Goal: Task Accomplishment & Management: Manage account settings

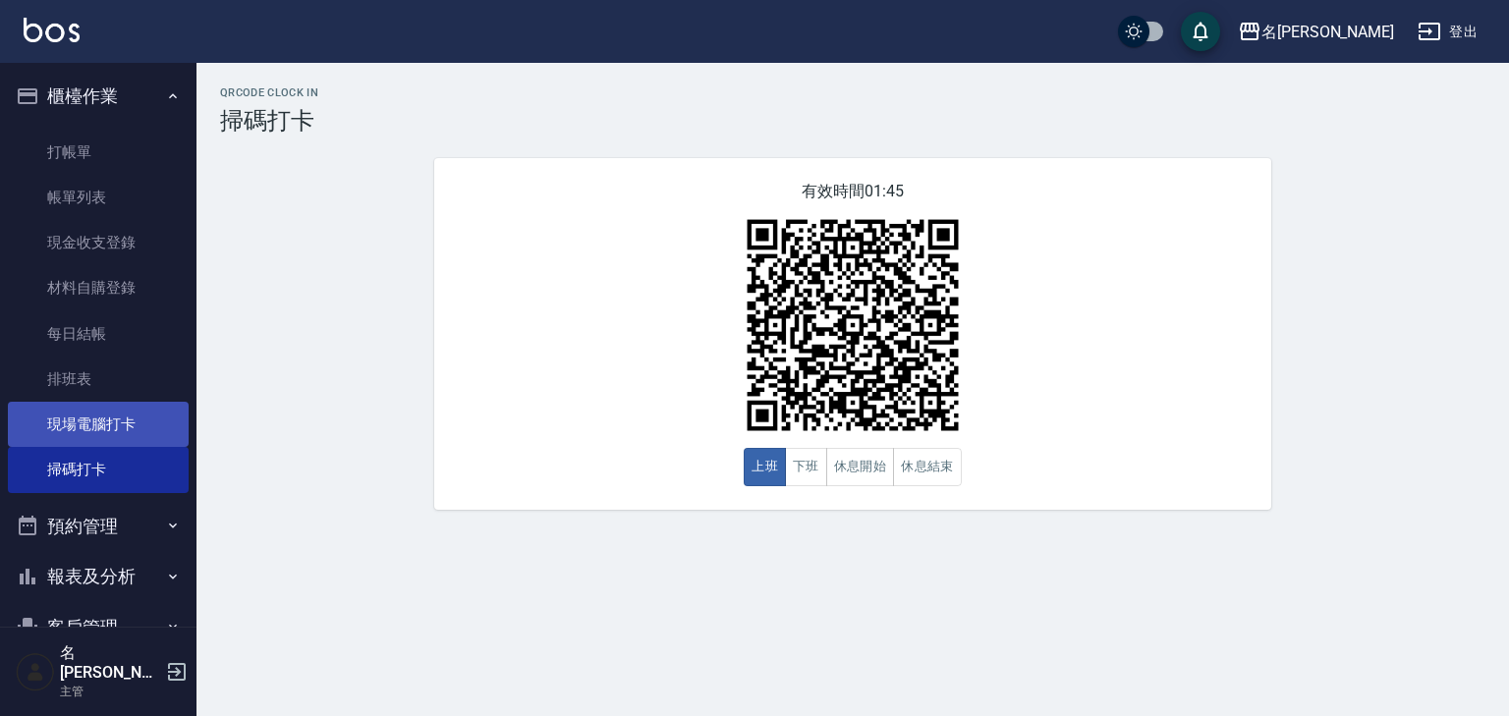
click at [129, 427] on link "現場電腦打卡" at bounding box center [98, 424] width 181 height 45
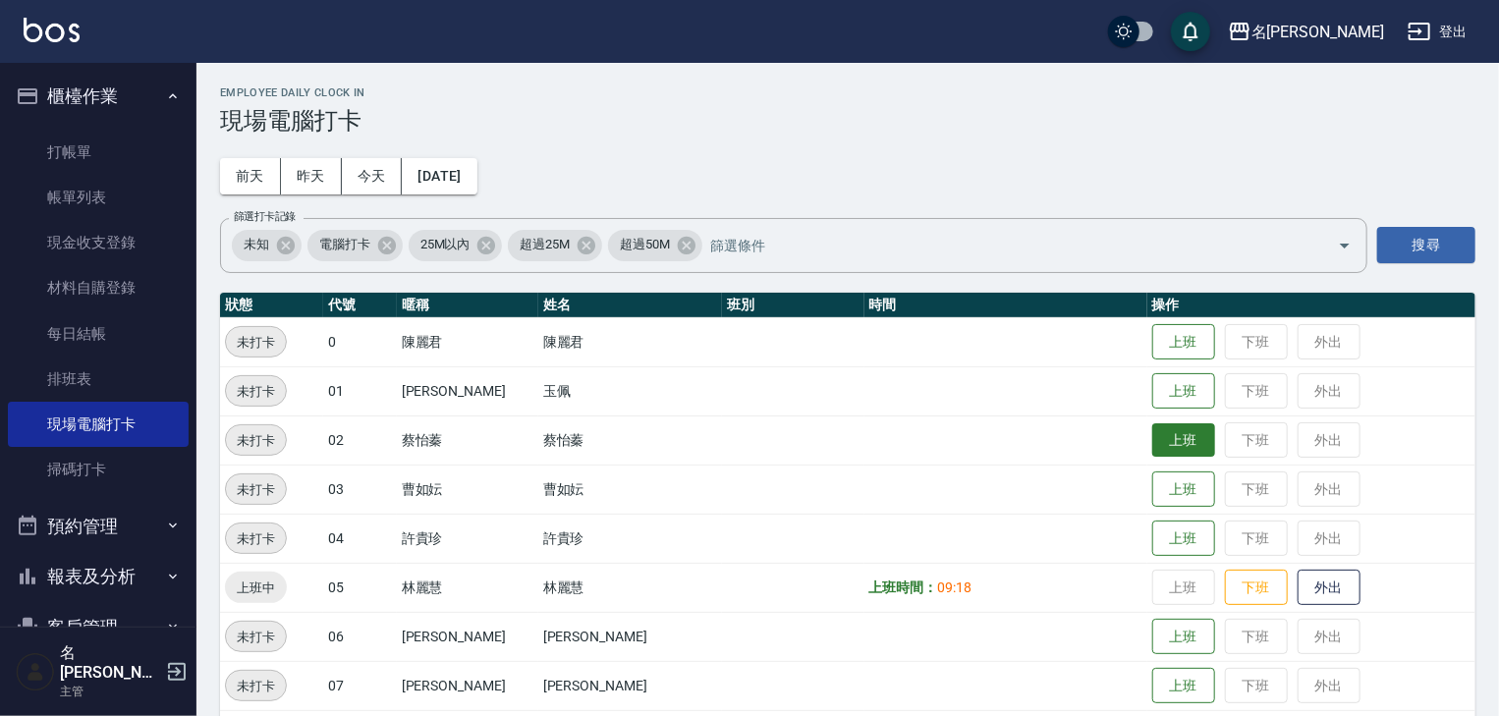
click at [1161, 436] on button "上班" at bounding box center [1183, 440] width 63 height 34
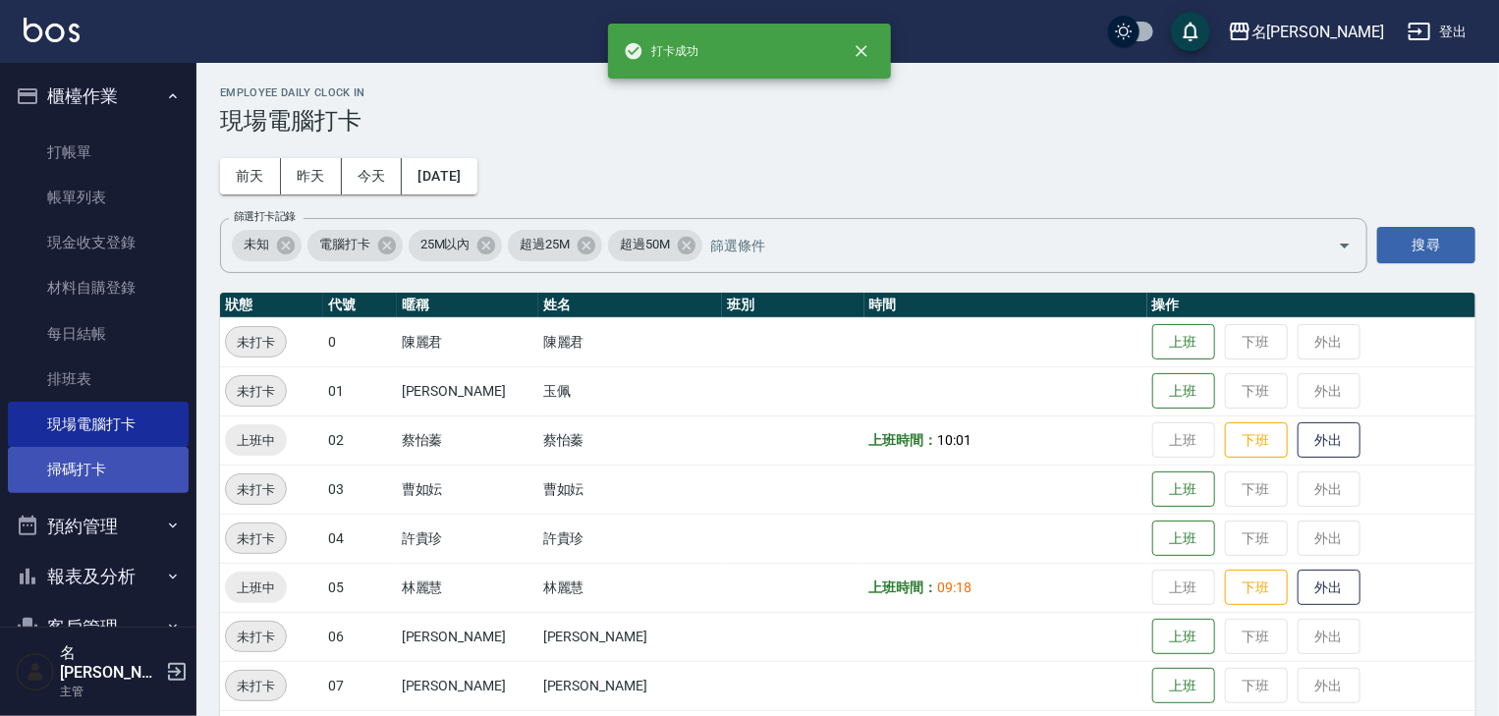
click at [54, 473] on link "掃碼打卡" at bounding box center [98, 469] width 181 height 45
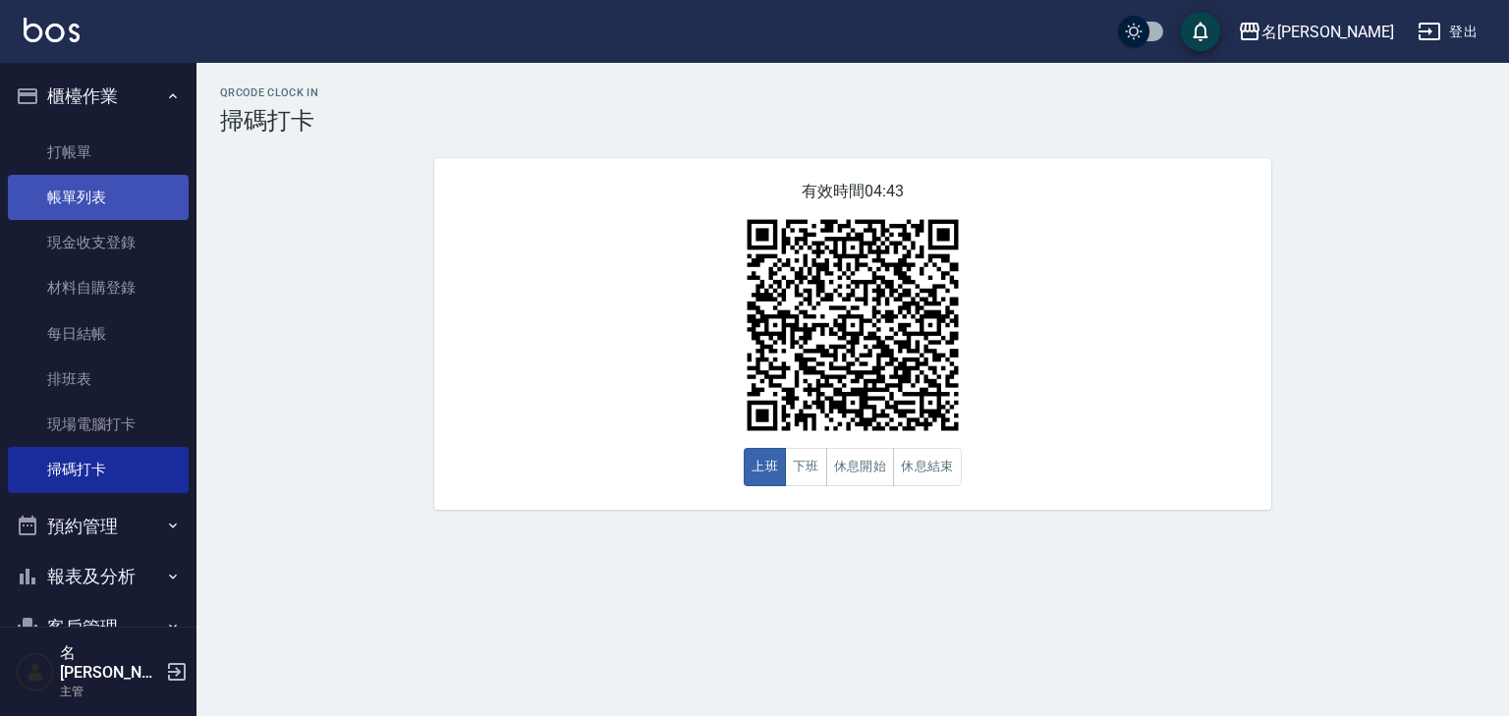
click at [164, 182] on link "帳單列表" at bounding box center [98, 197] width 181 height 45
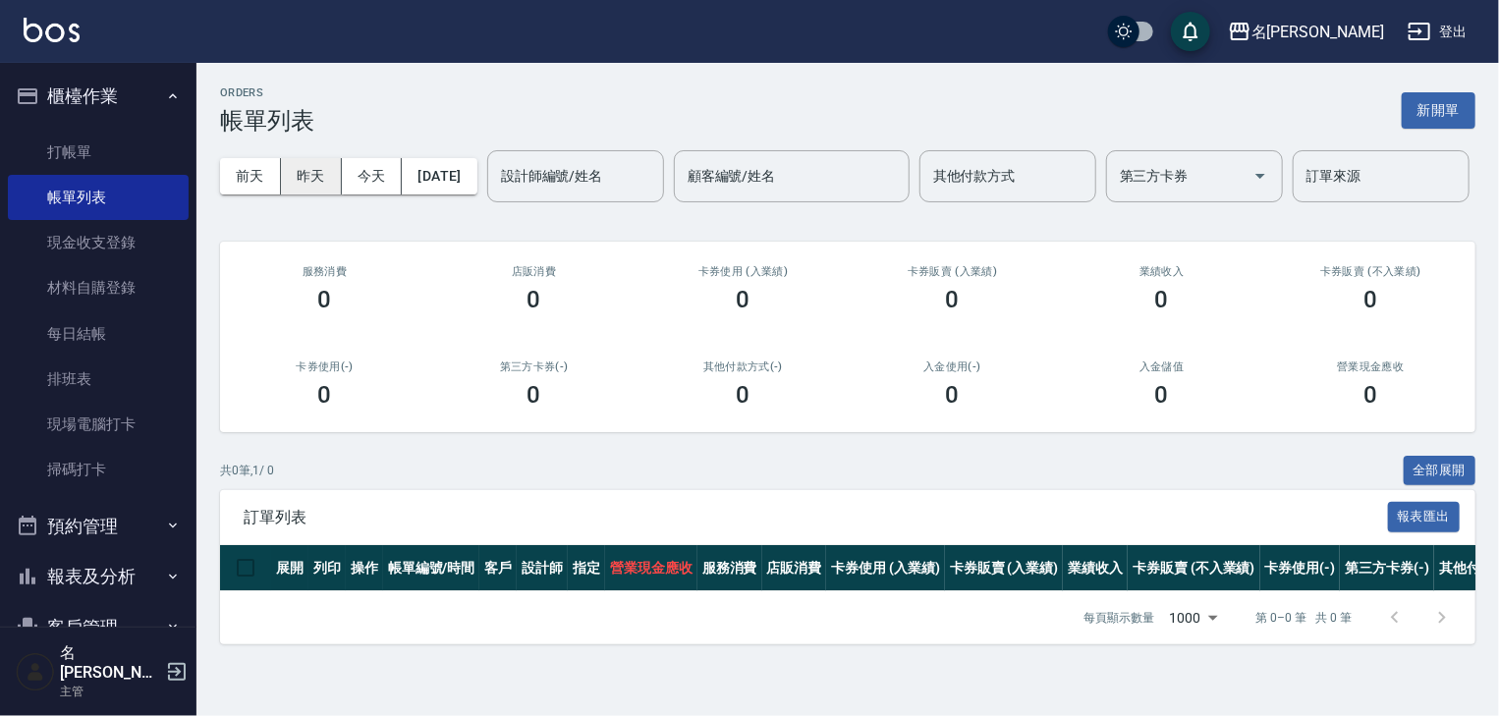
click at [323, 181] on button "昨天" at bounding box center [311, 176] width 61 height 36
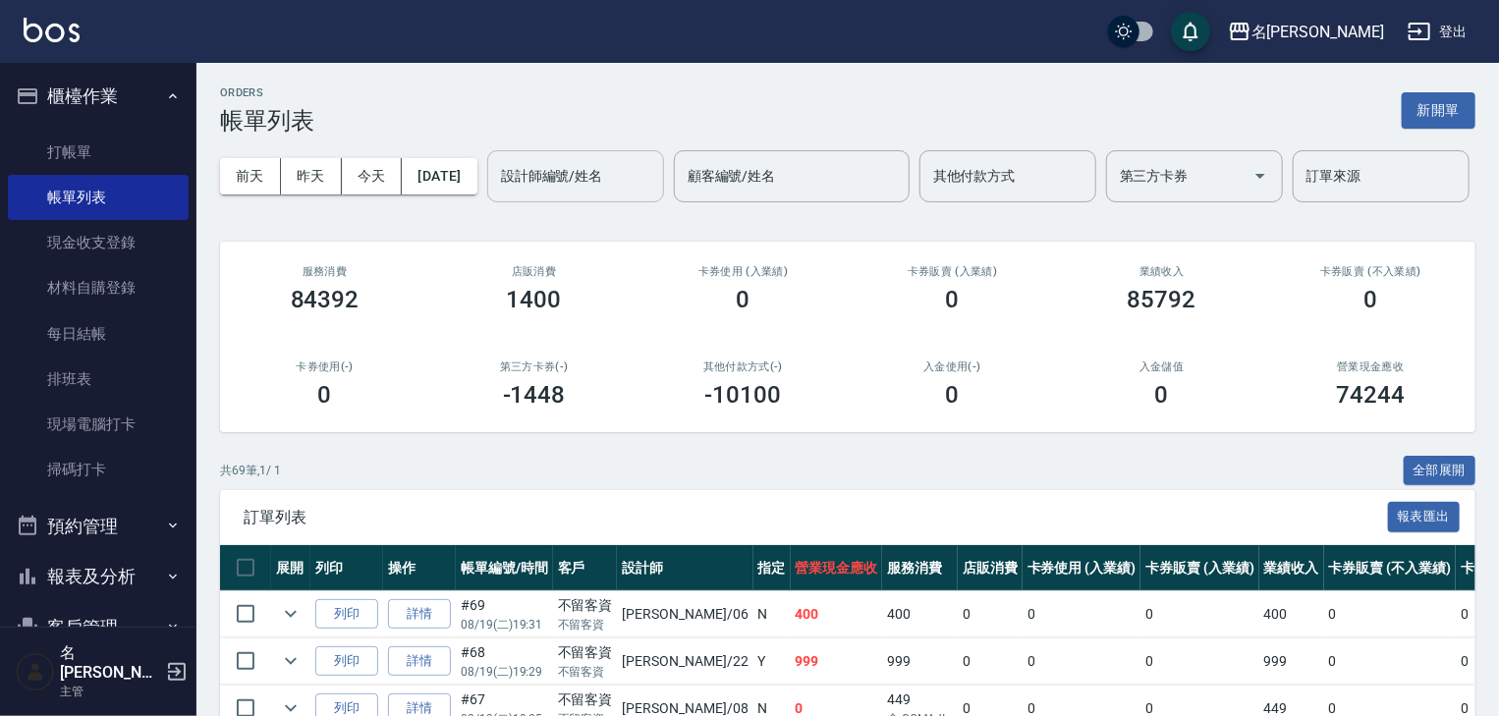
click at [496, 193] on input "設計師編號/姓名" at bounding box center [575, 176] width 159 height 34
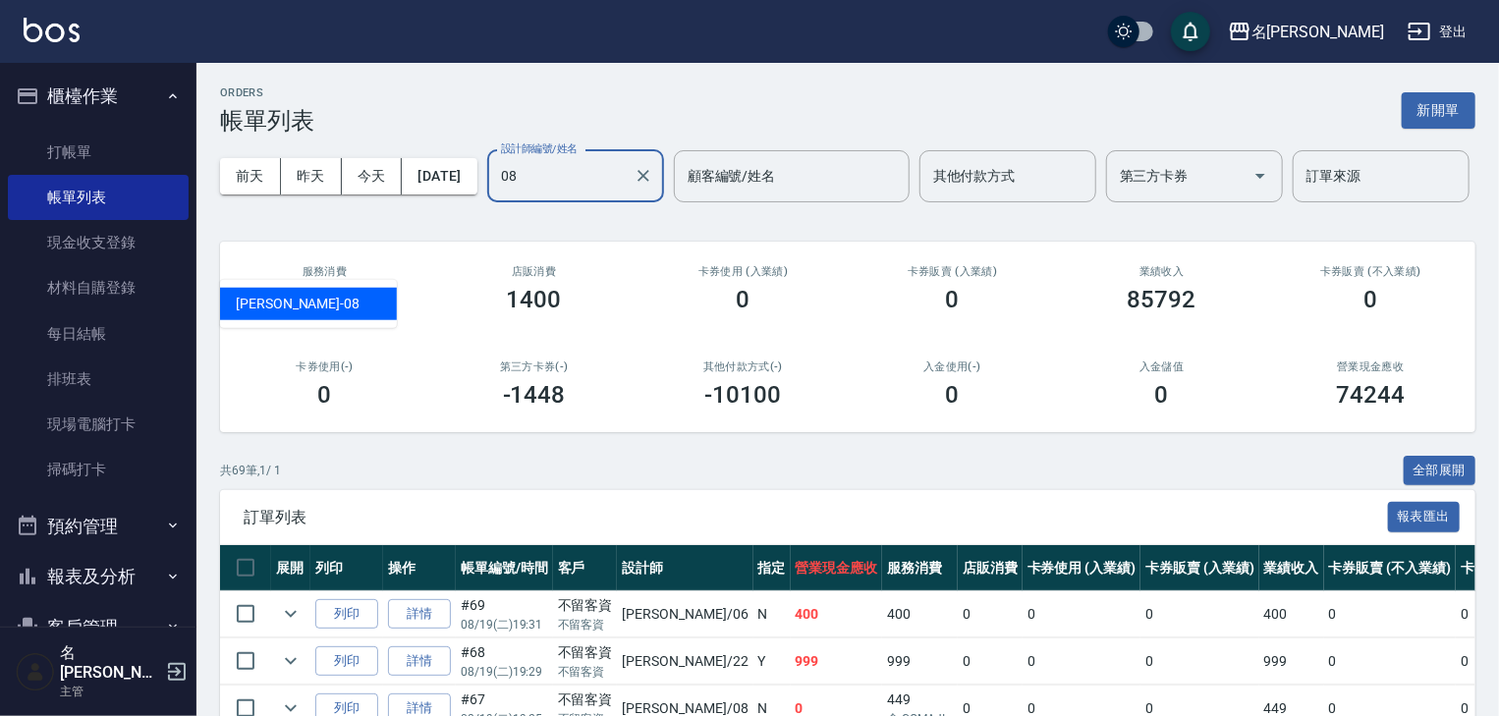
click at [314, 299] on div "[PERSON_NAME] -08" at bounding box center [308, 304] width 177 height 32
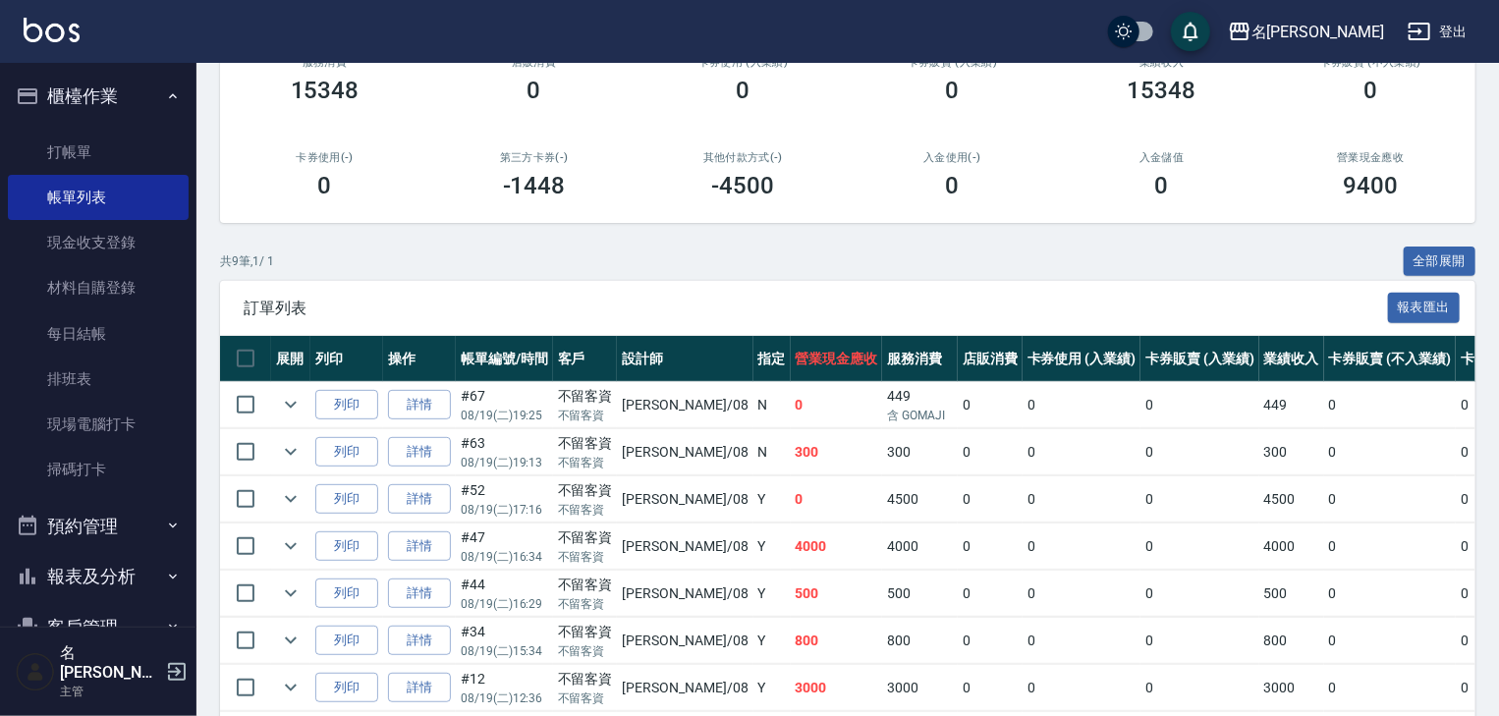
scroll to position [446, 0]
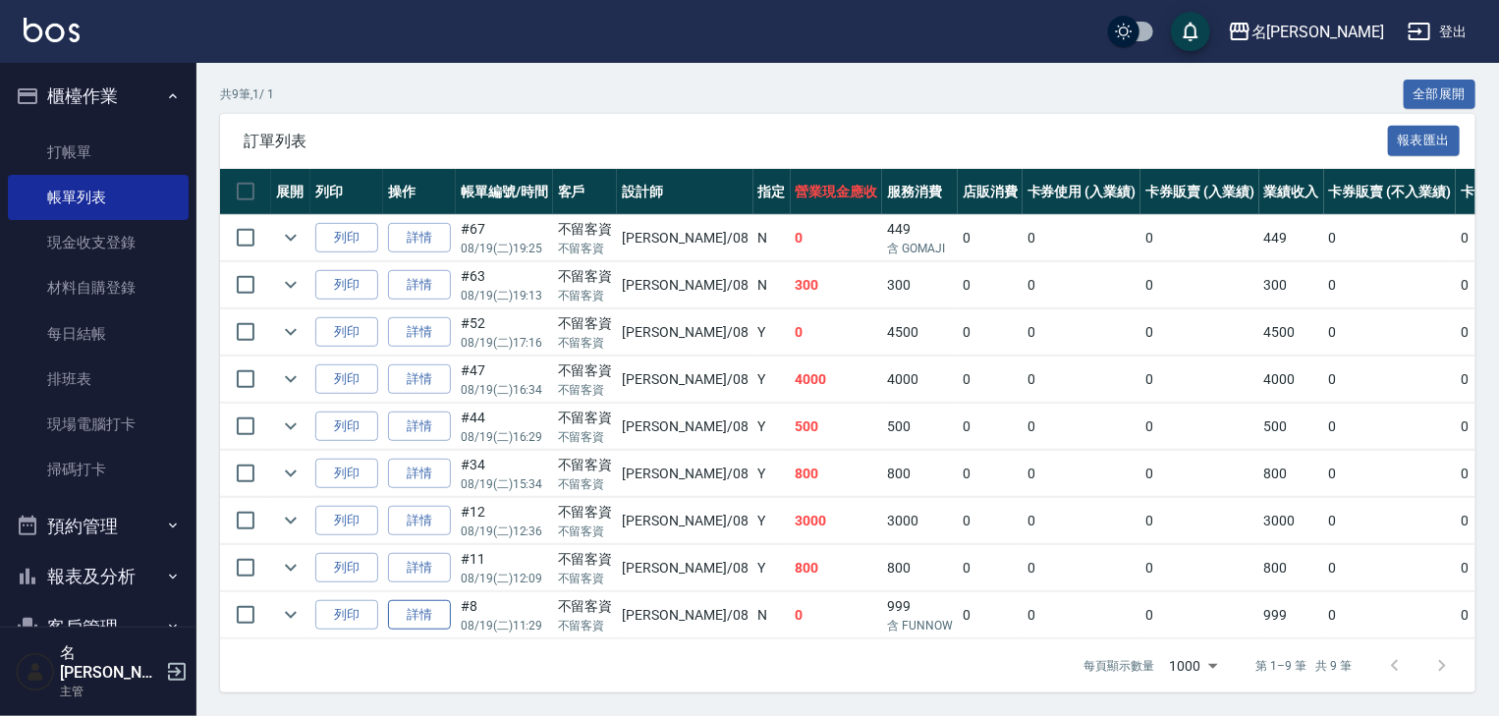
type input "[PERSON_NAME]-08"
click at [420, 600] on link "詳情" at bounding box center [419, 615] width 63 height 30
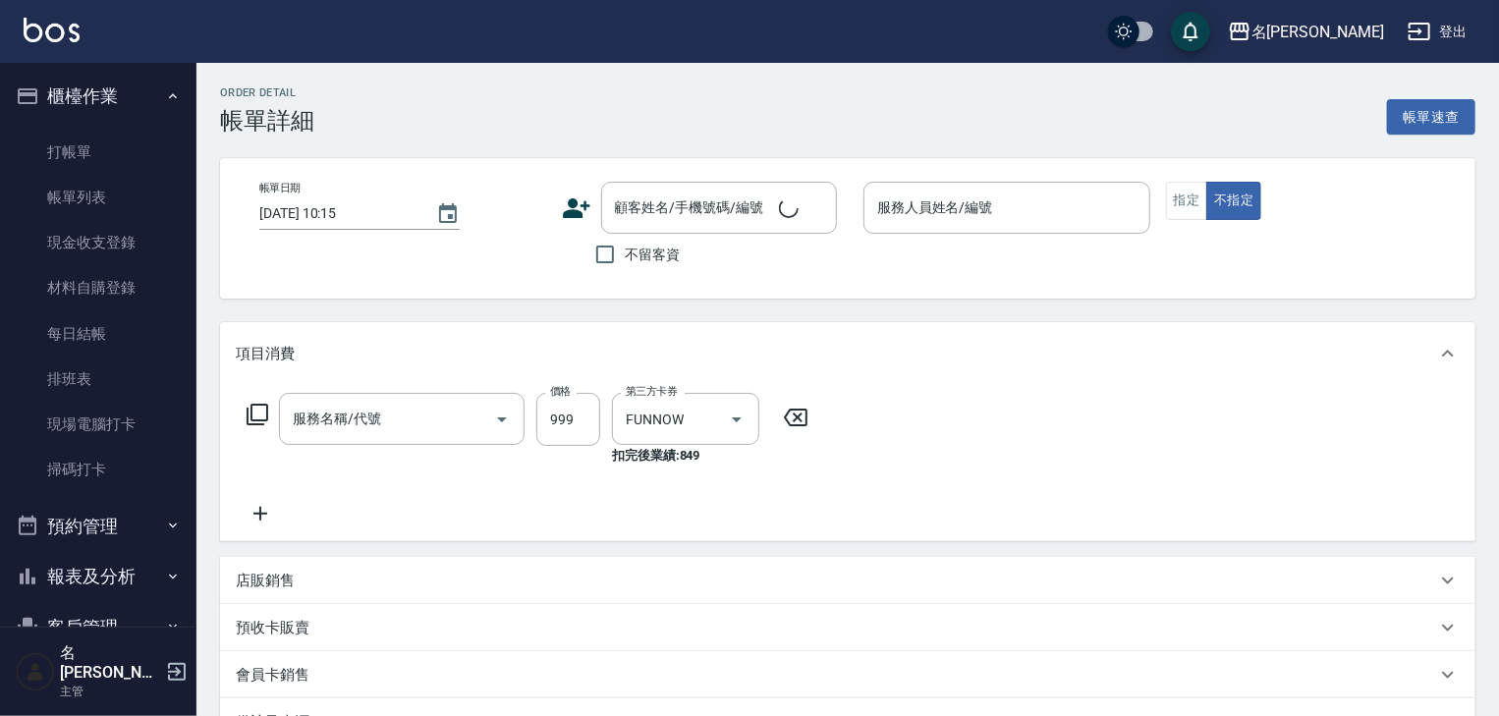
type input "2025/08/19 11:29"
checkbox input "true"
type input "[PERSON_NAME]-08"
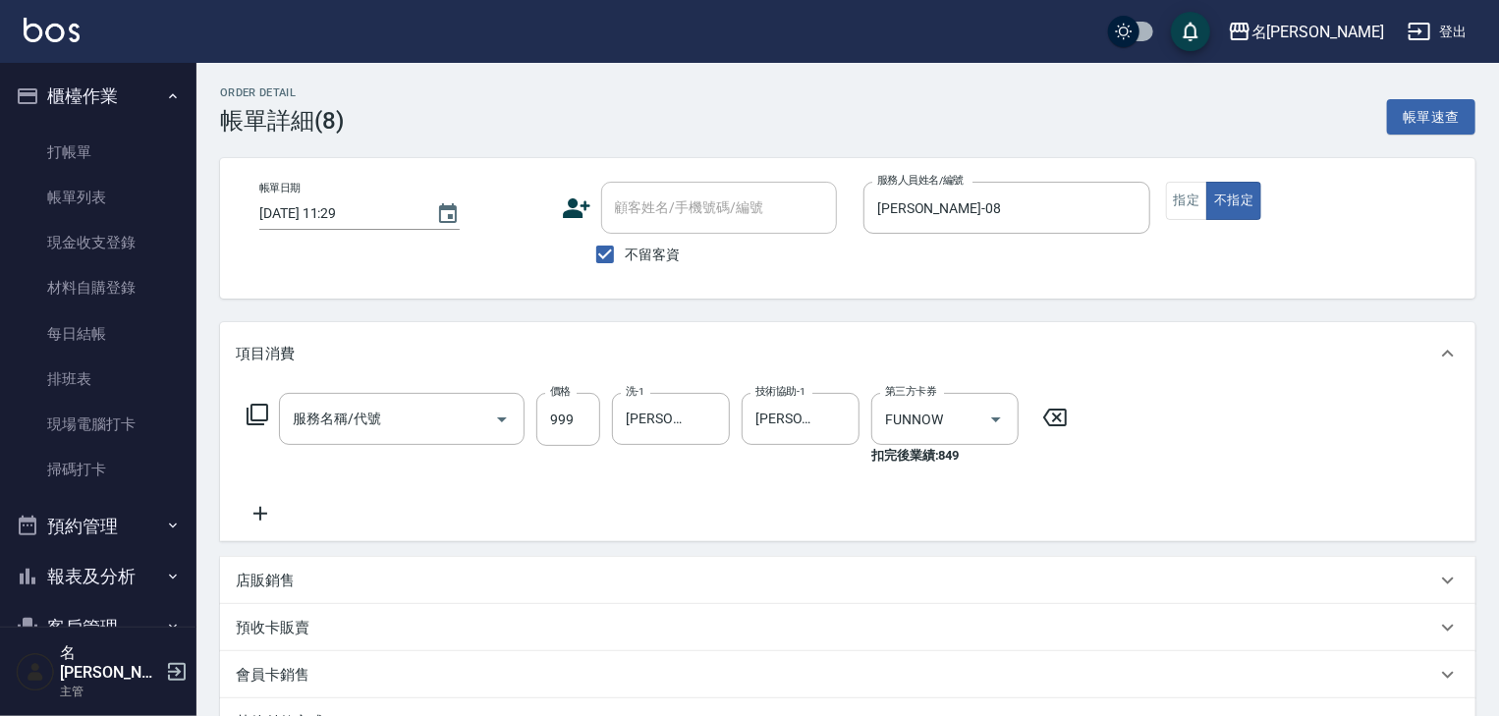
type input "FUNNOW使用(997)"
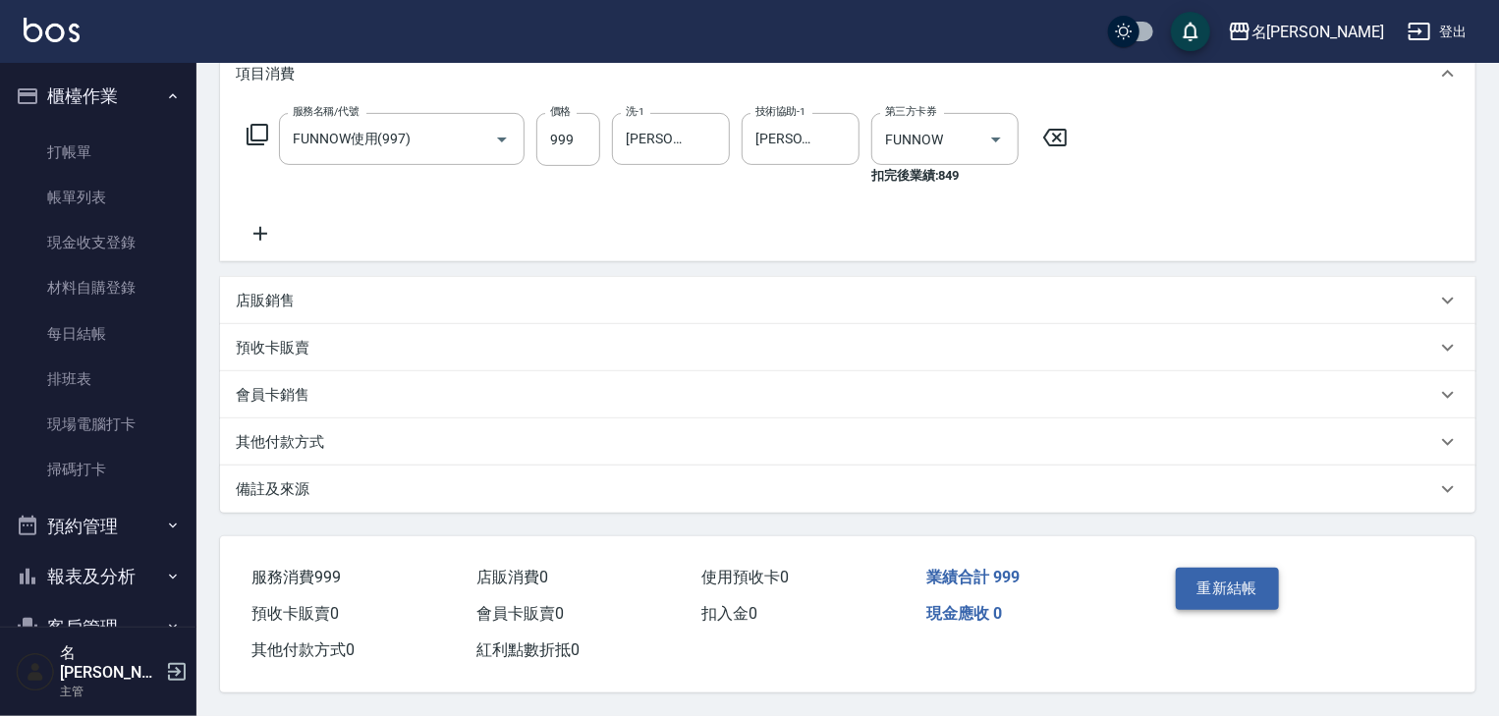
click at [1241, 583] on button "重新結帳" at bounding box center [1228, 588] width 104 height 41
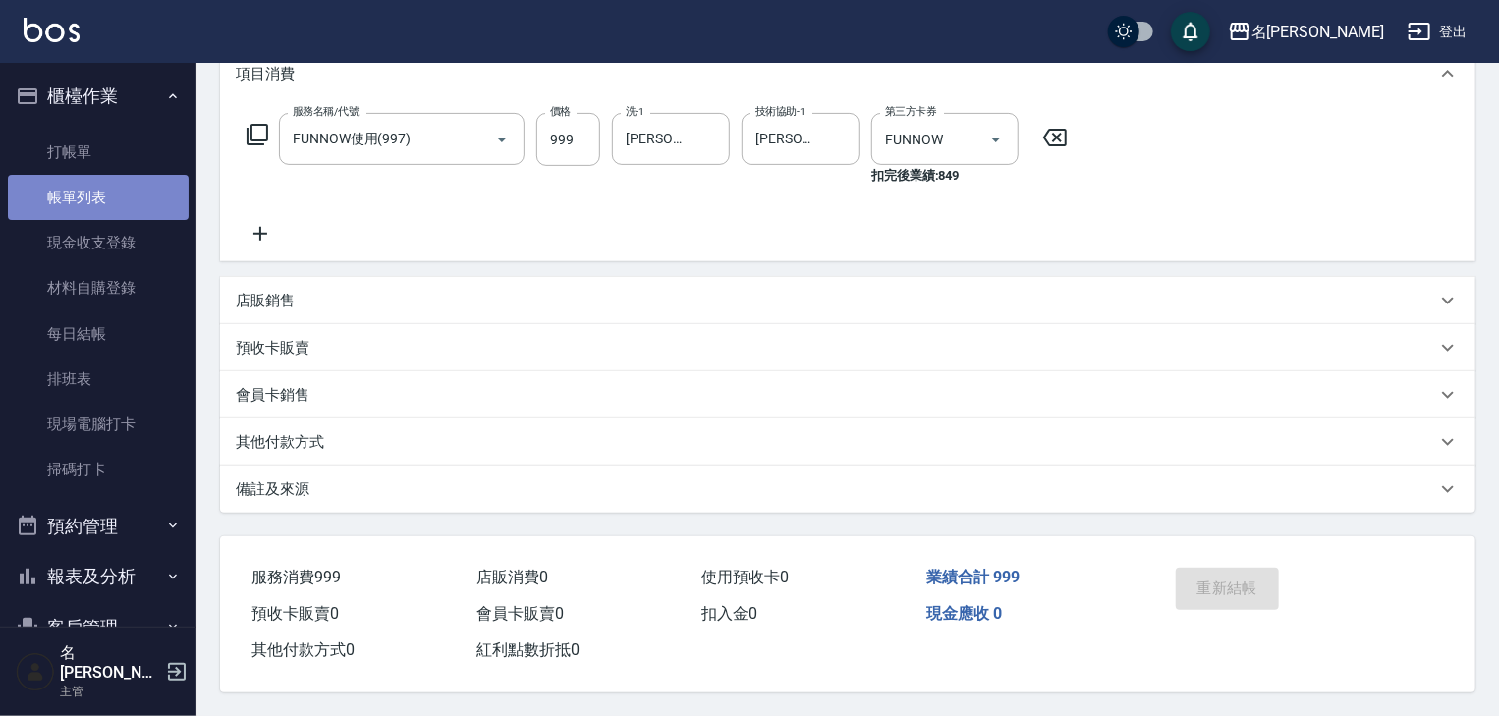
click at [134, 208] on link "帳單列表" at bounding box center [98, 197] width 181 height 45
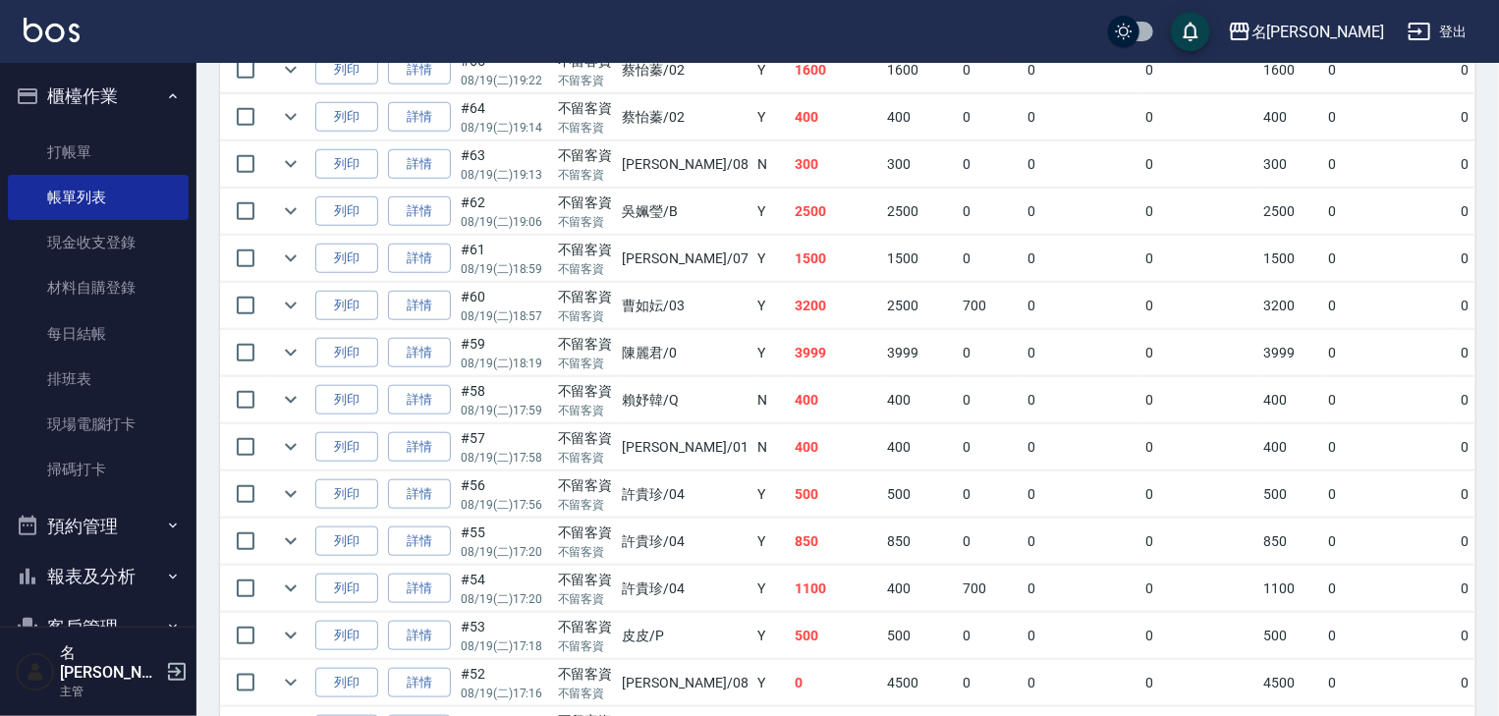
scroll to position [838, 0]
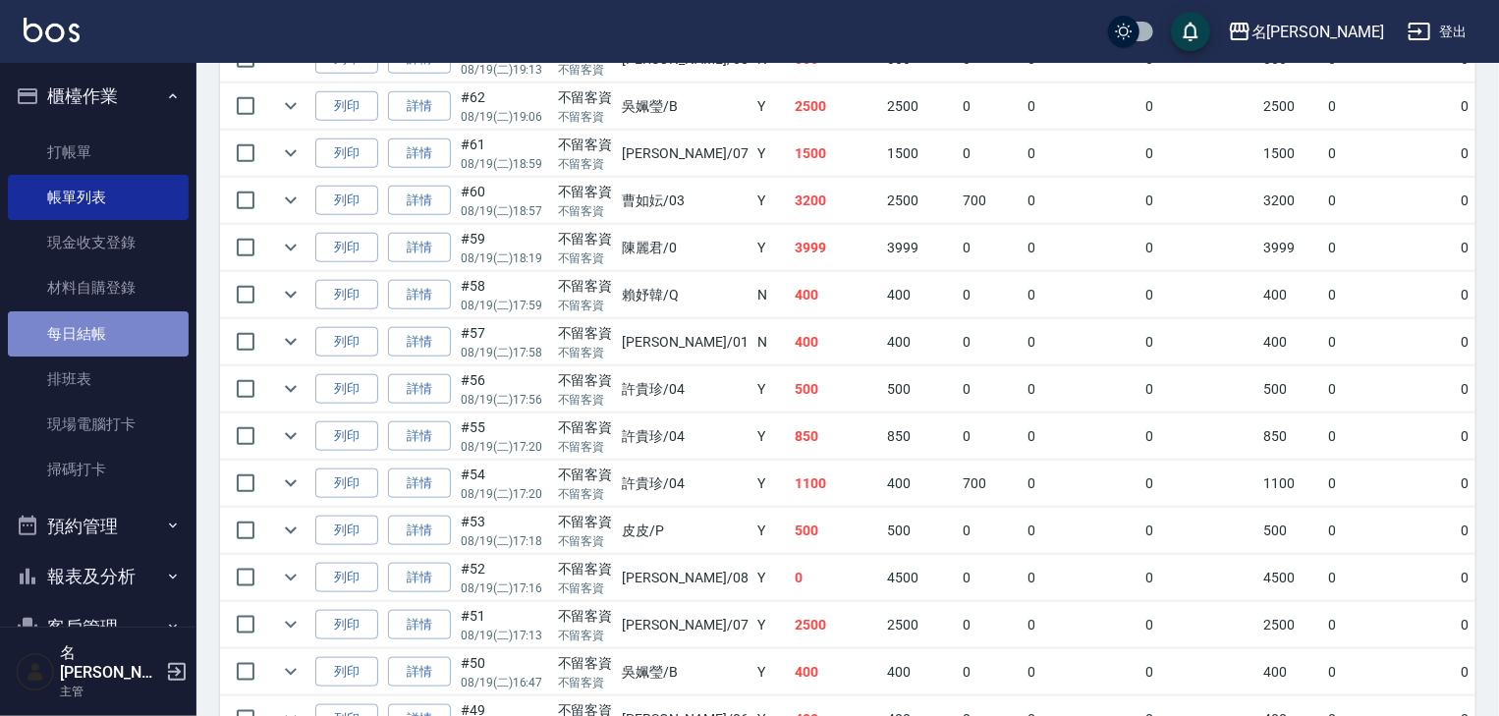
click at [131, 330] on link "每日結帳" at bounding box center [98, 333] width 181 height 45
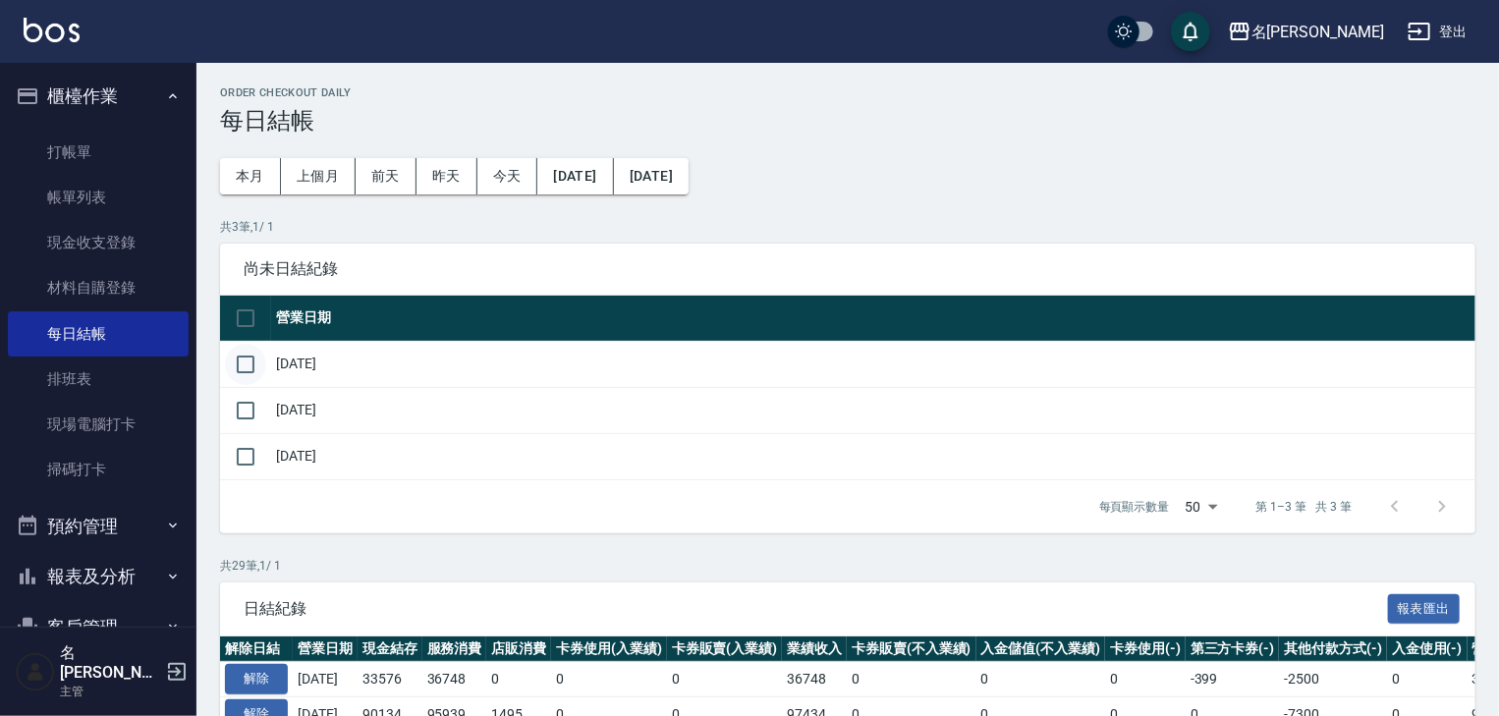
click at [238, 358] on input "checkbox" at bounding box center [245, 364] width 41 height 41
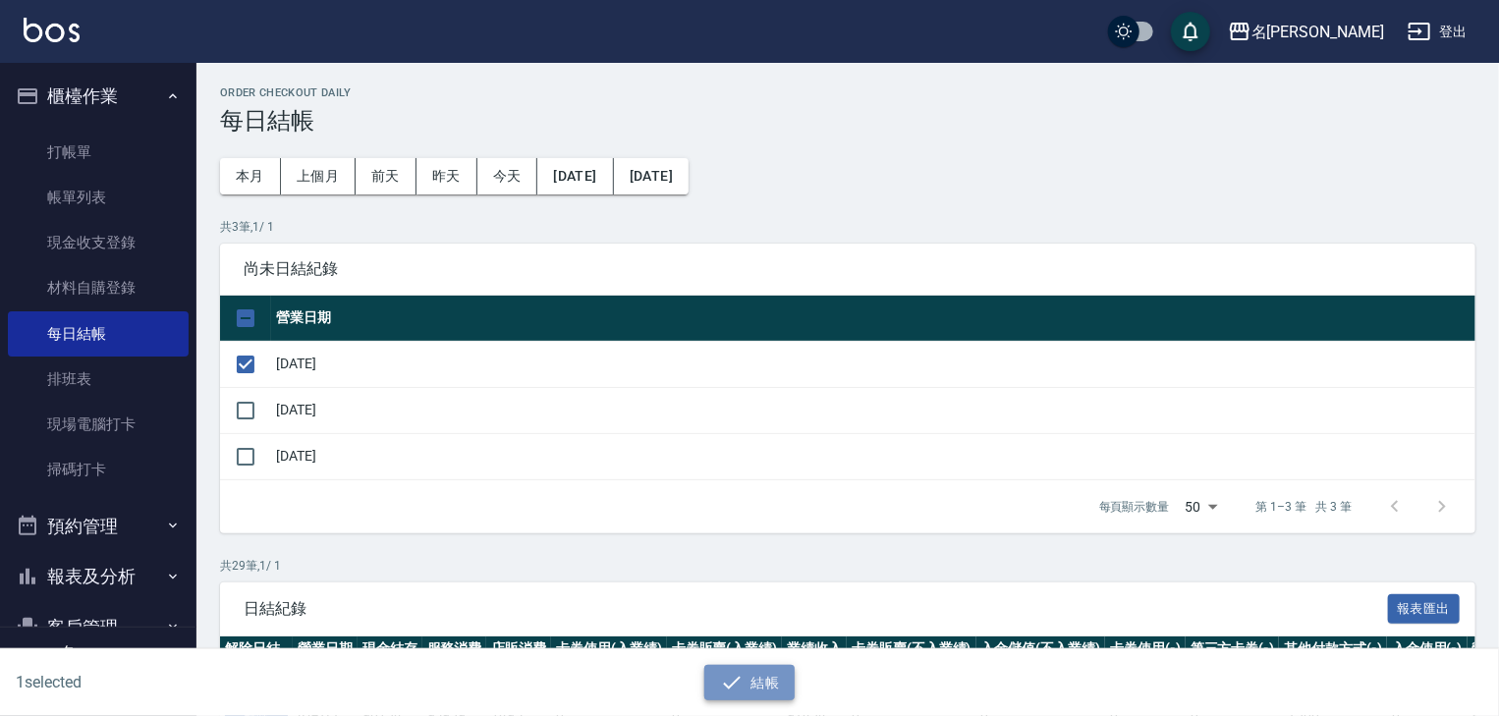
click at [759, 688] on button "結帳" at bounding box center [749, 683] width 91 height 36
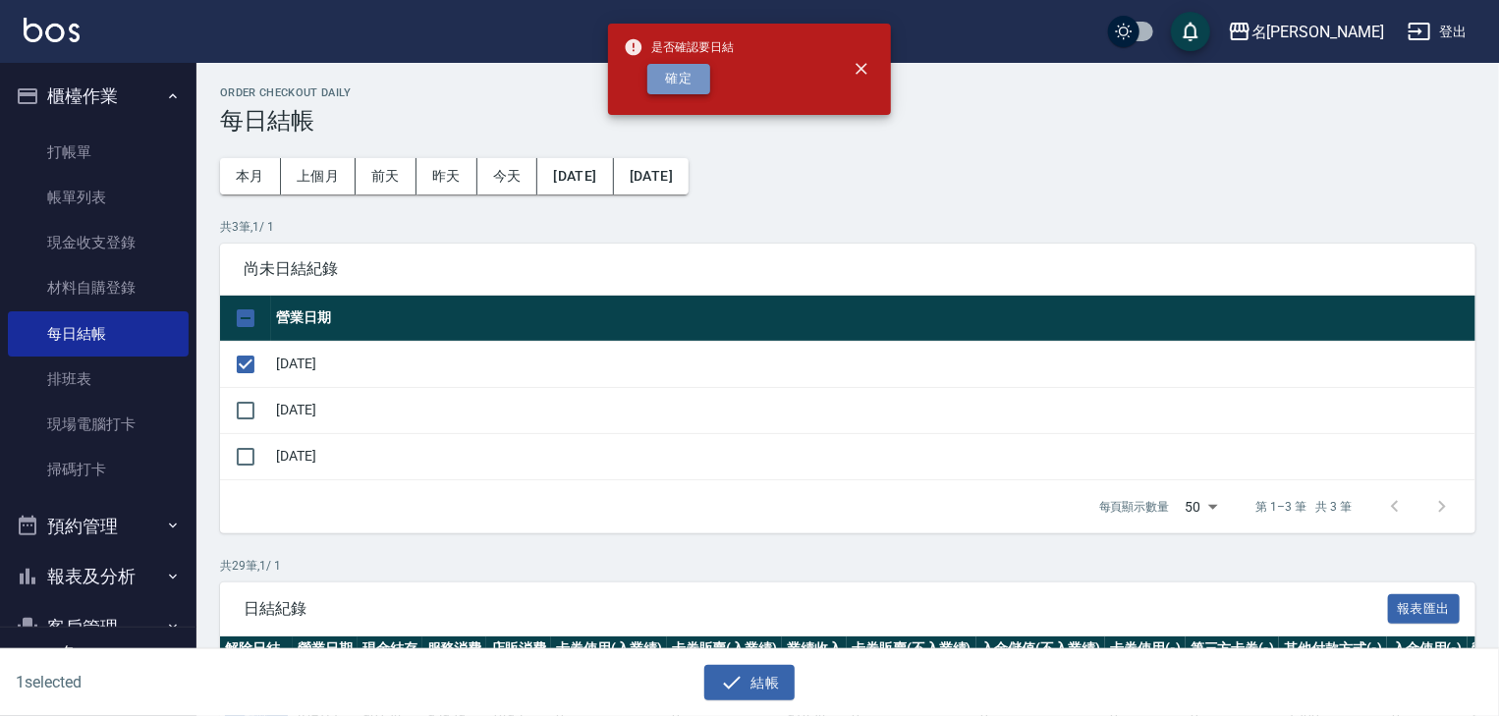
click at [663, 71] on button "確定" at bounding box center [678, 79] width 63 height 30
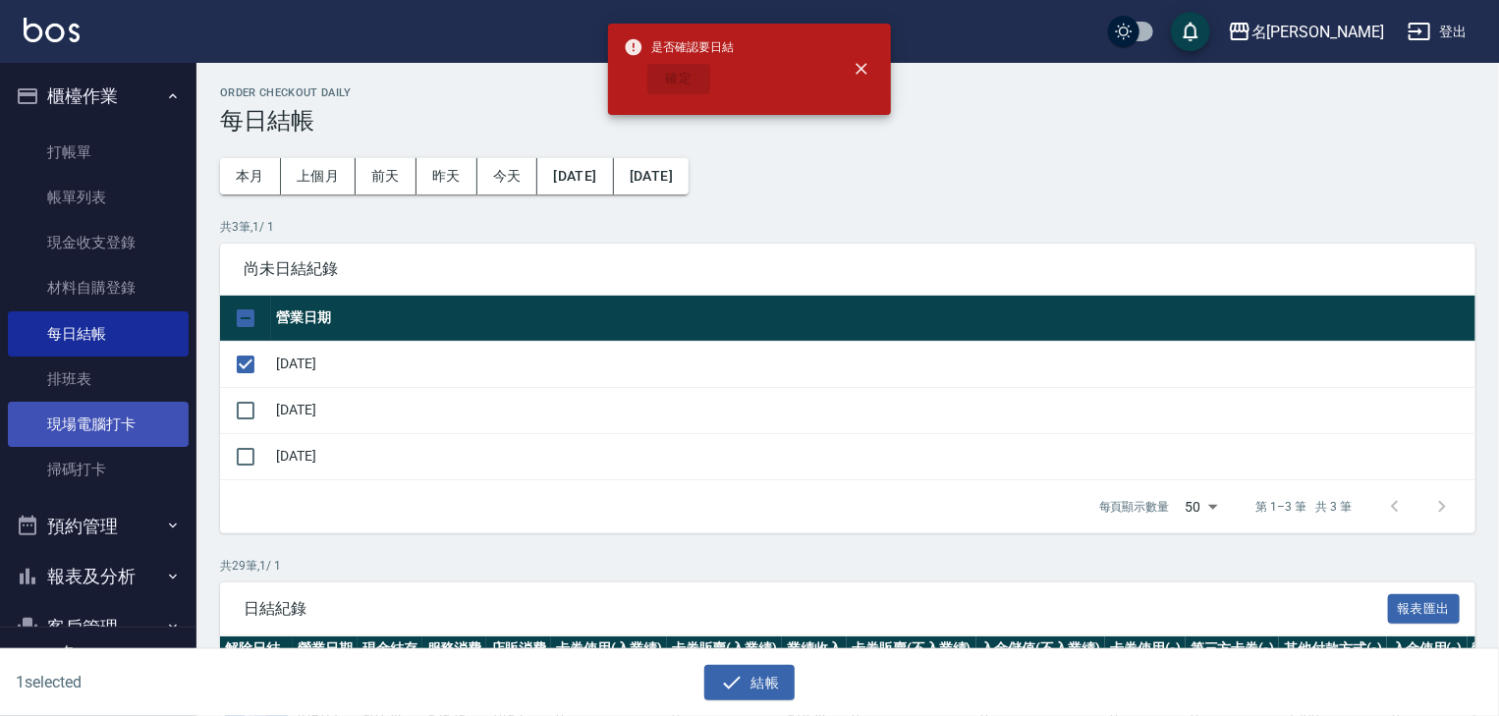
checkbox input "false"
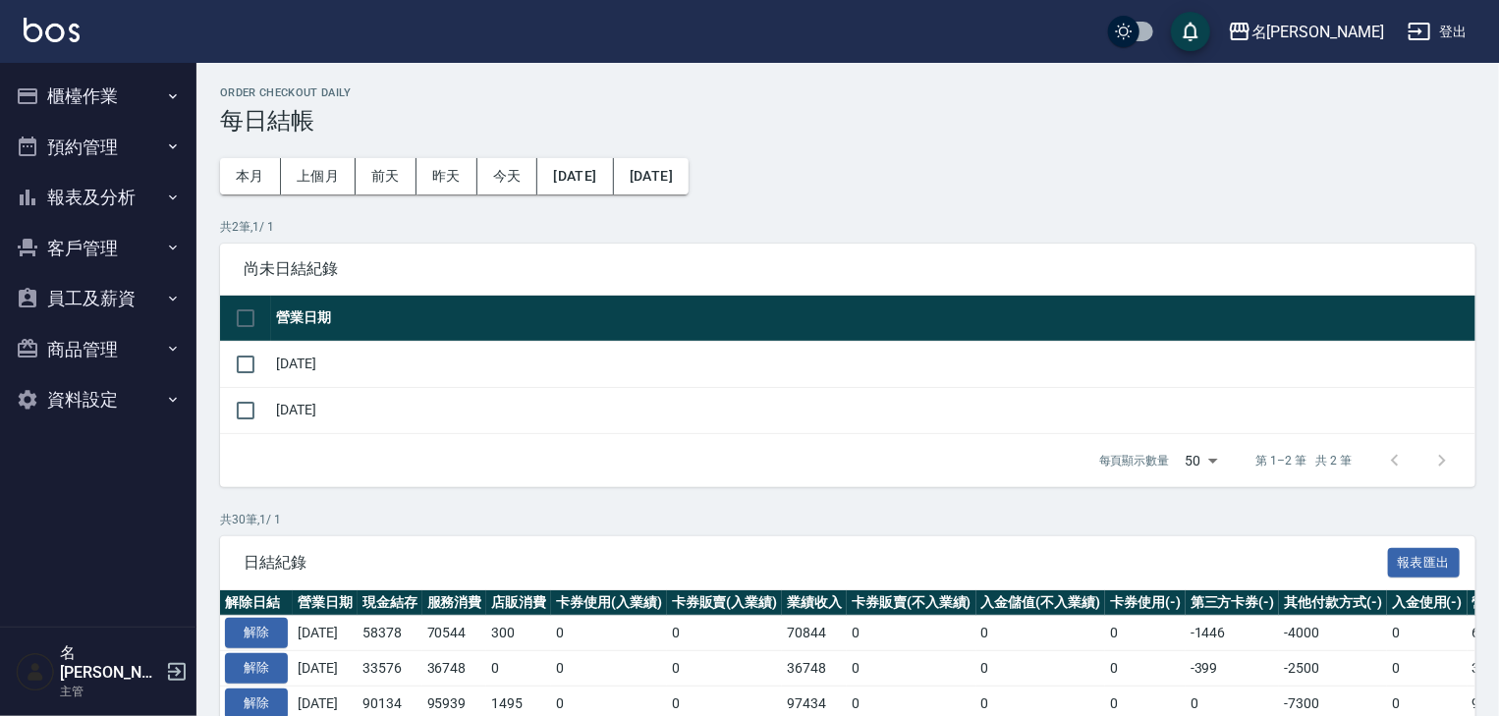
click at [113, 192] on button "報表及分析" at bounding box center [98, 197] width 181 height 51
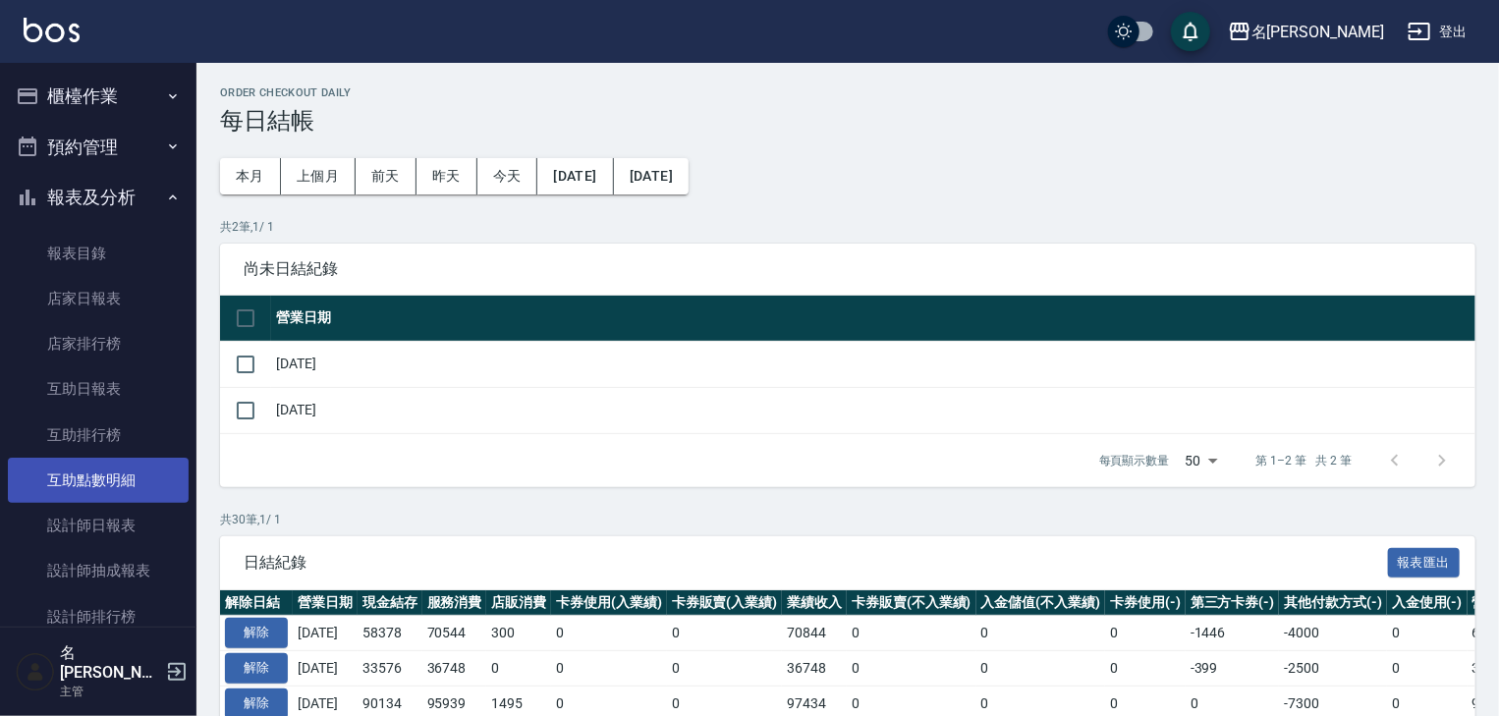
scroll to position [364, 0]
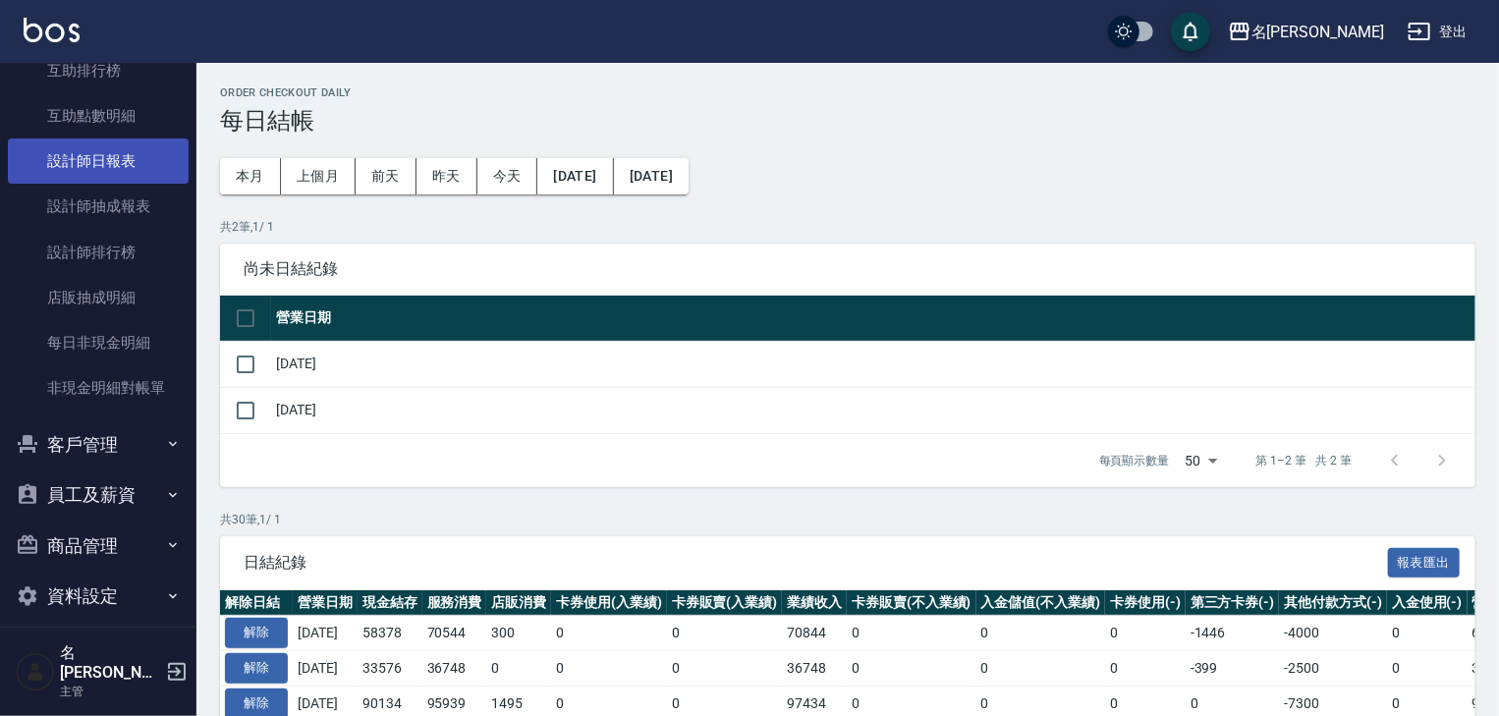
click at [145, 168] on link "設計師日報表" at bounding box center [98, 160] width 181 height 45
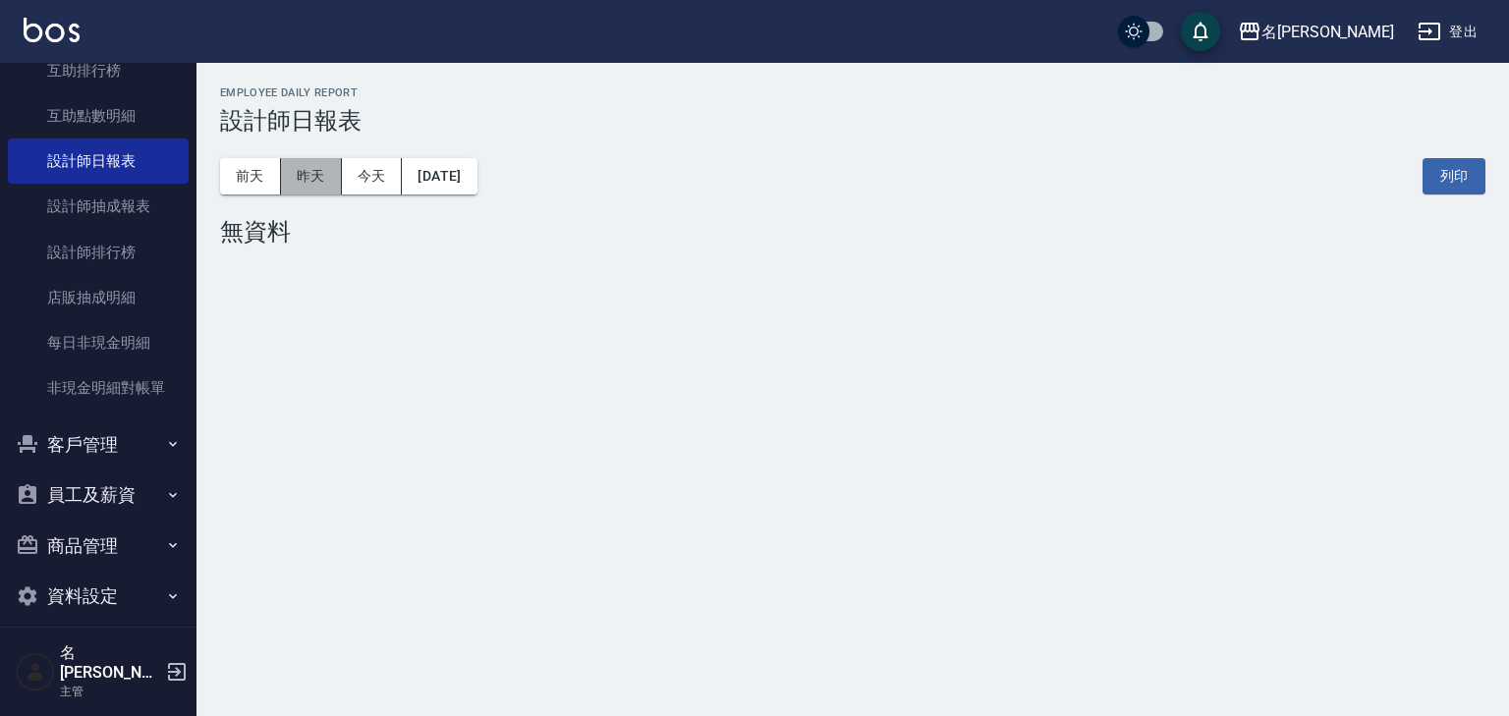
click at [318, 180] on button "昨天" at bounding box center [311, 176] width 61 height 36
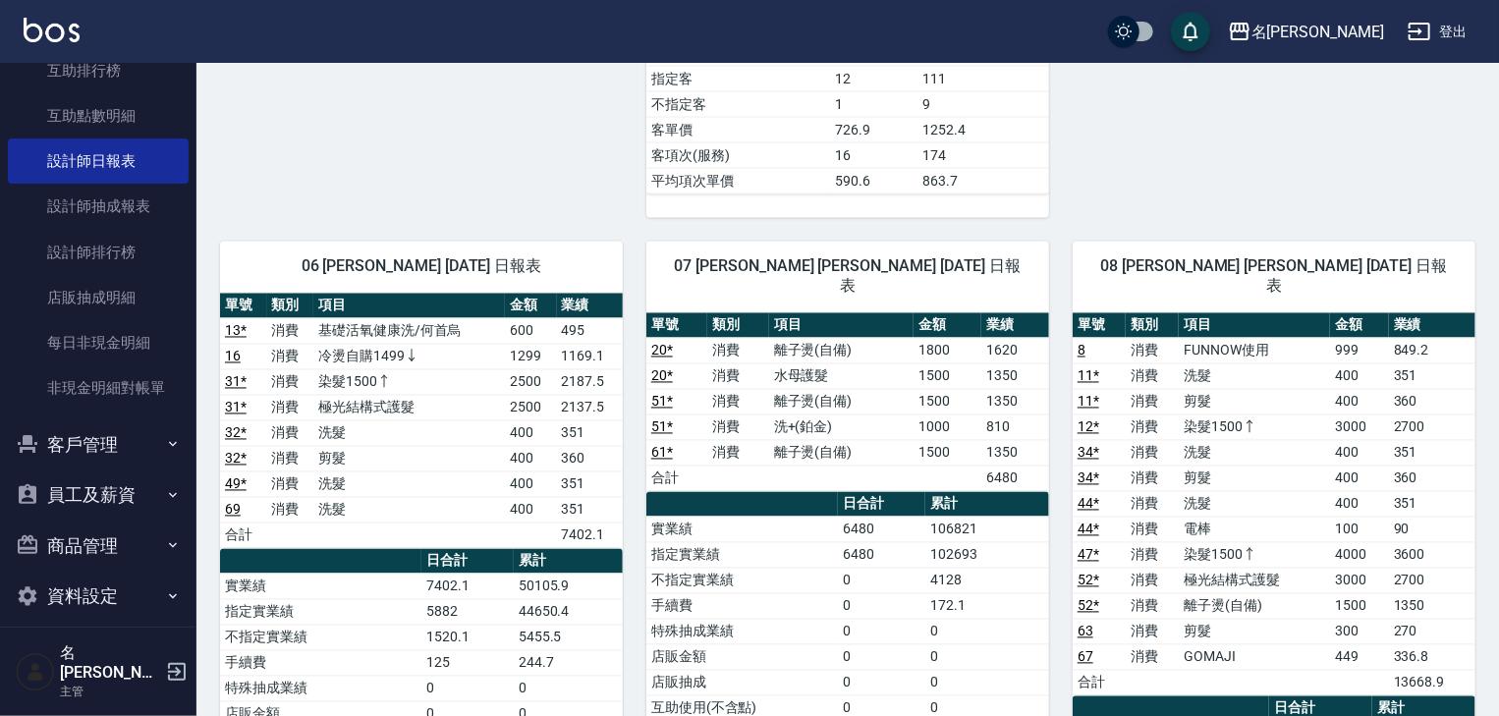
scroll to position [1781, 0]
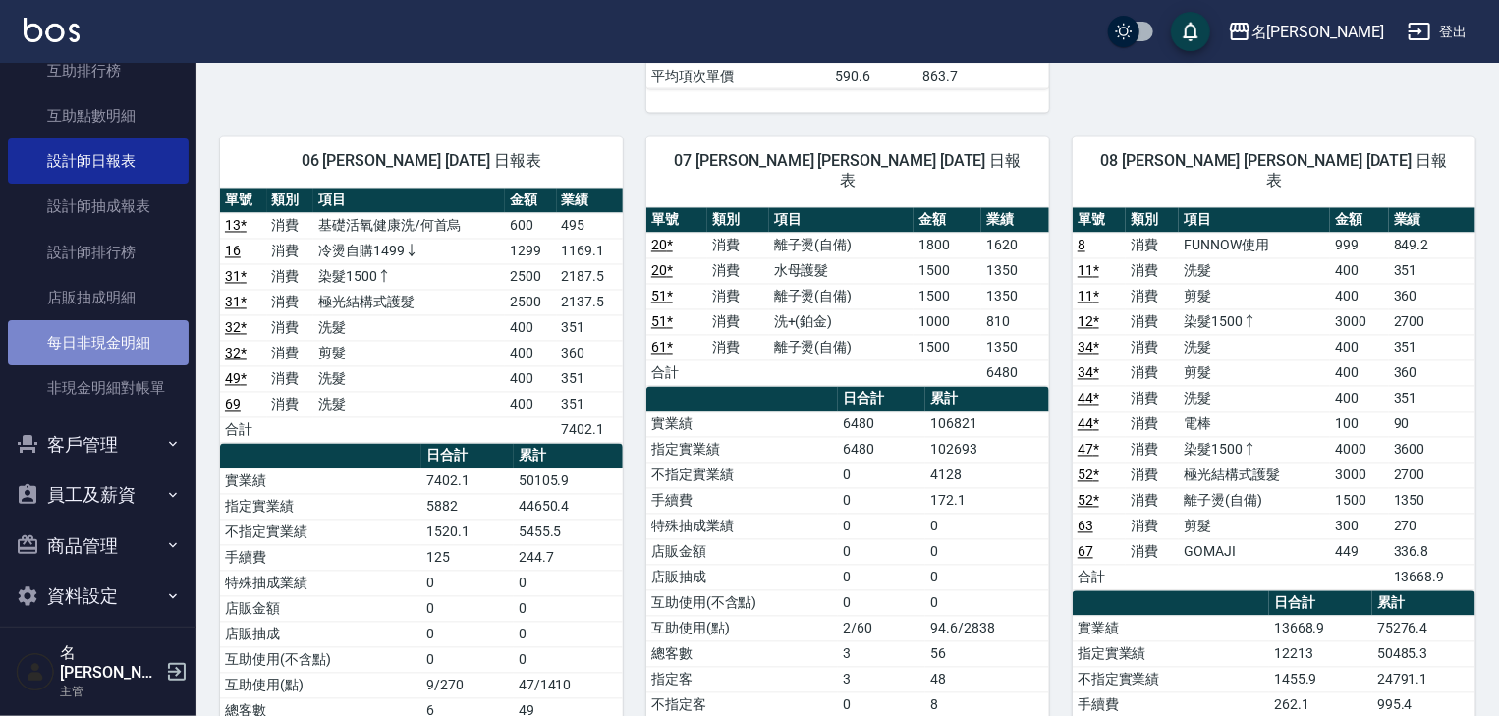
click at [147, 347] on link "每日非現金明細" at bounding box center [98, 342] width 181 height 45
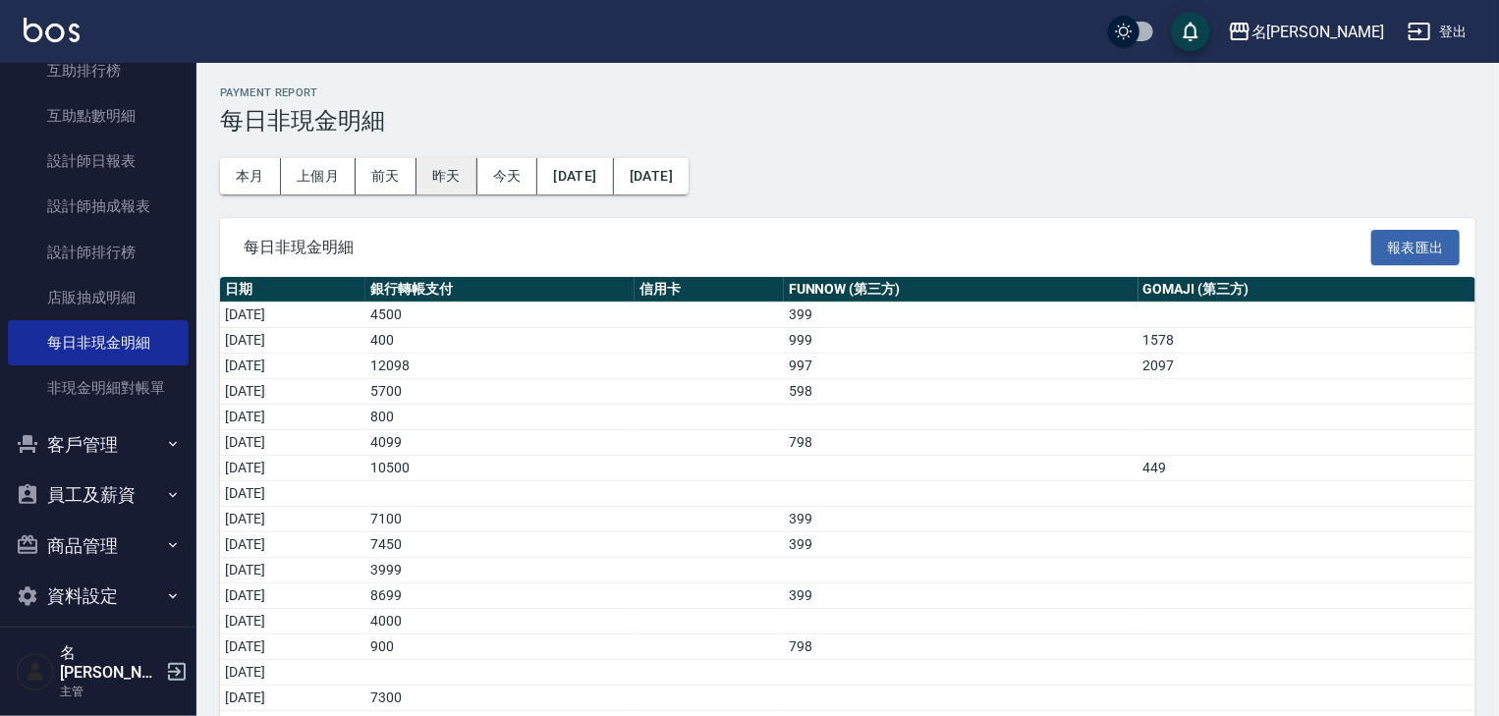
click at [449, 178] on button "昨天" at bounding box center [446, 176] width 61 height 36
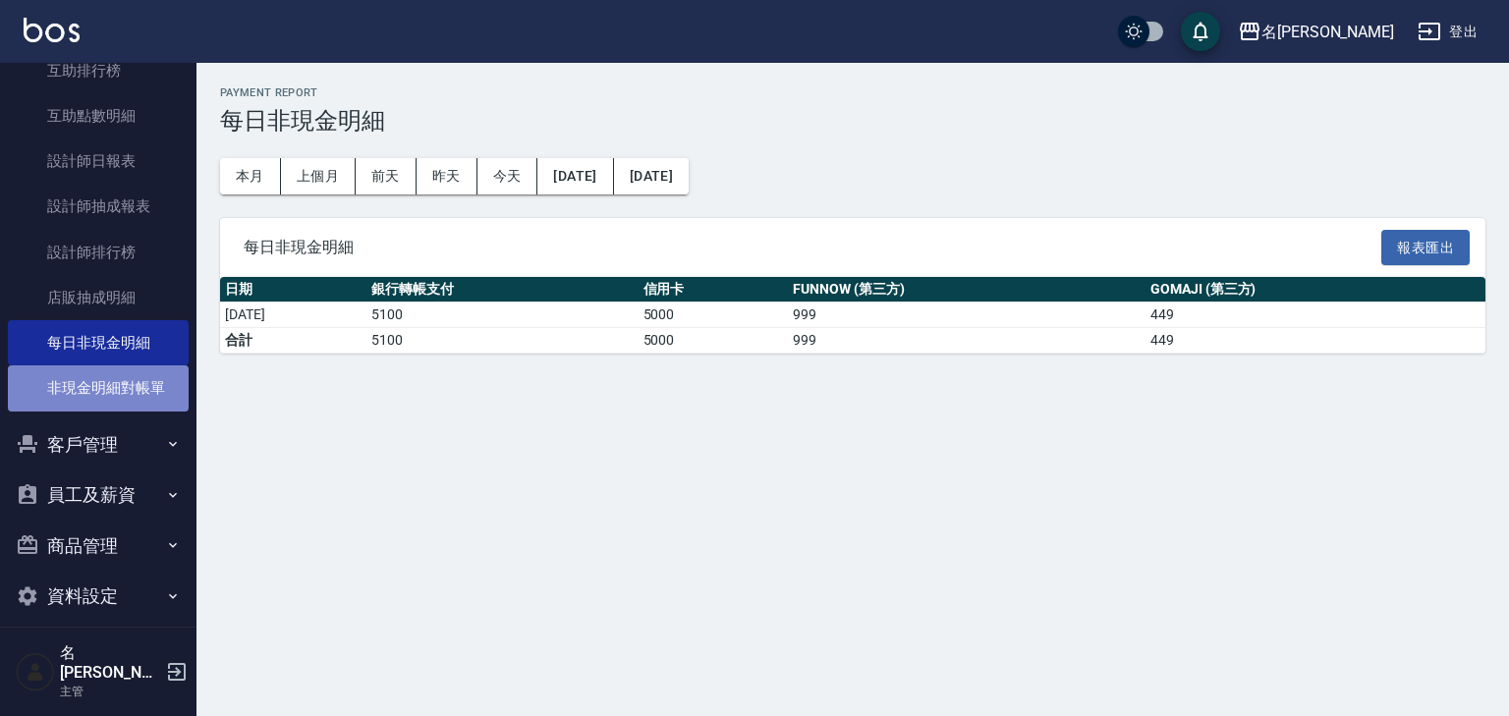
click at [119, 393] on link "非現金明細對帳單" at bounding box center [98, 387] width 181 height 45
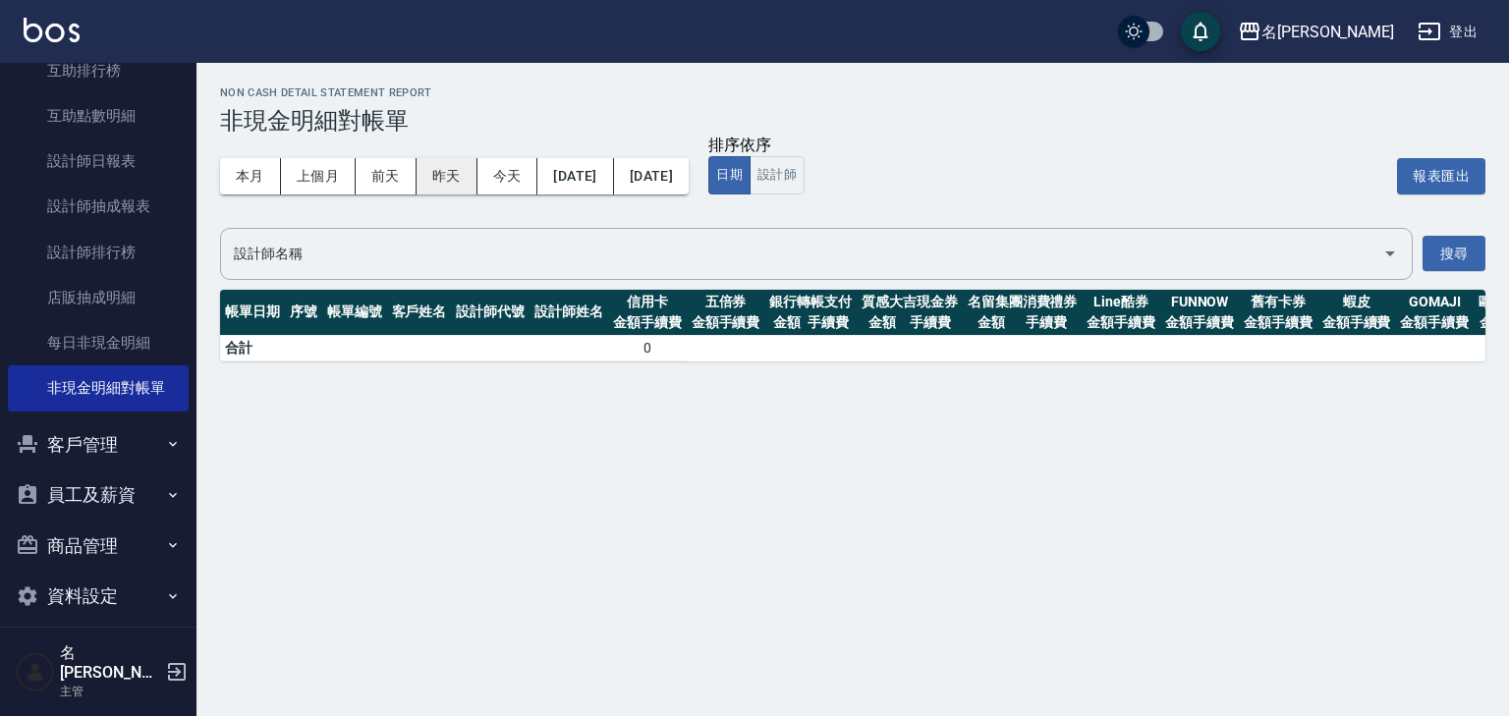
click at [459, 180] on button "昨天" at bounding box center [446, 176] width 61 height 36
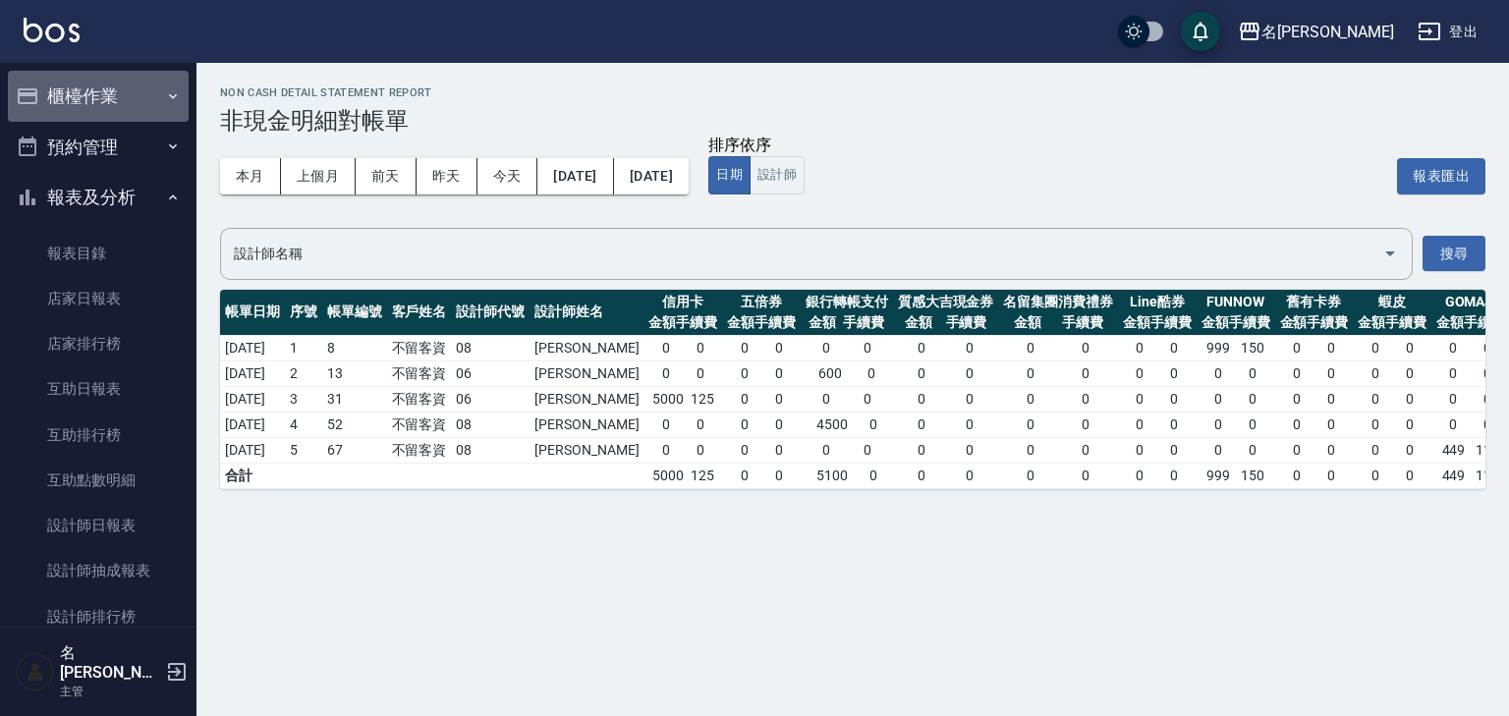
click at [112, 102] on button "櫃檯作業" at bounding box center [98, 96] width 181 height 51
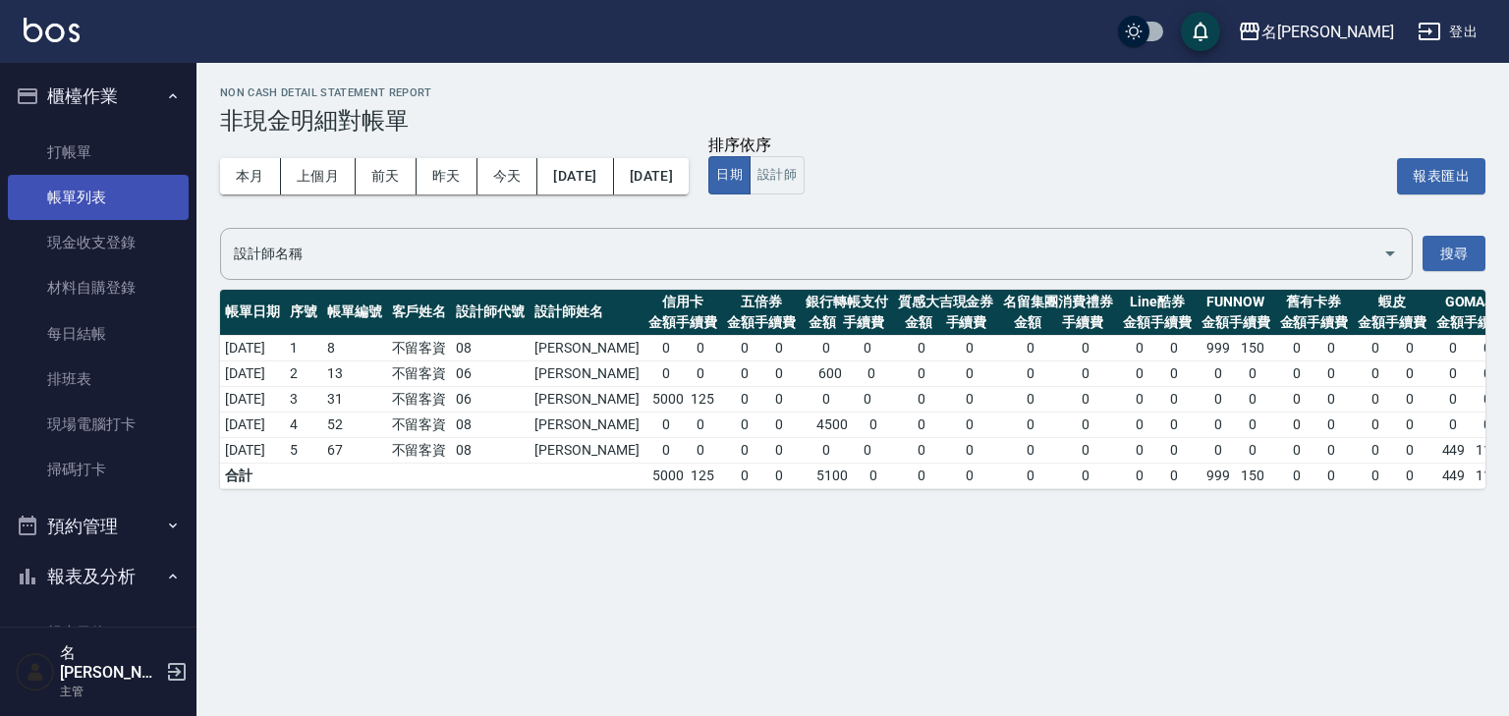
click at [133, 198] on link "帳單列表" at bounding box center [98, 197] width 181 height 45
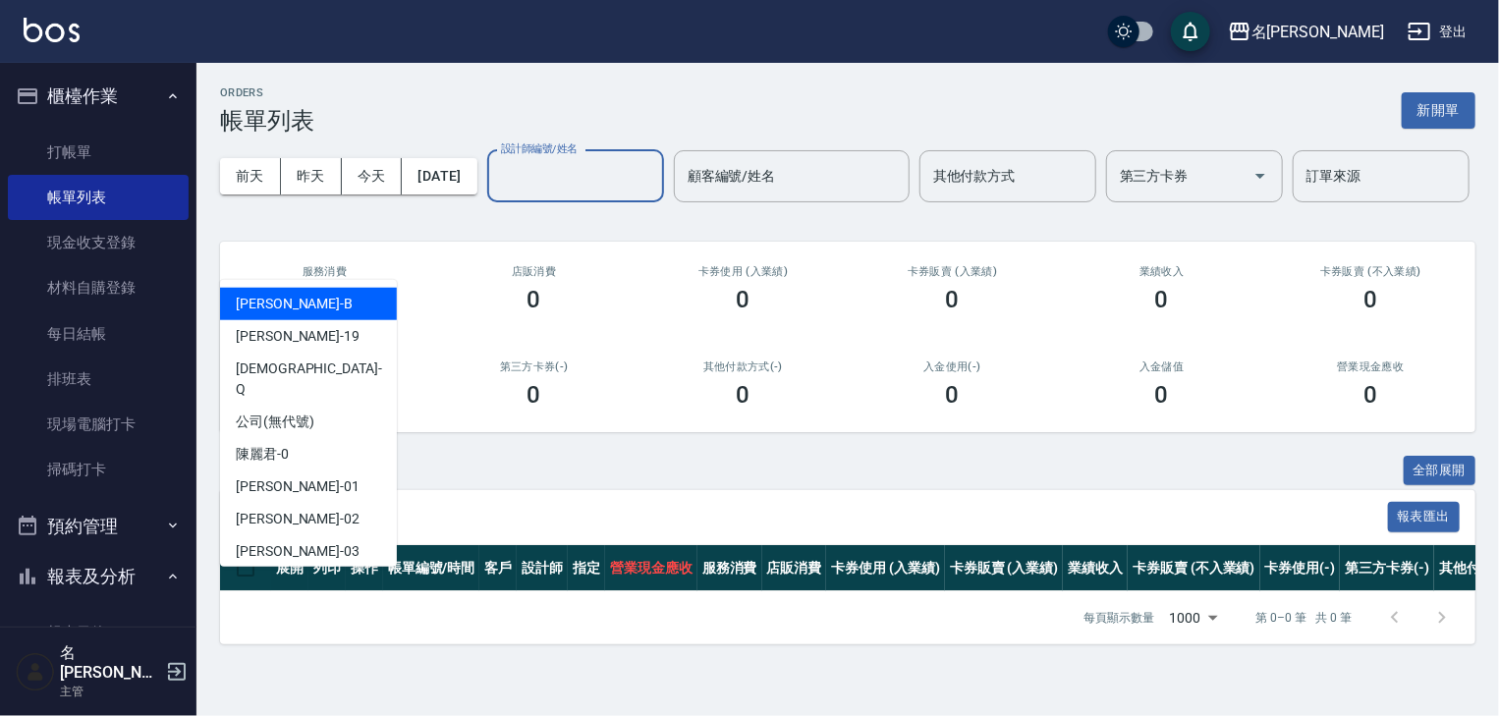
click at [496, 193] on input "設計師編號/姓名" at bounding box center [575, 176] width 159 height 34
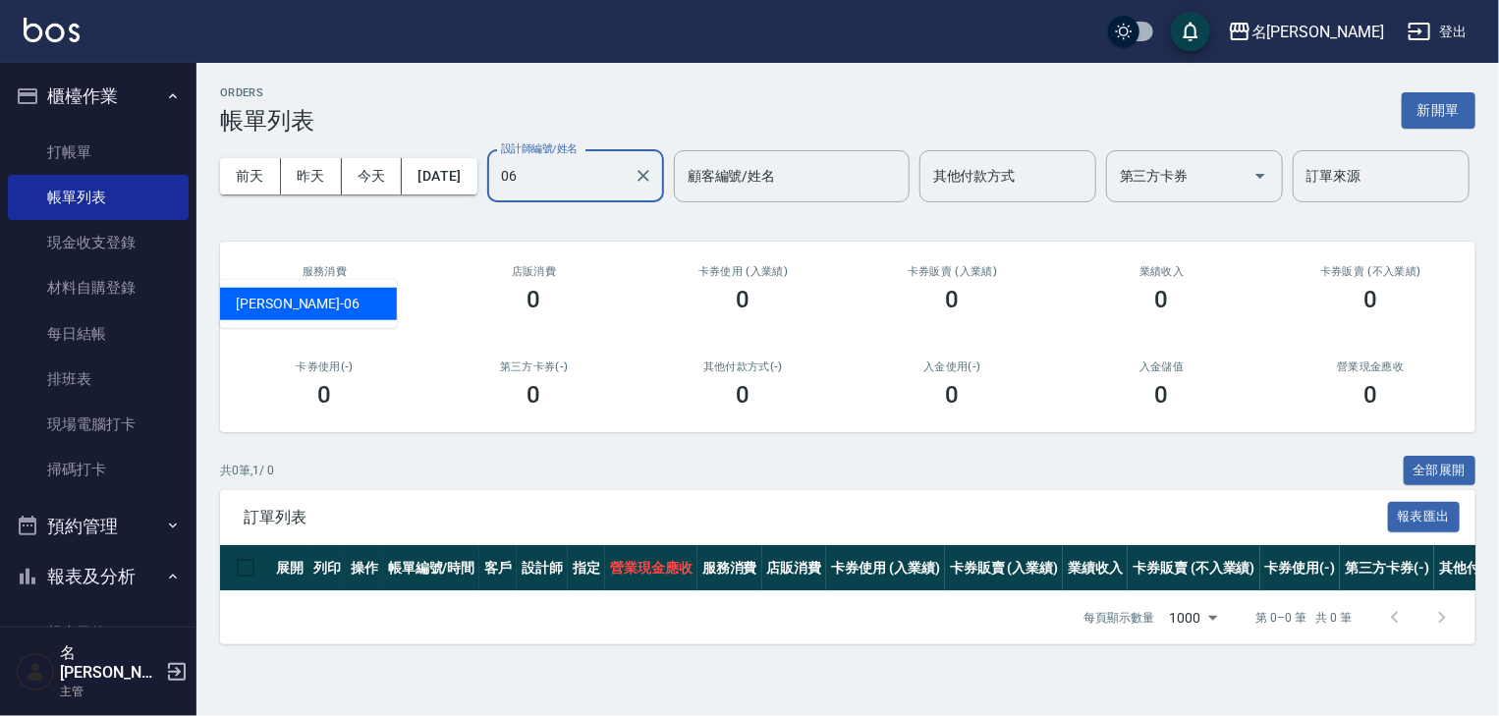
click at [303, 292] on div "阿龔 -06" at bounding box center [308, 304] width 177 height 32
type input "阿龔-06"
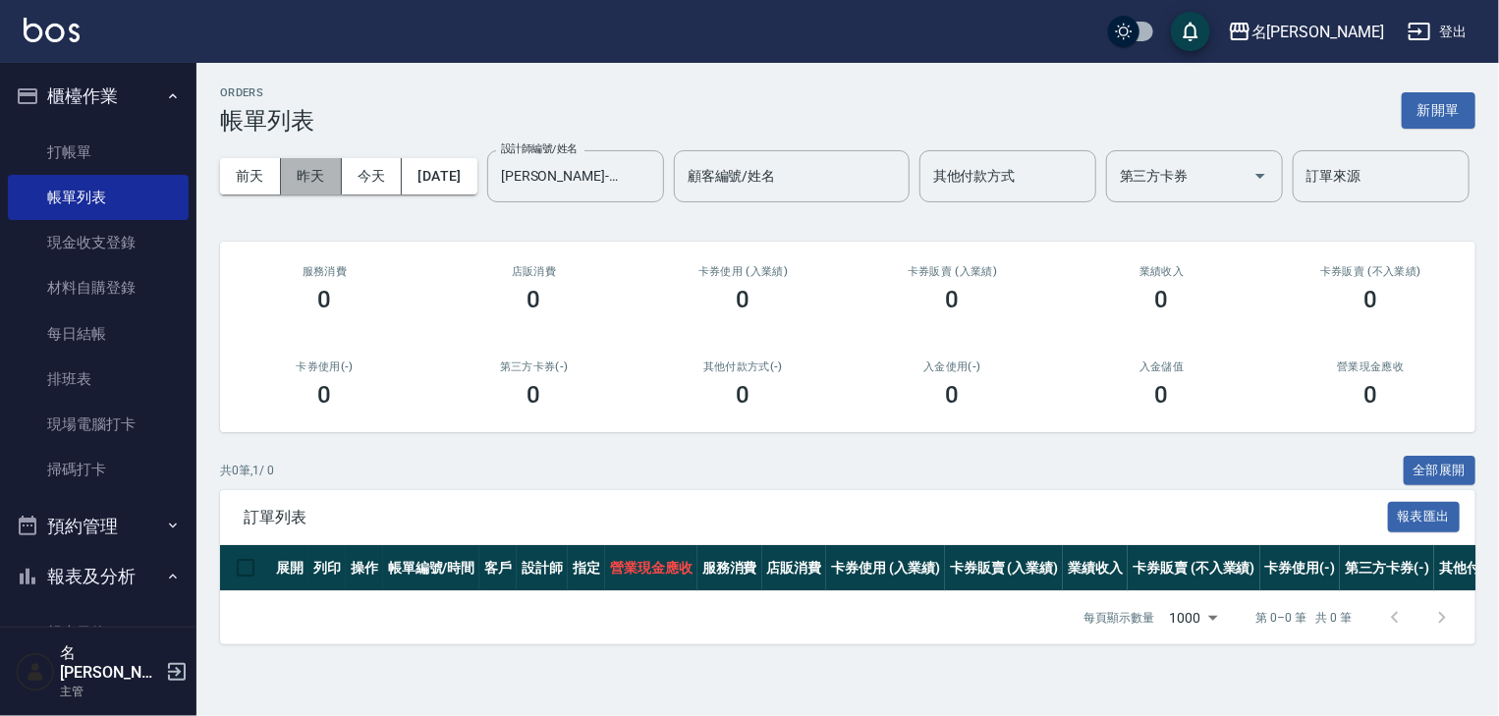
click at [297, 158] on button "昨天" at bounding box center [311, 176] width 61 height 36
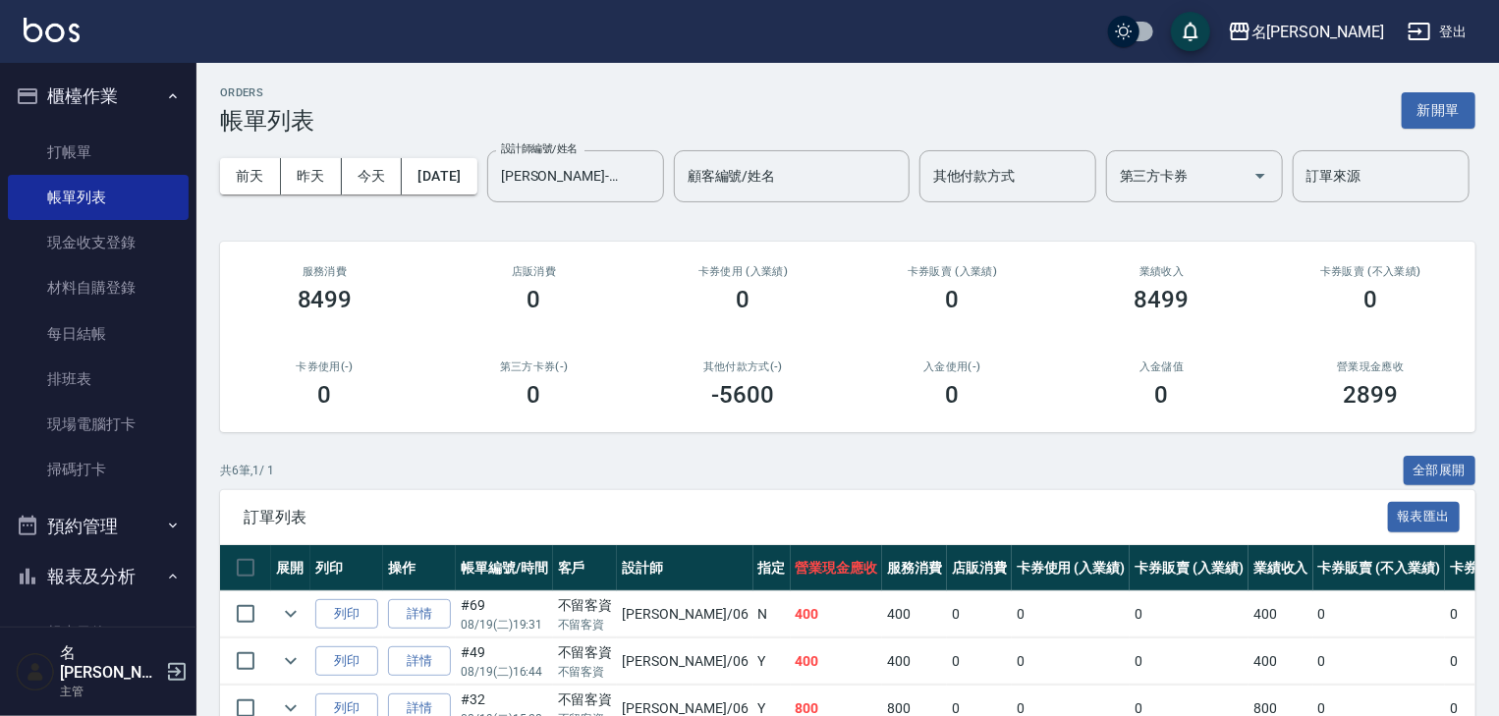
scroll to position [306, 0]
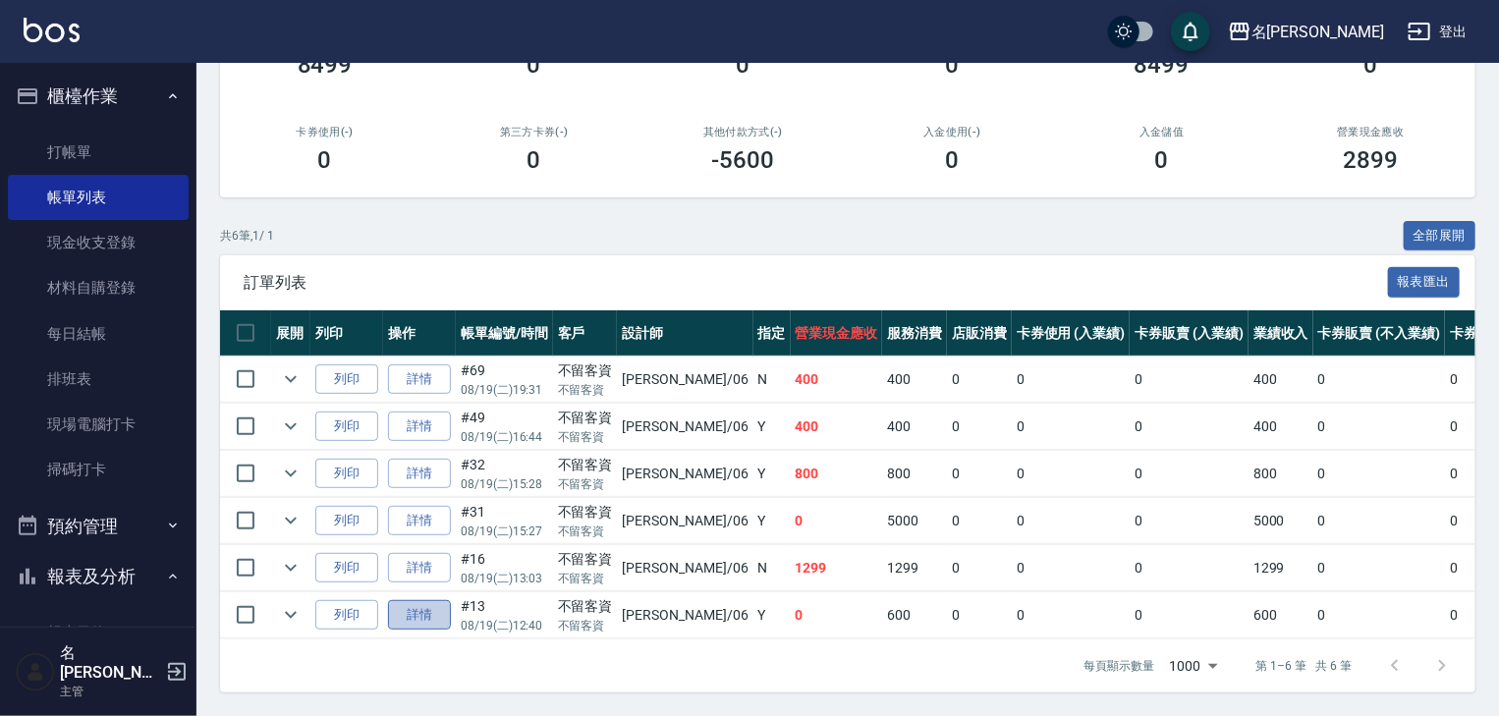
click at [431, 603] on link "詳情" at bounding box center [419, 615] width 63 height 30
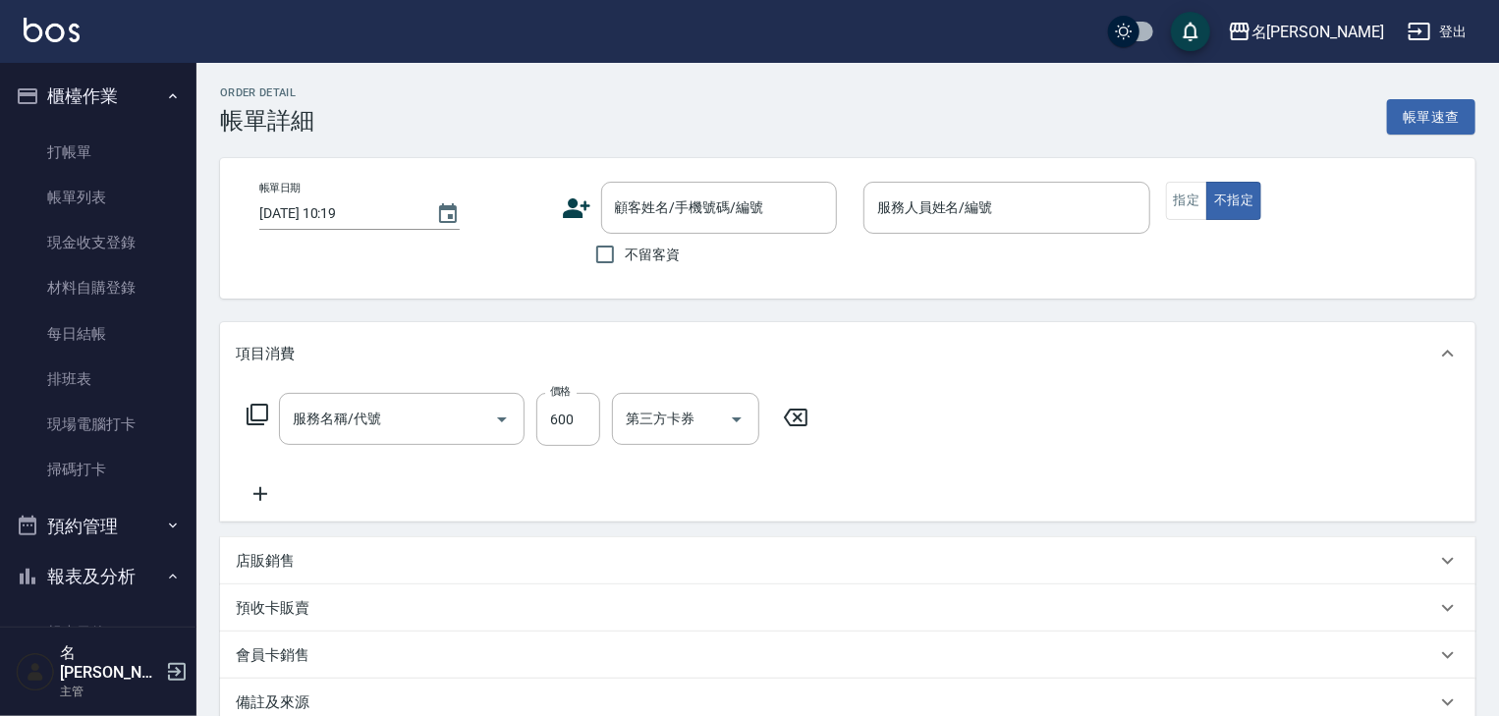
type input "2025/08/19 12:40"
checkbox input "true"
type input "阿龔-06"
type input "基礎活氧健康洗/何首烏(109)"
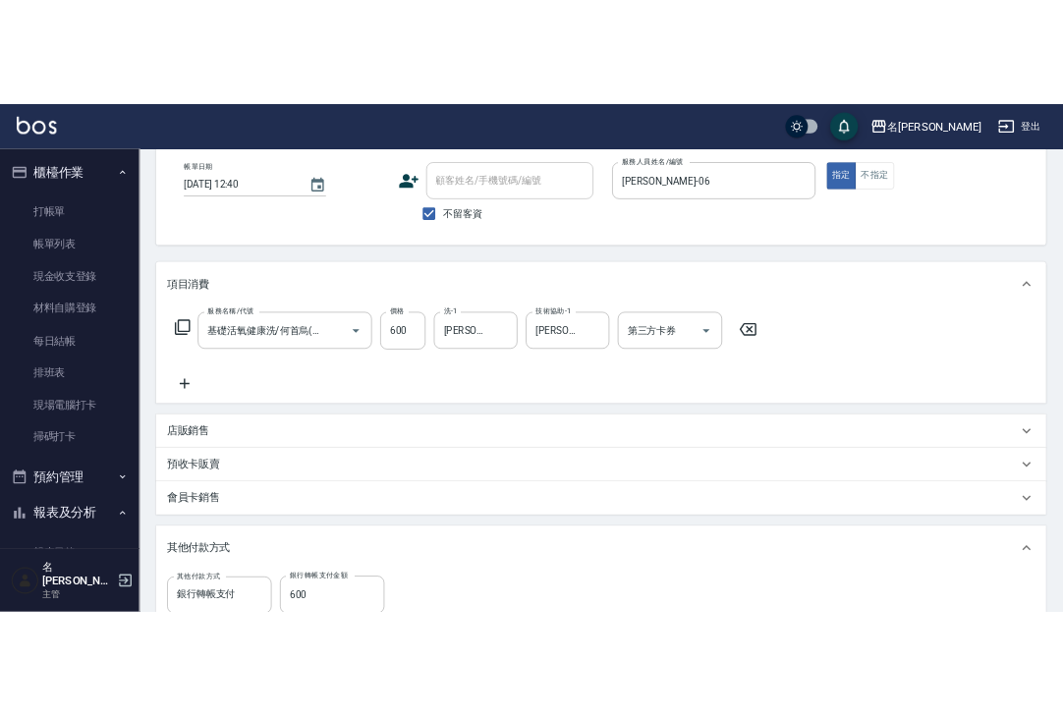
scroll to position [414, 0]
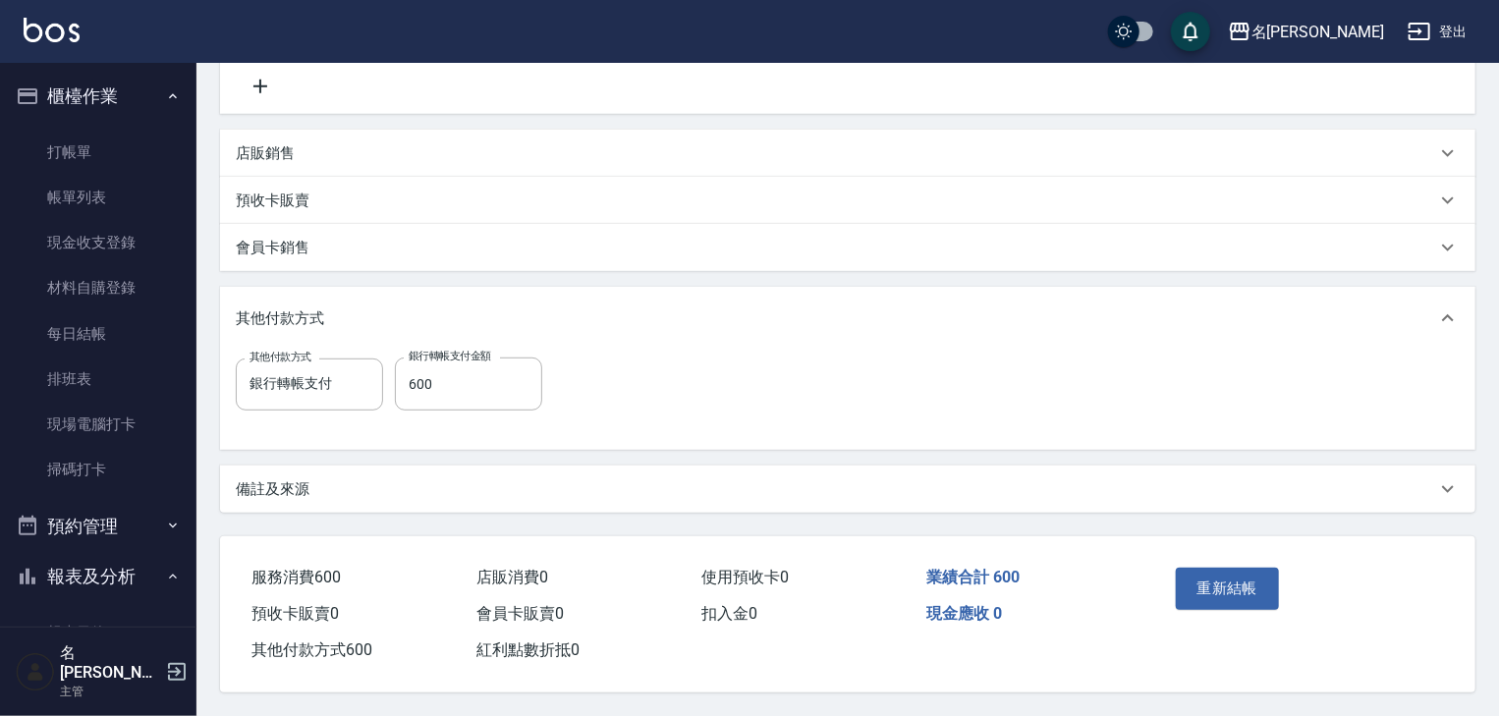
drag, startPoint x: 1365, startPoint y: 606, endPoint x: 1311, endPoint y: 597, distance: 54.7
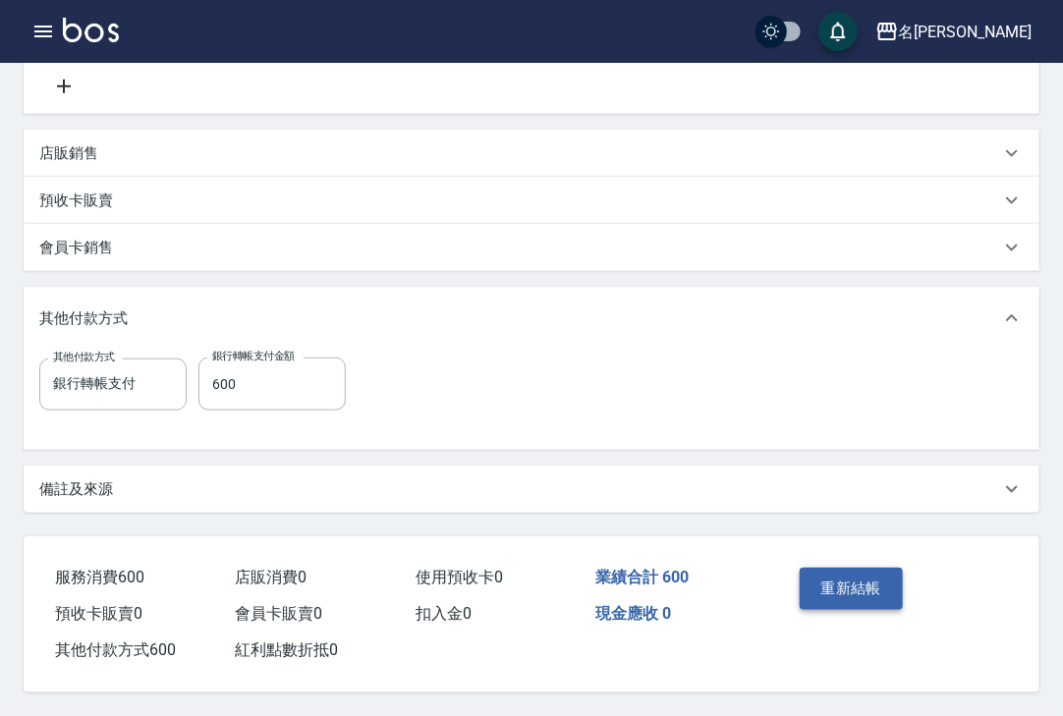
click at [864, 570] on button "重新結帳" at bounding box center [851, 588] width 104 height 41
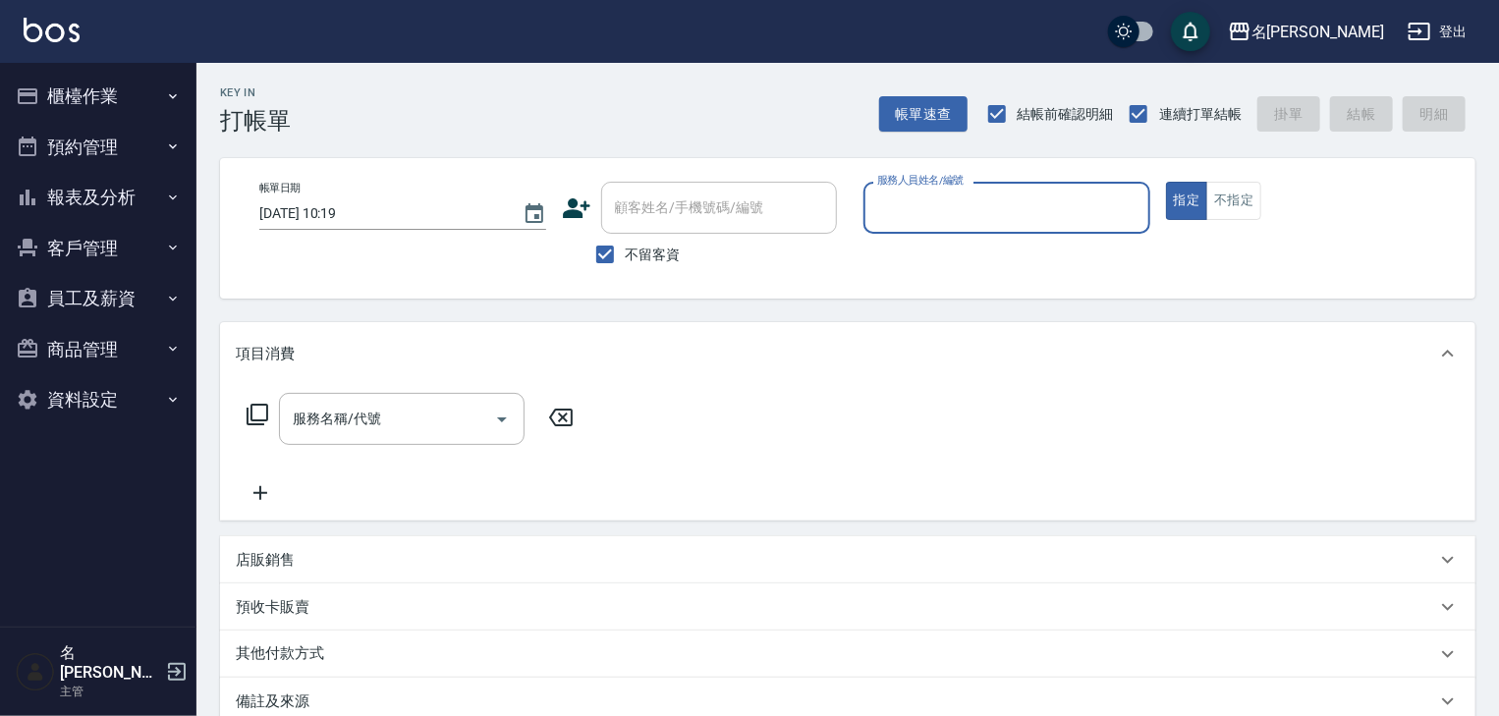
click at [110, 101] on button "櫃檯作業" at bounding box center [98, 96] width 181 height 51
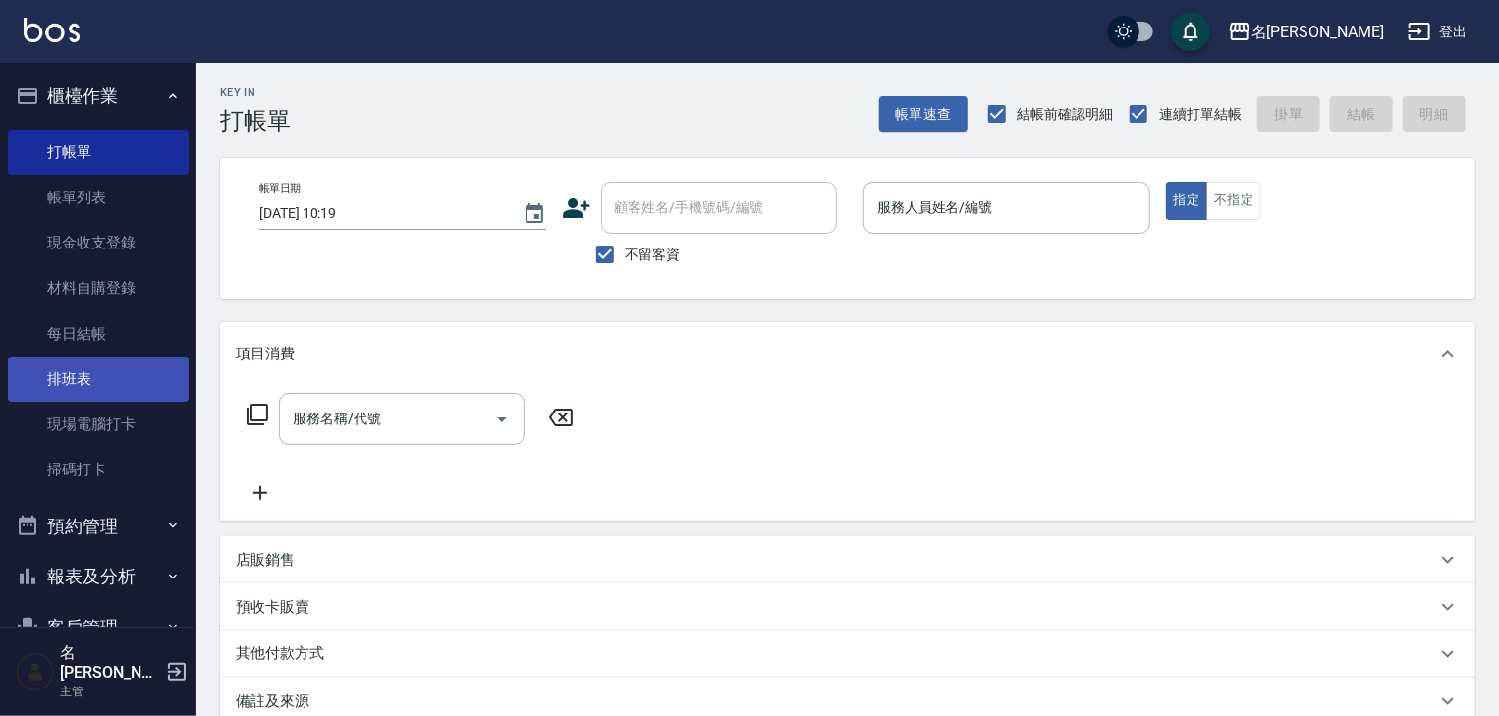
click at [8, 71] on button "櫃檯作業" at bounding box center [98, 96] width 181 height 51
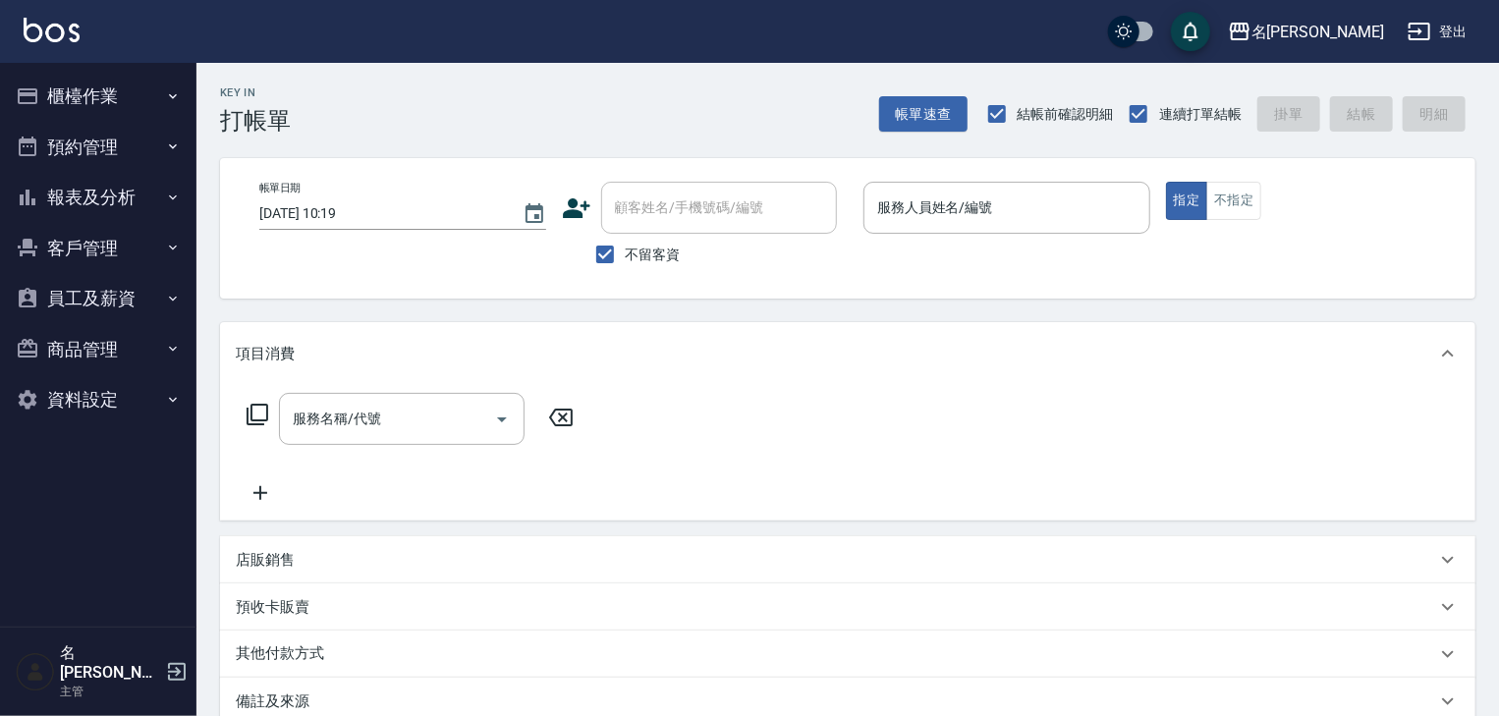
click at [55, 89] on button "櫃檯作業" at bounding box center [98, 96] width 181 height 51
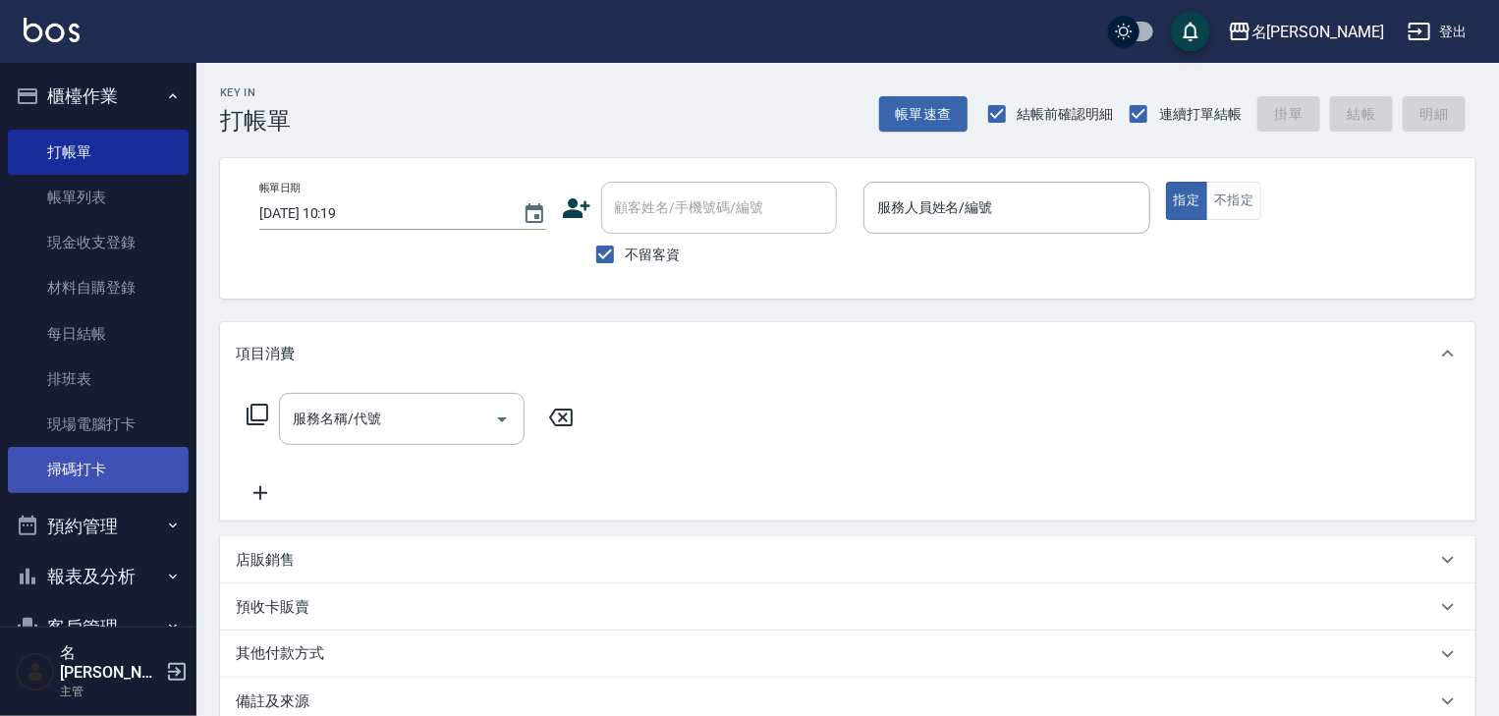
click at [126, 483] on link "掃碼打卡" at bounding box center [98, 469] width 181 height 45
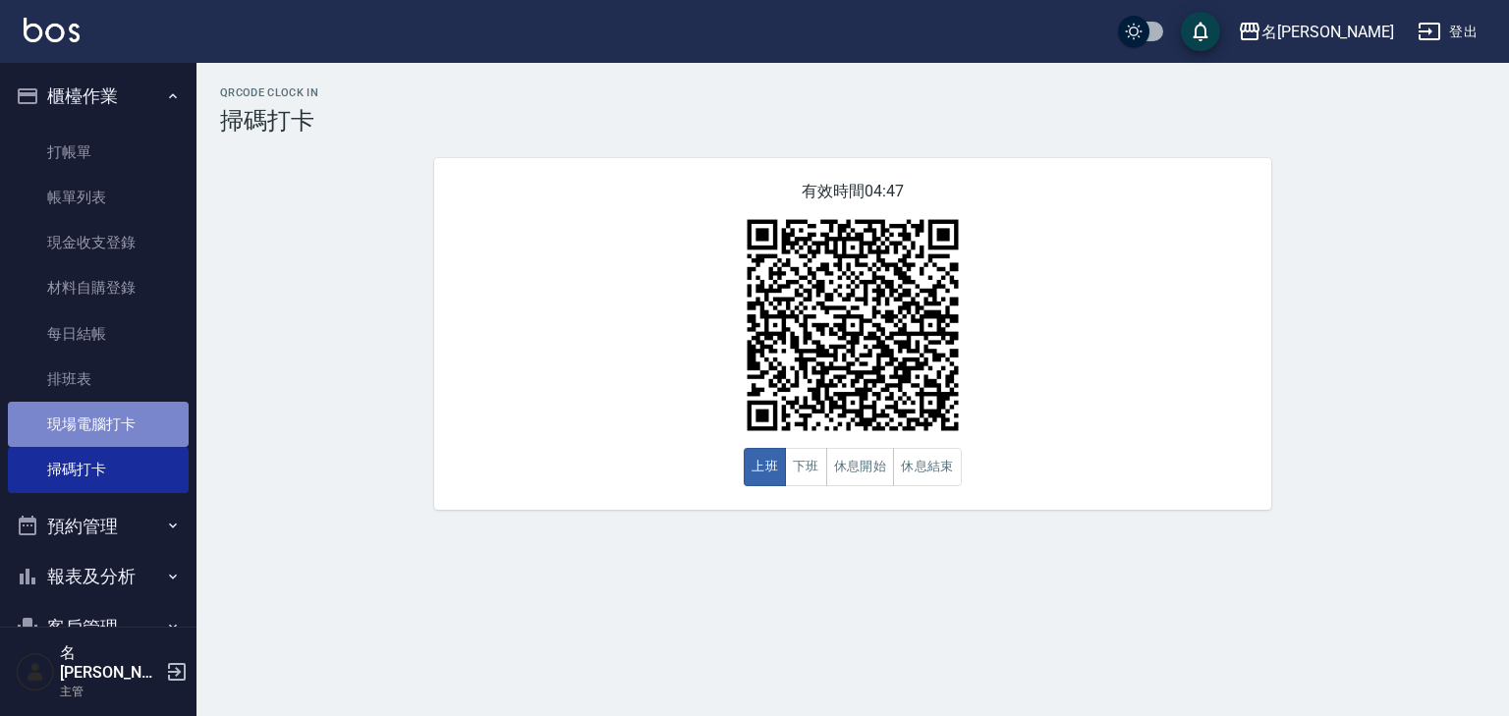
click at [126, 413] on link "現場電腦打卡" at bounding box center [98, 424] width 181 height 45
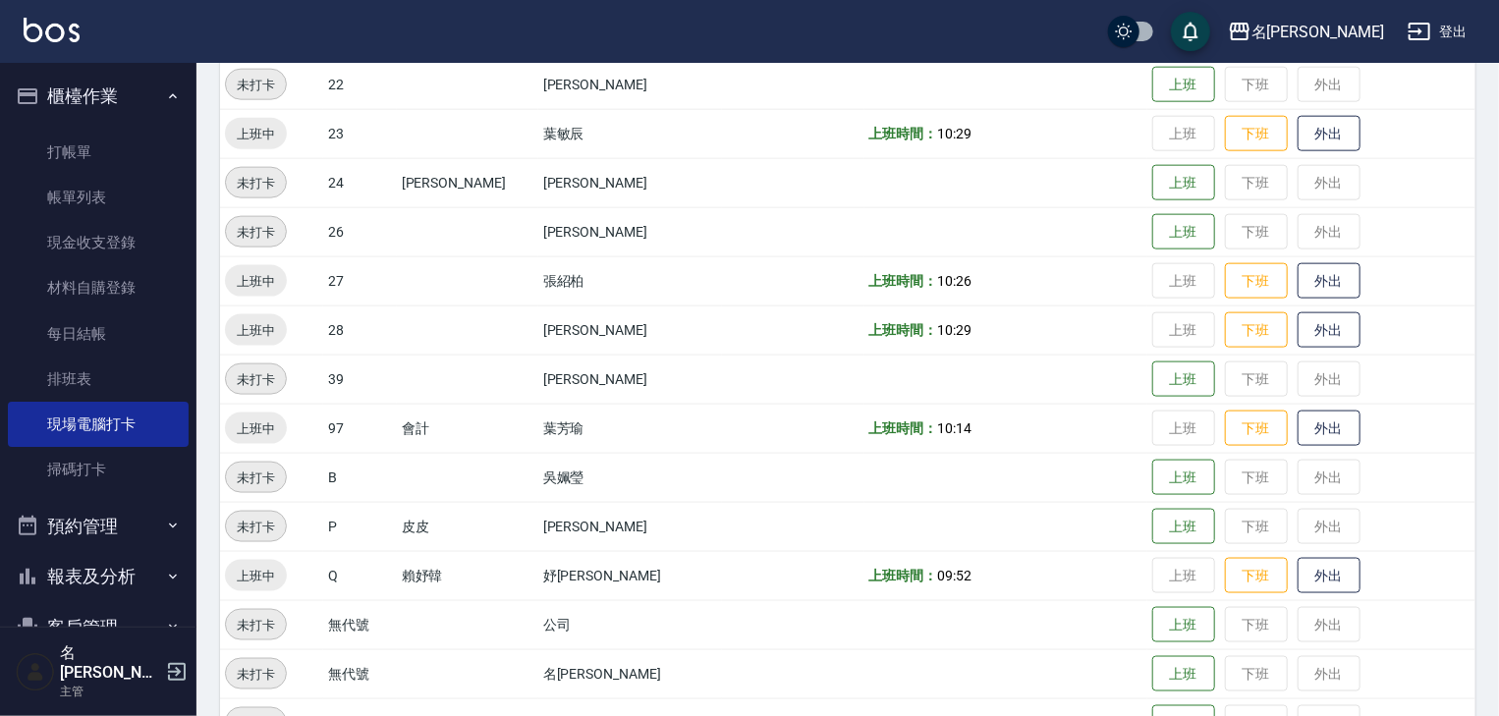
scroll to position [827, 0]
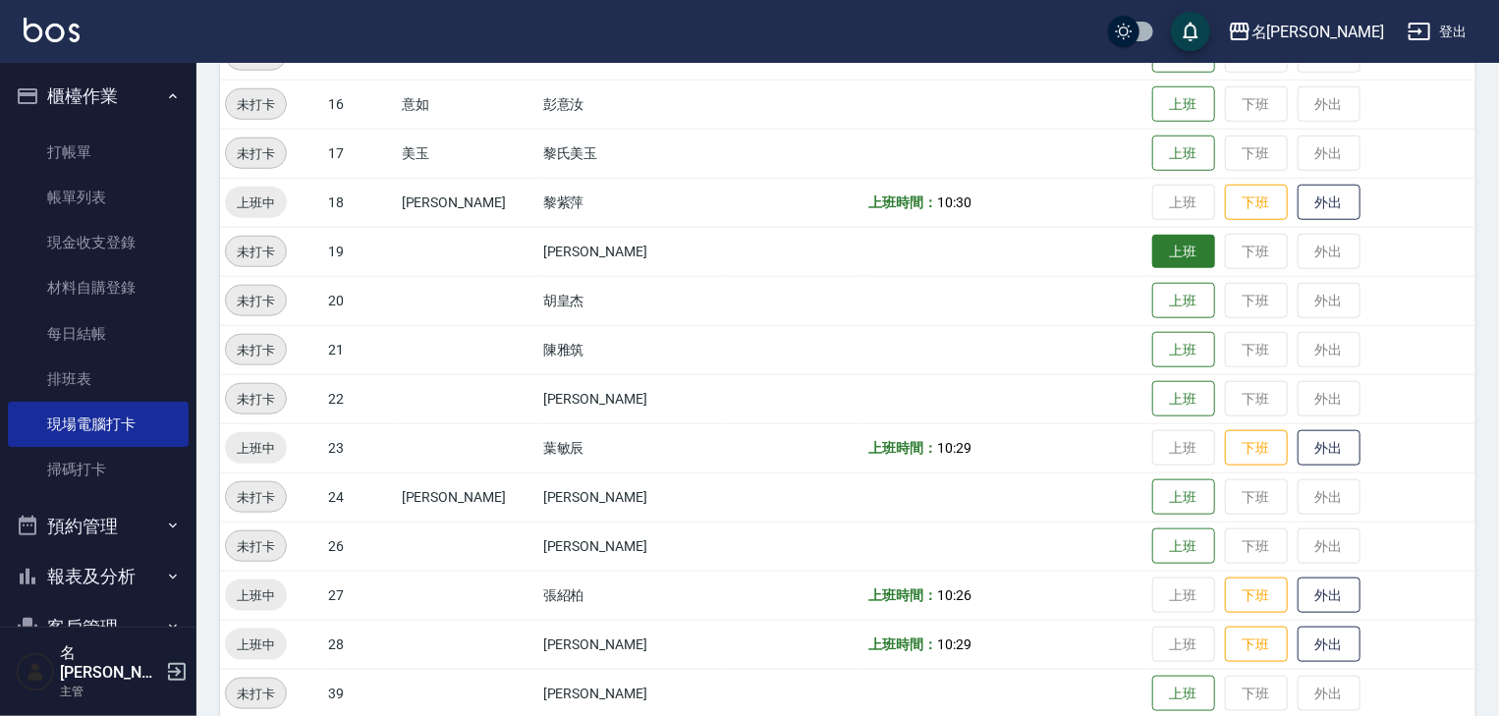
click at [1176, 244] on button "上班" at bounding box center [1183, 252] width 63 height 34
click at [66, 35] on img at bounding box center [52, 30] width 56 height 25
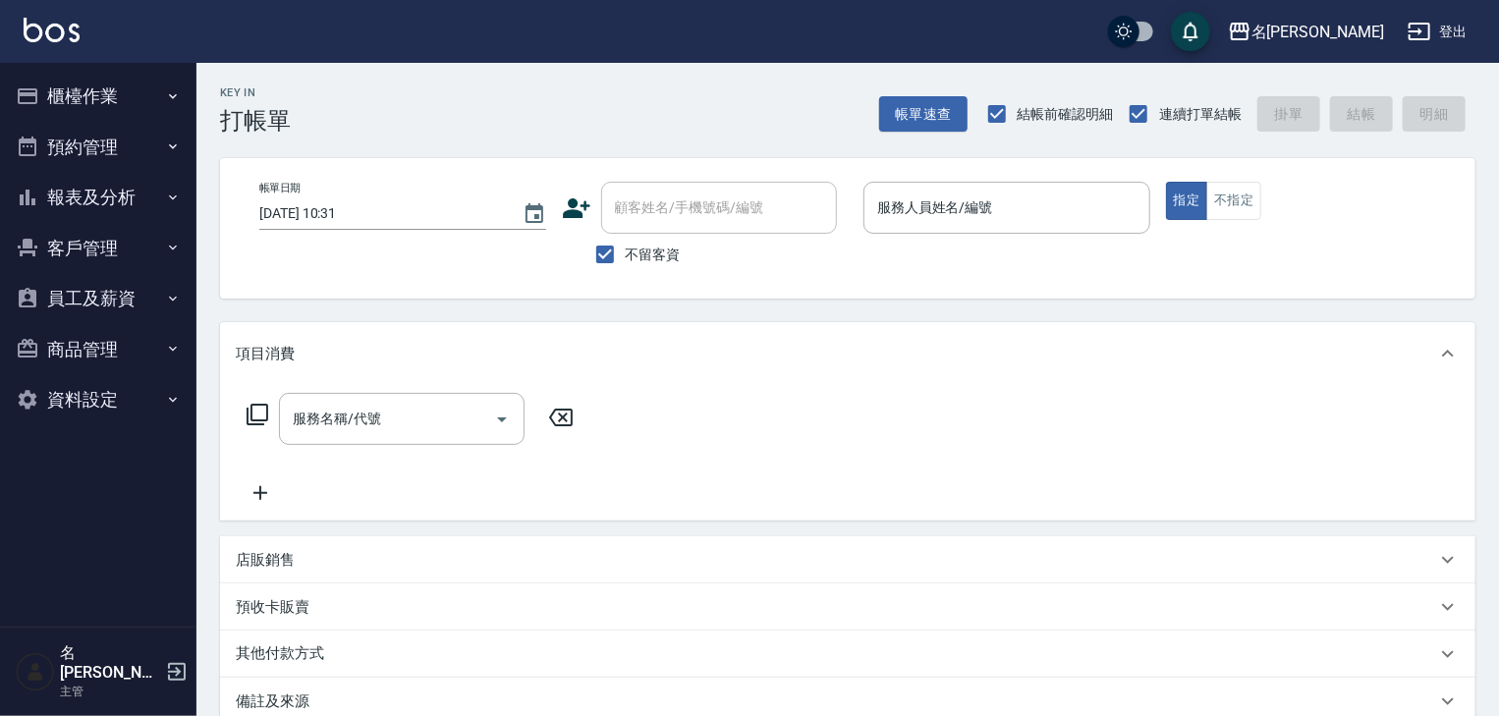
click at [1008, 372] on div "項目消費" at bounding box center [847, 353] width 1255 height 63
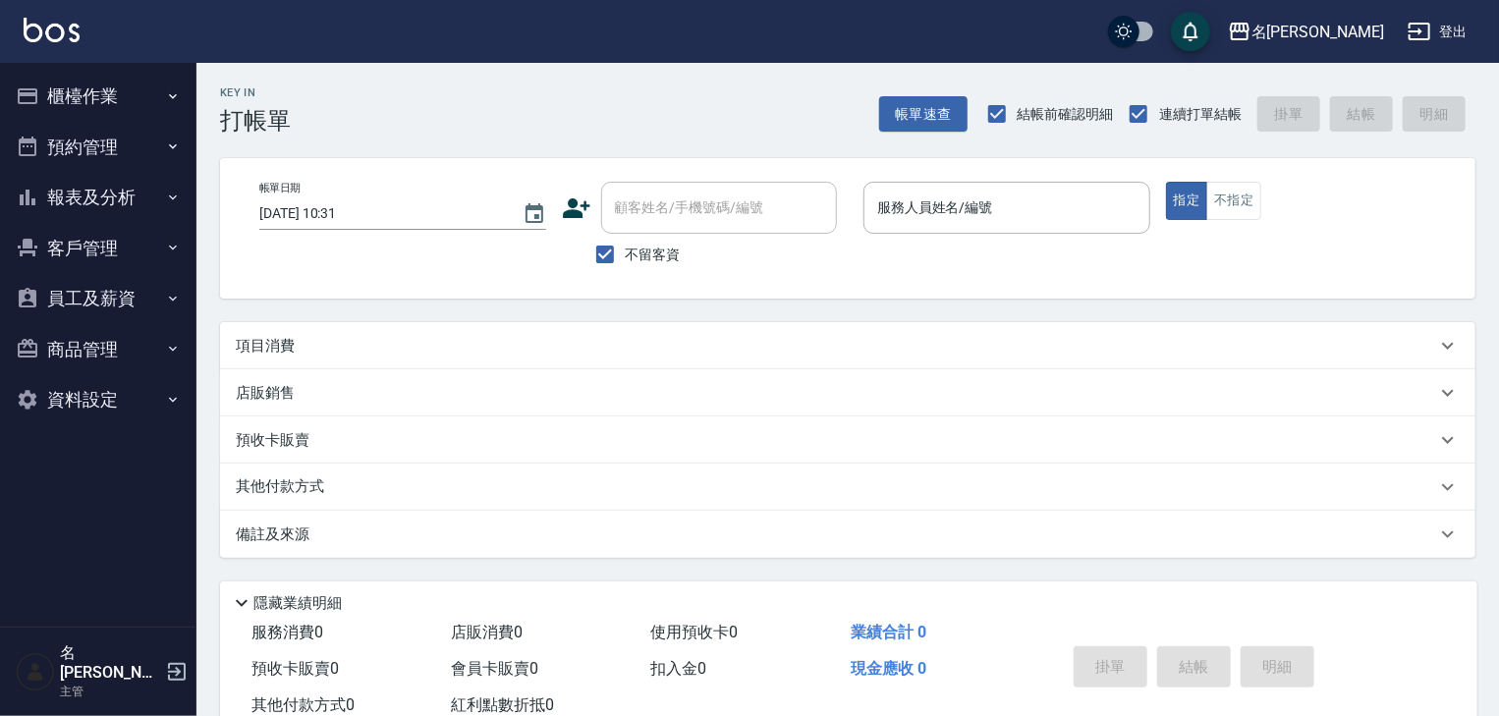
click at [102, 103] on button "櫃檯作業" at bounding box center [98, 96] width 181 height 51
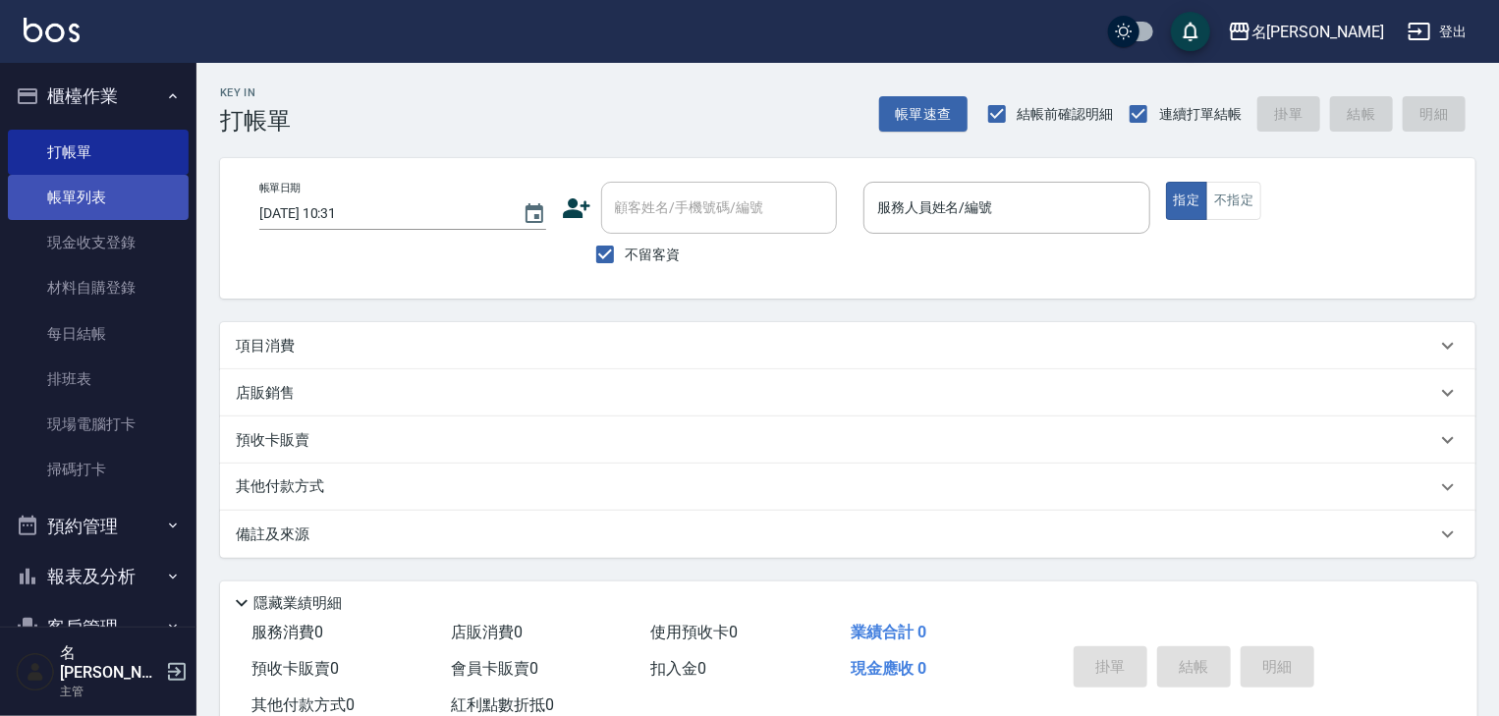
click at [92, 196] on link "帳單列表" at bounding box center [98, 197] width 181 height 45
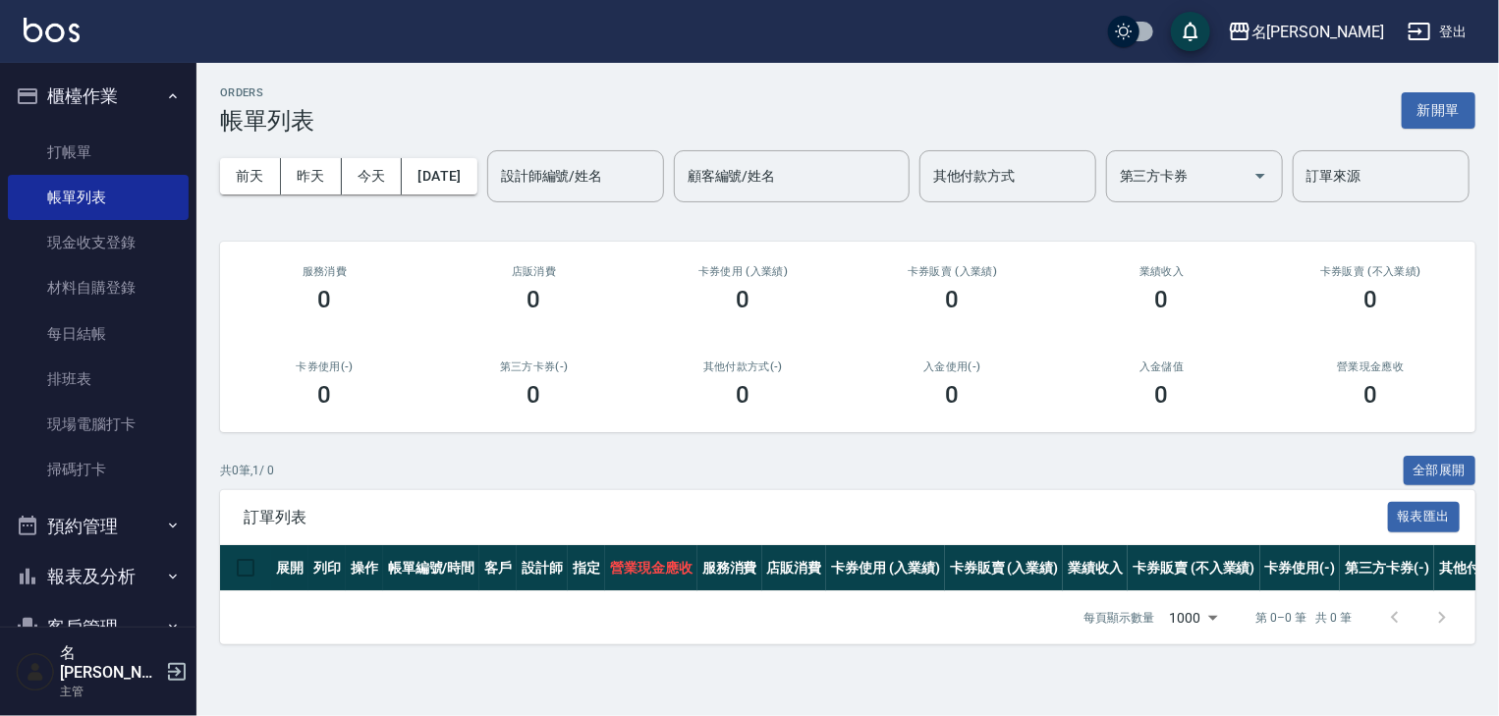
click at [303, 196] on div "前天 昨天 今天 2025/08/20 設計師編號/姓名 設計師編號/姓名 顧客編號/姓名 顧客編號/姓名 其他付款方式 其他付款方式 第三方卡券 第三方卡券…" at bounding box center [847, 176] width 1255 height 83
click at [306, 186] on button "昨天" at bounding box center [311, 176] width 61 height 36
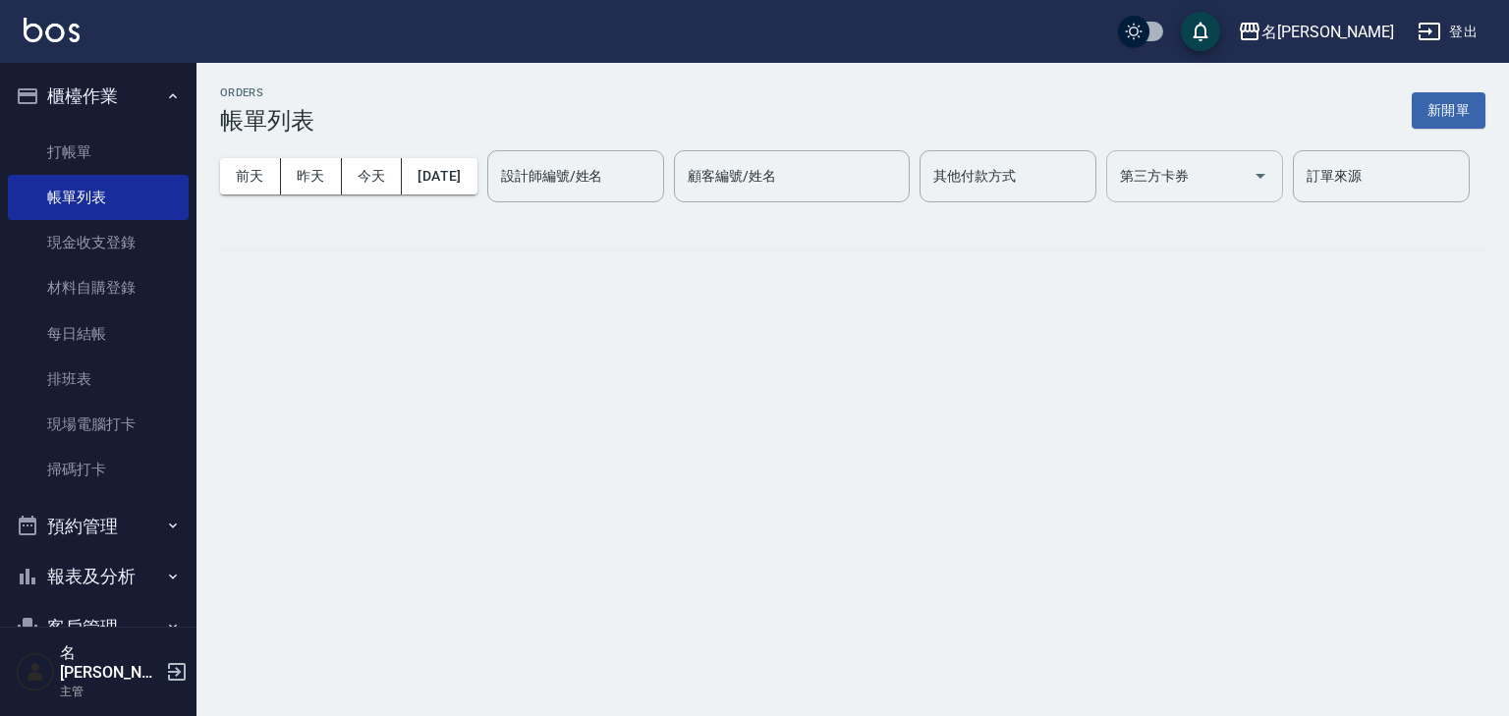
click at [1106, 202] on div "第三方卡券 第三方卡券" at bounding box center [1194, 176] width 177 height 52
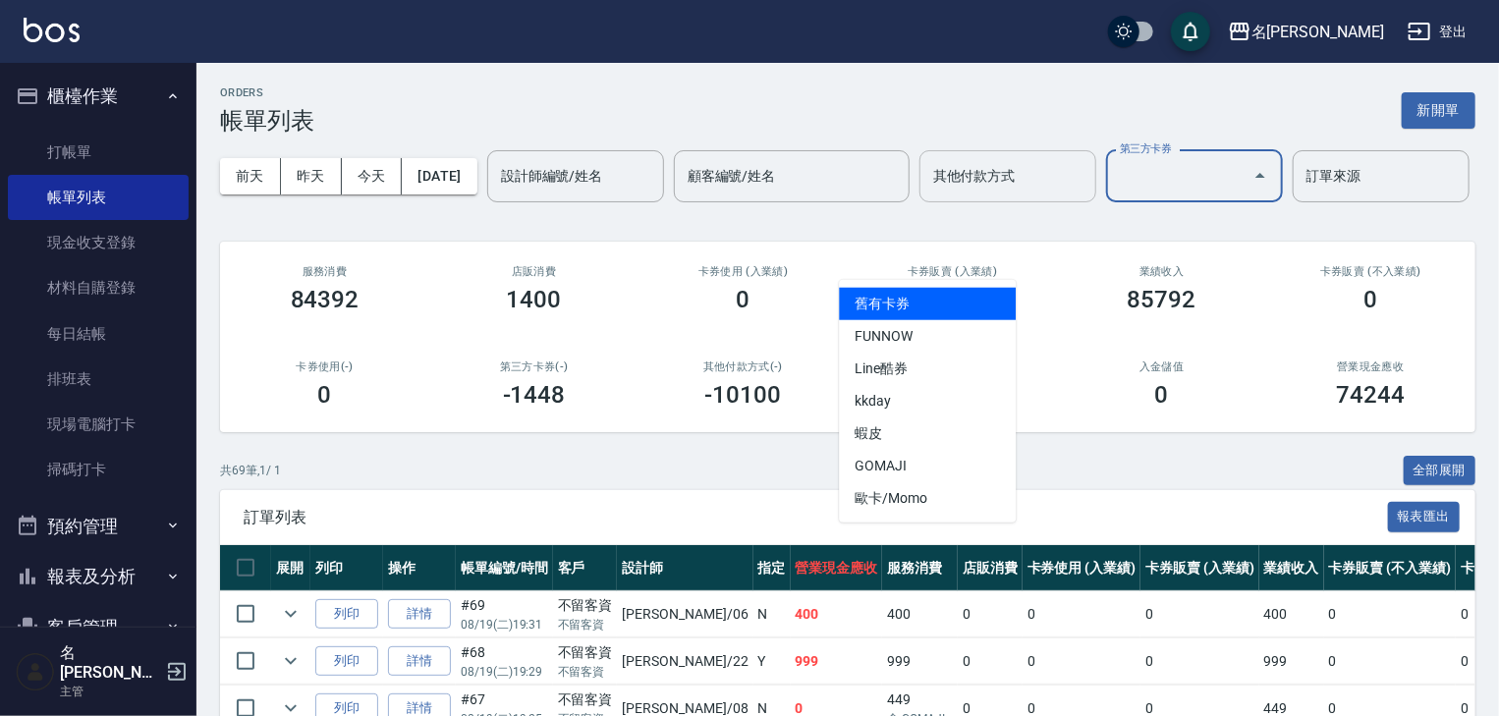
click at [919, 202] on div "其他付款方式" at bounding box center [1007, 176] width 177 height 52
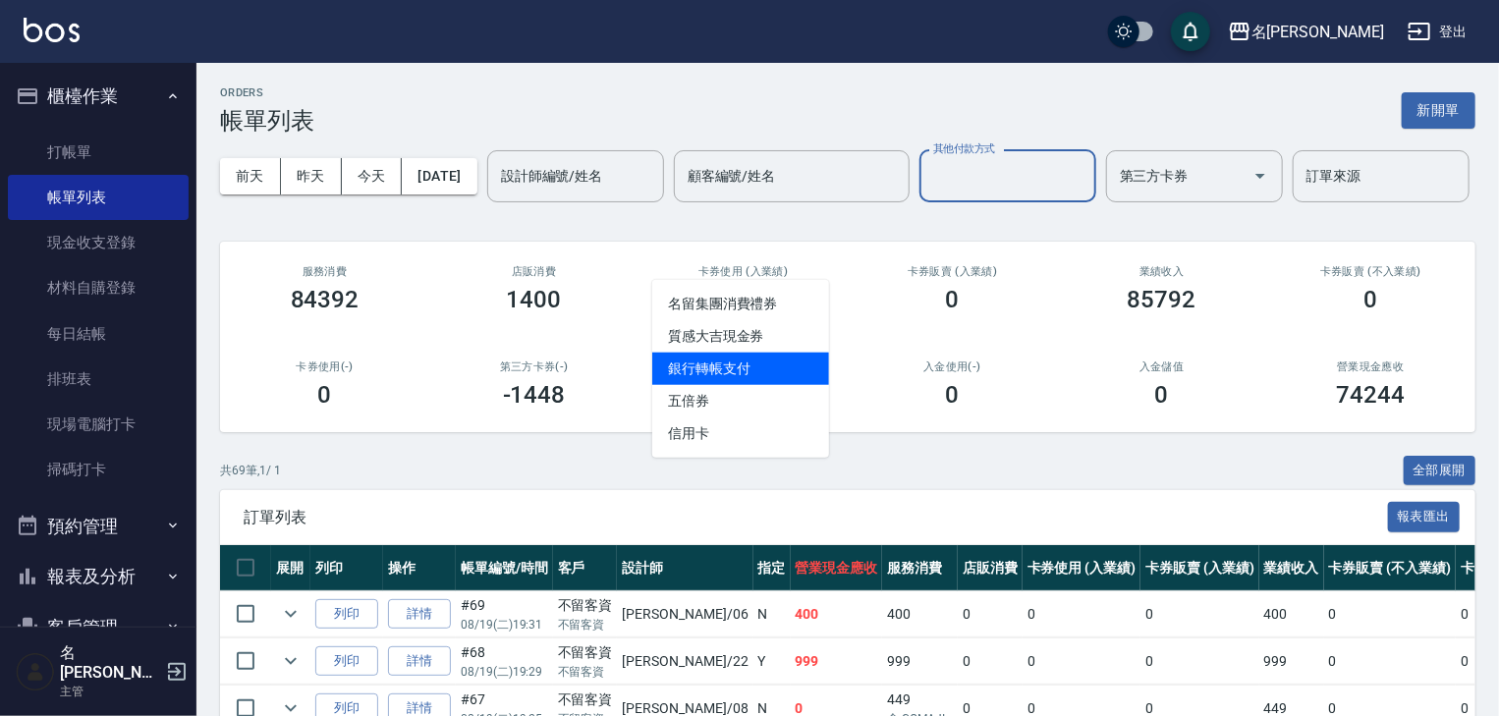
click at [739, 358] on span "銀行轉帳支付" at bounding box center [740, 369] width 177 height 32
type input "銀行轉帳支付"
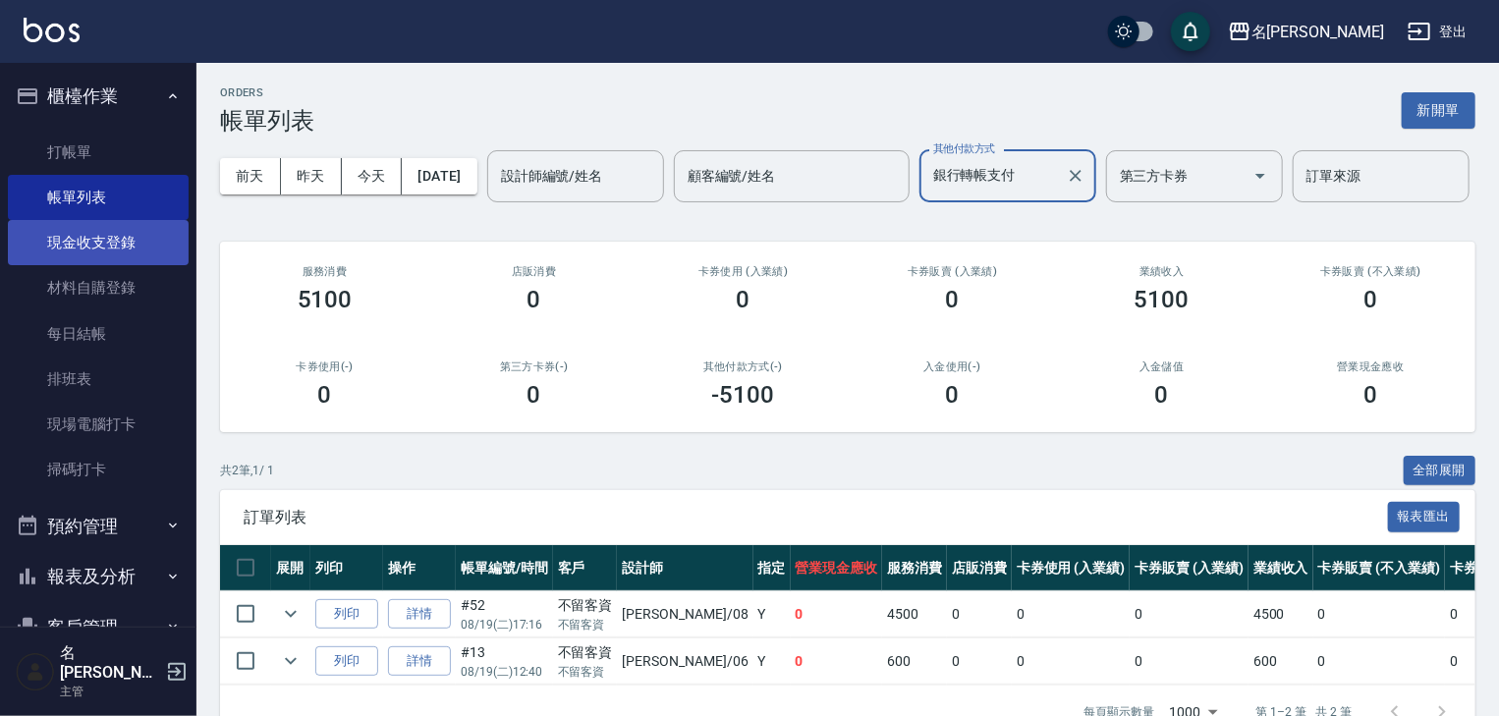
click at [98, 254] on link "現金收支登錄" at bounding box center [98, 242] width 181 height 45
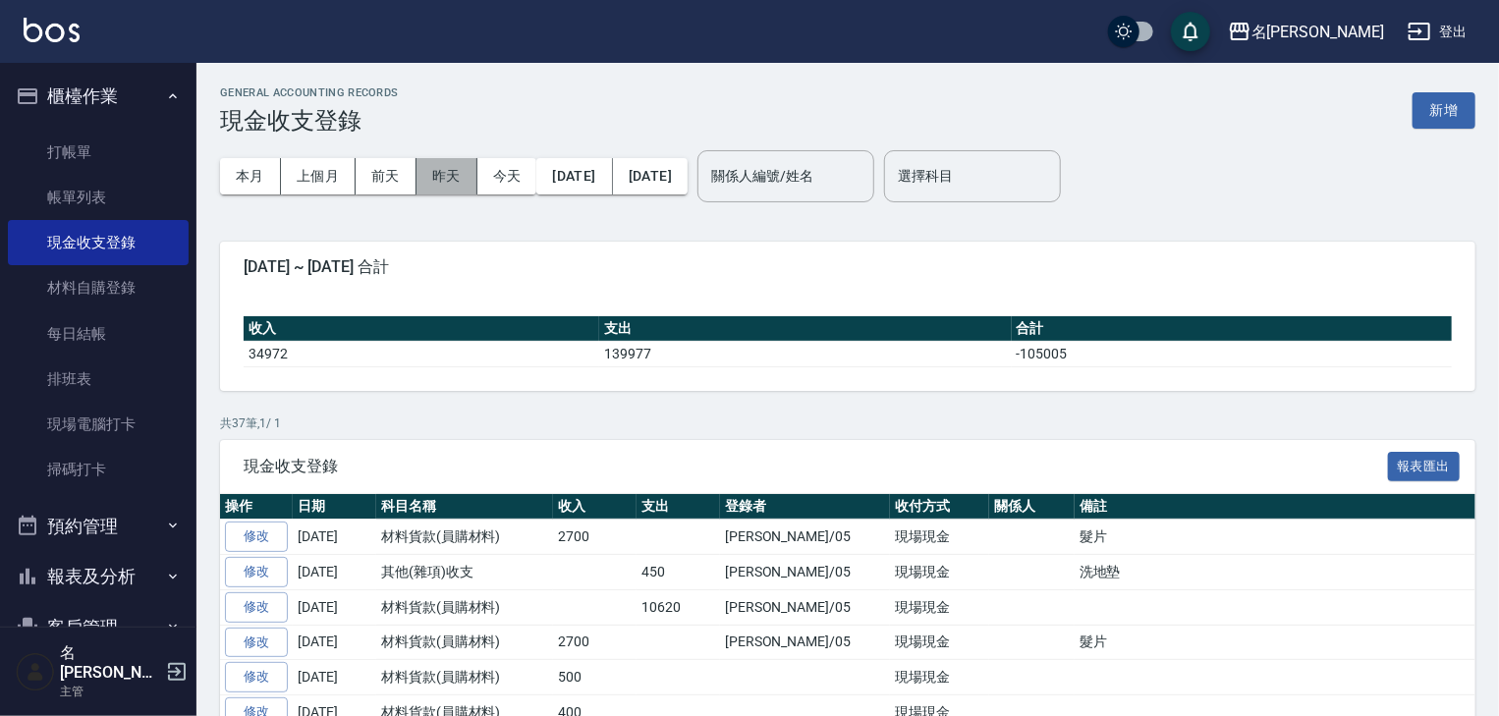
click at [440, 184] on button "昨天" at bounding box center [446, 176] width 61 height 36
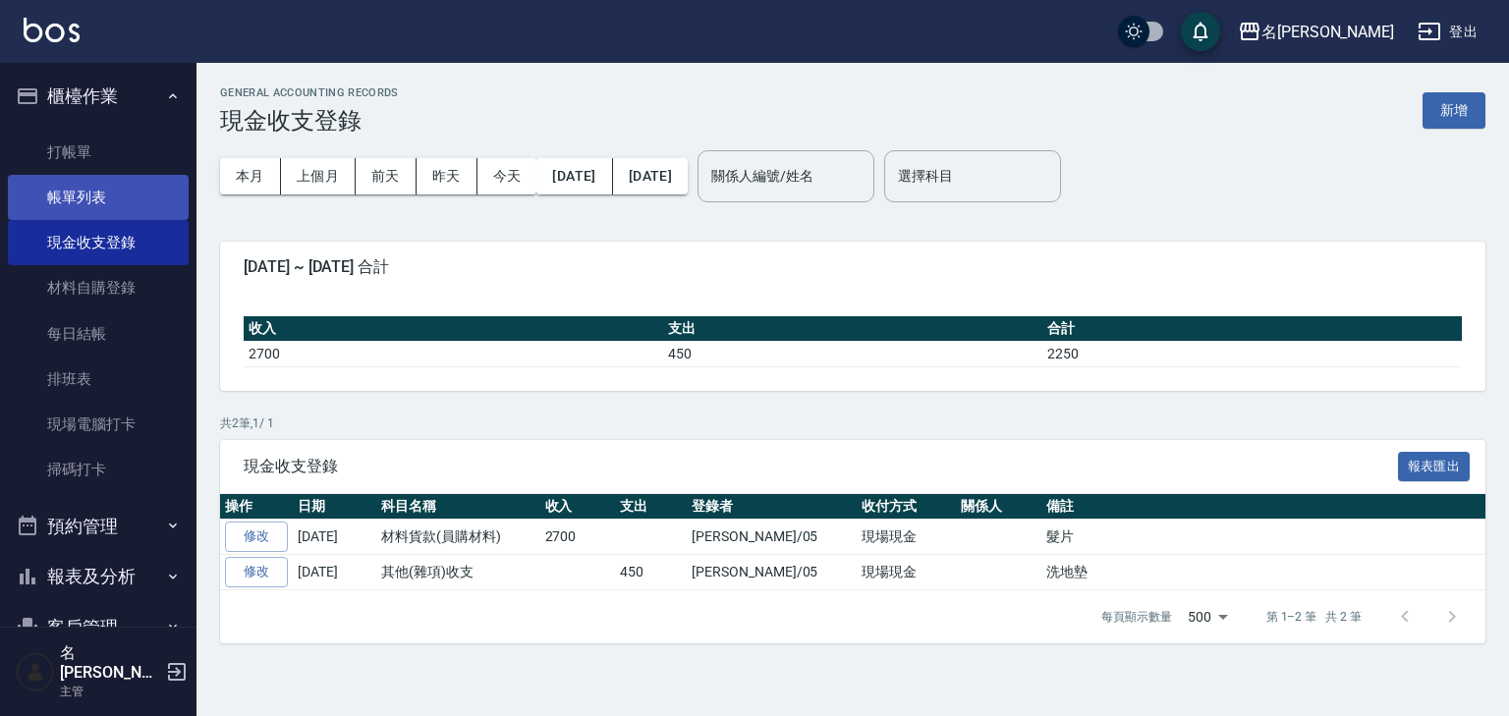
click at [122, 204] on link "帳單列表" at bounding box center [98, 197] width 181 height 45
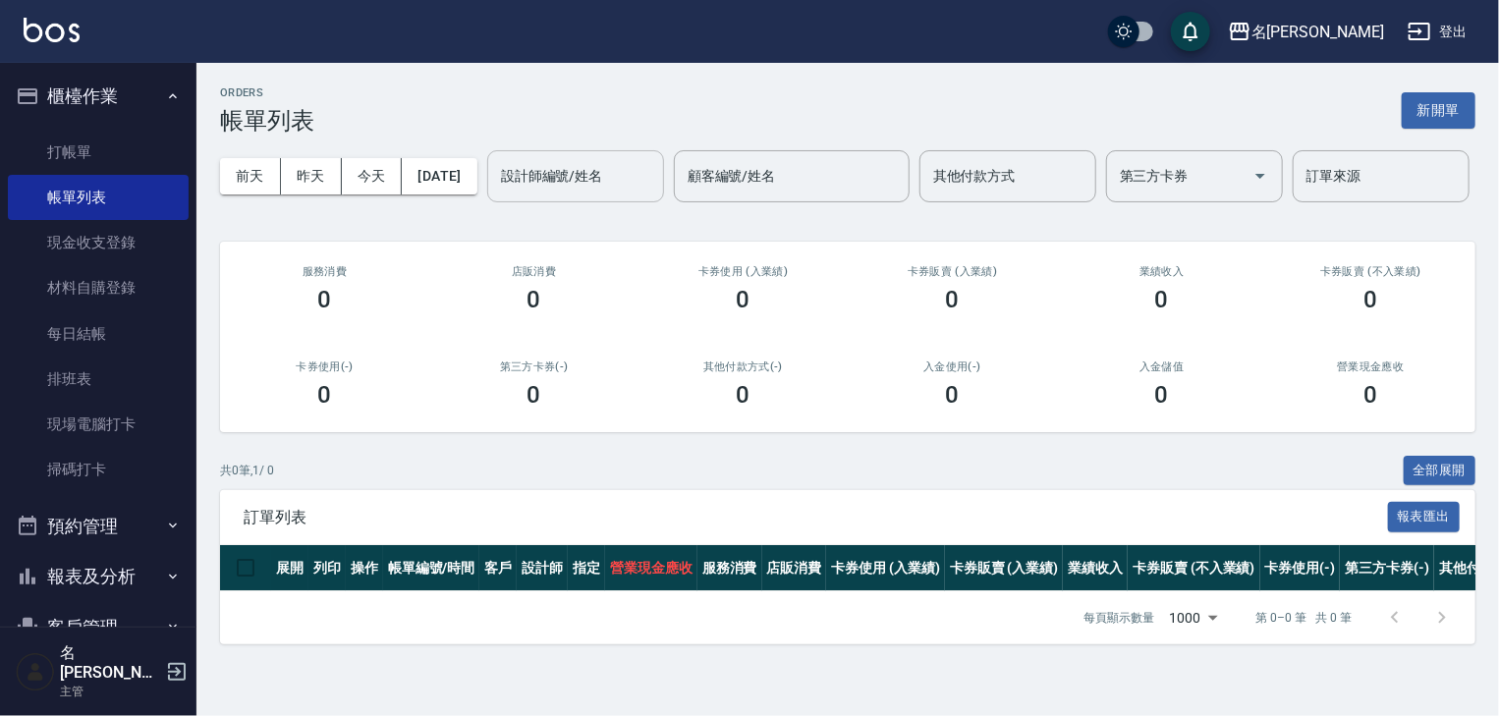
click at [496, 193] on input "設計師編號/姓名" at bounding box center [575, 176] width 159 height 34
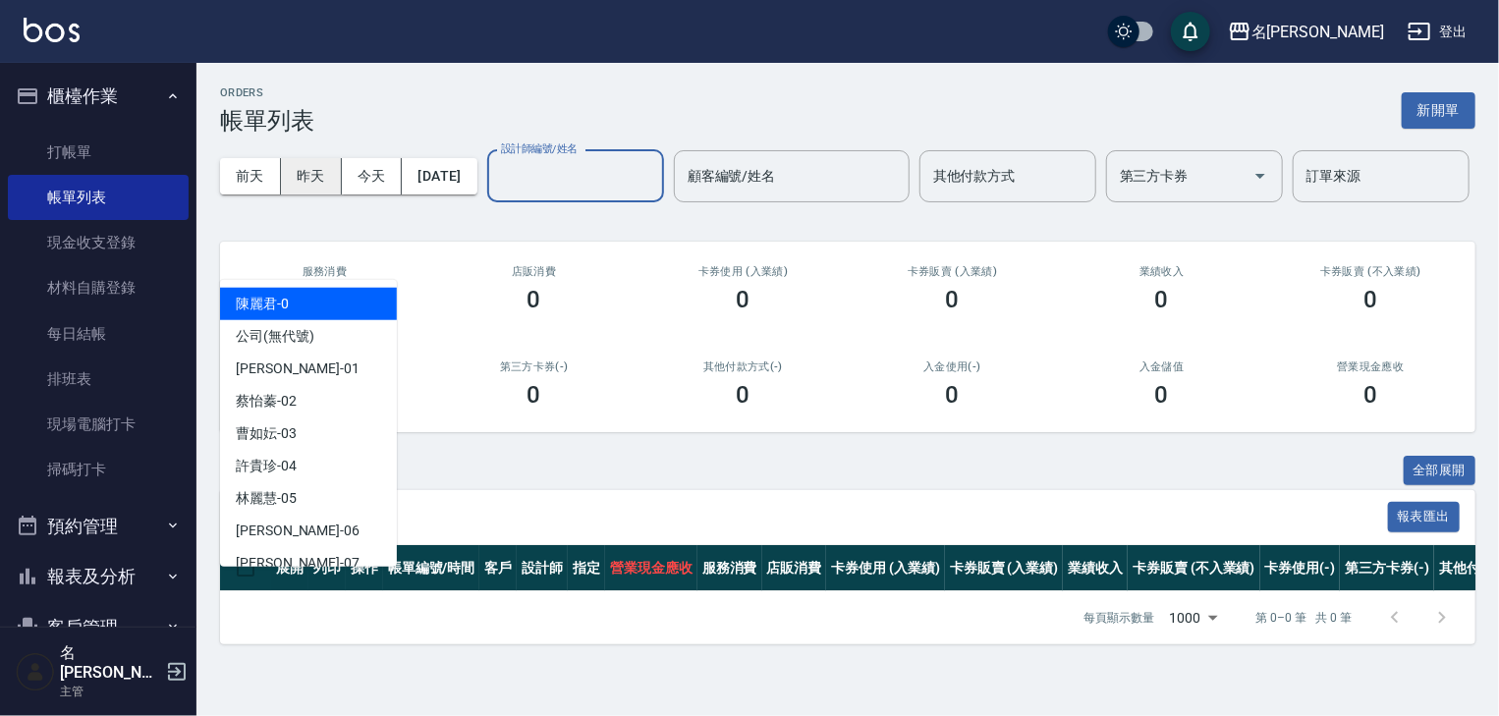
click at [322, 174] on button "昨天" at bounding box center [311, 176] width 61 height 36
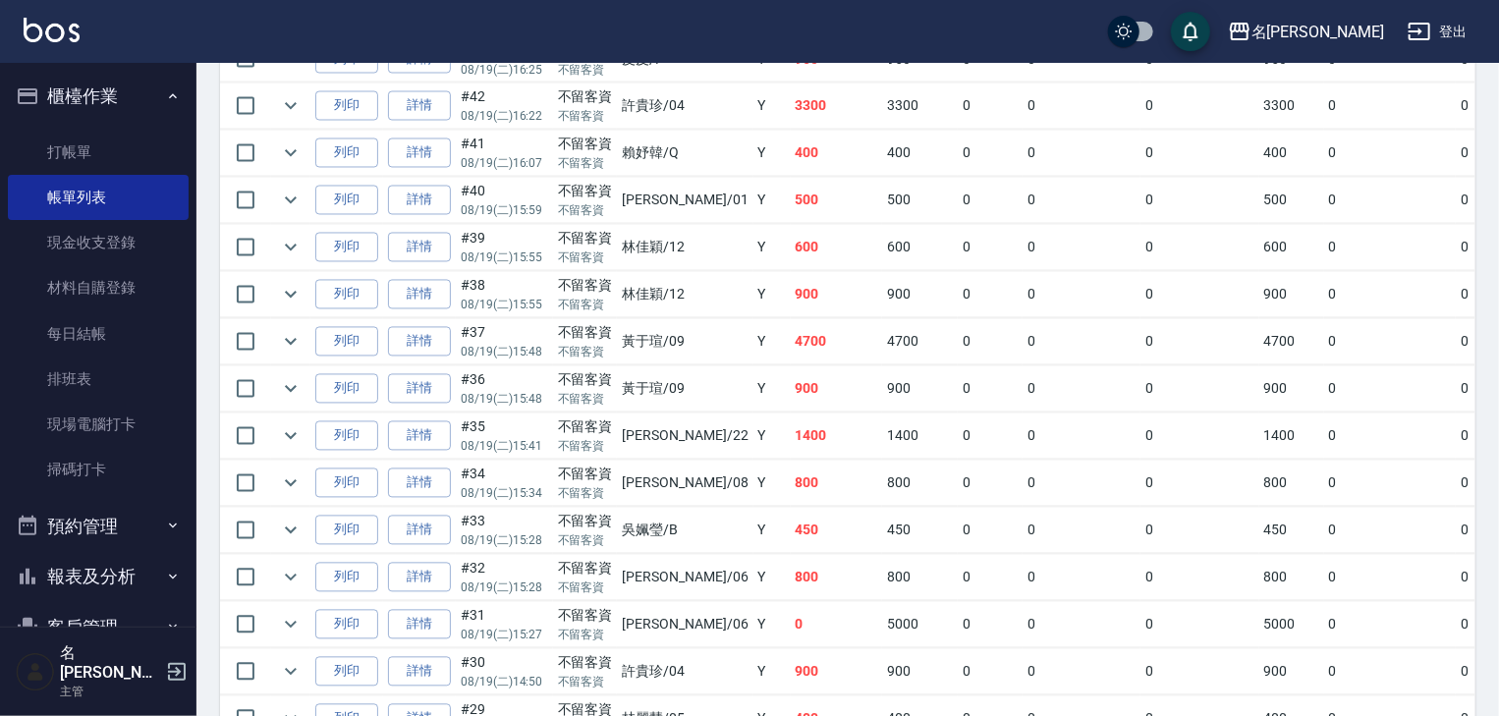
scroll to position [1886, 0]
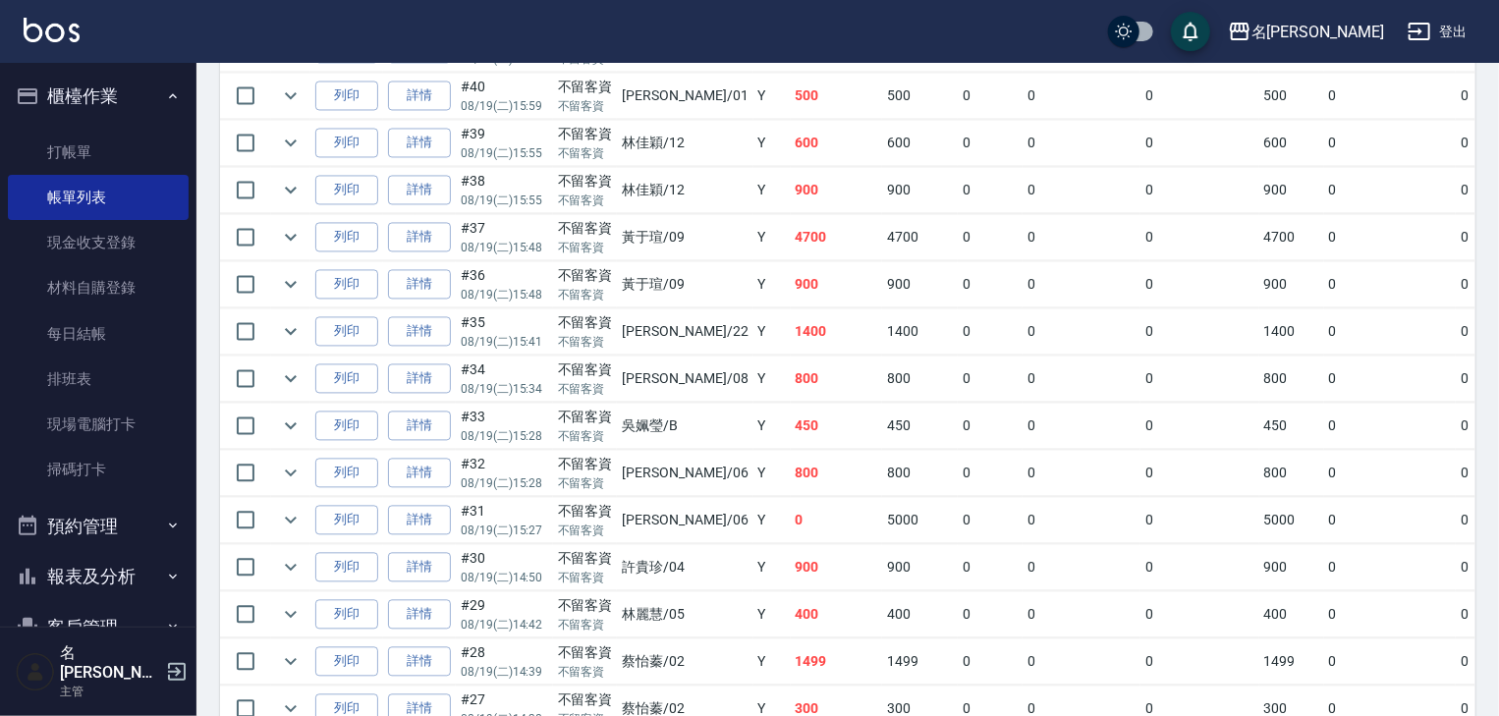
click at [958, 402] on td "0" at bounding box center [990, 379] width 65 height 46
click at [534, 351] on p "08/19 (二) 15:41" at bounding box center [504, 342] width 87 height 18
click at [438, 347] on link "詳情" at bounding box center [419, 331] width 63 height 30
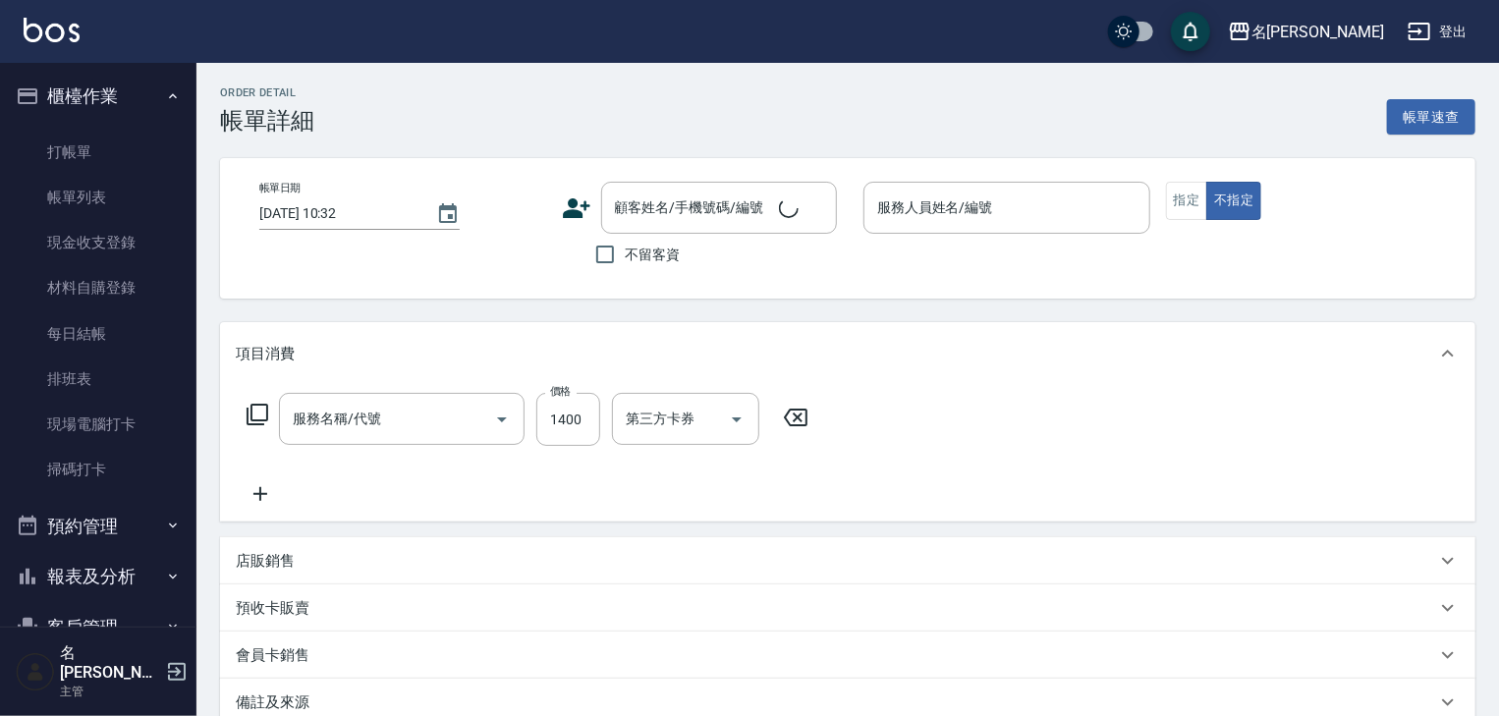
type input "2025/08/19 15:41"
checkbox input "true"
type input "王婕宇-22"
type input "接髮(218)"
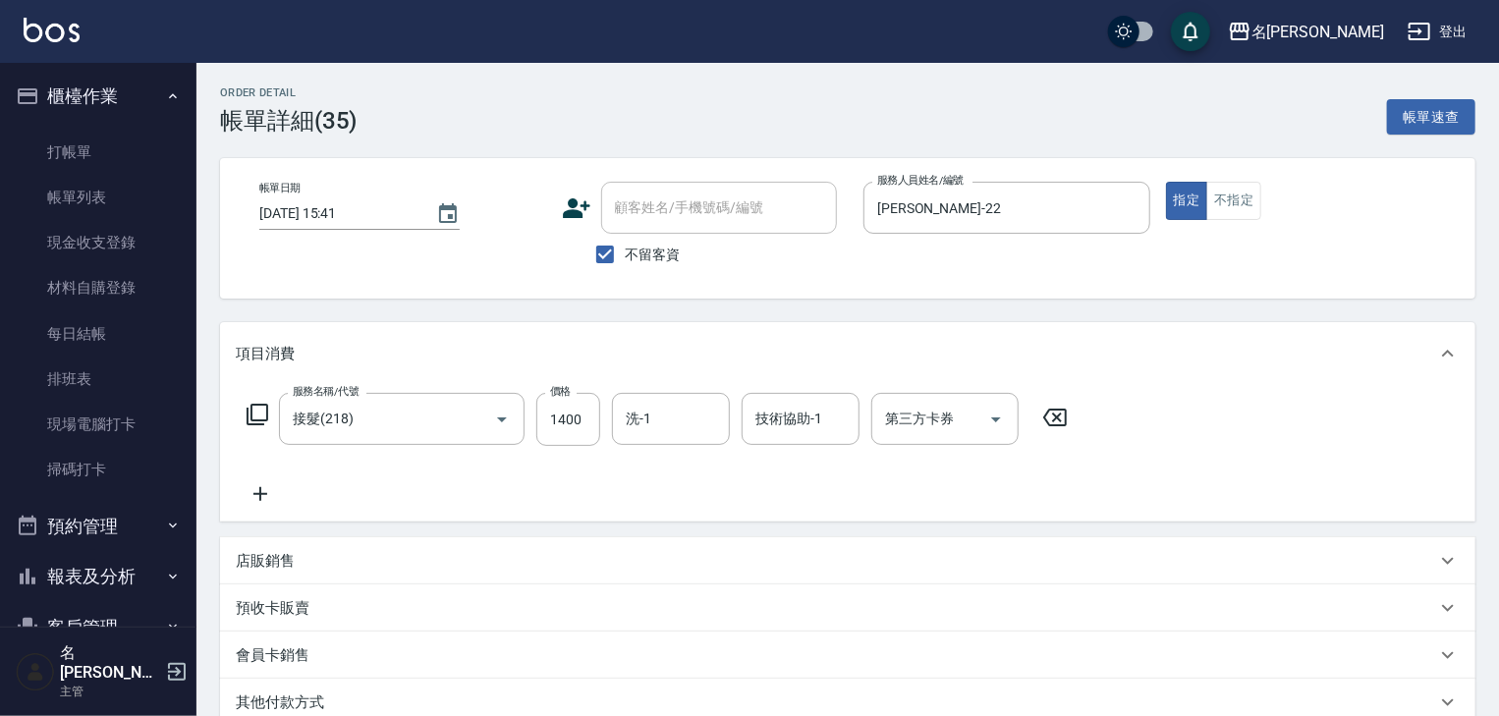
scroll to position [267, 0]
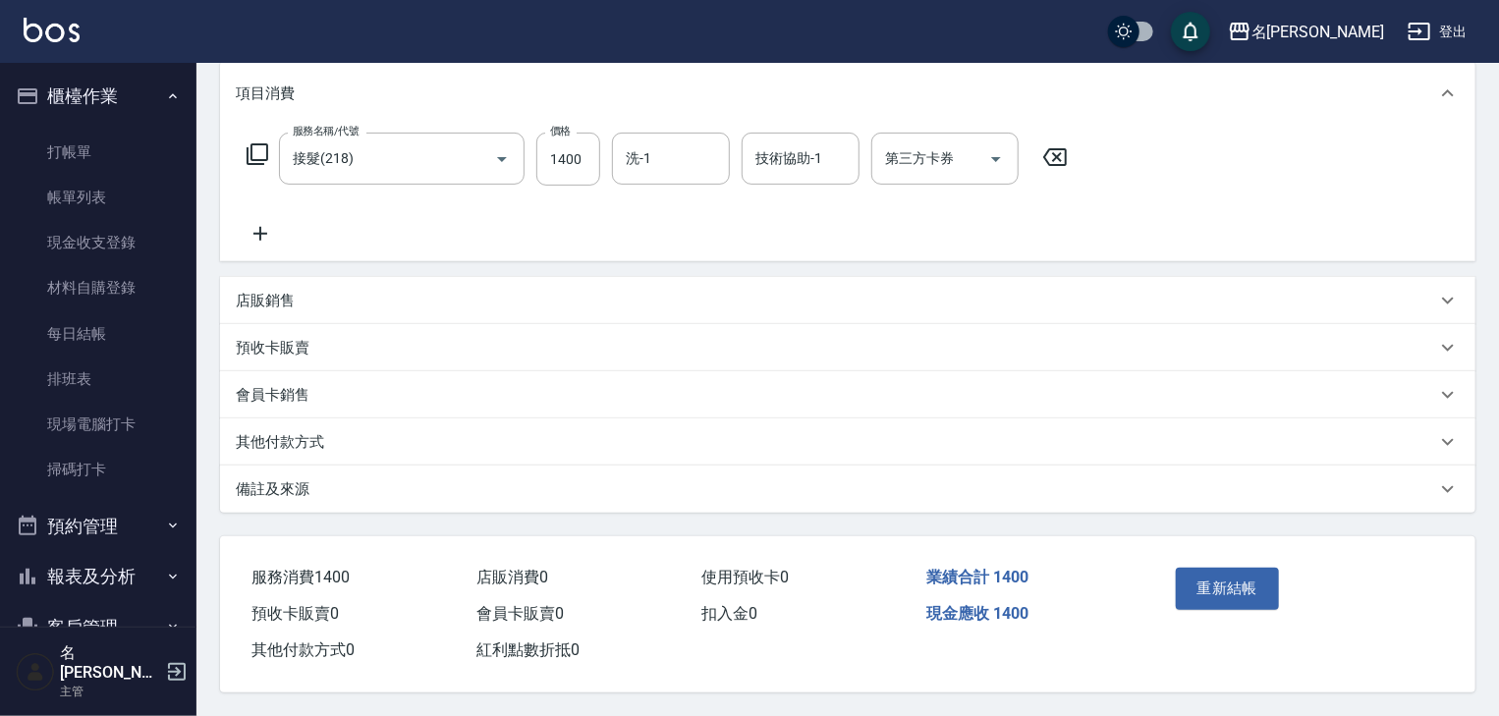
click at [348, 432] on div "其他付款方式" at bounding box center [836, 442] width 1200 height 21
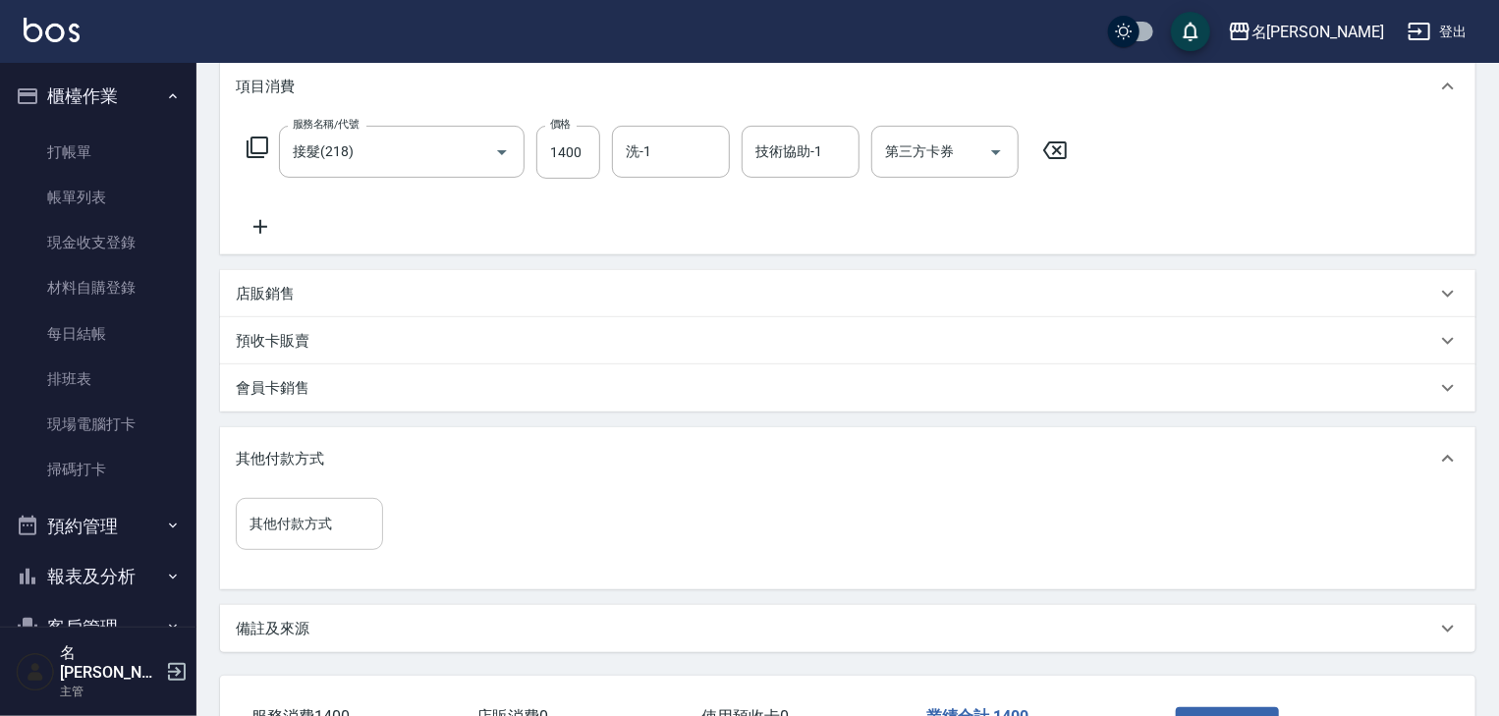
click at [346, 530] on input "其他付款方式" at bounding box center [310, 524] width 130 height 34
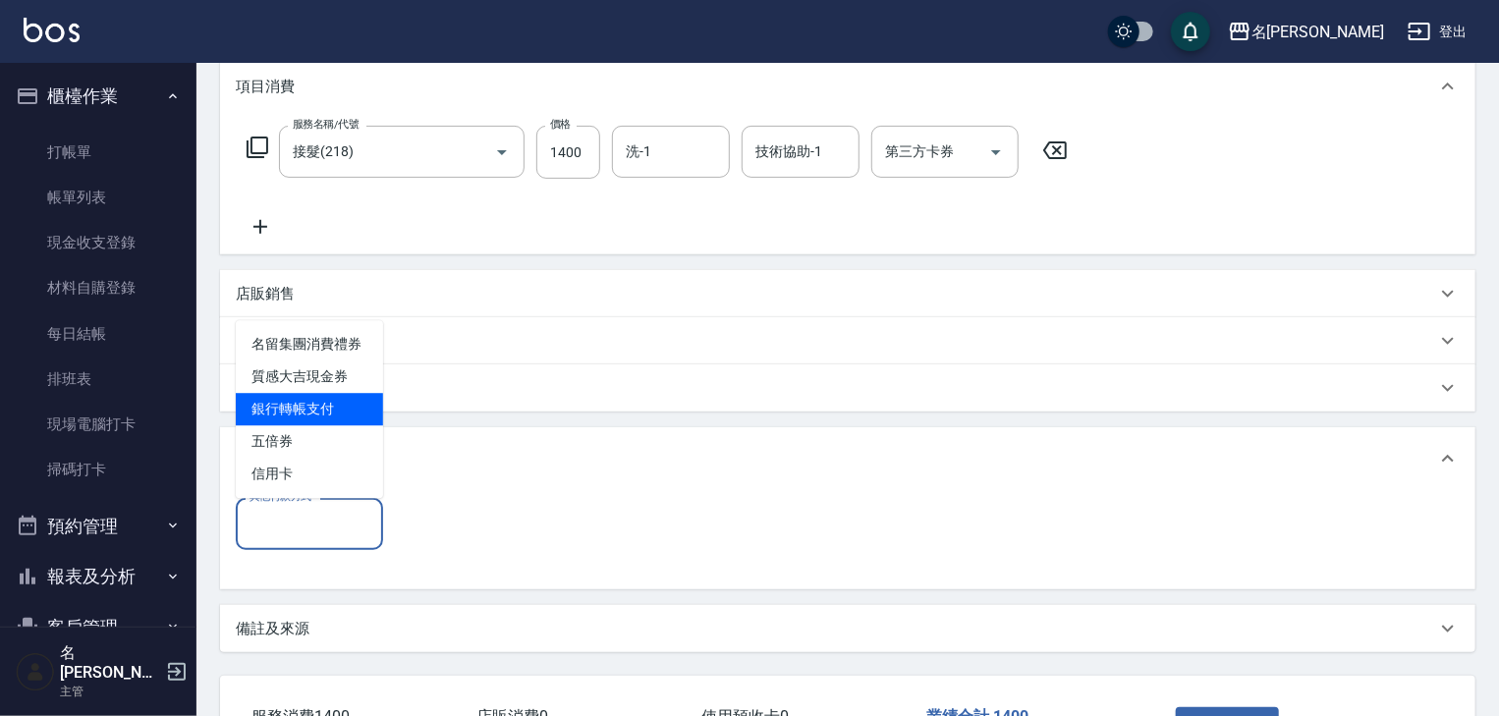
click at [341, 413] on span "銀行轉帳支付" at bounding box center [309, 409] width 147 height 32
type input "銀行轉帳支付"
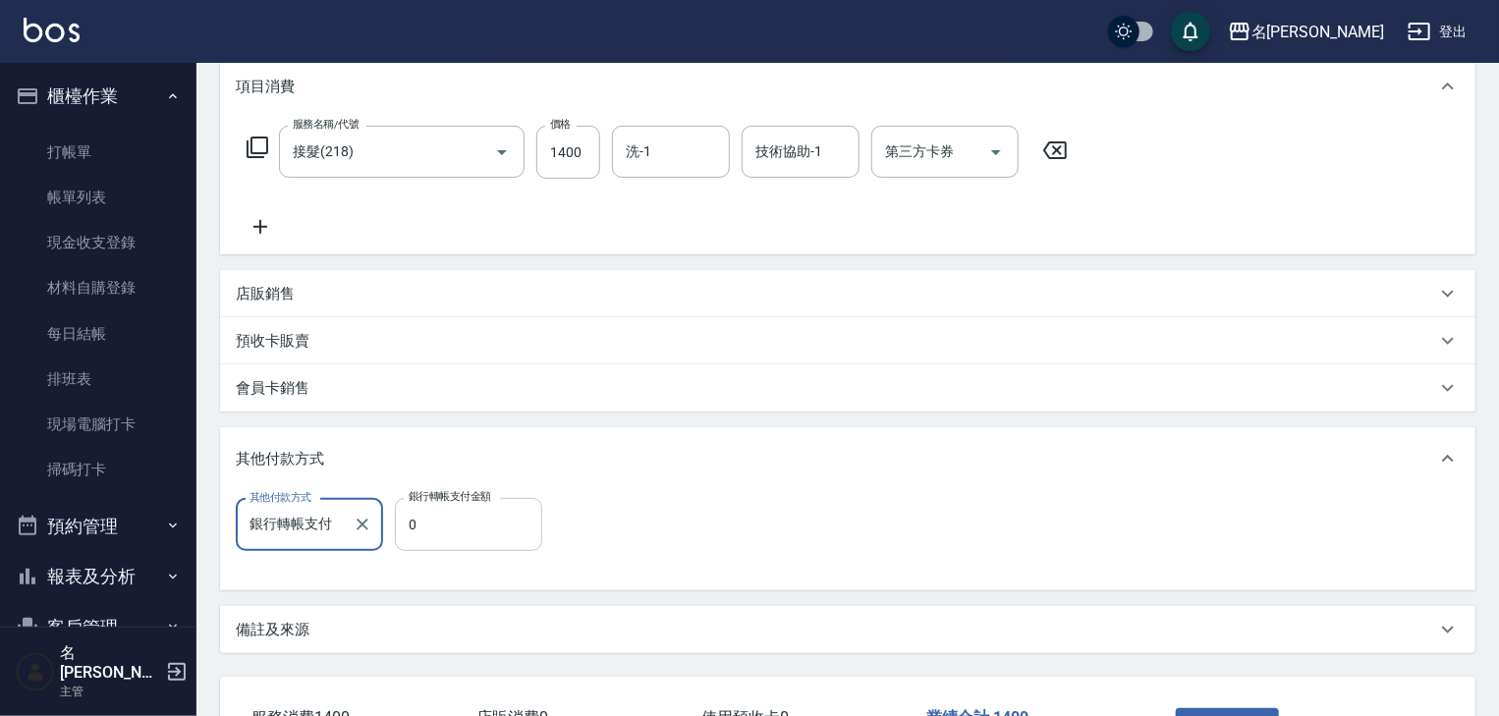
click at [470, 526] on input "0" at bounding box center [468, 524] width 147 height 53
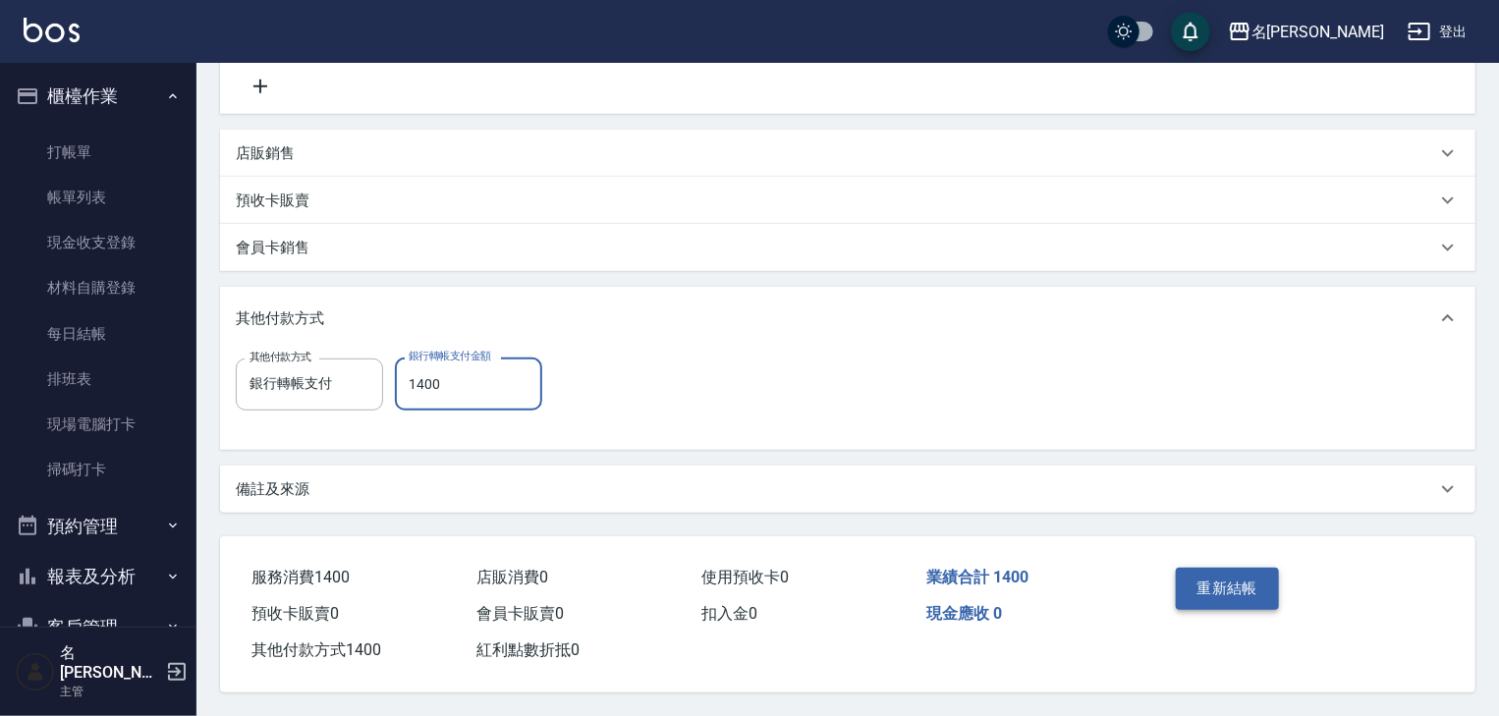
type input "1400"
click at [1250, 593] on button "重新結帳" at bounding box center [1228, 588] width 104 height 41
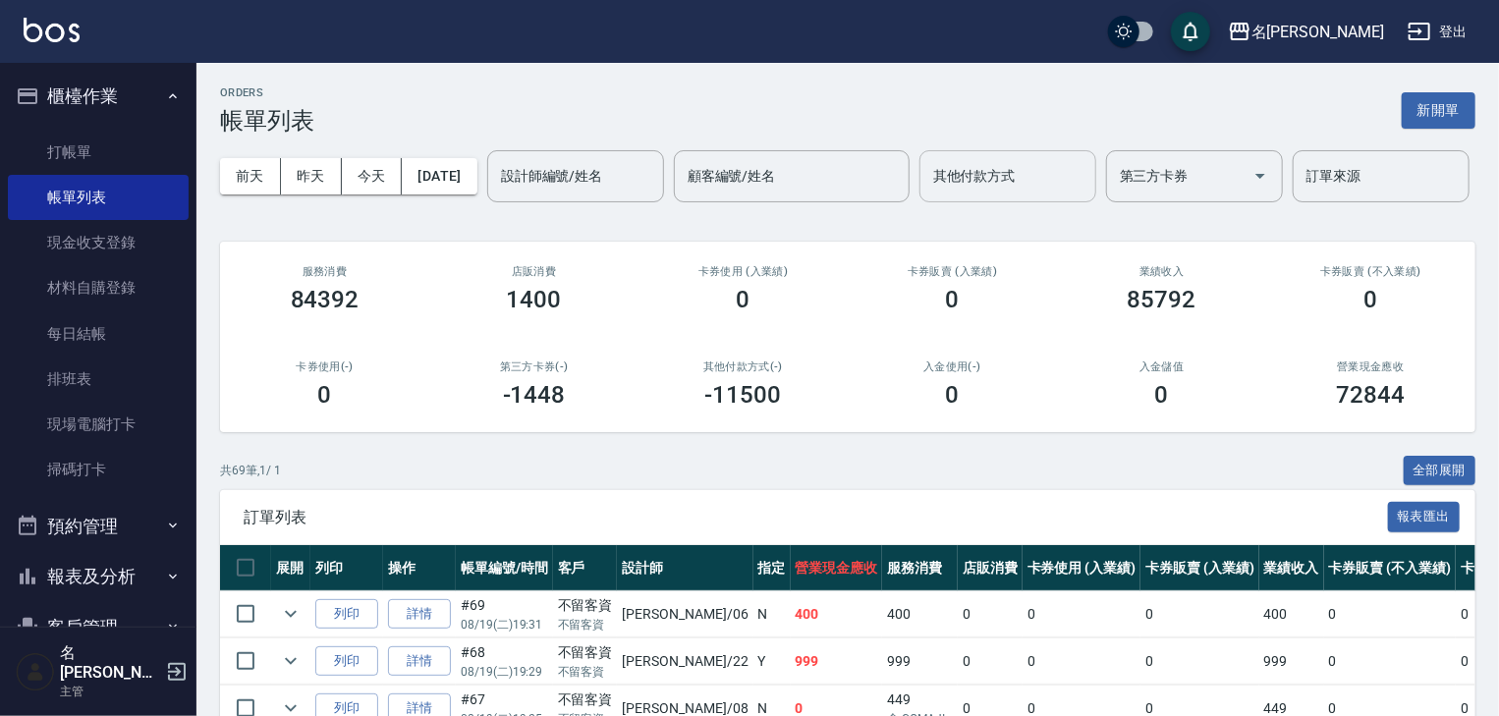
click at [928, 193] on input "其他付款方式" at bounding box center [1007, 176] width 159 height 34
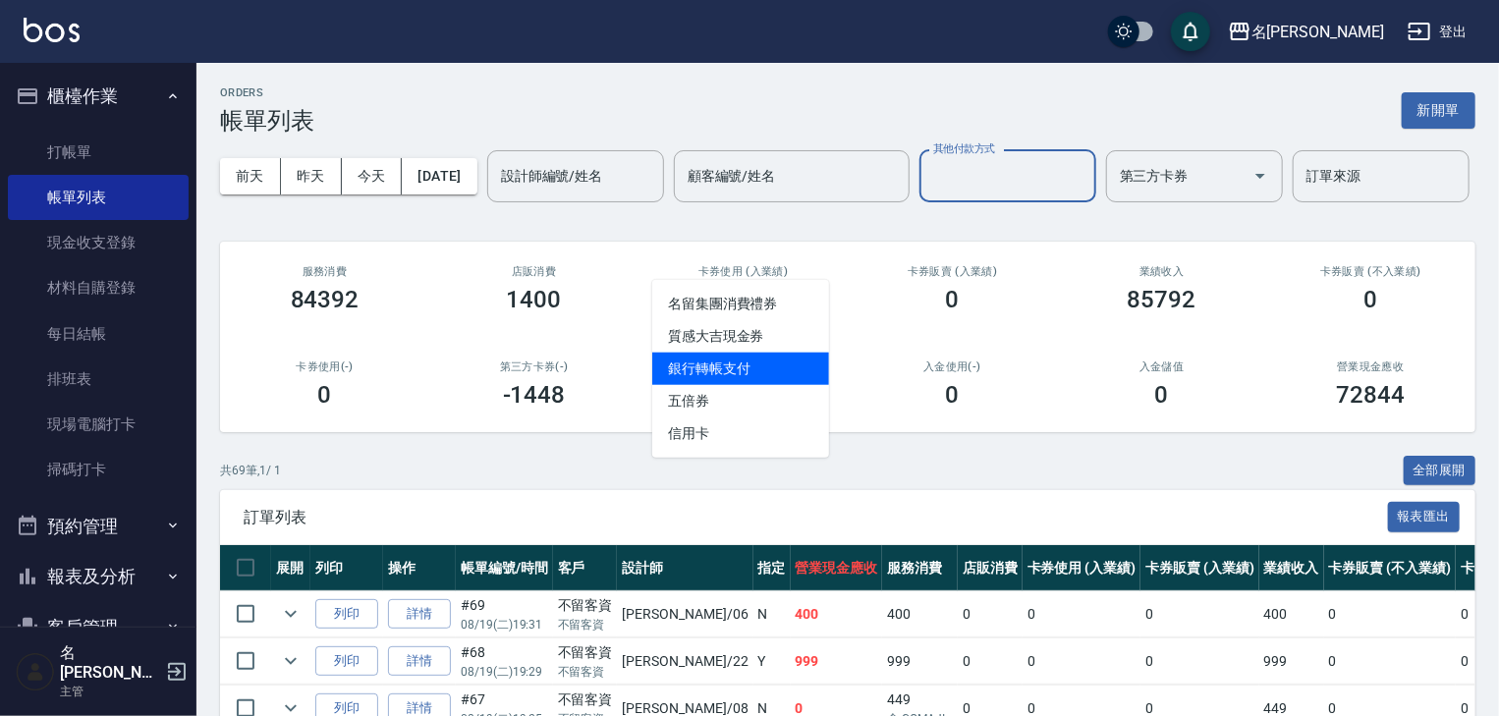
click at [740, 364] on span "銀行轉帳支付" at bounding box center [740, 369] width 177 height 32
type input "銀行轉帳支付"
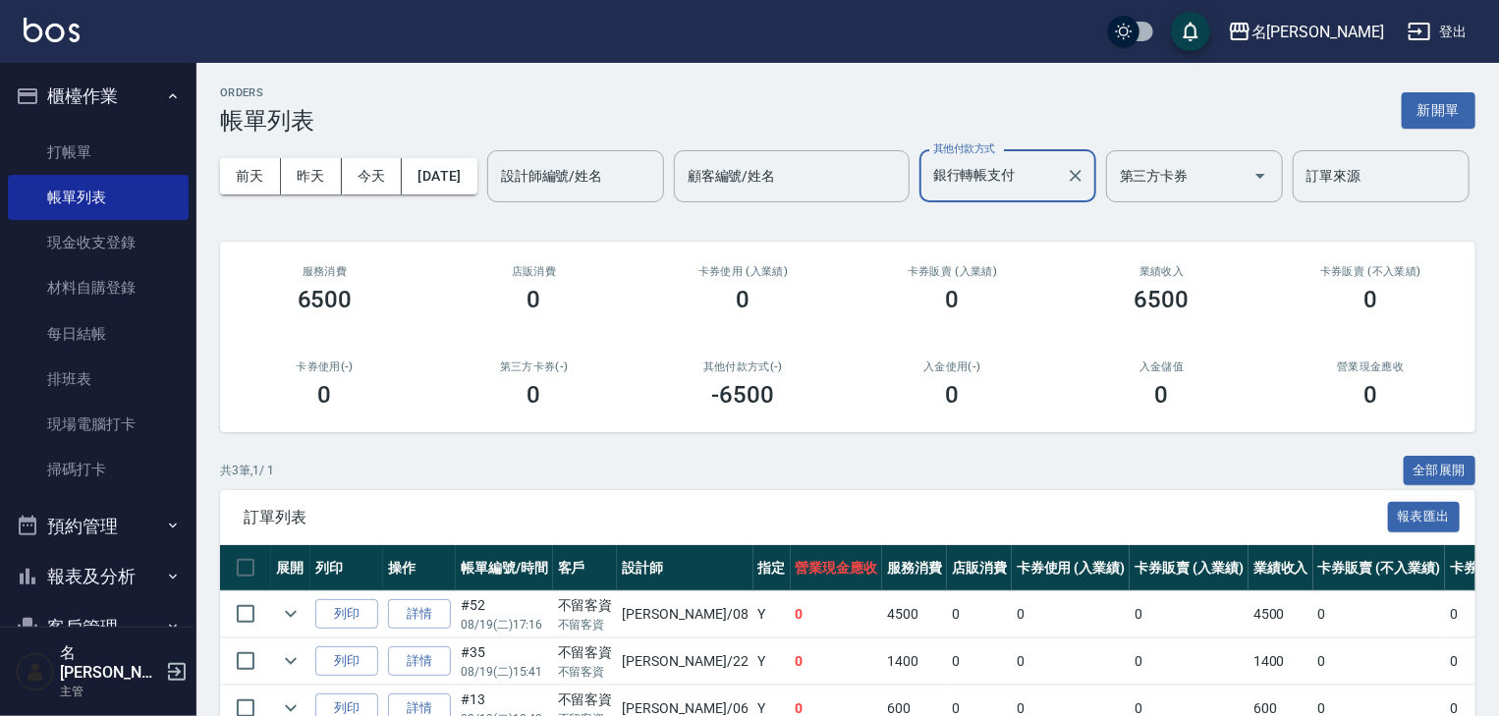
scroll to position [165, 0]
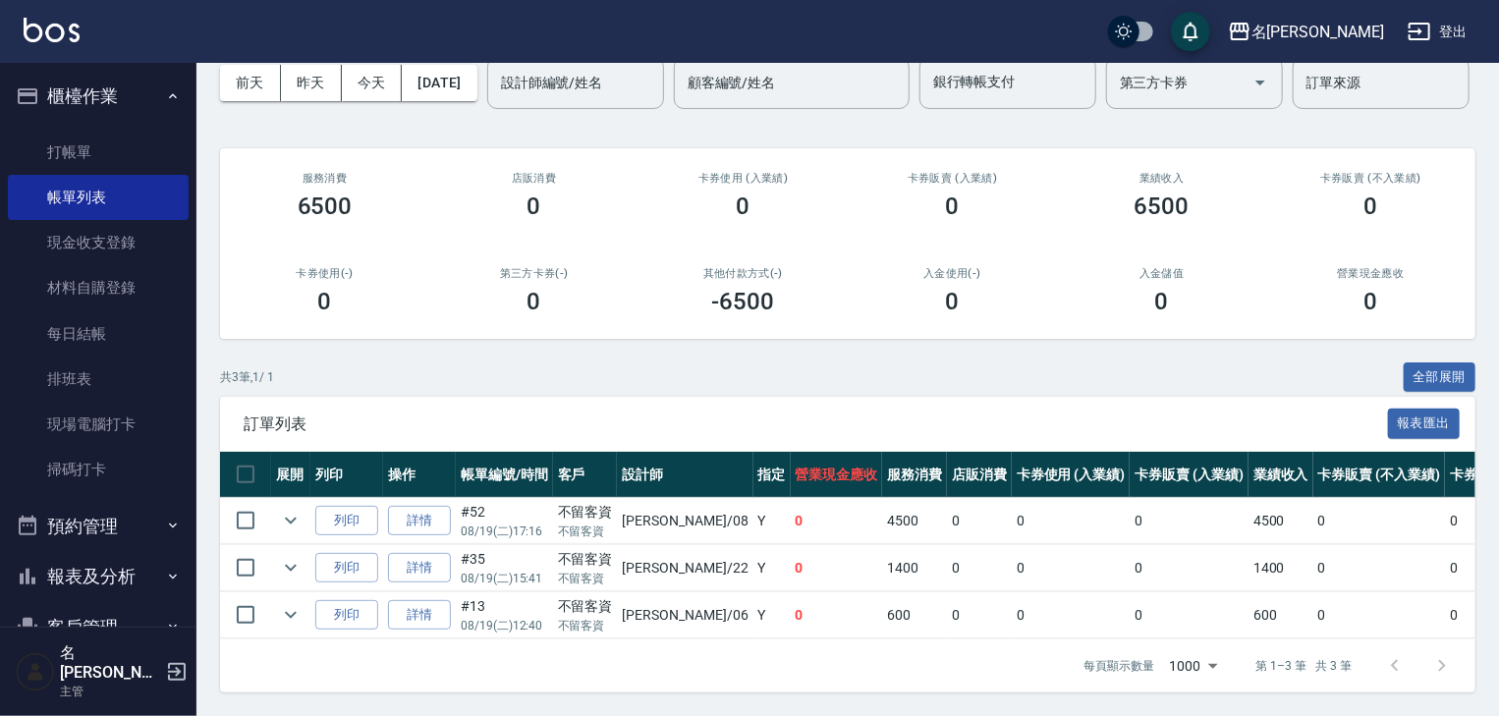
click at [968, 349] on div "ORDERS 帳單列表 新開單 前天 昨天 今天 2025/08/19 設計師編號/姓名 設計師編號/姓名 顧客編號/姓名 顧客編號/姓名 其他付款方式 銀行…" at bounding box center [847, 343] width 1302 height 746
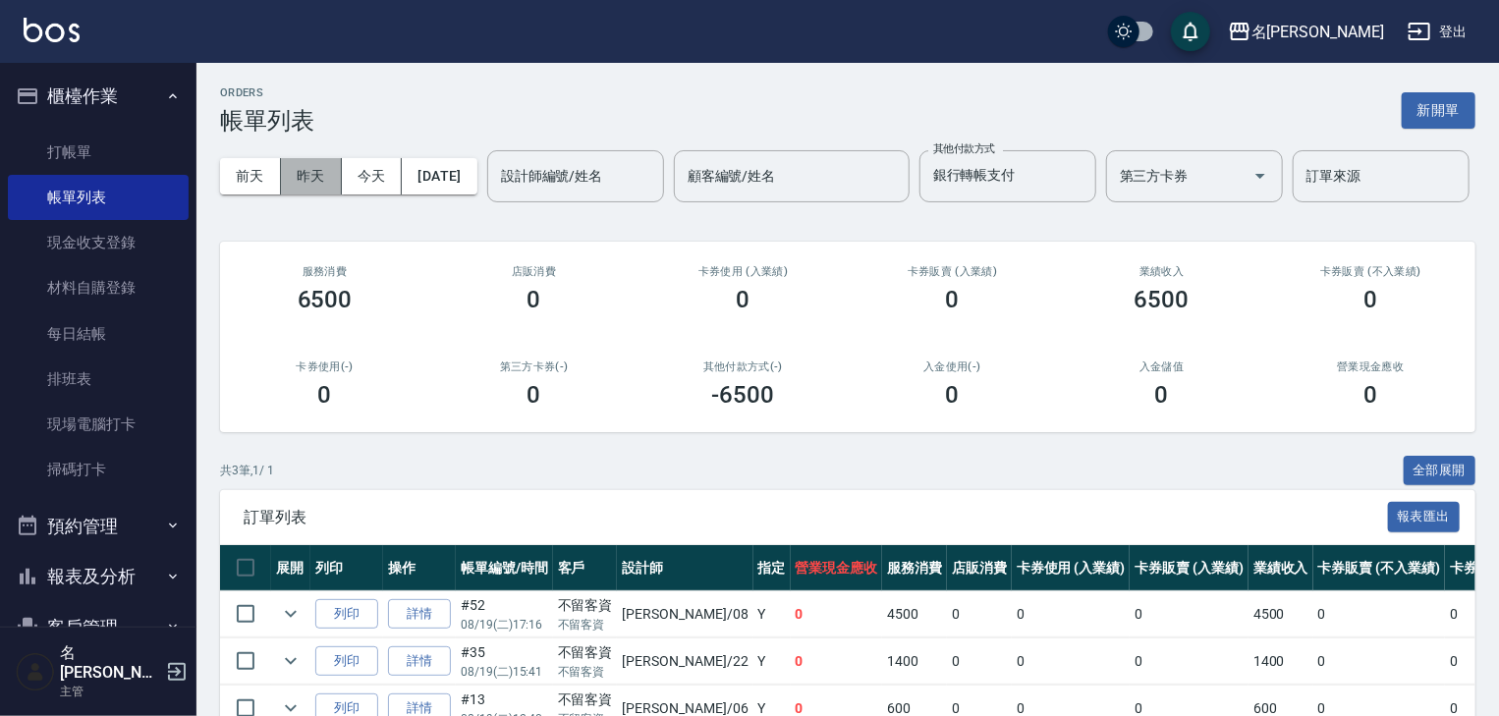
click at [311, 191] on button "昨天" at bounding box center [311, 176] width 61 height 36
click at [331, 172] on button "昨天" at bounding box center [311, 176] width 61 height 36
click at [928, 193] on input "銀行轉帳支付" at bounding box center [993, 176] width 130 height 34
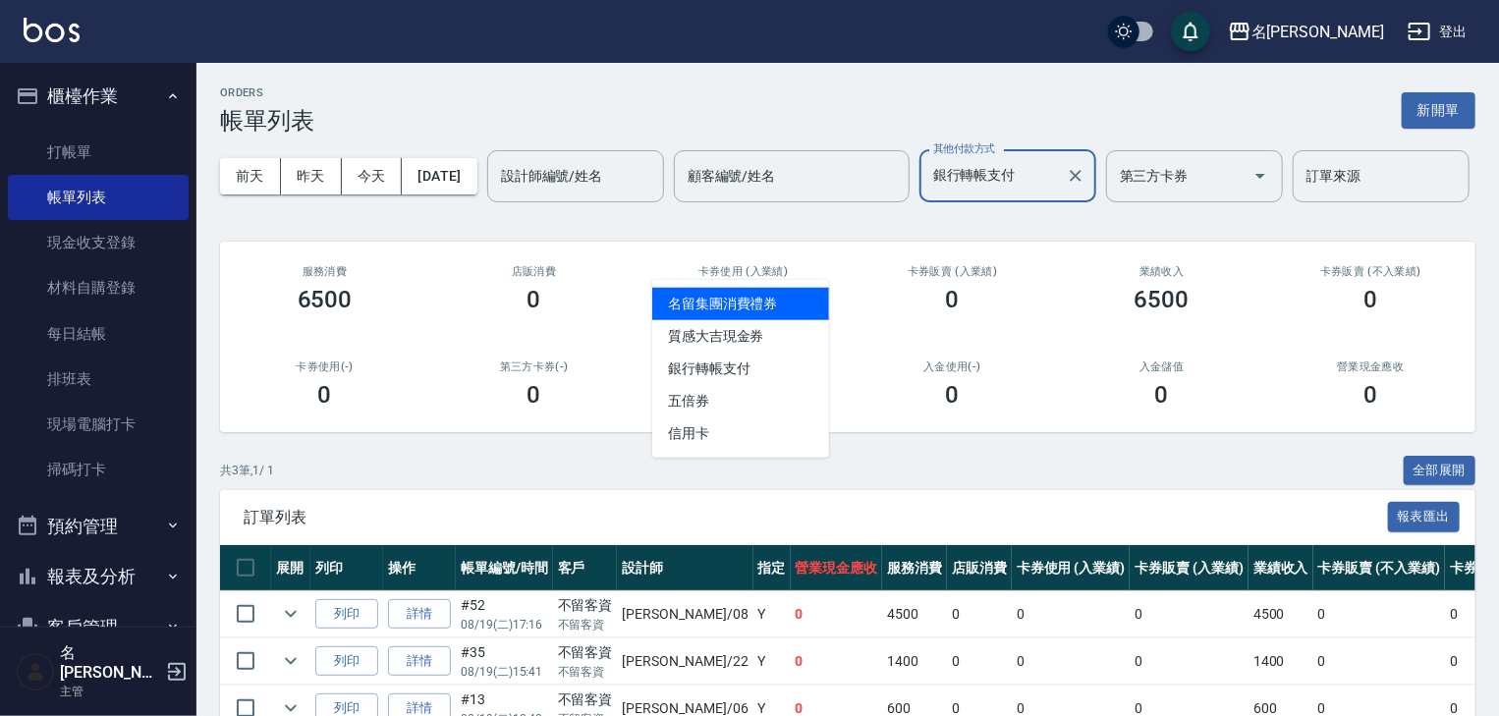
click at [938, 90] on div "ORDERS 帳單列表 新開單" at bounding box center [847, 110] width 1255 height 48
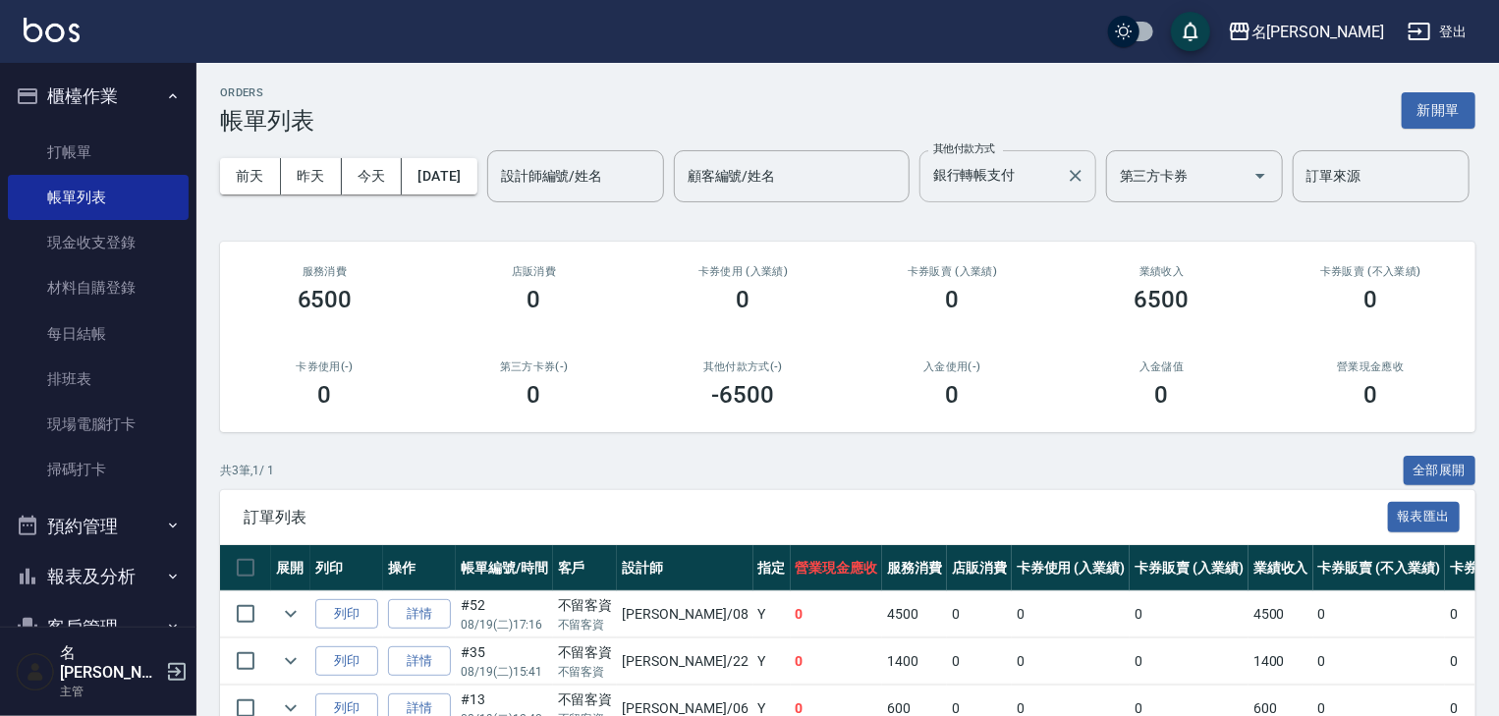
click at [928, 193] on input "銀行轉帳支付" at bounding box center [993, 176] width 130 height 34
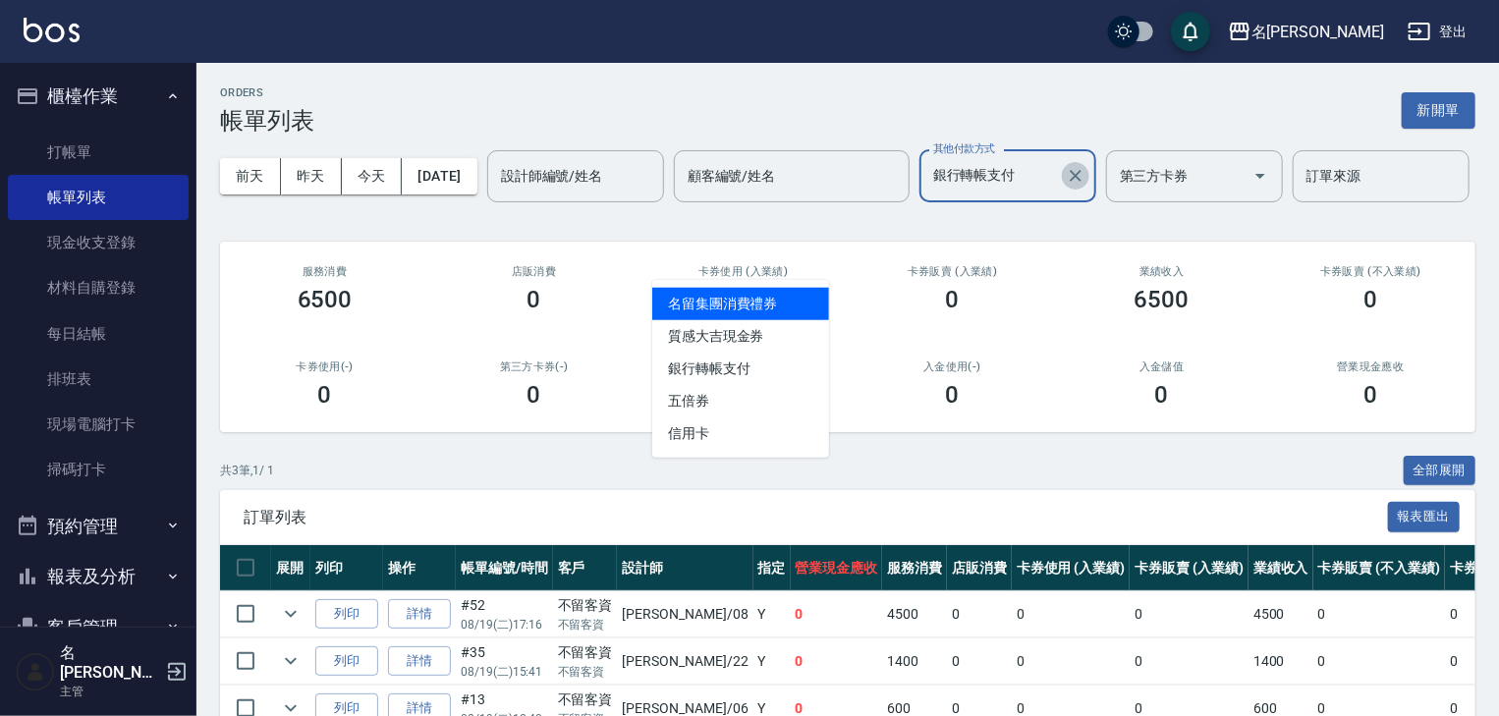
click at [1062, 190] on button "Clear" at bounding box center [1076, 176] width 28 height 28
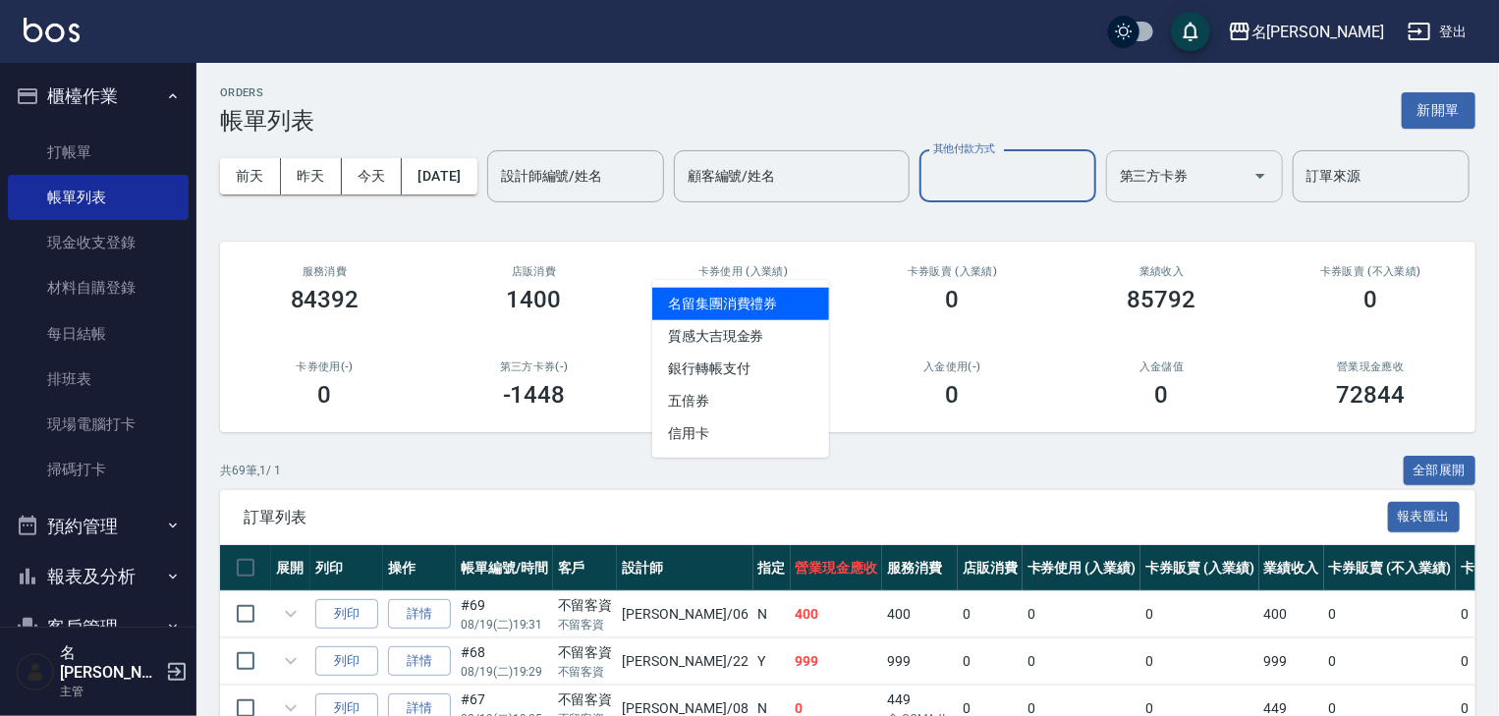
click at [318, 181] on button "昨天" at bounding box center [311, 176] width 61 height 36
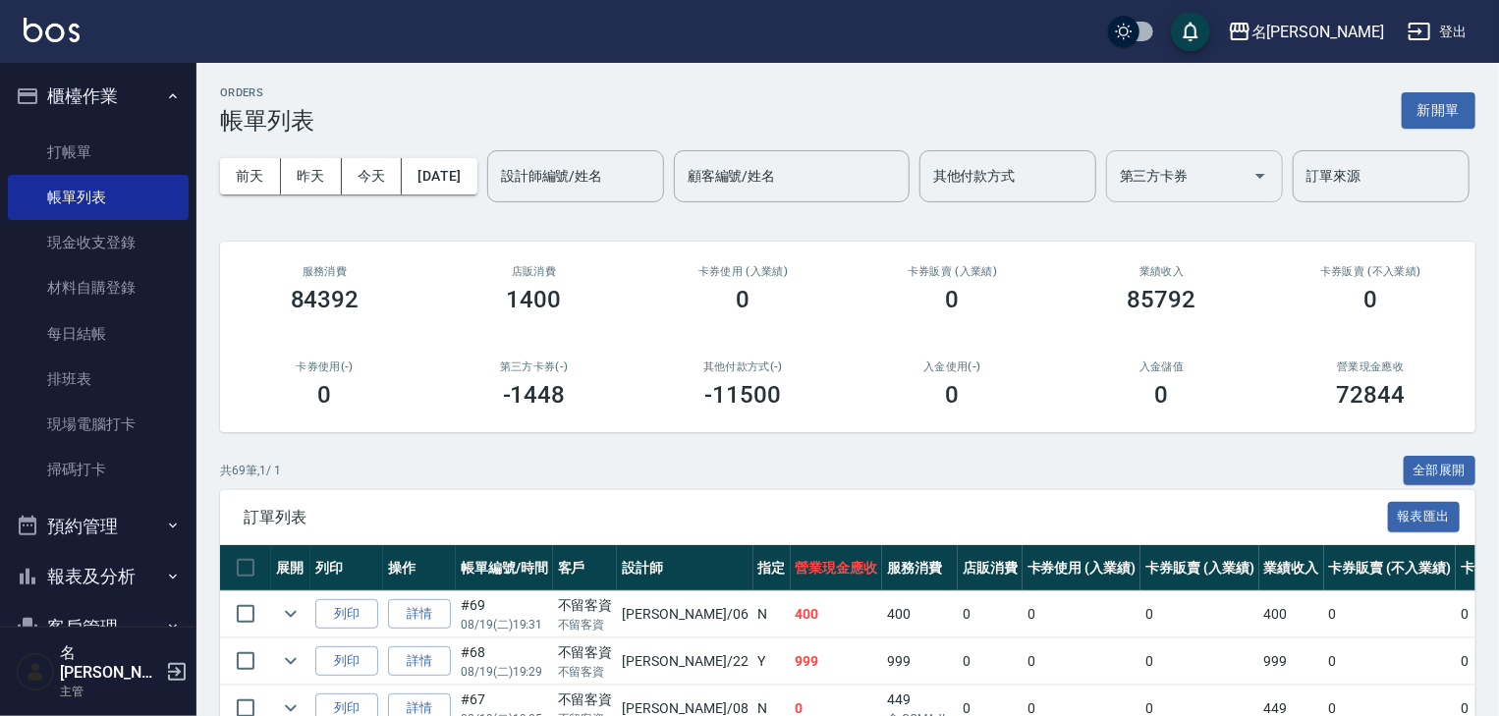
click at [1106, 202] on div "第三方卡券 第三方卡券" at bounding box center [1194, 176] width 177 height 52
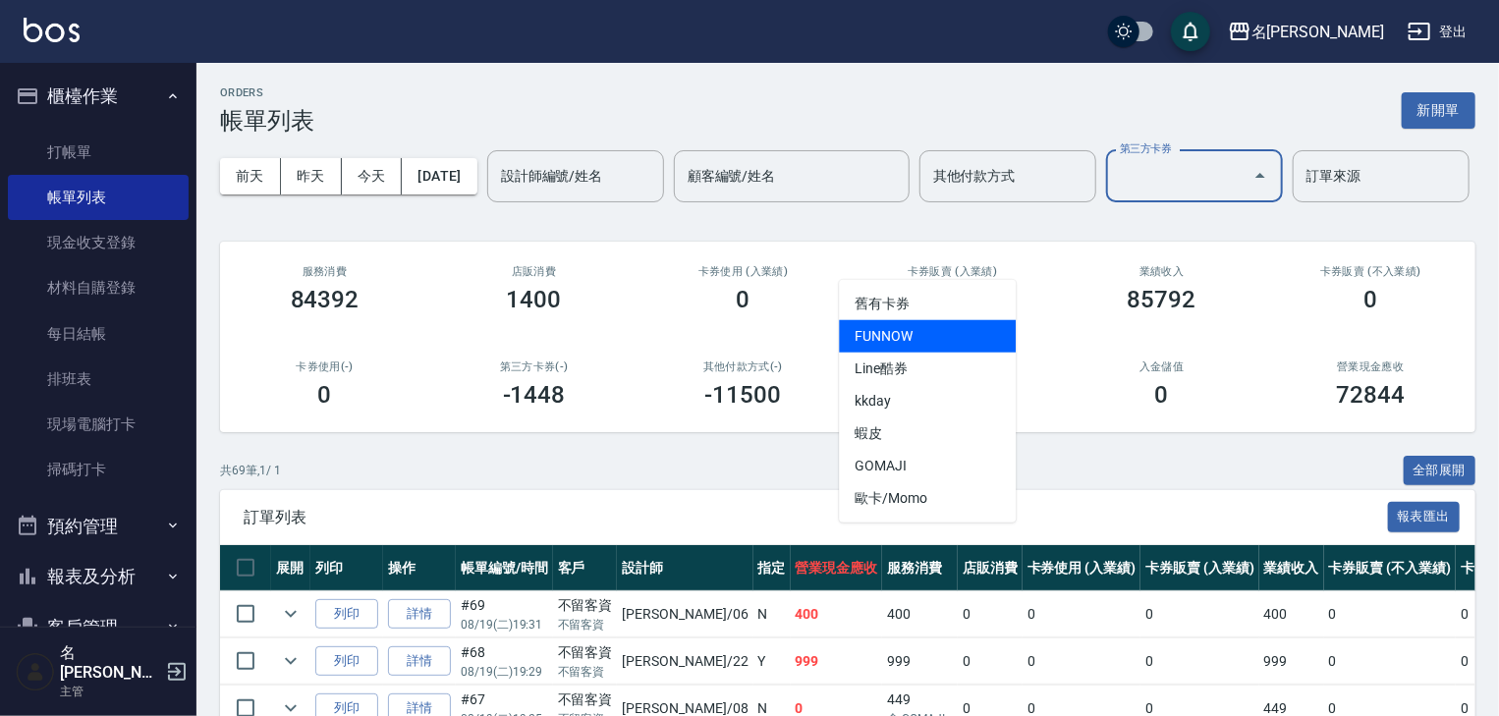
click at [911, 332] on span "FUNNOW" at bounding box center [927, 336] width 177 height 32
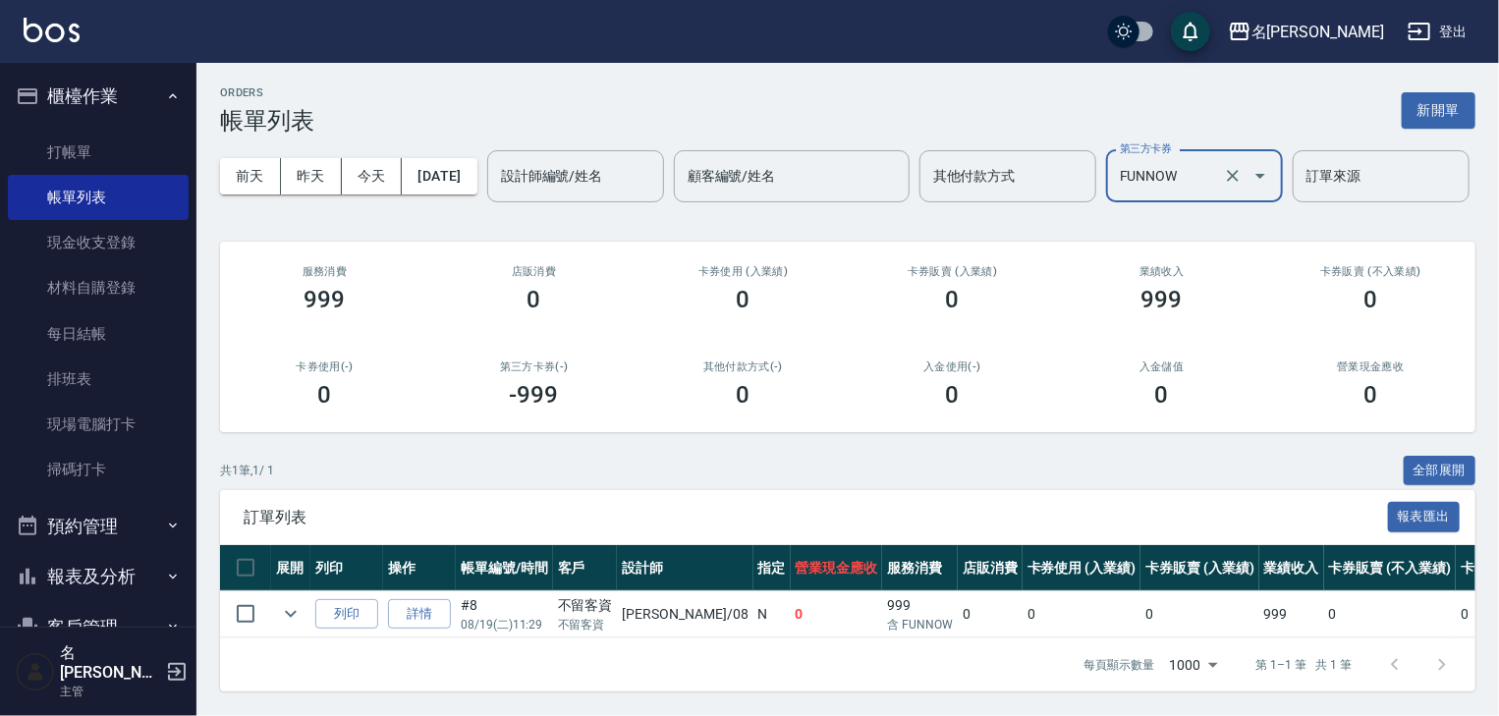
scroll to position [72, 0]
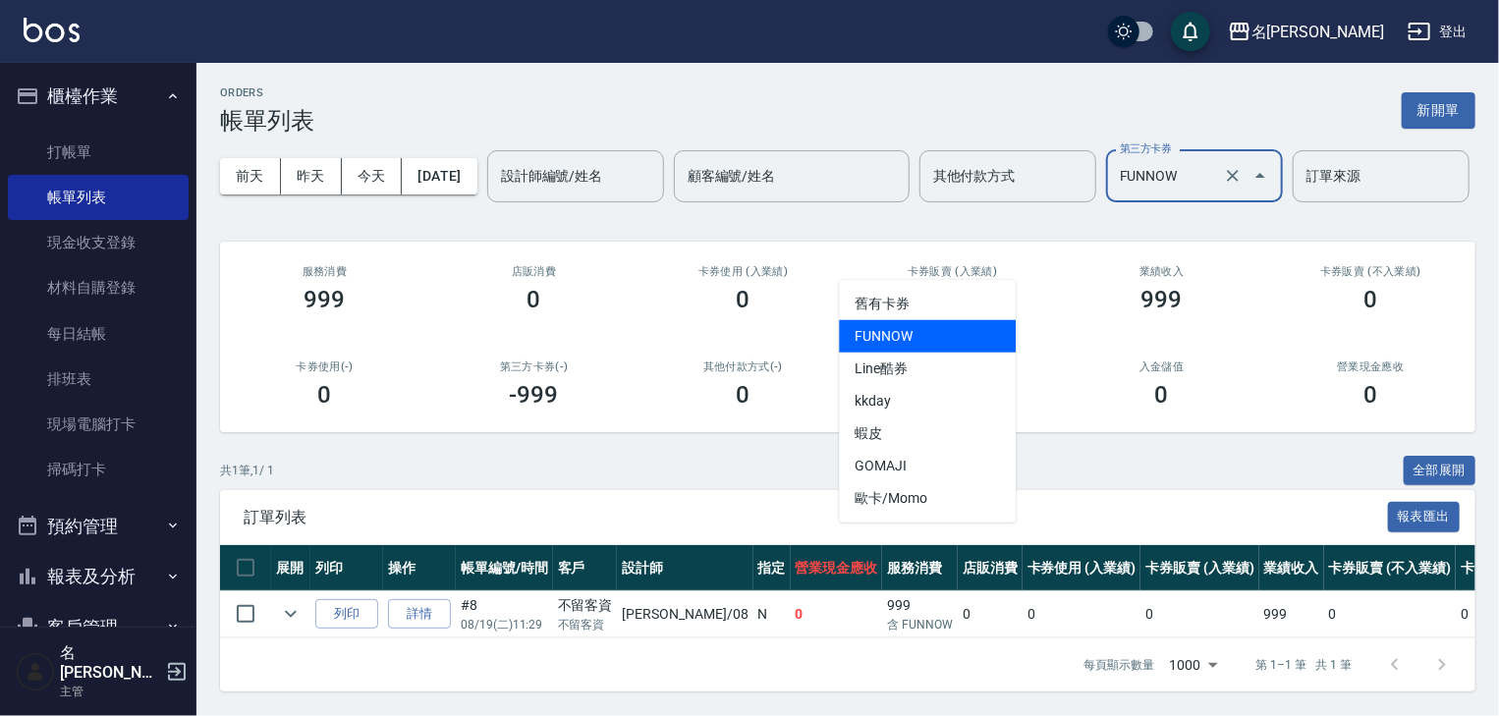
click at [1115, 181] on input "FUNNOW" at bounding box center [1167, 176] width 104 height 34
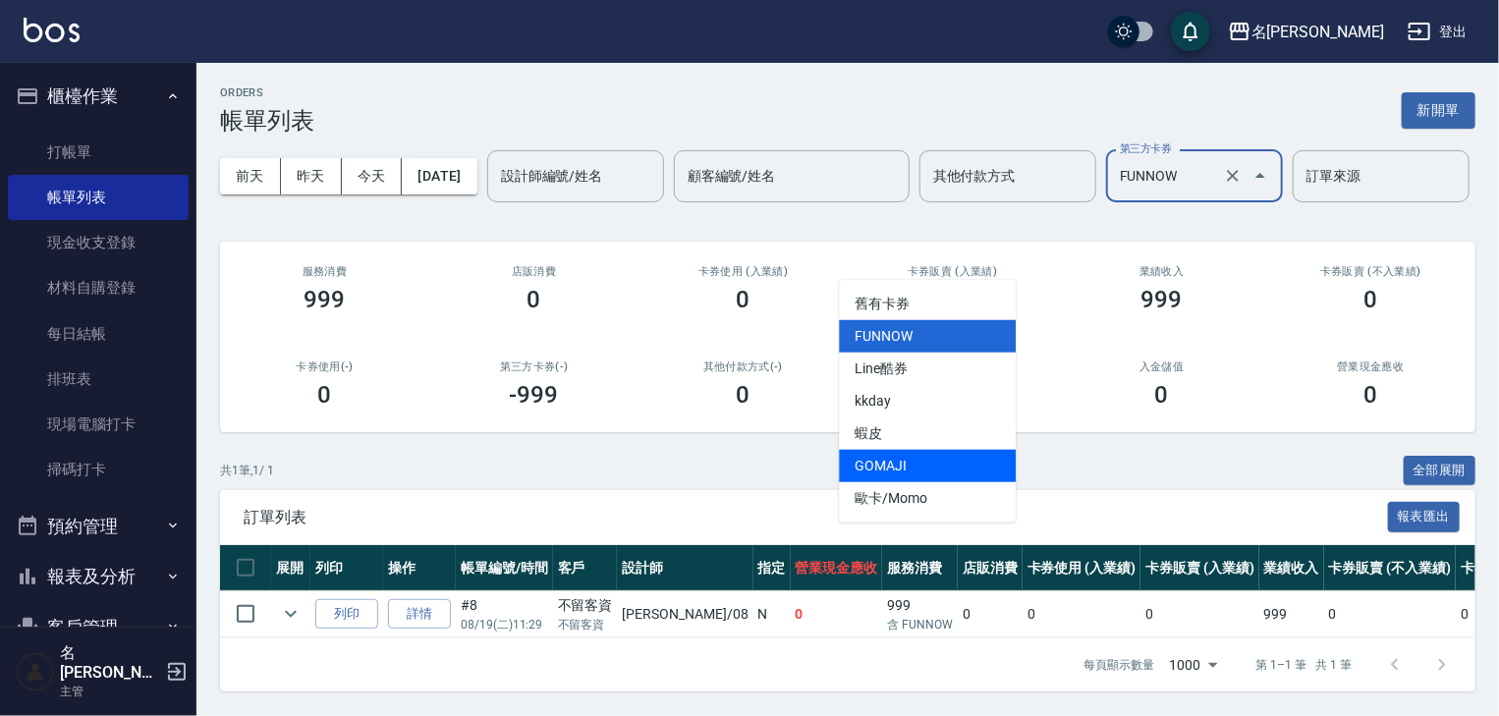
click at [920, 450] on span "GOMAJI" at bounding box center [927, 466] width 177 height 32
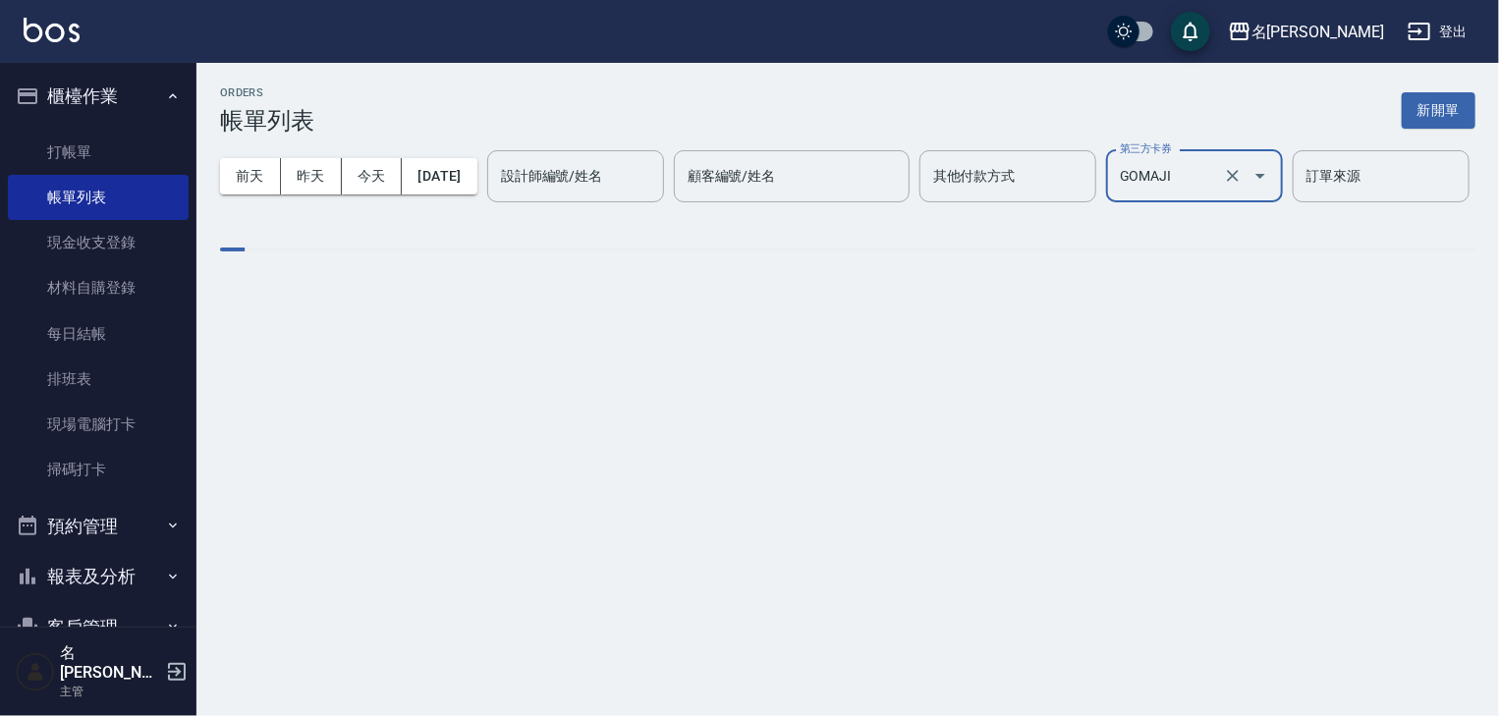
scroll to position [0, 0]
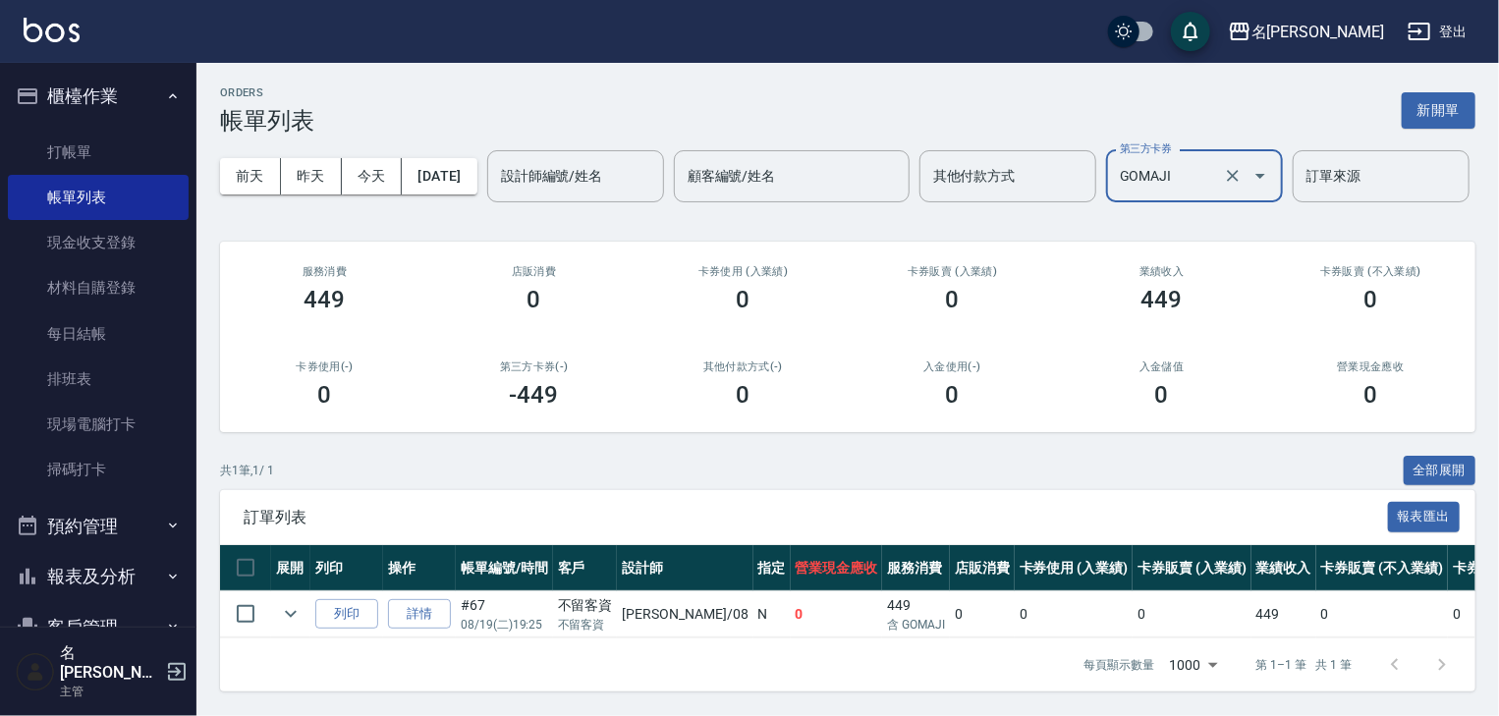
click at [1115, 193] on input "GOMAJI" at bounding box center [1167, 176] width 104 height 34
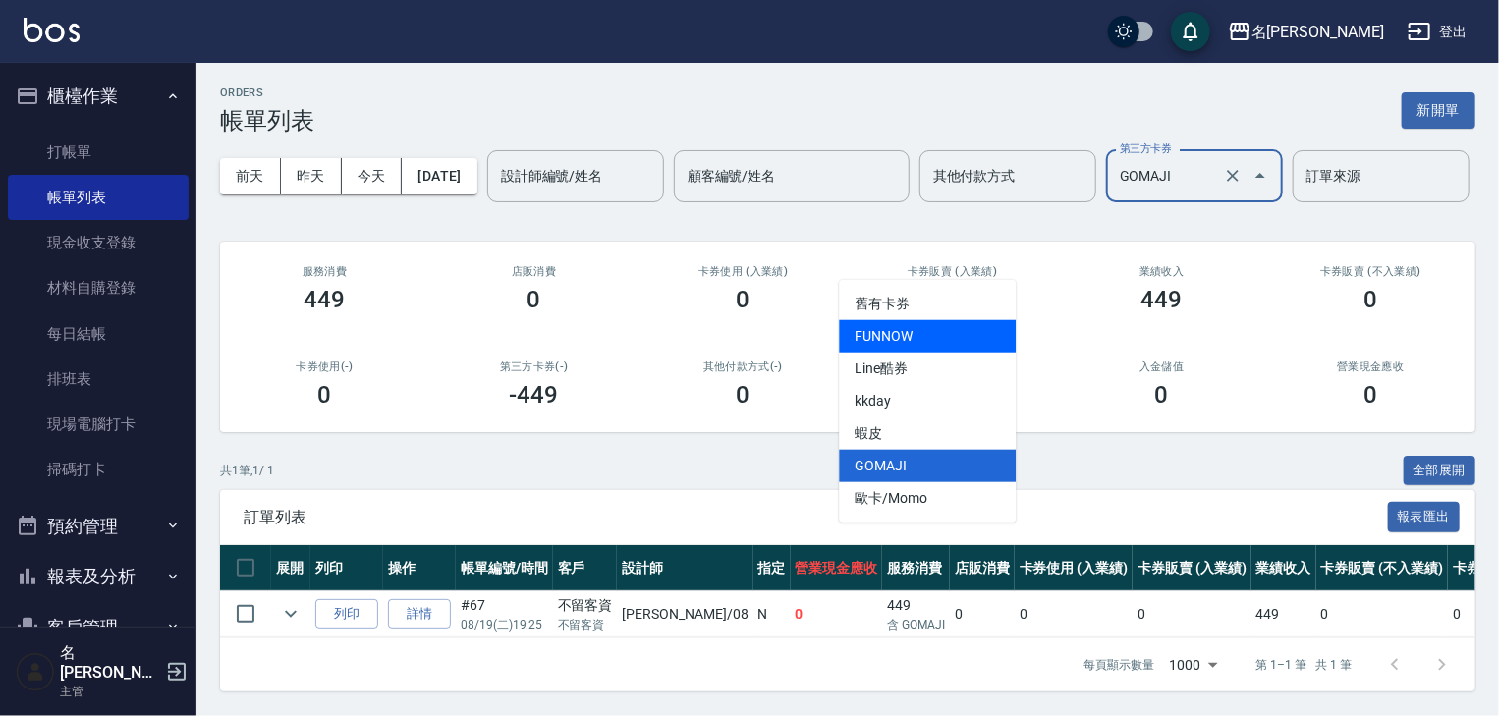
click at [917, 325] on span "FUNNOW" at bounding box center [927, 336] width 177 height 32
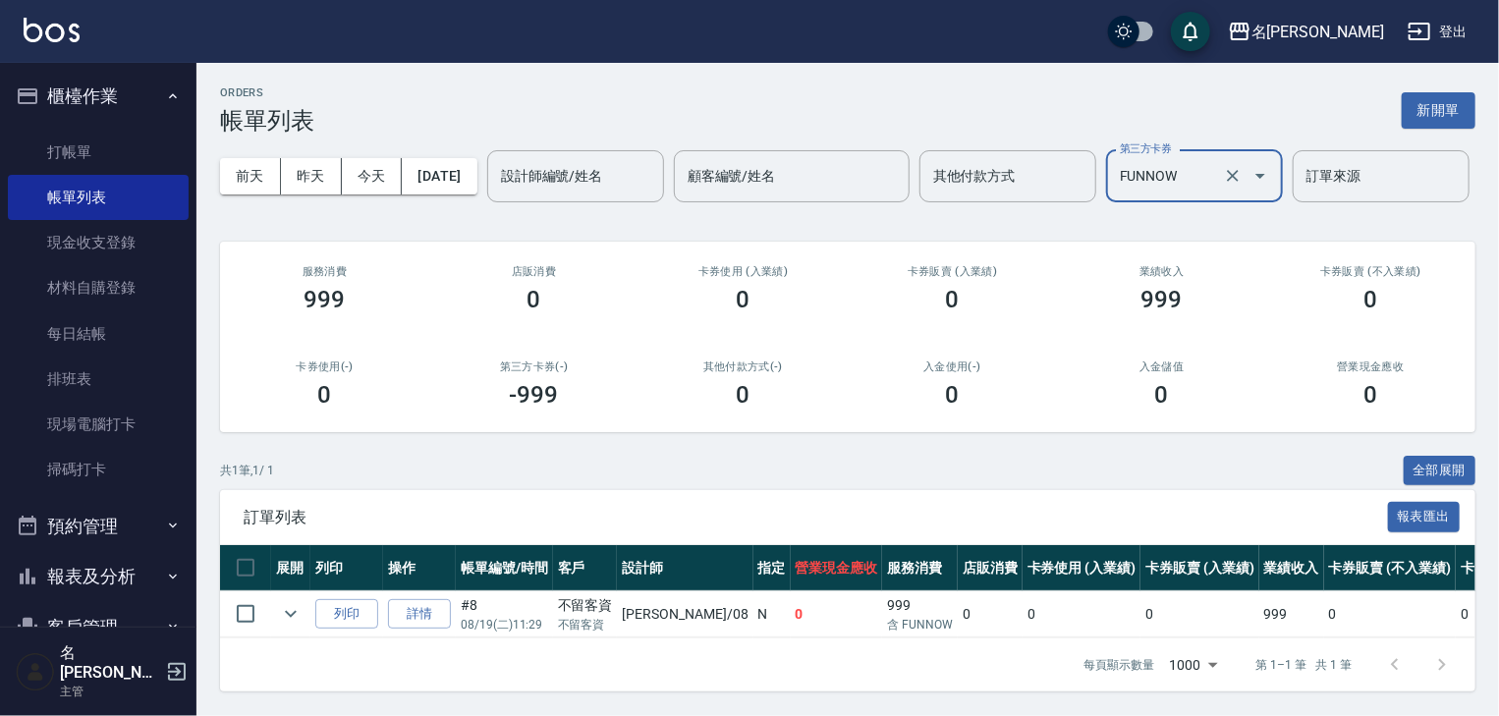
scroll to position [72, 0]
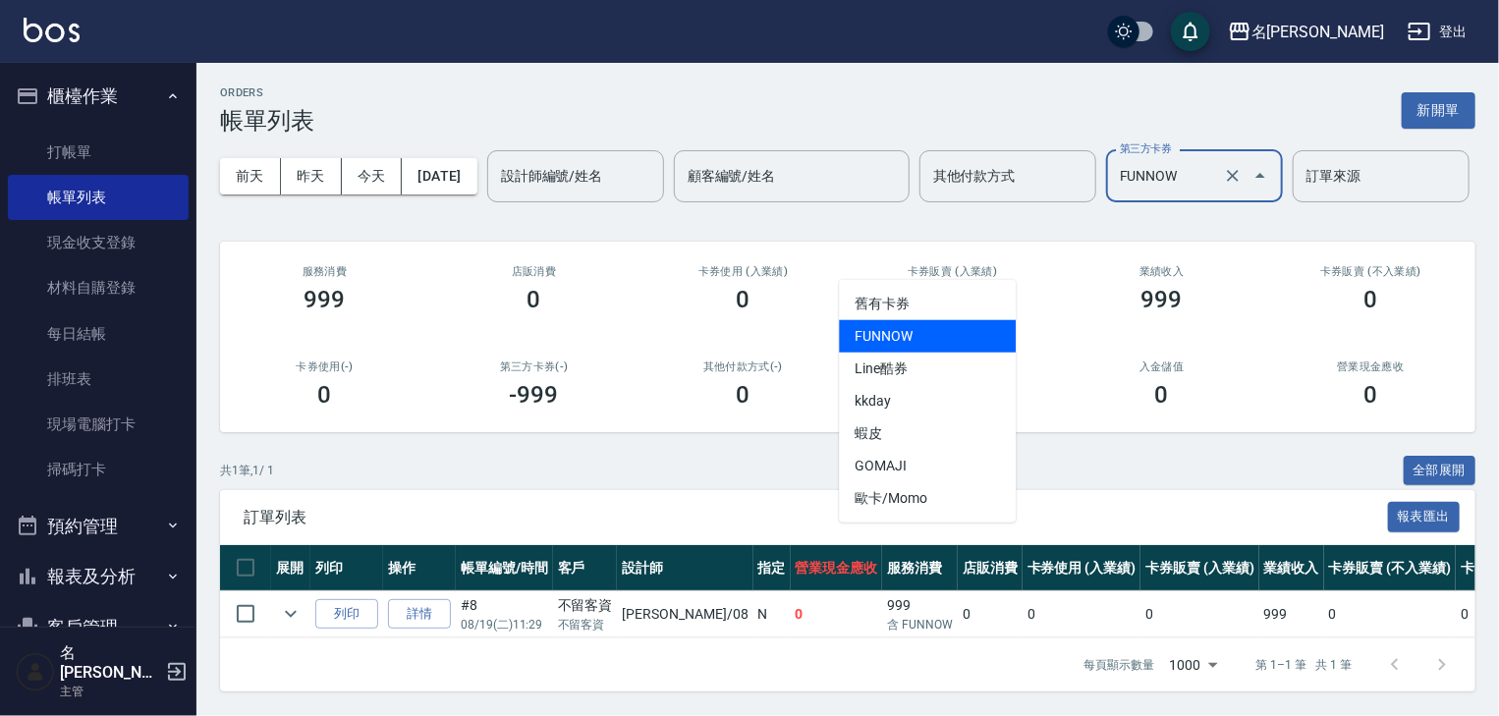
click at [1115, 192] on input "FUNNOW" at bounding box center [1167, 176] width 104 height 34
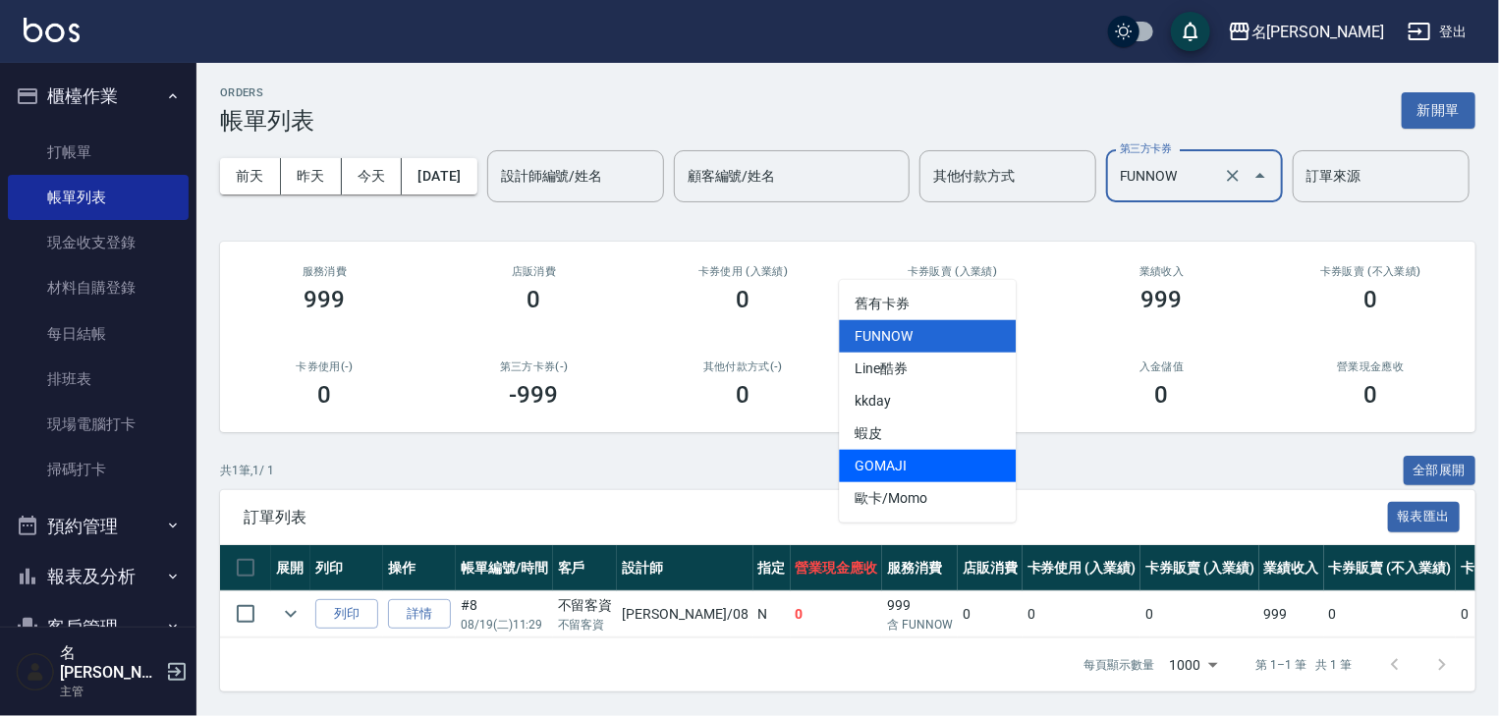
click at [913, 450] on span "GOMAJI" at bounding box center [927, 466] width 177 height 32
type input "GOMAJI"
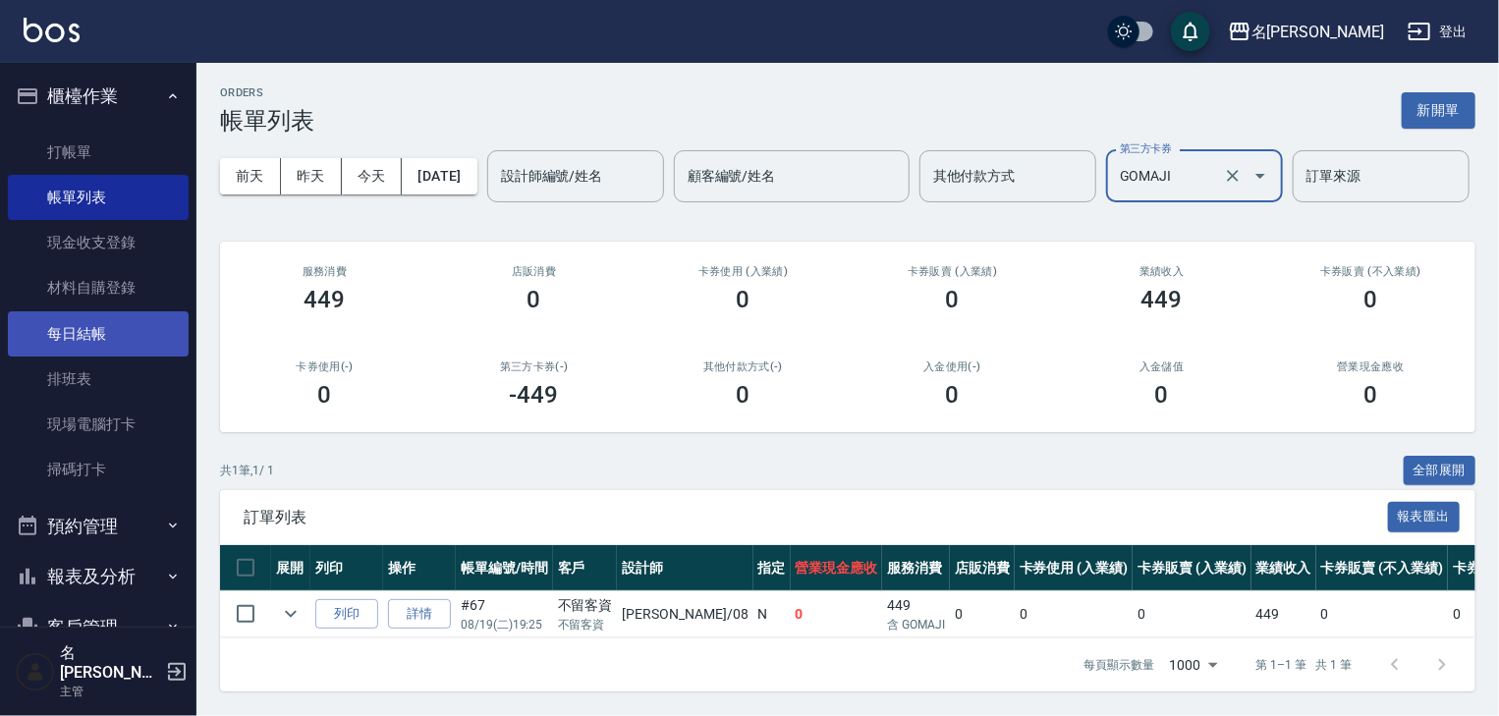
scroll to position [183, 0]
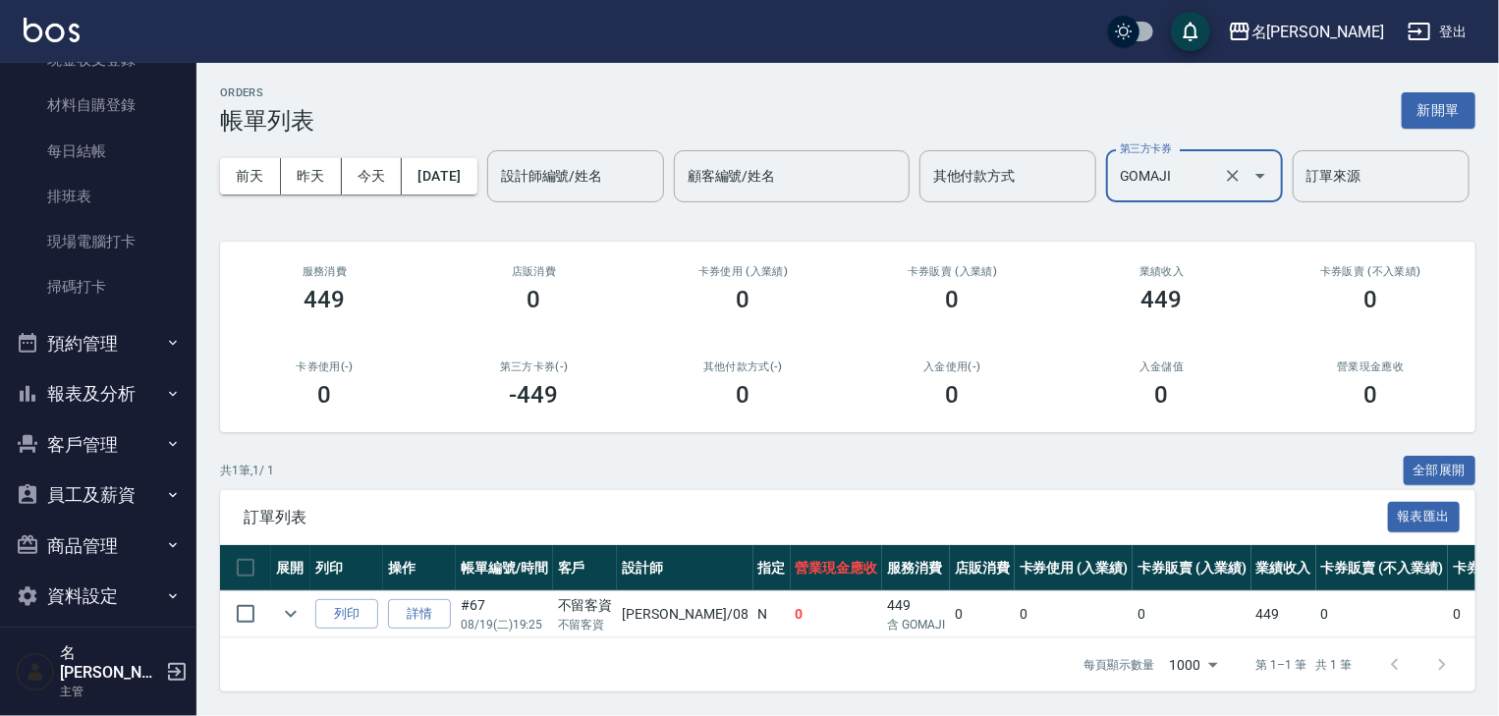
click at [125, 387] on button "報表及分析" at bounding box center [98, 393] width 181 height 51
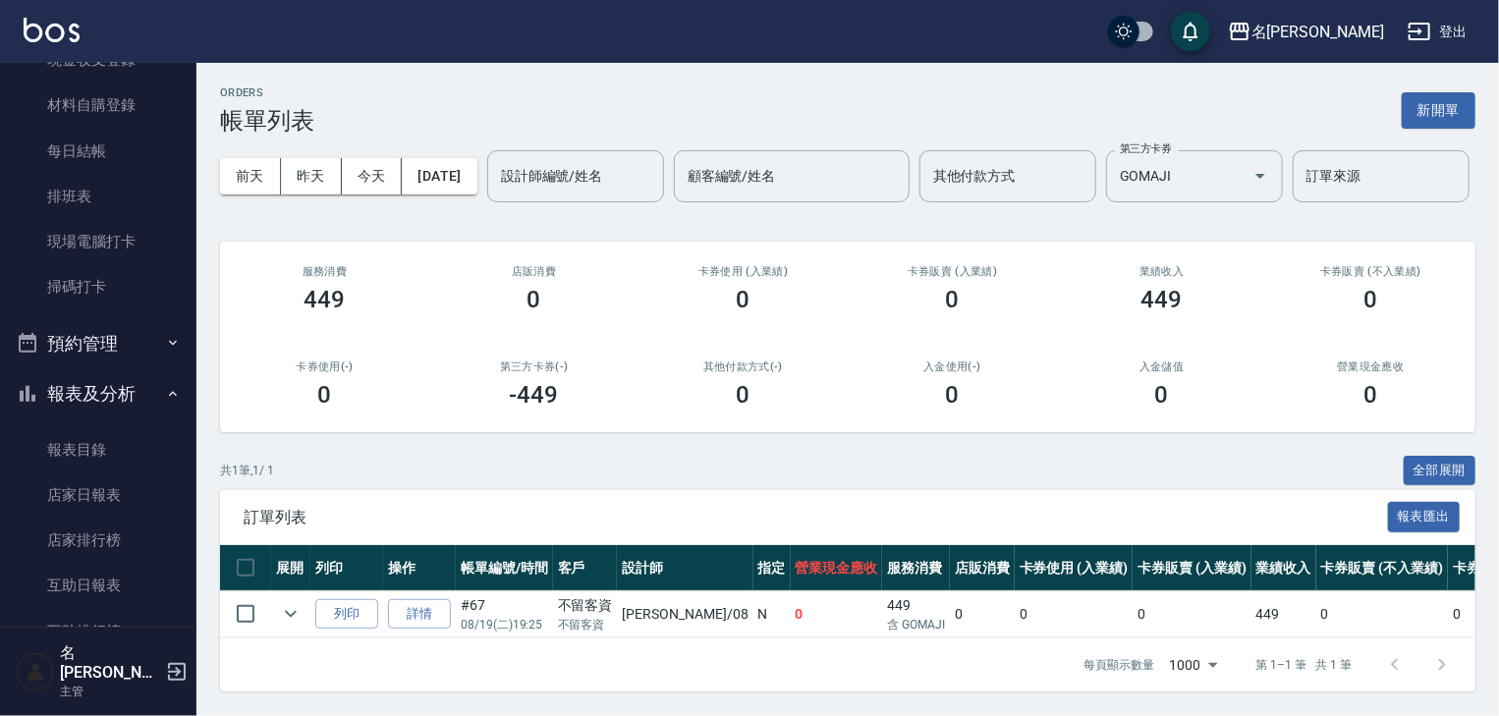
scroll to position [497, 0]
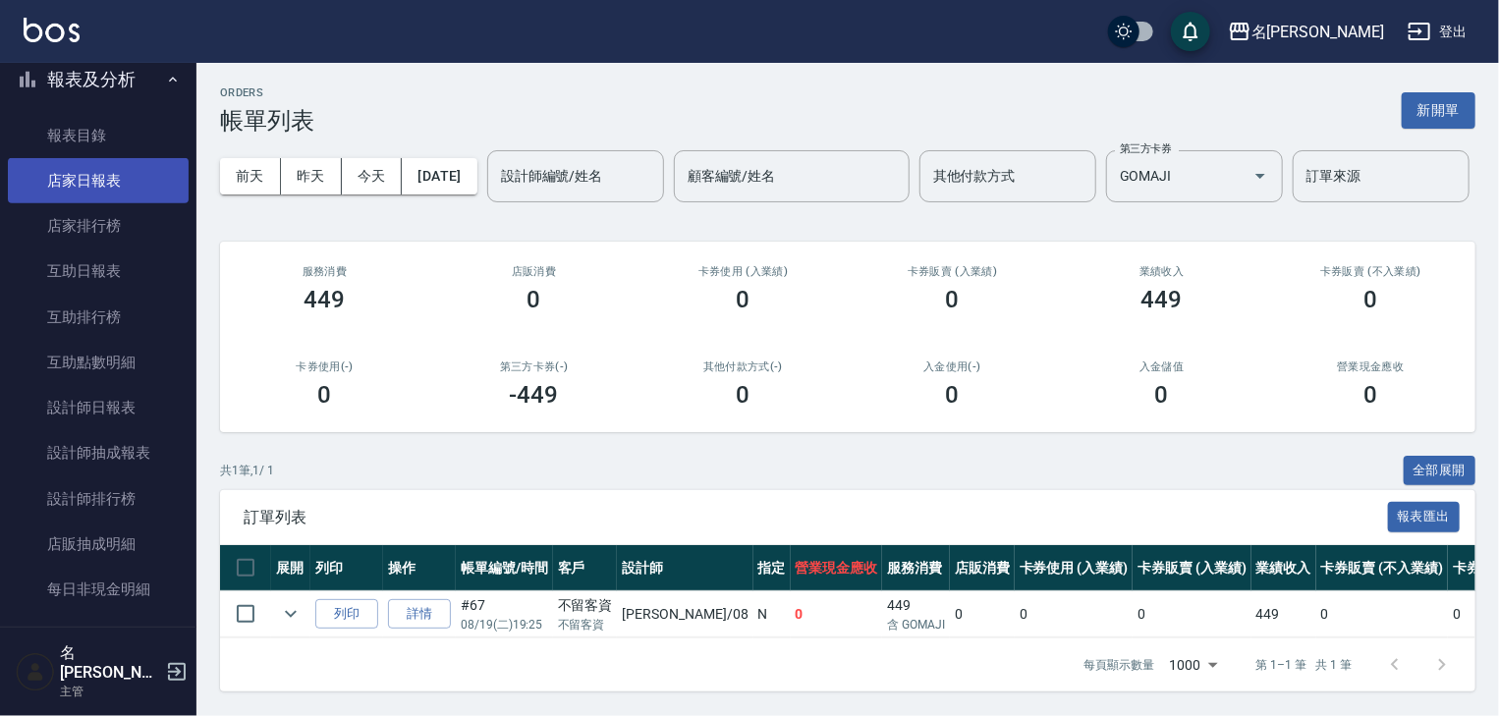
click at [136, 189] on link "店家日報表" at bounding box center [98, 180] width 181 height 45
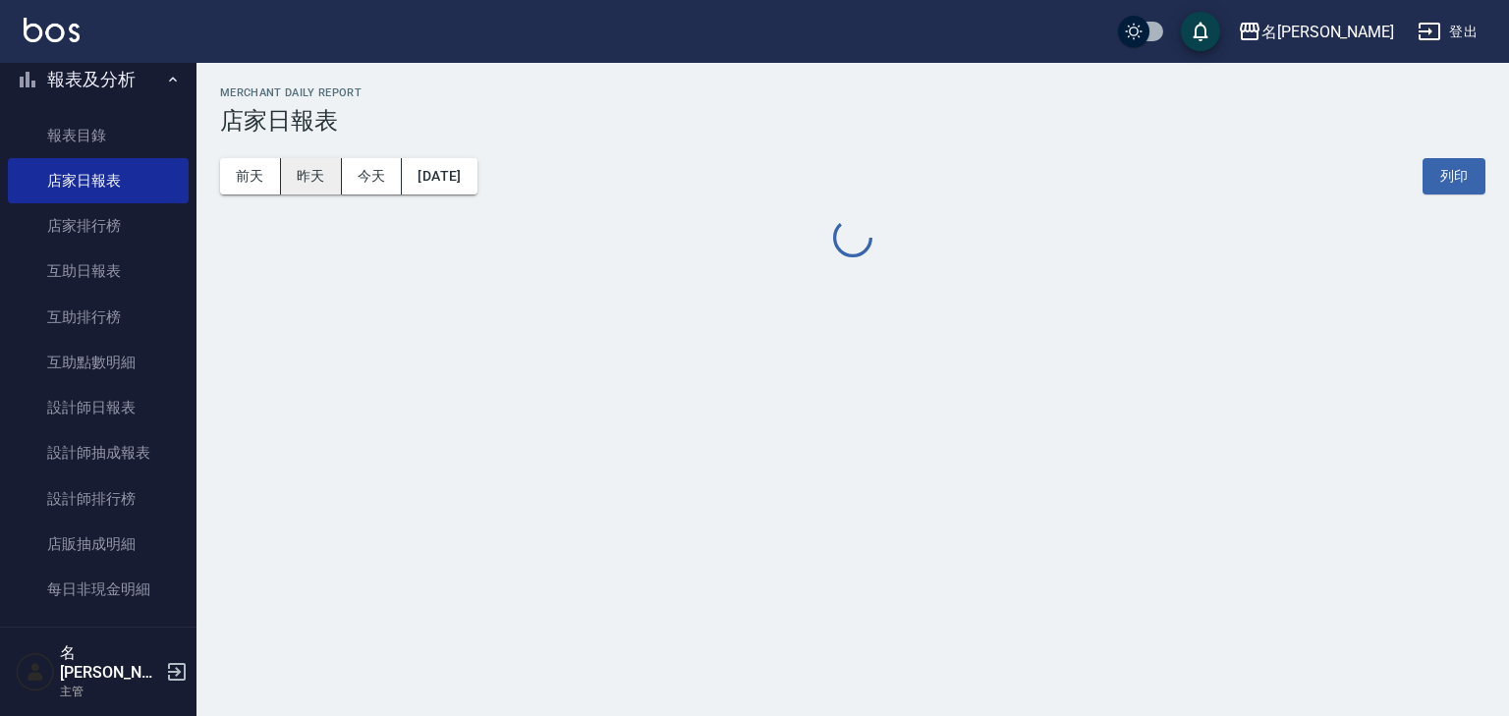
click at [329, 170] on button "昨天" at bounding box center [311, 176] width 61 height 36
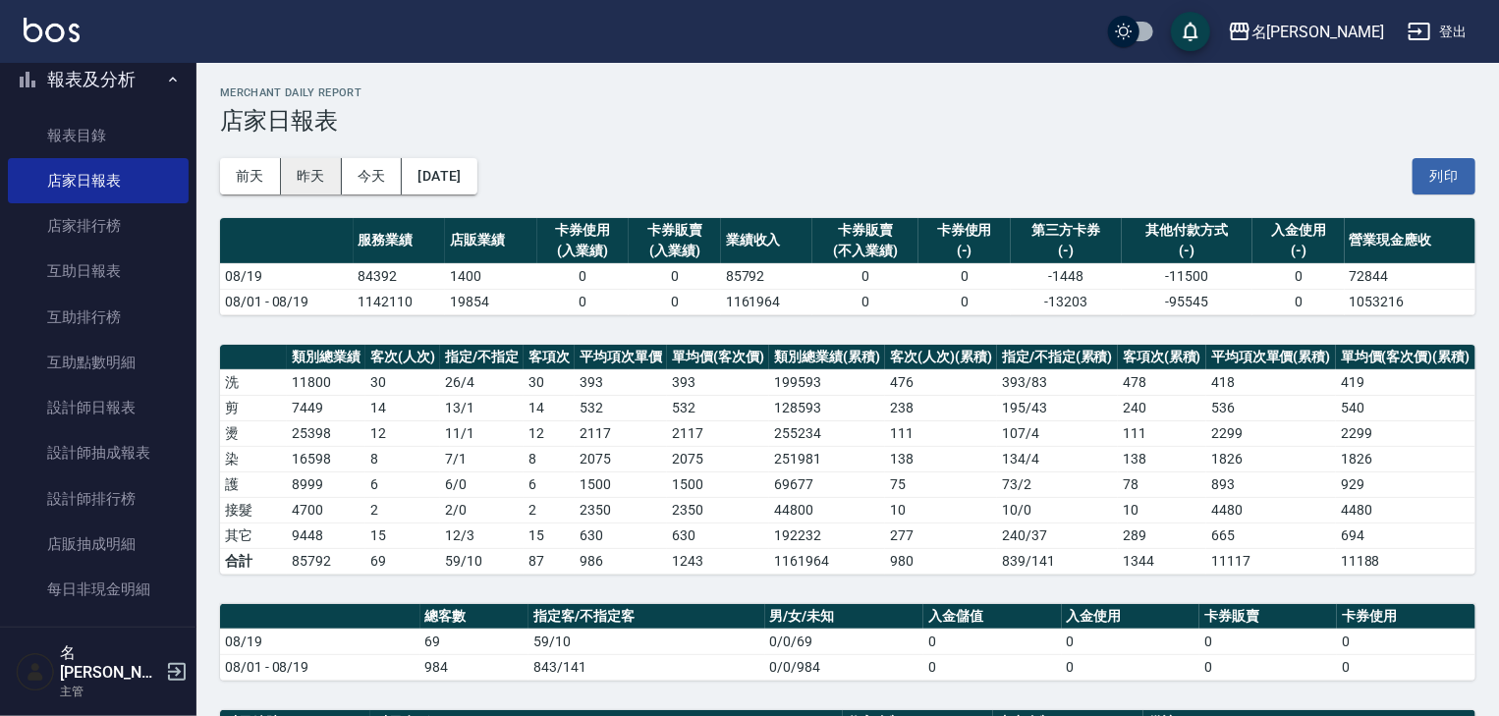
click at [299, 180] on button "昨天" at bounding box center [311, 176] width 61 height 36
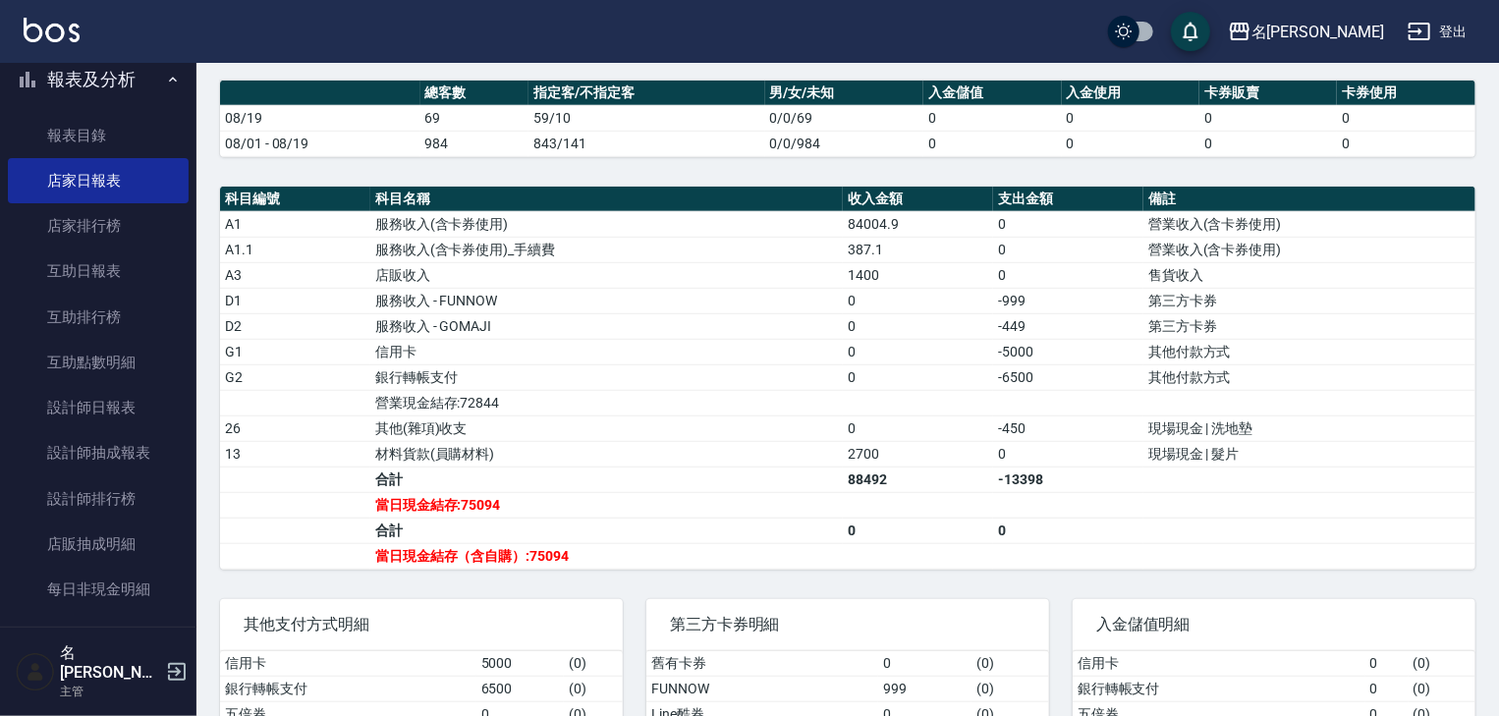
click at [51, 25] on img at bounding box center [52, 30] width 56 height 25
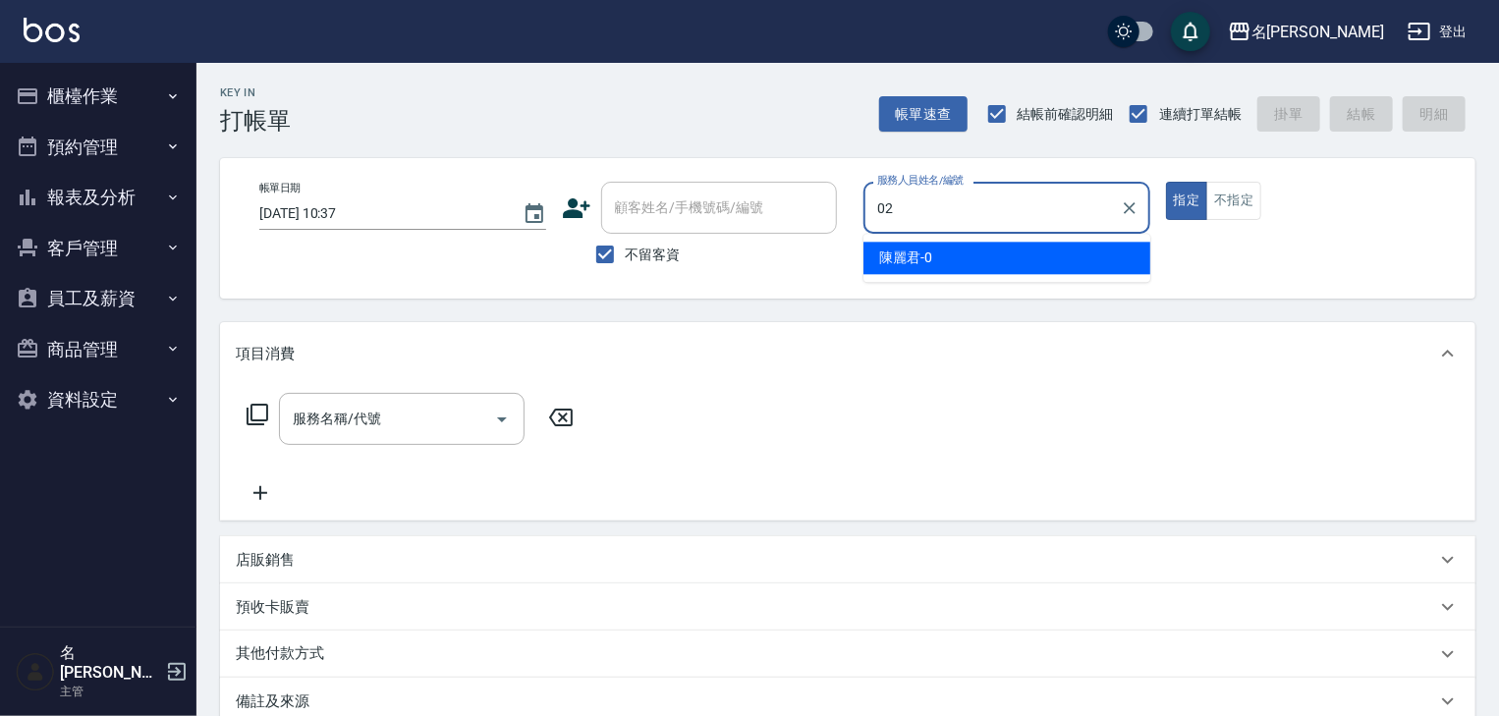
type input "蔡怡蓁-02"
type button "true"
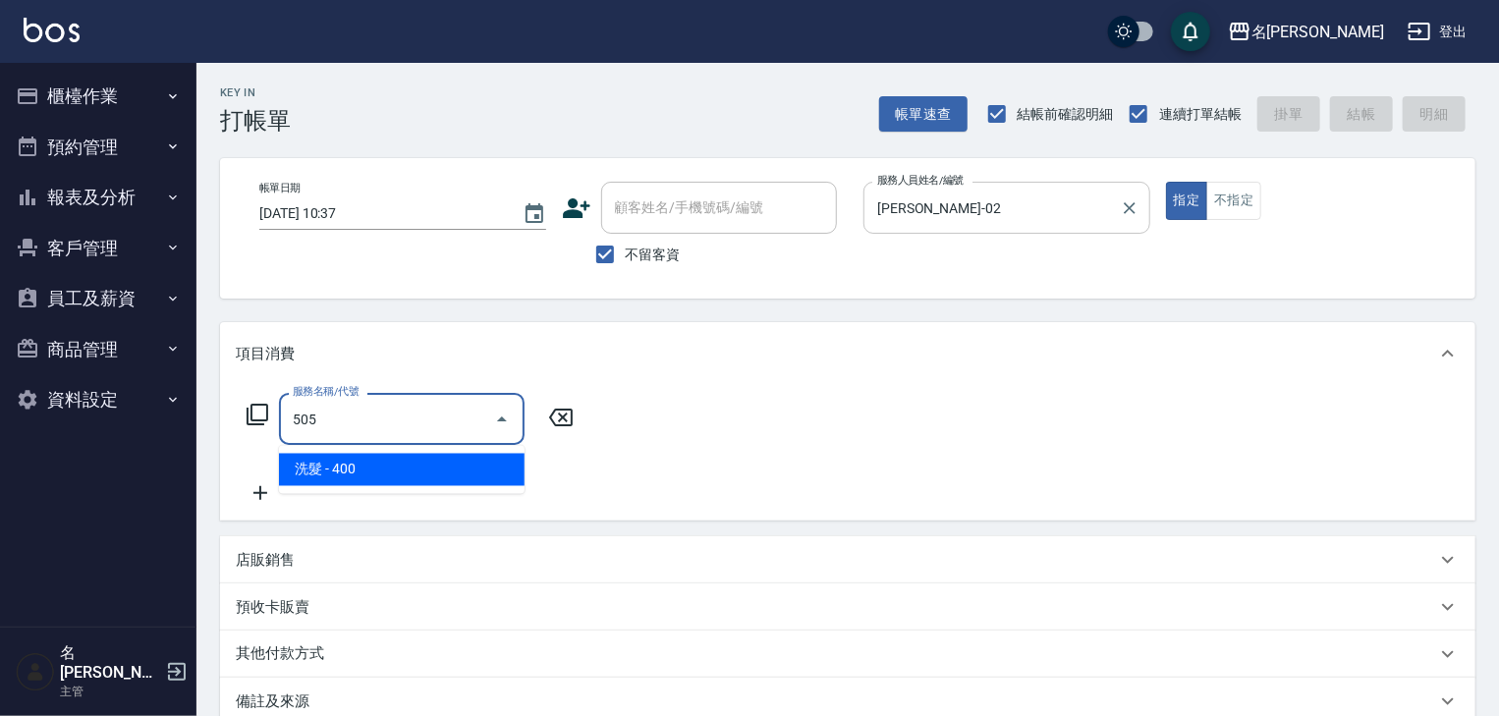
type input "洗髮(505)"
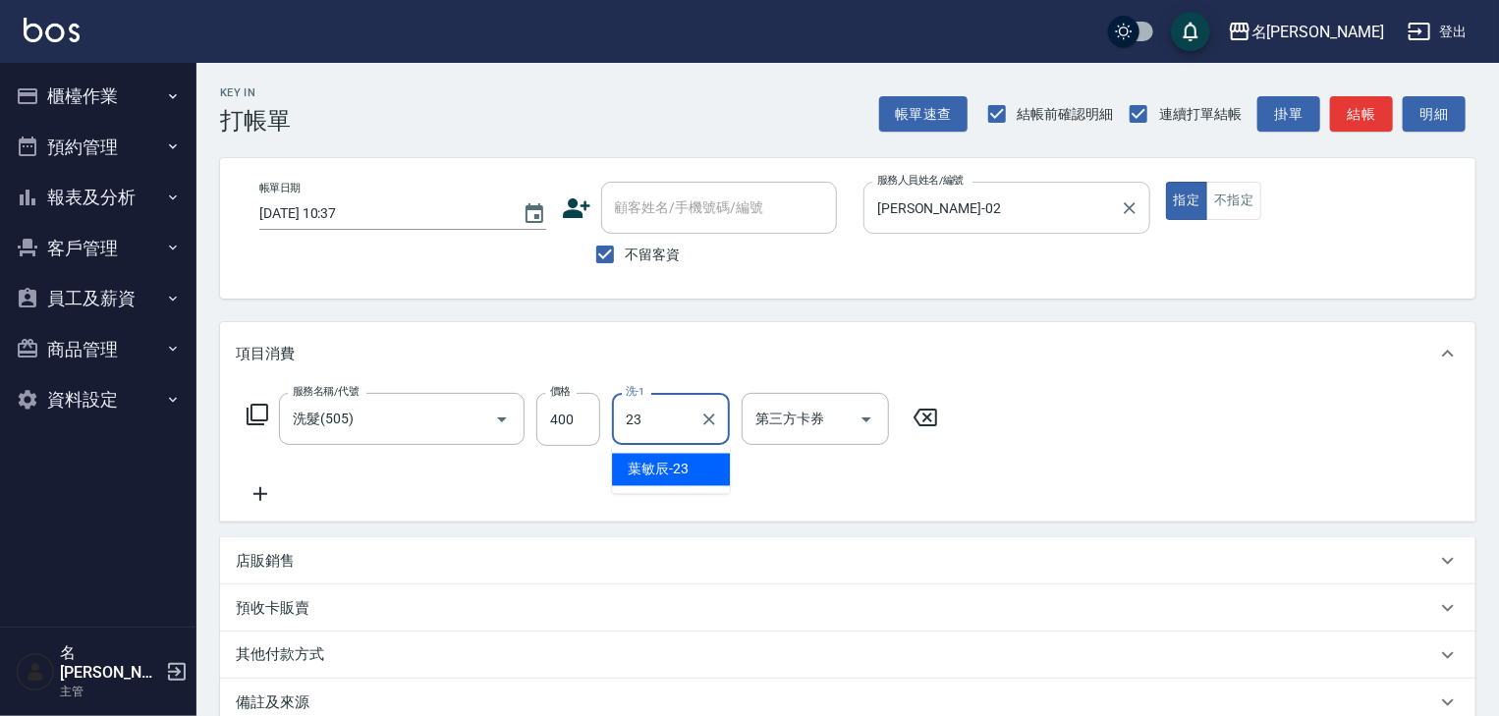
type input "葉敏辰-23"
click at [1387, 114] on button "結帳" at bounding box center [1361, 114] width 63 height 36
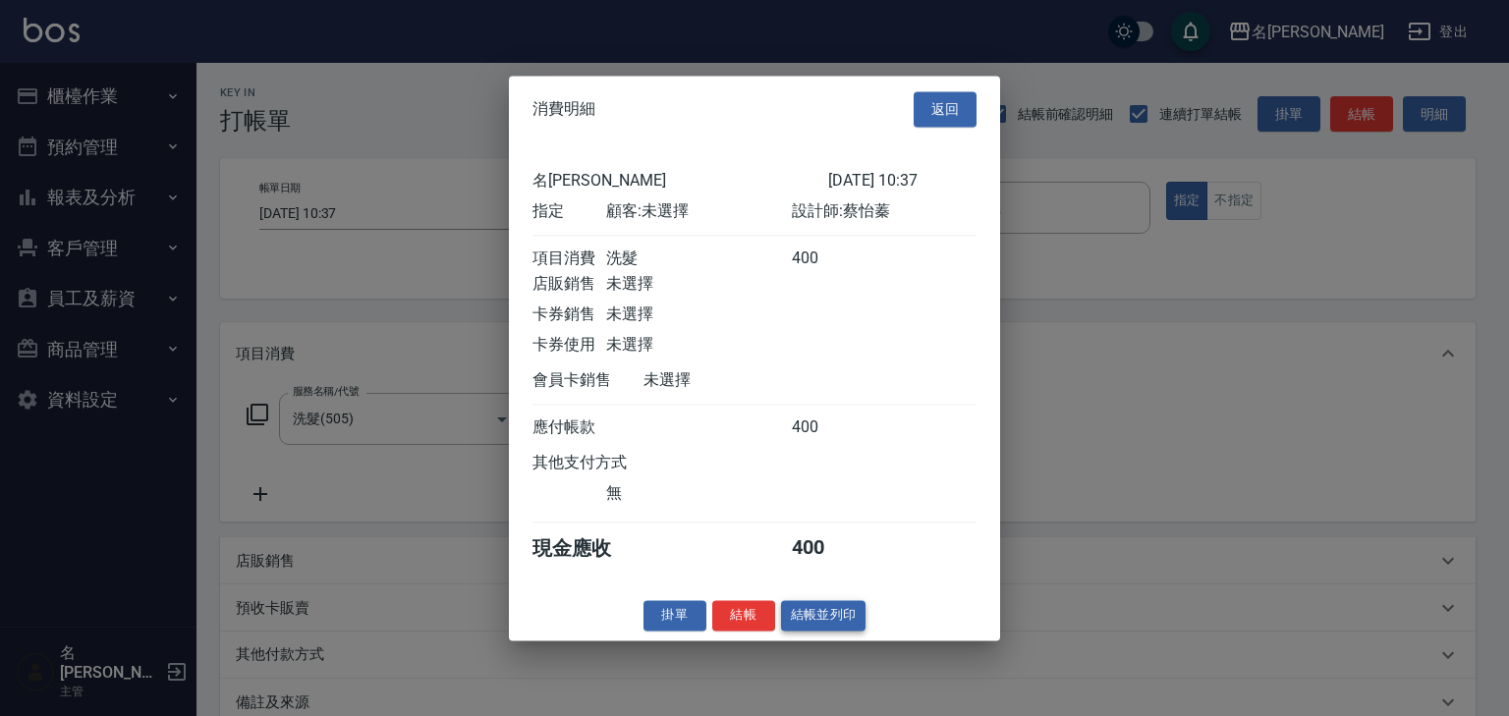
click at [825, 613] on button "結帳並列印" at bounding box center [823, 615] width 85 height 30
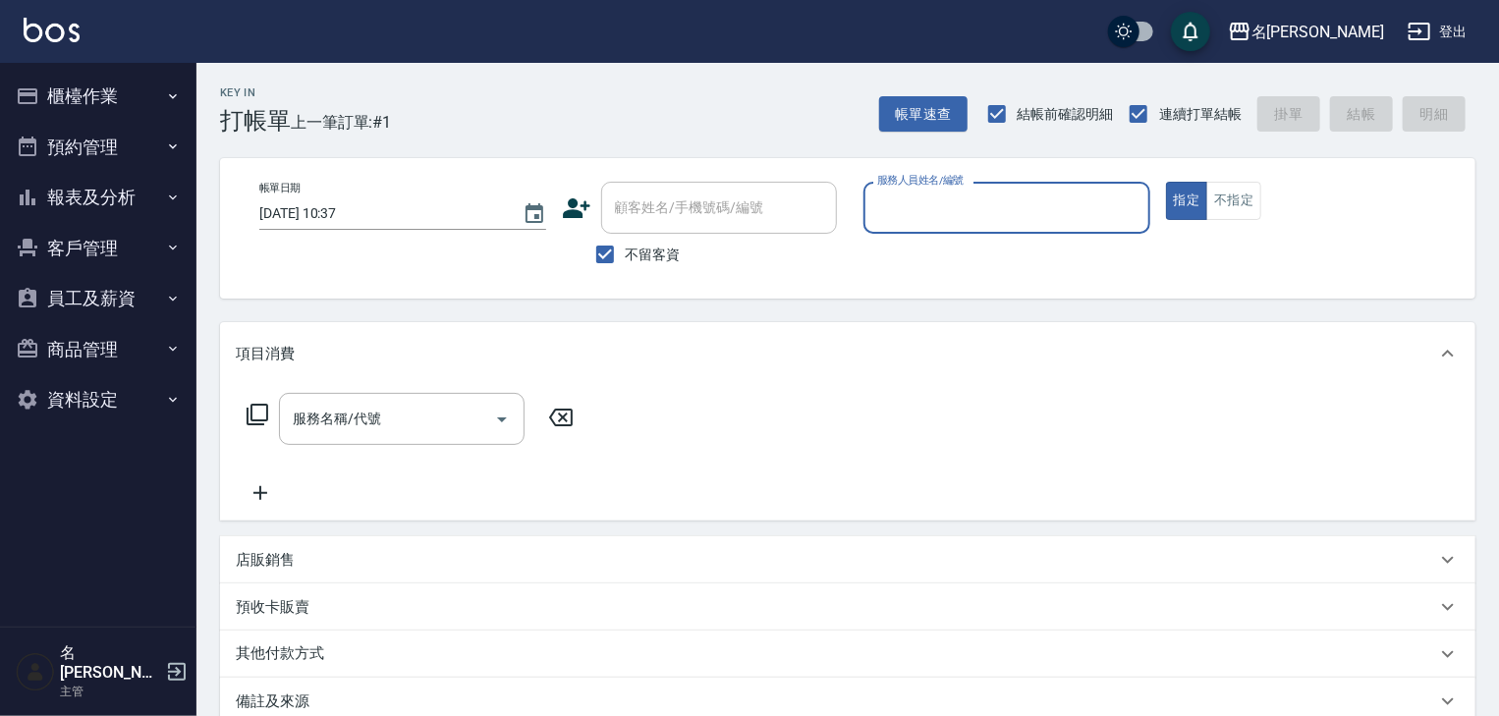
click at [126, 188] on button "報表及分析" at bounding box center [98, 197] width 181 height 51
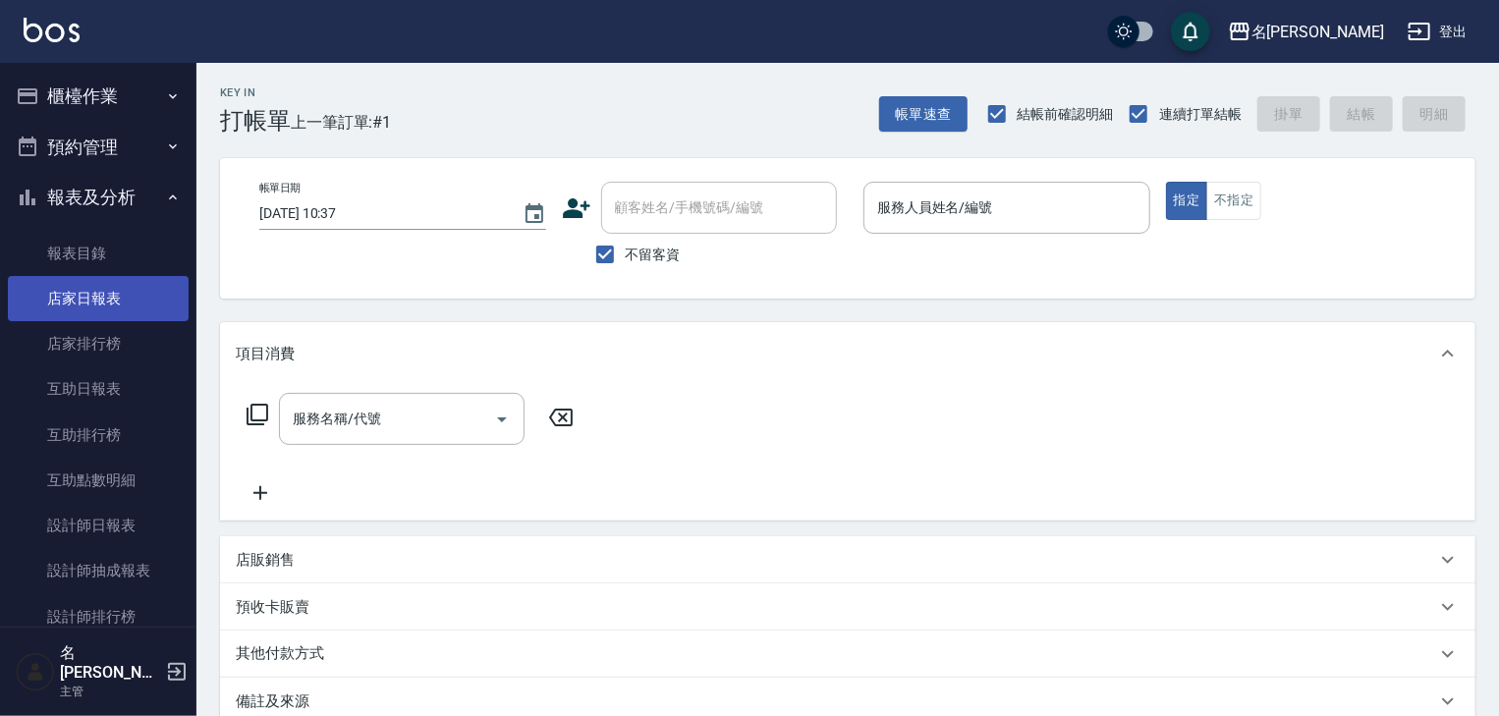
click at [157, 294] on link "店家日報表" at bounding box center [98, 298] width 181 height 45
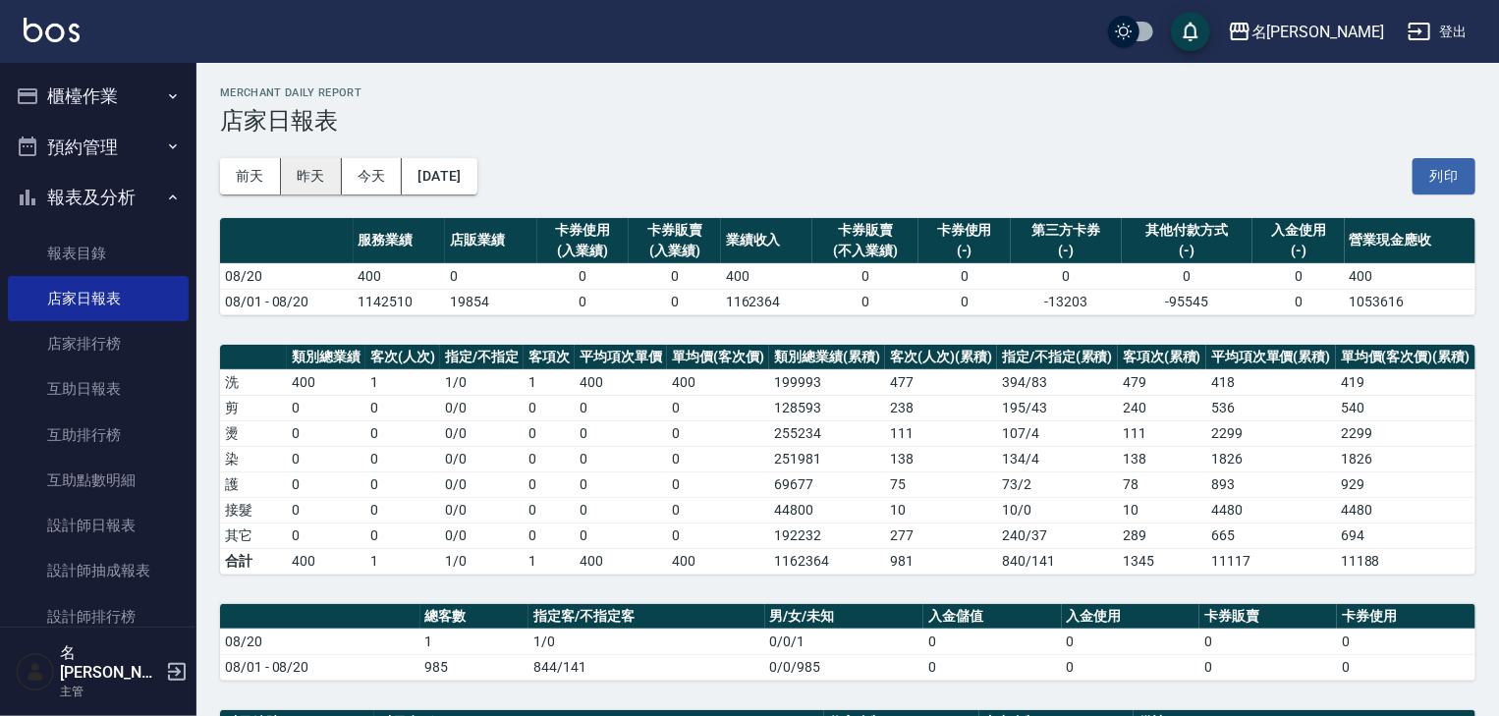
click at [296, 175] on button "昨天" at bounding box center [311, 176] width 61 height 36
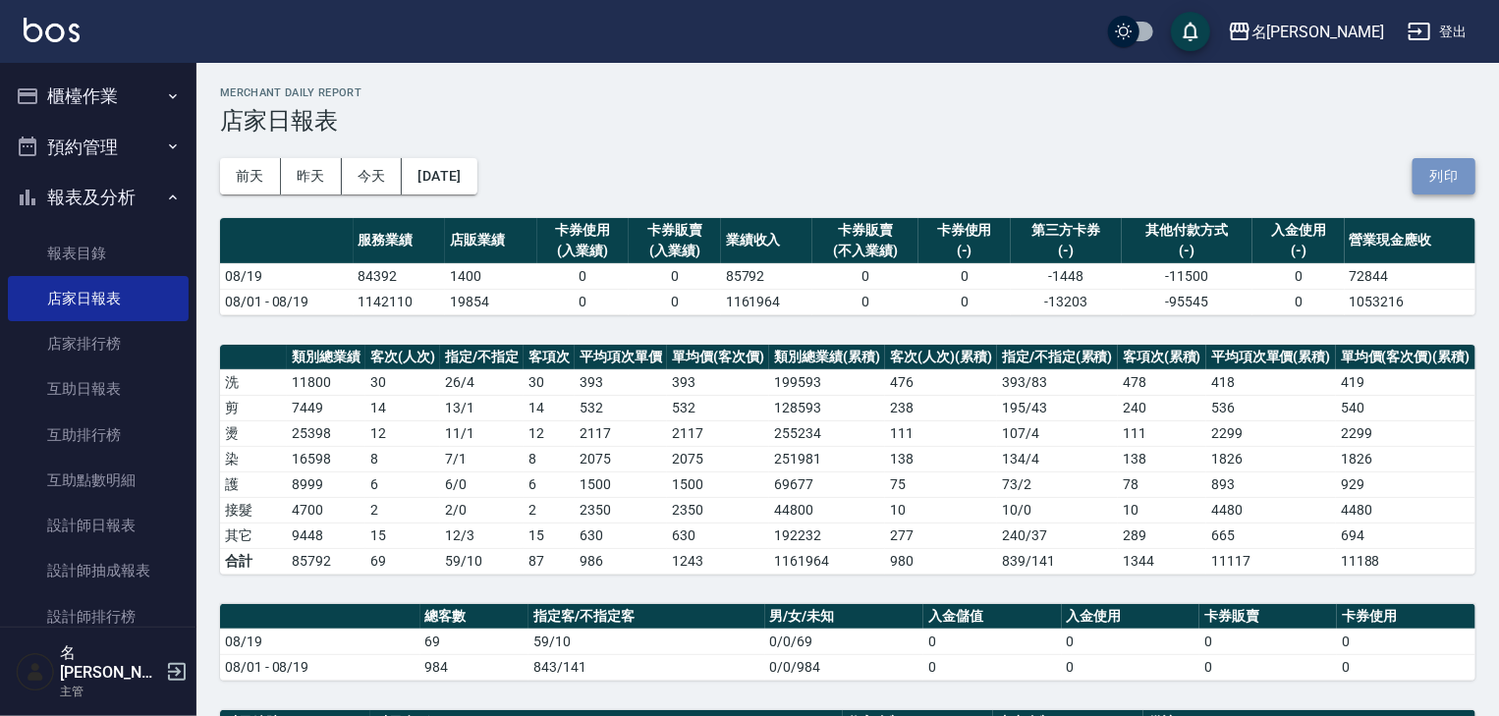
click at [1451, 171] on button "列印" at bounding box center [1443, 176] width 63 height 36
click at [106, 94] on button "櫃檯作業" at bounding box center [98, 96] width 181 height 51
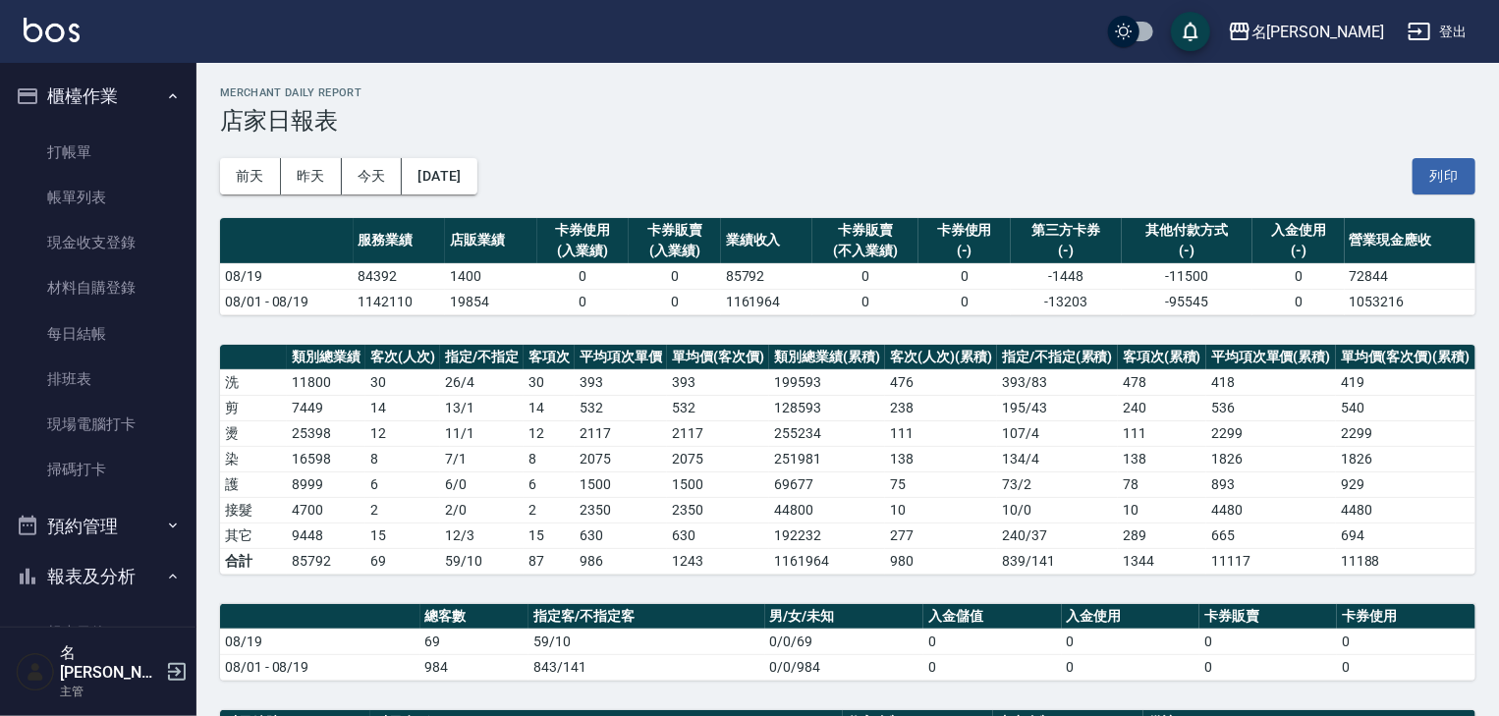
drag, startPoint x: 87, startPoint y: 200, endPoint x: 554, endPoint y: 286, distance: 474.3
click at [87, 200] on link "帳單列表" at bounding box center [98, 197] width 181 height 45
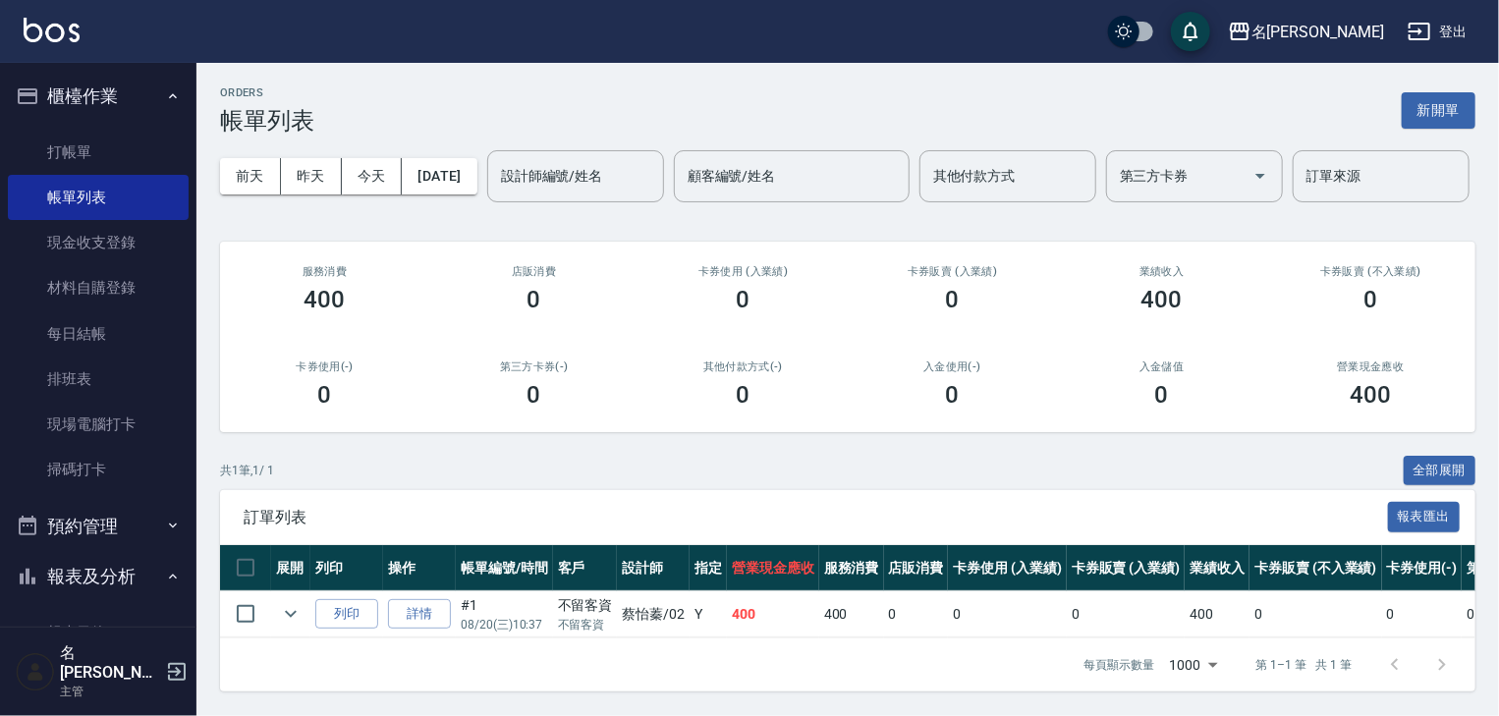
scroll to position [72, 0]
click at [317, 158] on button "昨天" at bounding box center [311, 176] width 61 height 36
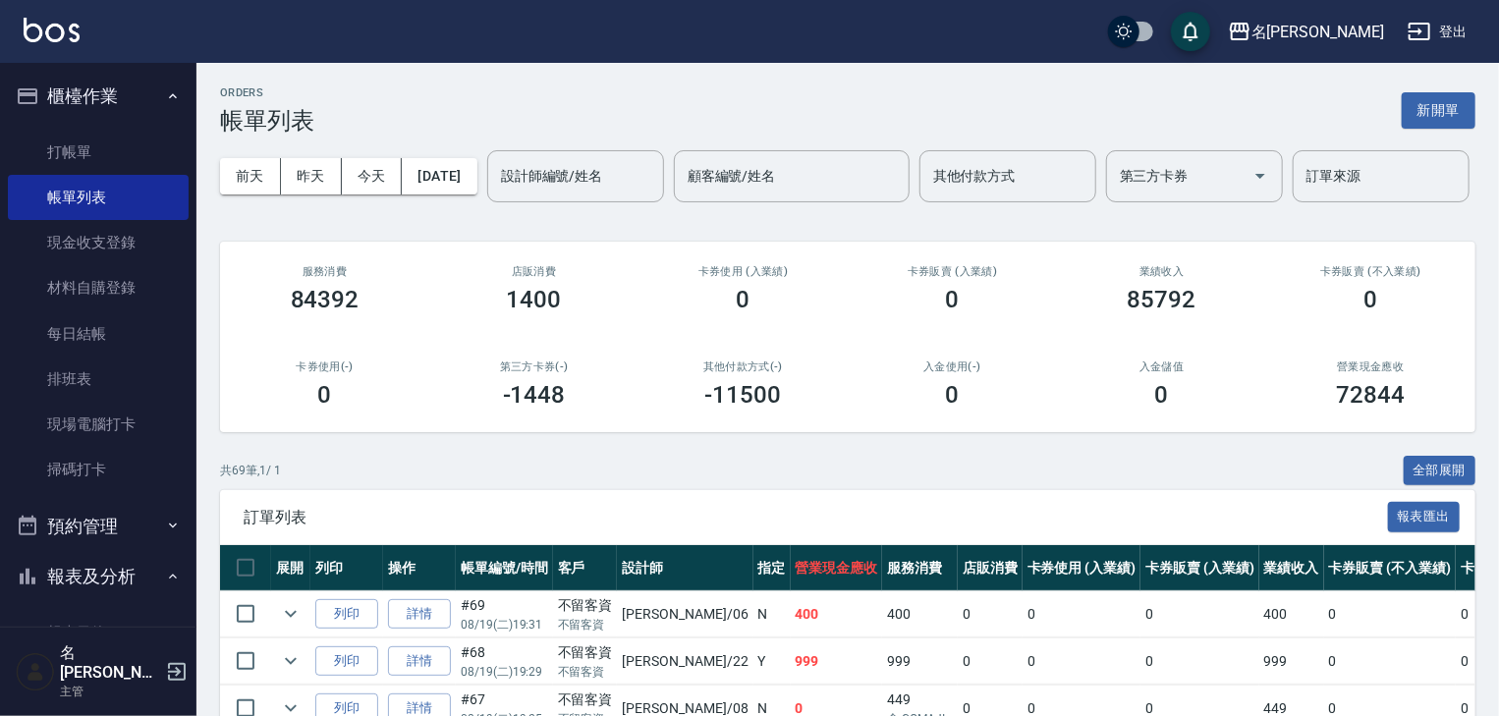
scroll to position [629, 0]
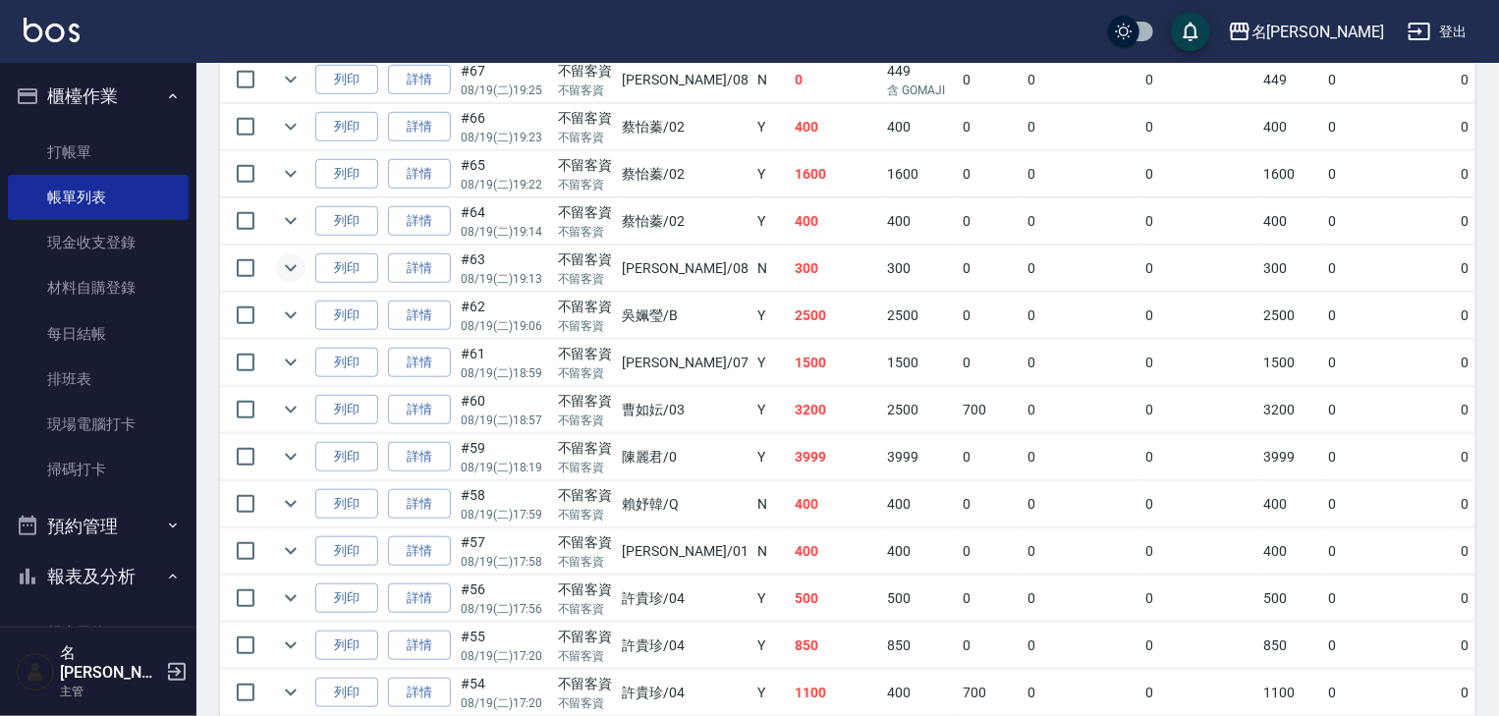
click at [282, 280] on icon "expand row" at bounding box center [291, 268] width 24 height 24
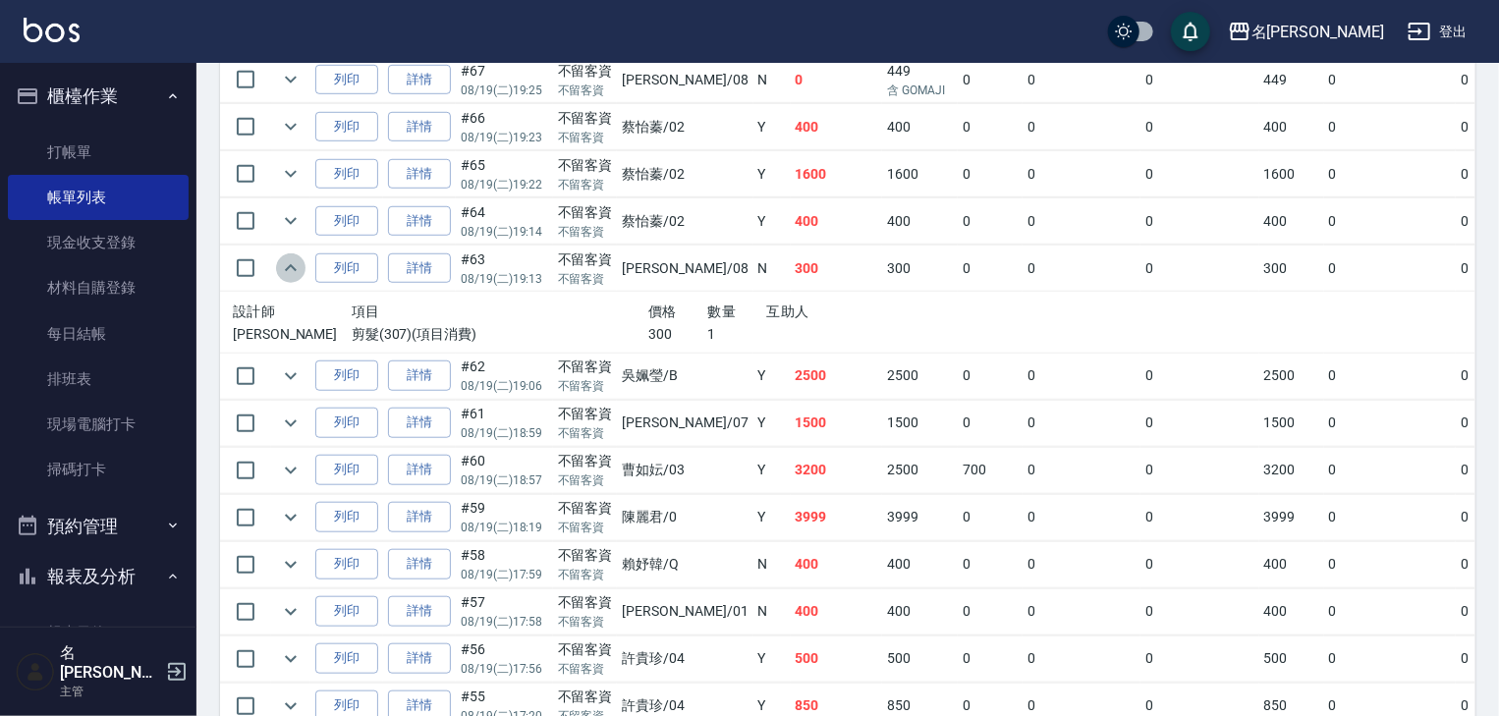
click at [282, 280] on icon "expand row" at bounding box center [291, 268] width 24 height 24
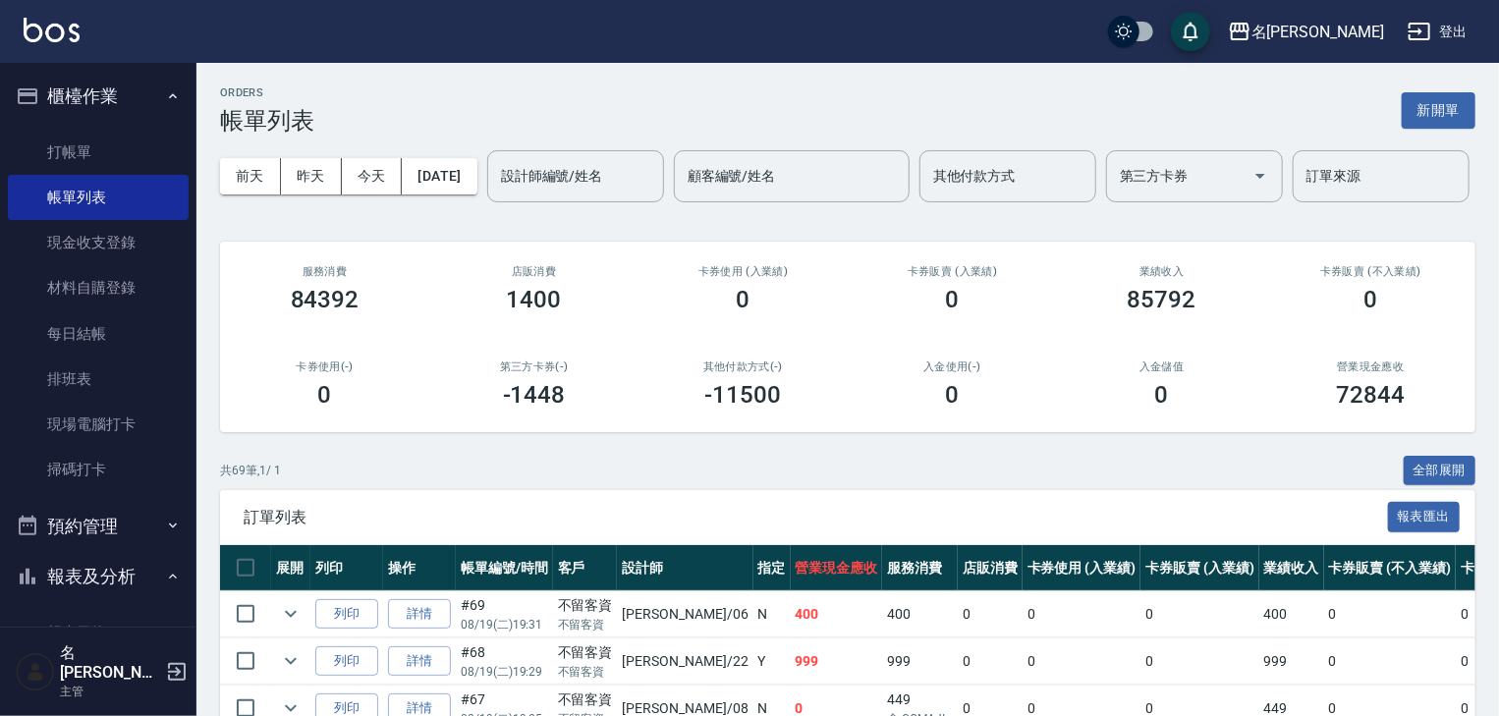
scroll to position [314, 0]
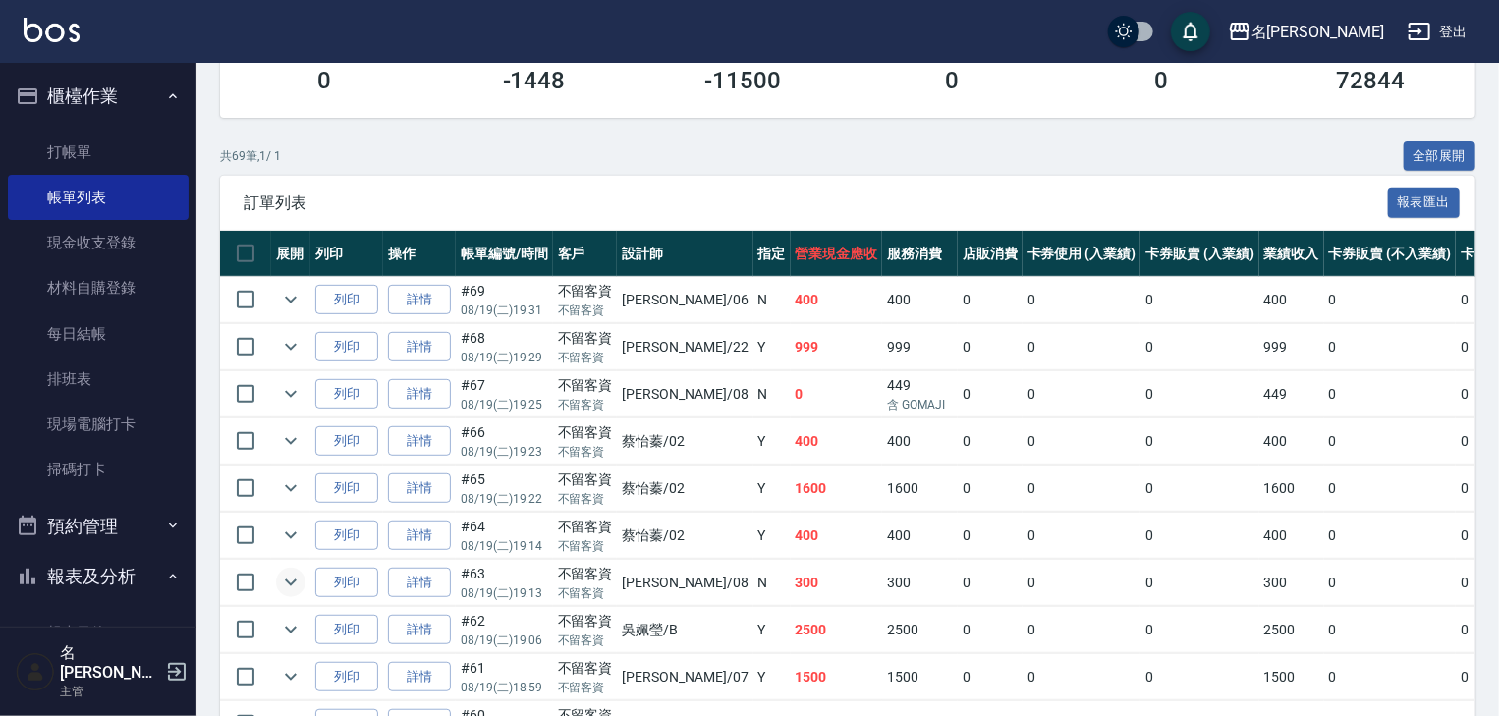
click at [68, 32] on img at bounding box center [52, 30] width 56 height 25
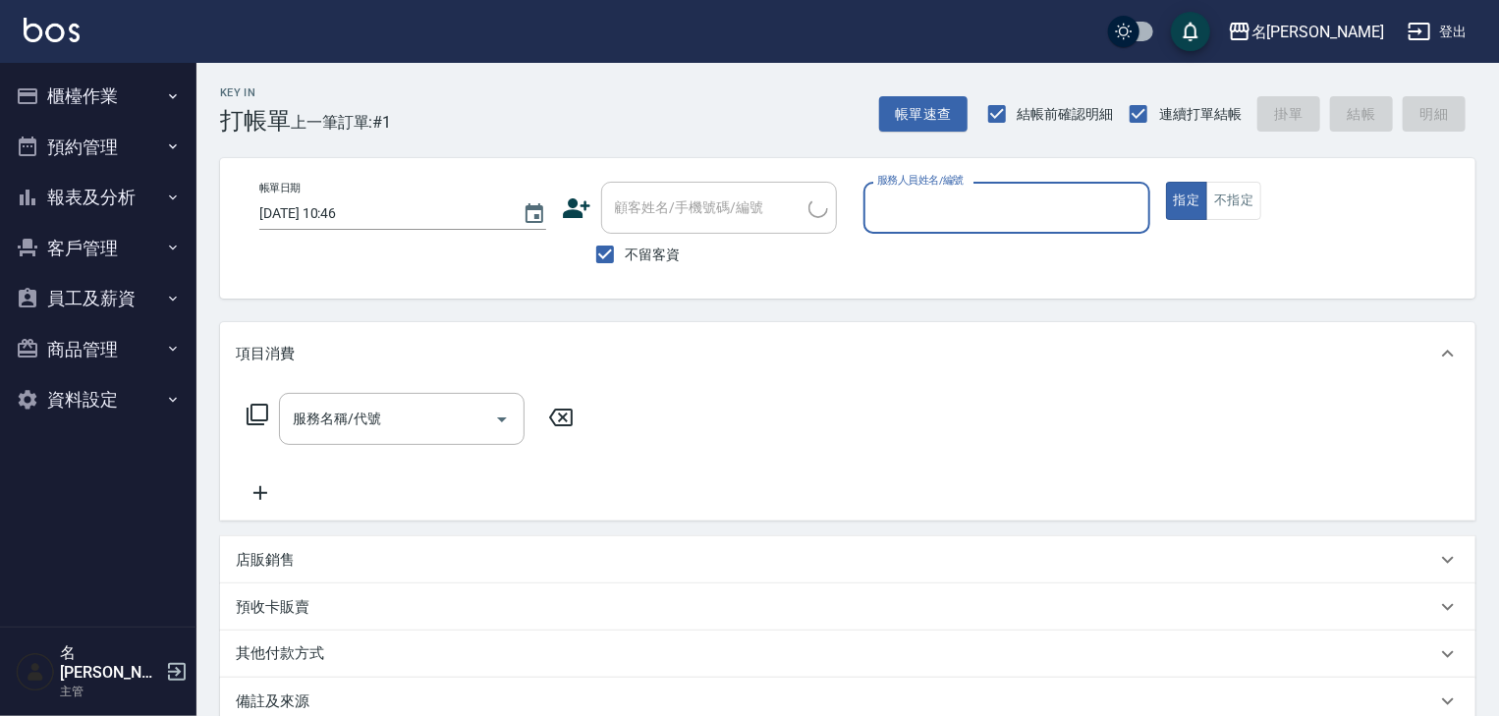
click at [970, 216] on input "服務人員姓名/編號" at bounding box center [1006, 208] width 269 height 34
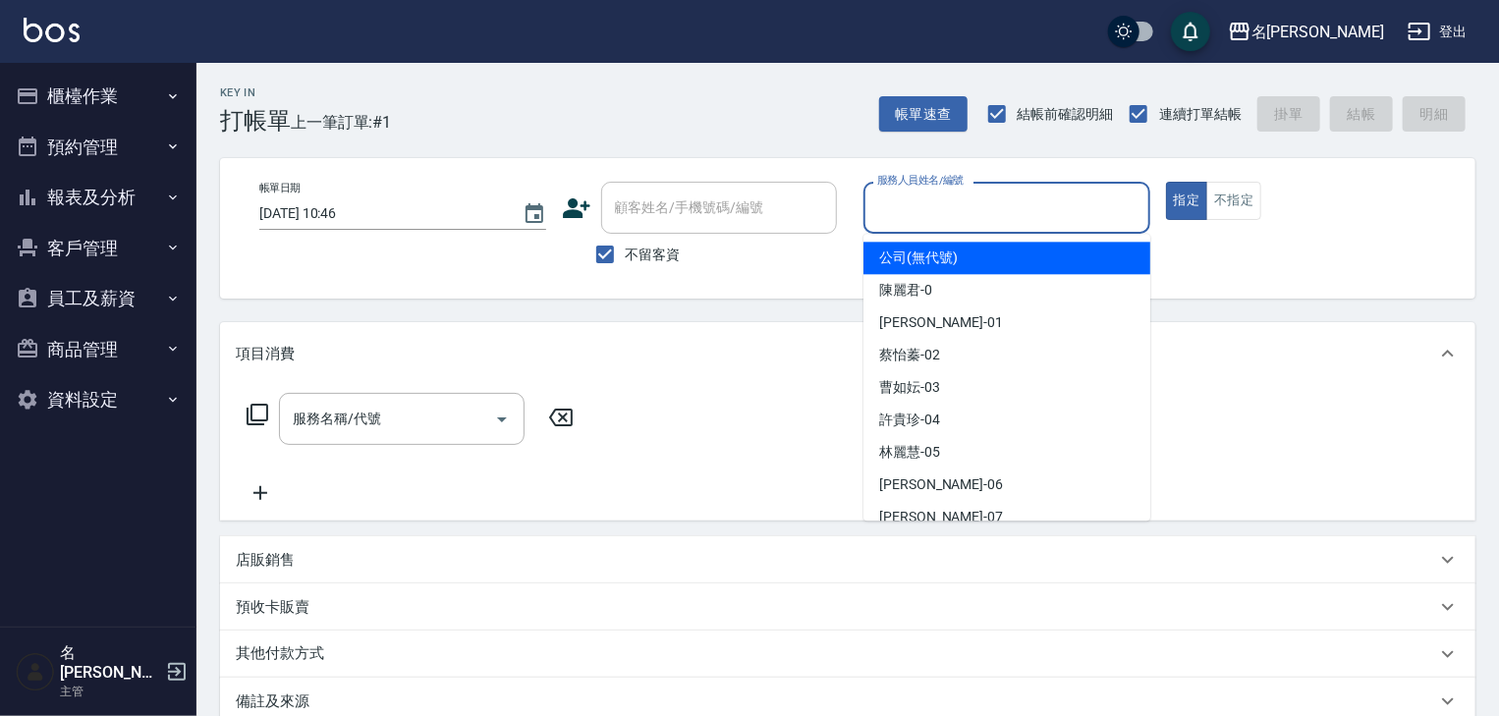
type input "["
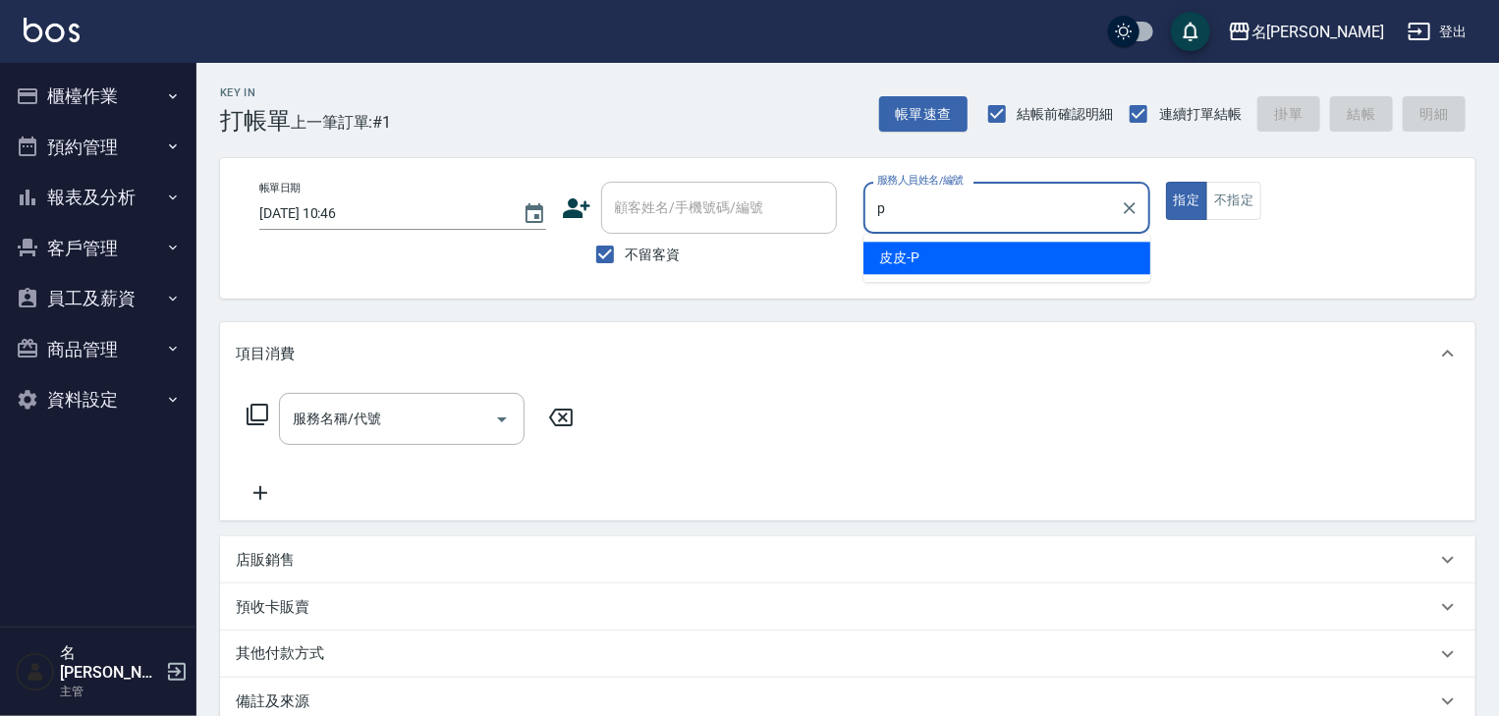
type input "皮皮-P"
type button "true"
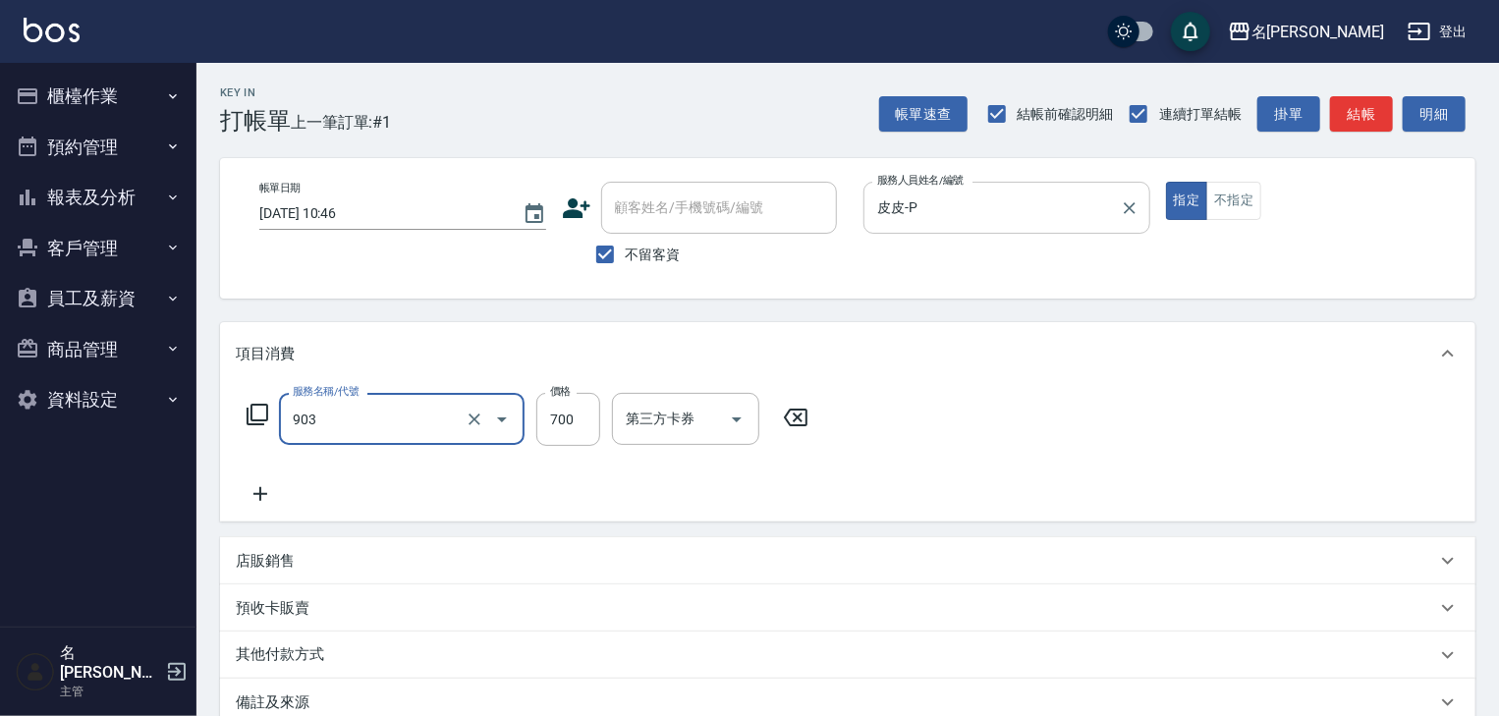
type input "修腳+手(903)"
click at [1363, 120] on button "結帳" at bounding box center [1361, 114] width 63 height 36
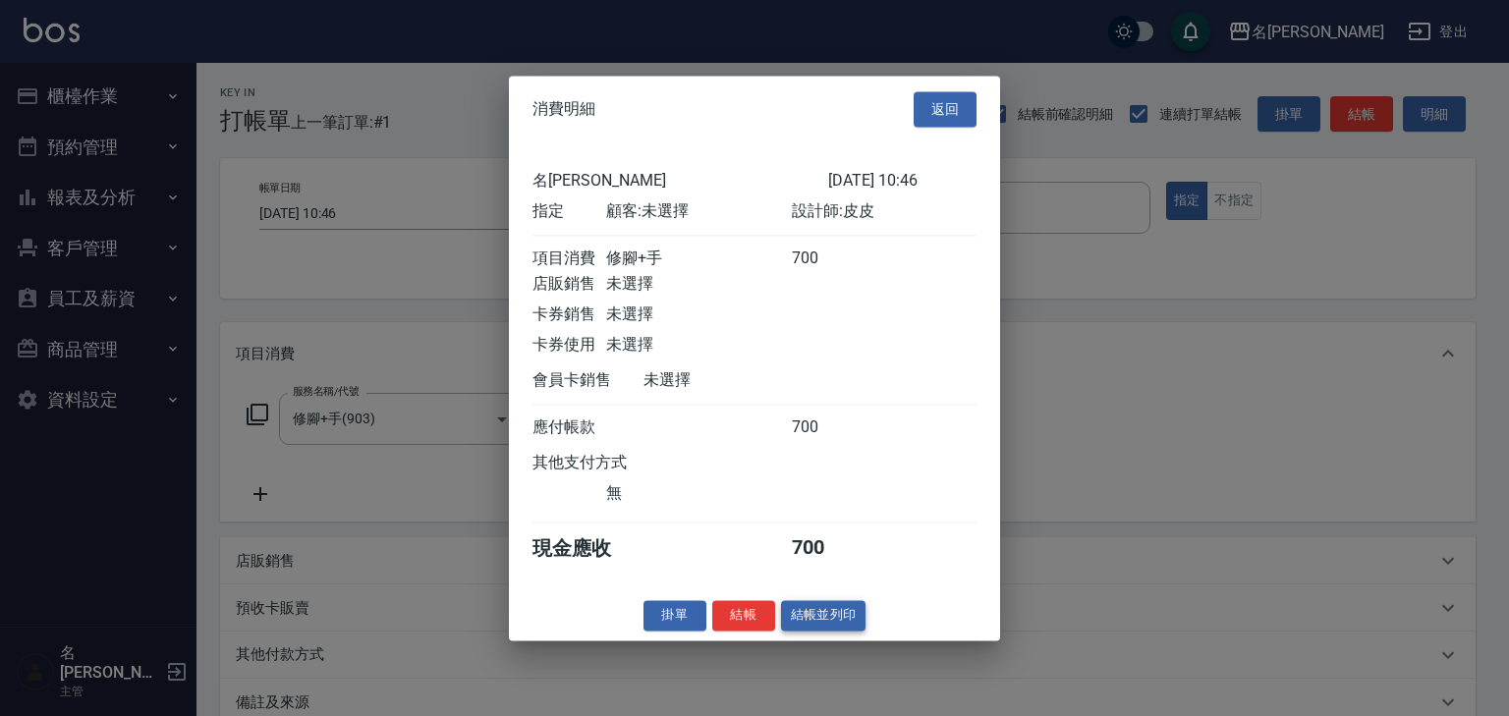
click at [839, 621] on button "結帳並列印" at bounding box center [823, 615] width 85 height 30
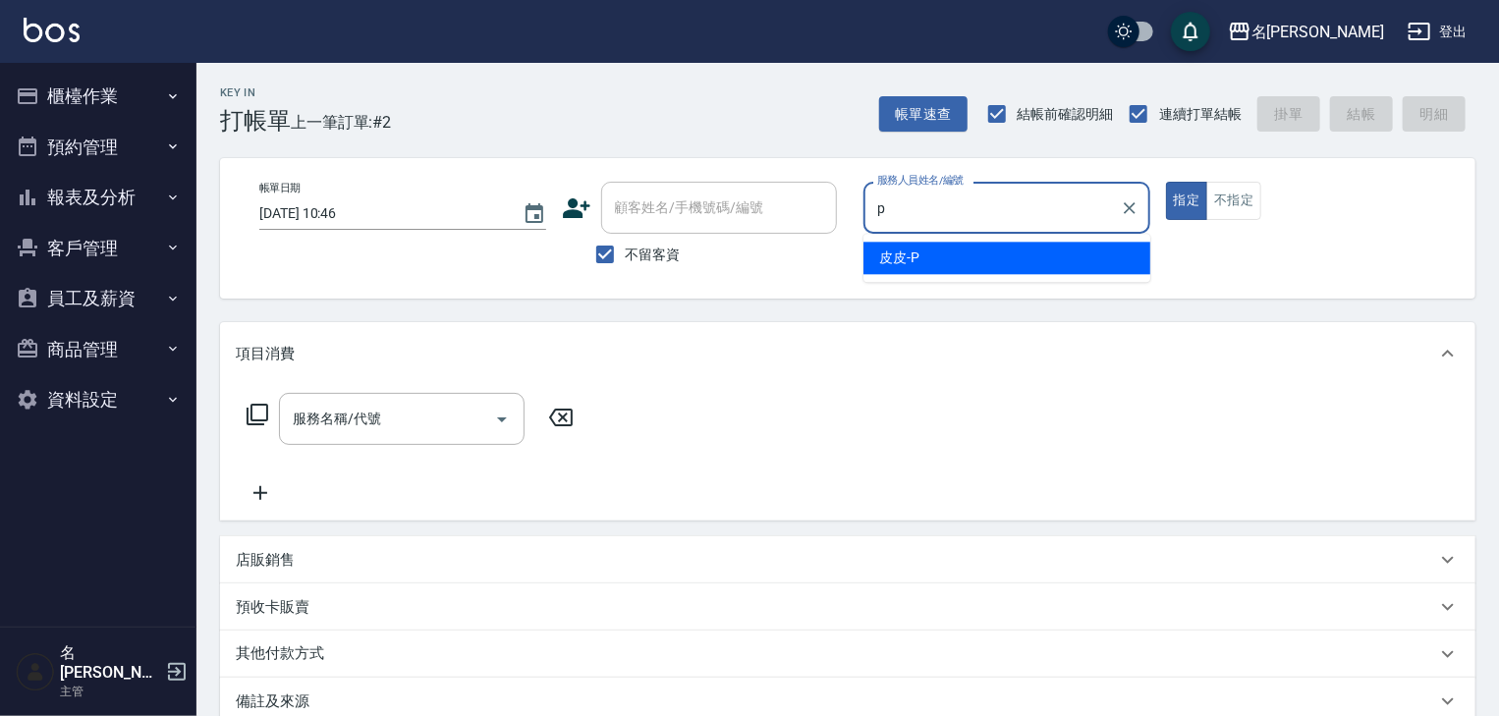
type input "皮皮-P"
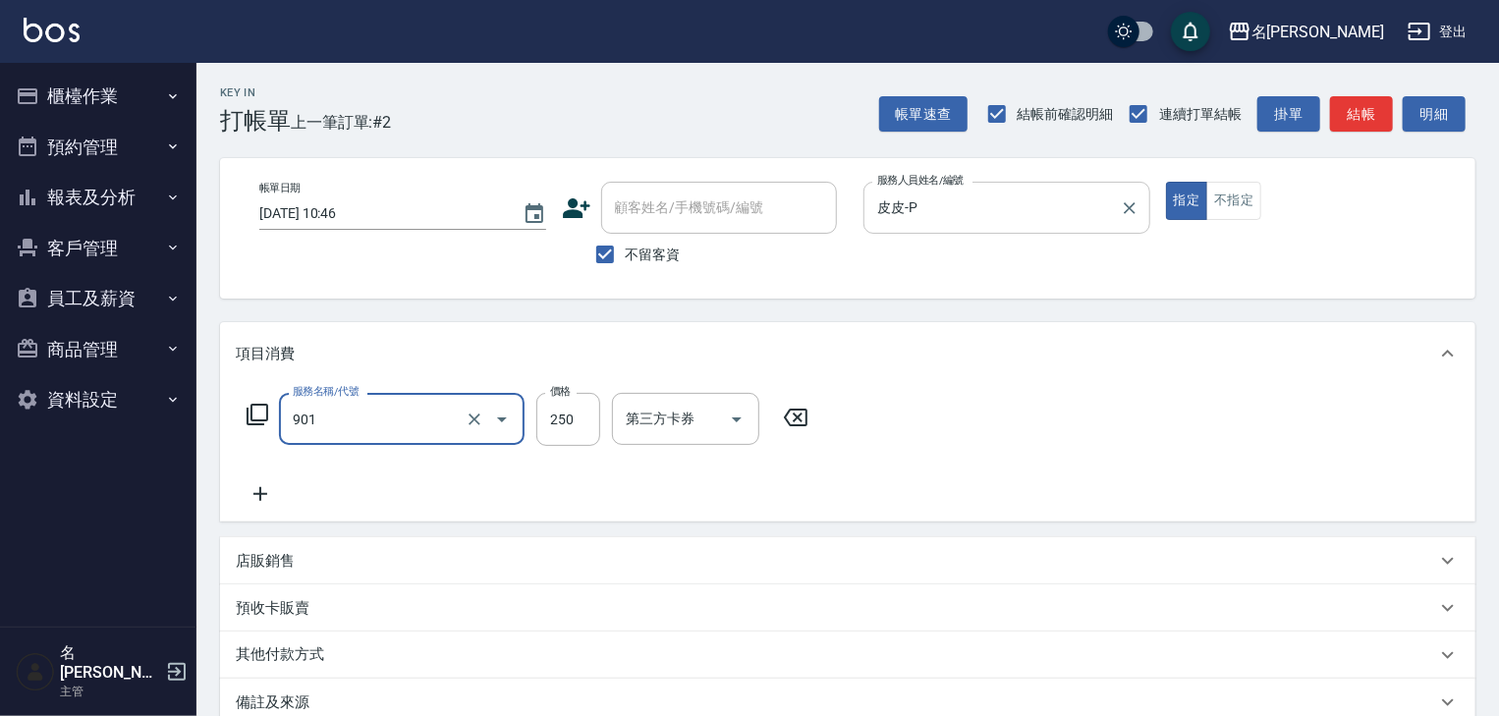
type input "修手指甲(901)"
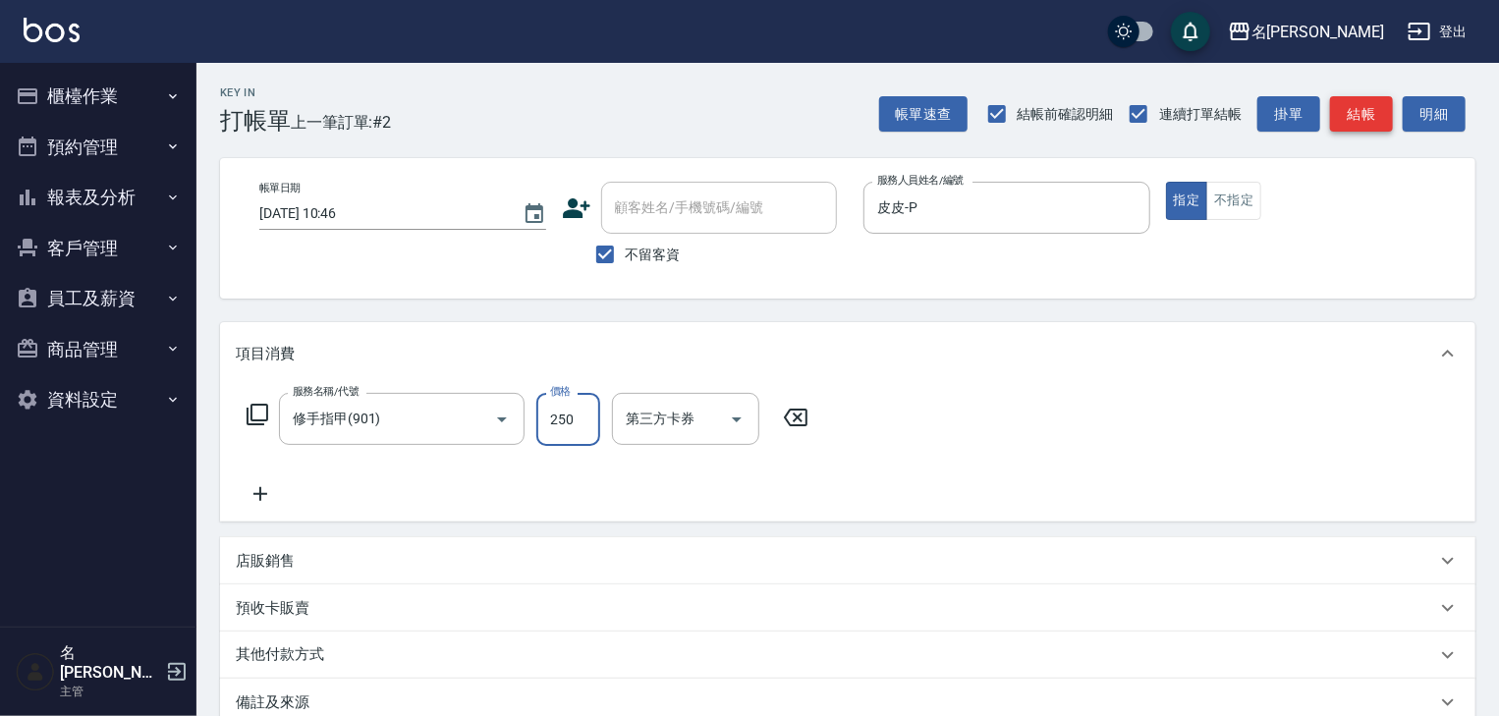
click at [1360, 128] on button "結帳" at bounding box center [1361, 114] width 63 height 36
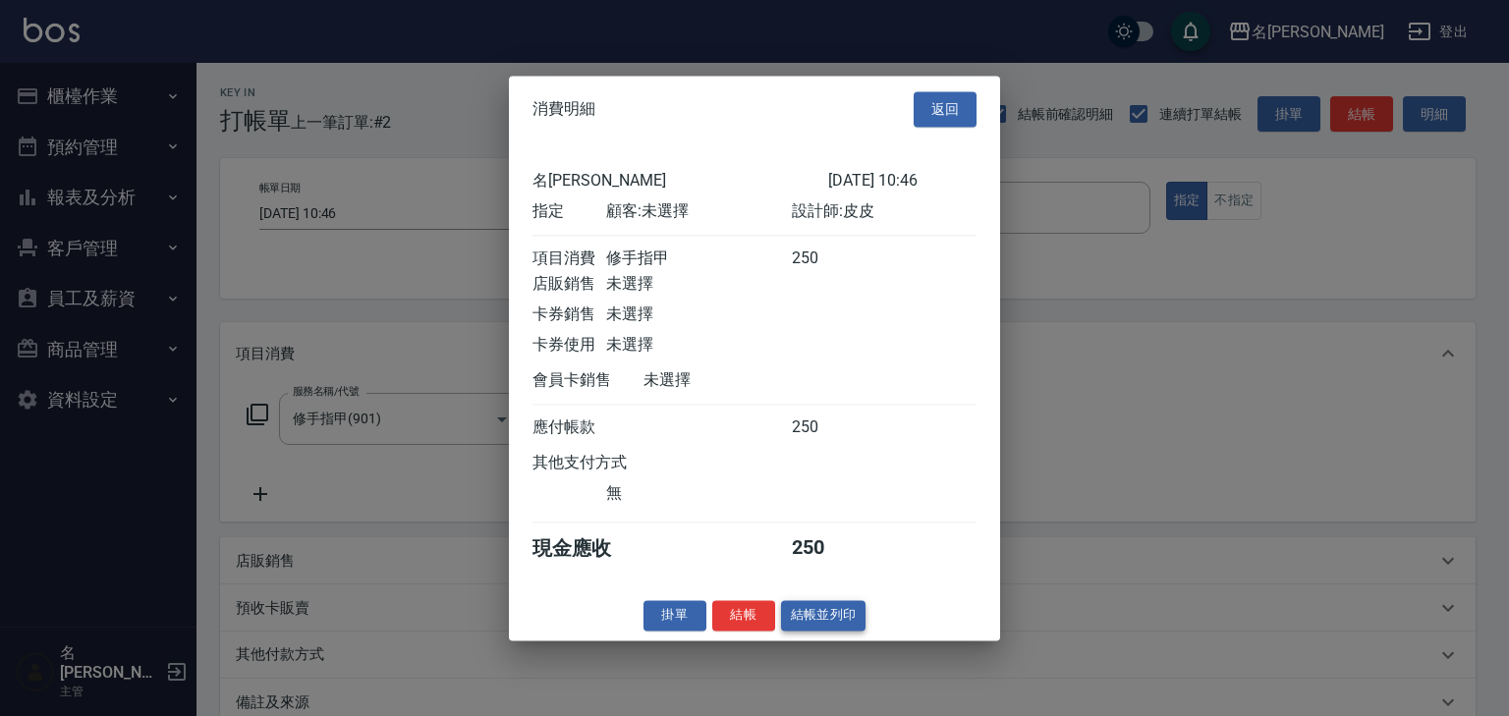
click at [839, 616] on button "結帳並列印" at bounding box center [823, 615] width 85 height 30
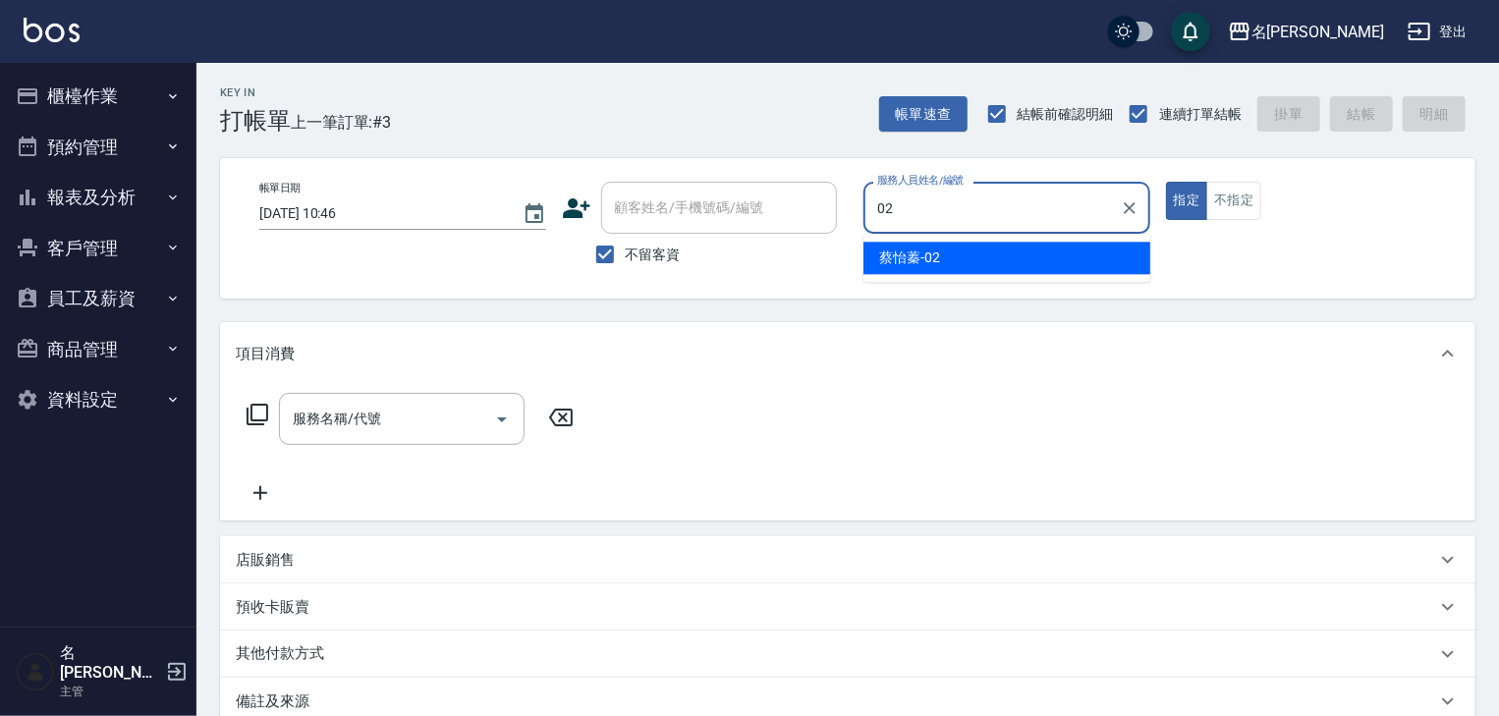
type input "蔡怡蓁-02"
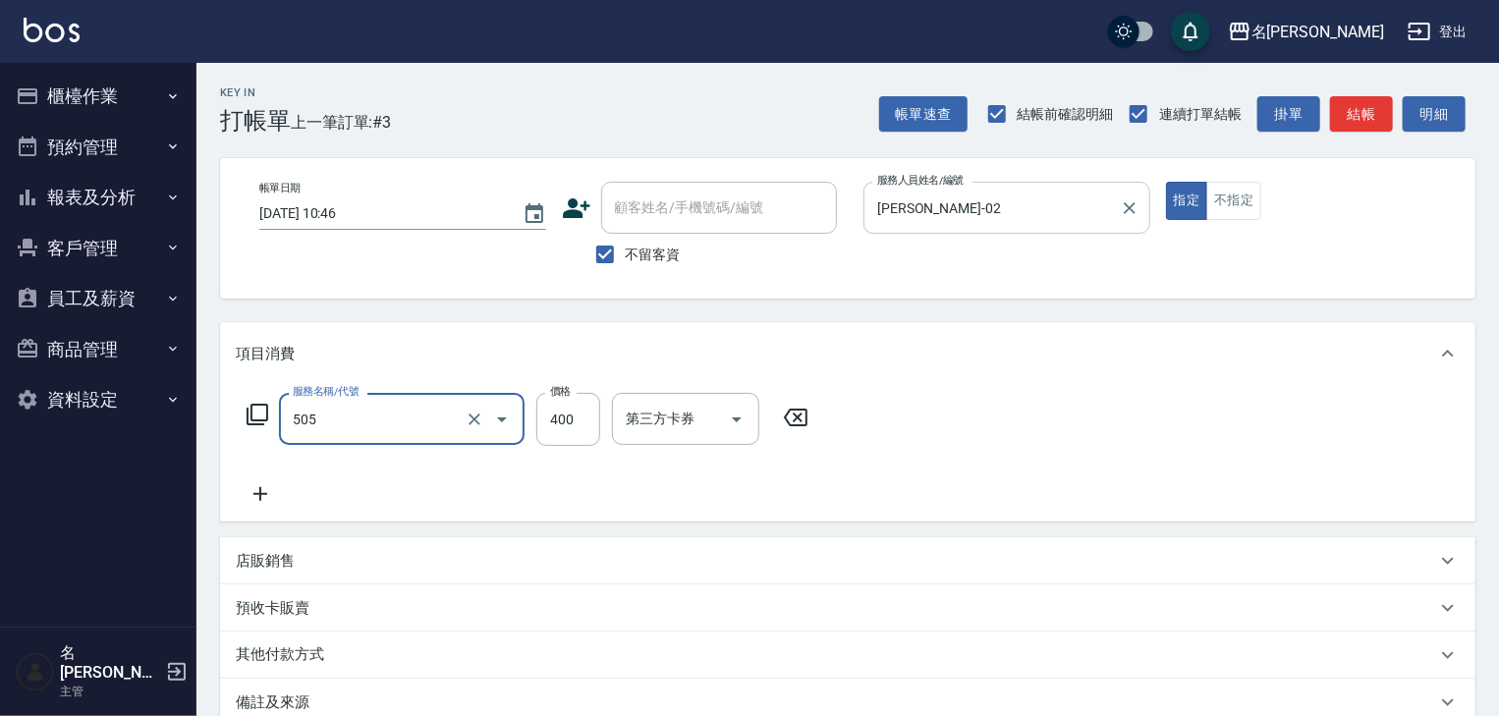
type input "洗髮(505)"
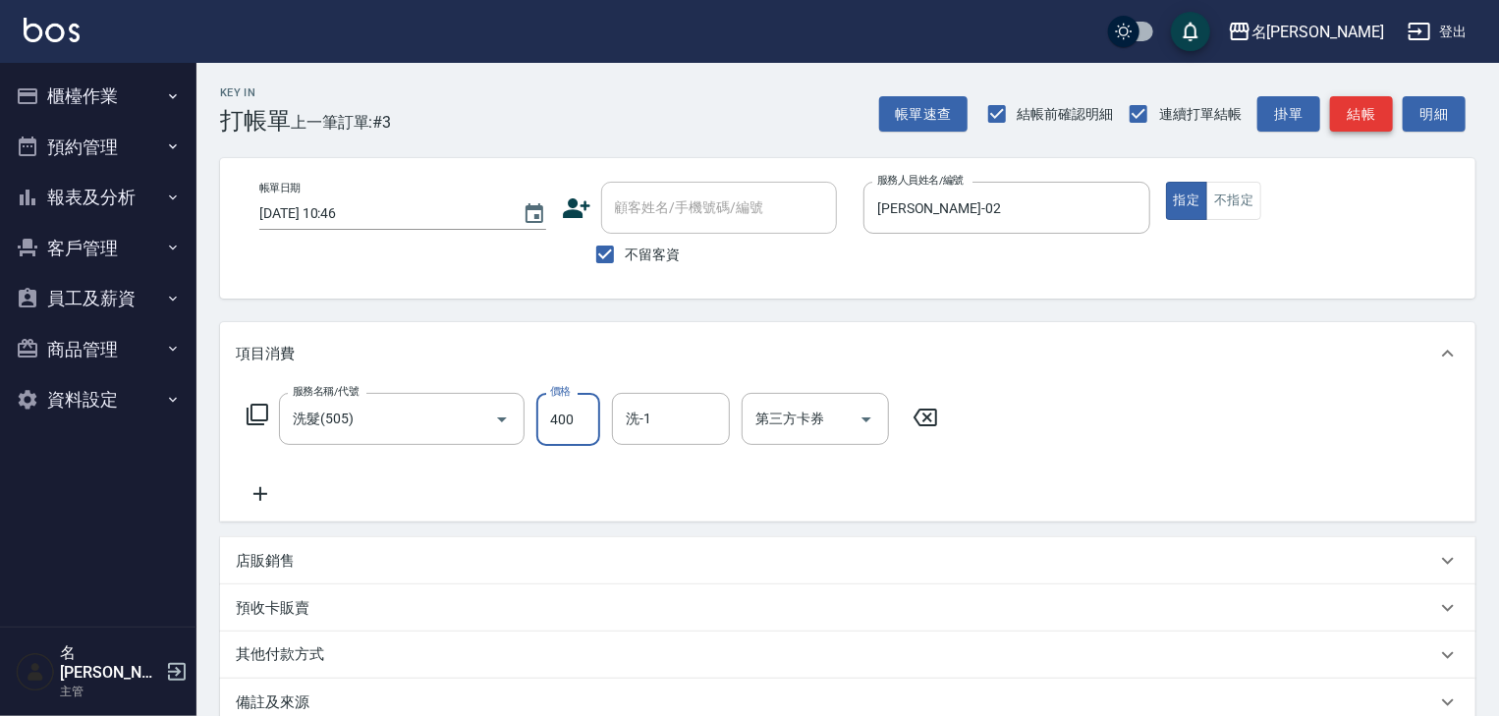
click at [1377, 114] on button "結帳" at bounding box center [1361, 114] width 63 height 36
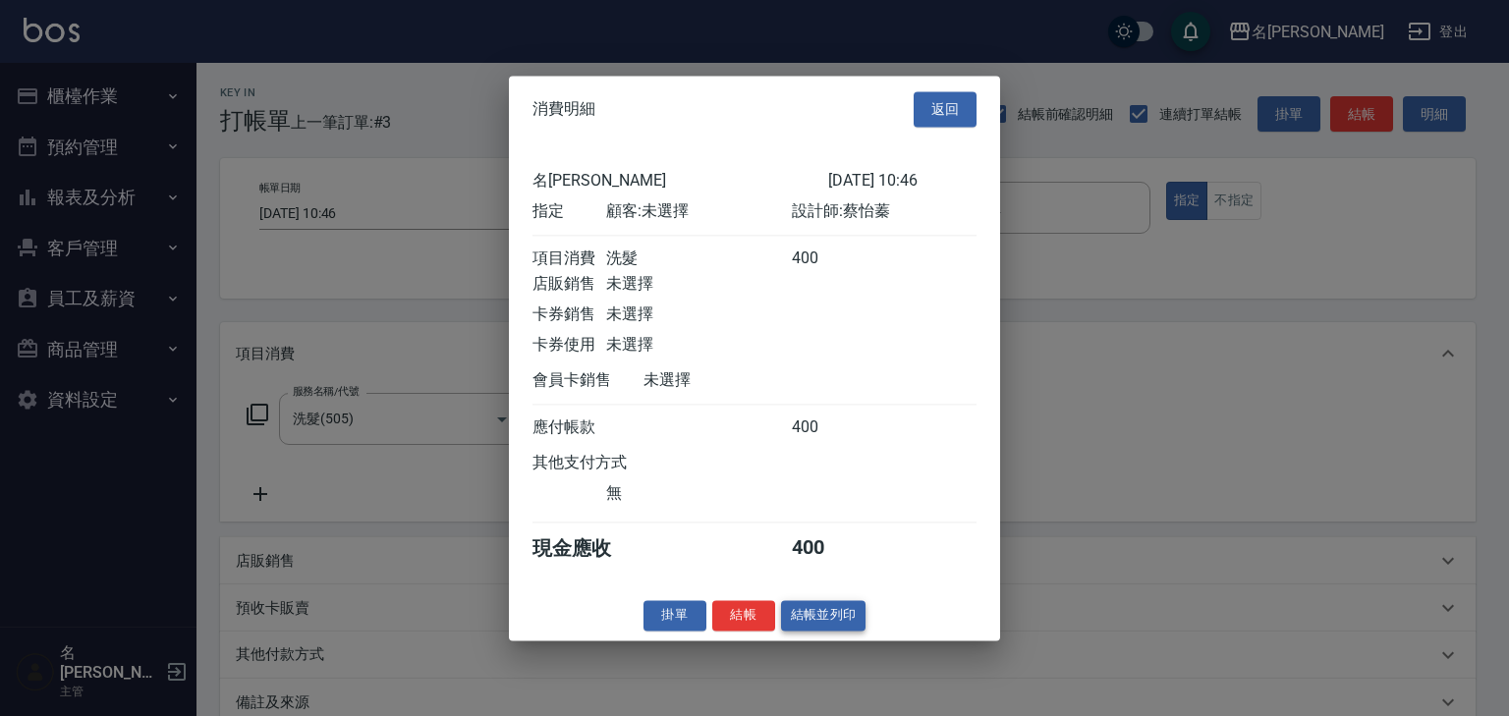
click at [850, 628] on button "結帳並列印" at bounding box center [823, 615] width 85 height 30
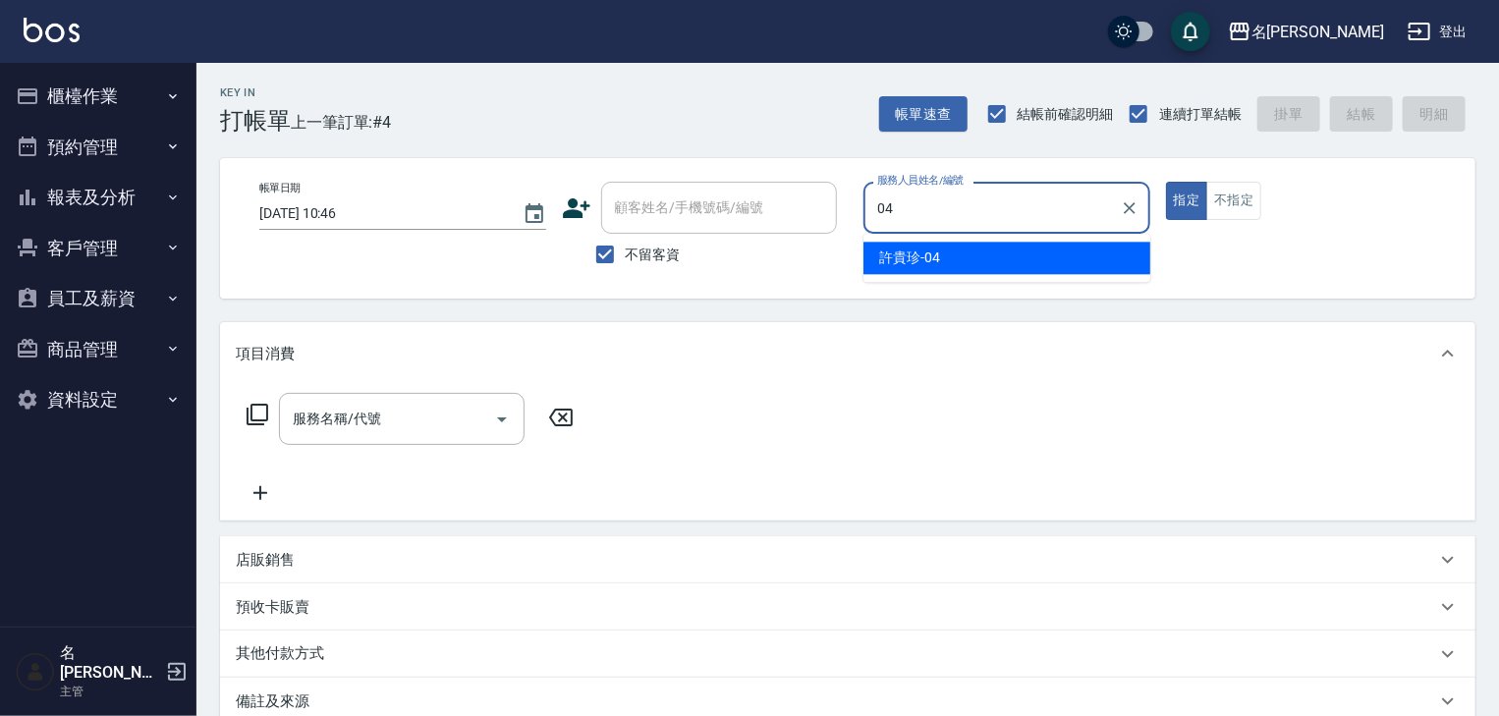
type input "許貴珍-04"
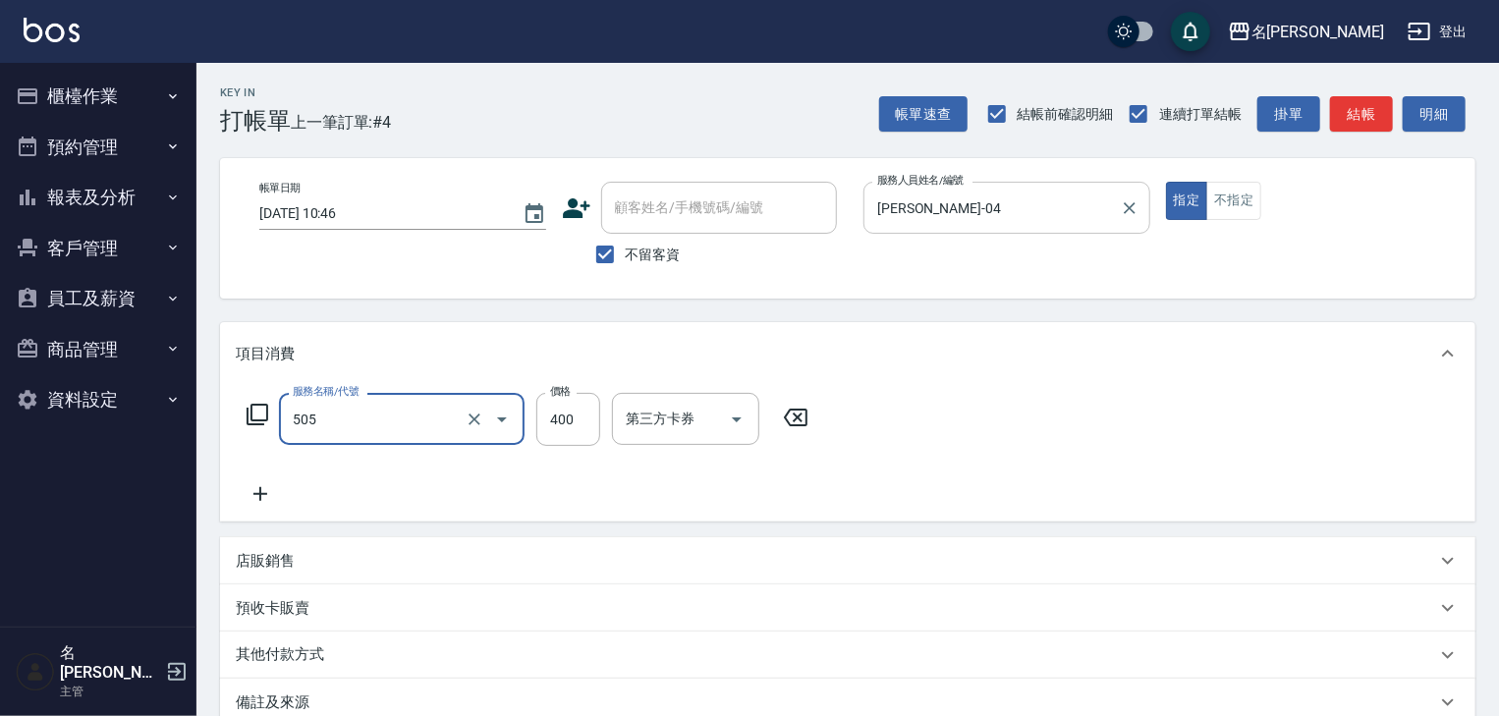
type input "洗髮(505)"
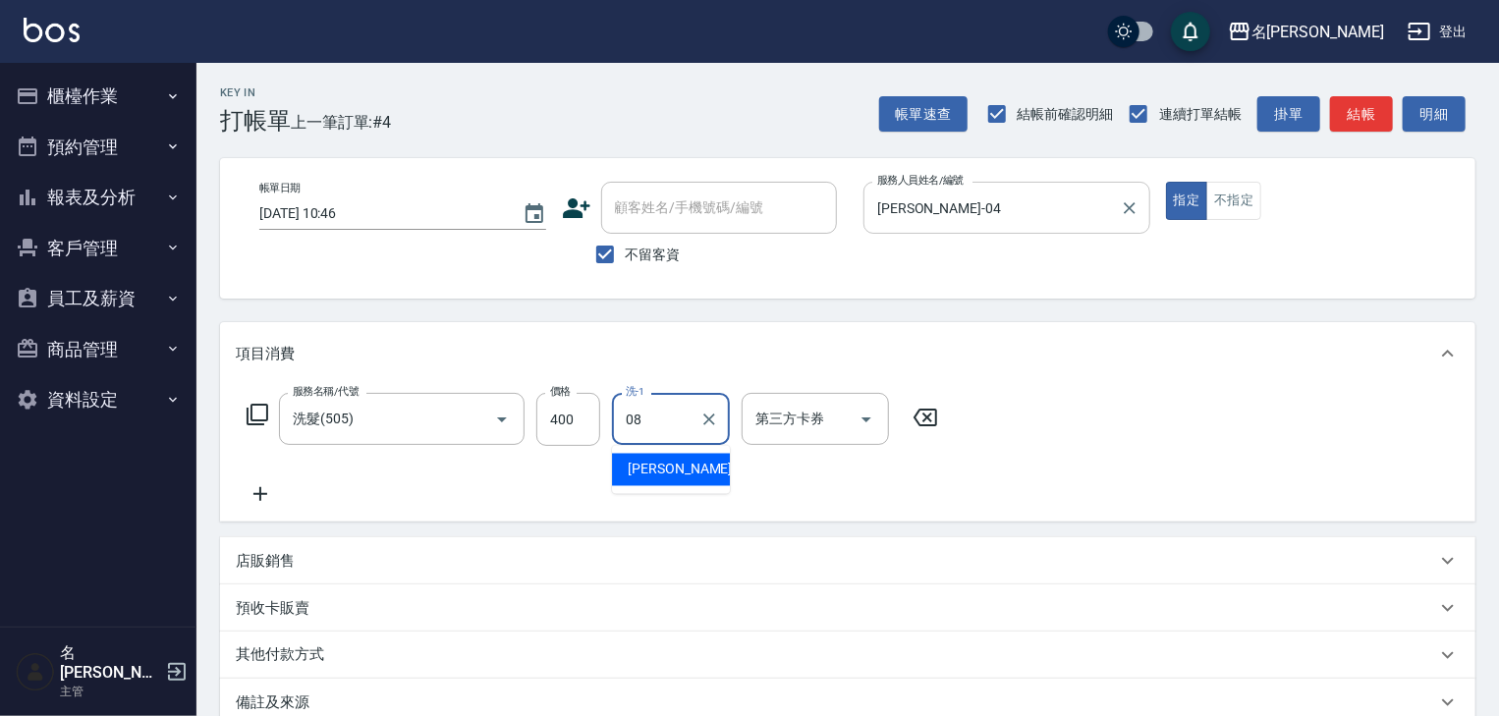
type input "蔡慈恩-08"
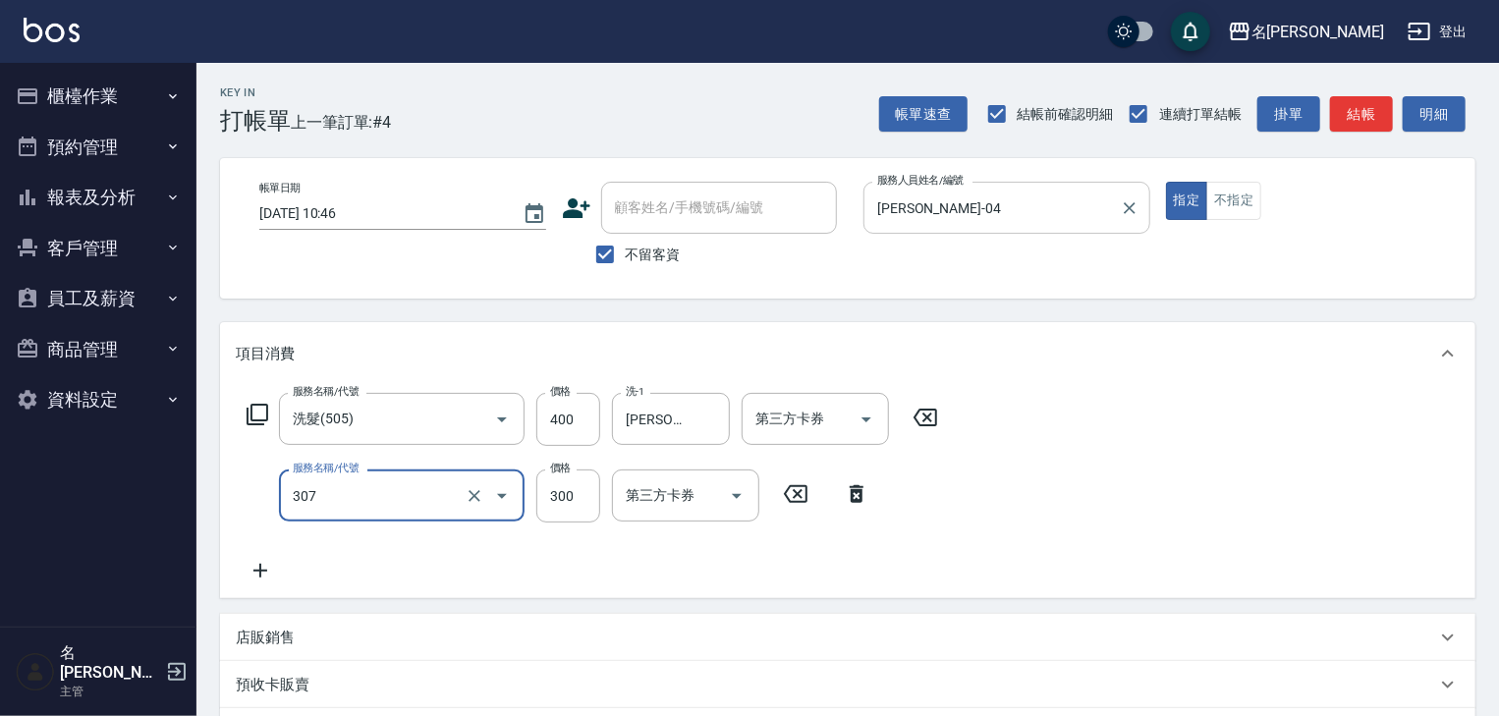
type input "剪髮(307)"
type input "400"
click at [1364, 90] on div "Key In 打帳單 上一筆訂單:#4 帳單速查 結帳前確認明細 連續打單結帳 掛單 結帳 明細" at bounding box center [835, 99] width 1279 height 72
click at [1364, 114] on button "結帳" at bounding box center [1361, 114] width 63 height 36
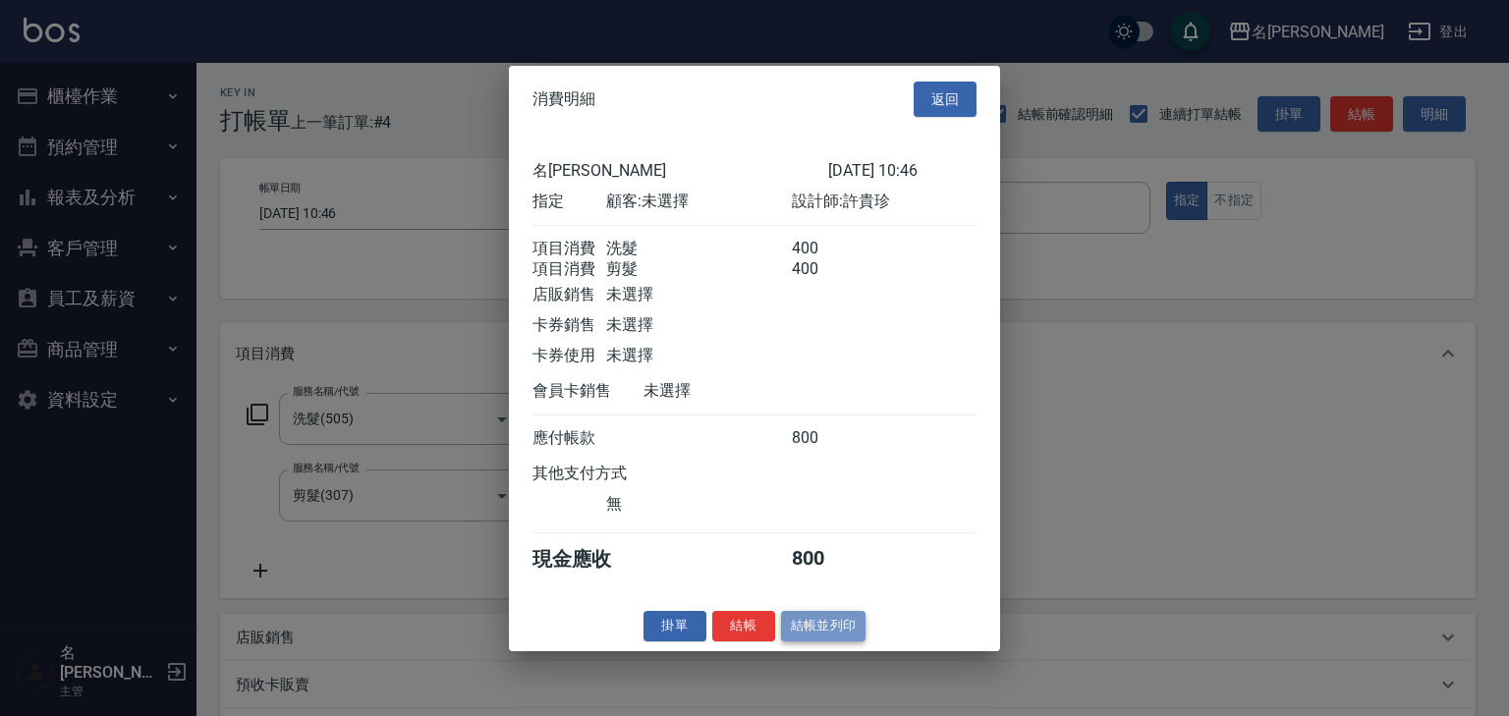
click at [814, 641] on button "結帳並列印" at bounding box center [823, 626] width 85 height 30
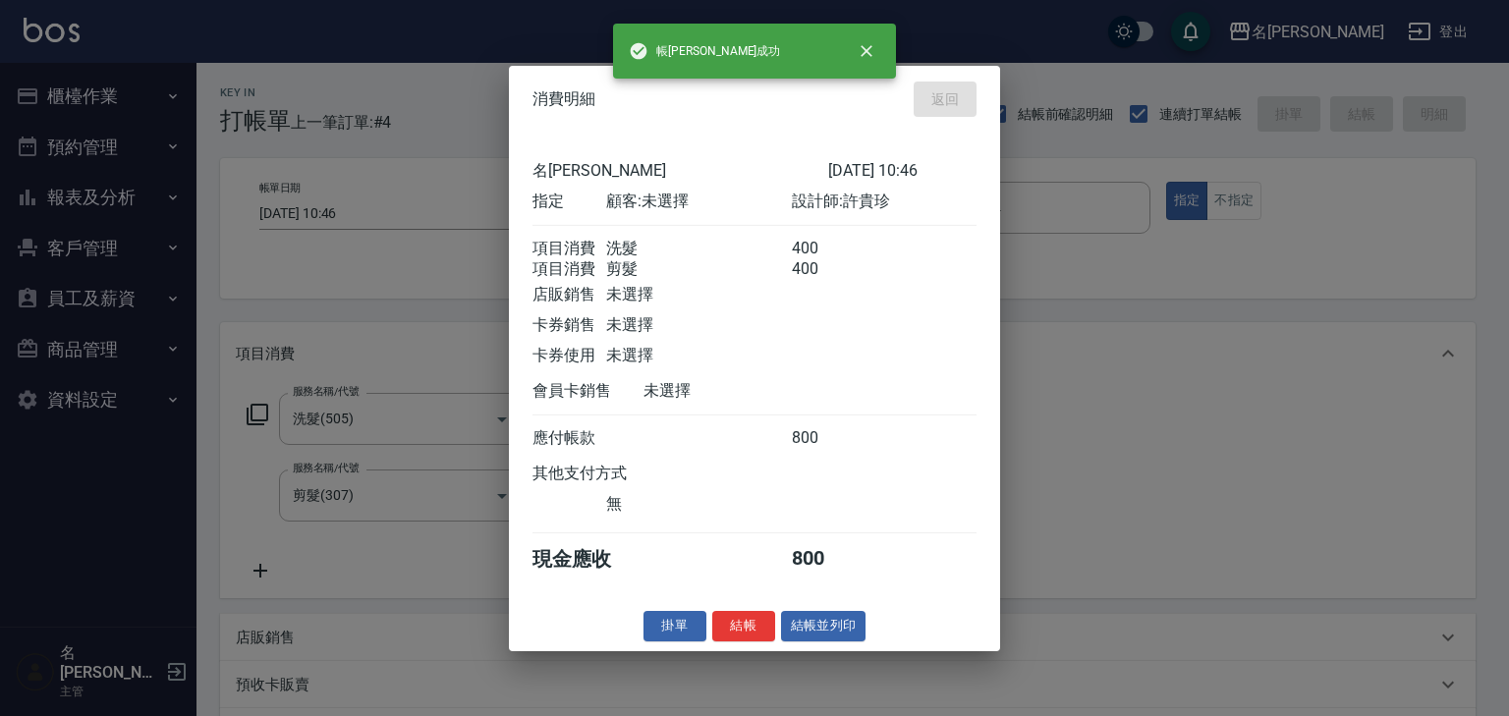
type input "2025/08/20 10:49"
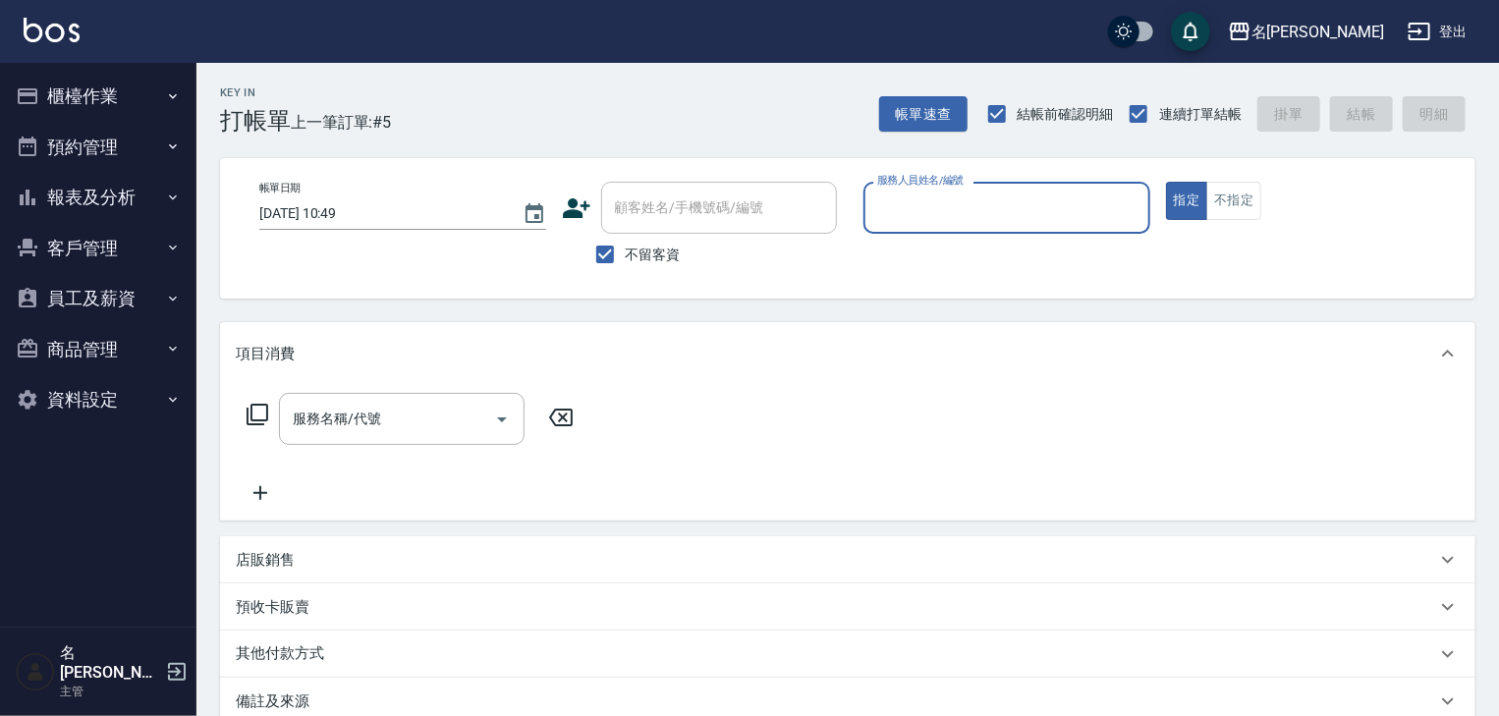
click at [86, 86] on button "櫃檯作業" at bounding box center [98, 96] width 181 height 51
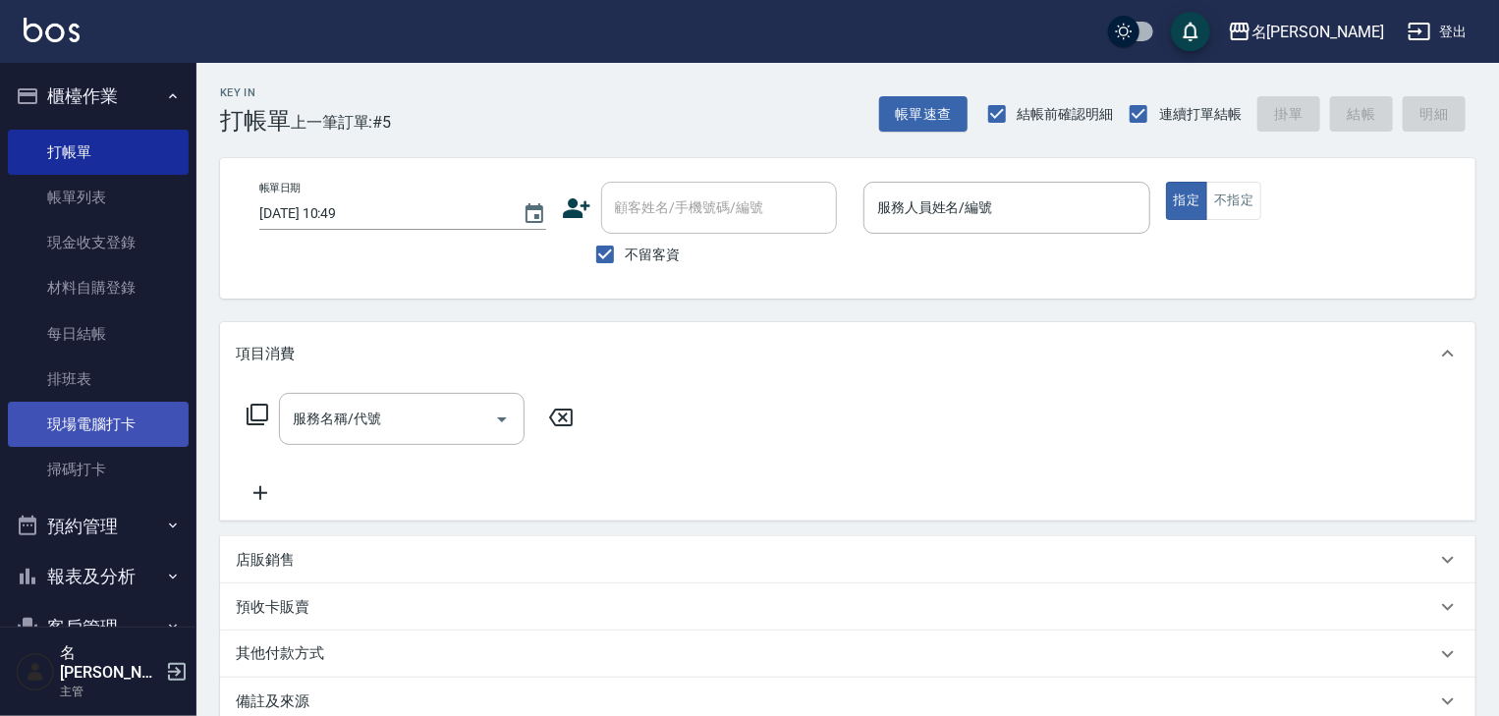
click at [101, 443] on link "現場電腦打卡" at bounding box center [98, 424] width 181 height 45
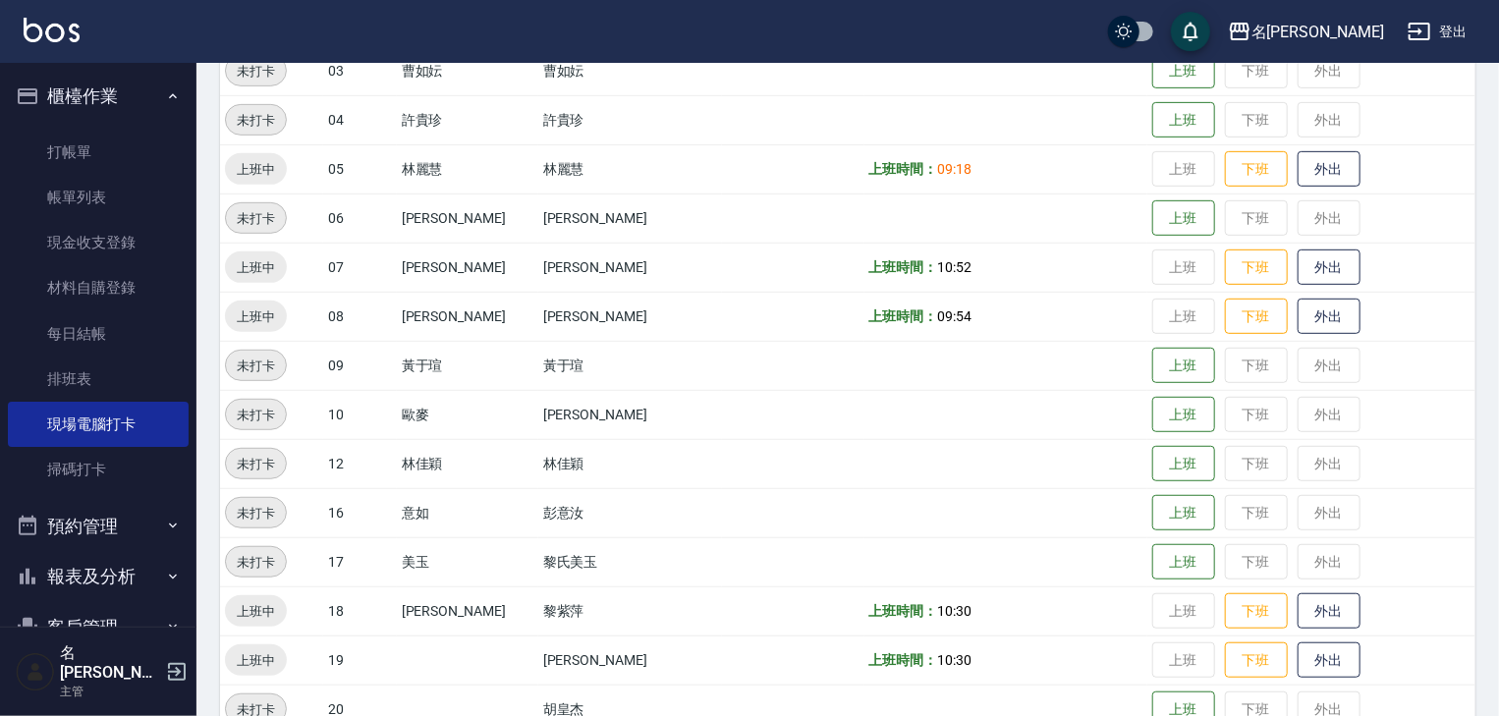
scroll to position [629, 0]
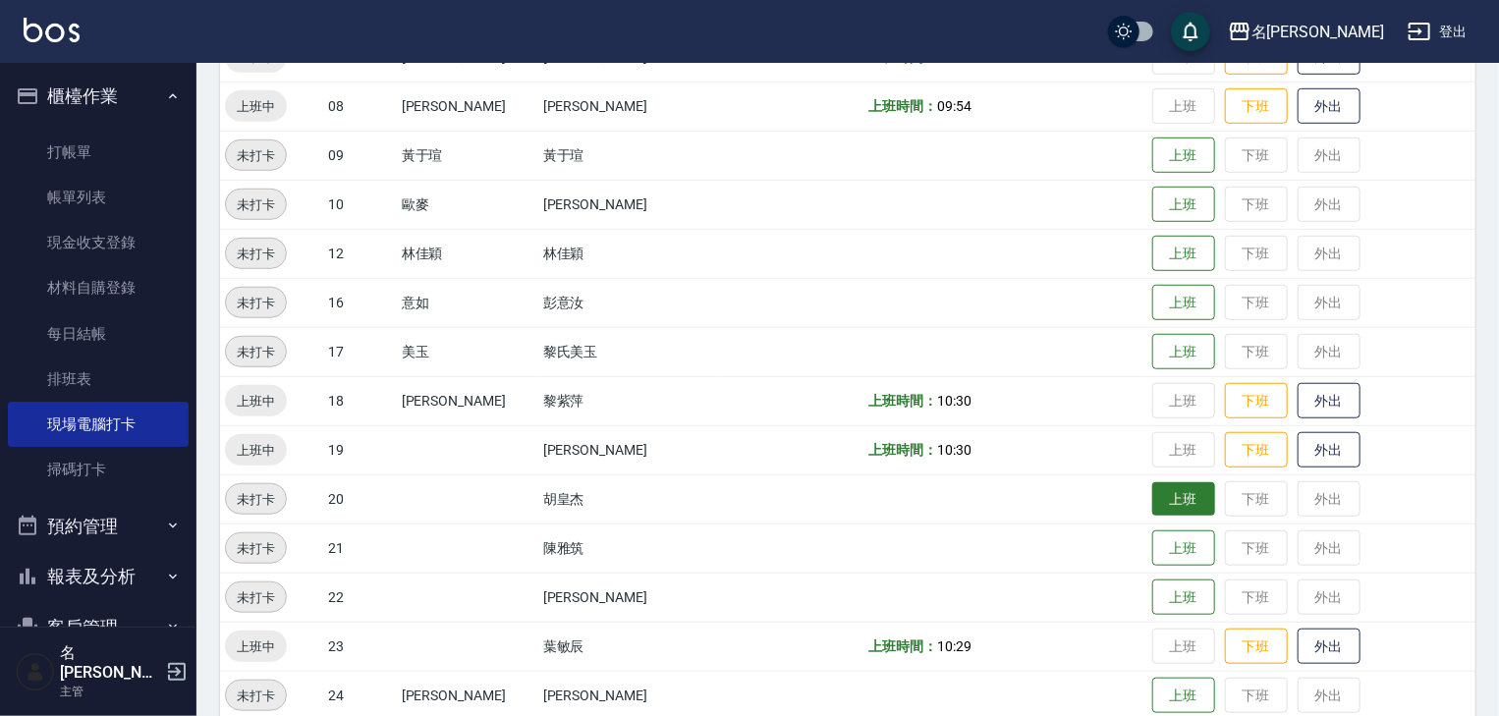
click at [1152, 494] on button "上班" at bounding box center [1183, 499] width 63 height 34
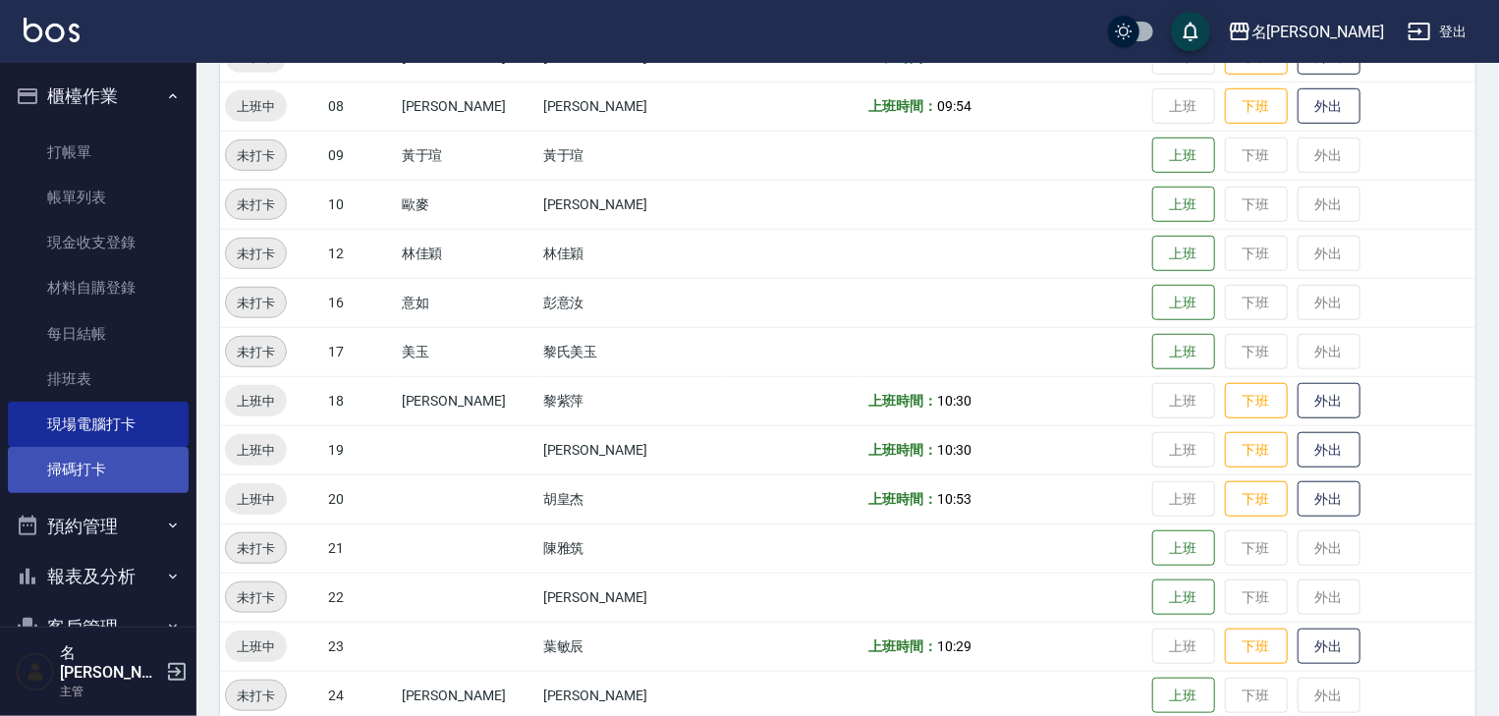
click at [59, 459] on link "掃碼打卡" at bounding box center [98, 469] width 181 height 45
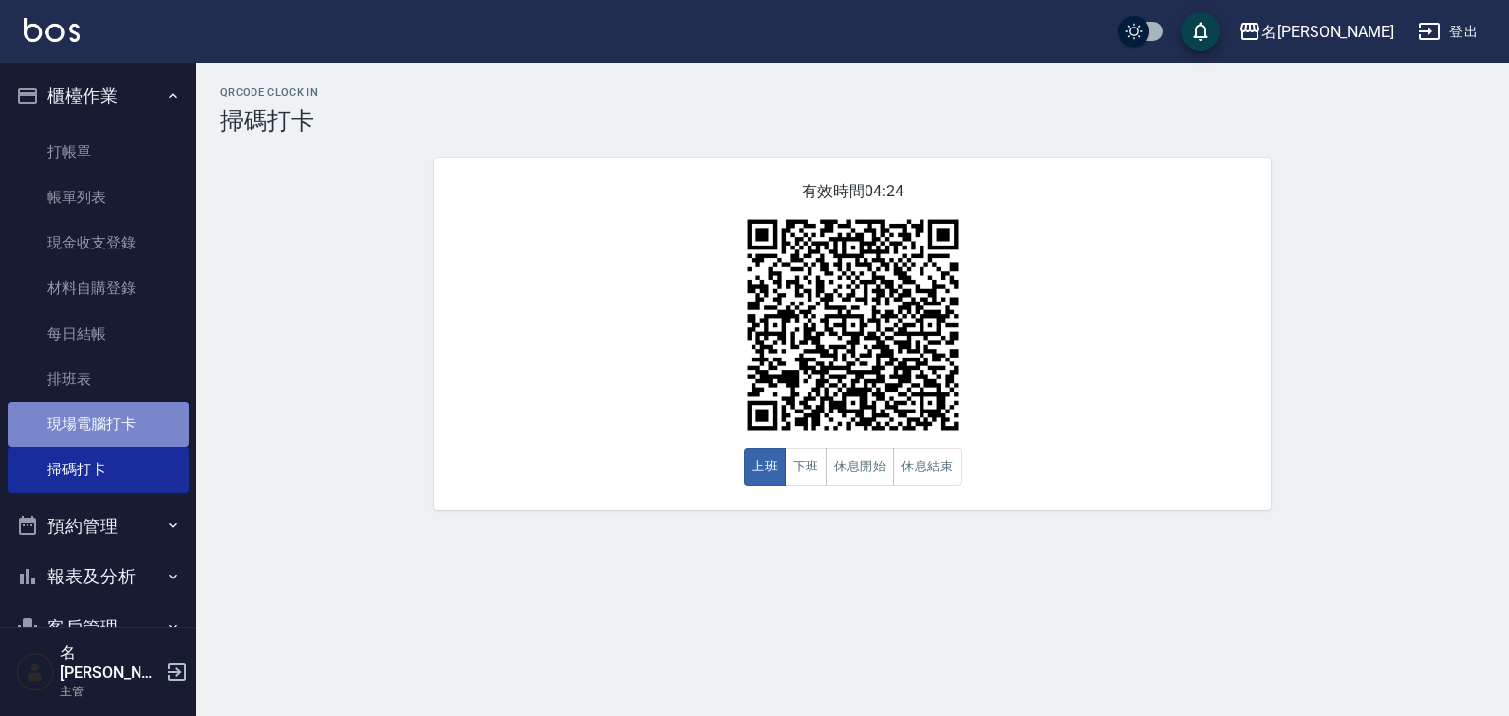
click at [114, 411] on link "現場電腦打卡" at bounding box center [98, 424] width 181 height 45
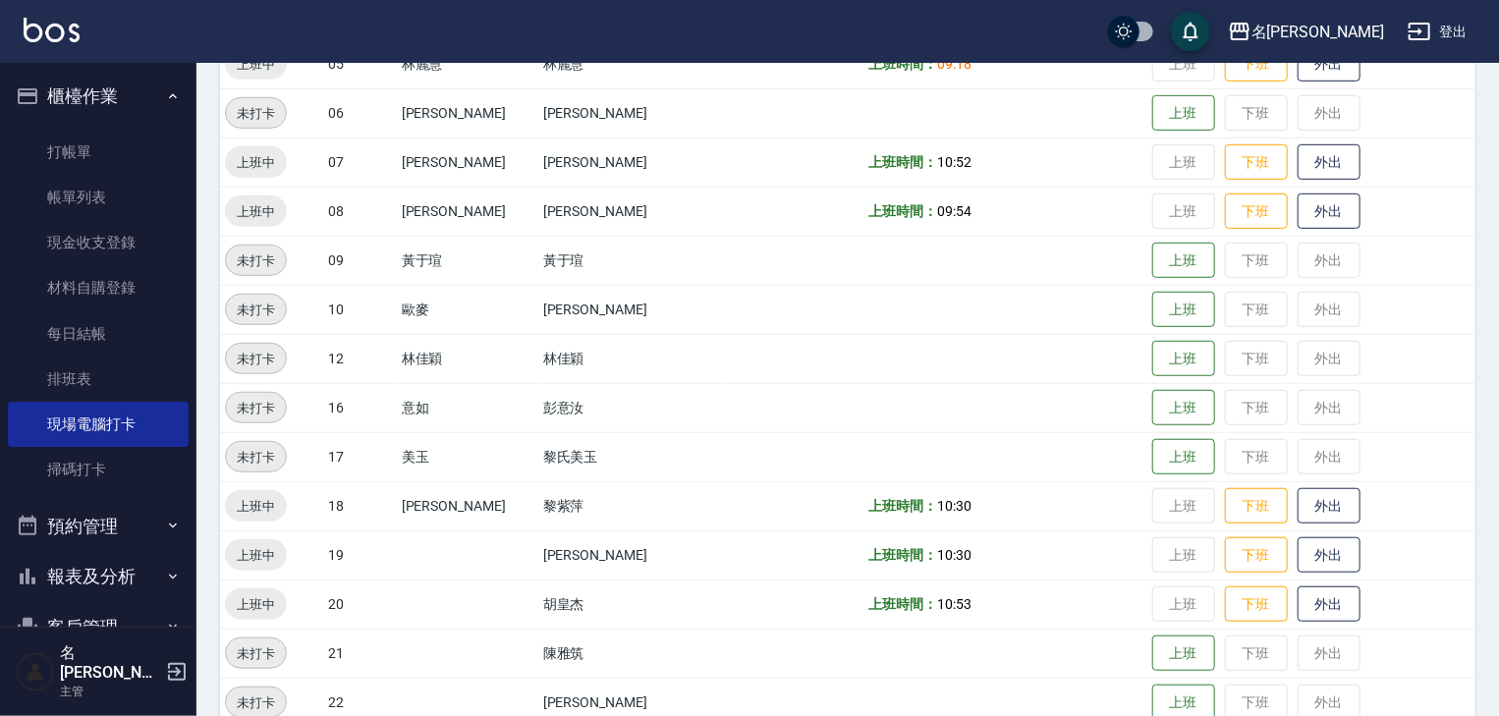
scroll to position [629, 0]
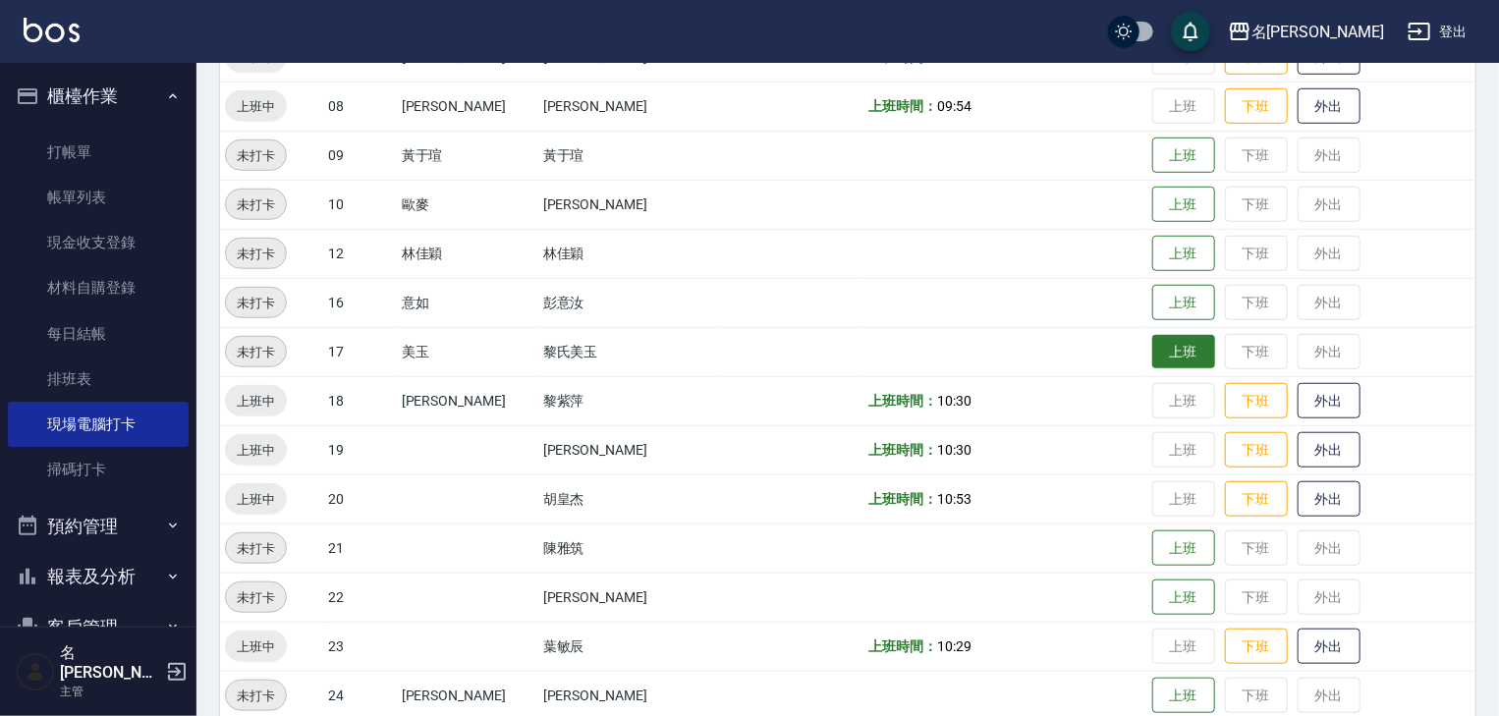
click at [1157, 345] on button "上班" at bounding box center [1183, 352] width 63 height 34
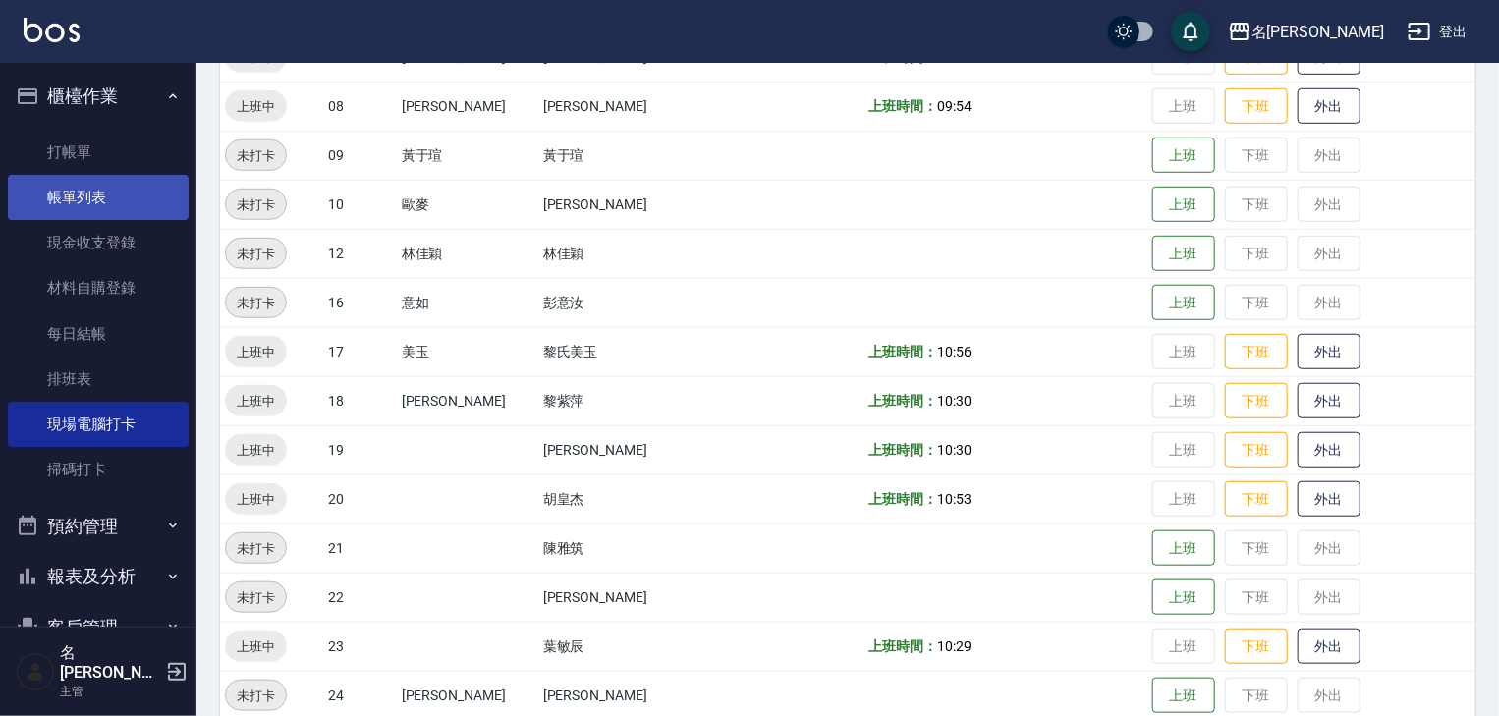
click at [71, 214] on link "帳單列表" at bounding box center [98, 197] width 181 height 45
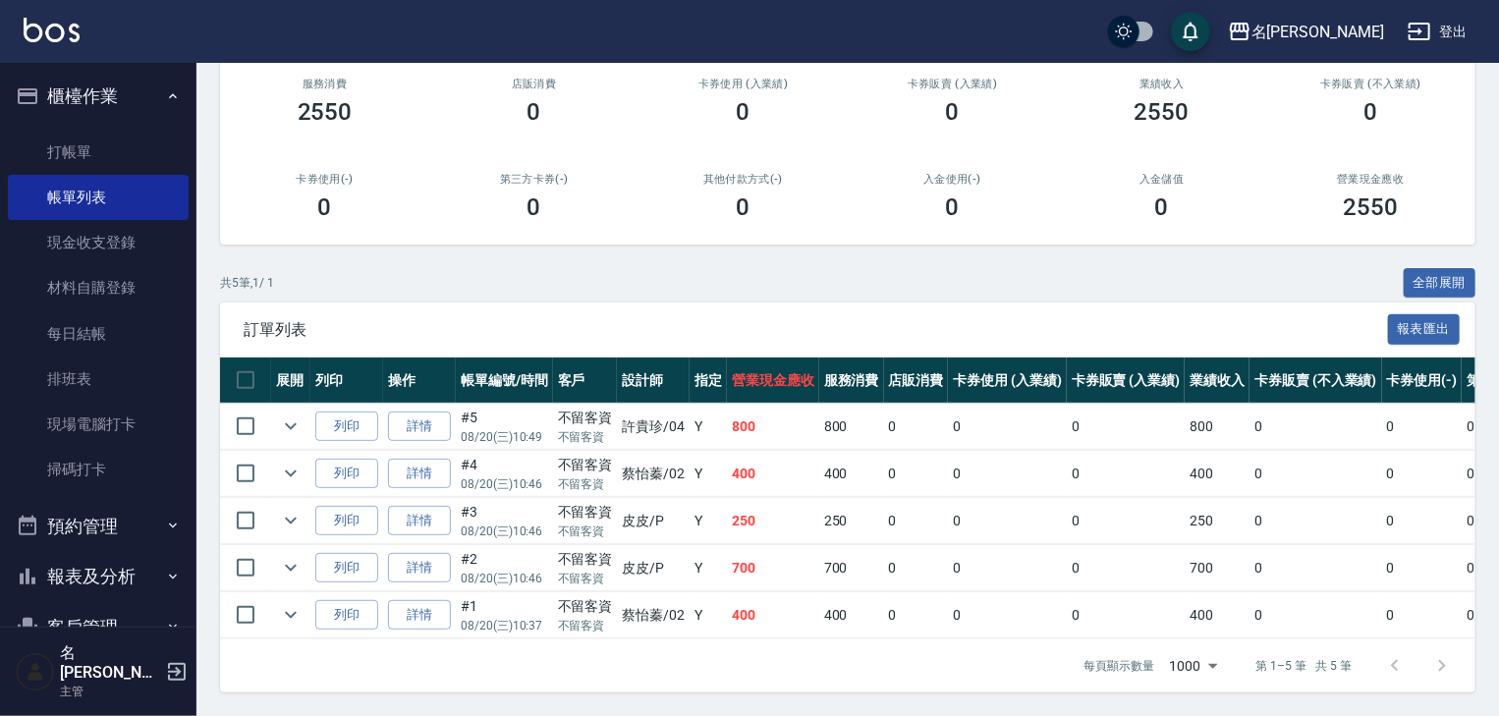
scroll to position [183, 0]
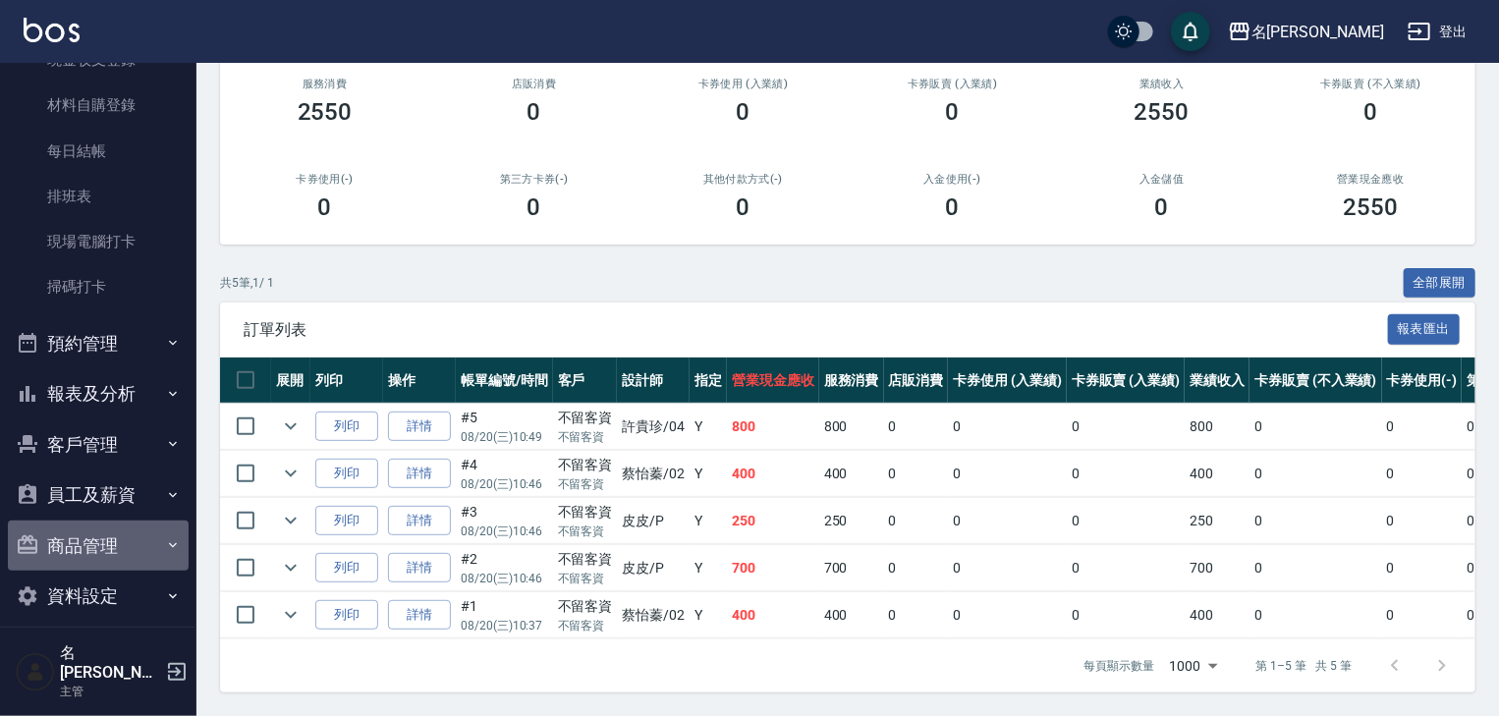
click at [108, 545] on button "商品管理" at bounding box center [98, 546] width 181 height 51
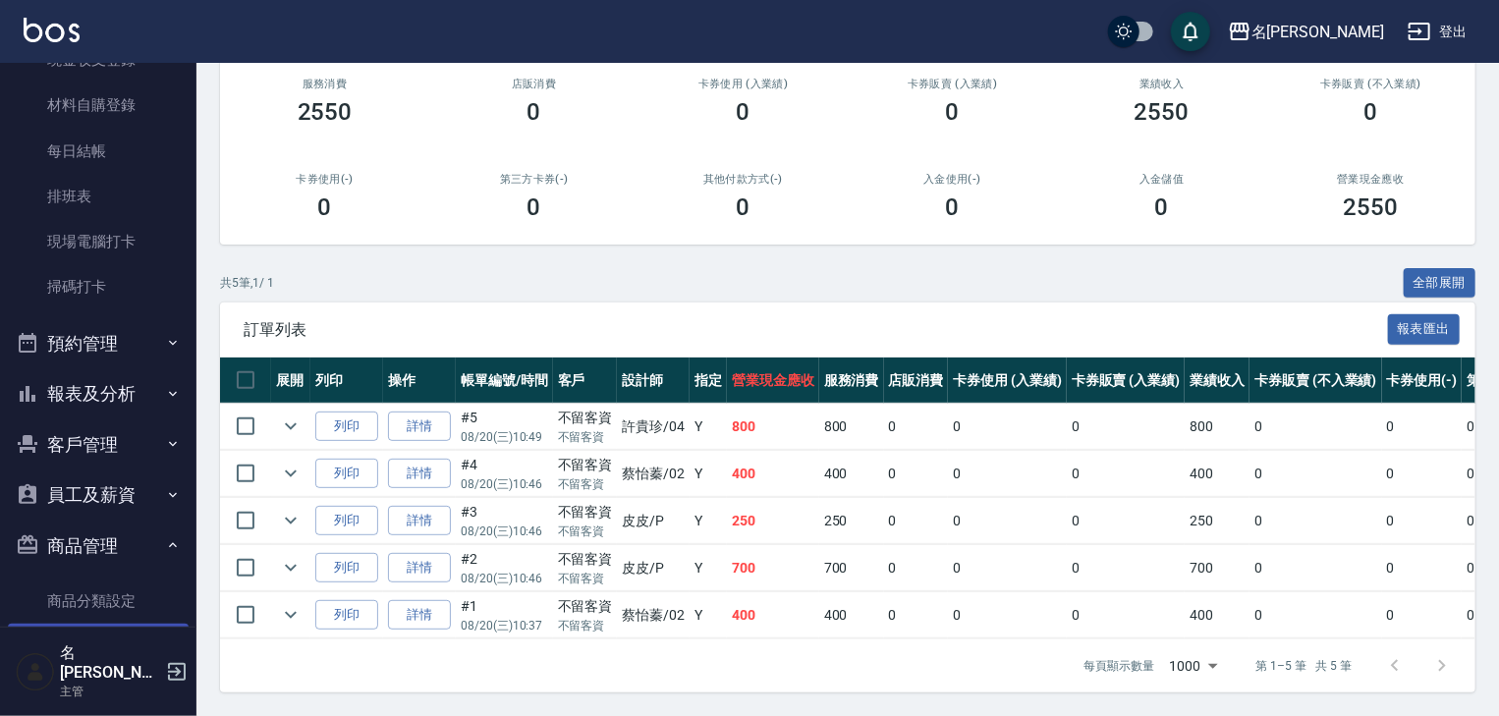
click at [93, 632] on link "商品列表" at bounding box center [98, 646] width 181 height 45
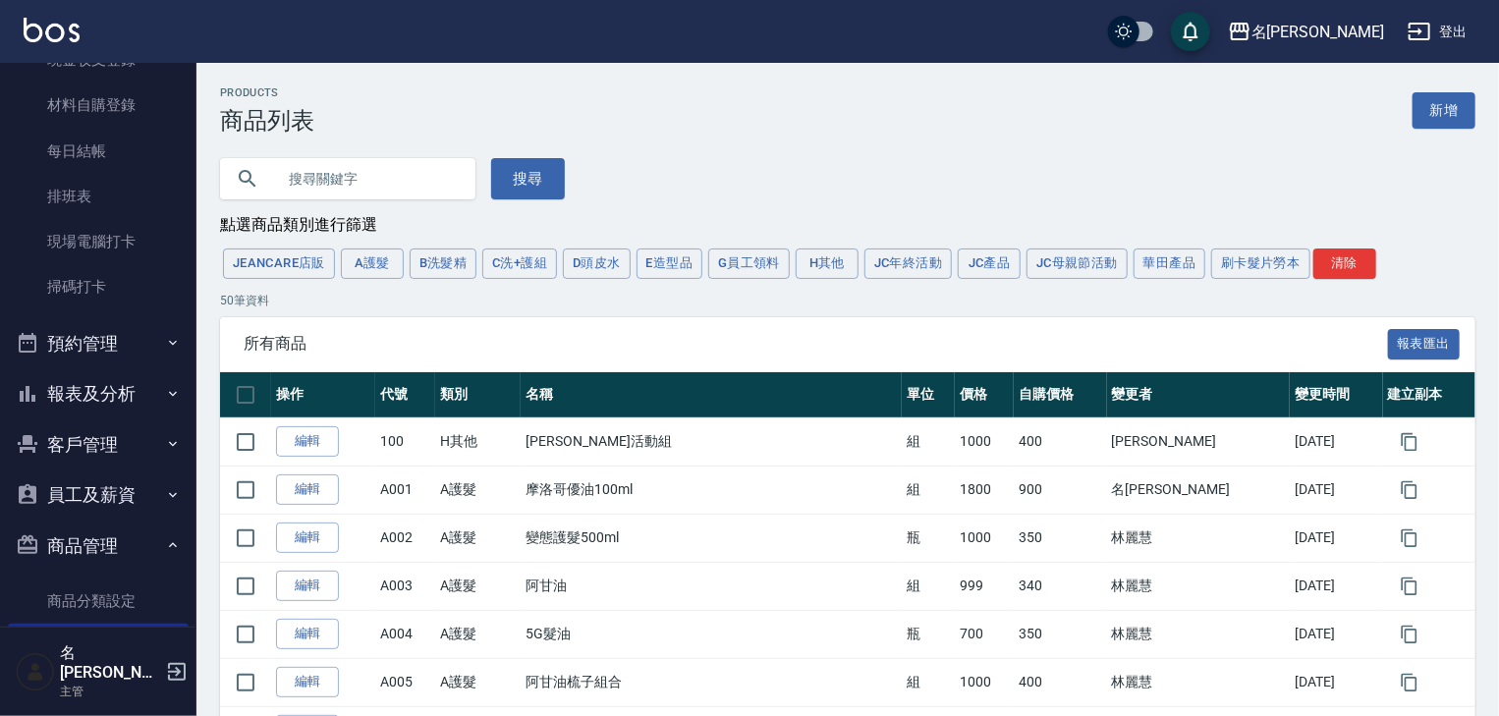
click at [398, 189] on input "text" at bounding box center [367, 178] width 185 height 53
type input "ㄗㄧㄟ"
type input ","
type input "muyo"
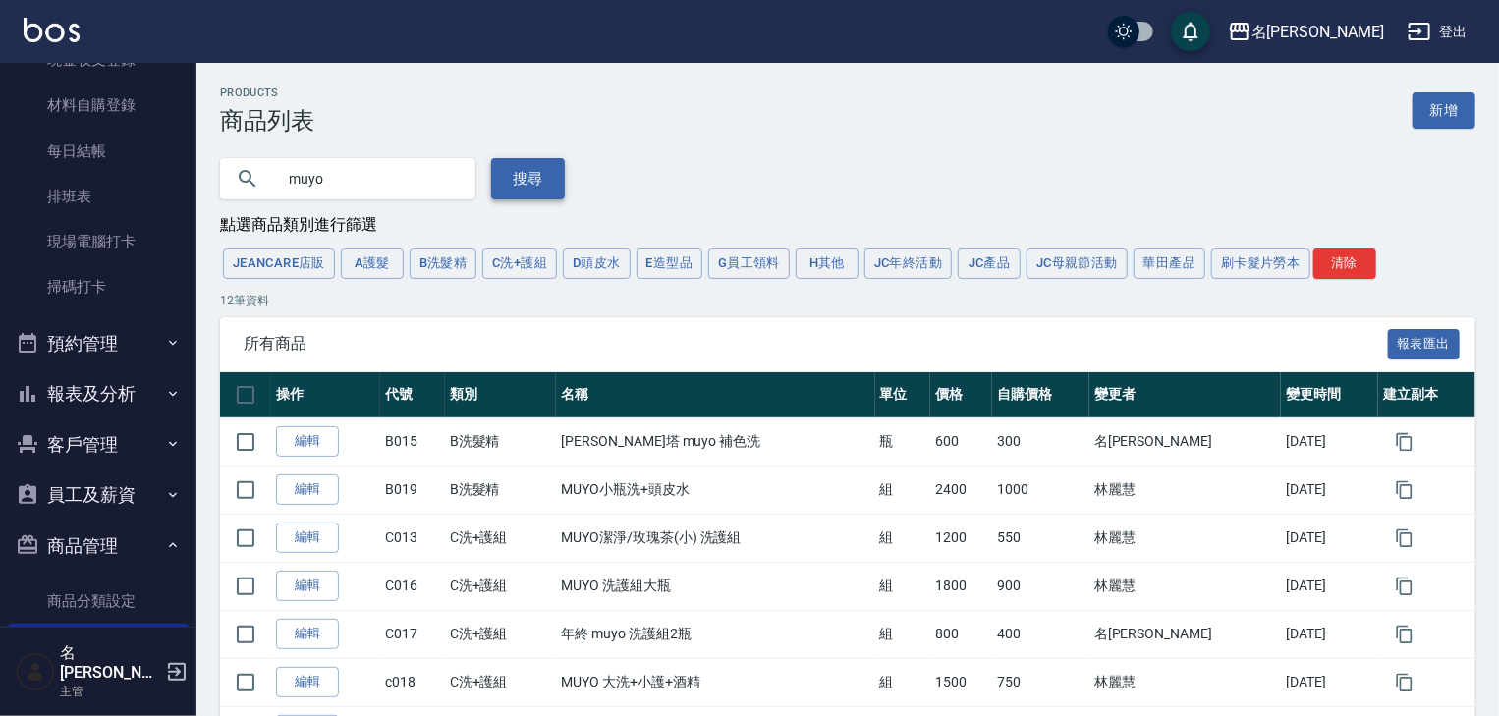
click at [523, 164] on button "搜尋" at bounding box center [528, 178] width 74 height 41
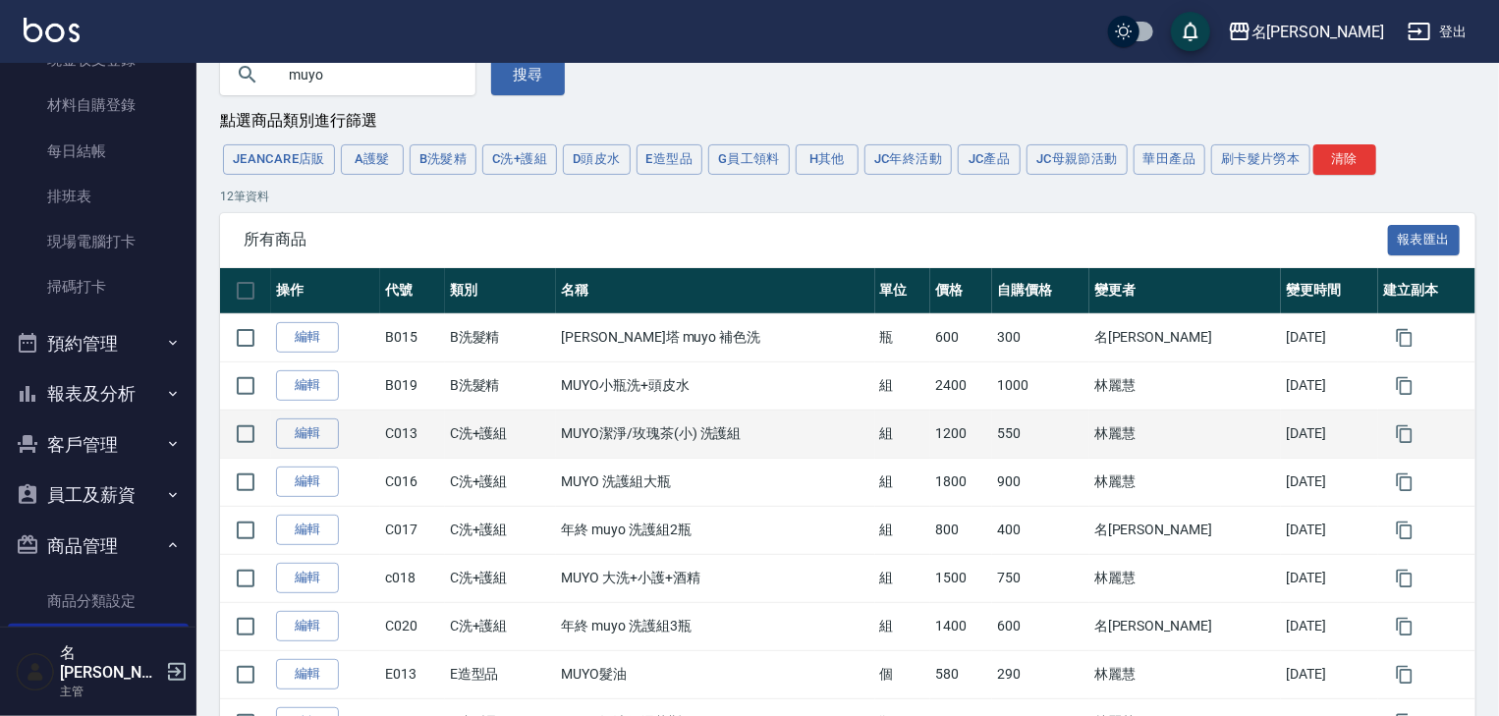
scroll to position [371, 0]
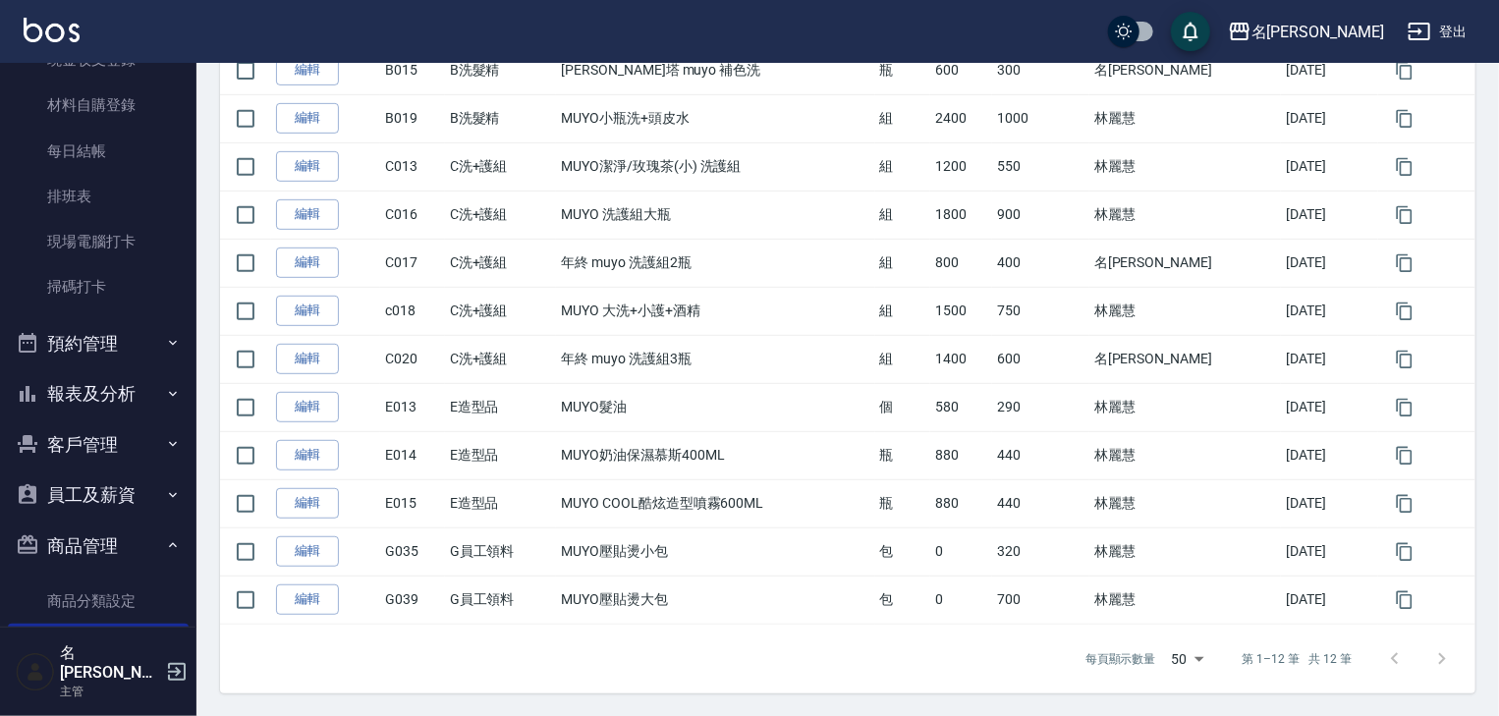
click at [69, 35] on img at bounding box center [52, 30] width 56 height 25
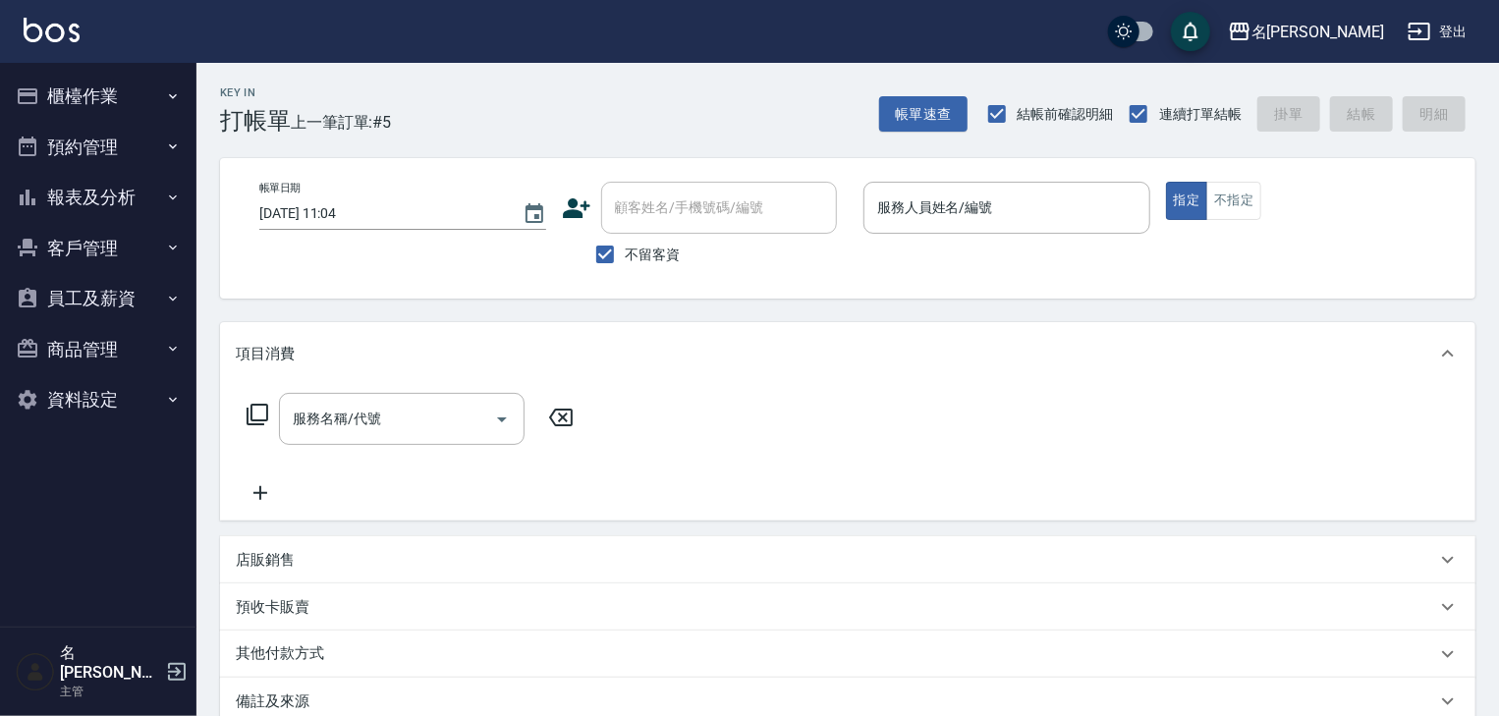
click at [73, 99] on button "櫃檯作業" at bounding box center [98, 96] width 181 height 51
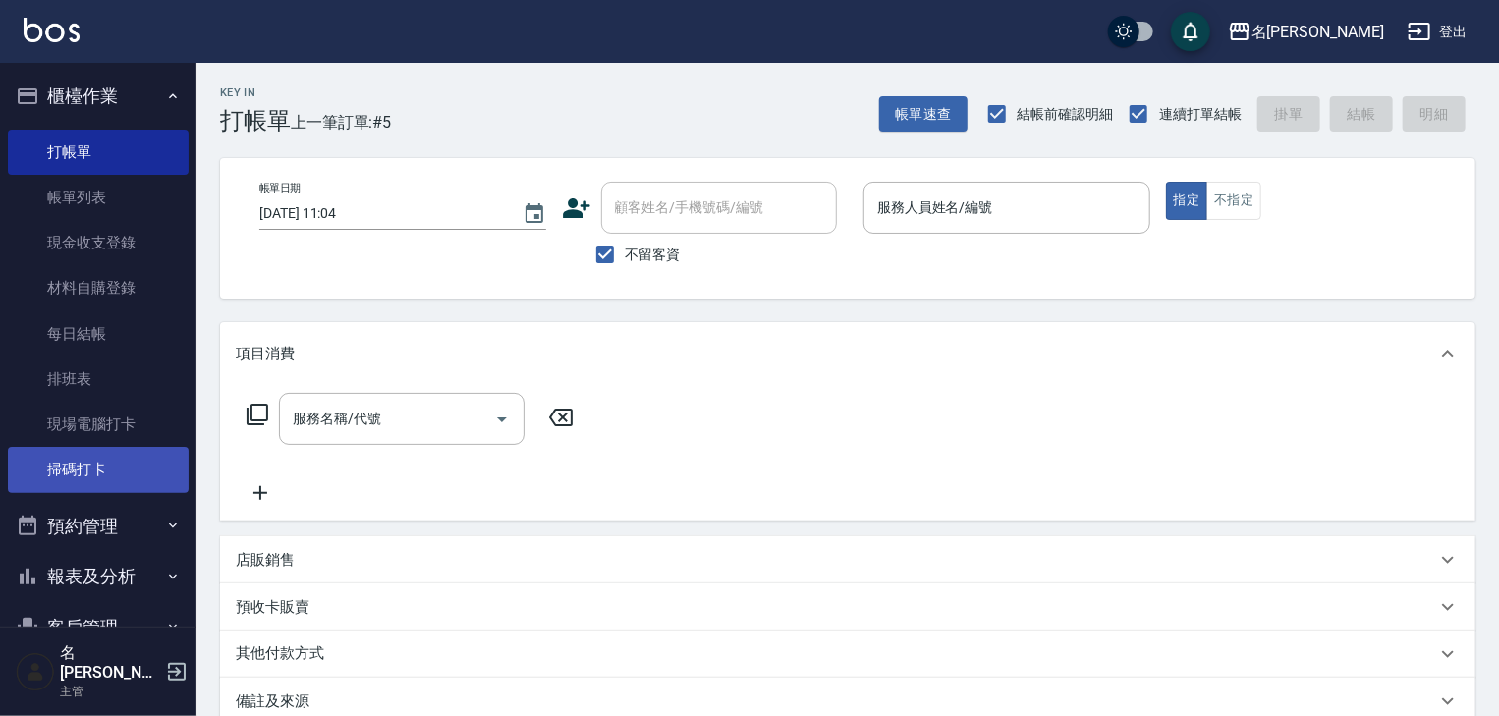
click at [46, 479] on link "掃碼打卡" at bounding box center [98, 469] width 181 height 45
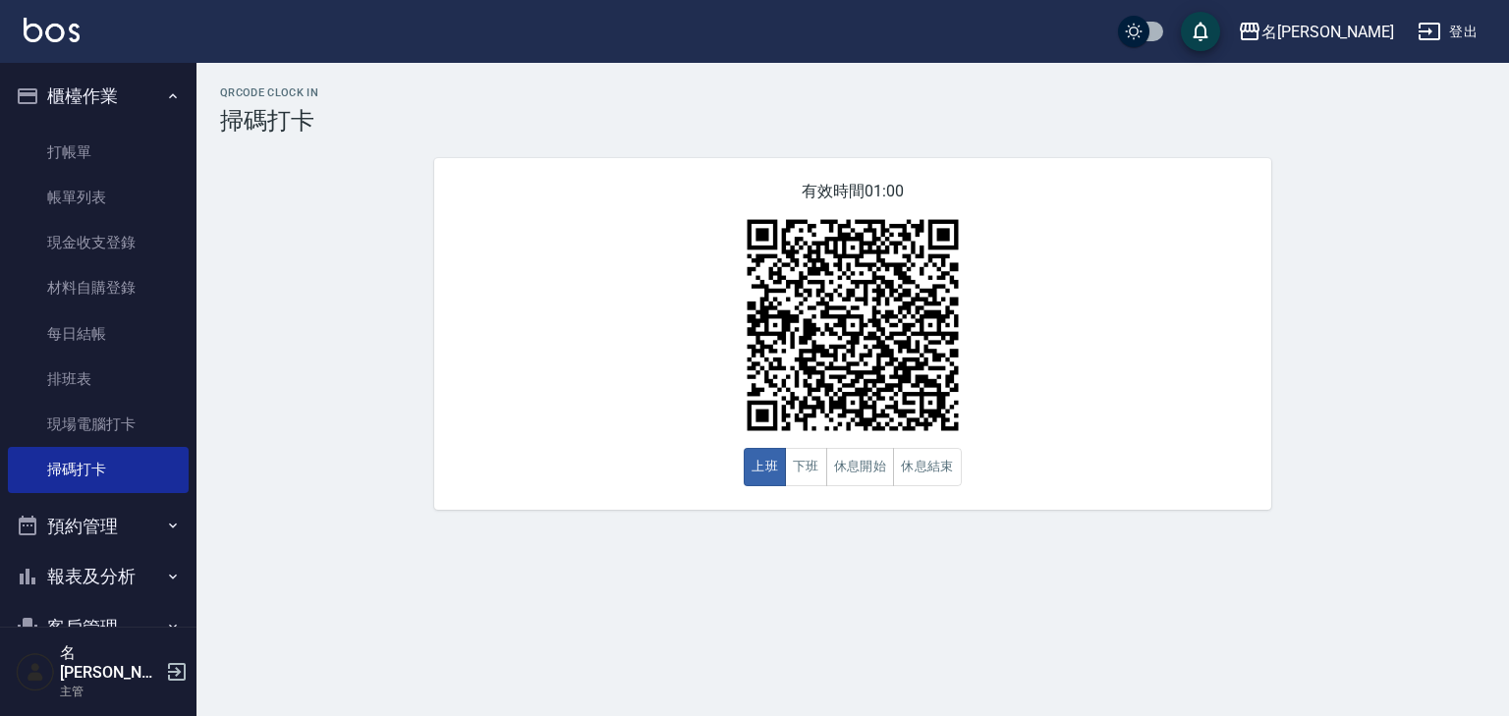
click at [79, 44] on link at bounding box center [52, 32] width 56 height 28
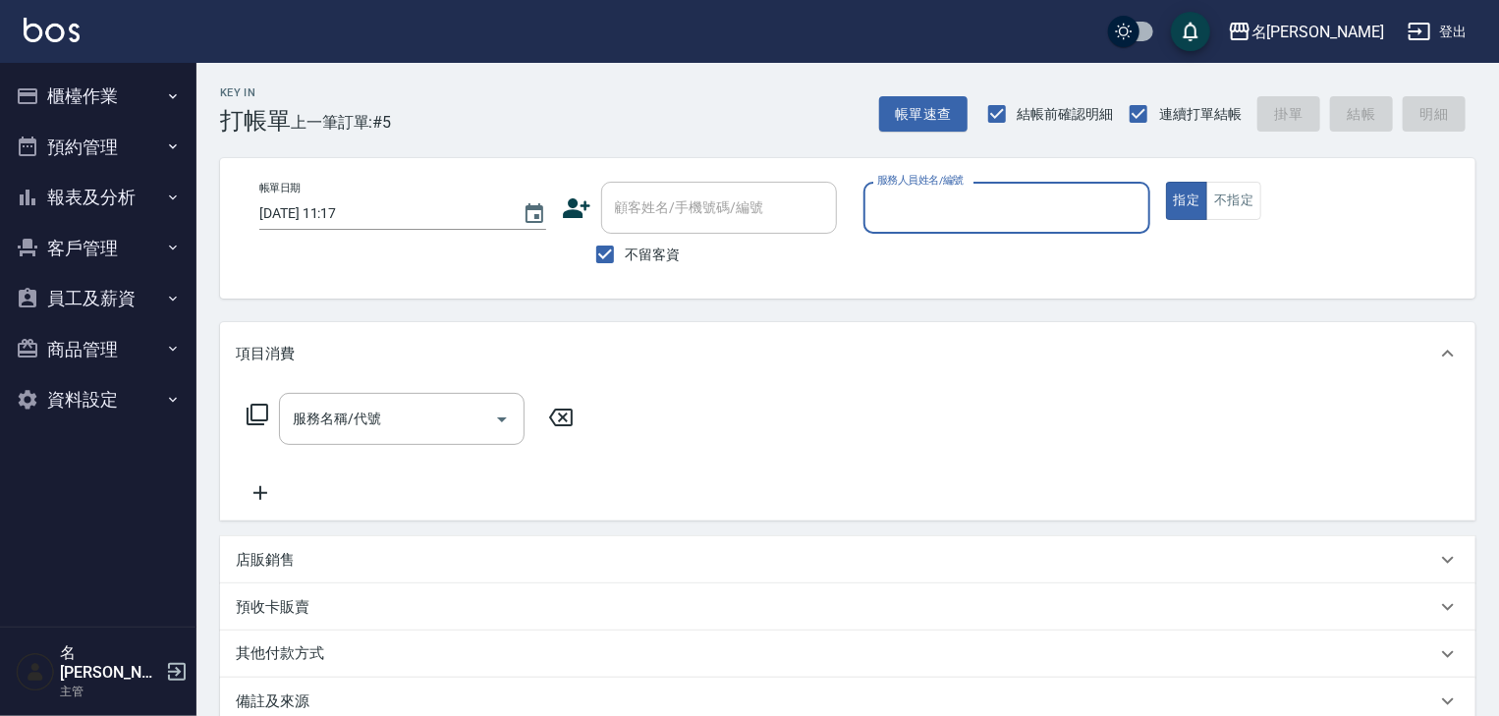
click at [1099, 206] on input "服務人員姓名/編號" at bounding box center [1006, 208] width 269 height 34
type input "許貴珍-04"
type button "true"
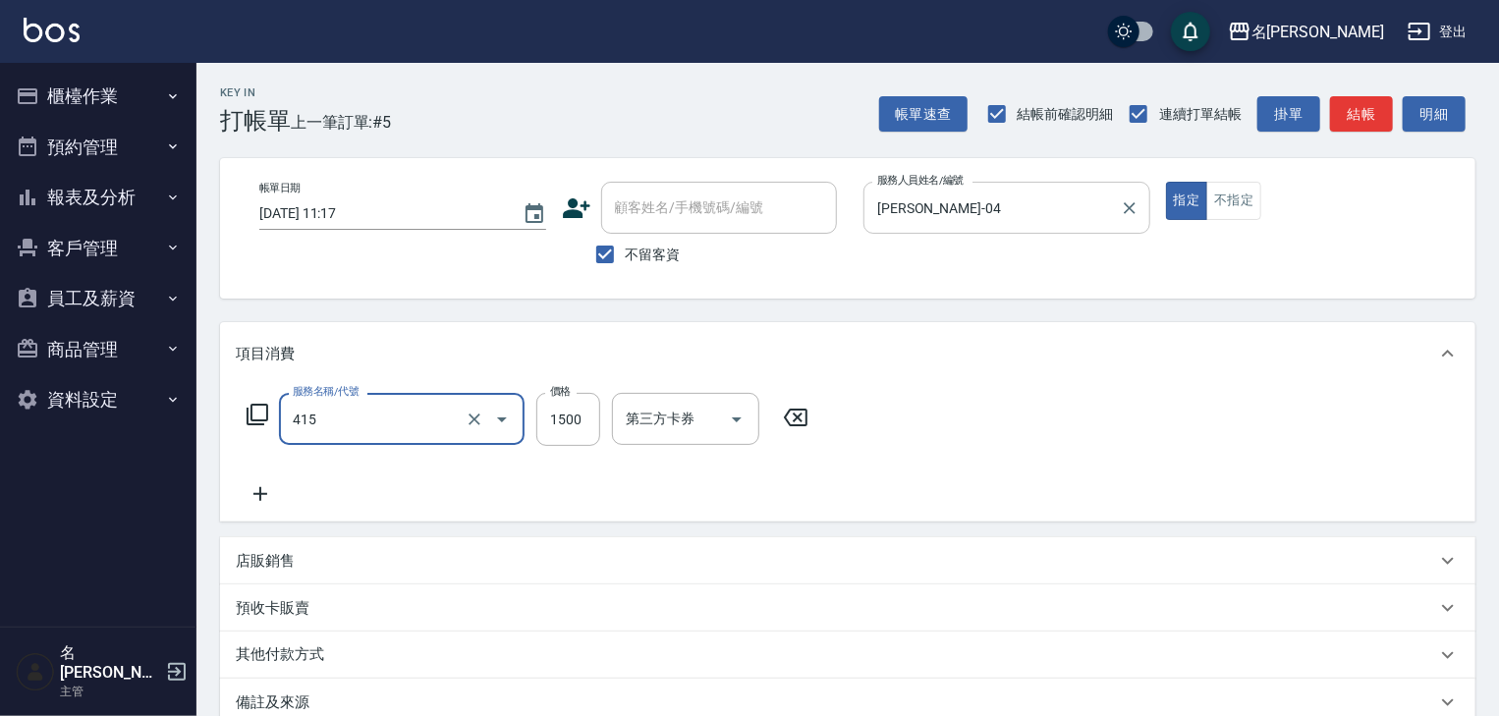
type input "染髮1500↑(415)"
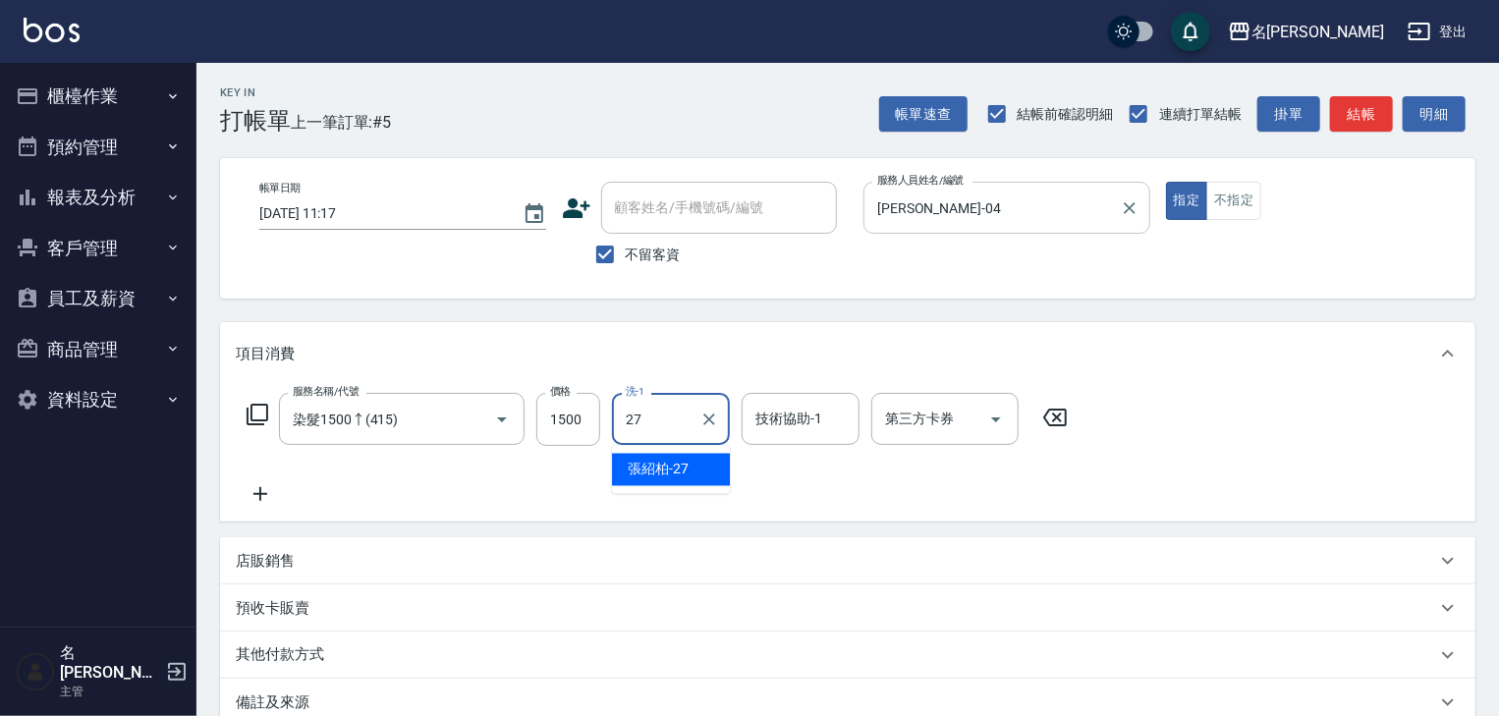
type input "張紹柏-27"
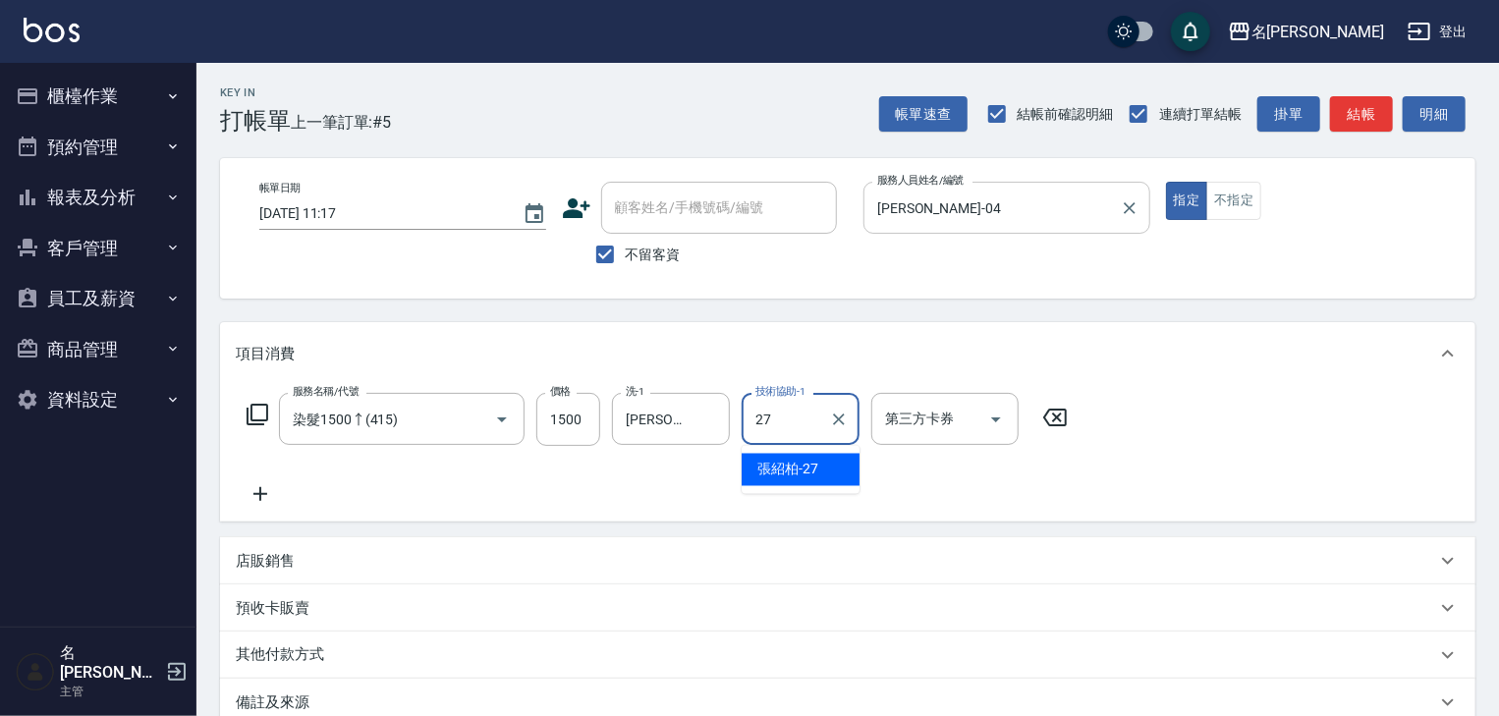
type input "張紹柏-27"
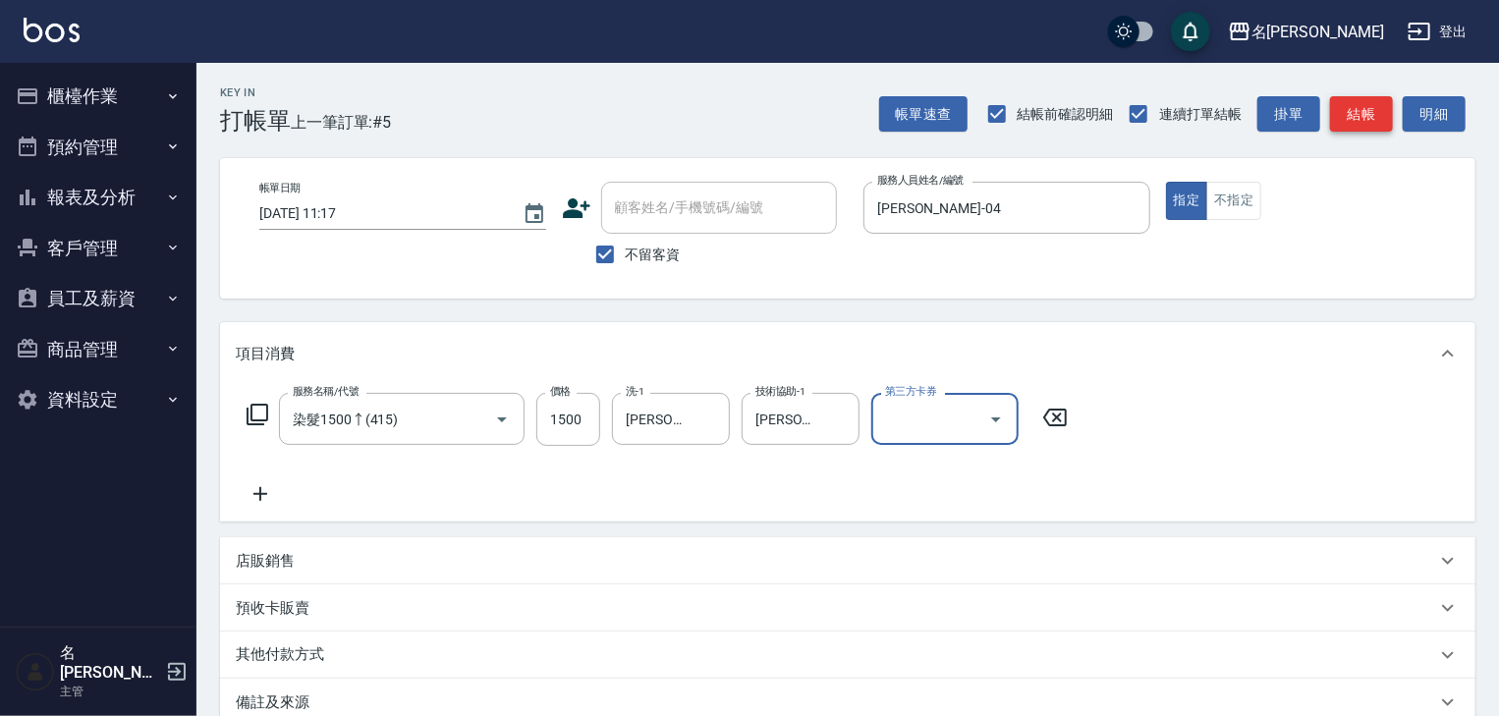
click at [1372, 118] on button "結帳" at bounding box center [1361, 114] width 63 height 36
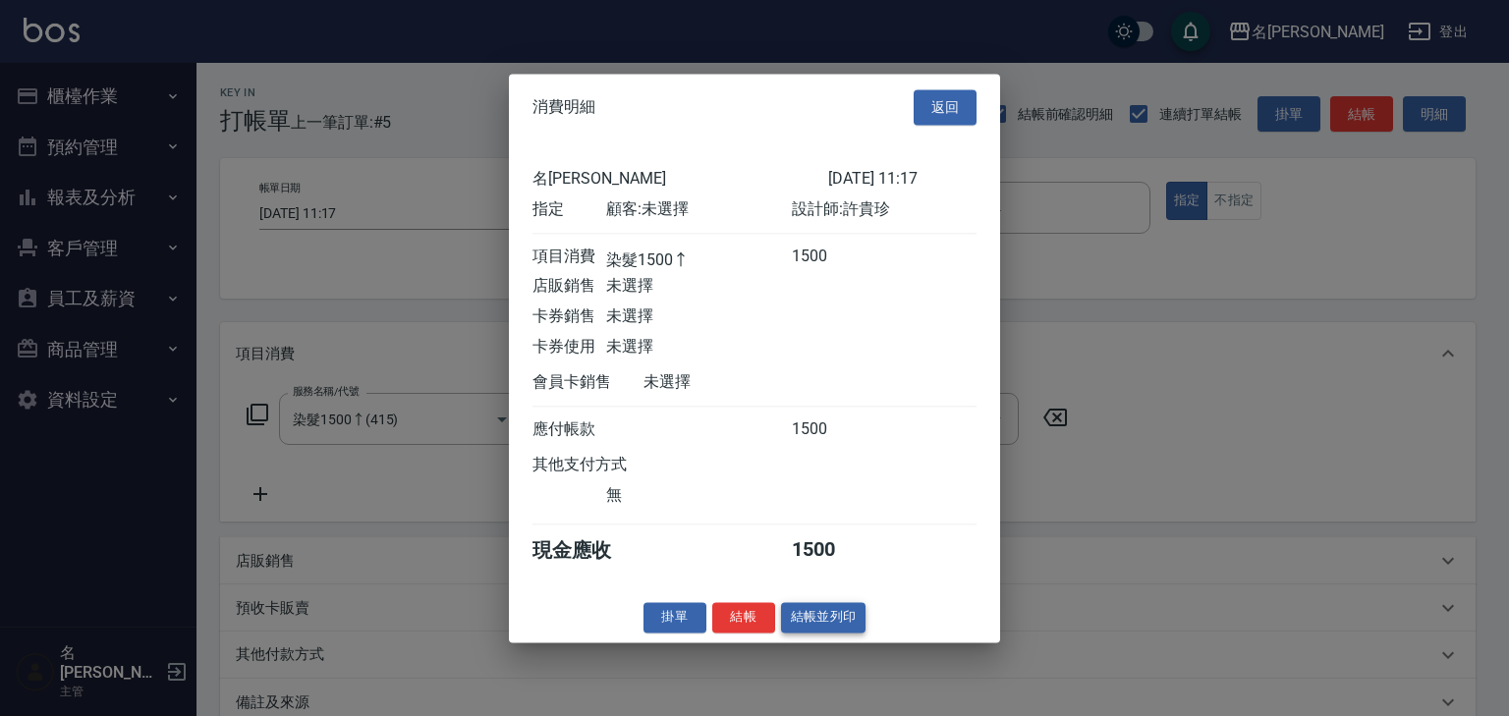
click at [844, 632] on button "結帳並列印" at bounding box center [823, 617] width 85 height 30
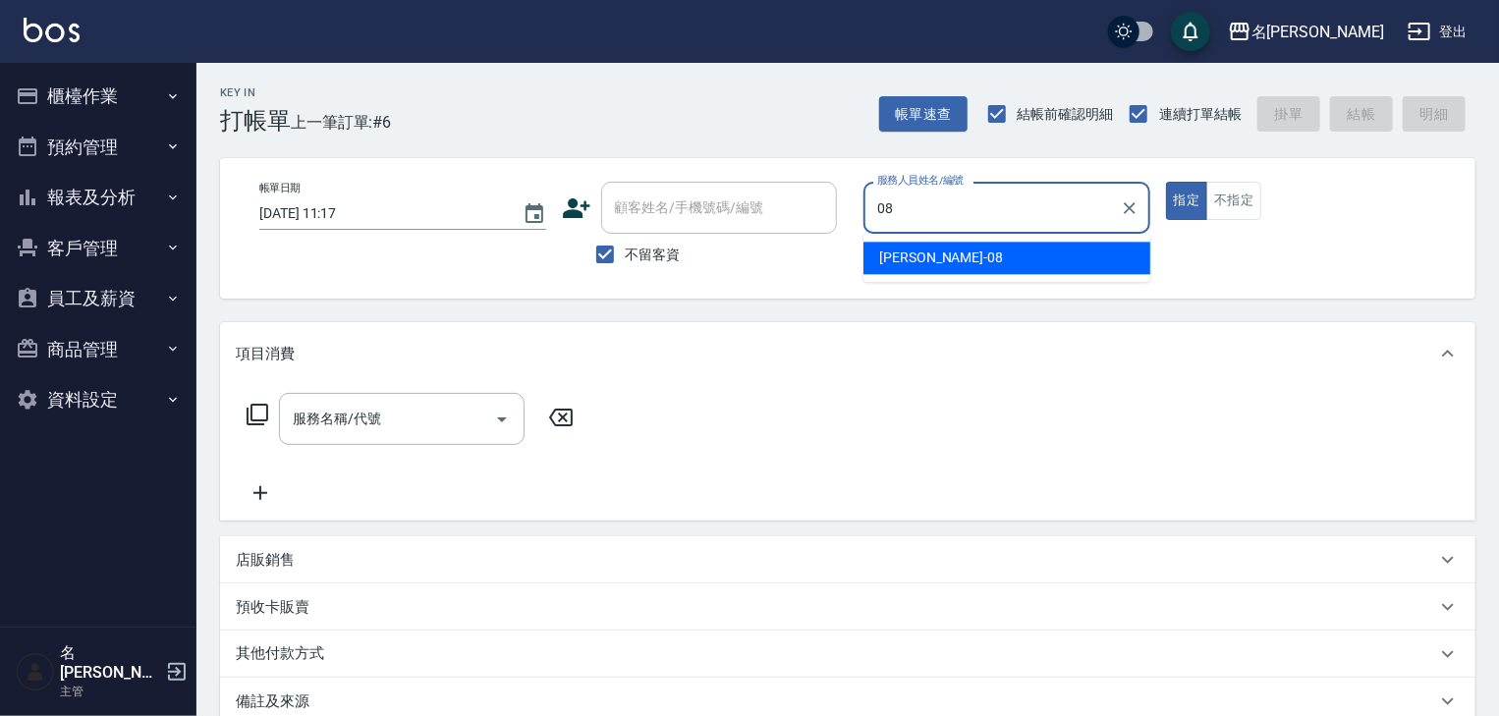
type input "蔡慈恩-08"
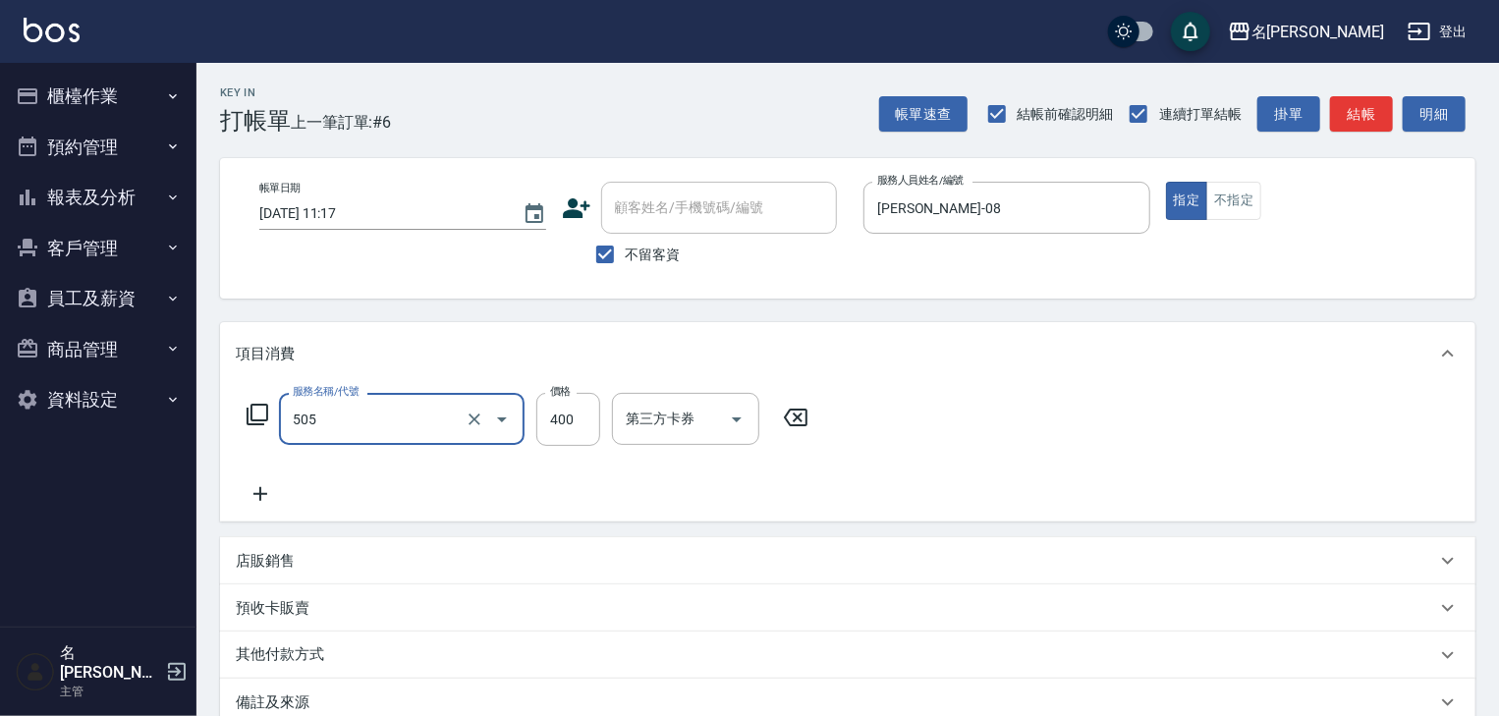
type input "洗髮(505)"
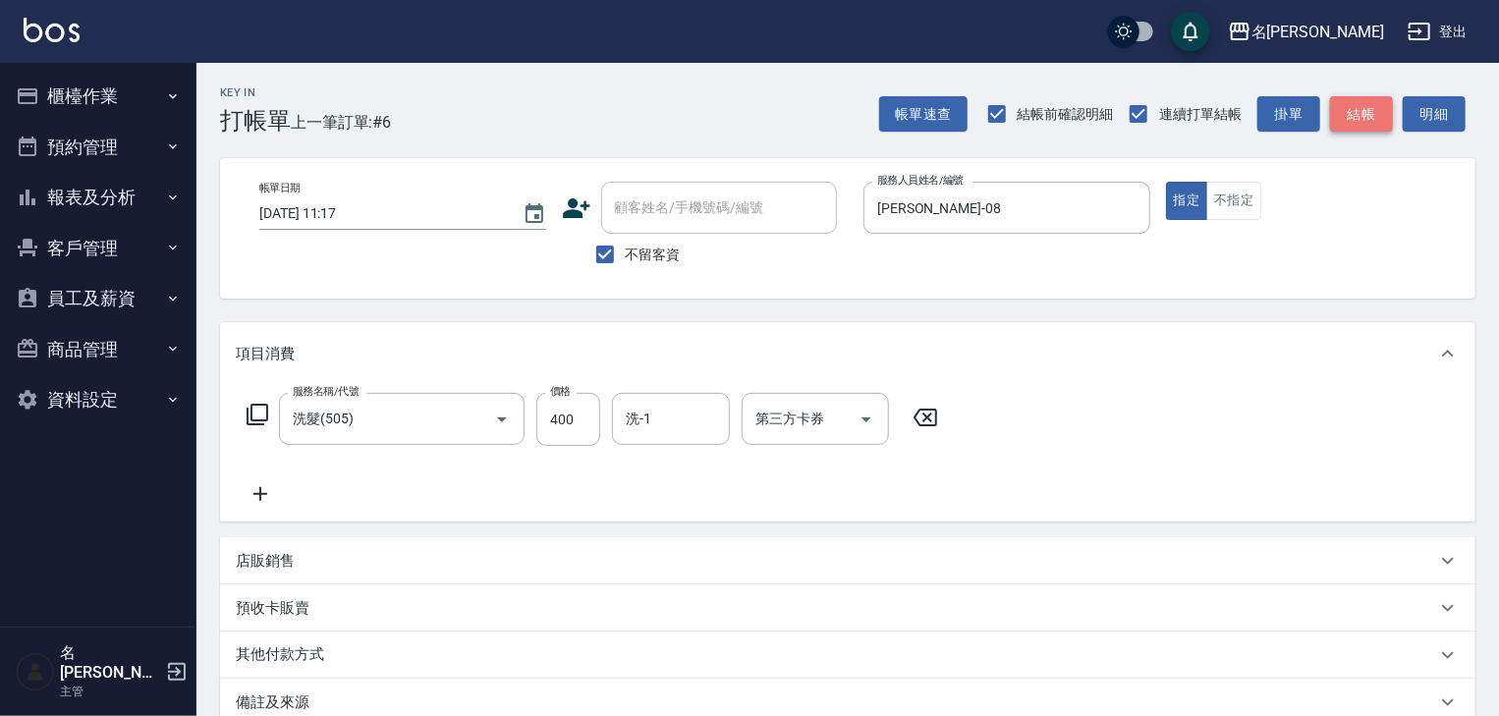
click at [1359, 105] on button "結帳" at bounding box center [1361, 114] width 63 height 36
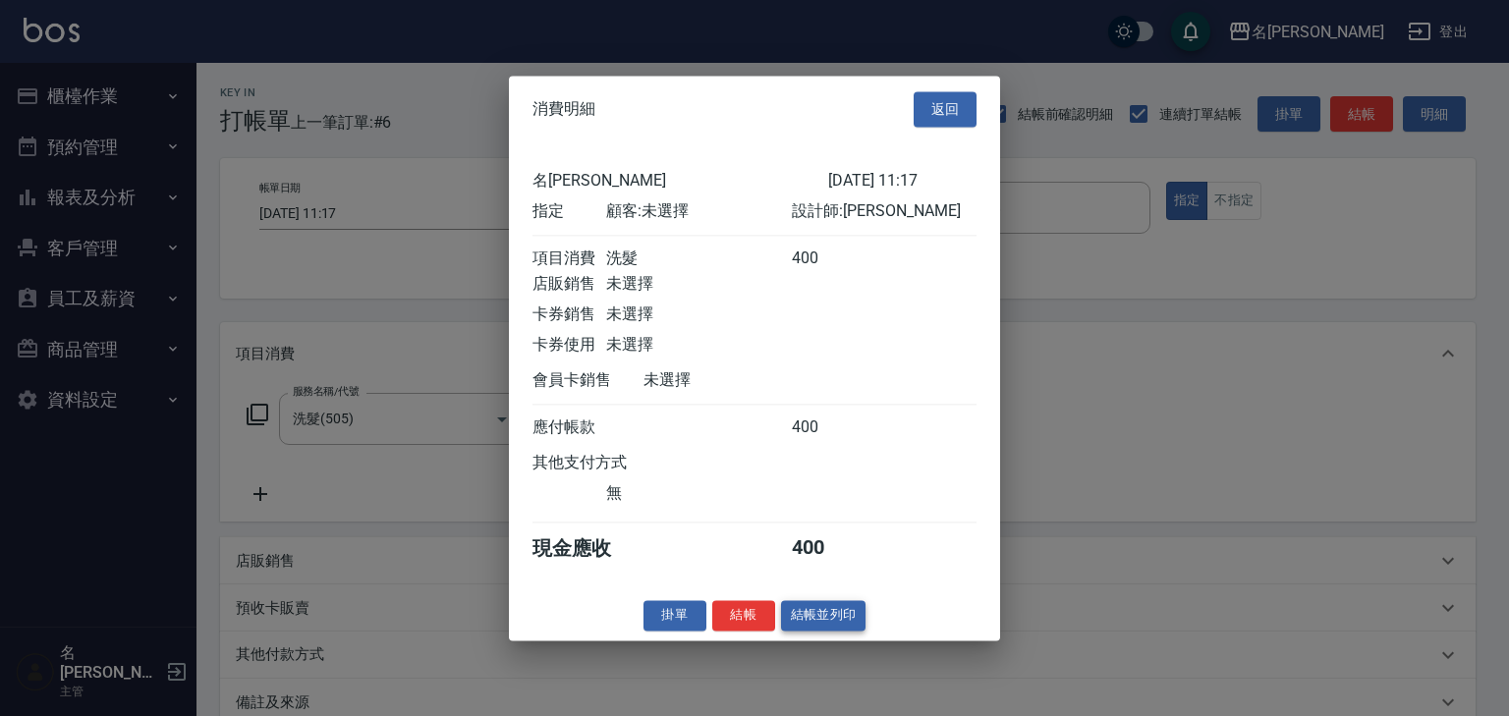
click at [853, 631] on button "結帳並列印" at bounding box center [823, 615] width 85 height 30
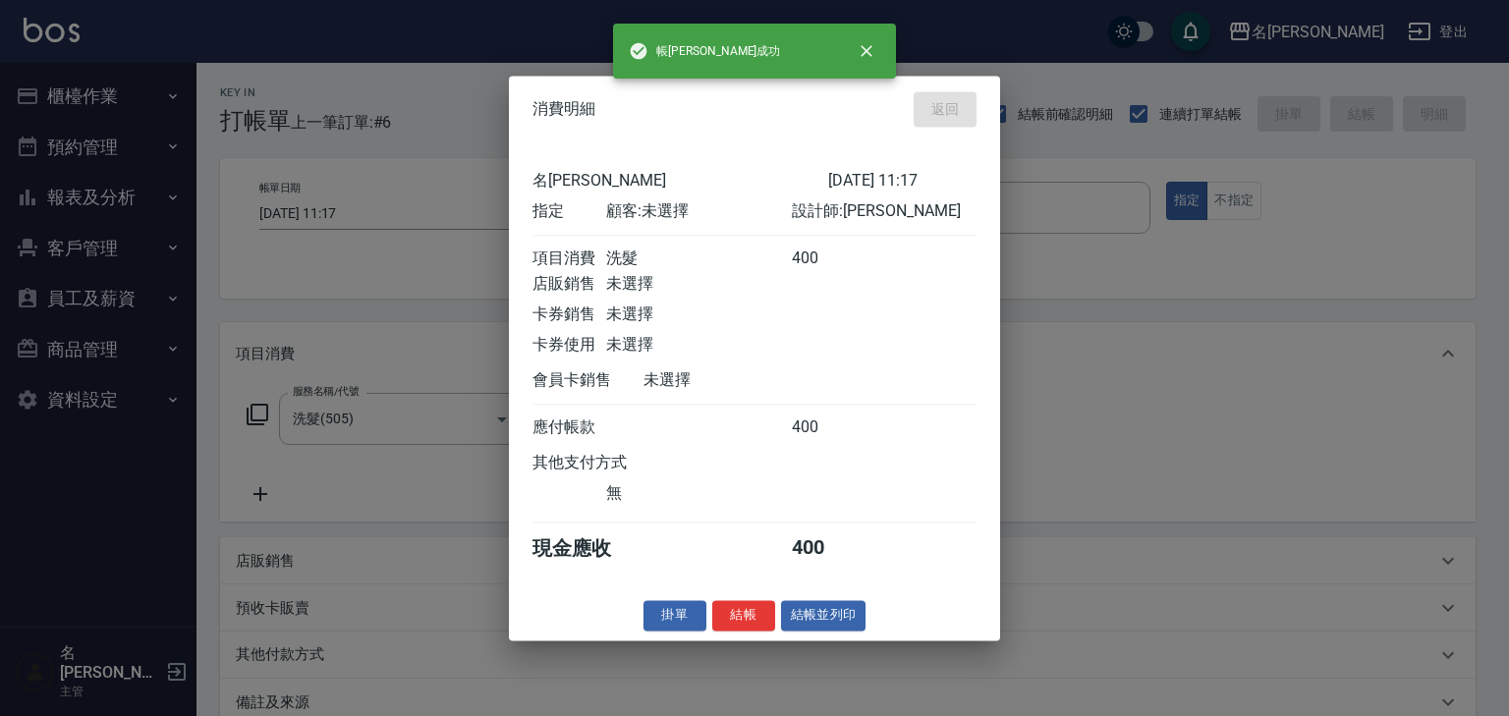
type input "2025/08/20 11:22"
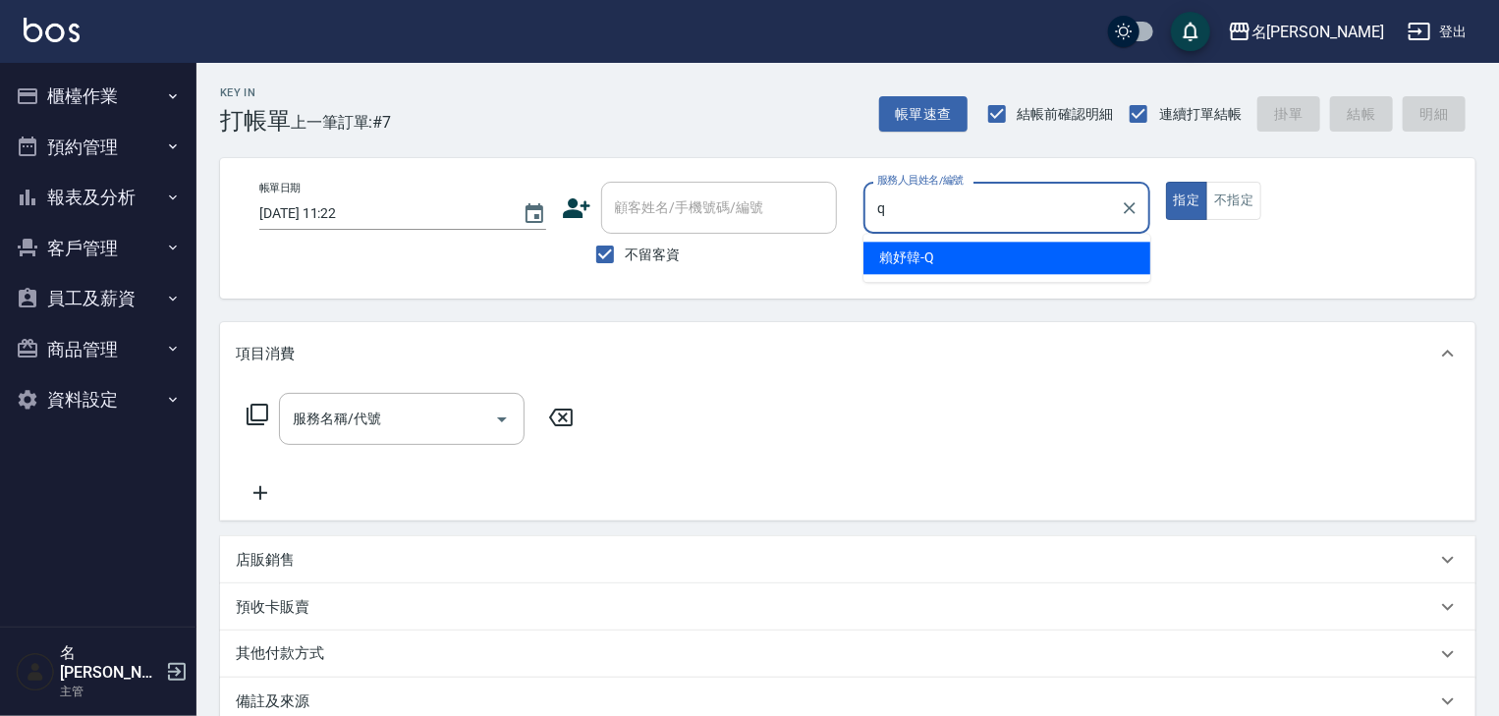
type input "賴妤韓-Q"
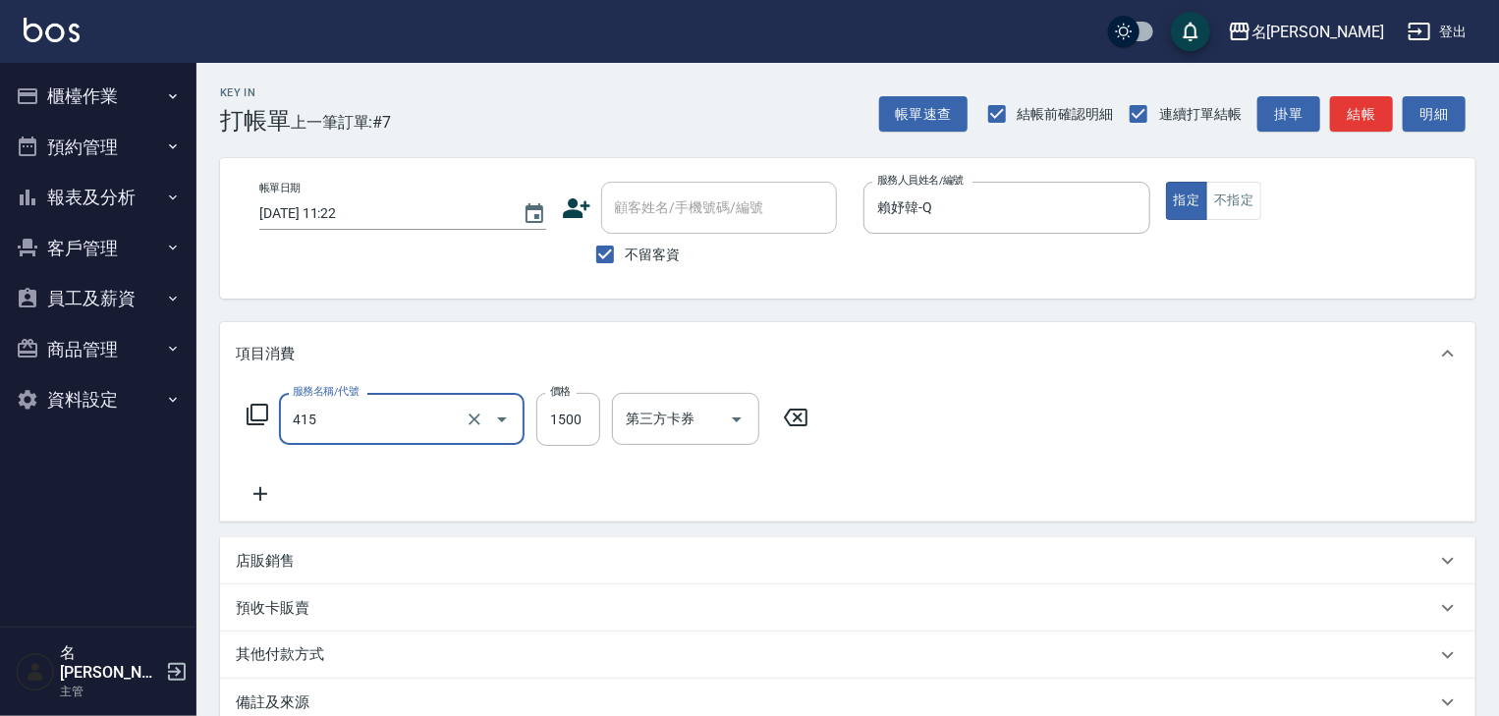
type input "染髮1500↑(415)"
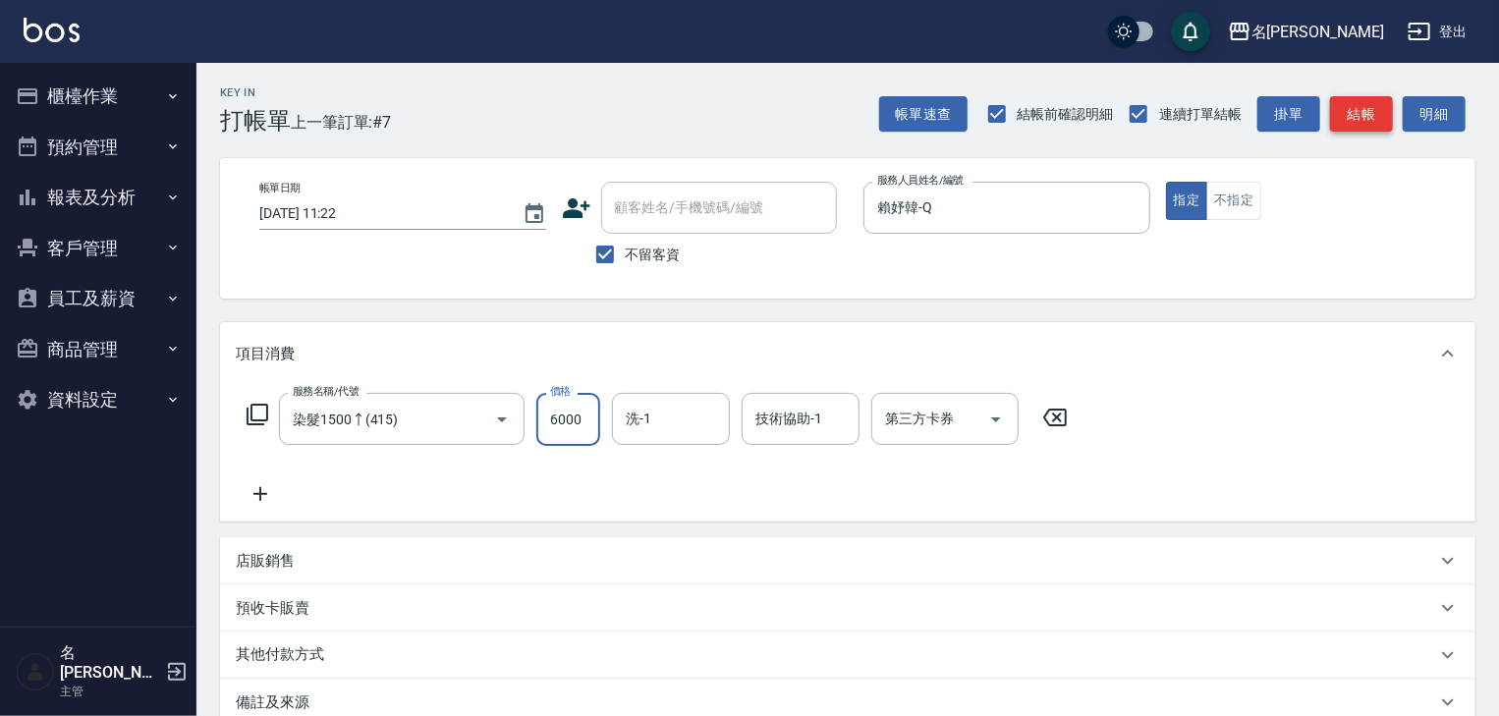
type input "6000"
click at [1373, 125] on button "結帳" at bounding box center [1361, 114] width 63 height 36
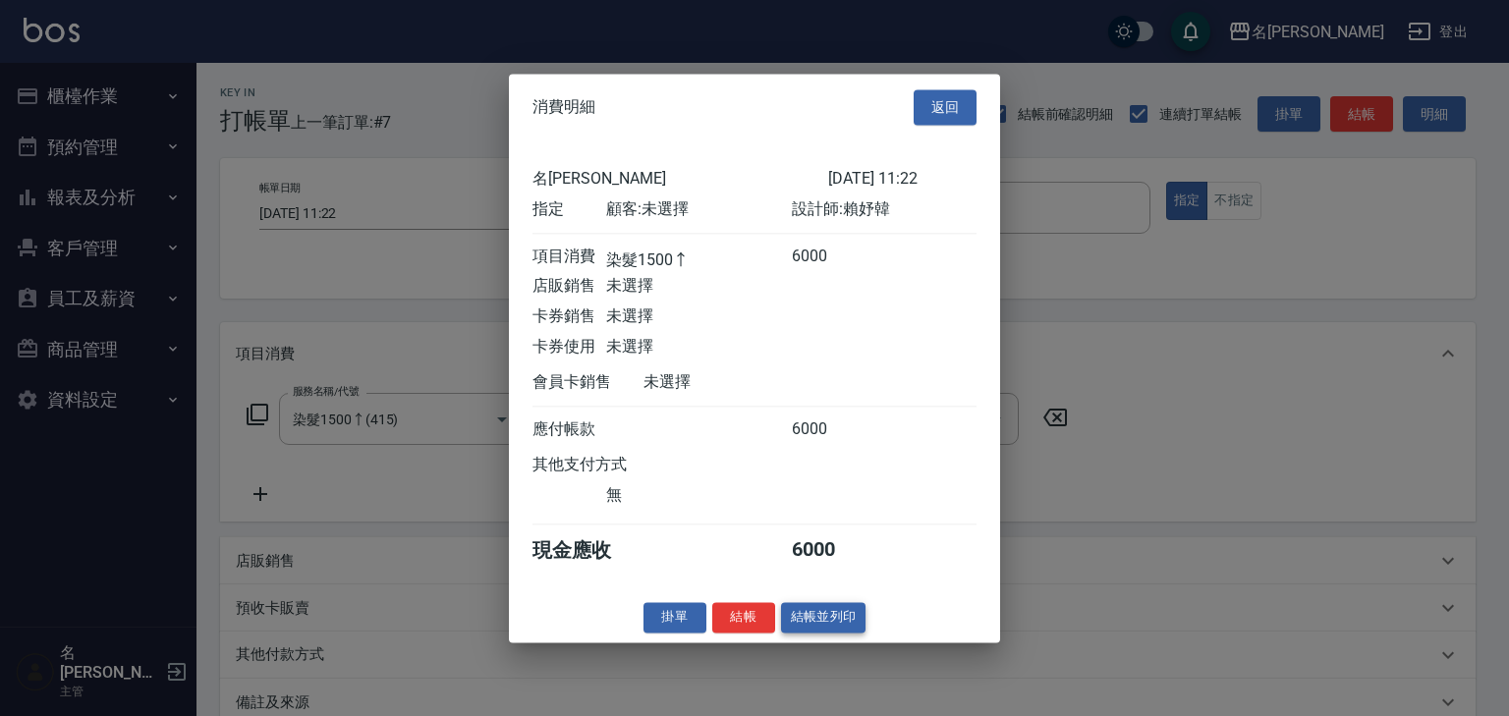
click at [821, 613] on button "結帳並列印" at bounding box center [823, 617] width 85 height 30
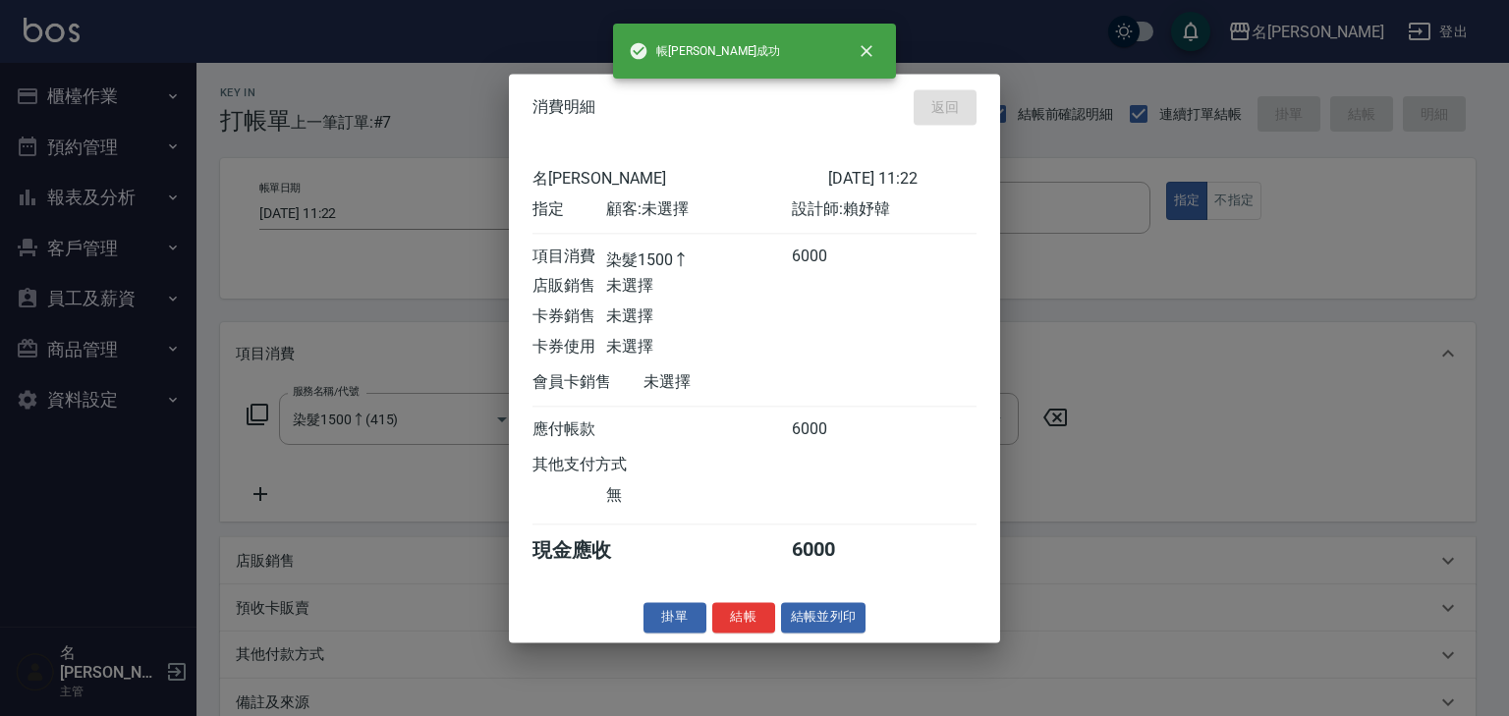
type input "2025/08/20 12:25"
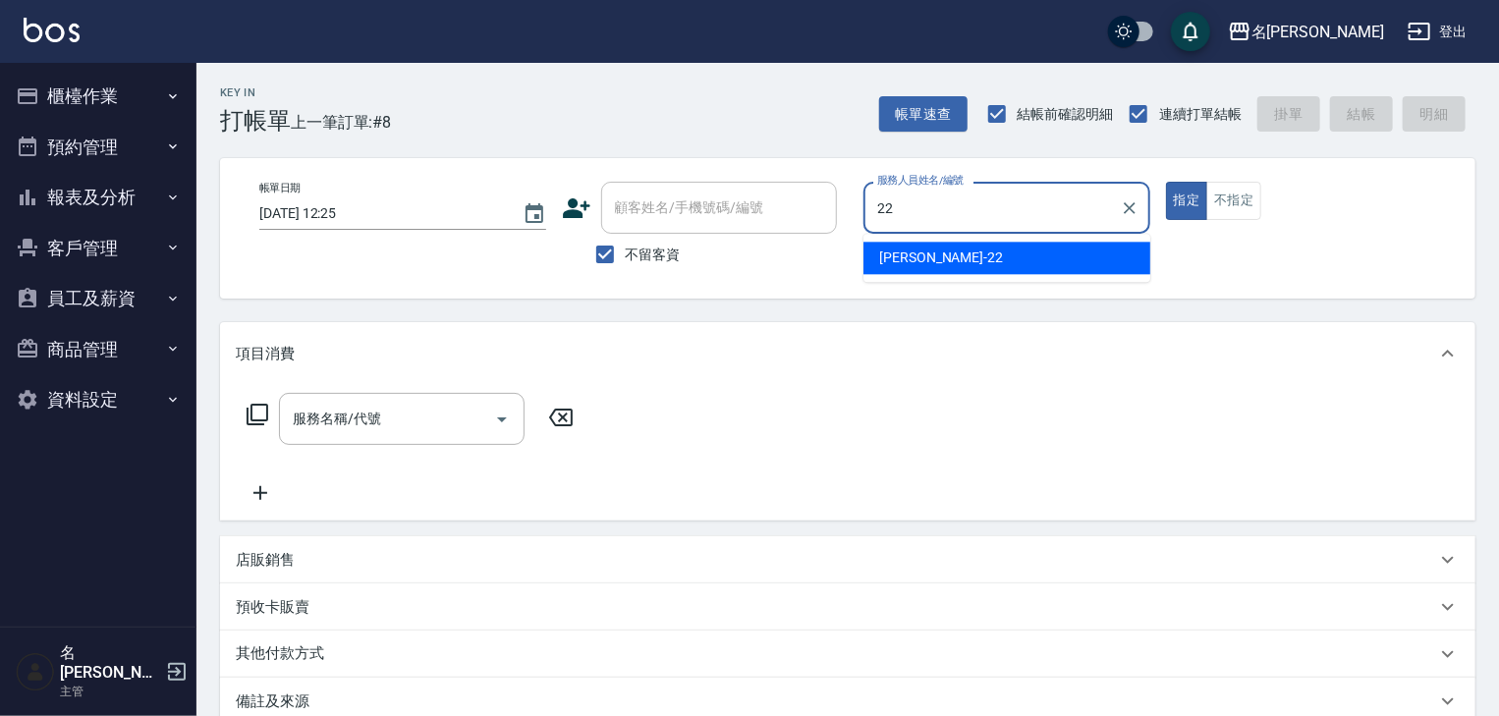
type input "王婕宇-22"
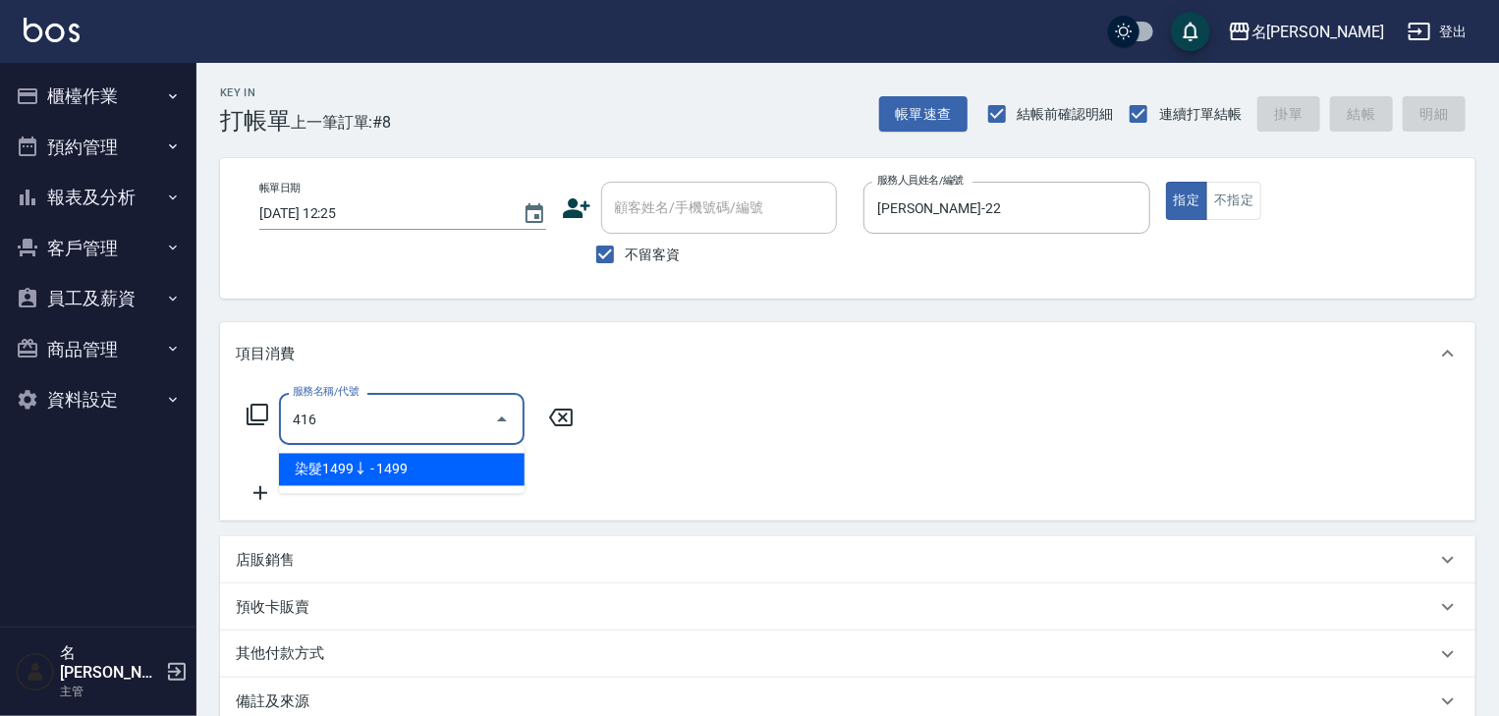
type input "染髮1499↓(416)"
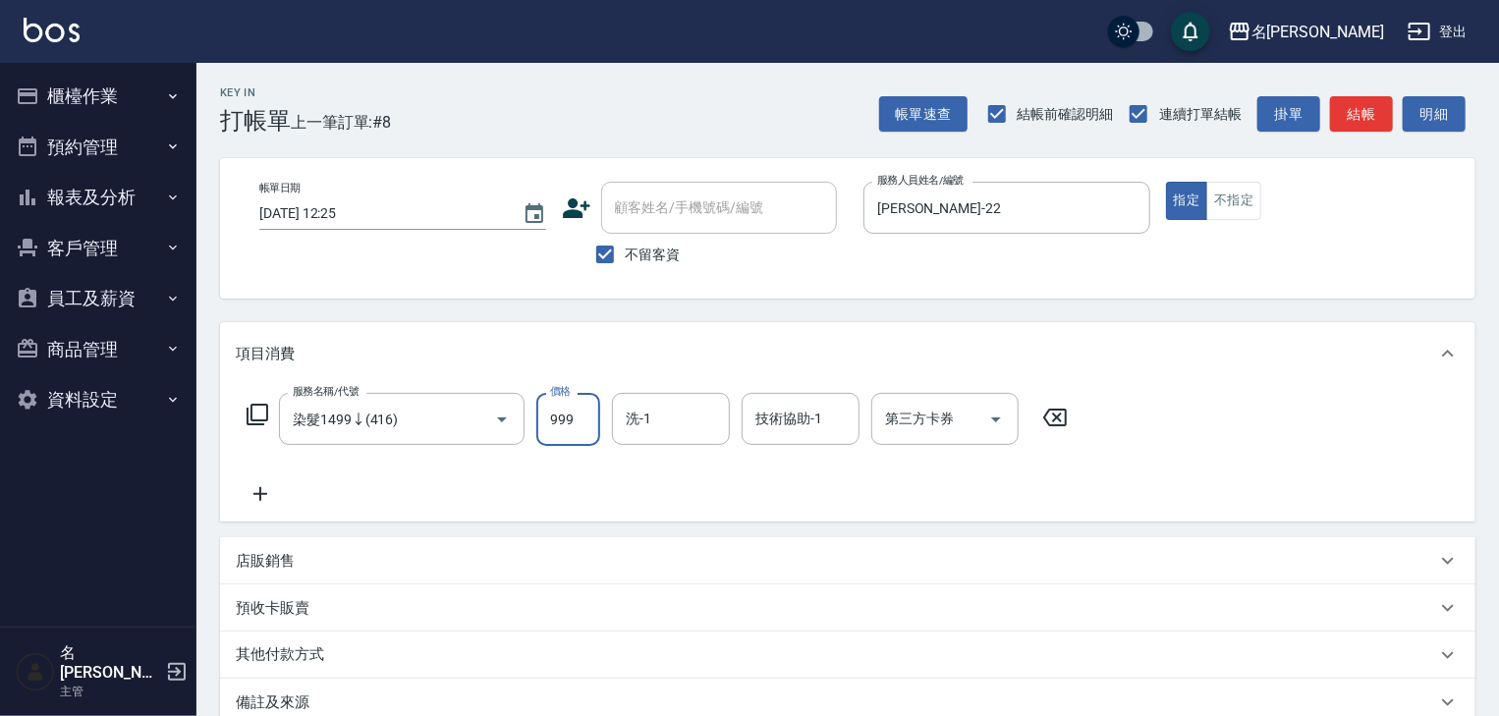
type input "999"
click at [322, 665] on p "其他付款方式" at bounding box center [285, 655] width 98 height 22
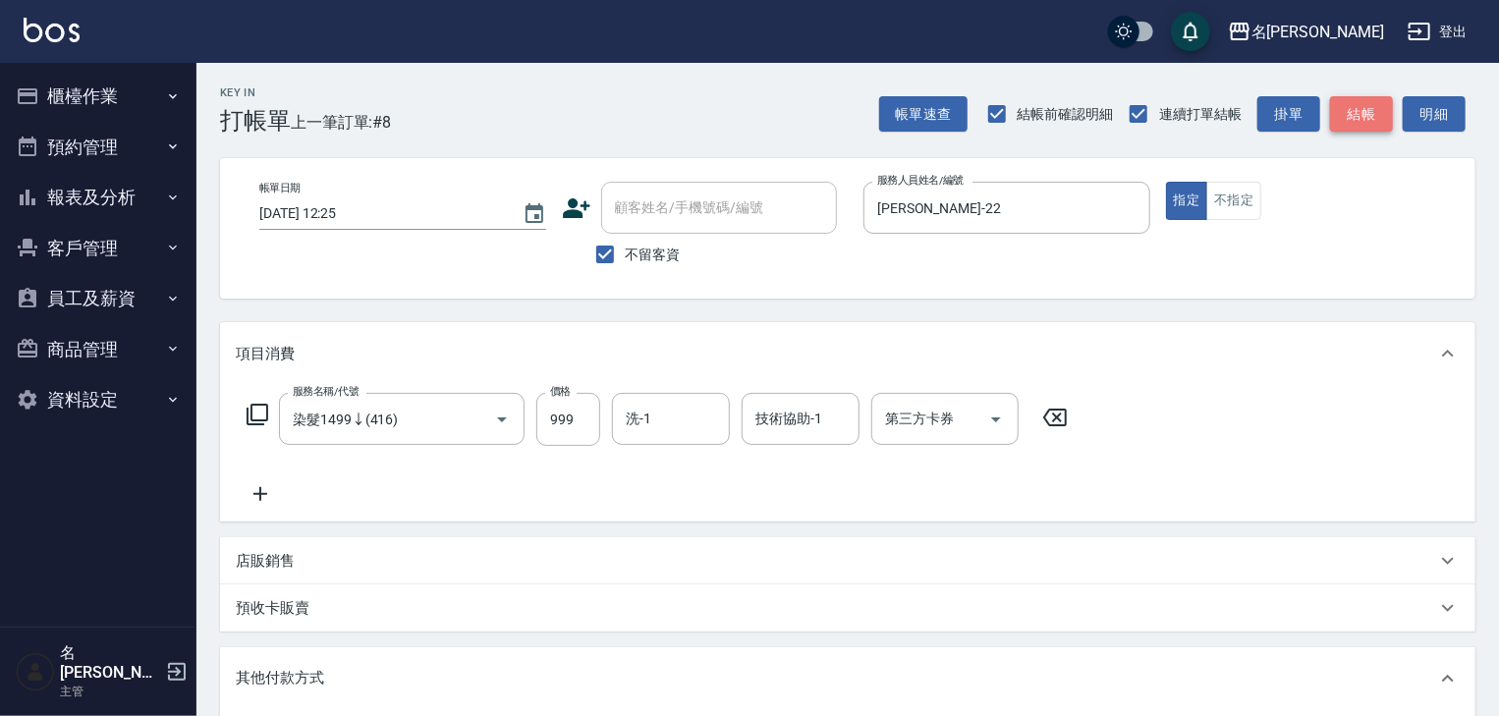
click at [1376, 121] on button "結帳" at bounding box center [1361, 114] width 63 height 36
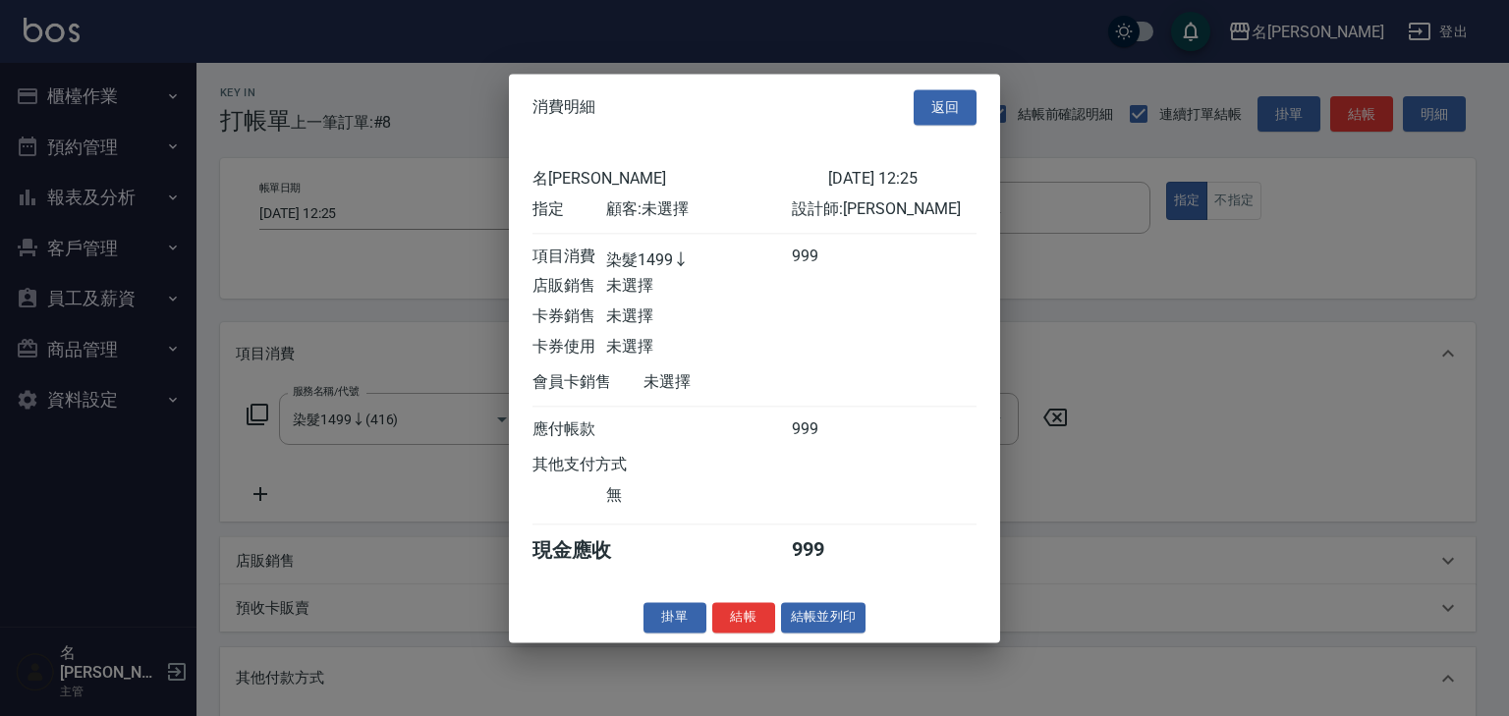
click at [816, 642] on div "消費明細 返回 名留林森 2025/08/20 12:25 指定 顧客: 未選擇 設計師: 王婕宇 項目消費 染髮1499↓ 999 店販銷售 未選擇 卡券銷…" at bounding box center [754, 358] width 491 height 569
click at [829, 633] on button "結帳並列印" at bounding box center [823, 617] width 85 height 30
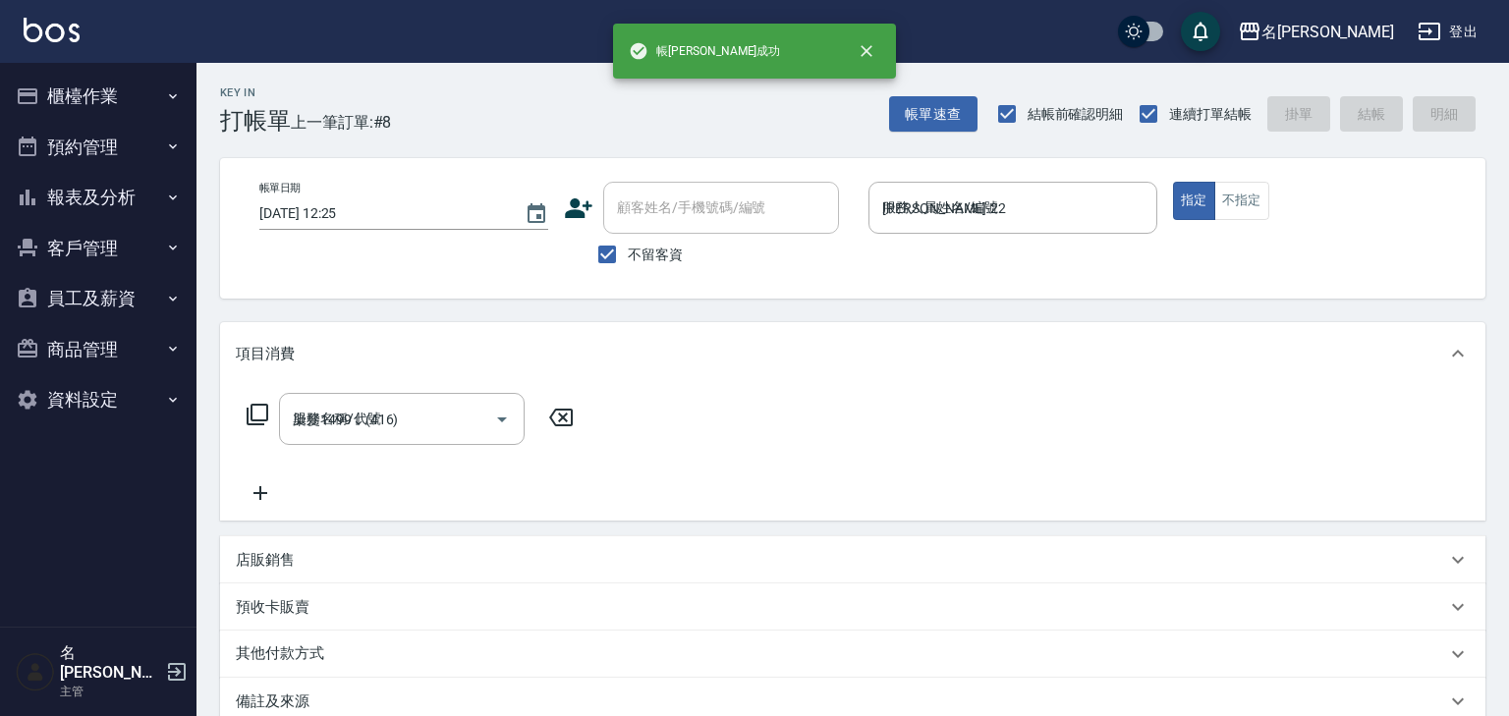
type input "2025/08/20 12:31"
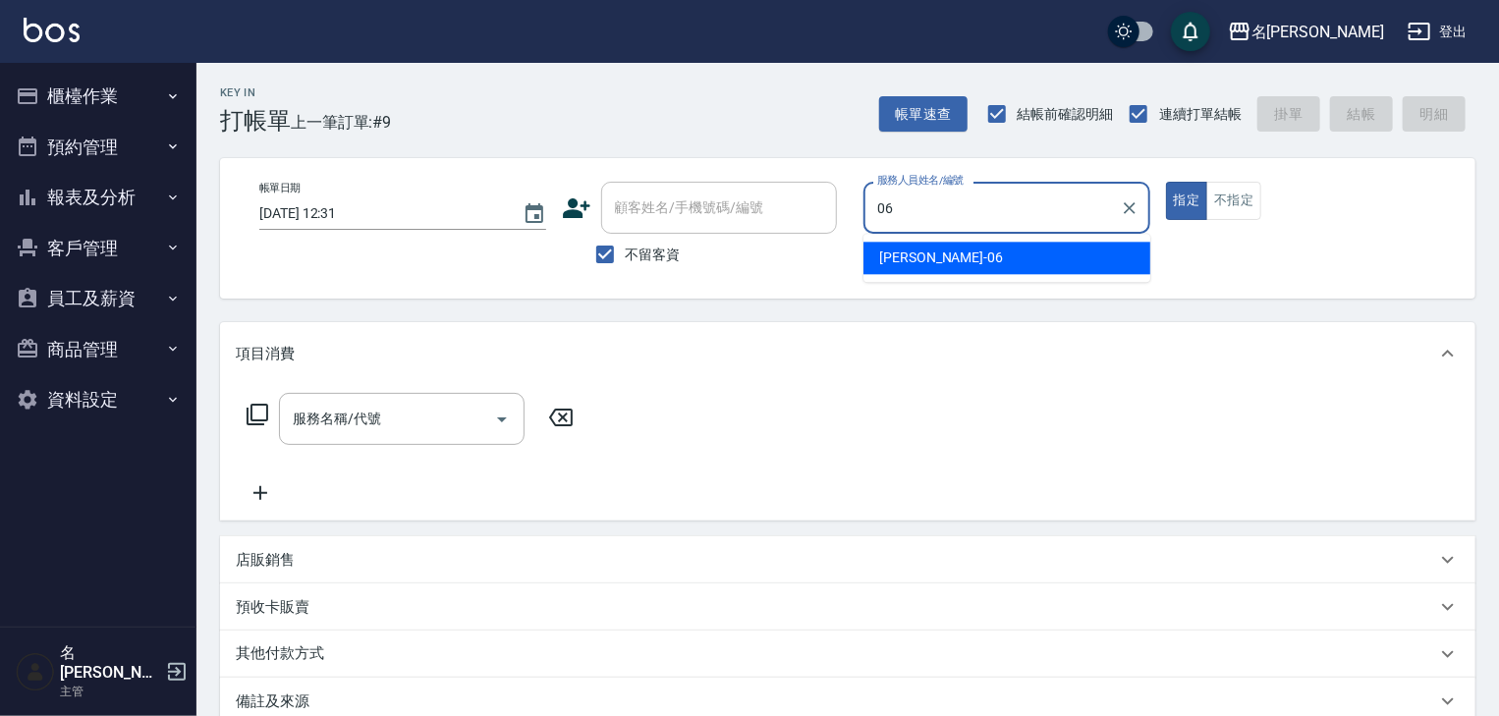
type input "阿龔-06"
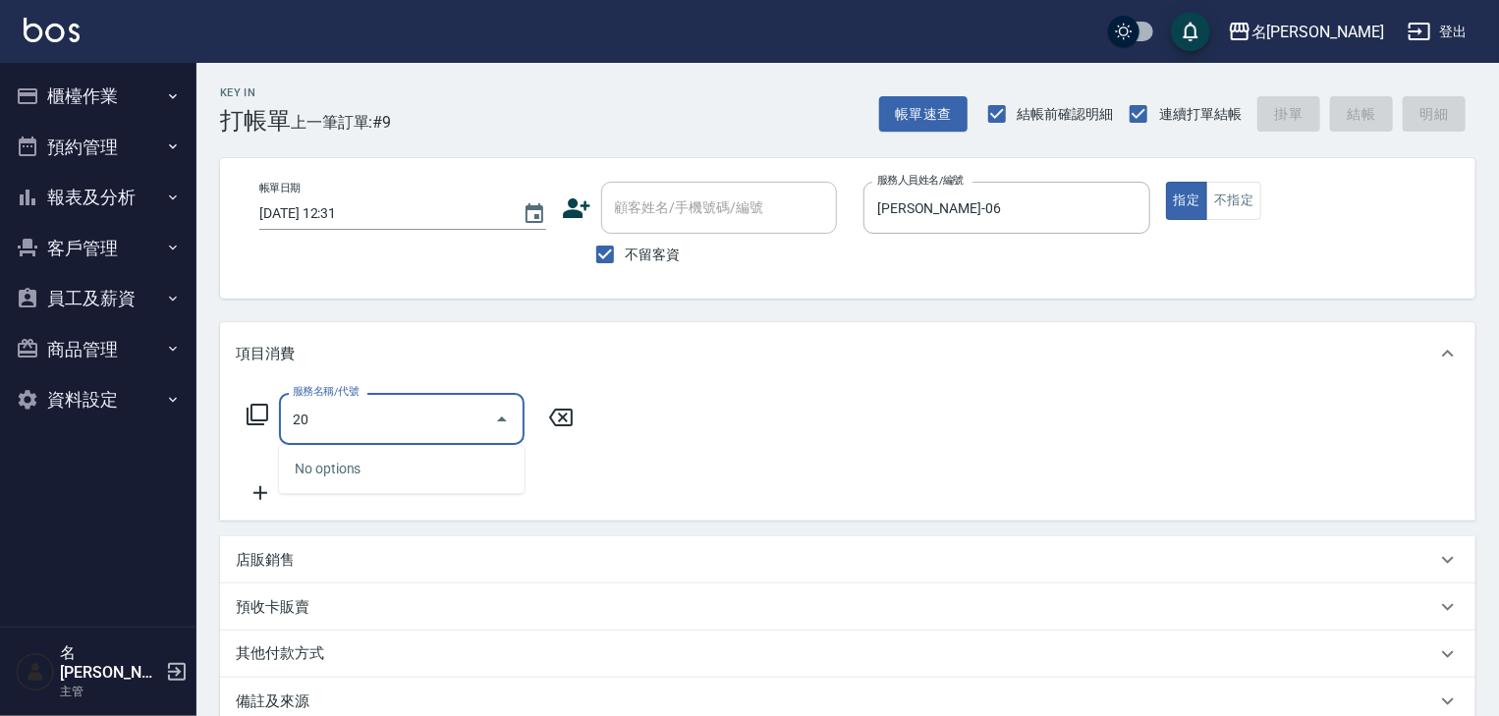
type input "2"
type input "206"
drag, startPoint x: 409, startPoint y: 429, endPoint x: 173, endPoint y: 412, distance: 236.4
click at [173, 412] on div "名留林森 登出 櫃檯作業 打帳單 帳單列表 現金收支登錄 材料自購登錄 每日結帳 排班表 現場電腦打卡 掃碼打卡 預約管理 預約管理 單日預約紀錄 單週預約紀…" at bounding box center [749, 469] width 1499 height 938
click at [255, 410] on icon at bounding box center [258, 415] width 24 height 24
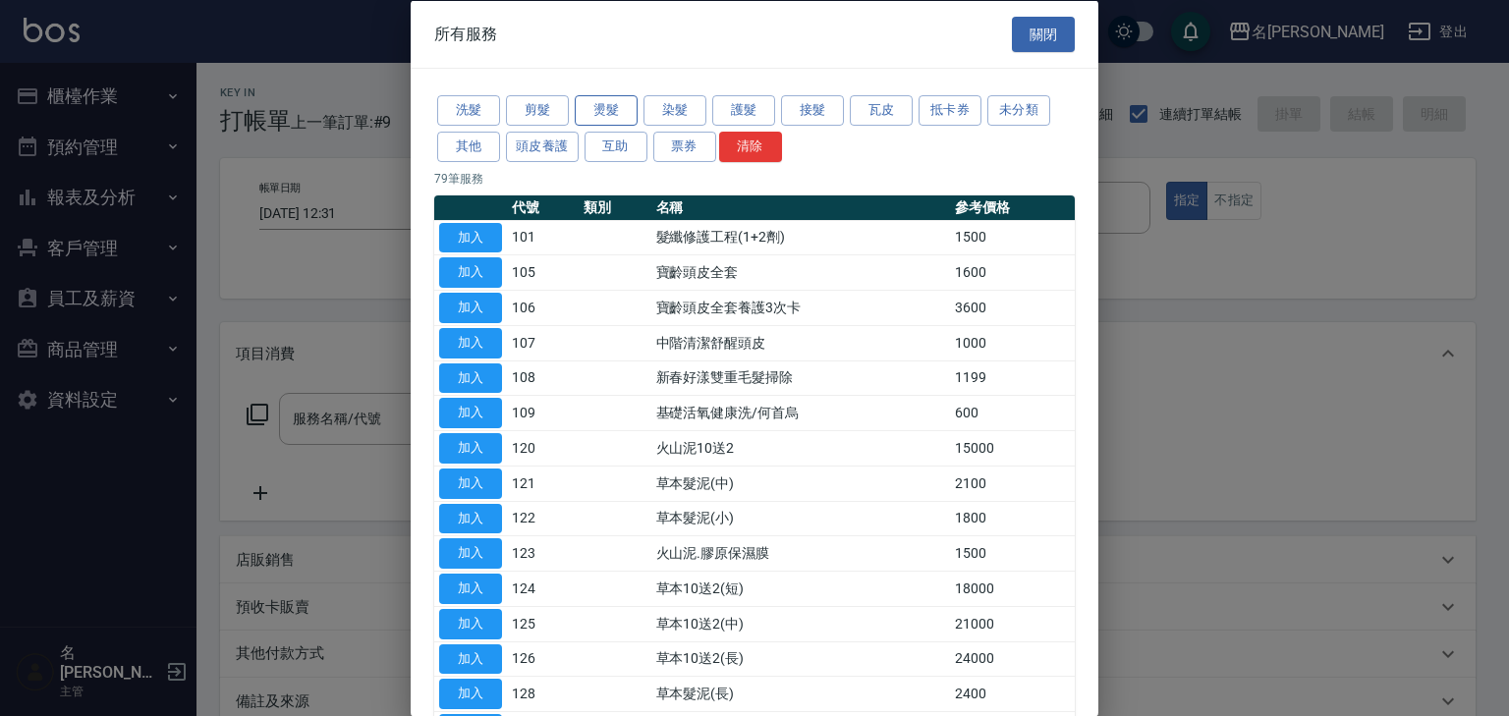
click at [627, 110] on button "燙髮" at bounding box center [606, 110] width 63 height 30
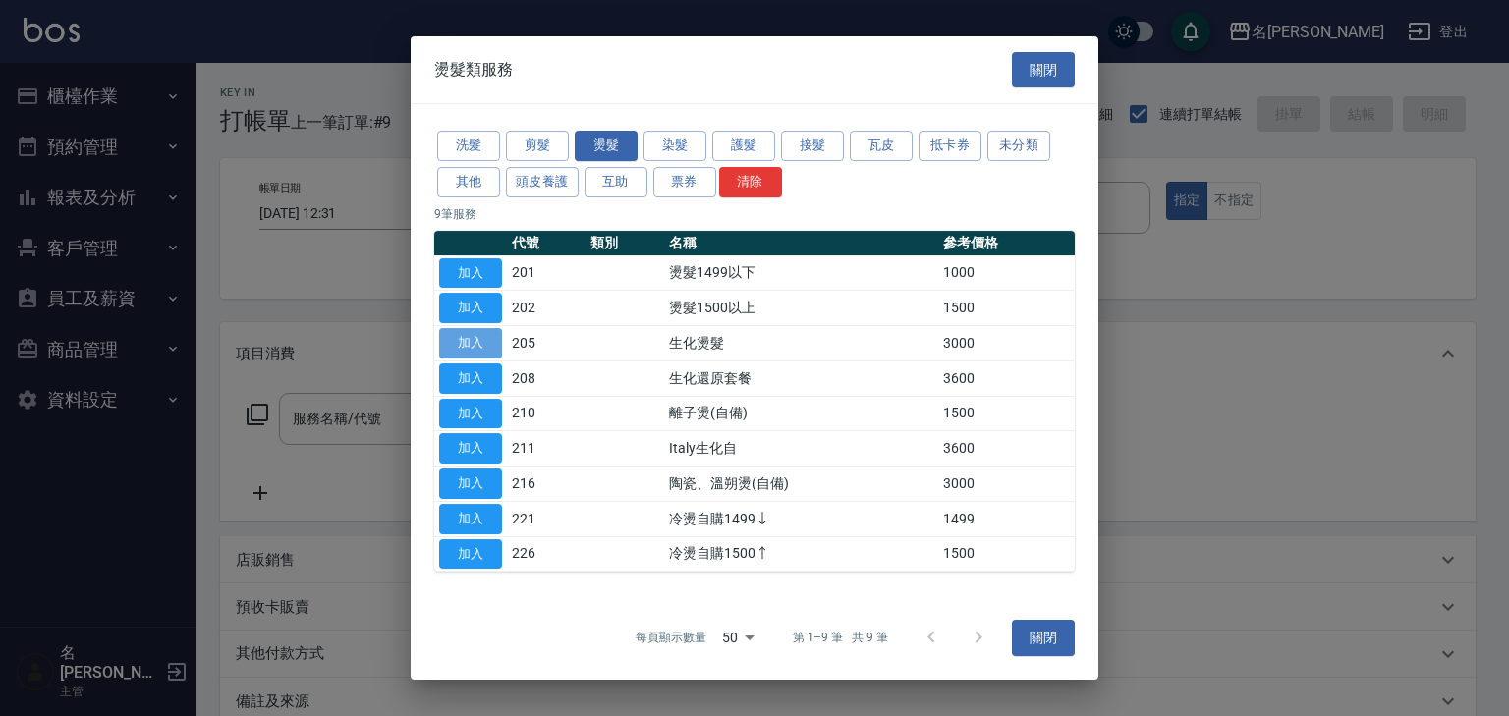
click at [478, 342] on button "加入" at bounding box center [470, 343] width 63 height 30
type input "生化燙髮(205)"
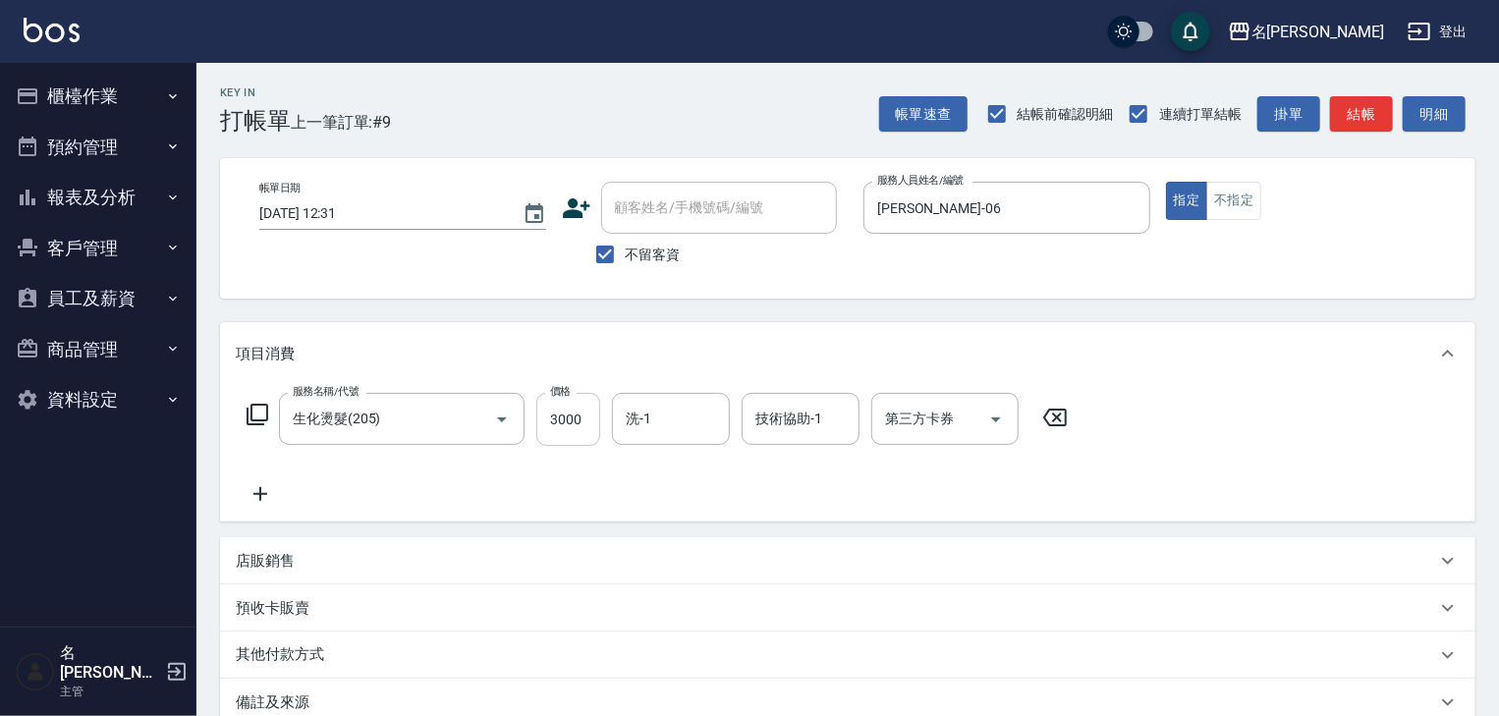
click at [546, 425] on input "3000" at bounding box center [568, 419] width 64 height 53
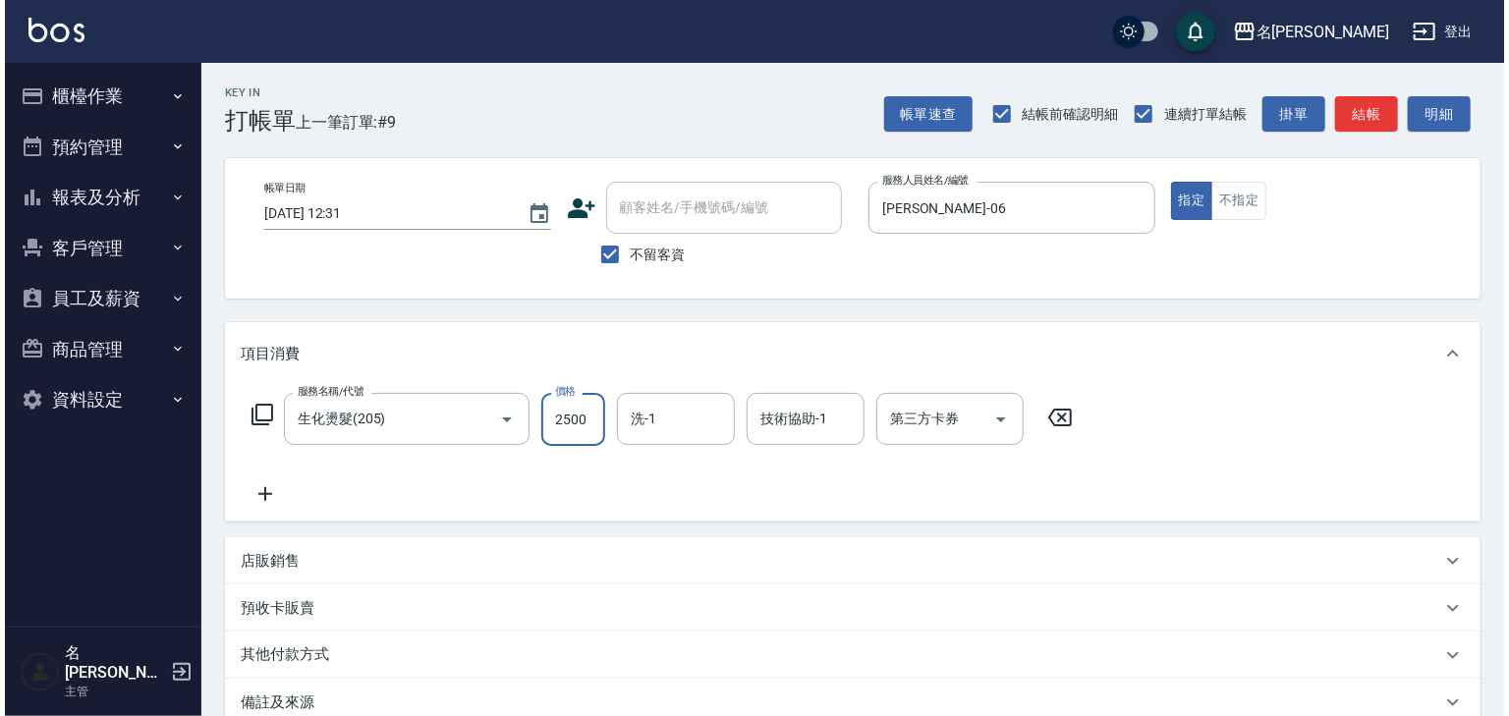
scroll to position [230, 0]
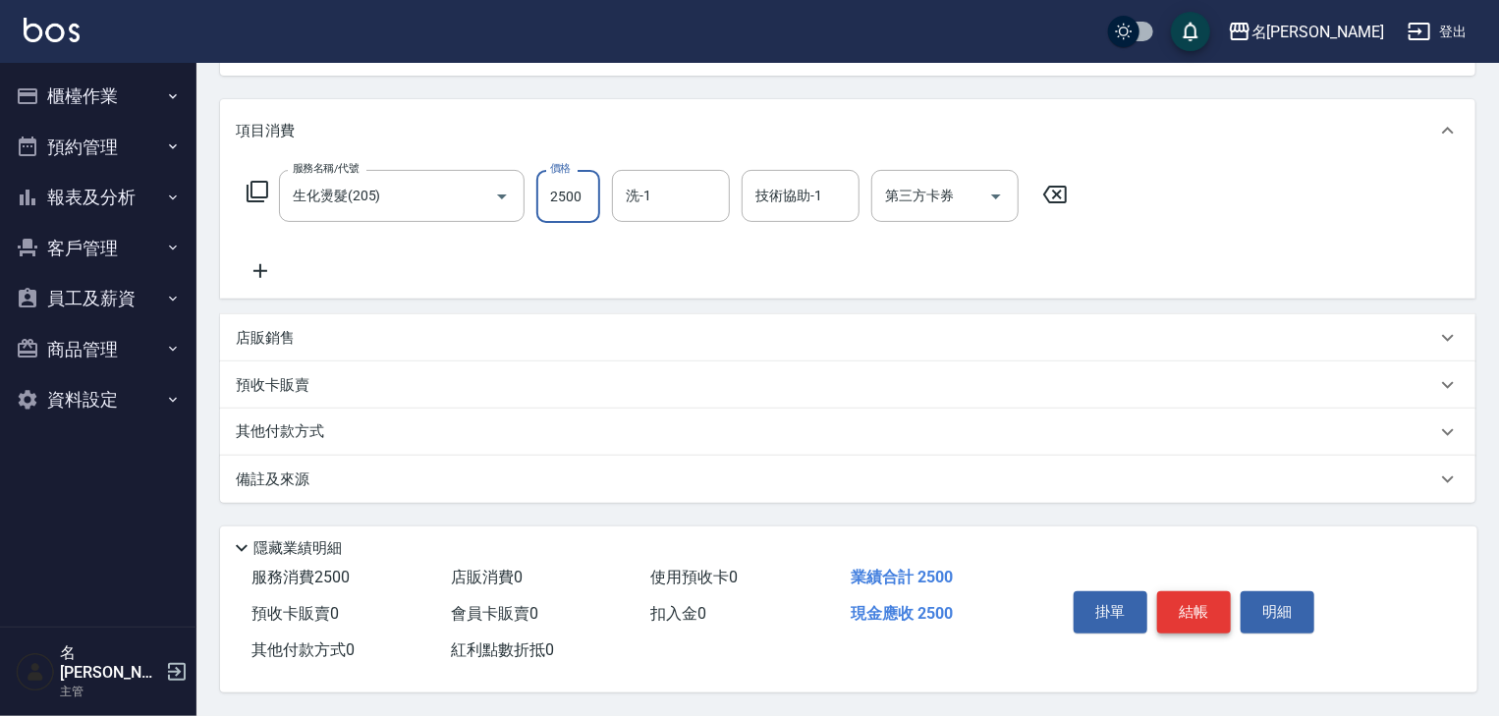
type input "2500"
click at [1202, 610] on button "結帳" at bounding box center [1194, 611] width 74 height 41
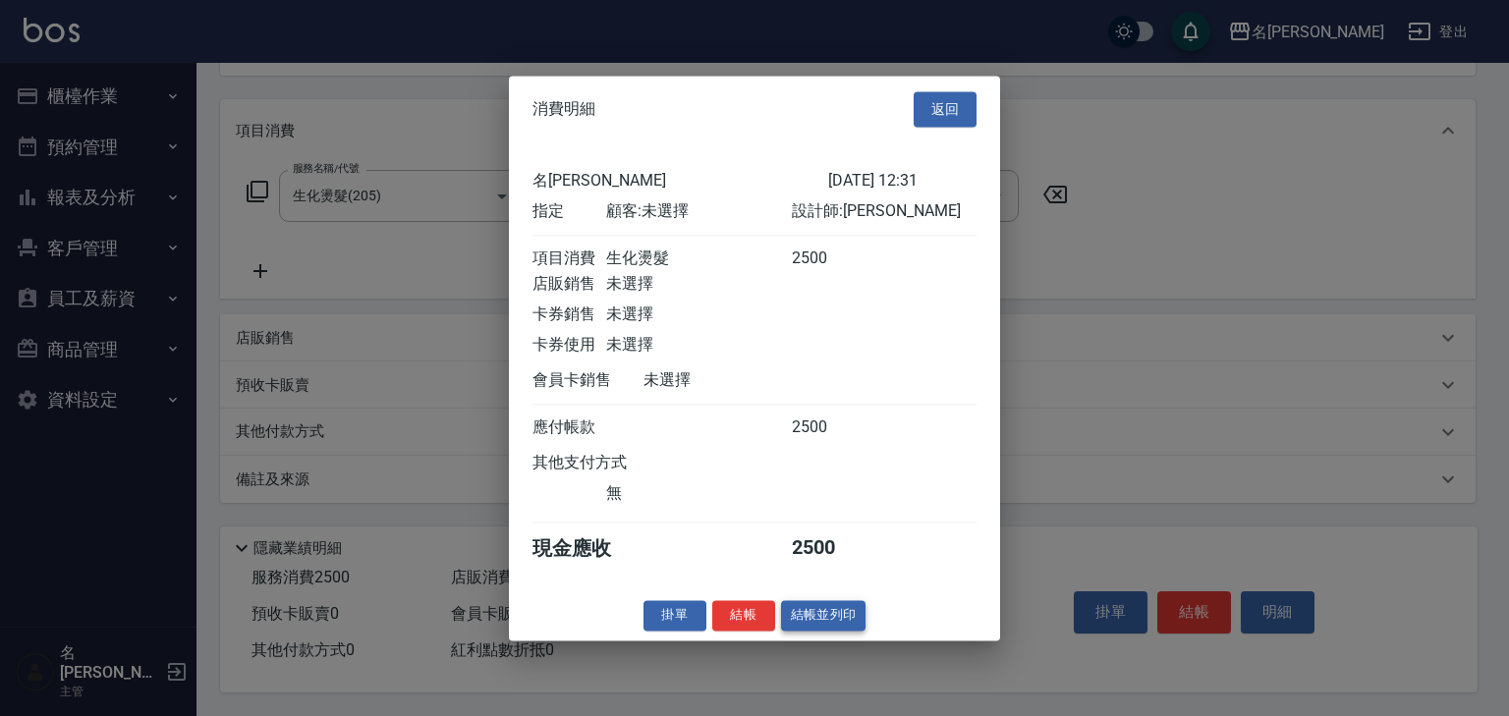
click at [845, 631] on button "結帳並列印" at bounding box center [823, 615] width 85 height 30
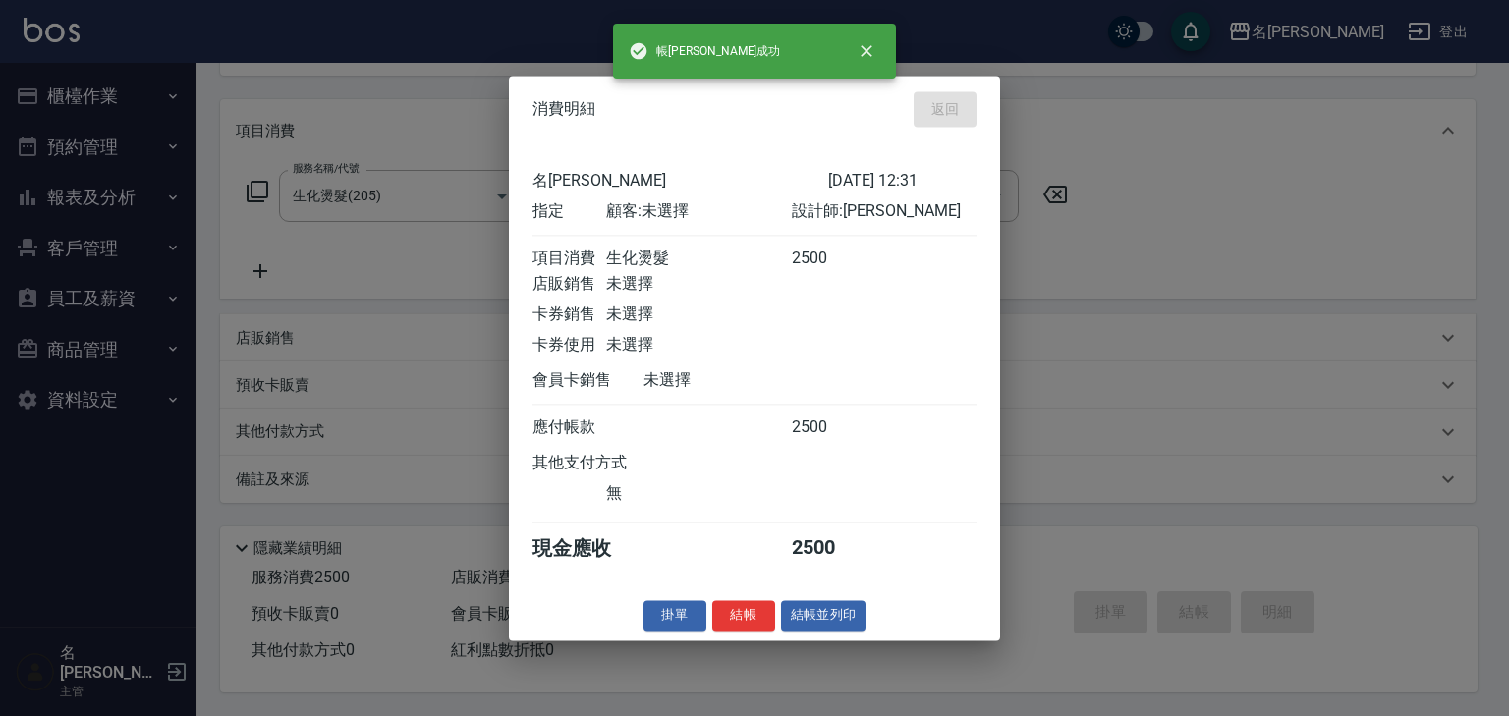
type input "2025/08/20 12:56"
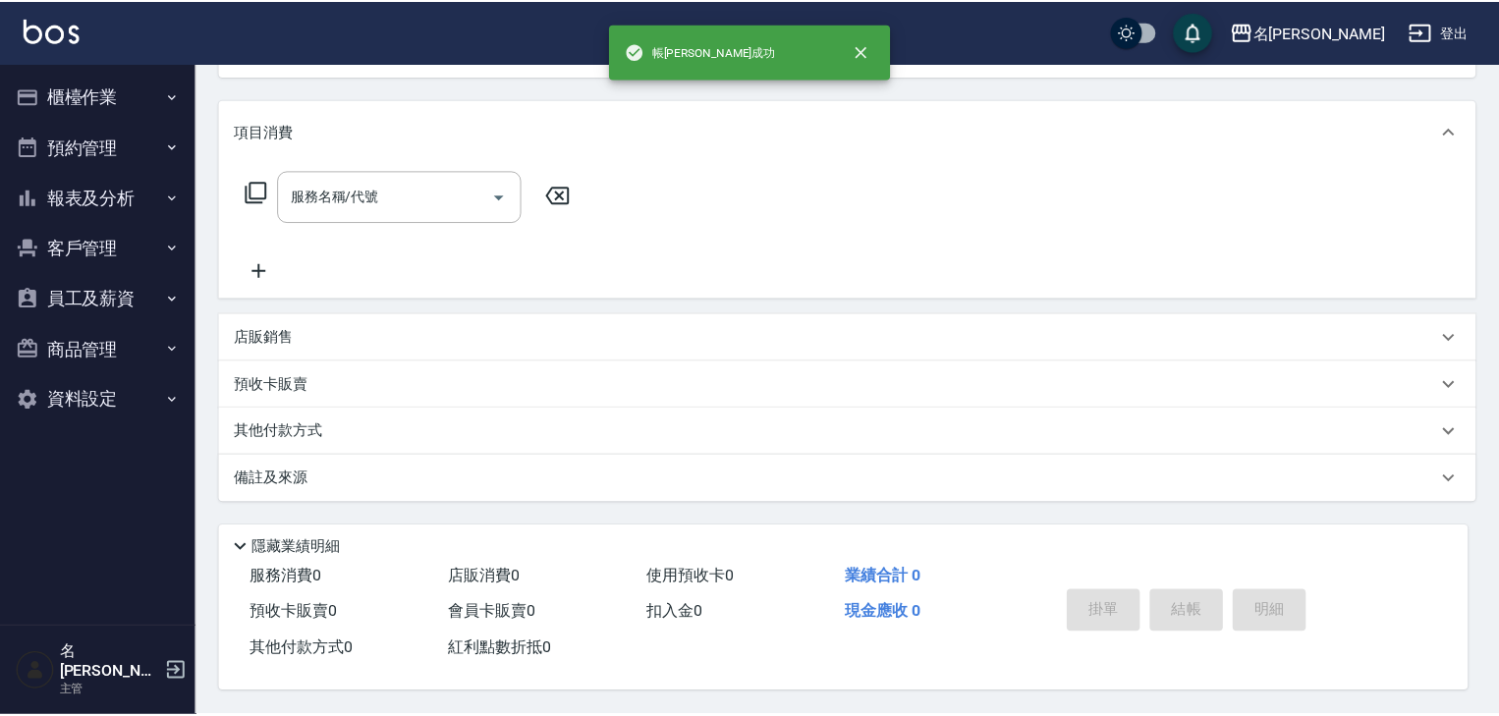
scroll to position [0, 0]
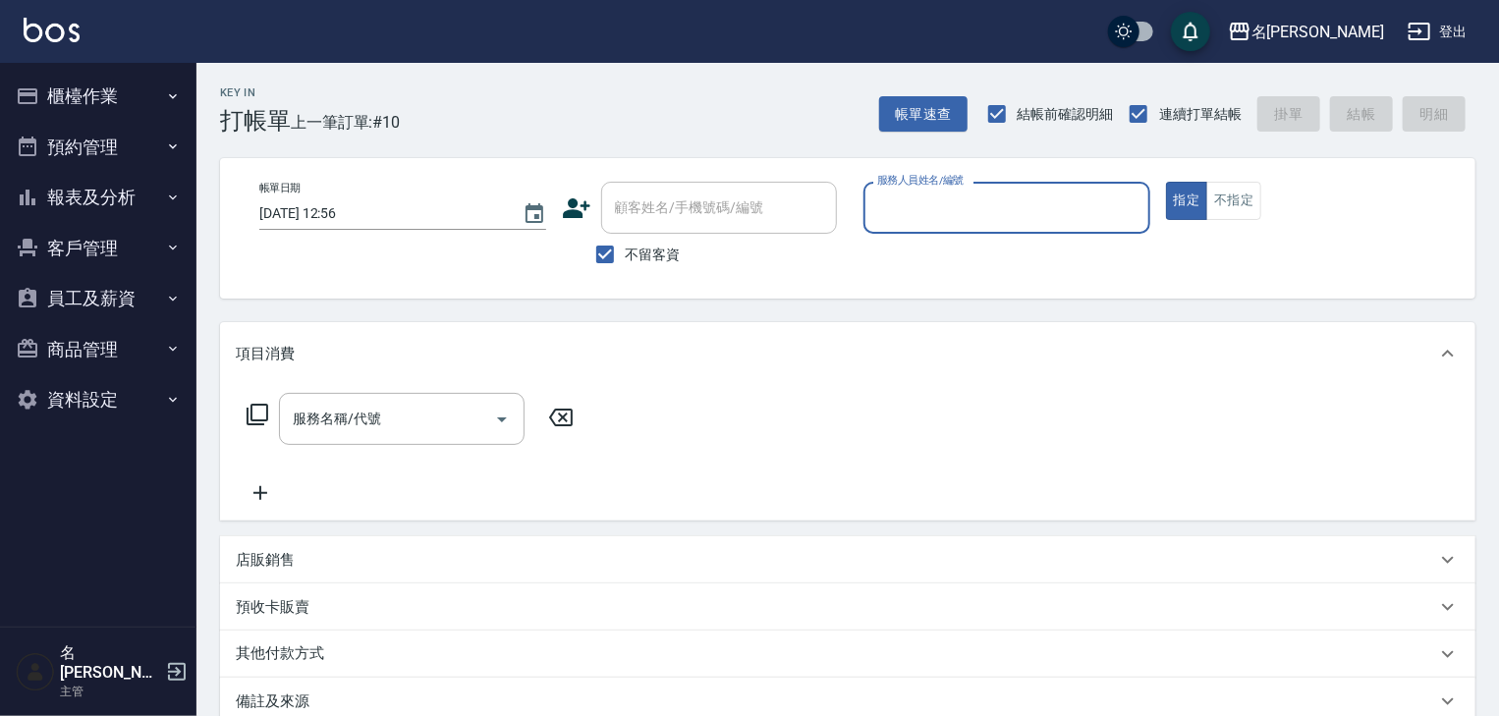
click at [138, 95] on button "櫃檯作業" at bounding box center [98, 96] width 181 height 51
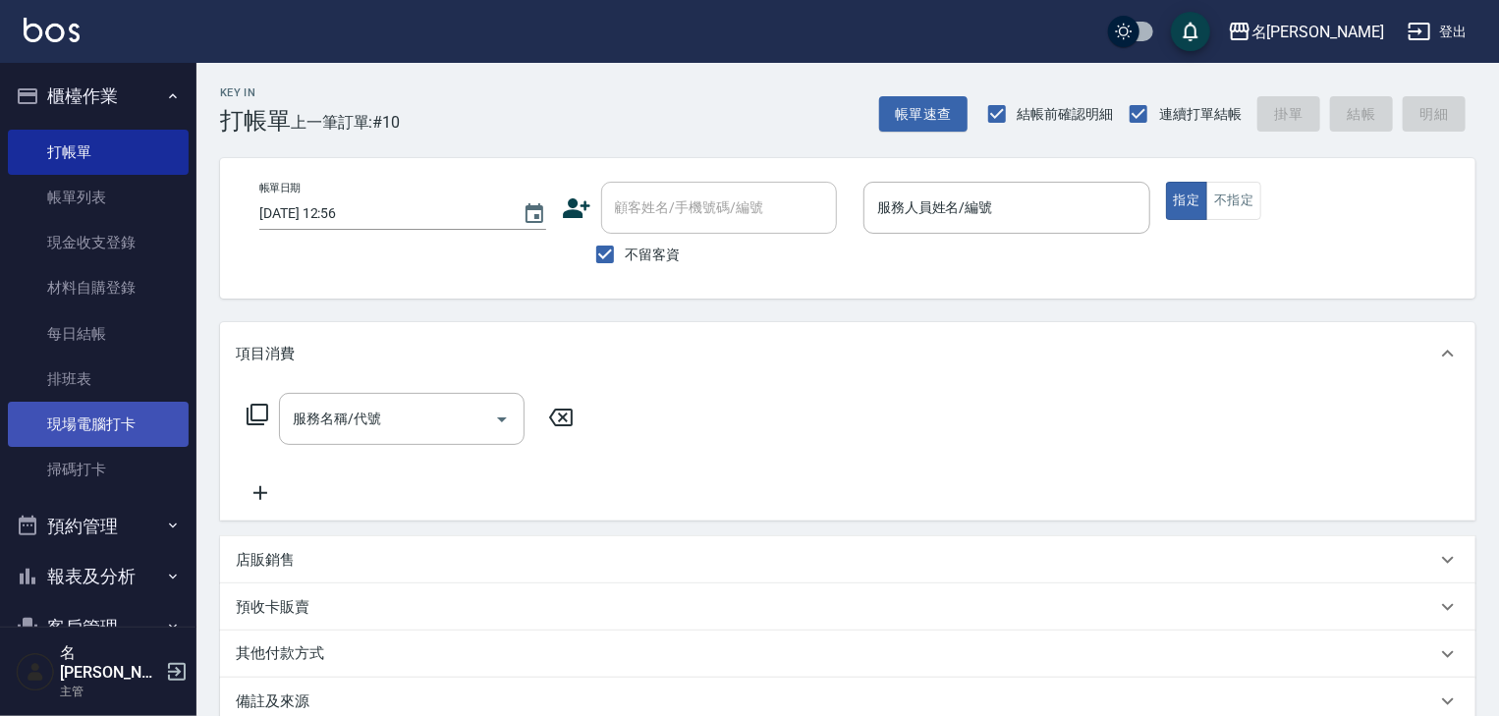
click at [121, 434] on link "現場電腦打卡" at bounding box center [98, 424] width 181 height 45
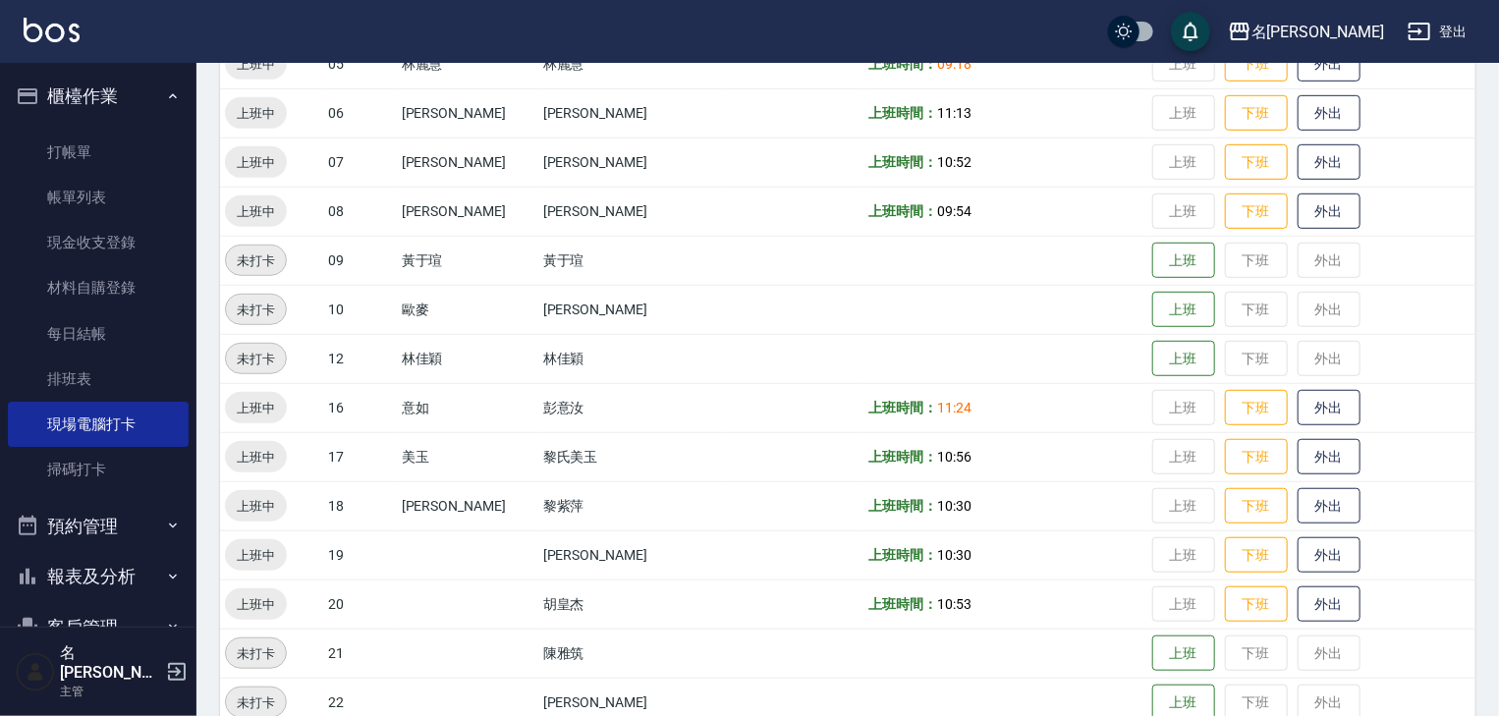
scroll to position [629, 0]
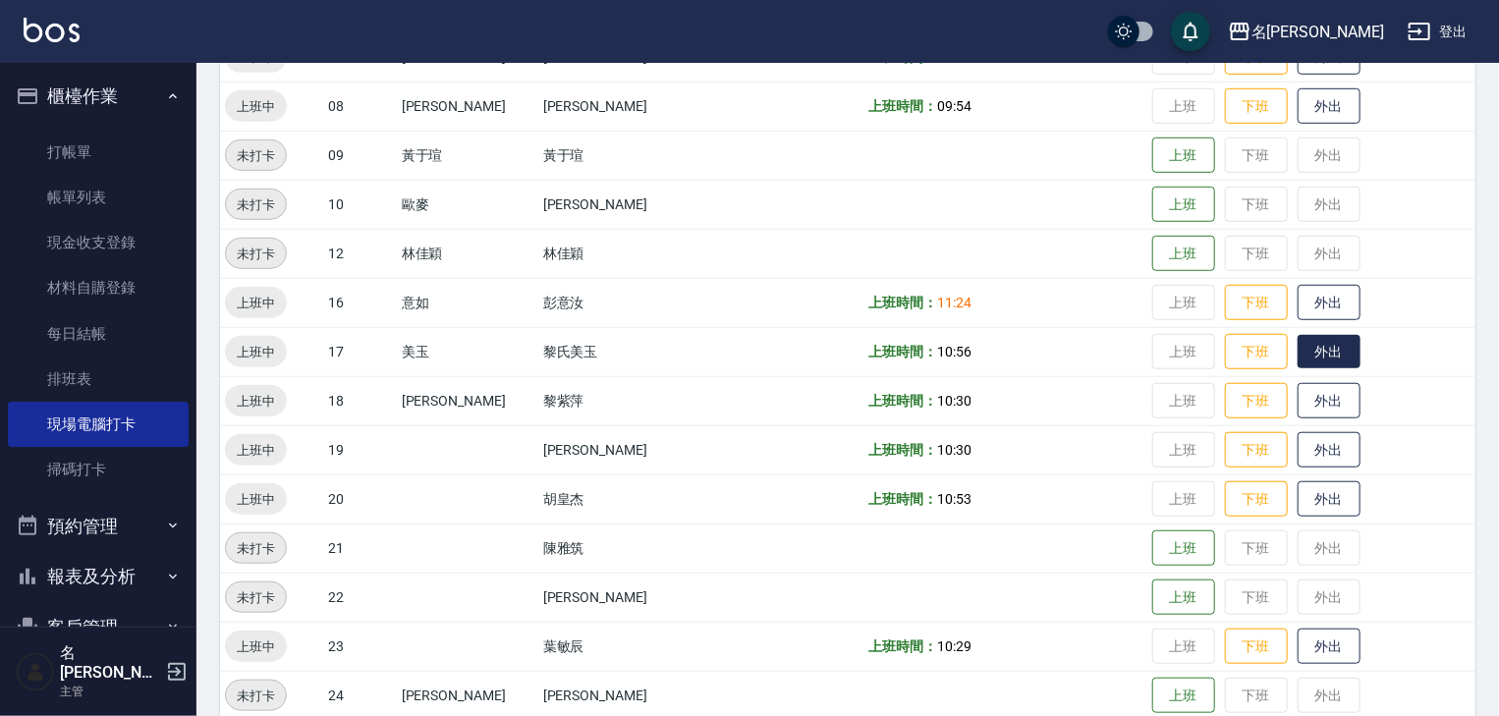
click at [1313, 361] on button "外出" at bounding box center [1328, 352] width 63 height 34
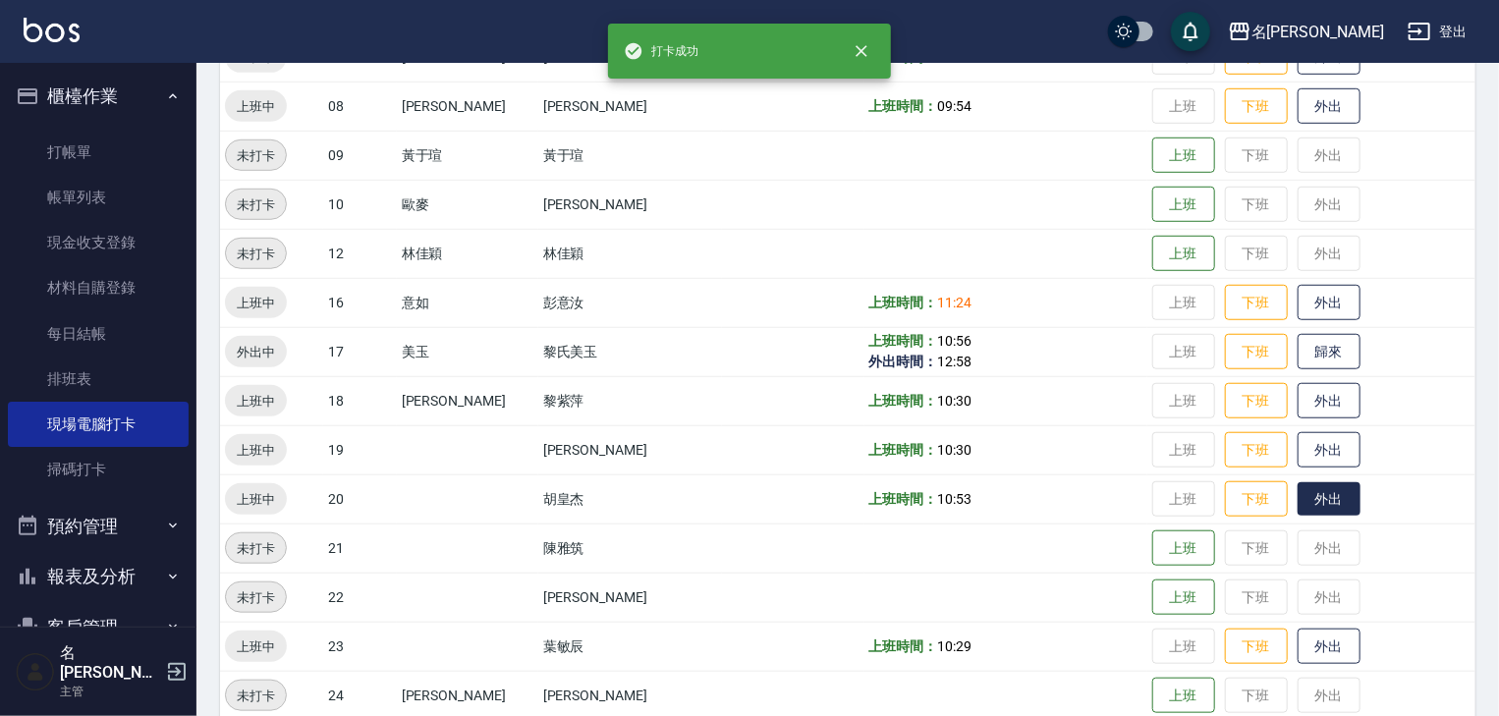
click at [1321, 502] on button "外出" at bounding box center [1328, 499] width 63 height 34
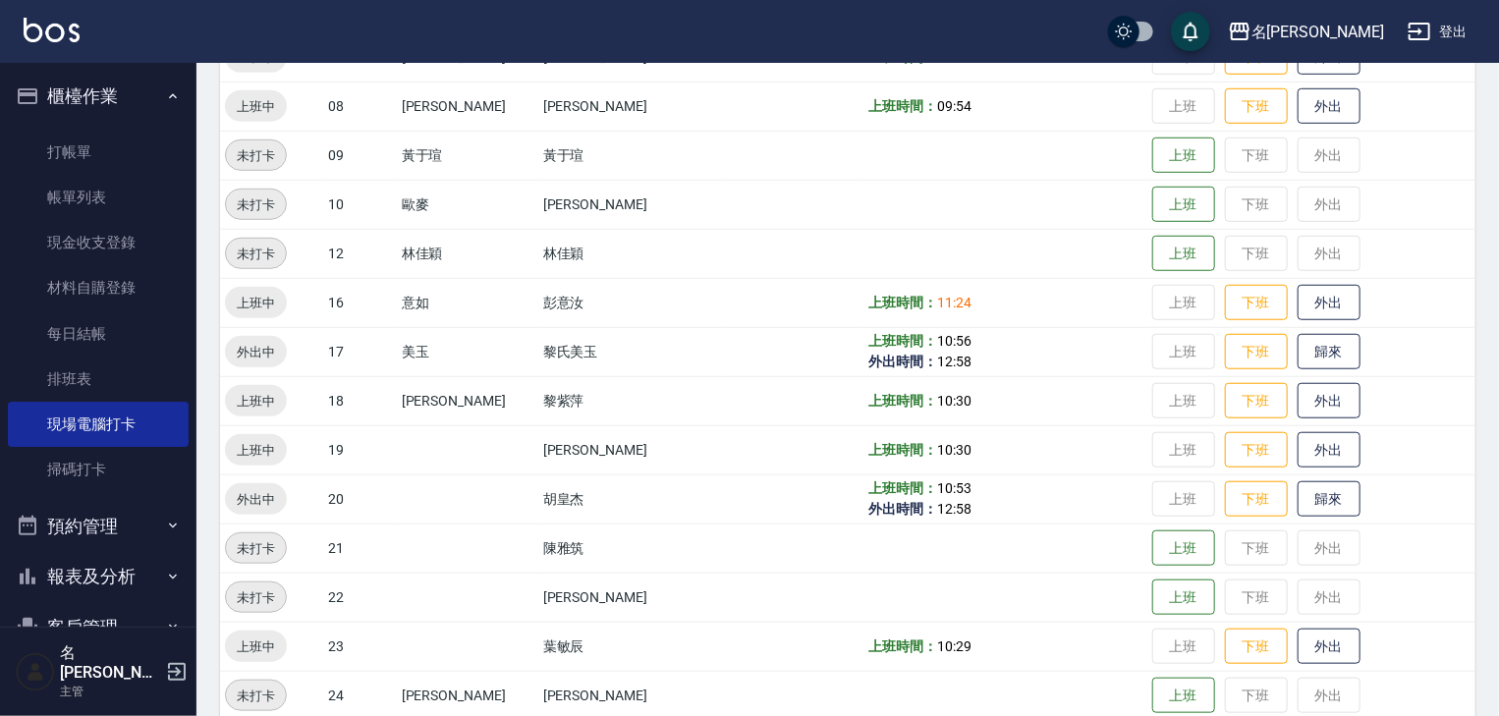
click at [34, 38] on img at bounding box center [52, 30] width 56 height 25
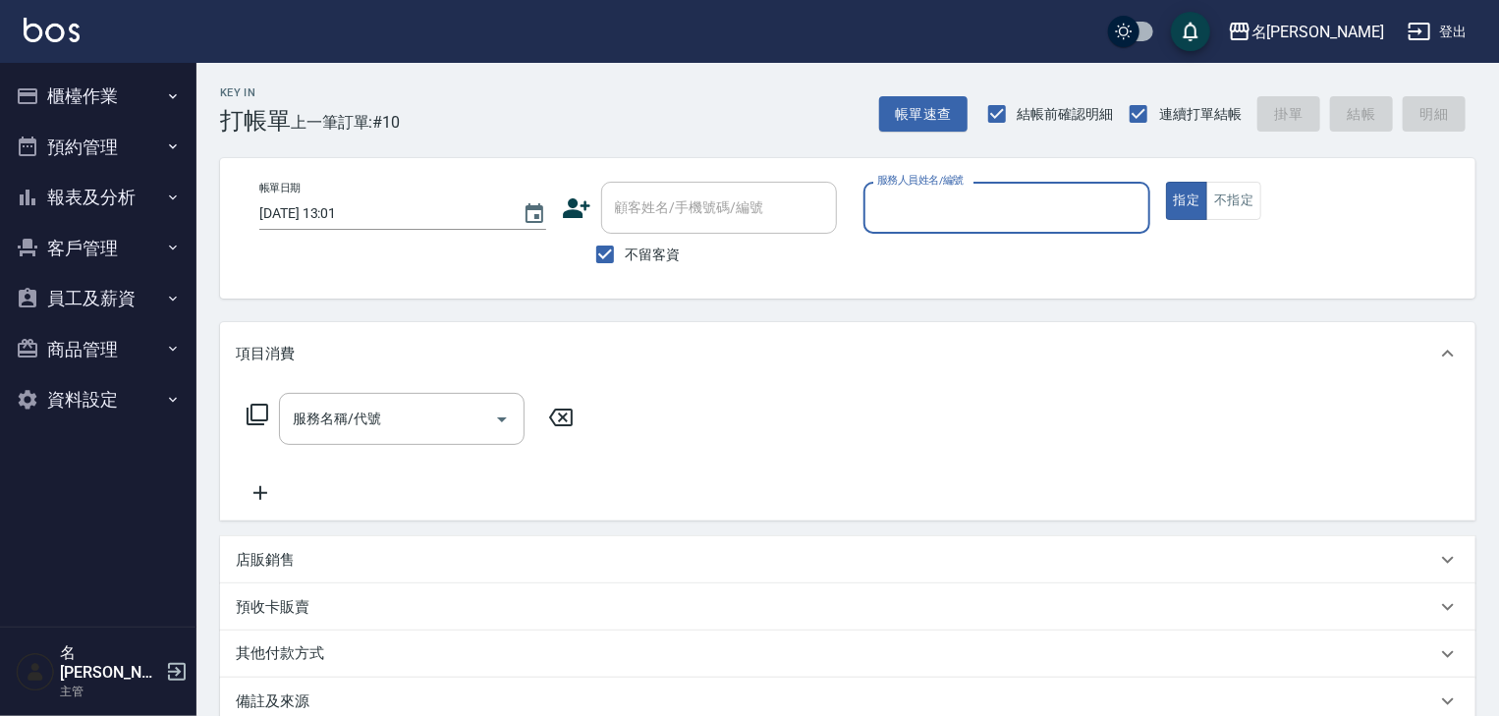
click at [1032, 204] on input "服務人員姓名/編號" at bounding box center [1006, 208] width 269 height 34
type input "Joyce-01"
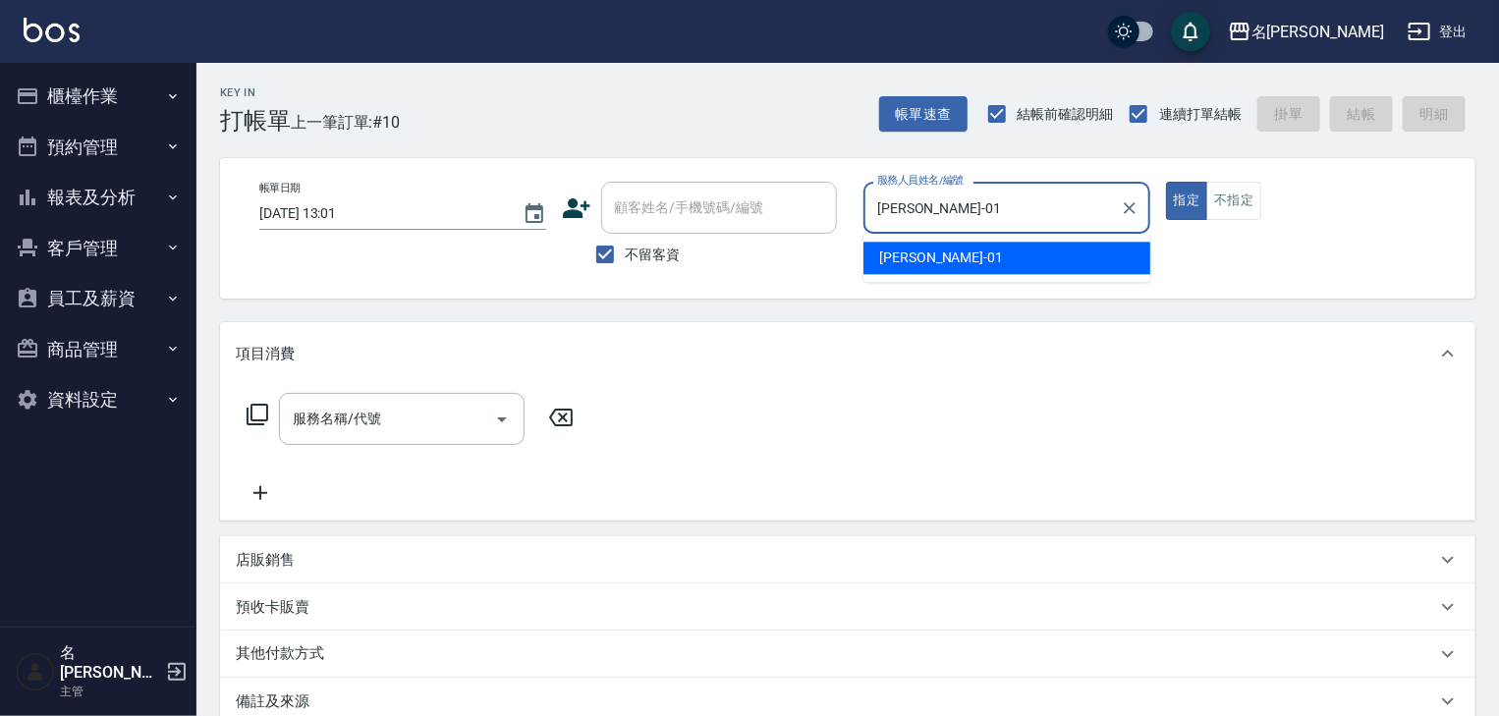
type button "true"
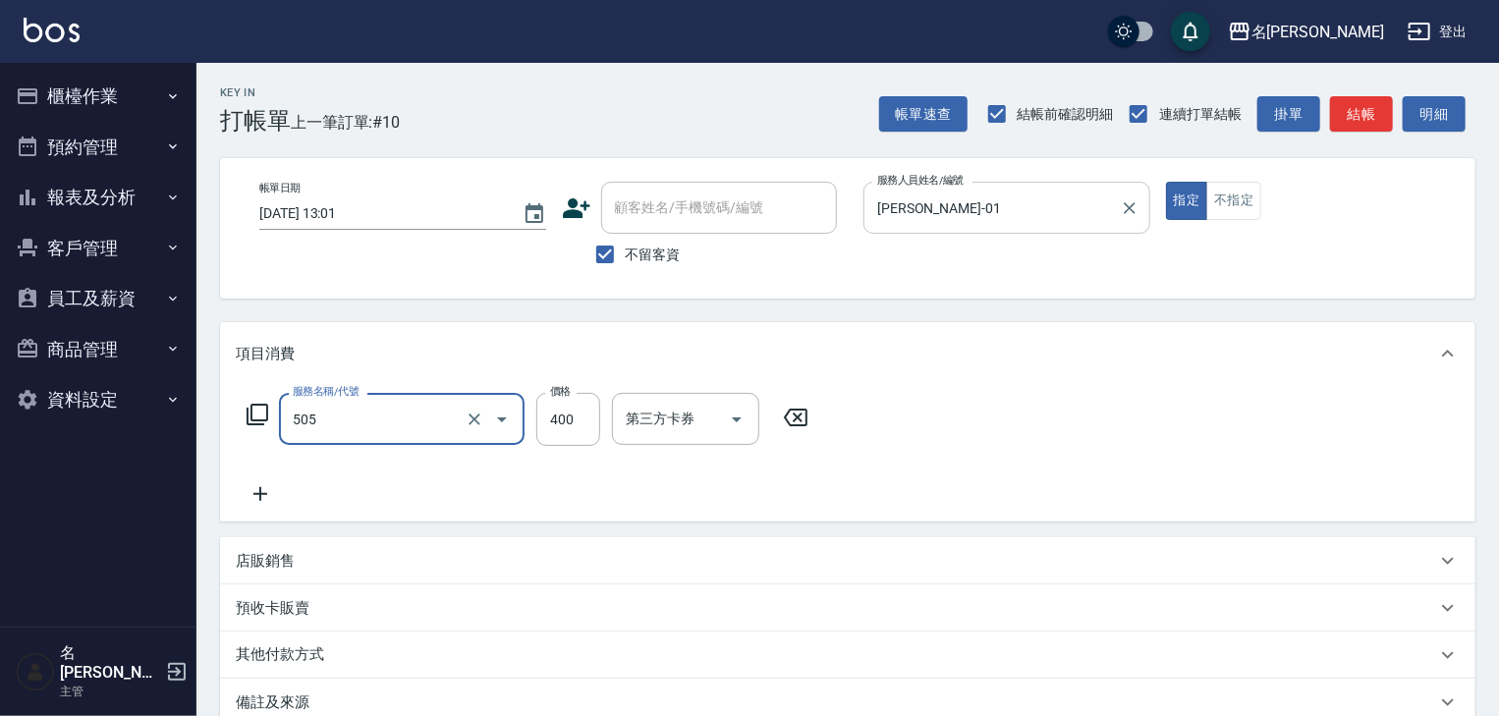
type input "洗髮(505)"
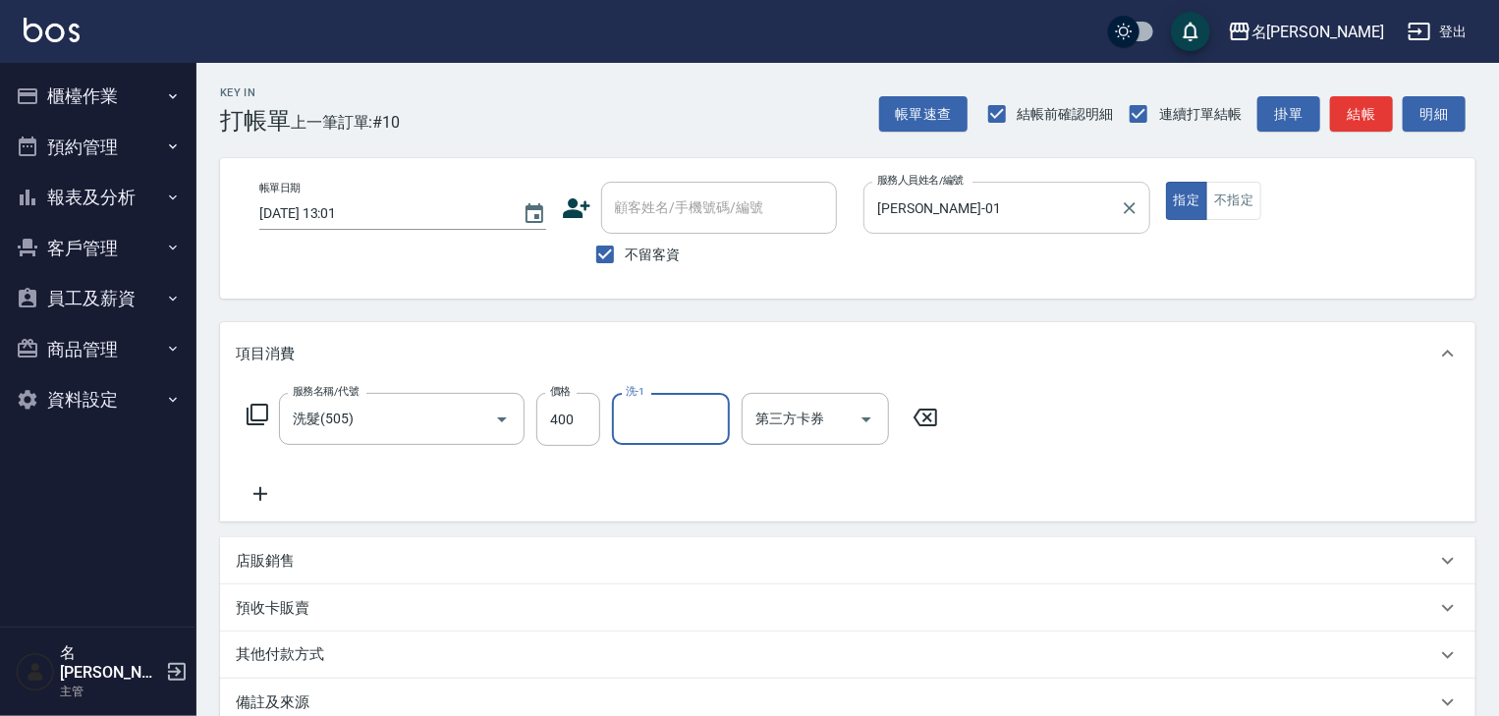
type input "2"
type input "游昕-19"
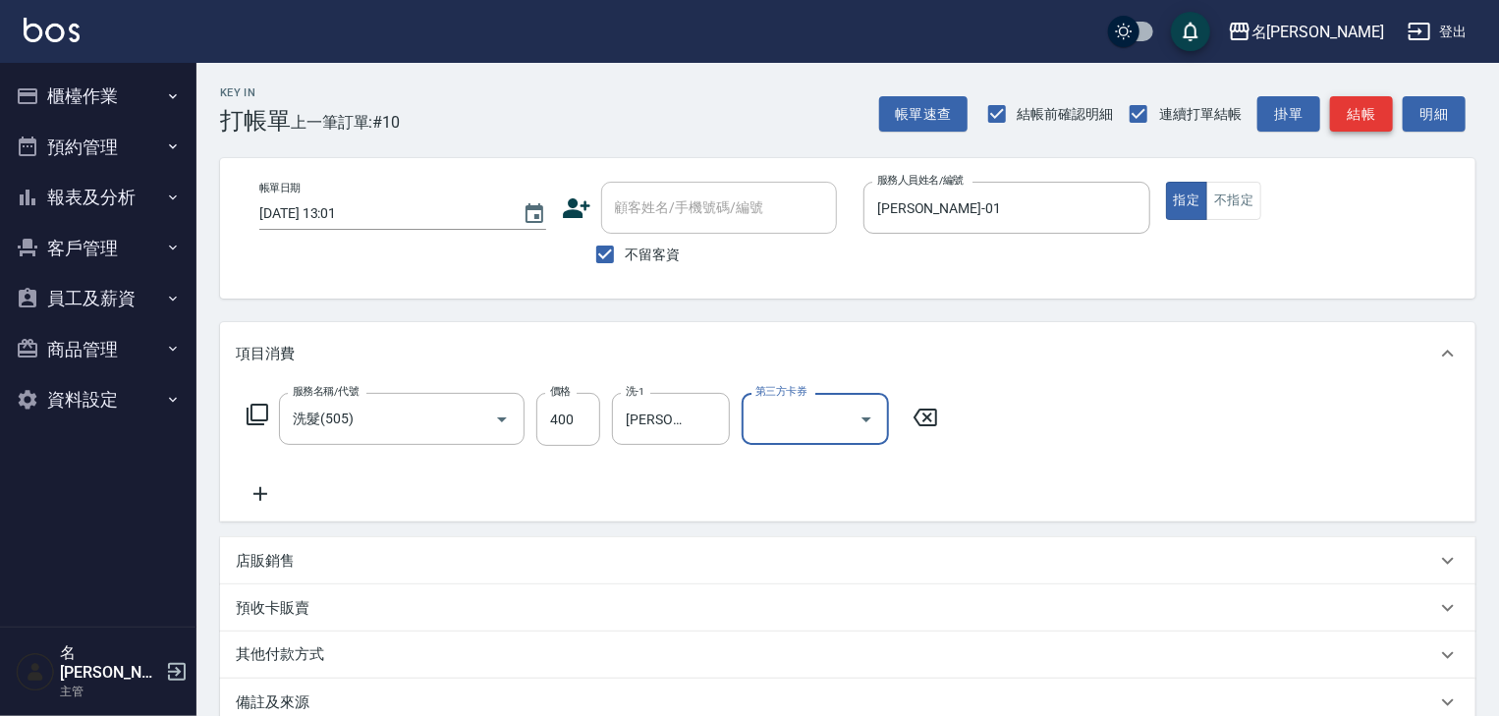
click at [1382, 105] on button "結帳" at bounding box center [1361, 114] width 63 height 36
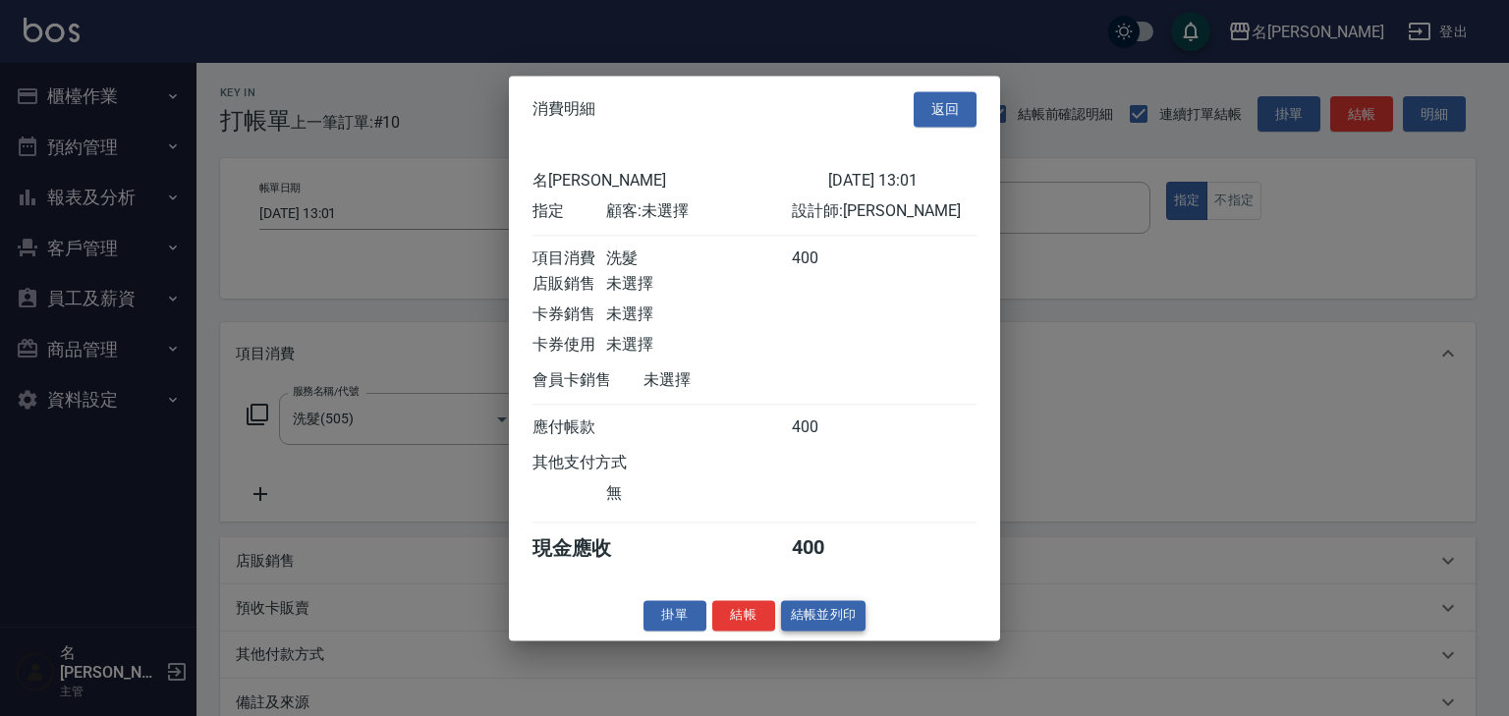
click at [787, 631] on button "結帳並列印" at bounding box center [823, 615] width 85 height 30
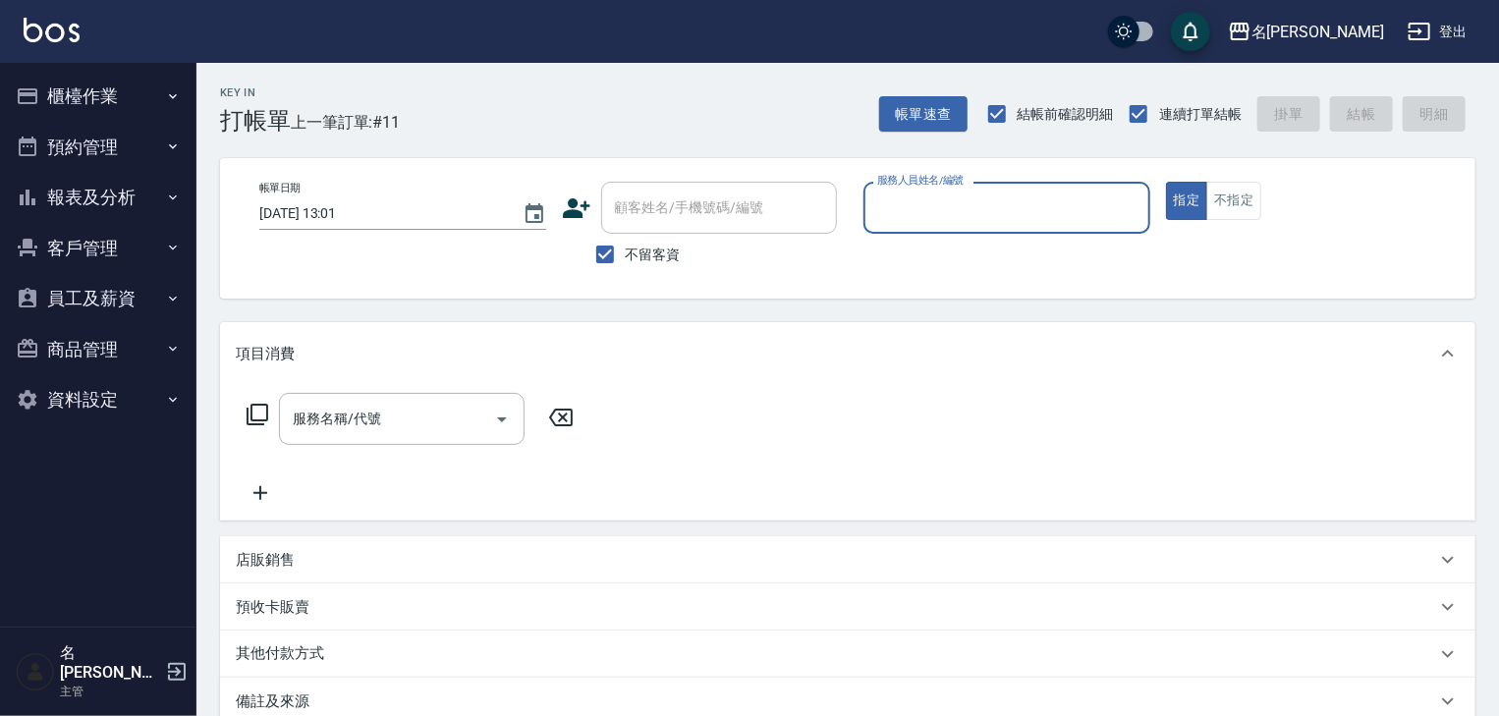
click at [70, 193] on button "報表及分析" at bounding box center [98, 197] width 181 height 51
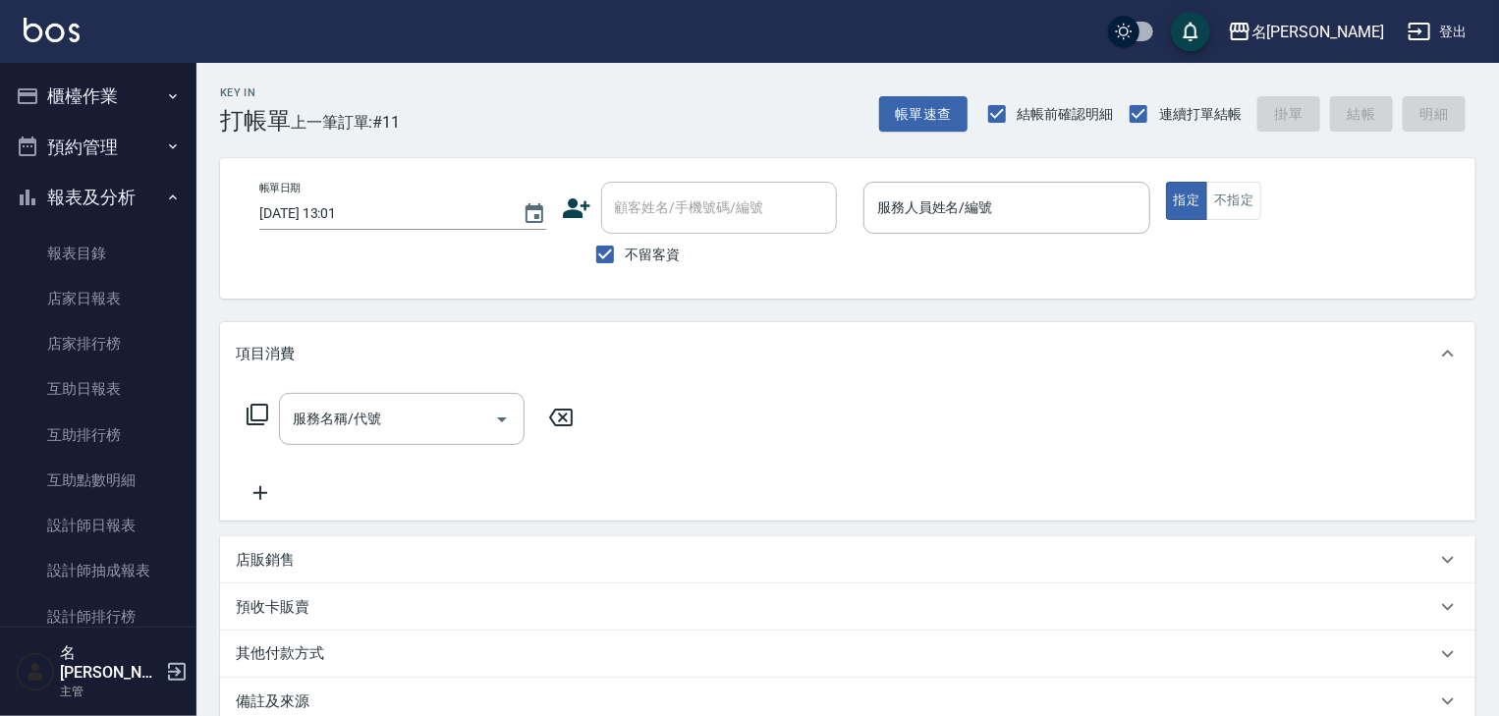
click at [117, 99] on button "櫃檯作業" at bounding box center [98, 96] width 181 height 51
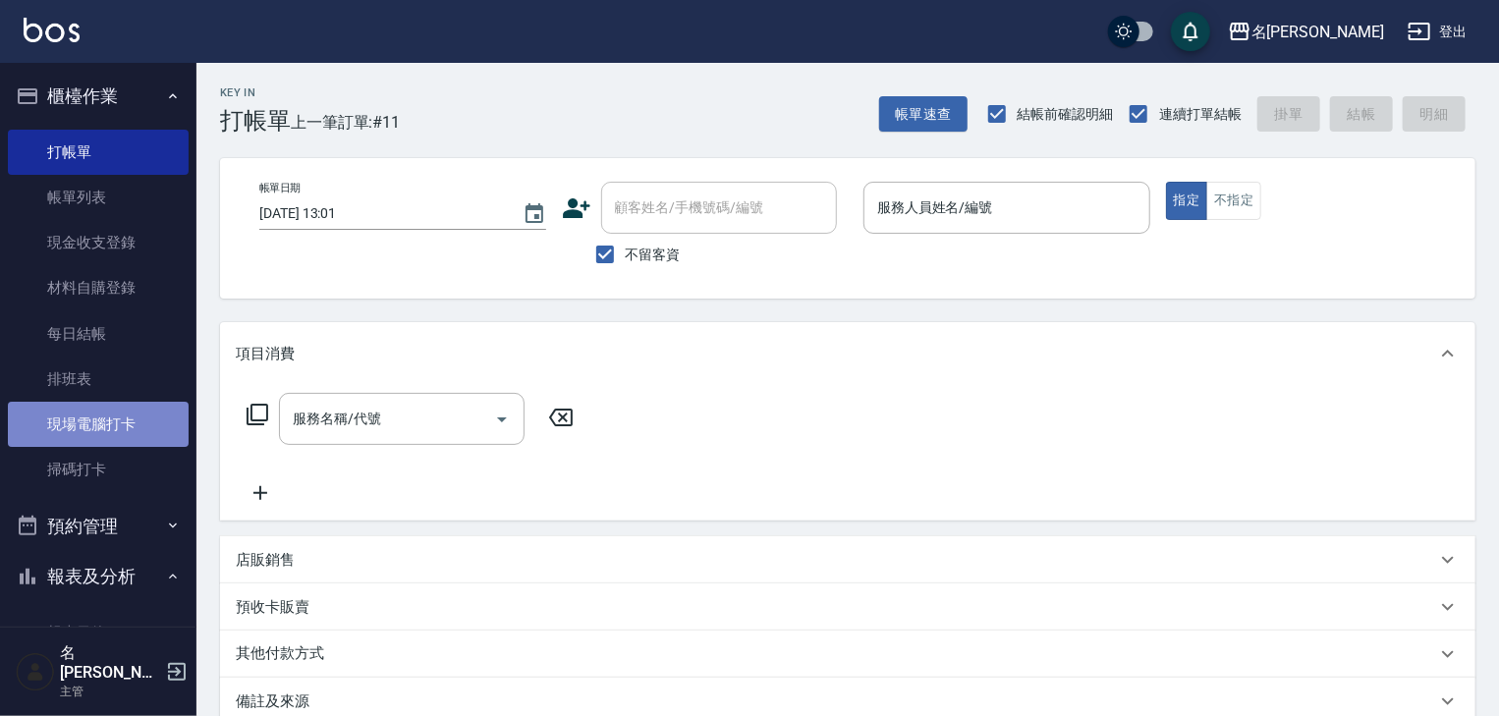
click at [134, 423] on link "現場電腦打卡" at bounding box center [98, 424] width 181 height 45
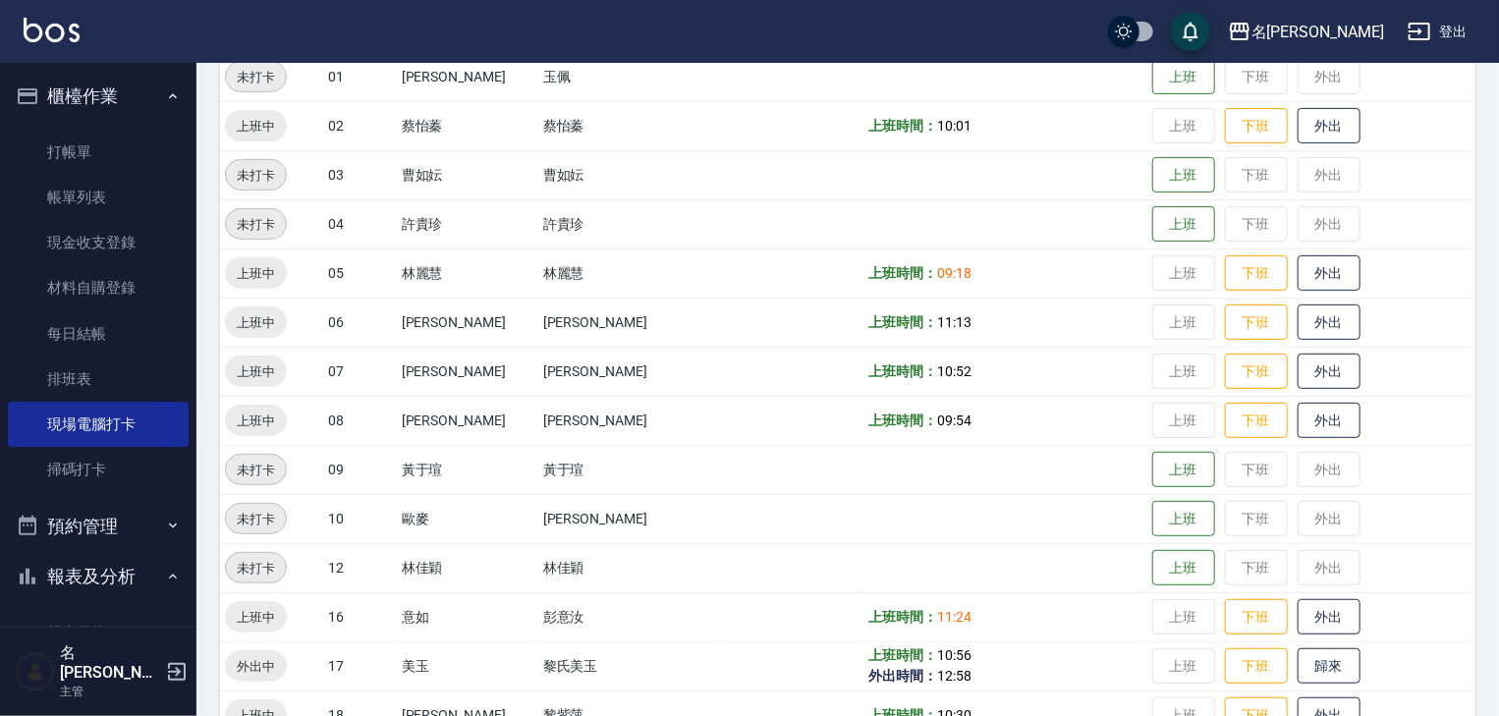
scroll to position [418, 0]
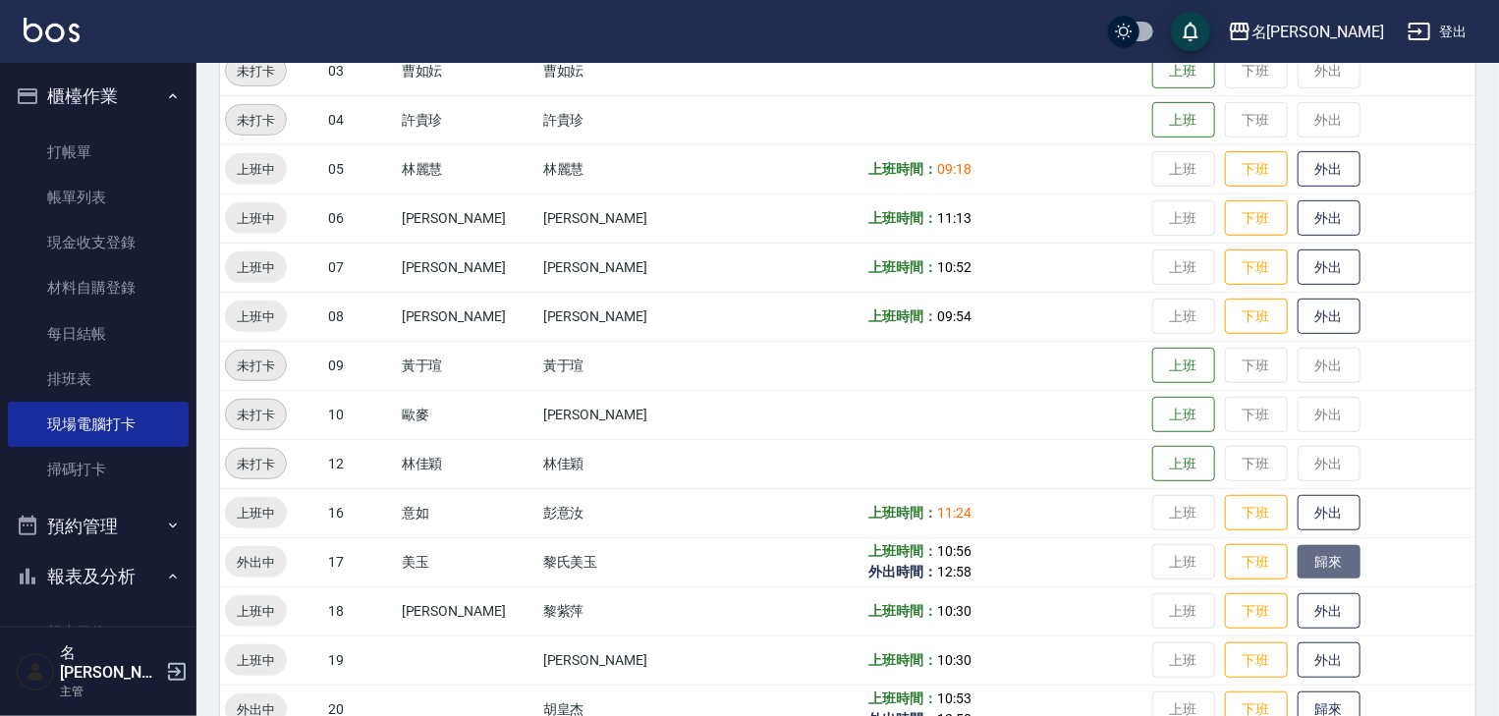
click at [1316, 570] on button "歸來" at bounding box center [1328, 562] width 63 height 34
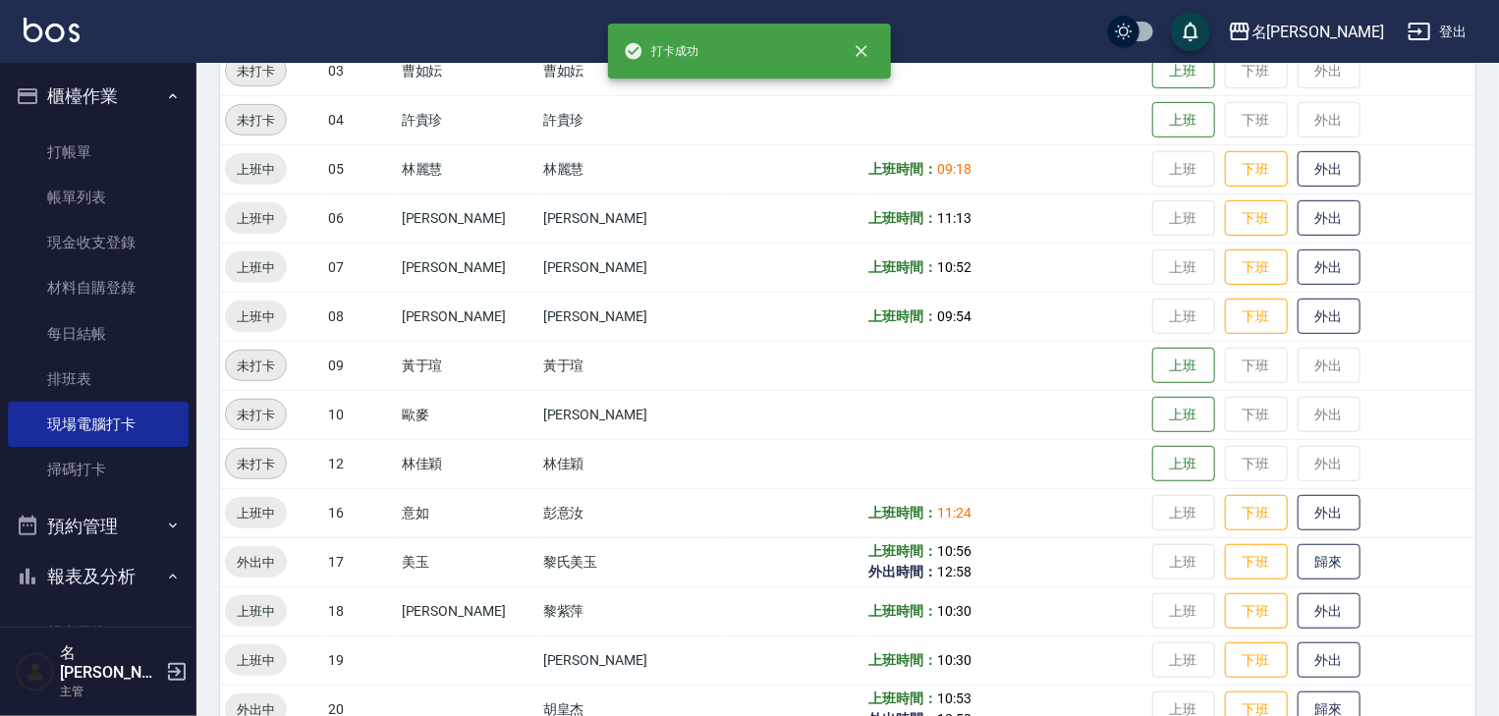
scroll to position [523, 0]
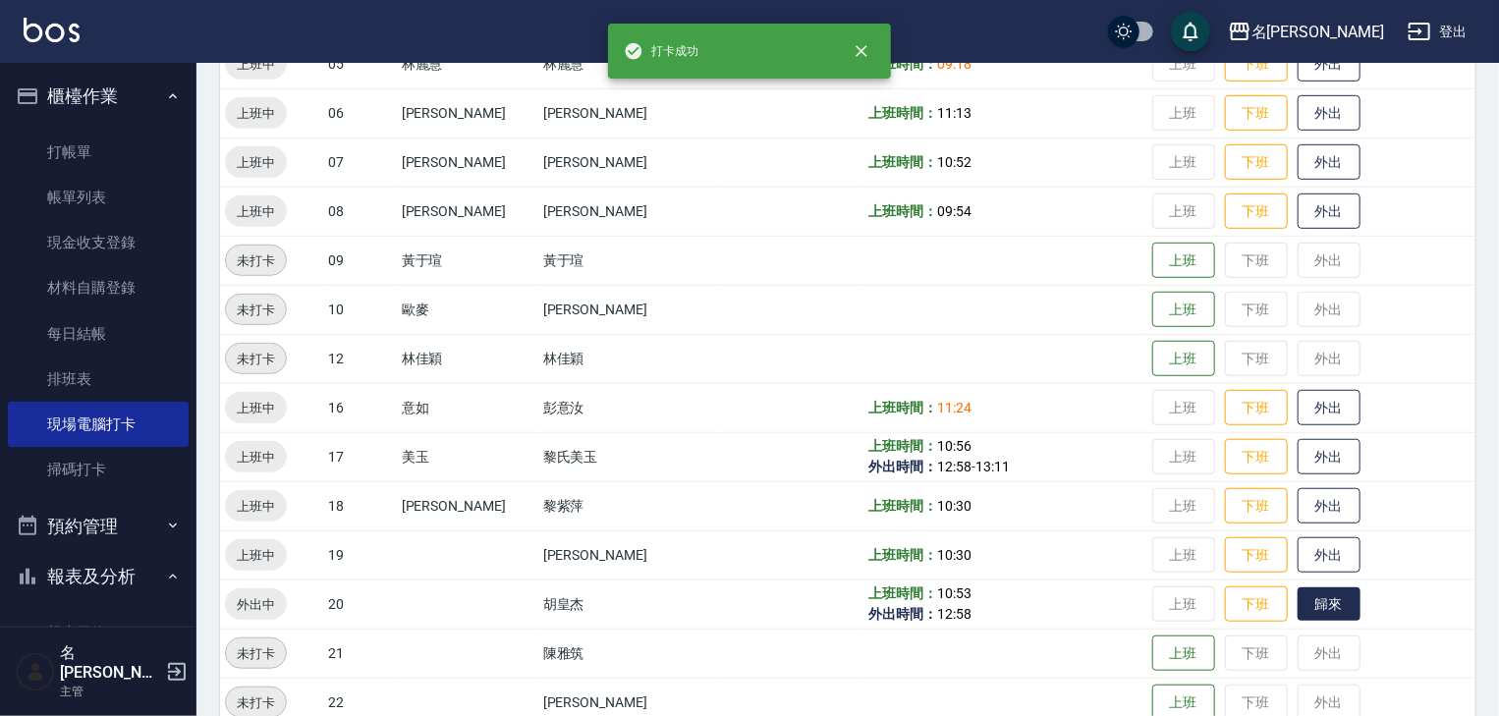
click at [1322, 607] on button "歸來" at bounding box center [1328, 604] width 63 height 34
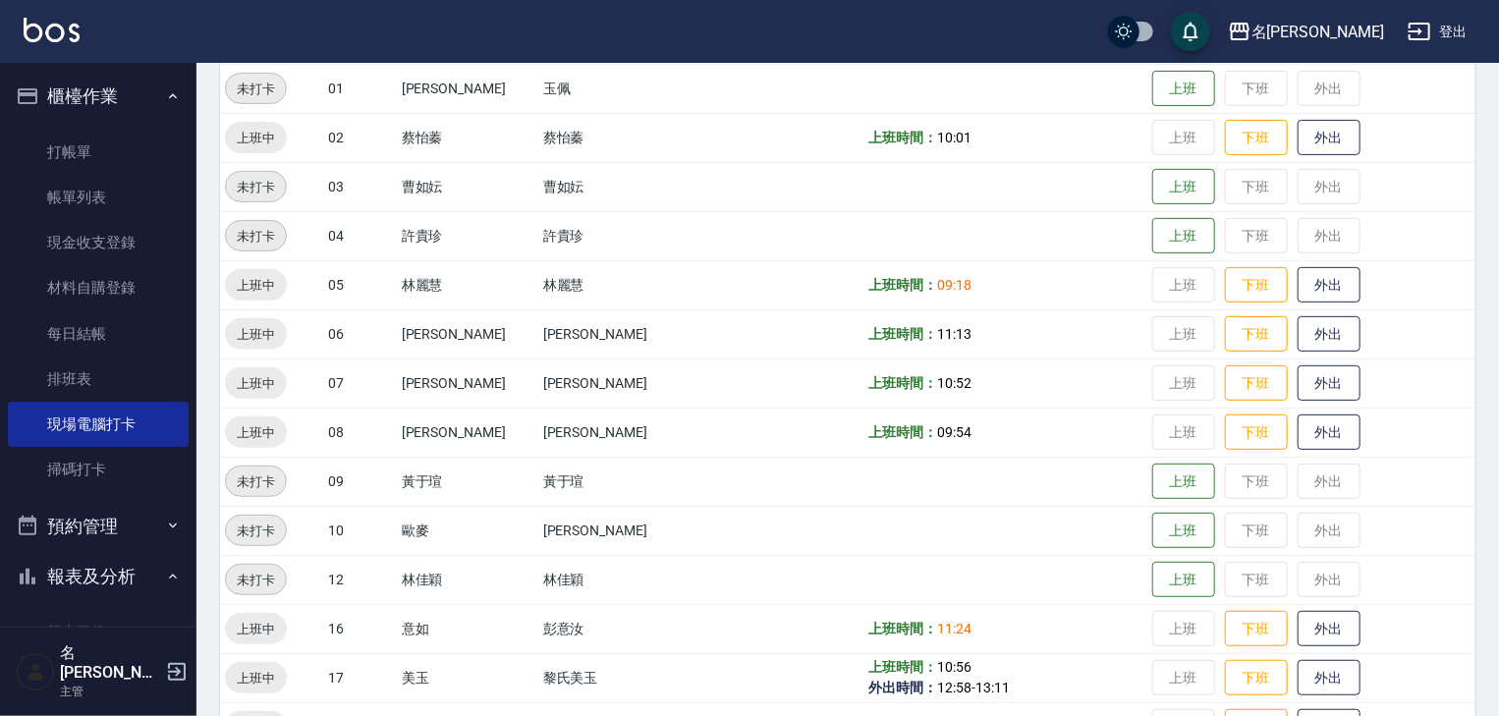
scroll to position [0, 0]
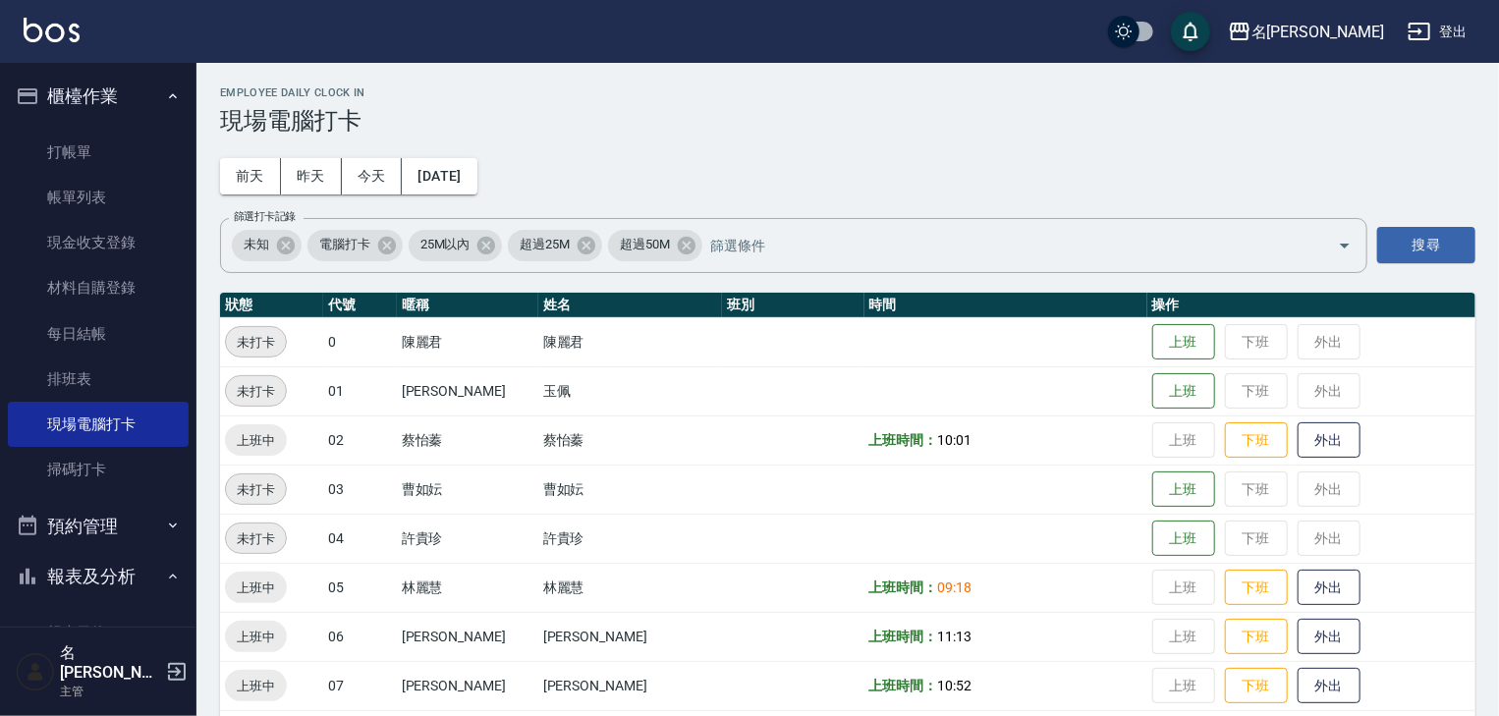
click at [53, 28] on img at bounding box center [52, 30] width 56 height 25
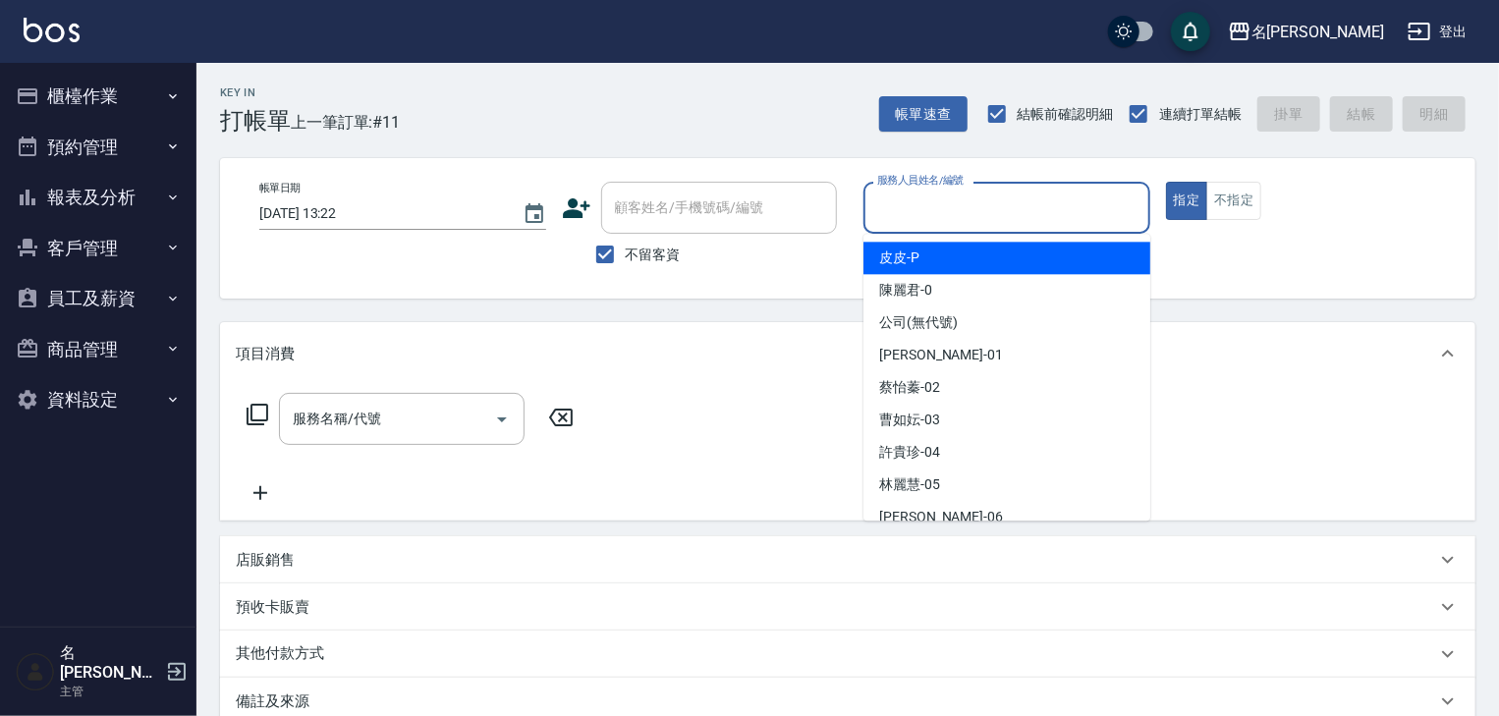
click at [1029, 193] on input "服務人員姓名/編號" at bounding box center [1006, 208] width 269 height 34
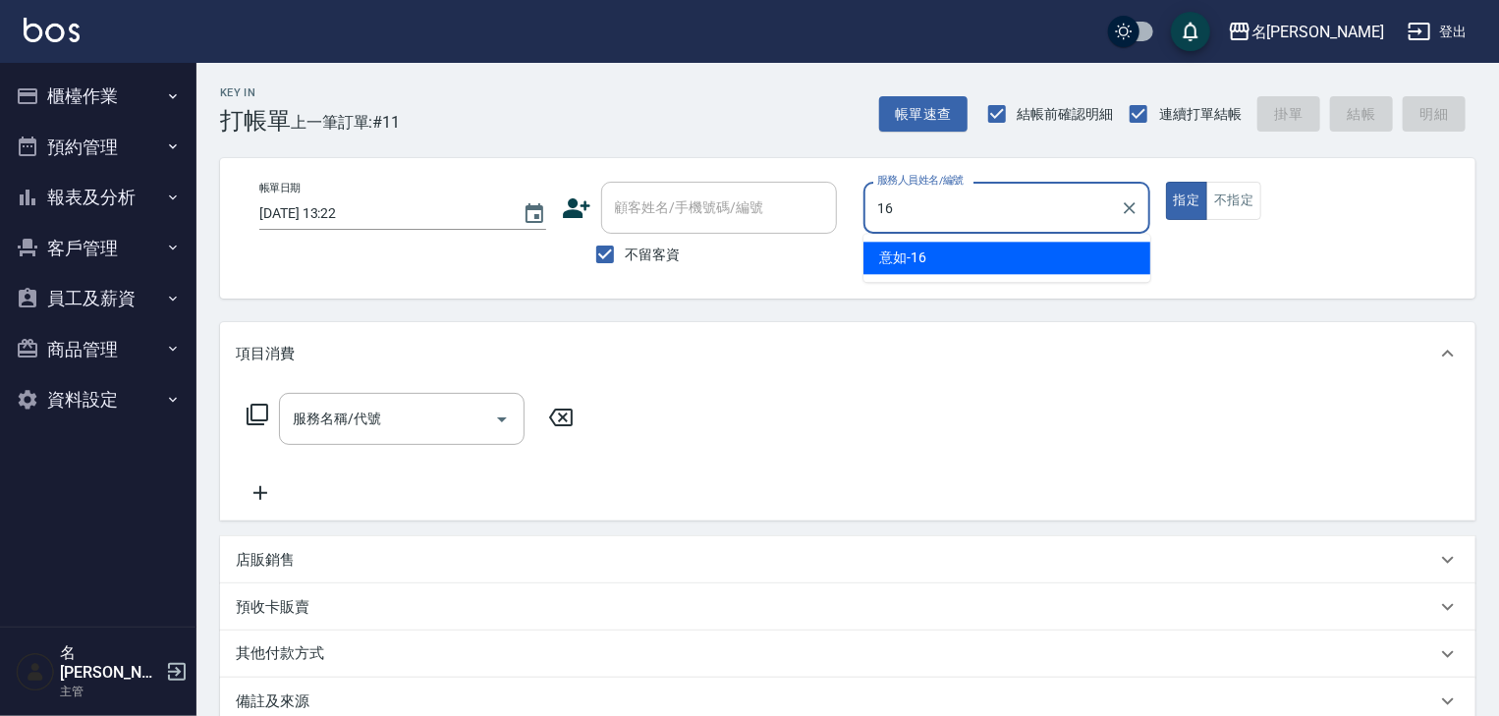
type input "意如-16"
type button "true"
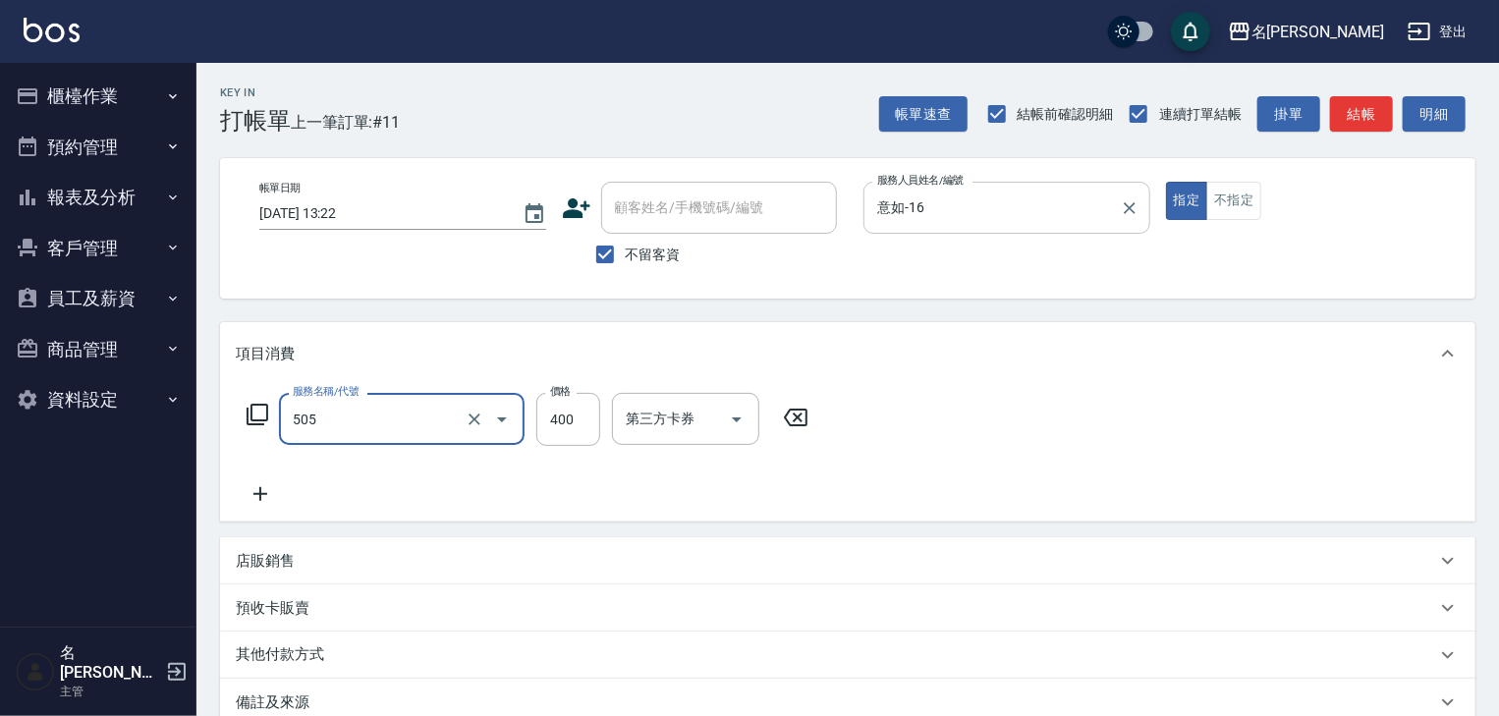
type input "洗髮(505)"
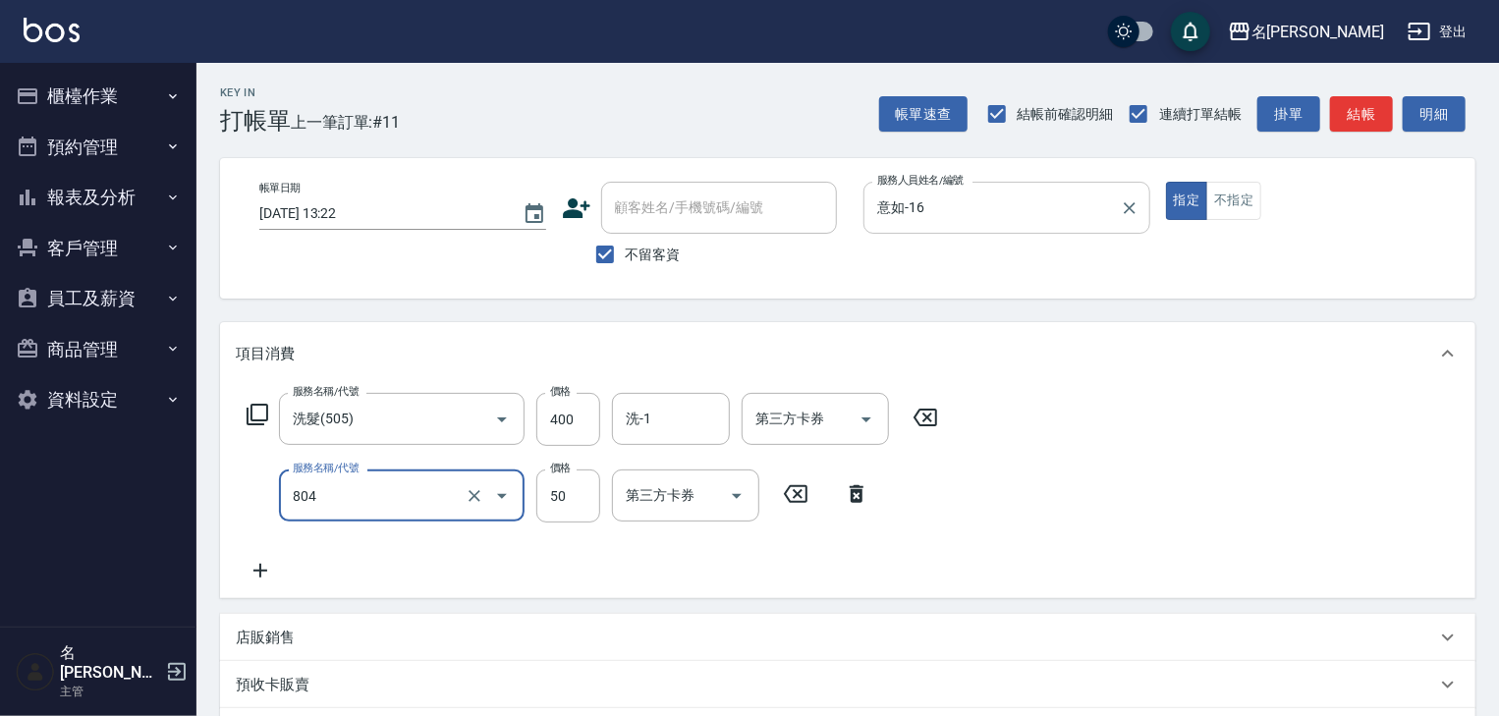
type input "吹捲(804)"
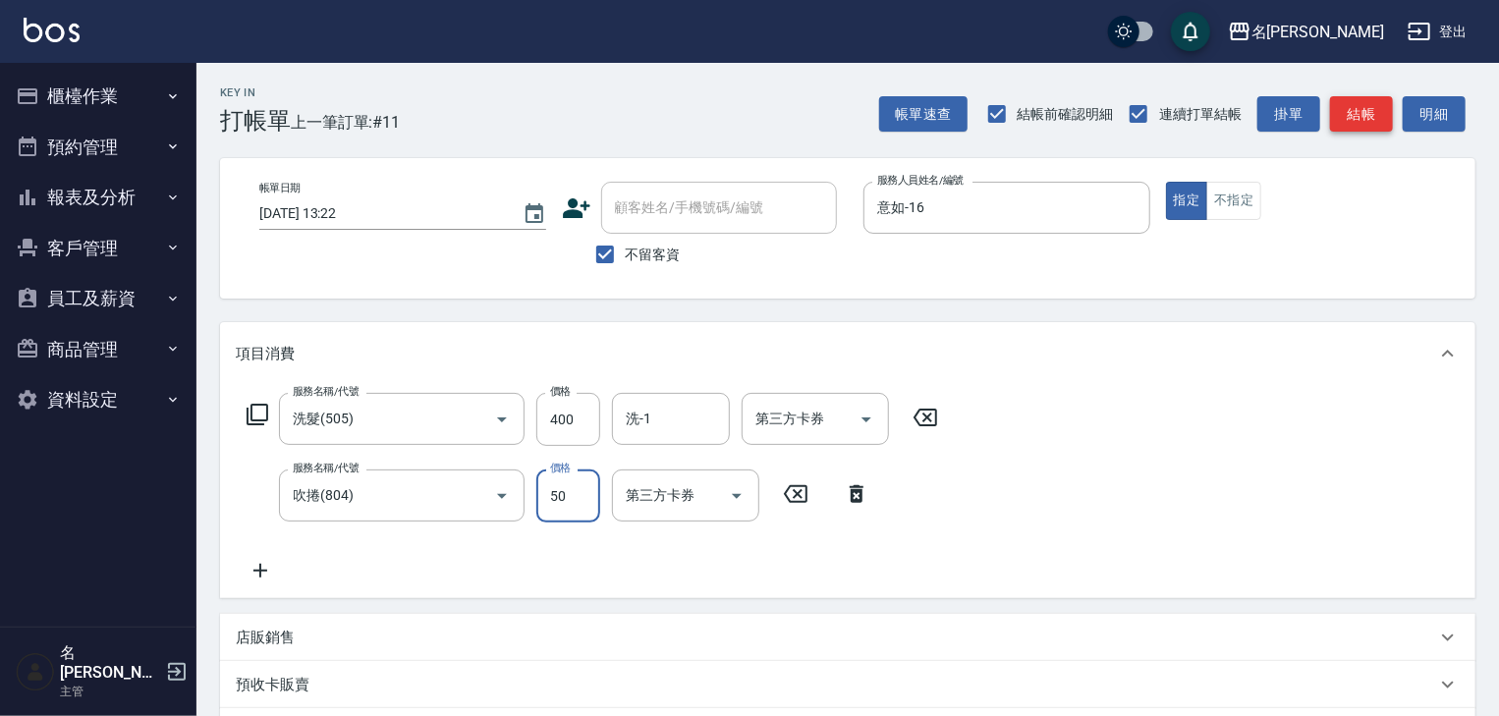
click at [1350, 101] on button "結帳" at bounding box center [1361, 114] width 63 height 36
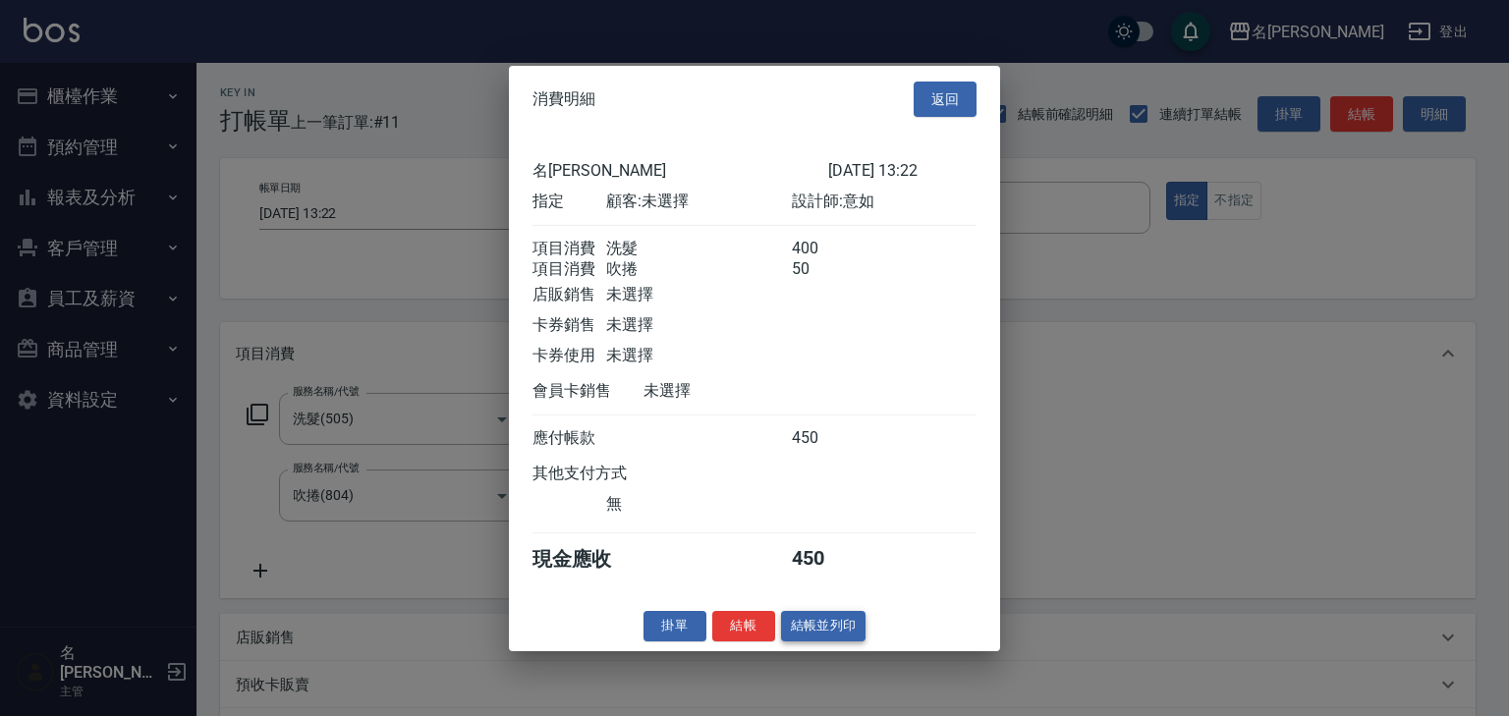
click at [837, 636] on button "結帳並列印" at bounding box center [823, 626] width 85 height 30
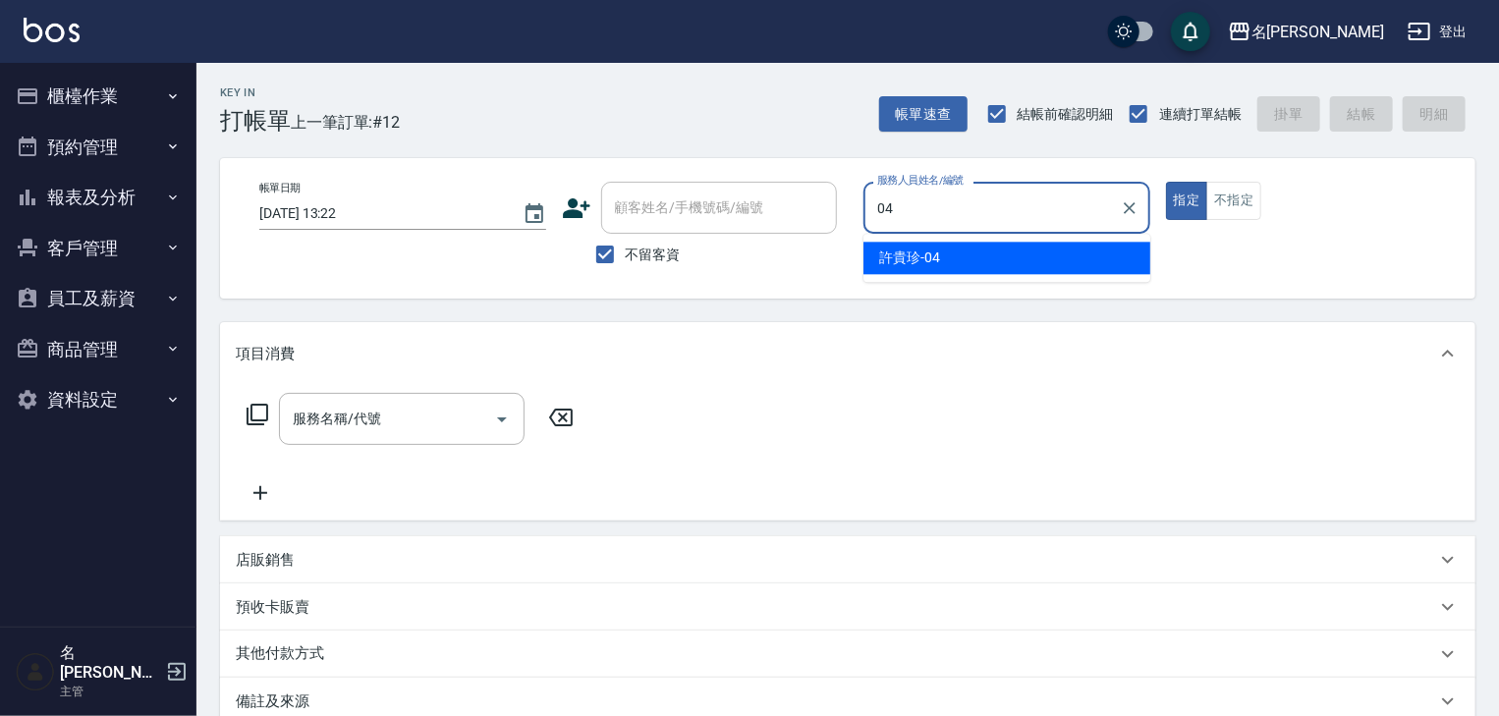
type input "許貴珍-04"
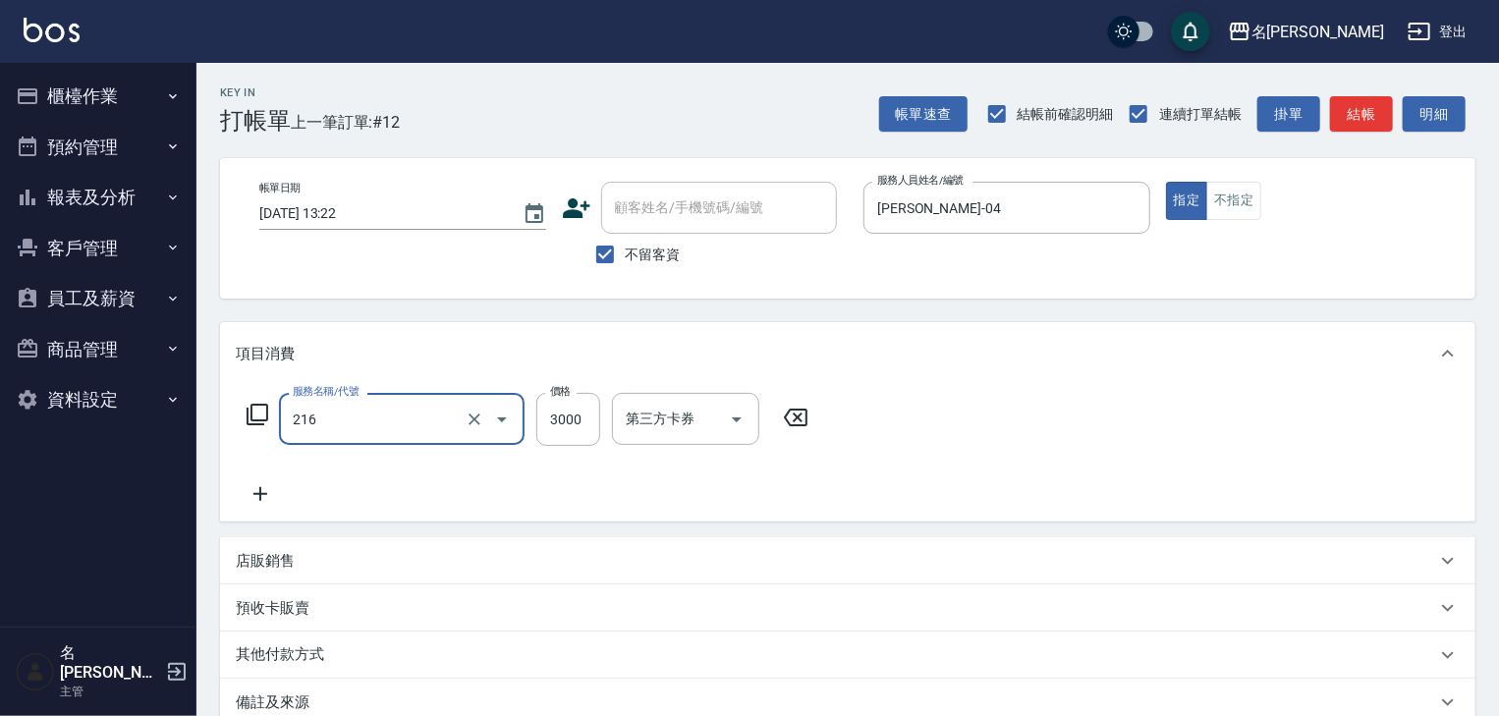
type input "陶瓷、溫朔燙(自備)(216)"
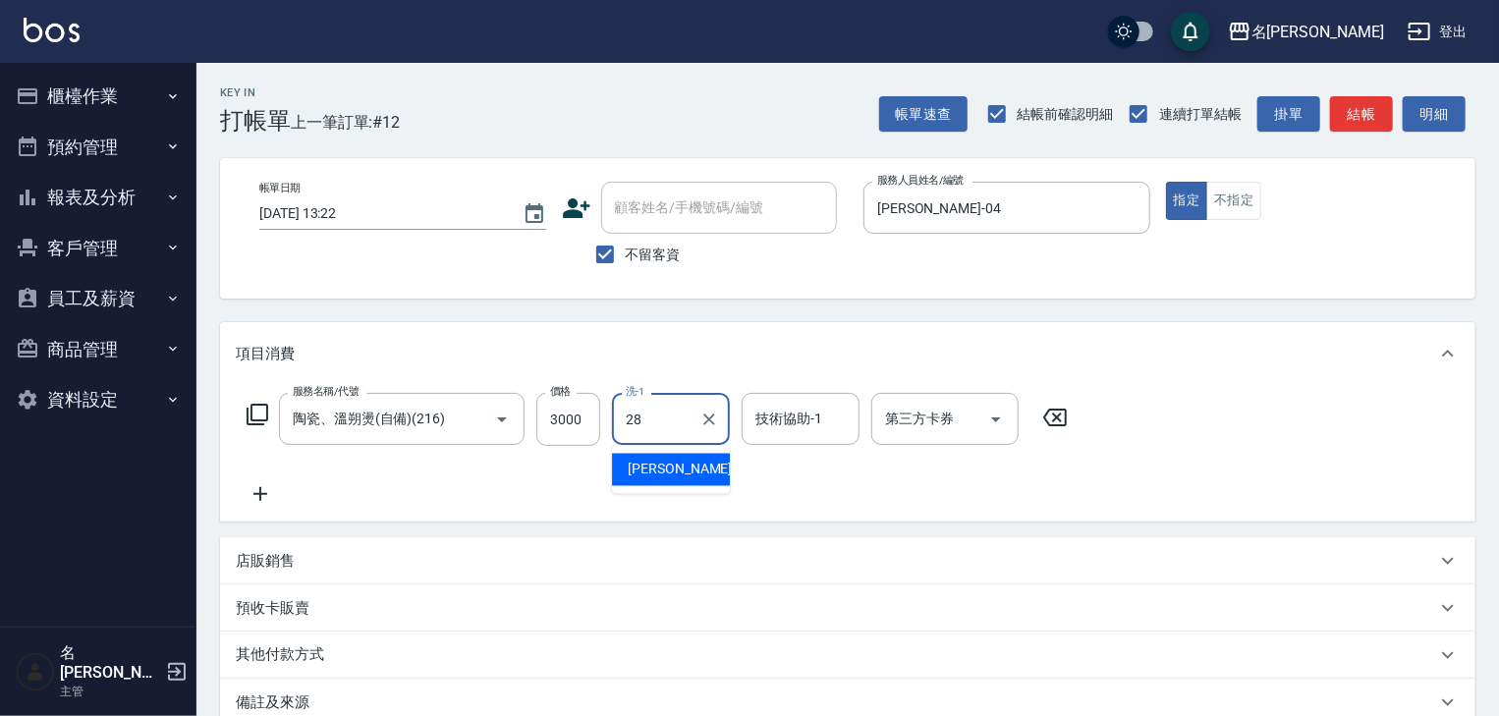
type input "冼宜芳-28"
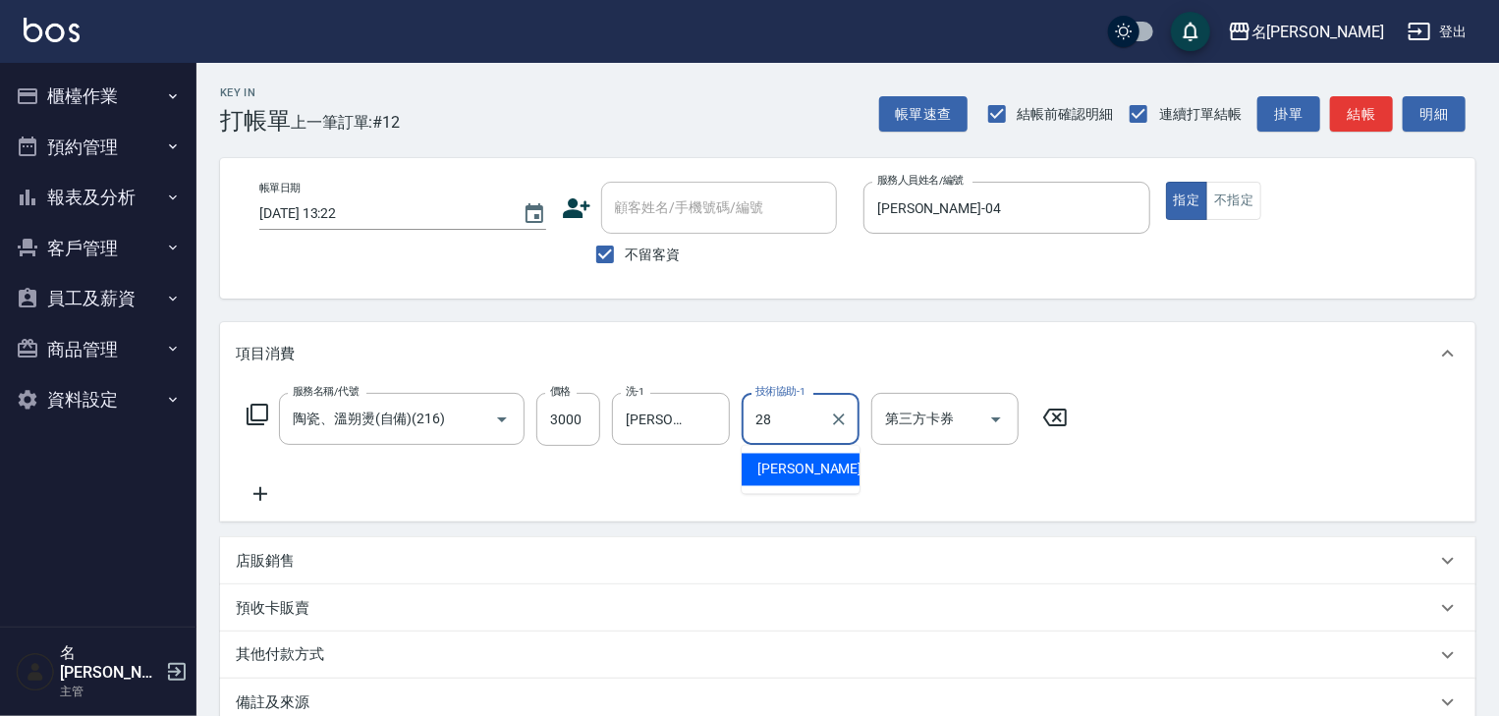
type input "冼宜芳-28"
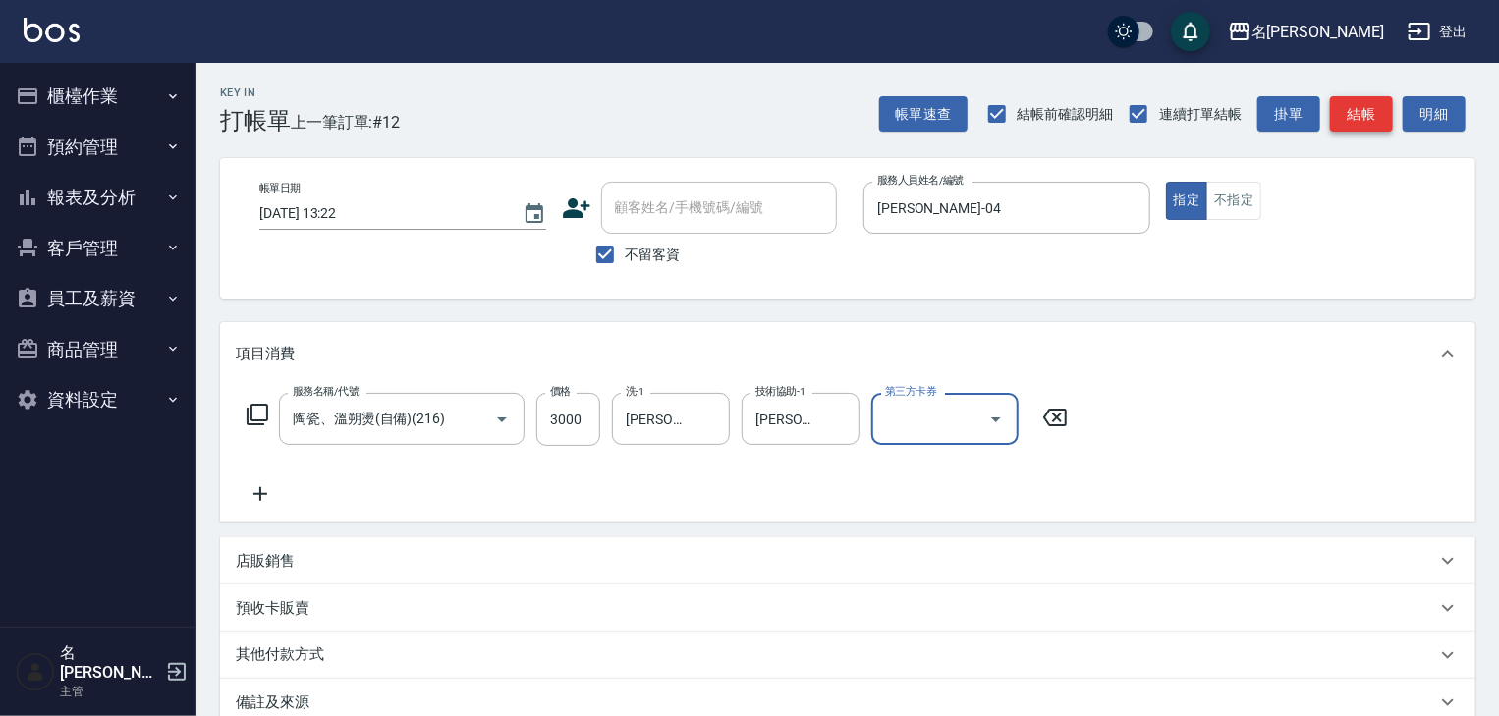
click at [1351, 122] on button "結帳" at bounding box center [1361, 114] width 63 height 36
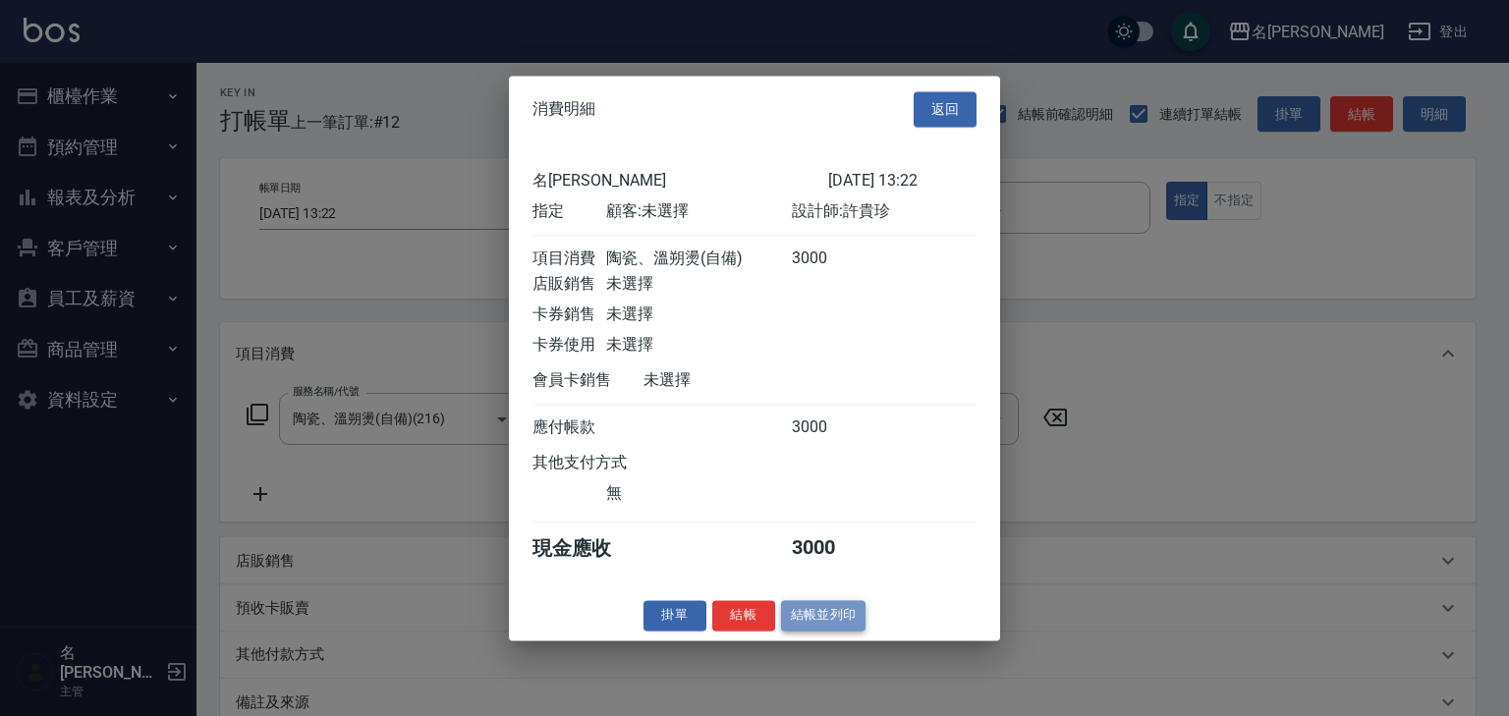
click at [856, 615] on button "結帳並列印" at bounding box center [823, 615] width 85 height 30
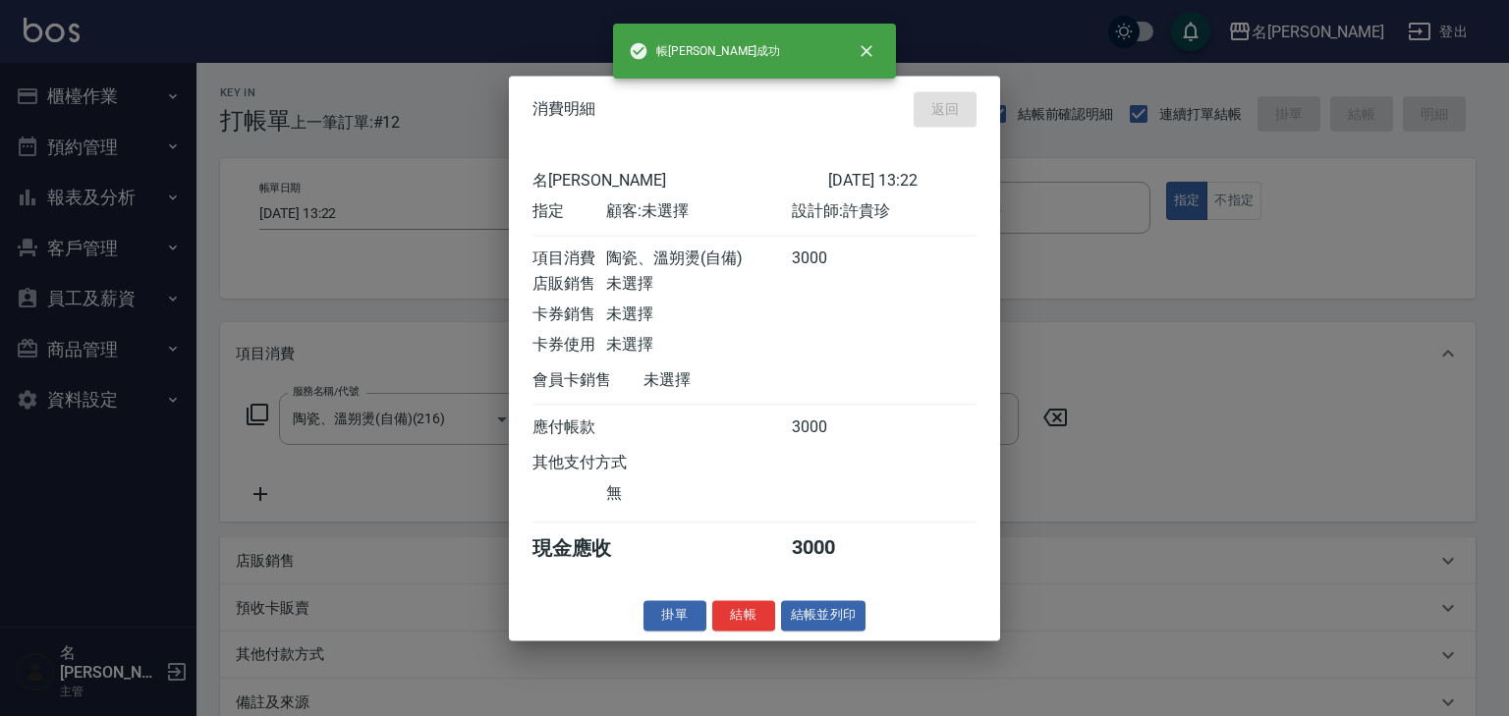
type input "2025/08/20 13:38"
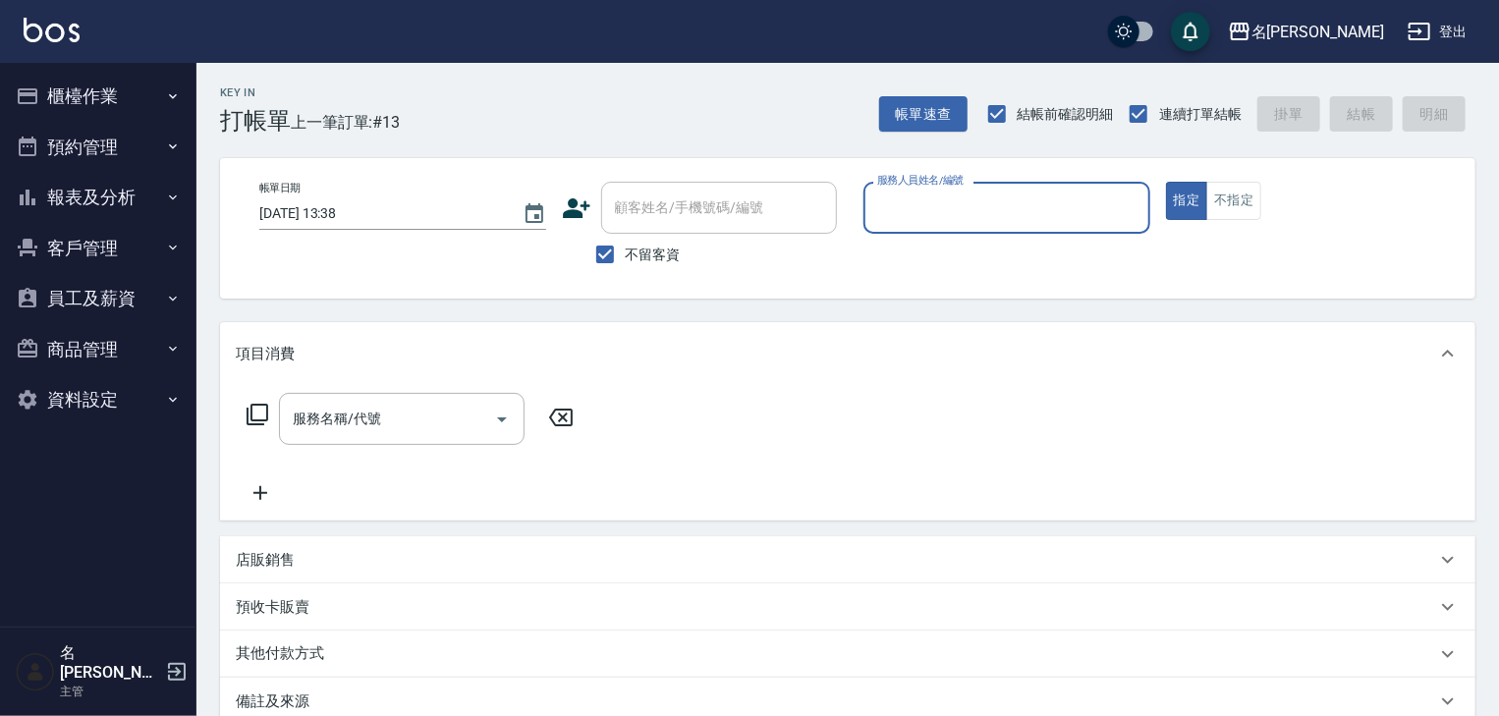
click at [66, 85] on button "櫃檯作業" at bounding box center [98, 96] width 181 height 51
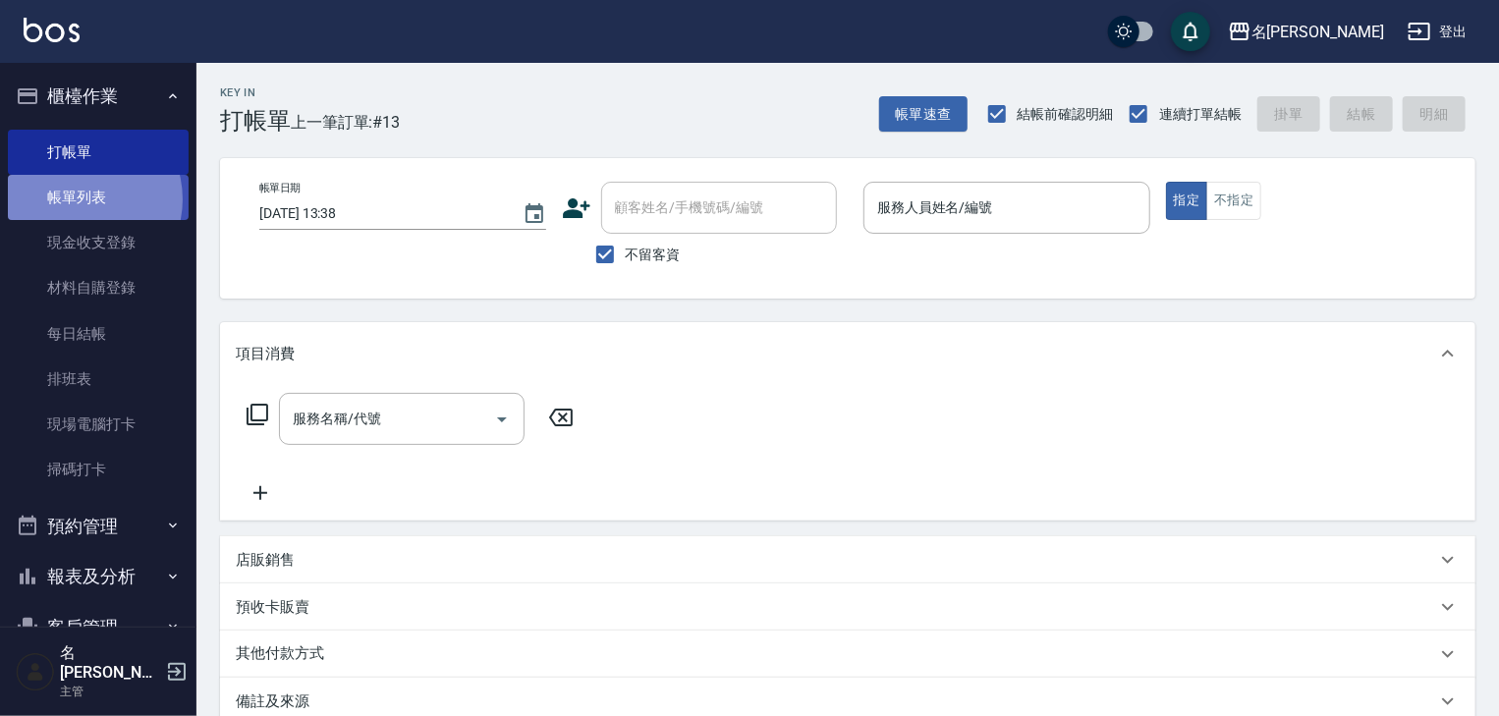
click at [78, 199] on link "帳單列表" at bounding box center [98, 197] width 181 height 45
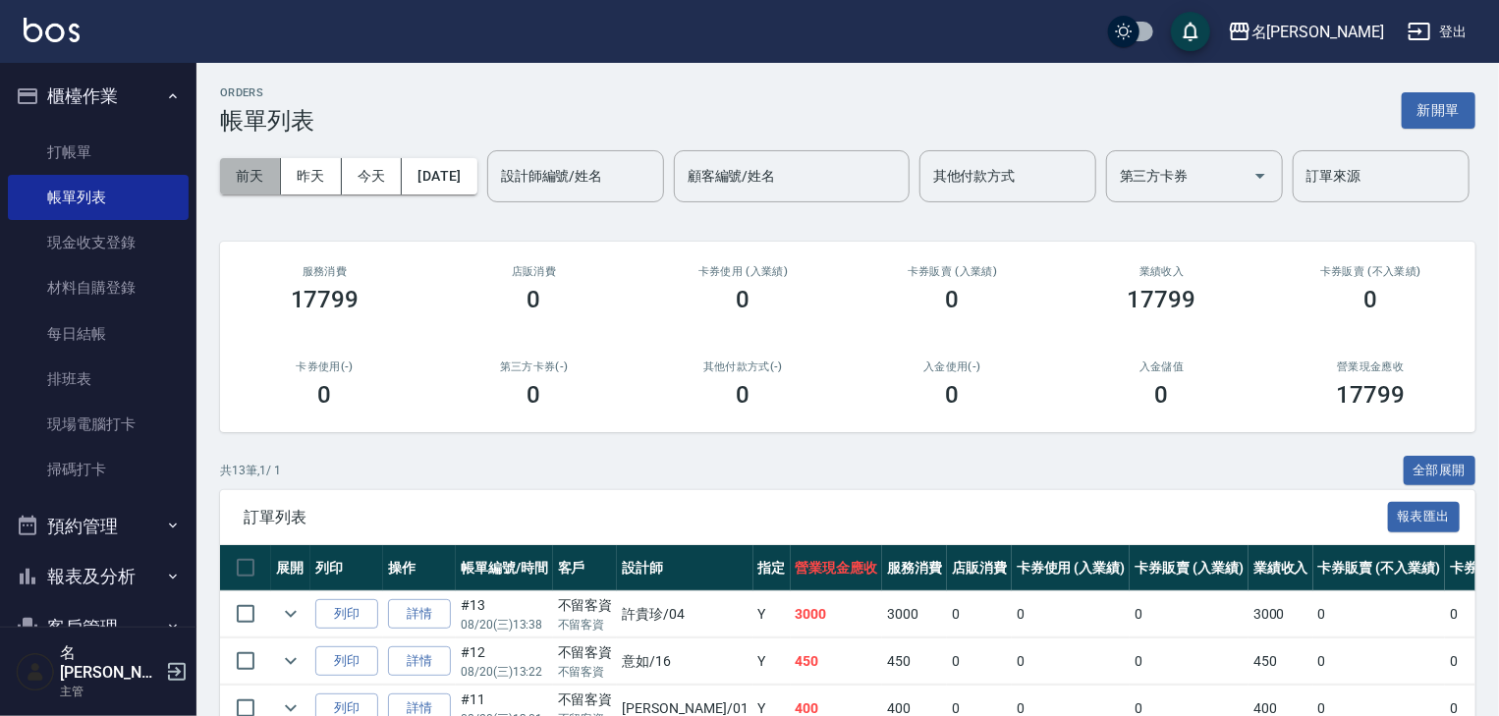
click at [258, 176] on button "前天" at bounding box center [250, 176] width 61 height 36
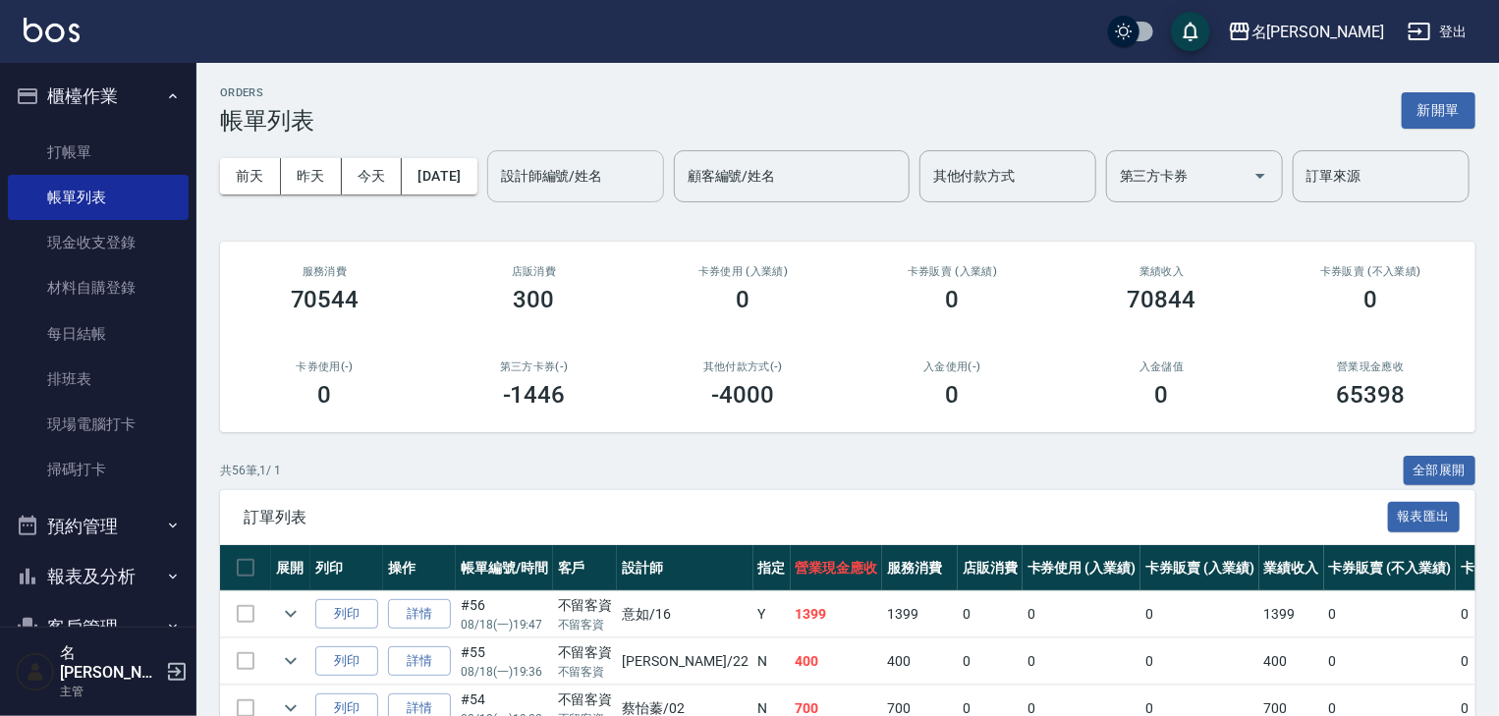
click at [496, 193] on input "設計師編號/姓名" at bounding box center [575, 176] width 159 height 34
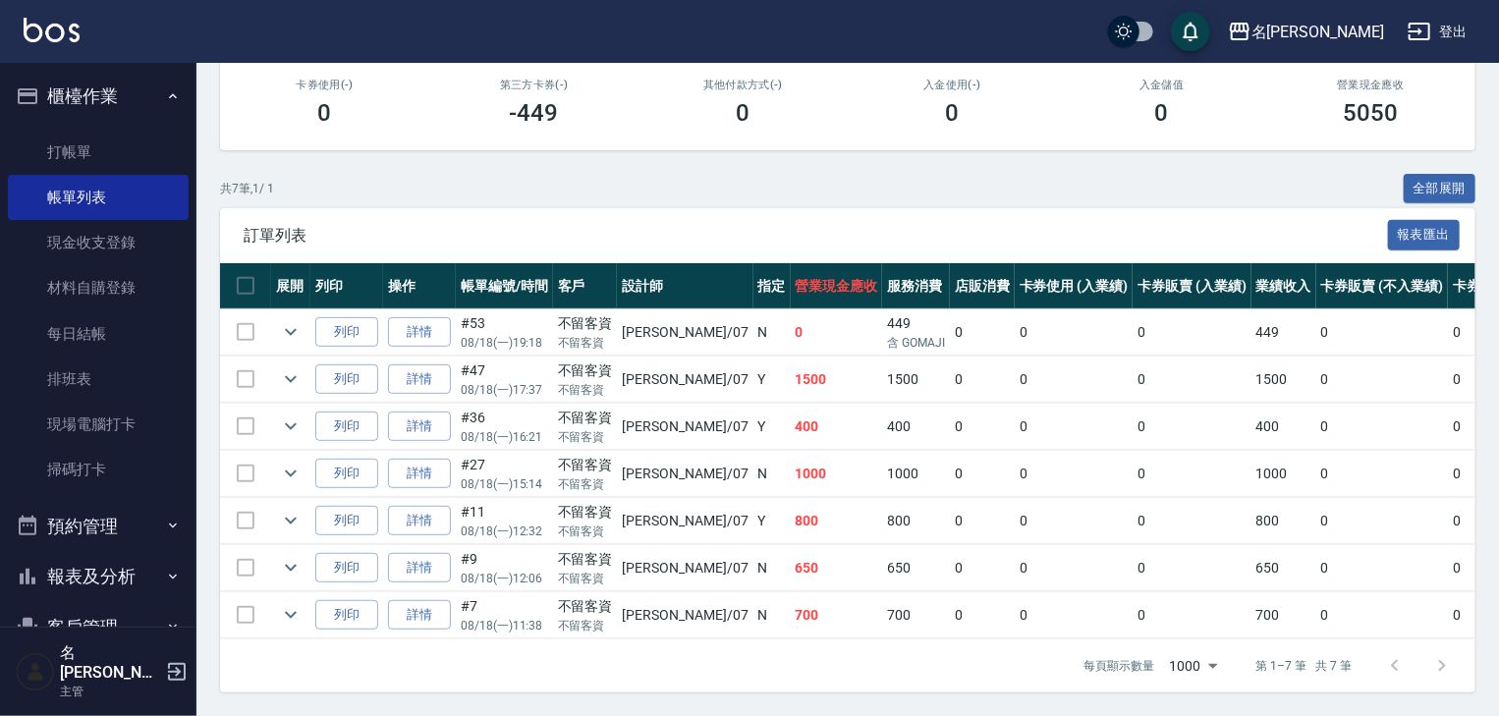
scroll to position [353, 0]
type input "高淳涵-07"
click at [440, 553] on link "詳情" at bounding box center [419, 568] width 63 height 30
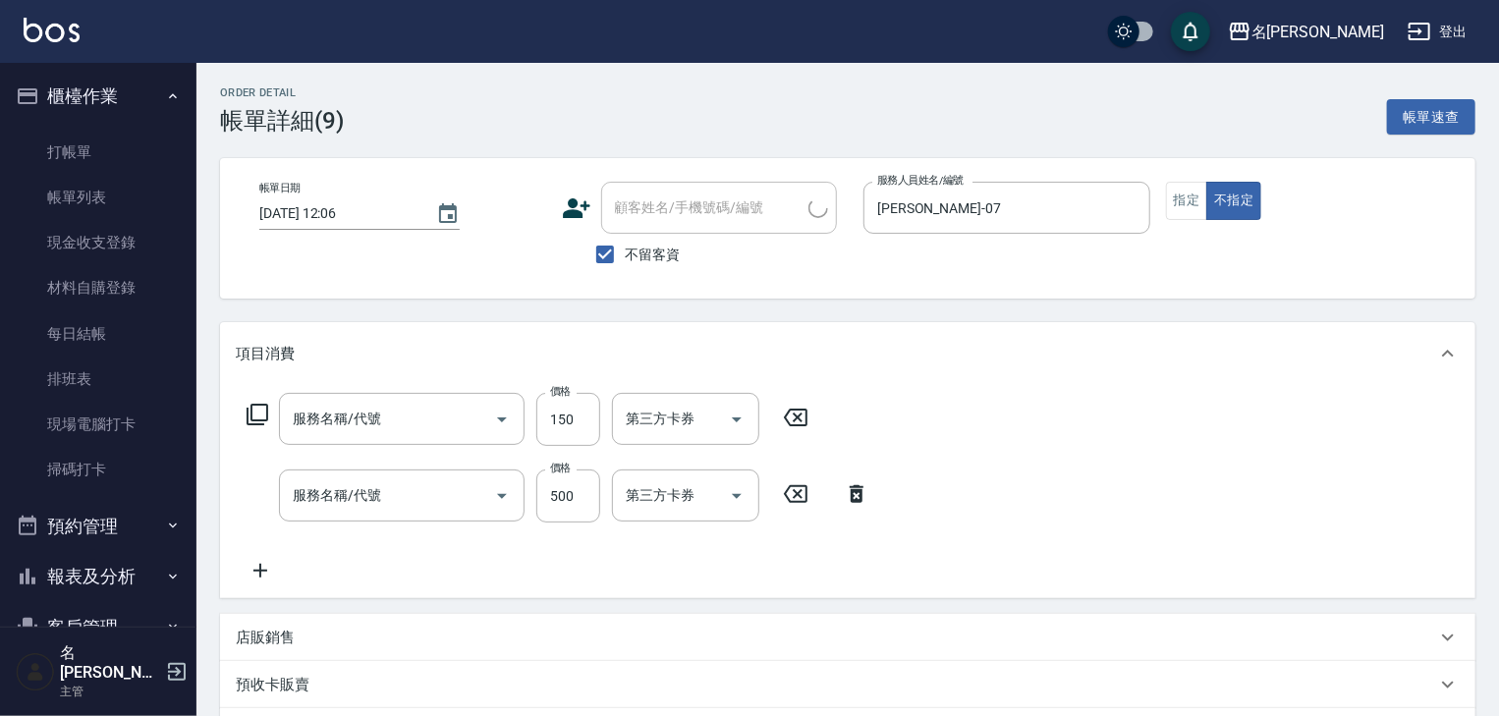
type input "2025/08/18 12:06"
checkbox input "true"
type input "高淳涵-07"
type input "電棒(806)"
type input "洗髮(505)"
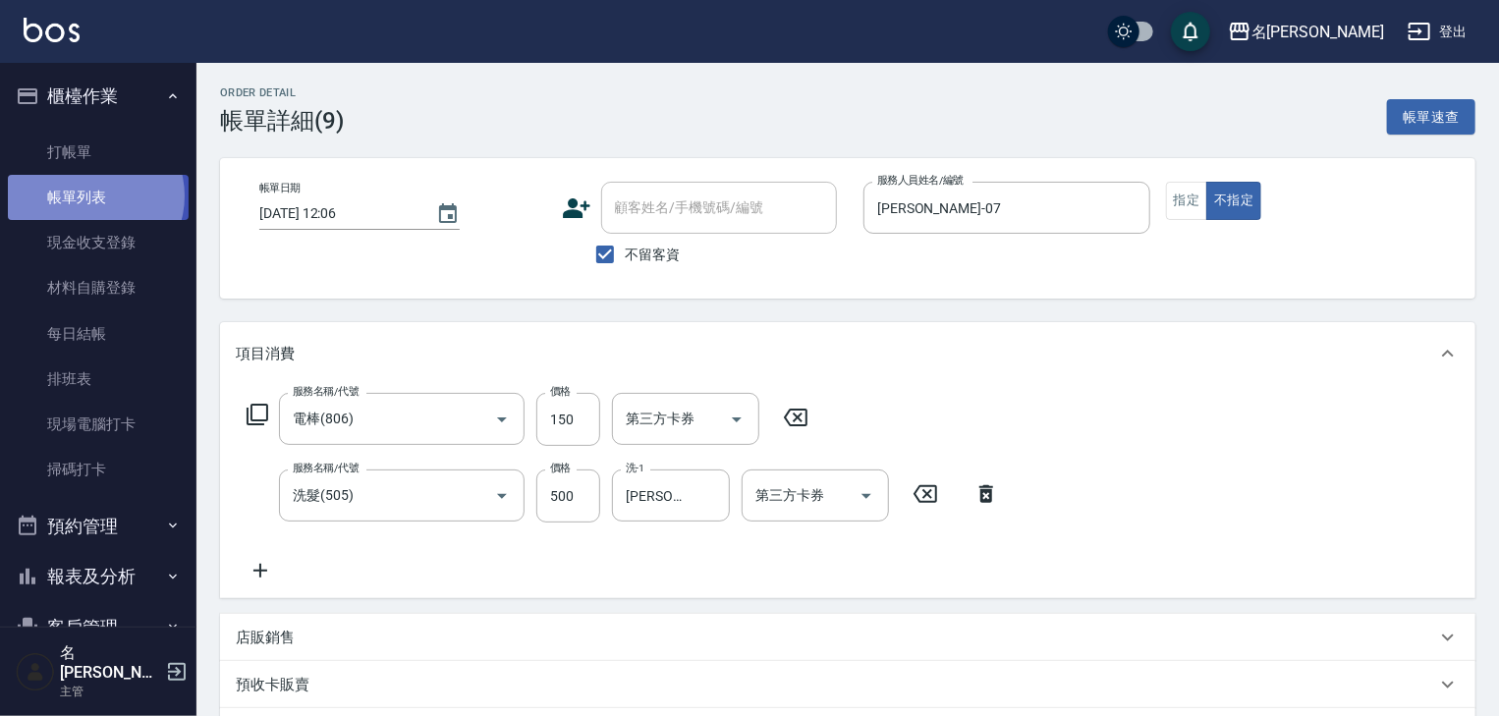
click at [94, 196] on link "帳單列表" at bounding box center [98, 197] width 181 height 45
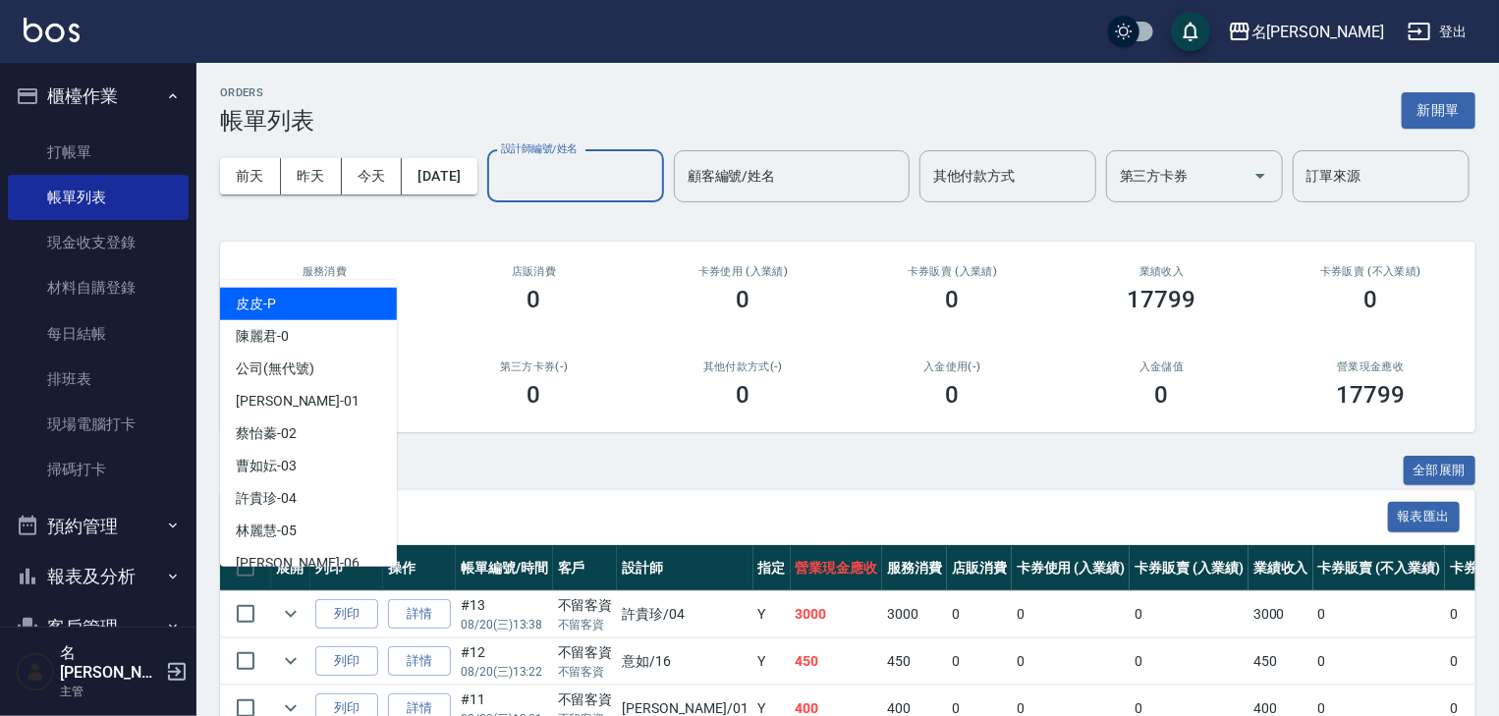
click at [496, 193] on input "設計師編號/姓名" at bounding box center [575, 176] width 159 height 34
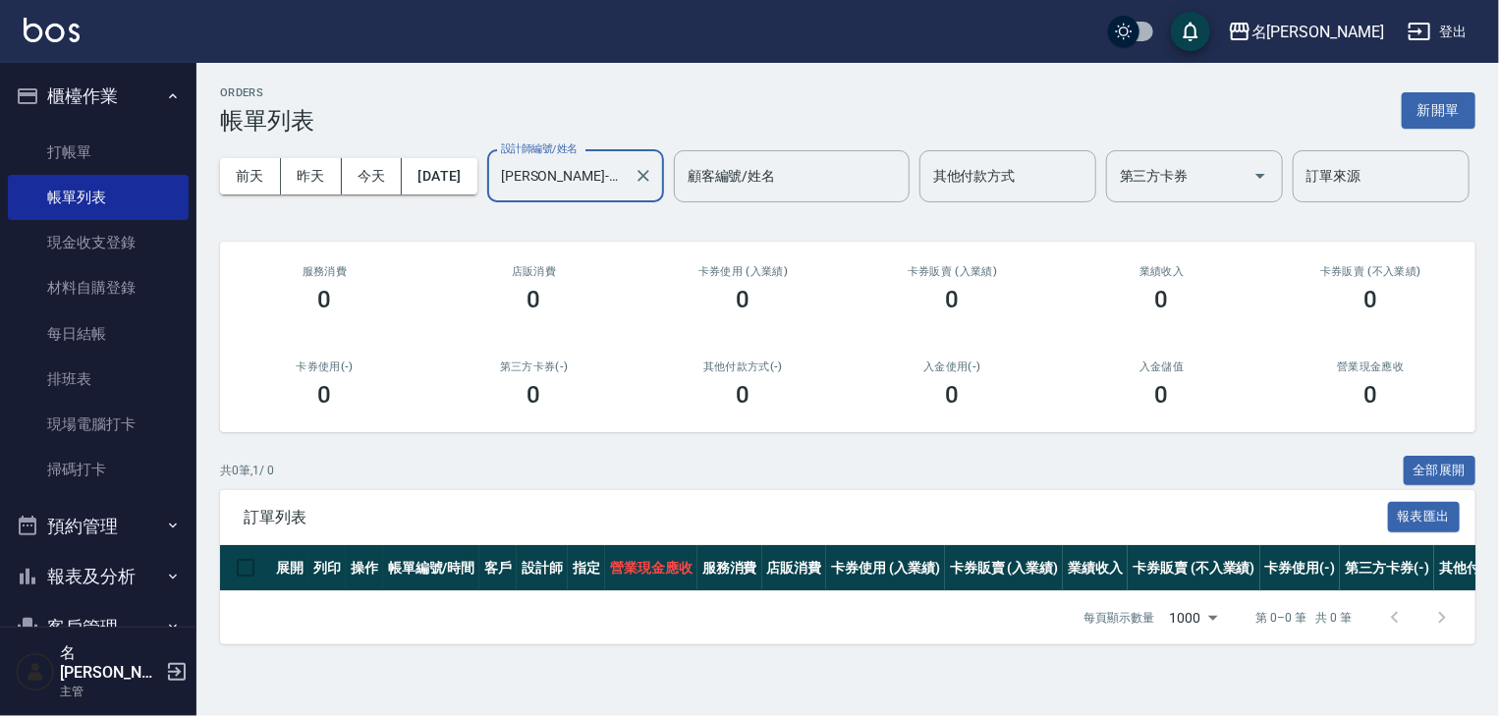
scroll to position [26, 0]
type input "高淳涵-07"
click at [265, 158] on button "前天" at bounding box center [250, 176] width 61 height 36
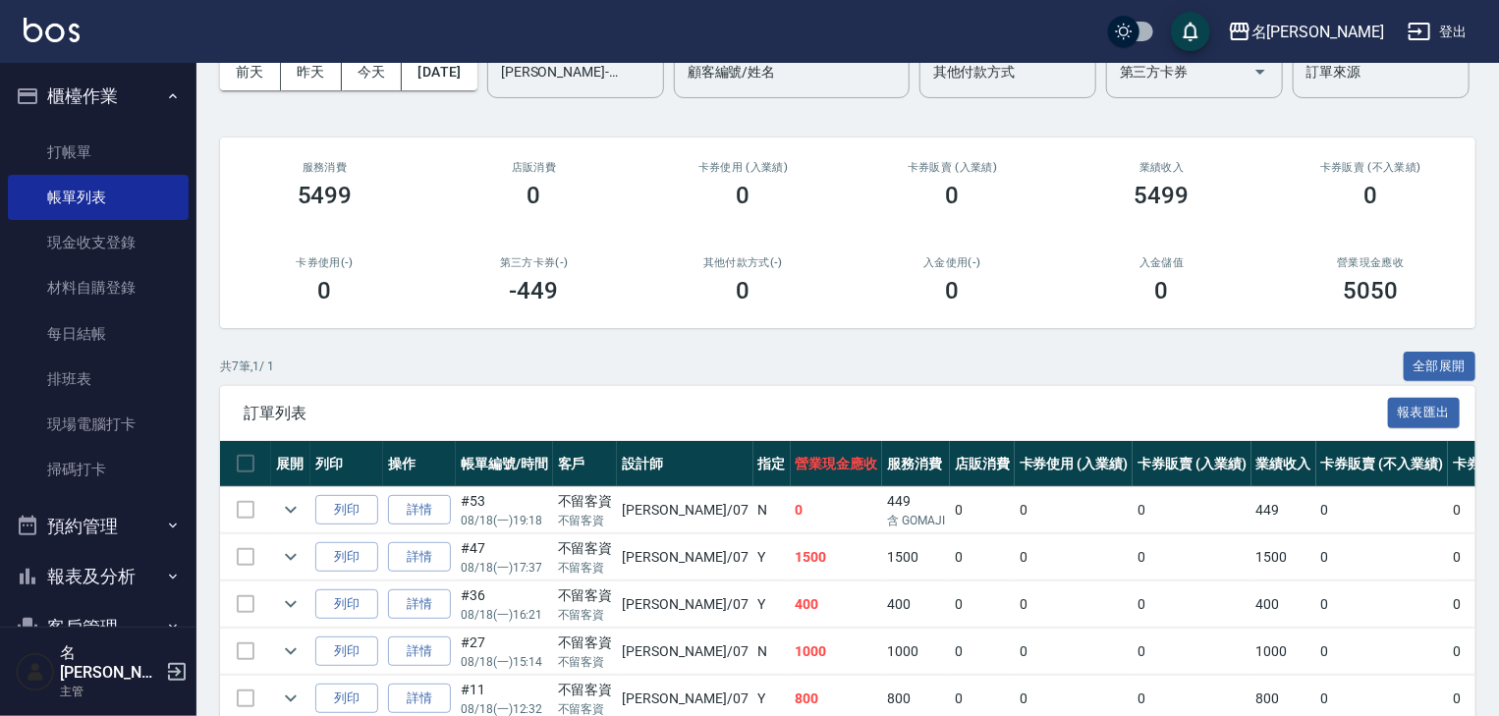
scroll to position [353, 0]
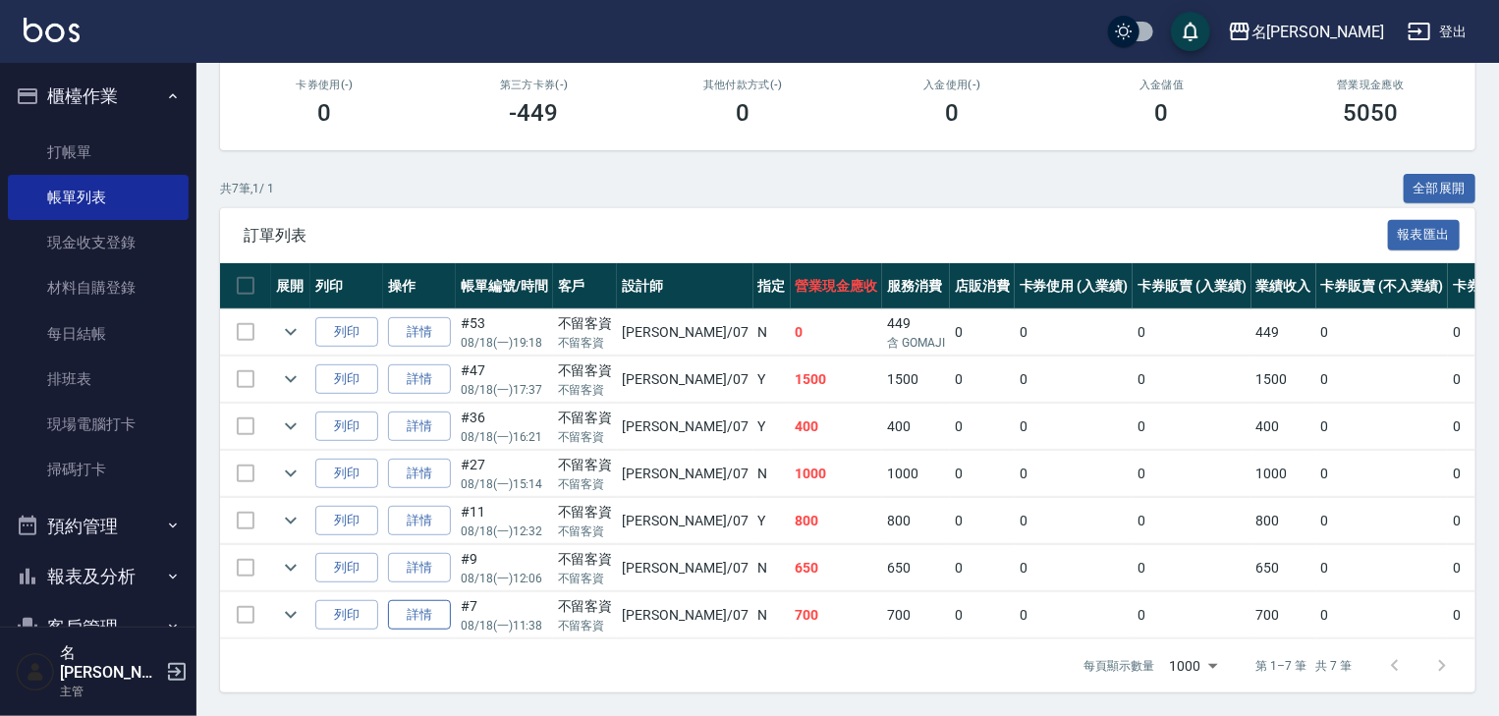
click at [434, 601] on link "詳情" at bounding box center [419, 615] width 63 height 30
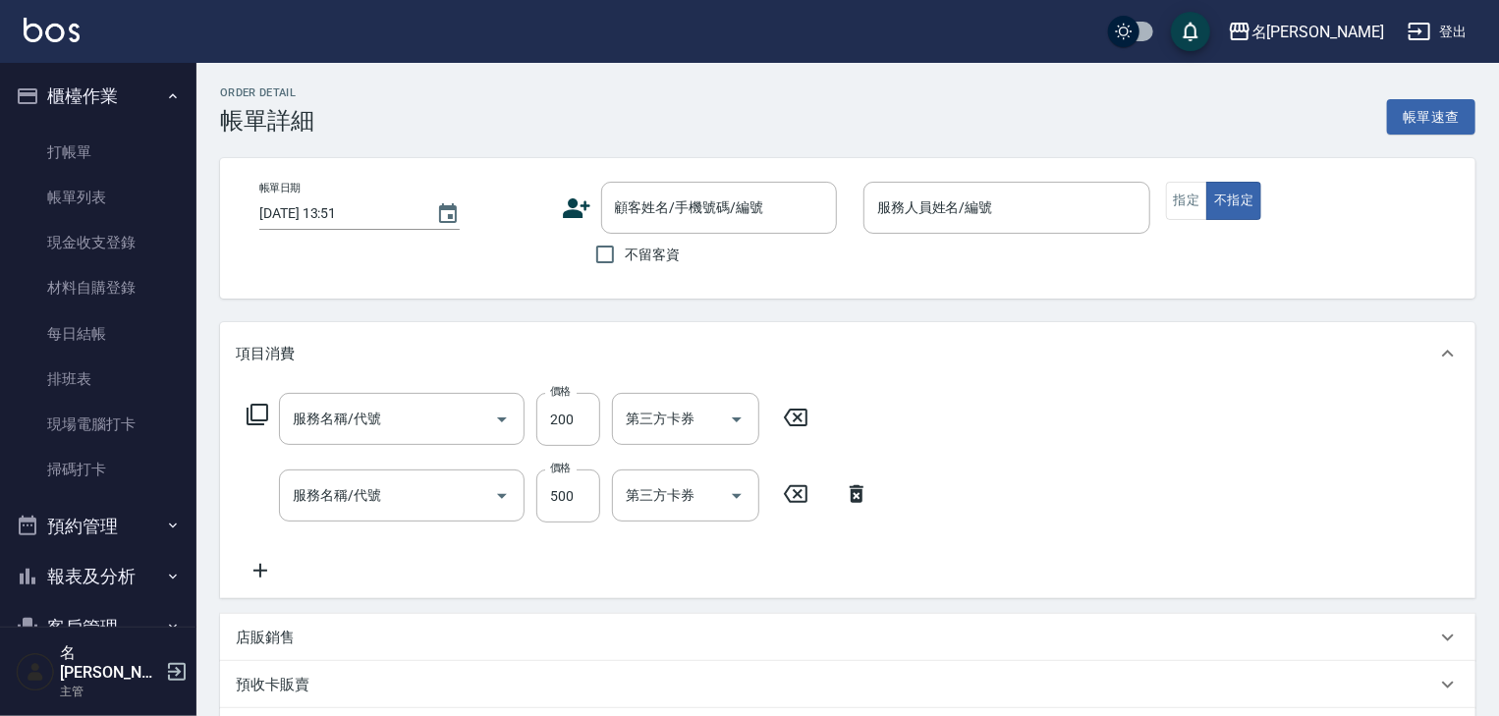
type input "瞬護(803)"
type input "洗髮(505)"
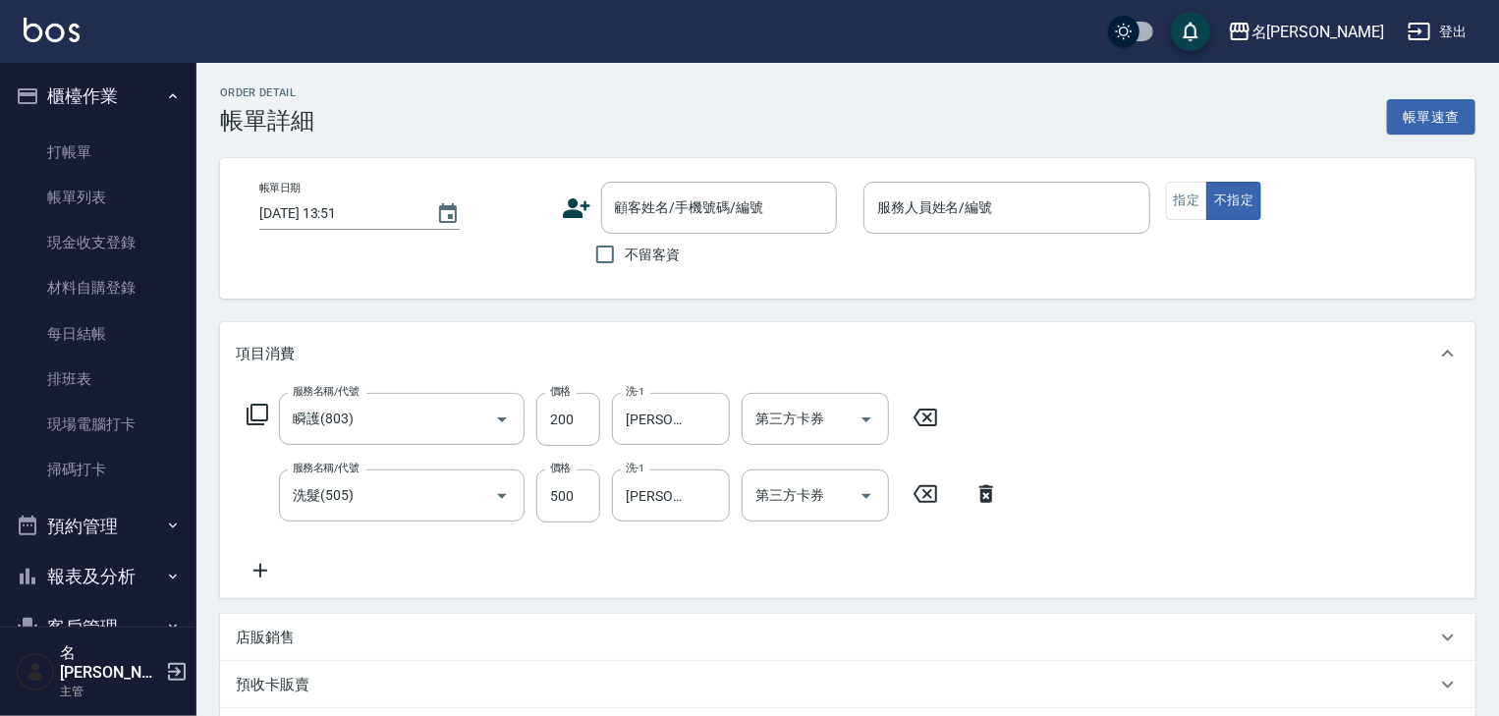
type input "2025/08/18 11:38"
checkbox input "true"
type input "高淳涵-07"
click at [61, 28] on img at bounding box center [52, 30] width 56 height 25
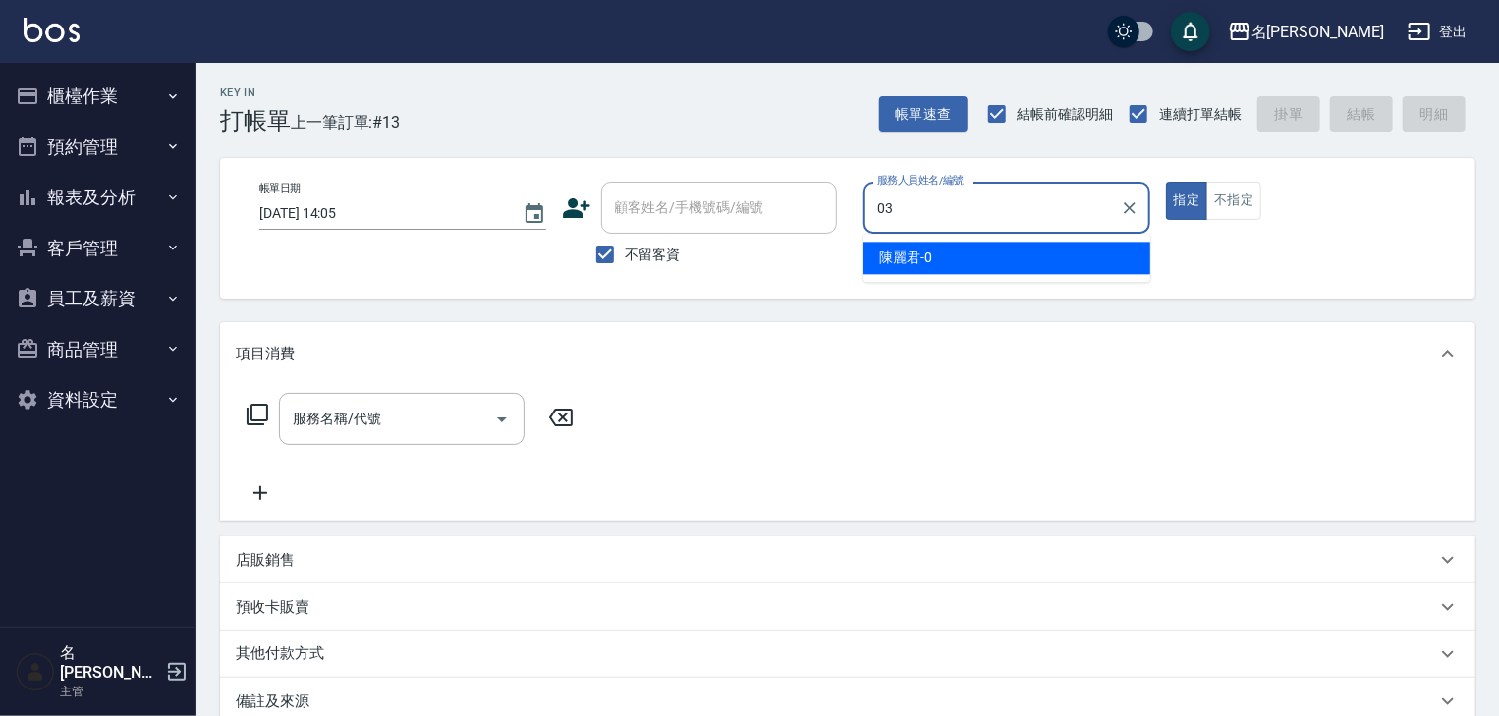
type input "曹如妘-03"
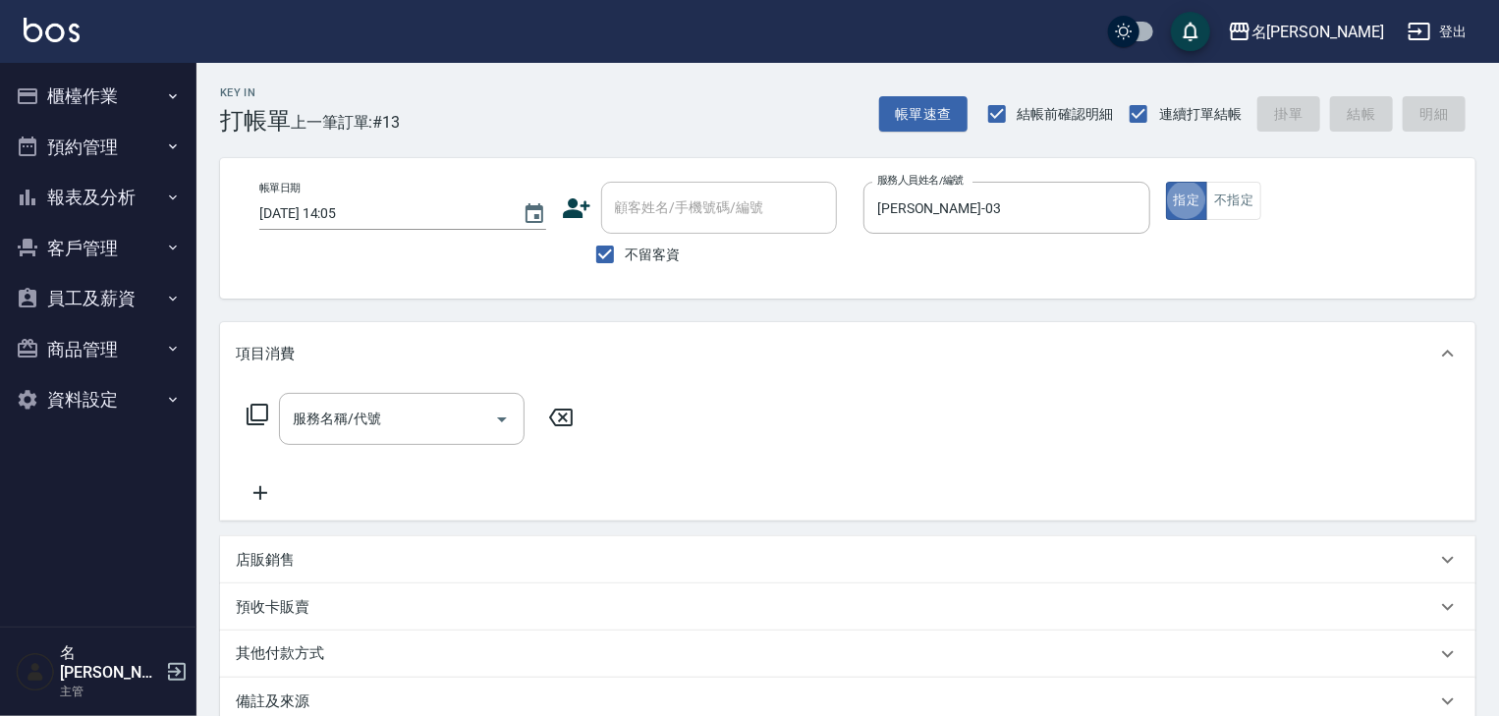
type button "true"
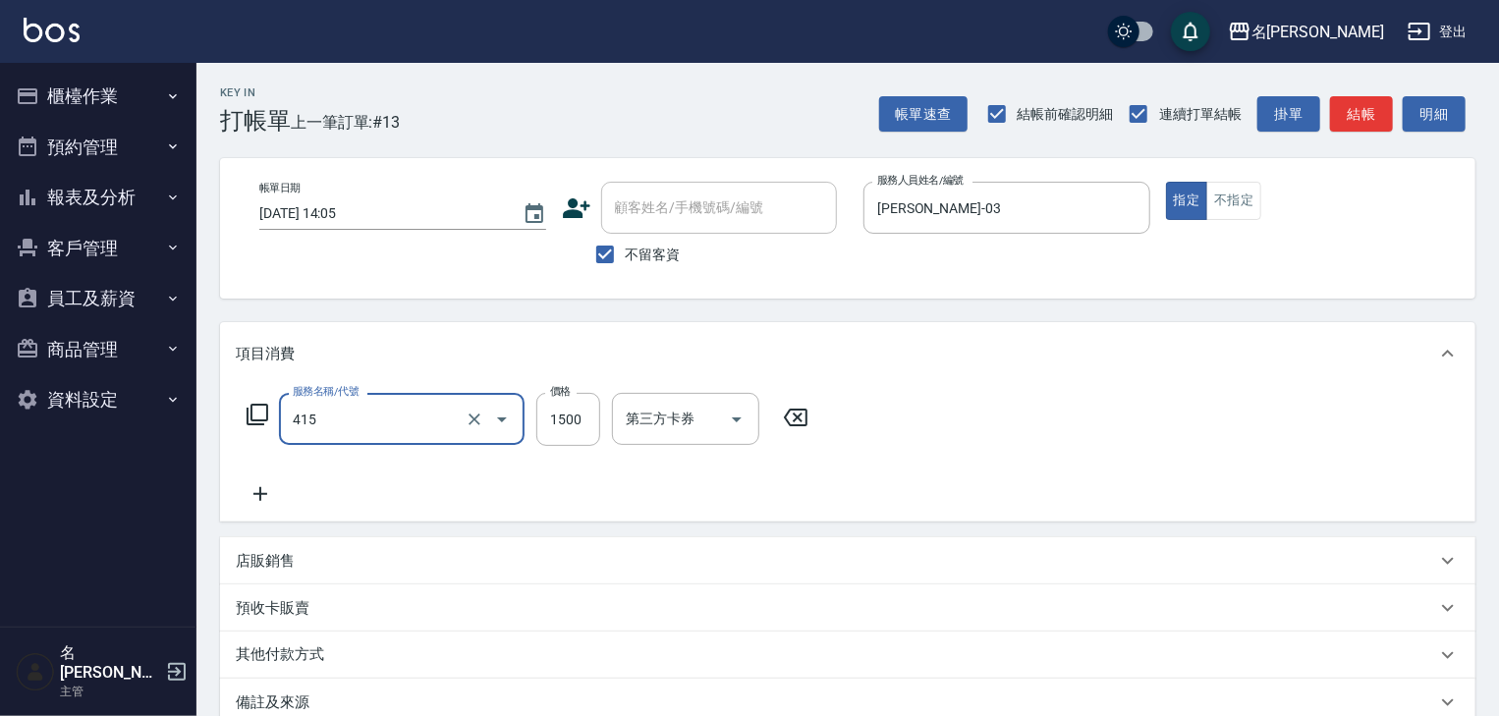
type input "染髮1500↑(415)"
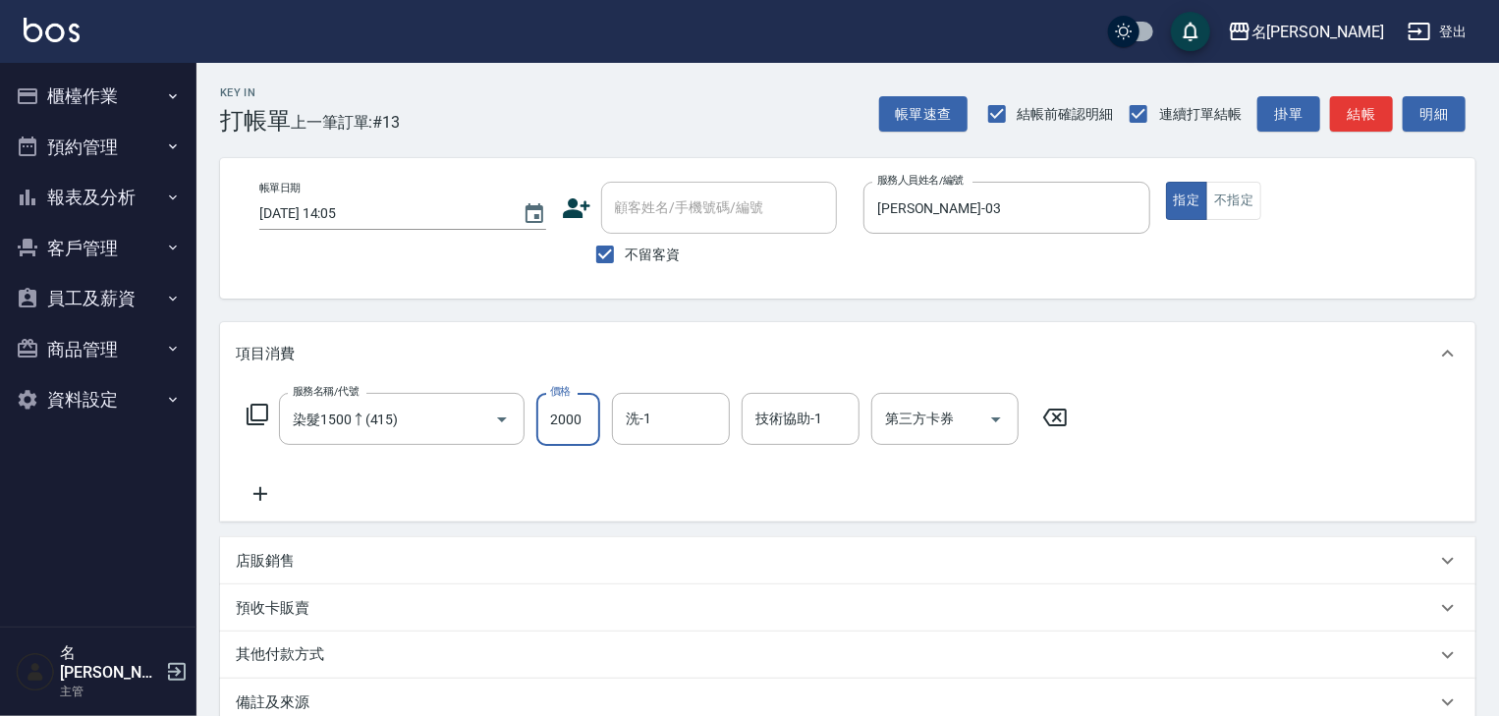
type input "2000"
type input "葉敏辰-23"
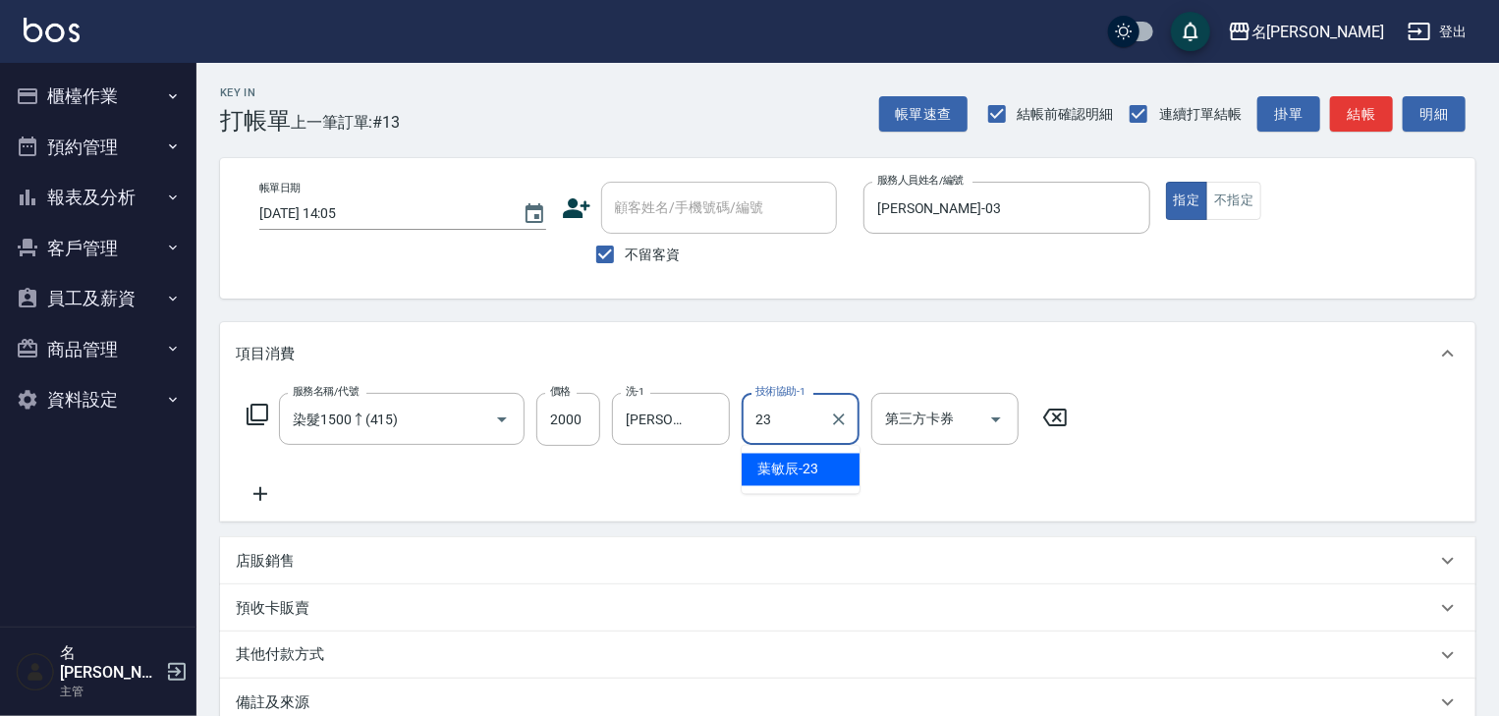
type input "葉敏辰-23"
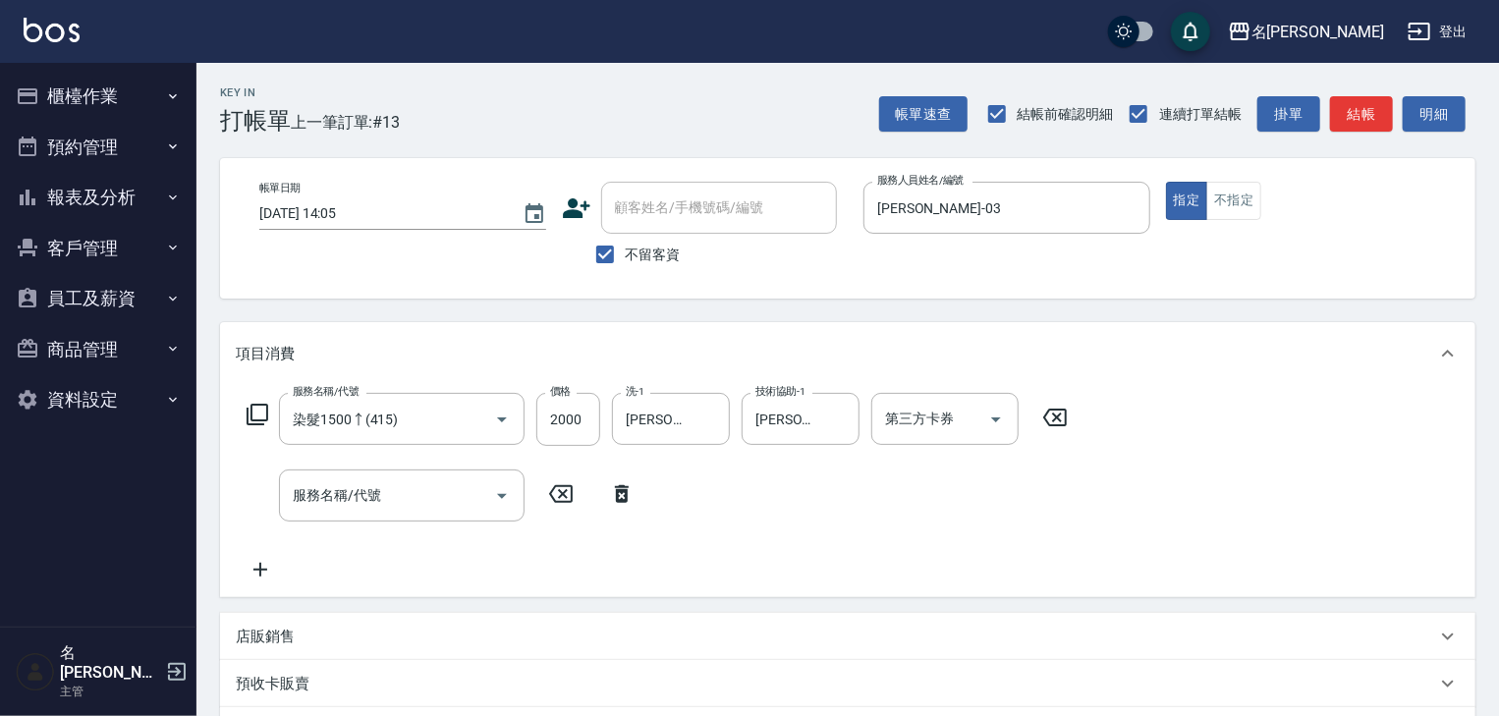
click at [363, 640] on div "店販銷售" at bounding box center [836, 637] width 1200 height 21
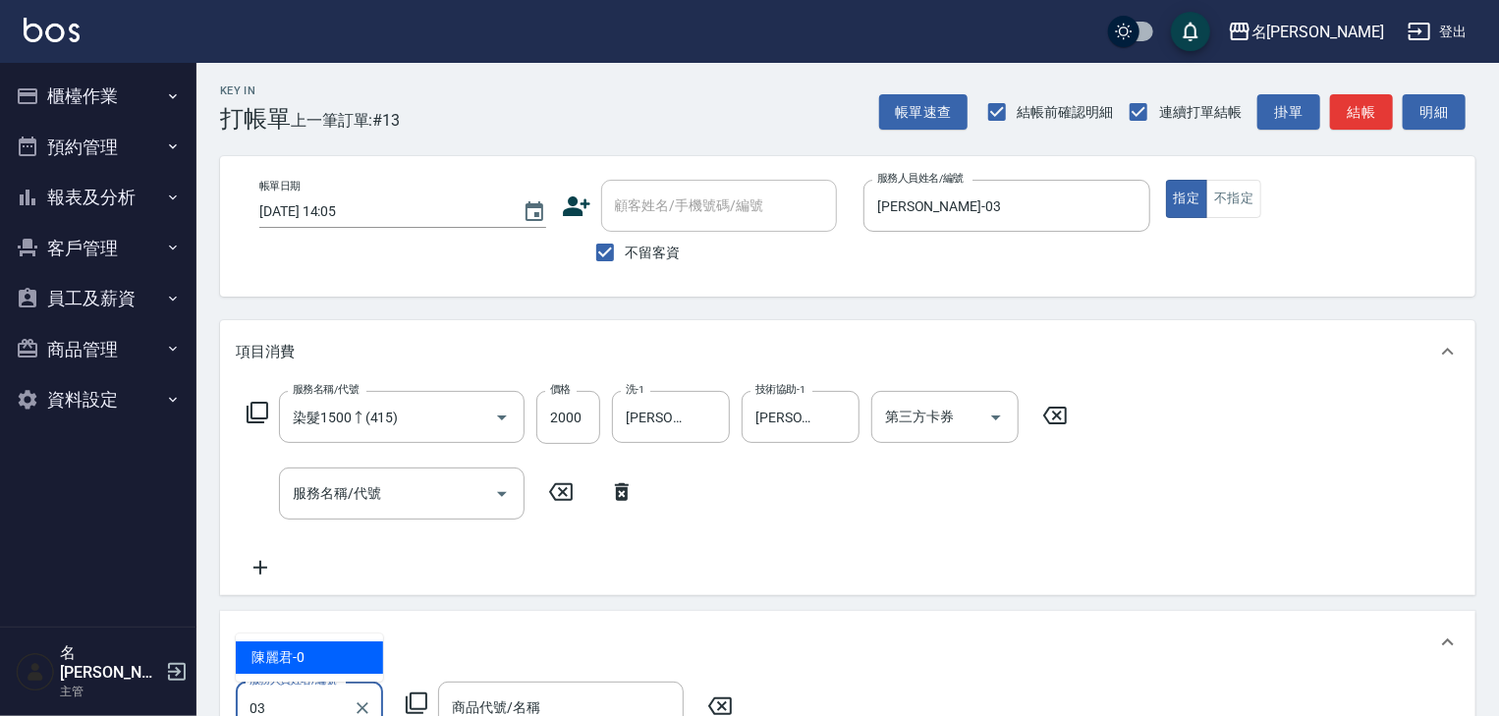
type input "曹如妘-03"
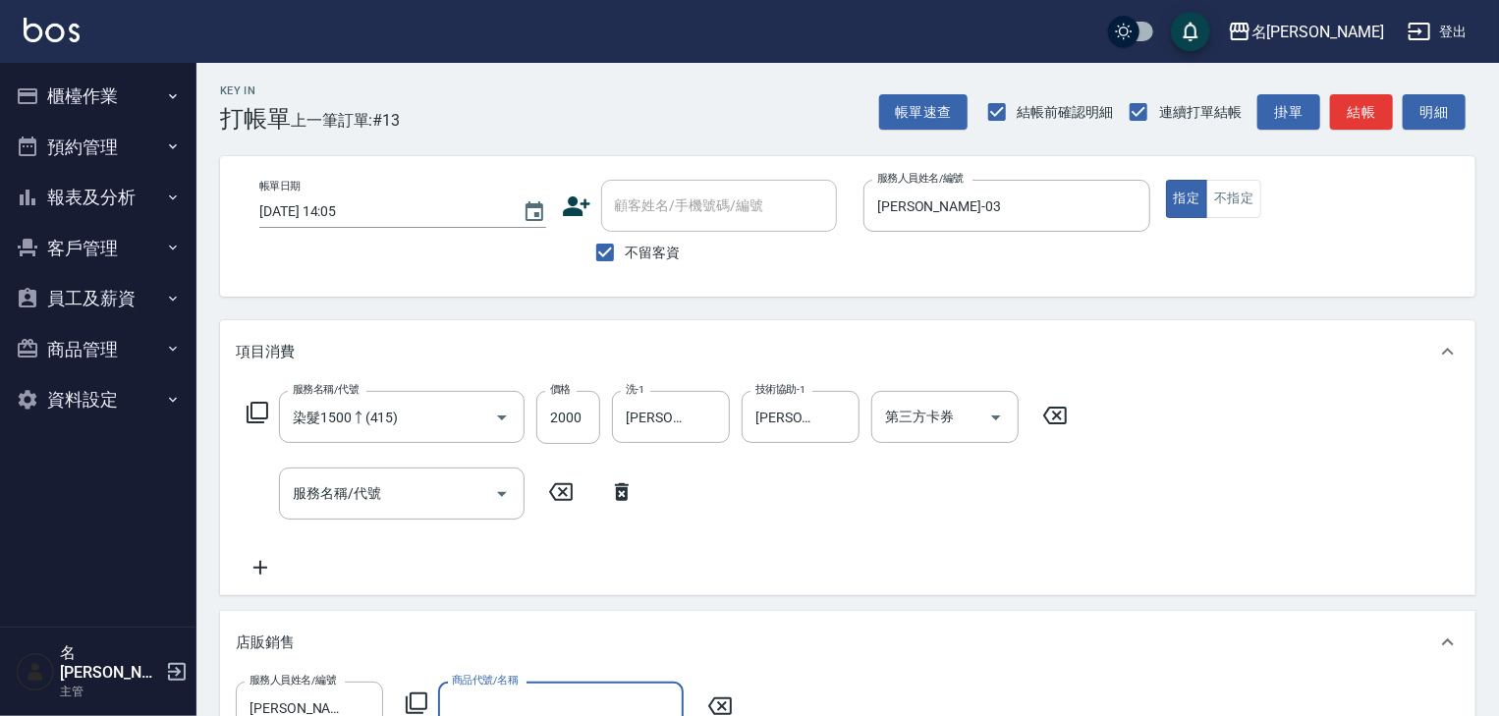
scroll to position [12, 0]
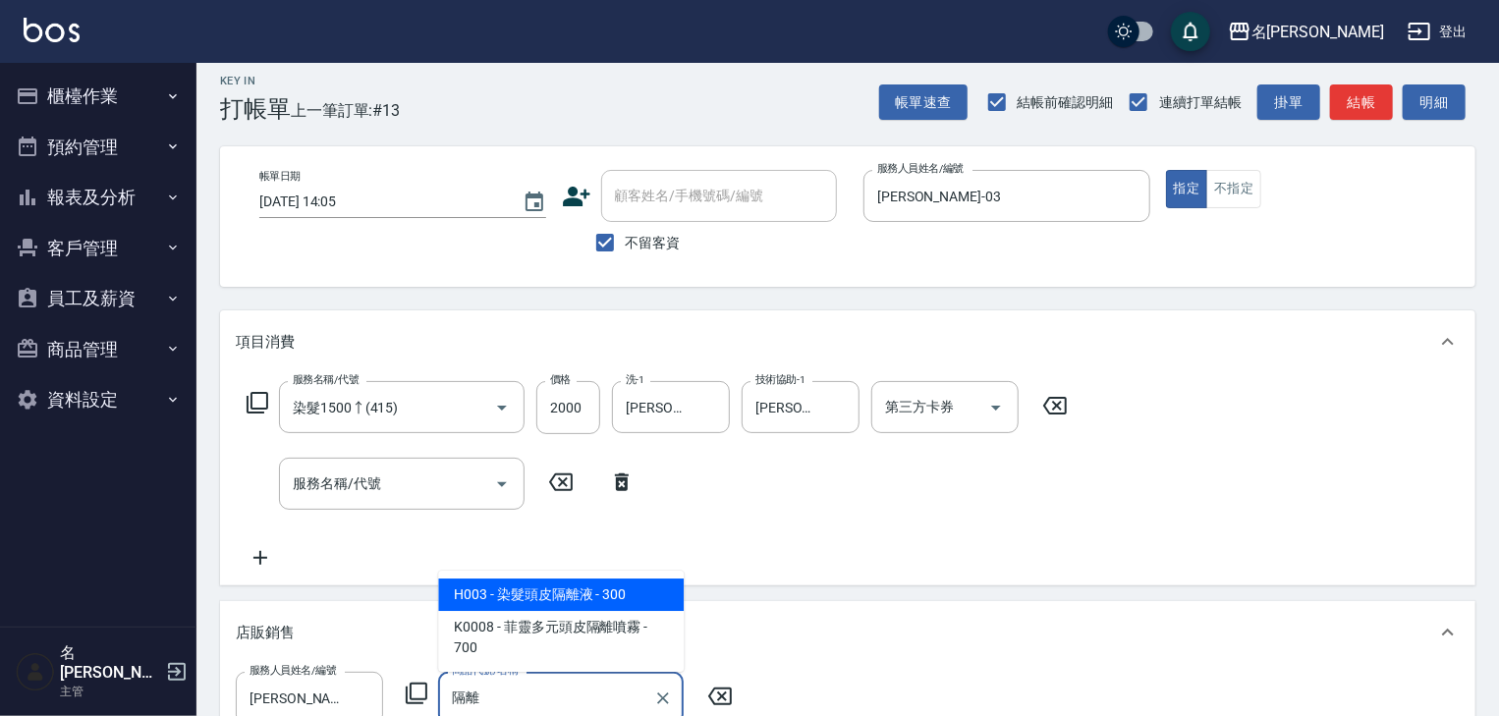
type input "染髮頭皮隔離液"
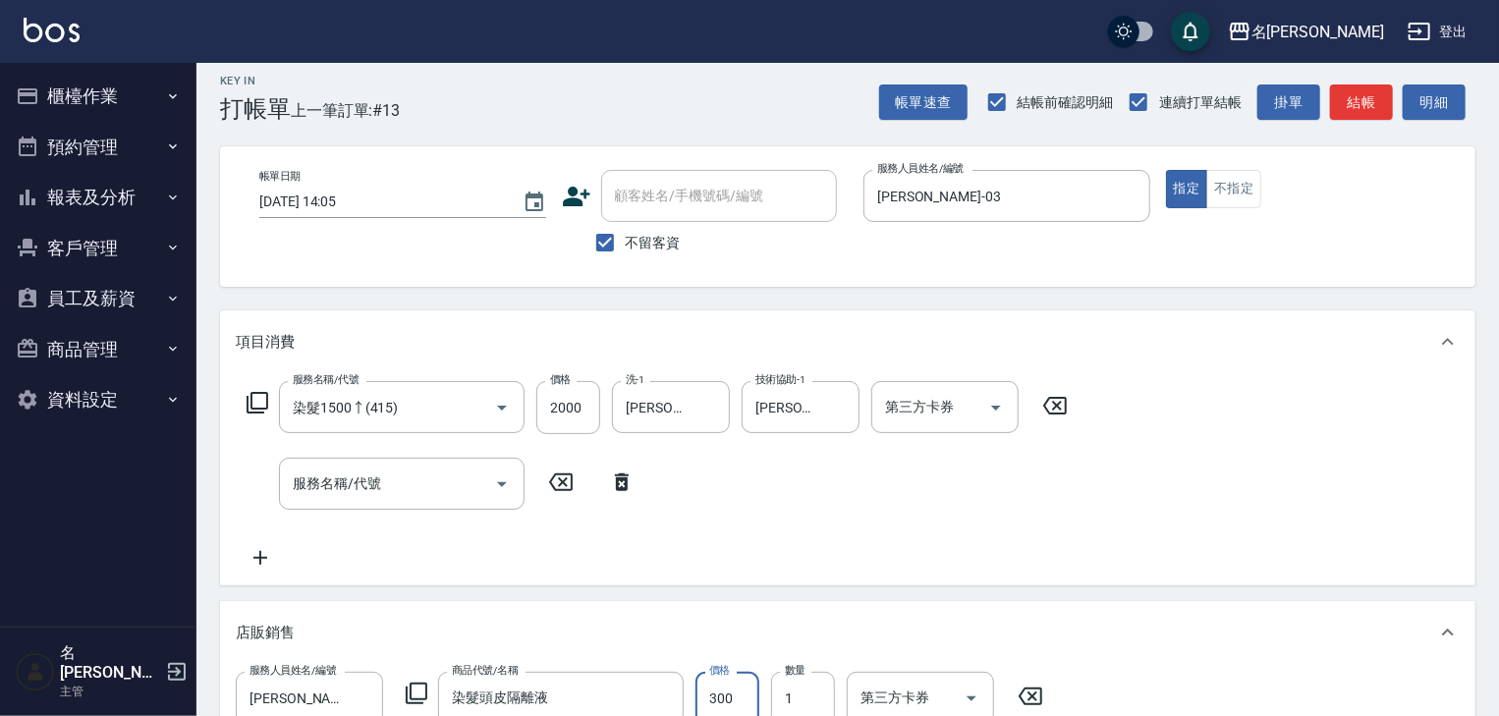
scroll to position [21, 0]
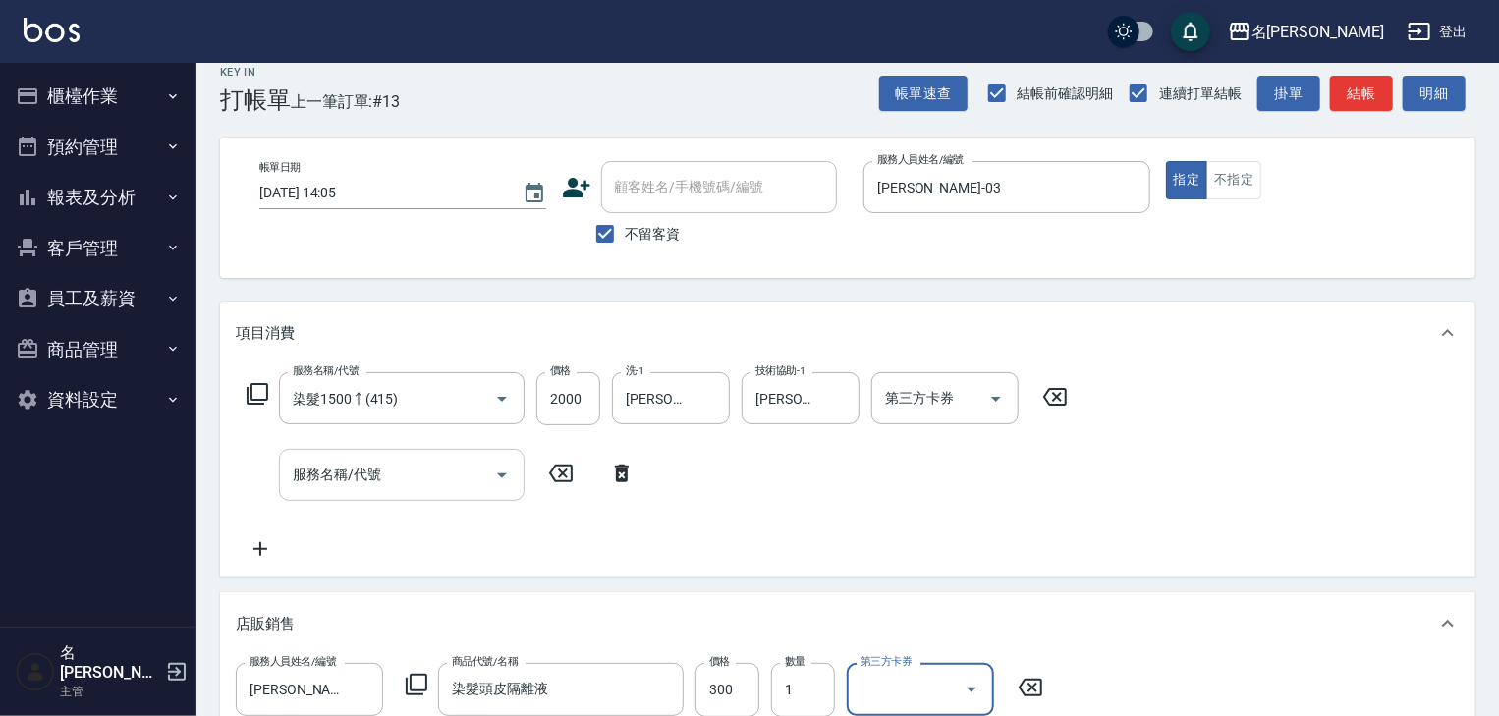
click at [309, 487] on input "服務名稱/代號" at bounding box center [387, 475] width 198 height 34
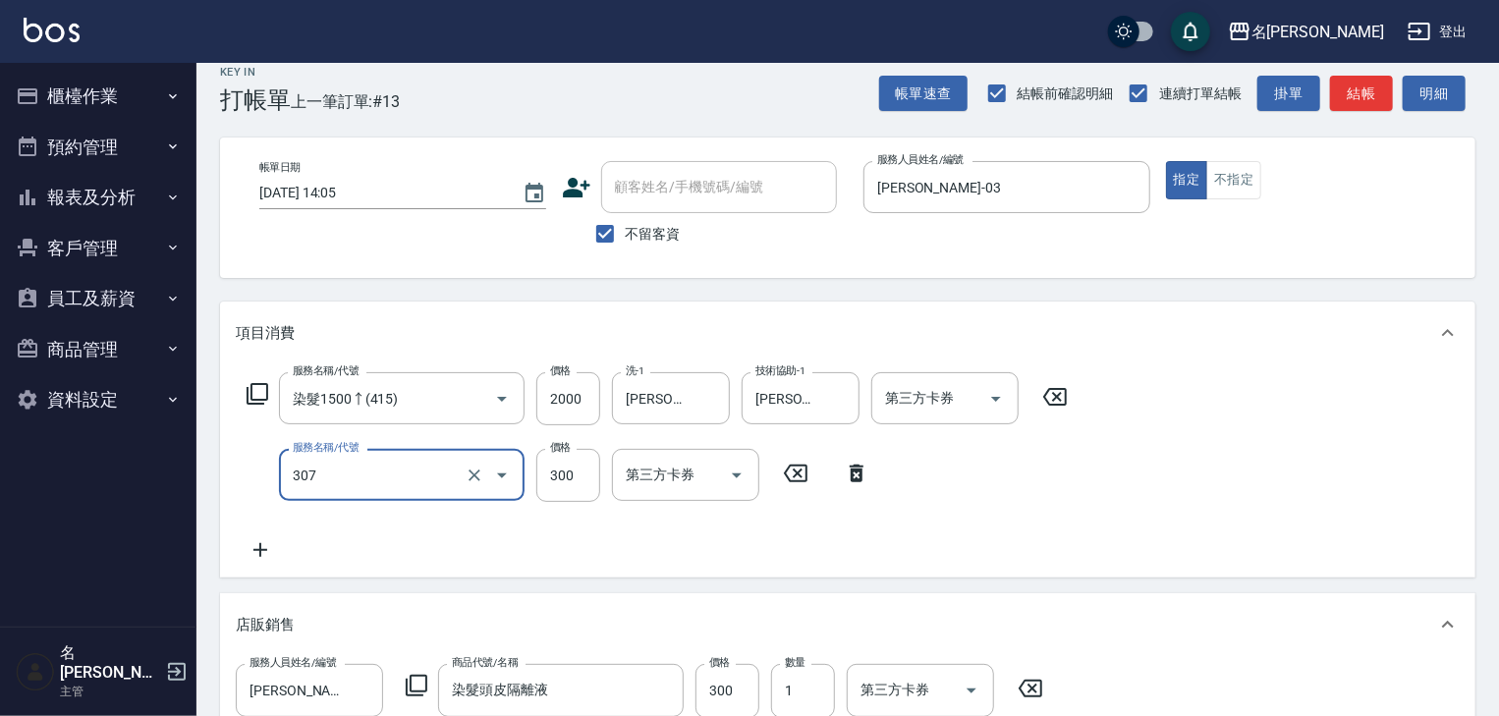
type input "剪髮(307)"
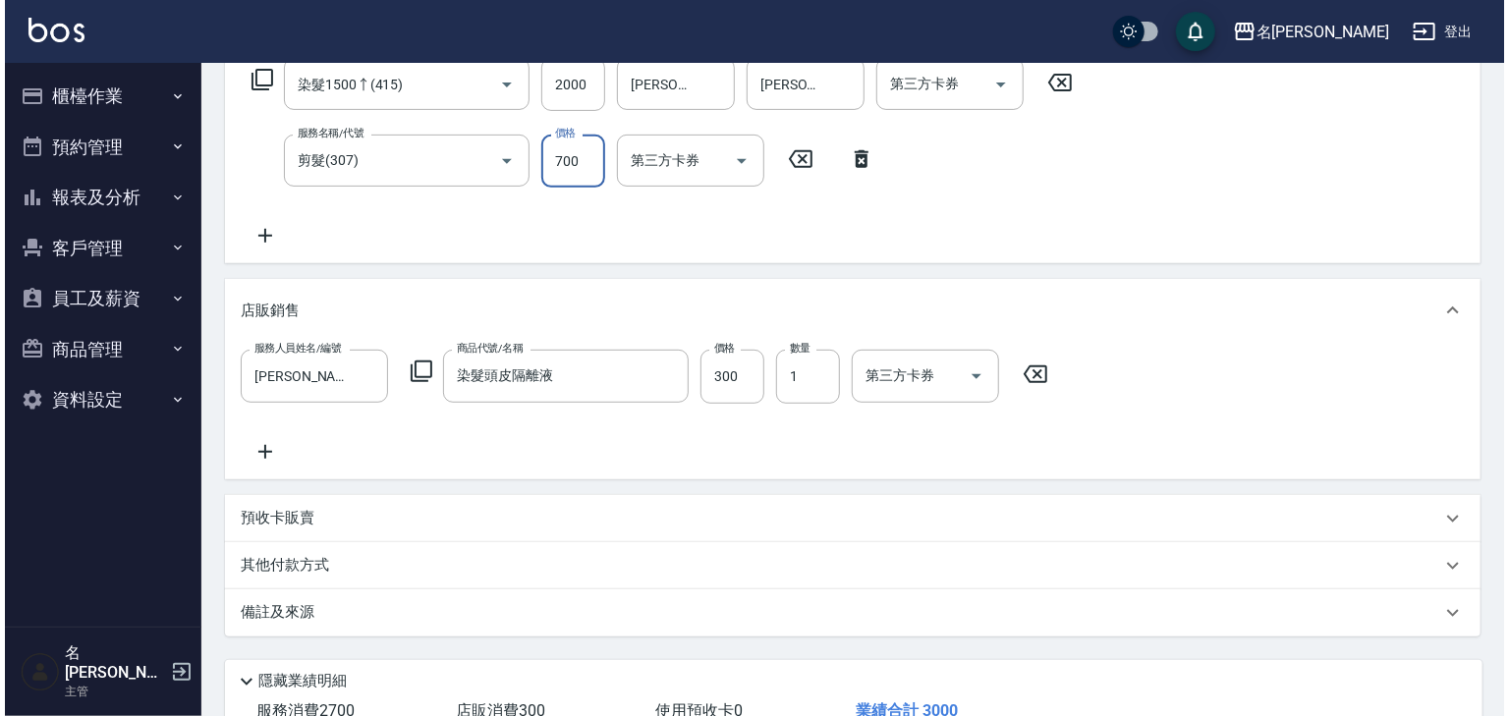
scroll to position [474, 0]
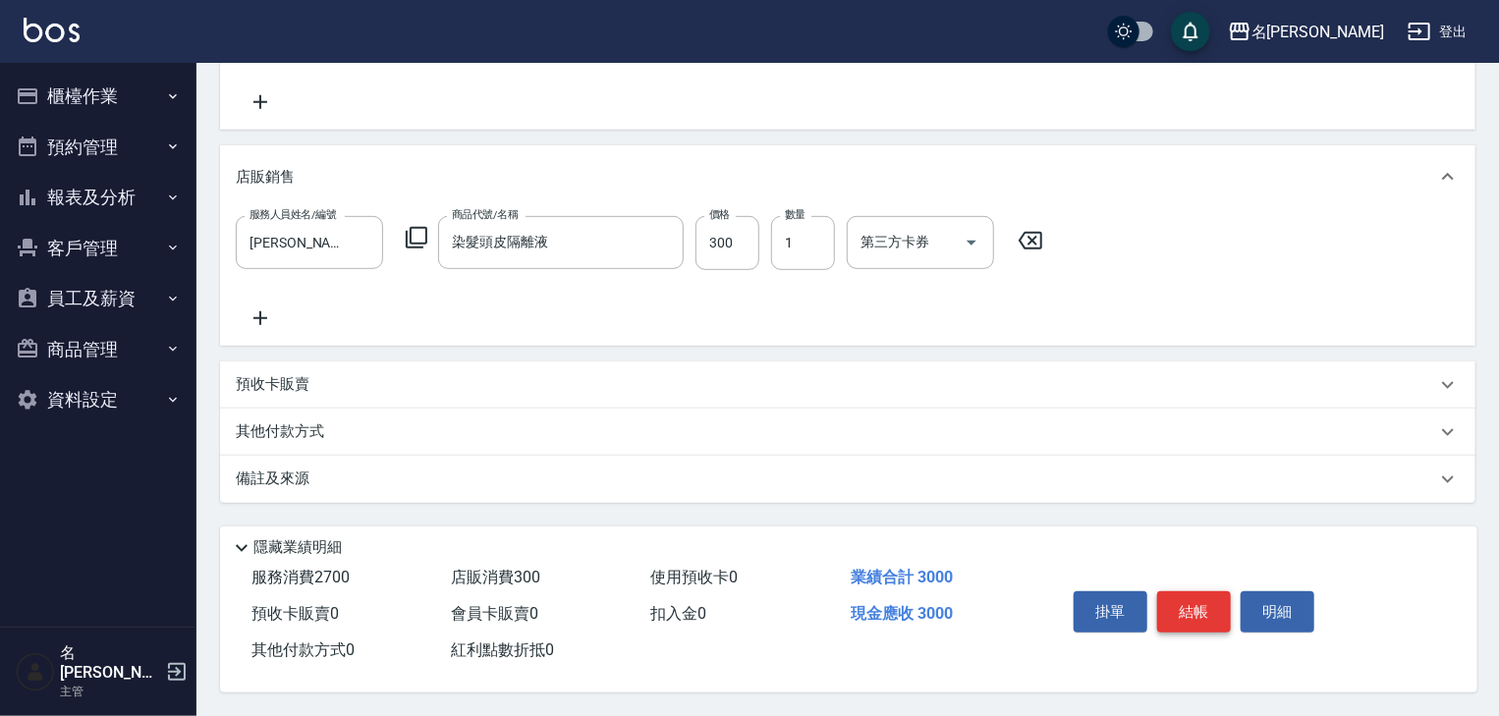
type input "700"
click at [1196, 605] on button "結帳" at bounding box center [1194, 611] width 74 height 41
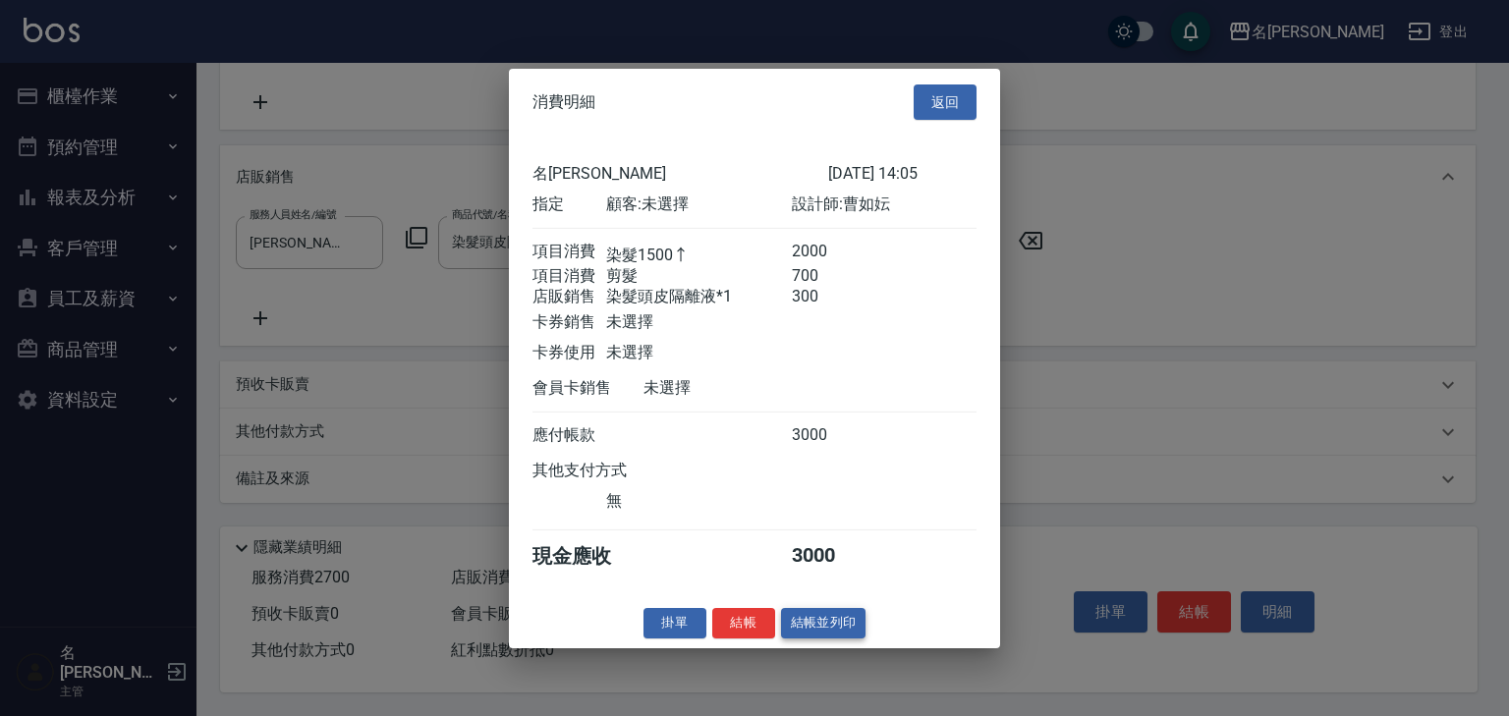
click at [820, 624] on button "結帳並列印" at bounding box center [823, 623] width 85 height 30
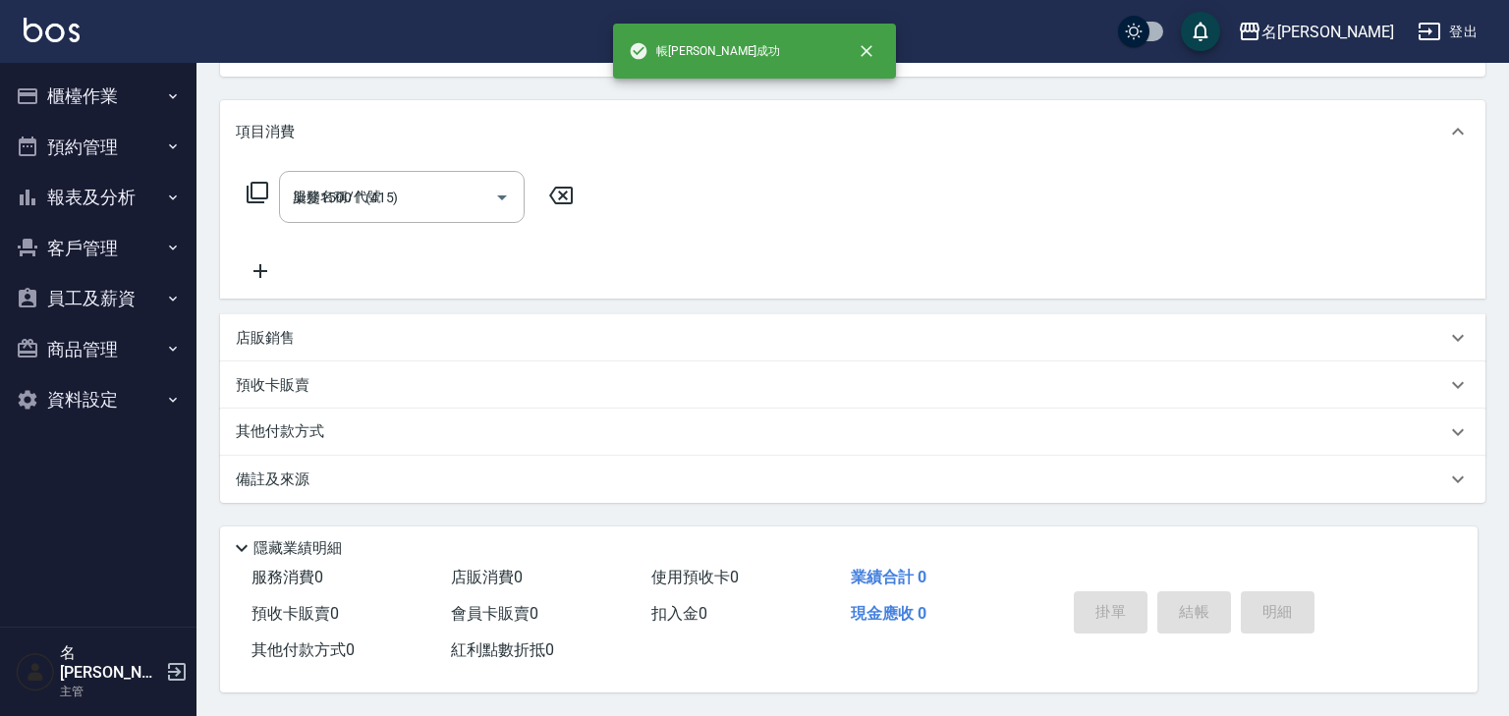
type input "2025/08/20 14:12"
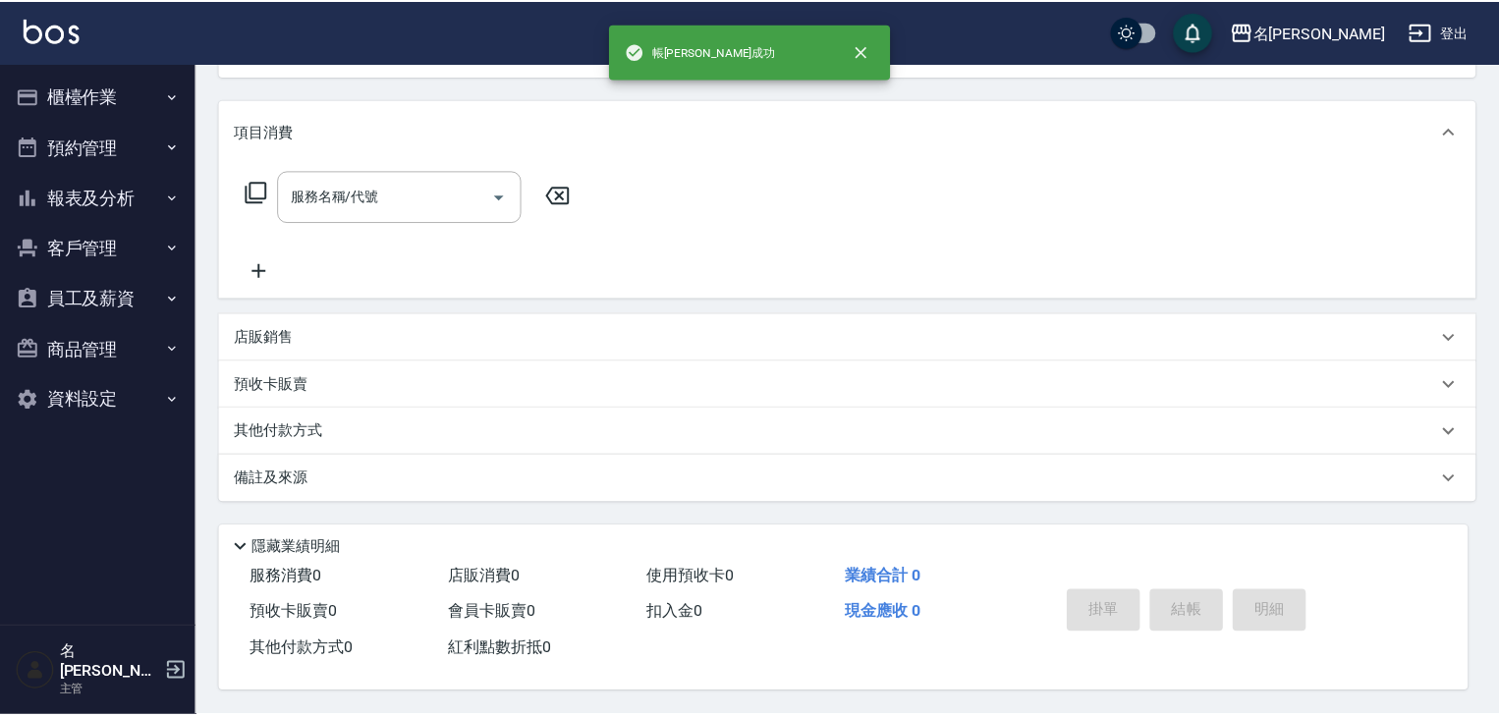
scroll to position [0, 0]
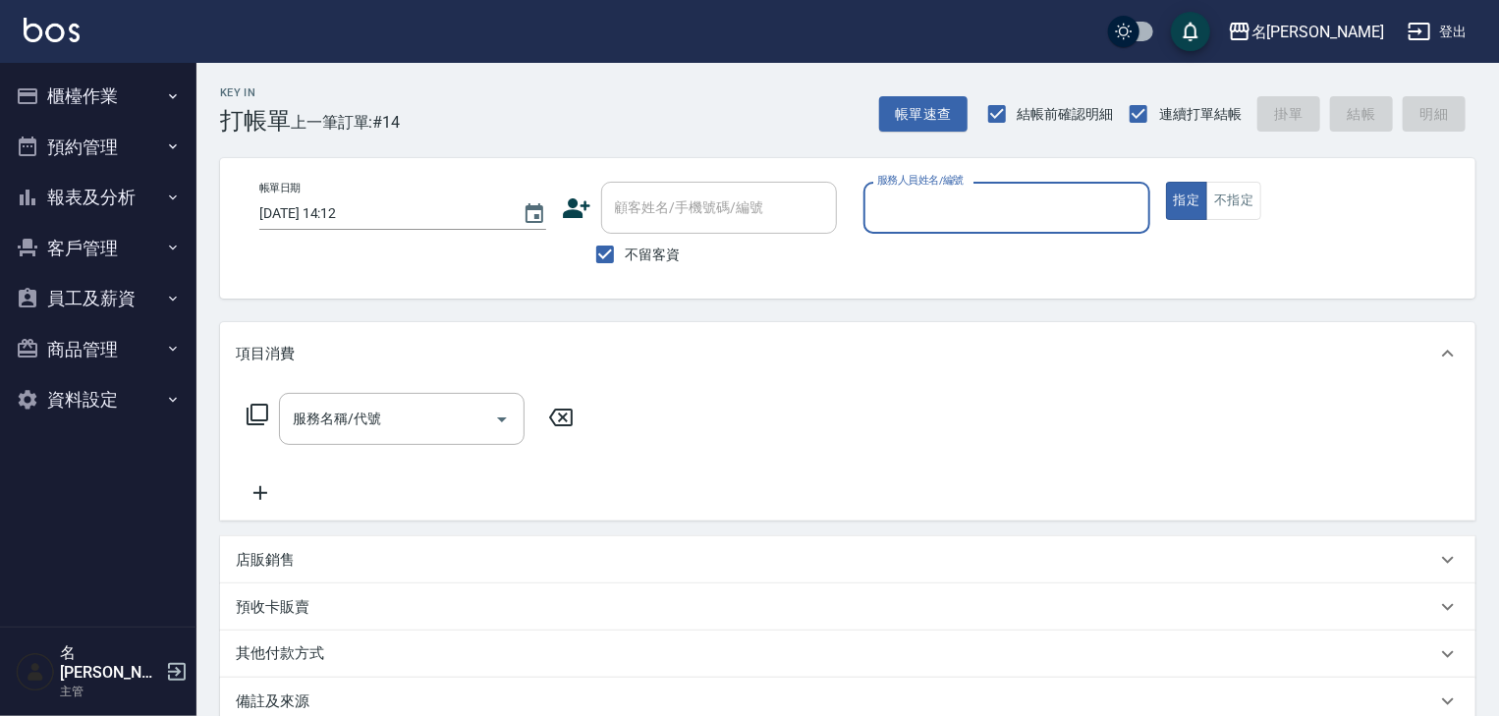
type input "ㄣ"
type input "皮皮-P"
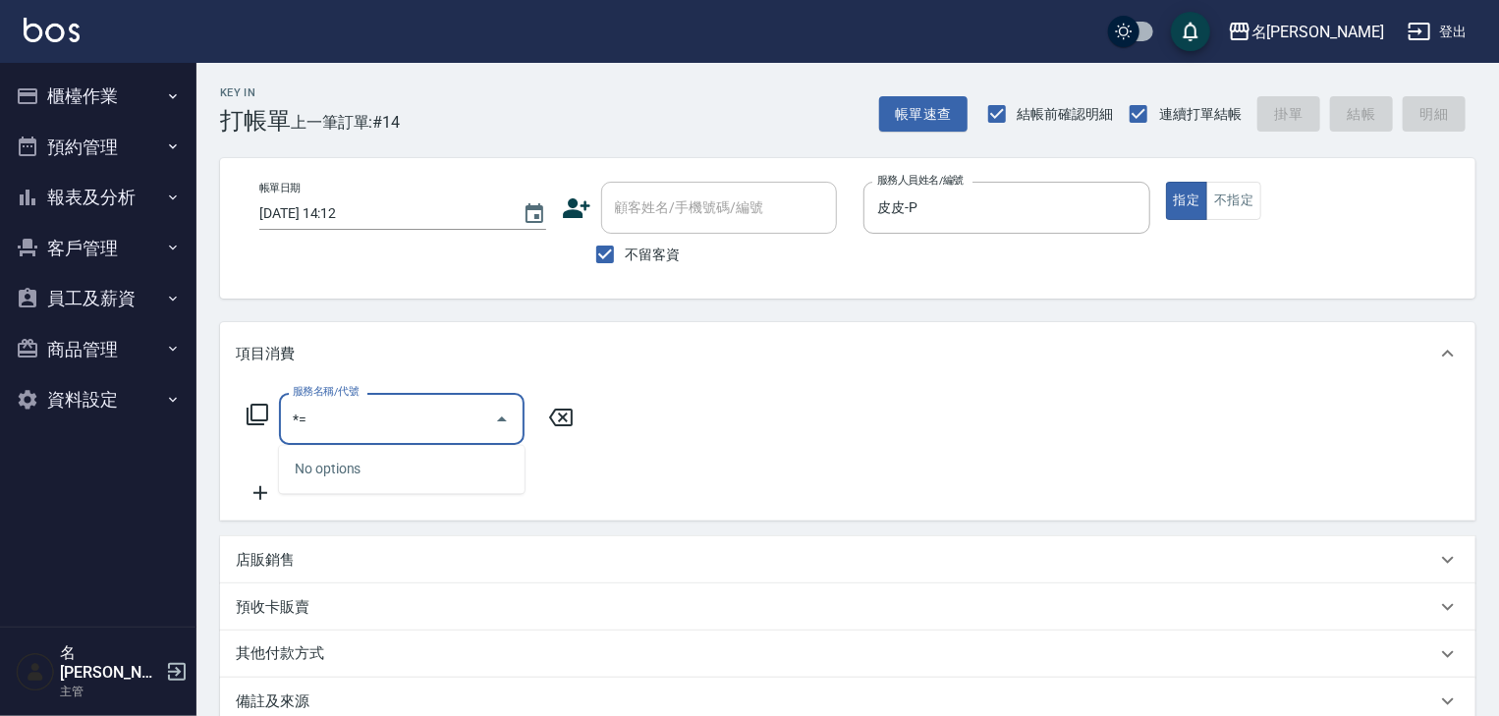
type input "*"
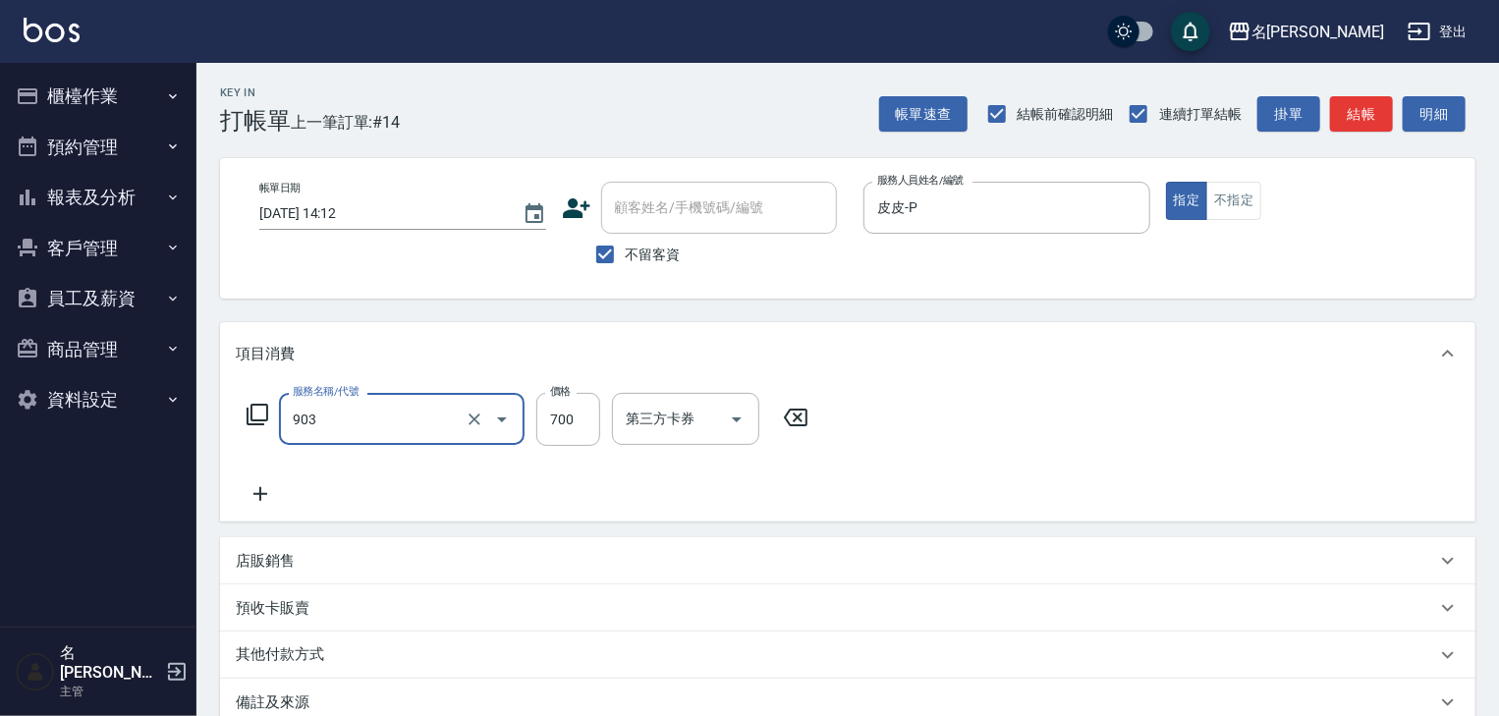
type input "修腳+手(903)"
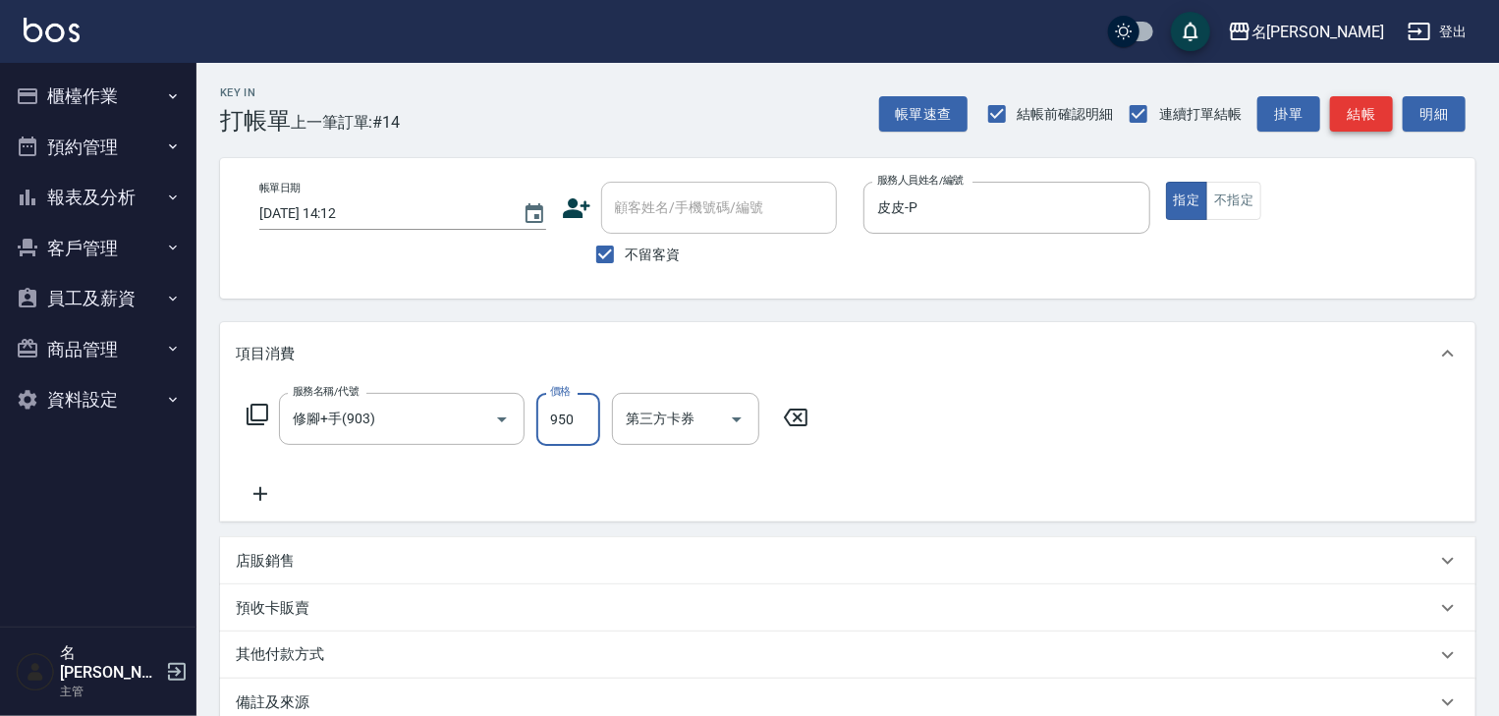
type input "950"
click at [1382, 119] on button "結帳" at bounding box center [1361, 114] width 63 height 36
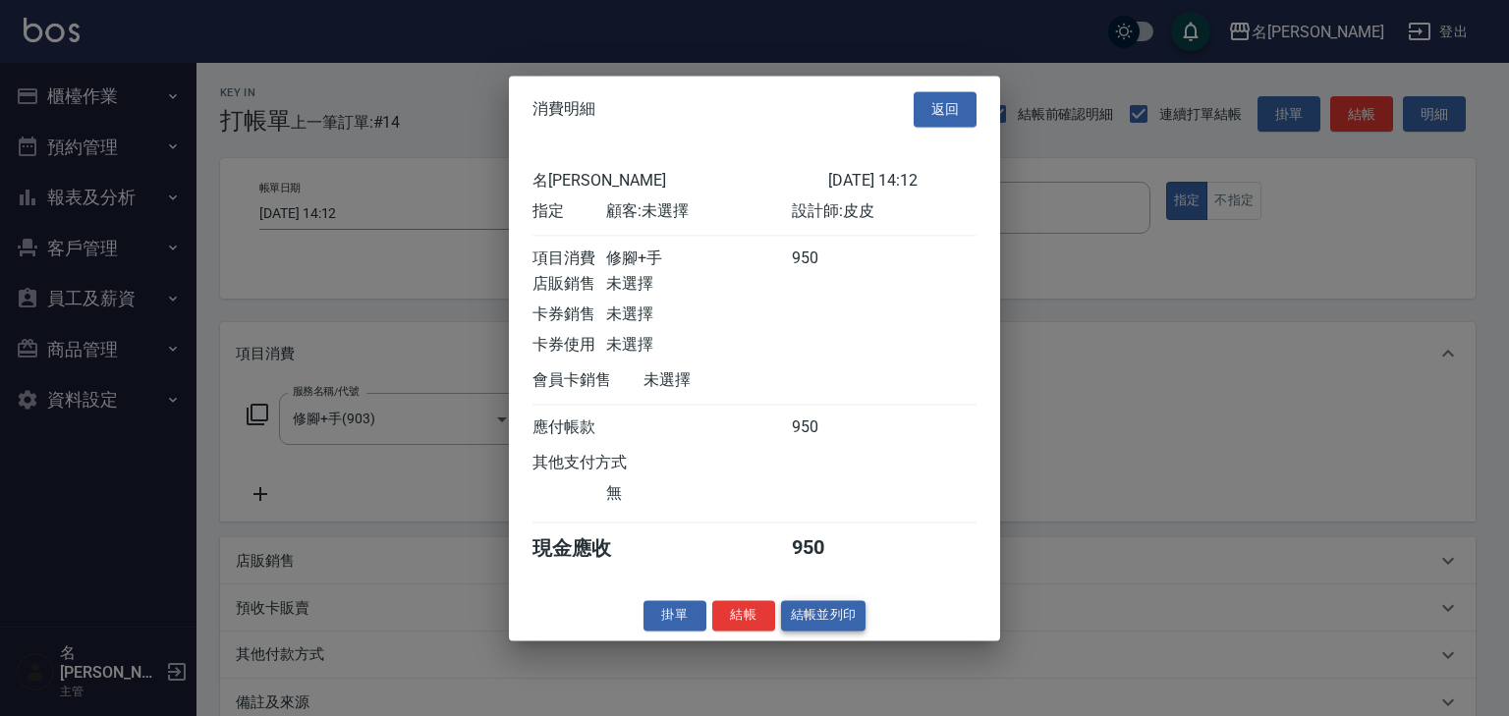
click at [841, 613] on button "結帳並列印" at bounding box center [823, 615] width 85 height 30
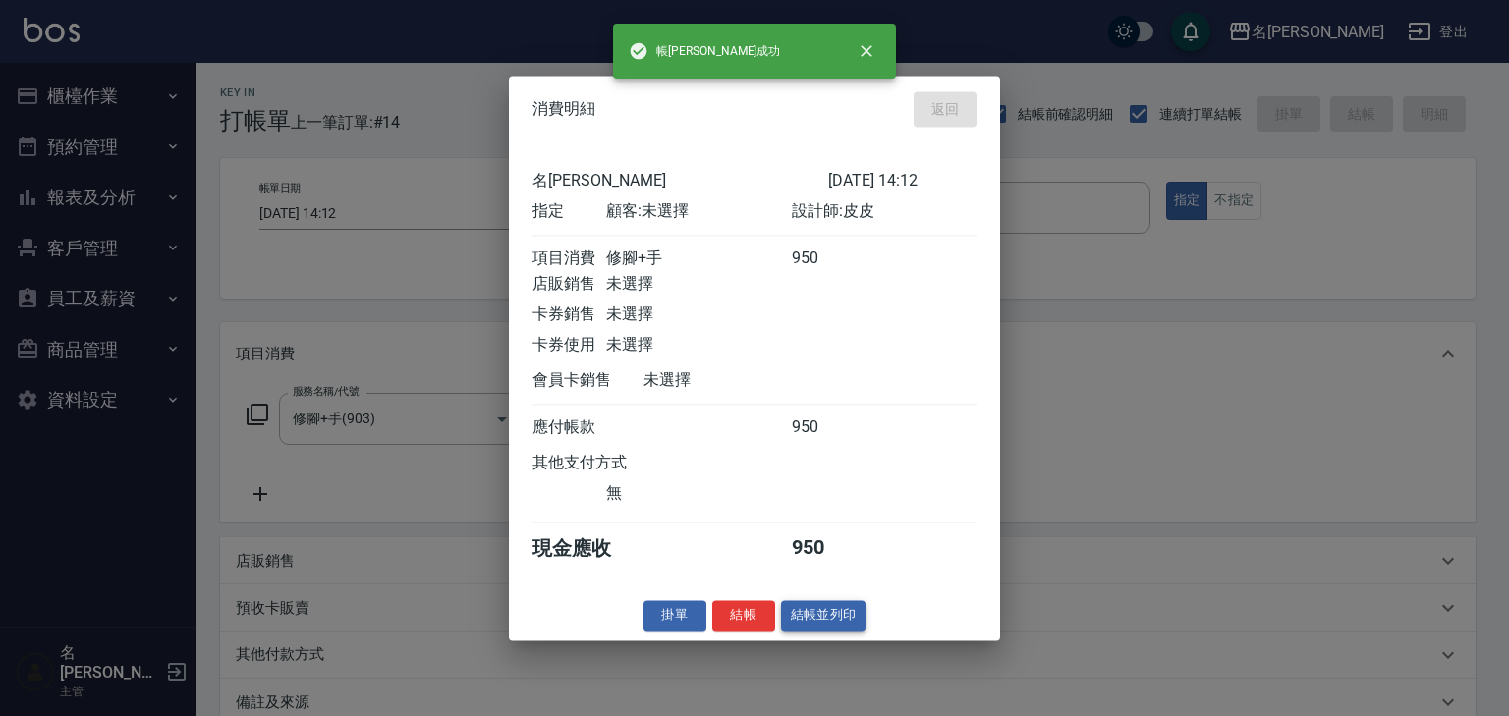
type input "2025/08/20 14:18"
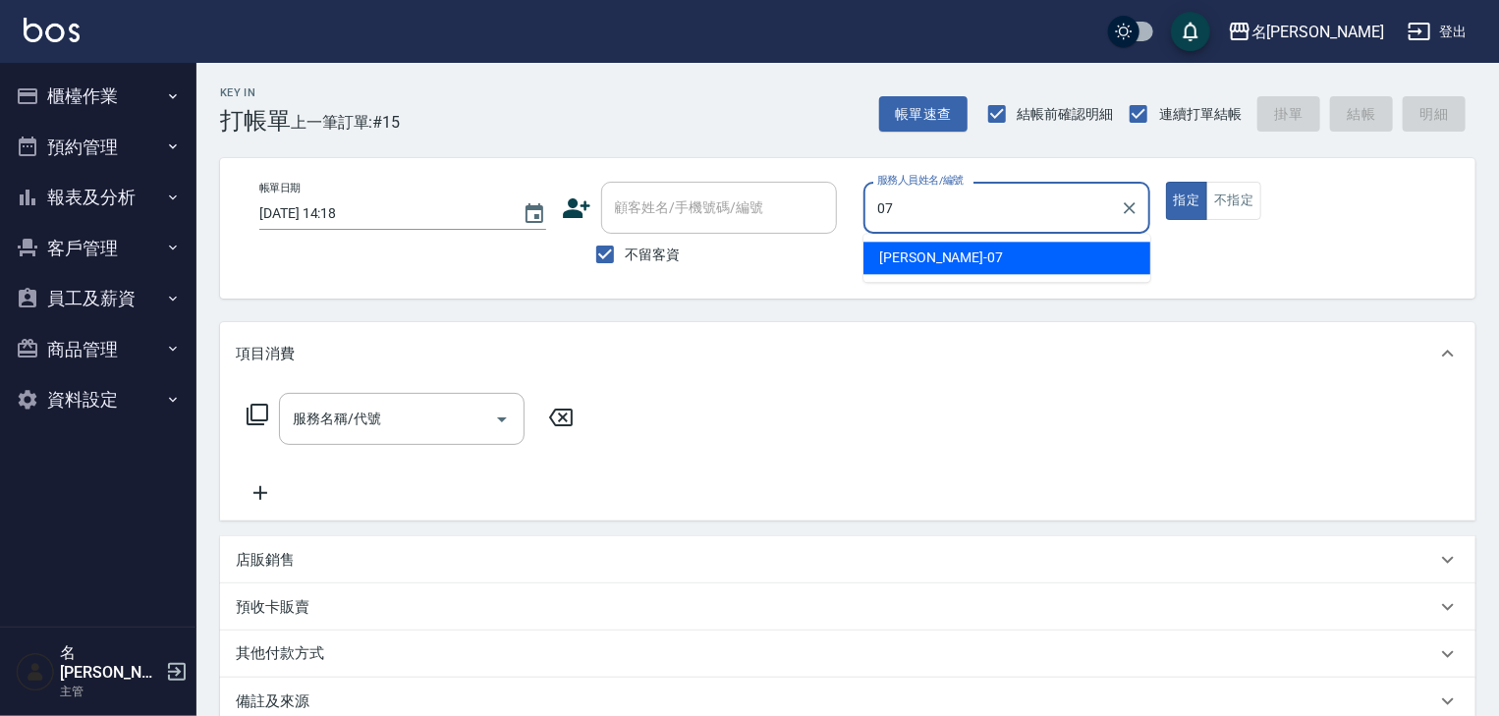
type input "高淳涵-07"
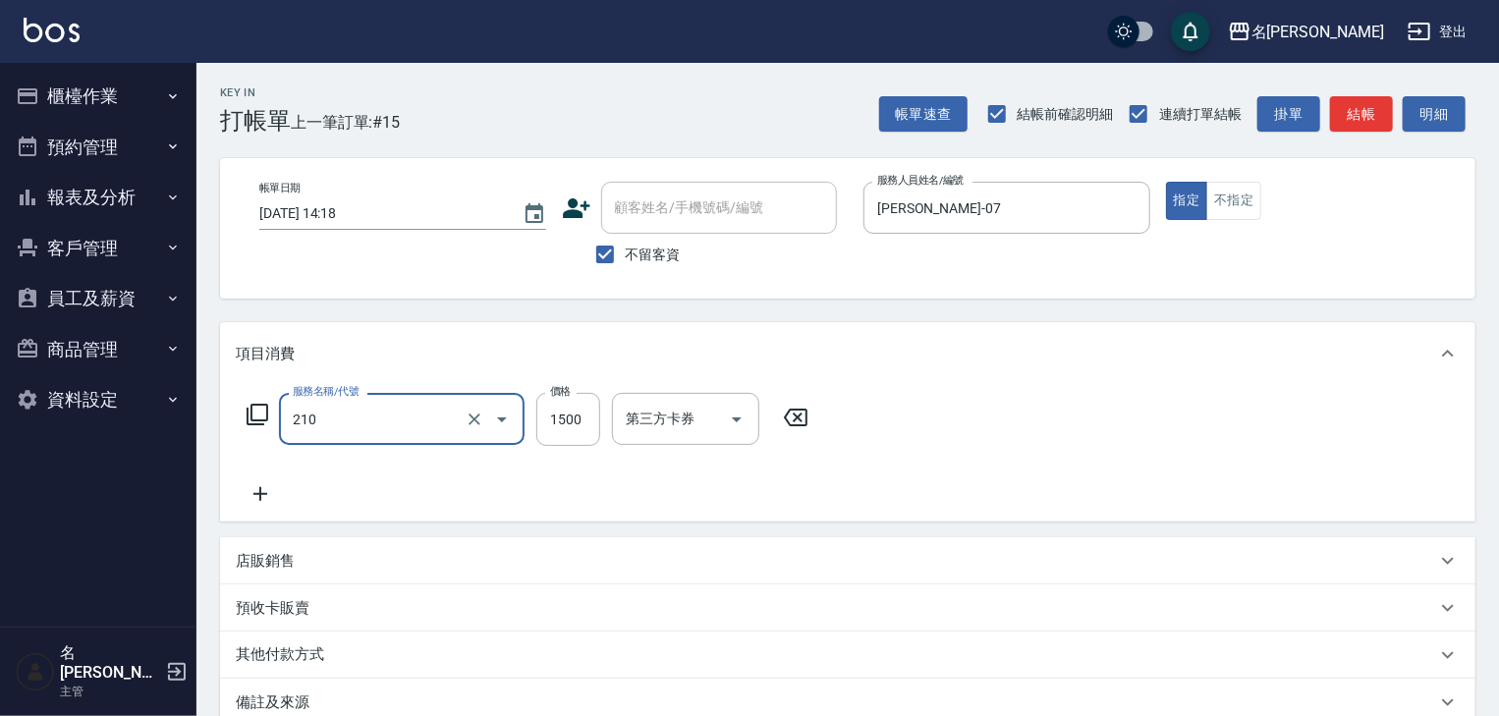
type input "離子燙(自備)(210)"
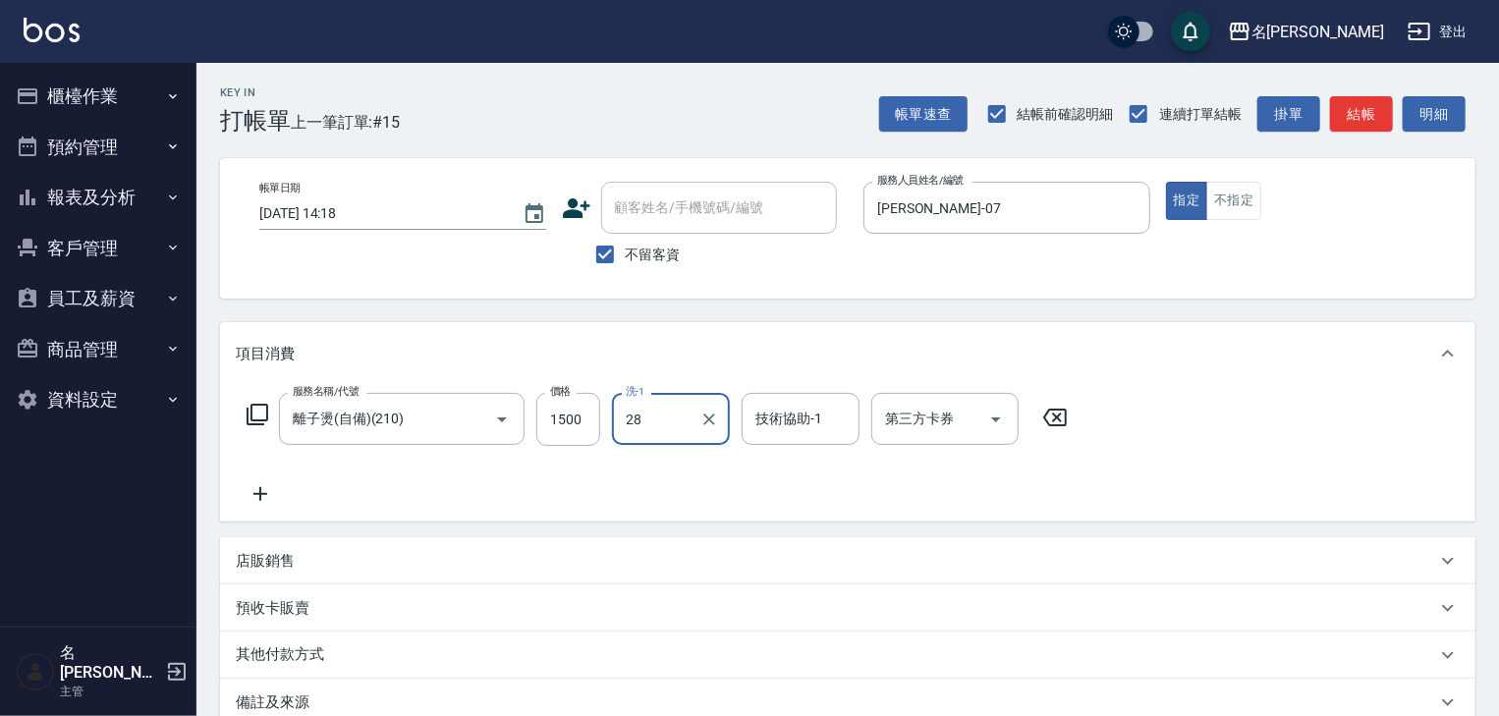
type input "冼宜芳-28"
click at [1347, 120] on button "結帳" at bounding box center [1361, 114] width 63 height 36
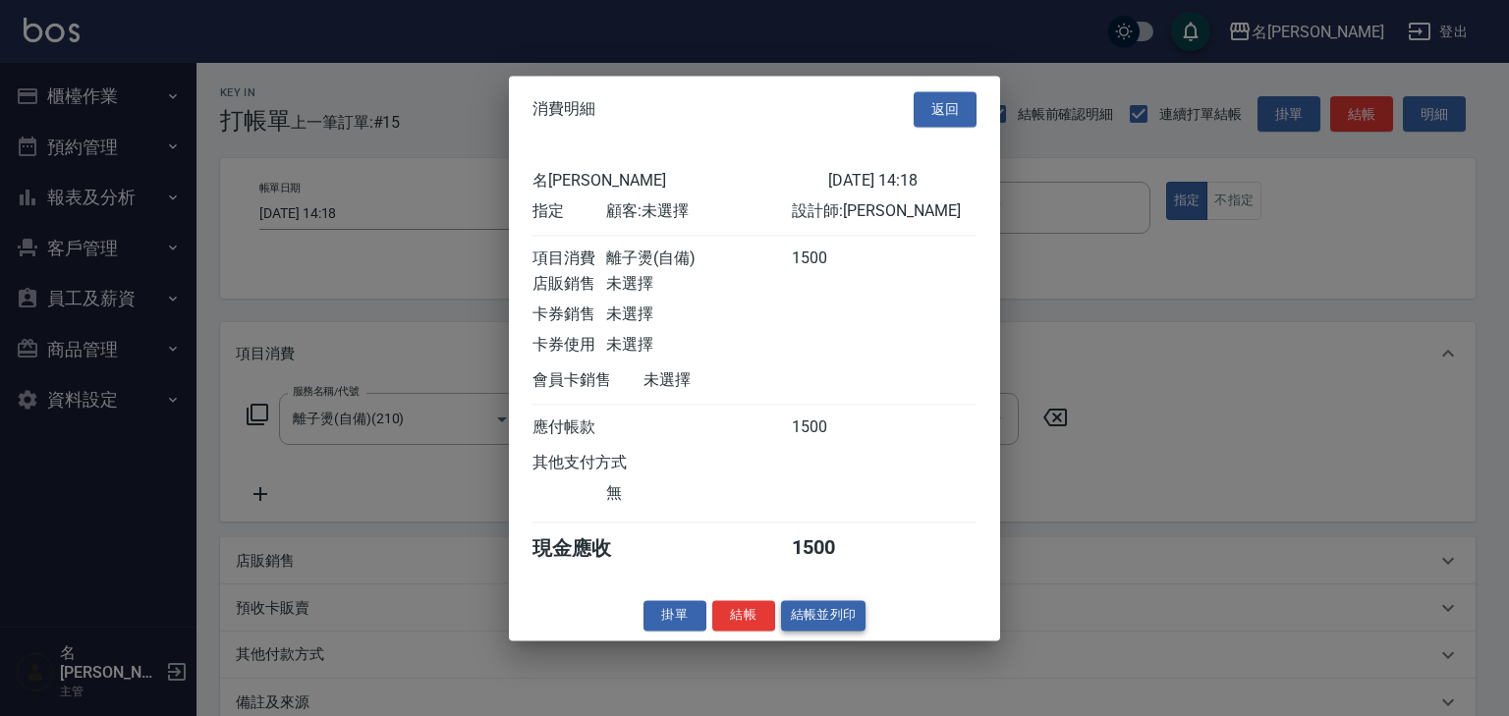
click at [850, 627] on button "結帳並列印" at bounding box center [823, 615] width 85 height 30
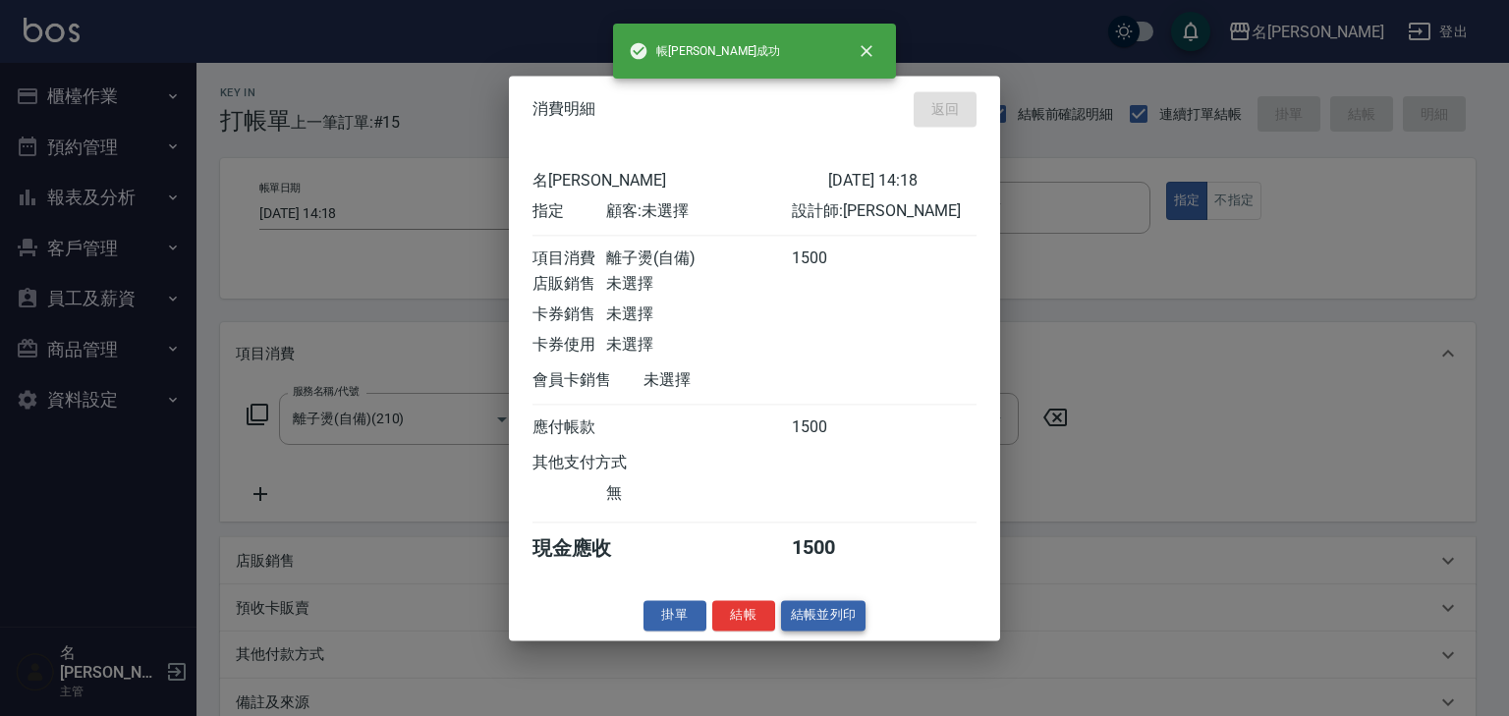
type input "2025/08/20 14:20"
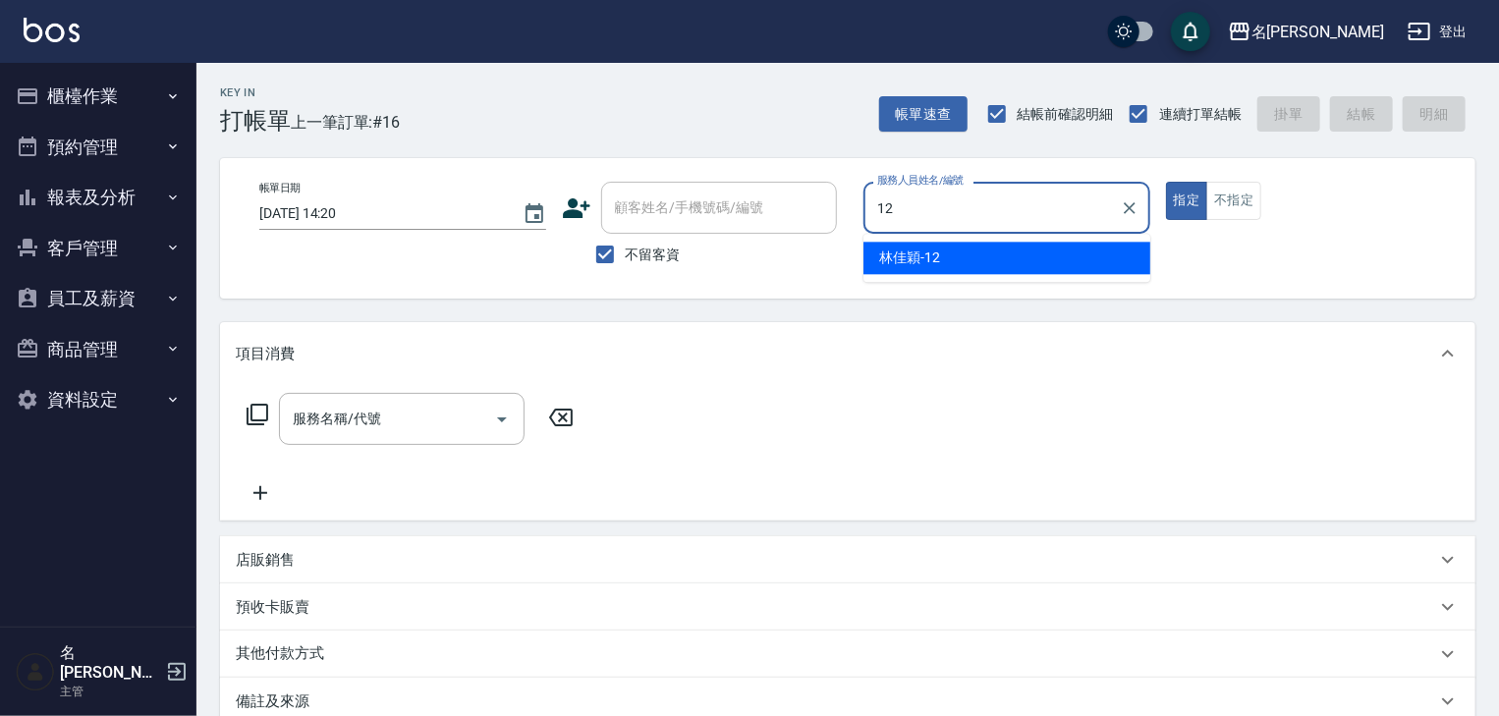
type input "林佳穎-12"
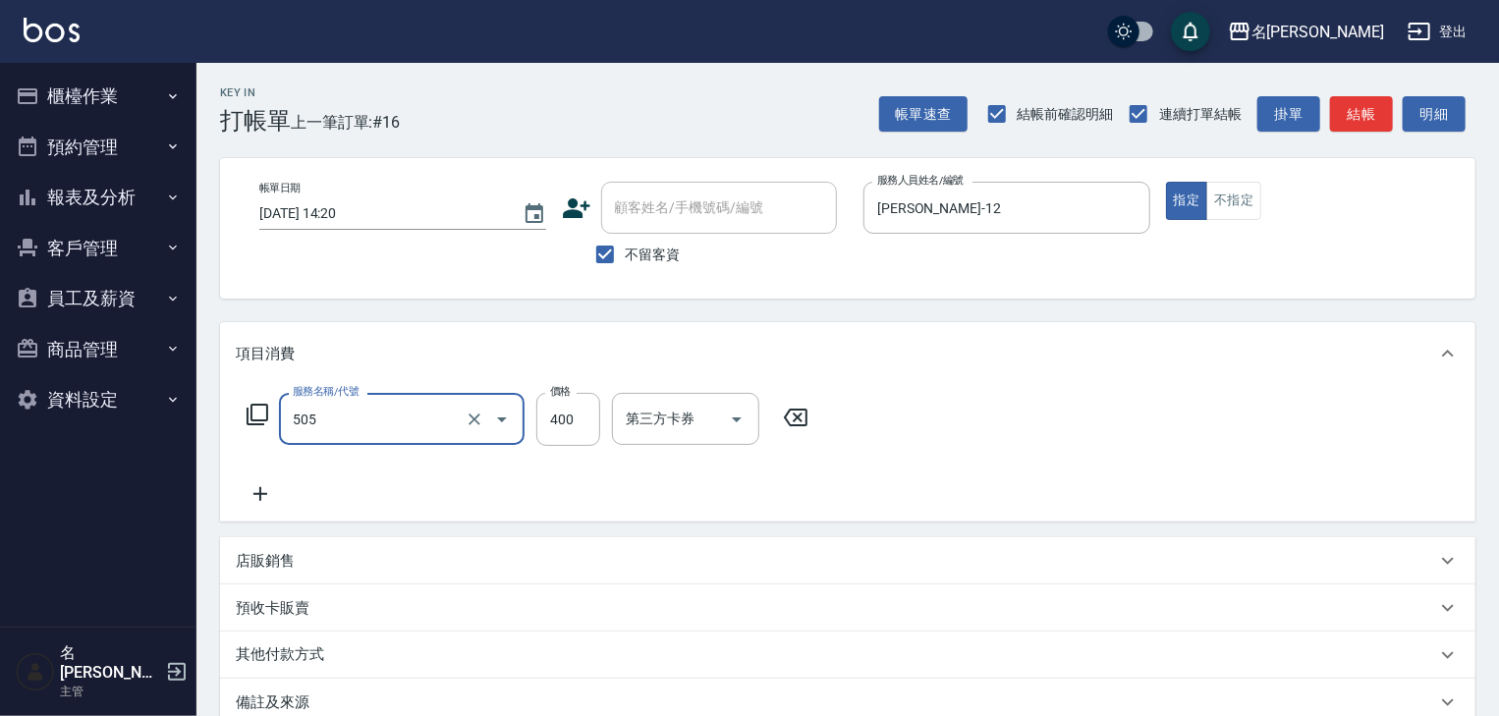
type input "洗髮(505)"
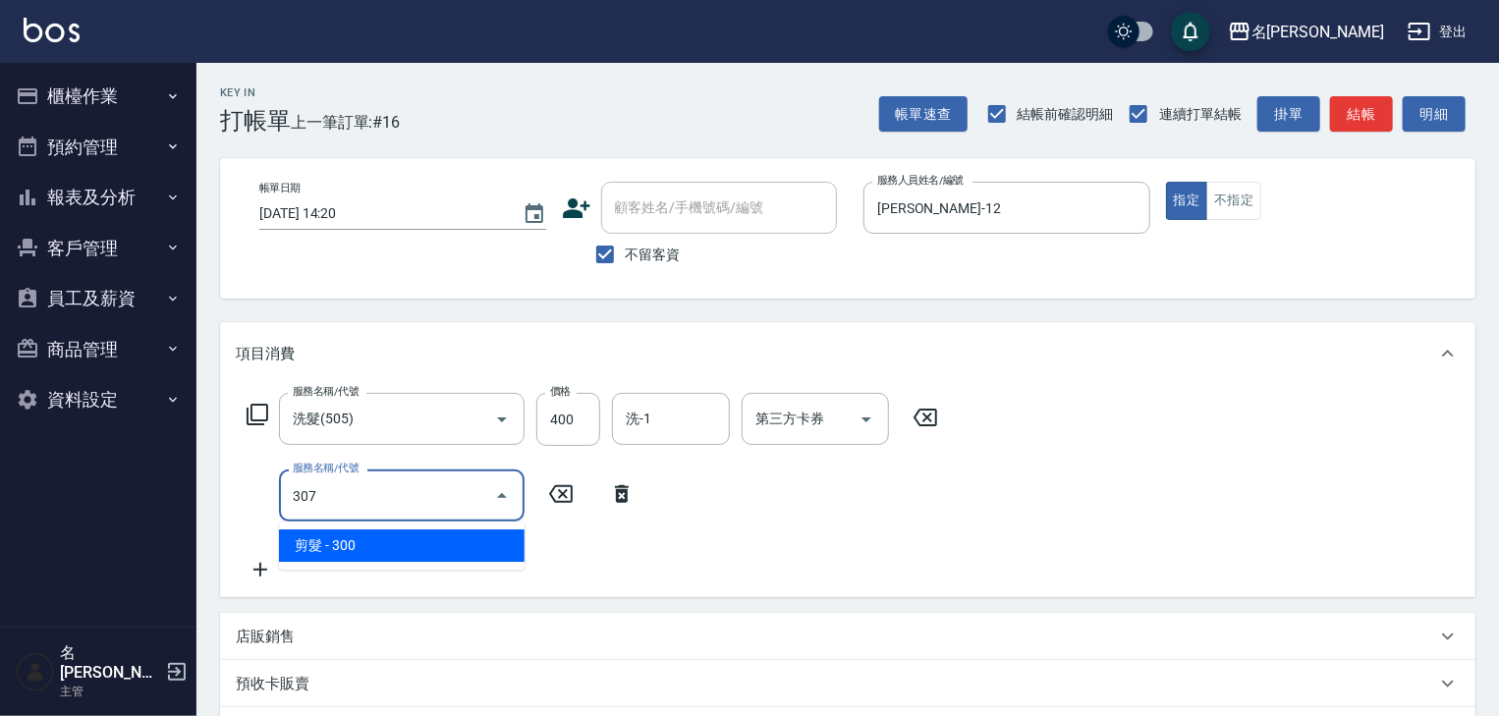
type input "剪髮(307)"
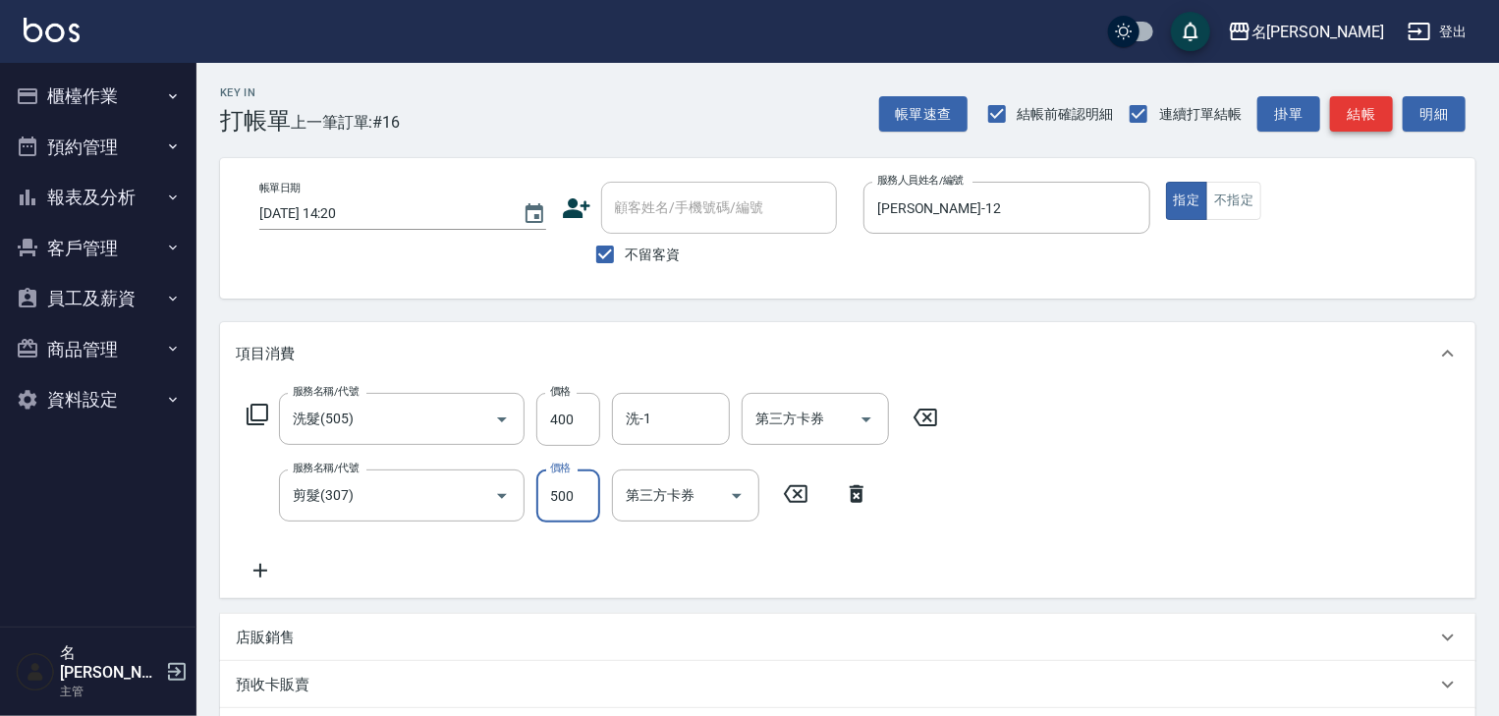
type input "500"
click at [1373, 121] on button "結帳" at bounding box center [1361, 114] width 63 height 36
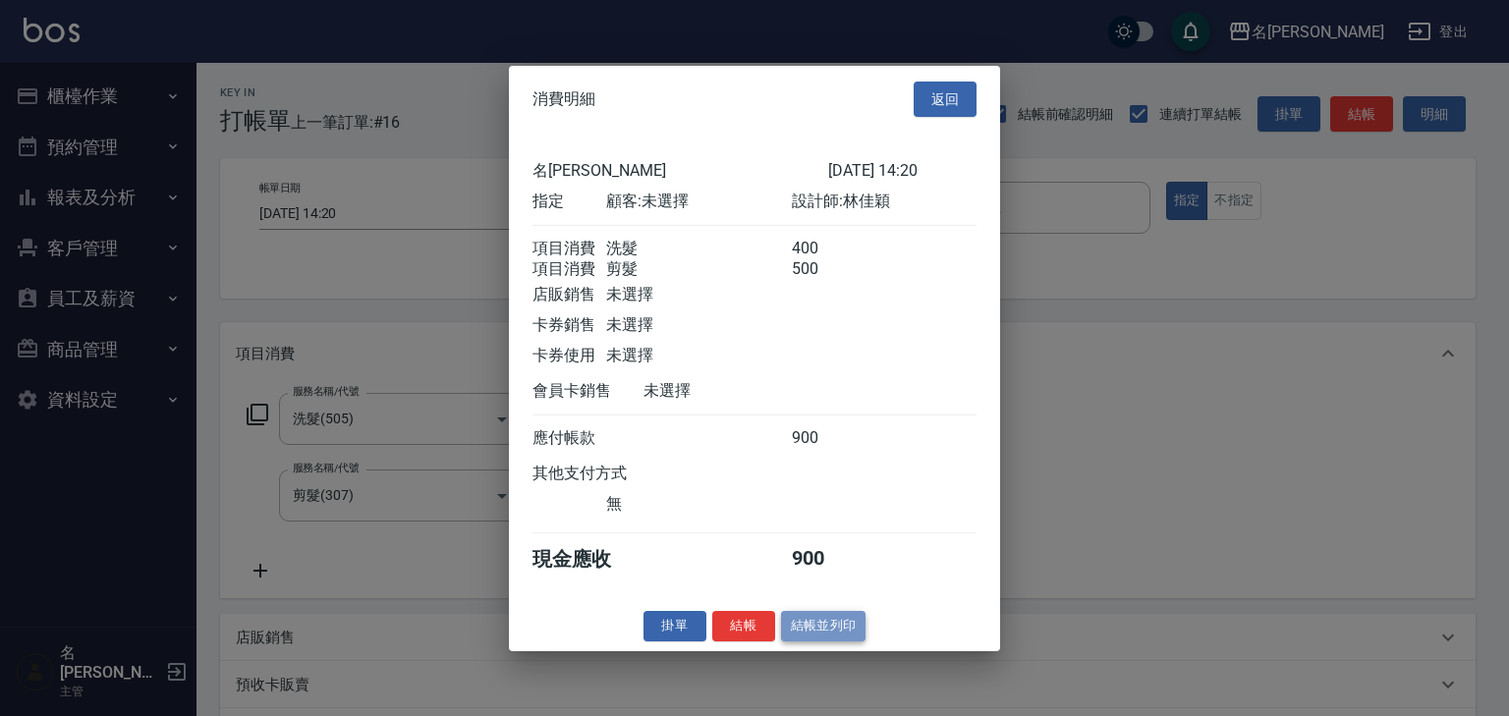
click at [854, 641] on button "結帳並列印" at bounding box center [823, 626] width 85 height 30
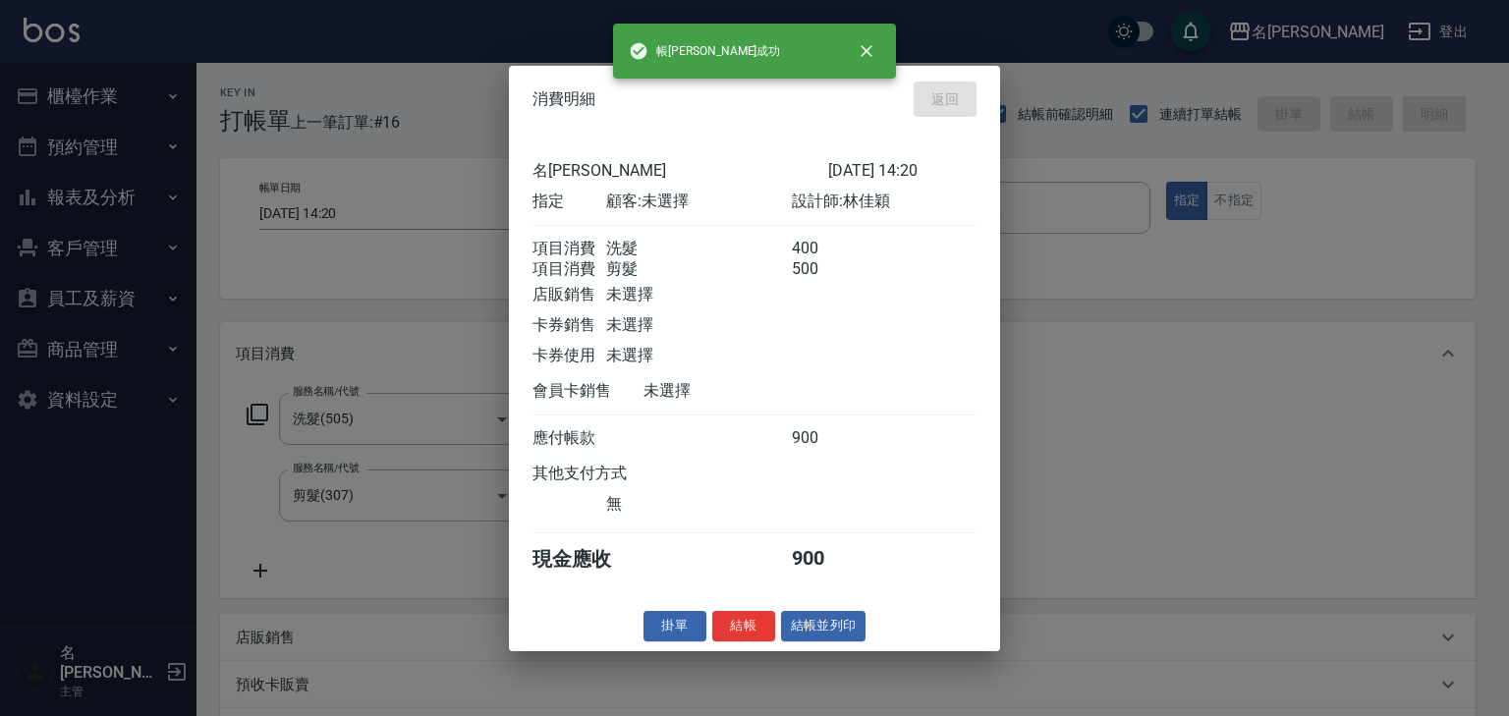
type input "2025/08/20 14:24"
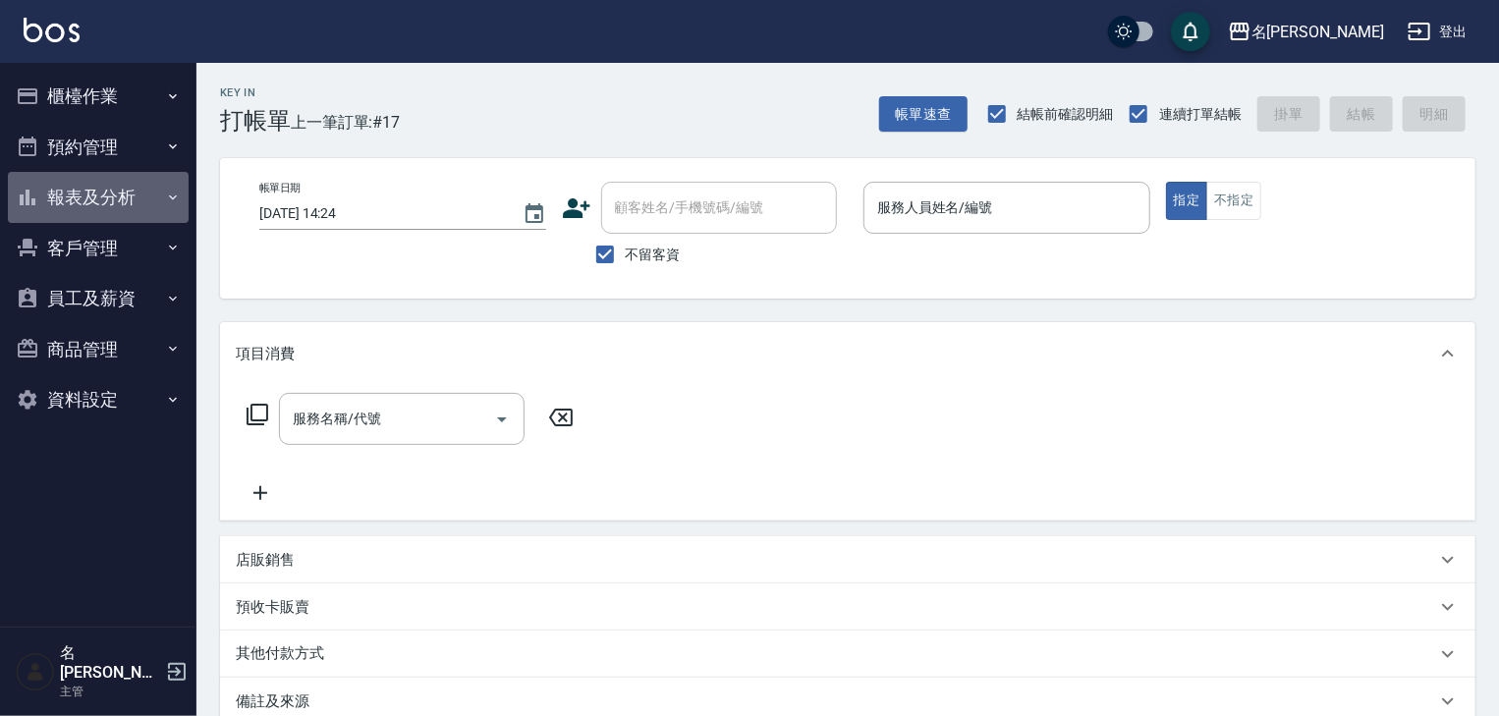
click at [128, 187] on button "報表及分析" at bounding box center [98, 197] width 181 height 51
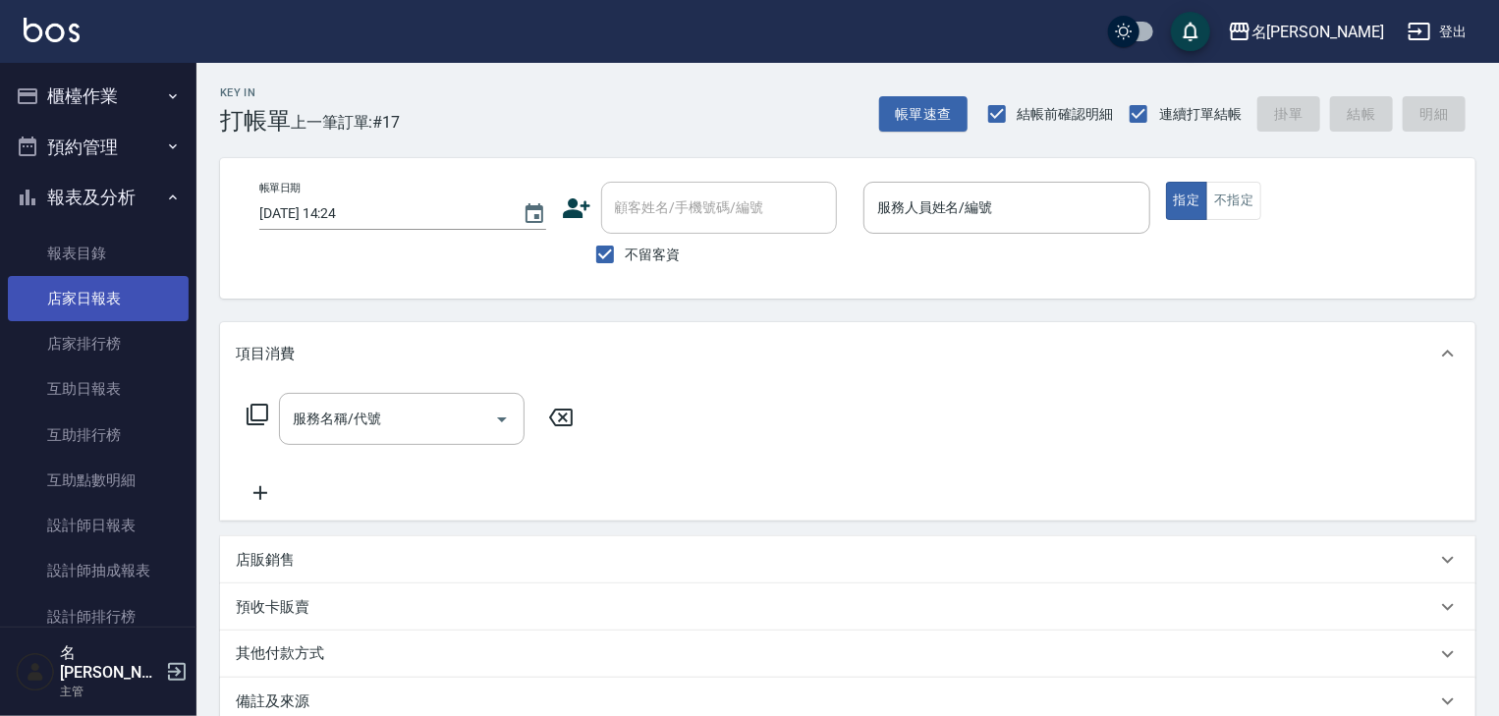
click at [86, 291] on link "店家日報表" at bounding box center [98, 298] width 181 height 45
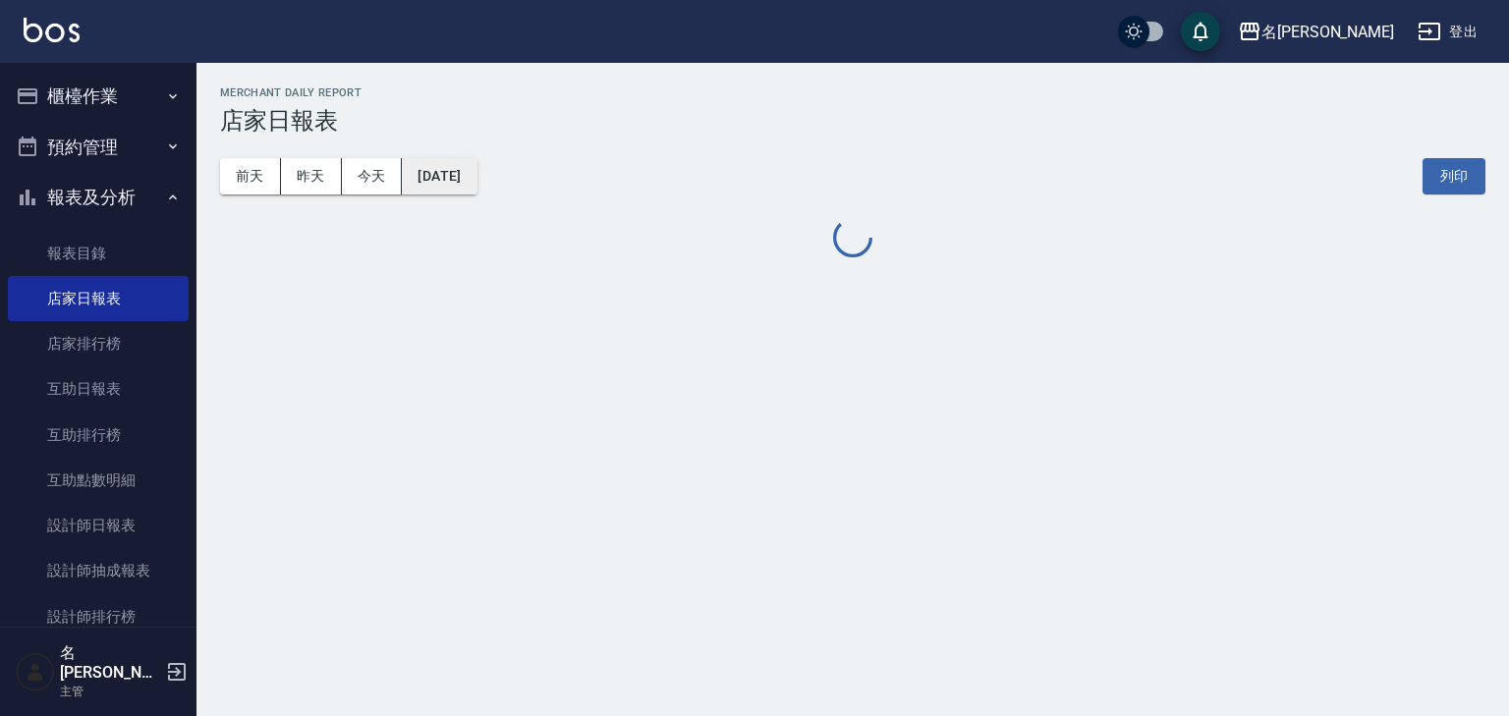
click at [468, 175] on button "[DATE]" at bounding box center [439, 176] width 75 height 36
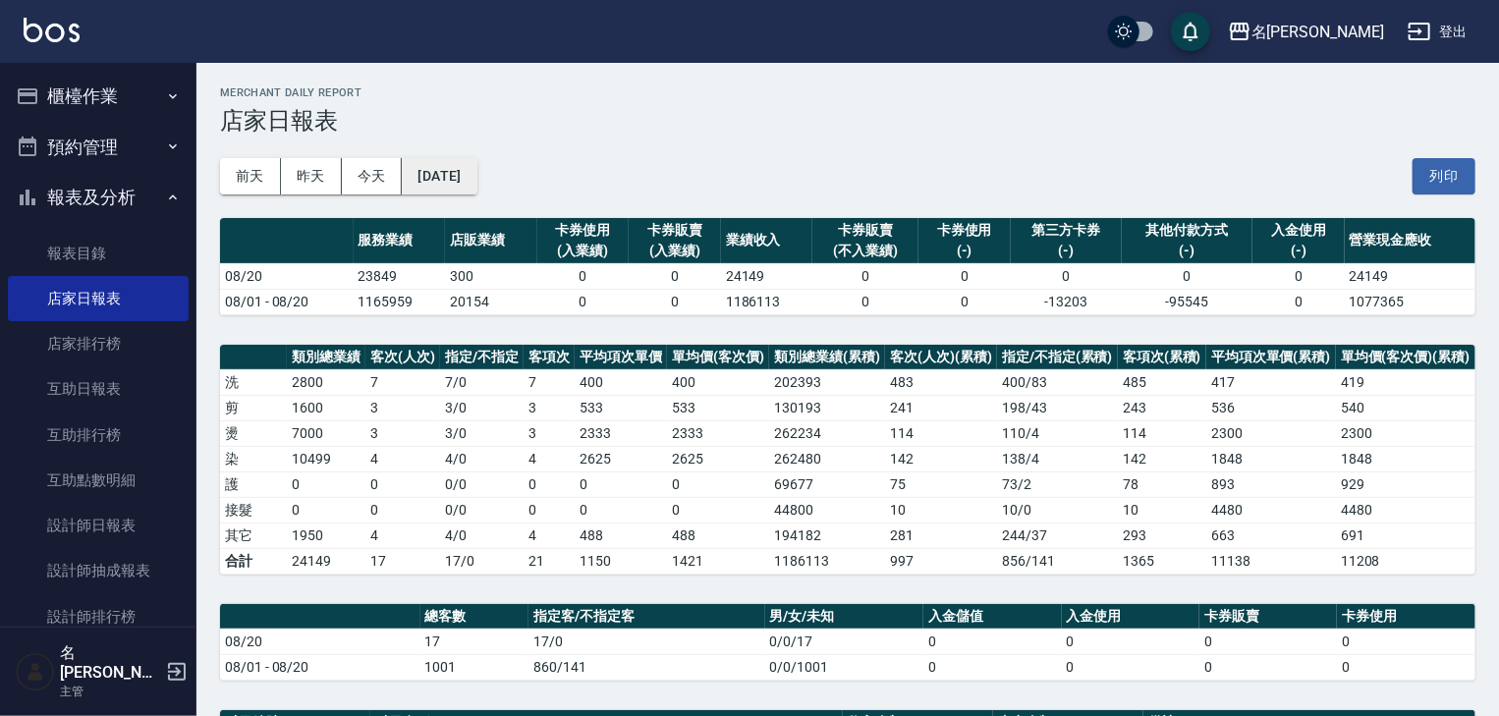
click at [476, 165] on button "[DATE]" at bounding box center [439, 176] width 75 height 36
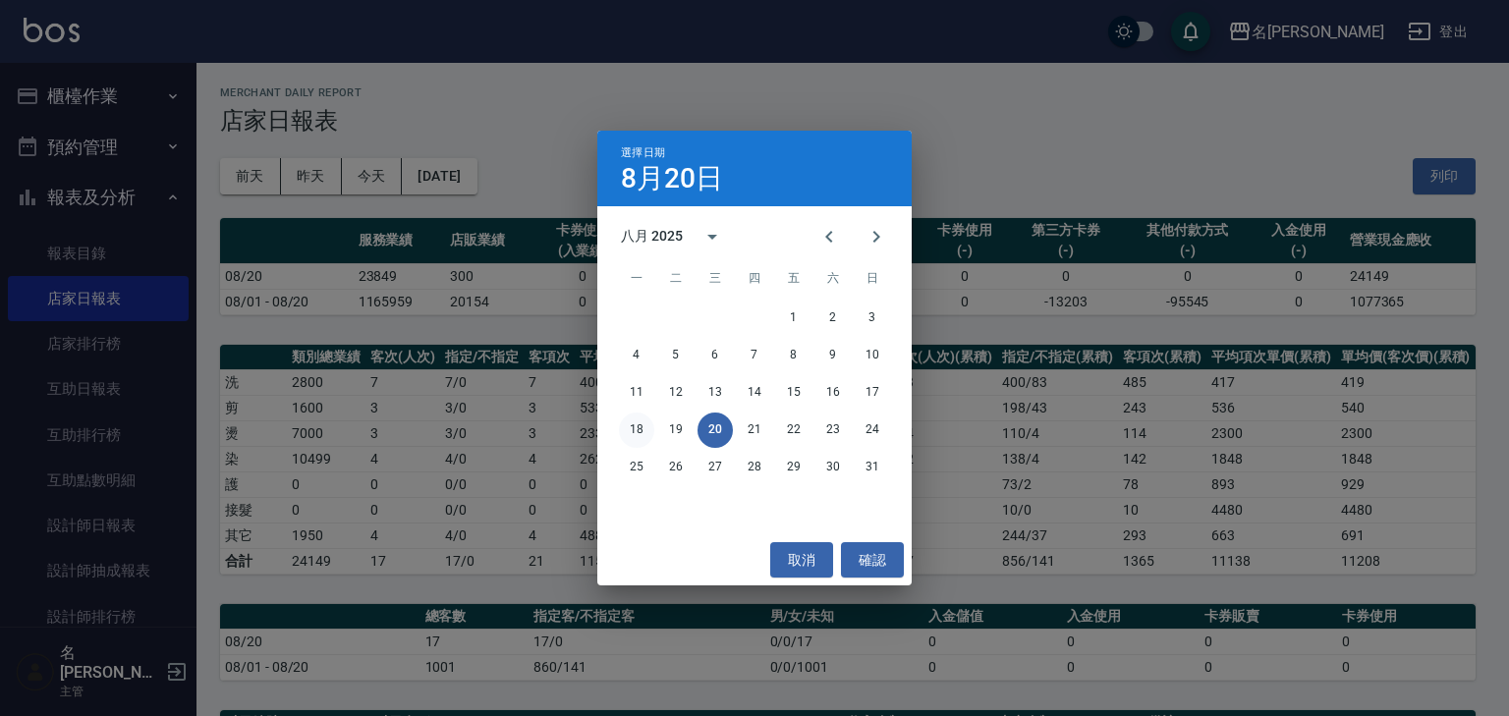
click at [641, 436] on button "18" at bounding box center [636, 430] width 35 height 35
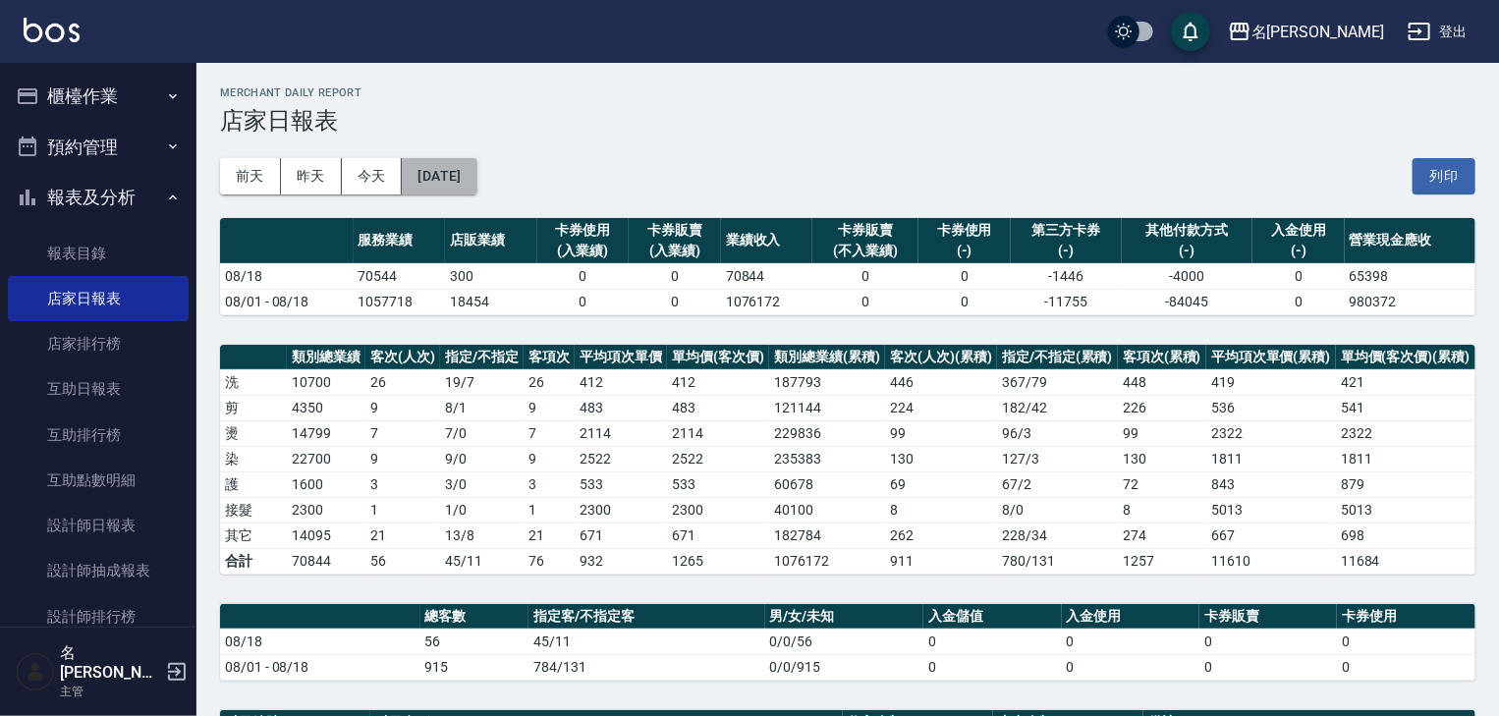
click at [476, 183] on button "2025/08/18" at bounding box center [439, 176] width 75 height 36
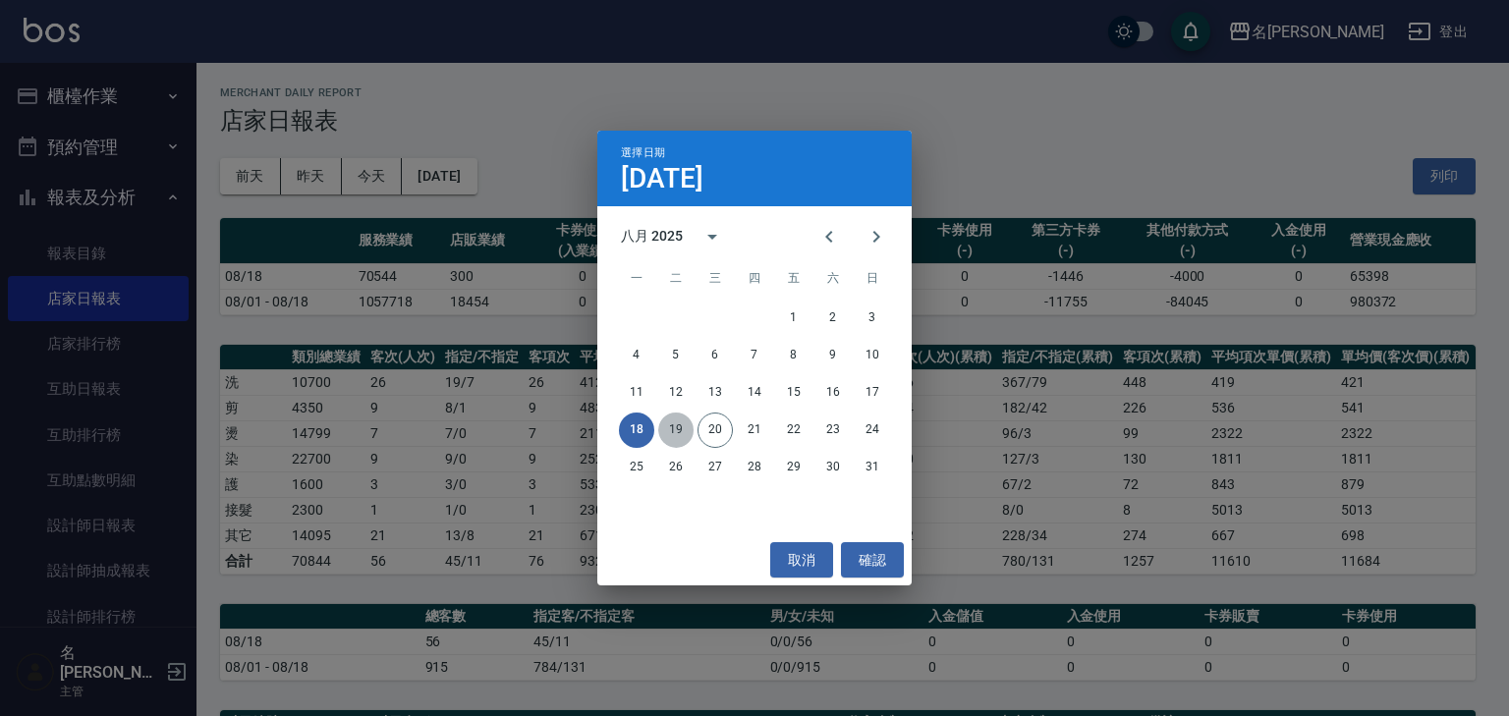
click at [676, 433] on button "19" at bounding box center [675, 430] width 35 height 35
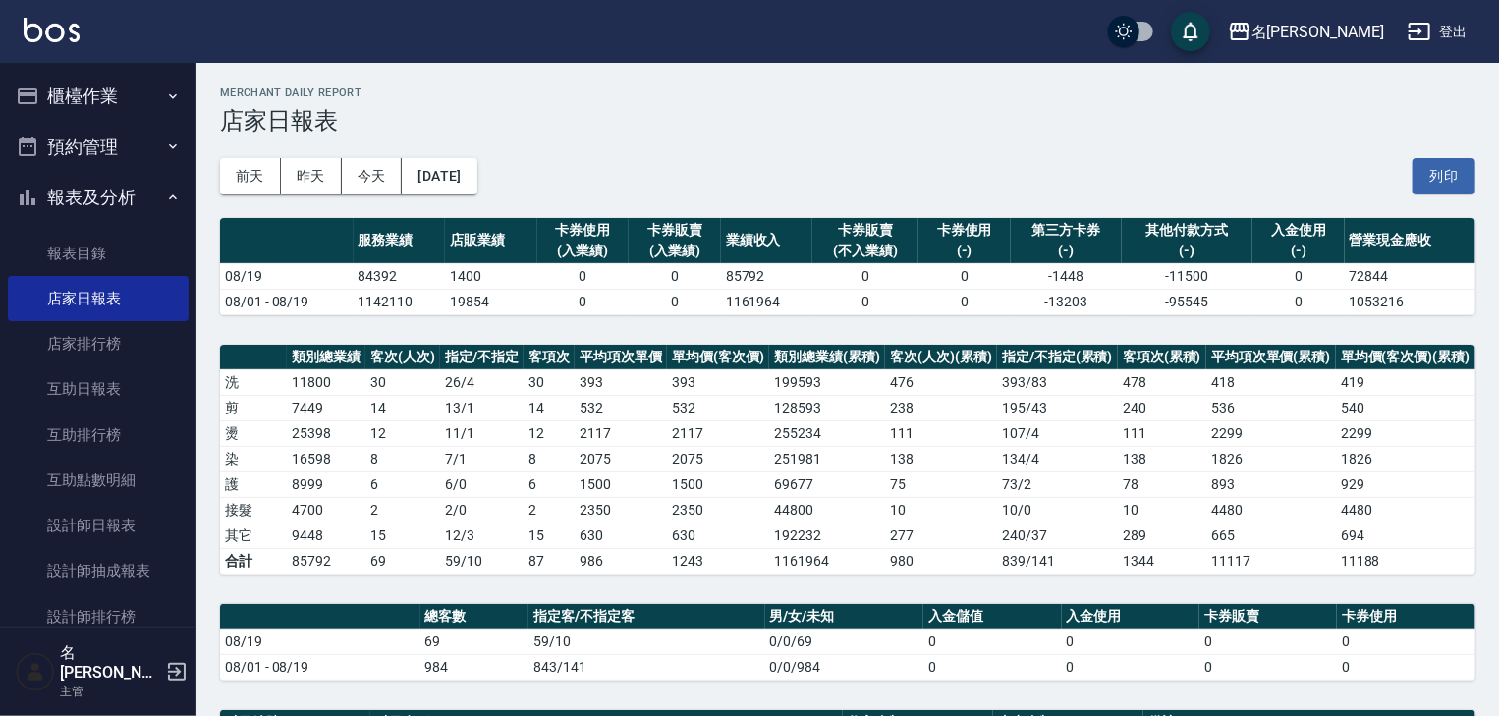
scroll to position [523, 0]
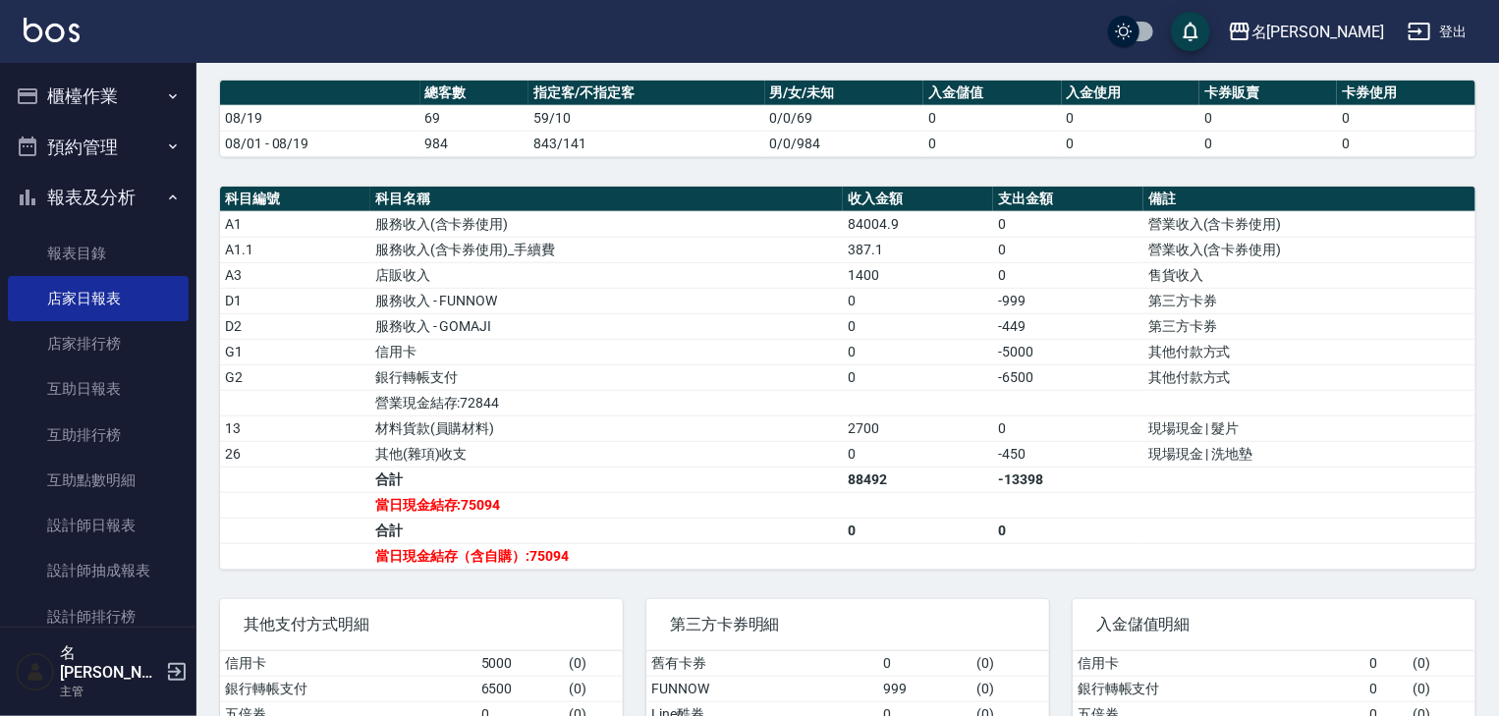
click at [62, 35] on img at bounding box center [52, 30] width 56 height 25
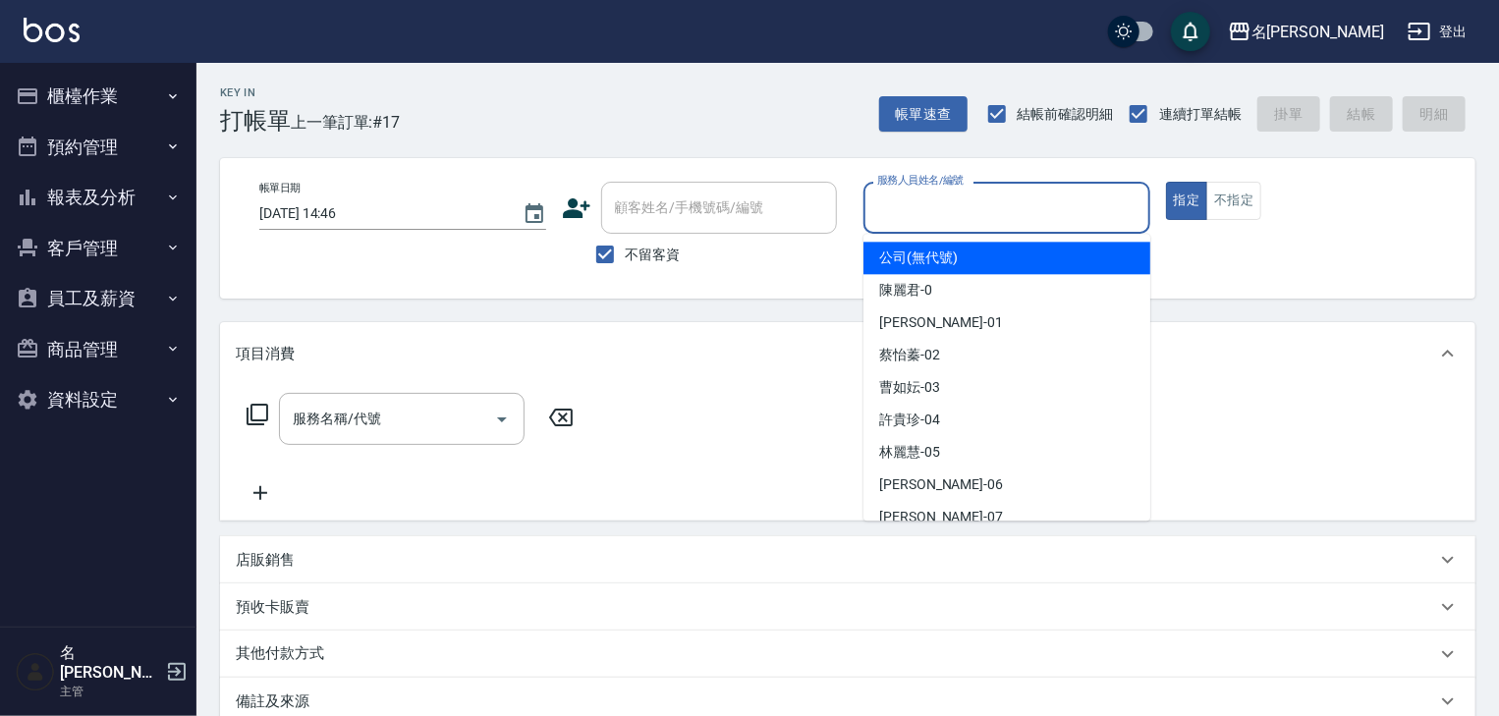
click at [1002, 218] on input "服務人員姓名/編號" at bounding box center [1006, 208] width 269 height 34
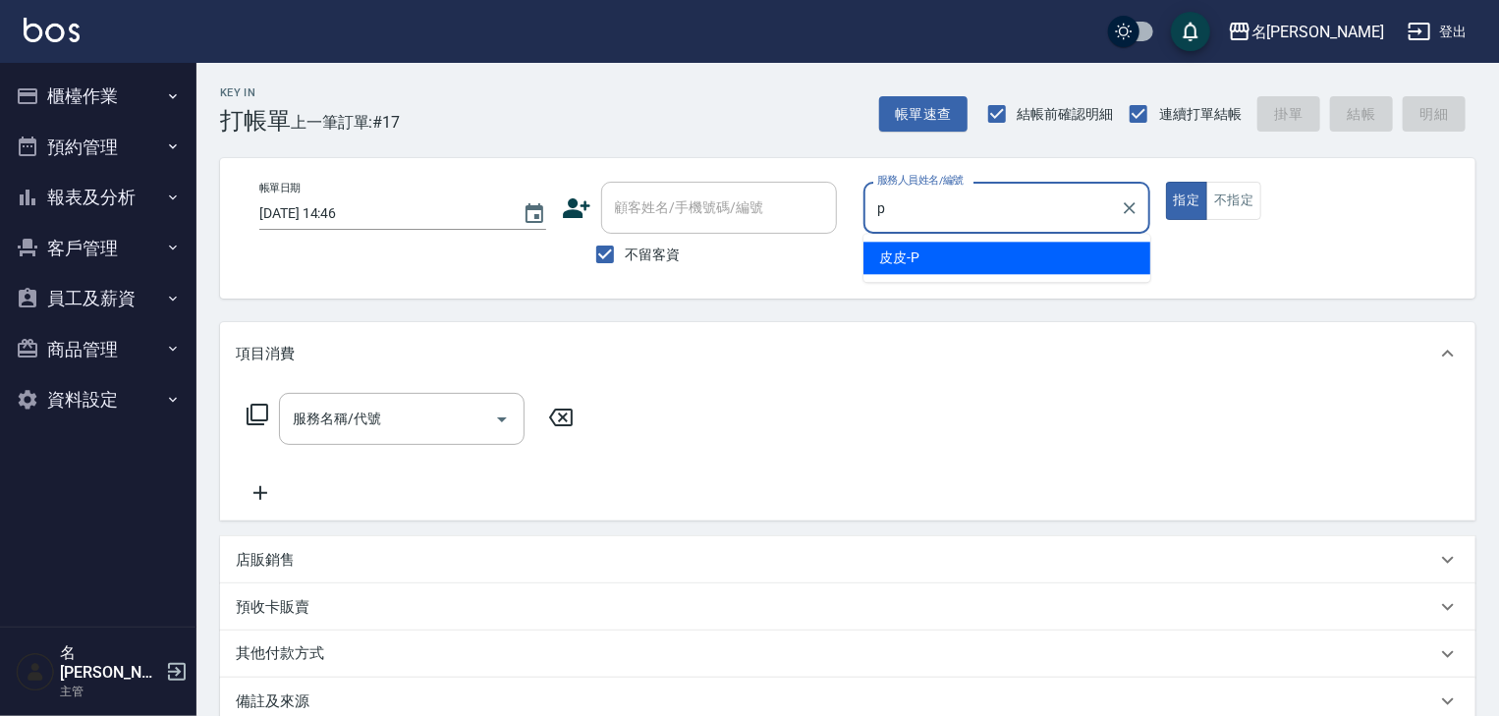
type input "皮皮-P"
type button "true"
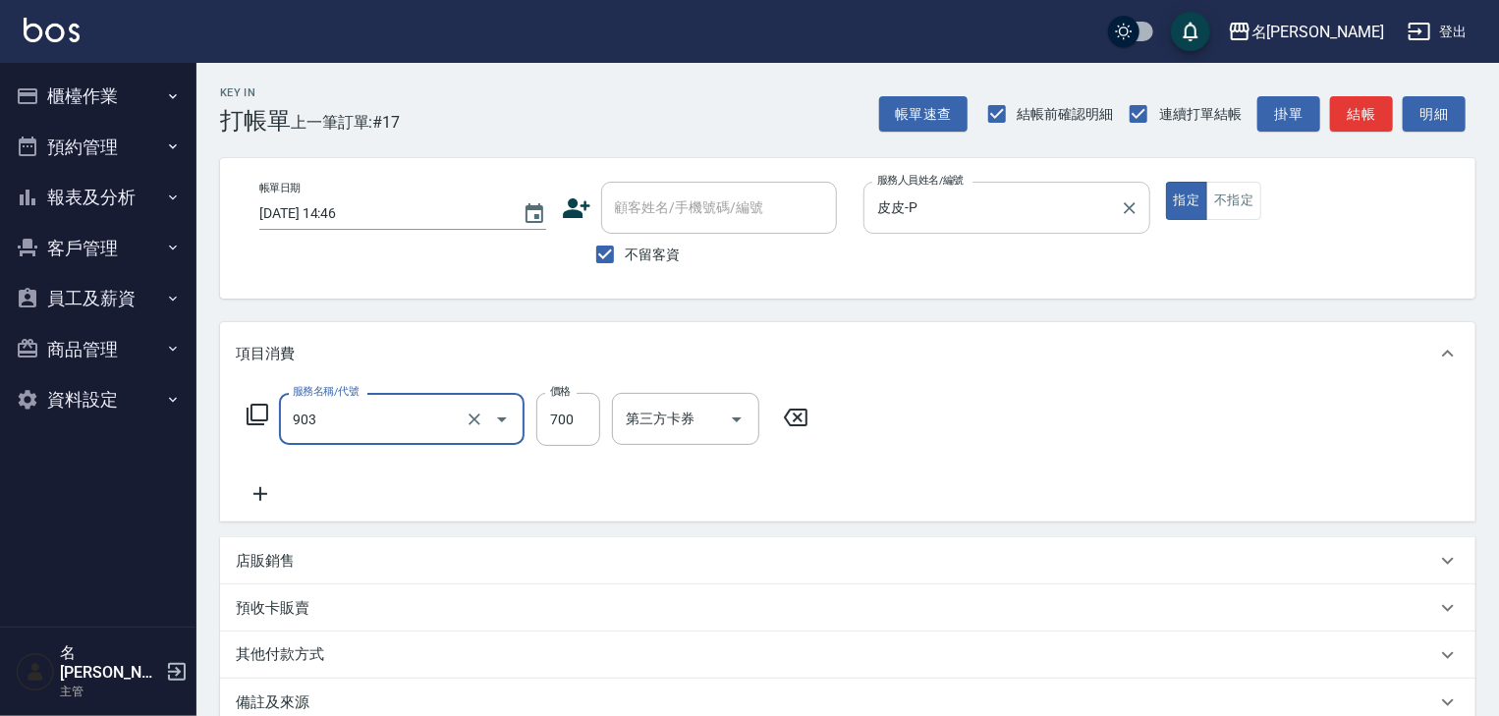
type input "修腳+手(903)"
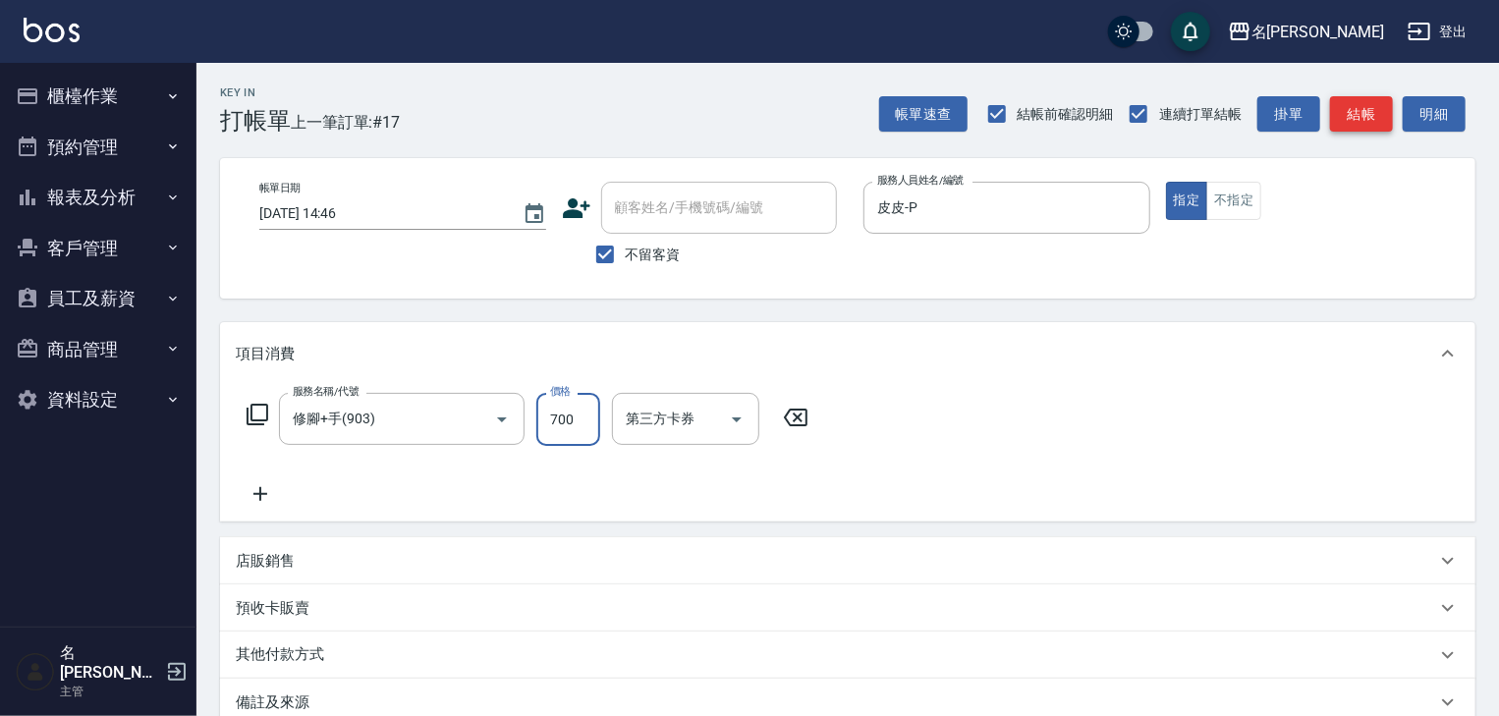
click at [1374, 110] on button "結帳" at bounding box center [1361, 114] width 63 height 36
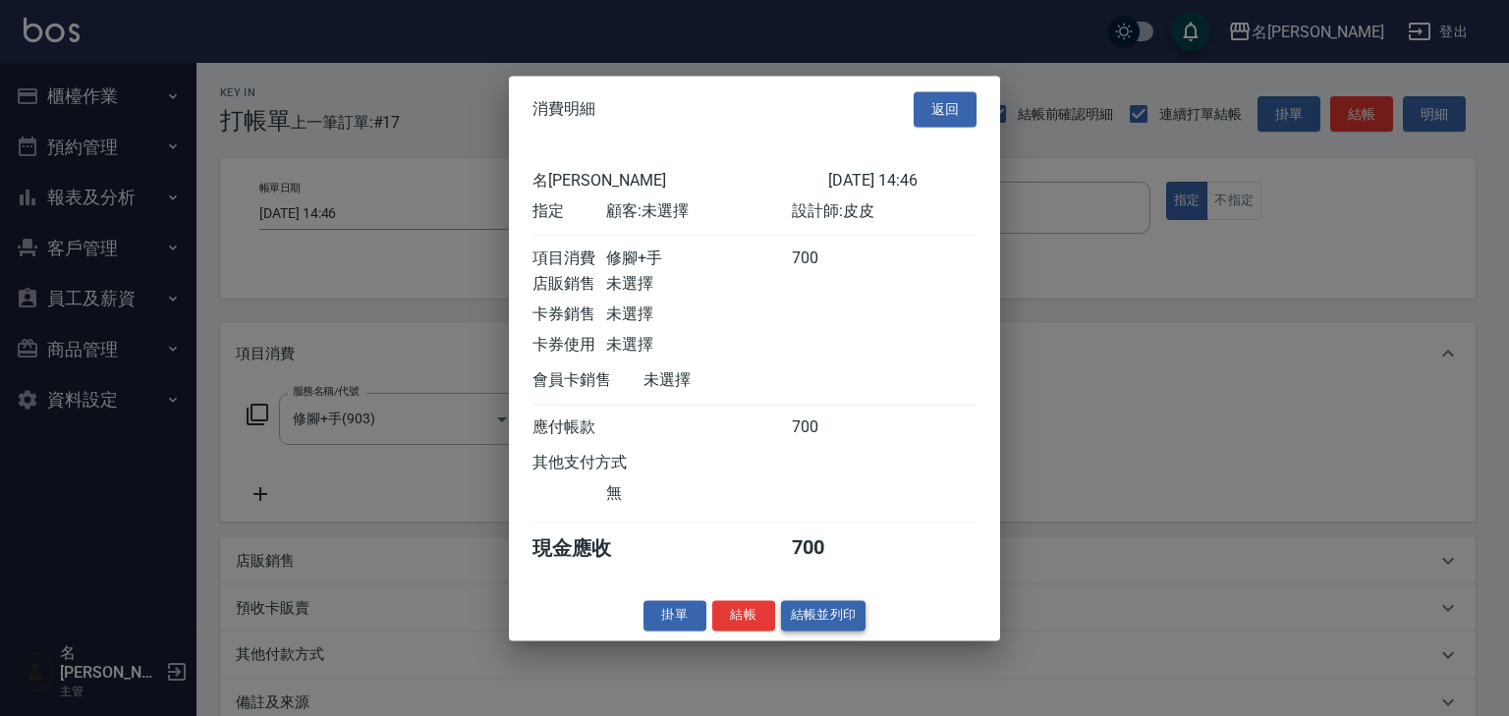
click at [852, 623] on button "結帳並列印" at bounding box center [823, 615] width 85 height 30
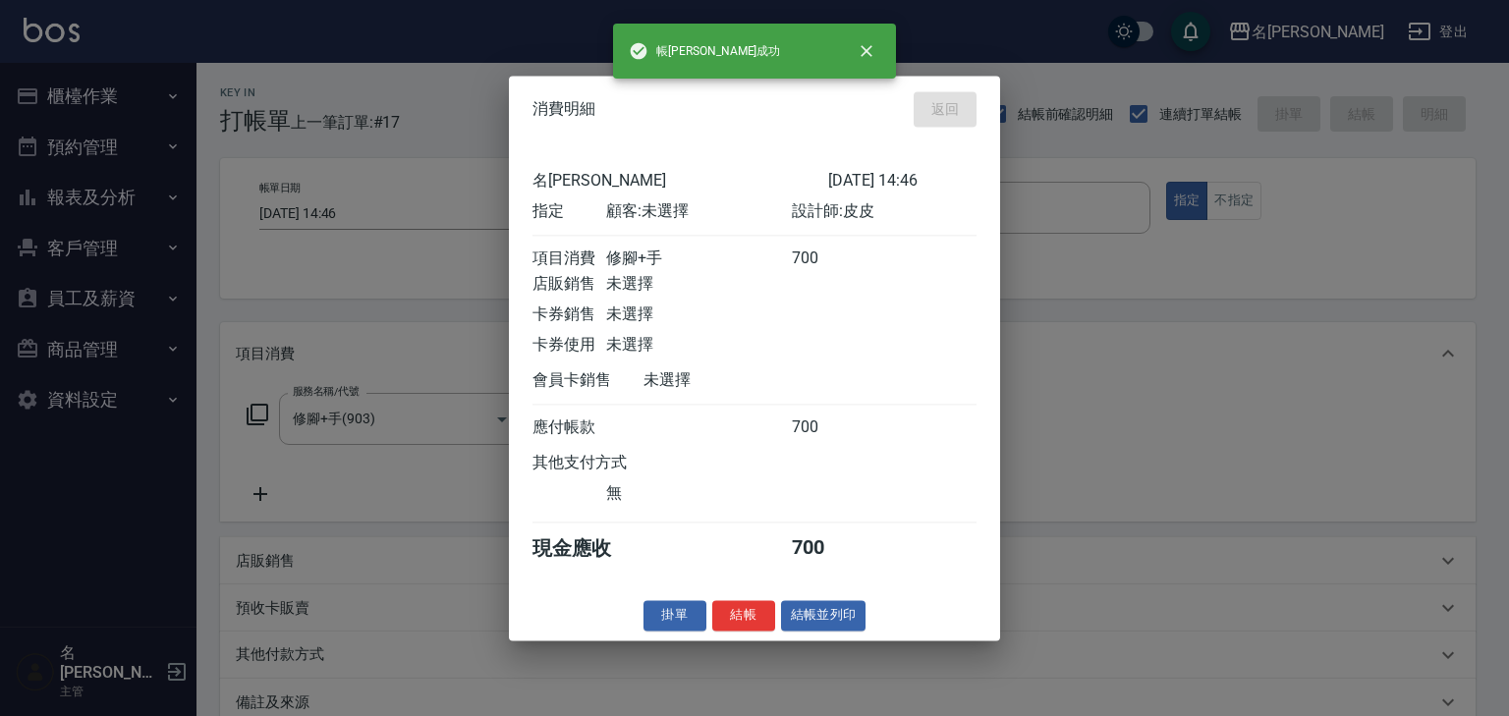
type input "2025/08/20 14:47"
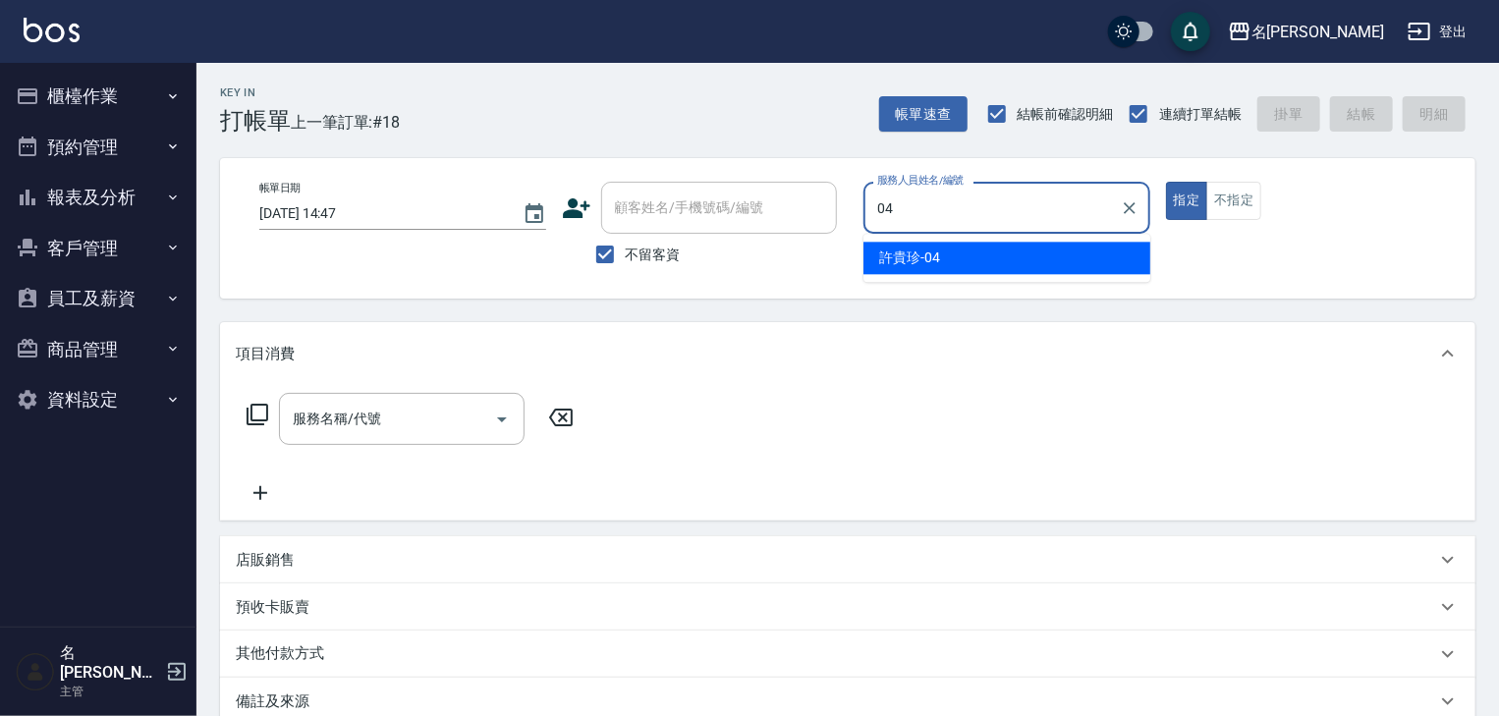
type input "許貴珍-04"
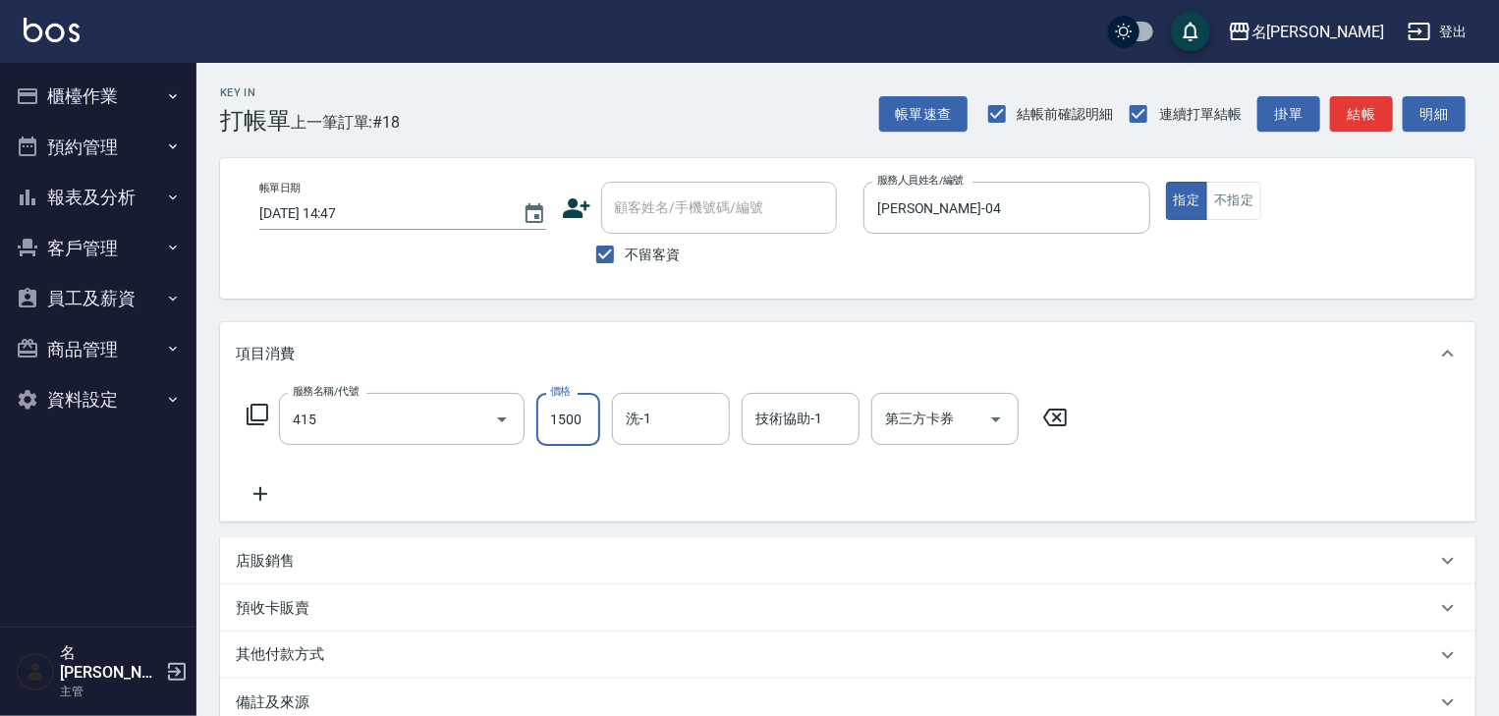
type input "染髮1500↑(415)"
type input "2000"
type input "葉敏辰-23"
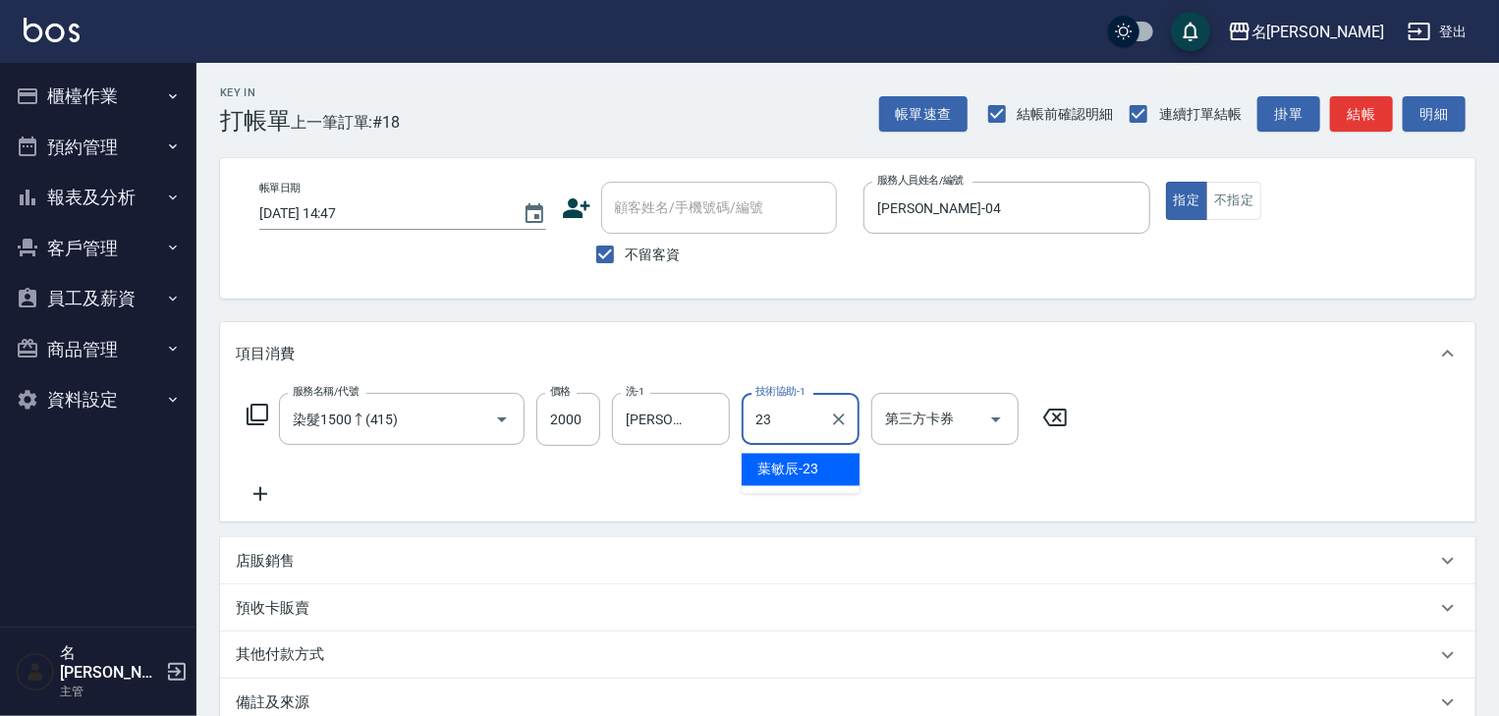
type input "葉敏辰-23"
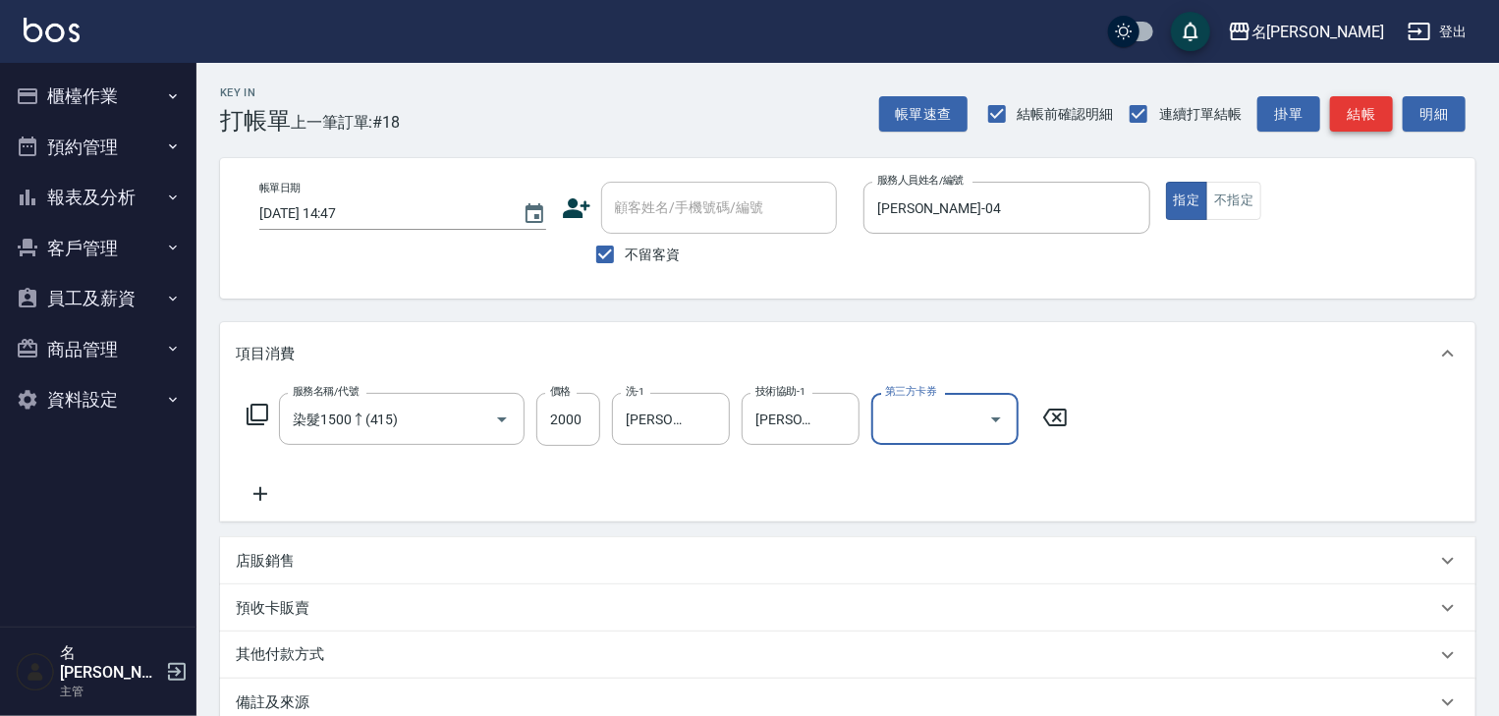
click at [1362, 115] on button "結帳" at bounding box center [1361, 114] width 63 height 36
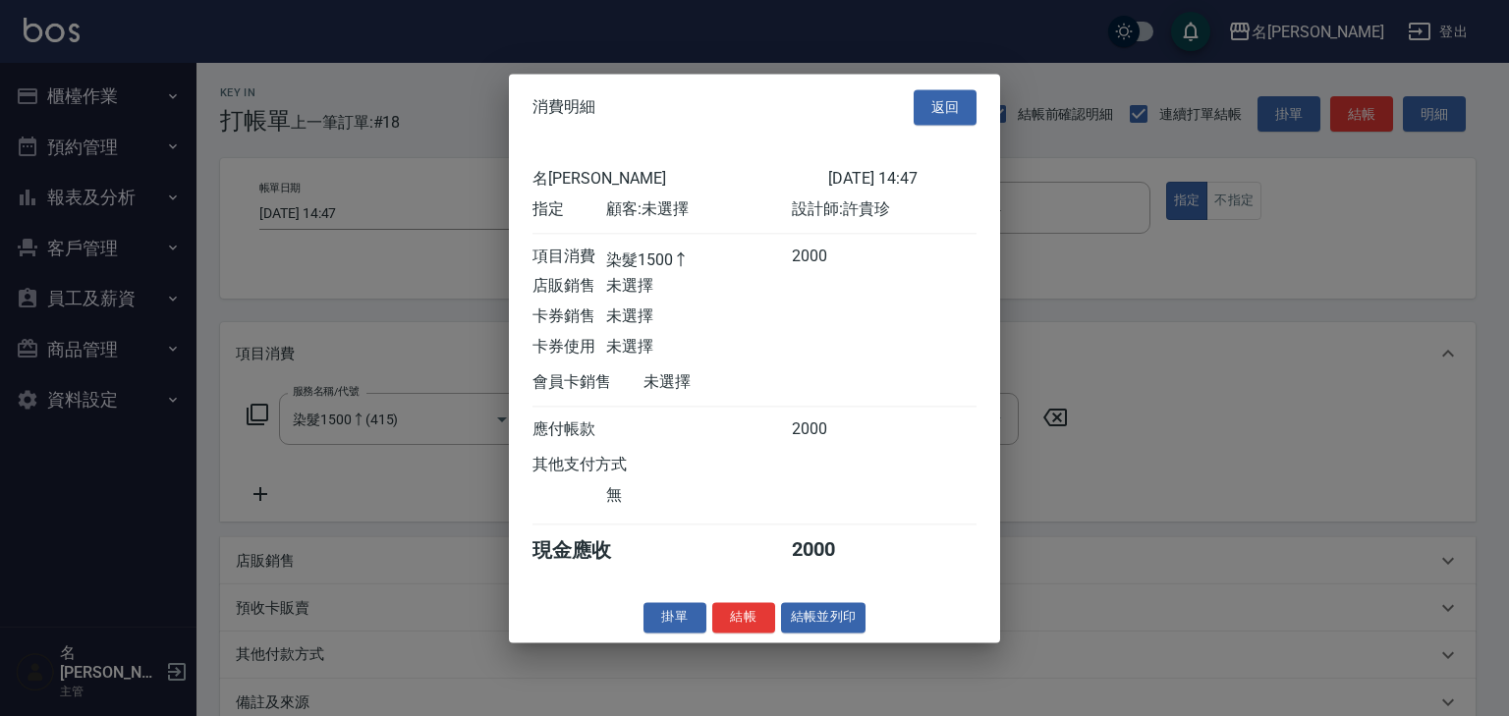
click at [838, 633] on button "結帳並列印" at bounding box center [823, 617] width 85 height 30
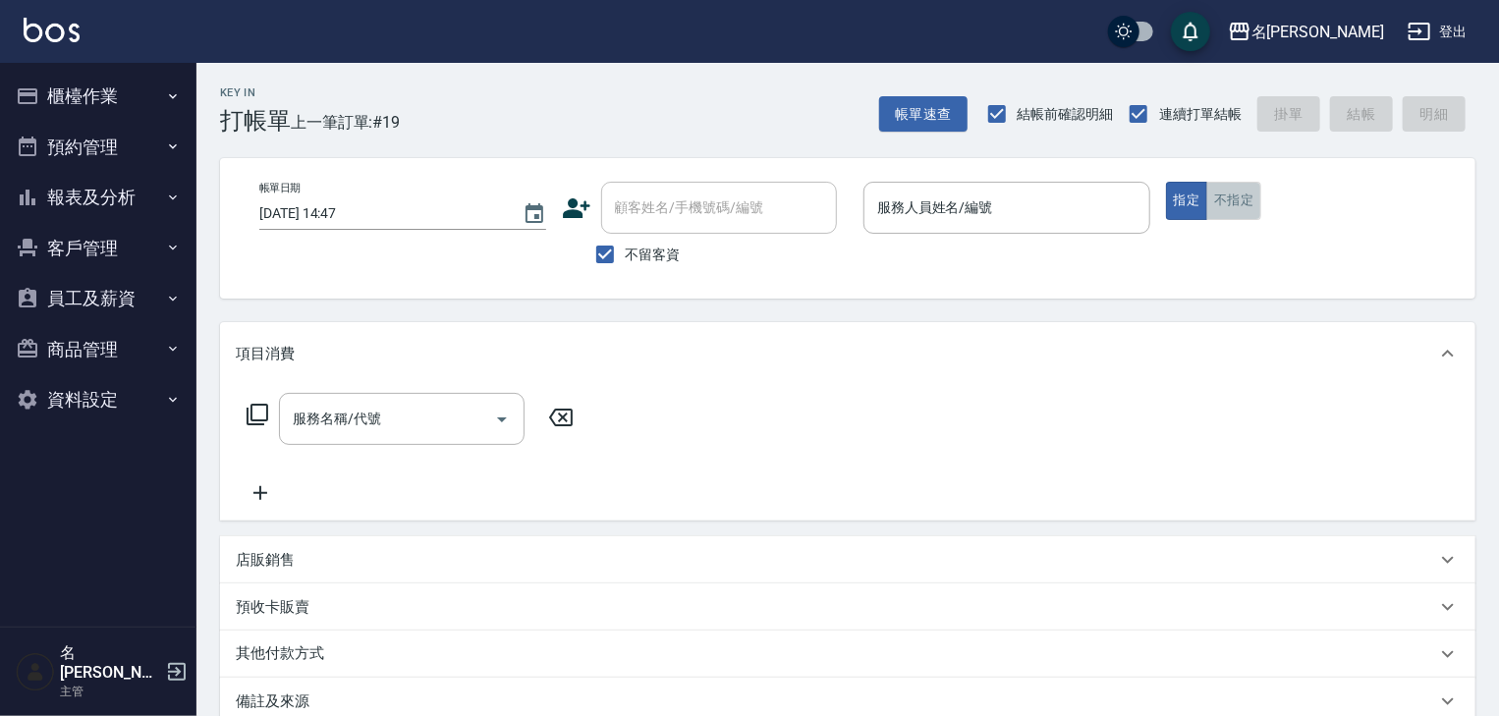
click at [1234, 186] on button "不指定" at bounding box center [1233, 201] width 55 height 38
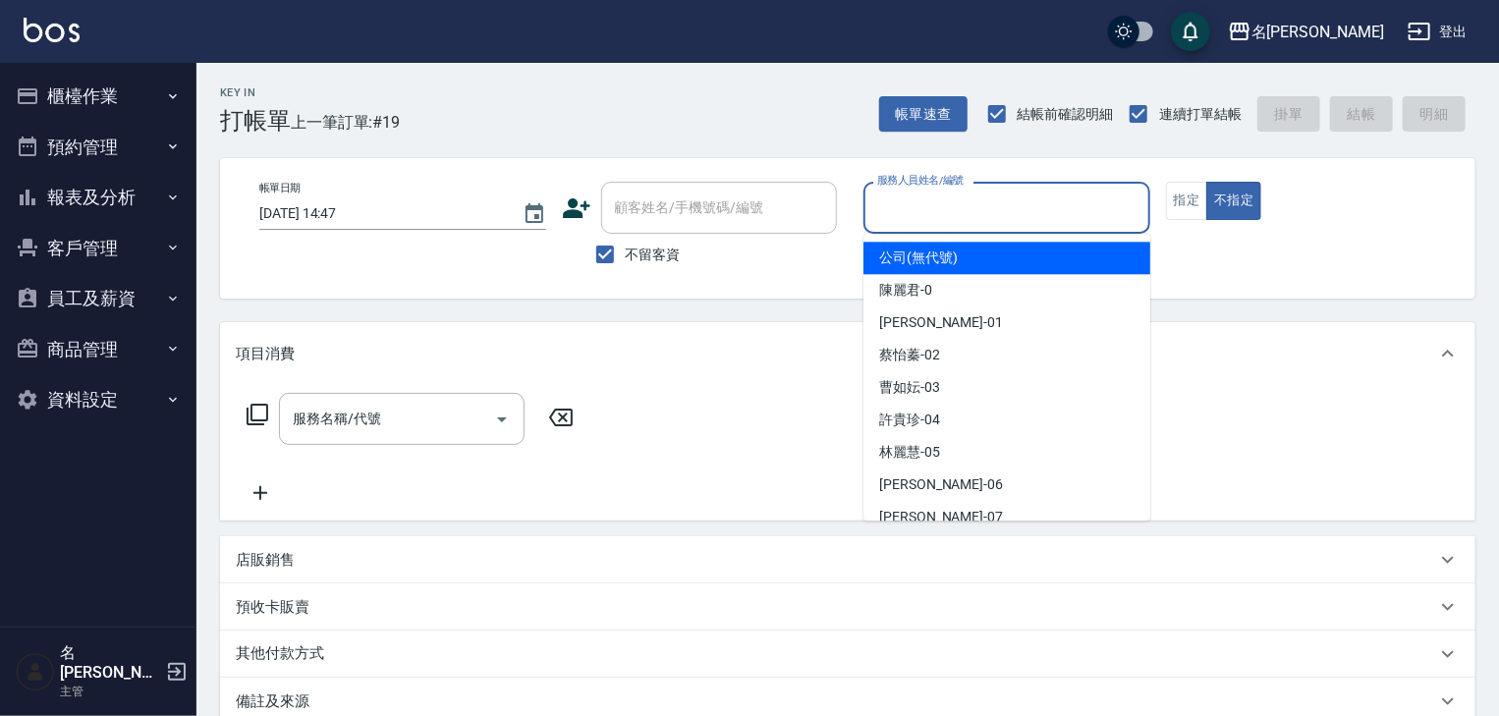
click at [1006, 220] on input "服務人員姓名/編號" at bounding box center [1006, 208] width 269 height 34
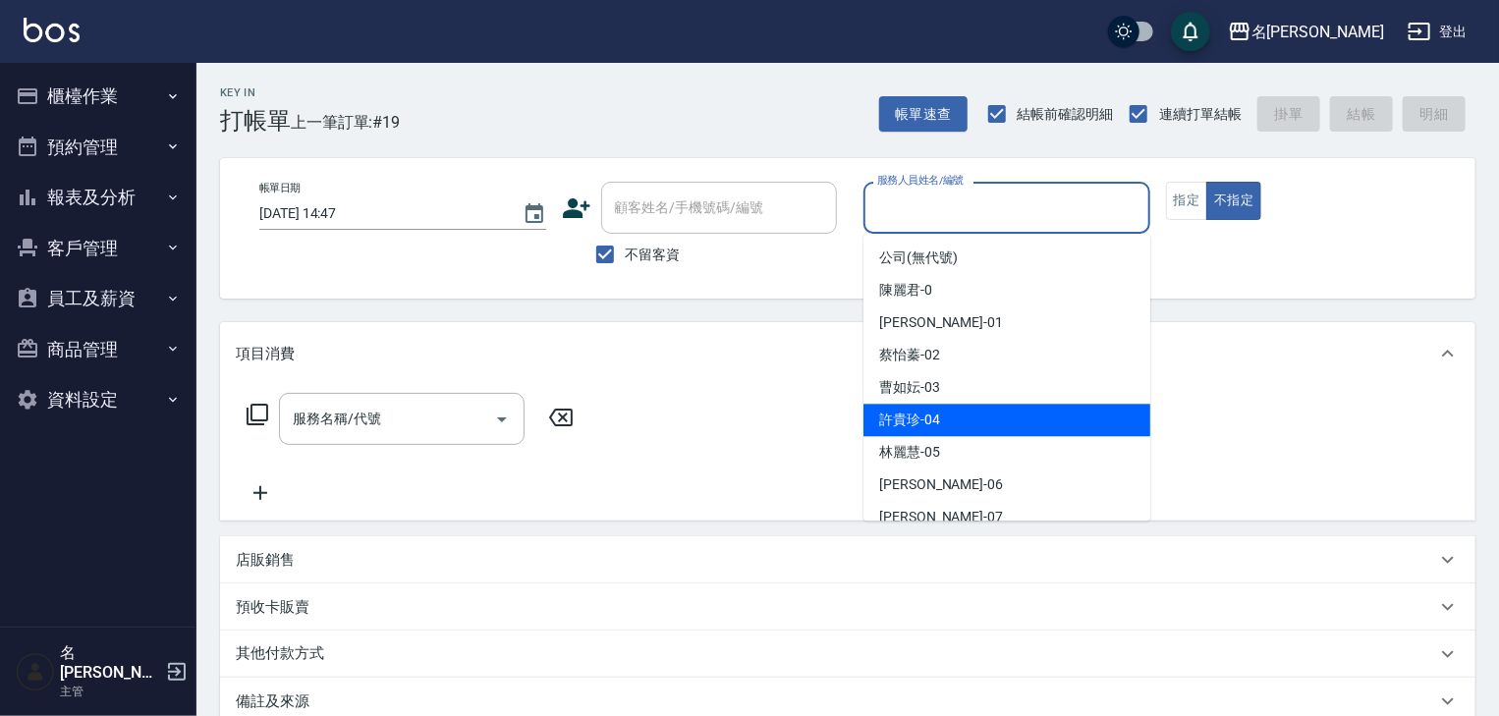
click at [899, 424] on span "許貴珍 -04" at bounding box center [909, 420] width 61 height 21
type input "許貴珍-04"
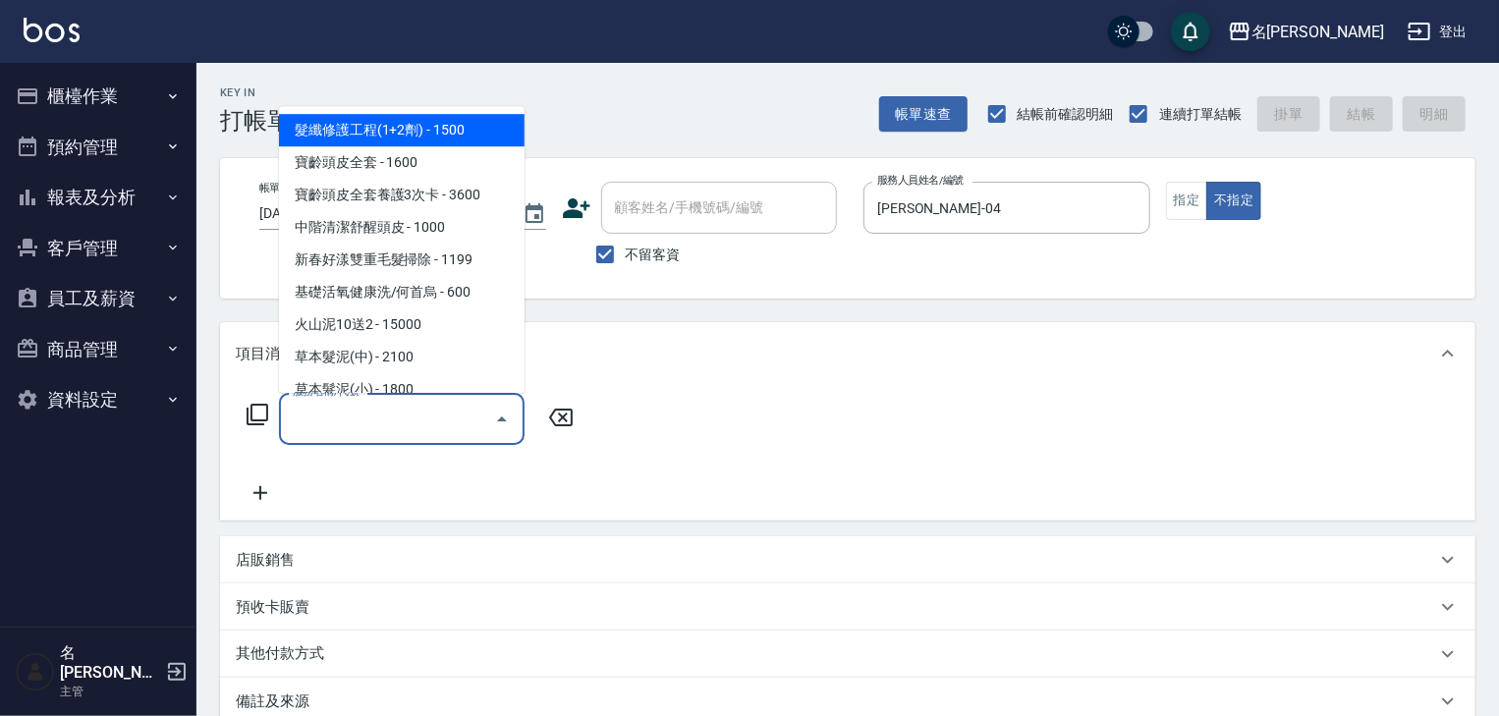
click at [421, 424] on input "服務名稱/代號" at bounding box center [387, 419] width 198 height 34
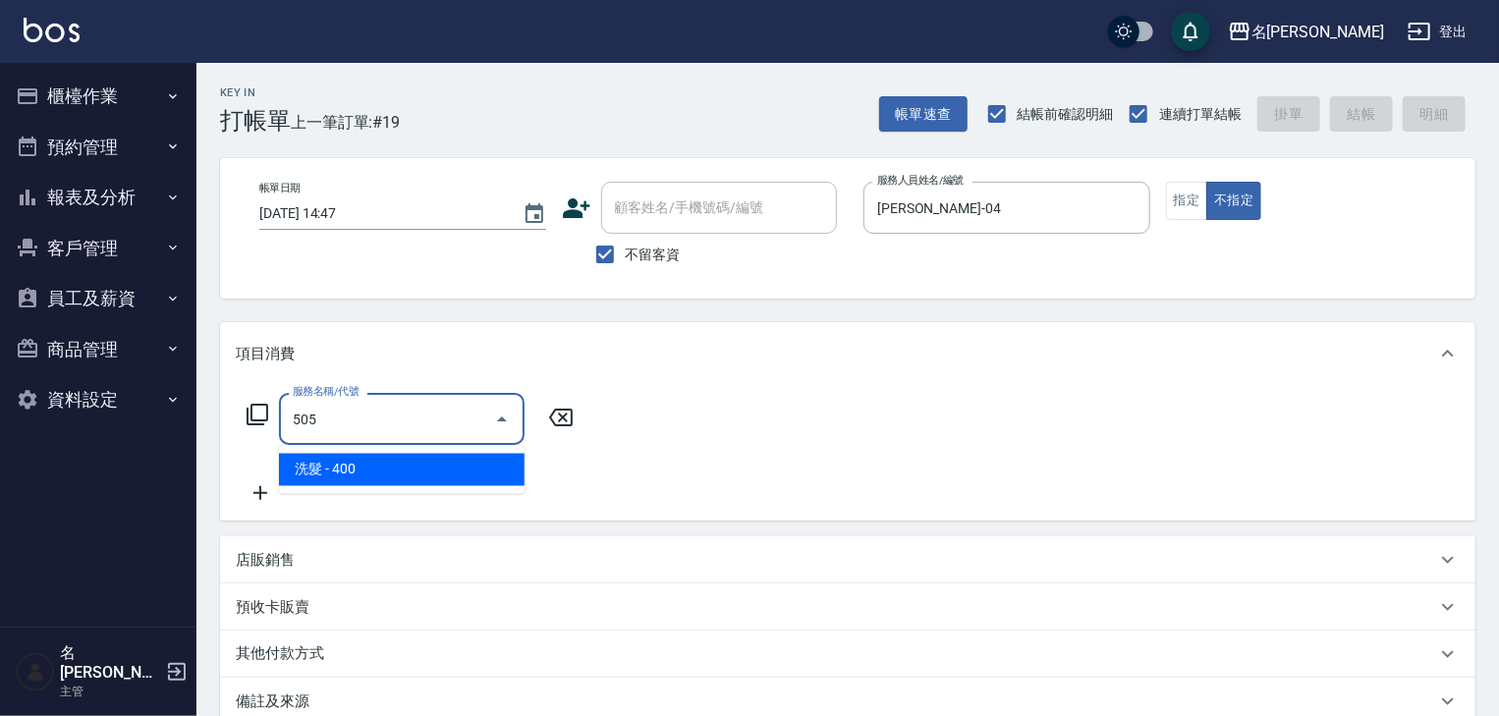
click at [479, 475] on span "洗髮 - 400" at bounding box center [402, 470] width 246 height 32
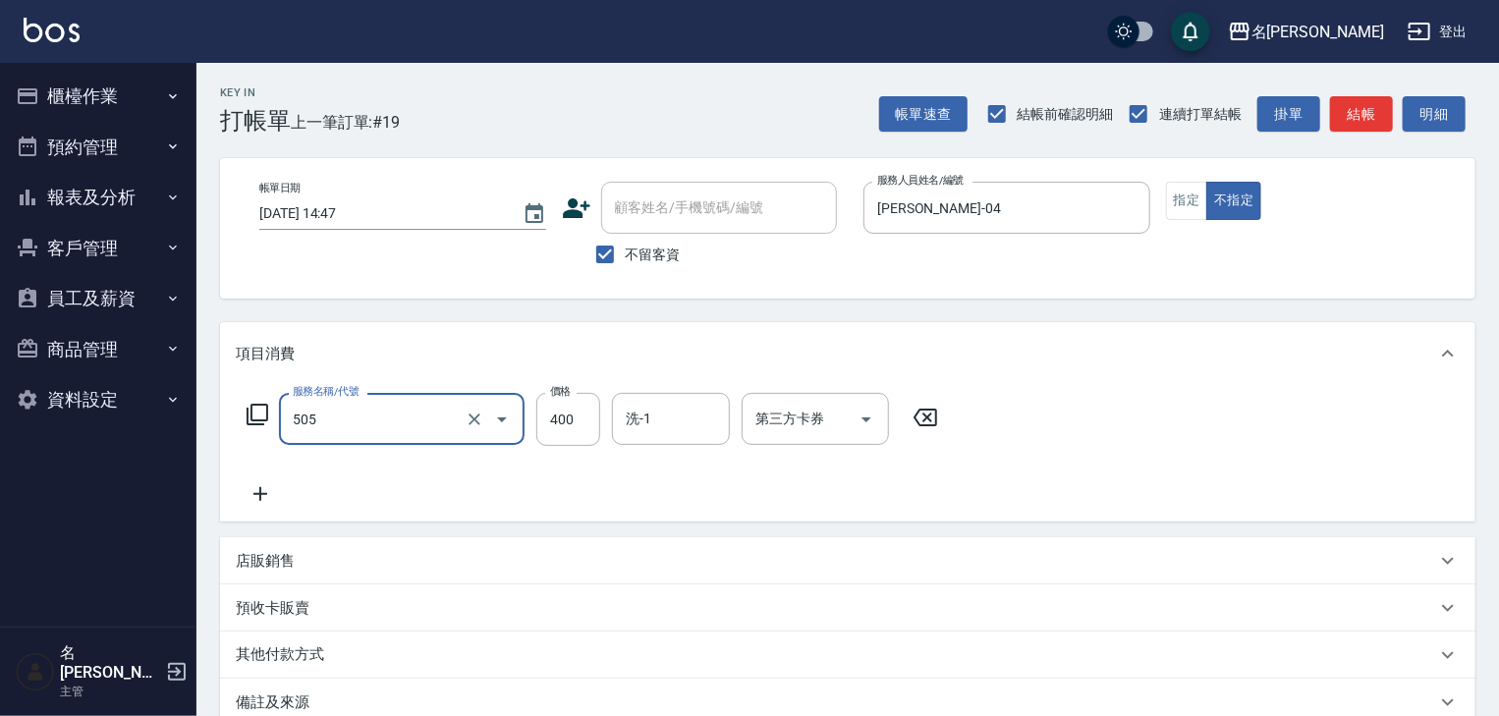
type input "洗髮(505)"
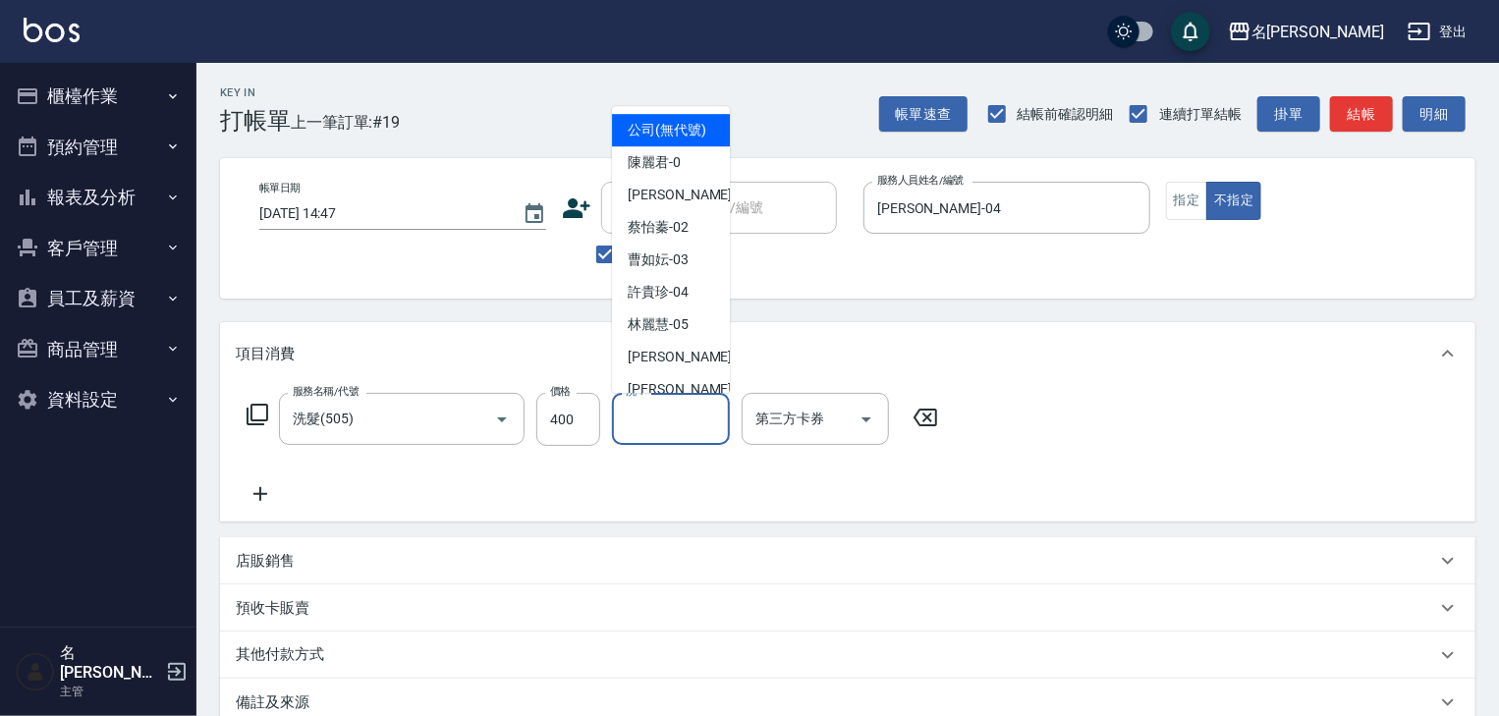
click at [669, 426] on input "洗-1" at bounding box center [671, 419] width 100 height 34
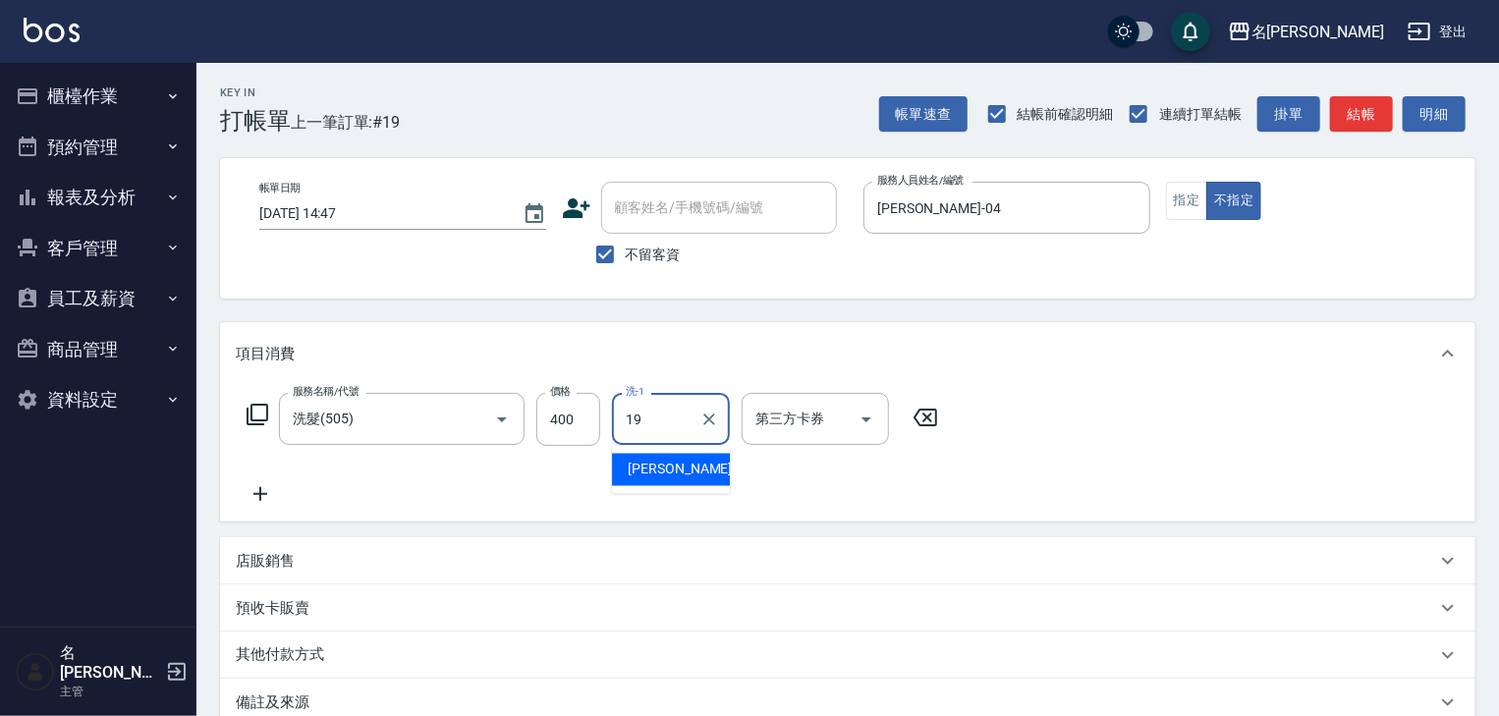
click at [660, 471] on span "游昕 -19" at bounding box center [690, 470] width 124 height 21
type input "游昕-19"
click at [271, 495] on icon at bounding box center [260, 494] width 49 height 24
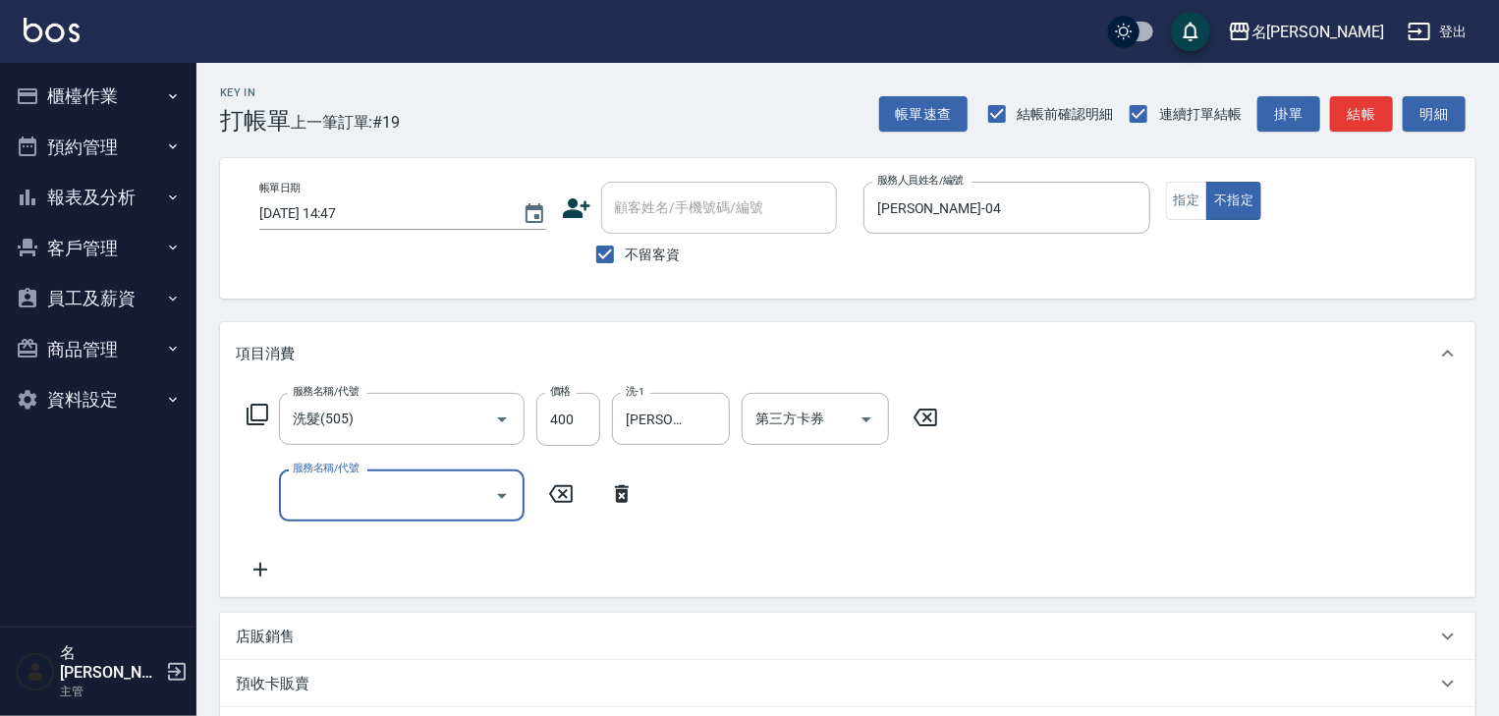
click at [316, 494] on input "服務名稱/代號" at bounding box center [387, 495] width 198 height 34
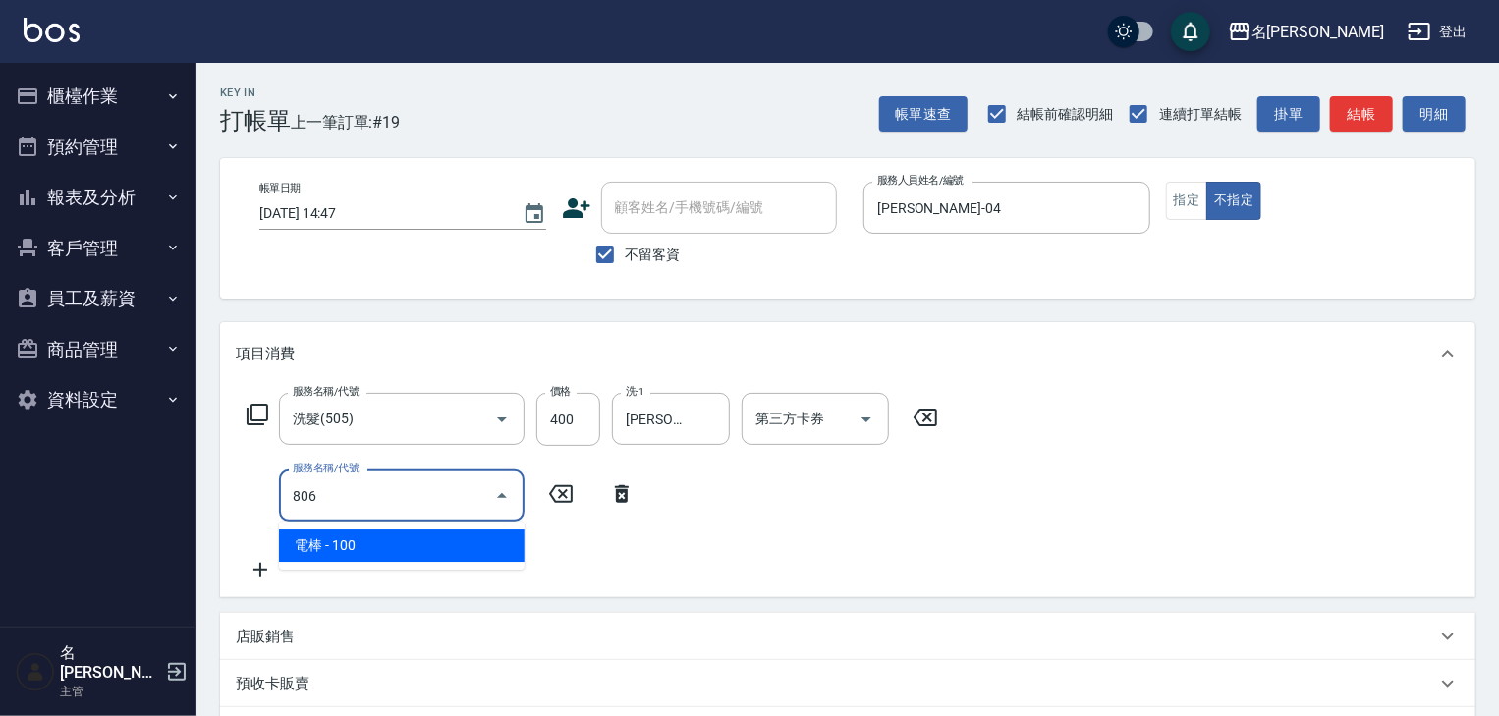
click at [395, 535] on span "電棒 - 100" at bounding box center [402, 545] width 246 height 32
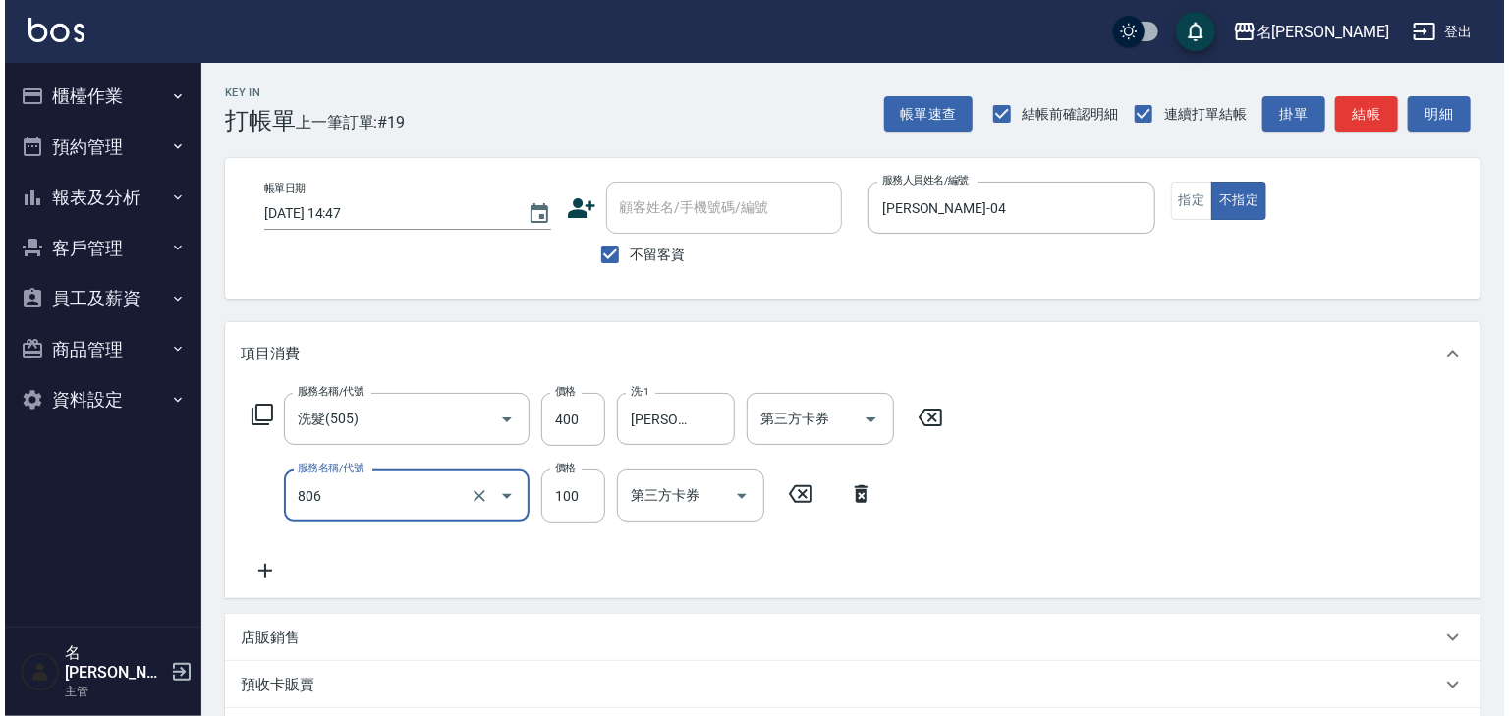
scroll to position [306, 0]
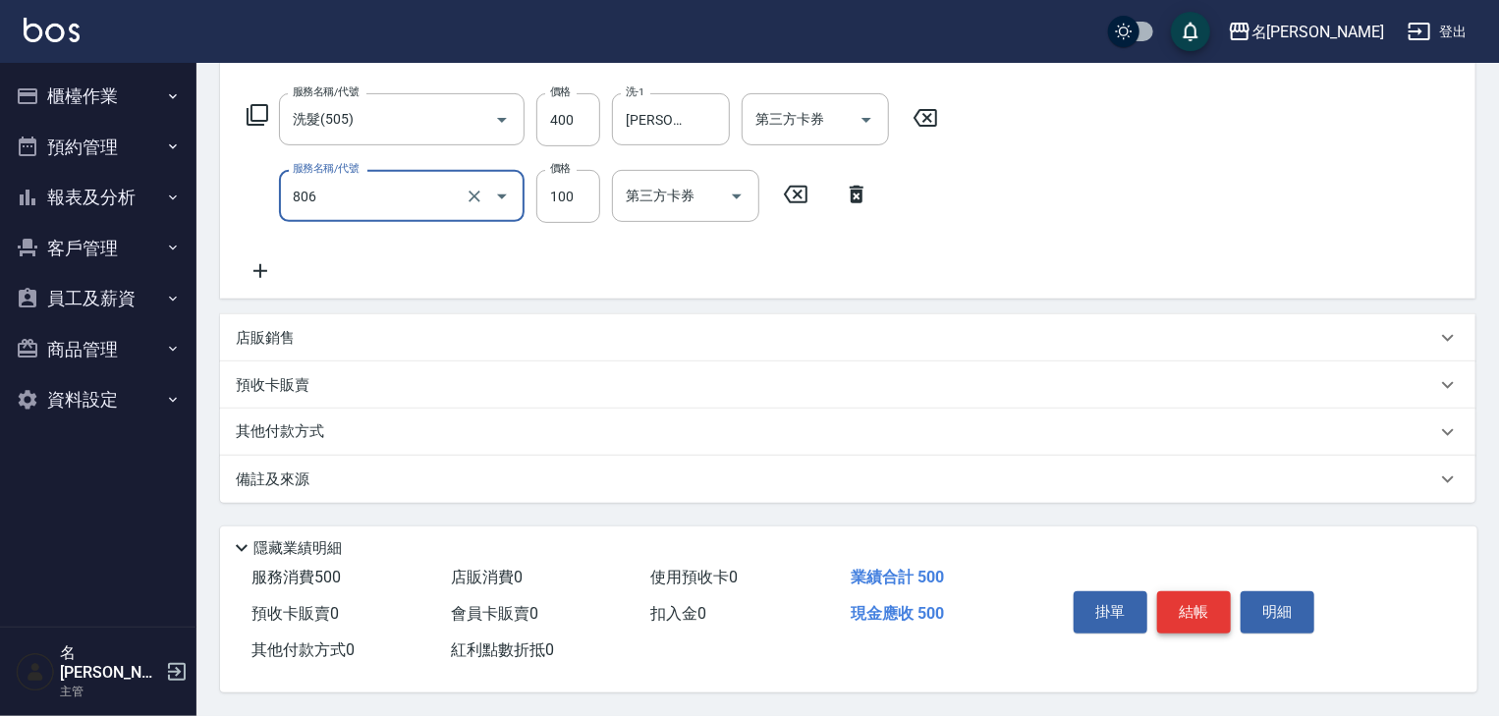
type input "電棒(806)"
click at [1185, 611] on button "結帳" at bounding box center [1194, 611] width 74 height 41
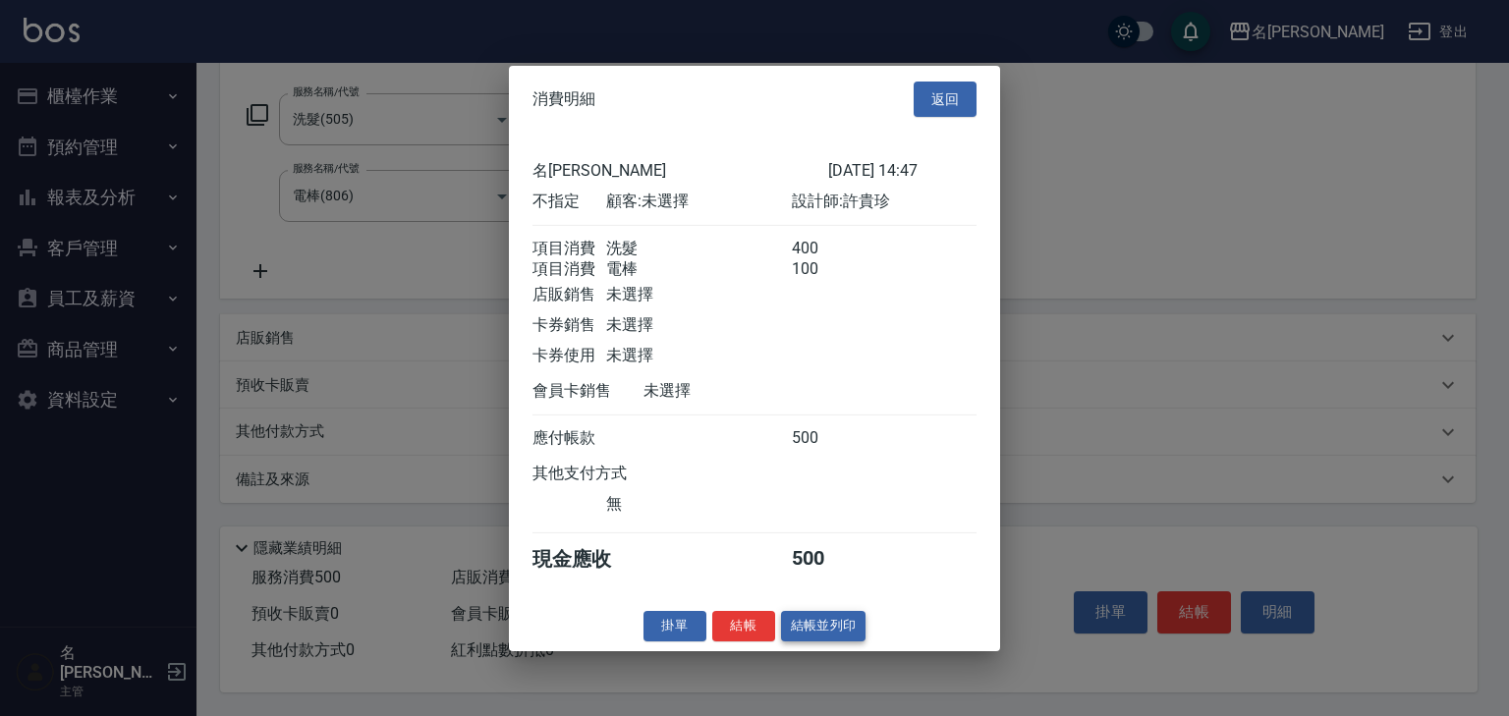
click at [841, 636] on button "結帳並列印" at bounding box center [823, 626] width 85 height 30
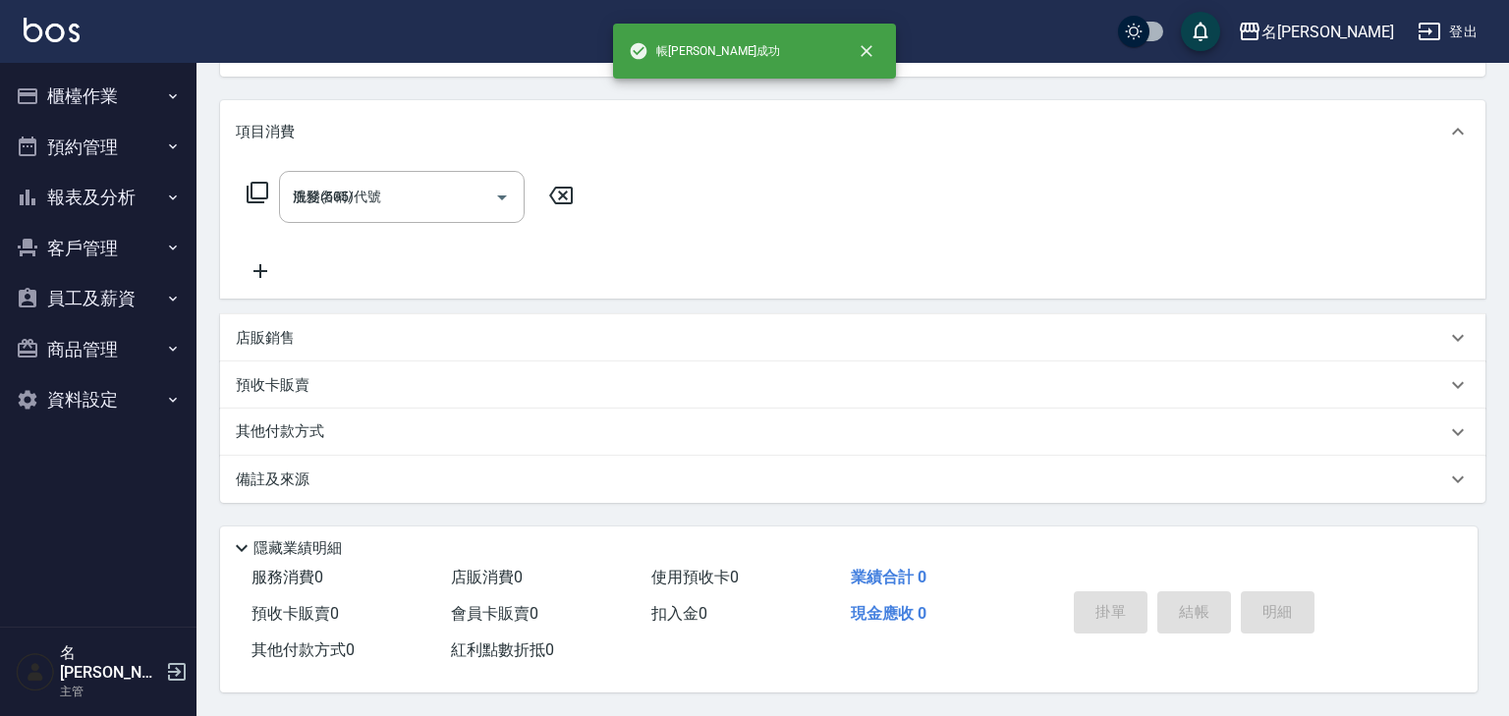
type input "2025/08/20 15:03"
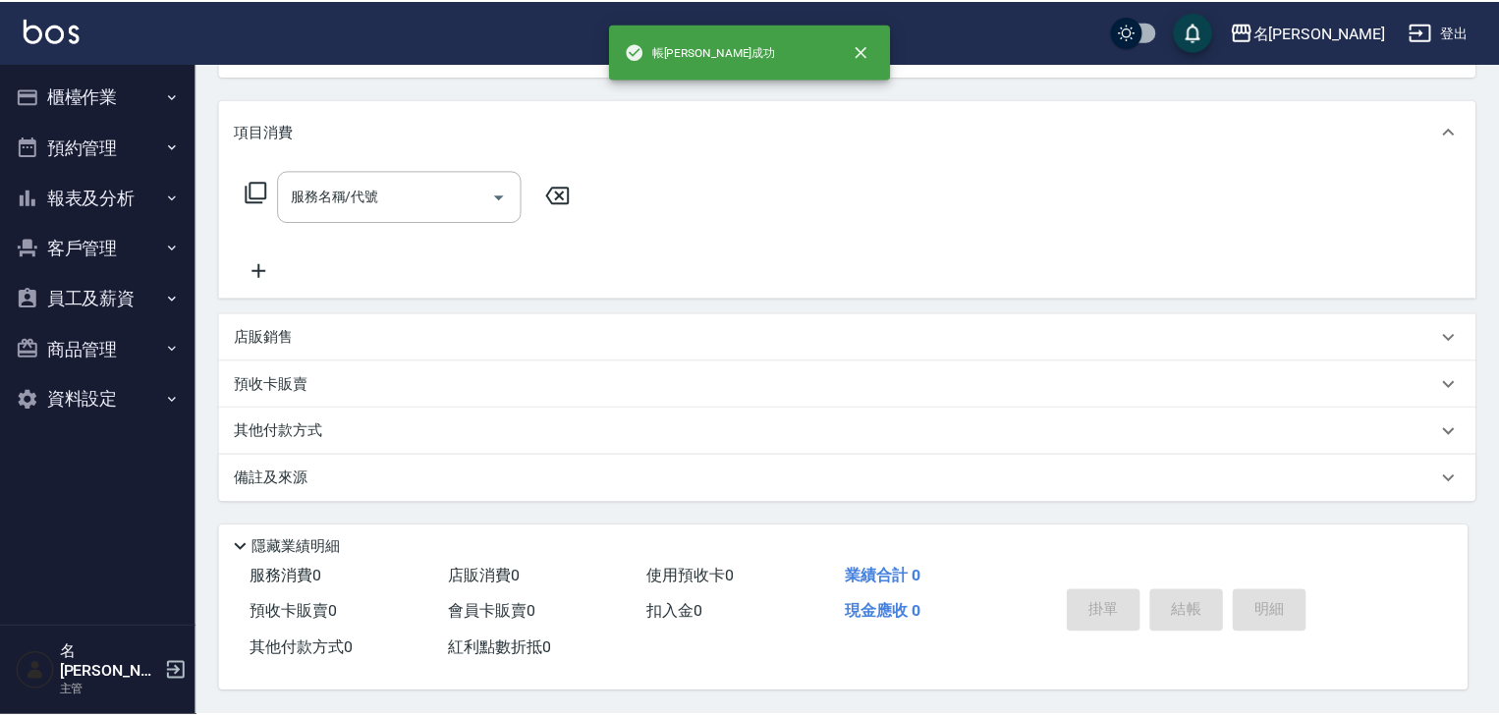
scroll to position [0, 0]
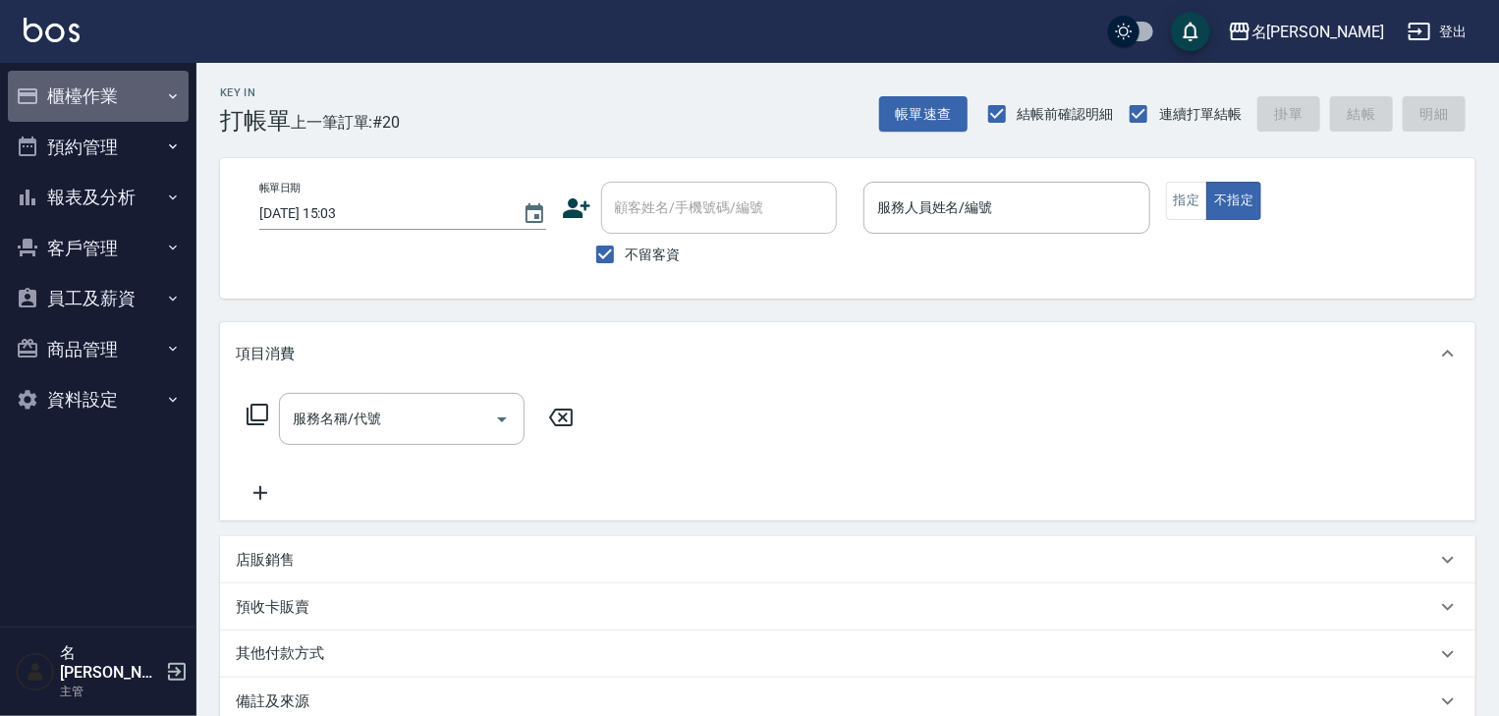
click at [113, 108] on button "櫃檯作業" at bounding box center [98, 96] width 181 height 51
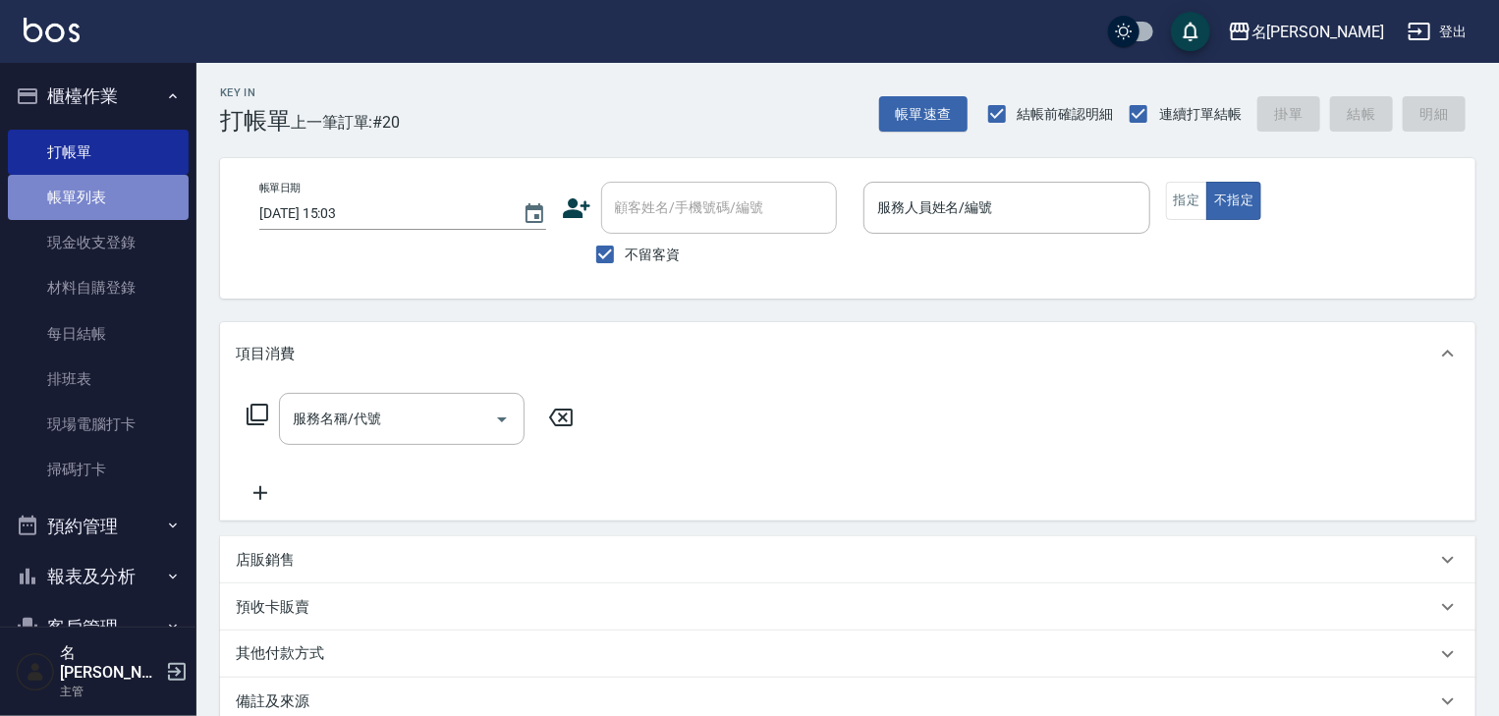
click at [169, 200] on link "帳單列表" at bounding box center [98, 197] width 181 height 45
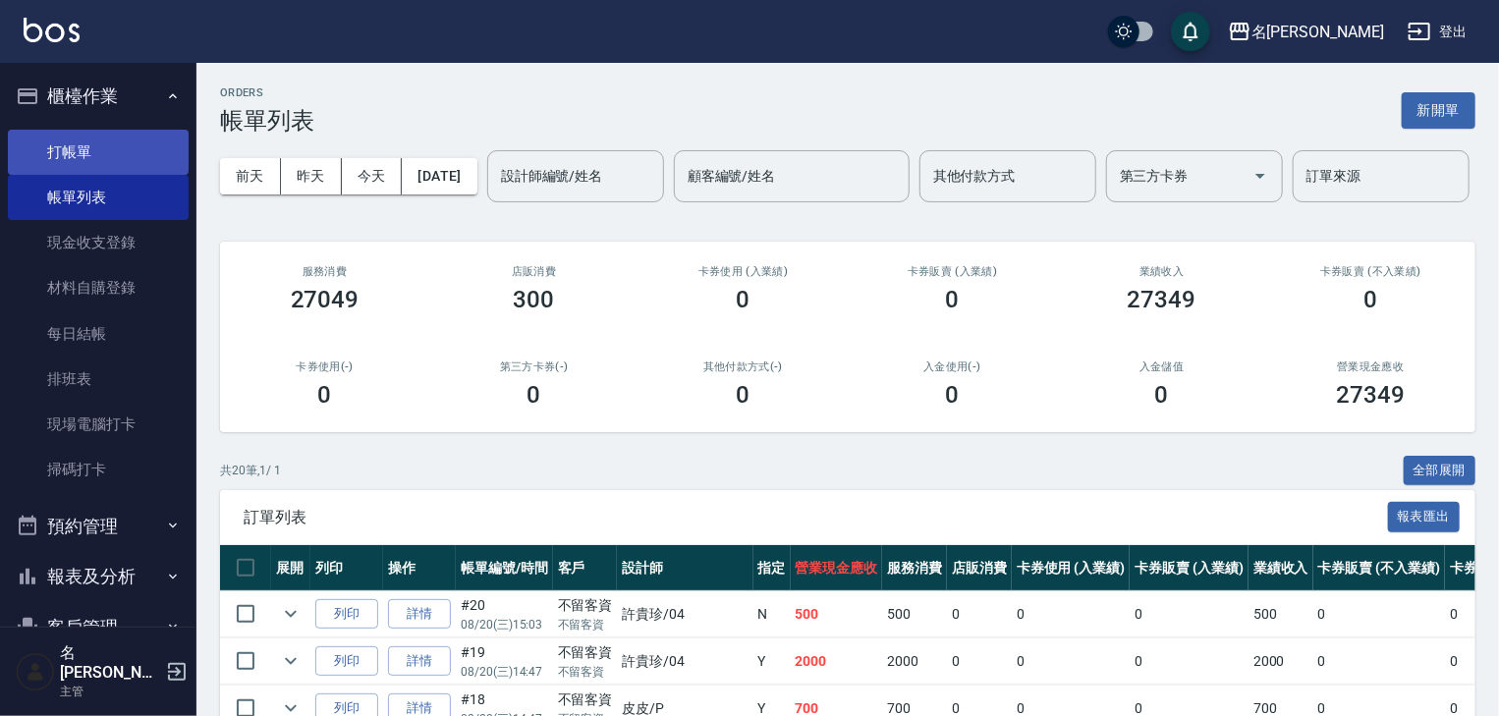
click at [136, 151] on link "打帳單" at bounding box center [98, 152] width 181 height 45
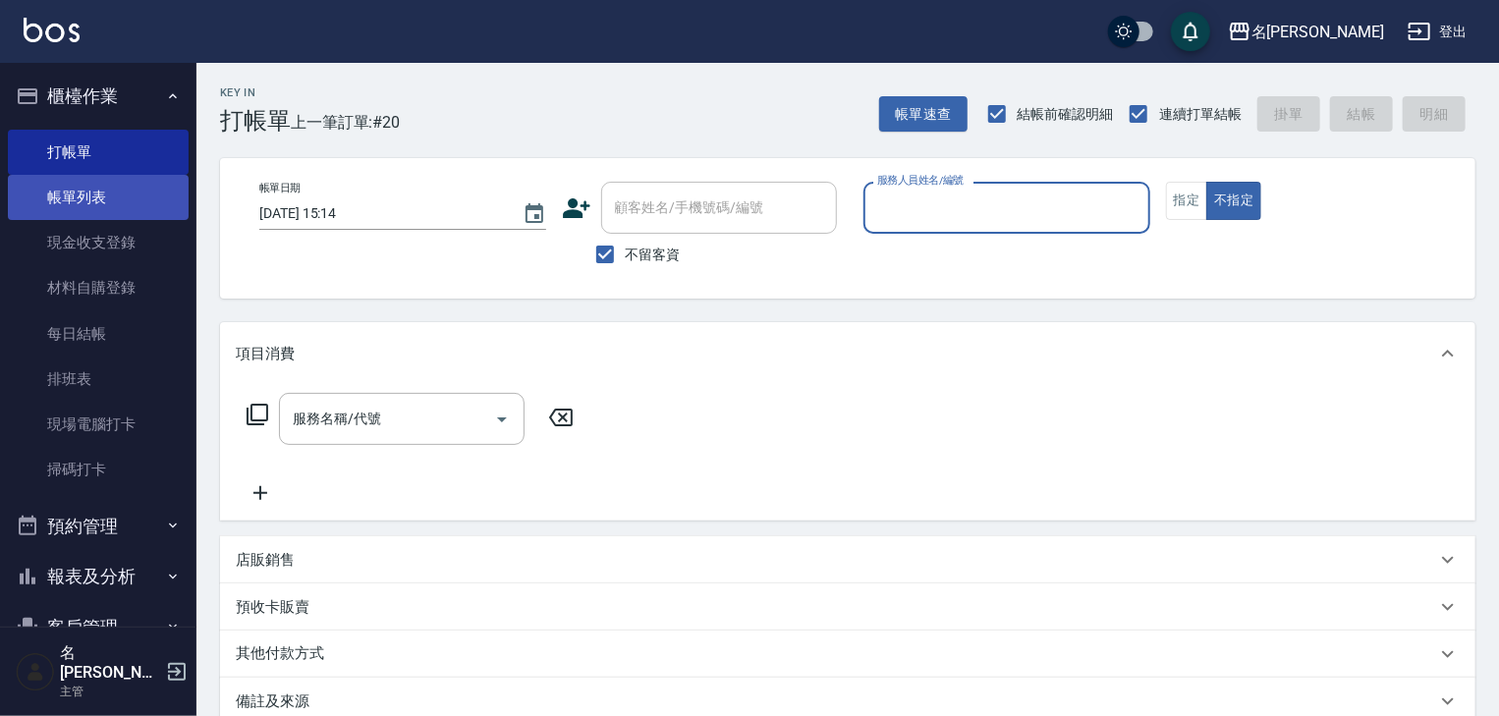
click at [103, 195] on link "帳單列表" at bounding box center [98, 197] width 181 height 45
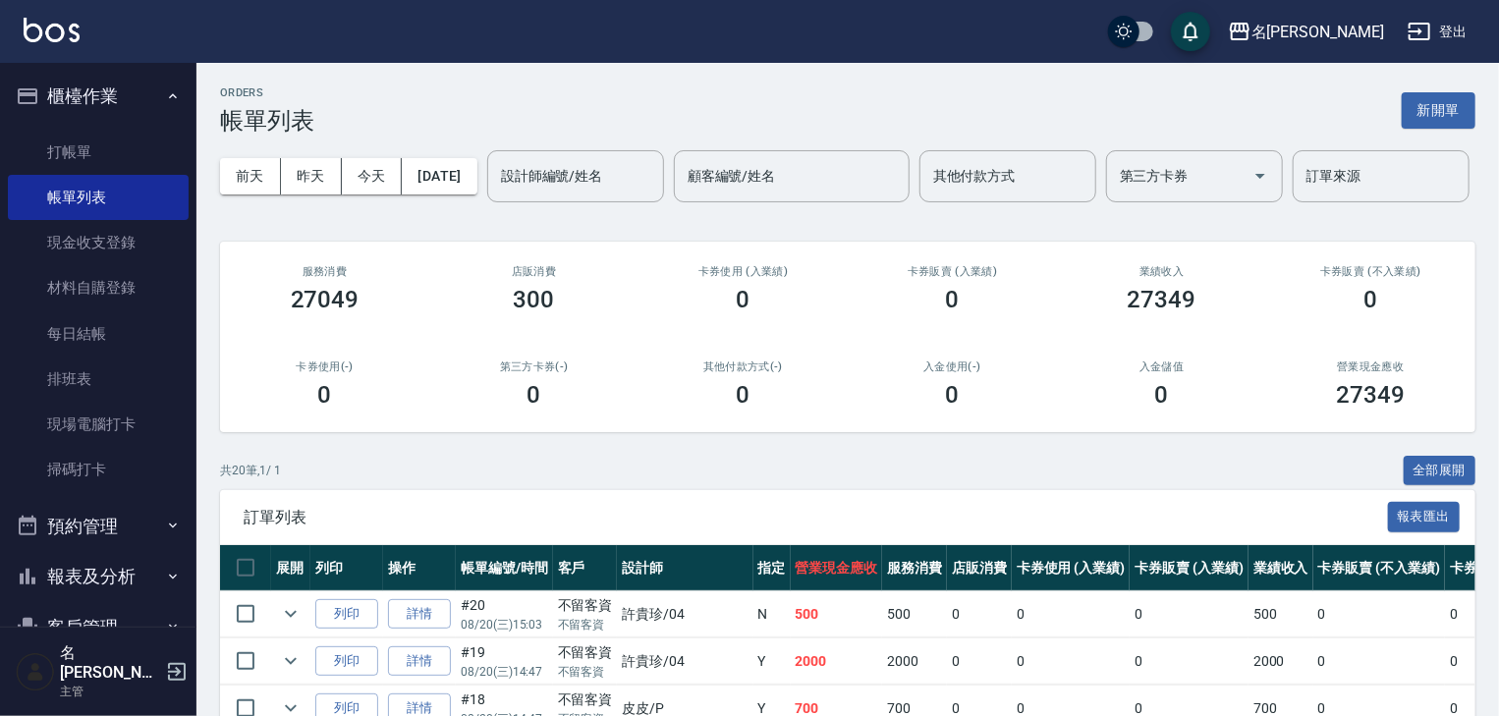
scroll to position [183, 0]
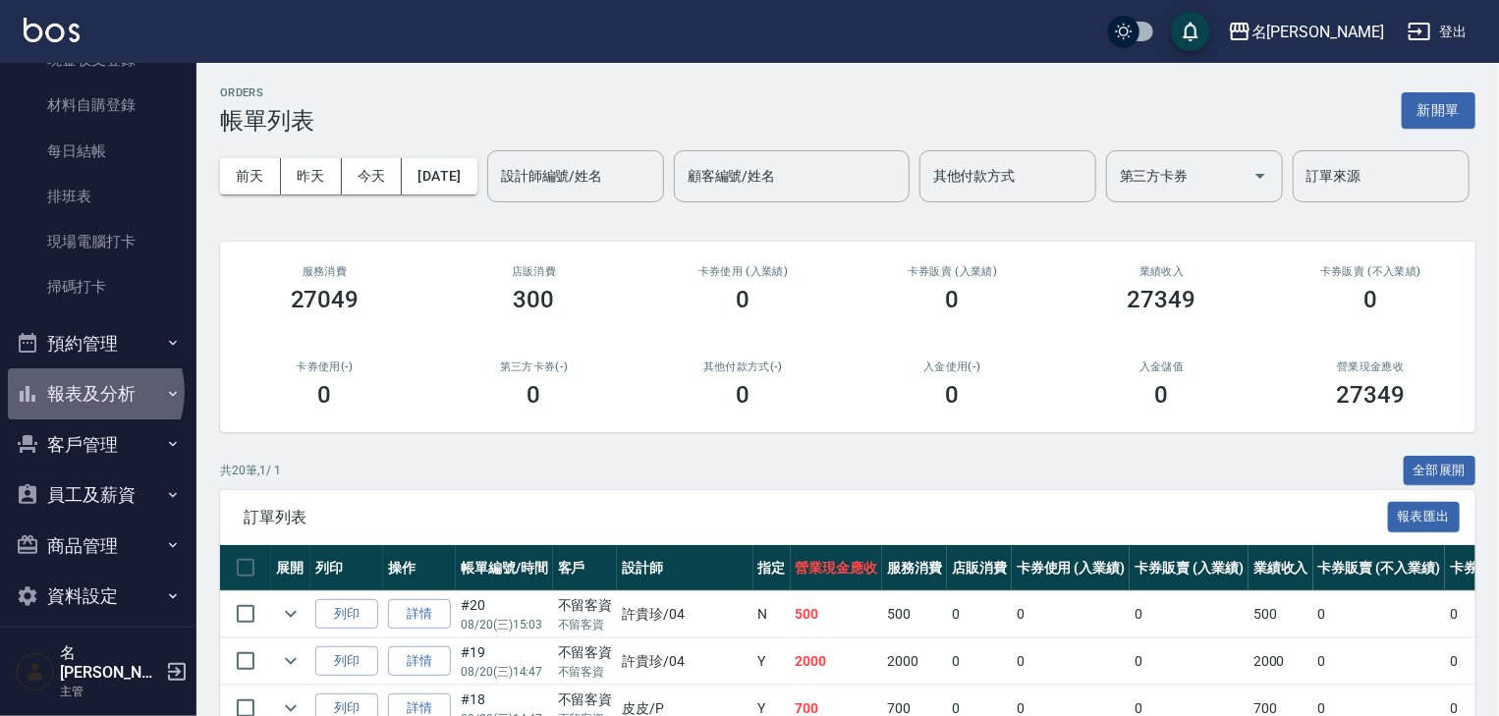
click at [93, 391] on button "報表及分析" at bounding box center [98, 393] width 181 height 51
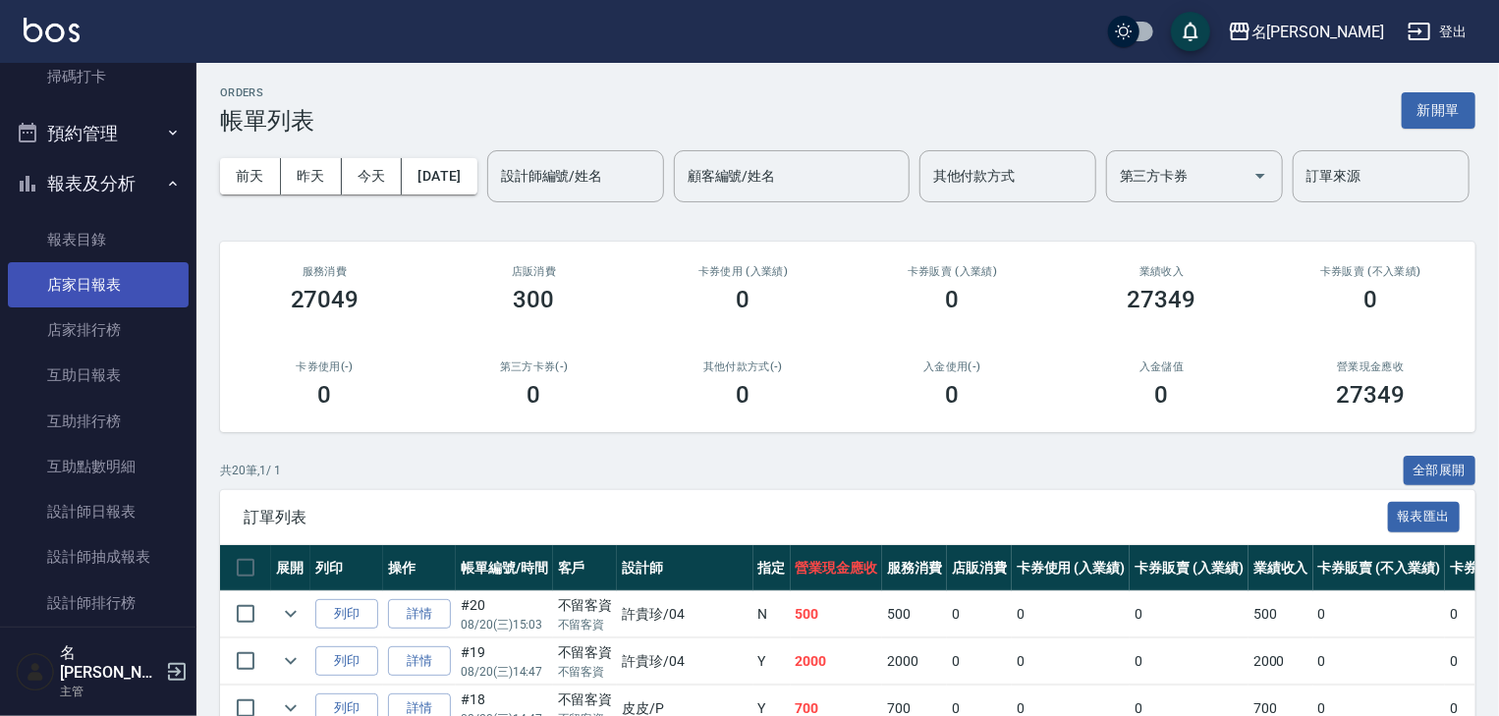
scroll to position [497, 0]
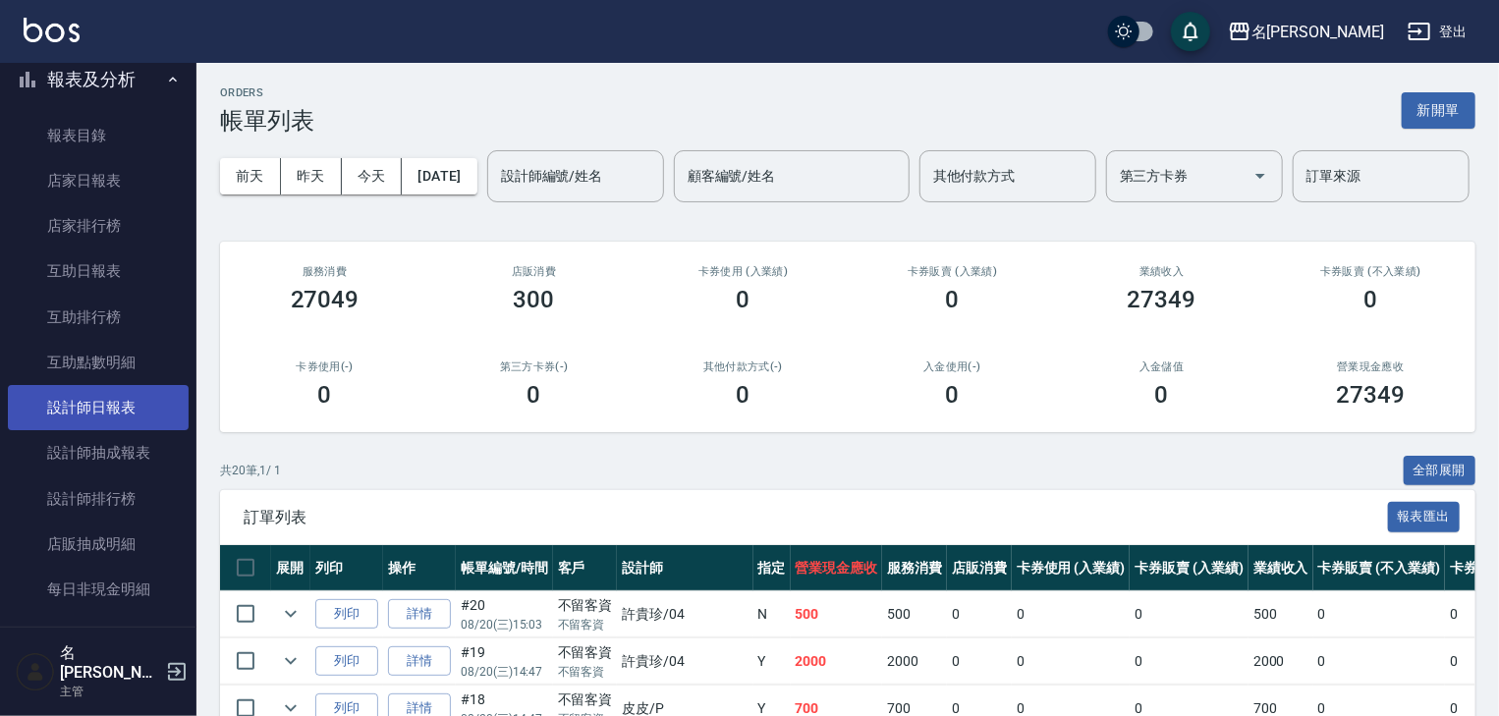
click at [117, 409] on link "設計師日報表" at bounding box center [98, 407] width 181 height 45
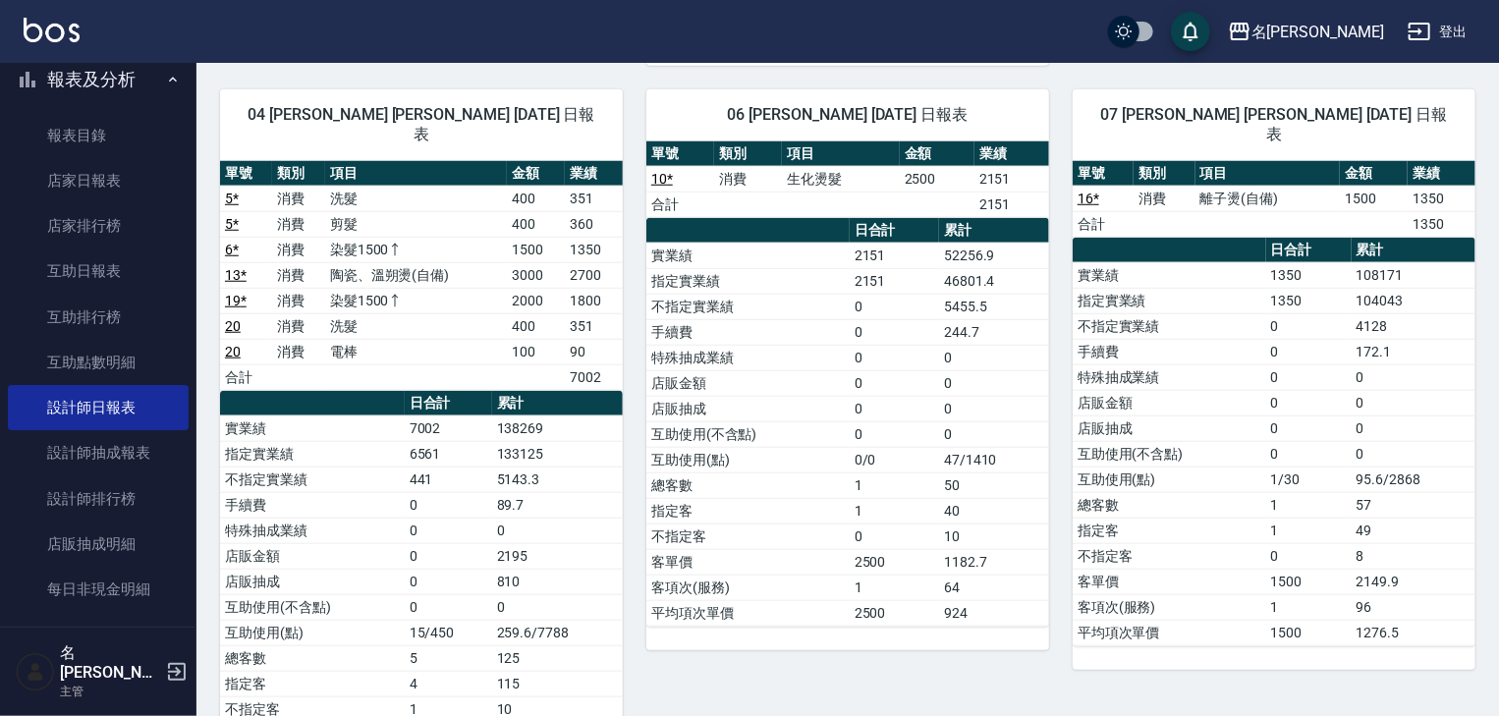
scroll to position [1152, 0]
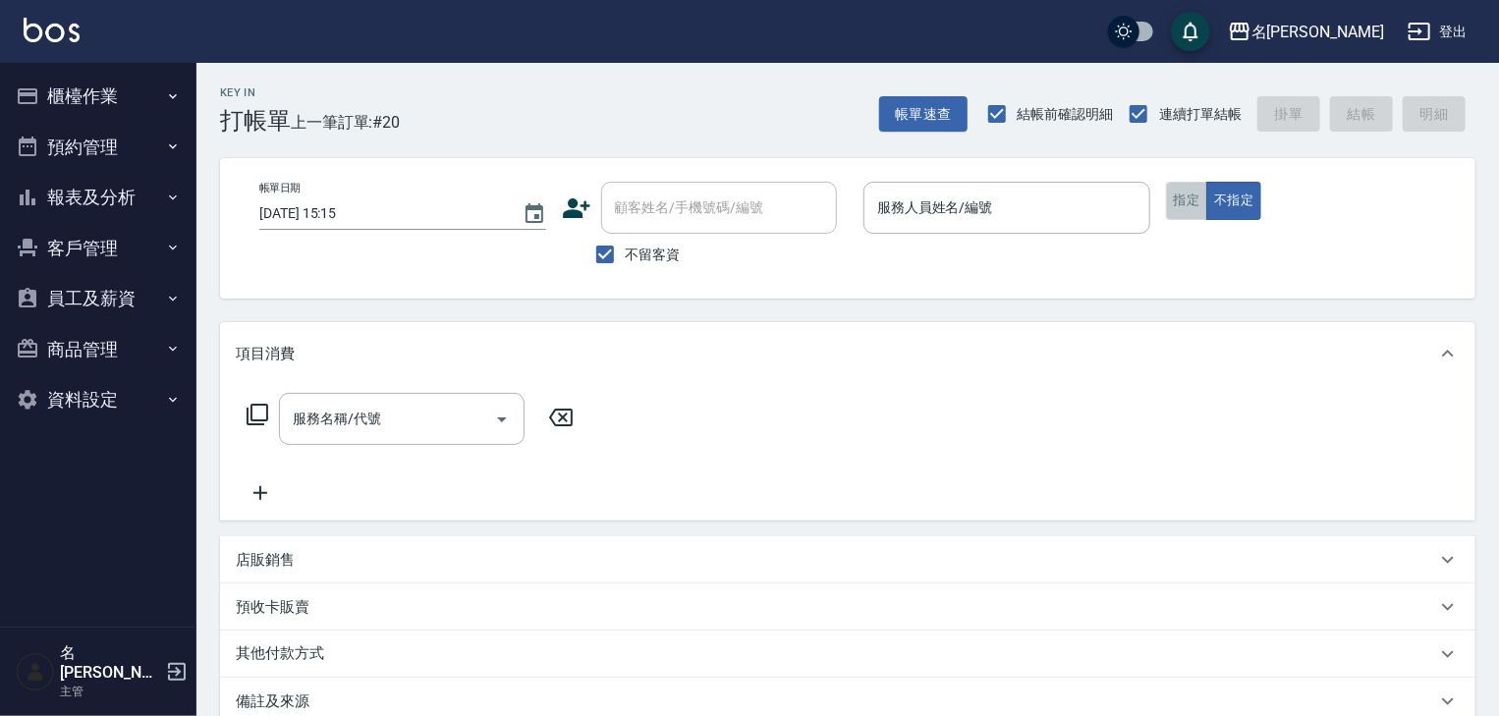
click at [1184, 204] on button "指定" at bounding box center [1187, 201] width 42 height 38
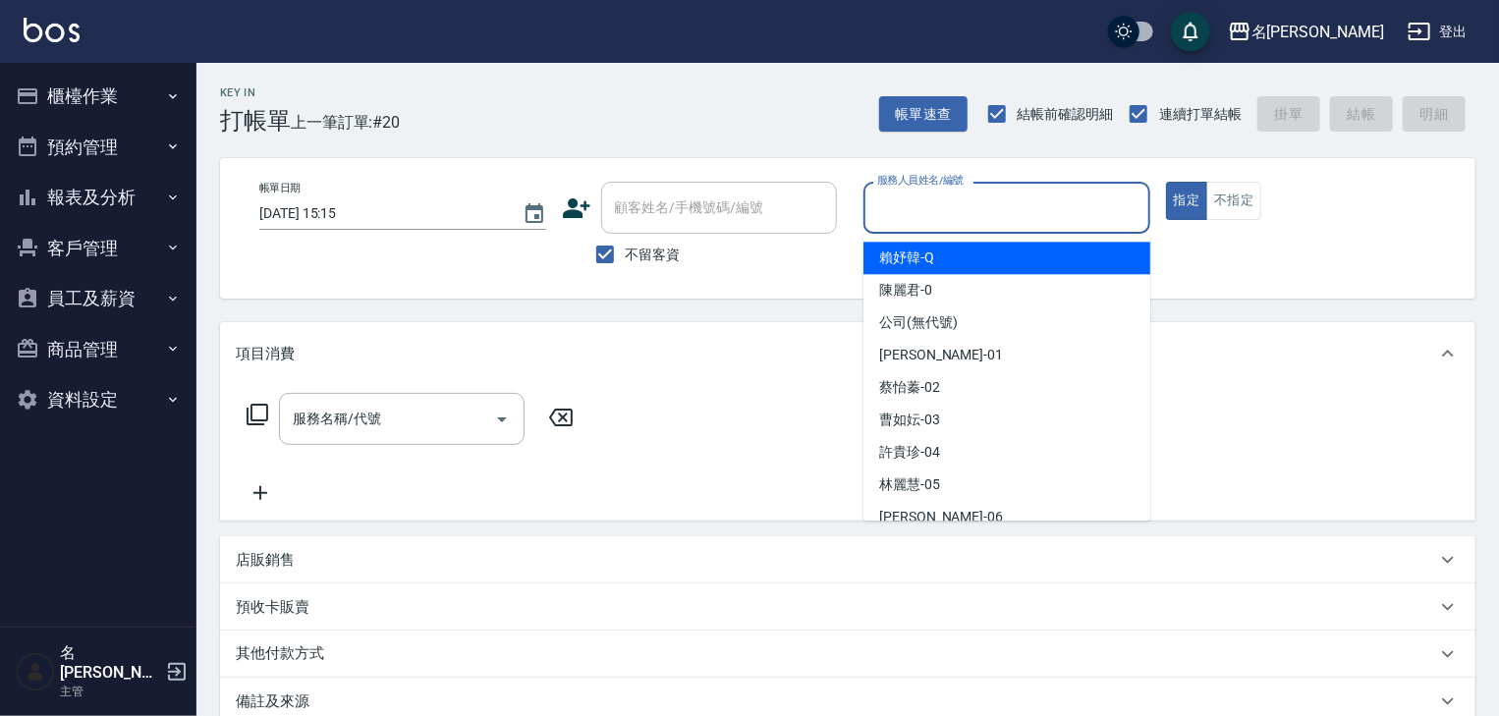
click at [1006, 211] on input "服務人員姓名/編號" at bounding box center [1006, 208] width 269 height 34
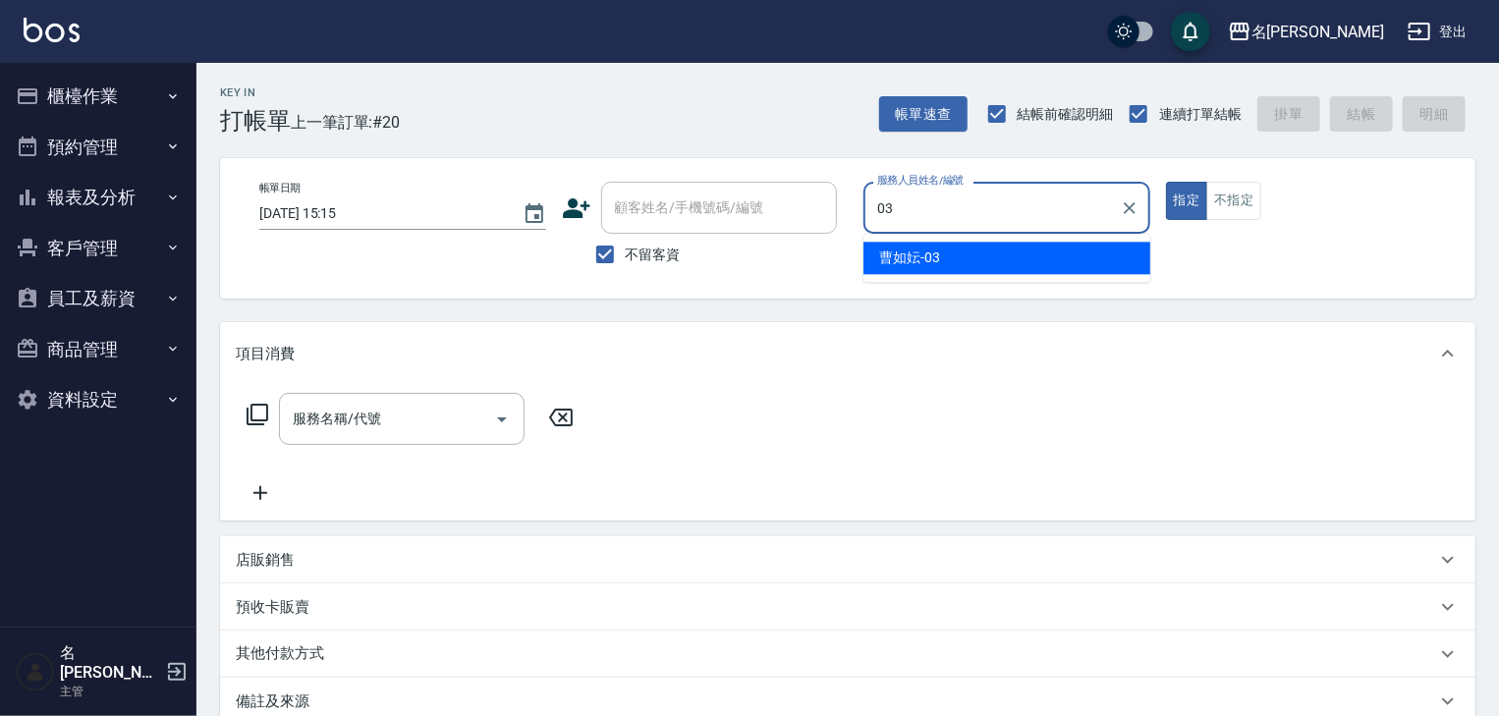
click at [927, 242] on div "[PERSON_NAME]-03" at bounding box center [1006, 258] width 287 height 32
click at [413, 397] on div "服務名稱/代號" at bounding box center [402, 419] width 246 height 52
type input "[PERSON_NAME]-03"
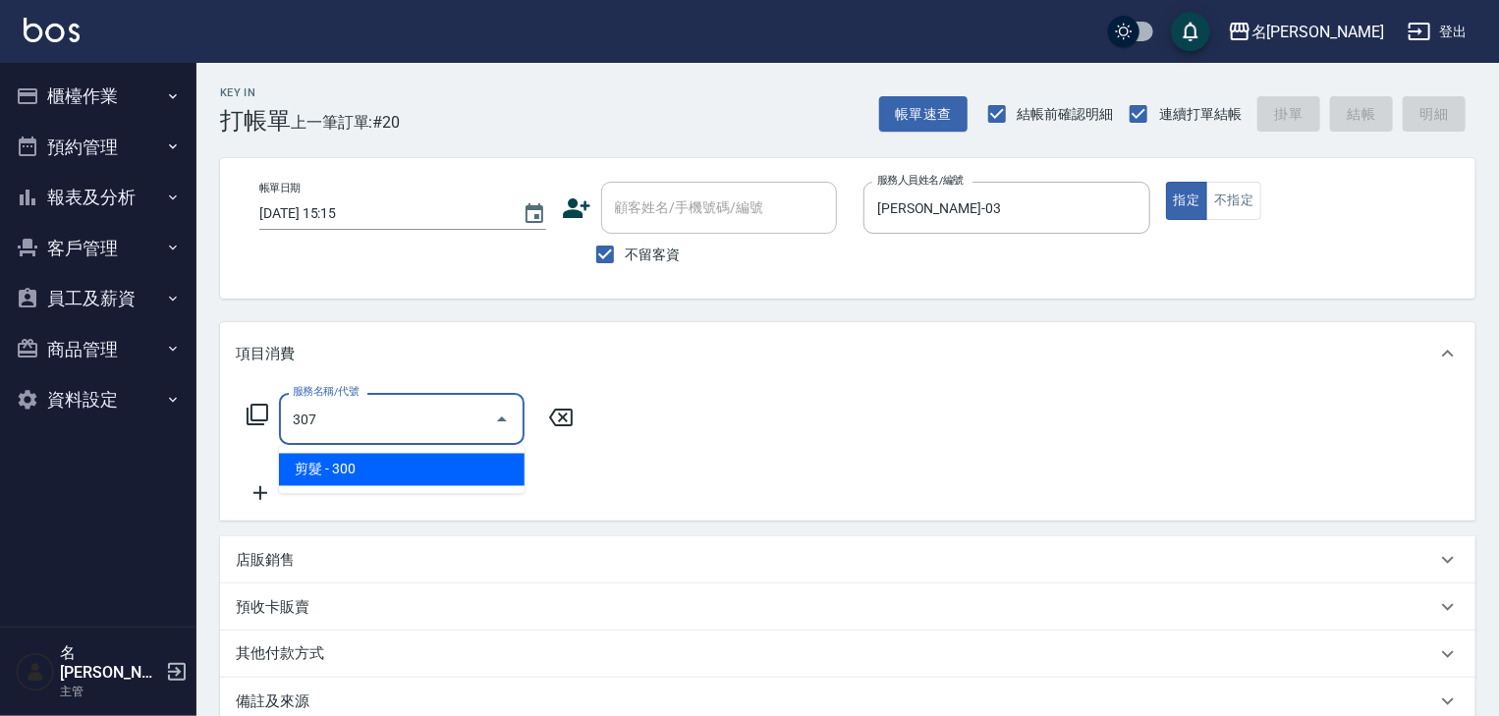
click at [458, 446] on ul "剪髮 - 300" at bounding box center [402, 470] width 246 height 48
click at [497, 462] on span "剪髮 - 300" at bounding box center [402, 470] width 246 height 32
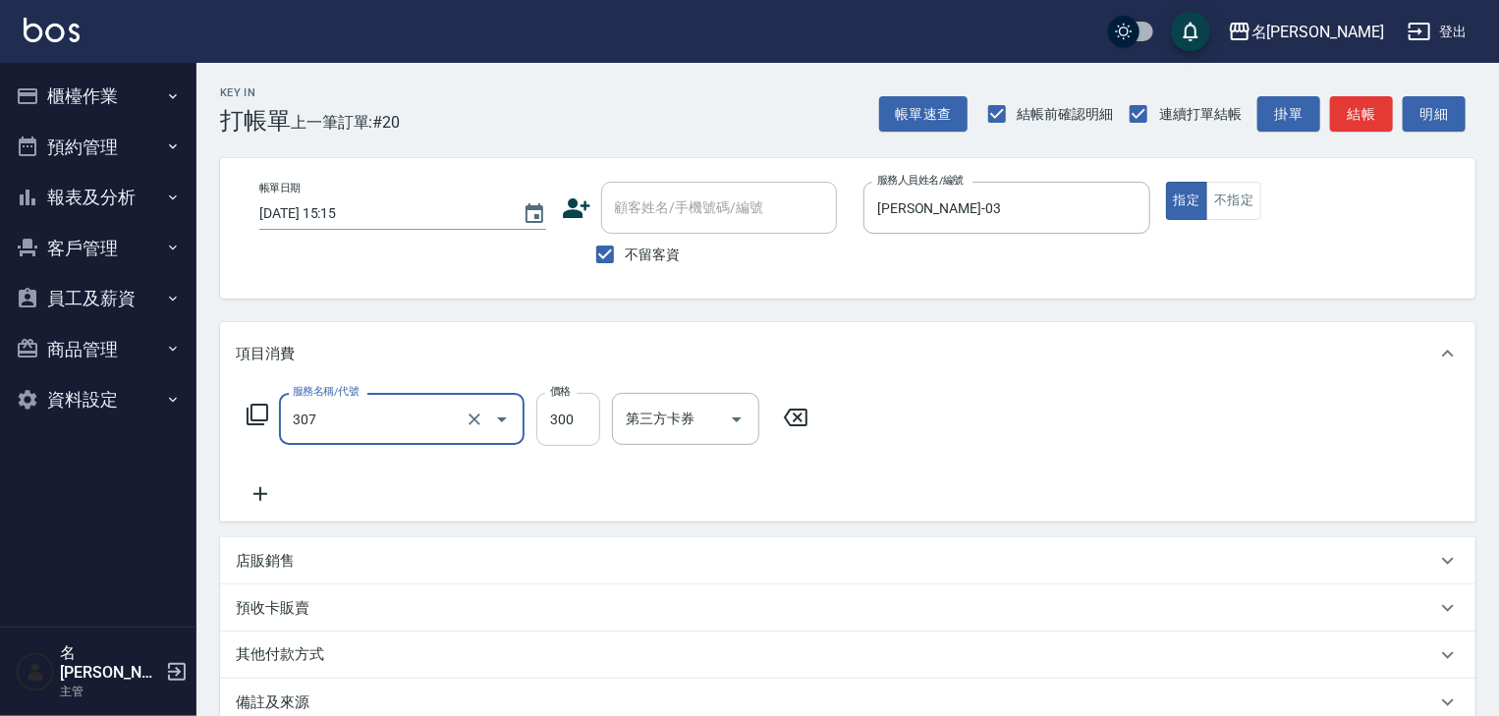
type input "剪髮(307)"
click at [555, 417] on input "300" at bounding box center [568, 419] width 64 height 53
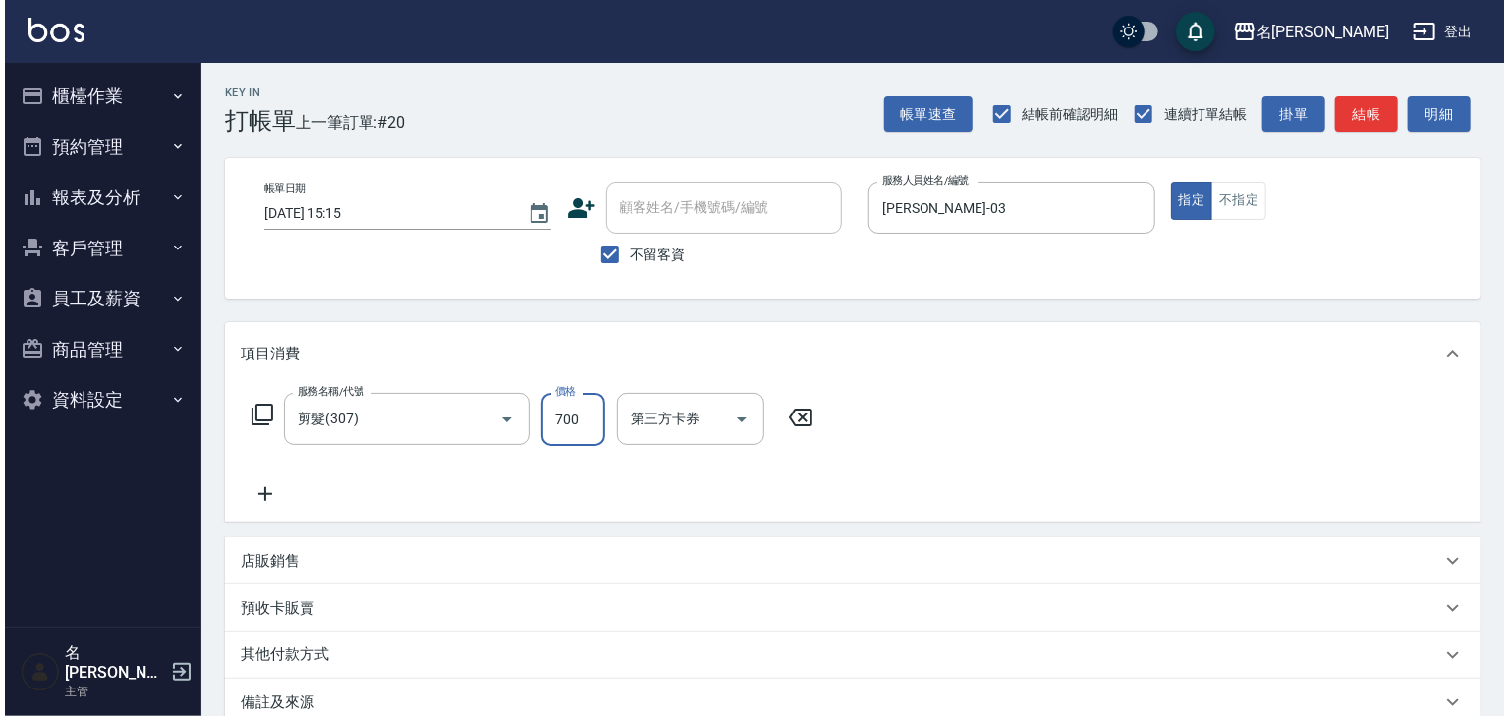
scroll to position [230, 0]
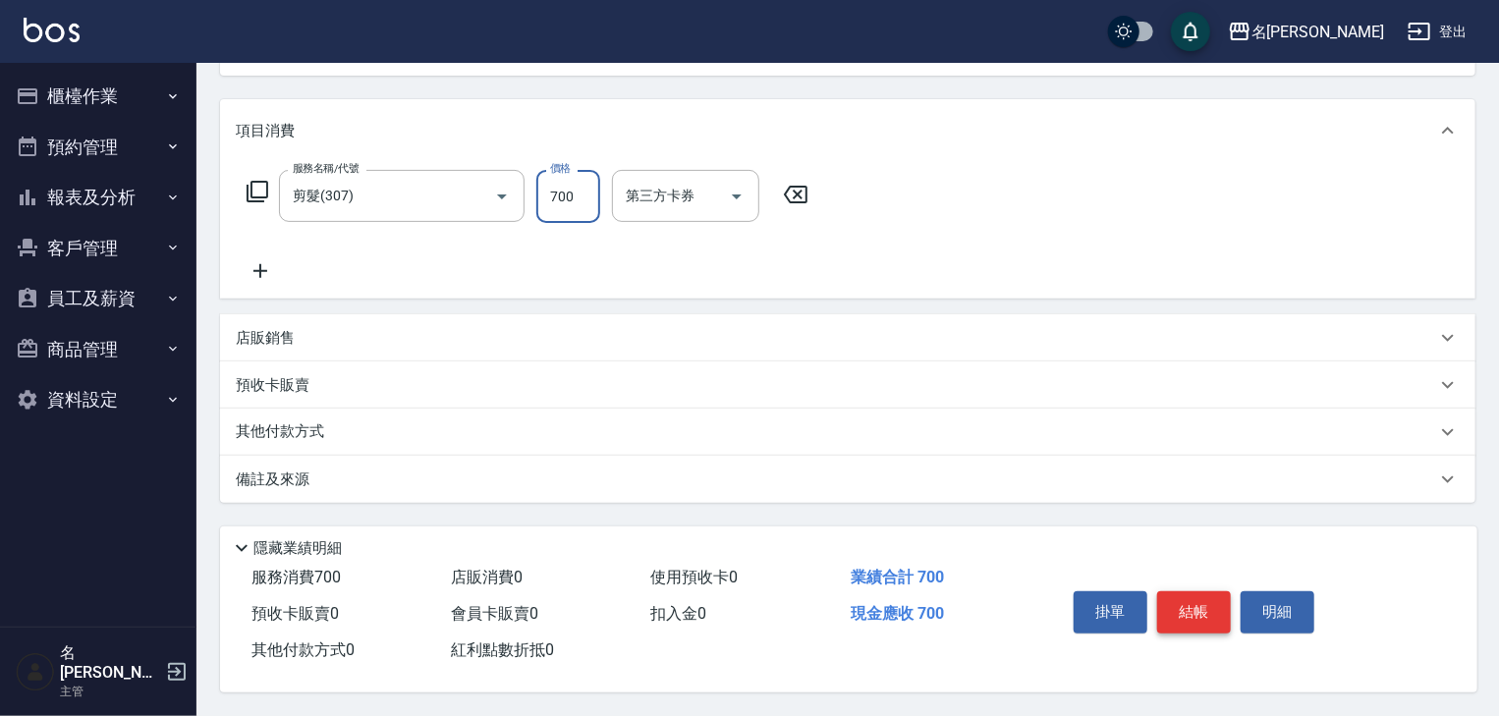
type input "700"
click at [1190, 613] on button "結帳" at bounding box center [1194, 611] width 74 height 41
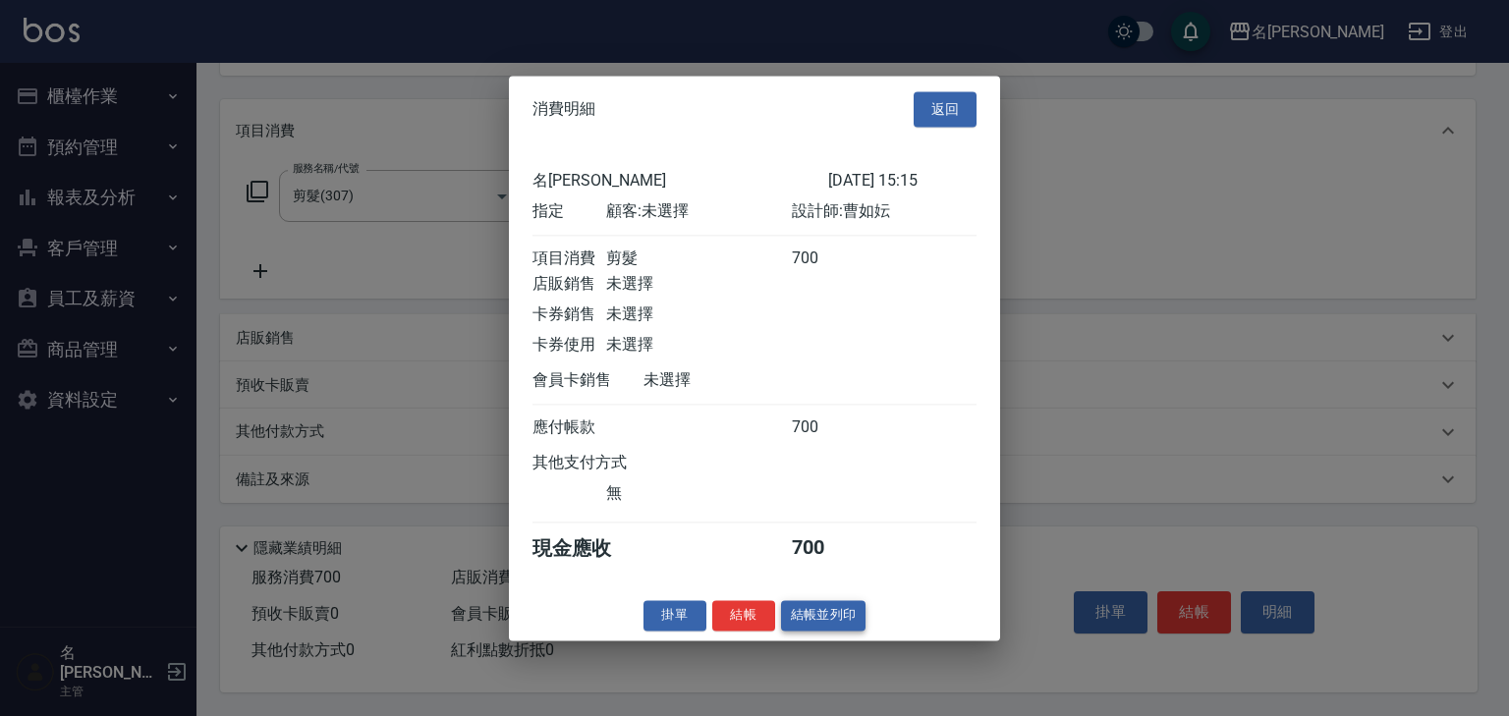
click at [825, 627] on button "結帳並列印" at bounding box center [823, 615] width 85 height 30
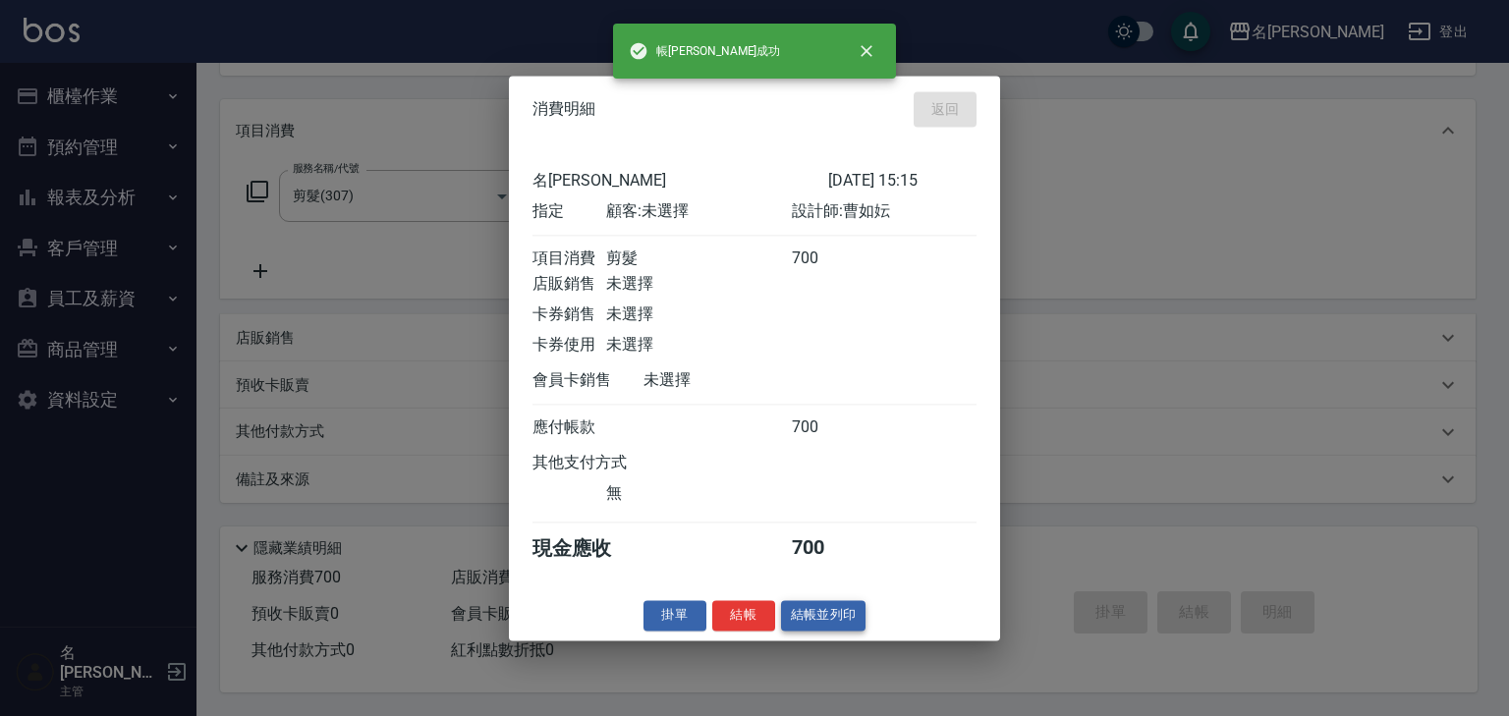
type input "[DATE] 15:16"
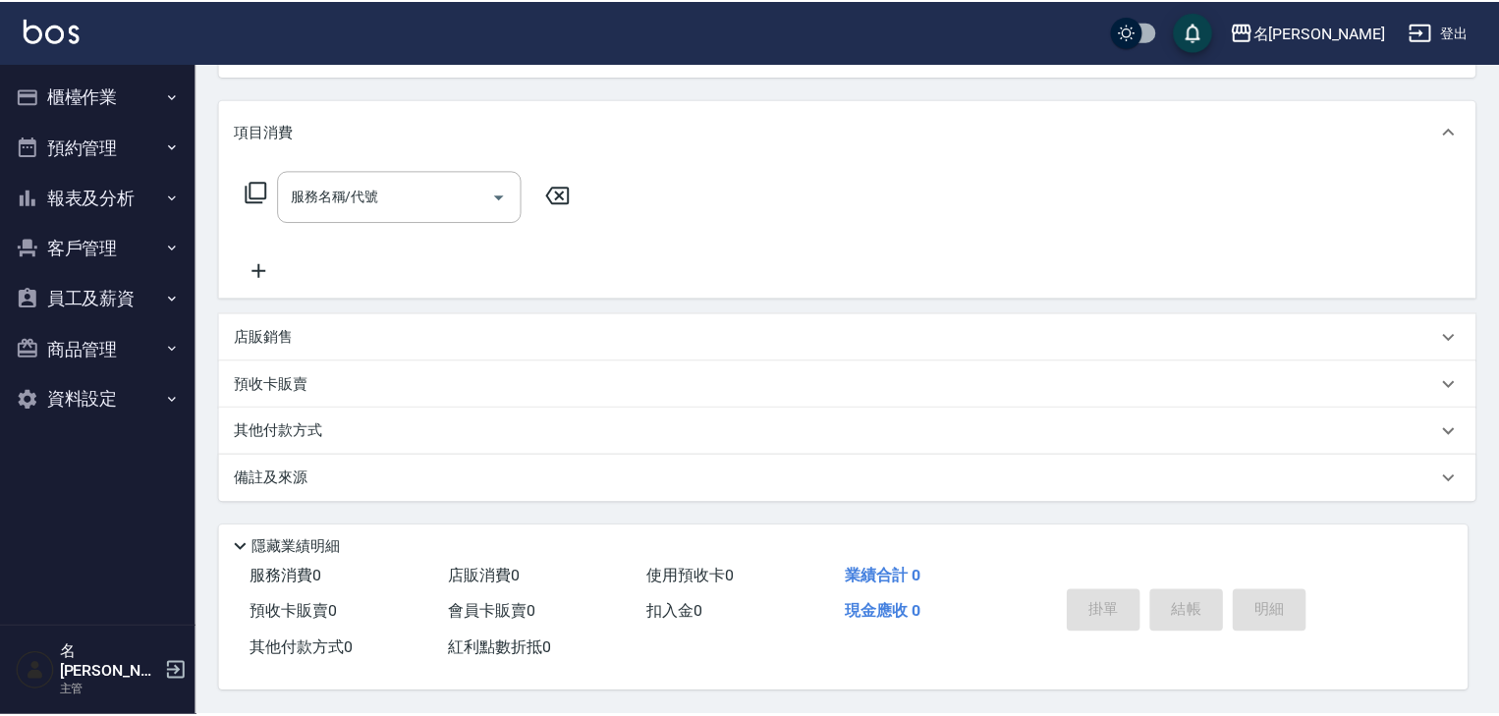
scroll to position [0, 0]
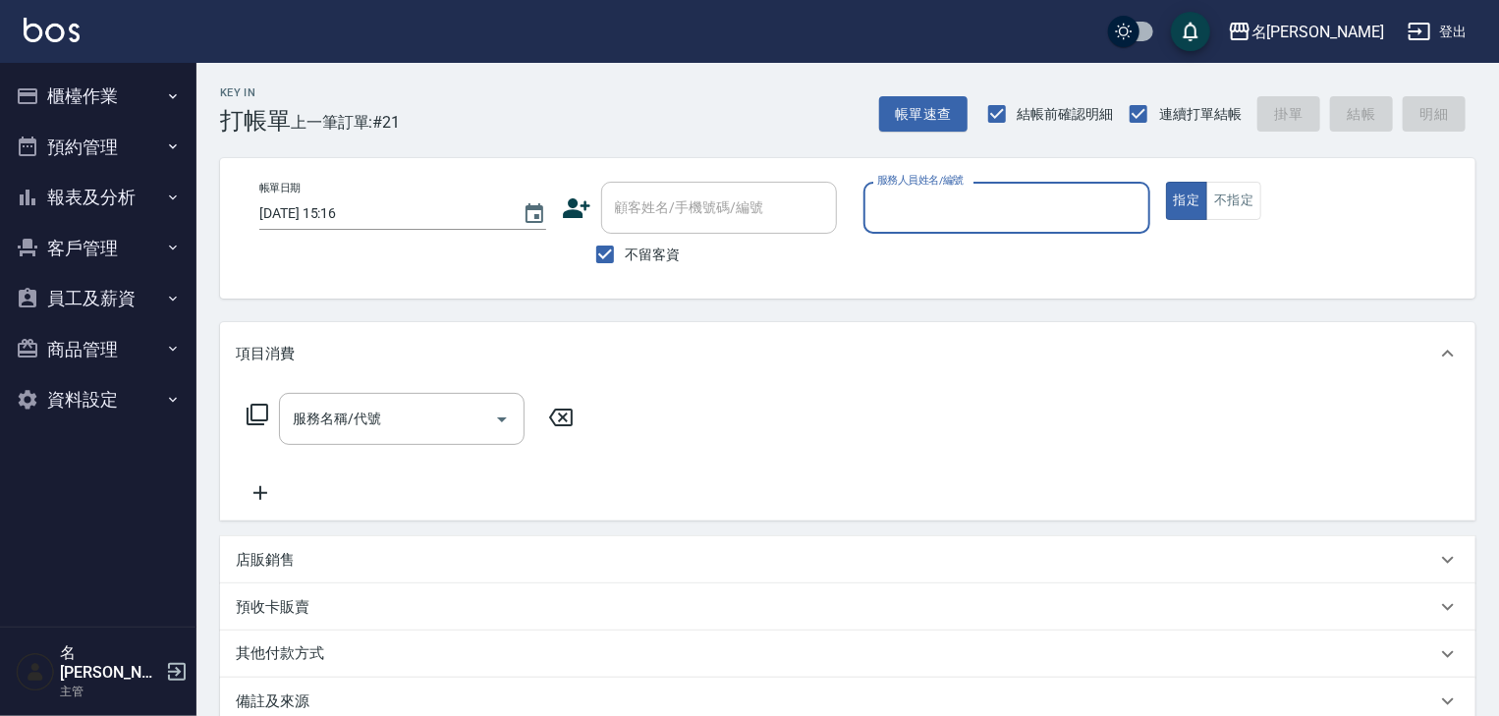
click at [982, 215] on input "服務人員姓名/編號" at bounding box center [1006, 208] width 269 height 34
click at [963, 264] on div "意如 -16" at bounding box center [1006, 258] width 287 height 32
type input "意如-16"
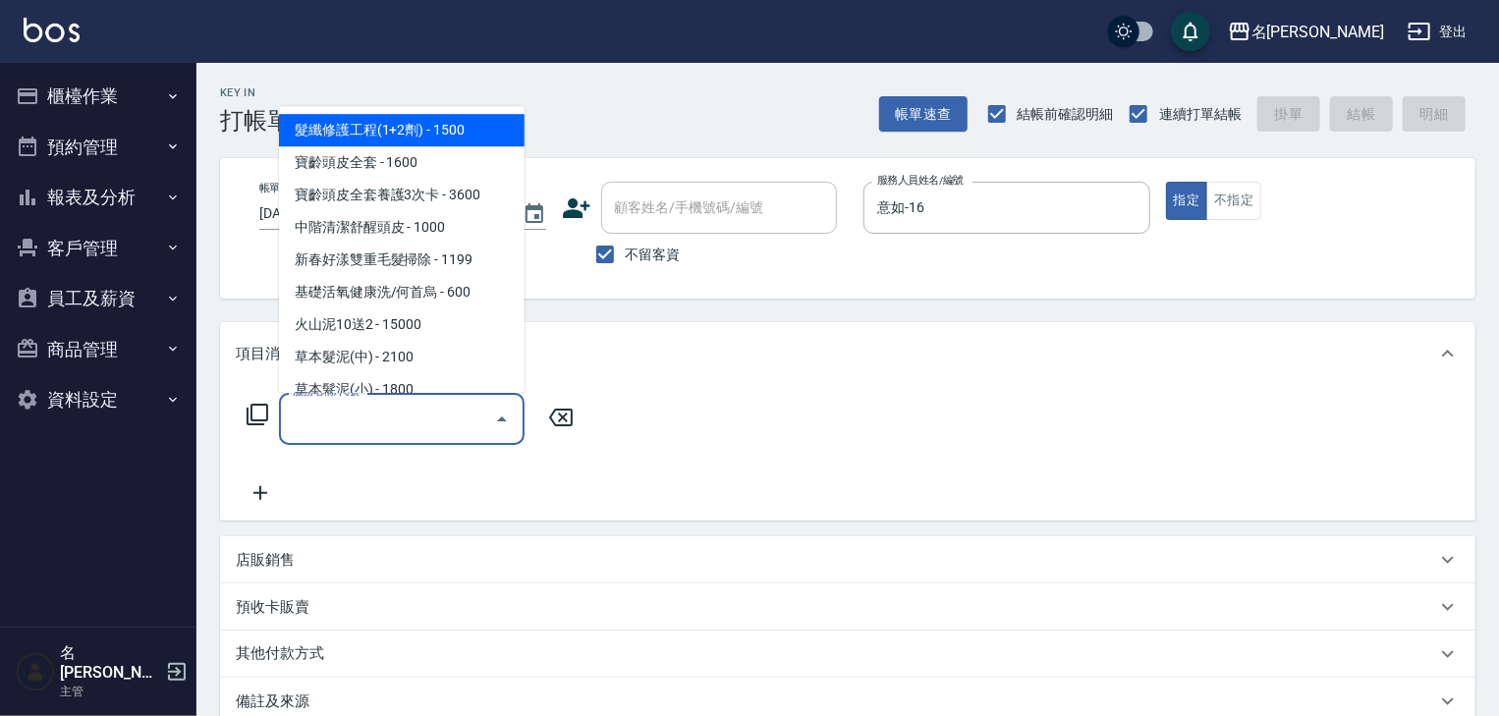
click at [436, 428] on input "服務名稱/代號" at bounding box center [387, 419] width 198 height 34
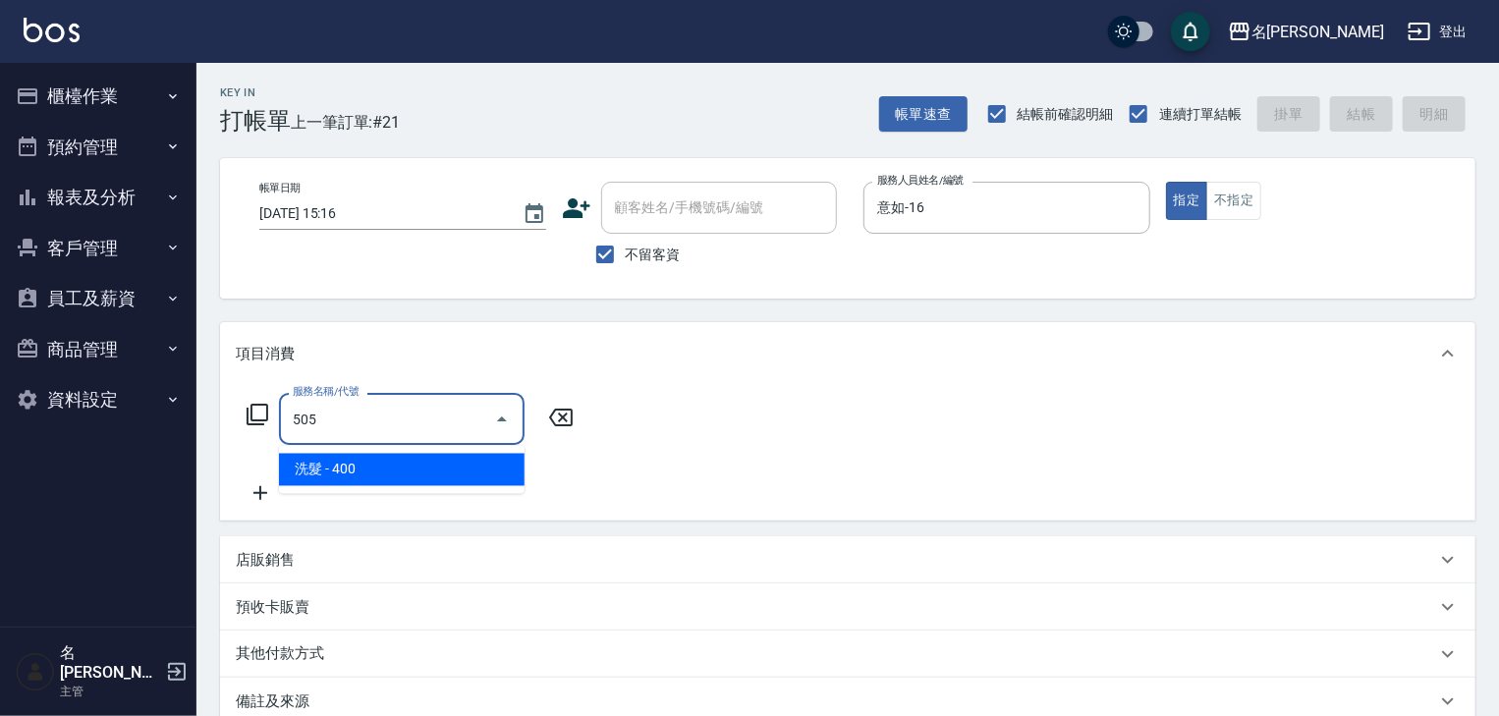
click at [487, 475] on span "洗髮 - 400" at bounding box center [402, 470] width 246 height 32
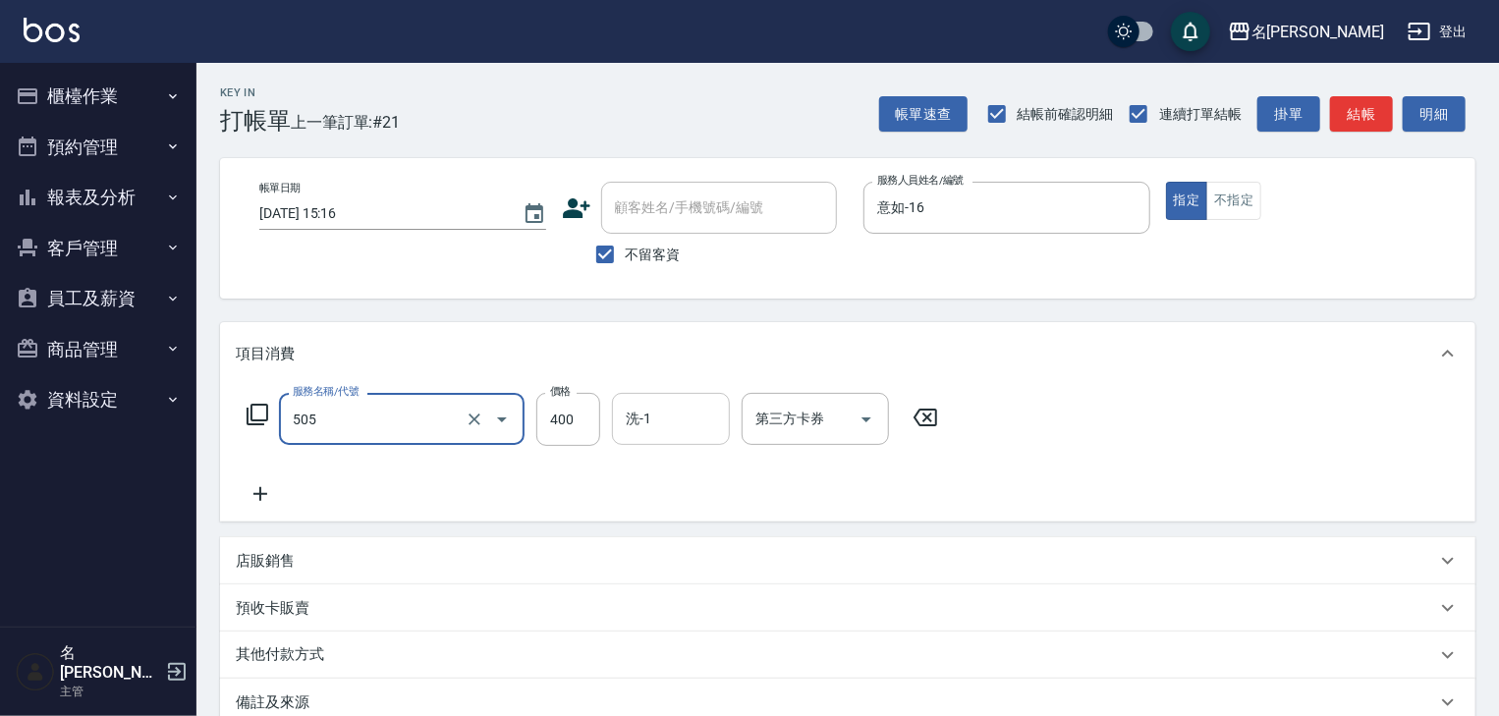
type input "洗髮(505)"
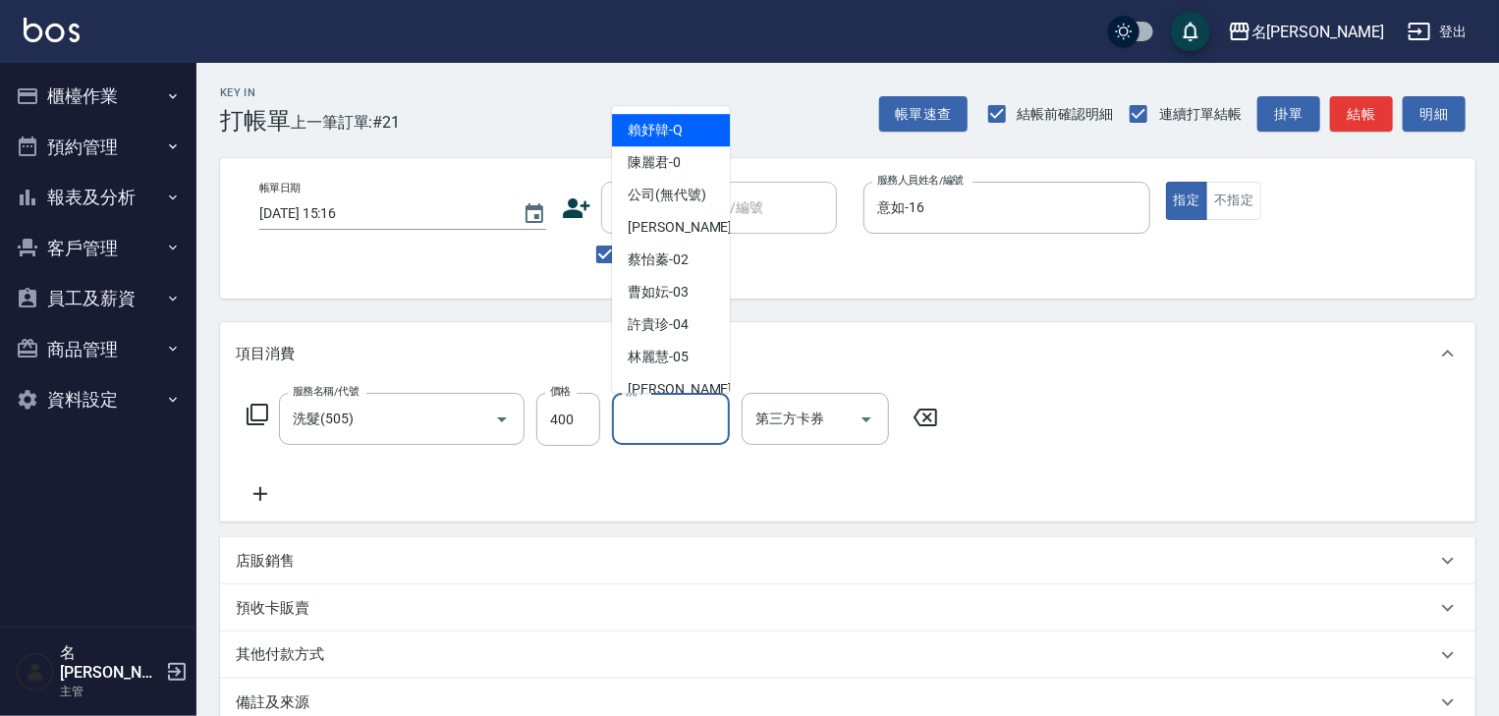
click at [672, 427] on input "洗-1" at bounding box center [671, 419] width 100 height 34
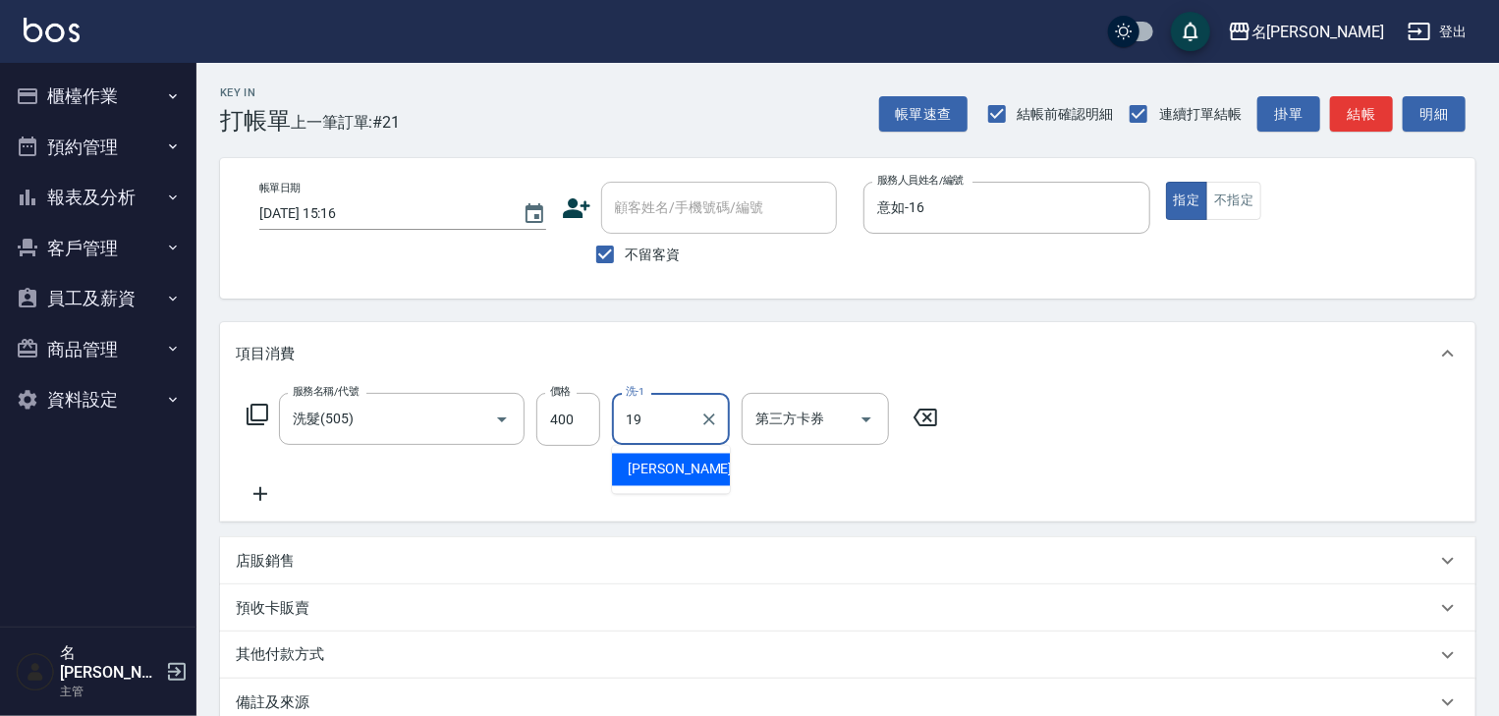
click at [692, 471] on div "[PERSON_NAME] -19" at bounding box center [671, 470] width 118 height 32
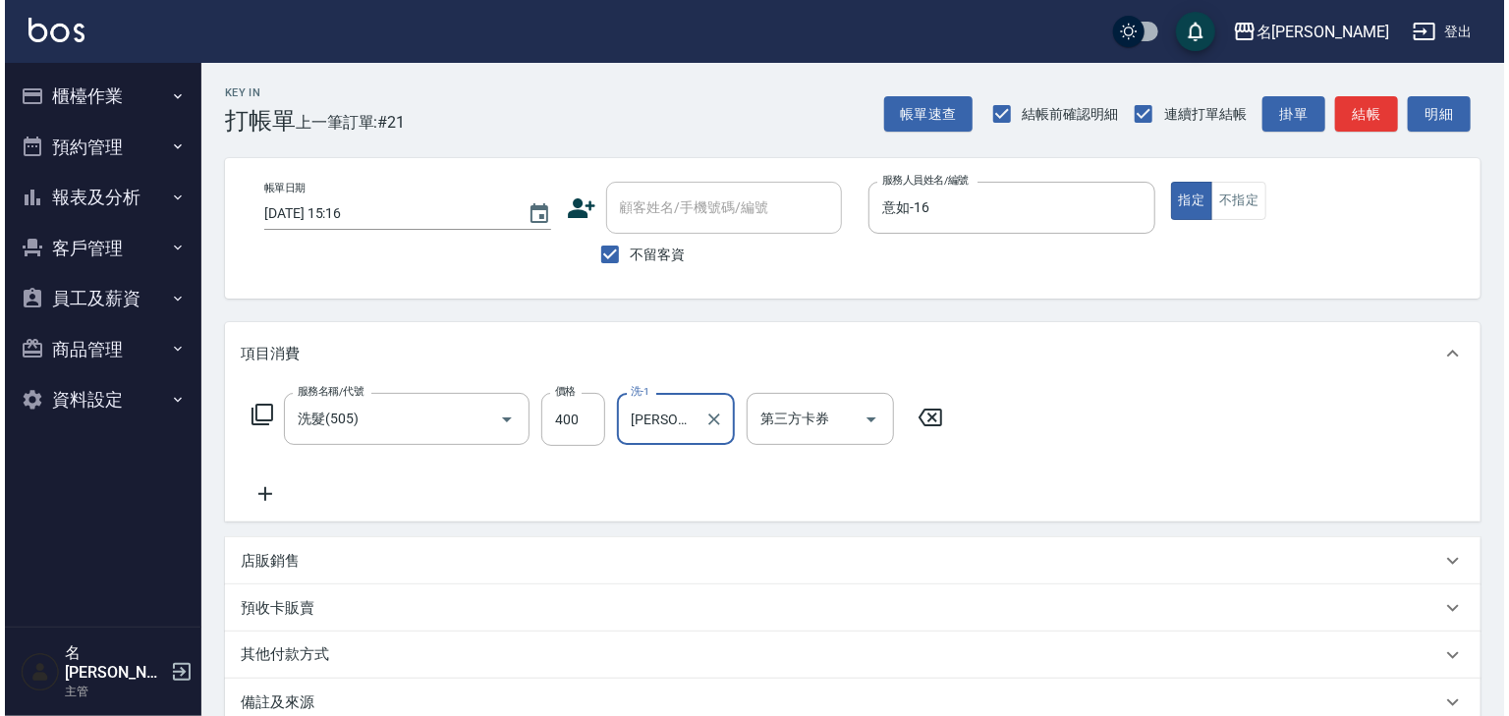
scroll to position [230, 0]
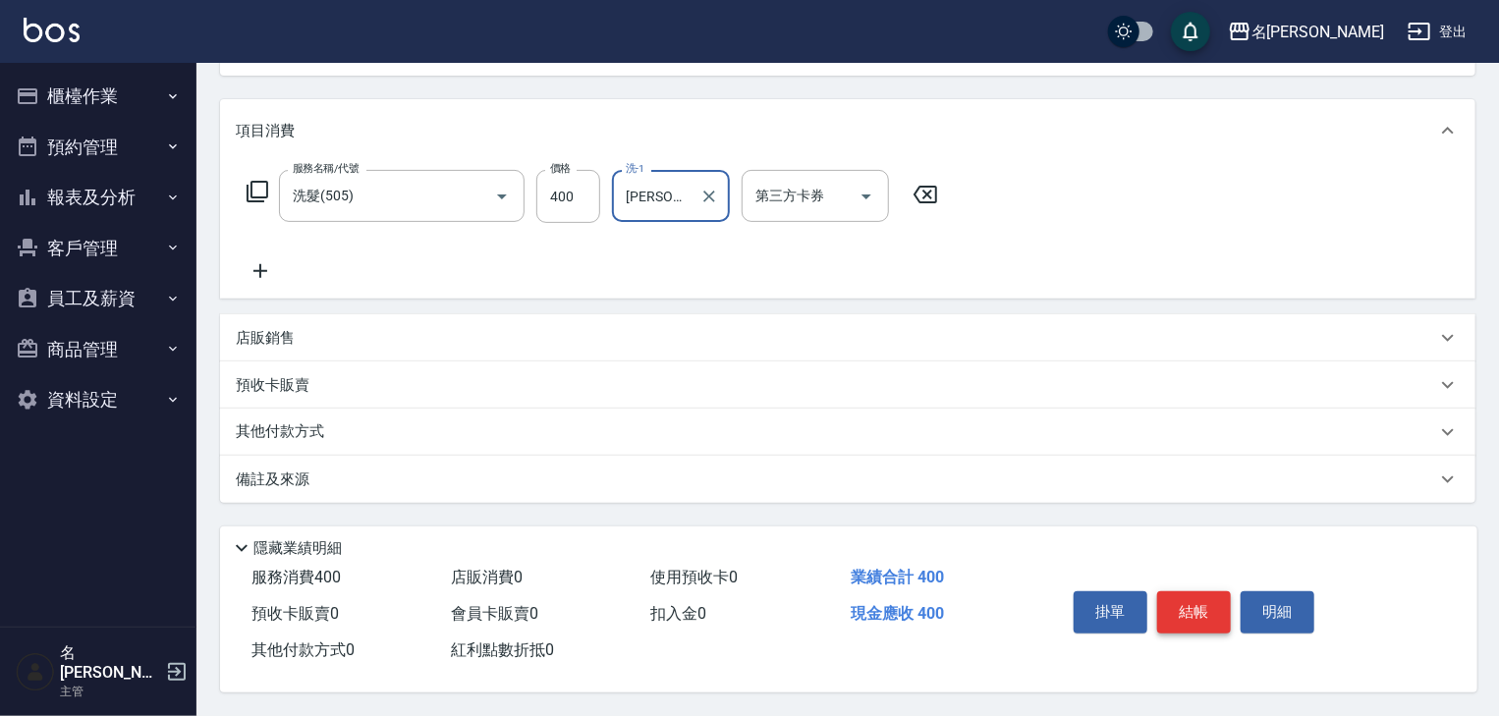
type input "[PERSON_NAME]-19"
click at [1213, 617] on button "結帳" at bounding box center [1194, 611] width 74 height 41
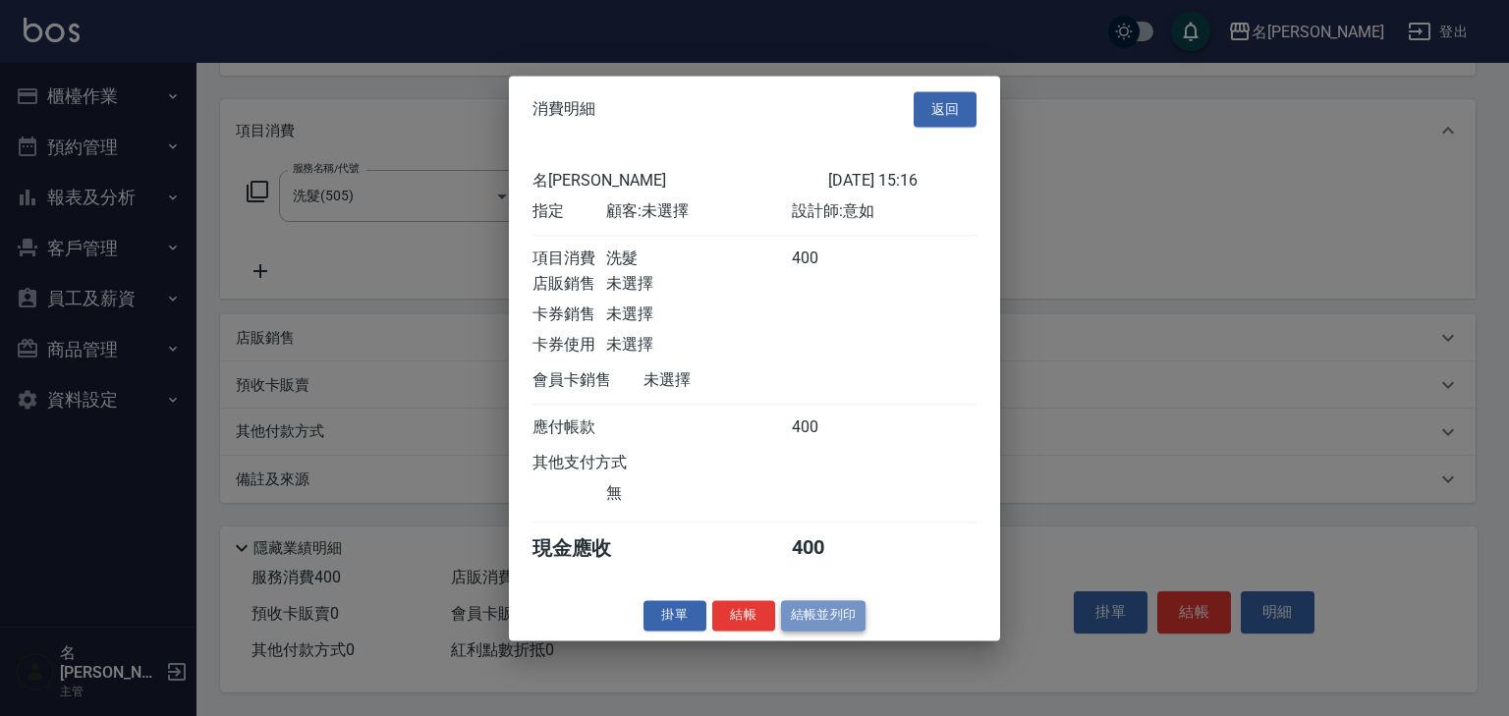
click at [839, 629] on button "結帳並列印" at bounding box center [823, 615] width 85 height 30
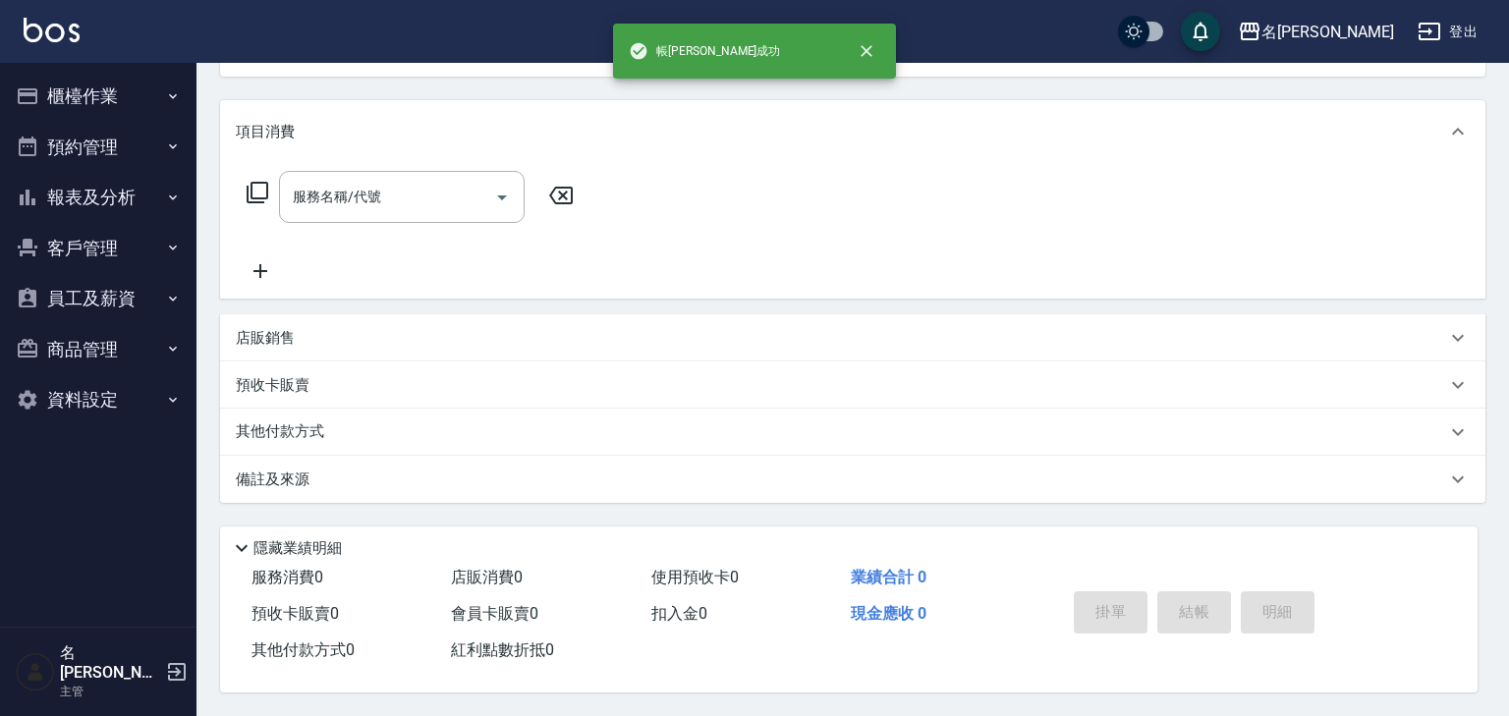
scroll to position [0, 0]
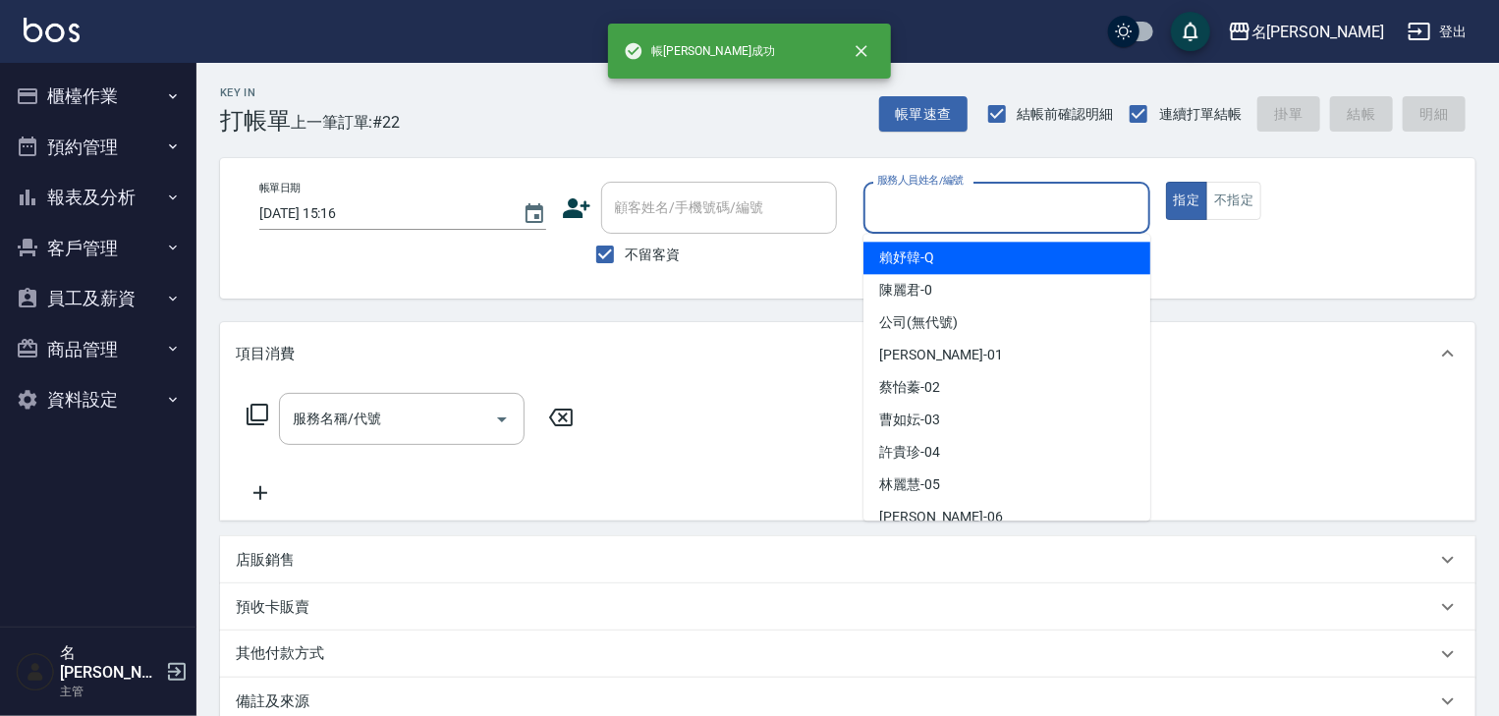
click at [1003, 204] on input "服務人員姓名/編號" at bounding box center [1006, 208] width 269 height 34
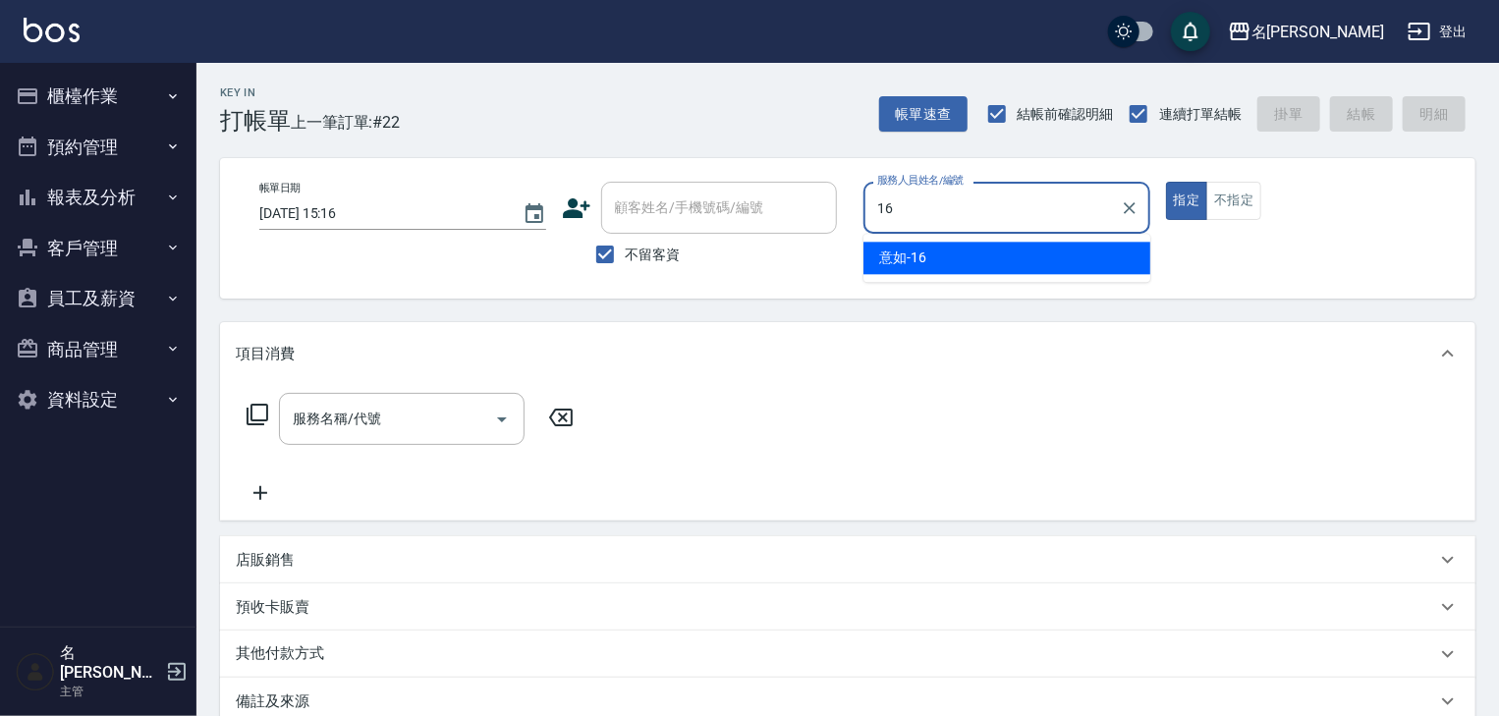
click at [982, 267] on div "意如 -16" at bounding box center [1006, 258] width 287 height 32
type input "意如-16"
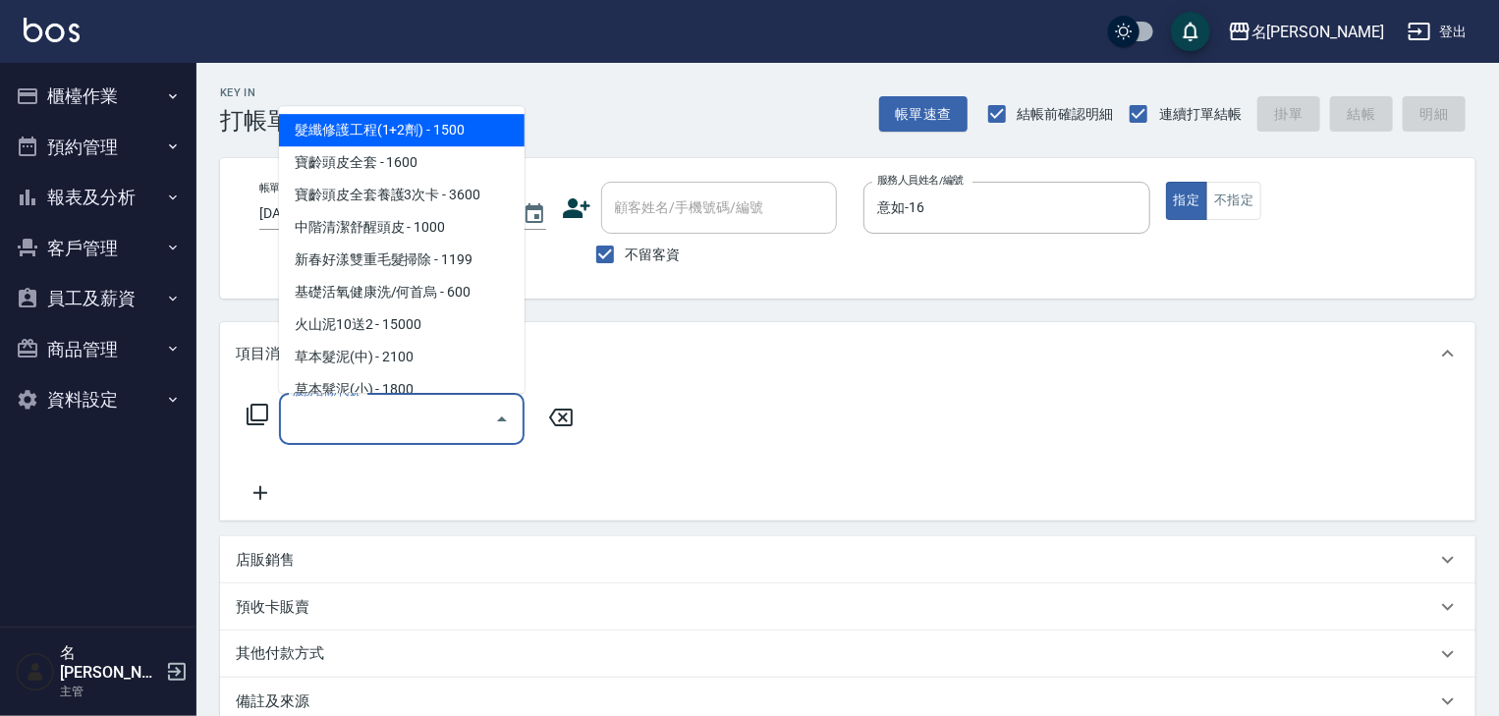
click at [420, 411] on input "服務名稱/代號" at bounding box center [387, 419] width 198 height 34
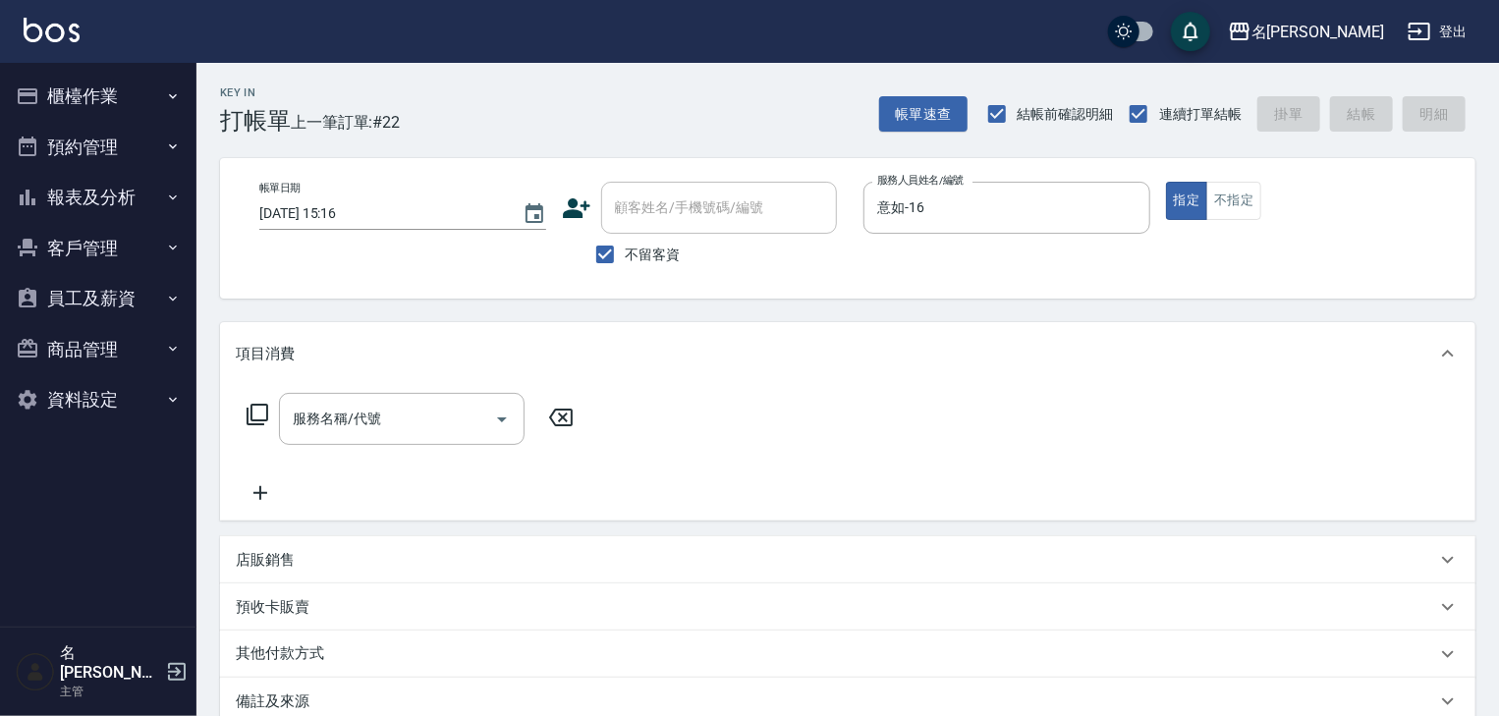
click at [258, 416] on icon at bounding box center [258, 415] width 24 height 24
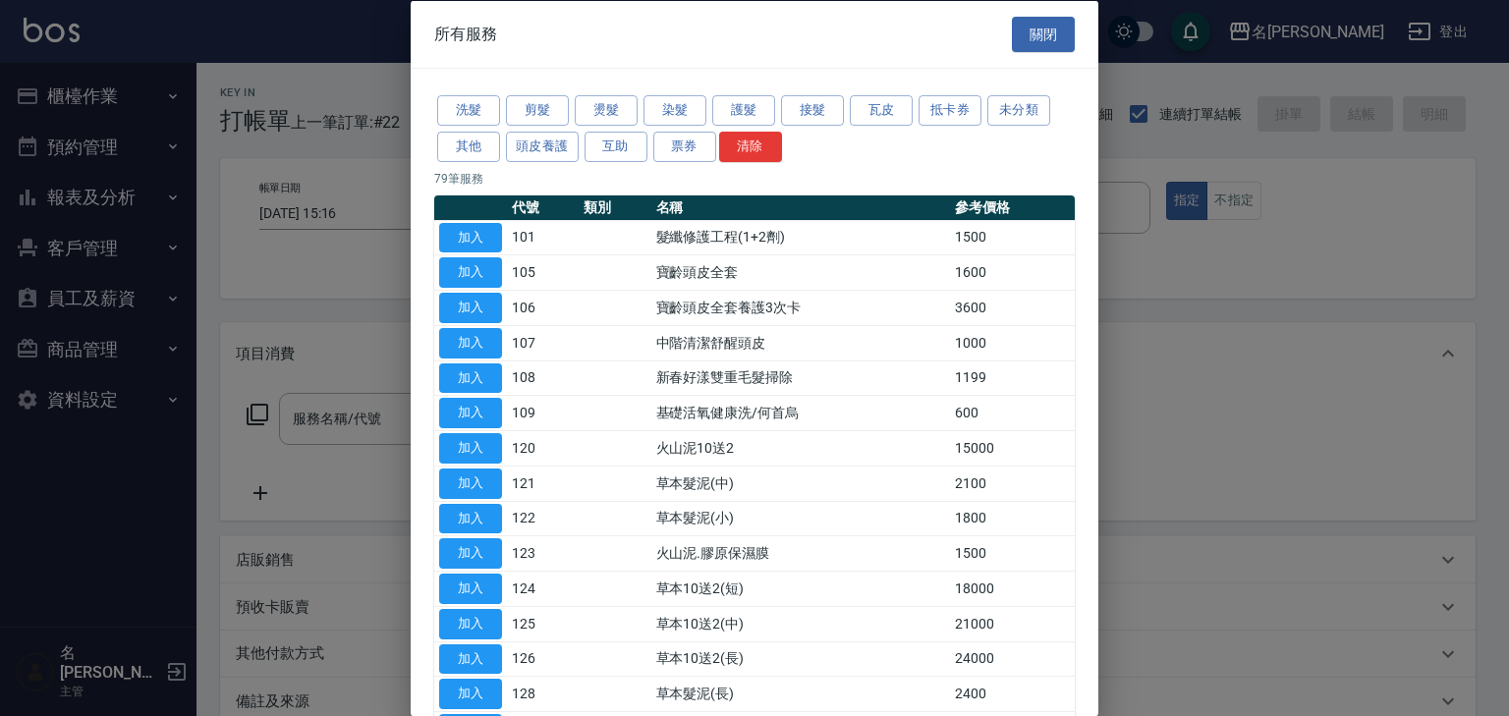
scroll to position [104, 0]
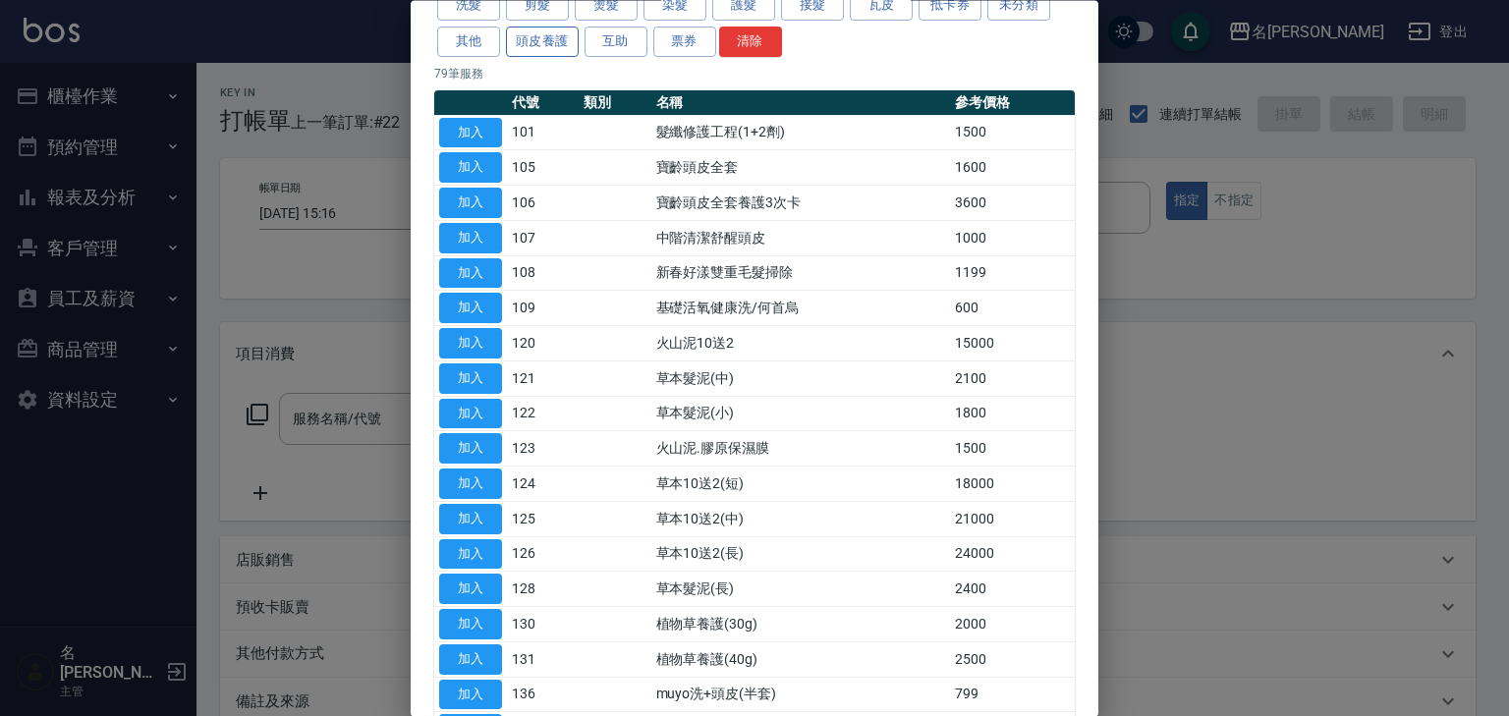
click at [548, 44] on button "頭皮養護" at bounding box center [542, 42] width 73 height 30
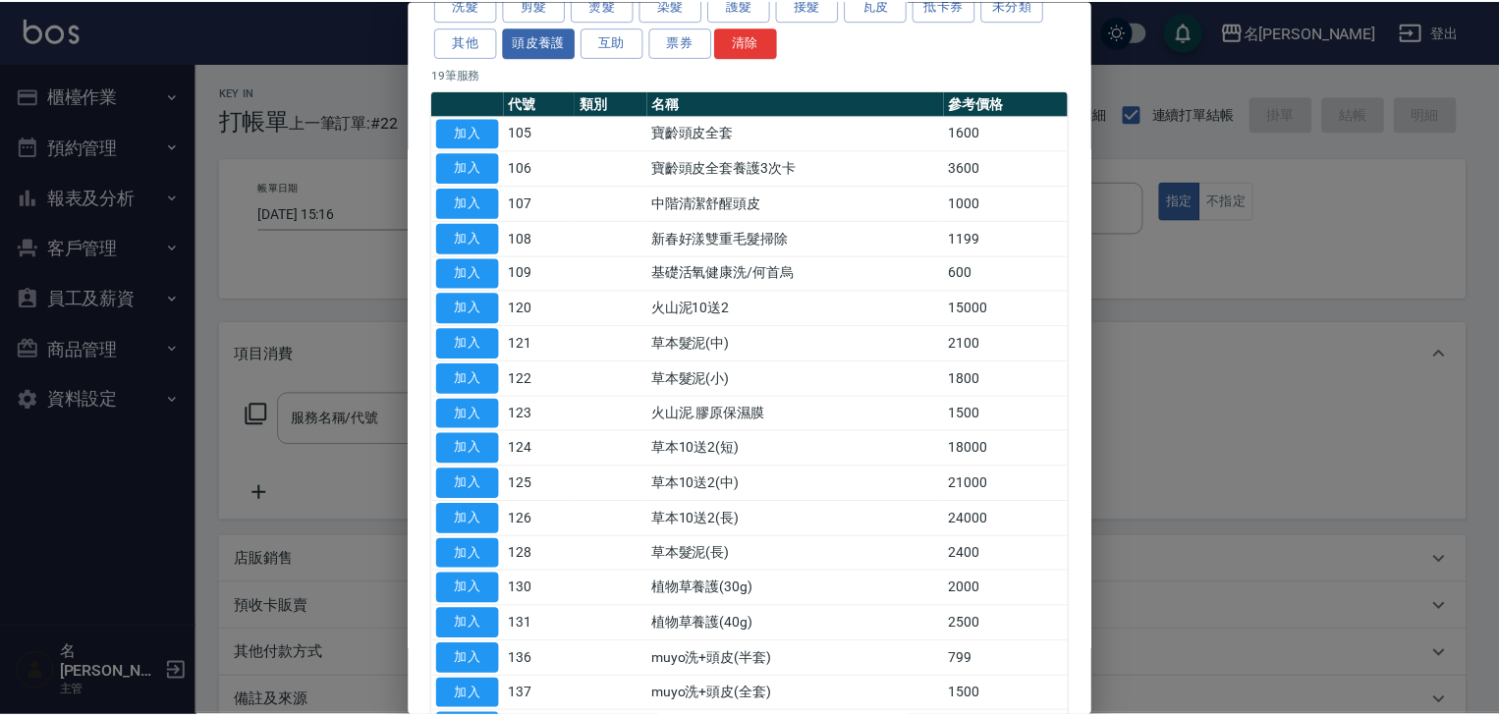
scroll to position [274, 0]
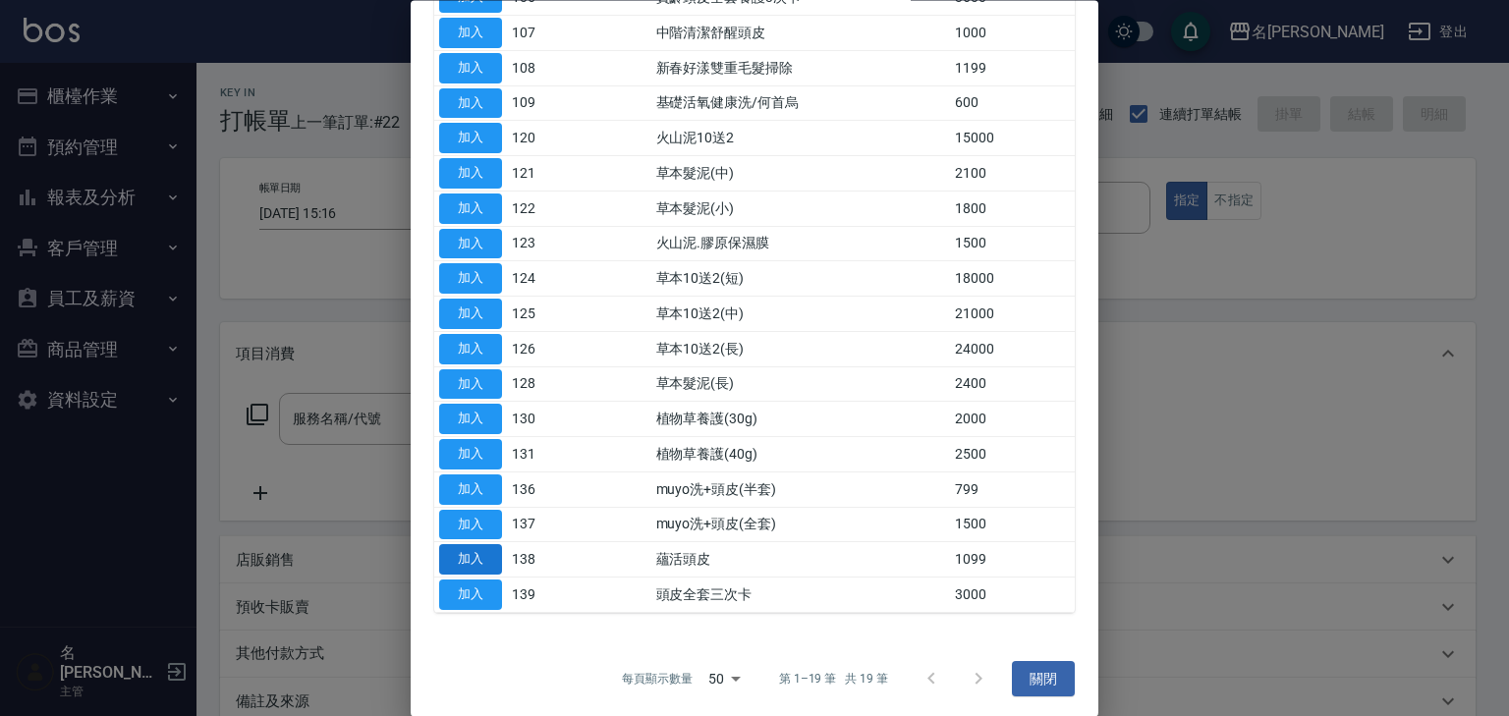
click at [492, 556] on button "加入" at bounding box center [470, 560] width 63 height 30
type input "蘊活頭皮(138)"
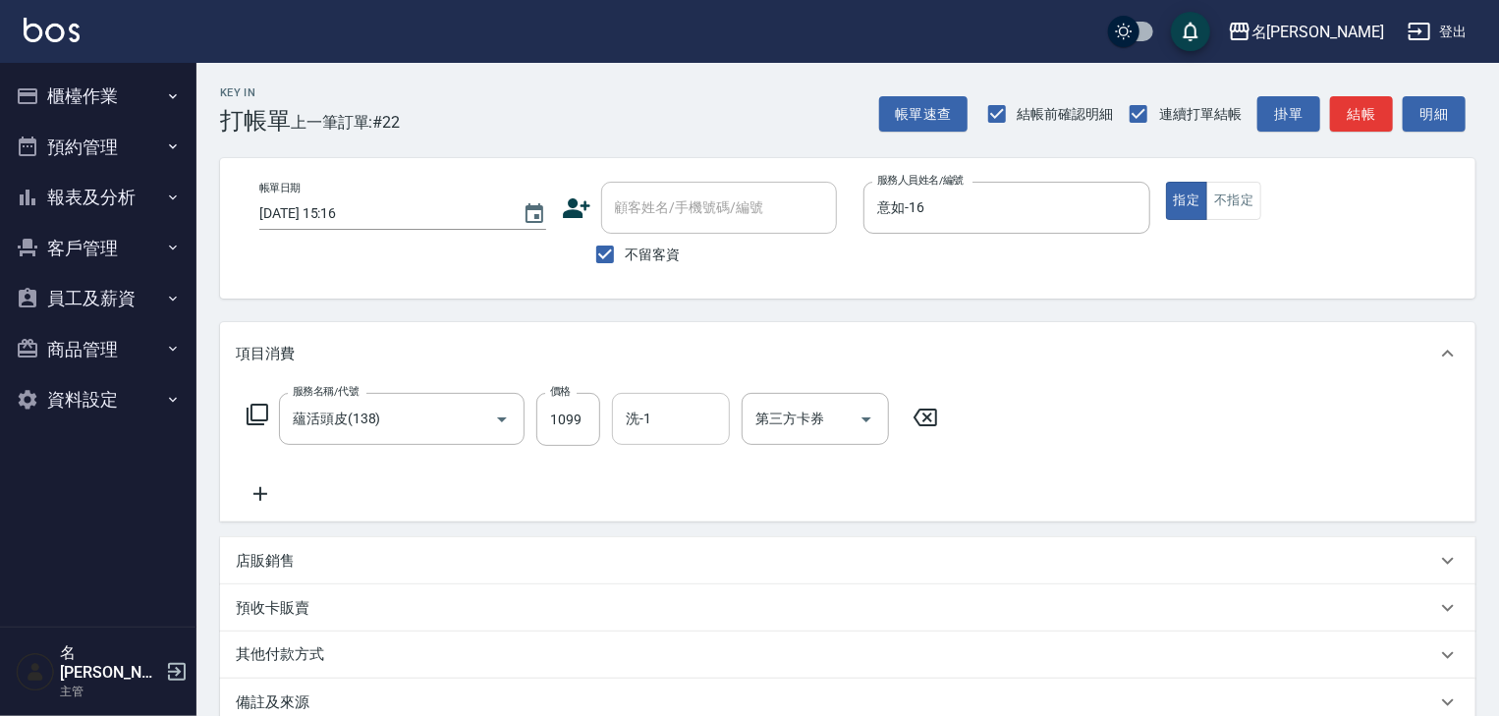
click at [672, 432] on input "洗-1" at bounding box center [671, 419] width 100 height 34
click at [687, 468] on div "游昕 -19" at bounding box center [671, 470] width 118 height 32
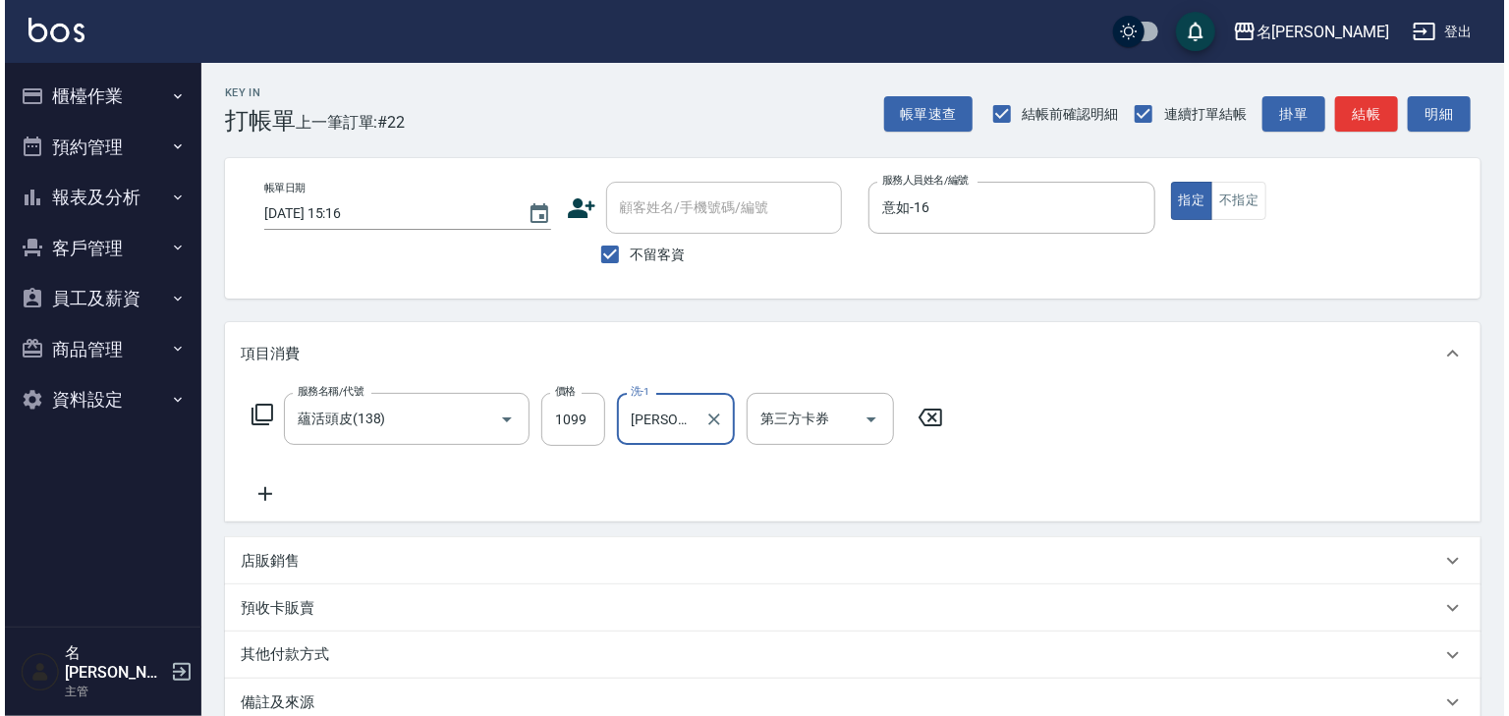
scroll to position [230, 0]
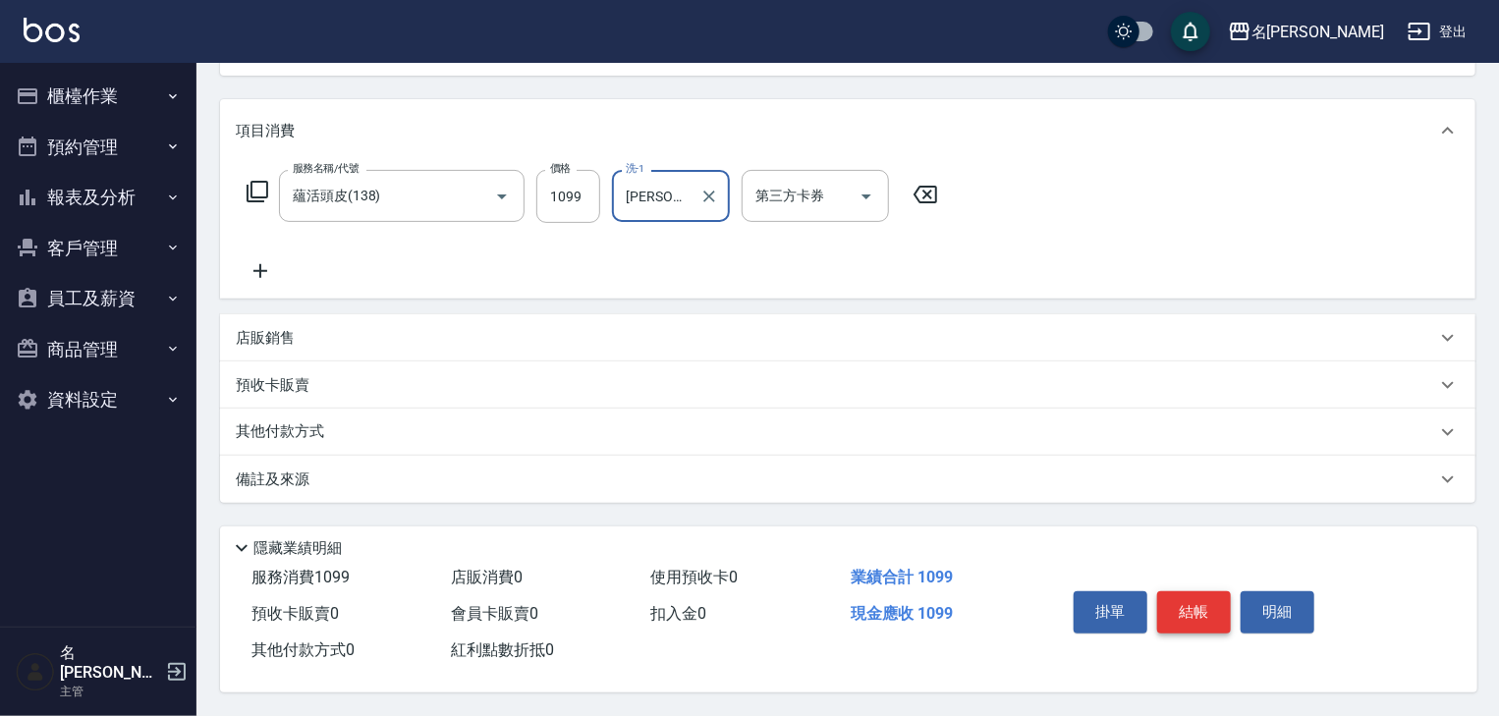
type input "游昕-19"
click at [1202, 605] on button "結帳" at bounding box center [1194, 611] width 74 height 41
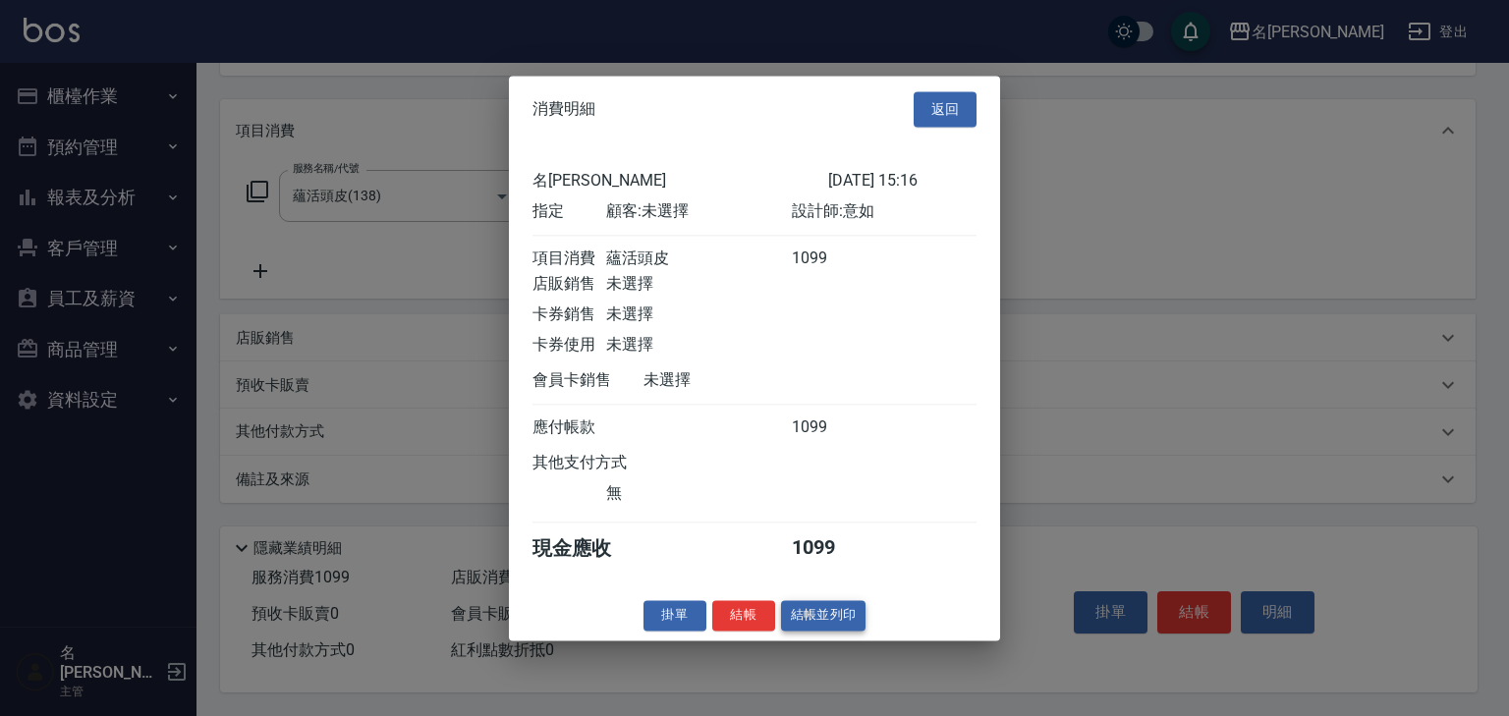
click at [829, 631] on button "結帳並列印" at bounding box center [823, 615] width 85 height 30
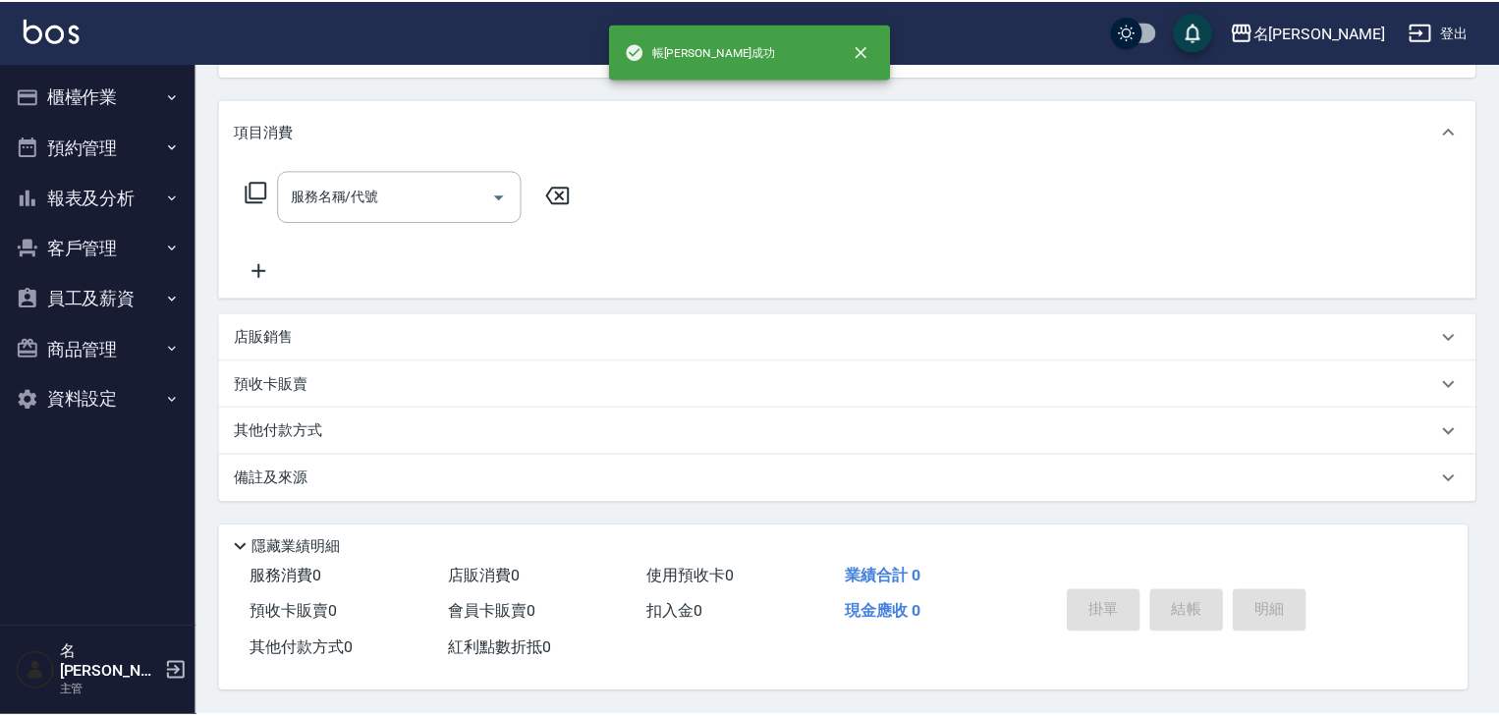
scroll to position [0, 0]
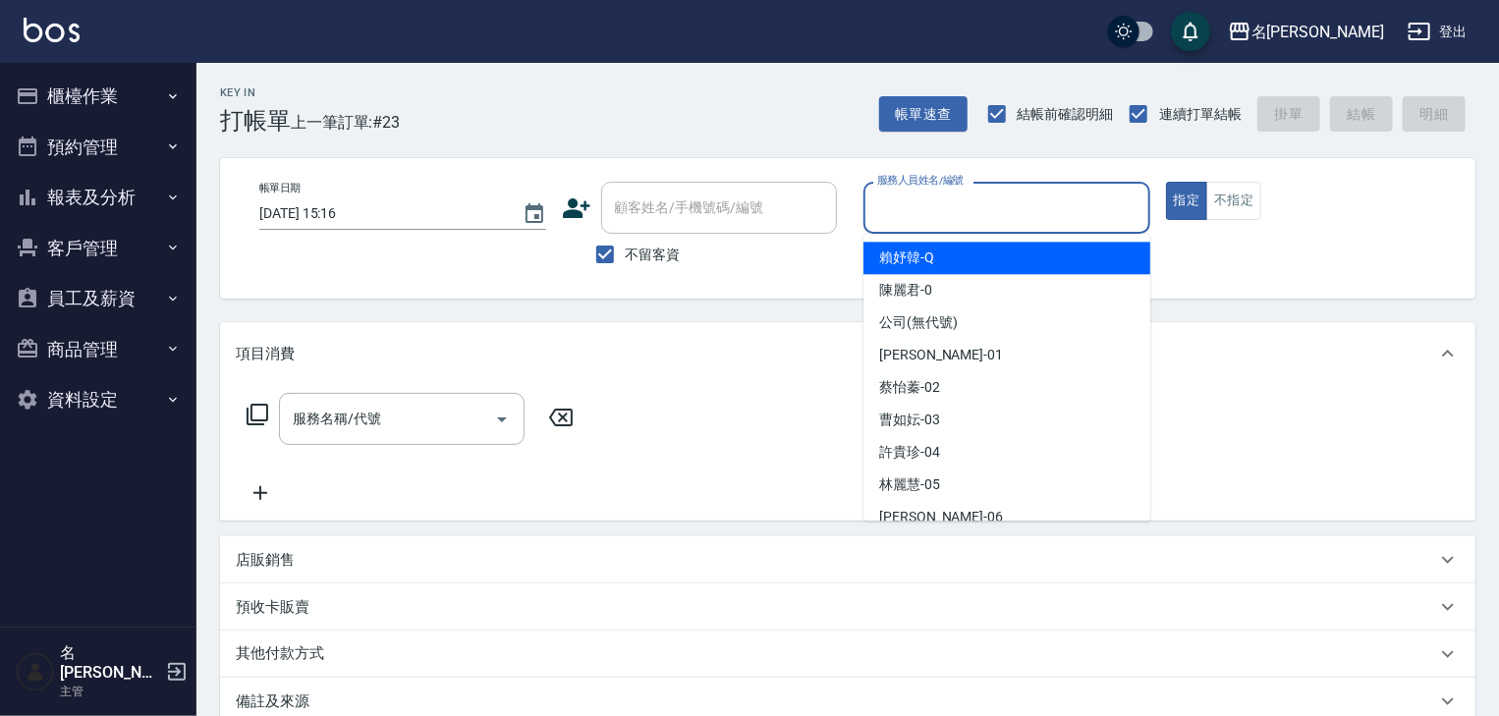
click at [977, 191] on input "服務人員姓名/編號" at bounding box center [1006, 208] width 269 height 34
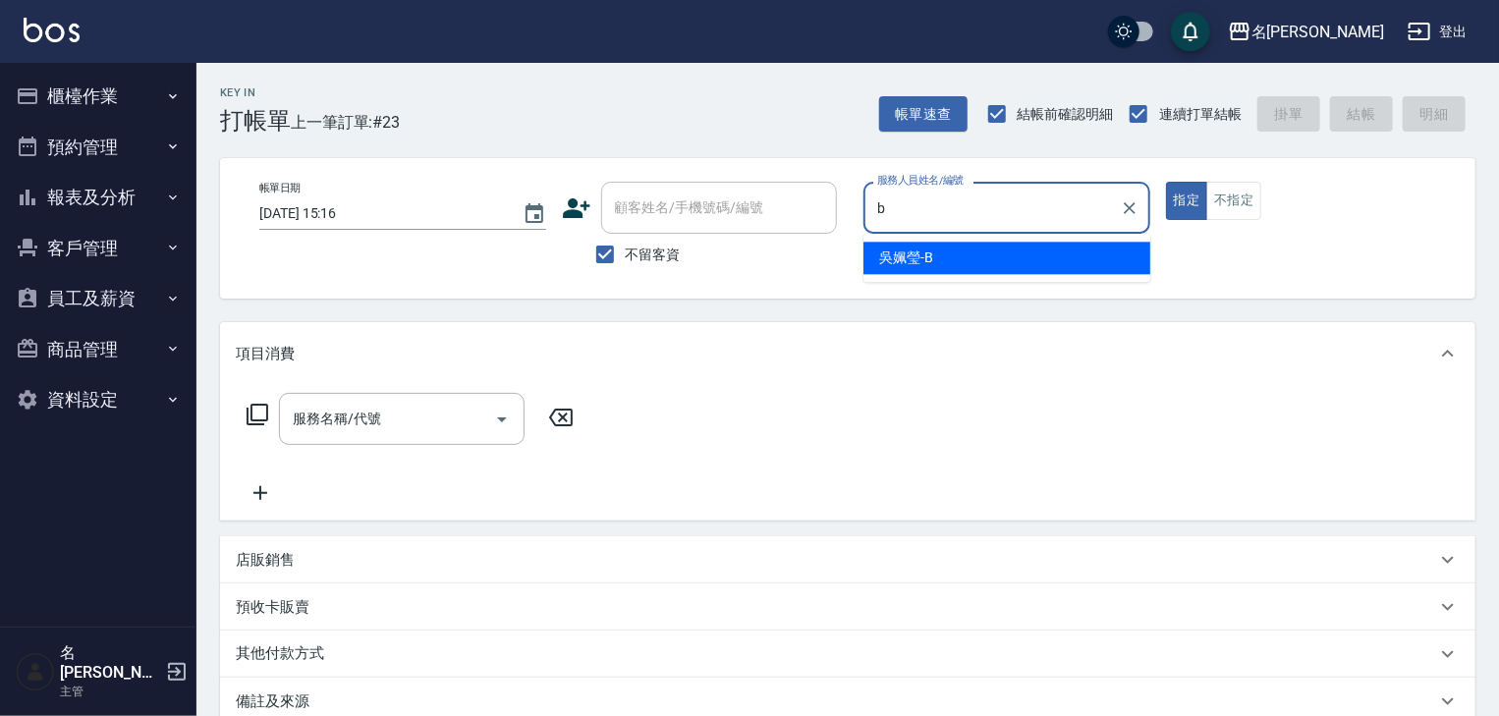
click at [888, 267] on span "吳姵瑩 -B" at bounding box center [906, 258] width 54 height 21
type input "吳姵瑩-B"
click at [428, 402] on input "服務名稱/代號" at bounding box center [387, 419] width 198 height 34
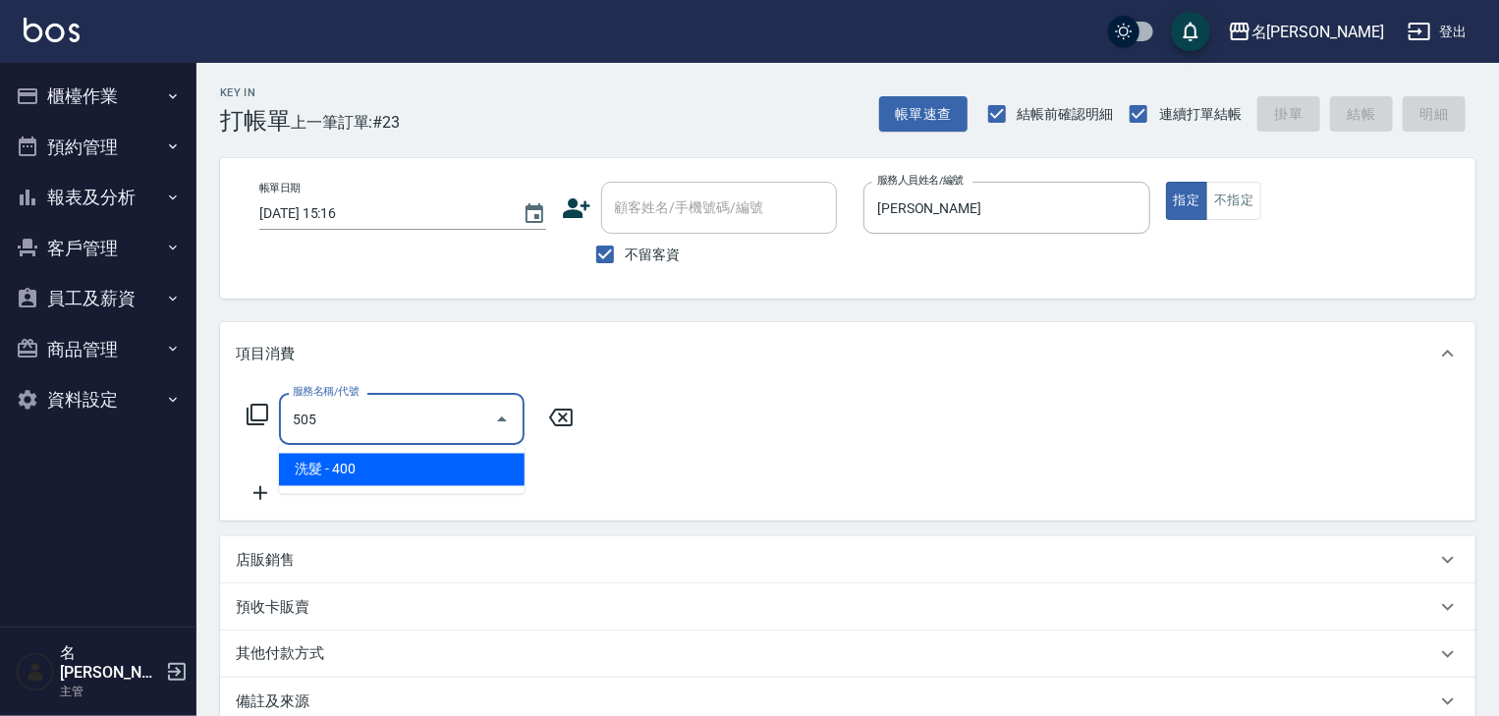
click at [392, 468] on span "洗髮 - 400" at bounding box center [402, 470] width 246 height 32
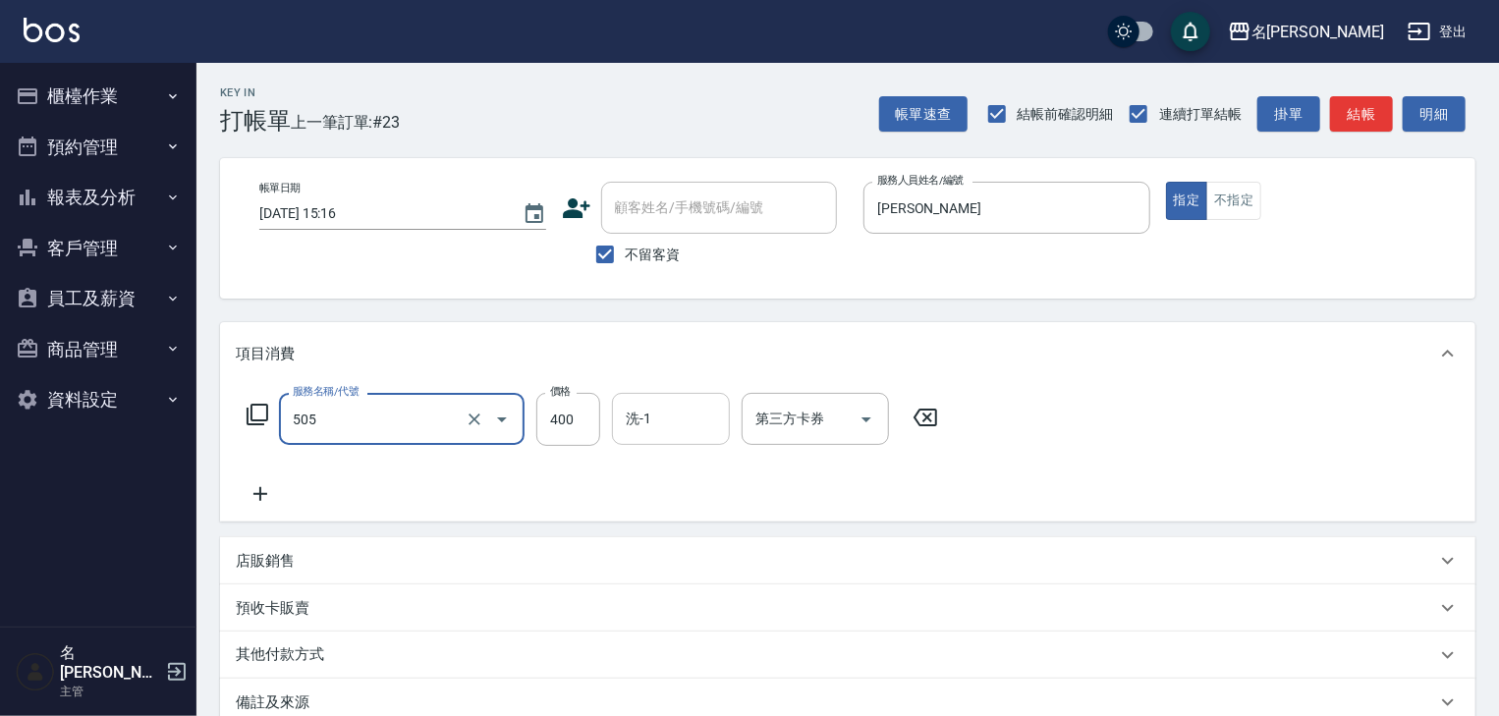
type input "洗髮(505)"
click at [680, 429] on input "洗-1" at bounding box center [671, 419] width 100 height 34
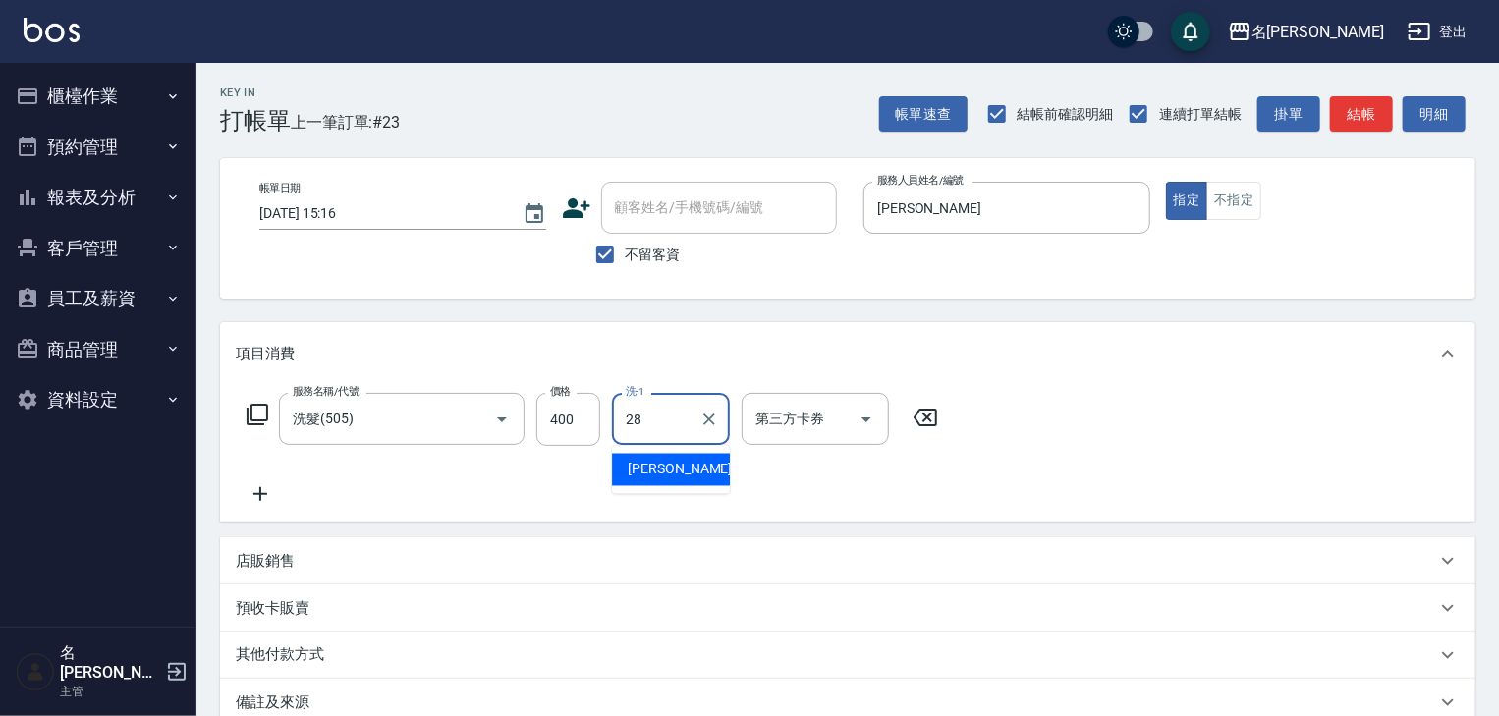
click at [670, 475] on span "冼宜芳 -28" at bounding box center [690, 470] width 124 height 21
type input "冼宜芳-28"
click at [255, 491] on icon at bounding box center [260, 494] width 49 height 24
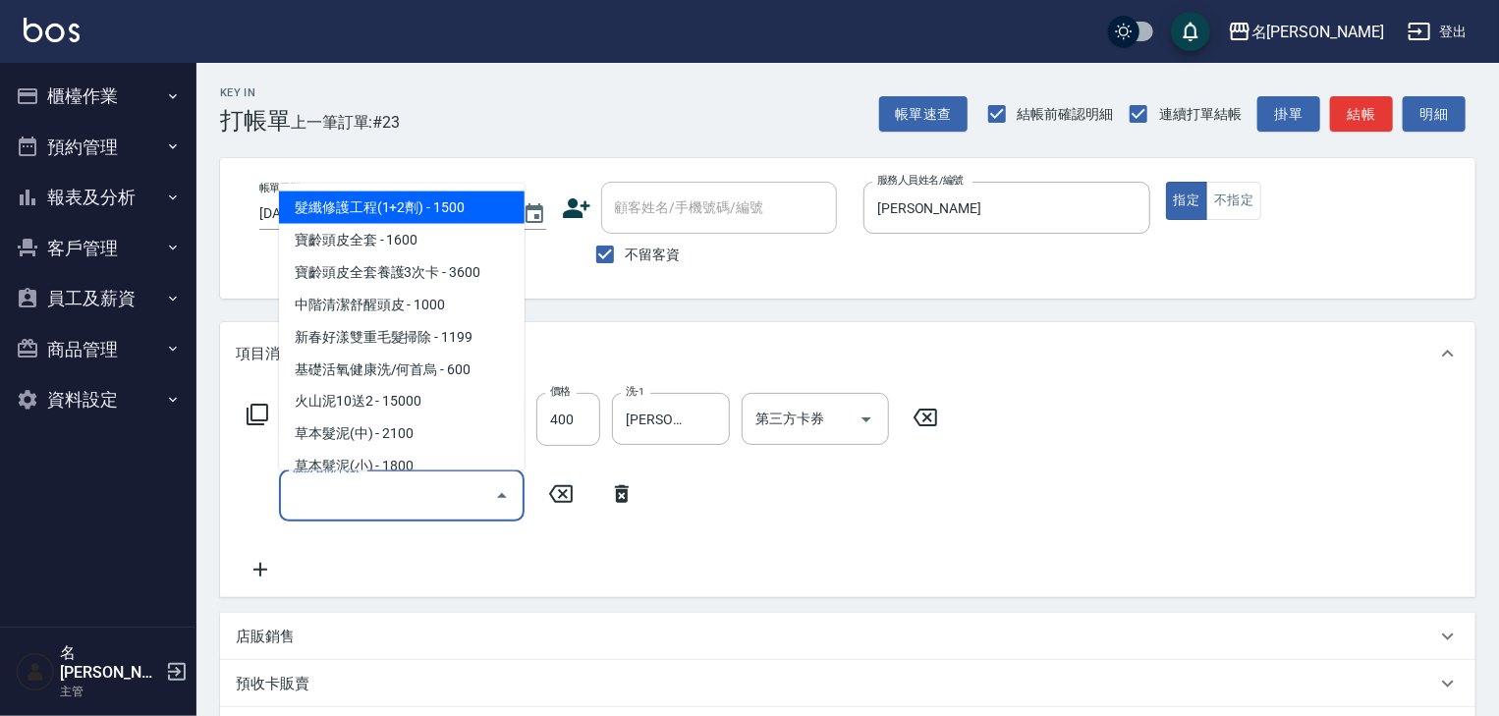
click at [322, 489] on input "服務名稱/代號" at bounding box center [387, 495] width 198 height 34
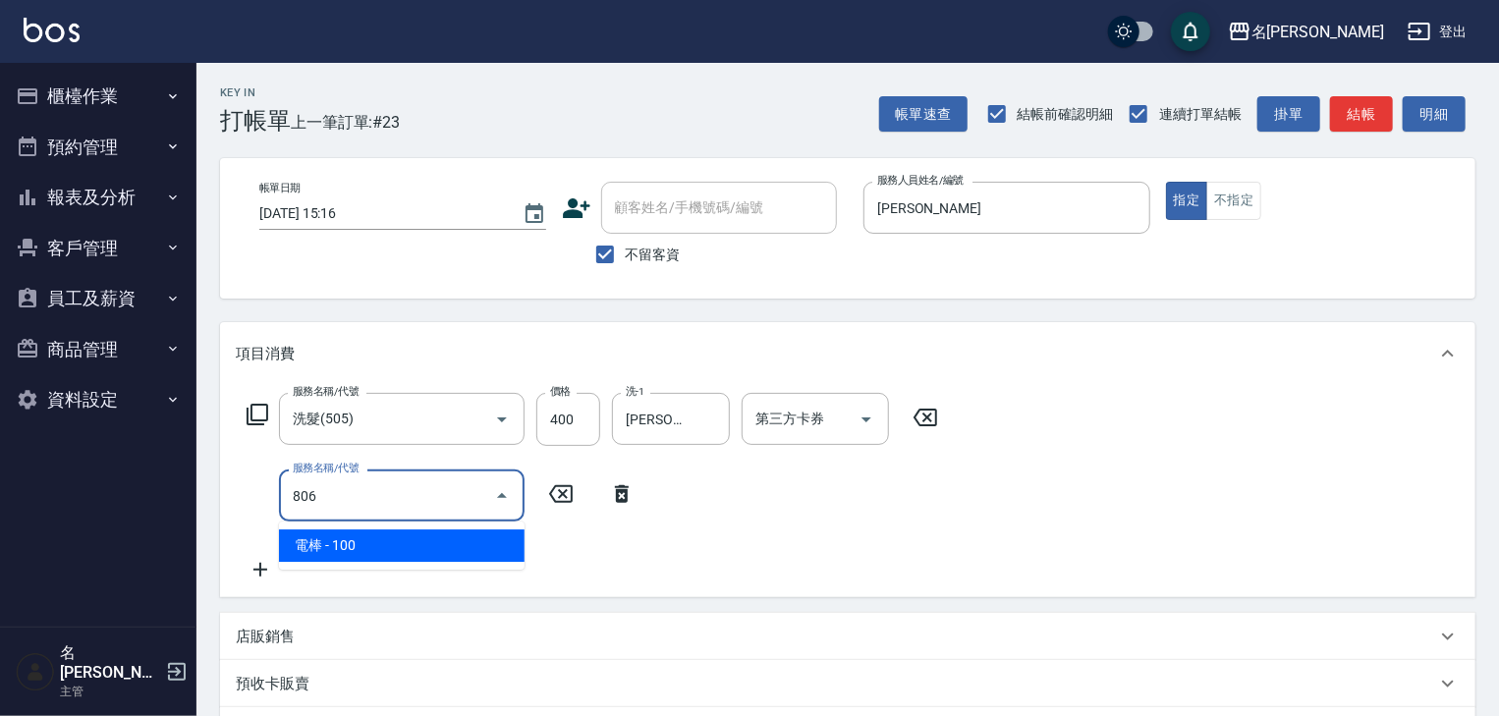
click at [388, 541] on span "電棒 - 100" at bounding box center [402, 545] width 246 height 32
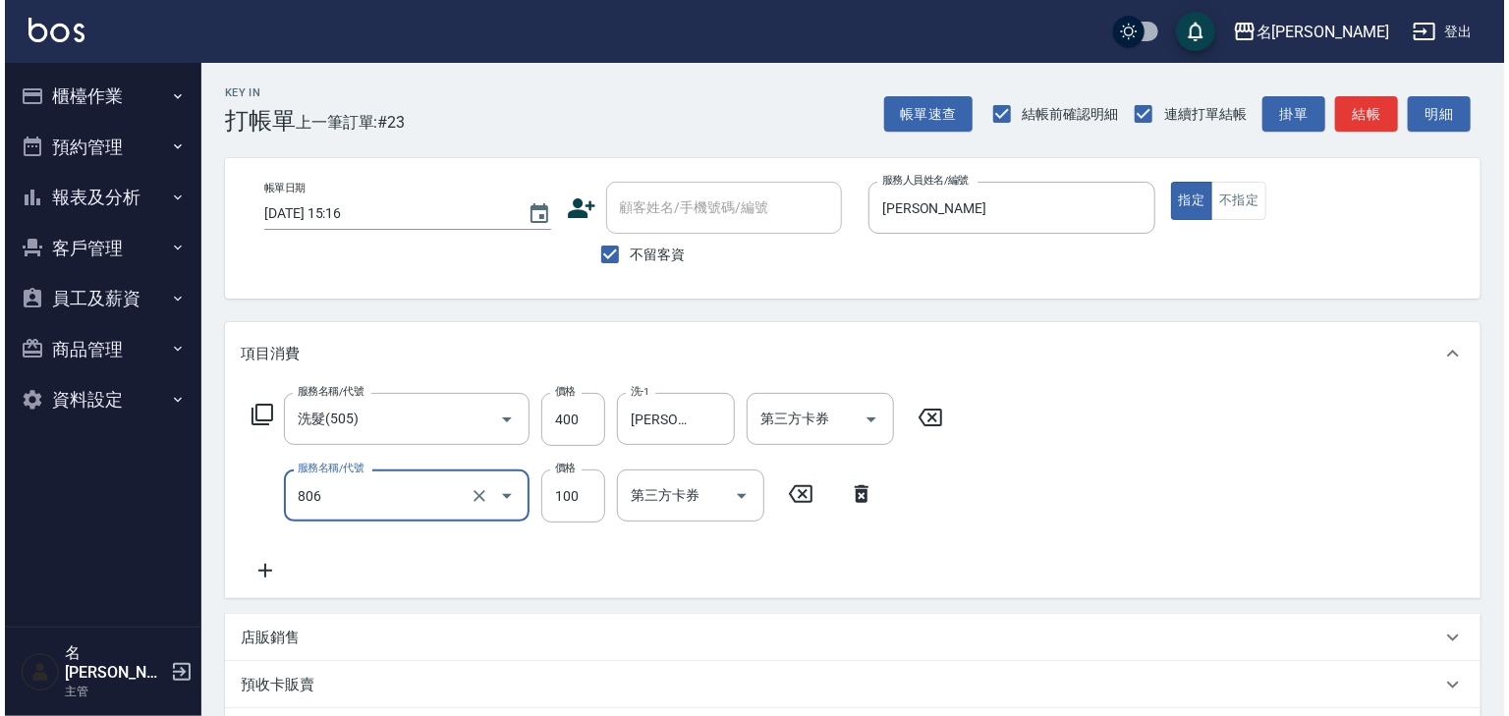
scroll to position [306, 0]
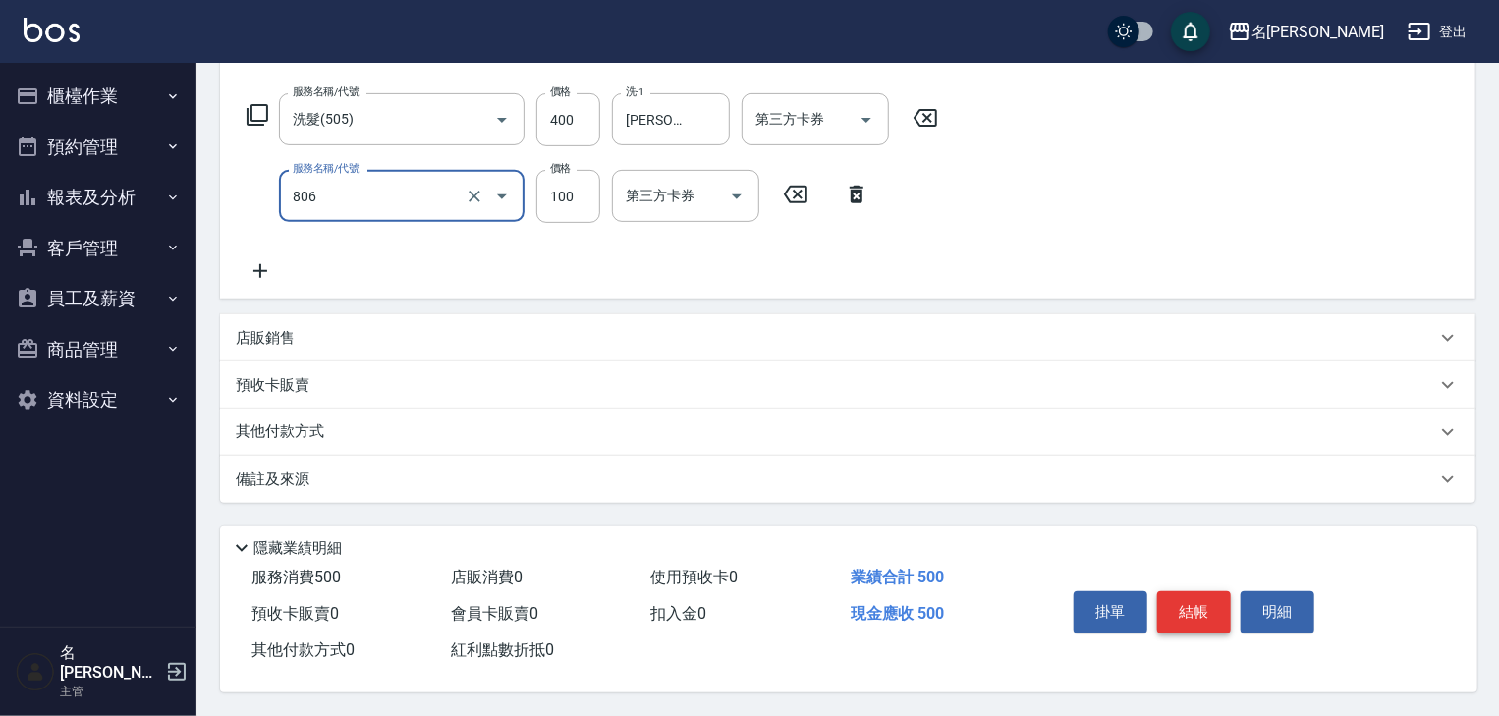
type input "電棒(806)"
click at [1218, 605] on button "結帳" at bounding box center [1194, 611] width 74 height 41
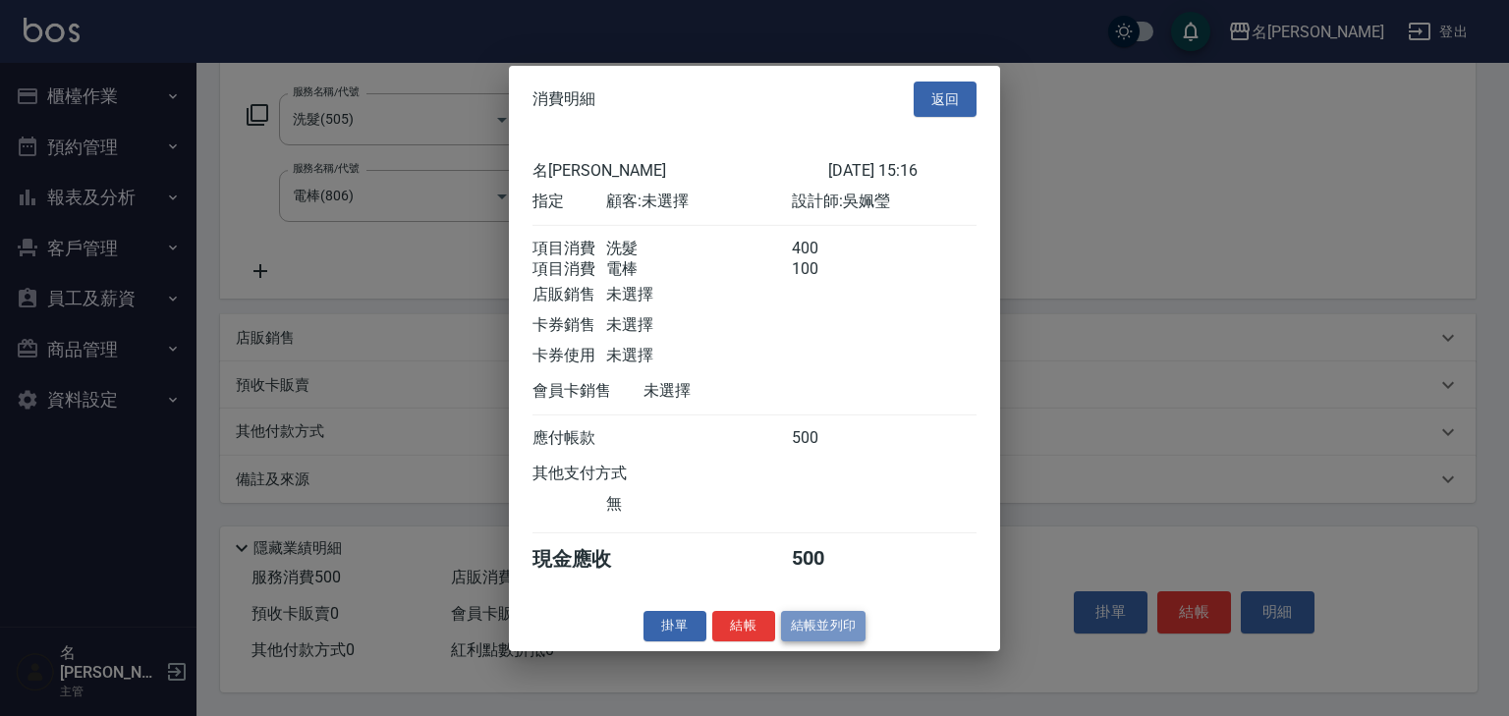
click at [828, 640] on button "結帳並列印" at bounding box center [823, 626] width 85 height 30
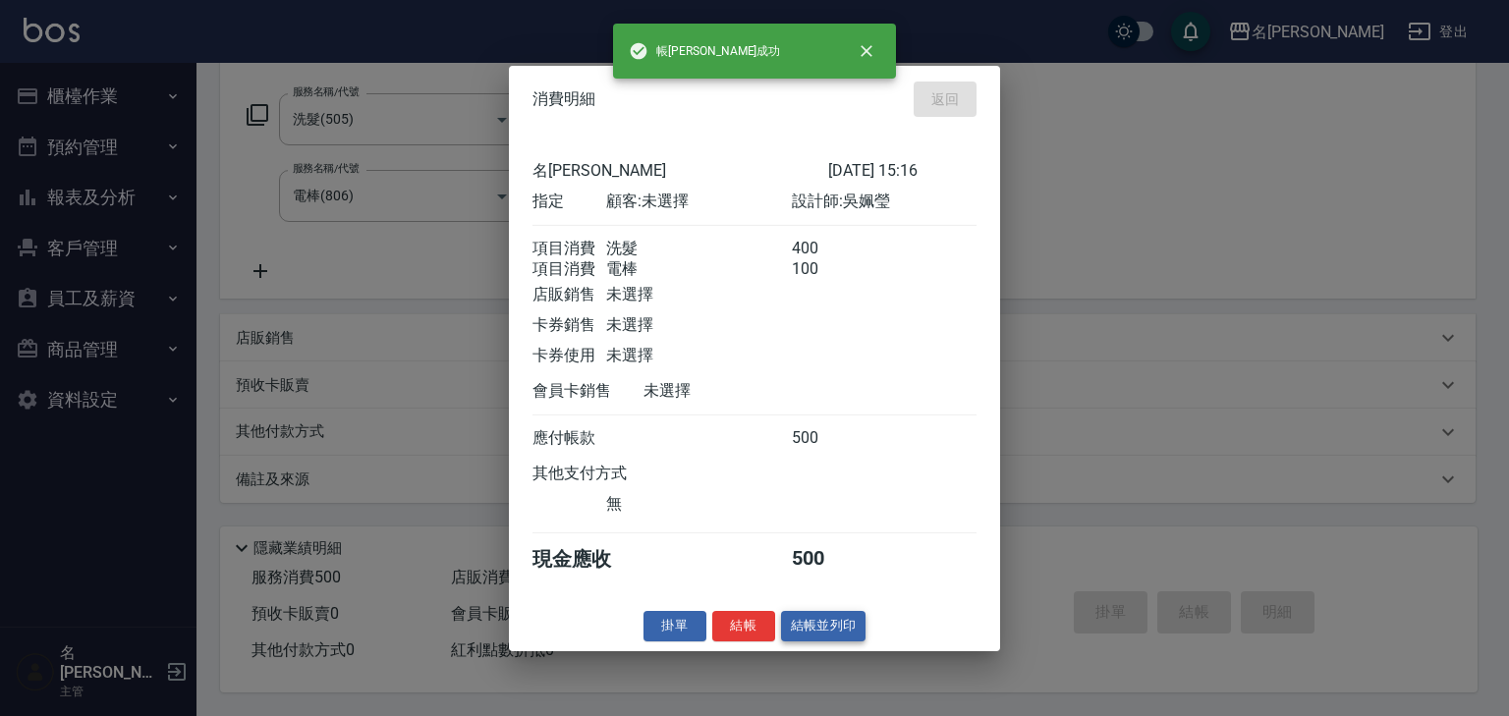
type input "2025/08/20 15:27"
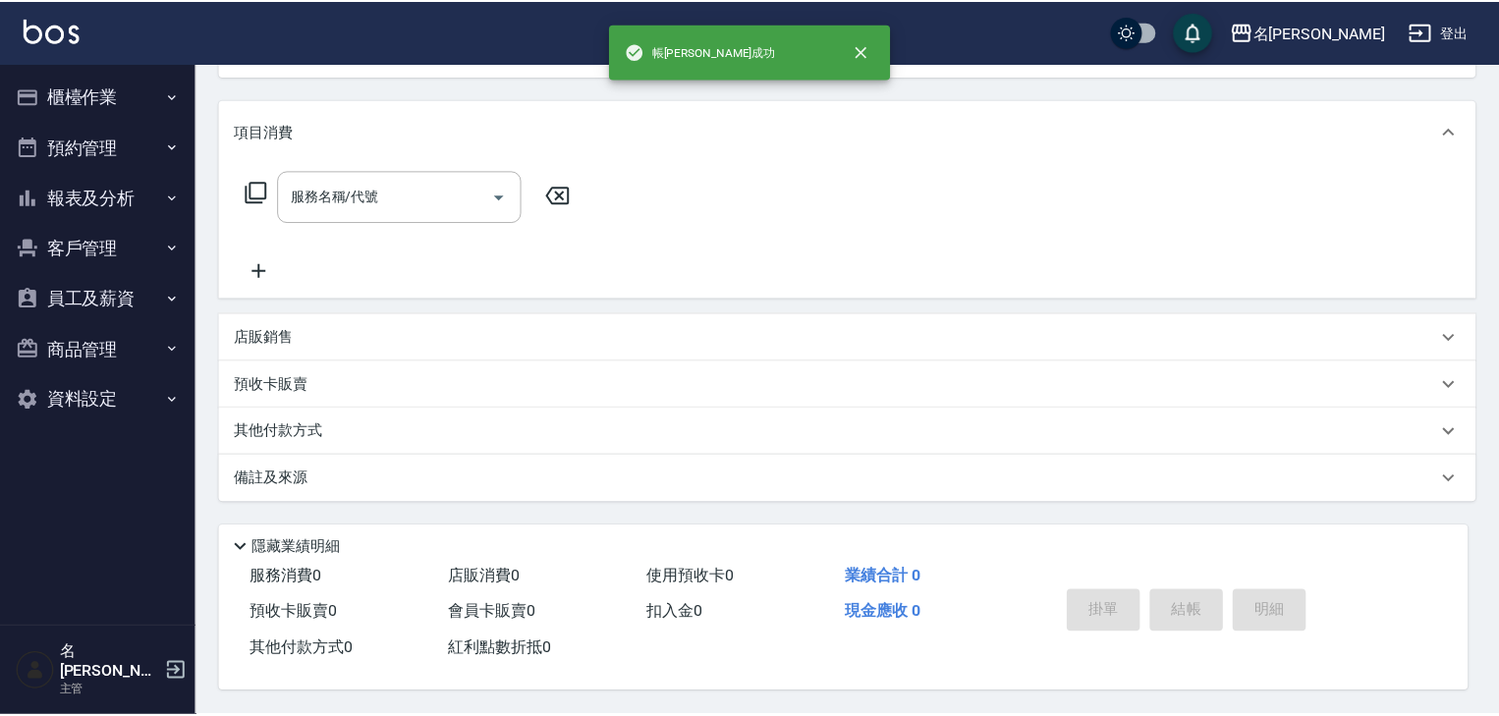
scroll to position [0, 0]
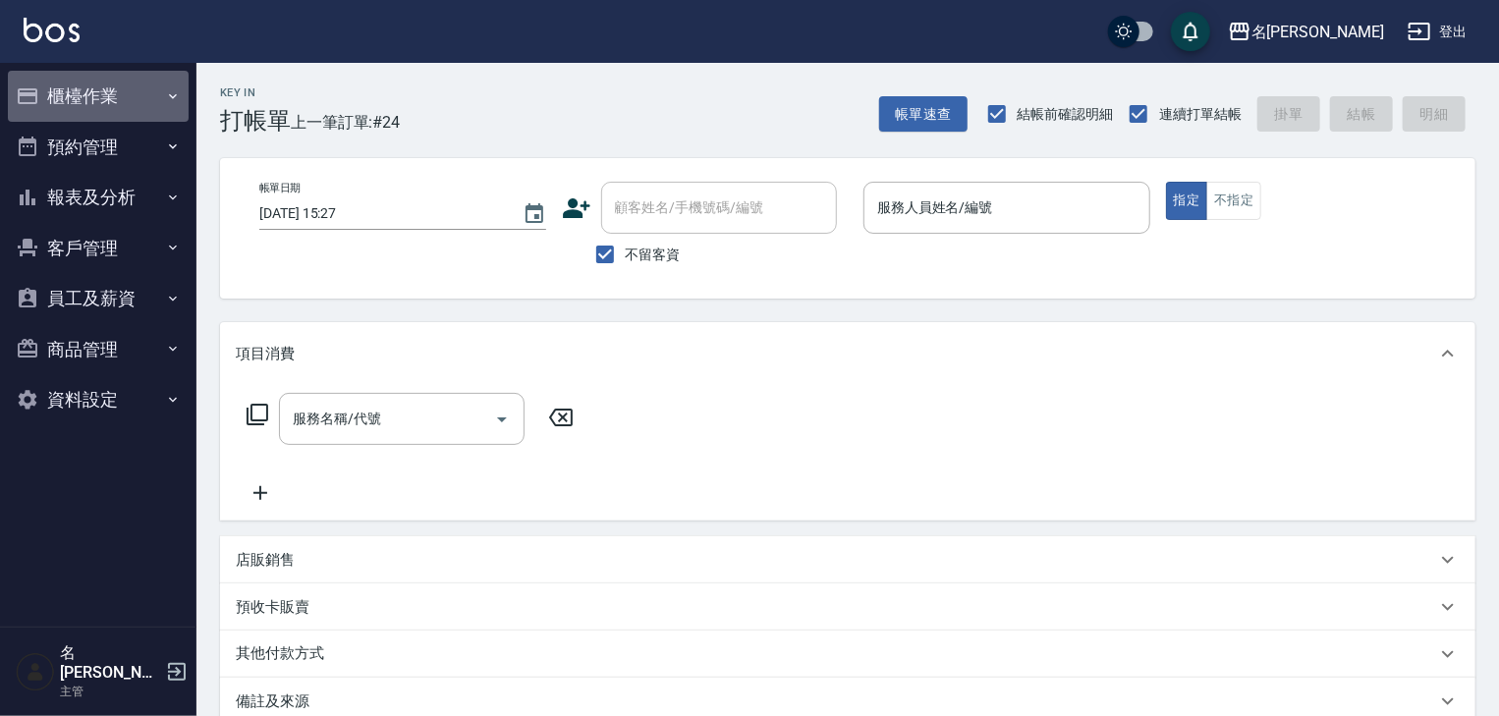
click at [117, 104] on button "櫃檯作業" at bounding box center [98, 96] width 181 height 51
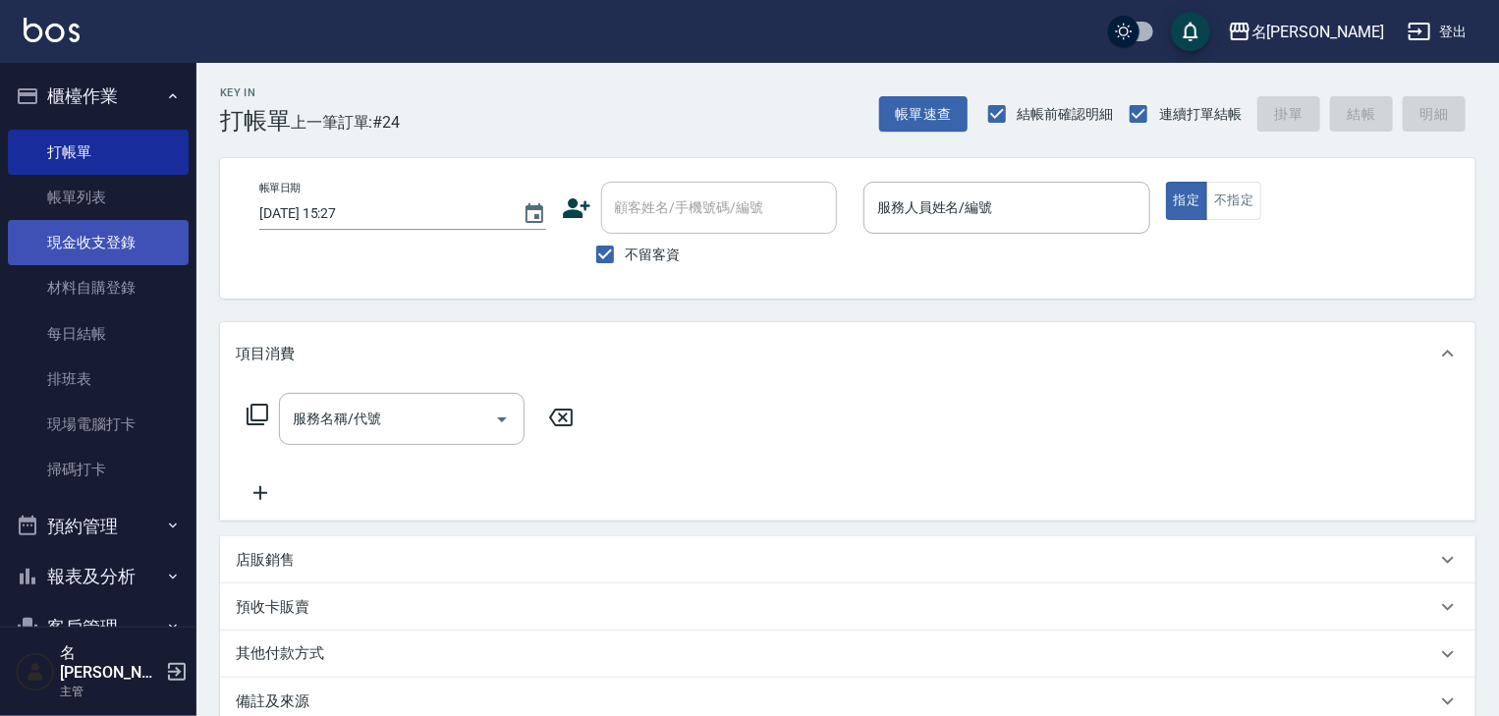
click at [146, 248] on link "現金收支登錄" at bounding box center [98, 242] width 181 height 45
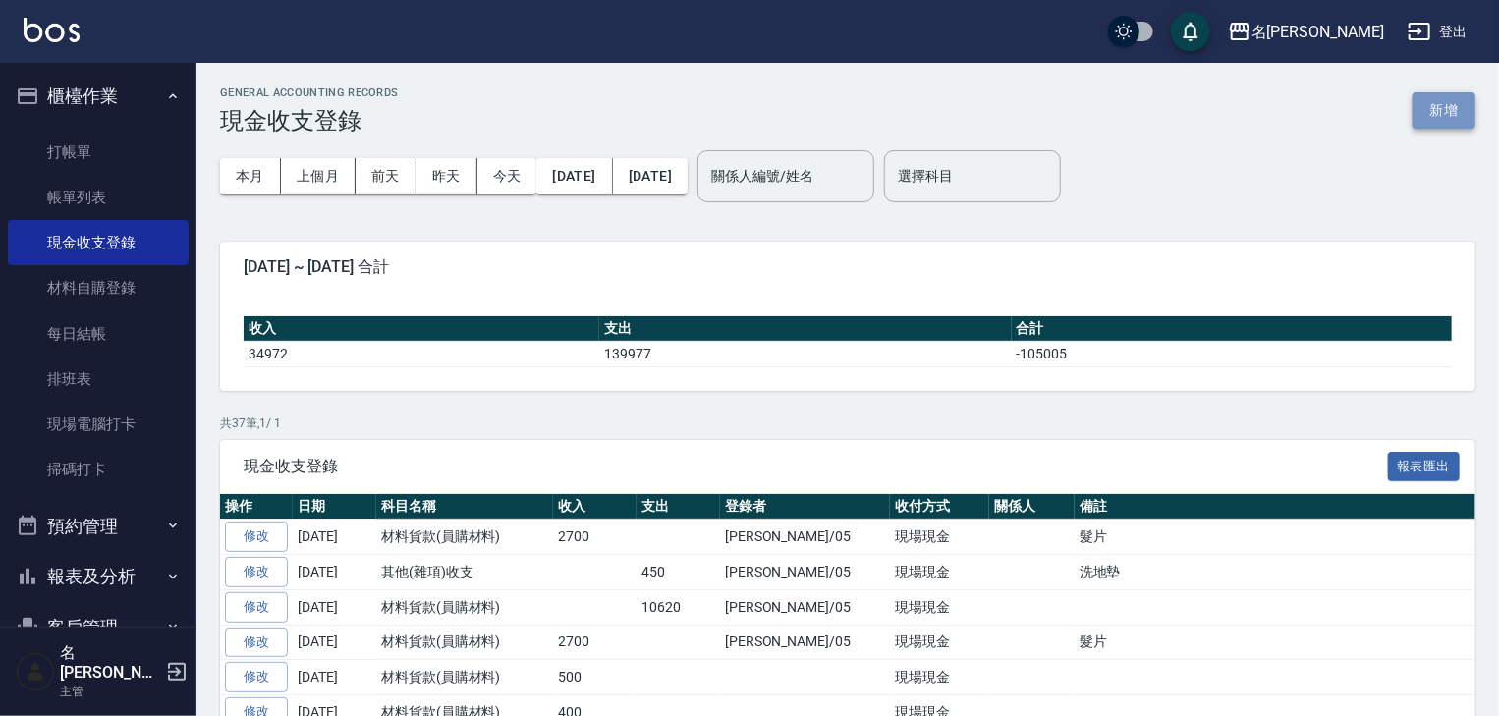
click at [1452, 114] on button "新增" at bounding box center [1443, 110] width 63 height 36
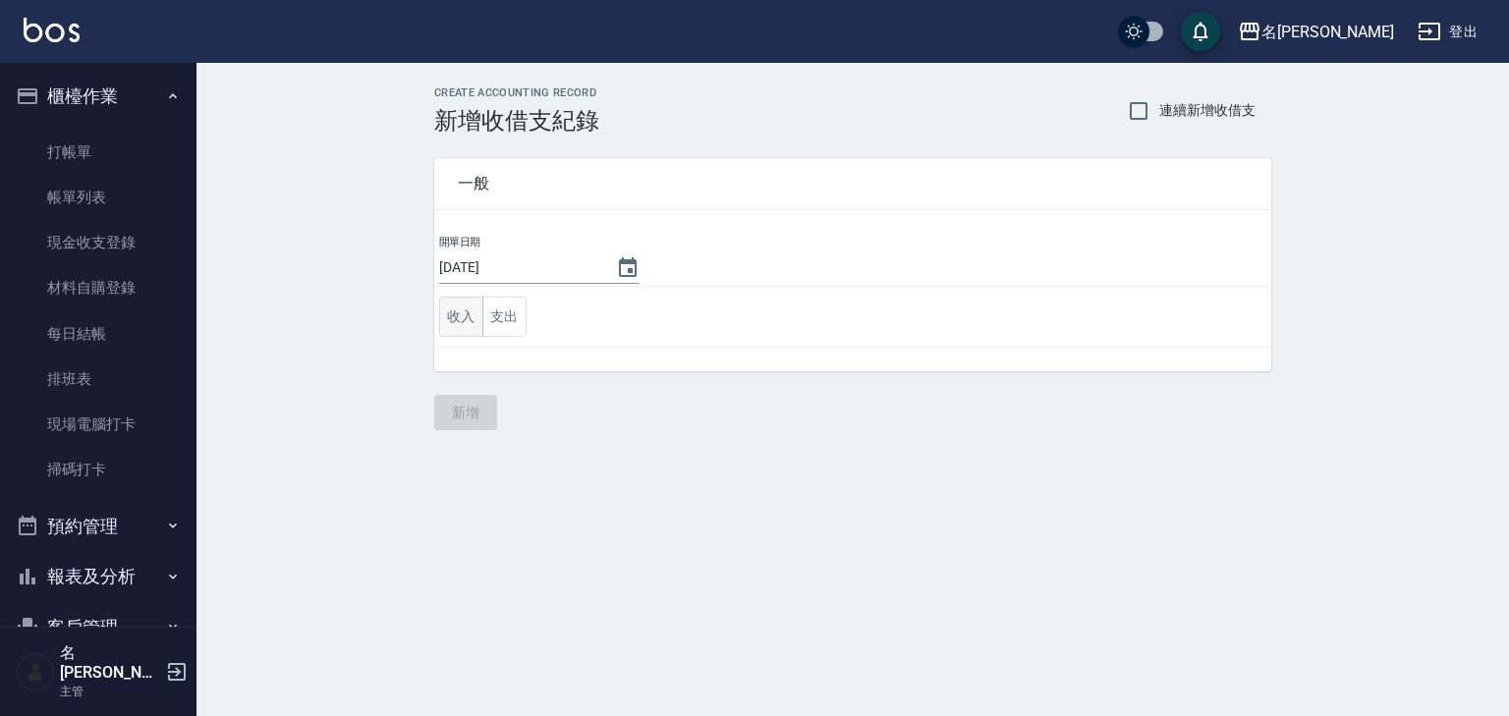
click at [454, 318] on button "收入" at bounding box center [461, 317] width 44 height 40
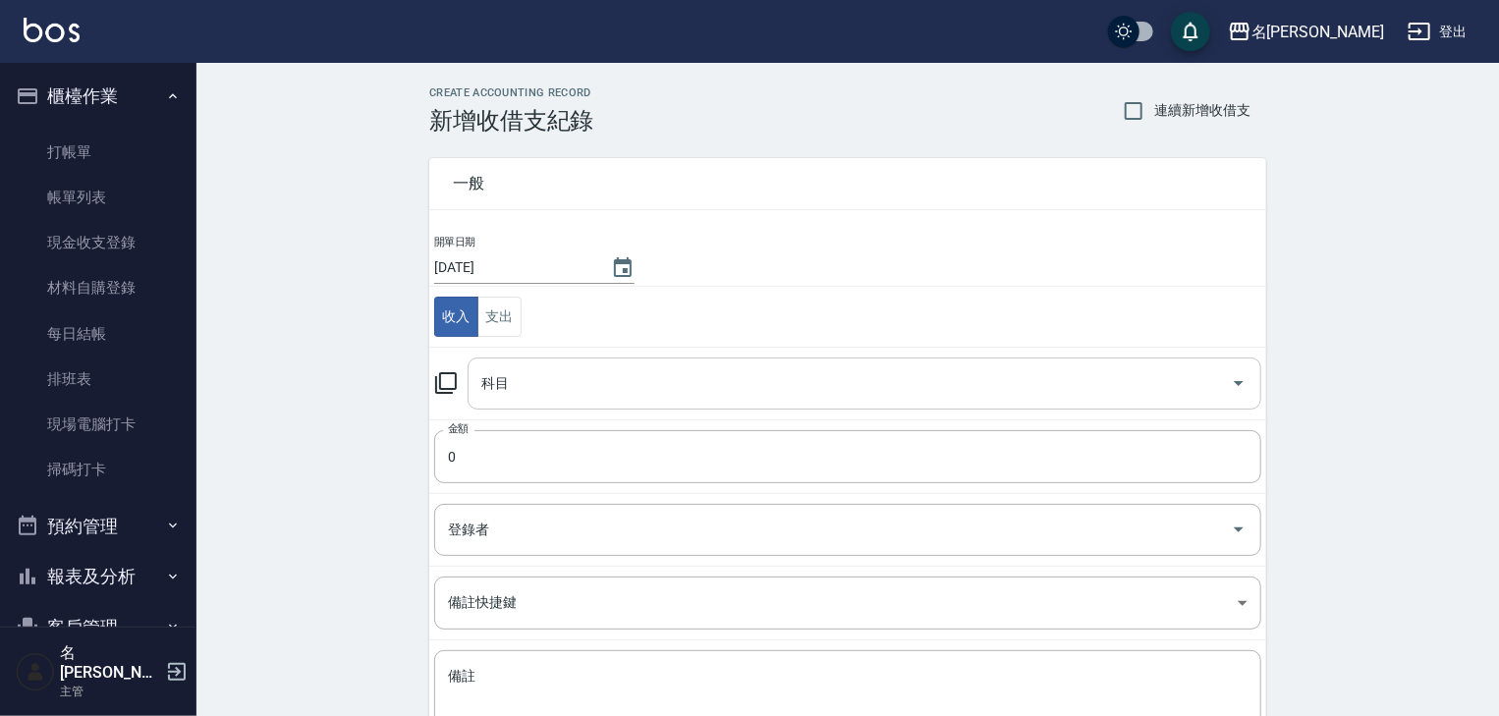
click at [509, 388] on input "科目" at bounding box center [849, 383] width 746 height 34
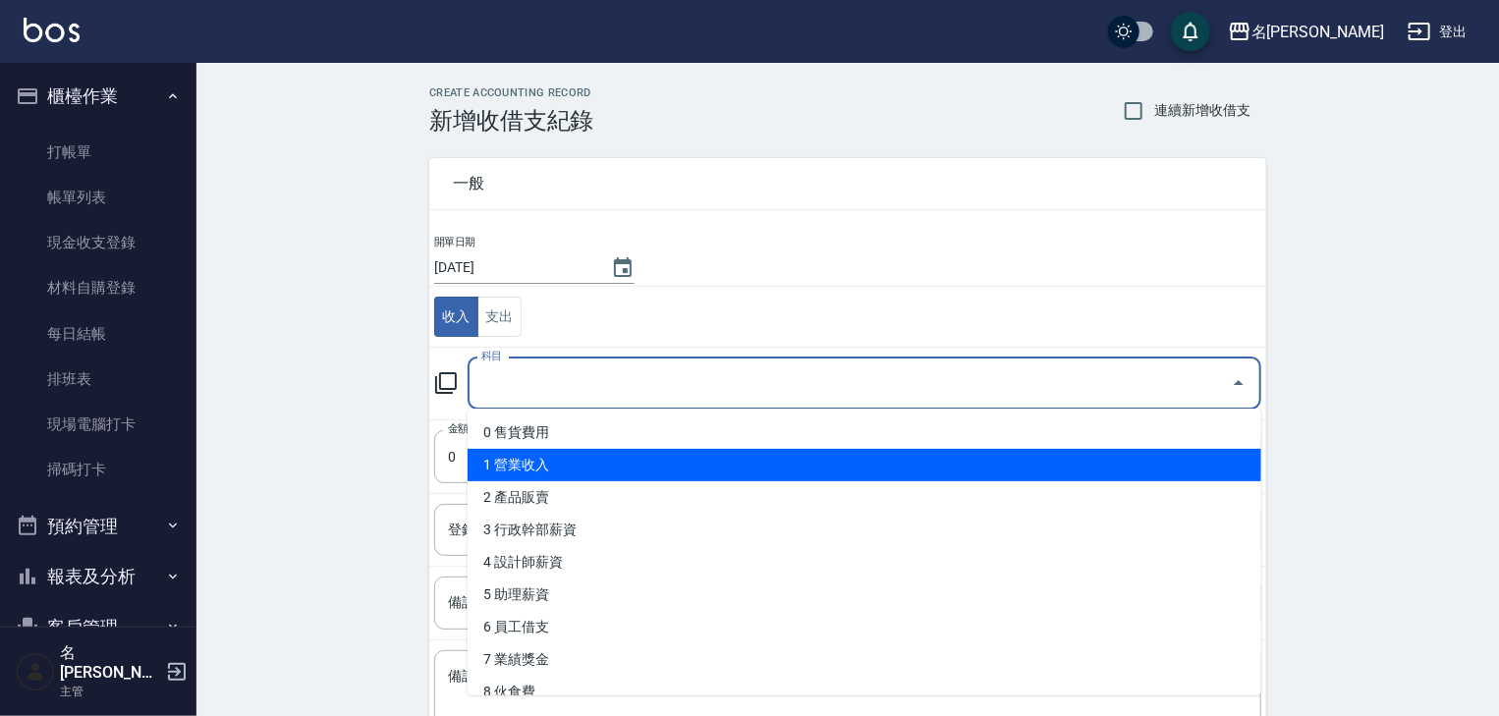
scroll to position [314, 0]
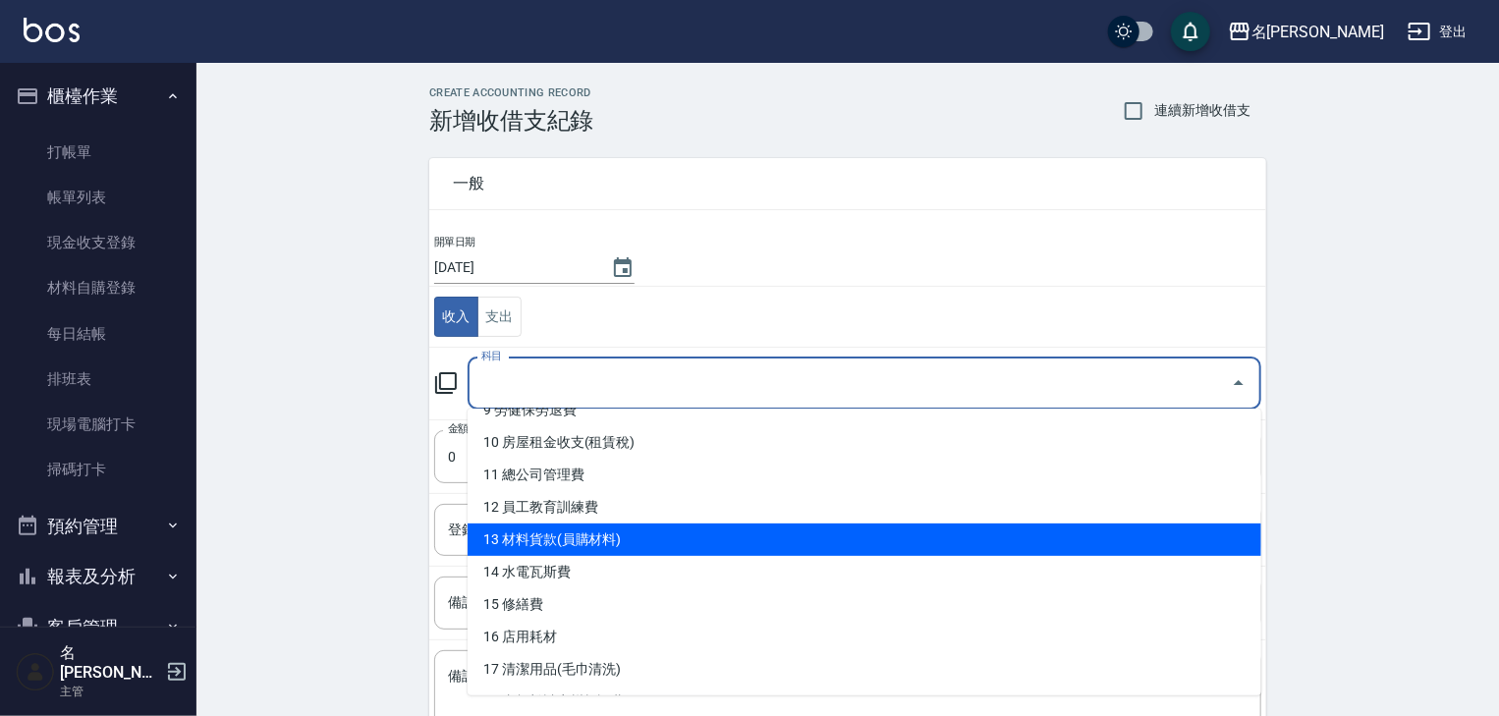
click at [633, 547] on li "13 材料貨款(員購材料)" at bounding box center [865, 539] width 794 height 32
type input "13 材料貨款(員購材料)"
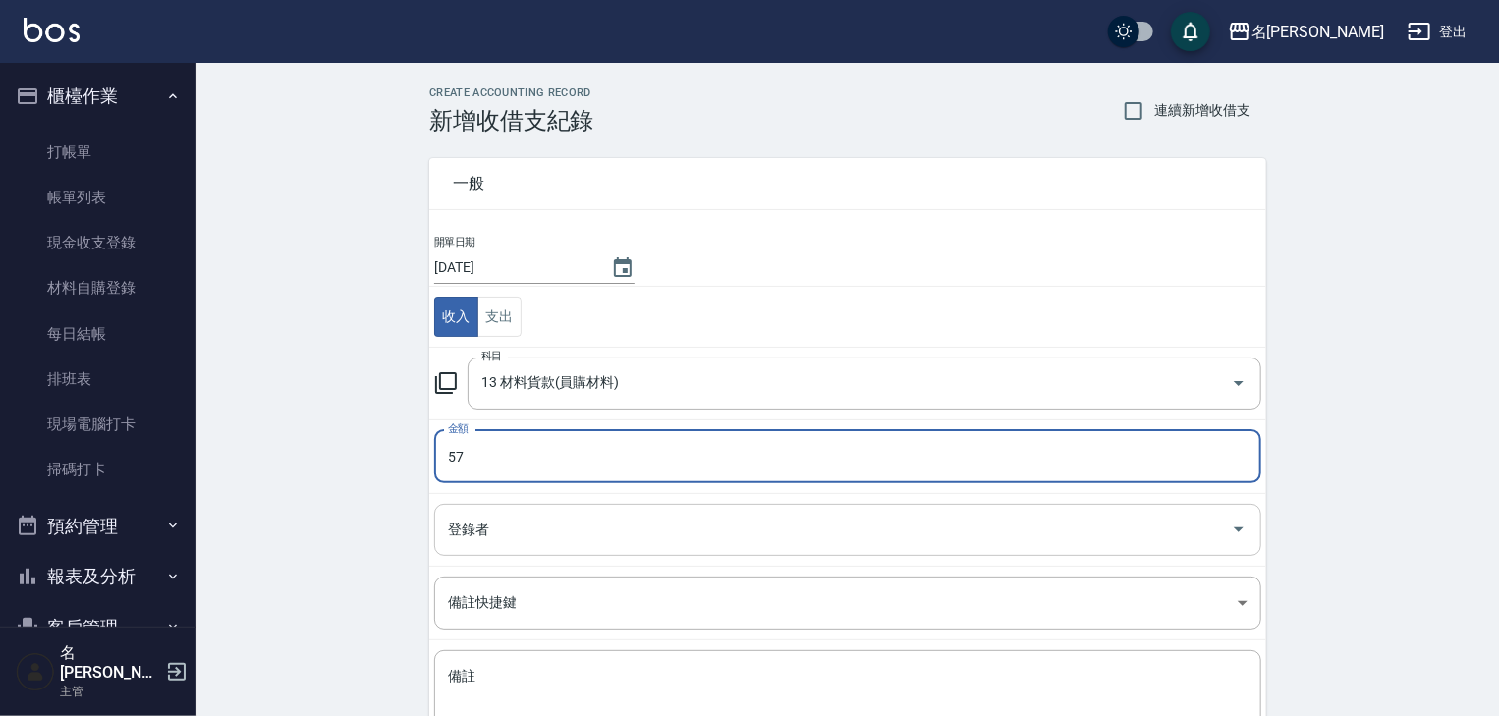
type input "57"
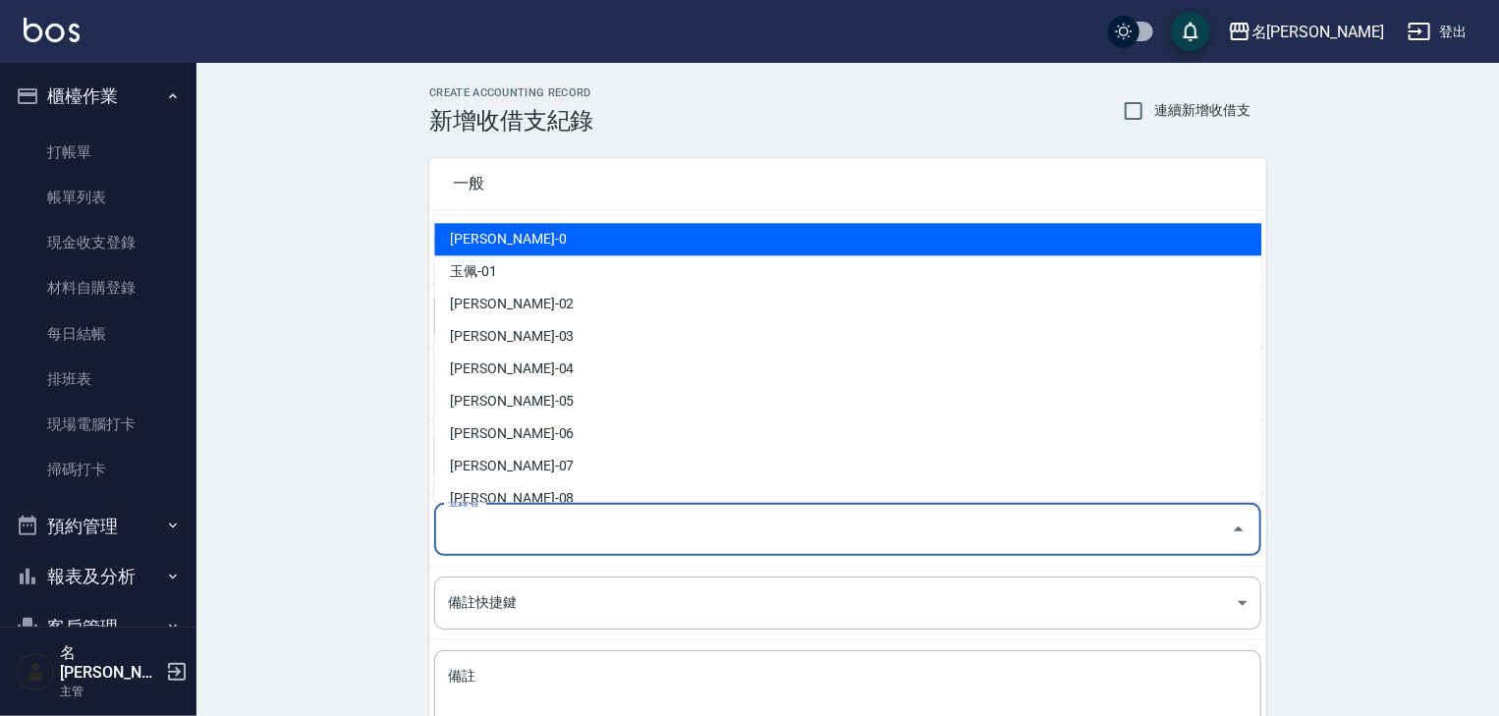
click at [505, 533] on input "登錄者" at bounding box center [833, 530] width 780 height 34
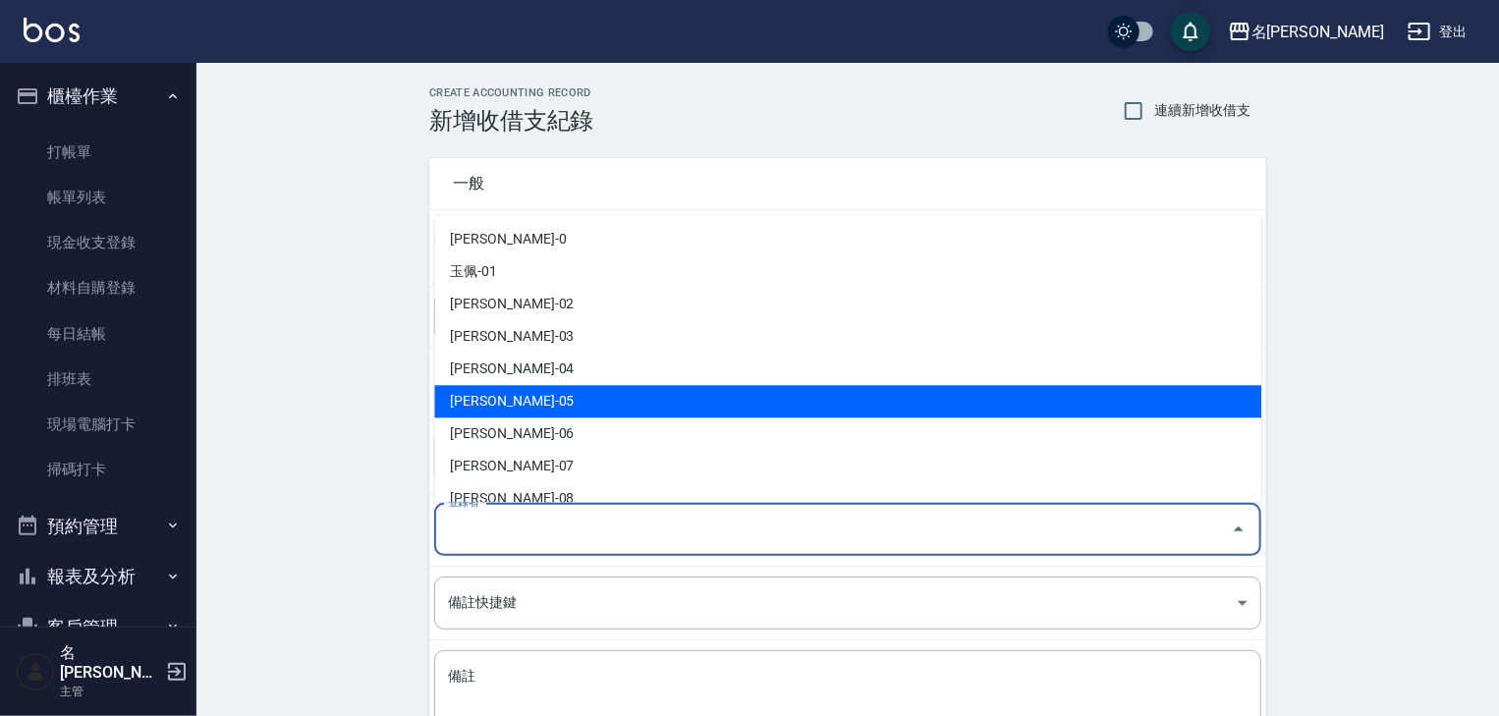
click at [541, 401] on li "林麗慧-05" at bounding box center [847, 402] width 827 height 32
type input "林麗慧-05"
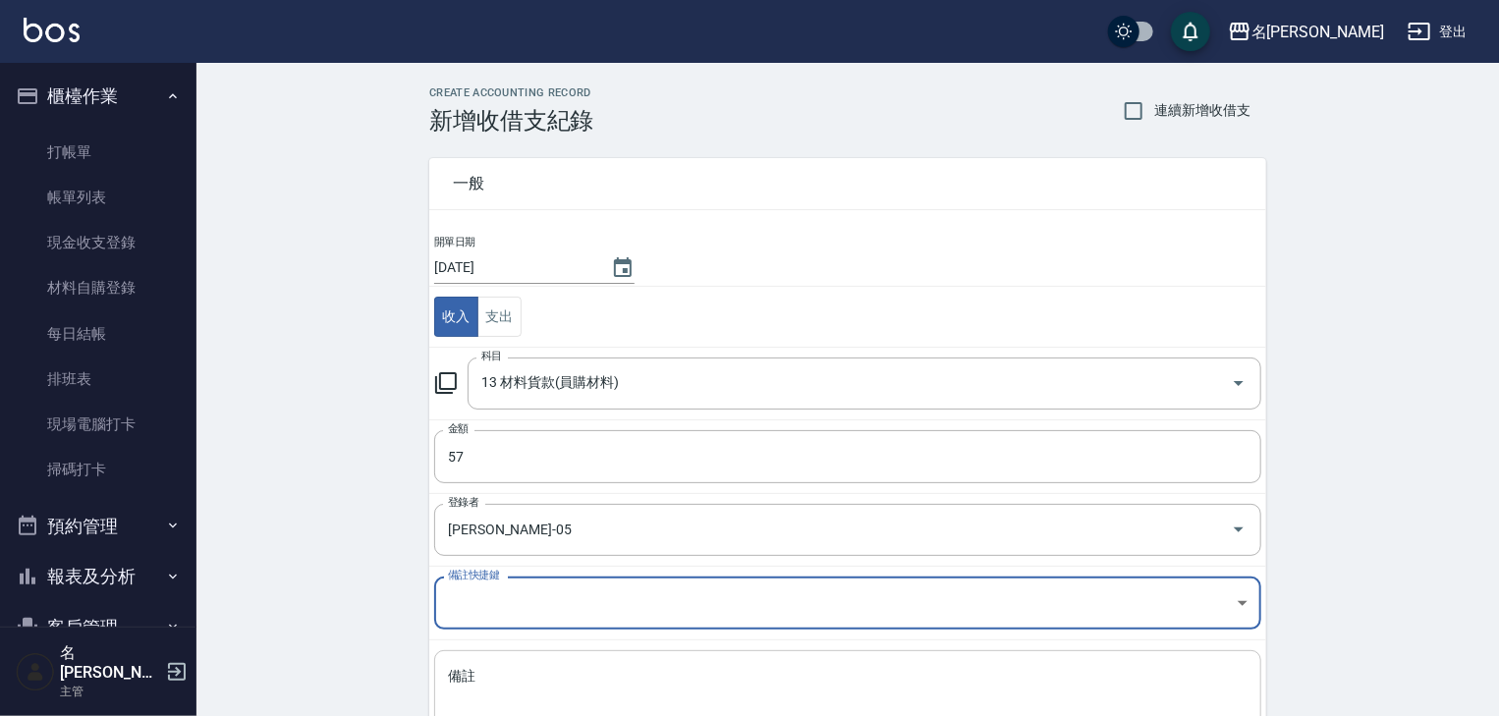
scroll to position [149, 0]
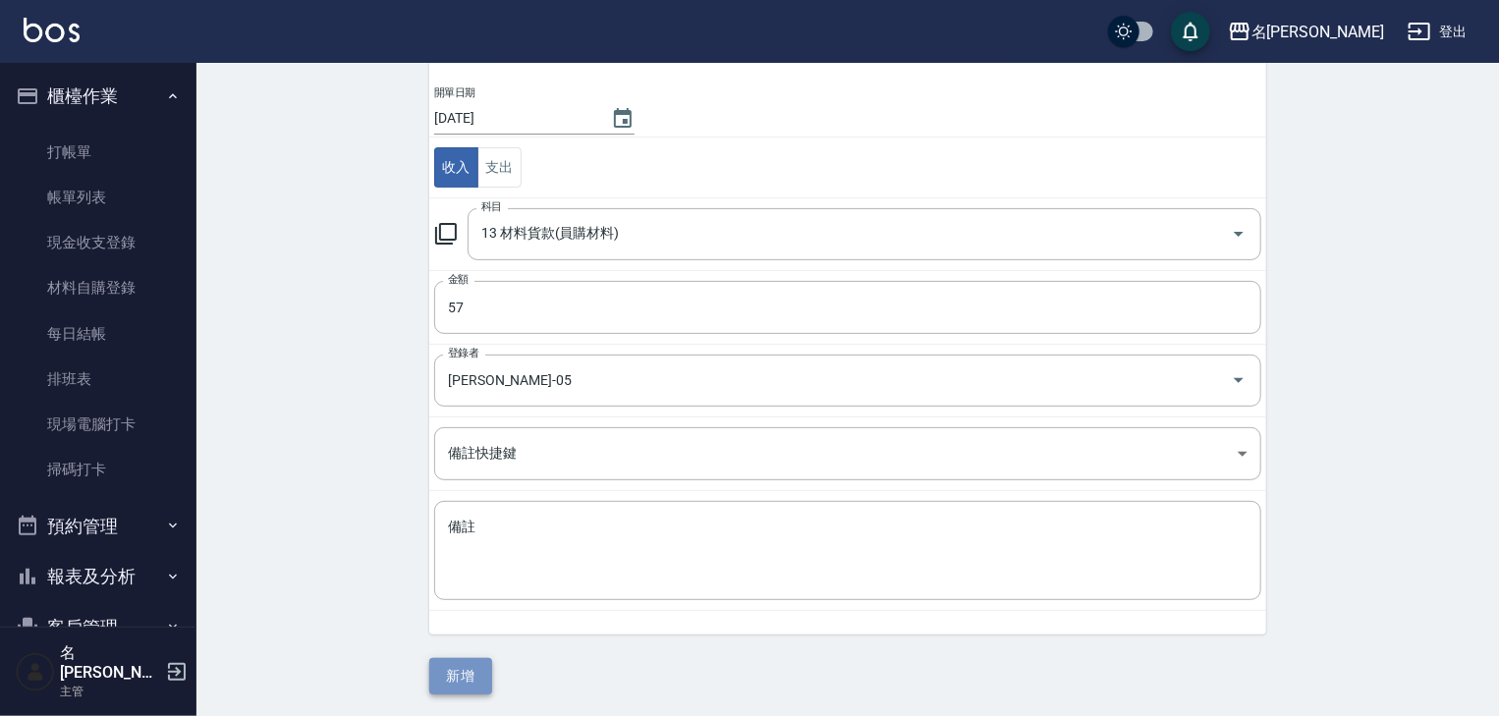
click at [473, 672] on button "新增" at bounding box center [460, 676] width 63 height 36
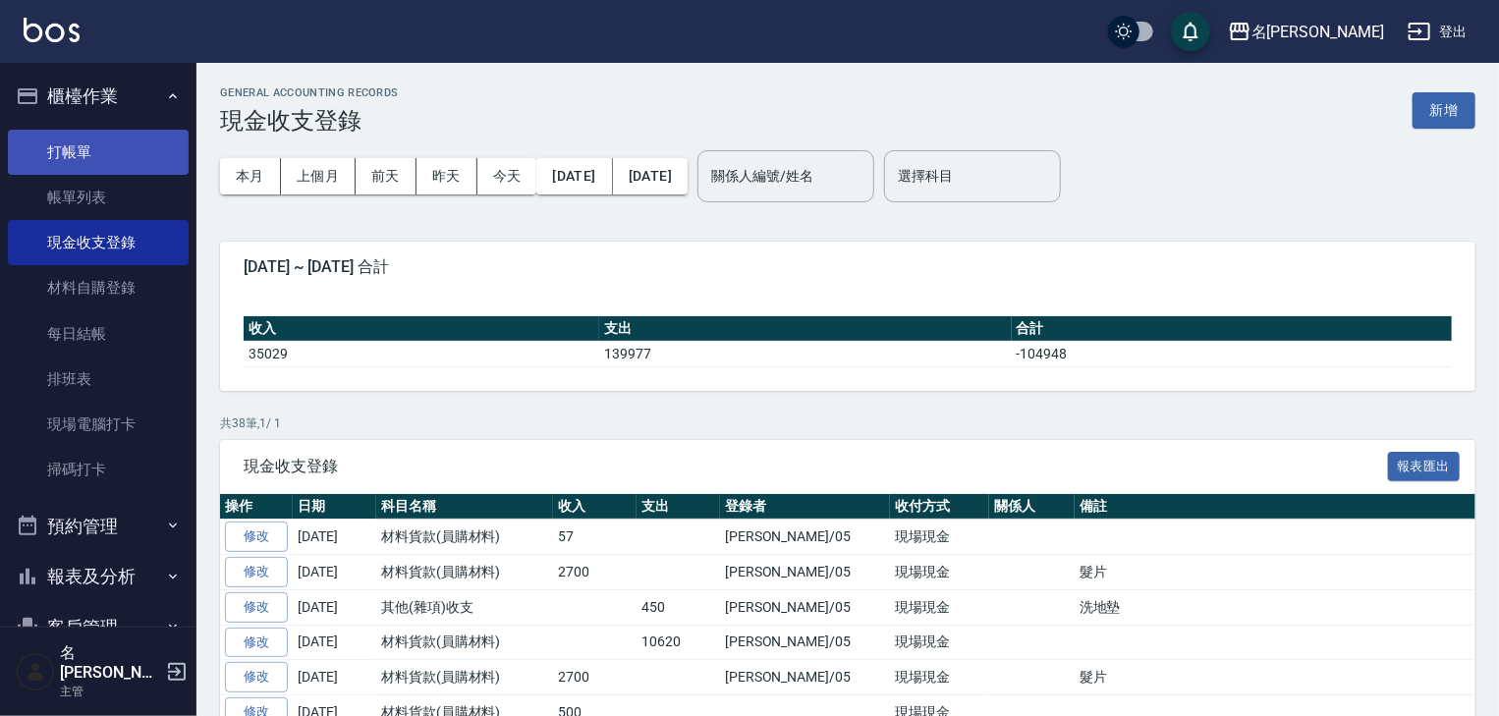
click at [118, 143] on link "打帳單" at bounding box center [98, 152] width 181 height 45
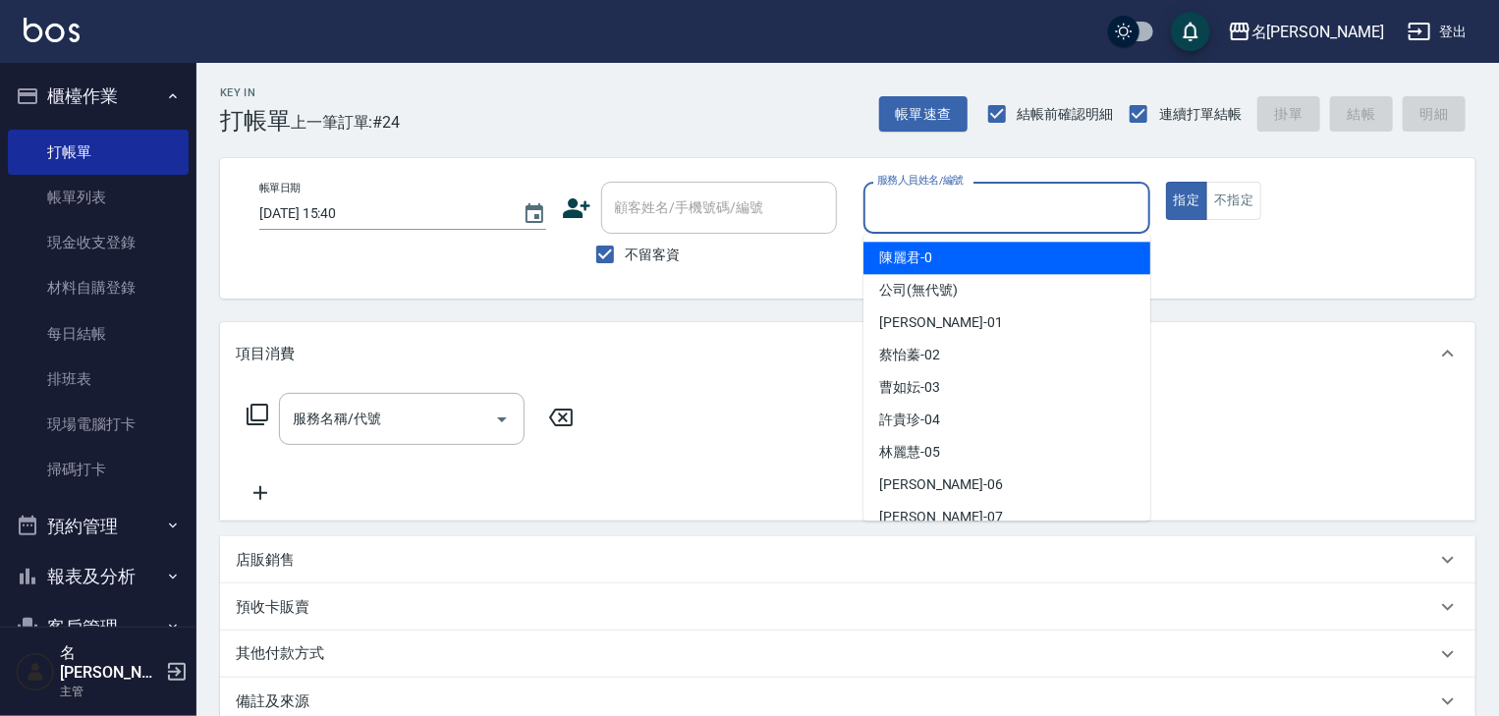
click at [1057, 209] on input "服務人員姓名/編號" at bounding box center [1006, 208] width 269 height 34
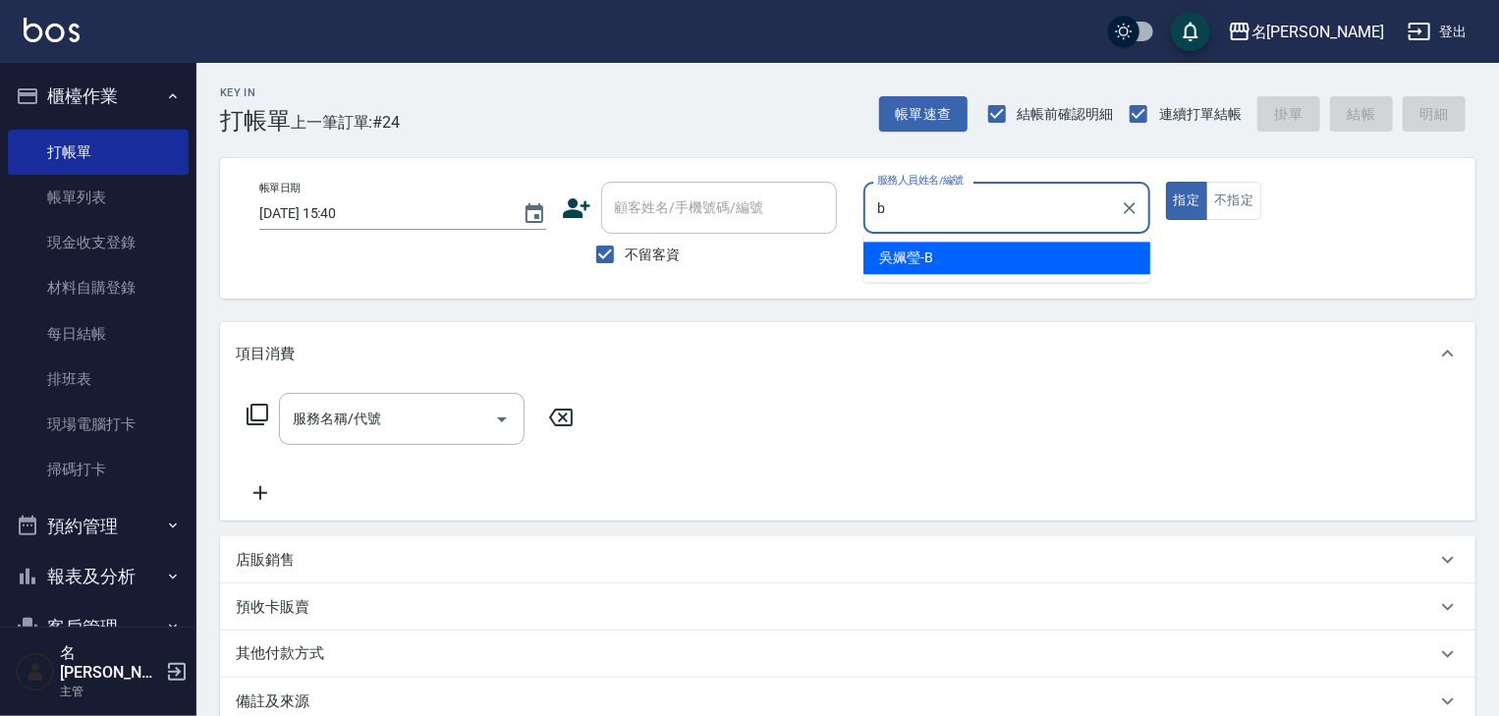
click at [927, 259] on span "吳姵瑩 -B" at bounding box center [906, 258] width 54 height 21
type input "吳姵瑩-B"
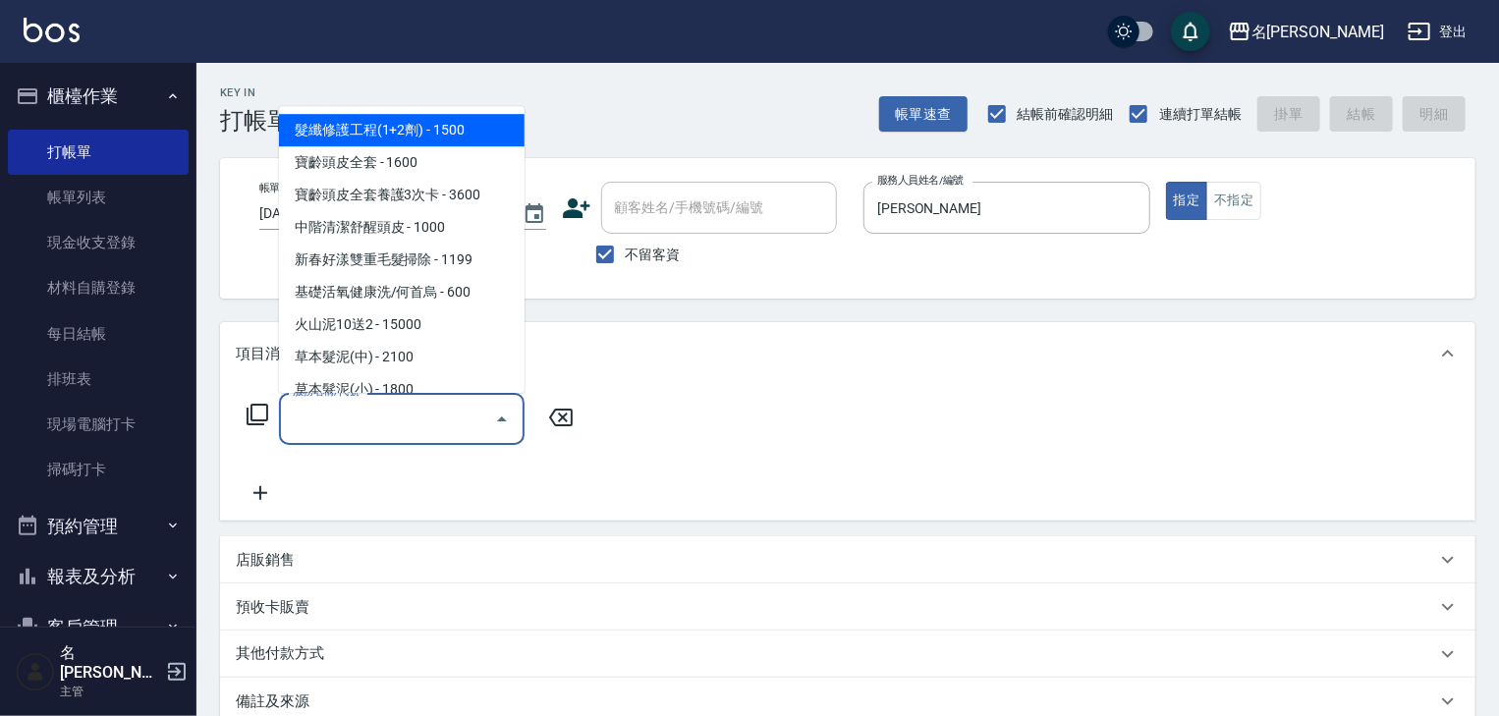
click at [428, 417] on input "服務名稱/代號" at bounding box center [387, 419] width 198 height 34
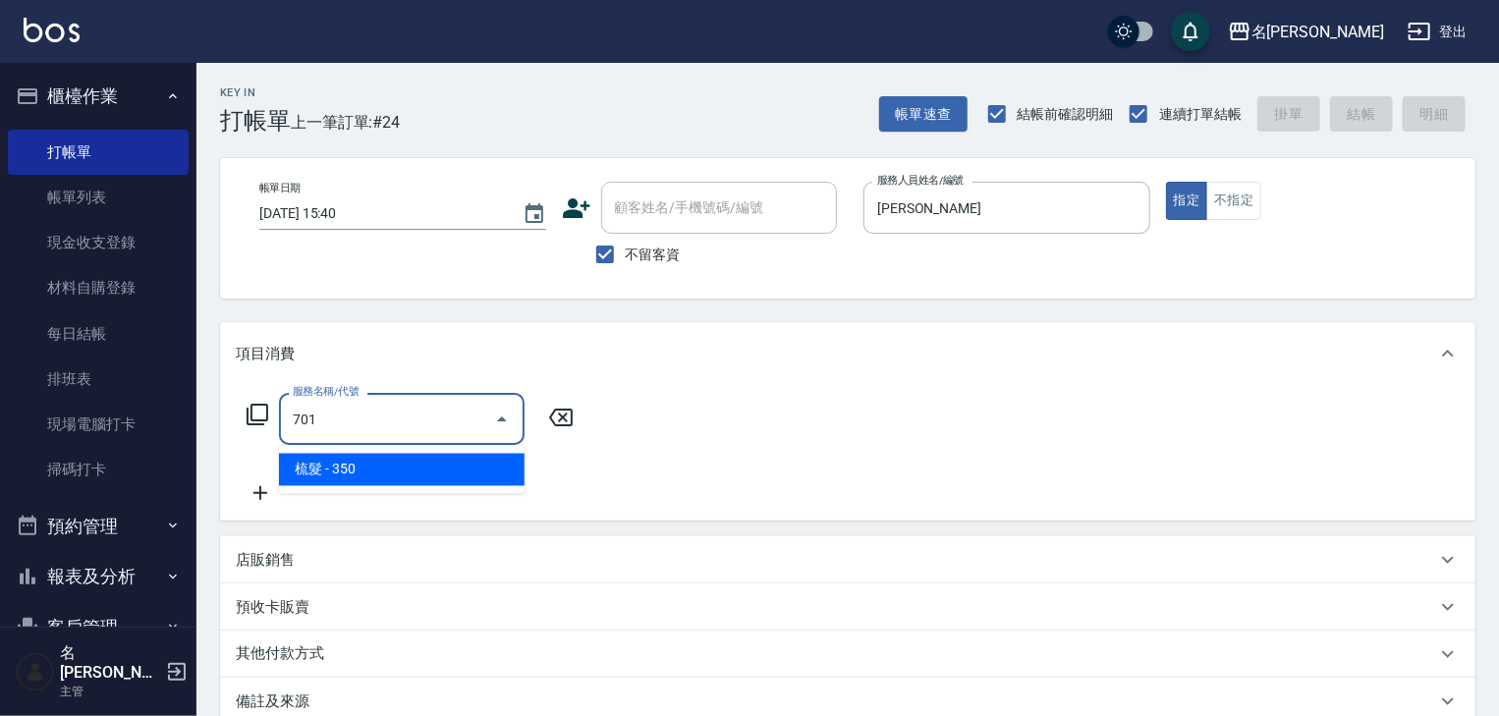
click at [471, 458] on span "梳髮 - 350" at bounding box center [402, 470] width 246 height 32
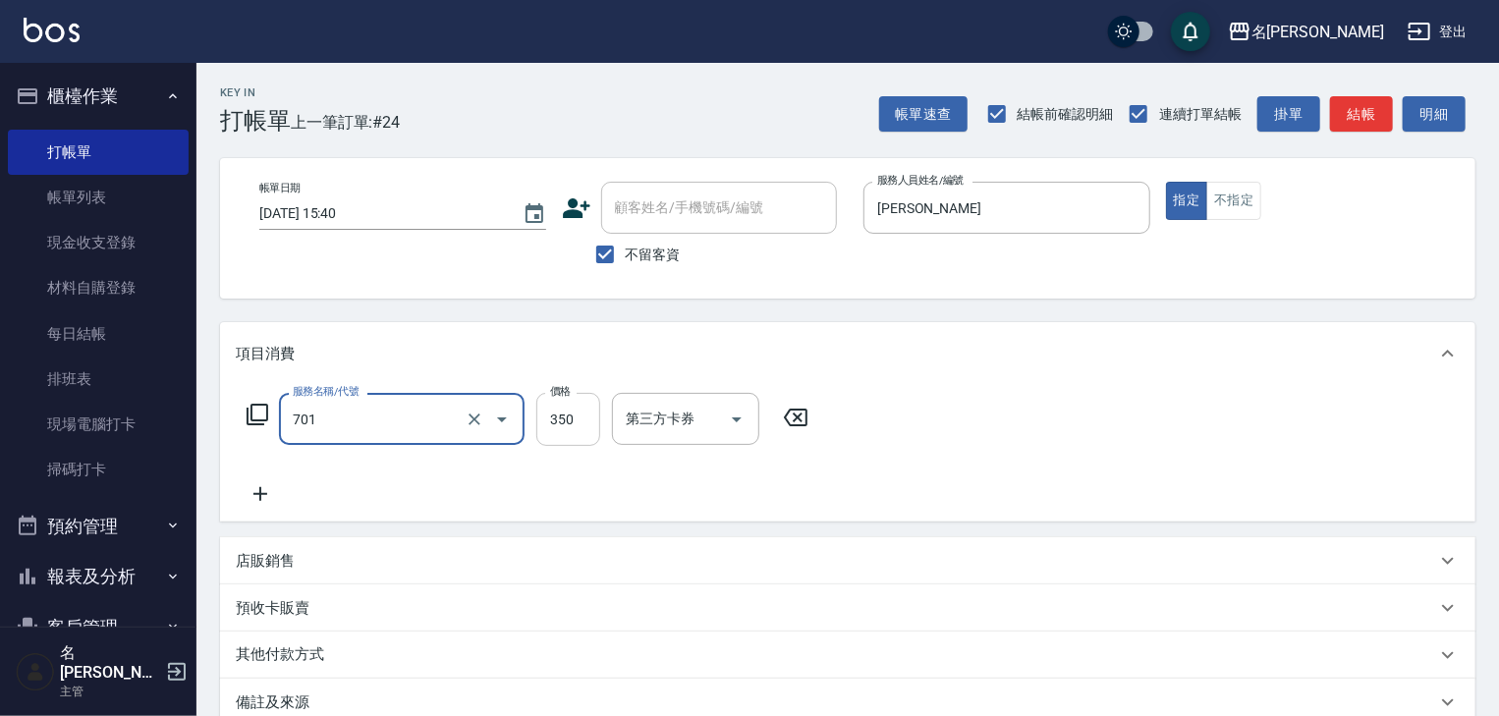
type input "梳髮(701)"
click at [572, 424] on input "350" at bounding box center [568, 419] width 64 height 53
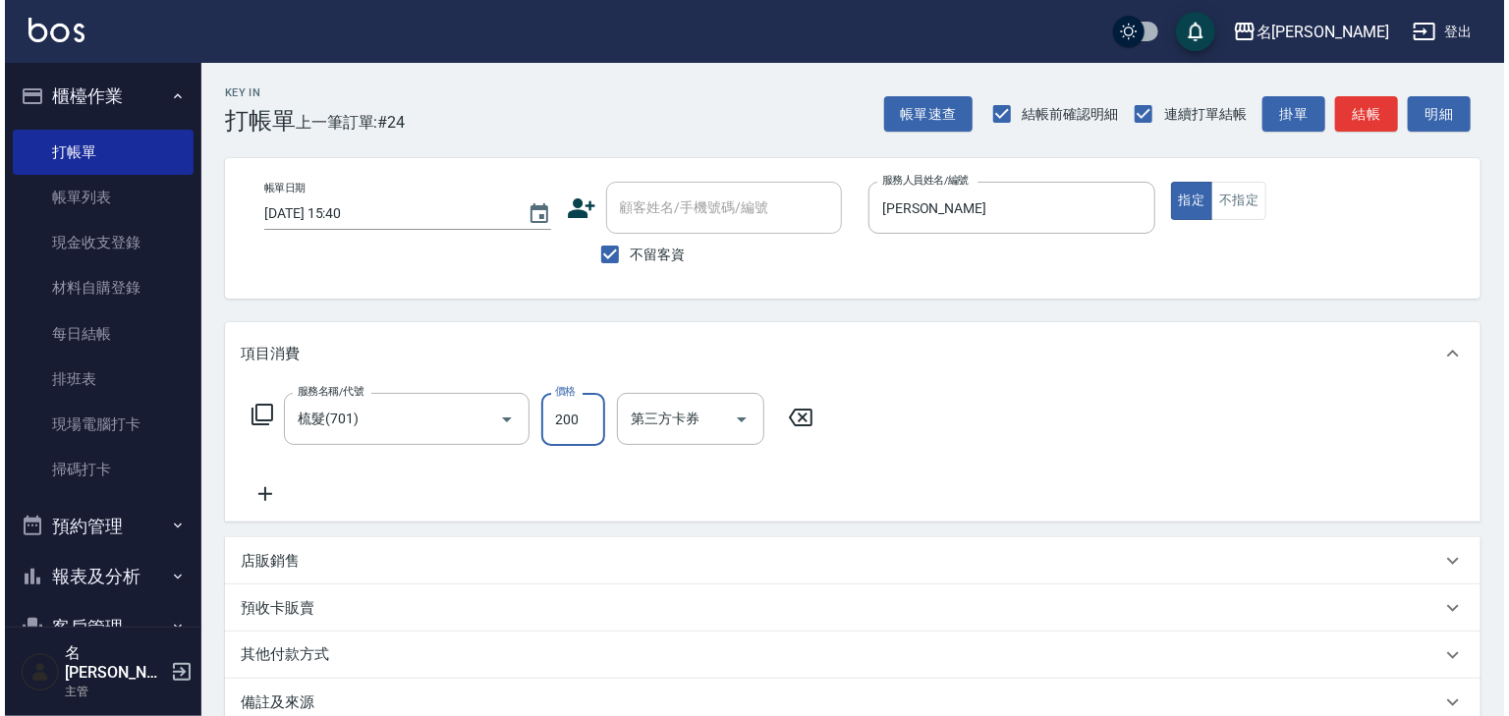
scroll to position [230, 0]
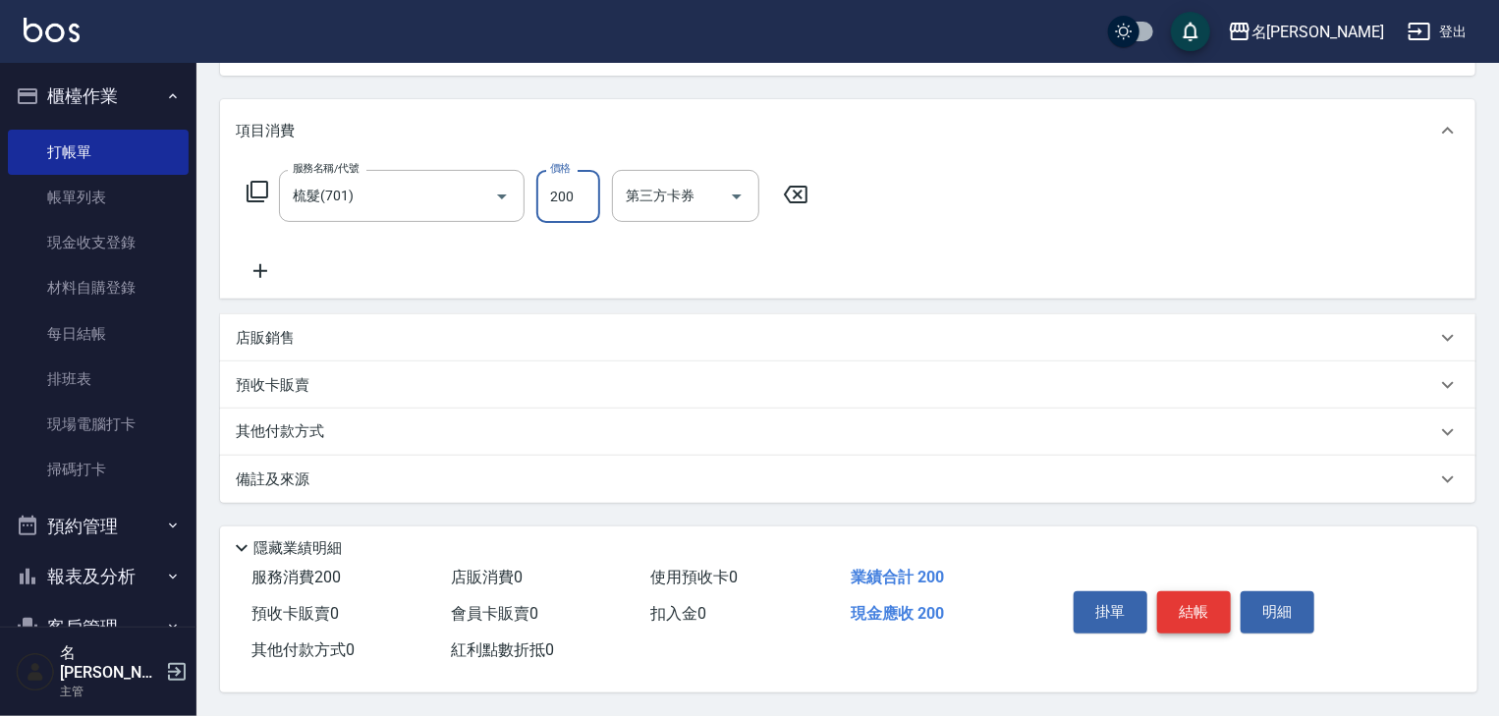
type input "200"
click at [1194, 615] on button "結帳" at bounding box center [1194, 611] width 74 height 41
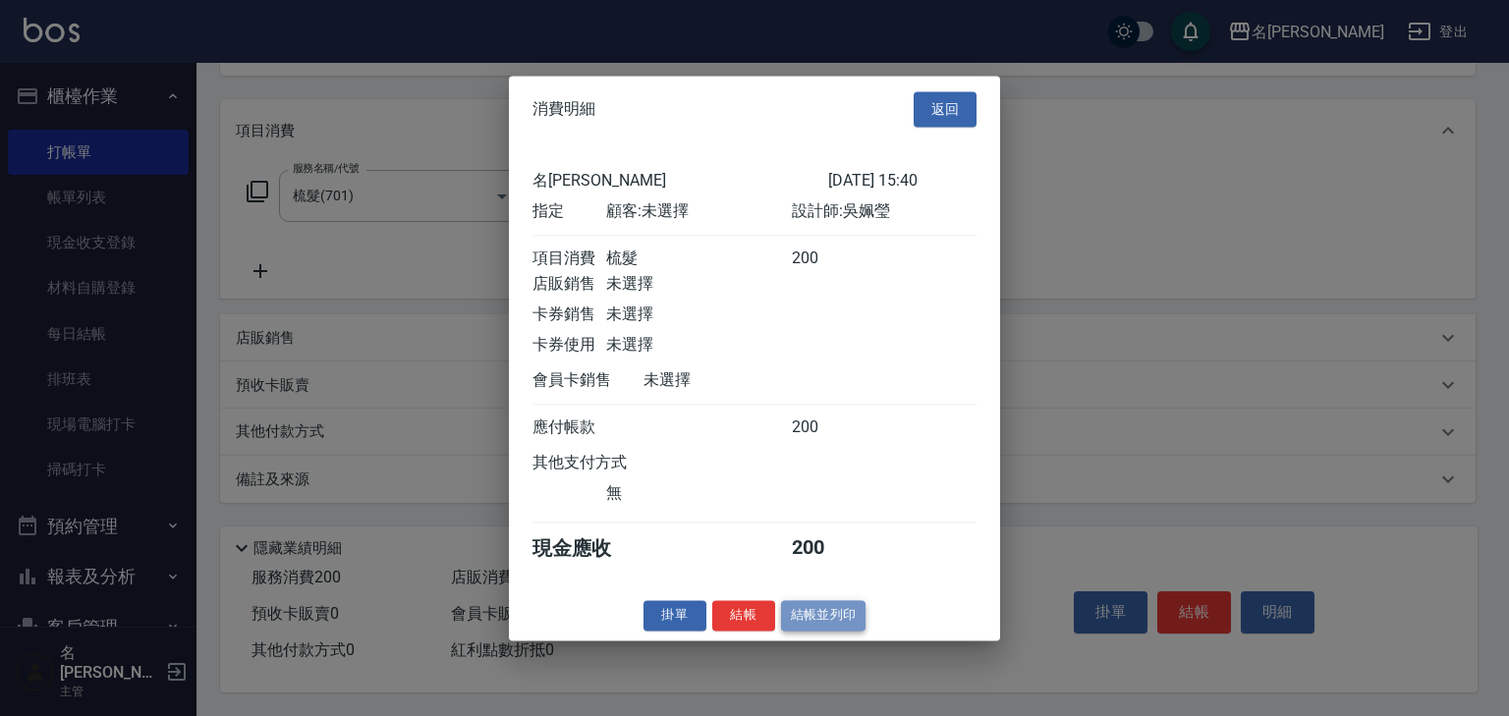
click at [826, 624] on button "結帳並列印" at bounding box center [823, 615] width 85 height 30
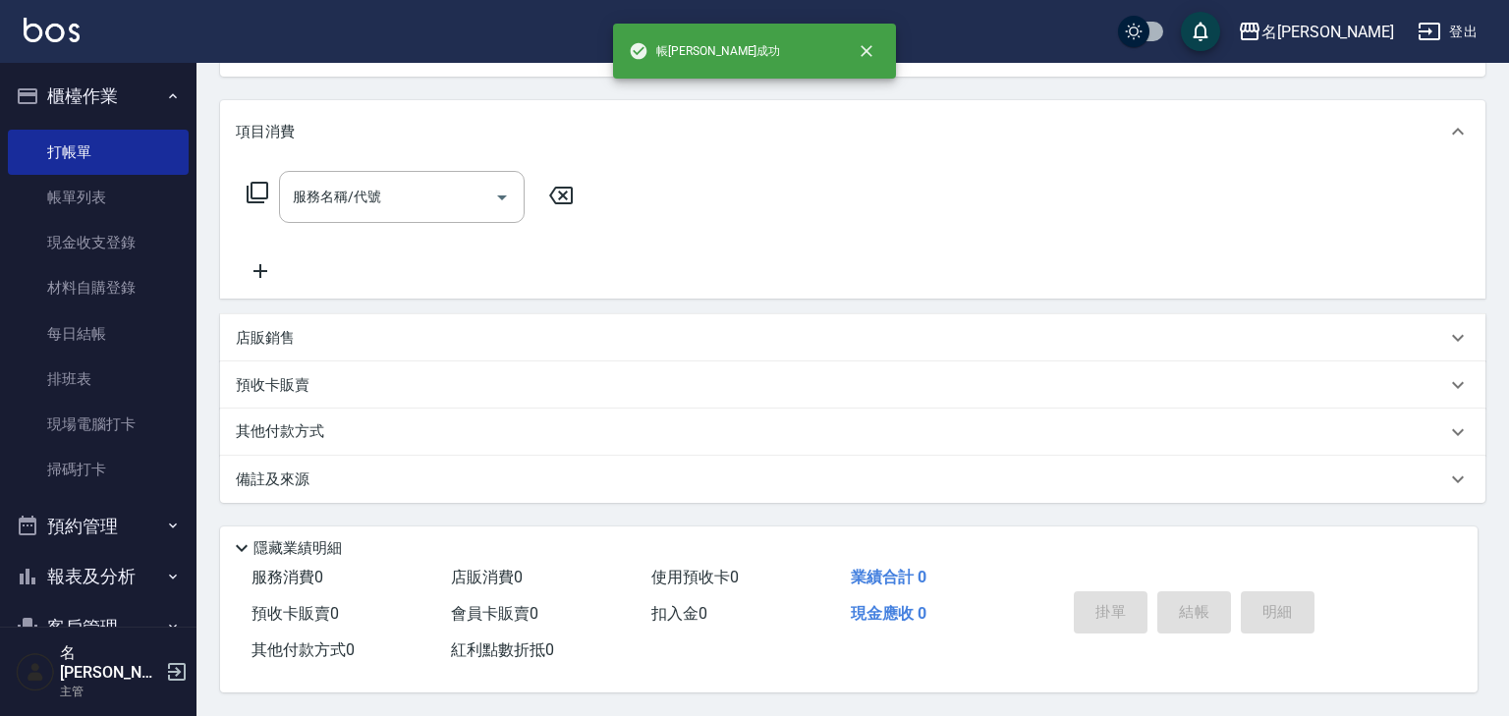
scroll to position [0, 0]
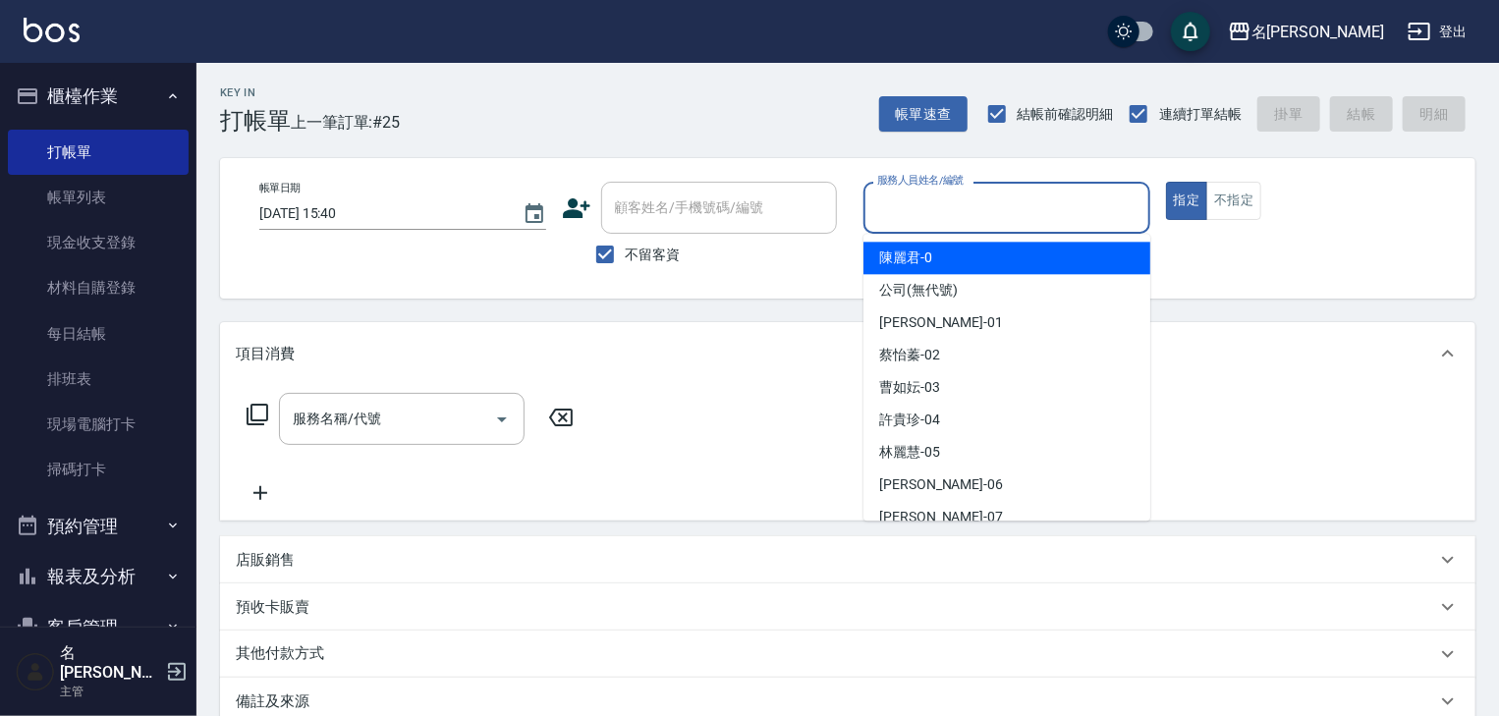
click at [981, 208] on input "服務人員姓名/編號" at bounding box center [1006, 208] width 269 height 34
click at [947, 259] on div "陳麗君 -0" at bounding box center [1006, 258] width 287 height 32
type input "陳麗君-0"
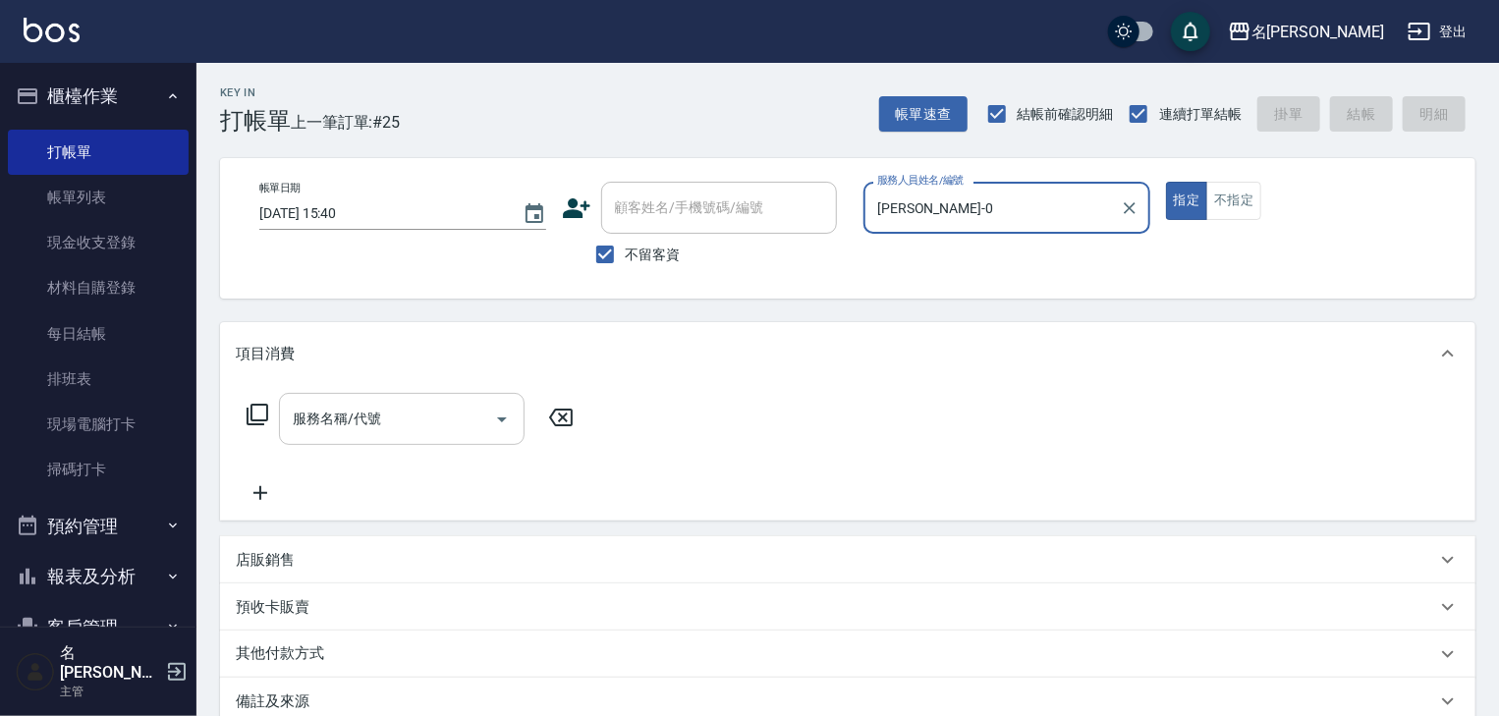
click at [423, 429] on input "服務名稱/代號" at bounding box center [387, 419] width 198 height 34
click at [251, 403] on icon at bounding box center [258, 415] width 24 height 24
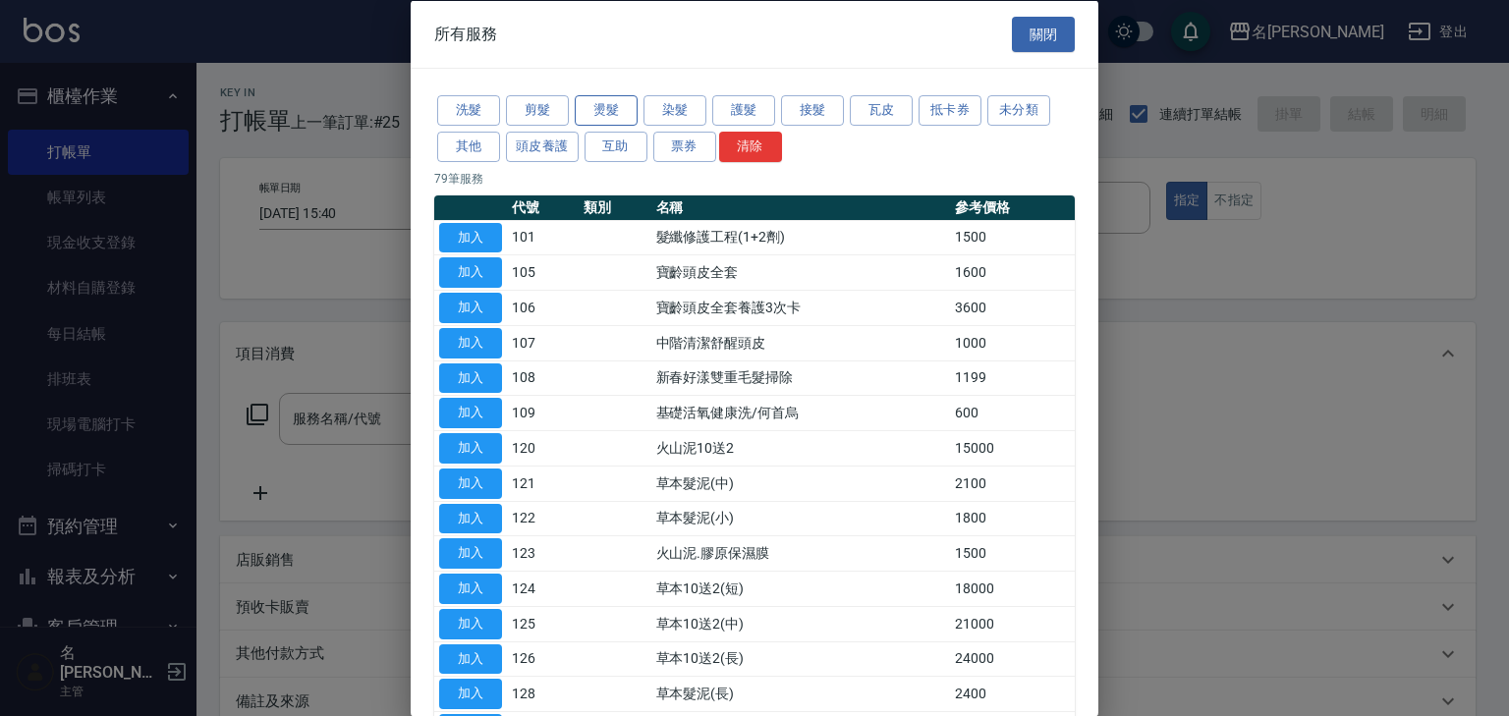
click at [621, 109] on button "燙髮" at bounding box center [606, 110] width 63 height 30
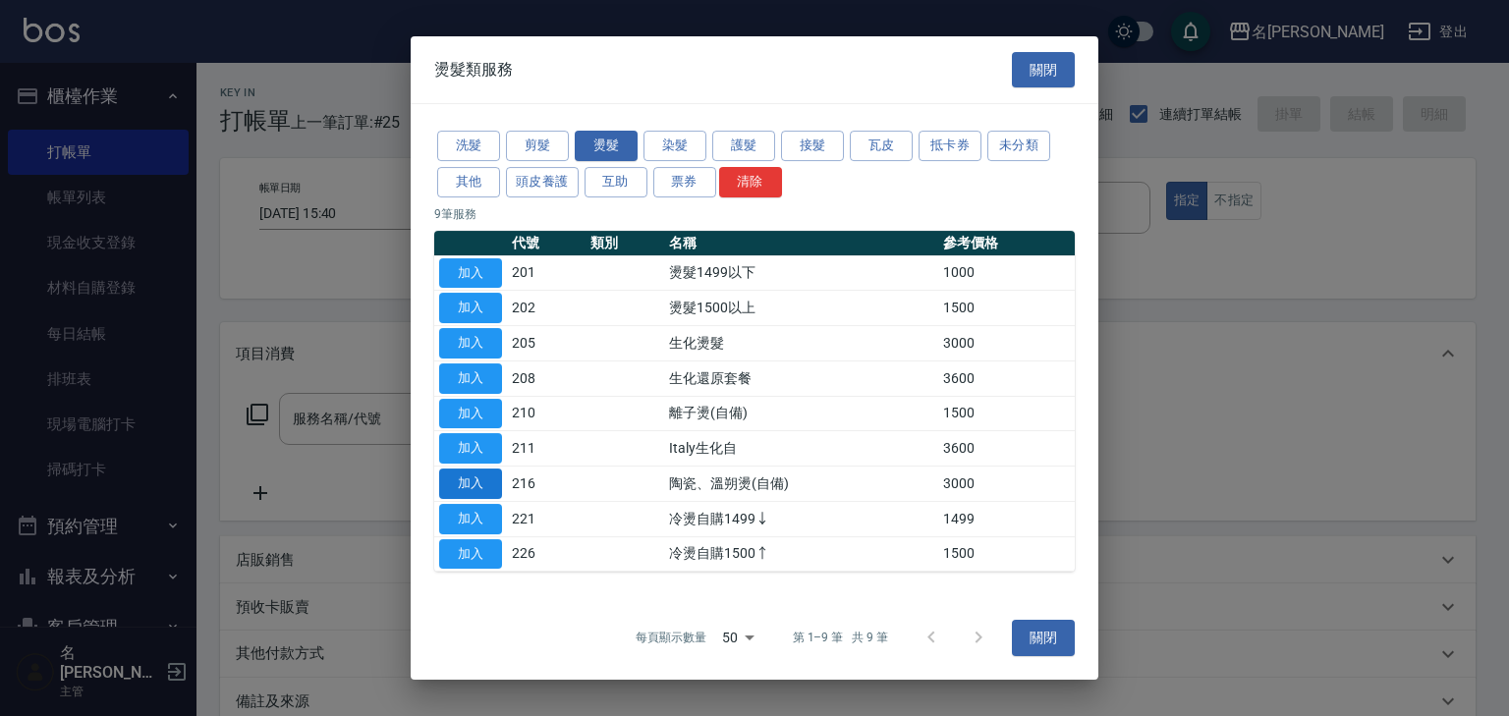
click at [470, 489] on button "加入" at bounding box center [470, 483] width 63 height 30
type input "陶瓷、溫朔燙(自備)(216)"
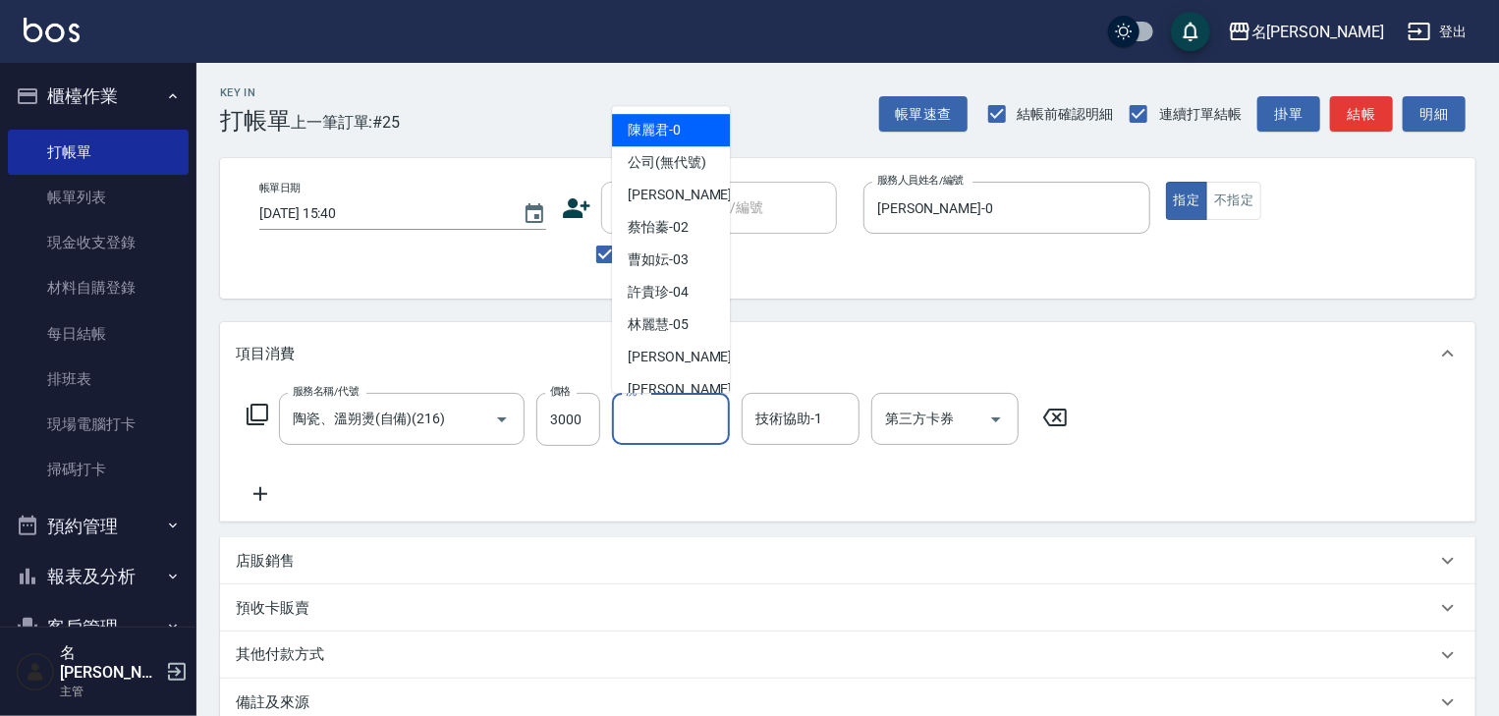
click at [666, 425] on input "洗-1" at bounding box center [671, 419] width 100 height 34
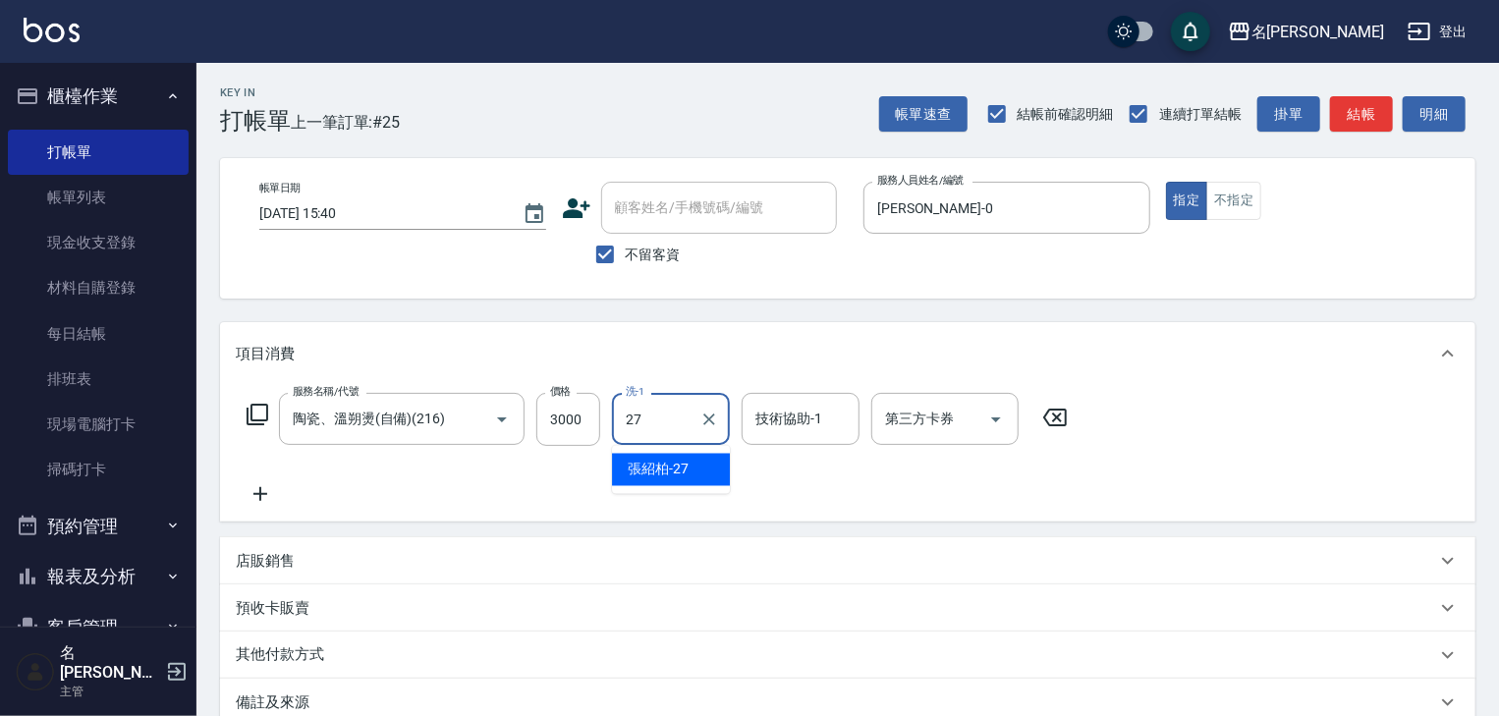
click at [666, 460] on span "張紹柏 -27" at bounding box center [658, 470] width 61 height 21
type input "張紹柏-27"
click at [806, 428] on input "技術協助-1" at bounding box center [800, 419] width 100 height 34
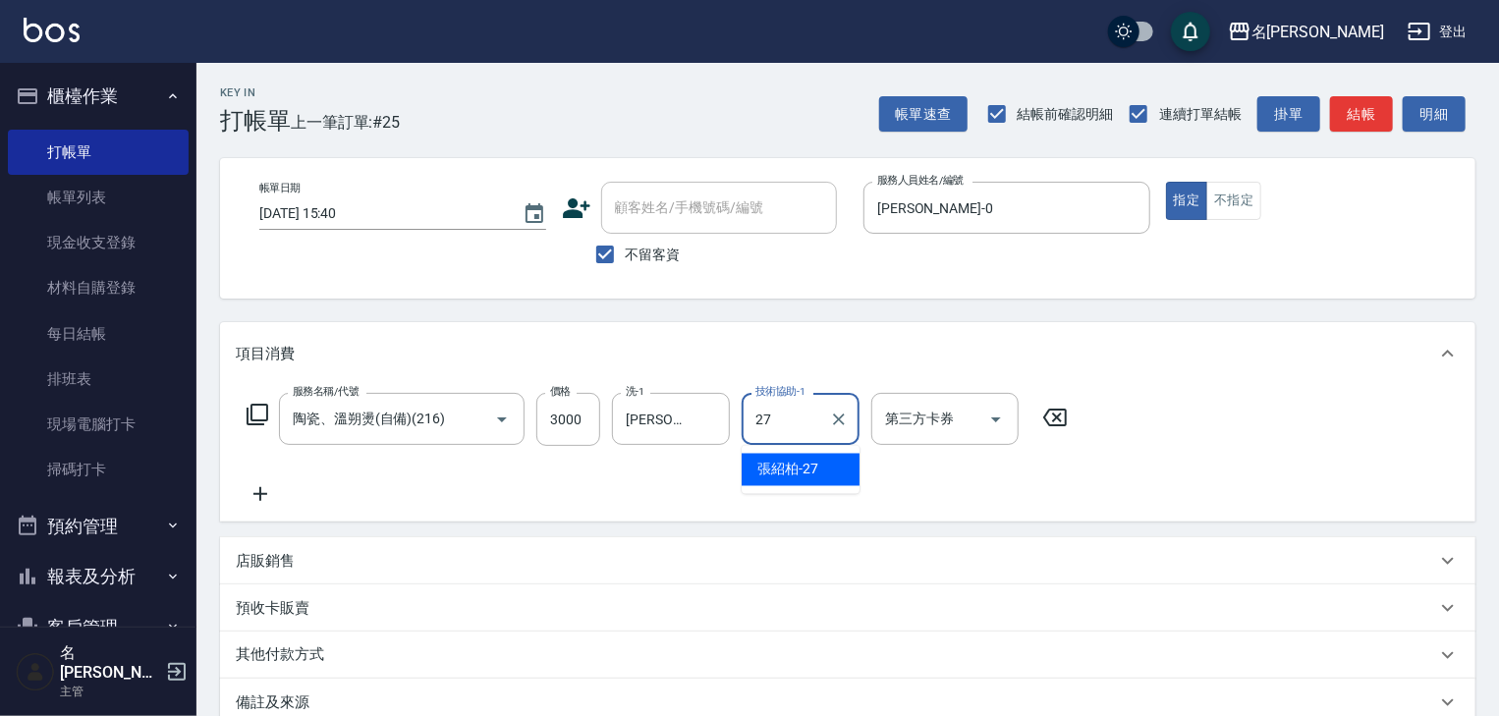
click at [802, 468] on span "張紹柏 -27" at bounding box center [787, 470] width 61 height 21
type input "張紹柏-27"
click at [271, 491] on icon at bounding box center [260, 494] width 49 height 24
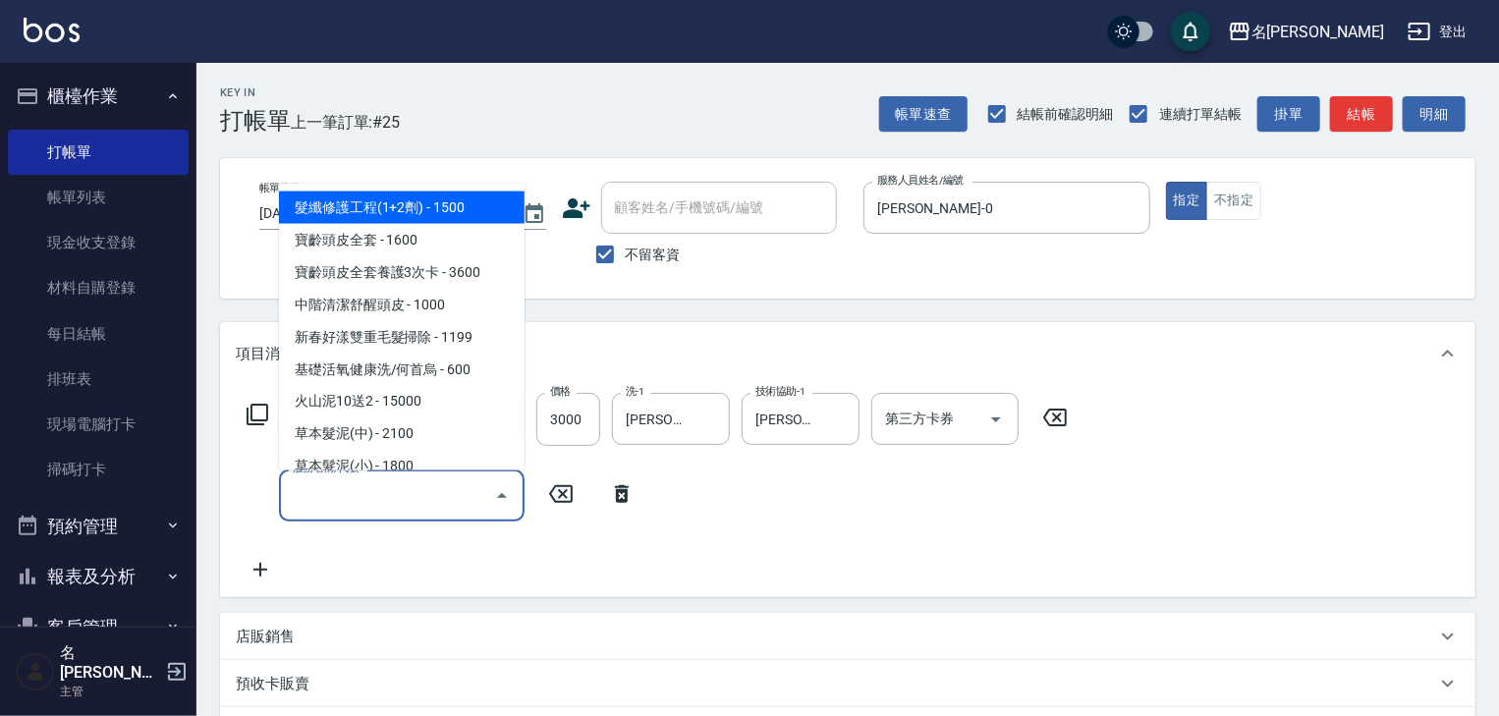
click at [342, 498] on input "服務名稱/代號" at bounding box center [387, 495] width 198 height 34
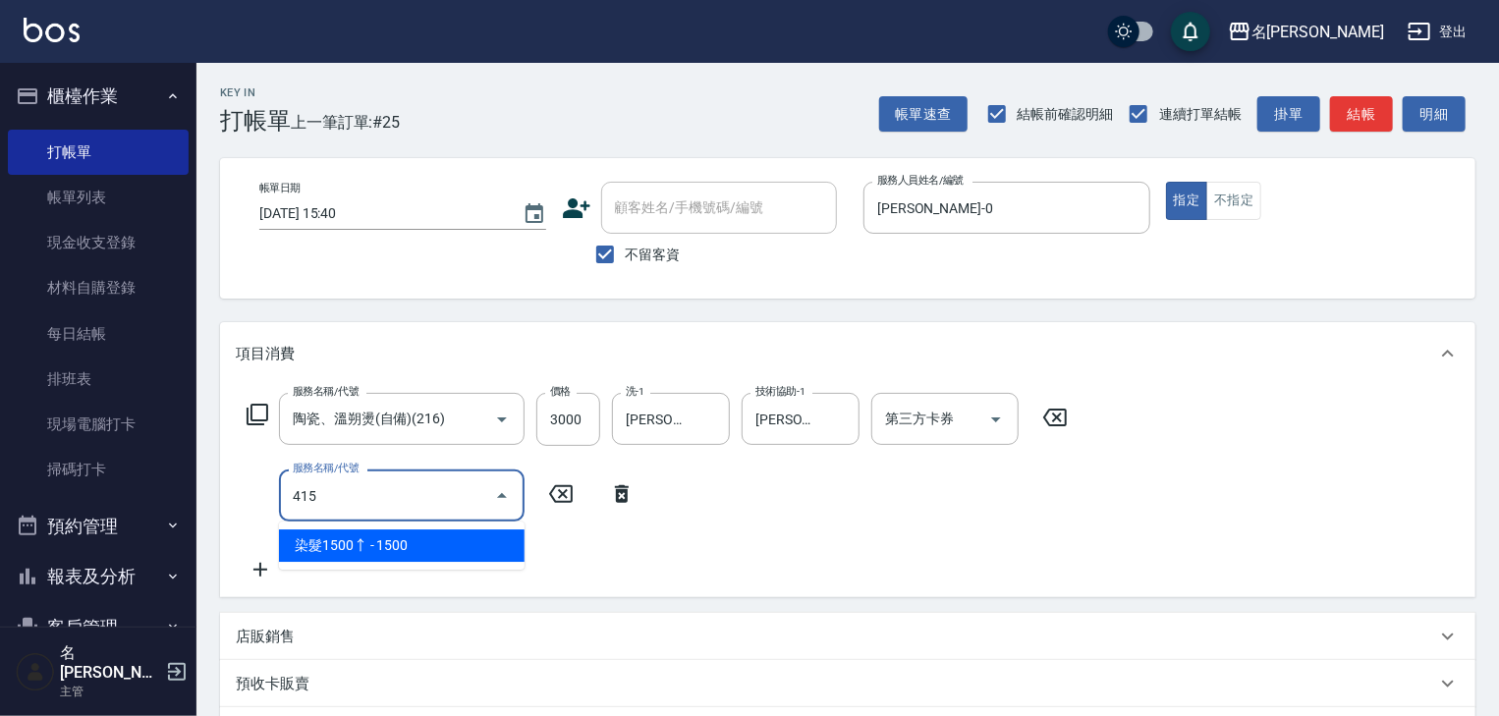
click at [413, 538] on span "染髮1500↑ - 1500" at bounding box center [402, 545] width 246 height 32
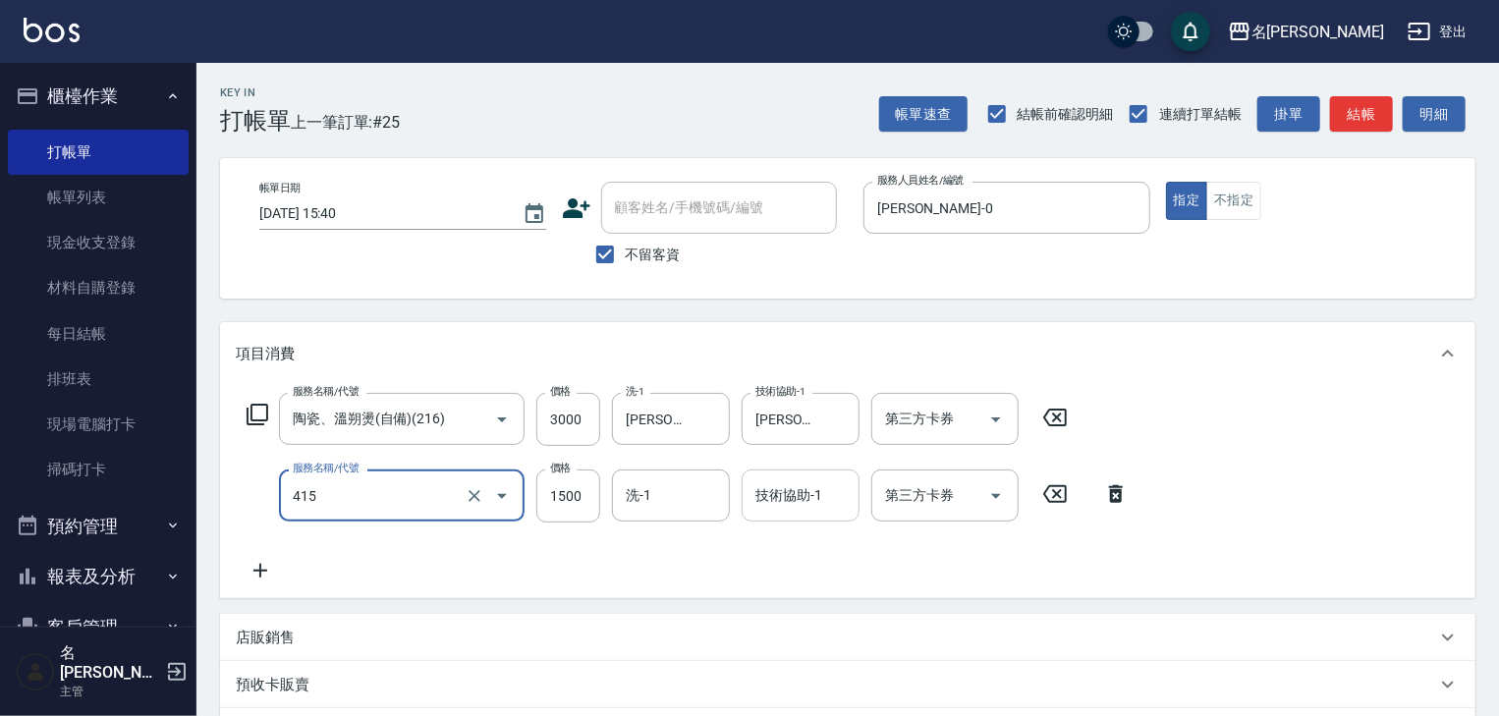
type input "染髮1500↑(415)"
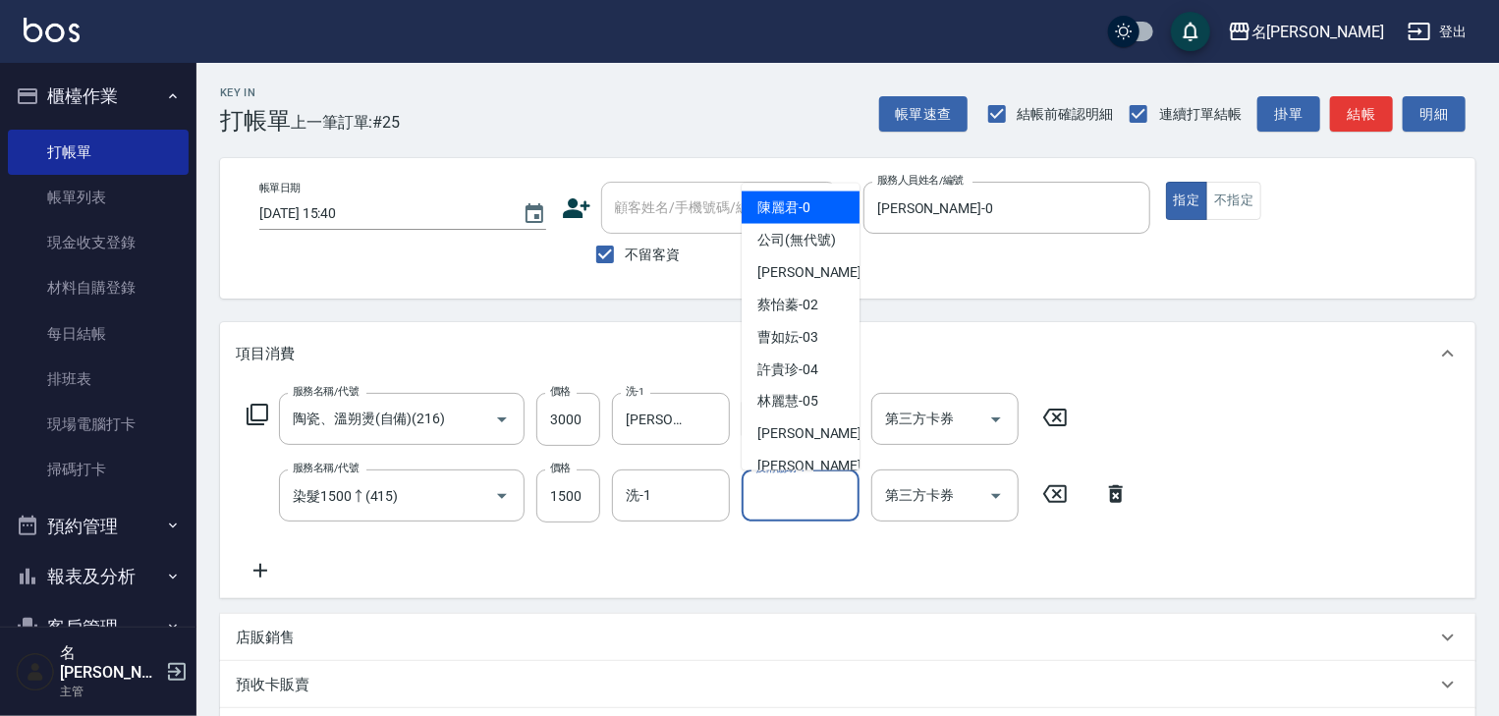
click at [801, 499] on input "技術協助-1" at bounding box center [800, 495] width 100 height 34
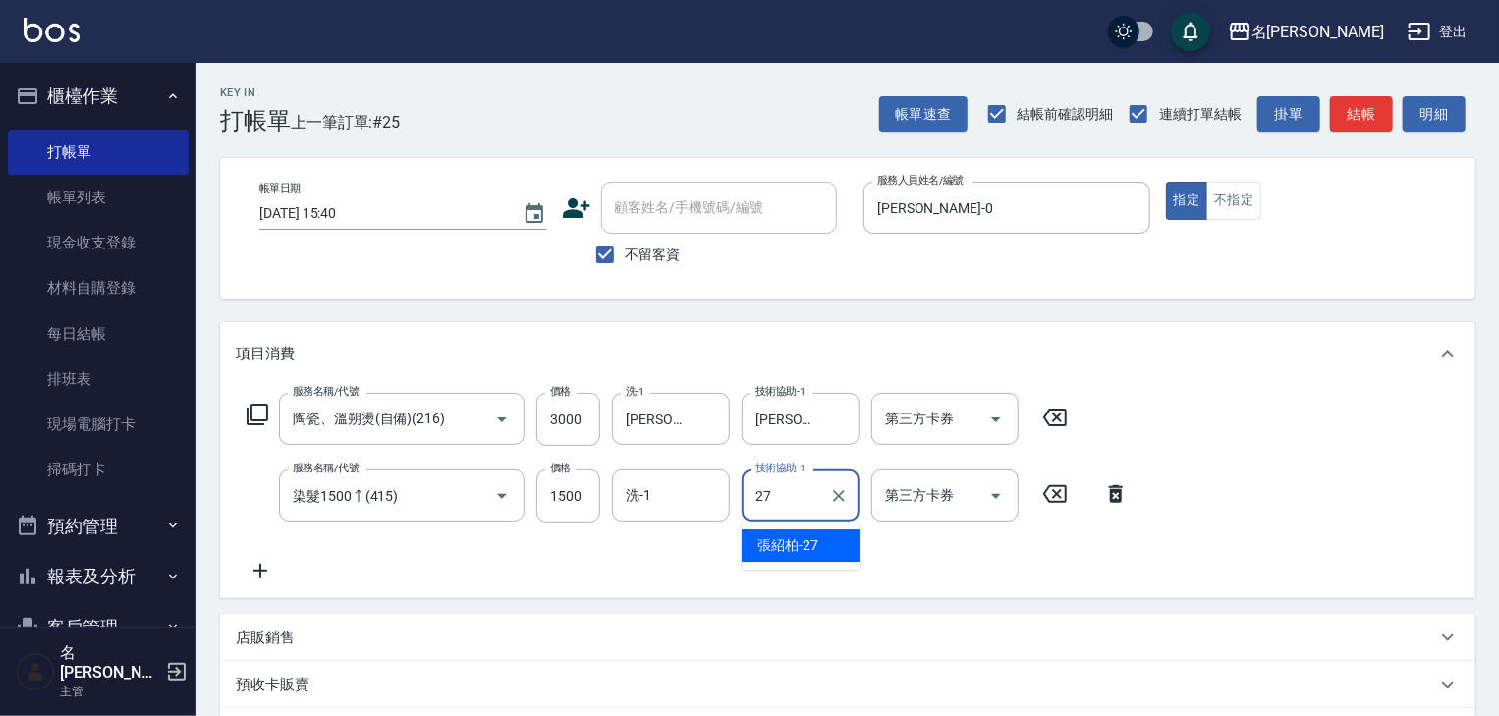
click at [788, 538] on span "張紹柏 -27" at bounding box center [787, 545] width 61 height 21
type input "張紹柏-27"
click at [273, 569] on icon at bounding box center [260, 571] width 49 height 24
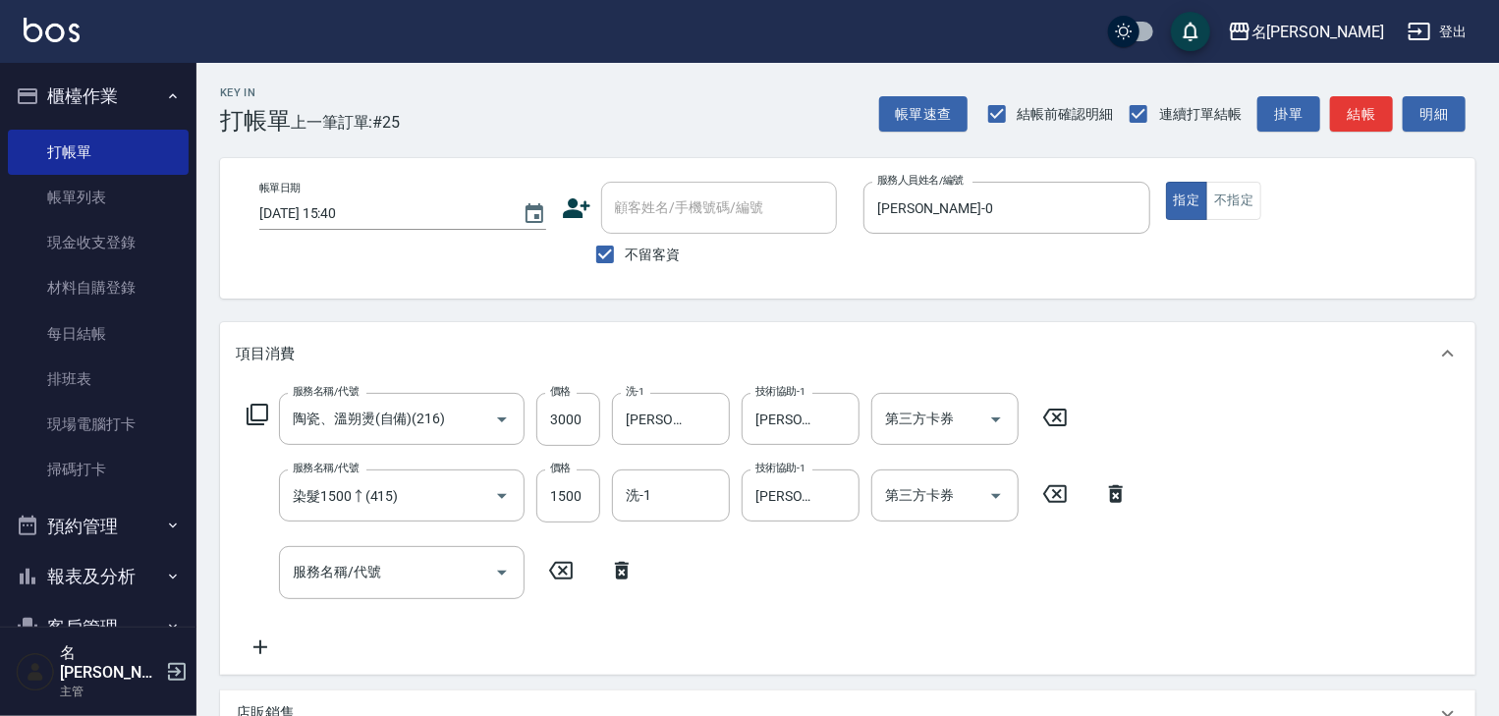
click at [267, 407] on icon at bounding box center [258, 415] width 22 height 22
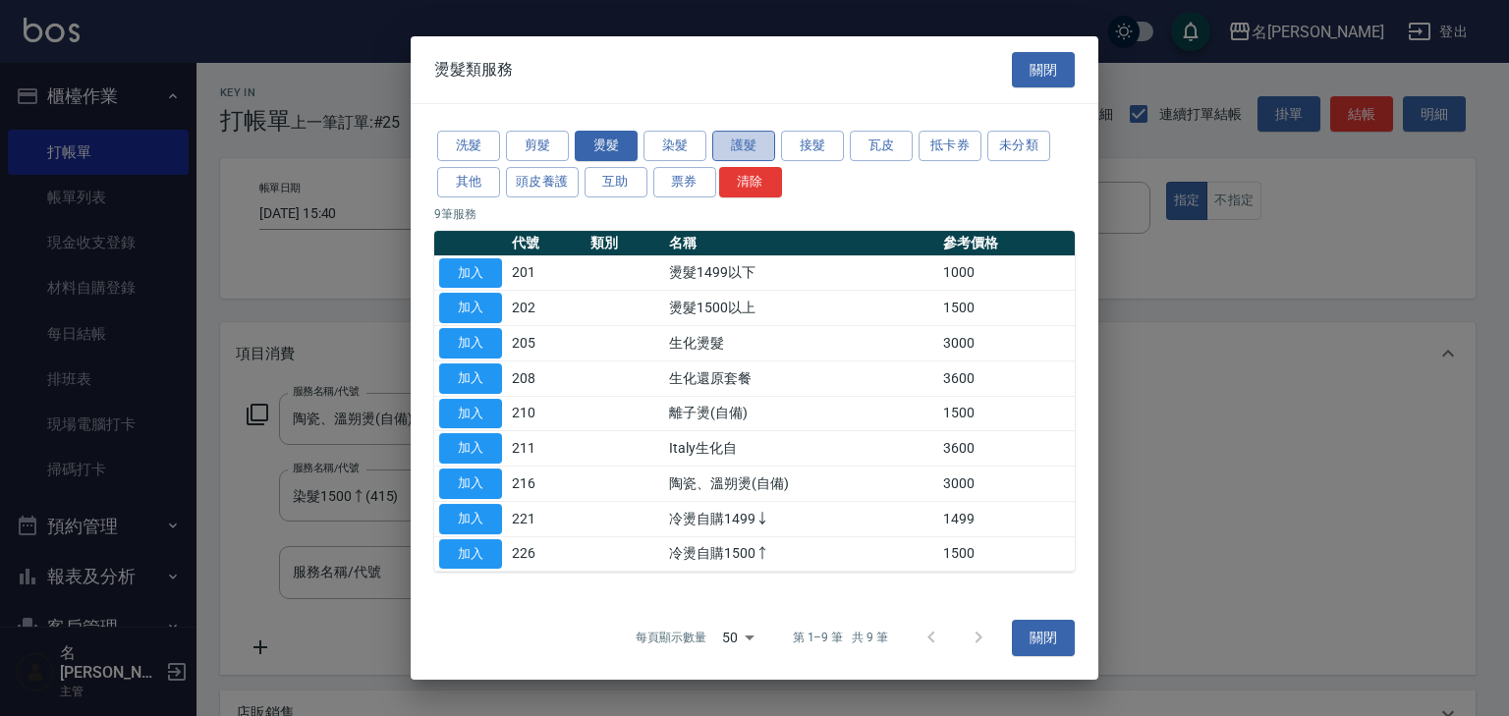
click at [763, 145] on button "護髮" at bounding box center [743, 146] width 63 height 30
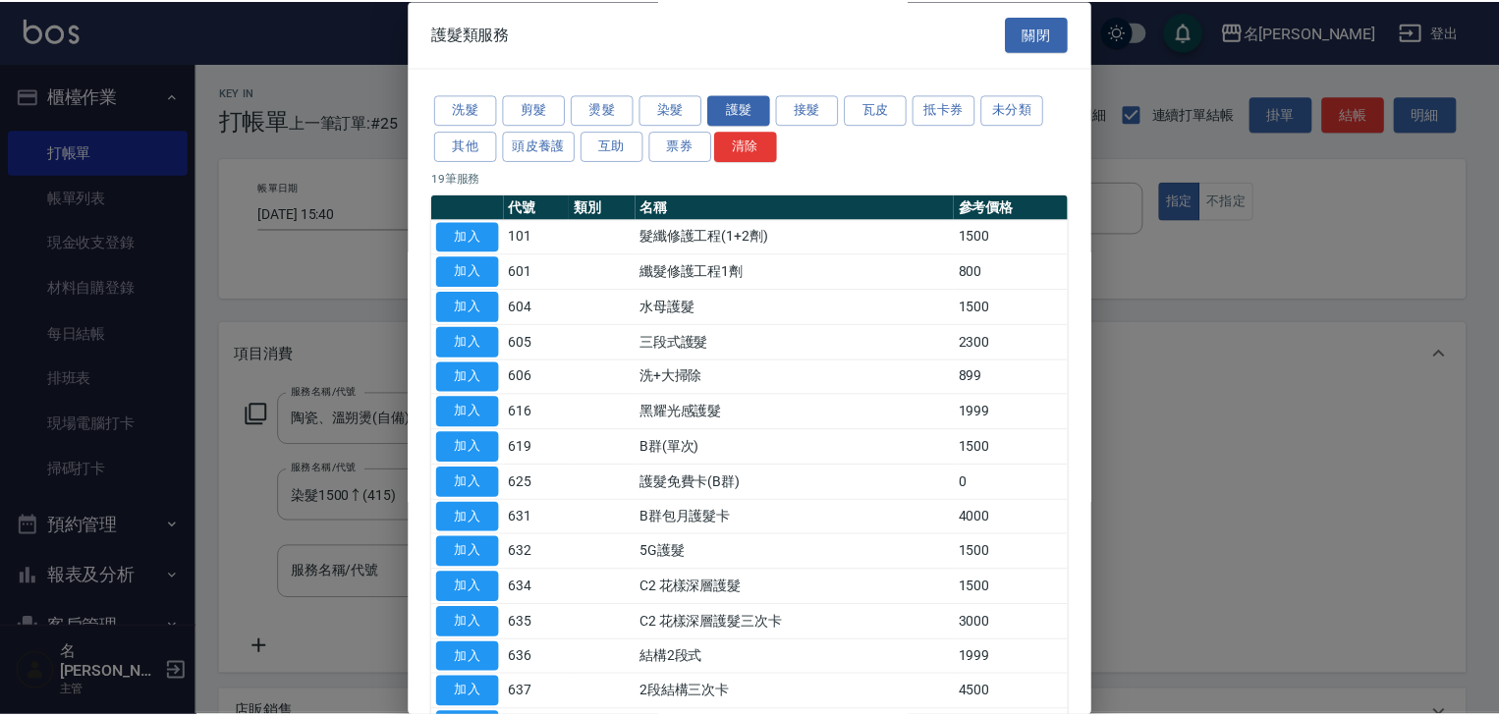
scroll to position [274, 0]
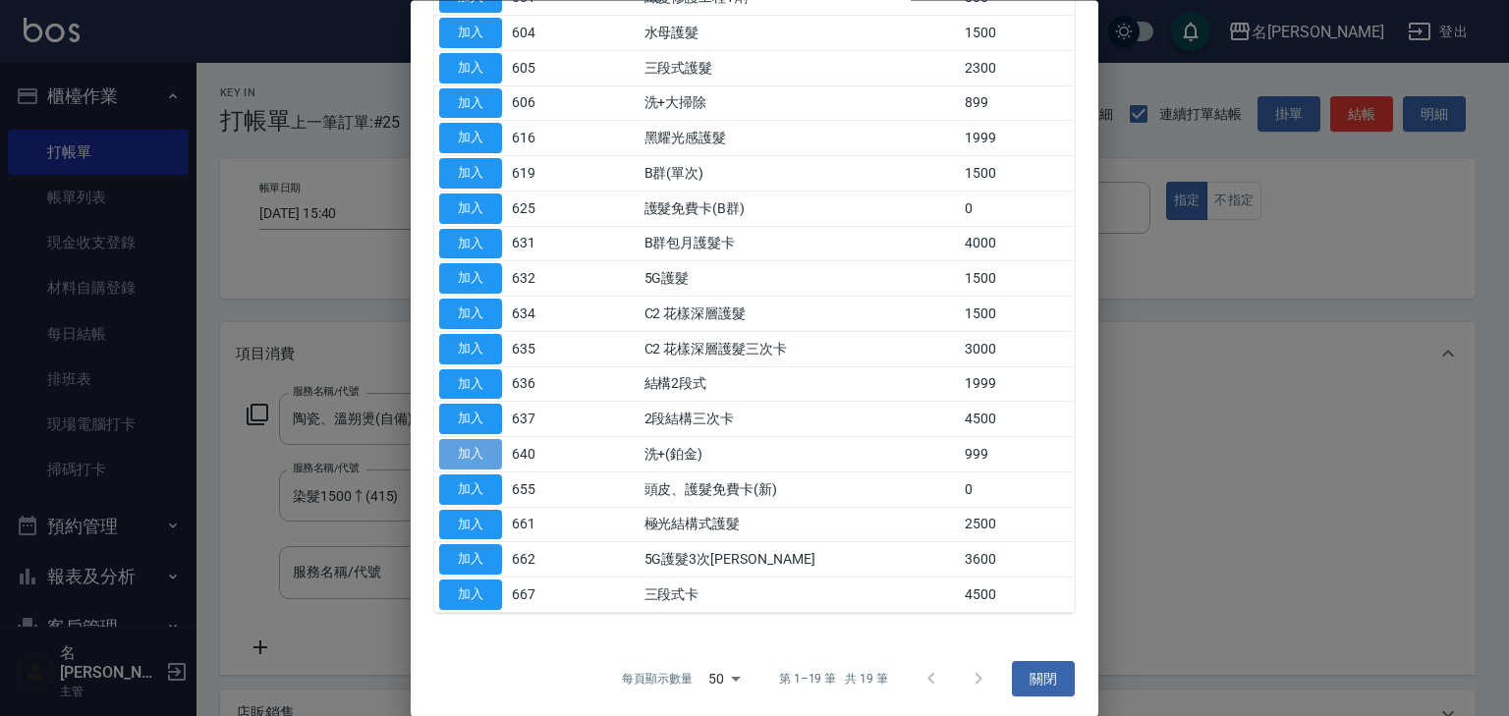
click at [475, 452] on button "加入" at bounding box center [470, 455] width 63 height 30
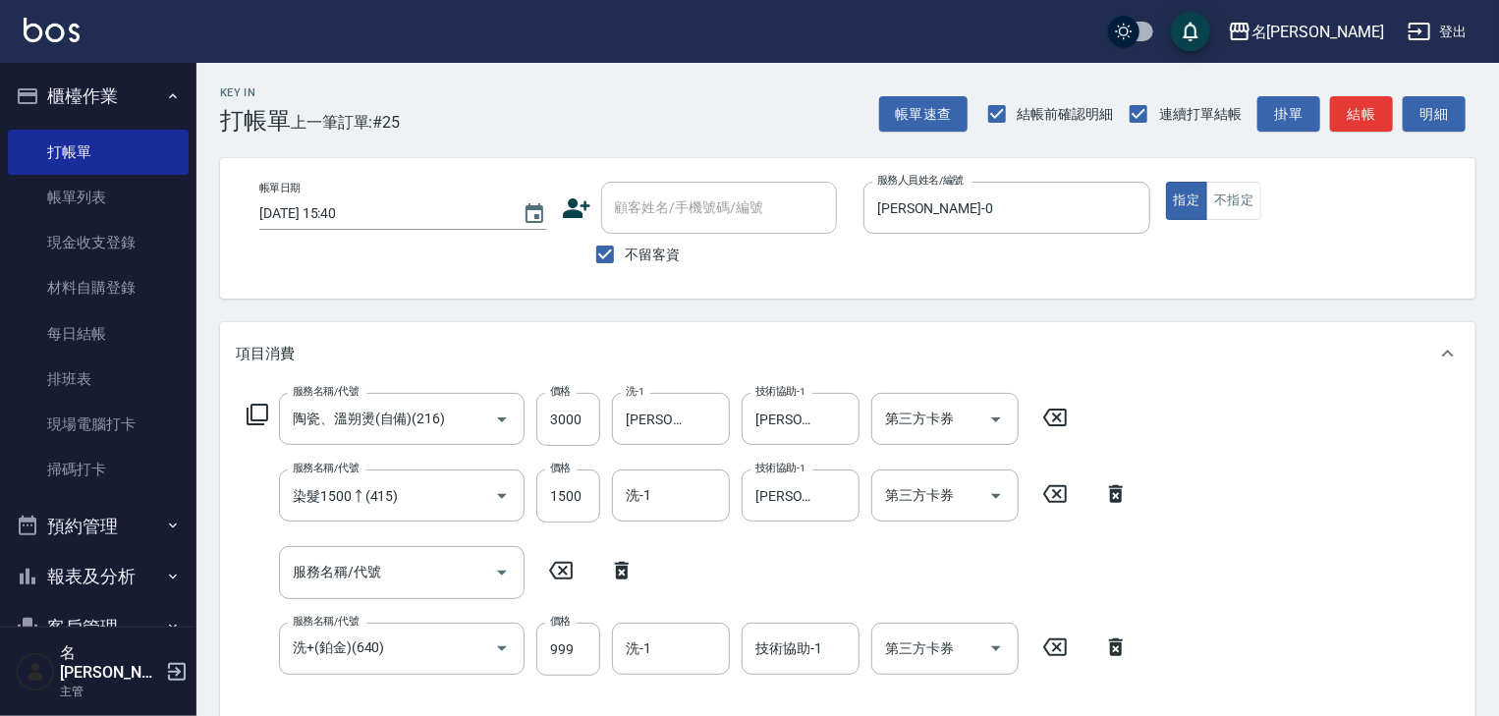
click at [620, 564] on icon at bounding box center [622, 571] width 14 height 18
type input "洗+(鉑金)(640)"
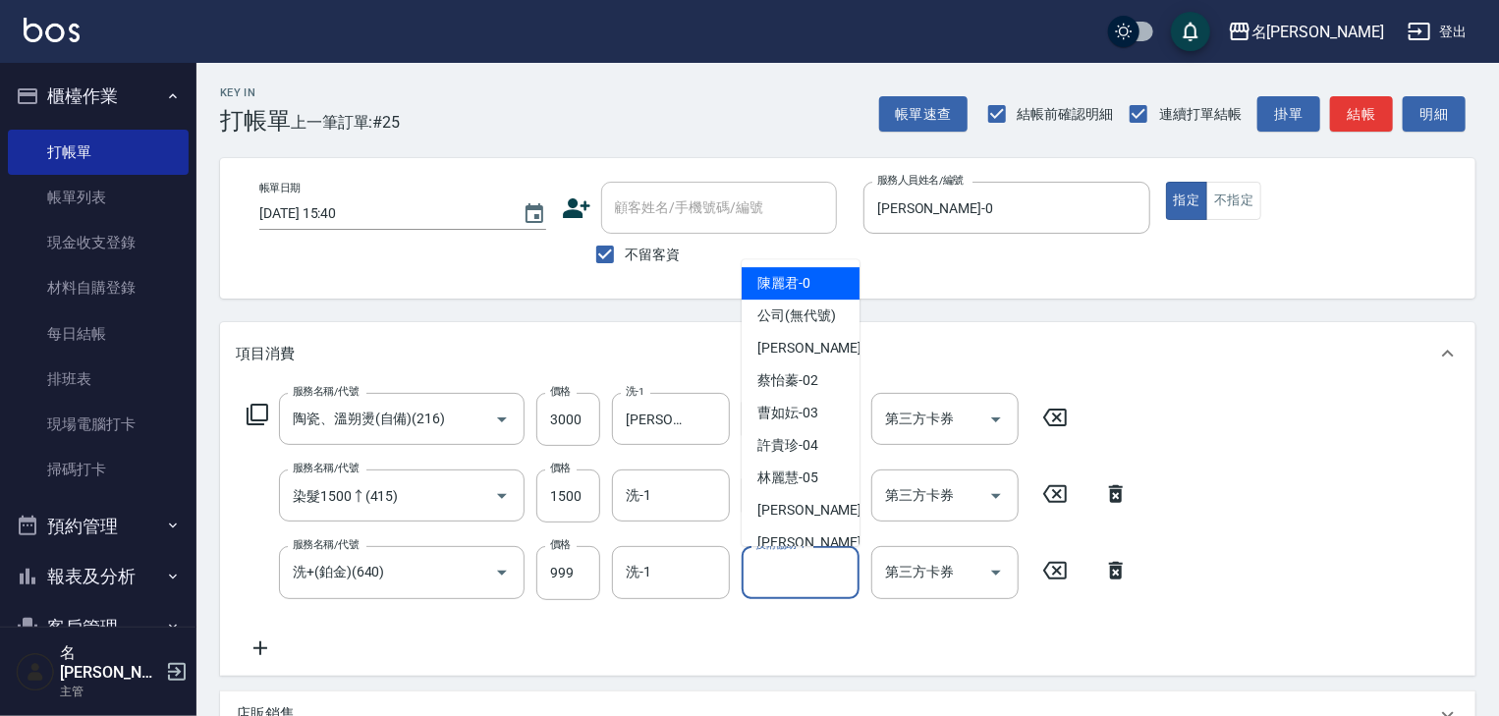
click at [808, 578] on input "技術協助-1" at bounding box center [800, 572] width 100 height 34
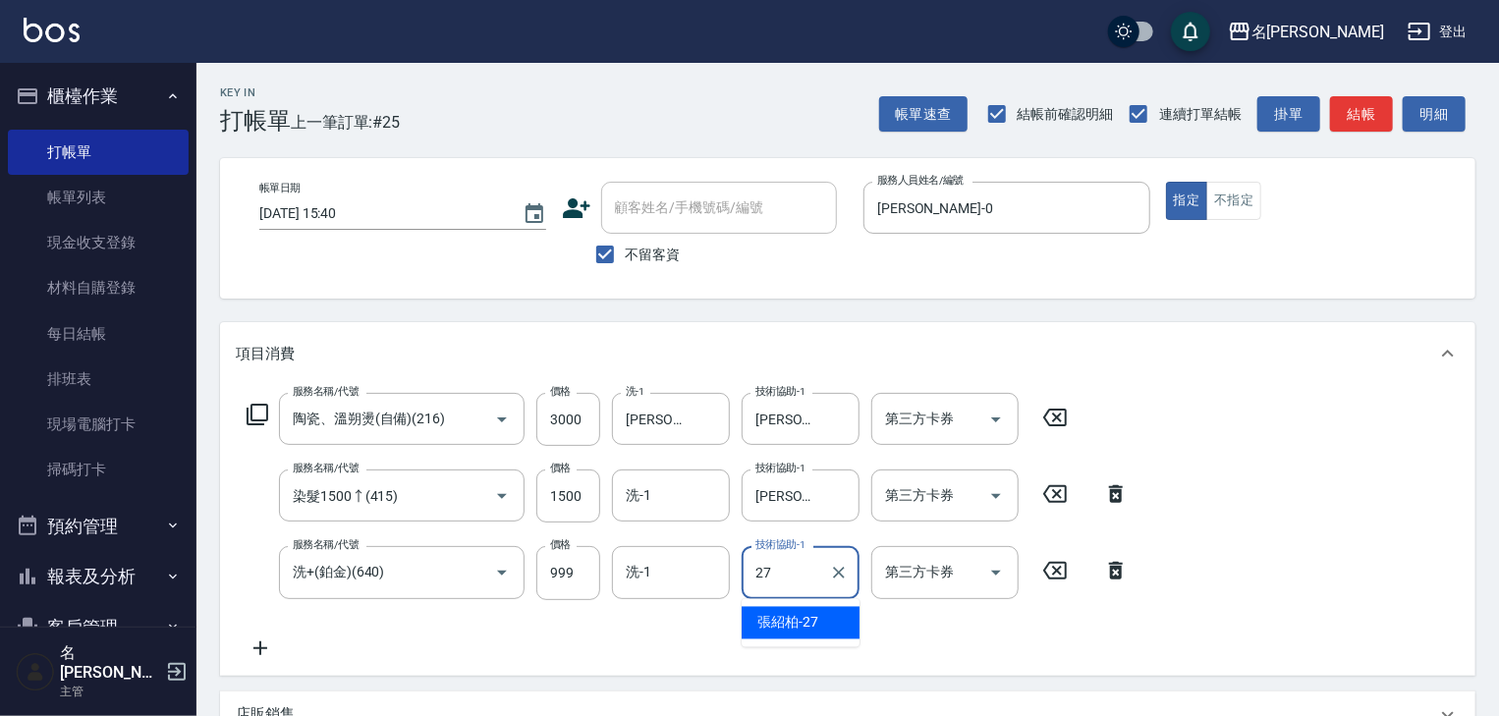
click at [817, 614] on span "張紹柏 -27" at bounding box center [787, 623] width 61 height 21
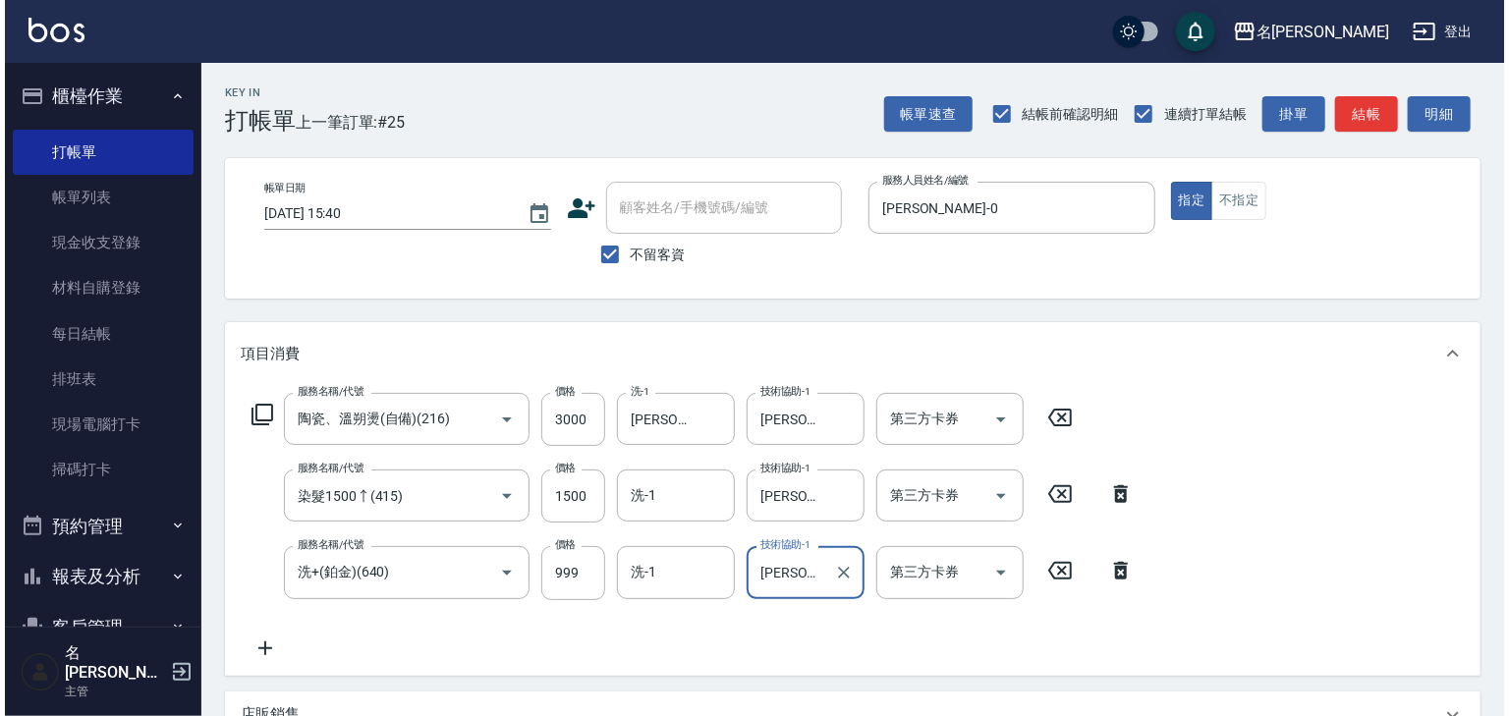
scroll to position [383, 0]
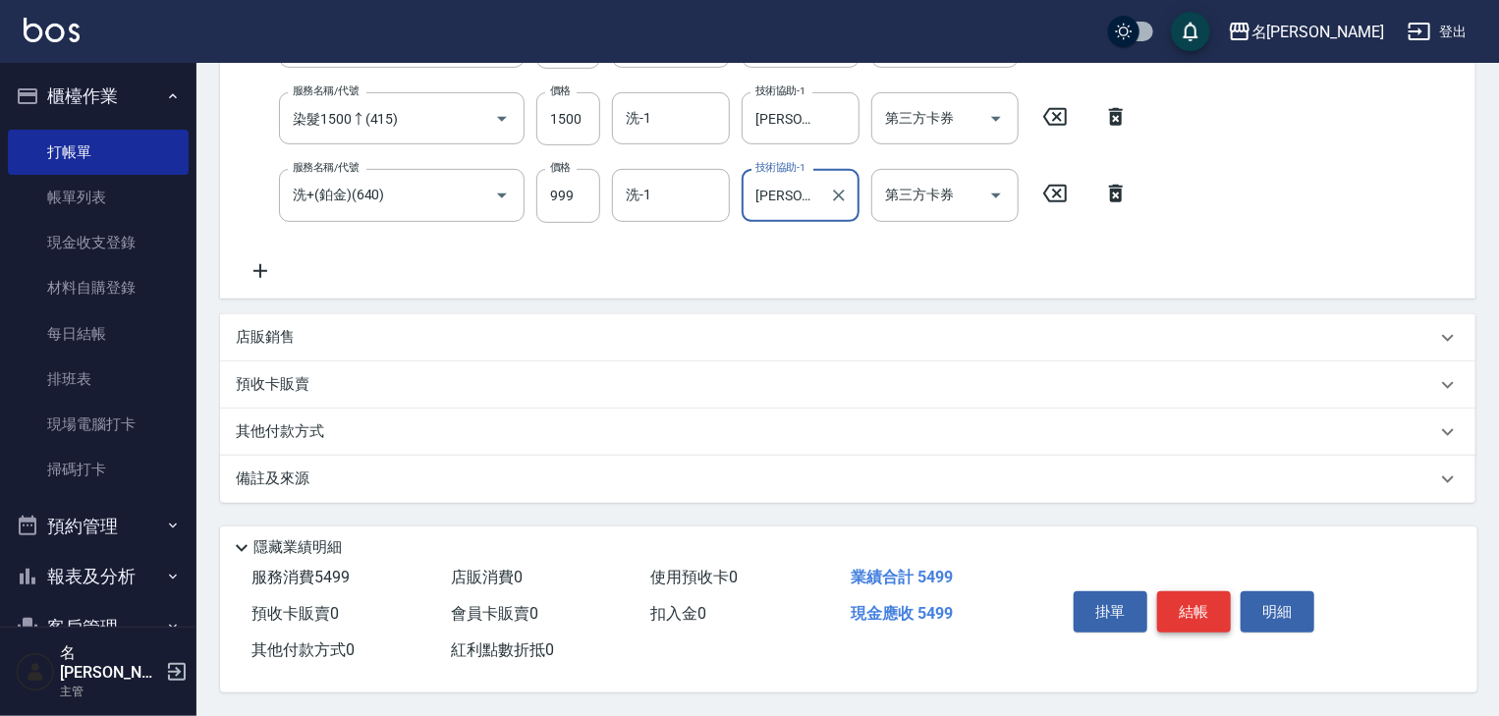
type input "張紹柏-27"
click at [1217, 625] on button "結帳" at bounding box center [1194, 611] width 74 height 41
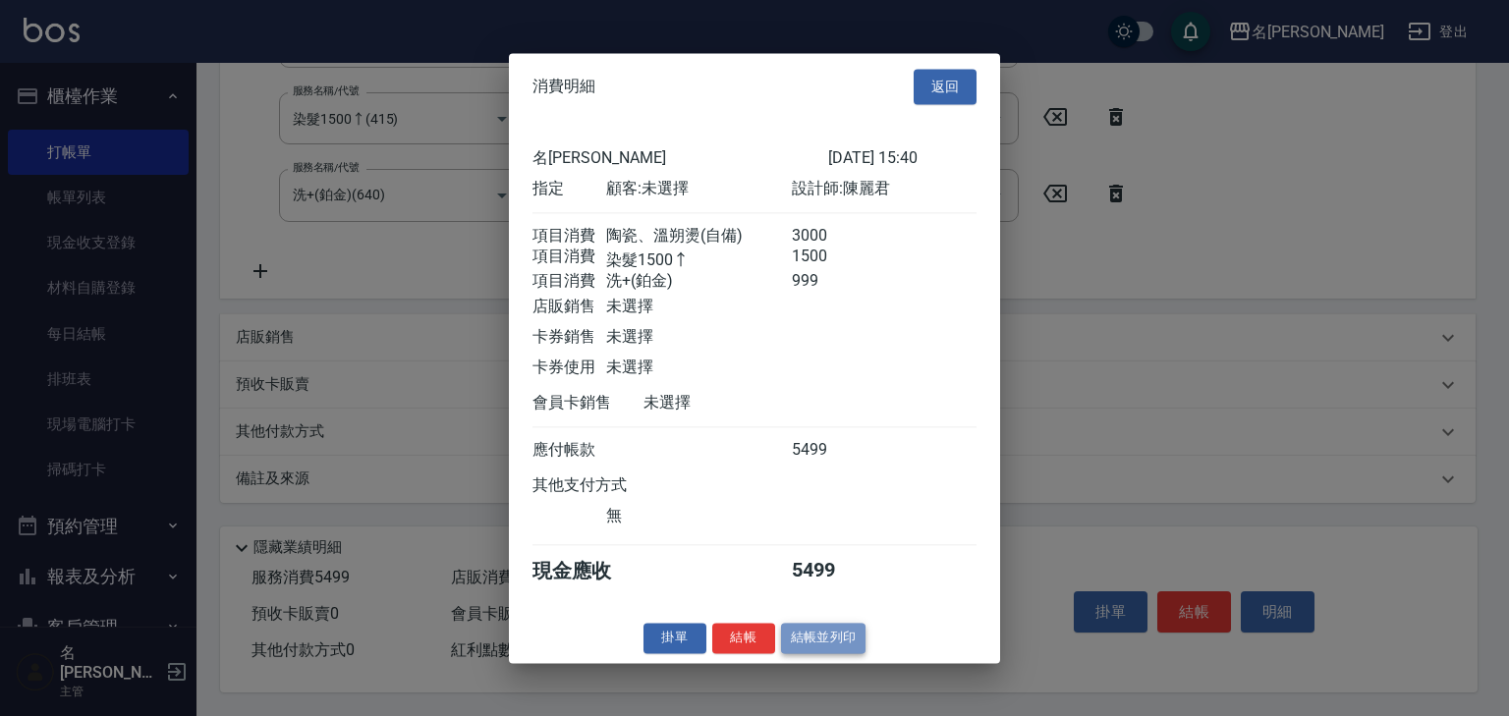
click at [813, 651] on button "結帳並列印" at bounding box center [823, 638] width 85 height 30
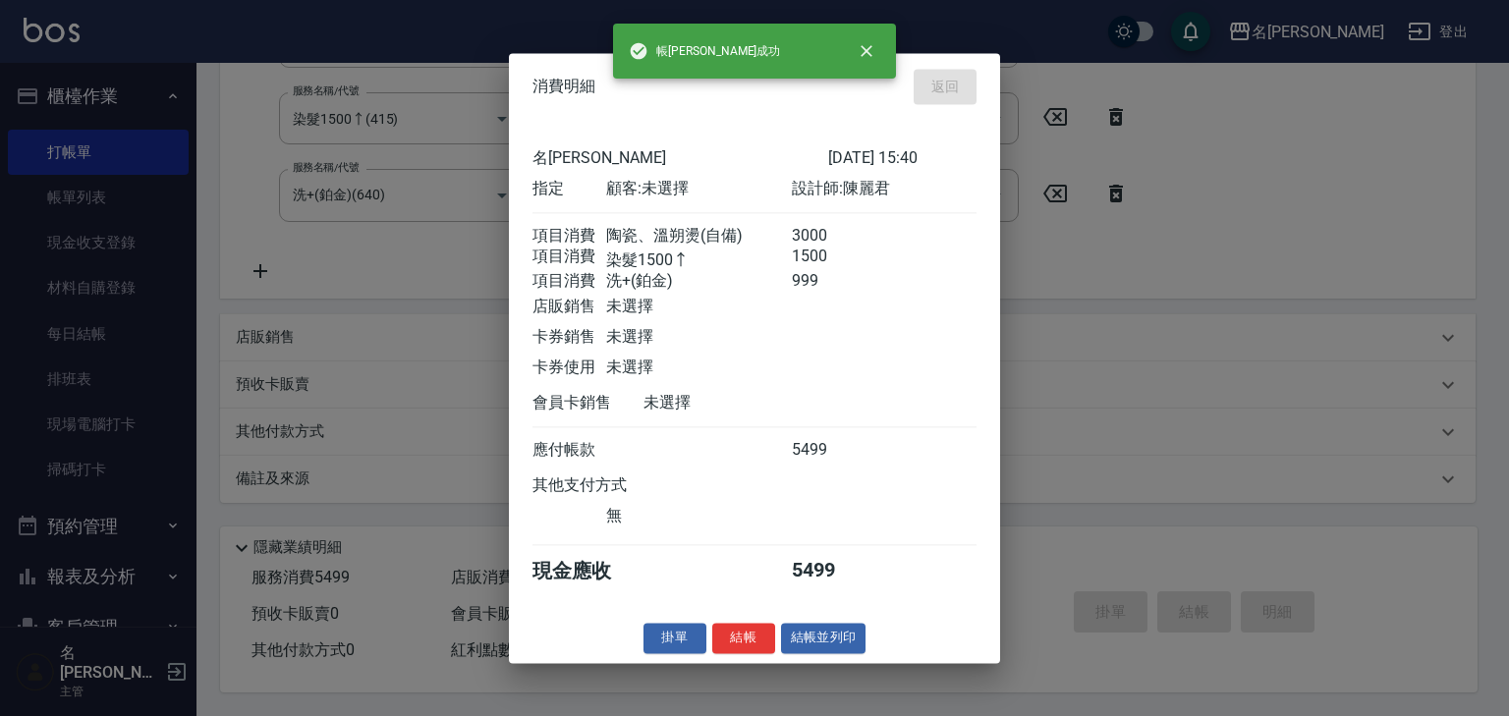
type input "2025/08/20 15:44"
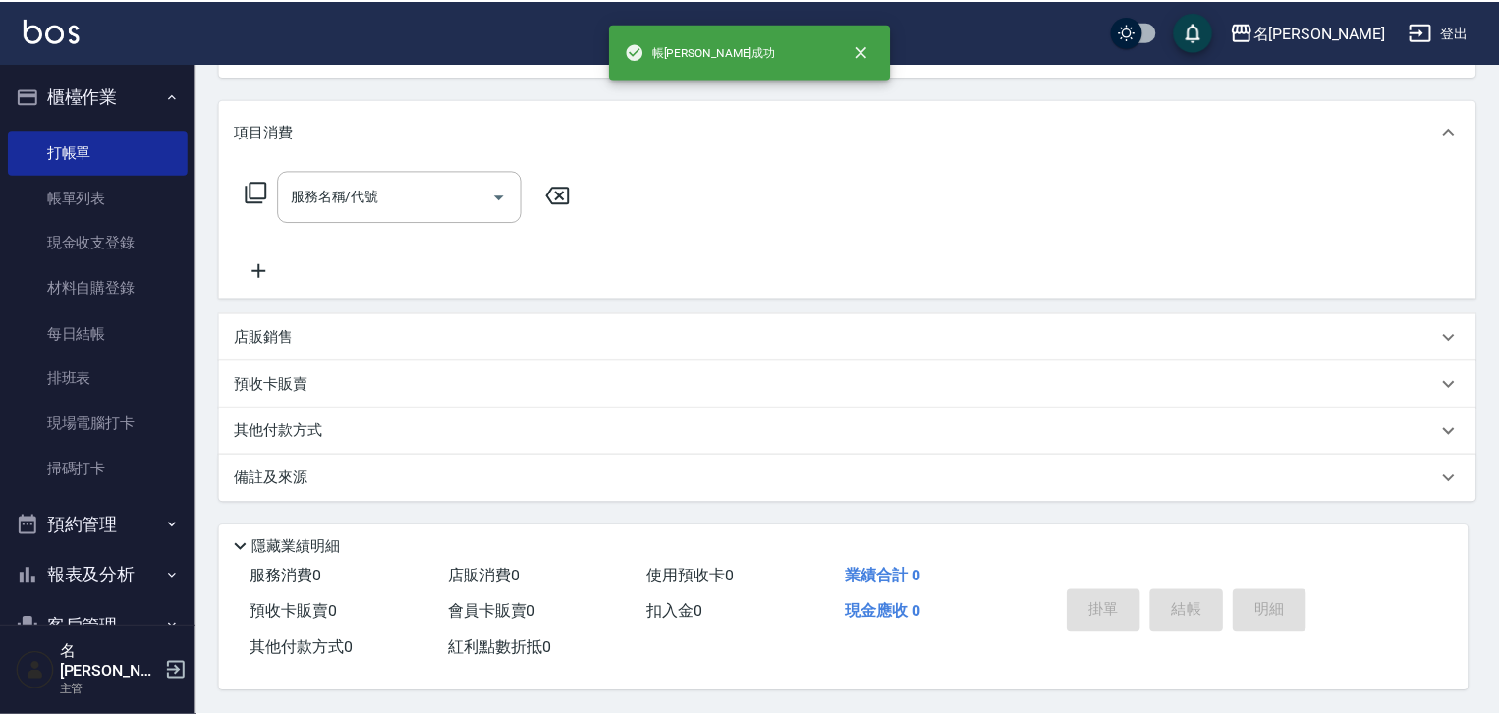
scroll to position [0, 0]
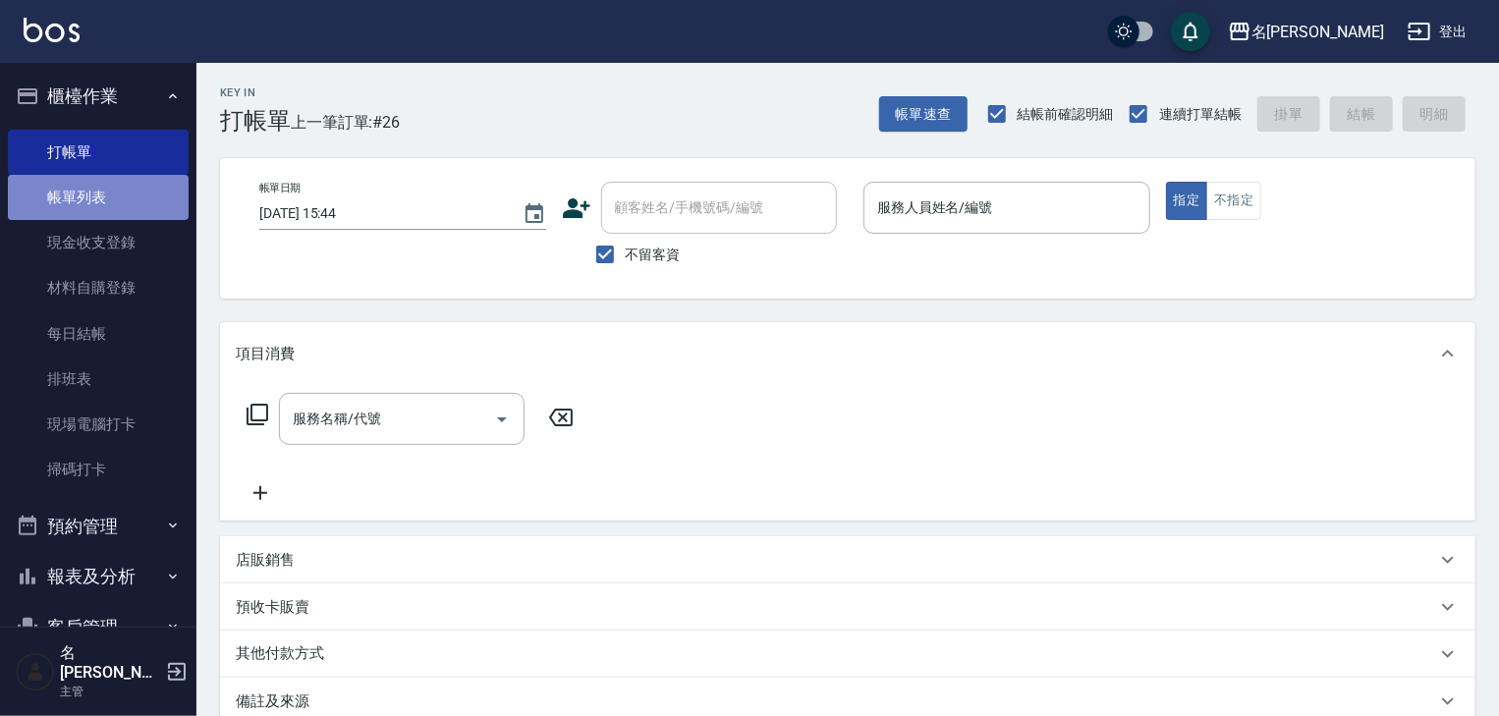
click at [141, 195] on link "帳單列表" at bounding box center [98, 197] width 181 height 45
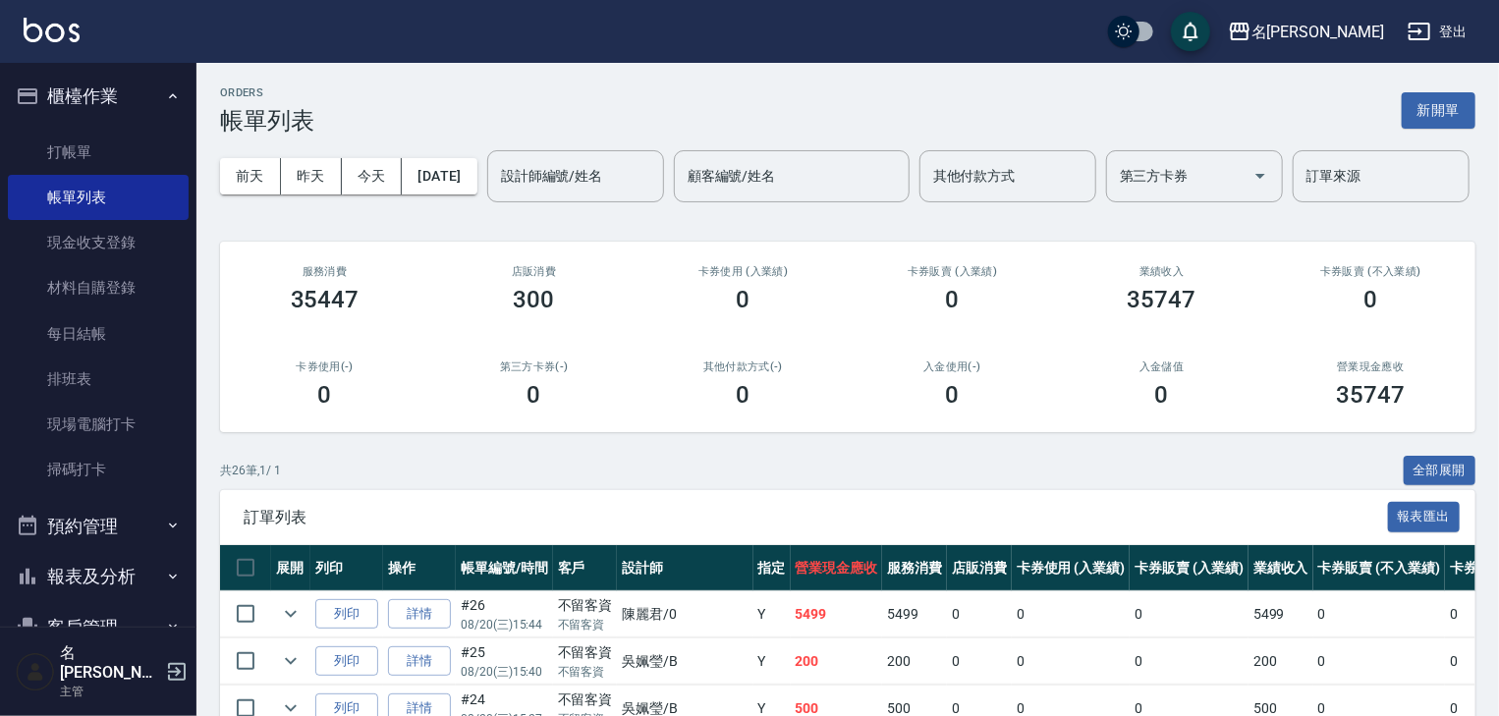
scroll to position [418, 0]
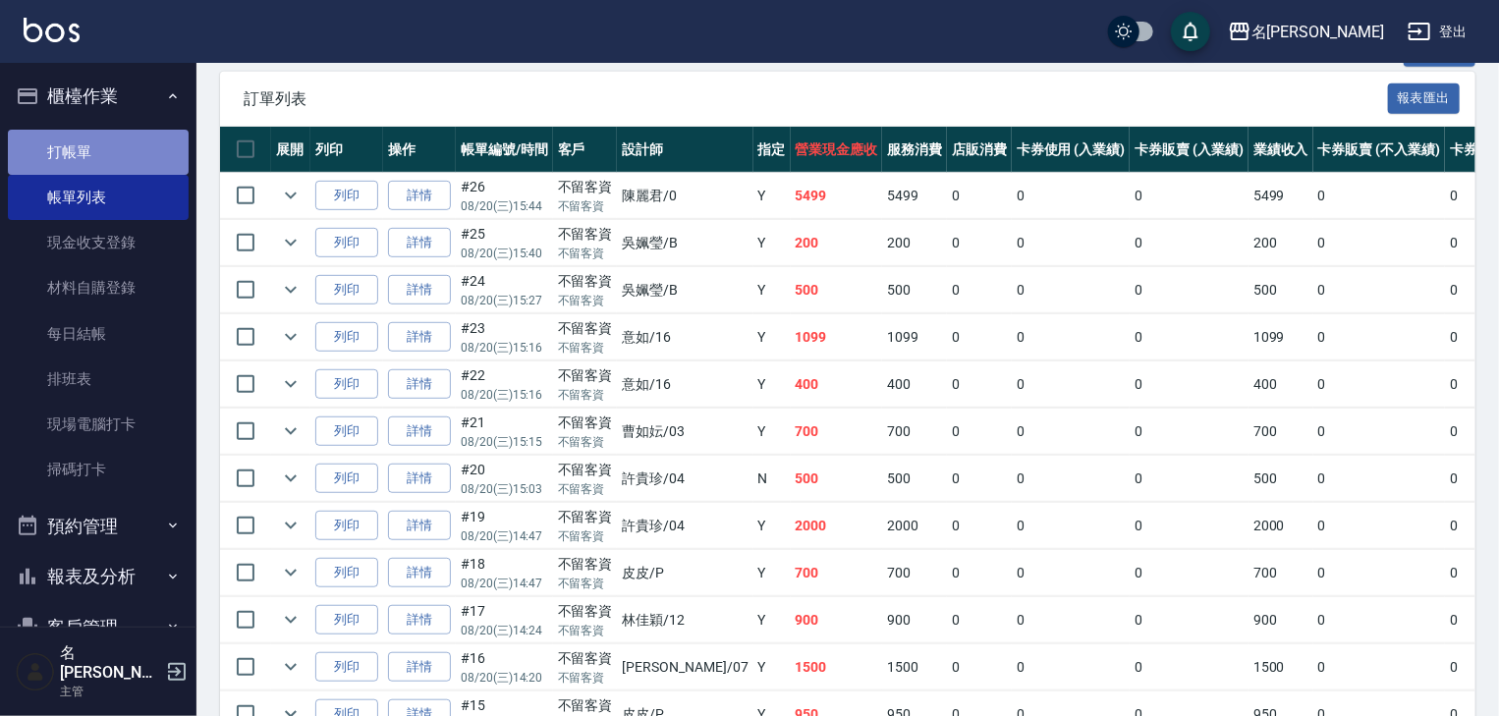
click at [122, 146] on link "打帳單" at bounding box center [98, 152] width 181 height 45
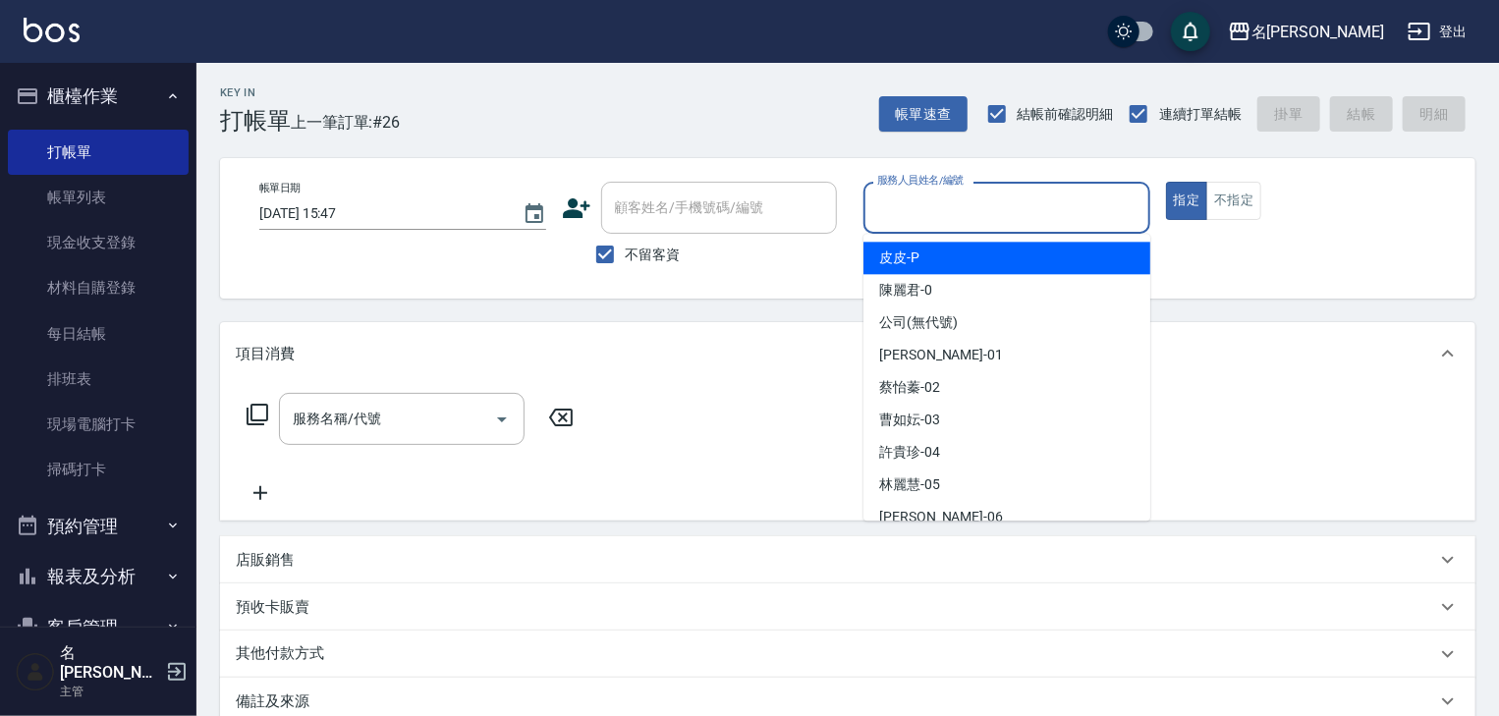
click at [1023, 202] on input "服務人員姓名/編號" at bounding box center [1006, 208] width 269 height 34
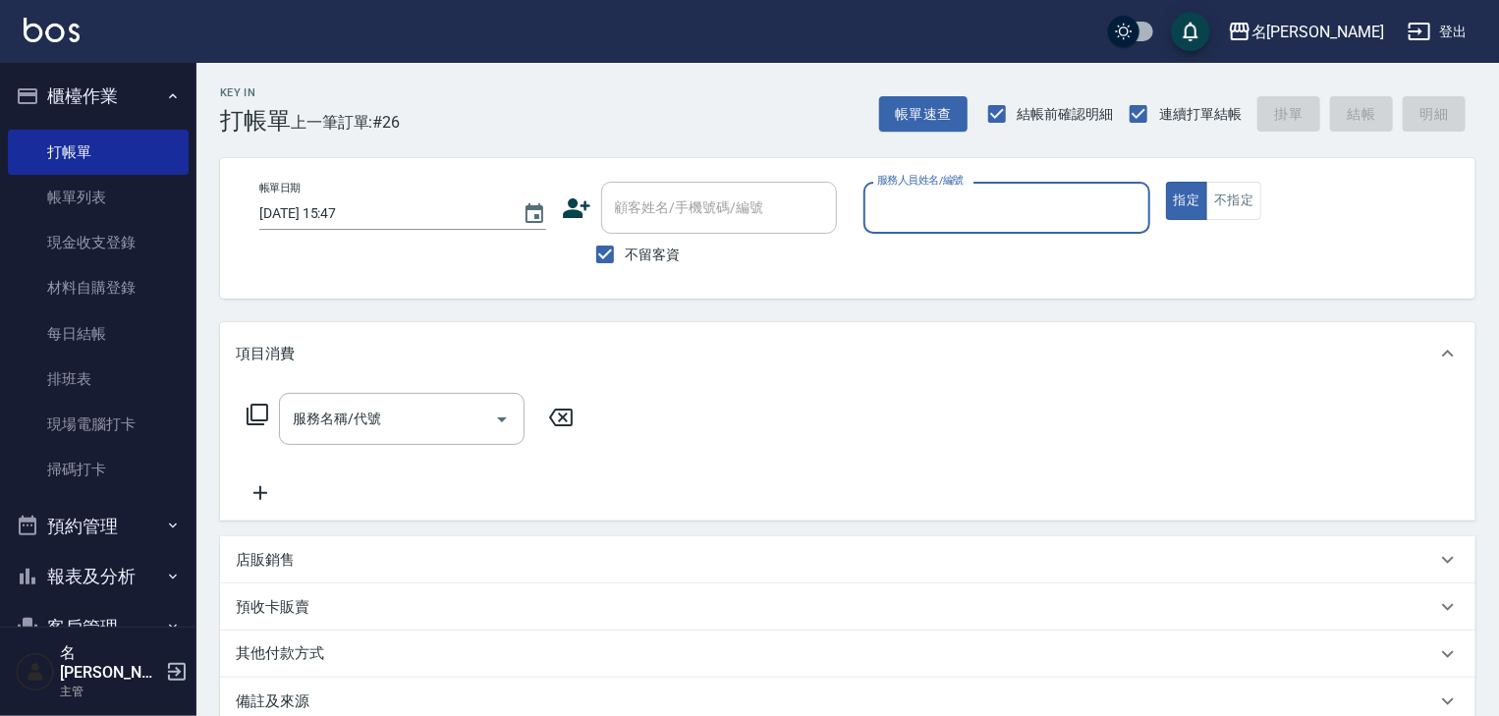
click at [950, 198] on input "服務人員姓名/編號" at bounding box center [1006, 208] width 269 height 34
click at [927, 259] on span "吳姵瑩 -B" at bounding box center [906, 258] width 54 height 21
type input "吳姵瑩-B"
click at [429, 417] on input "服務名稱/代號" at bounding box center [387, 419] width 198 height 34
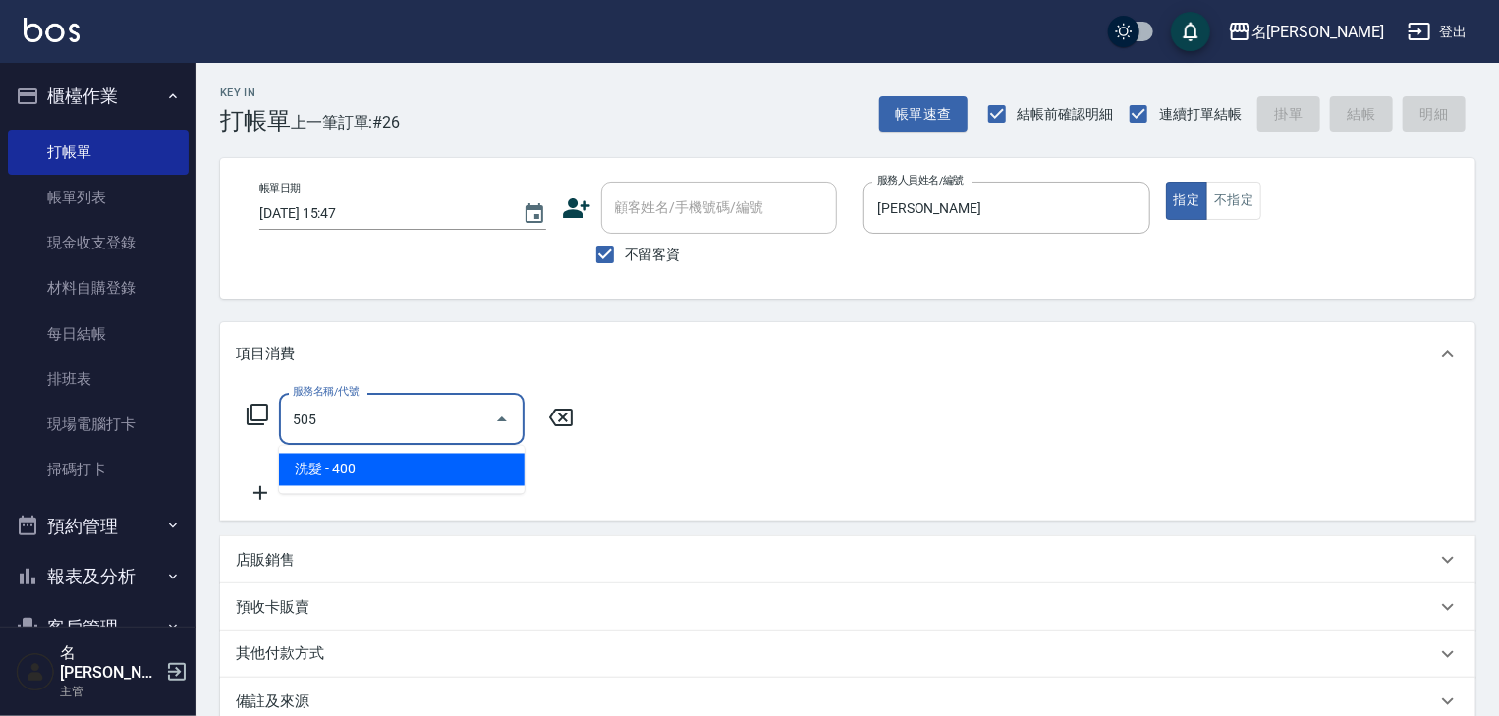
click at [472, 475] on span "洗髮 - 400" at bounding box center [402, 470] width 246 height 32
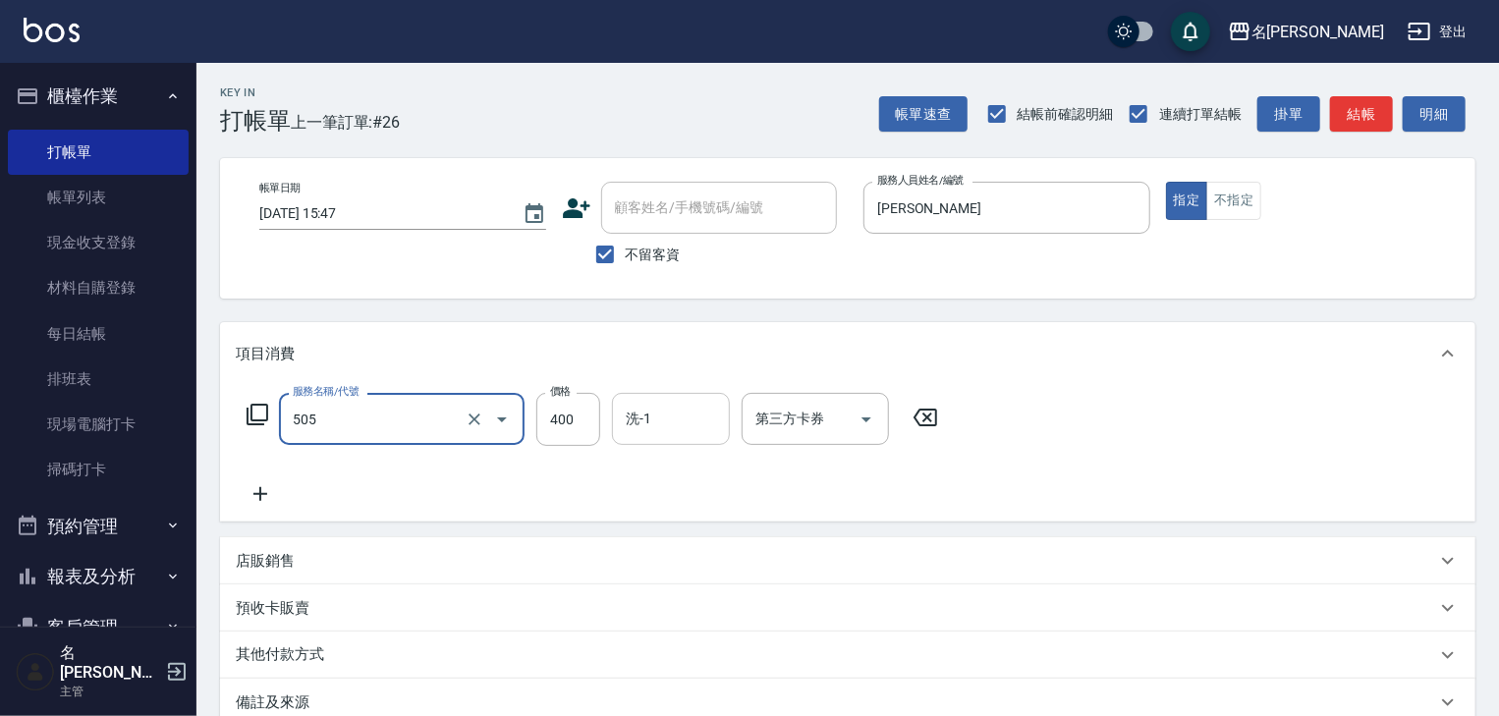
type input "洗髮(505)"
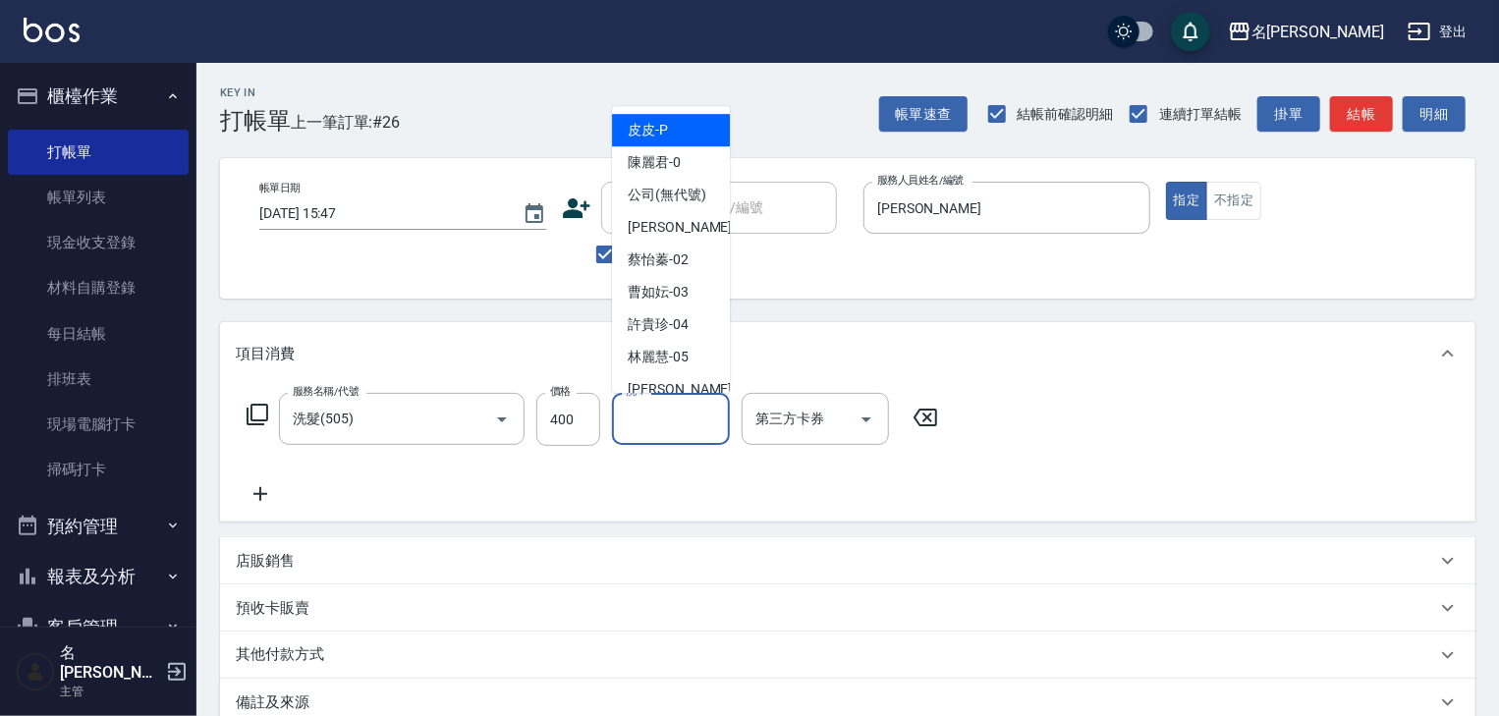
click at [649, 418] on input "洗-1" at bounding box center [671, 419] width 100 height 34
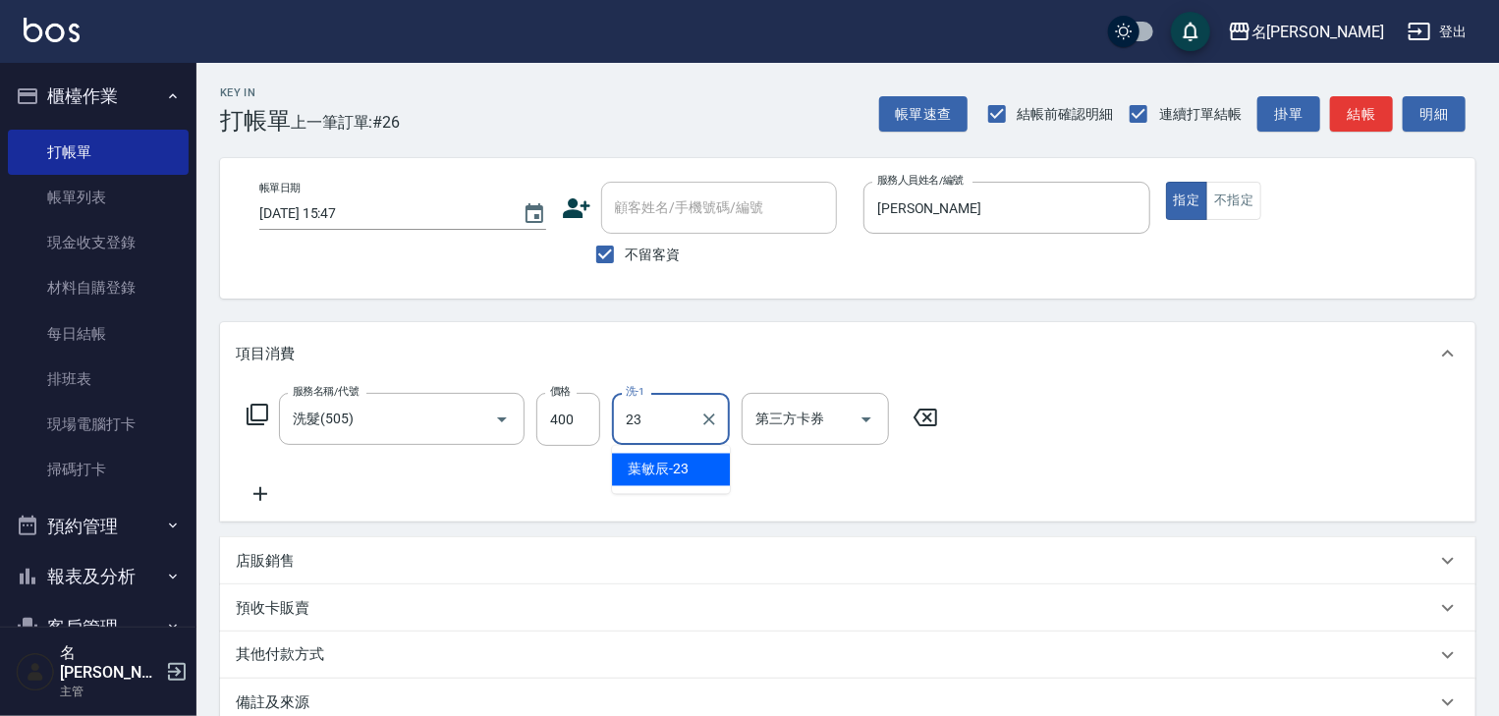
click at [667, 454] on div "葉敏辰 -23" at bounding box center [671, 470] width 118 height 32
type input "葉敏辰-23"
click at [251, 490] on icon at bounding box center [260, 494] width 49 height 24
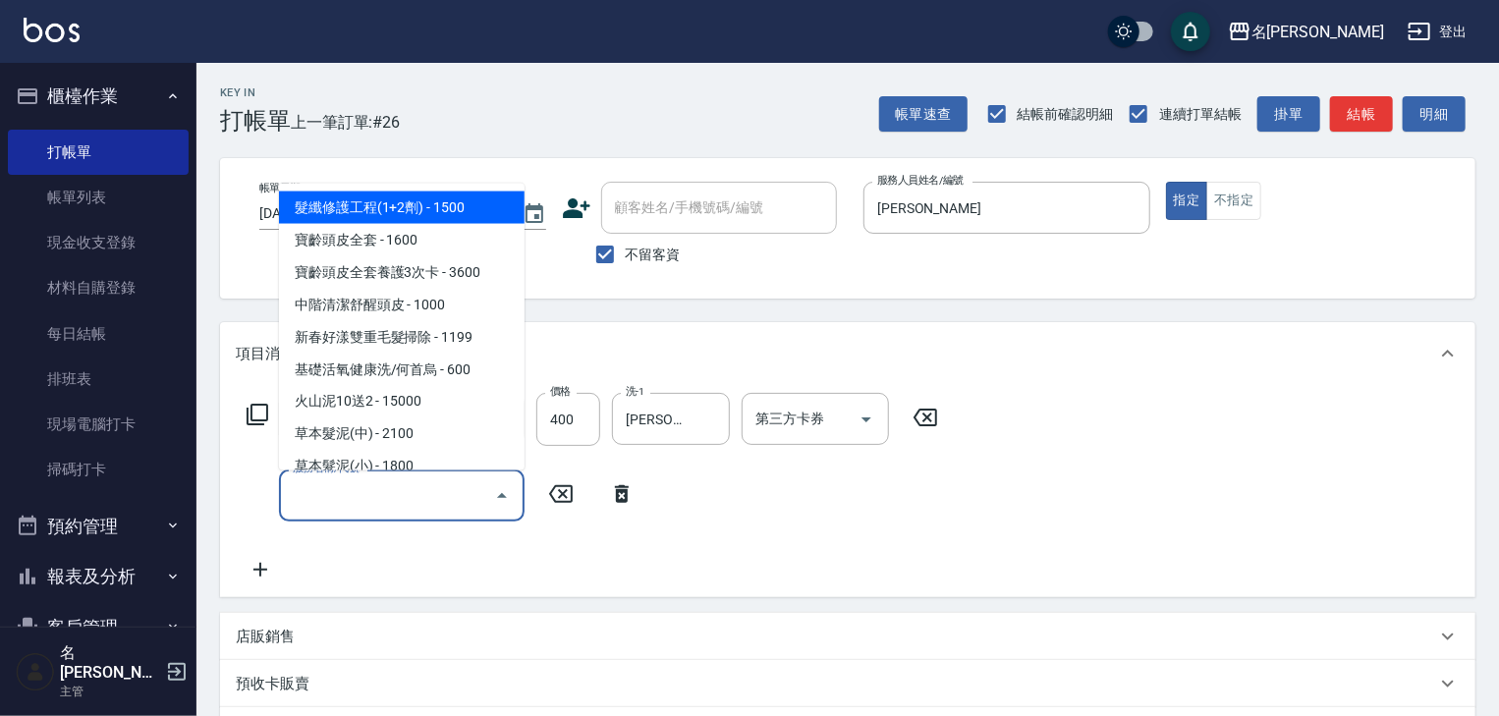
click at [314, 503] on input "服務名稱/代號" at bounding box center [387, 495] width 198 height 34
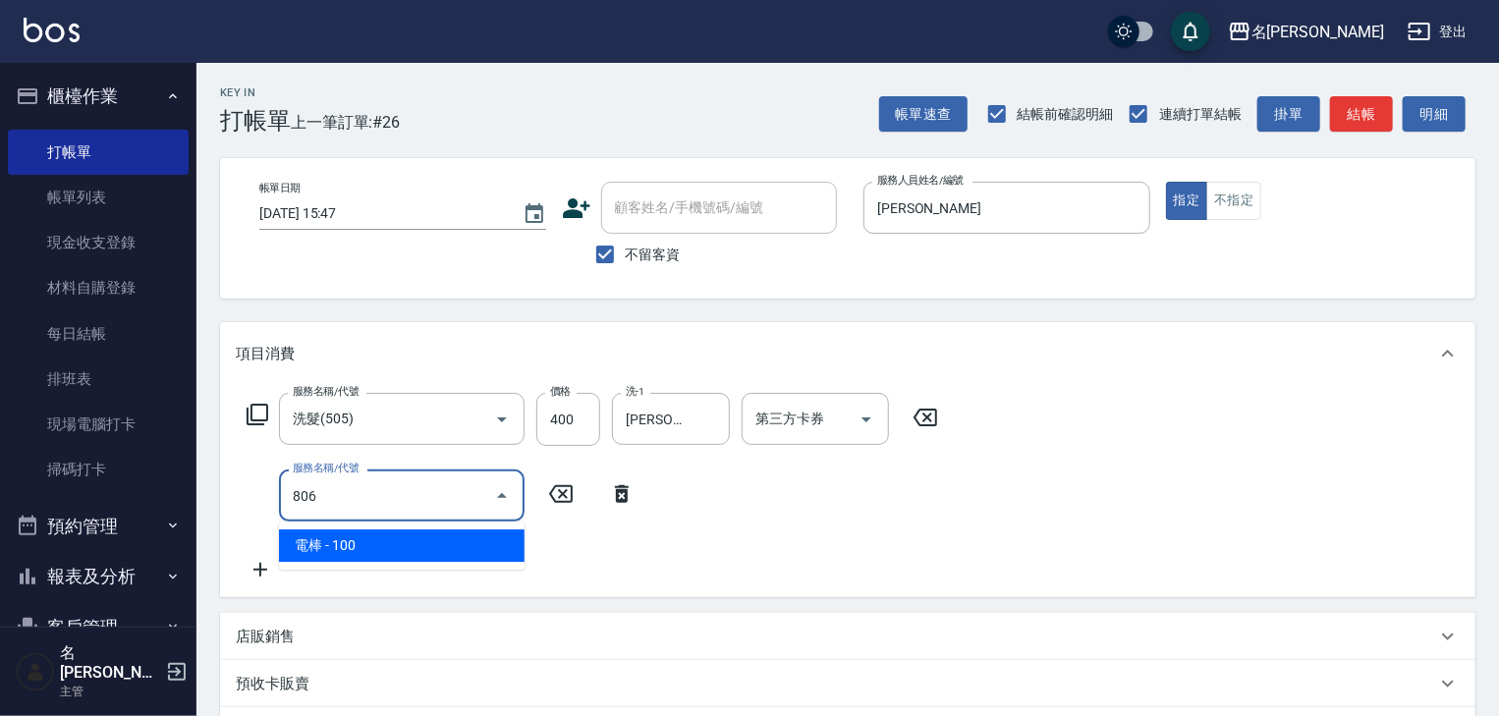
click at [379, 554] on span "電棒 - 100" at bounding box center [402, 545] width 246 height 32
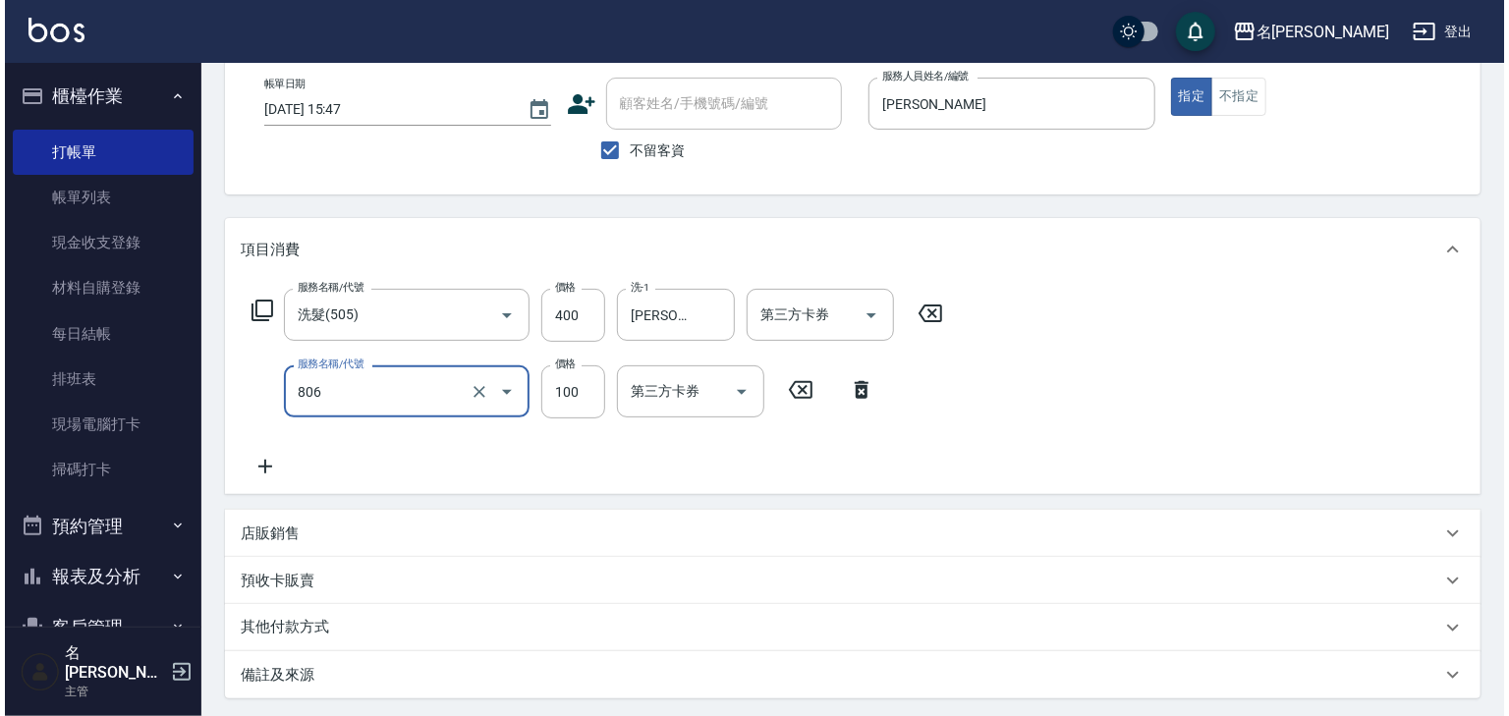
scroll to position [306, 0]
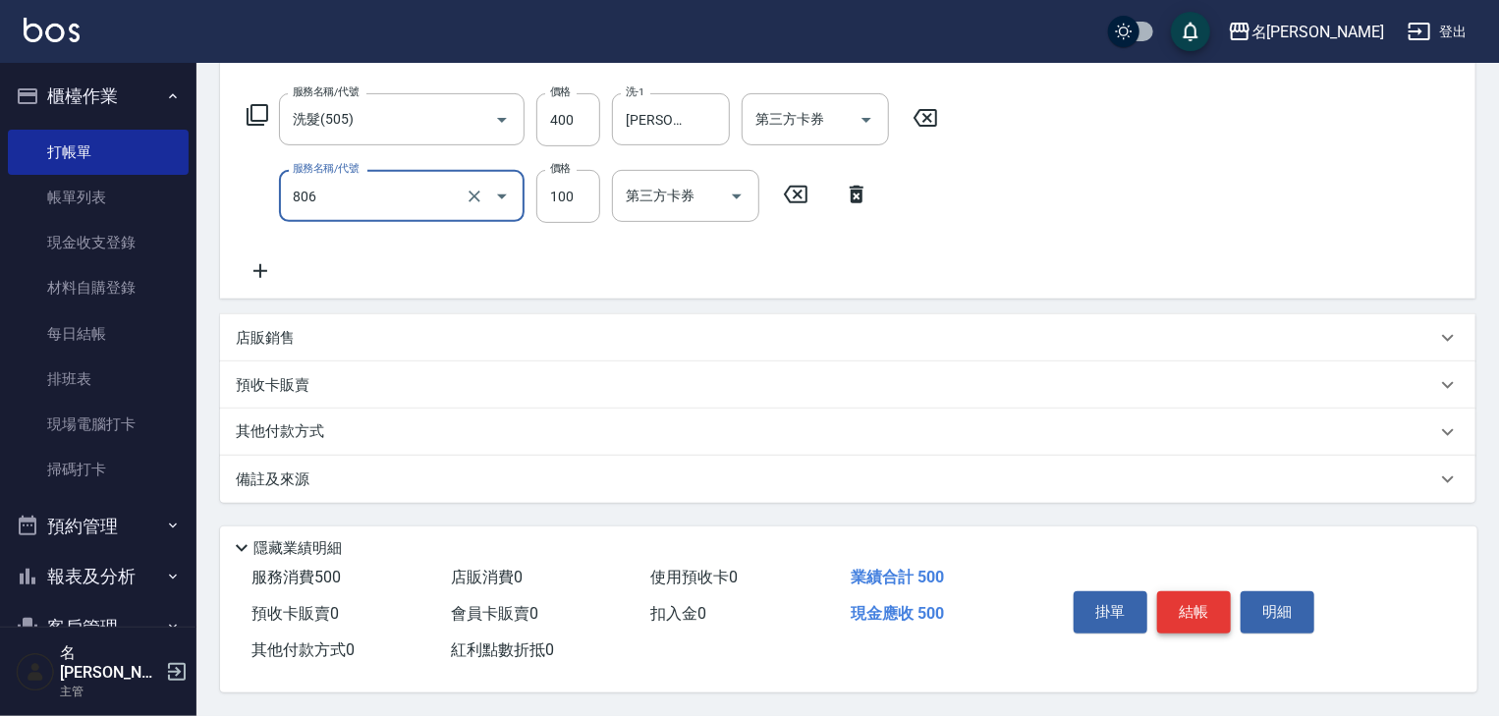
type input "電棒(806)"
click at [1190, 612] on button "結帳" at bounding box center [1194, 611] width 74 height 41
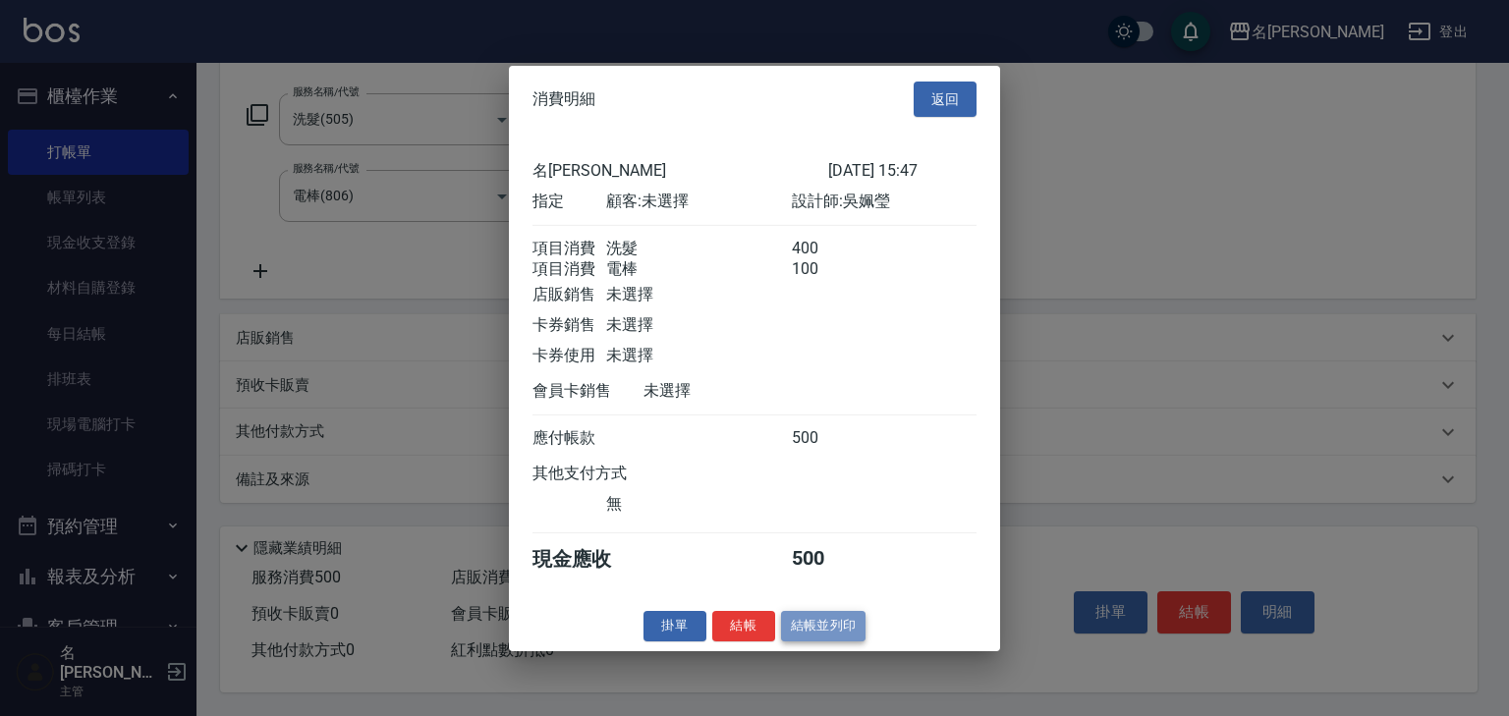
click at [792, 640] on button "結帳並列印" at bounding box center [823, 626] width 85 height 30
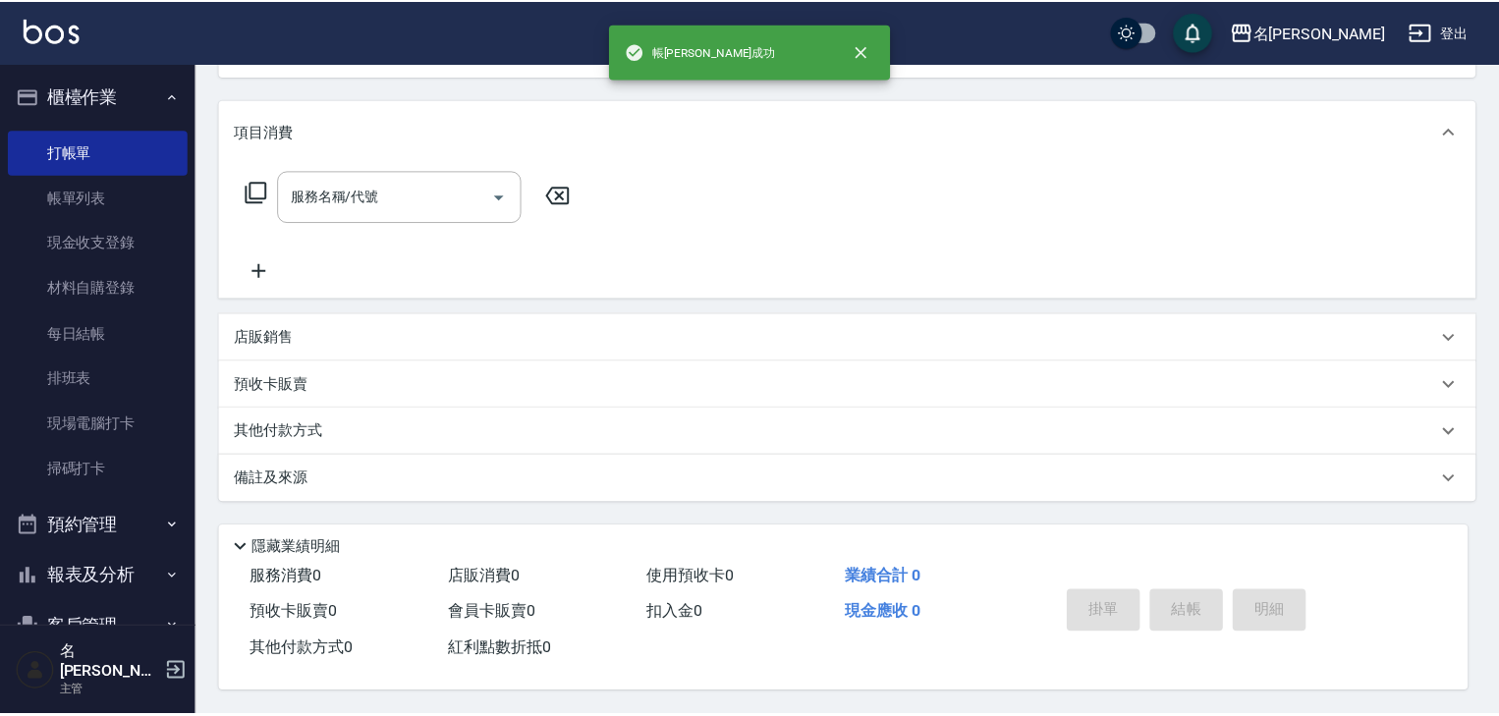
scroll to position [0, 0]
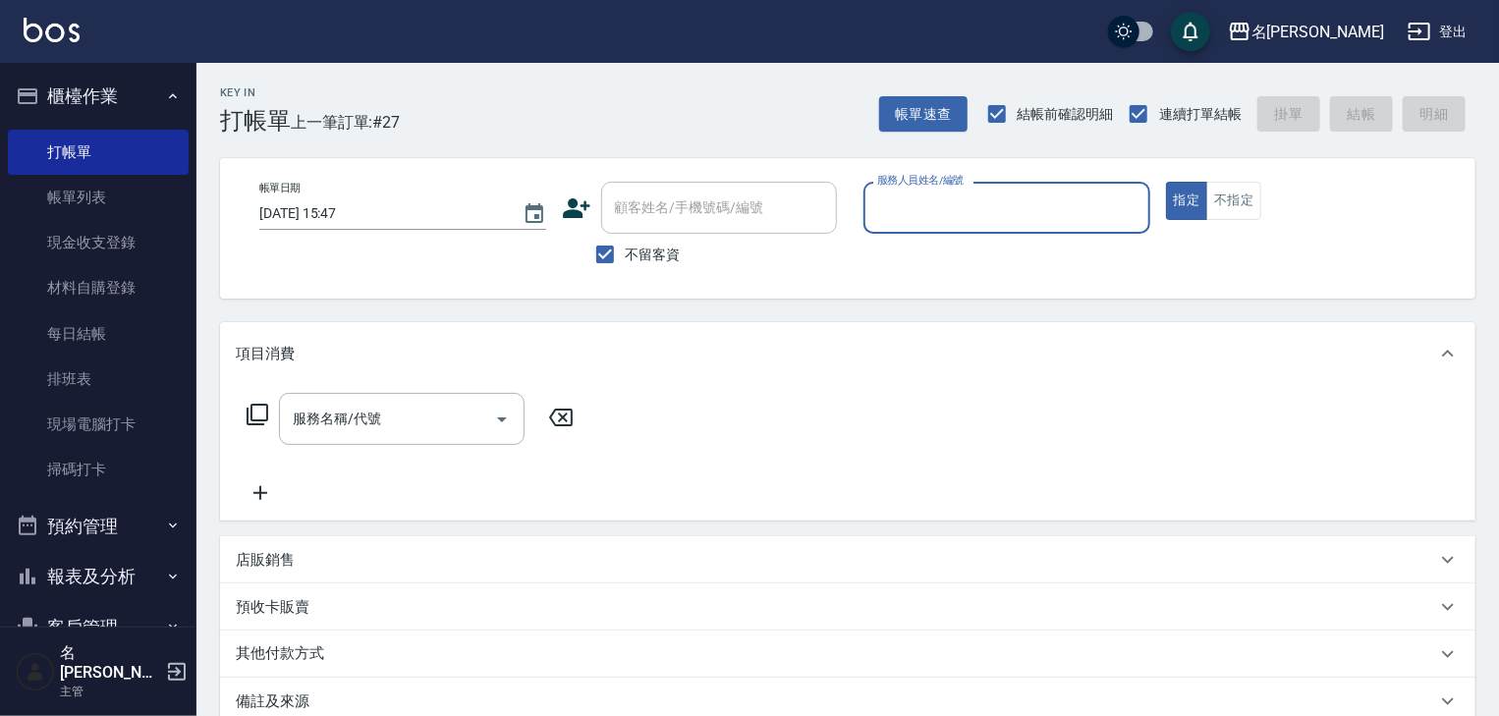
click at [958, 218] on input "服務人員姓名/編號" at bounding box center [1006, 208] width 269 height 34
type input "505"
click at [1131, 213] on icon "Clear" at bounding box center [1130, 208] width 20 height 20
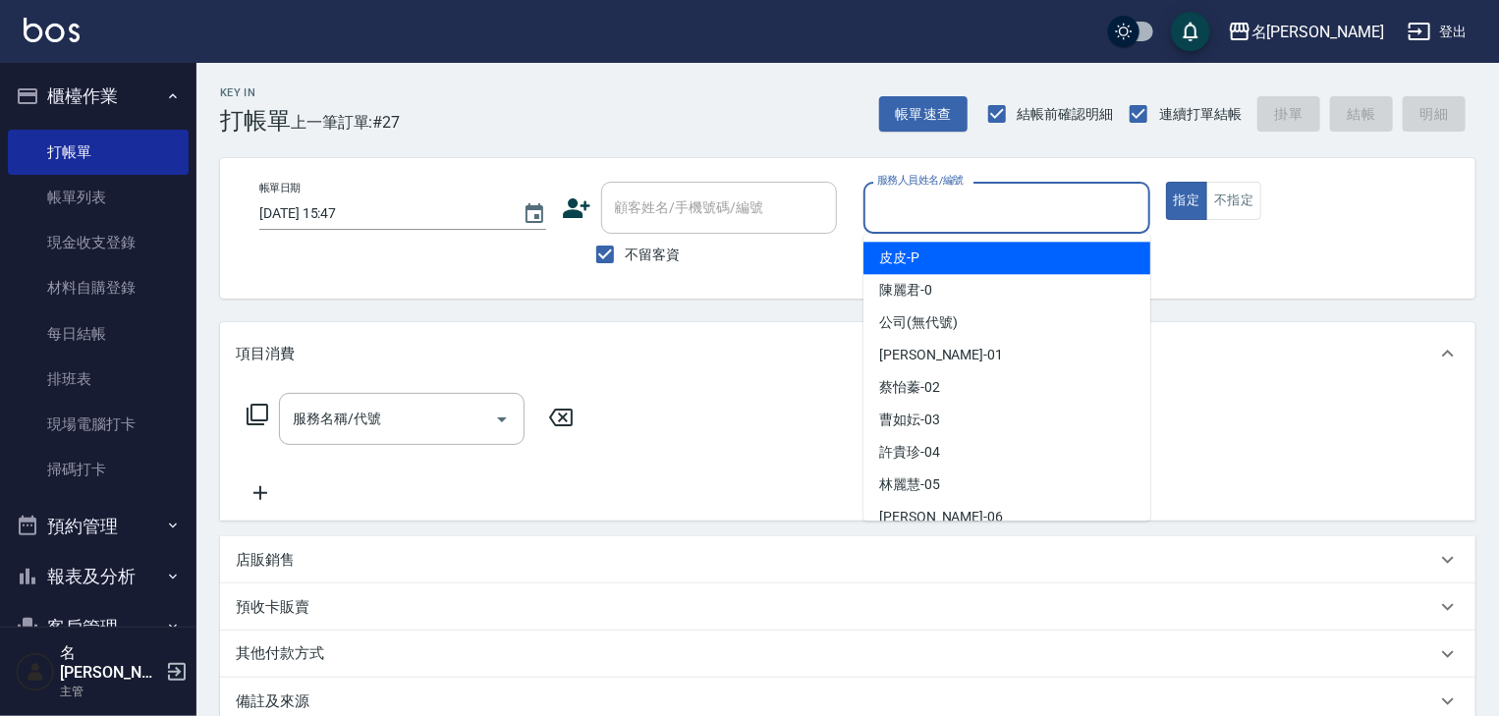
click at [980, 207] on input "服務人員姓名/編號" at bounding box center [1006, 208] width 269 height 34
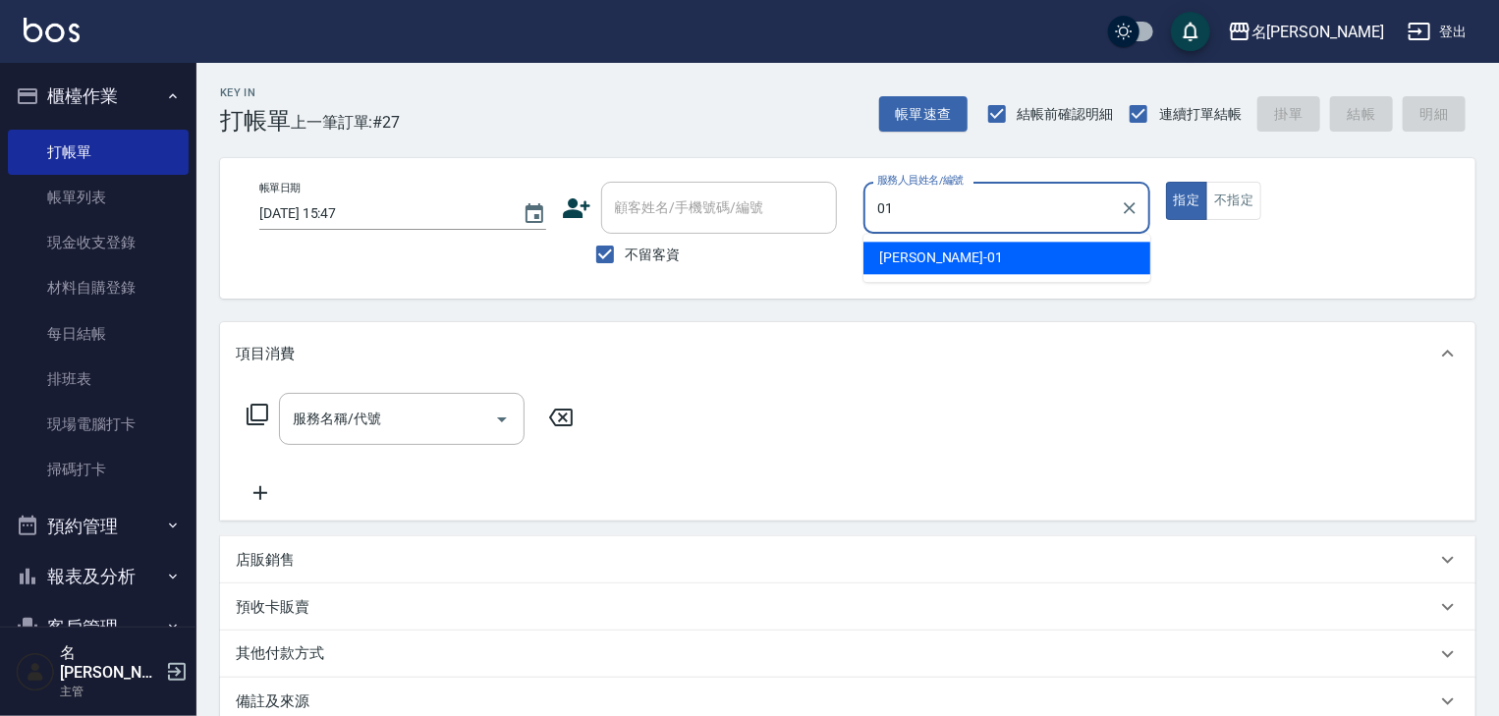
click at [937, 255] on div "Joyce -01" at bounding box center [1006, 258] width 287 height 32
type input "Joyce-01"
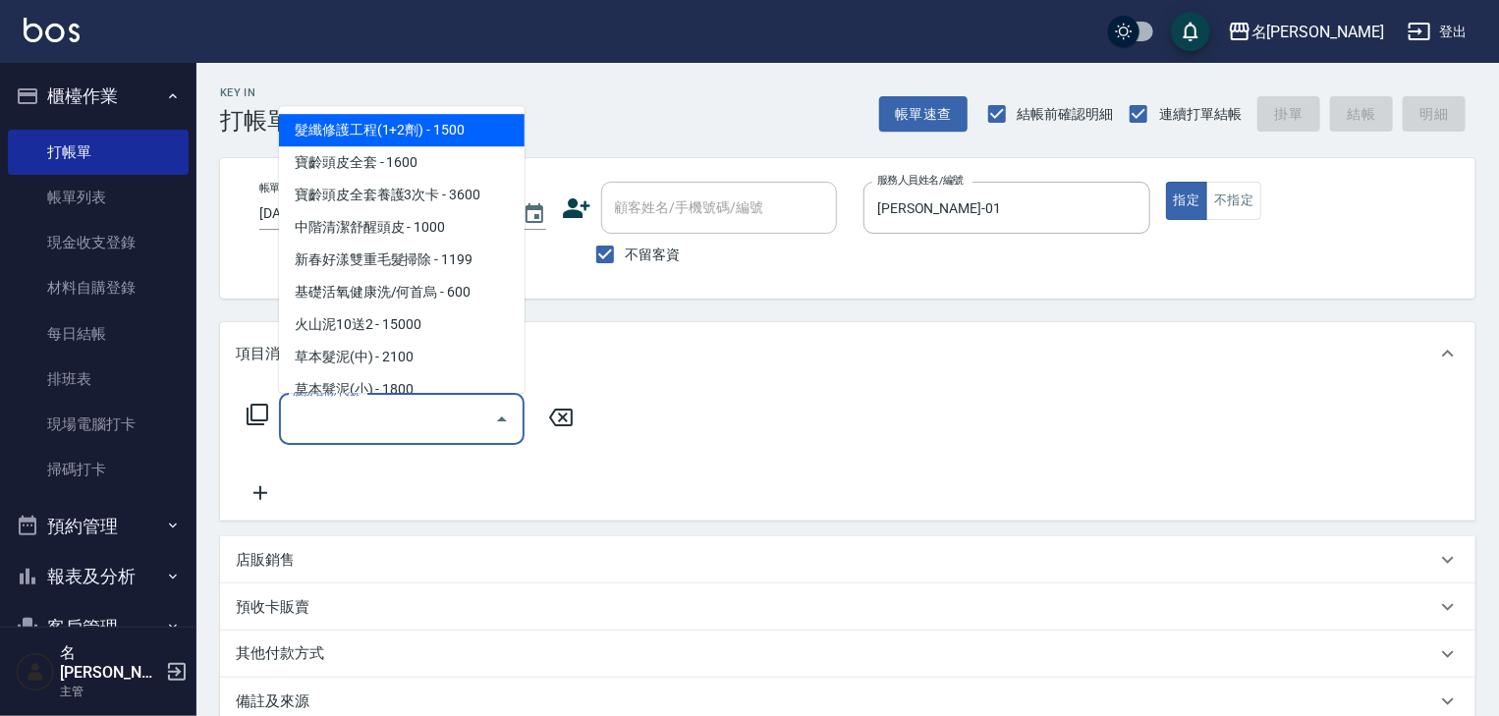
click at [380, 403] on input "服務名稱/代號" at bounding box center [387, 419] width 198 height 34
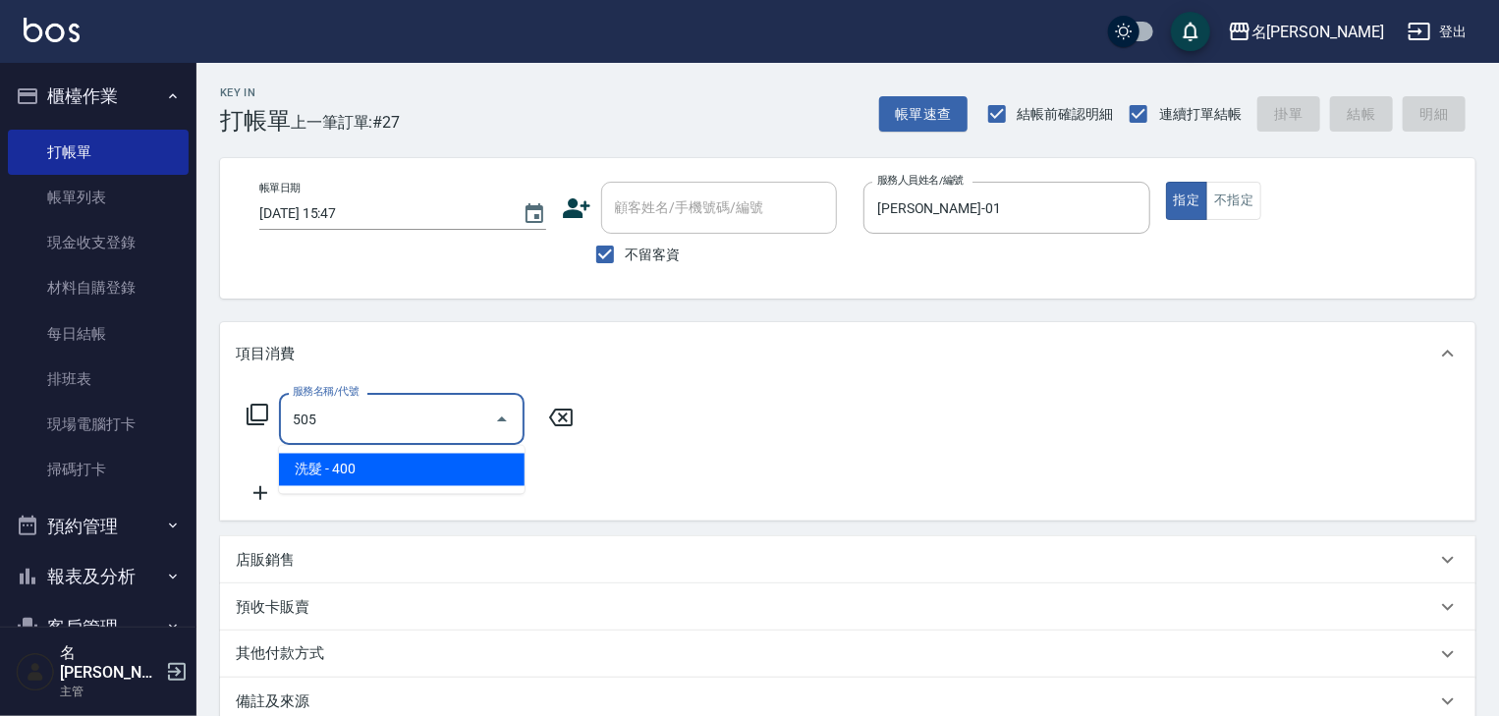
click at [409, 463] on span "洗髮 - 400" at bounding box center [402, 470] width 246 height 32
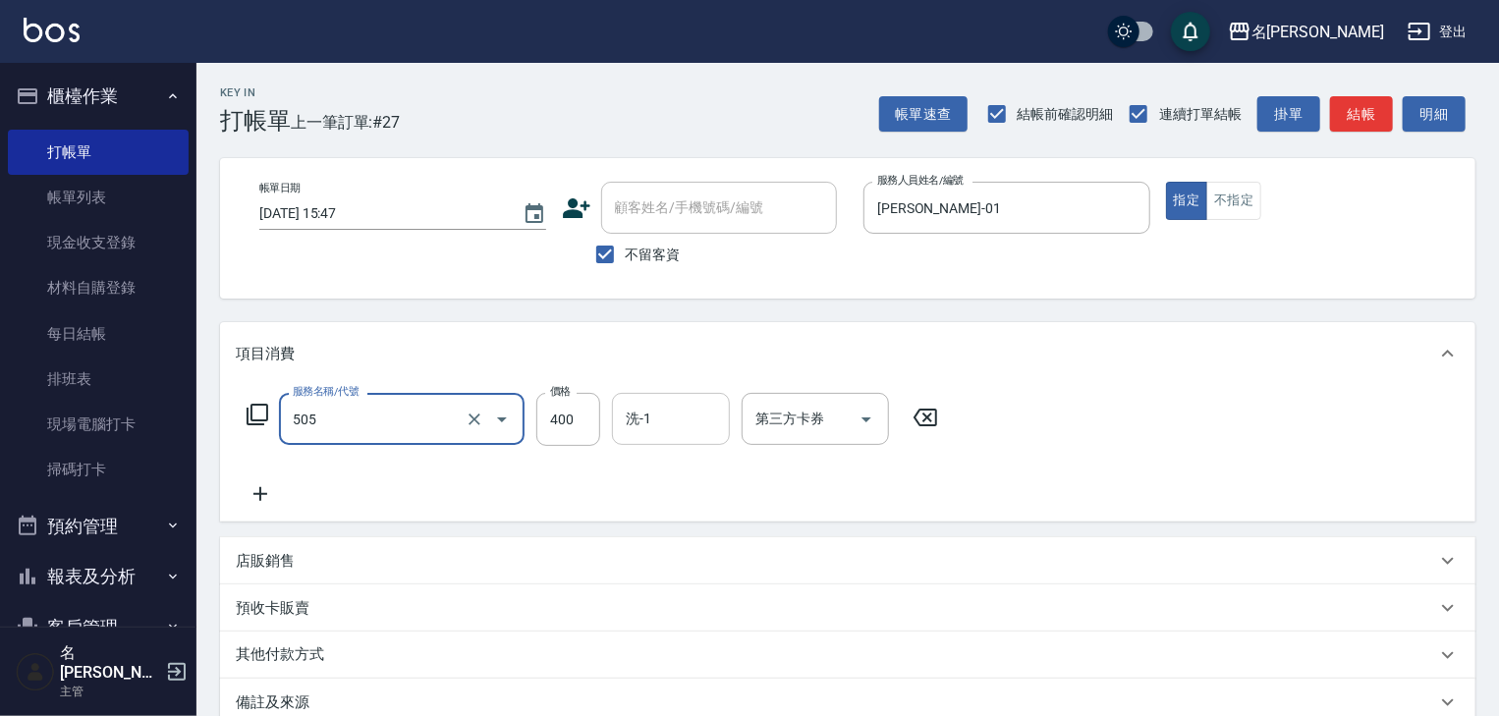
type input "洗髮(505)"
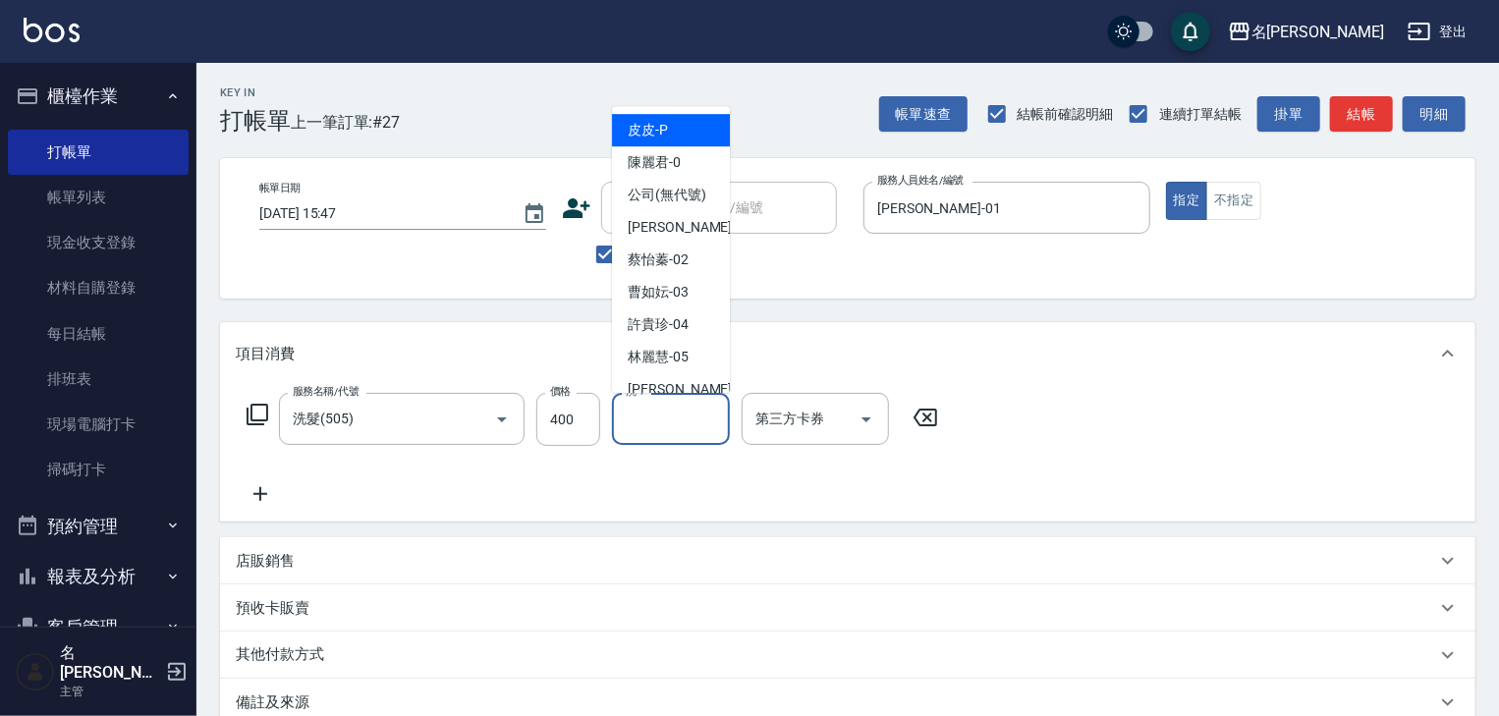
click at [664, 422] on input "洗-1" at bounding box center [671, 419] width 100 height 34
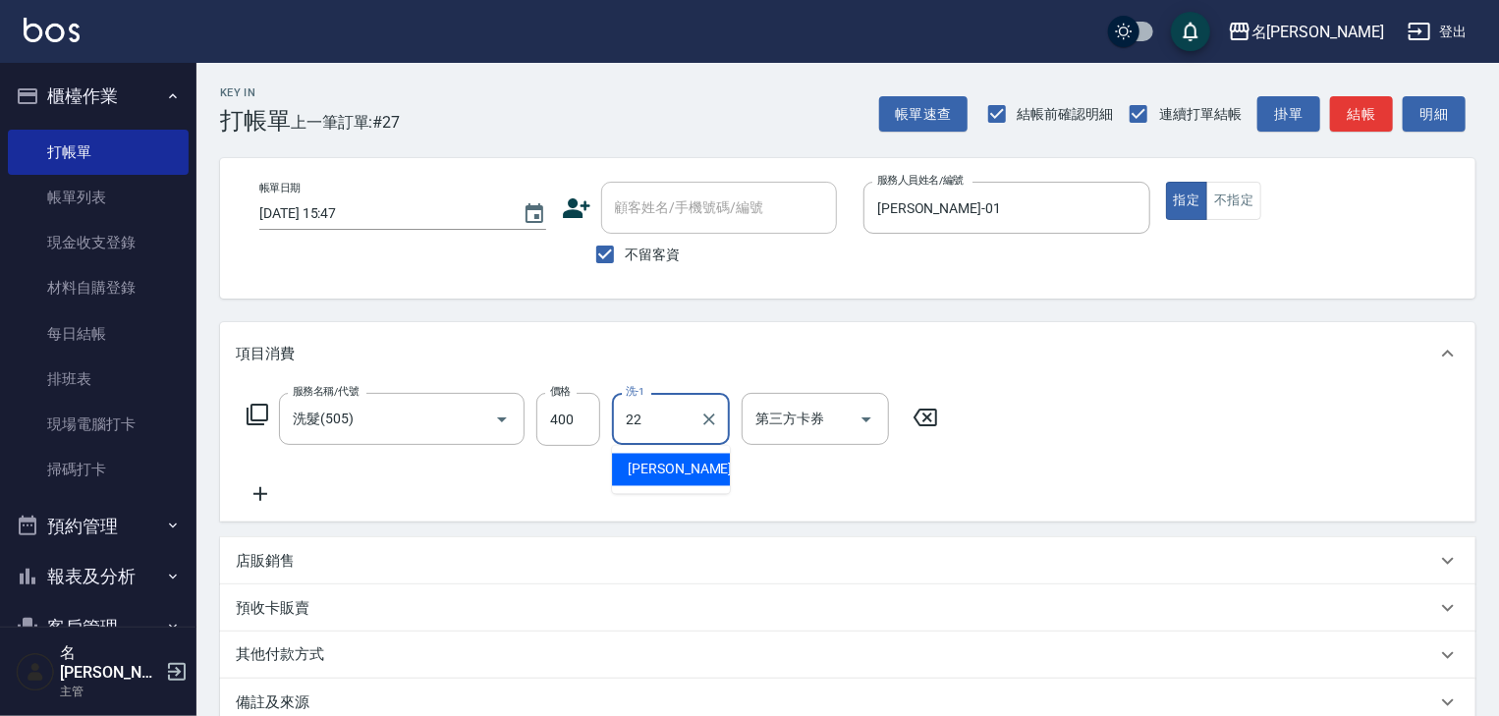
click at [652, 466] on span "王婕宇 -22" at bounding box center [690, 470] width 124 height 21
type input "王婕宇-22"
click at [251, 491] on icon at bounding box center [260, 494] width 49 height 24
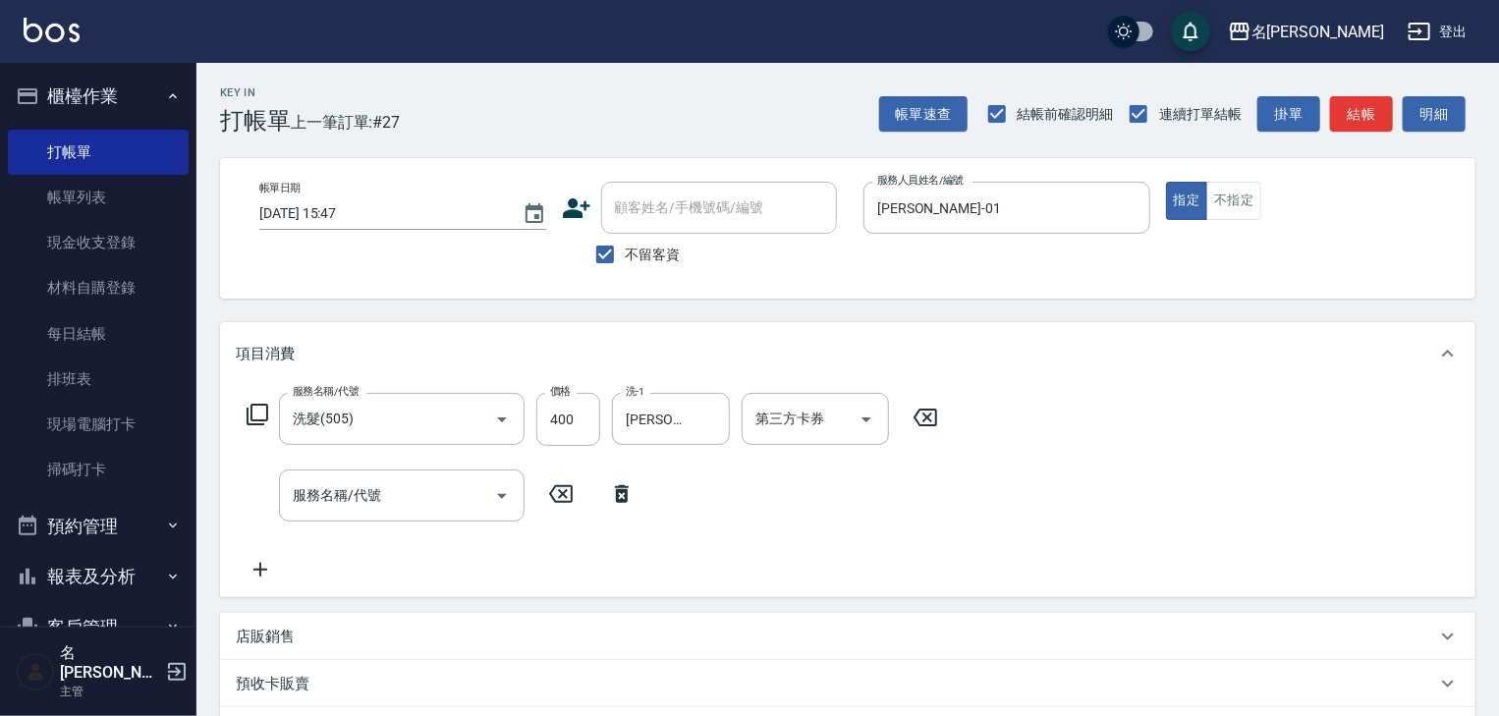
click at [256, 409] on icon at bounding box center [258, 415] width 24 height 24
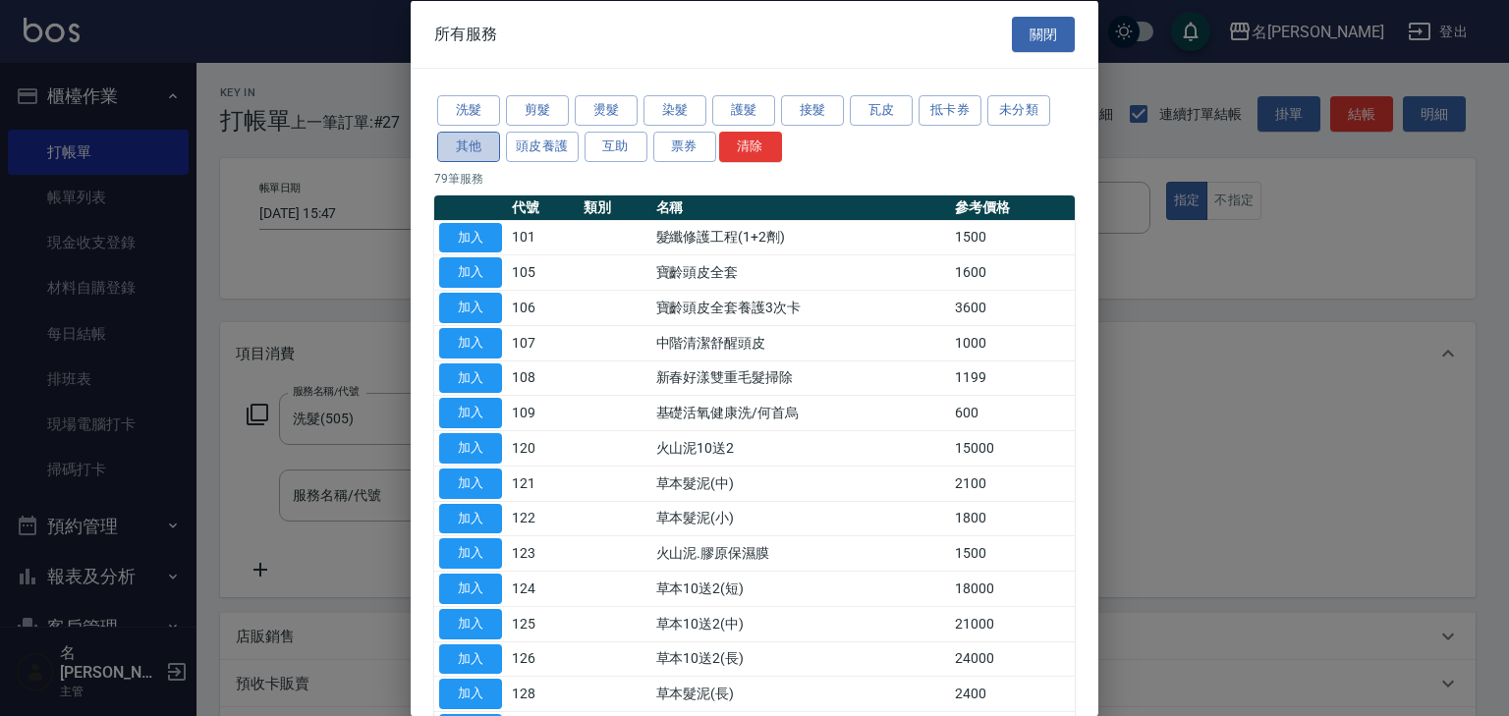
click at [477, 151] on button "其他" at bounding box center [468, 146] width 63 height 30
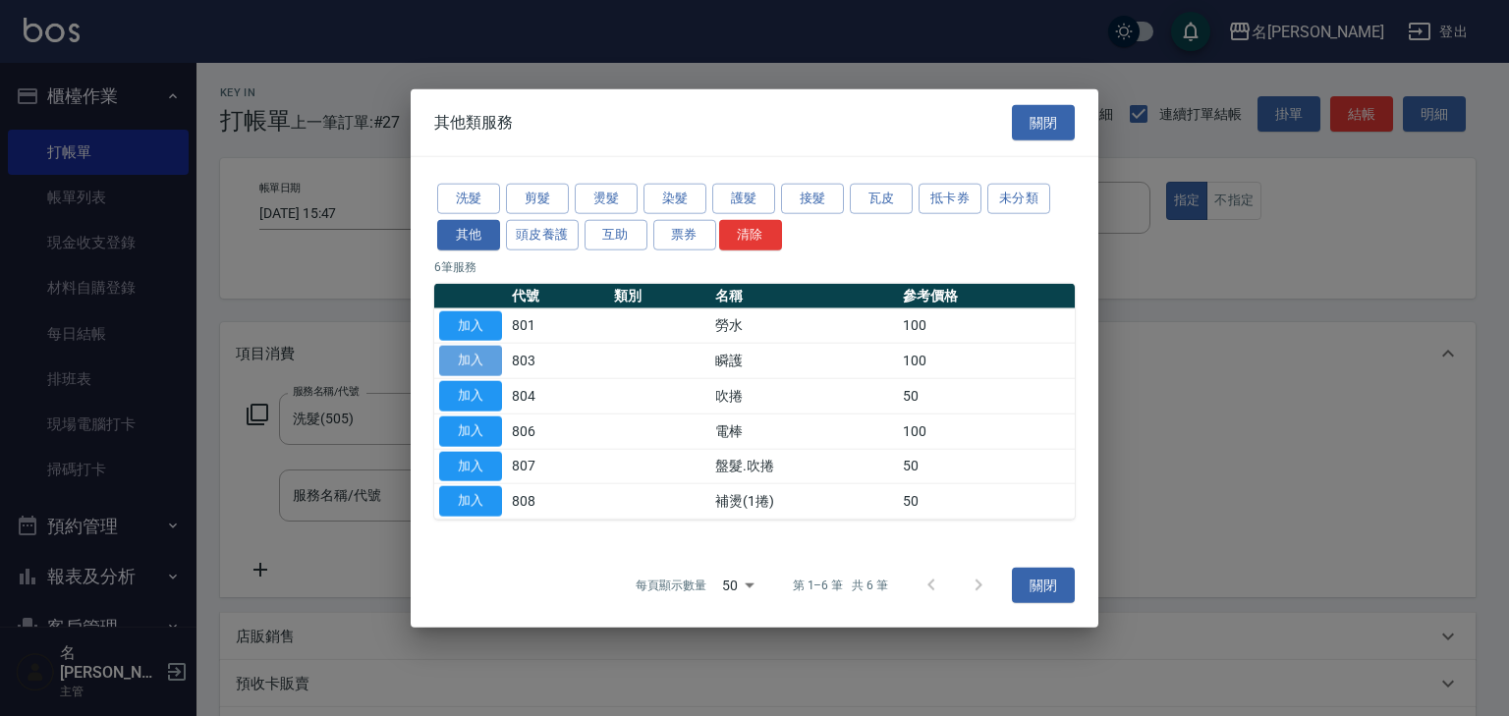
click at [475, 349] on button "加入" at bounding box center [470, 361] width 63 height 30
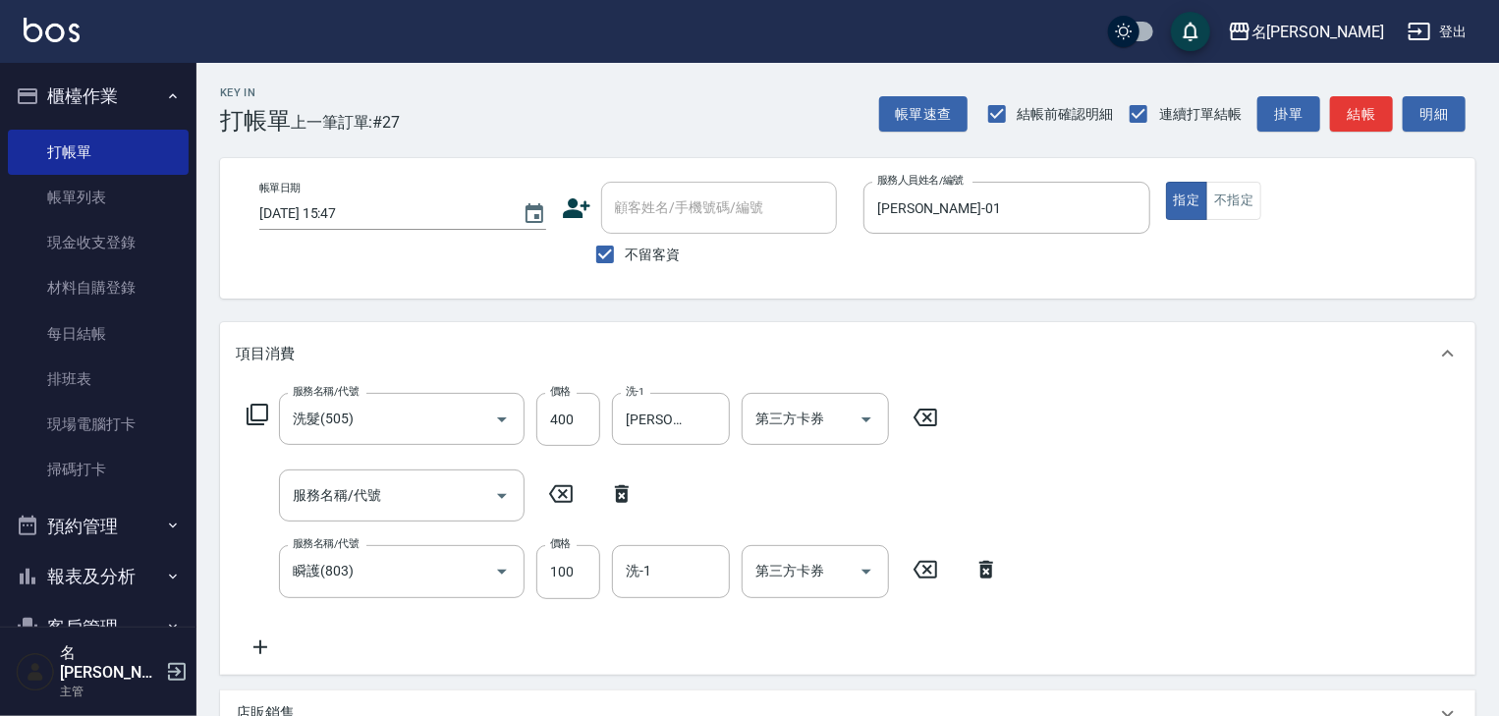
click at [617, 495] on icon at bounding box center [622, 494] width 14 height 18
type input "瞬護(803)"
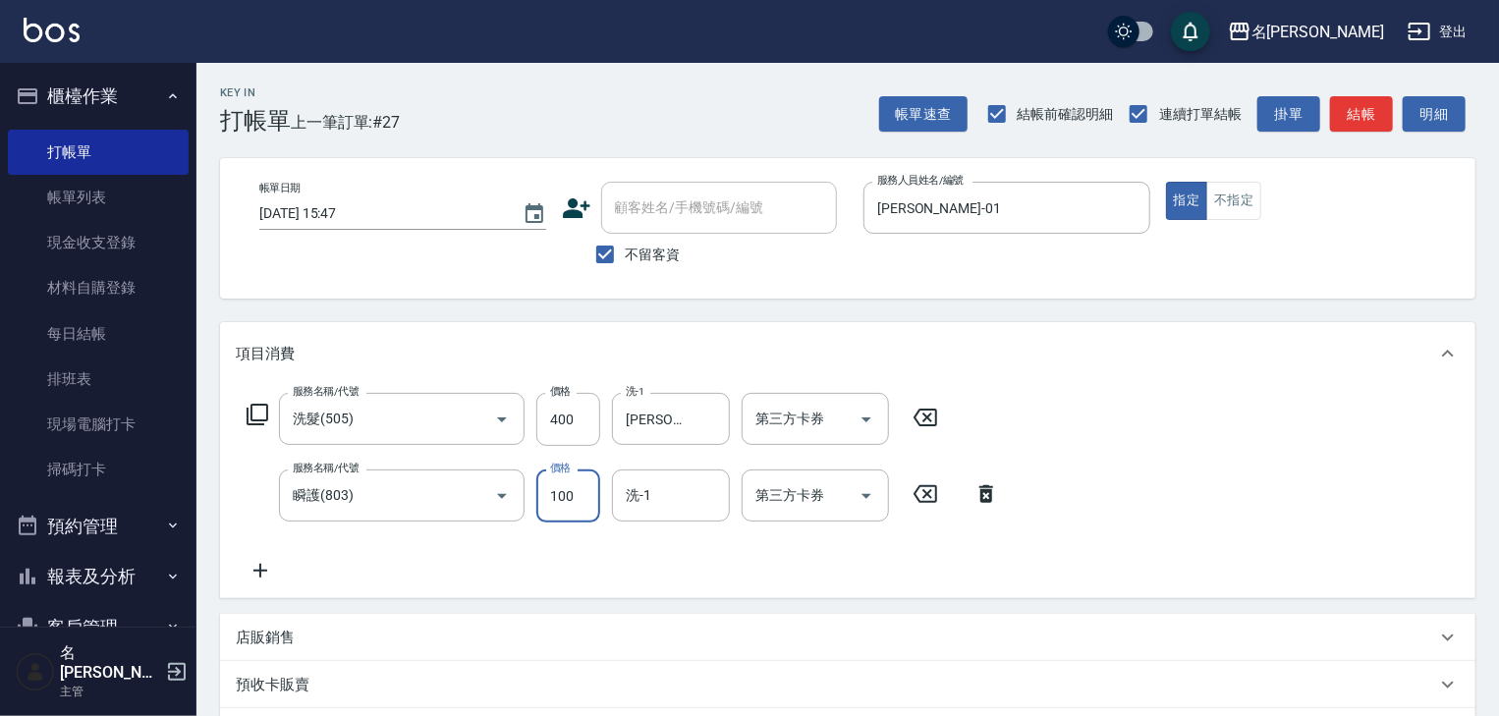
click at [556, 480] on input "100" at bounding box center [568, 495] width 64 height 53
type input "500"
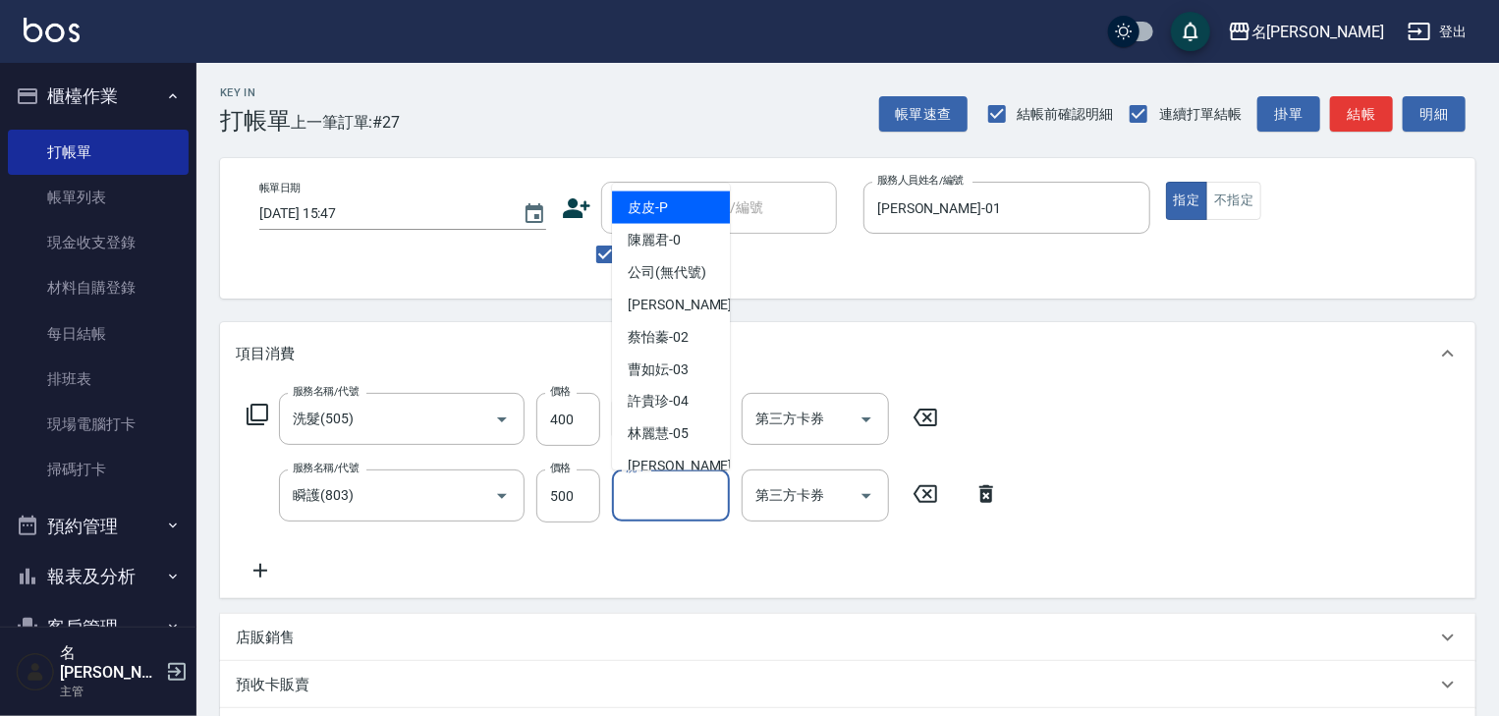
click at [680, 511] on input "洗-1" at bounding box center [671, 495] width 100 height 34
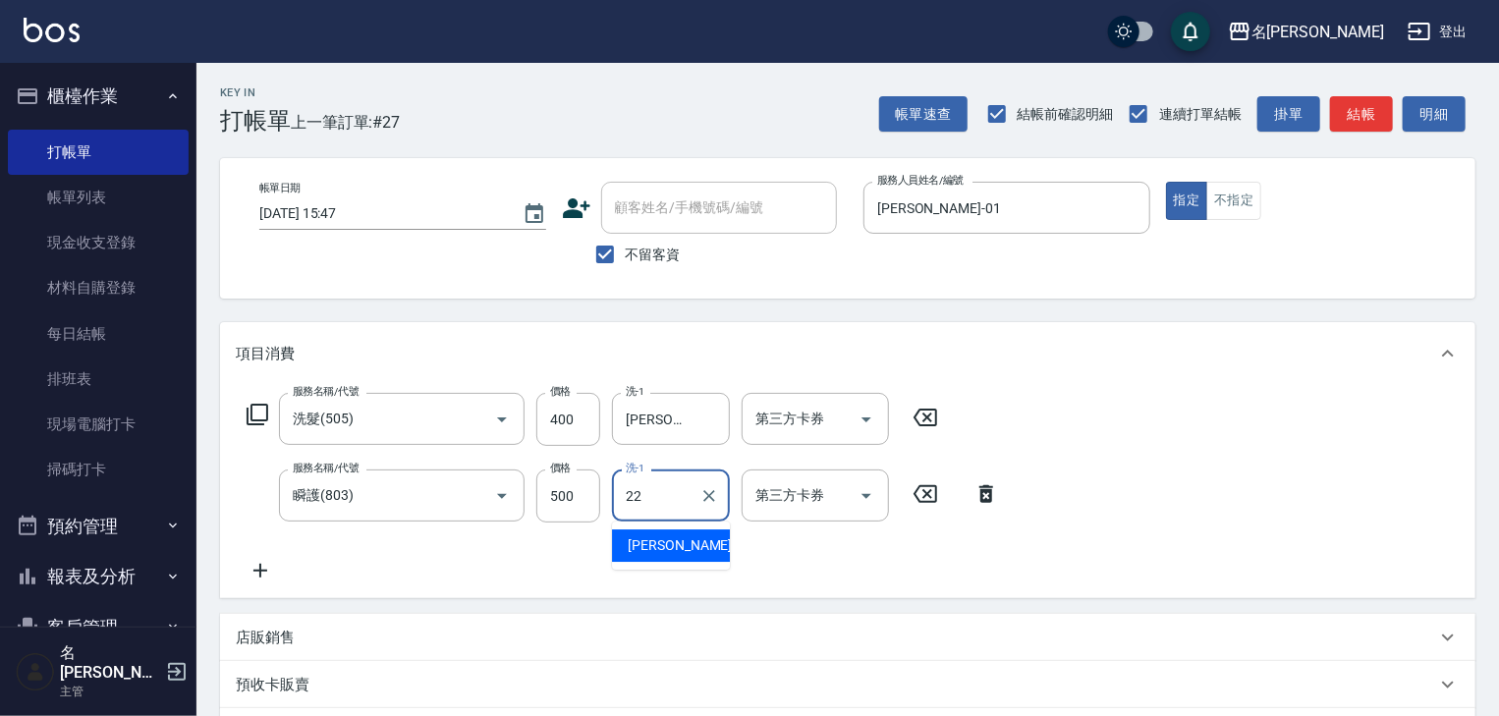
click at [676, 538] on span "王婕宇 -22" at bounding box center [690, 545] width 124 height 21
type input "王婕宇-22"
click at [316, 629] on div "店販銷售" at bounding box center [836, 638] width 1200 height 21
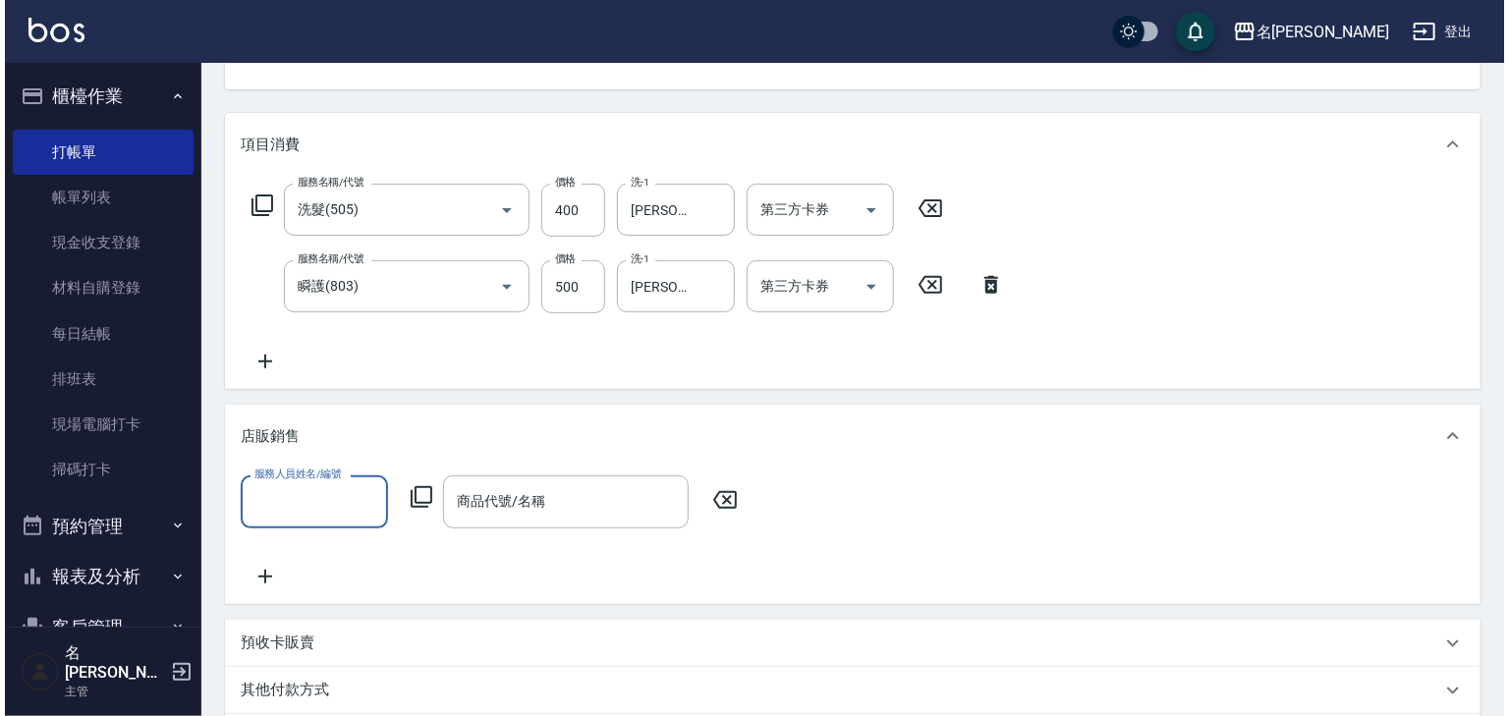
scroll to position [314, 0]
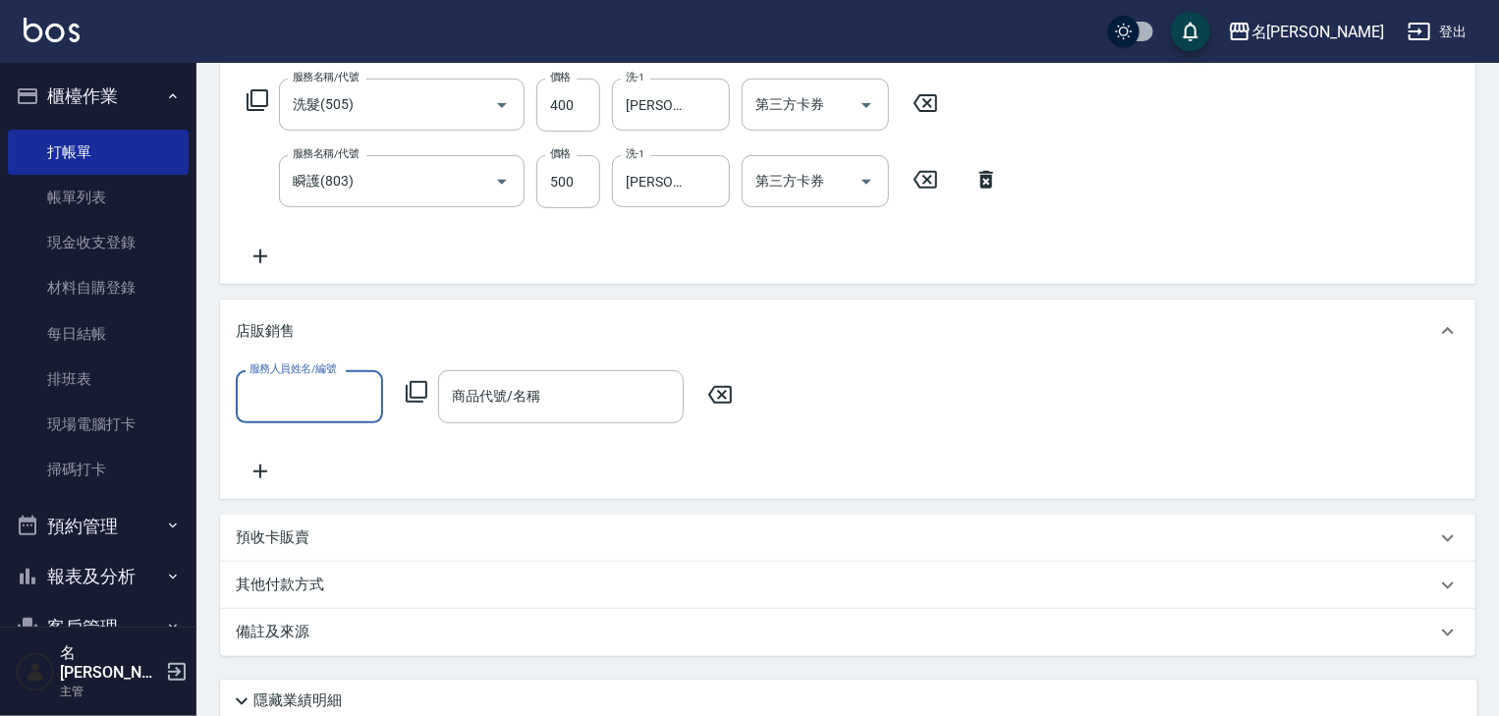
click at [278, 397] on input "服務人員姓名/編號" at bounding box center [310, 396] width 130 height 34
click at [322, 460] on div "Joyce -01" at bounding box center [309, 446] width 147 height 32
type input "Joyce-01"
click at [413, 387] on icon at bounding box center [417, 392] width 24 height 24
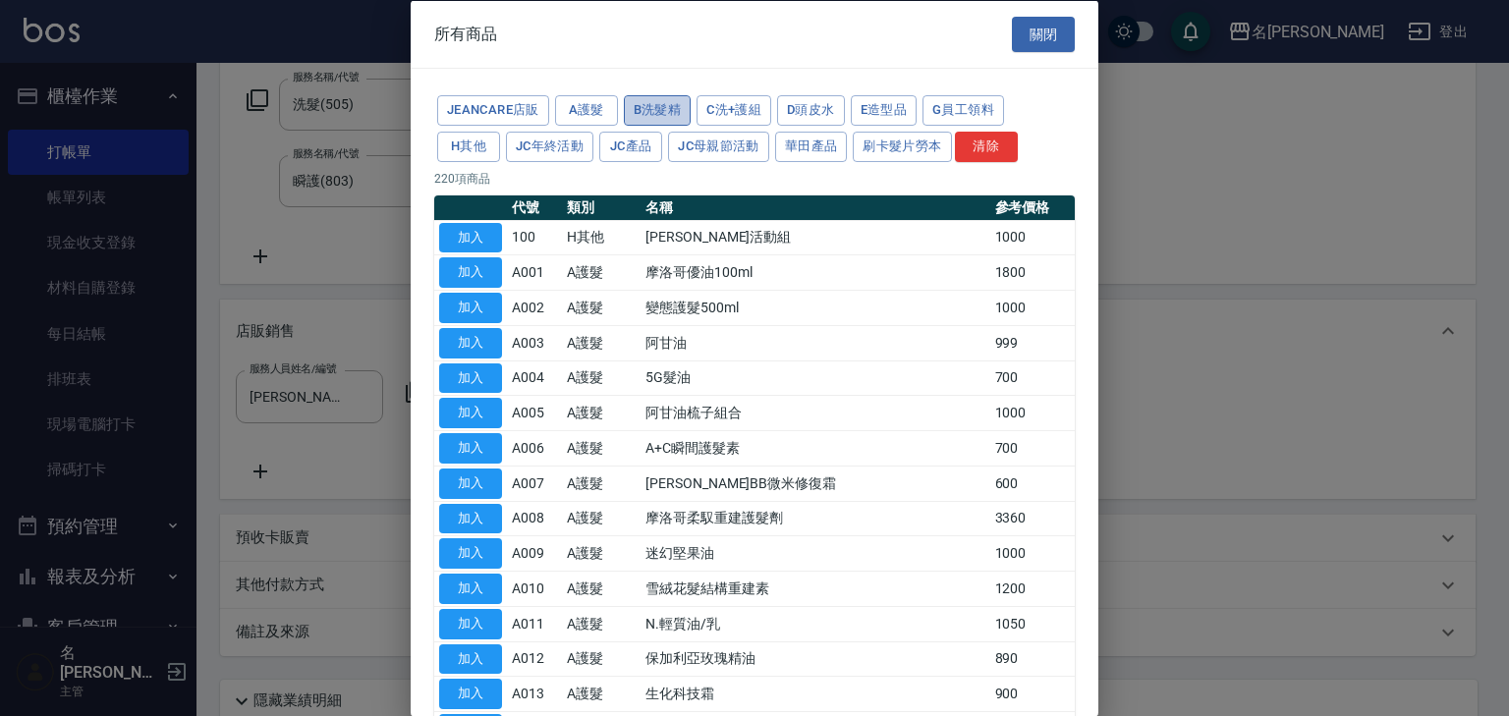
click at [662, 113] on button "B洗髮精" at bounding box center [658, 110] width 68 height 30
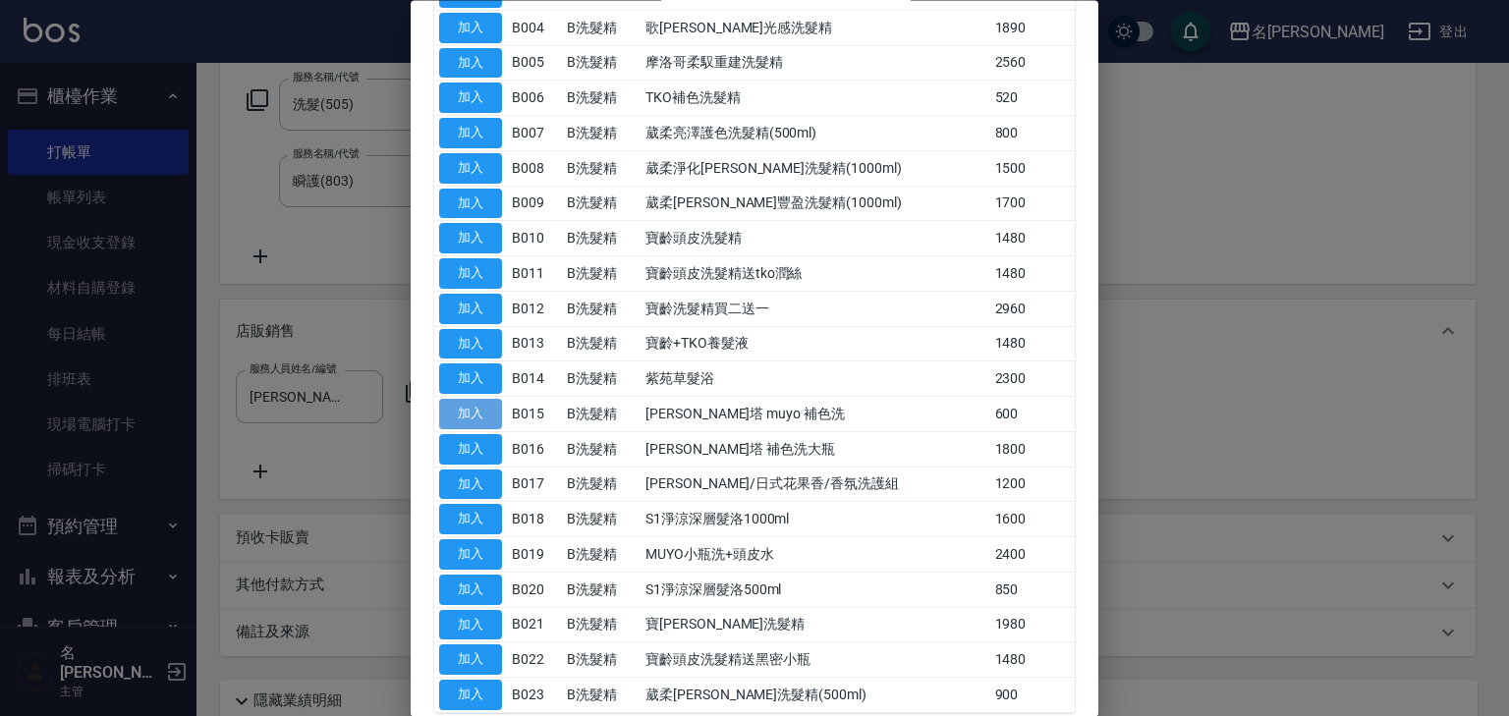
click at [484, 413] on button "加入" at bounding box center [470, 415] width 63 height 30
type input "雷娜塔 muyo 補色洗"
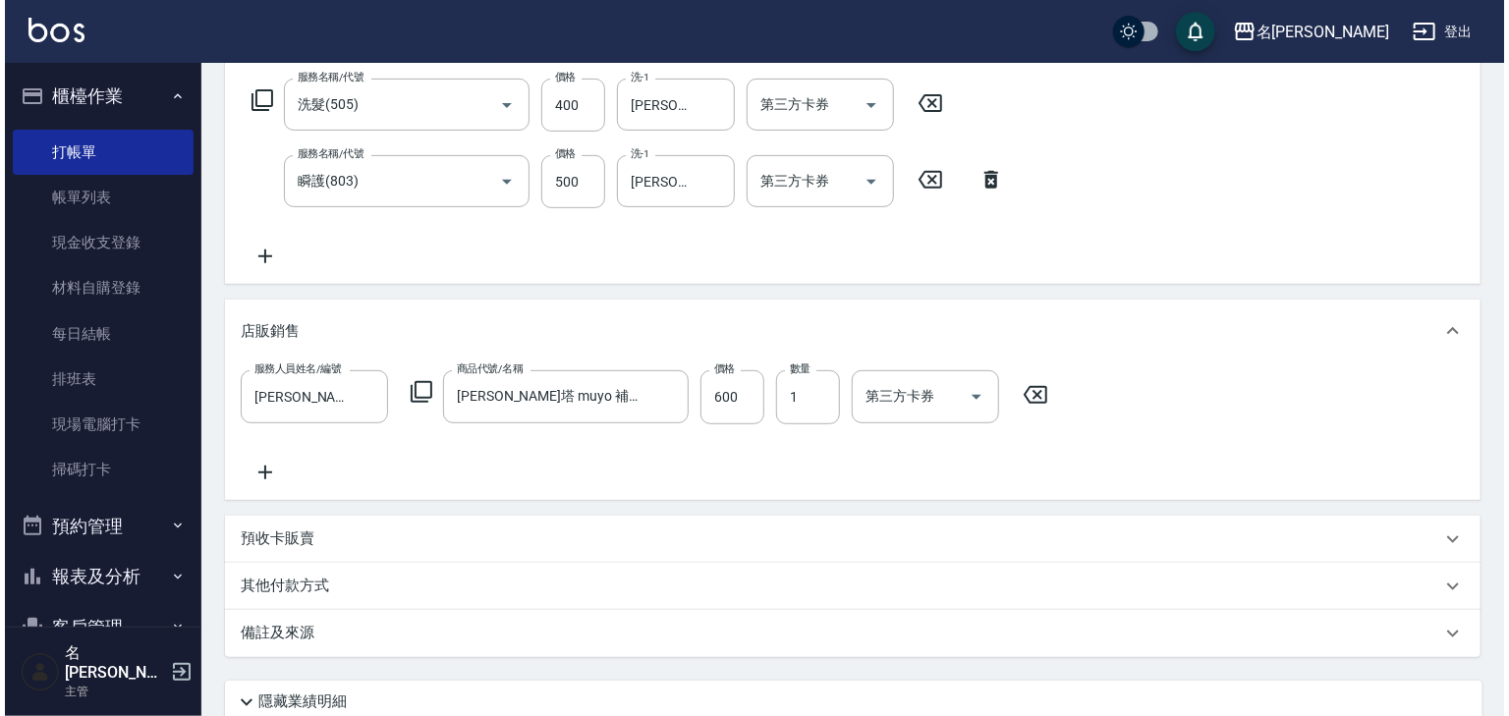
scroll to position [474, 0]
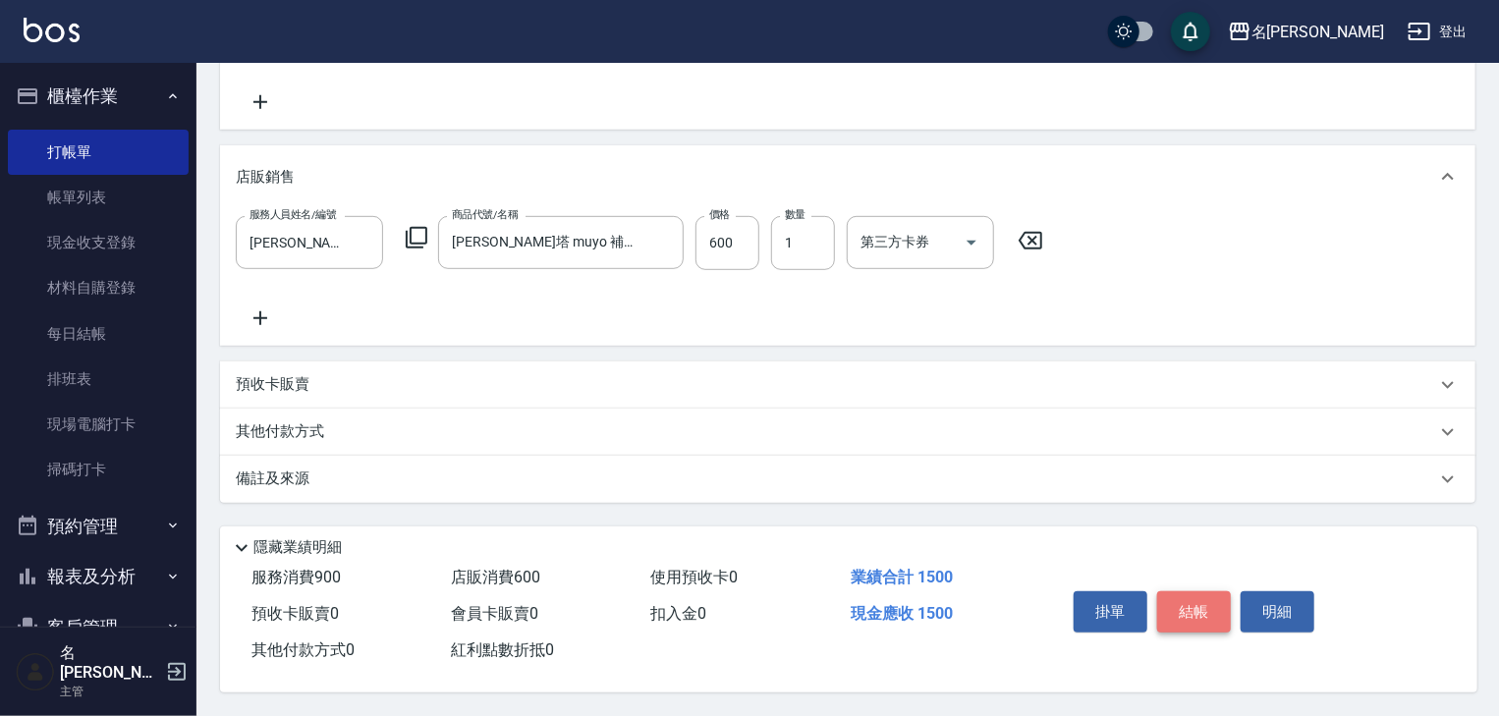
click at [1187, 613] on button "結帳" at bounding box center [1194, 611] width 74 height 41
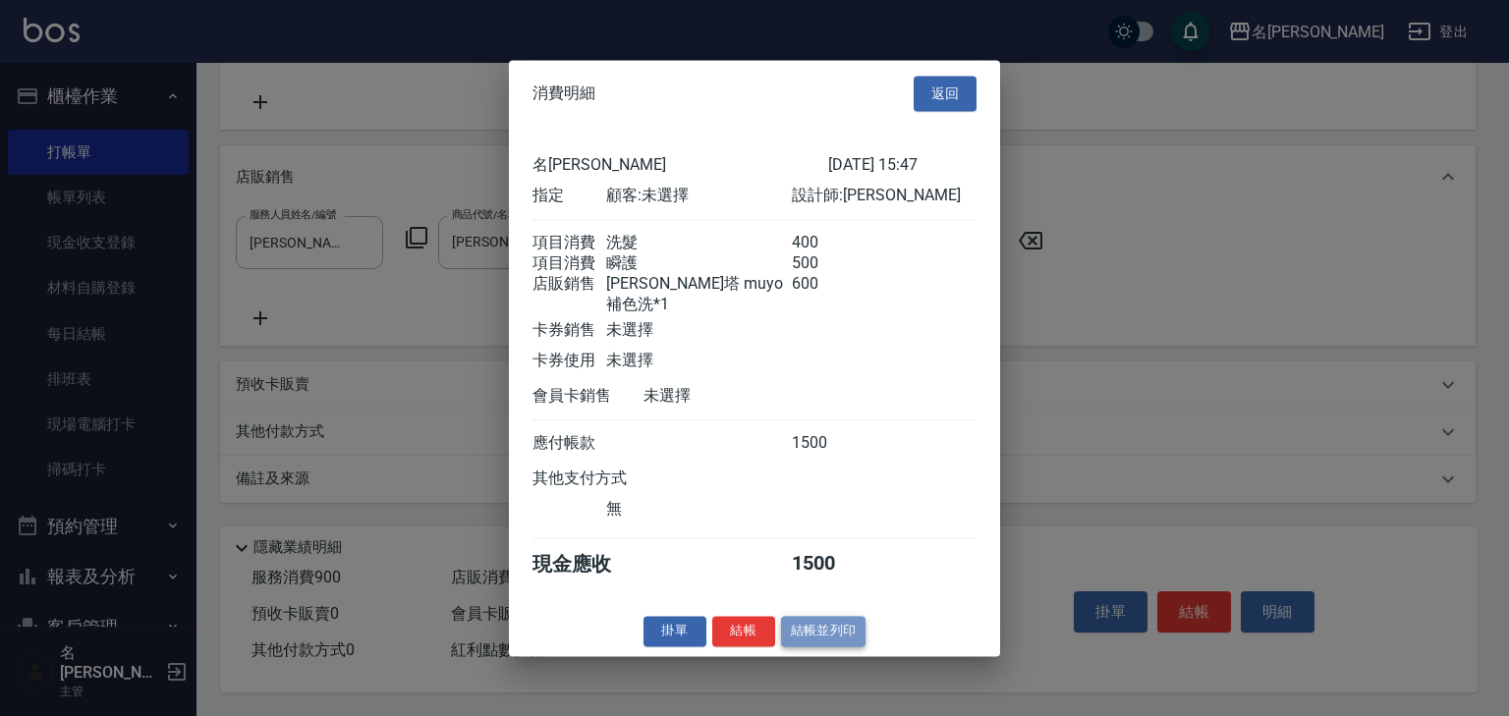
click at [817, 633] on button "結帳並列印" at bounding box center [823, 631] width 85 height 30
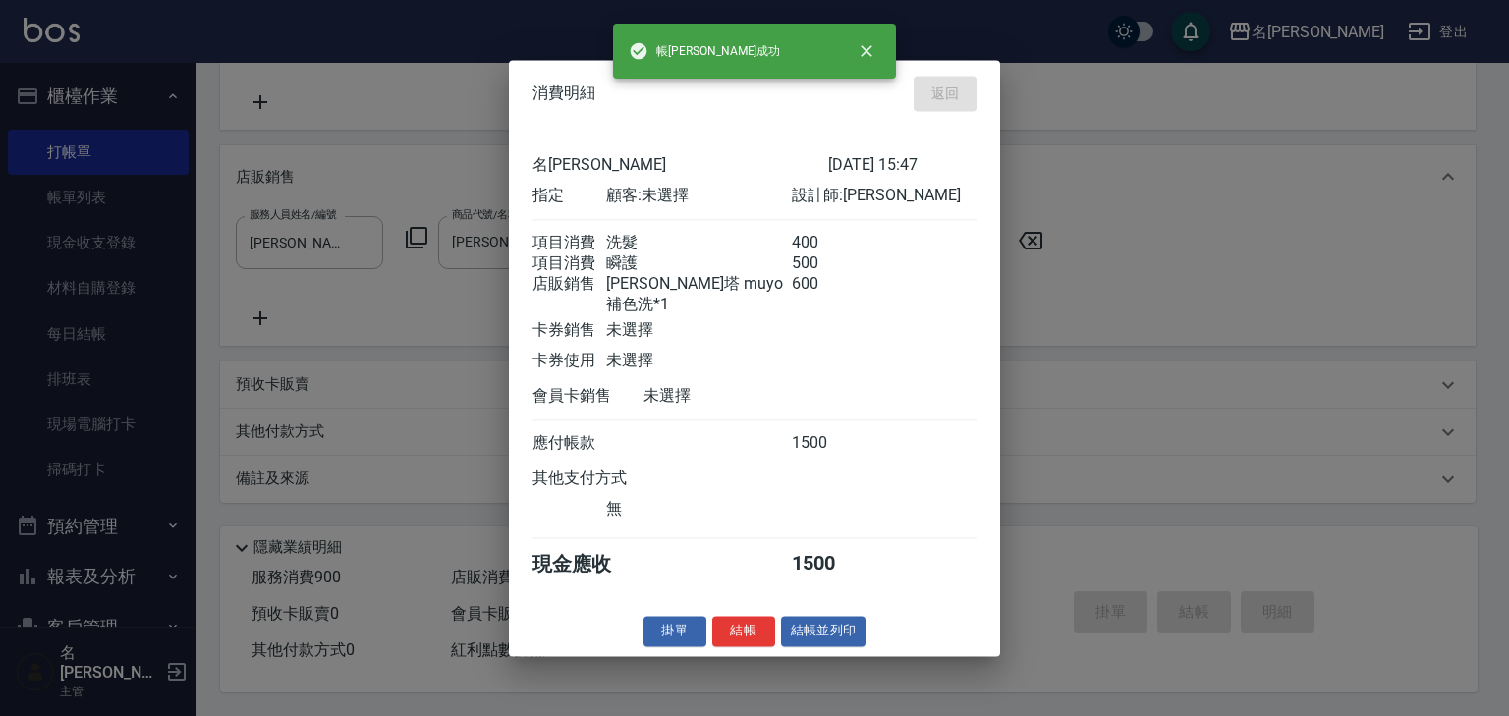
type input "2025/08/20 15:48"
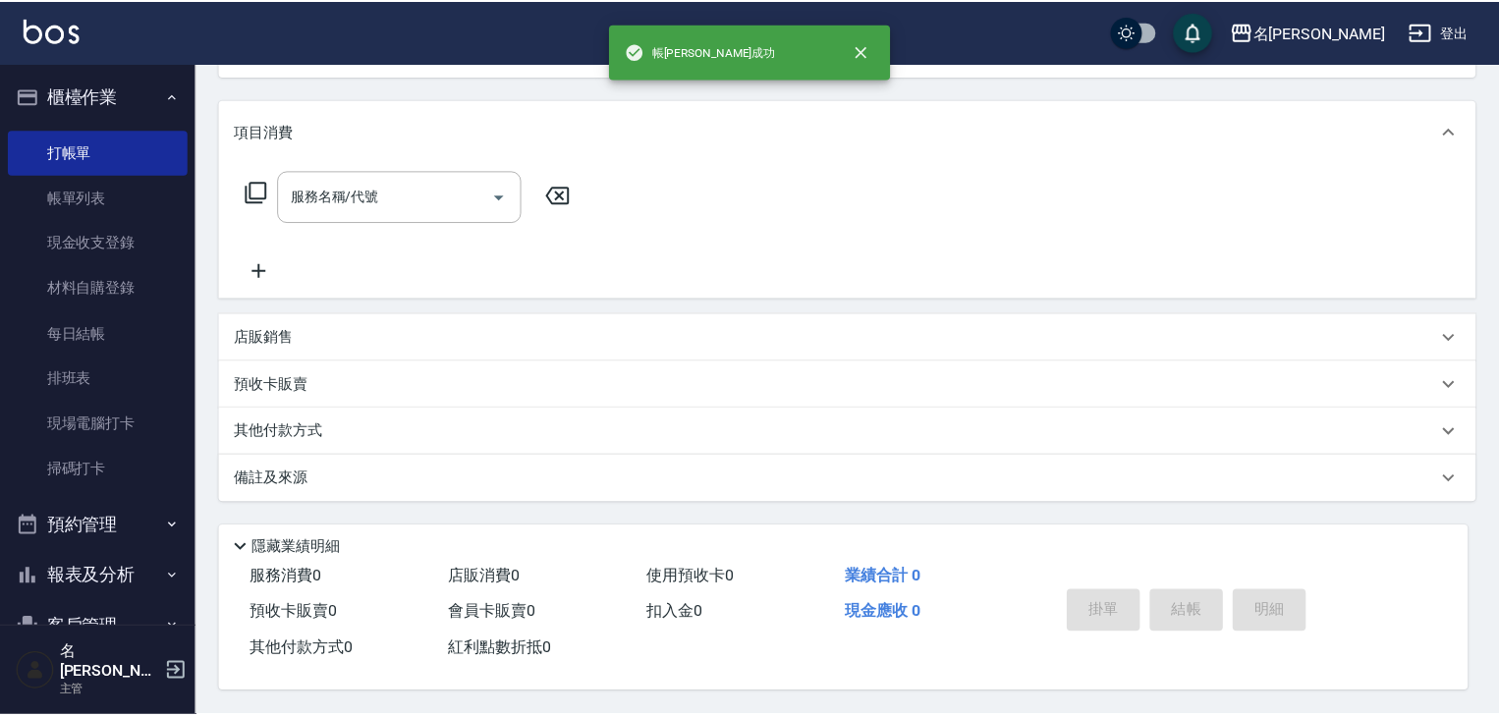
scroll to position [0, 0]
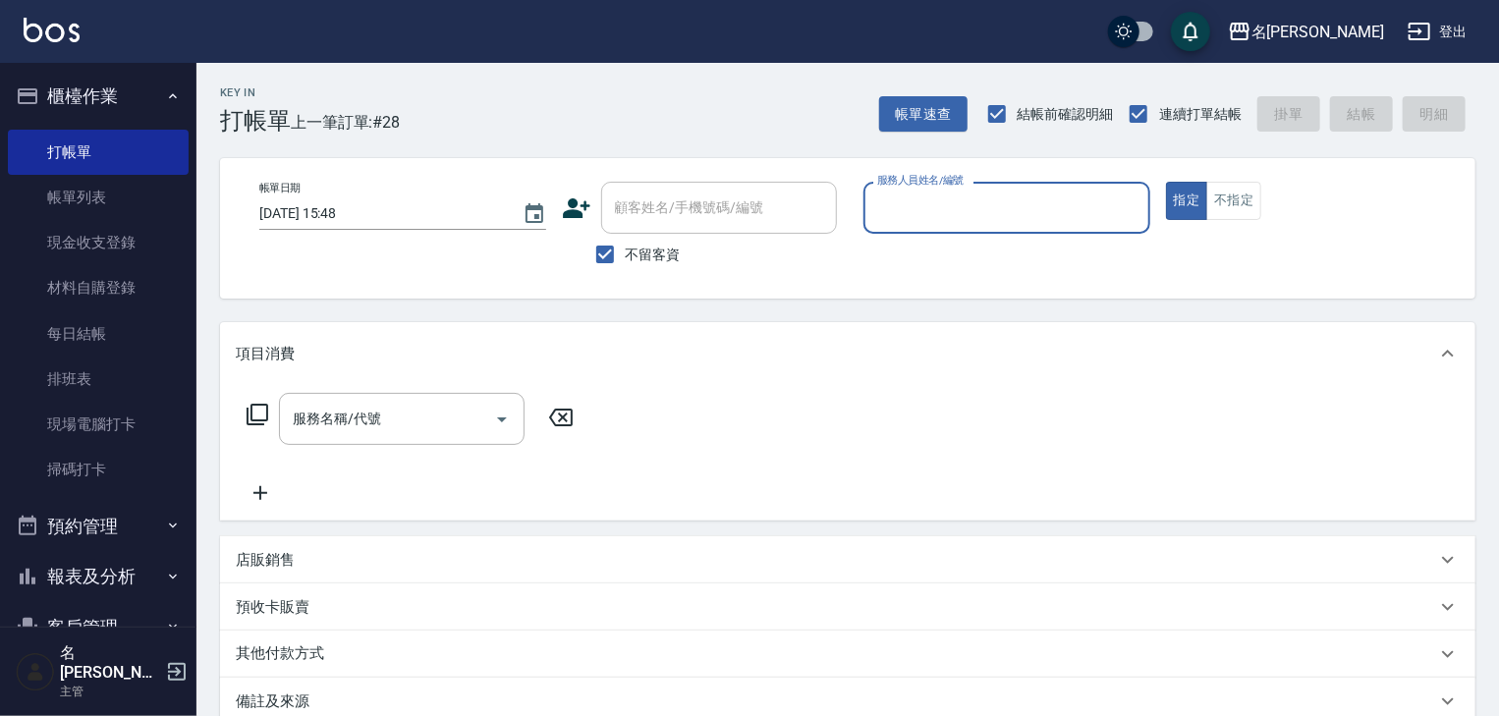
click at [990, 208] on input "服務人員姓名/編號" at bounding box center [1006, 208] width 269 height 34
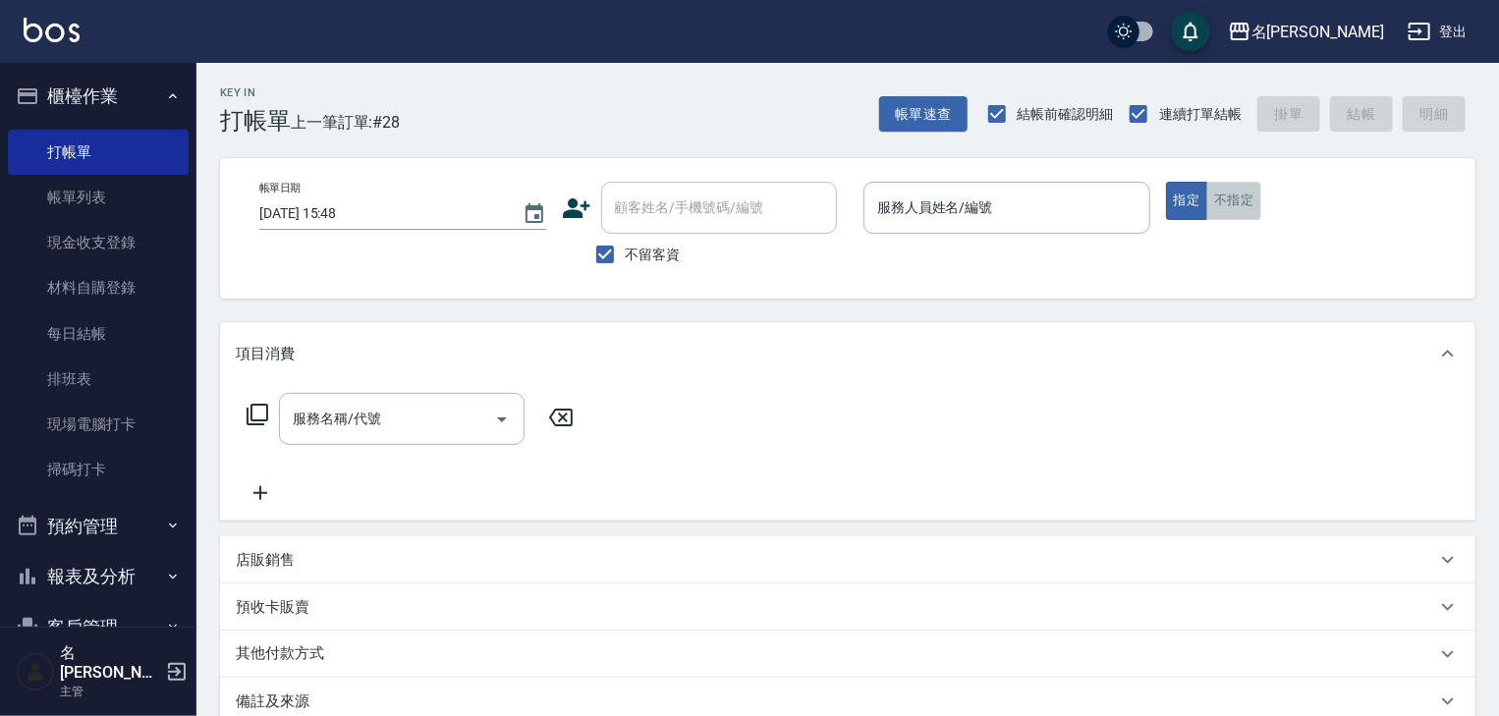
click at [1253, 193] on button "不指定" at bounding box center [1233, 201] width 55 height 38
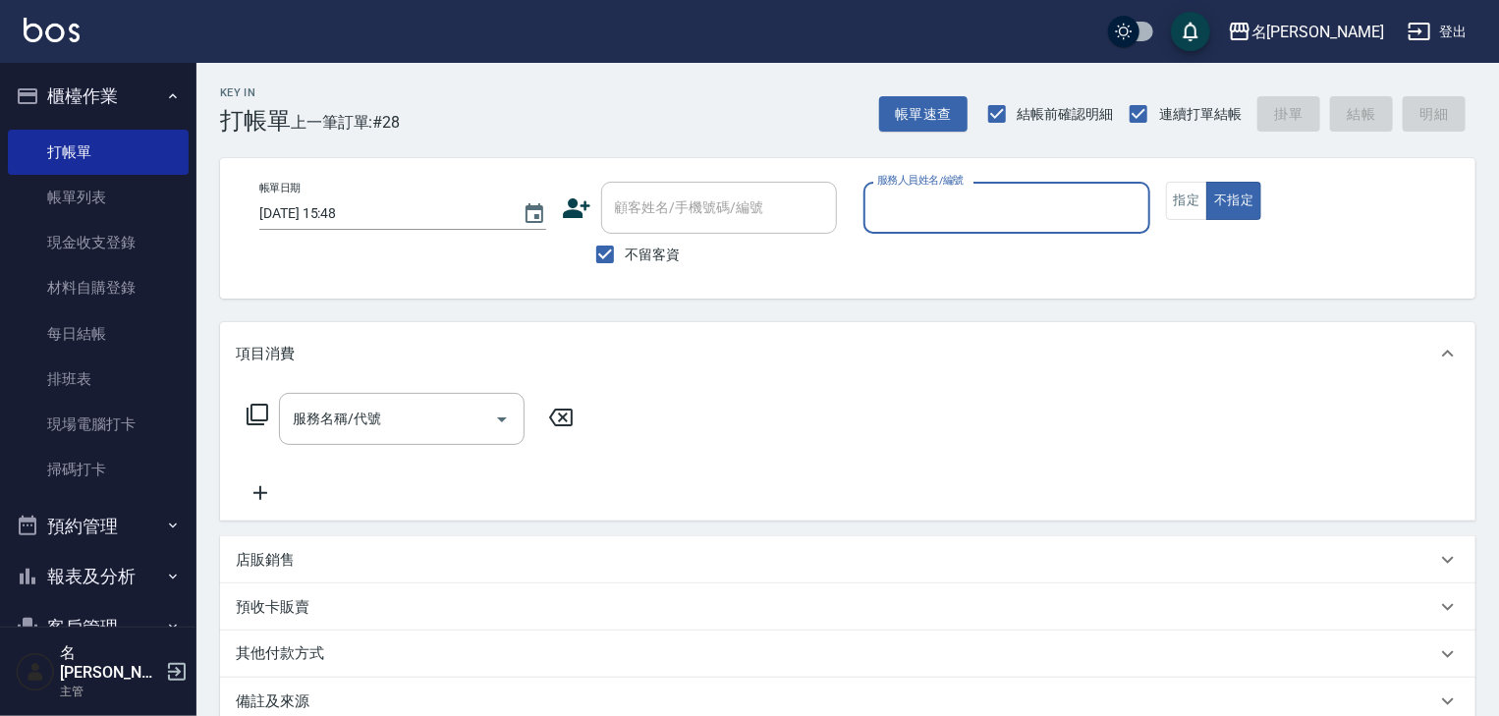
click at [1004, 216] on input "服務人員姓名/編號" at bounding box center [1006, 208] width 269 height 34
click at [909, 259] on span "蔡慈恩 -08" at bounding box center [941, 258] width 124 height 21
type input "蔡慈恩-08"
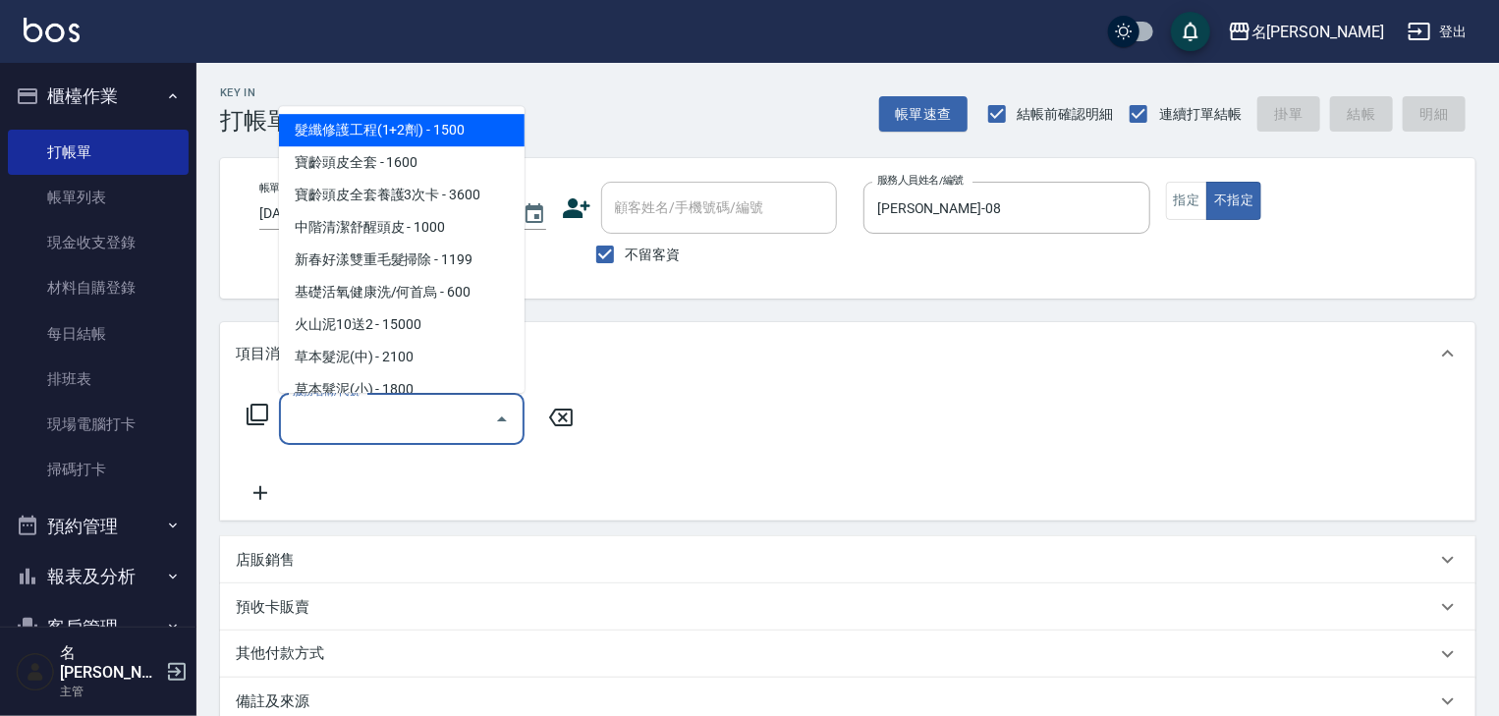
click at [364, 412] on input "服務名稱/代號" at bounding box center [387, 419] width 198 height 34
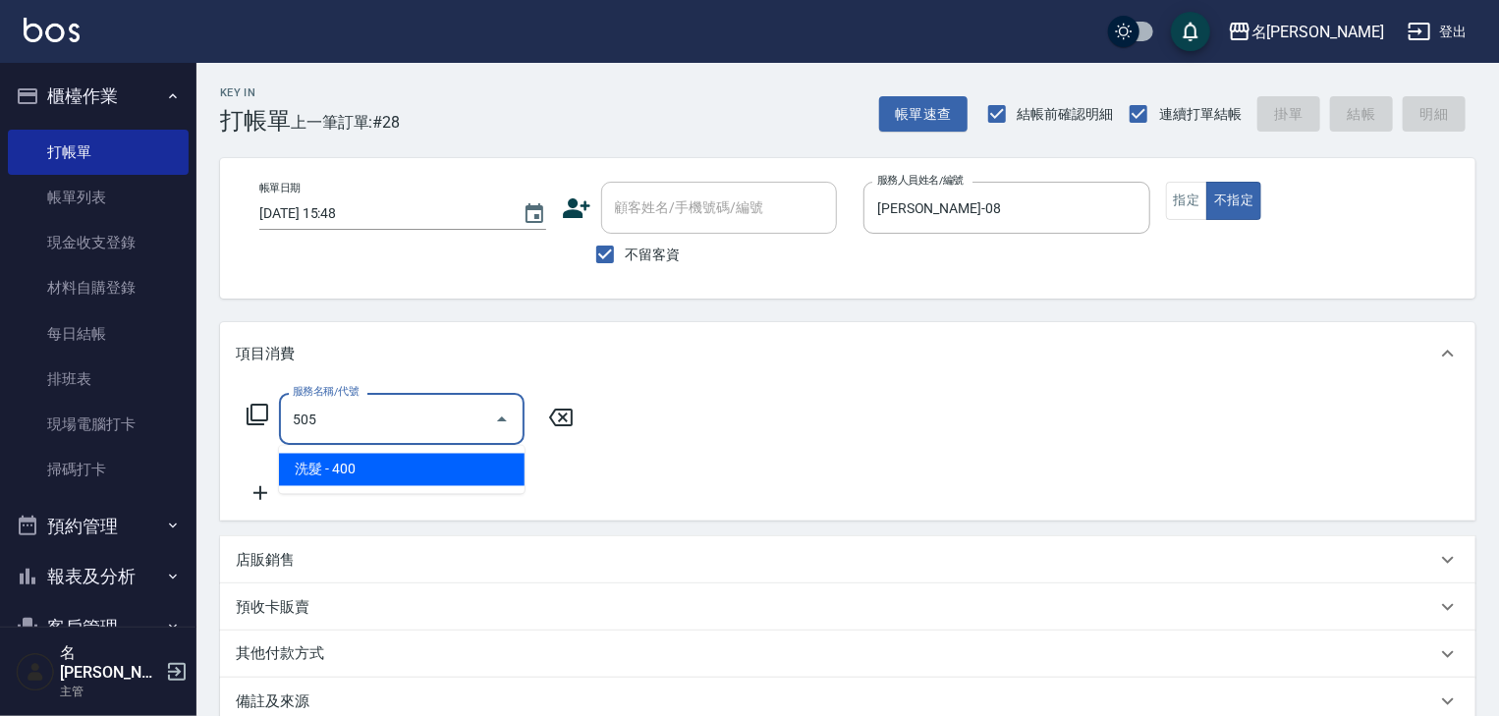
click at [409, 465] on span "洗髮 - 400" at bounding box center [402, 470] width 246 height 32
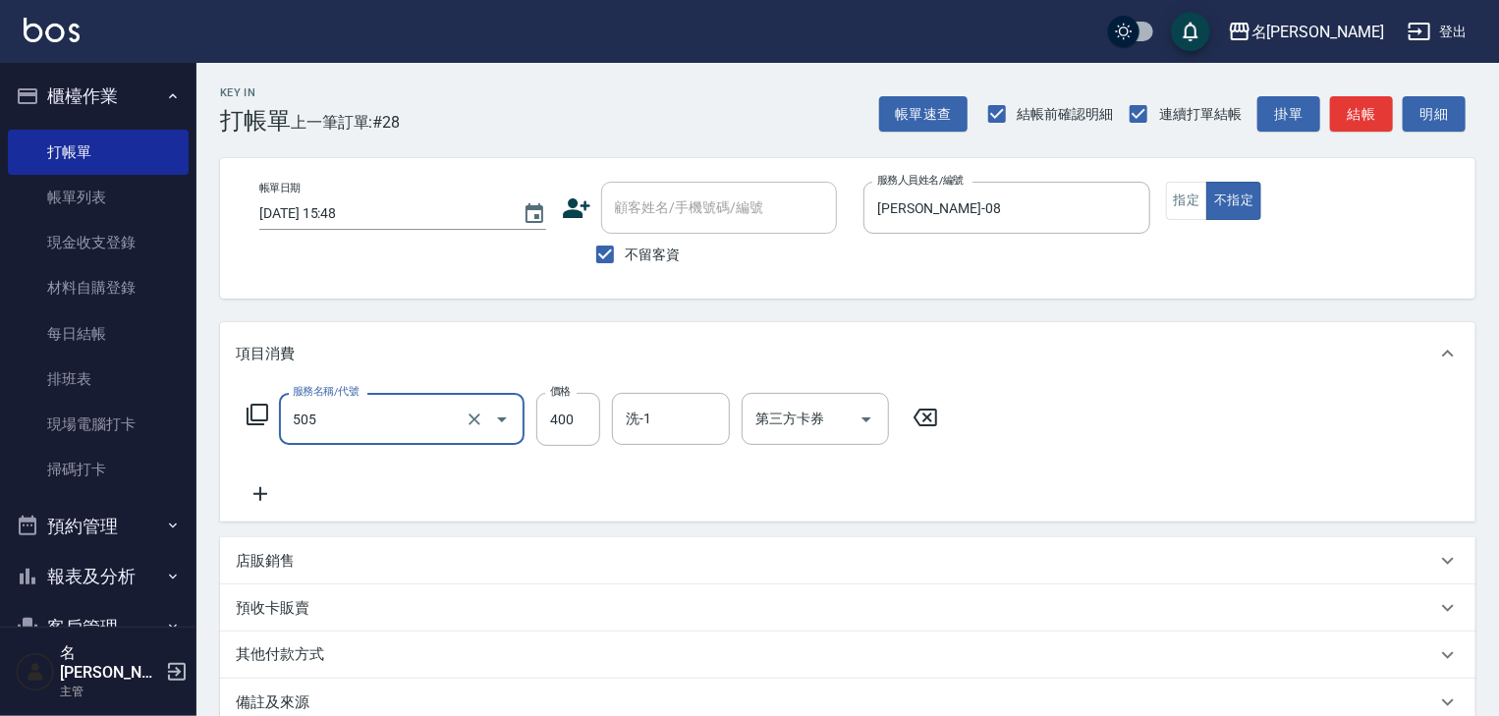
type input "洗髮(505)"
click at [256, 494] on icon at bounding box center [260, 494] width 14 height 14
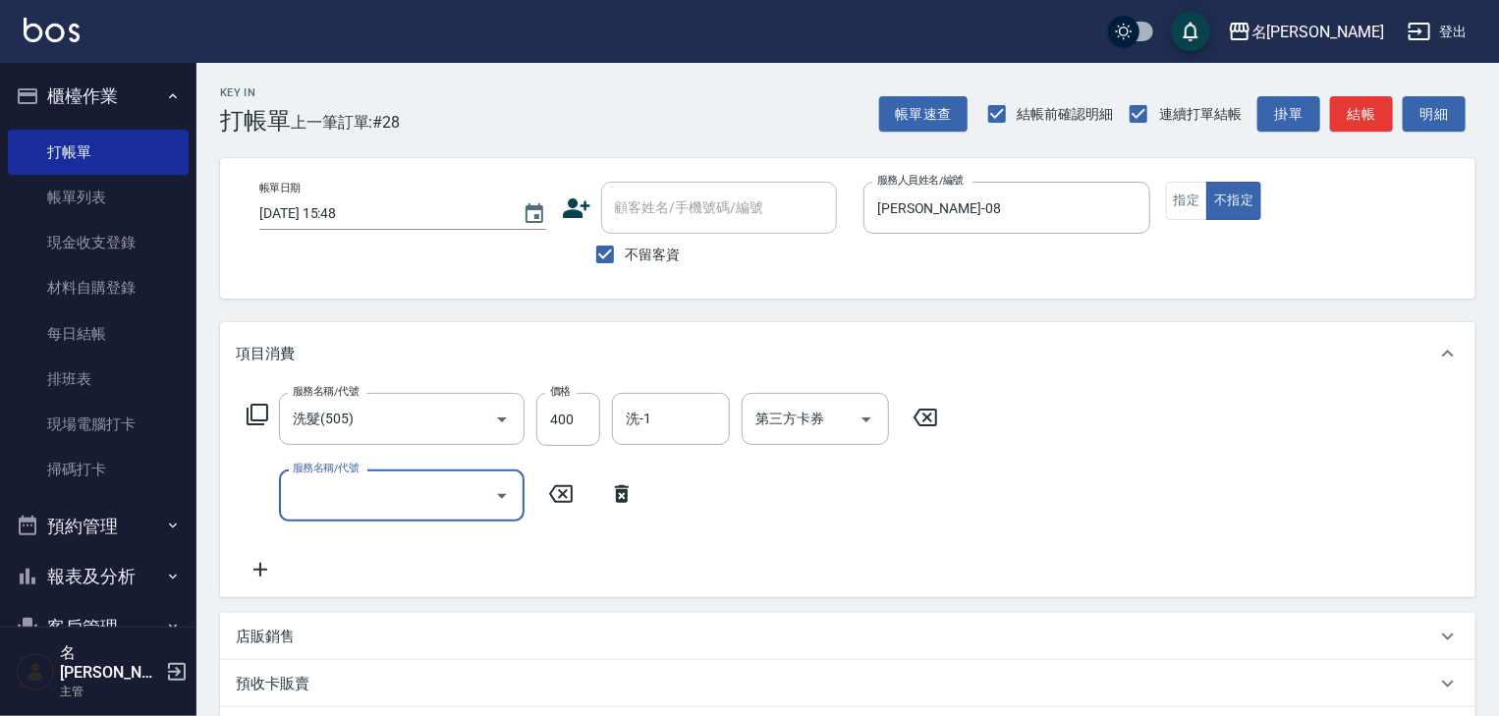
click at [309, 484] on input "服務名稱/代號" at bounding box center [387, 495] width 198 height 34
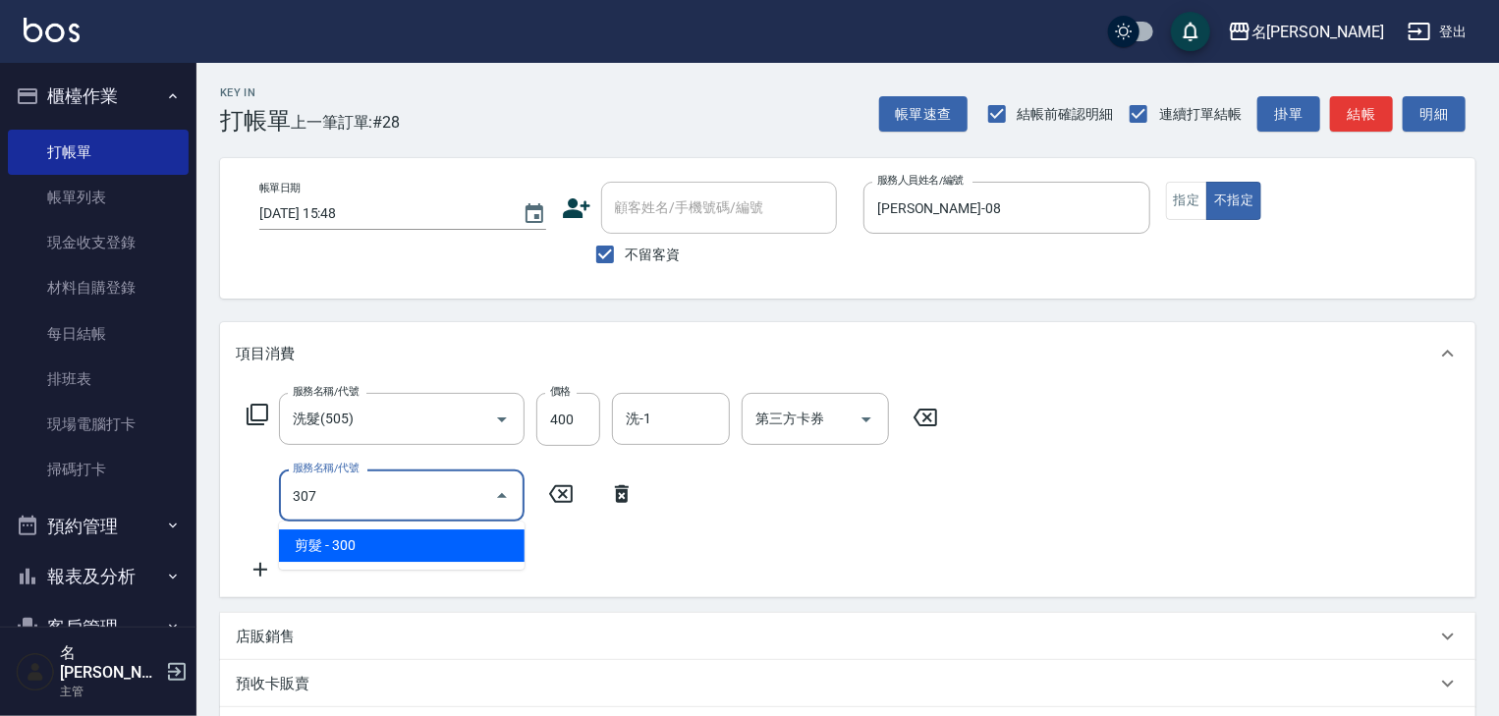
click at [386, 553] on span "剪髮 - 300" at bounding box center [402, 545] width 246 height 32
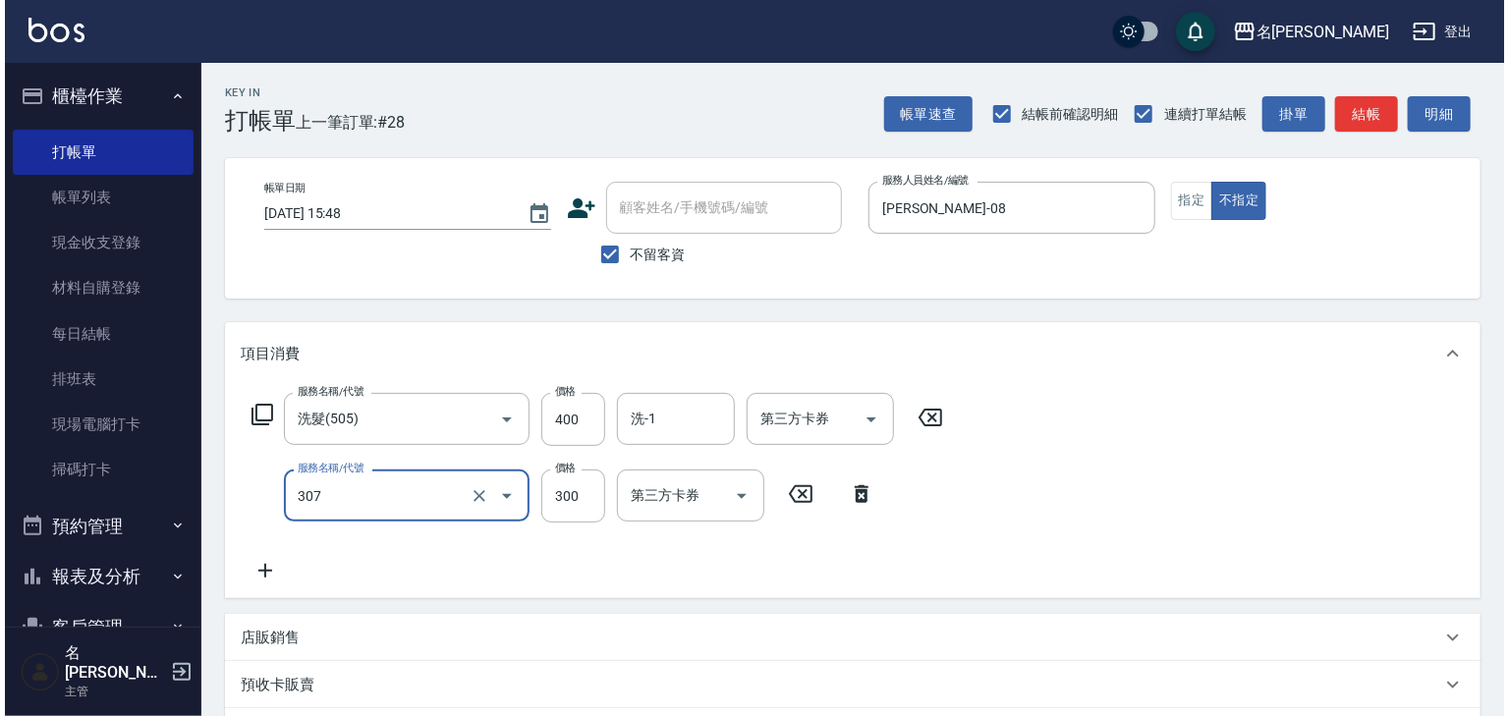
scroll to position [306, 0]
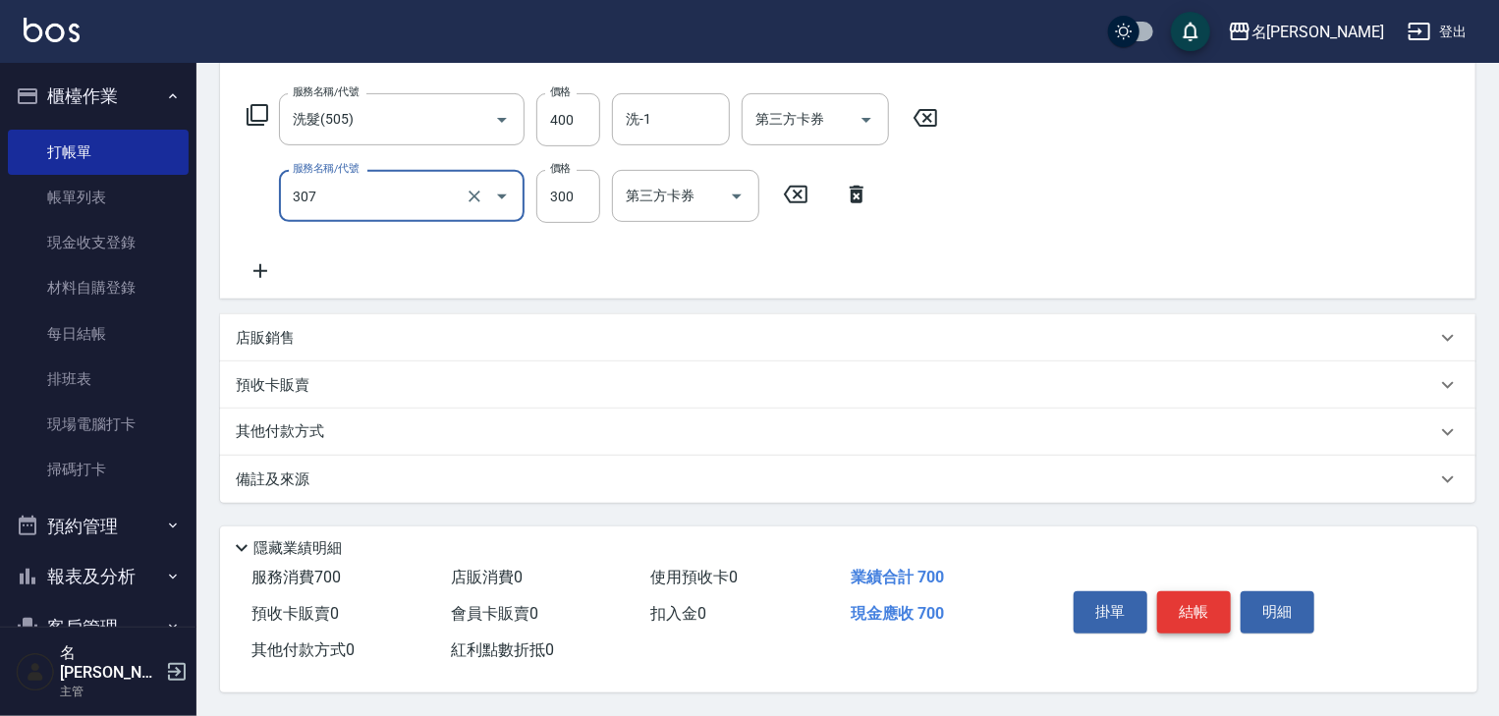
type input "剪髮(307)"
click at [1208, 605] on button "結帳" at bounding box center [1194, 611] width 74 height 41
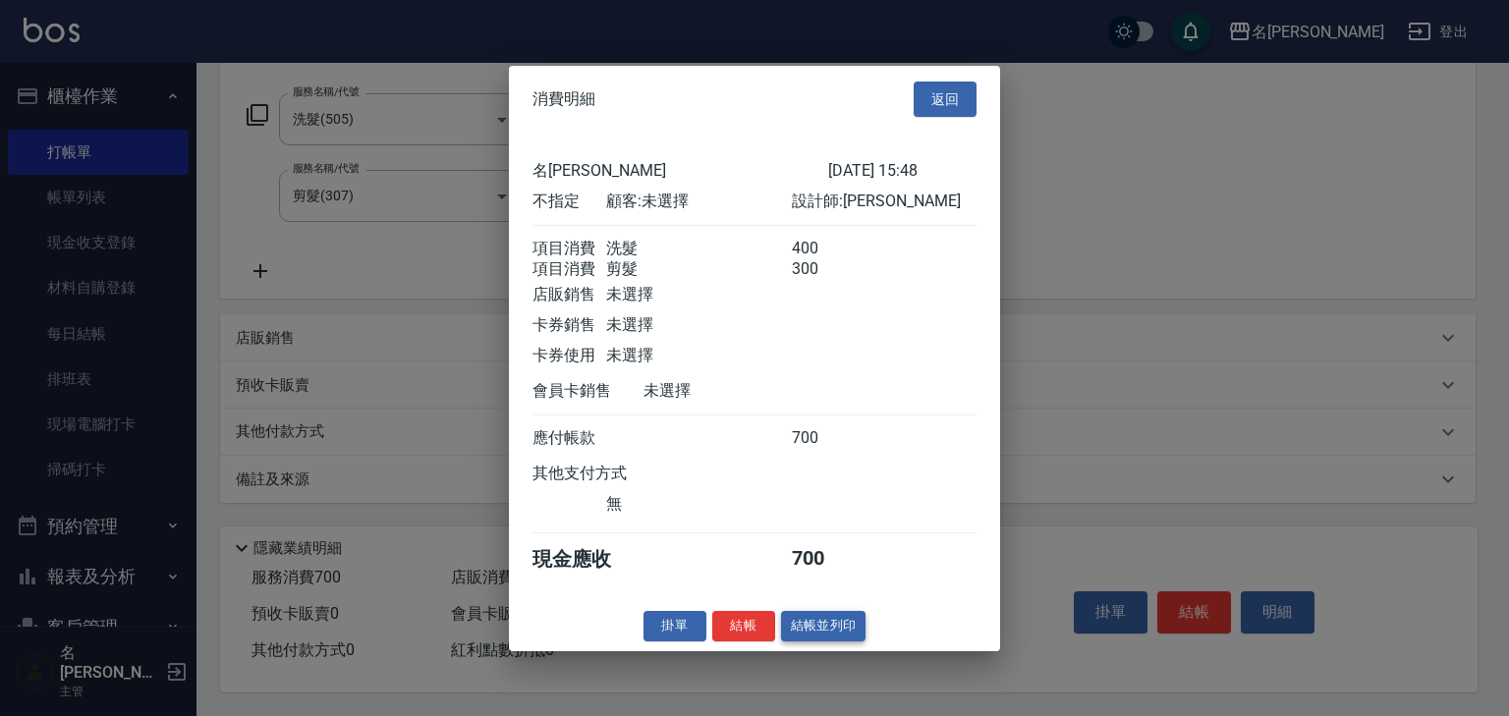
click at [838, 641] on button "結帳並列印" at bounding box center [823, 626] width 85 height 30
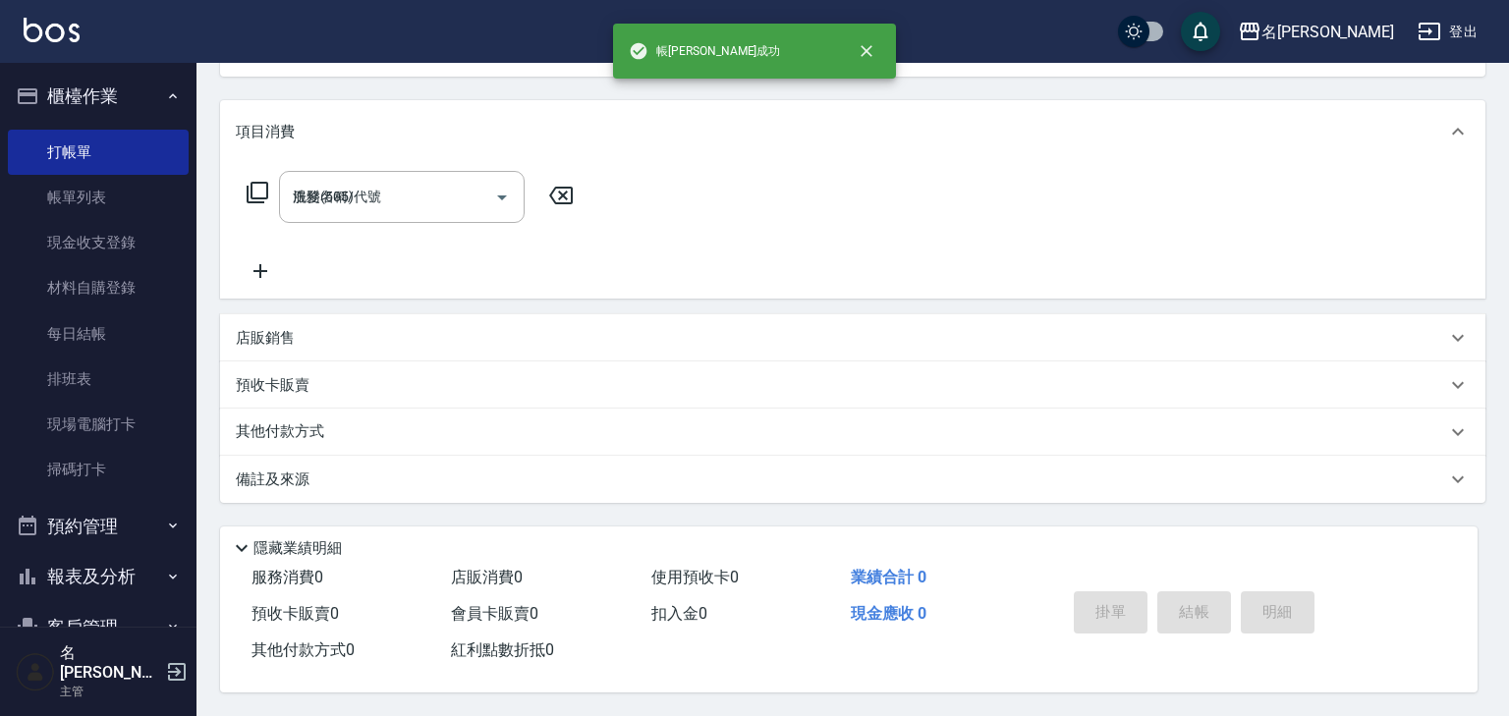
type input "2025/08/20 15:51"
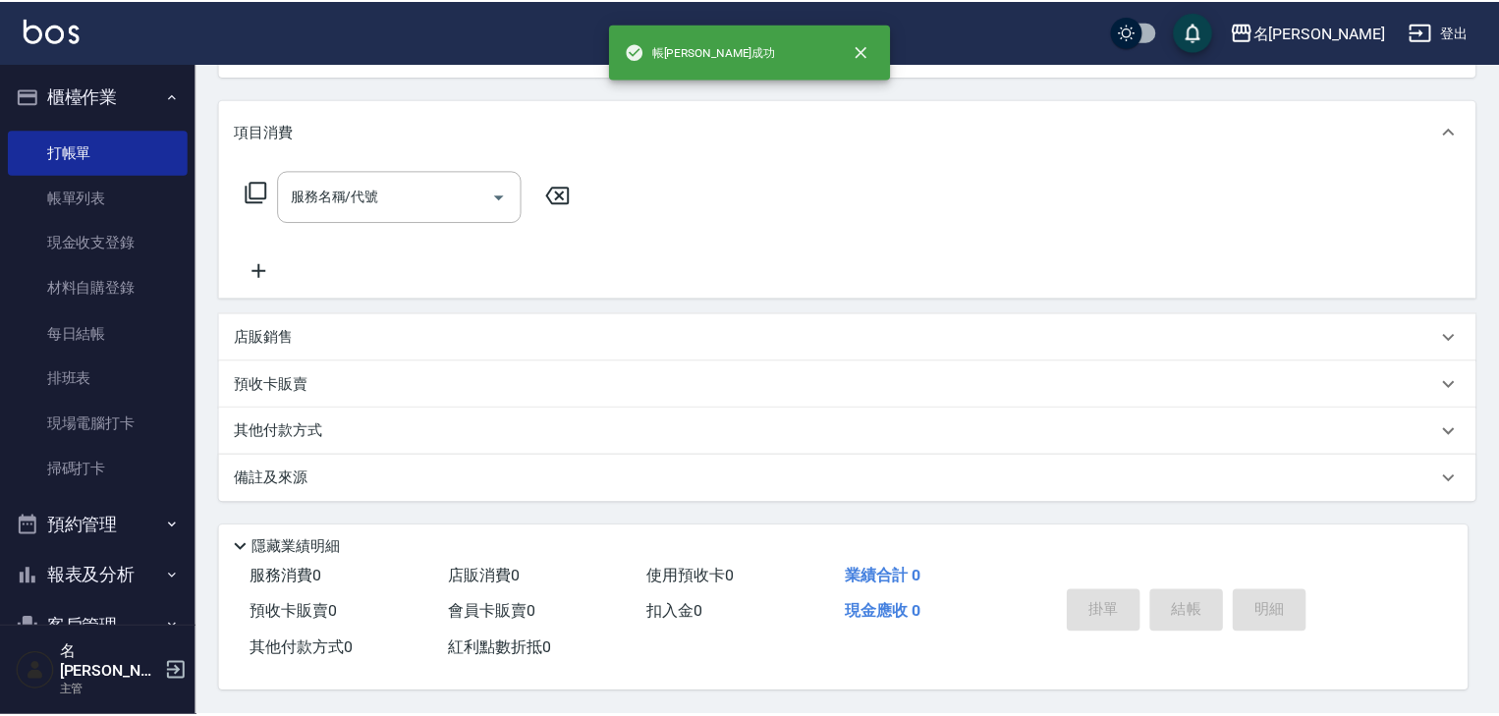
scroll to position [0, 0]
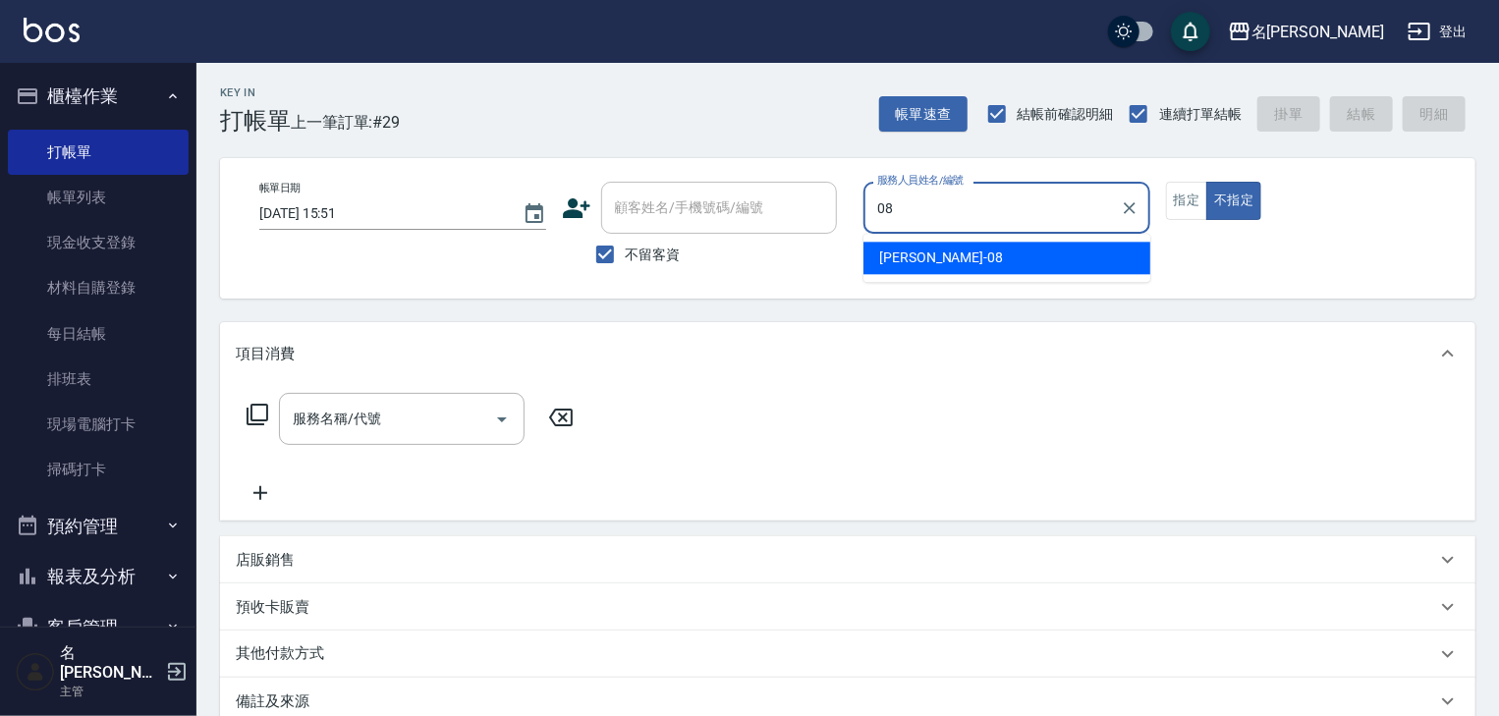
type input "蔡慈恩-08"
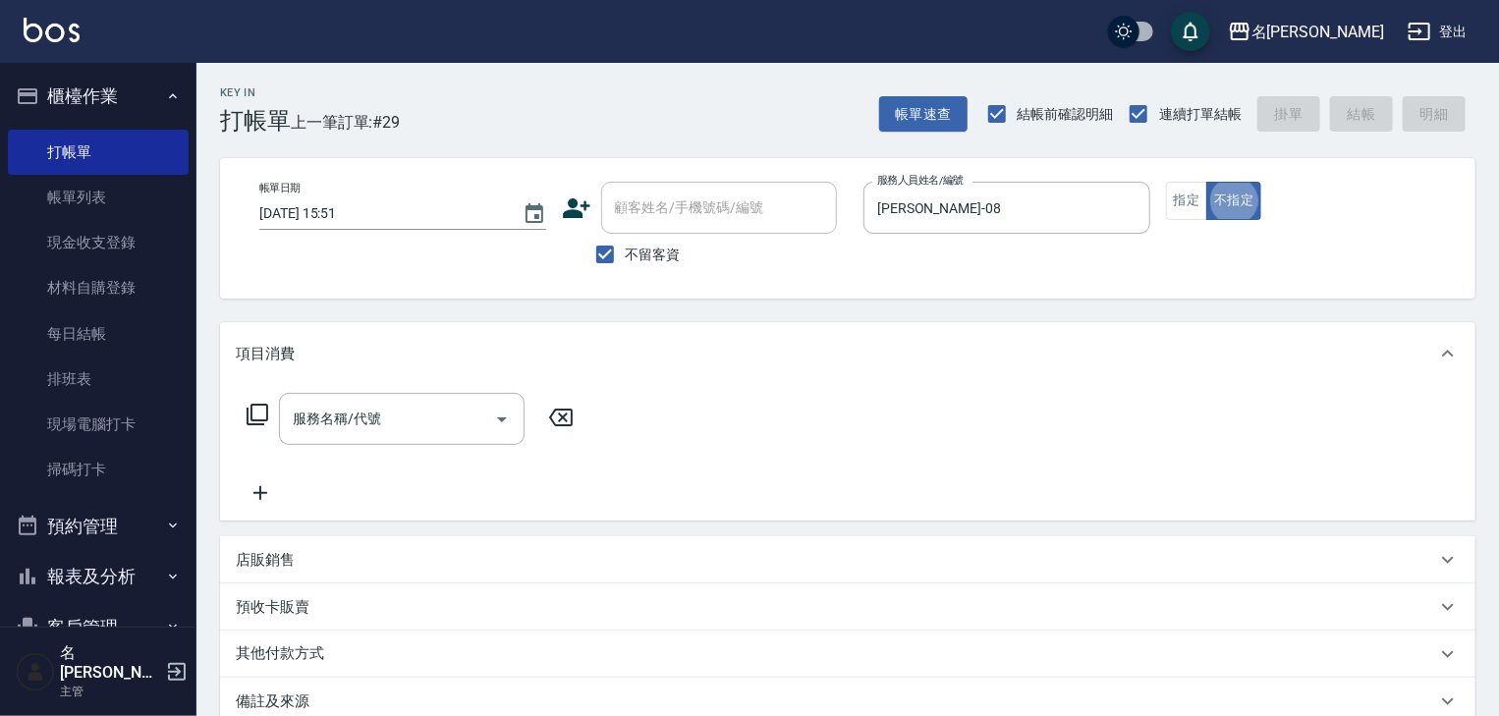
type button "false"
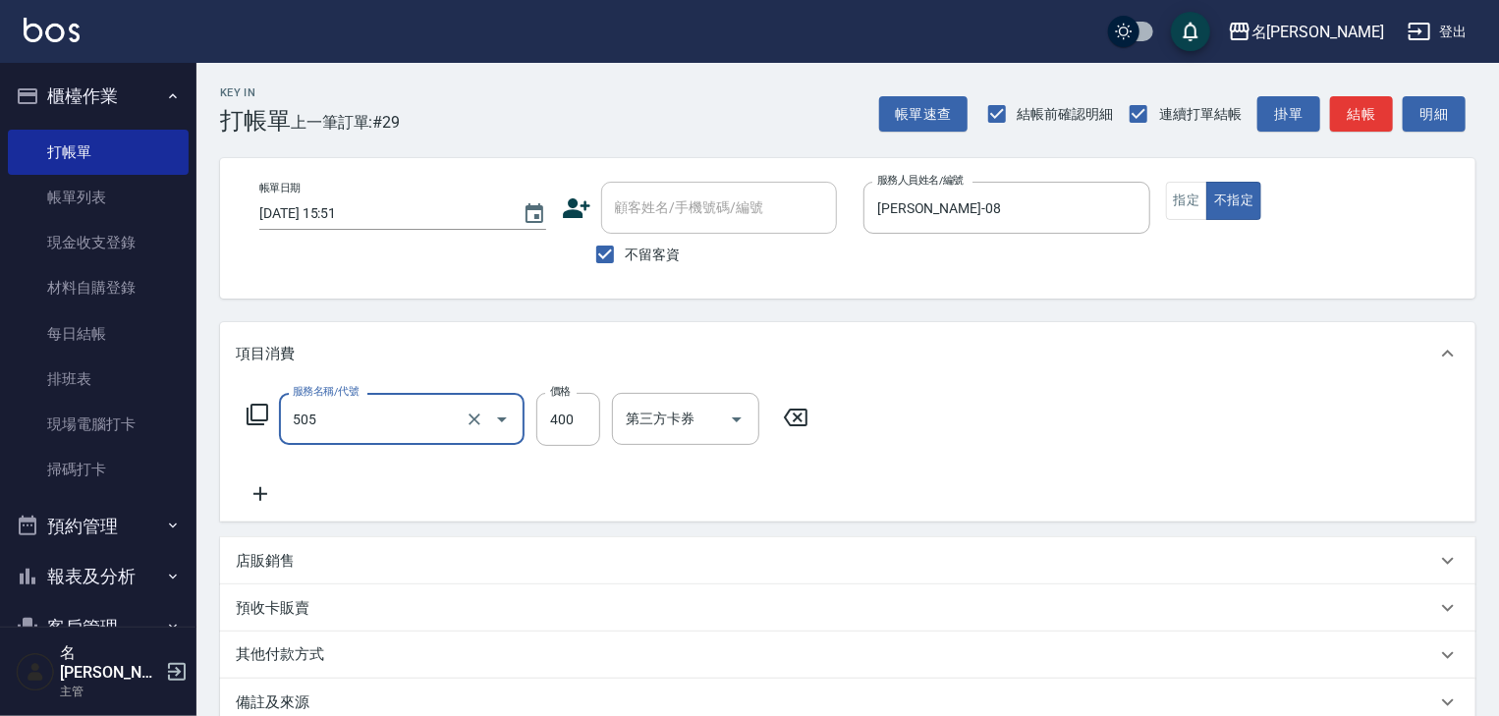
type input "洗髮(505)"
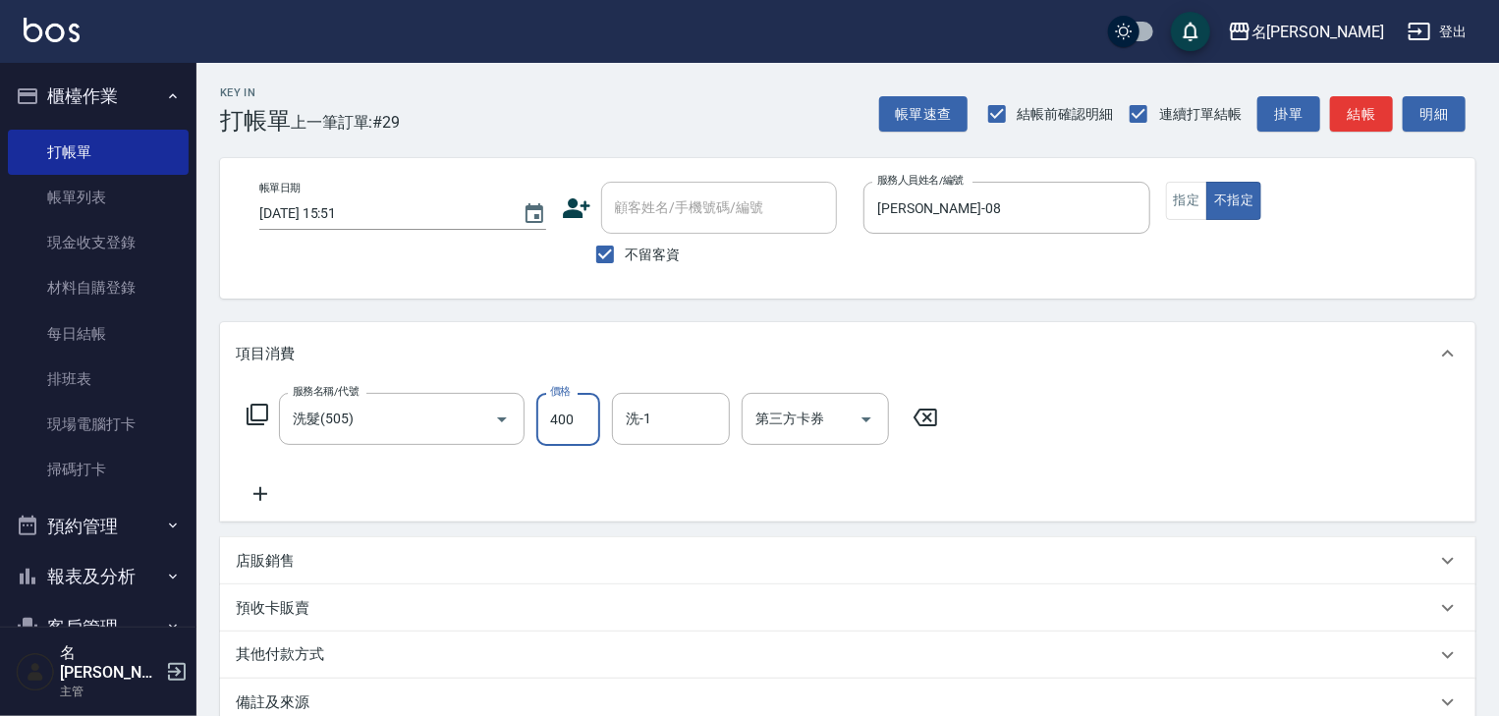
click at [597, 424] on input "400" at bounding box center [568, 419] width 64 height 53
type input "500"
click at [1190, 209] on button "指定" at bounding box center [1187, 201] width 42 height 38
click at [1374, 114] on button "結帳" at bounding box center [1361, 114] width 63 height 36
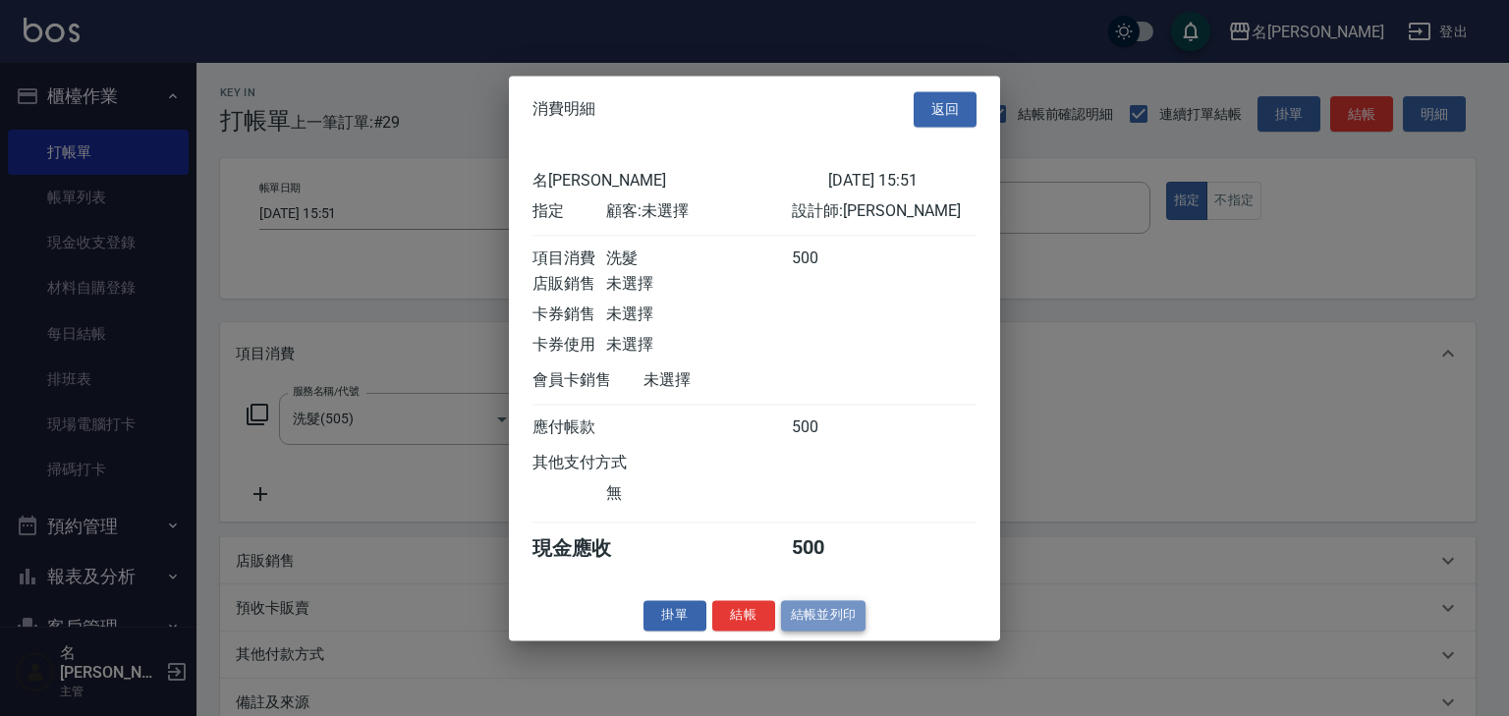
click at [847, 627] on button "結帳並列印" at bounding box center [823, 615] width 85 height 30
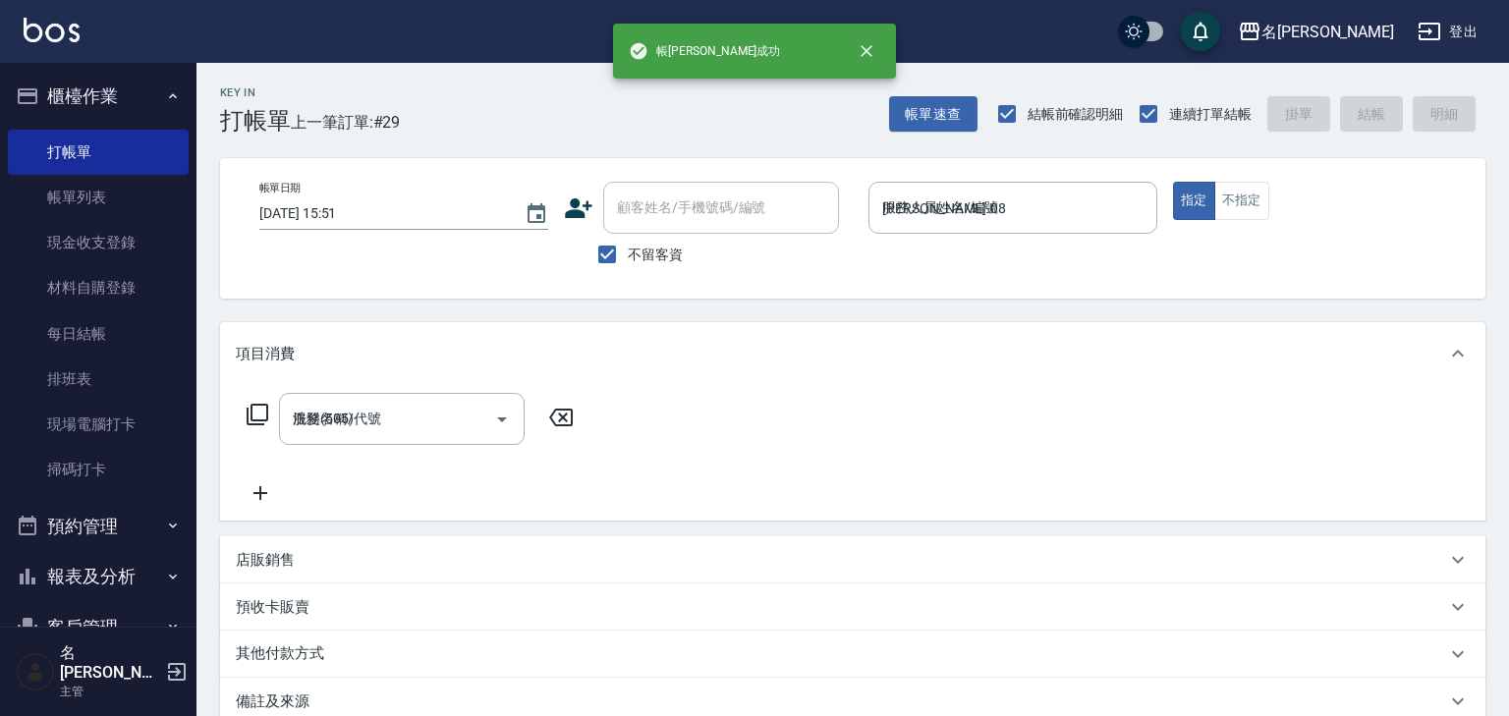
type input "2025/08/20 16:12"
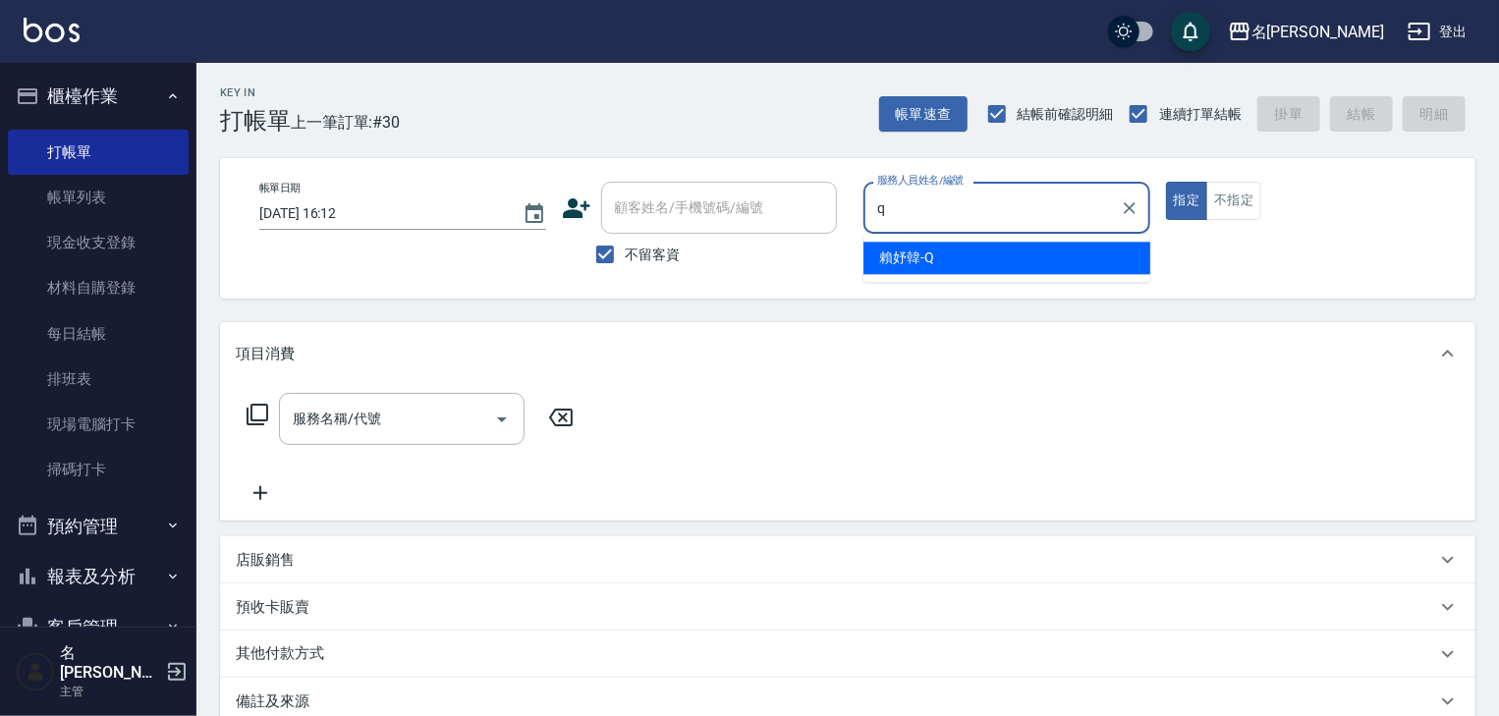
type input "賴妤韓-Q"
type button "true"
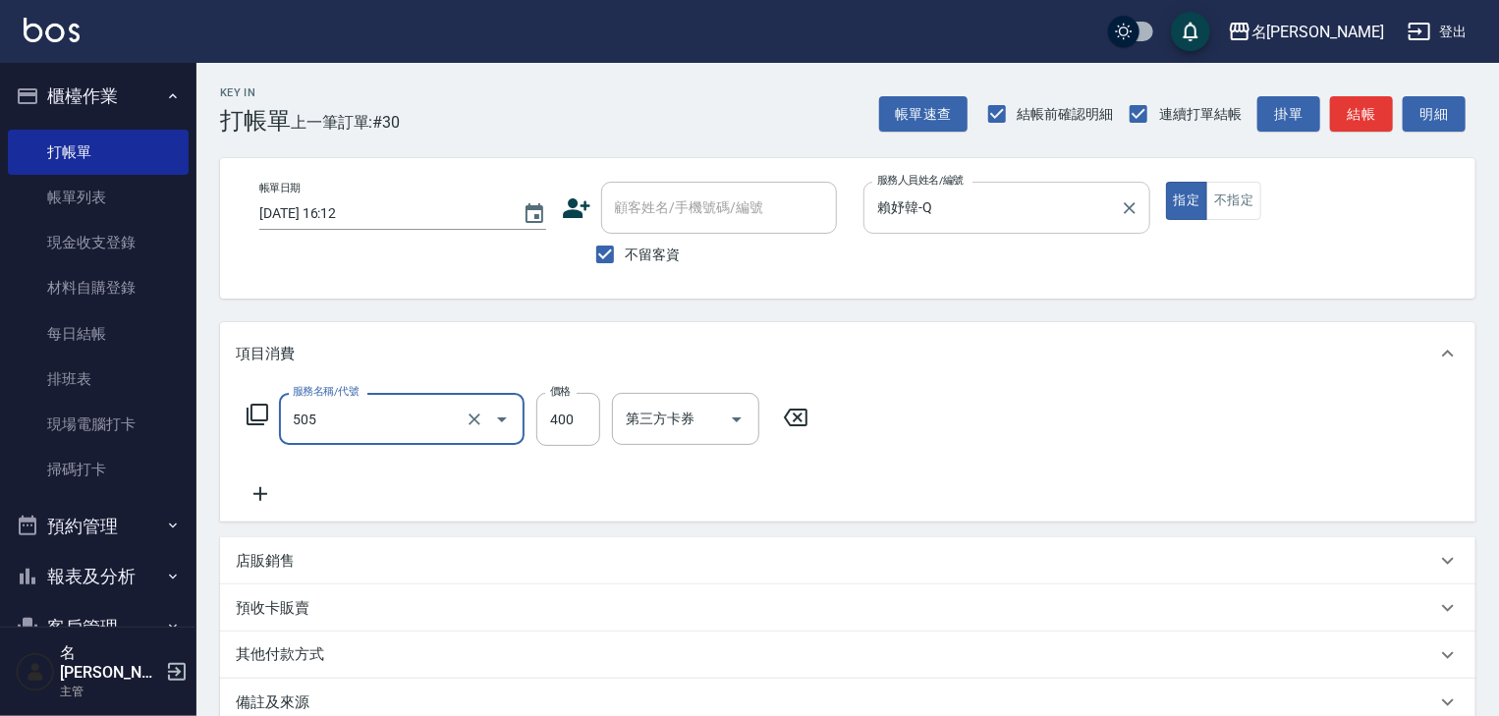
type input "洗髮(505)"
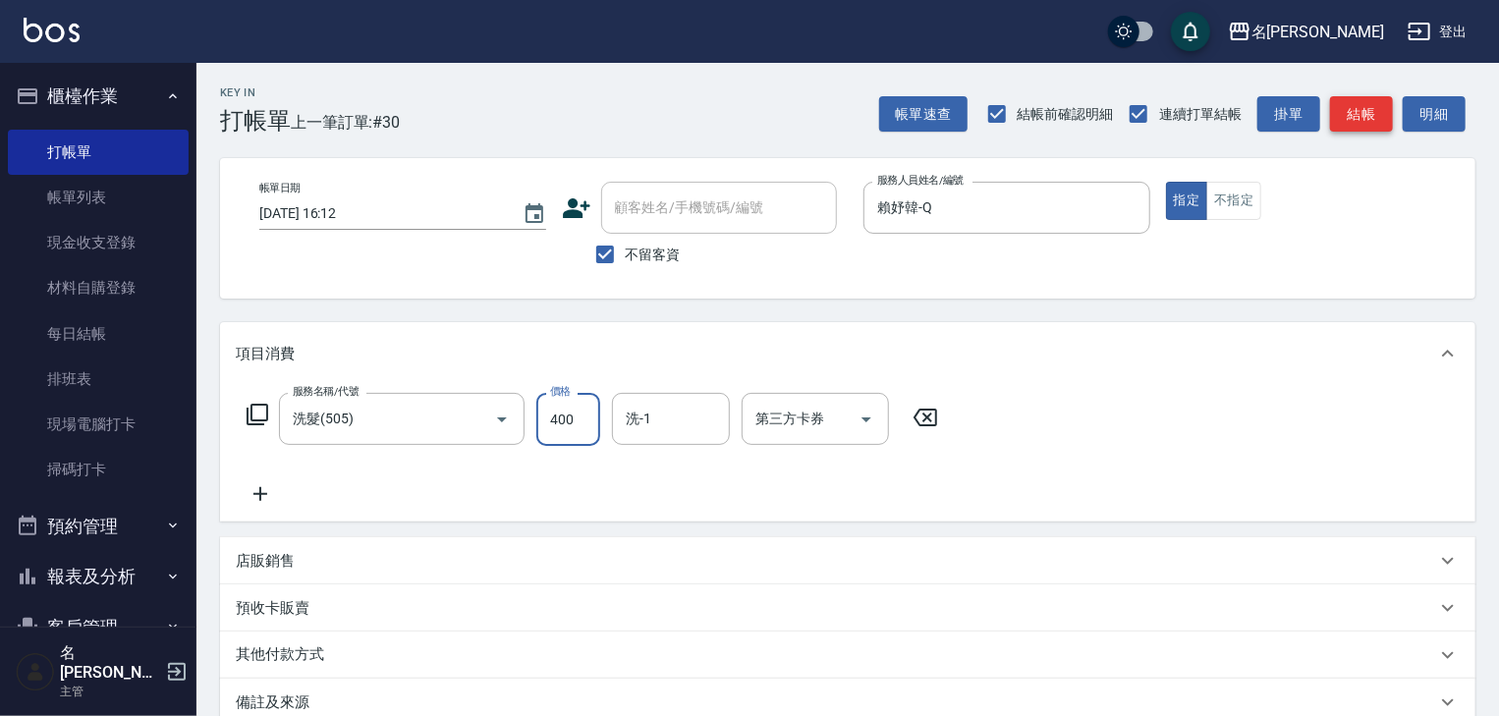
click at [1368, 123] on button "結帳" at bounding box center [1361, 114] width 63 height 36
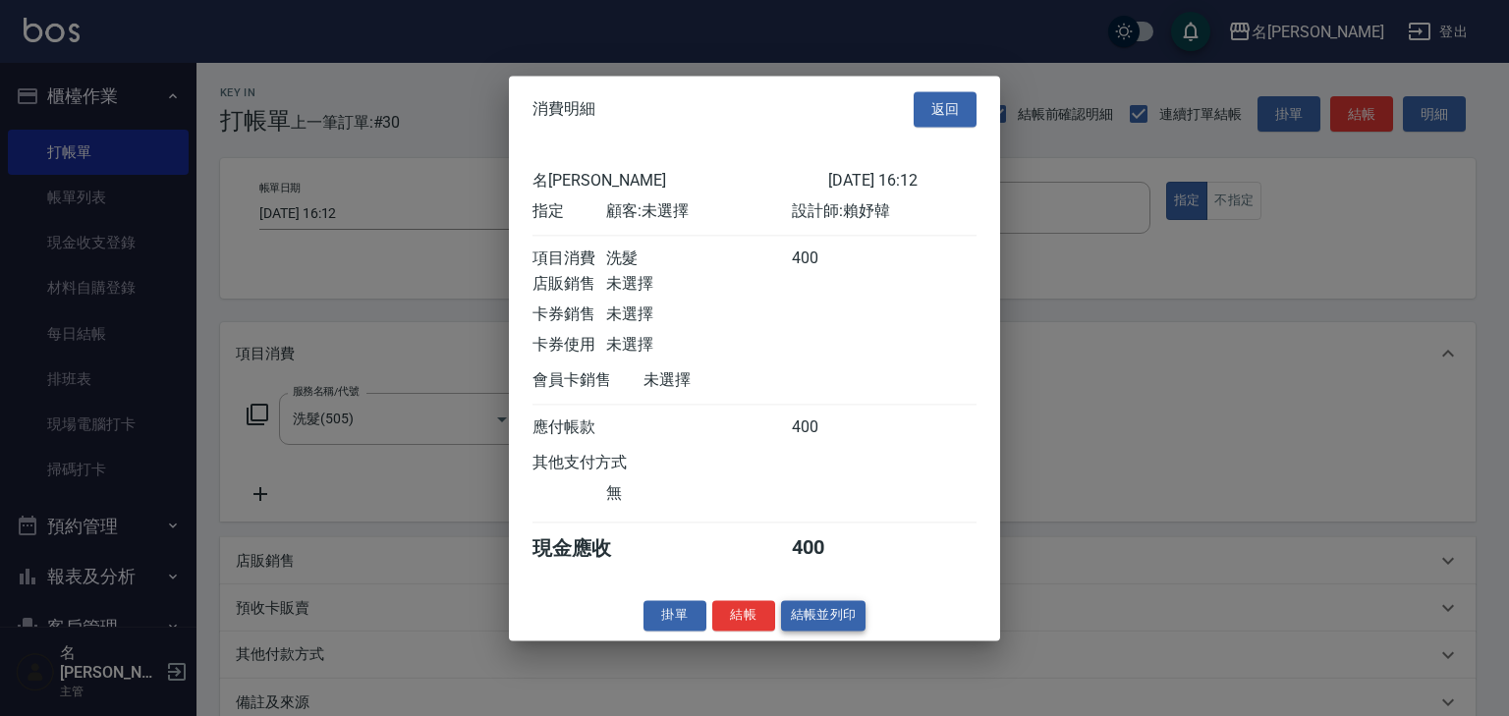
drag, startPoint x: 866, startPoint y: 628, endPoint x: 854, endPoint y: 628, distance: 11.8
click at [856, 628] on div "掛單 結帳 結帳並列印" at bounding box center [754, 615] width 491 height 30
click at [854, 628] on button "結帳並列印" at bounding box center [823, 615] width 85 height 30
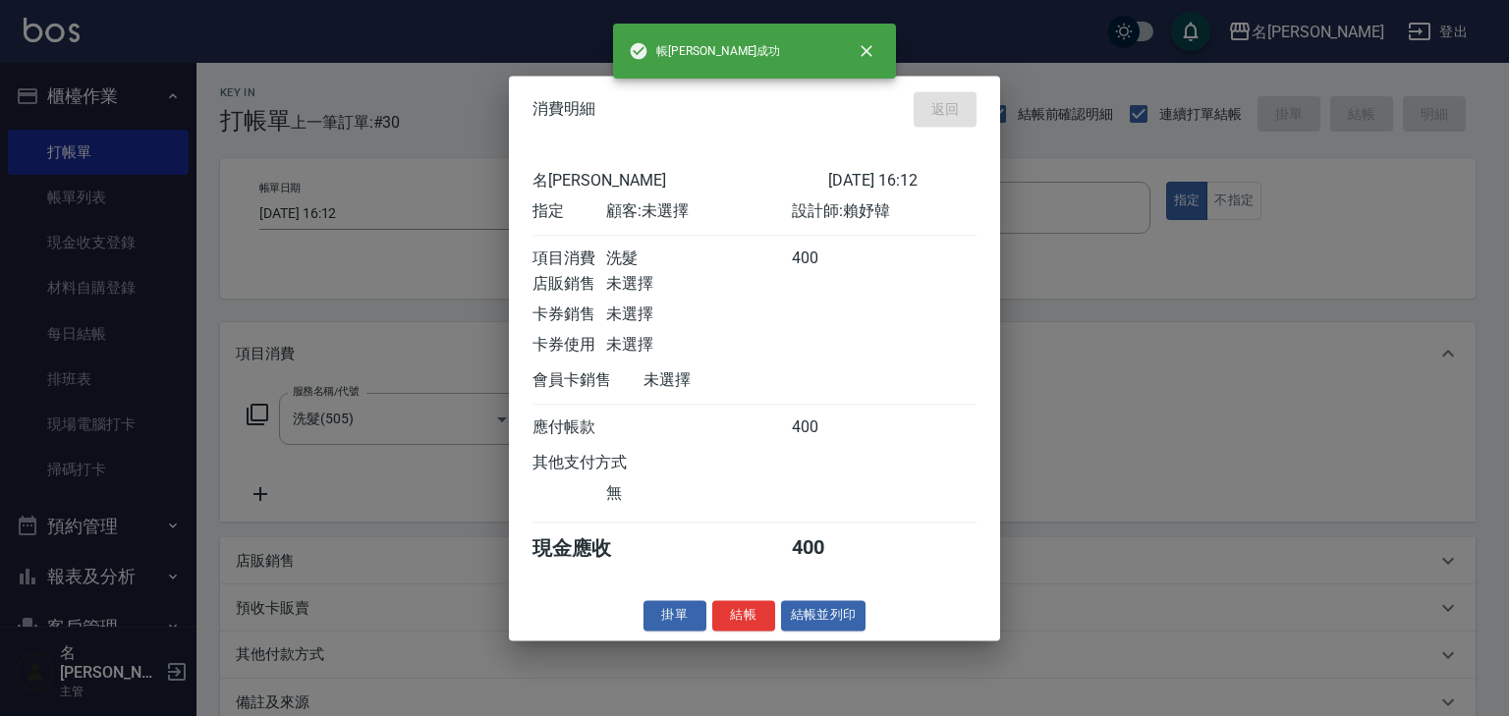
type input "2025/08/20 16:18"
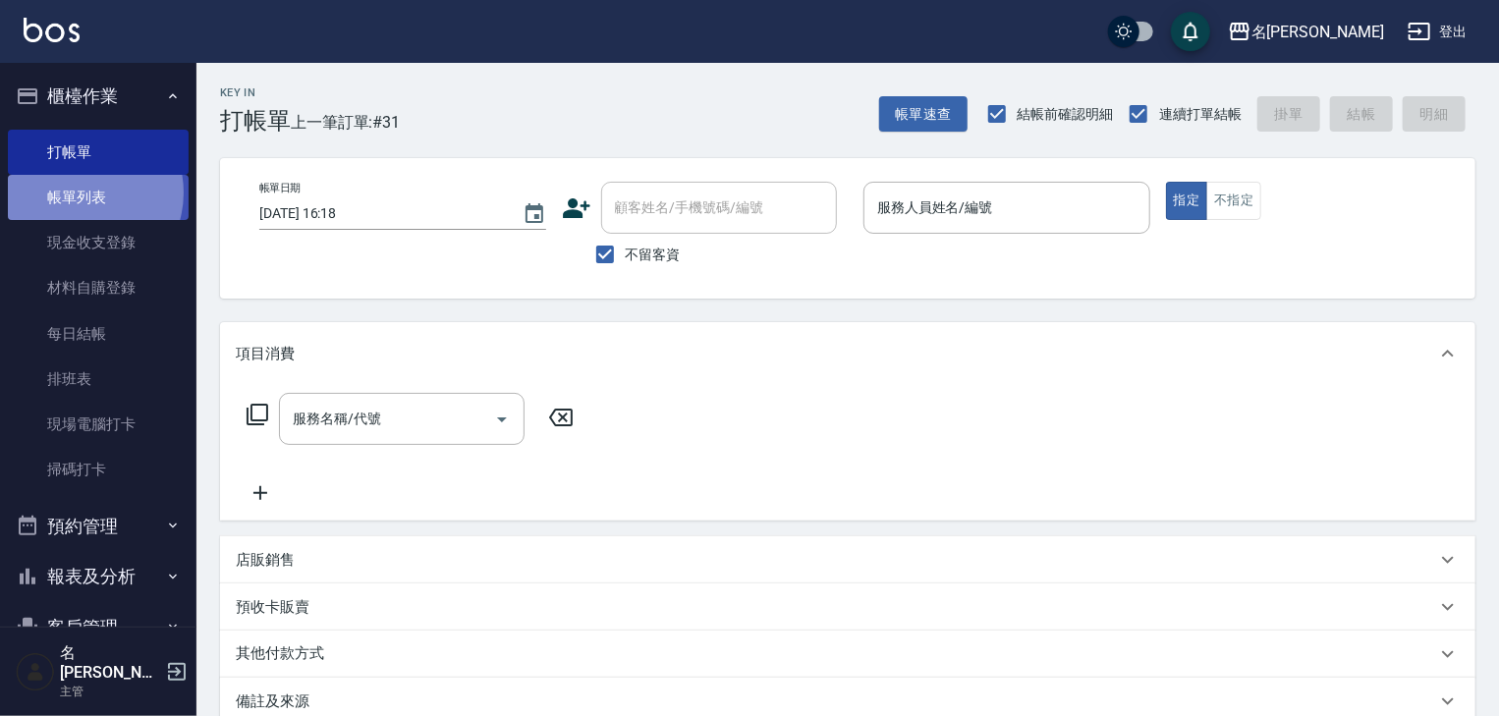
click at [78, 193] on link "帳單列表" at bounding box center [98, 197] width 181 height 45
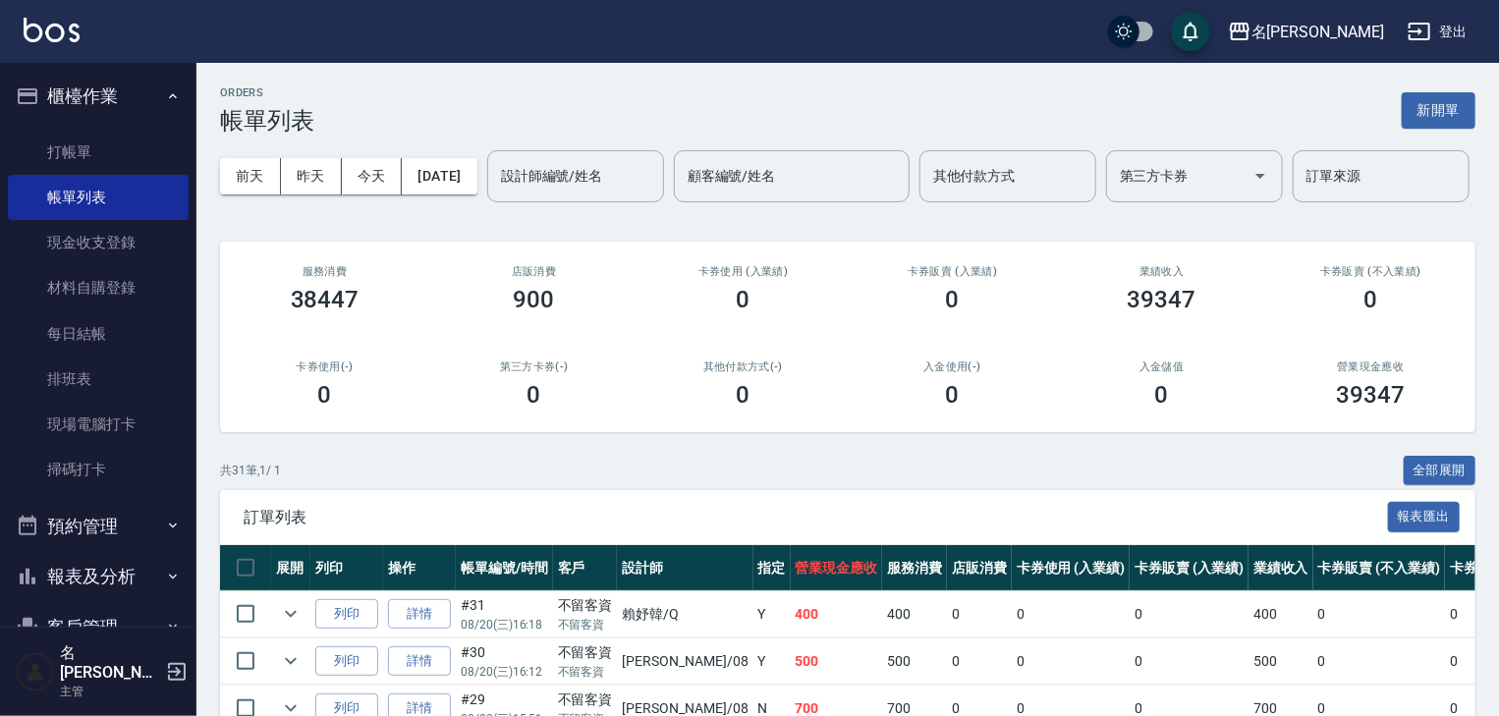
scroll to position [314, 0]
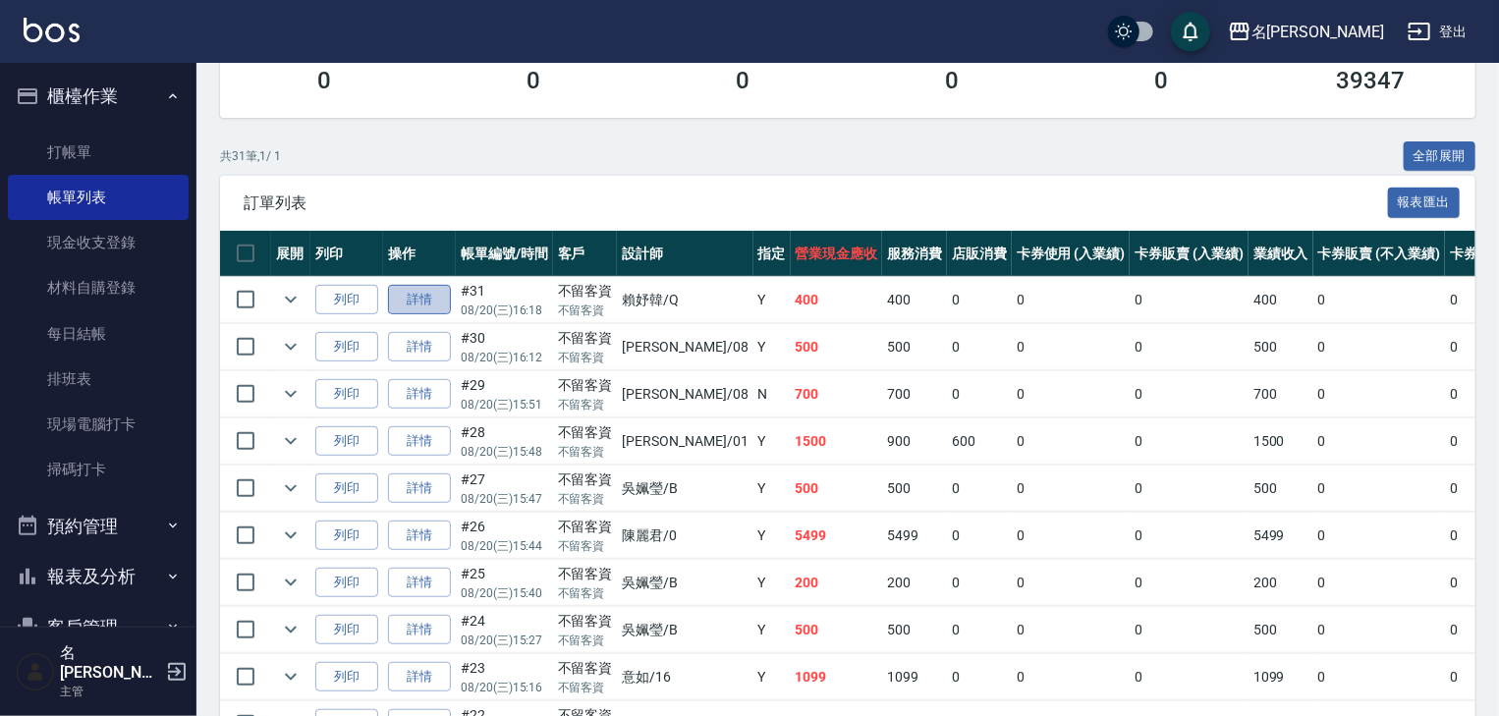
click at [427, 315] on link "詳情" at bounding box center [419, 300] width 63 height 30
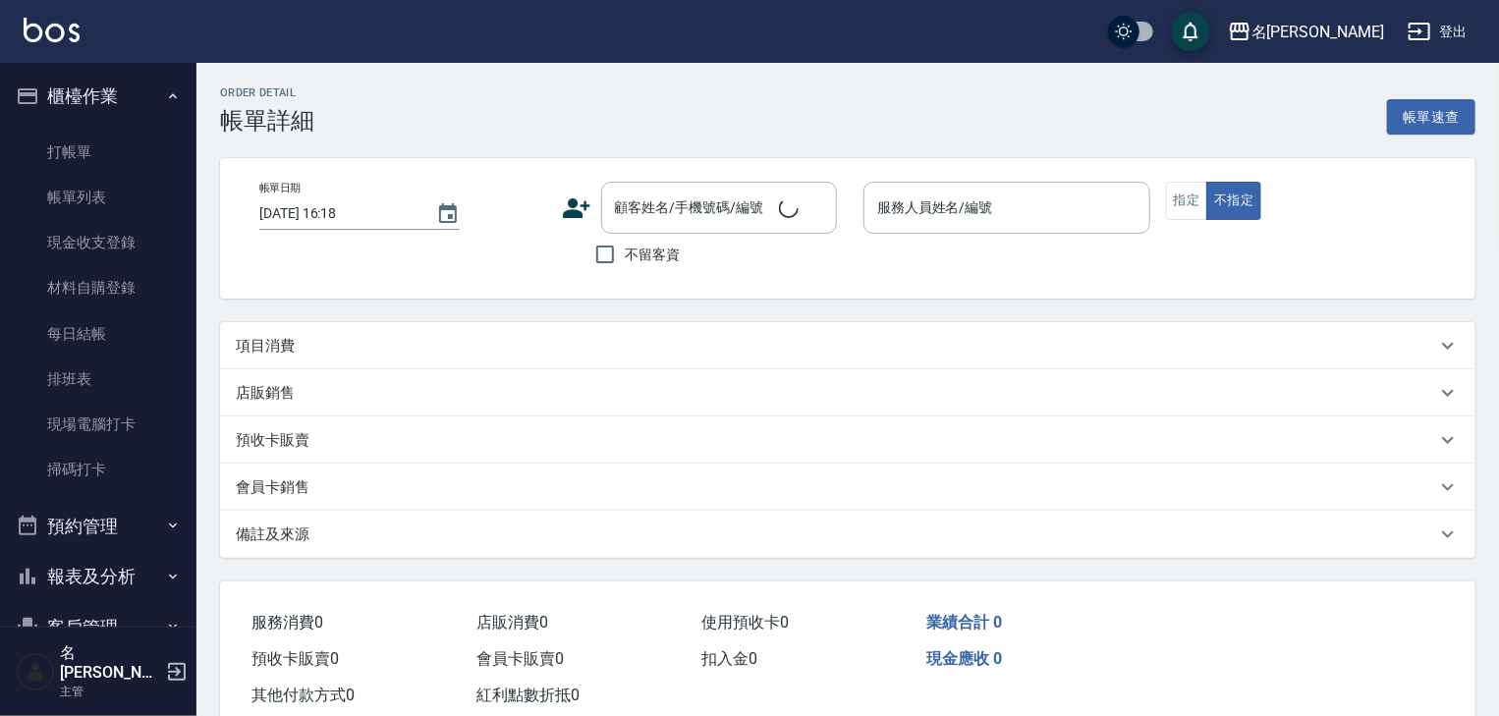
checkbox input "true"
type input "賴妤韓-Q"
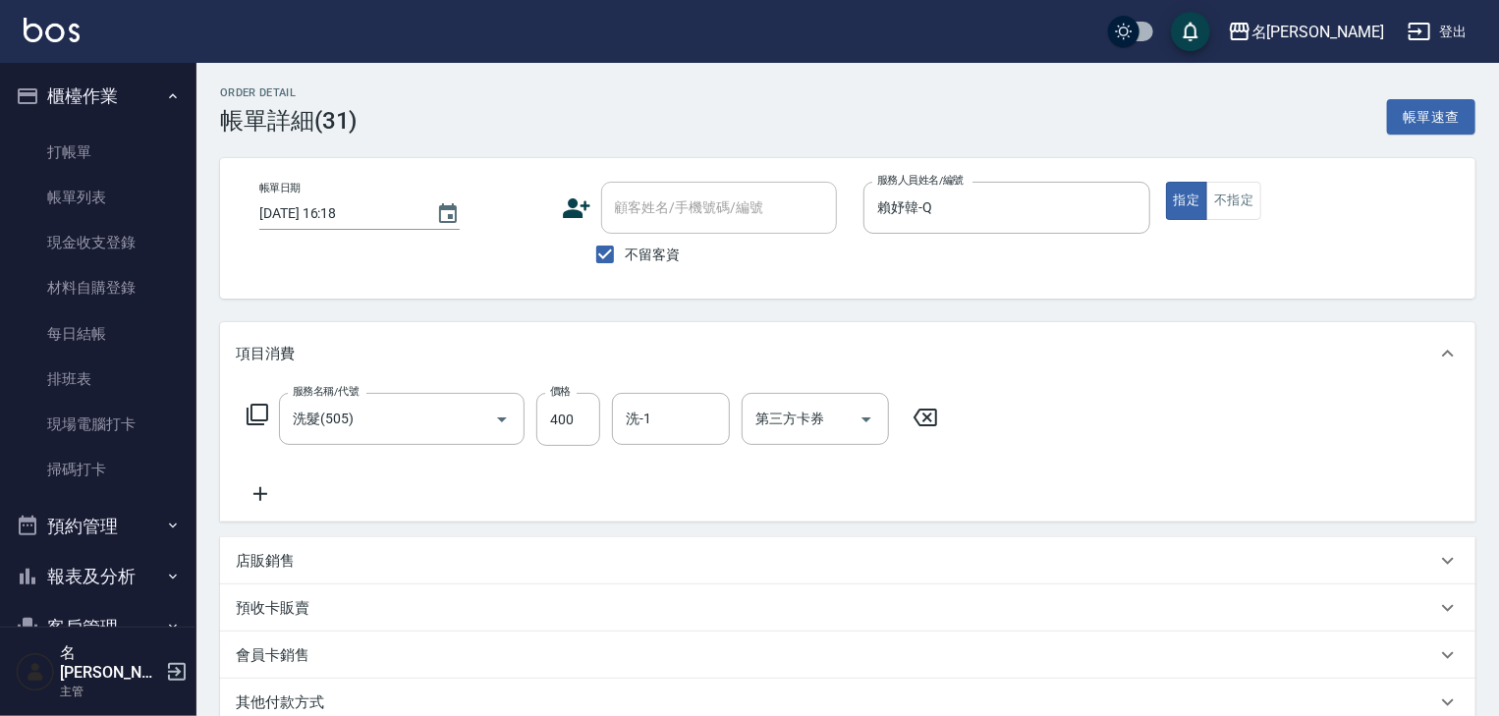
click at [258, 490] on icon at bounding box center [260, 494] width 49 height 24
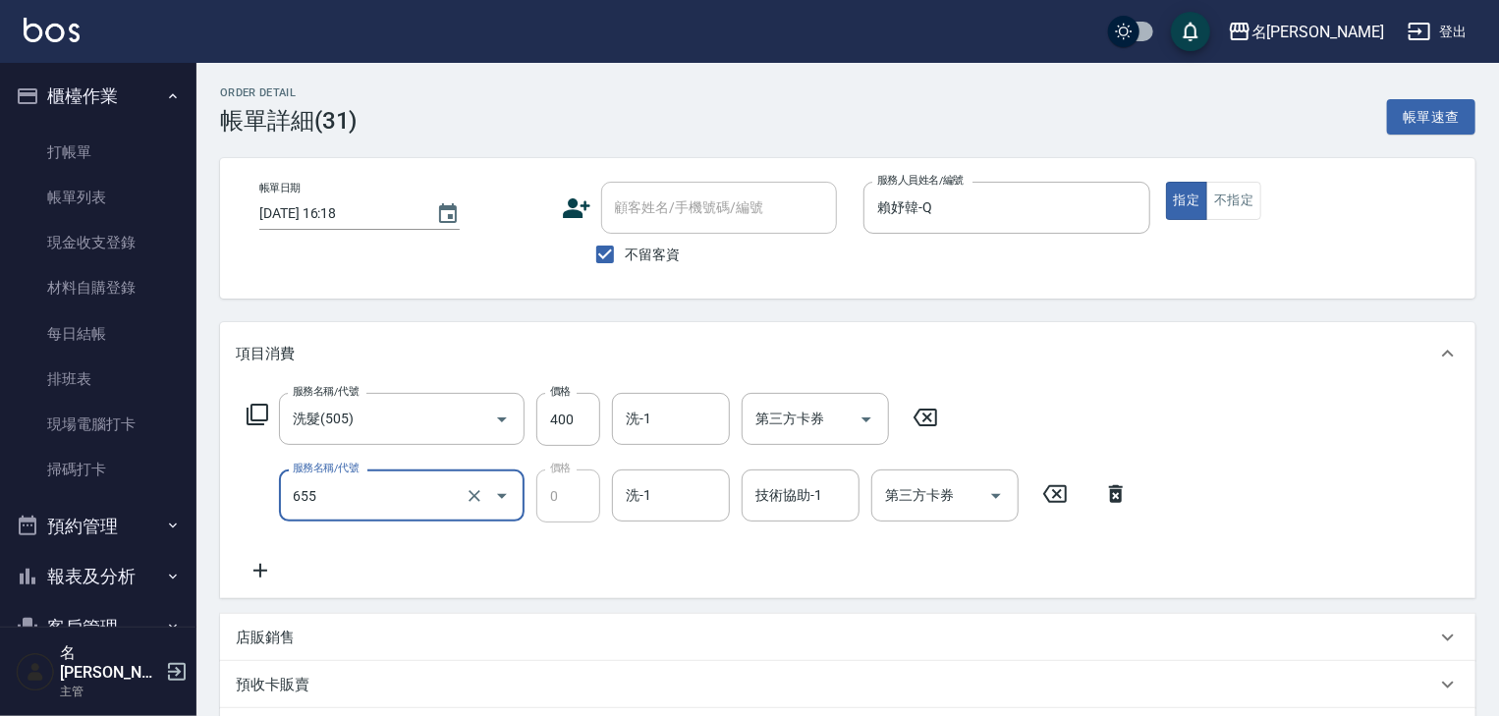
type input "頭皮、護髮免費卡(新)(655)"
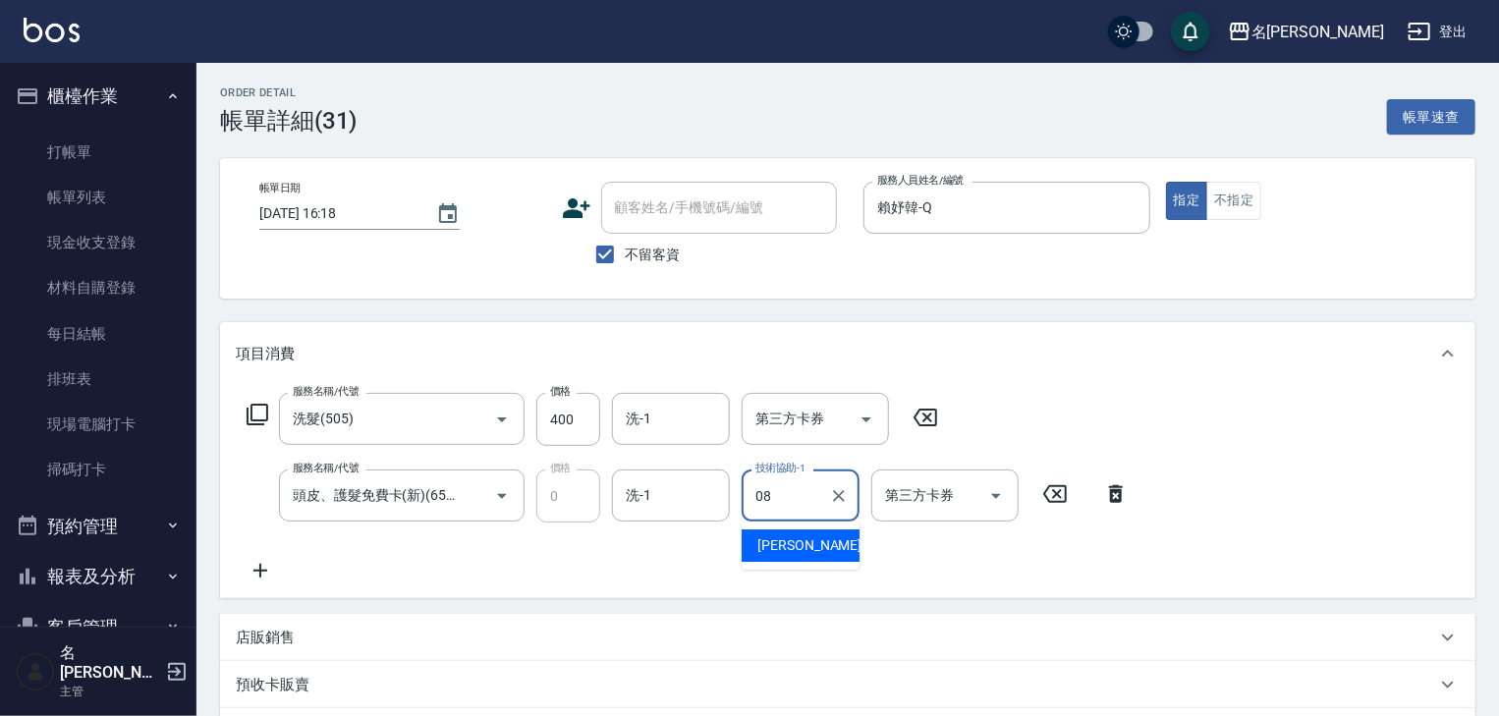
type input "蔡慈恩-08"
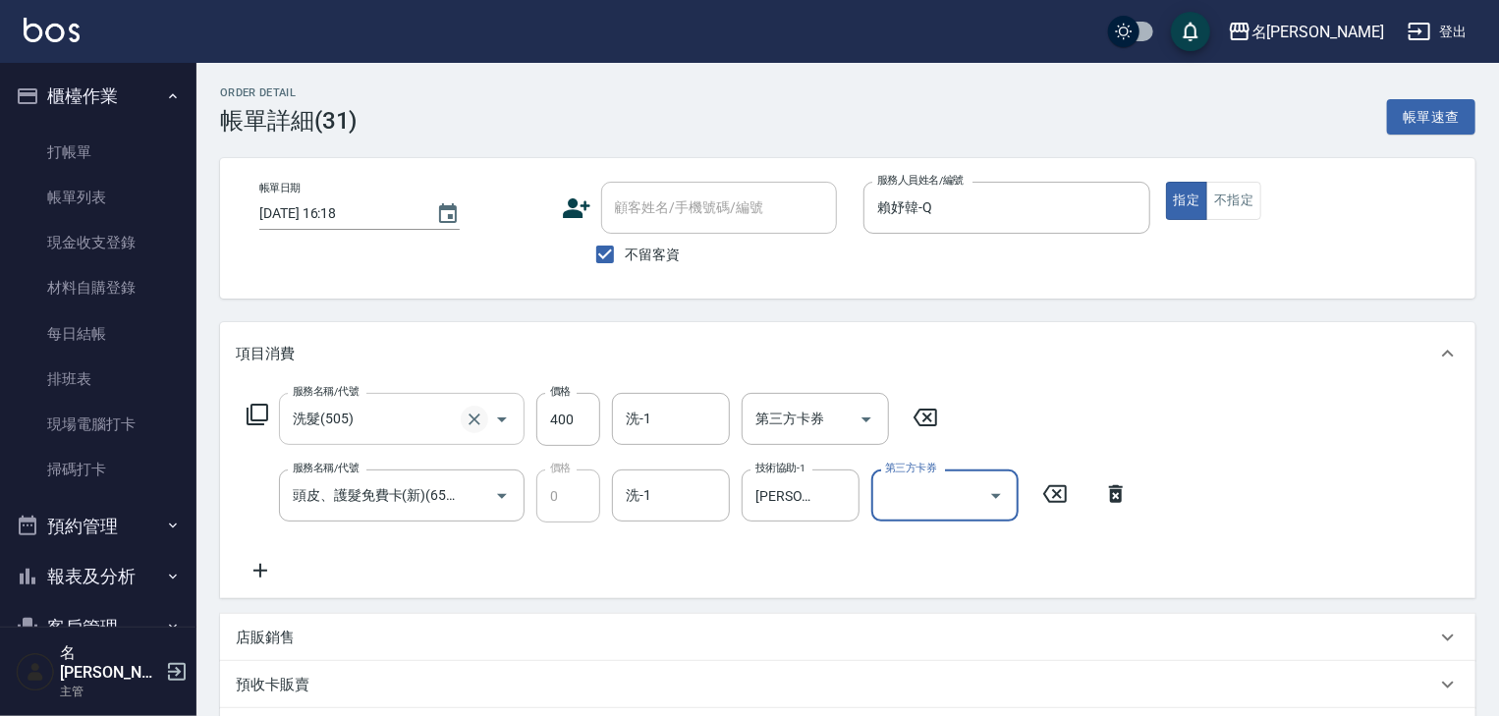
click at [475, 420] on icon "Clear" at bounding box center [474, 419] width 12 height 12
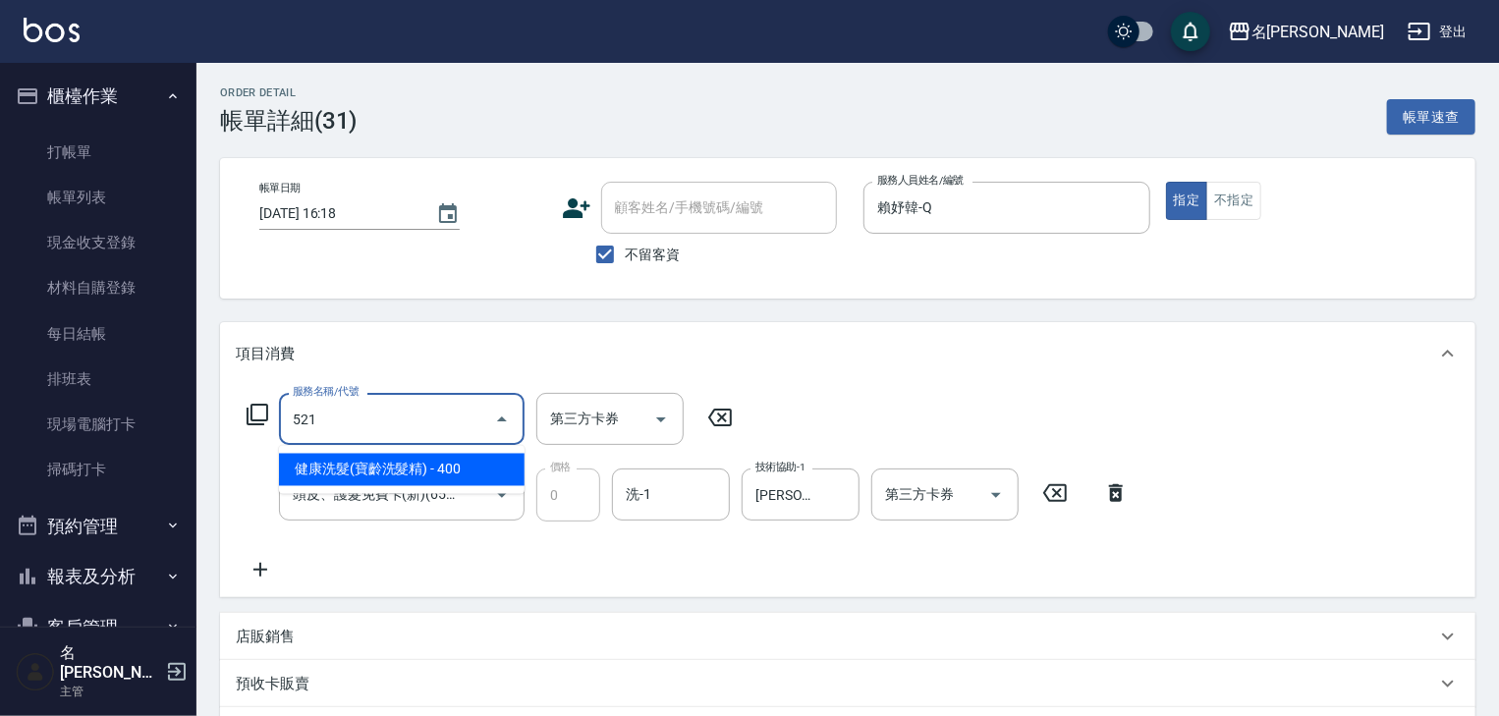
type input "健康洗髮(寶齡洗髮精)(521)"
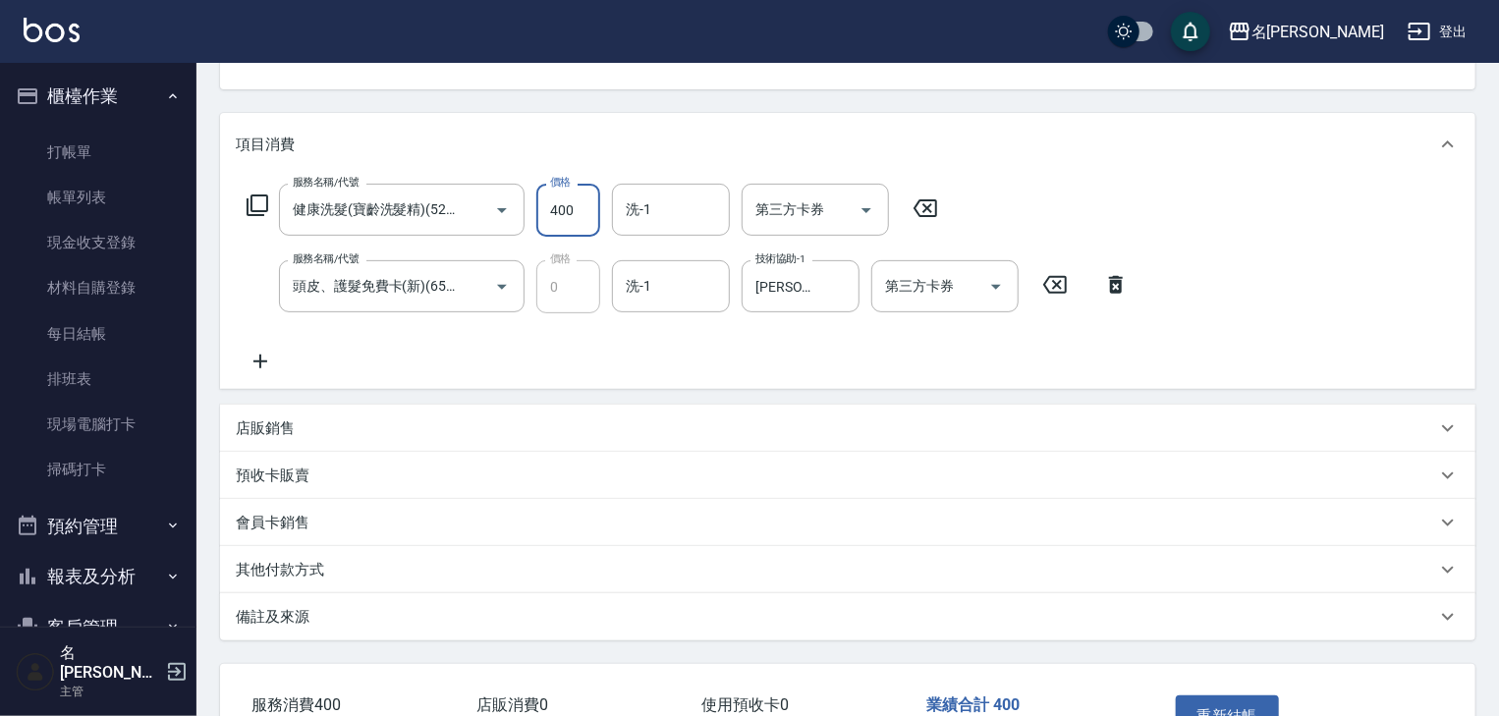
scroll to position [314, 0]
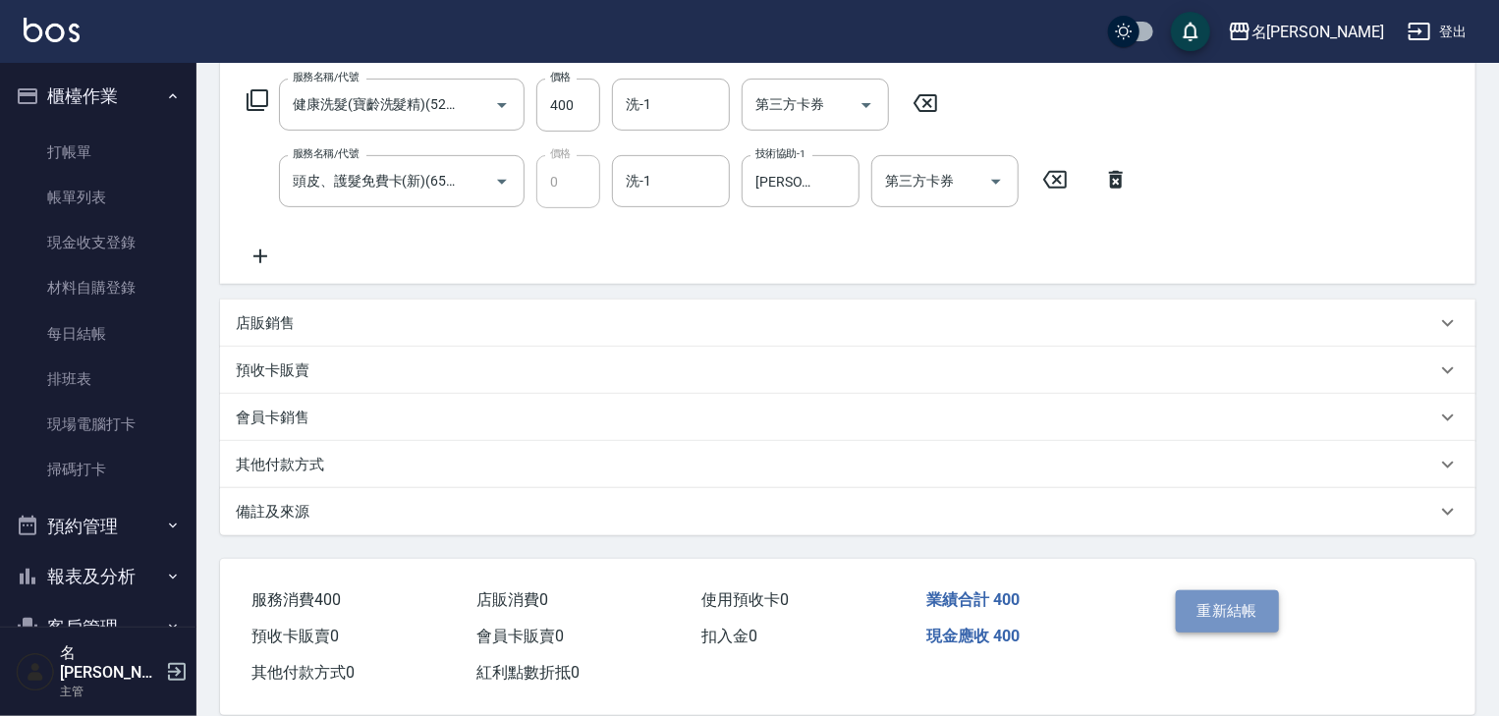
click at [1259, 617] on button "重新結帳" at bounding box center [1228, 610] width 104 height 41
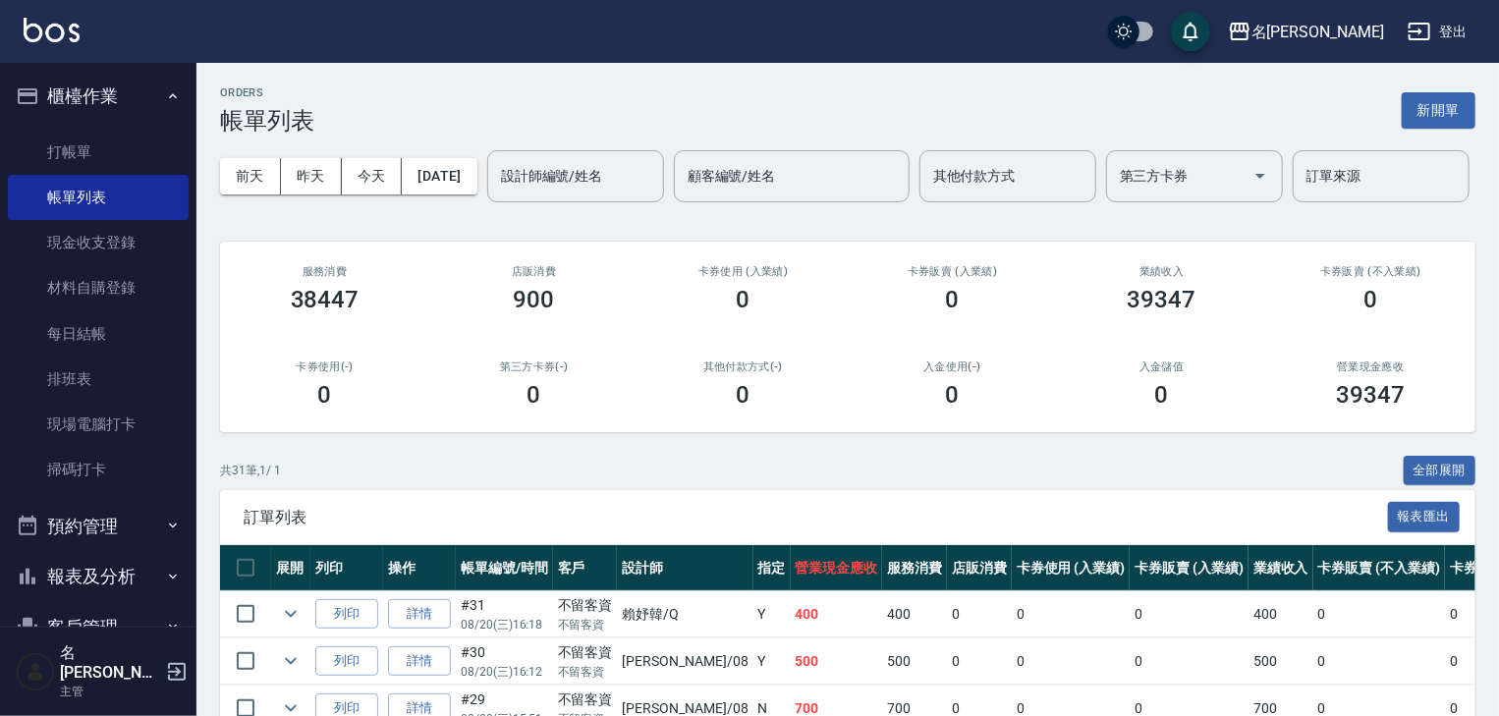
click at [28, 24] on img at bounding box center [52, 30] width 56 height 25
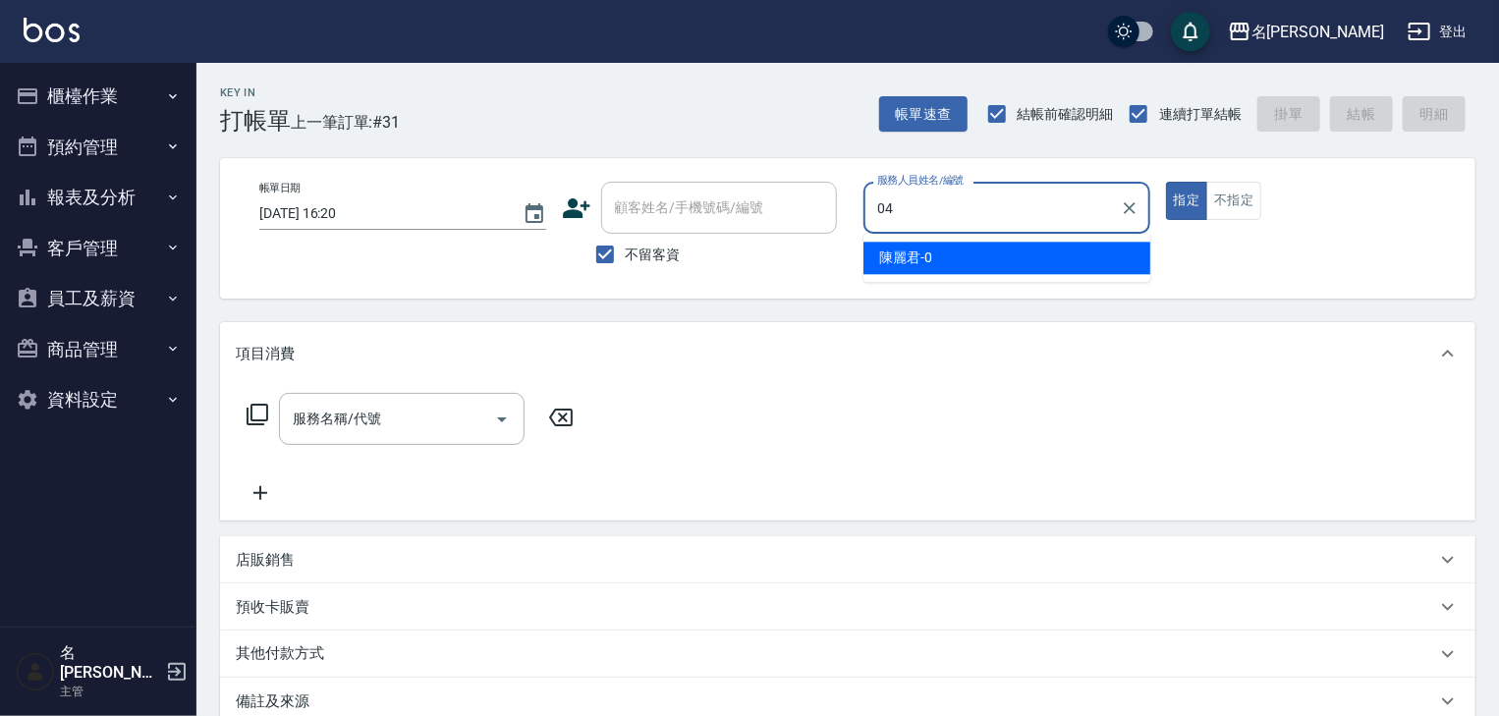
type input "許貴珍-04"
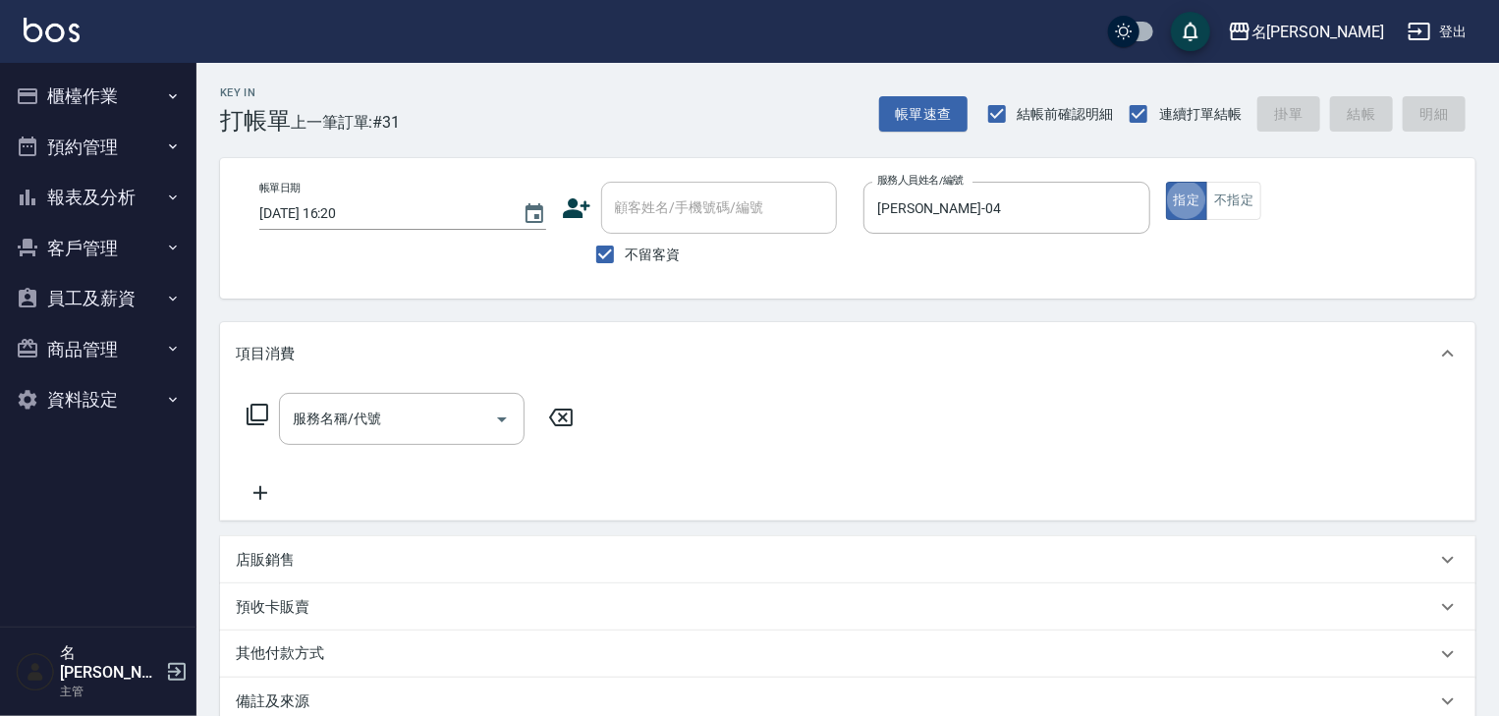
type button "true"
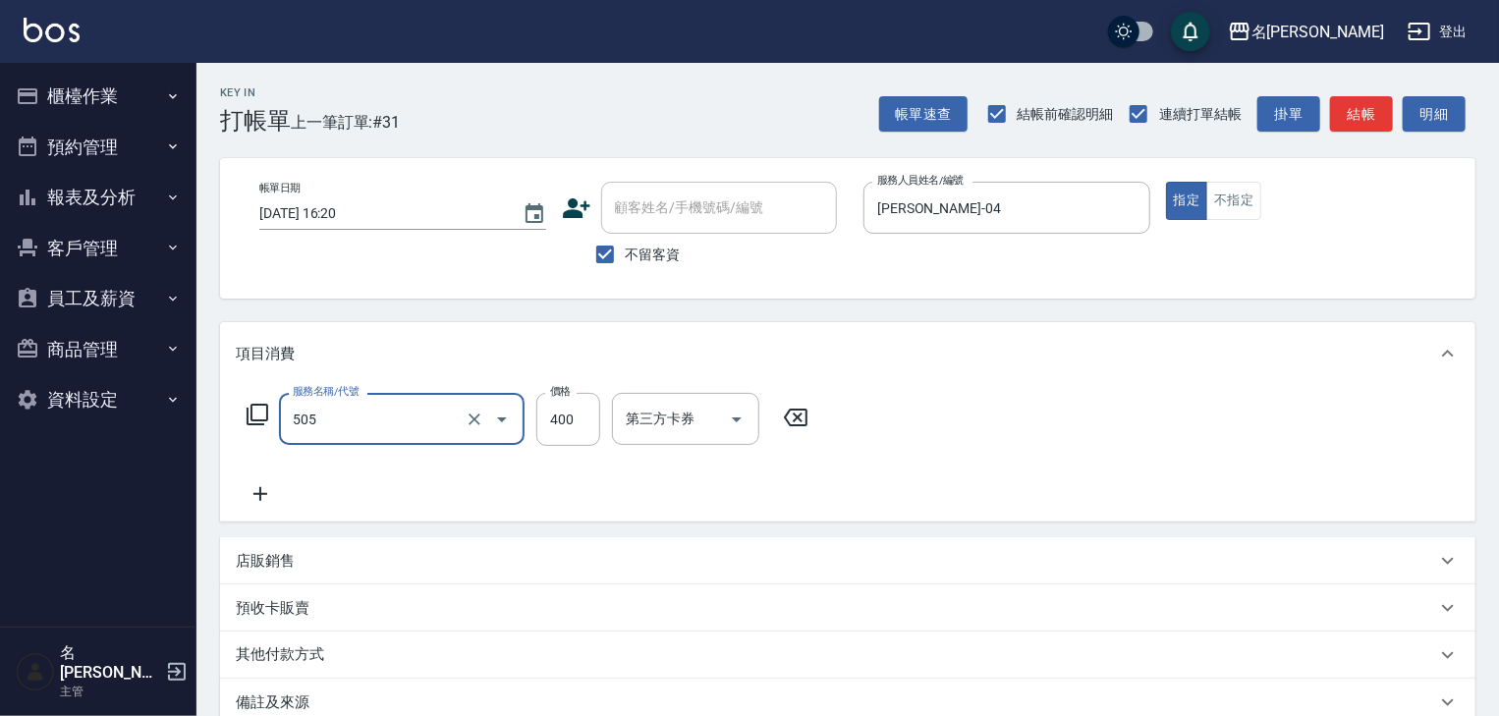
type input "洗髮(505)"
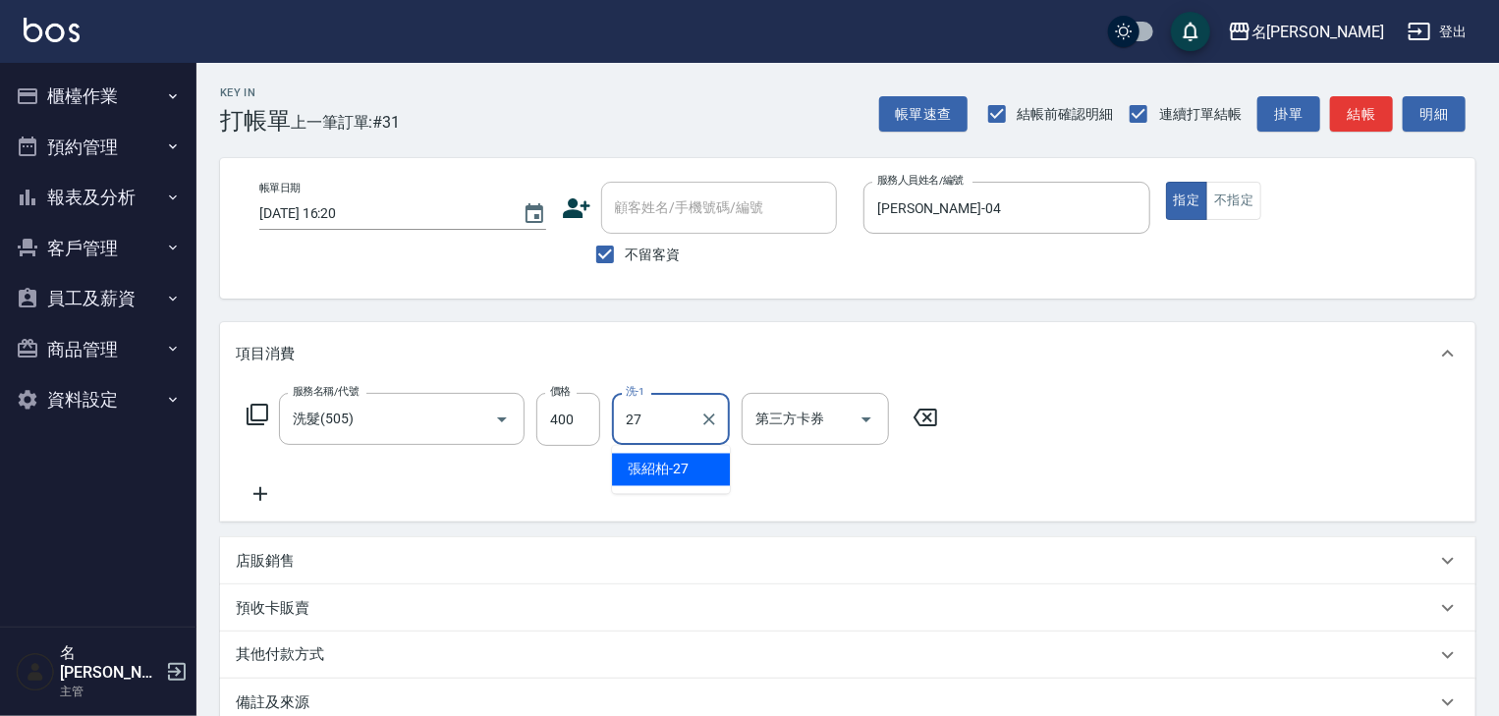
type input "張紹柏-27"
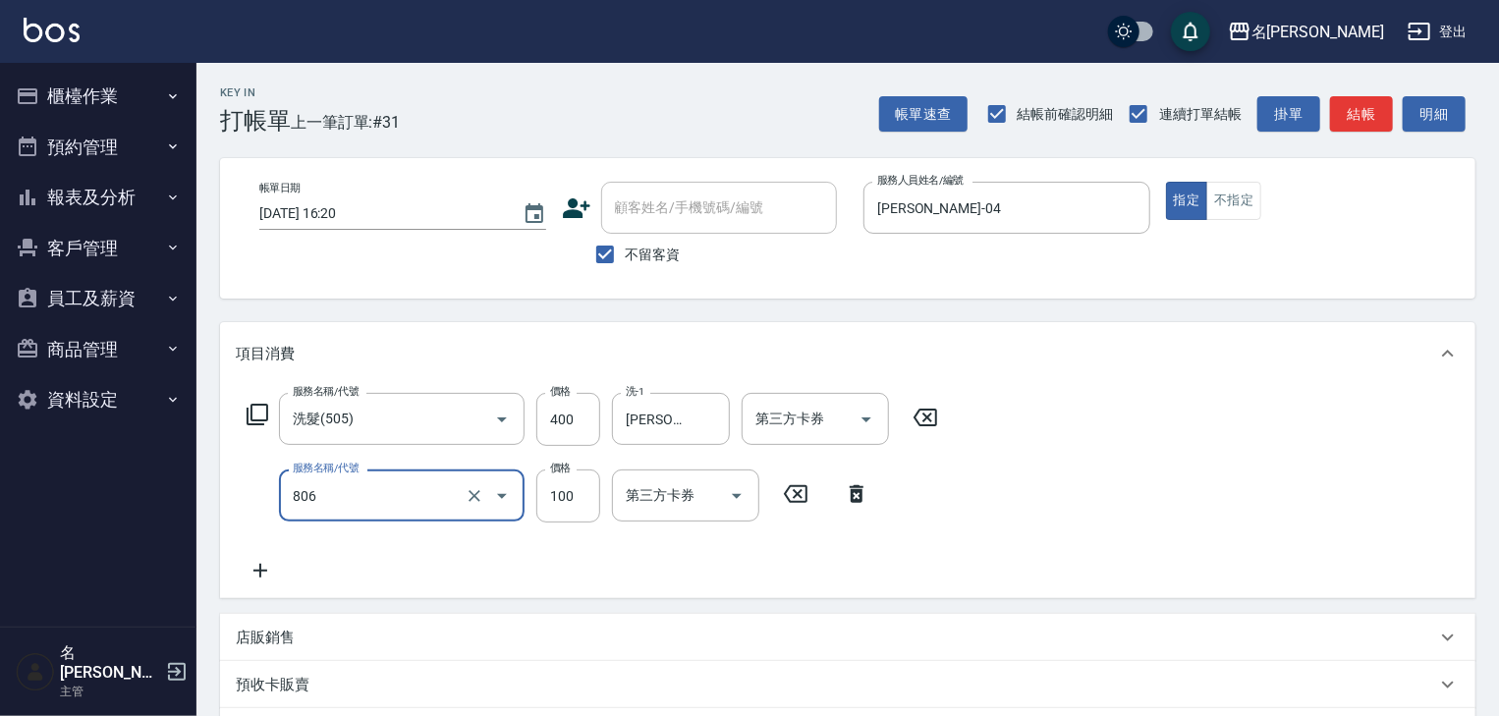
type input "電棒(806)"
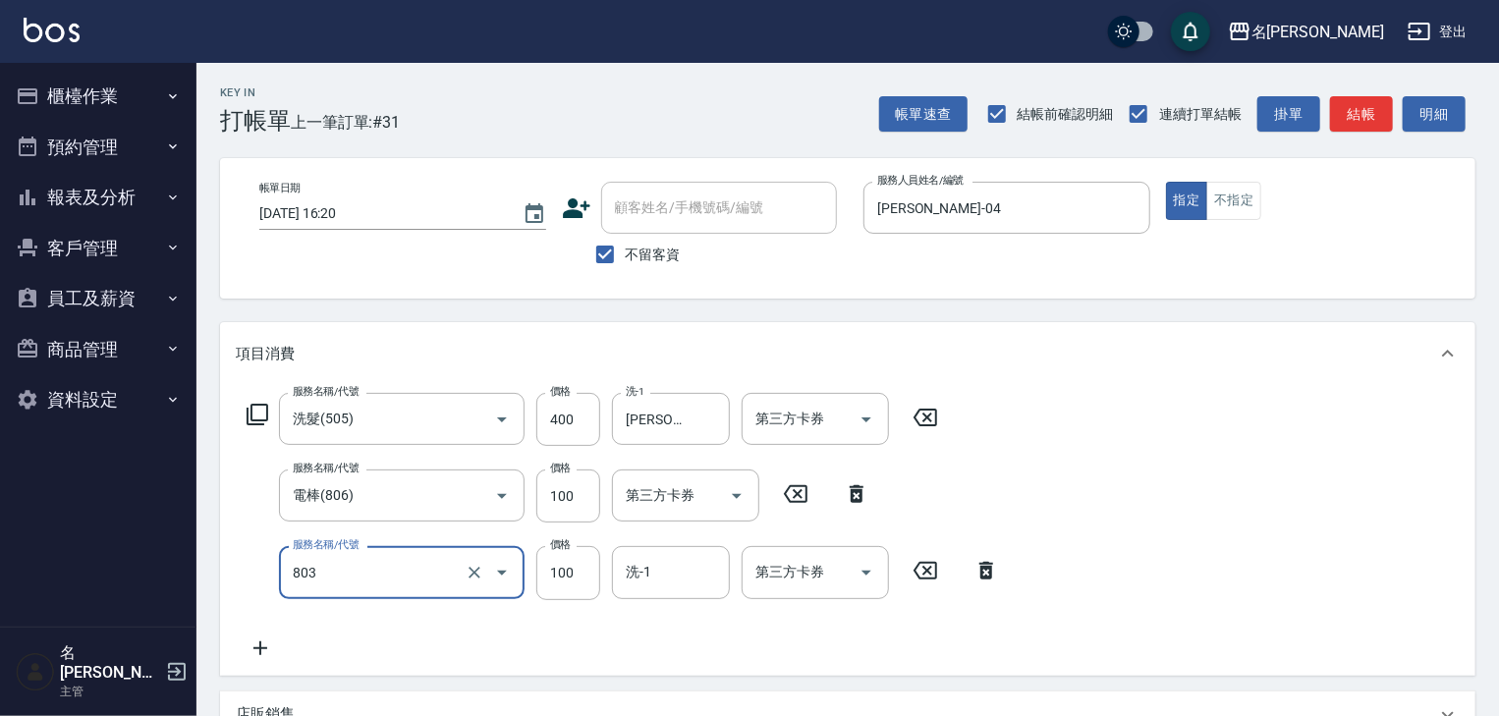
type input "瞬護(803)"
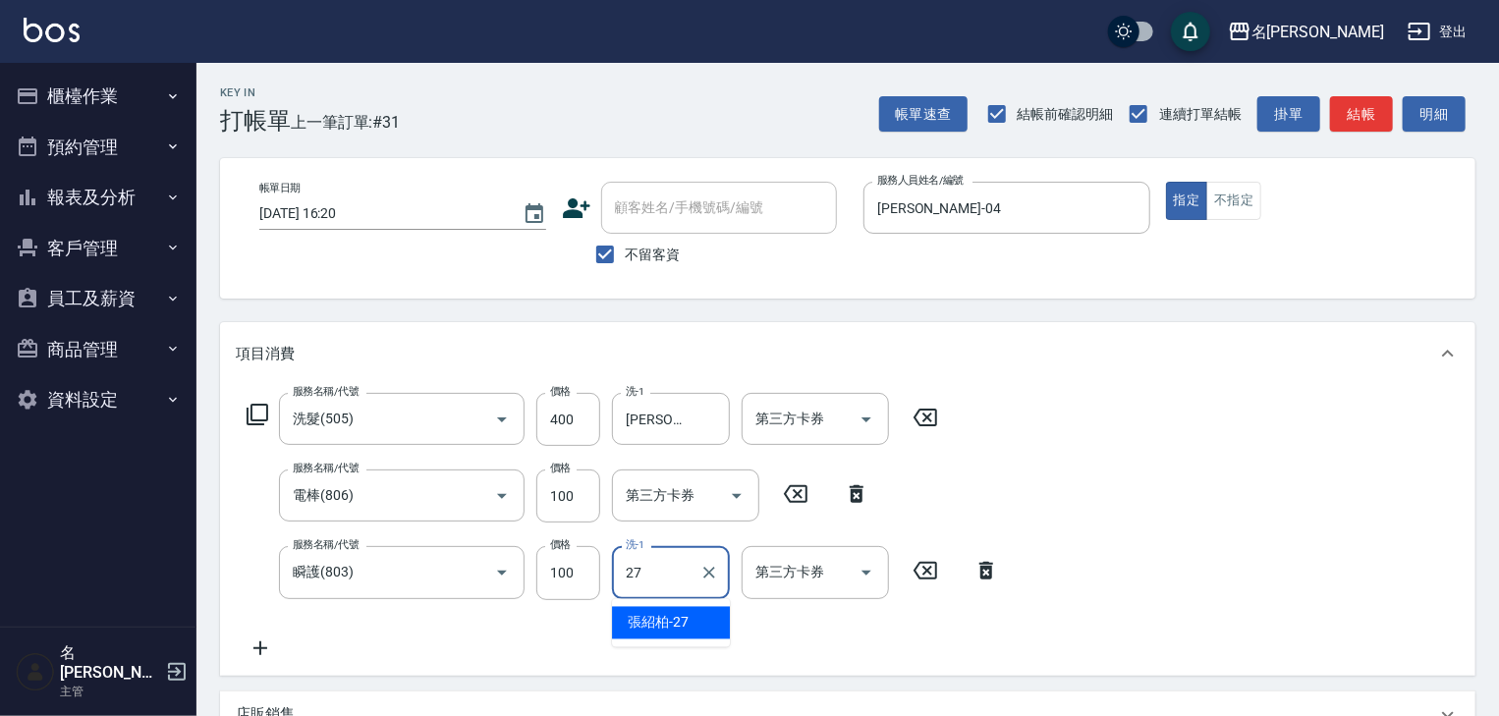
type input "張紹柏-27"
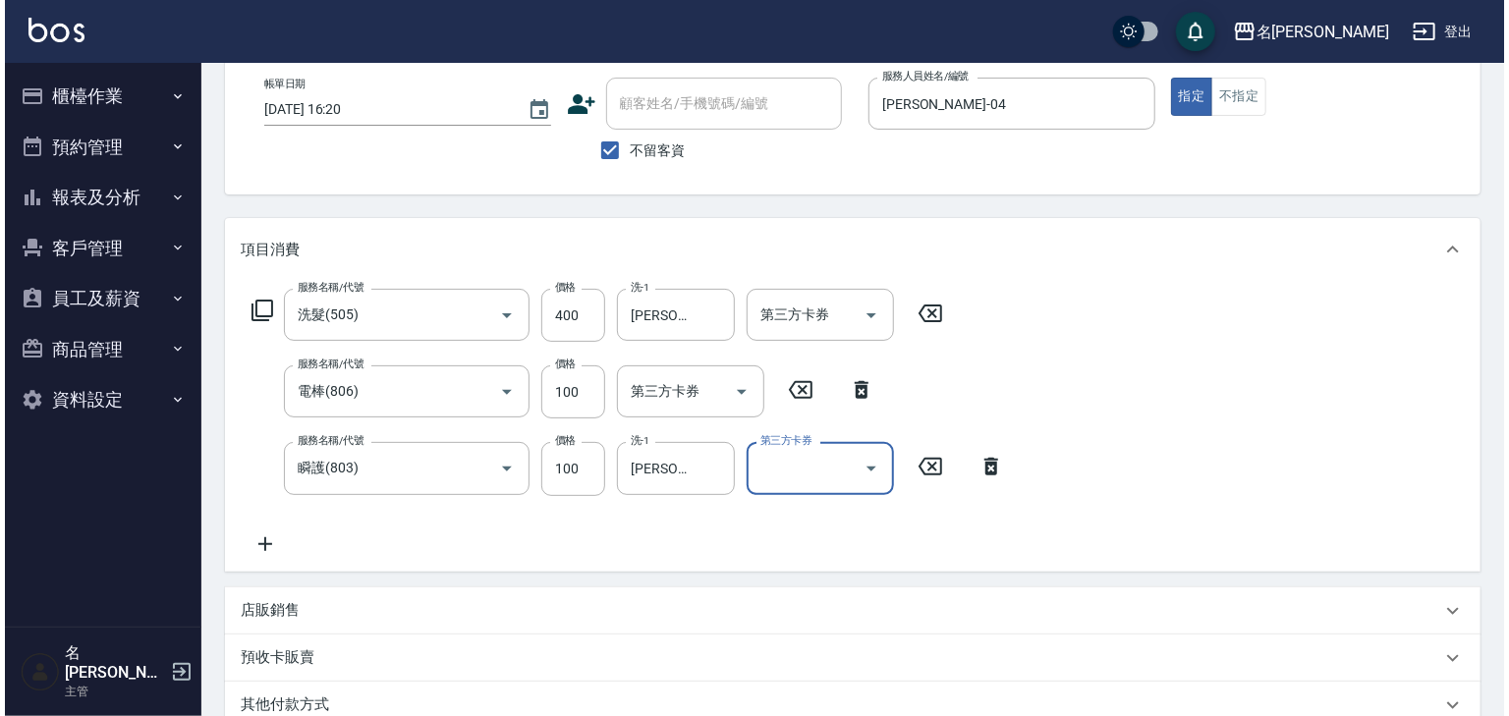
scroll to position [314, 0]
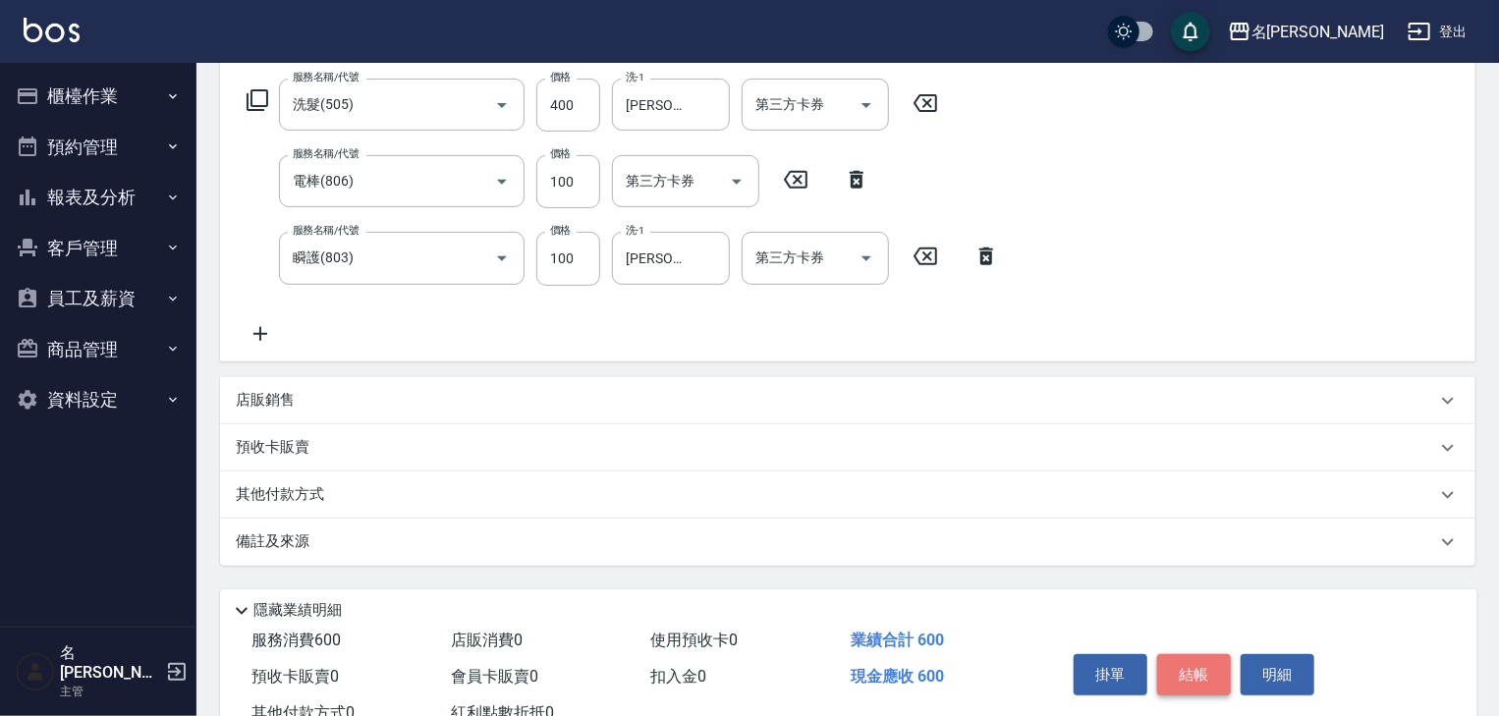
click at [1217, 672] on button "結帳" at bounding box center [1194, 674] width 74 height 41
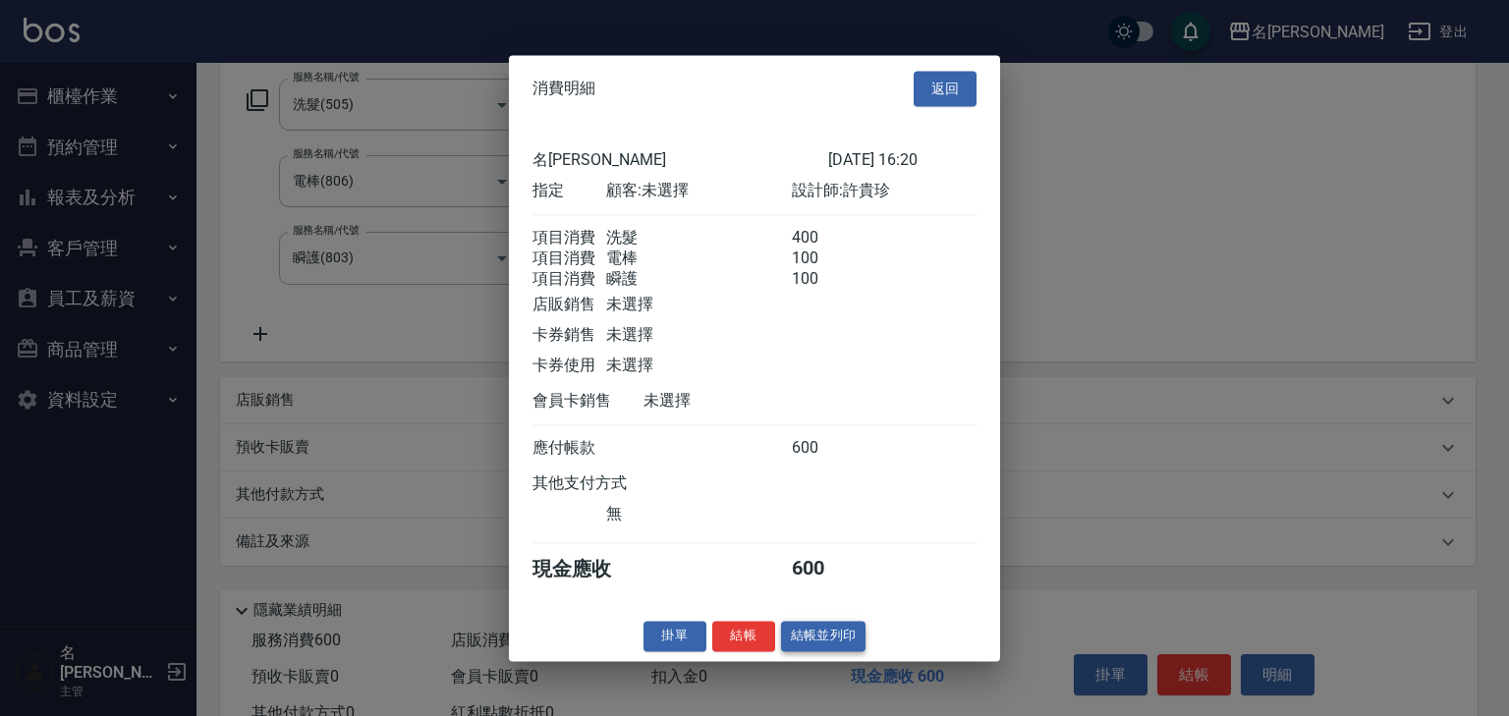
click at [856, 644] on button "結帳並列印" at bounding box center [823, 636] width 85 height 30
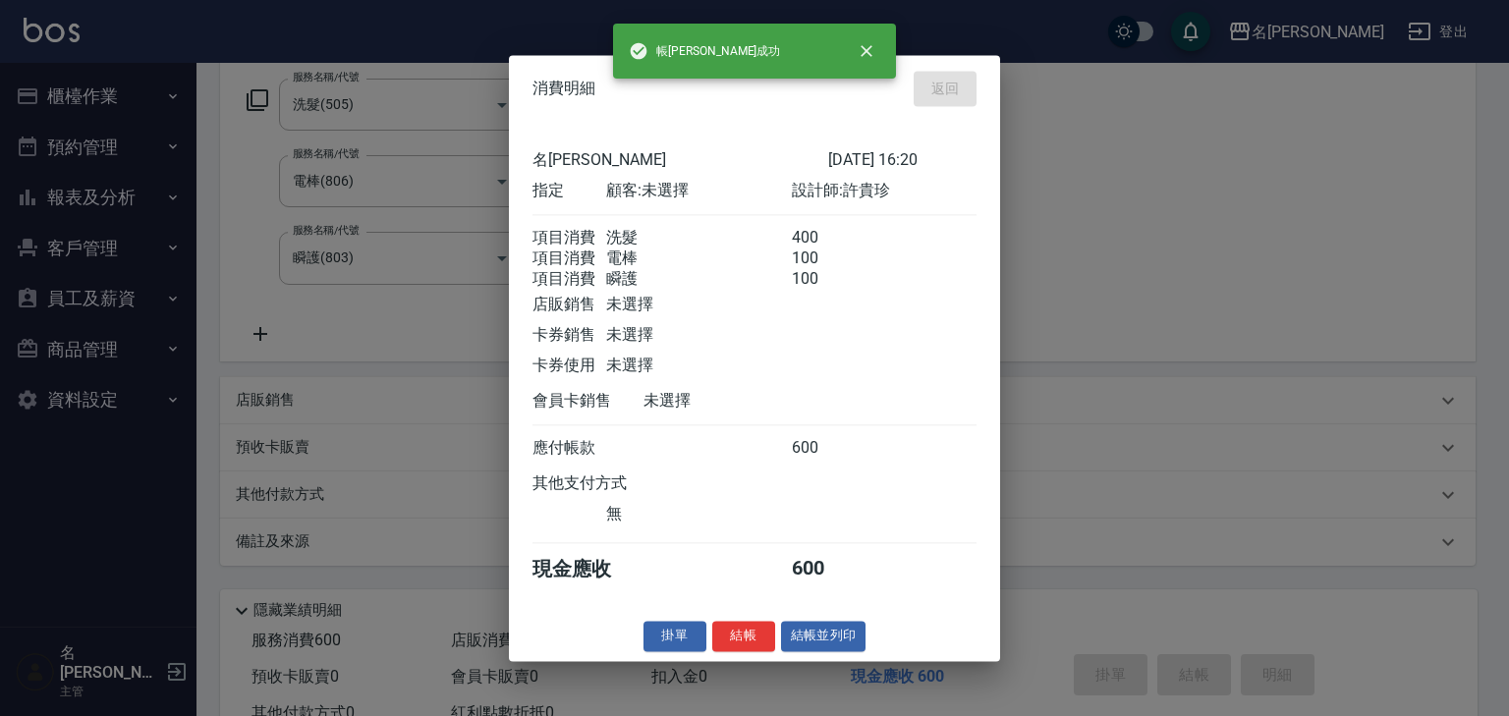
type input "2025/08/20 16:25"
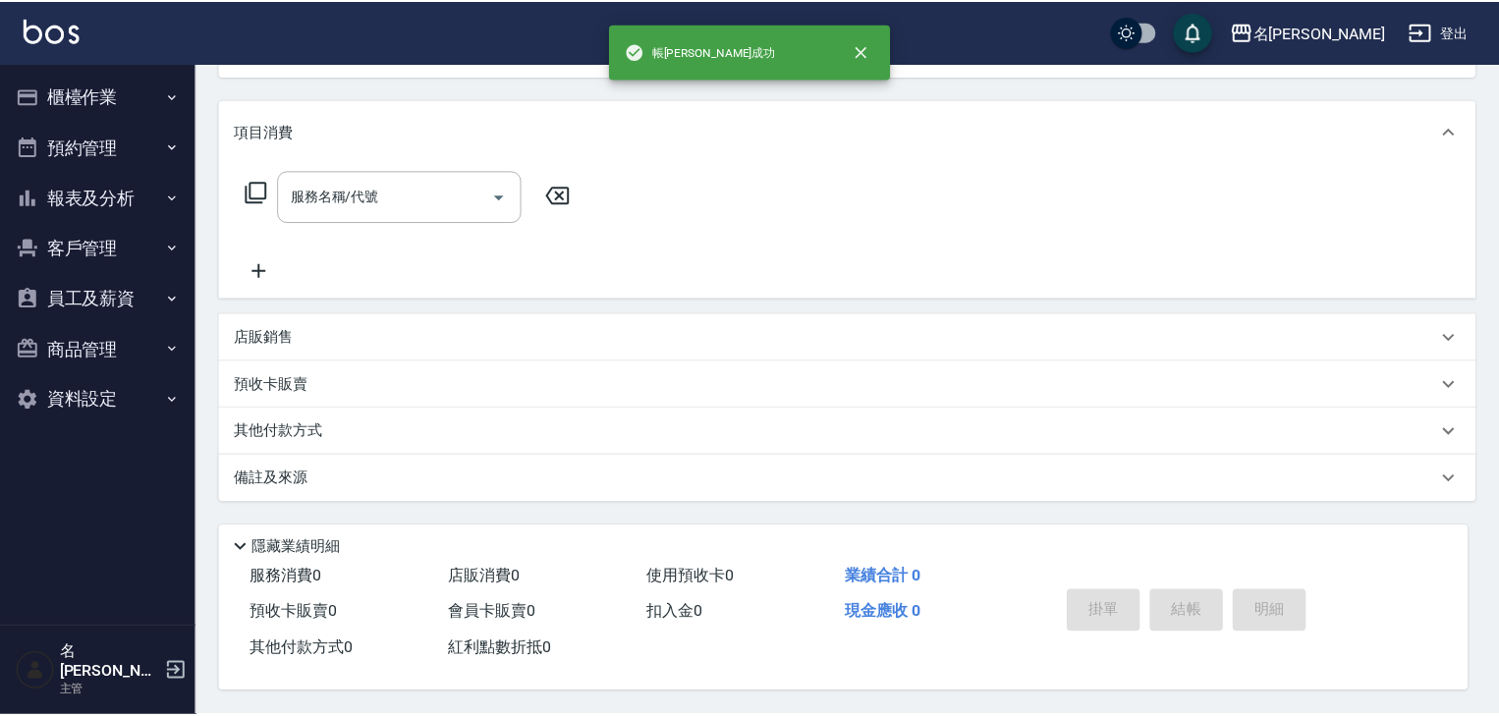
scroll to position [0, 0]
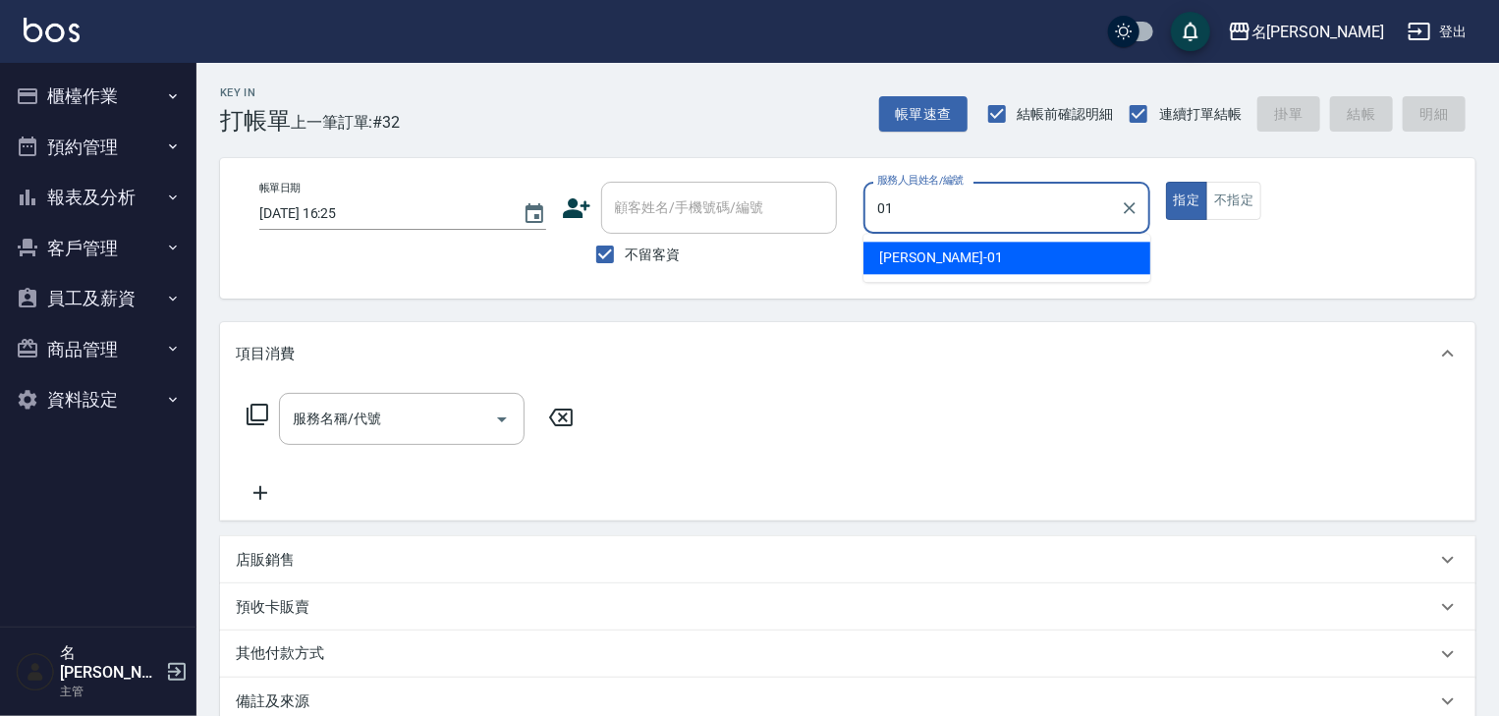
type input "Joyce-01"
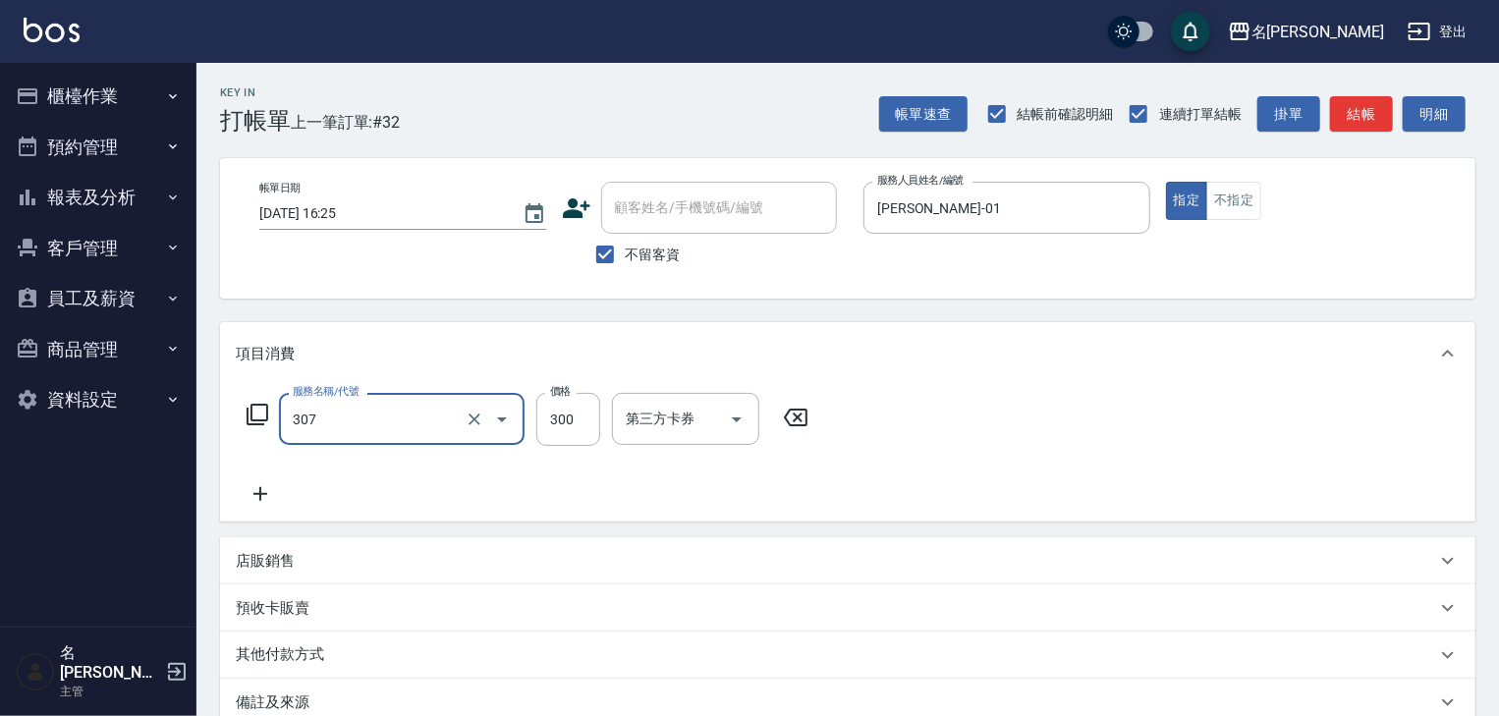
type input "剪髮(307)"
type input "500"
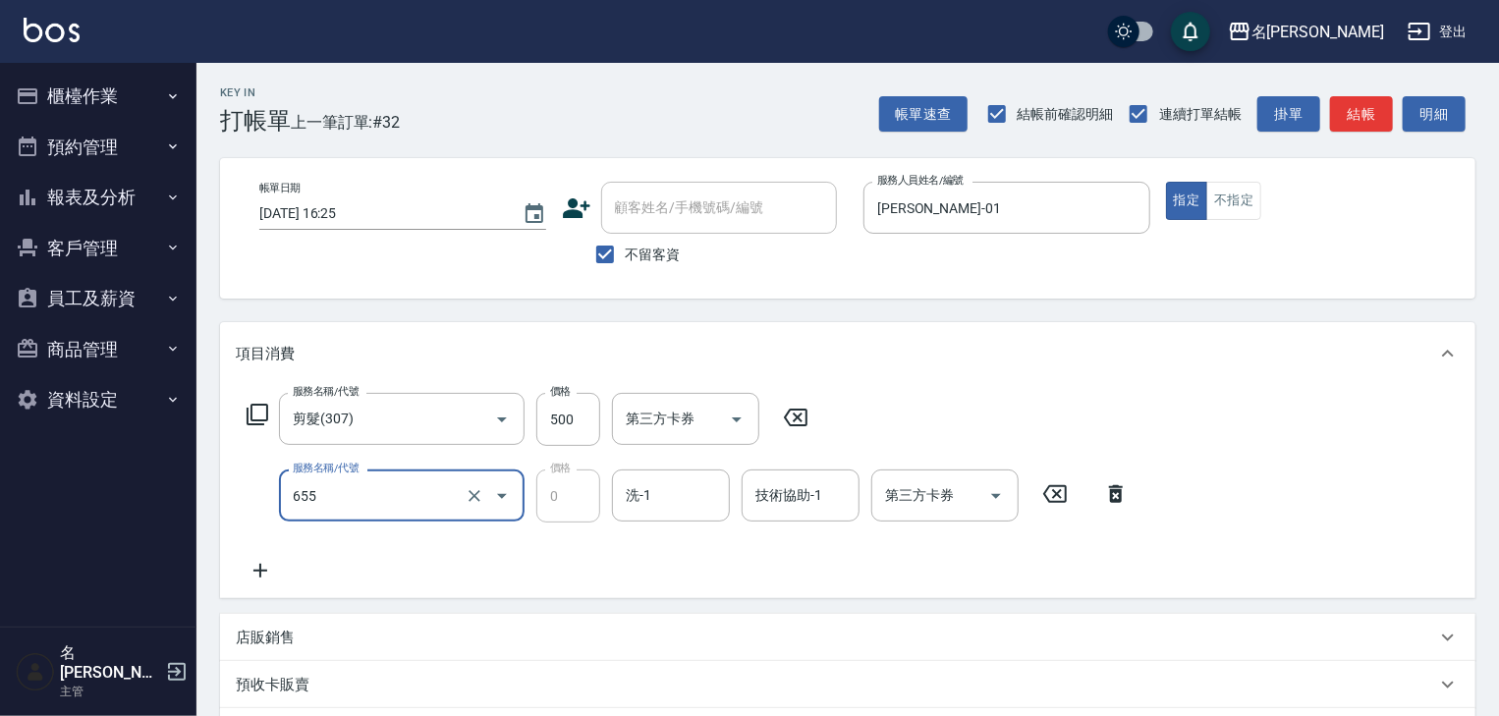
type input "頭皮、護髮免費卡(新)(655)"
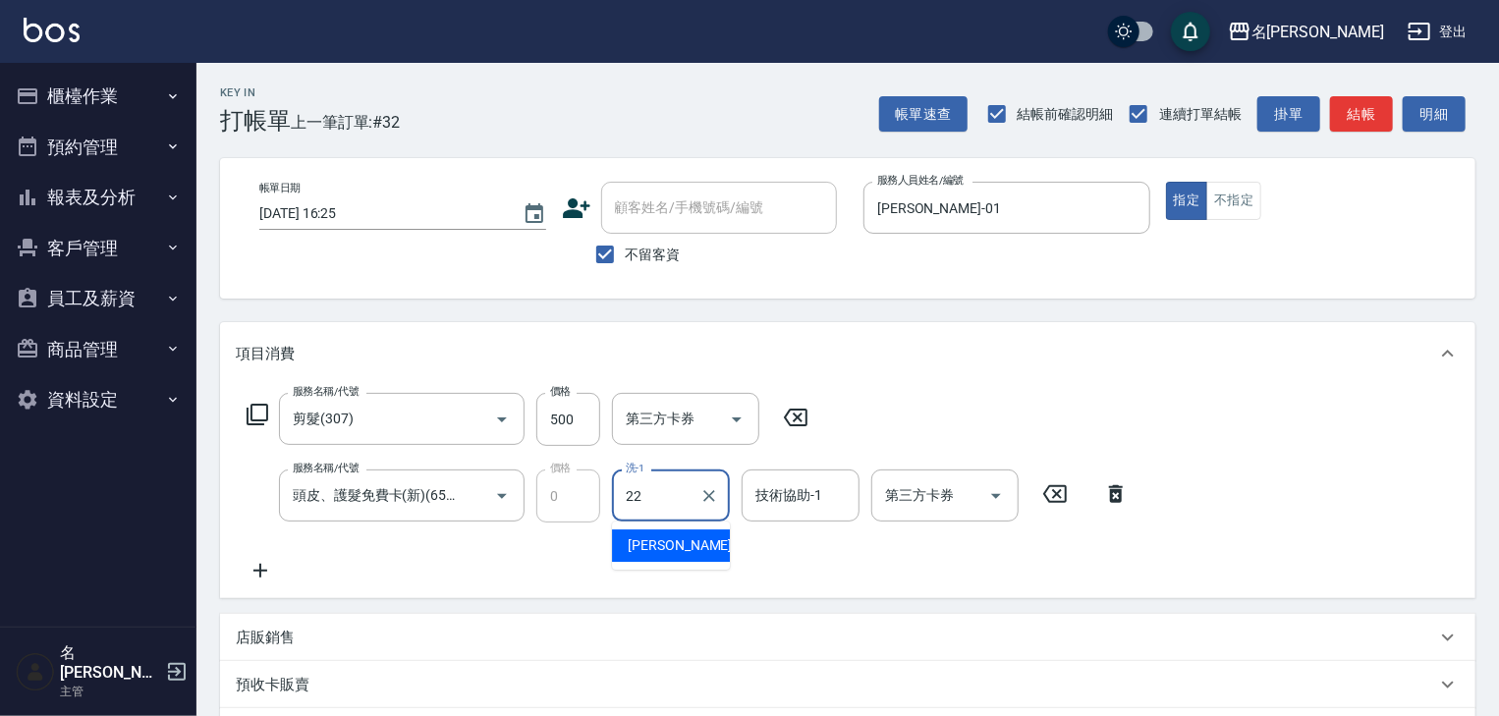
type input "王婕宇-22"
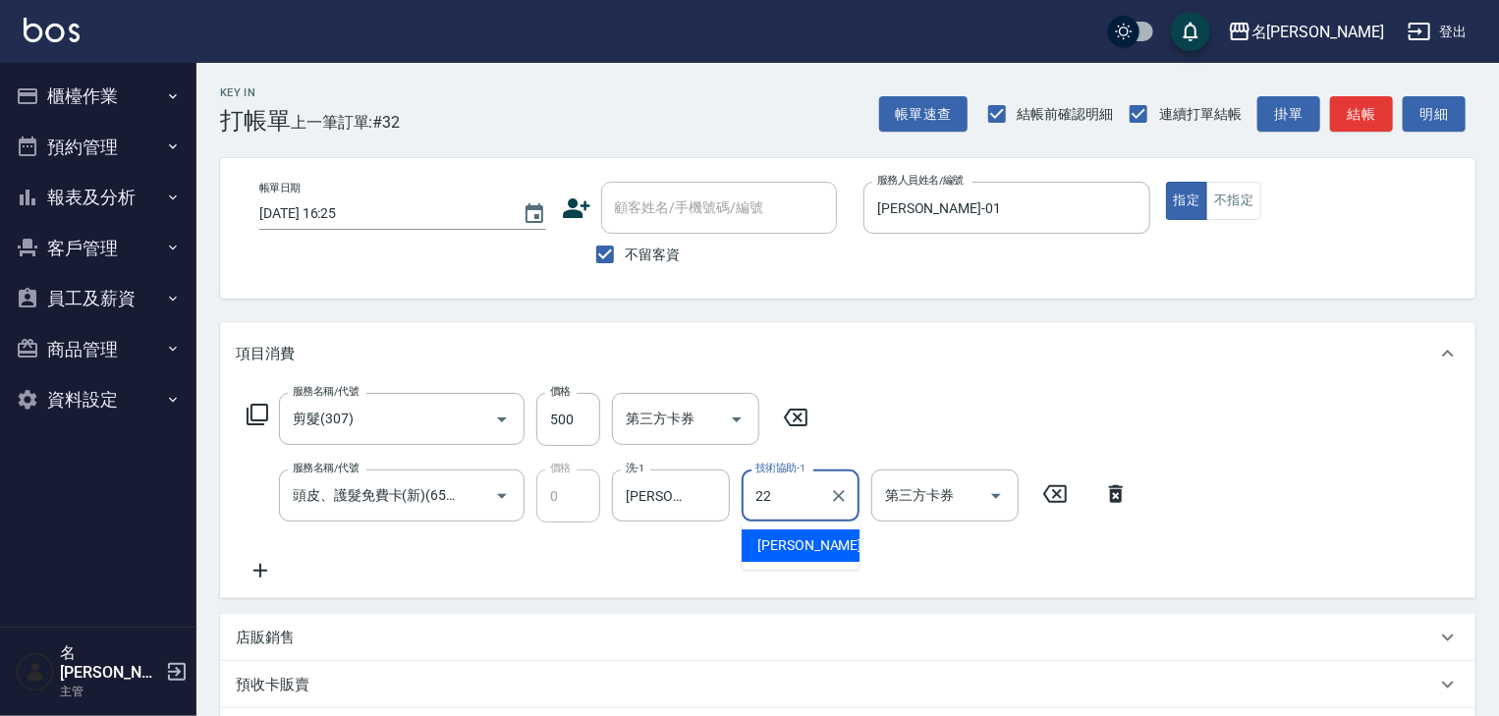
type input "王婕宇-22"
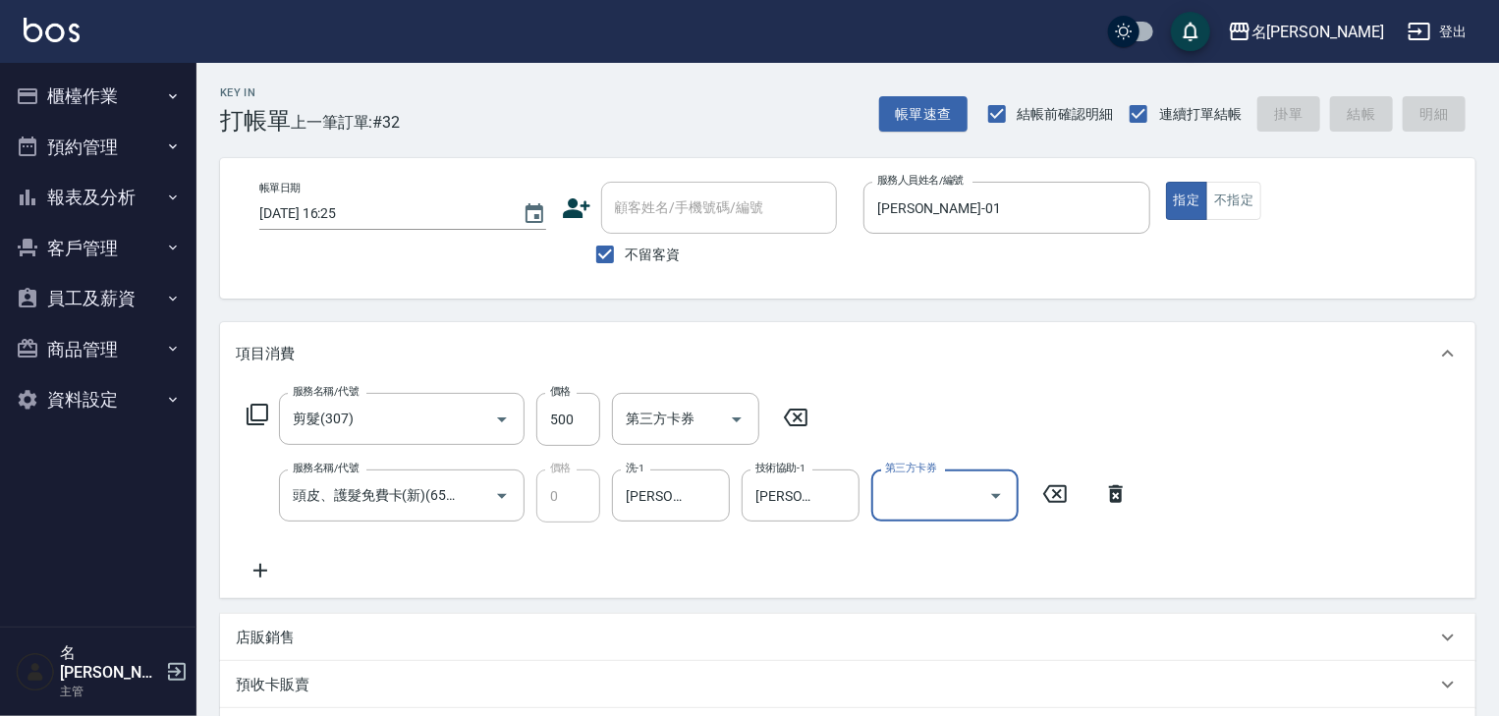
type input "2025/08/20 16:37"
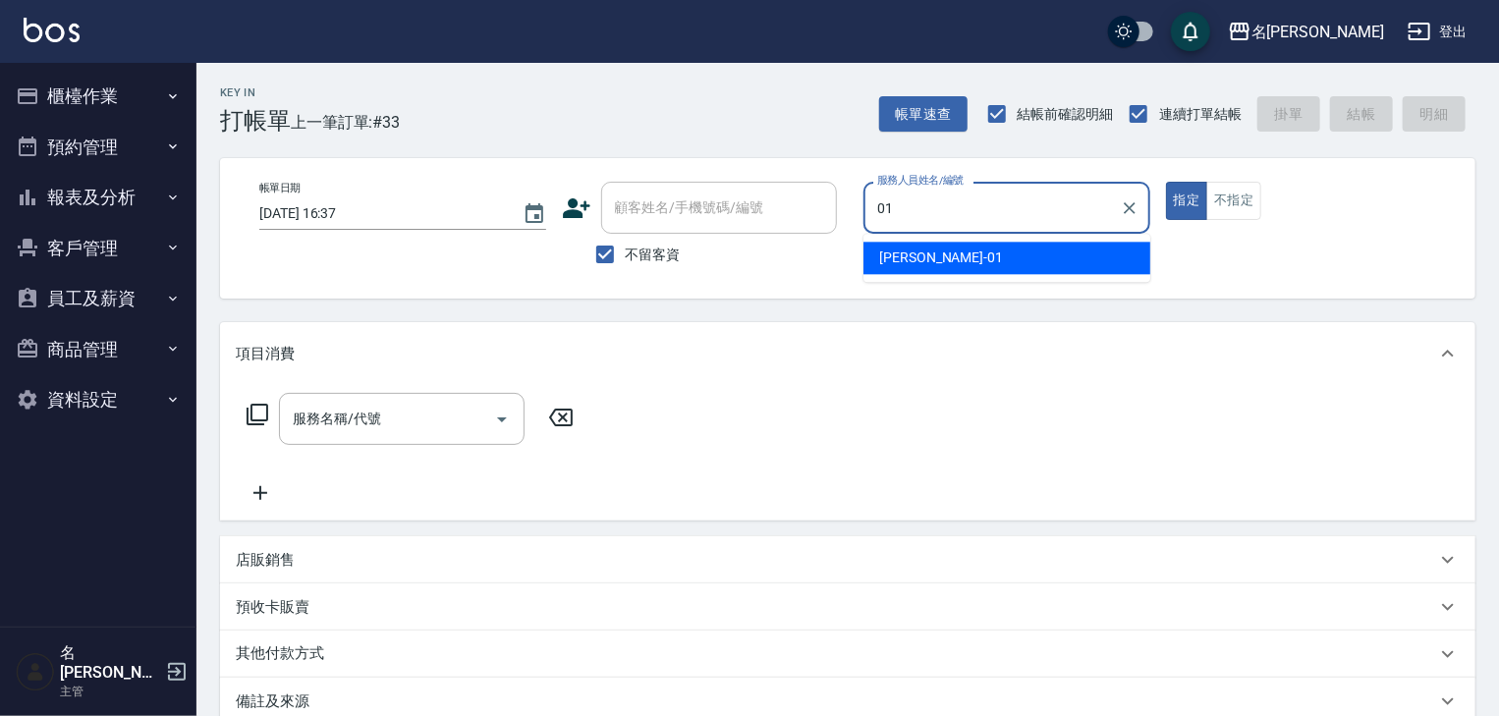
type input "Joyce-01"
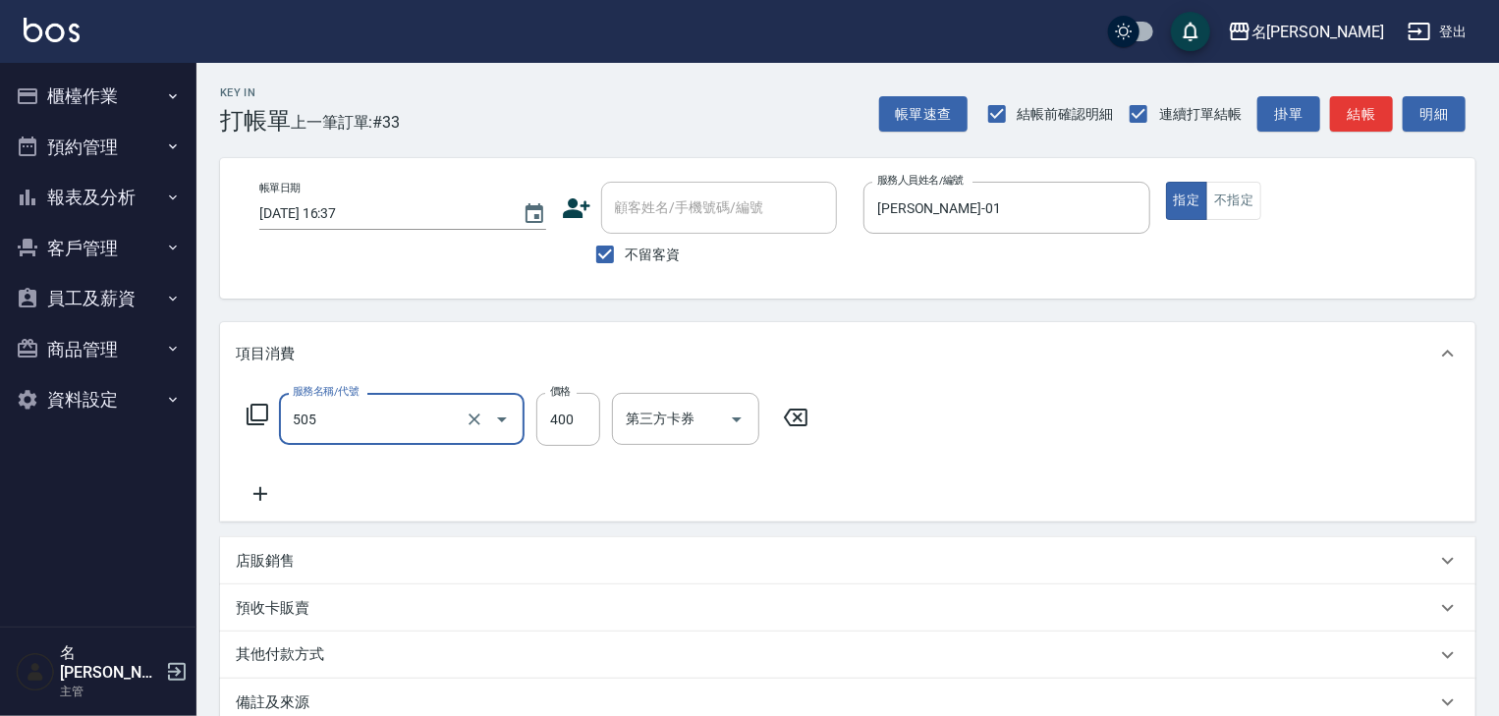
type input "洗髮(505)"
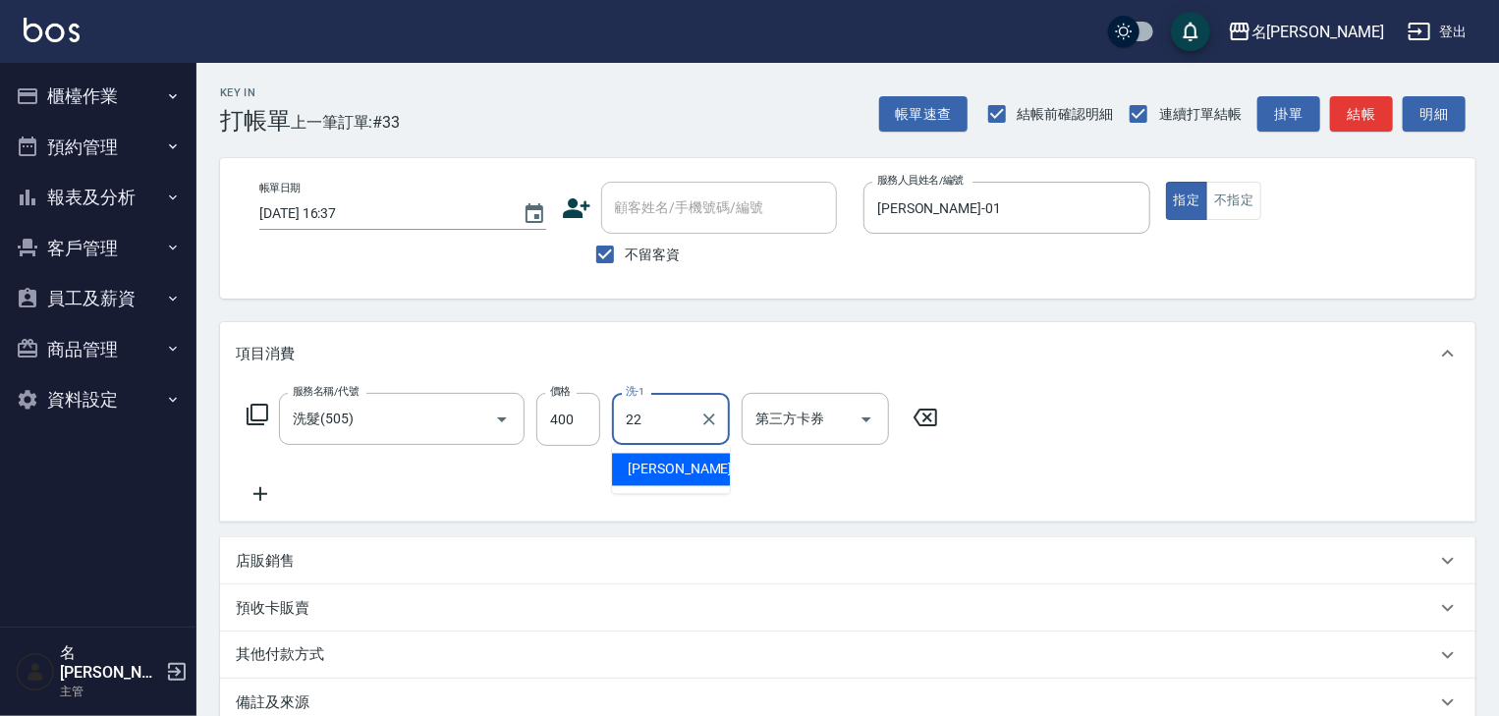
type input "王婕宇-22"
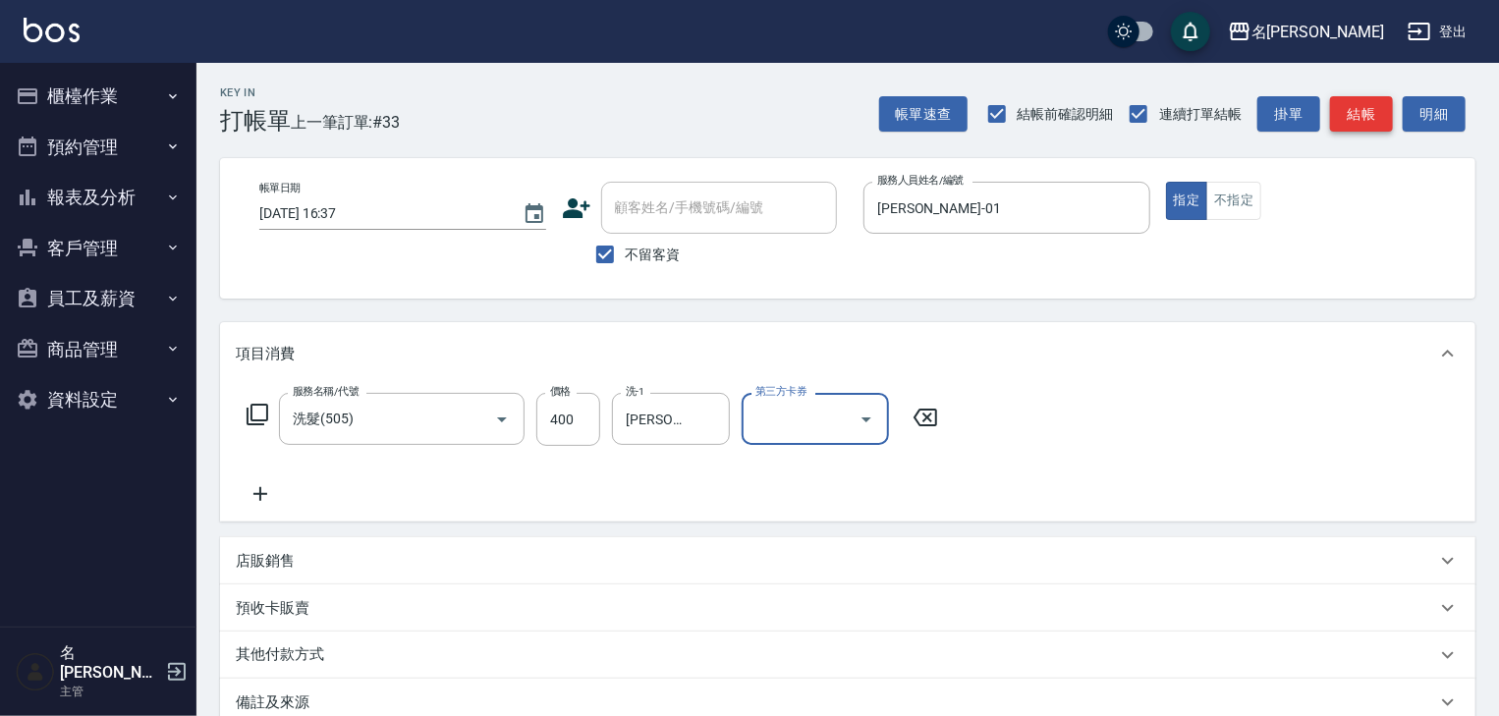
click at [1364, 106] on button "結帳" at bounding box center [1361, 114] width 63 height 36
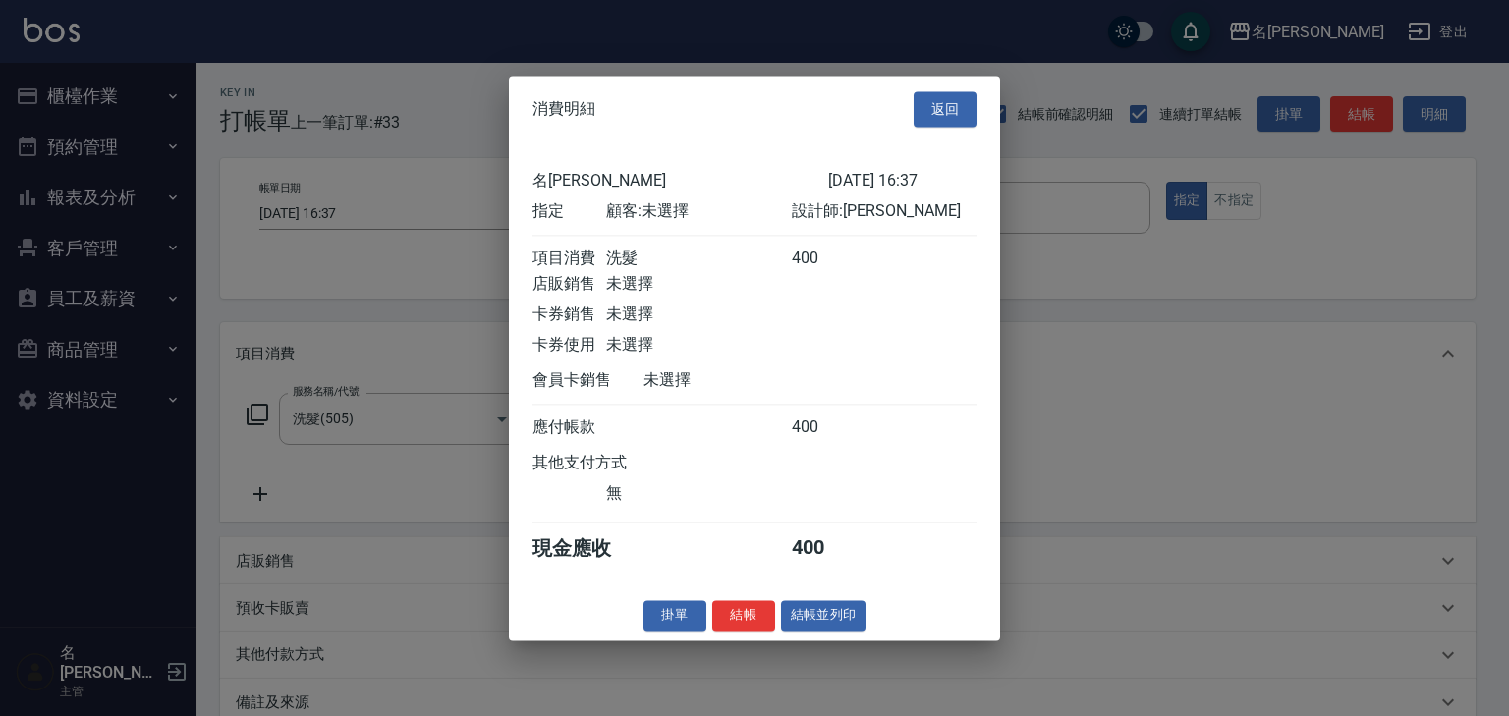
click at [805, 657] on div at bounding box center [754, 358] width 1509 height 716
click at [808, 640] on div "消費明細 返回 名留林森 2025/08/20 16:37 指定 顧客: 未選擇 設計師: Joyce 項目消費 洗髮 400 店販銷售 未選擇 卡券銷售 未…" at bounding box center [754, 358] width 491 height 565
click at [819, 620] on button "結帳並列印" at bounding box center [823, 615] width 85 height 30
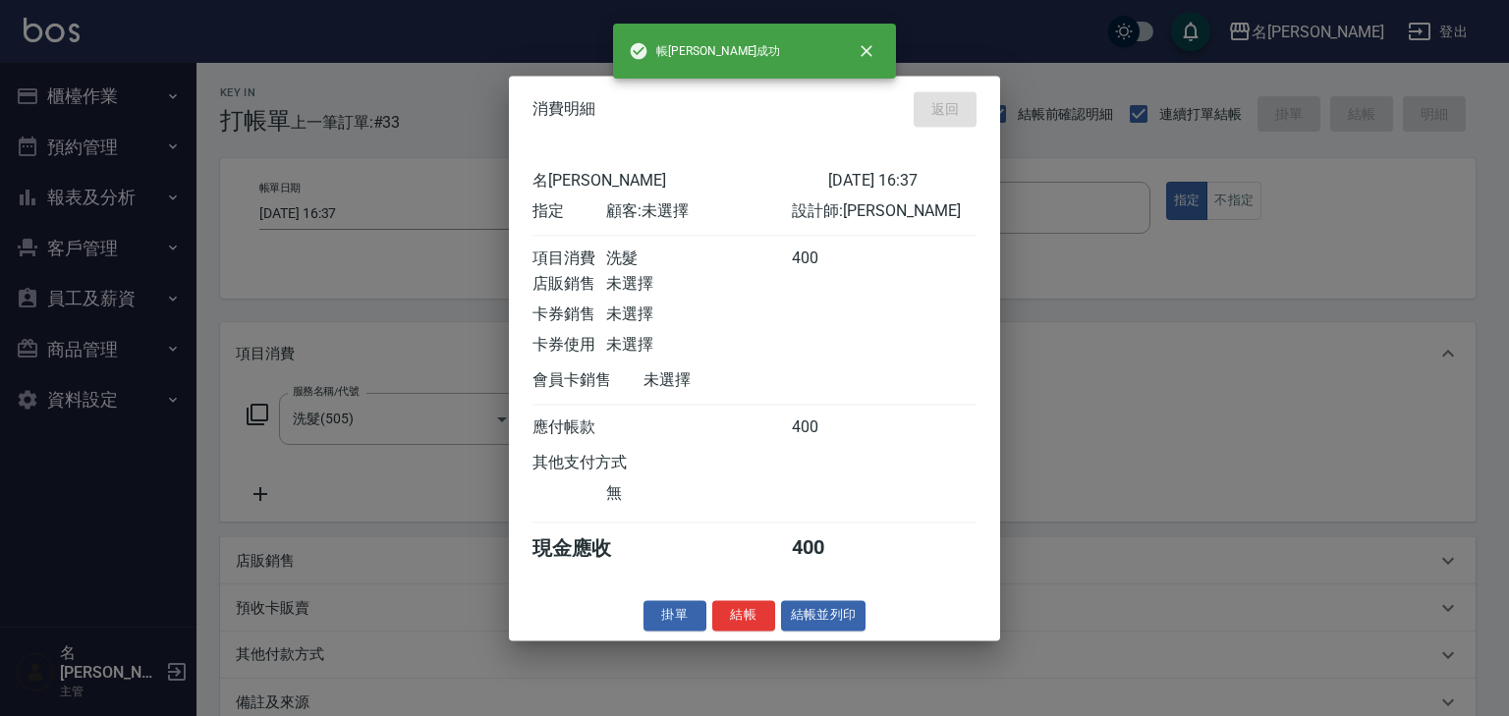
type input "2025/08/20 16:42"
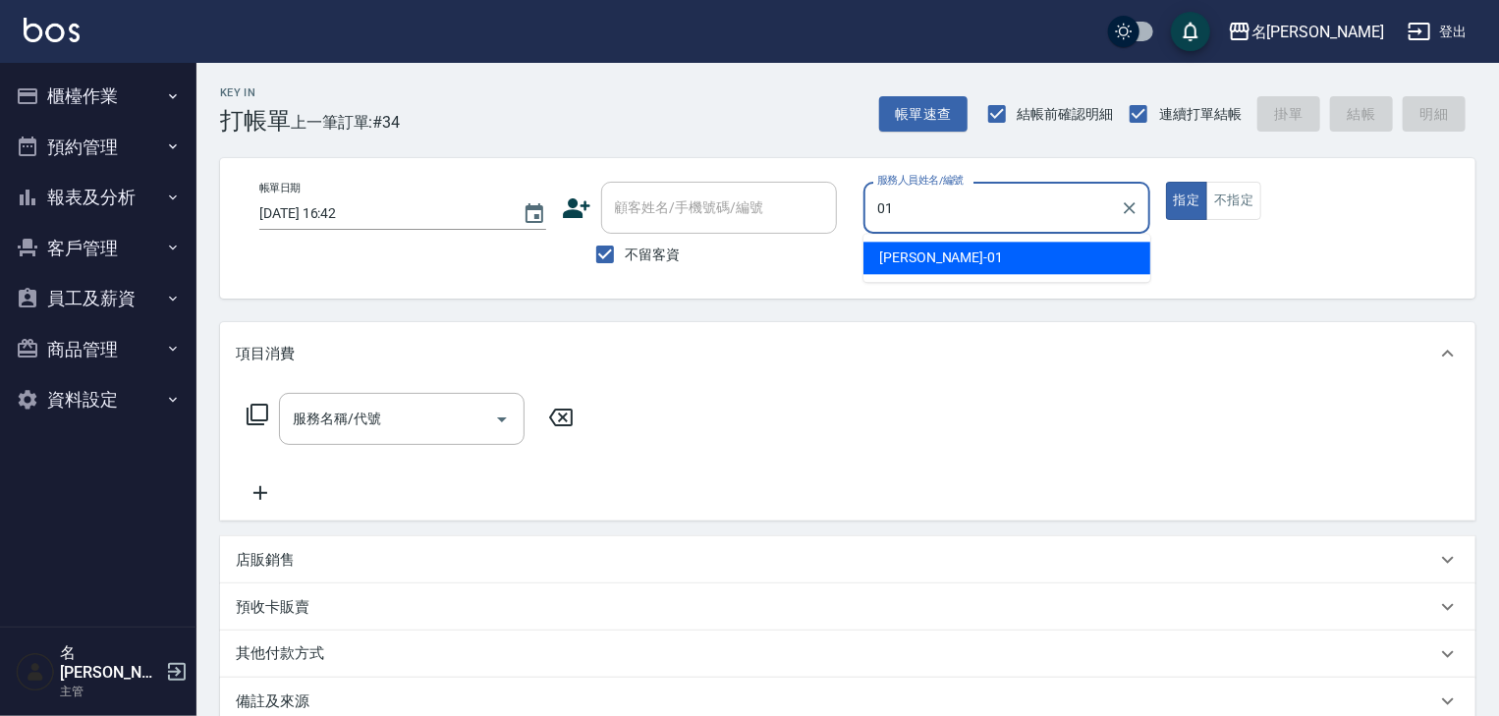
type input "Joyce-01"
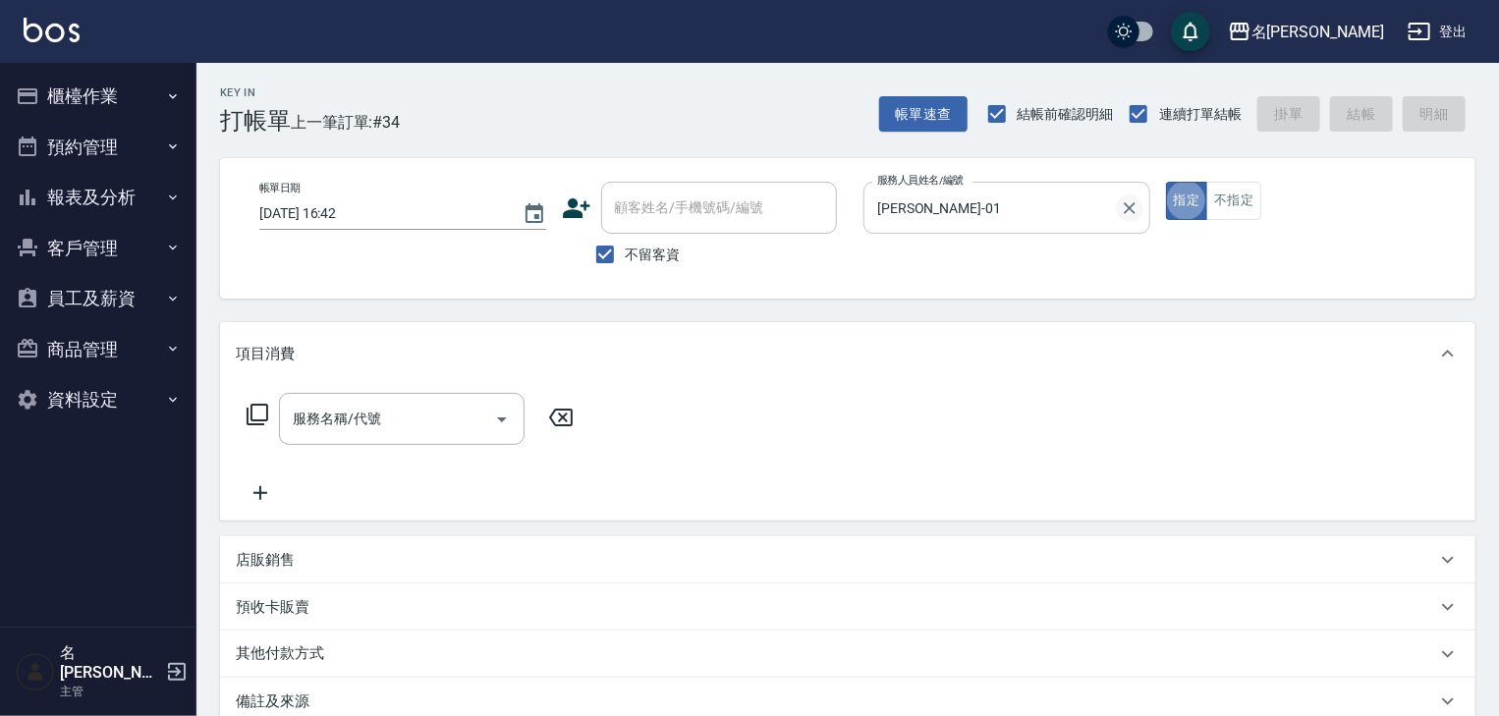
click at [1129, 209] on icon "Clear" at bounding box center [1130, 208] width 20 height 20
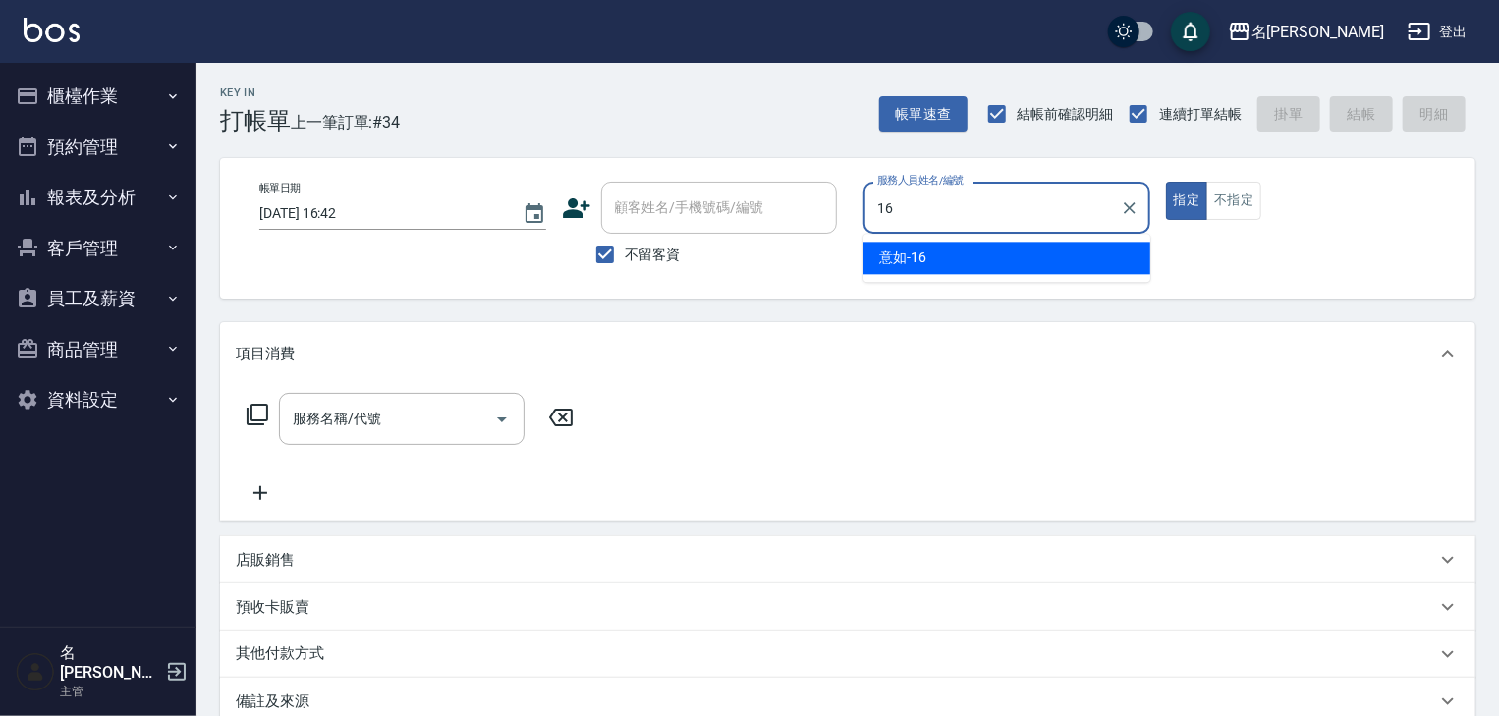
type input "意如-16"
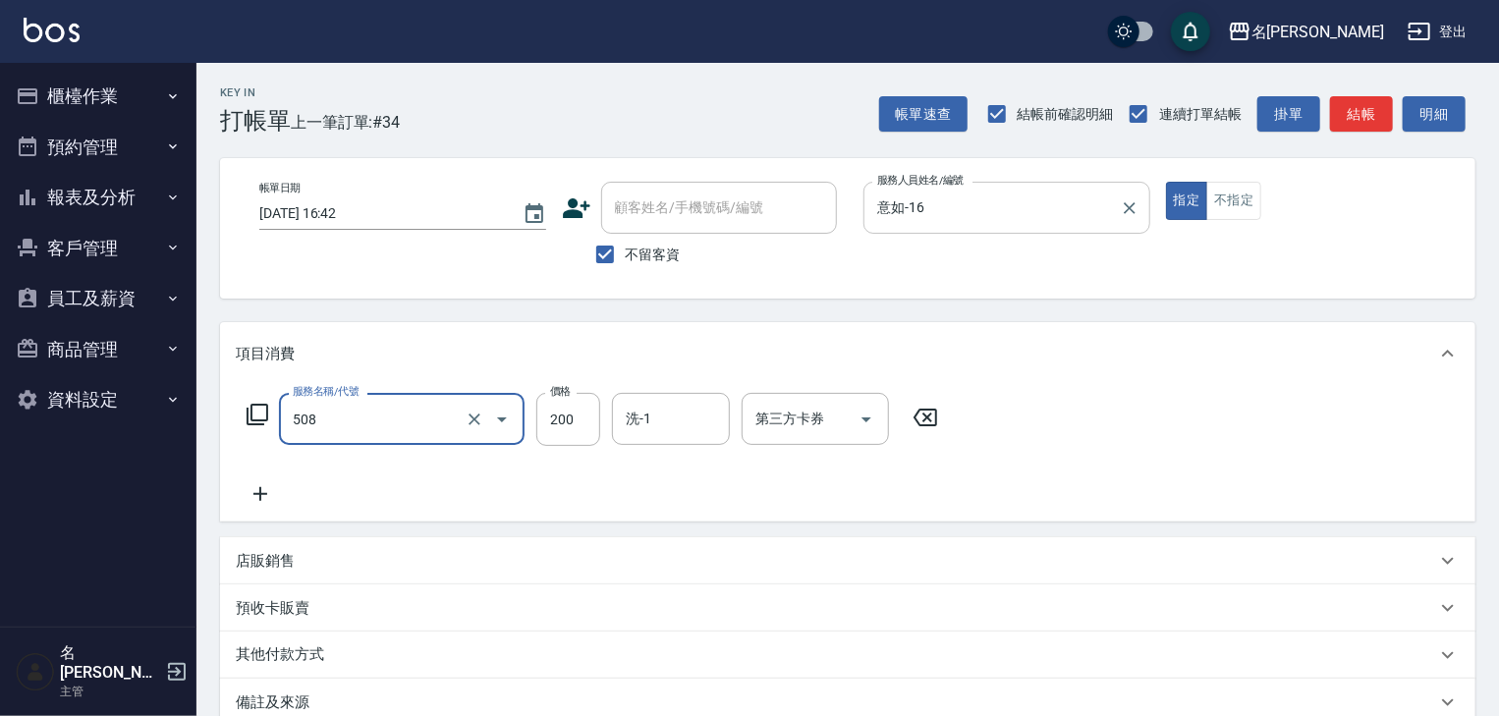
type input "小孩洗髮(508)"
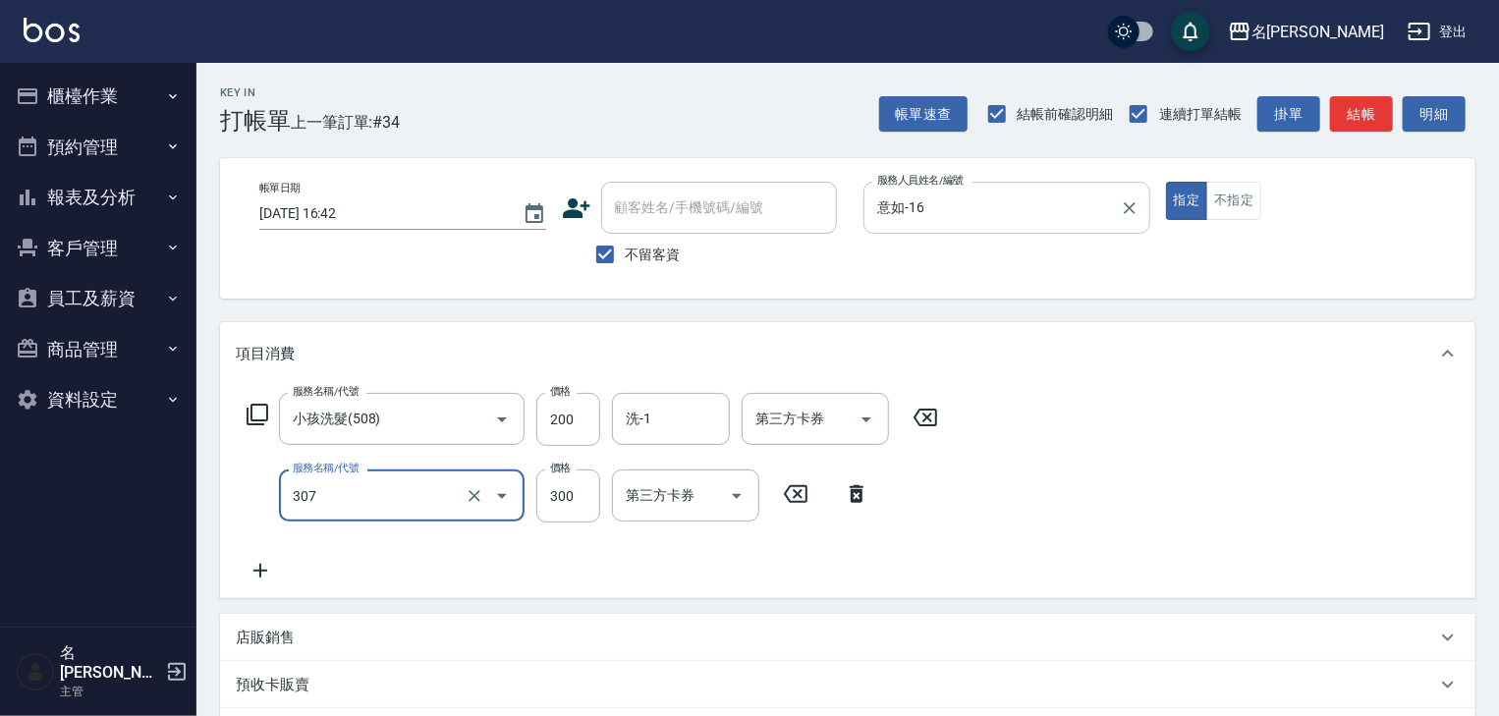
type input "剪髮(307)"
type input "450"
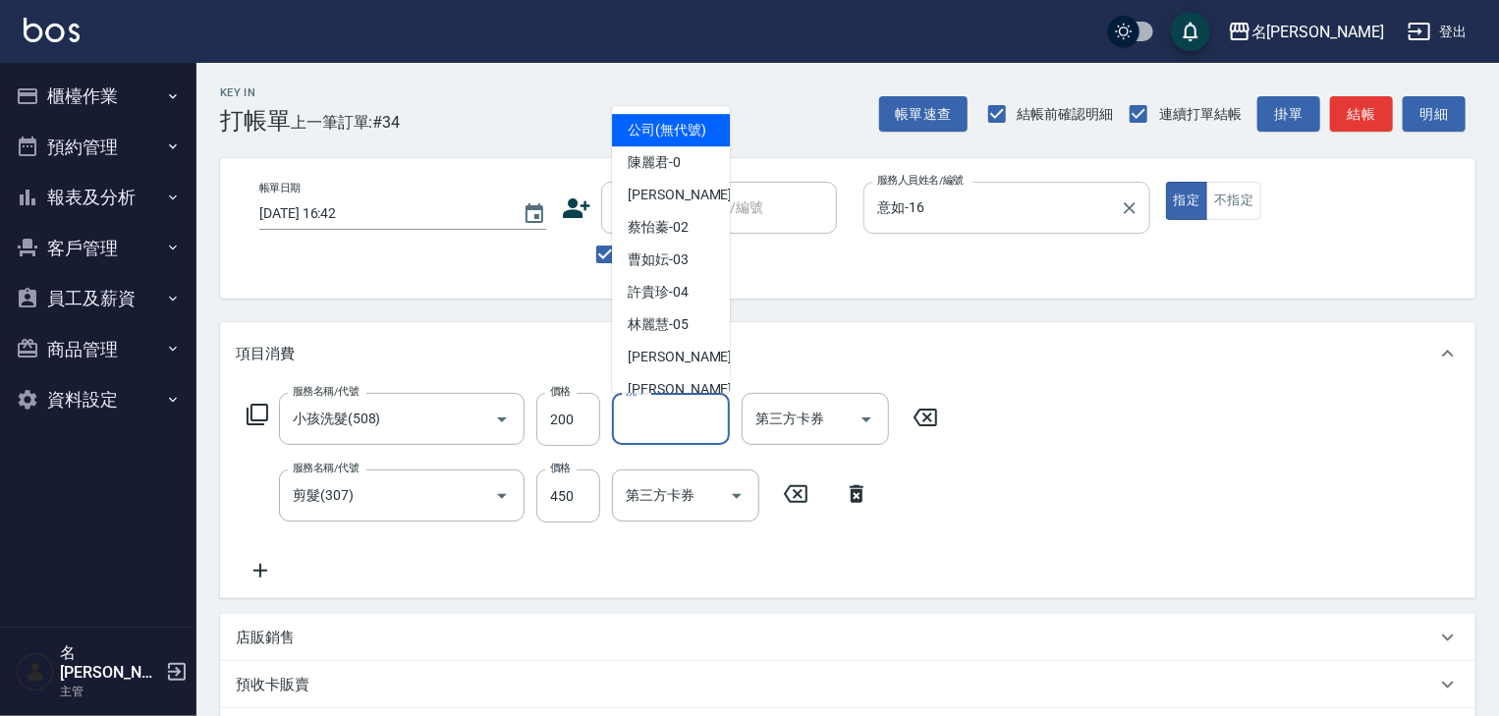
click at [696, 413] on input "洗-1" at bounding box center [671, 419] width 100 height 34
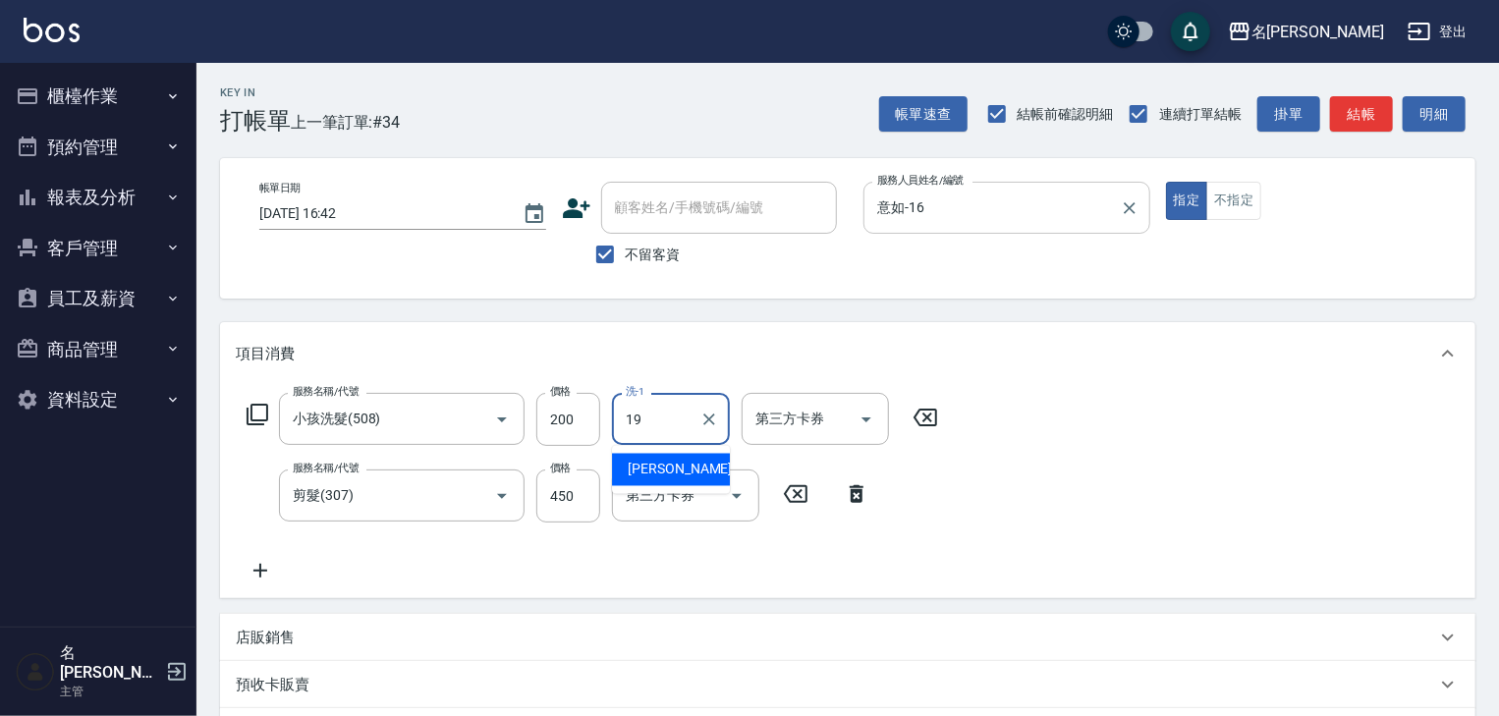
type input "19."
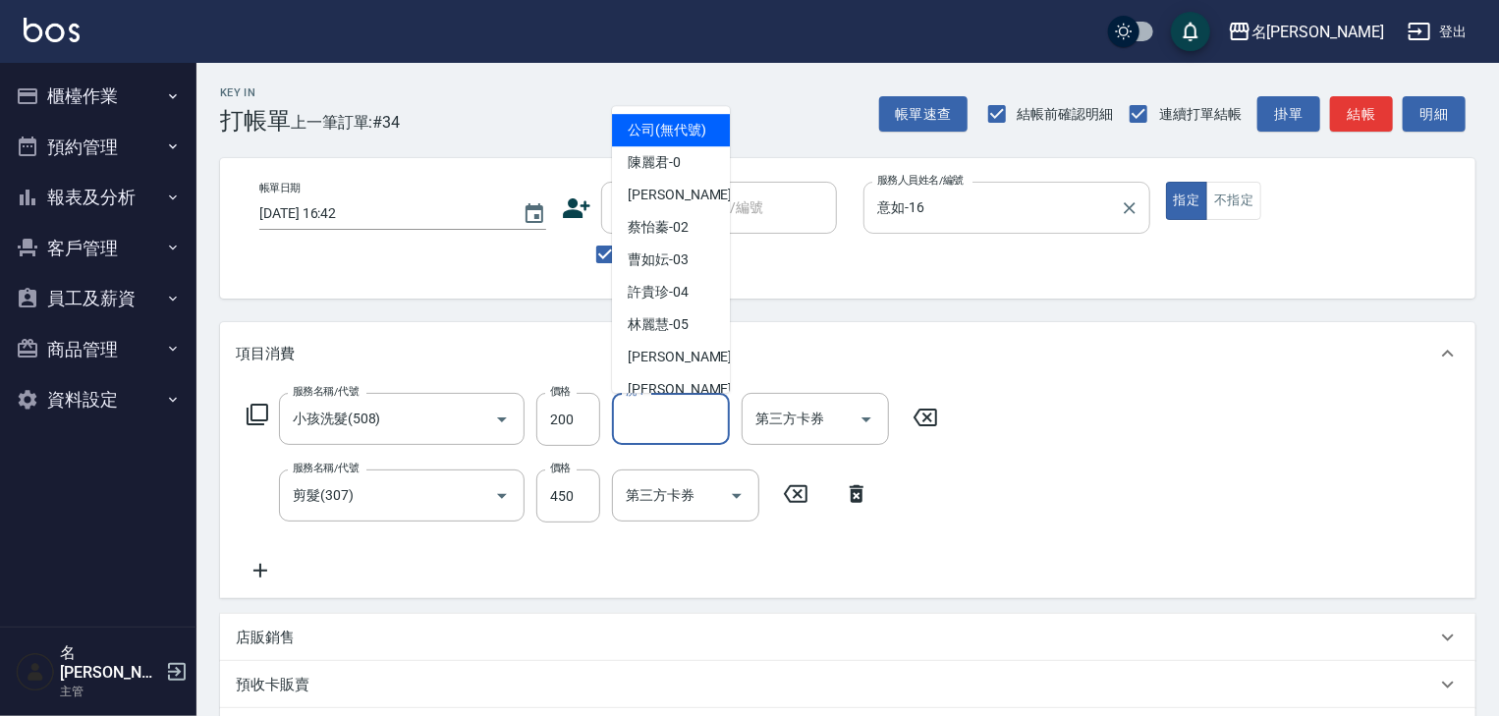
click at [696, 413] on input "洗-1" at bounding box center [671, 419] width 100 height 34
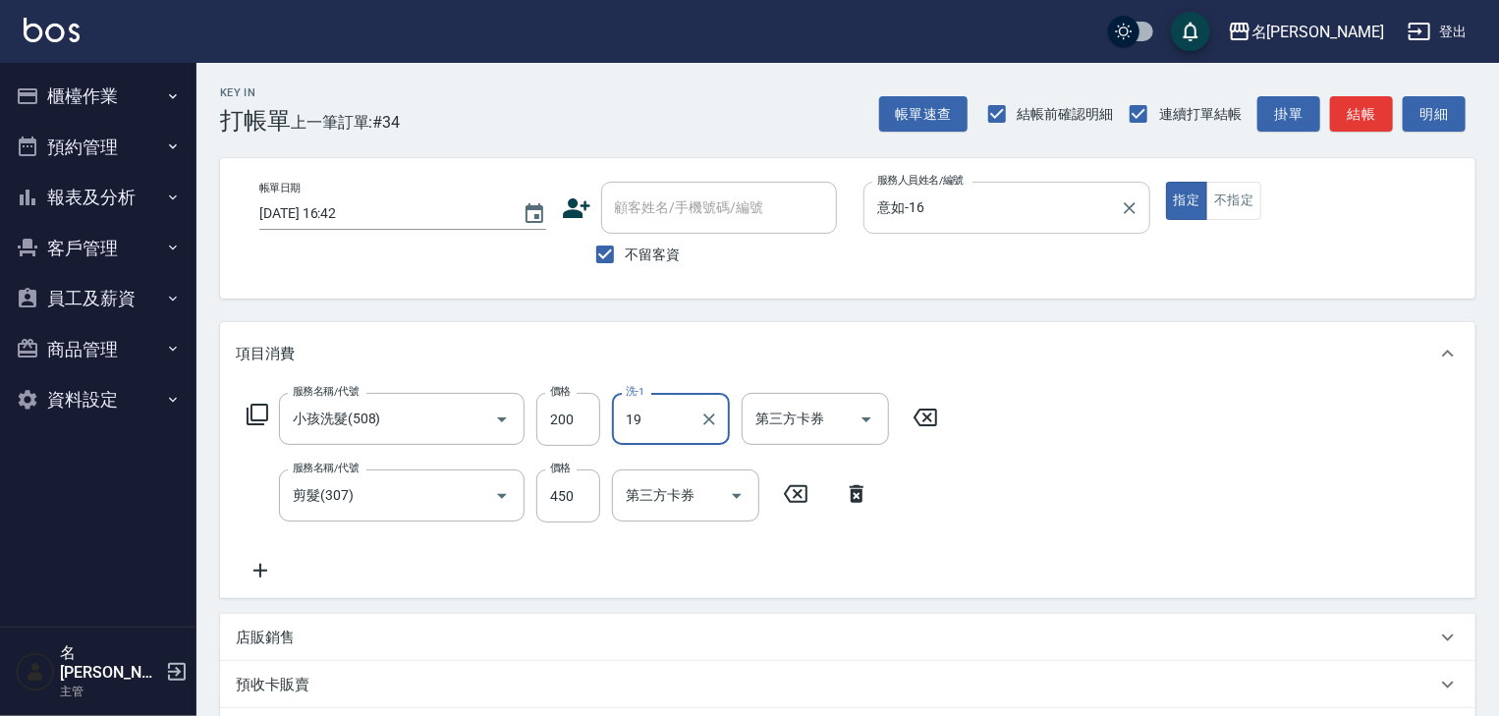
type input "游昕-19"
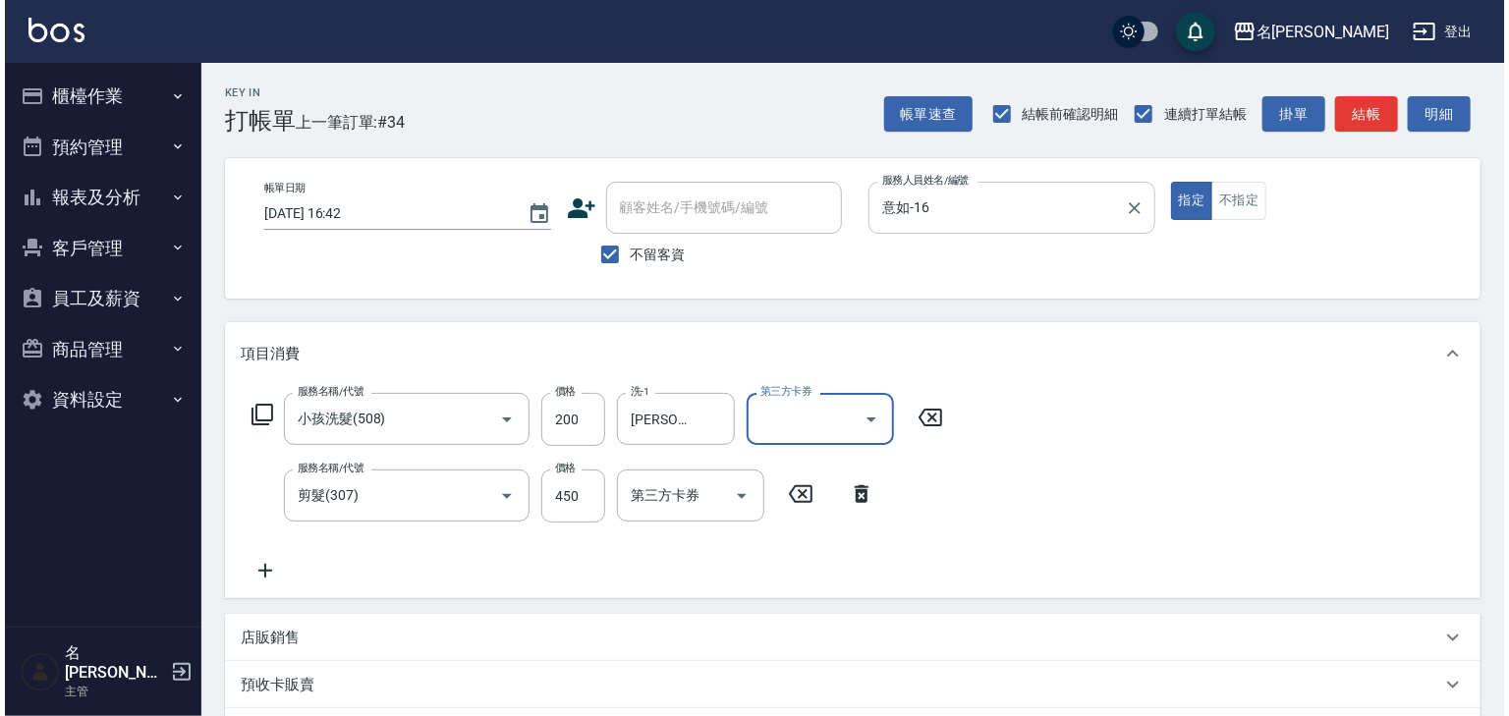
scroll to position [306, 0]
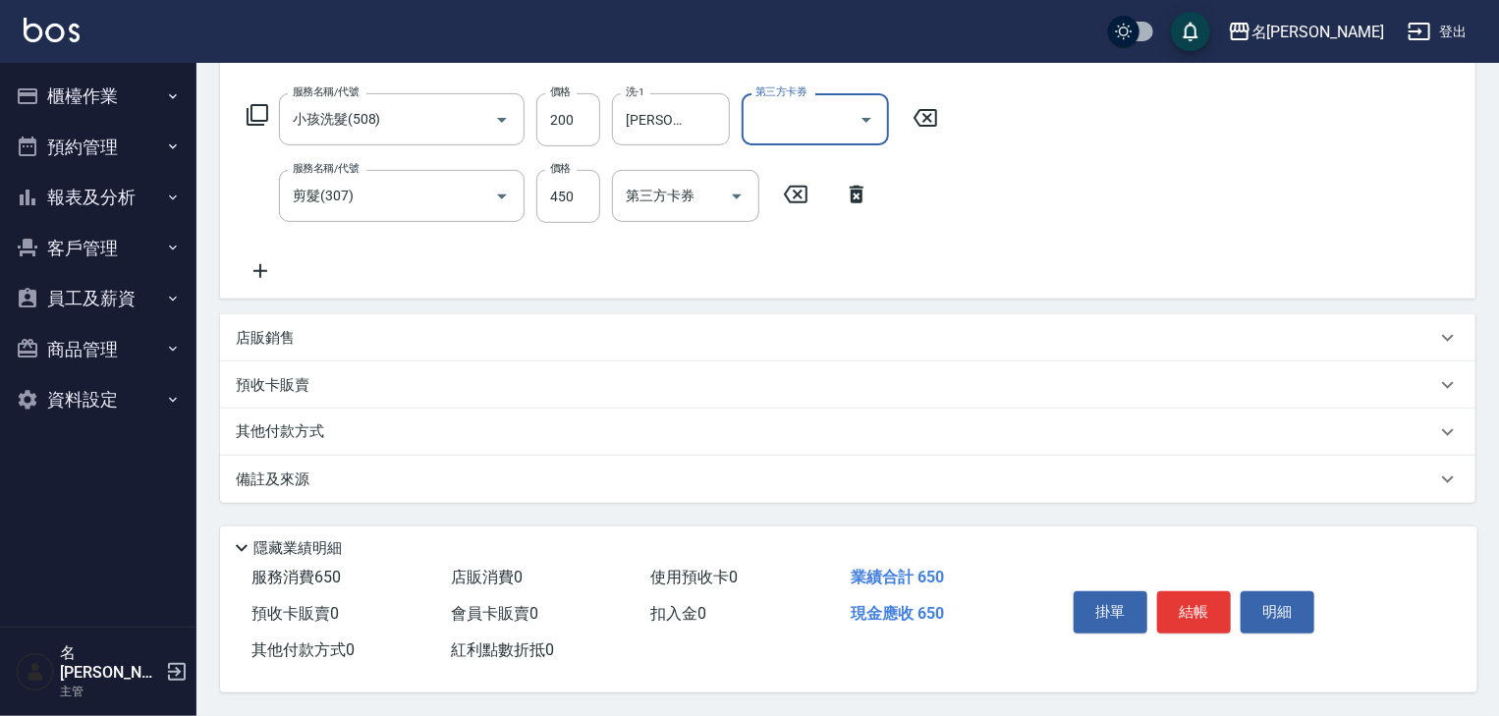
click at [1209, 628] on div "掛單 結帳 明細" at bounding box center [1194, 614] width 256 height 62
click at [1205, 596] on button "結帳" at bounding box center [1194, 611] width 74 height 41
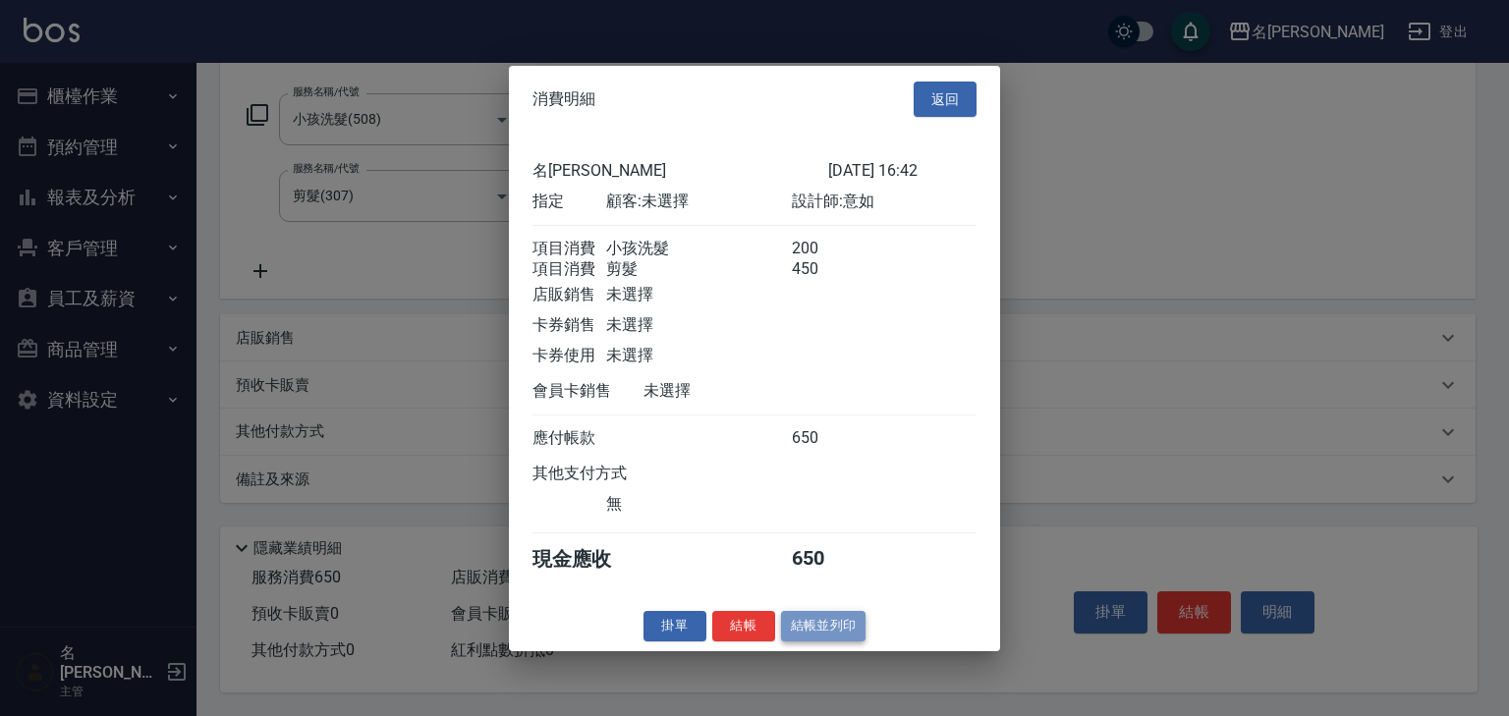
click at [813, 641] on button "結帳並列印" at bounding box center [823, 626] width 85 height 30
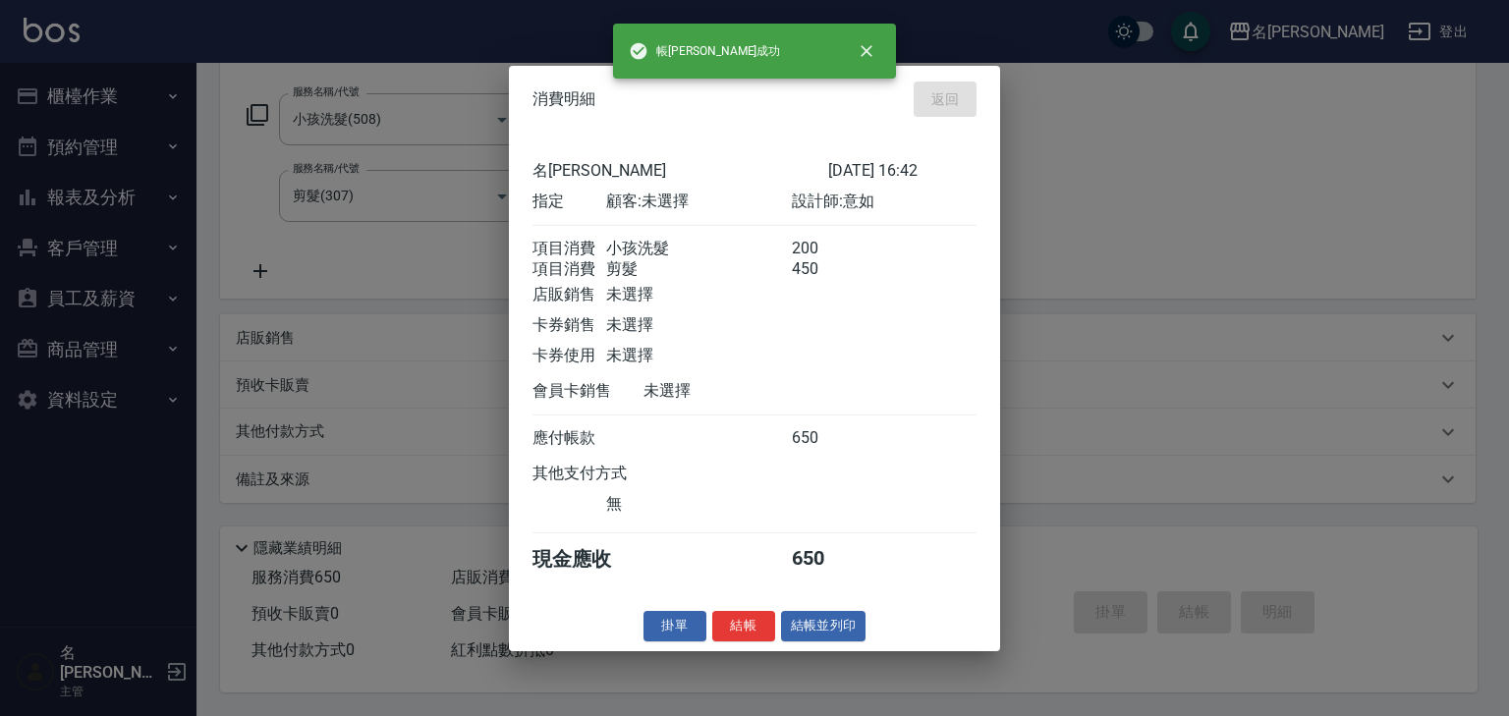
type input "2025/08/20 16:43"
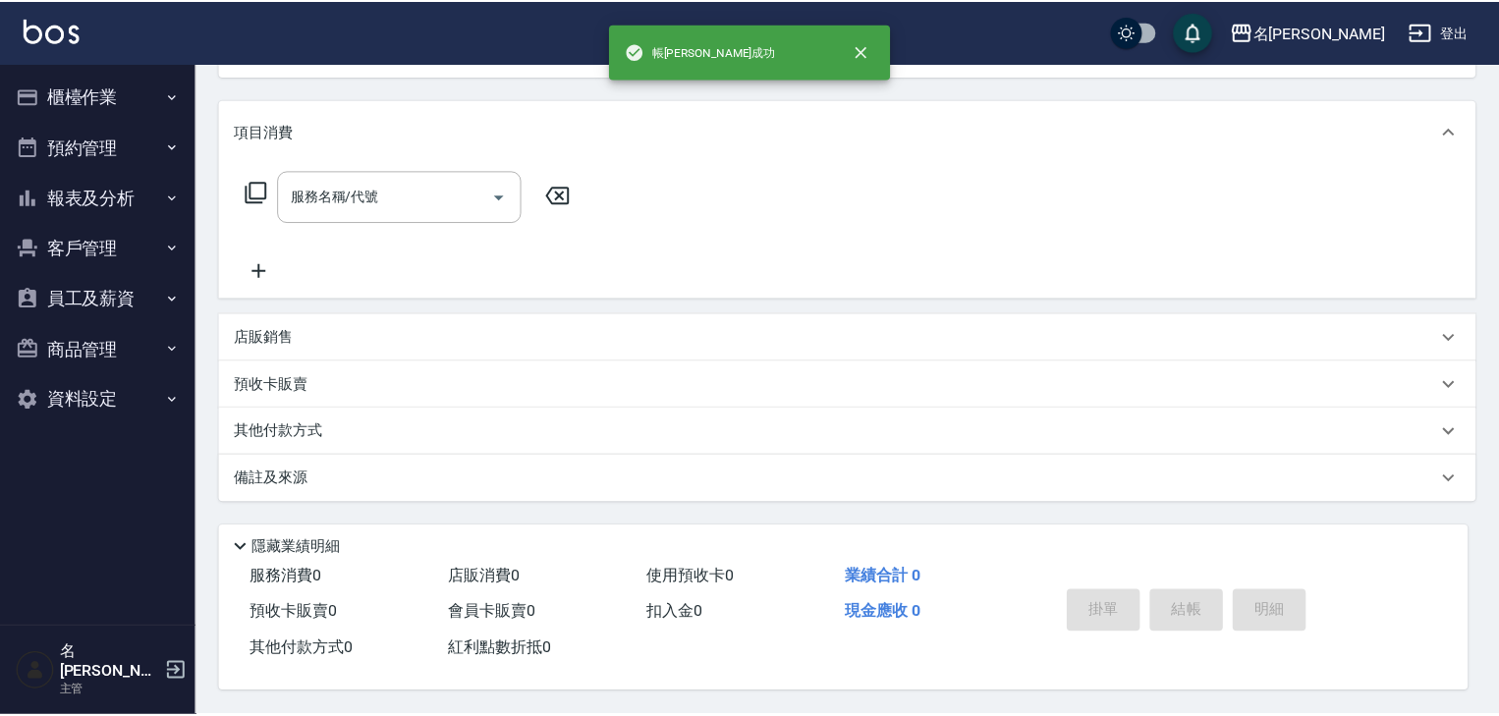
scroll to position [0, 0]
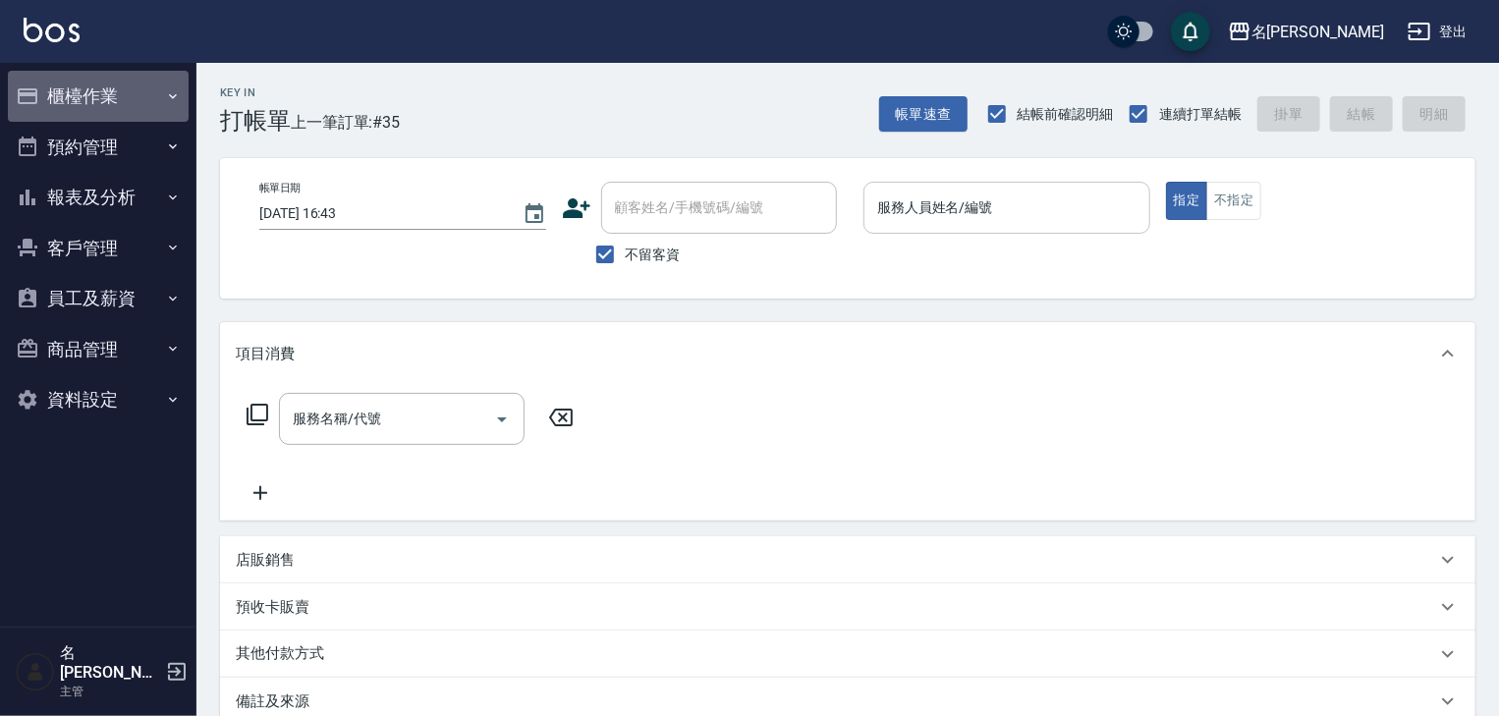
click at [83, 79] on button "櫃檯作業" at bounding box center [98, 96] width 181 height 51
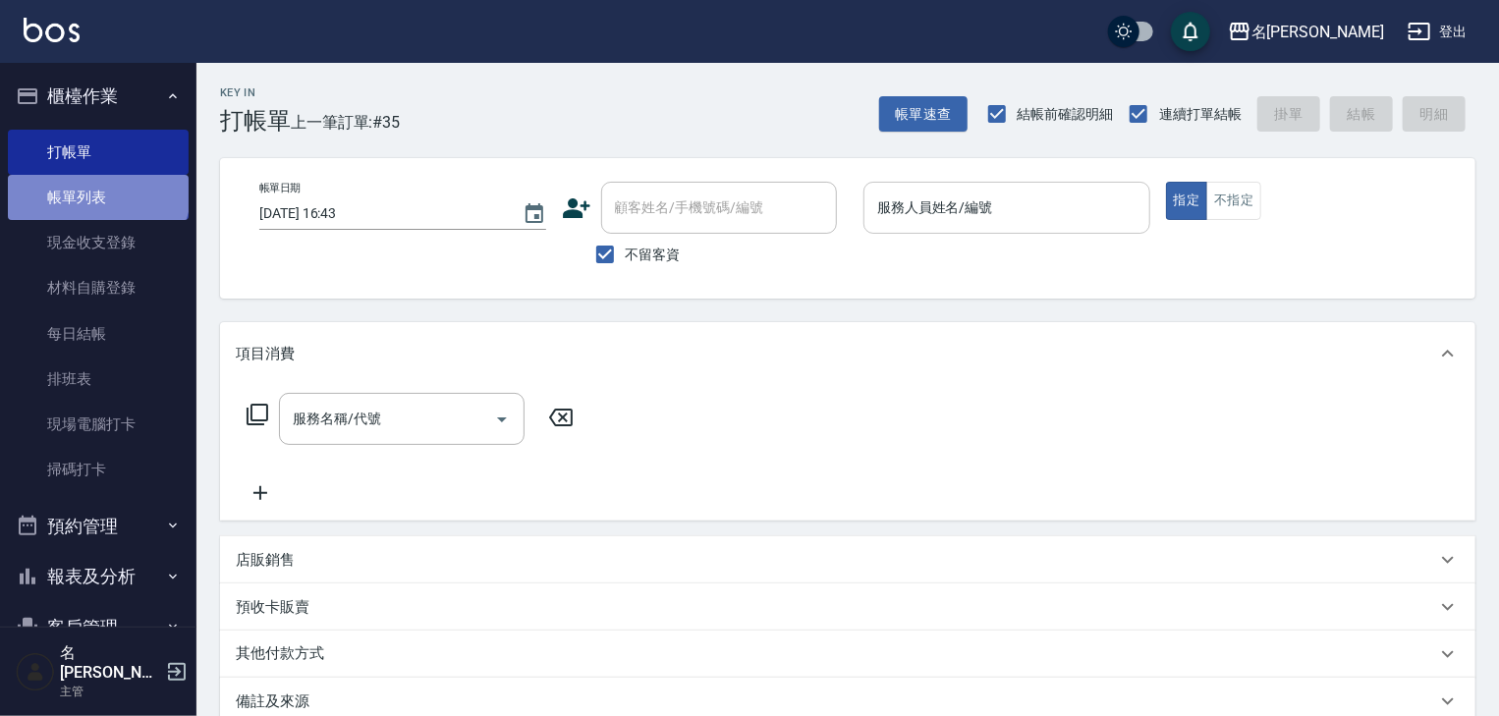
click at [96, 189] on link "帳單列表" at bounding box center [98, 197] width 181 height 45
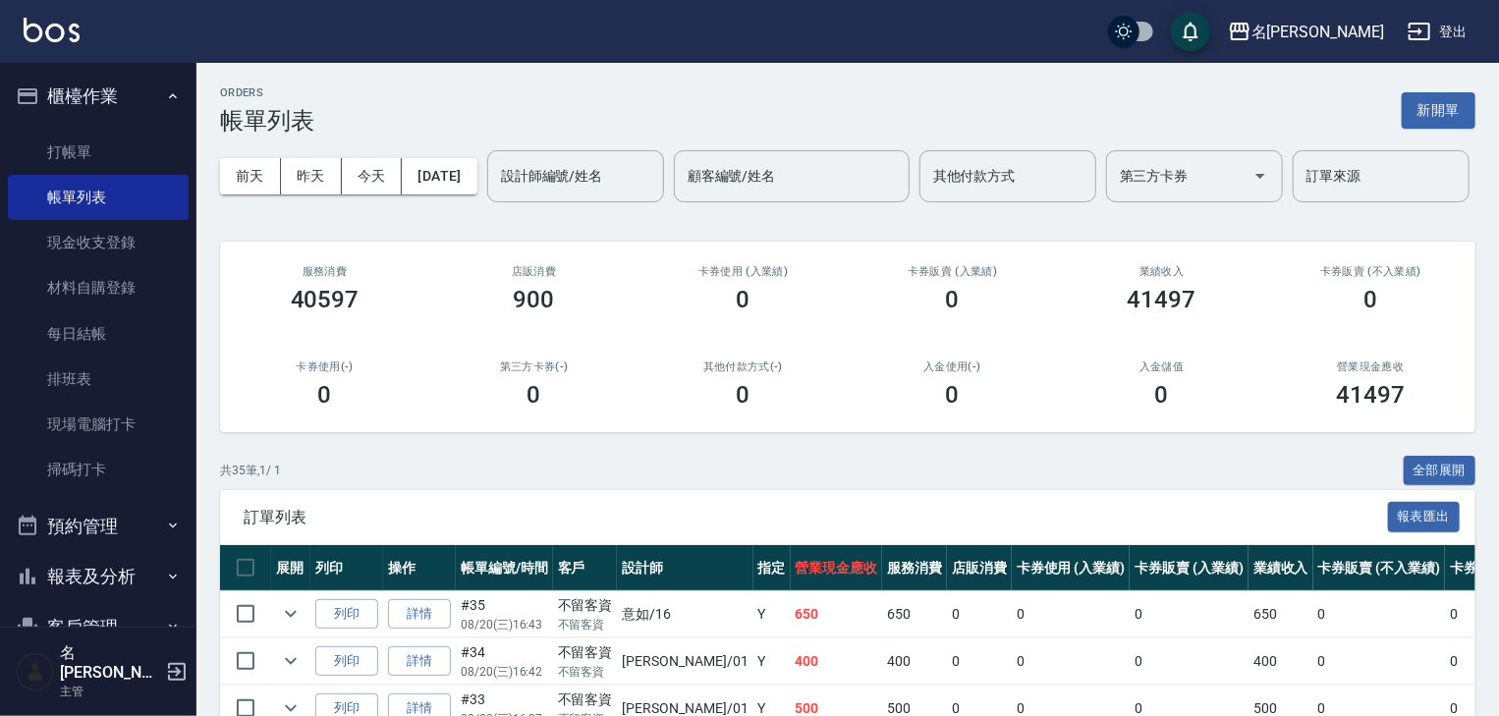
scroll to position [209, 0]
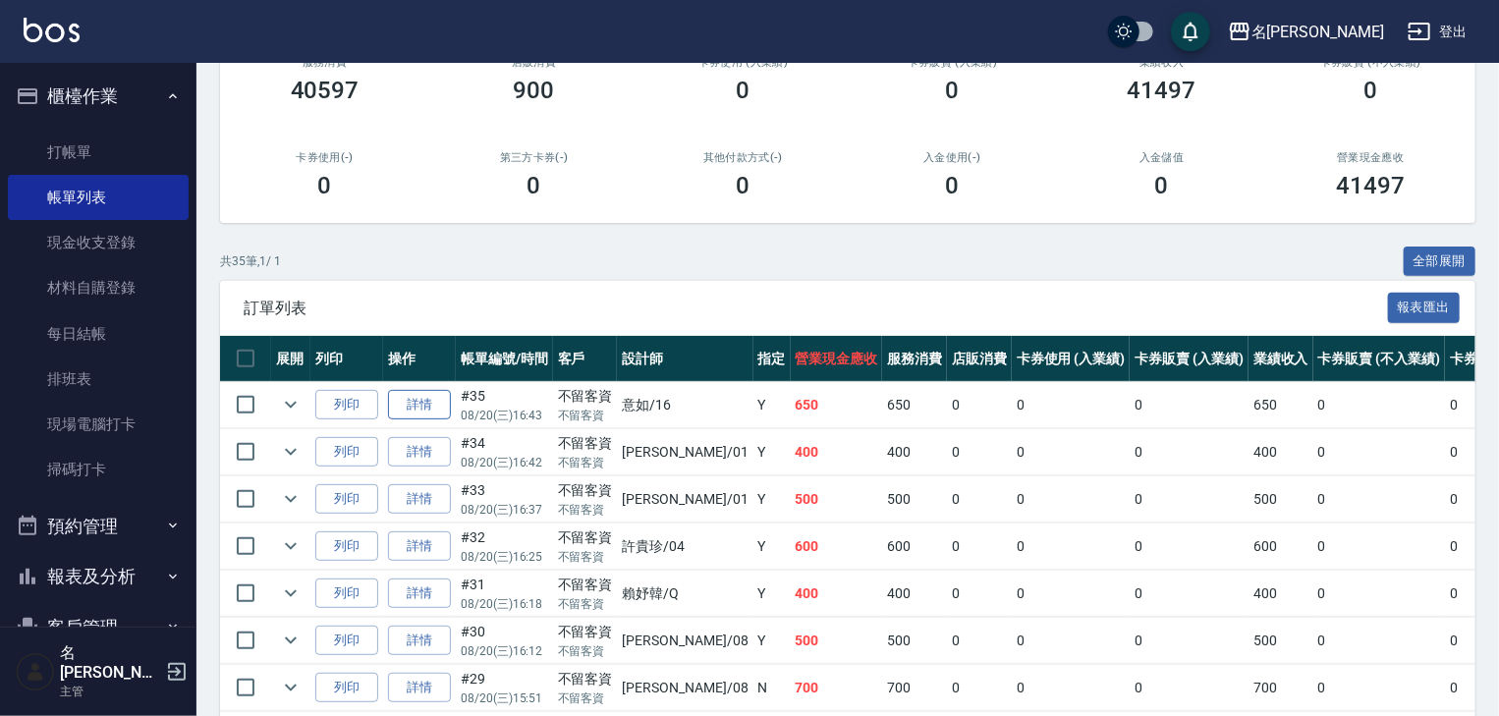
click at [428, 420] on link "詳情" at bounding box center [419, 405] width 63 height 30
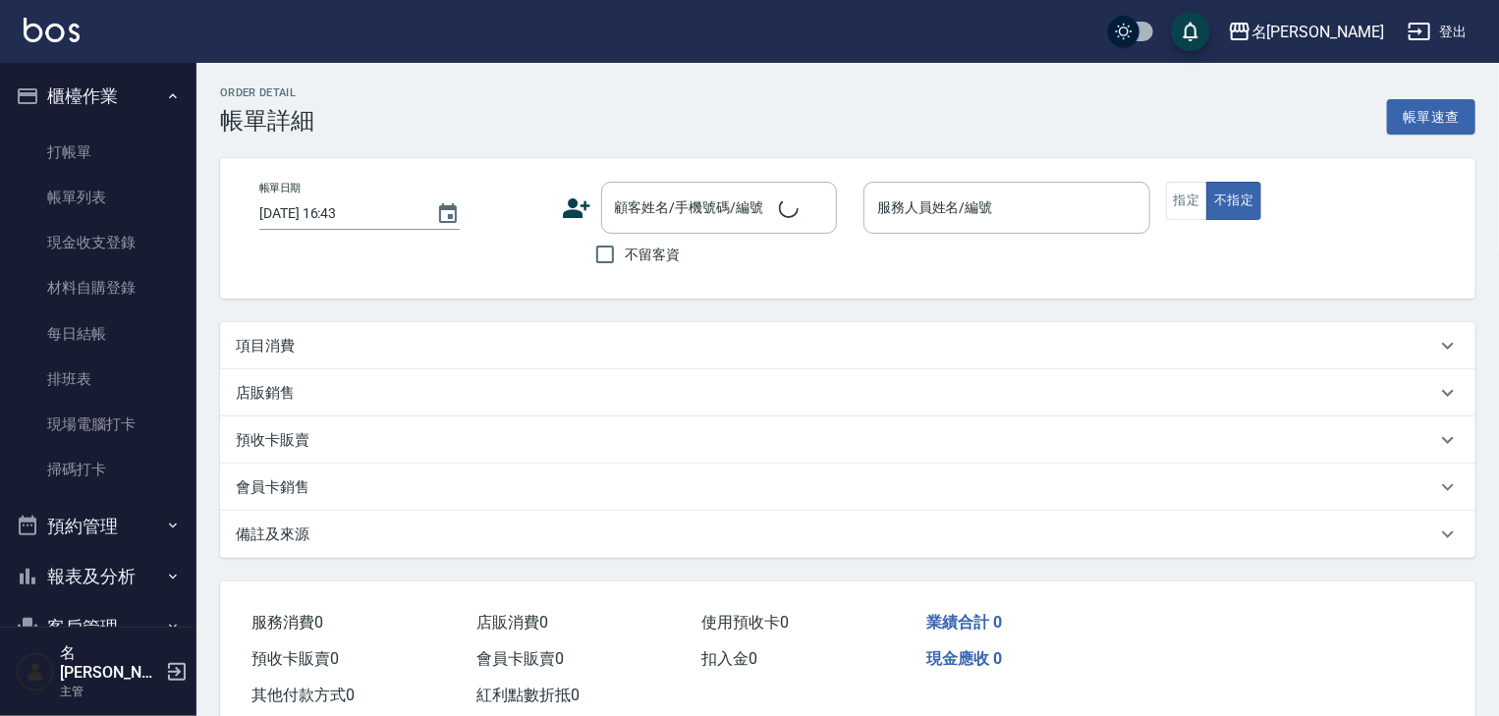
checkbox input "true"
type input "意如-16"
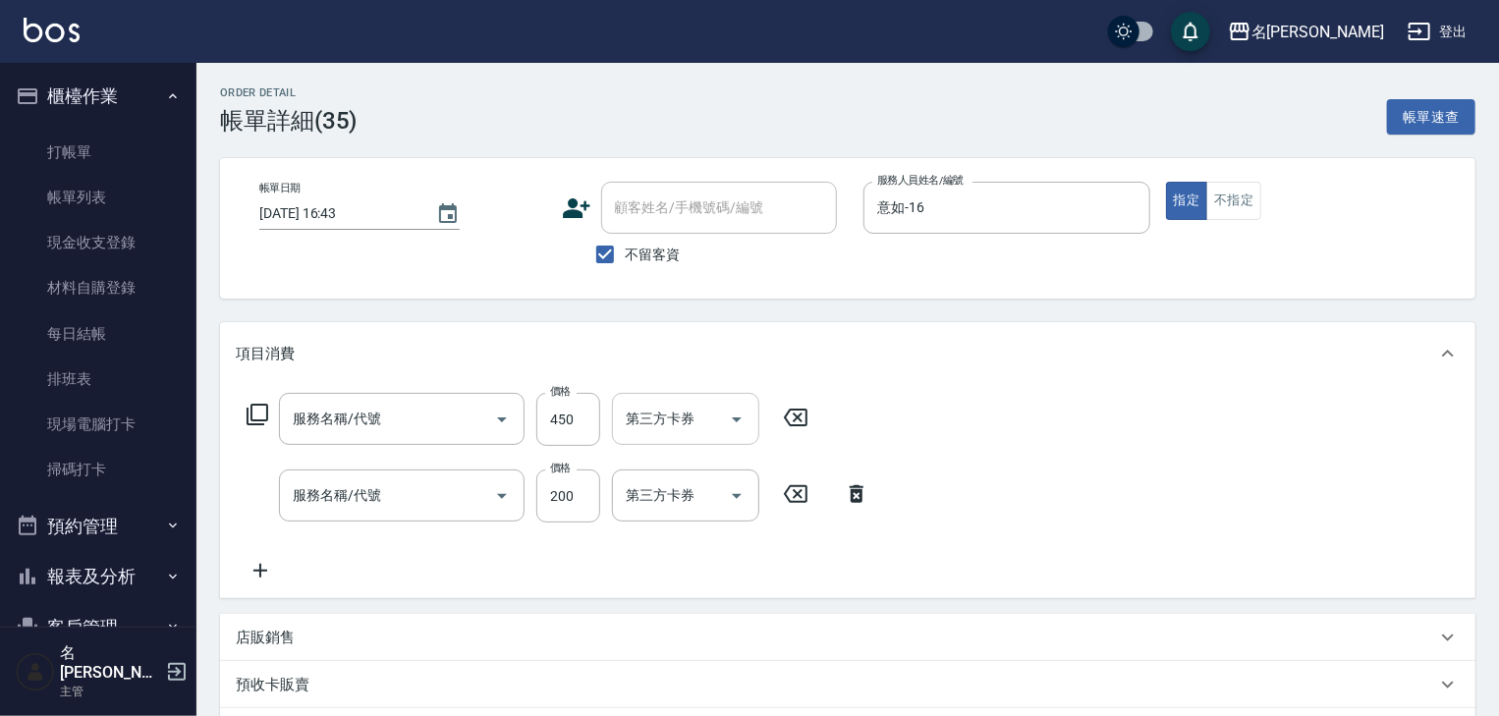
type input "剪髮(307)"
type input "小孩洗髮(508)"
click at [569, 491] on input "200" at bounding box center [568, 495] width 64 height 53
type input "300"
click at [566, 407] on input "450" at bounding box center [568, 419] width 64 height 53
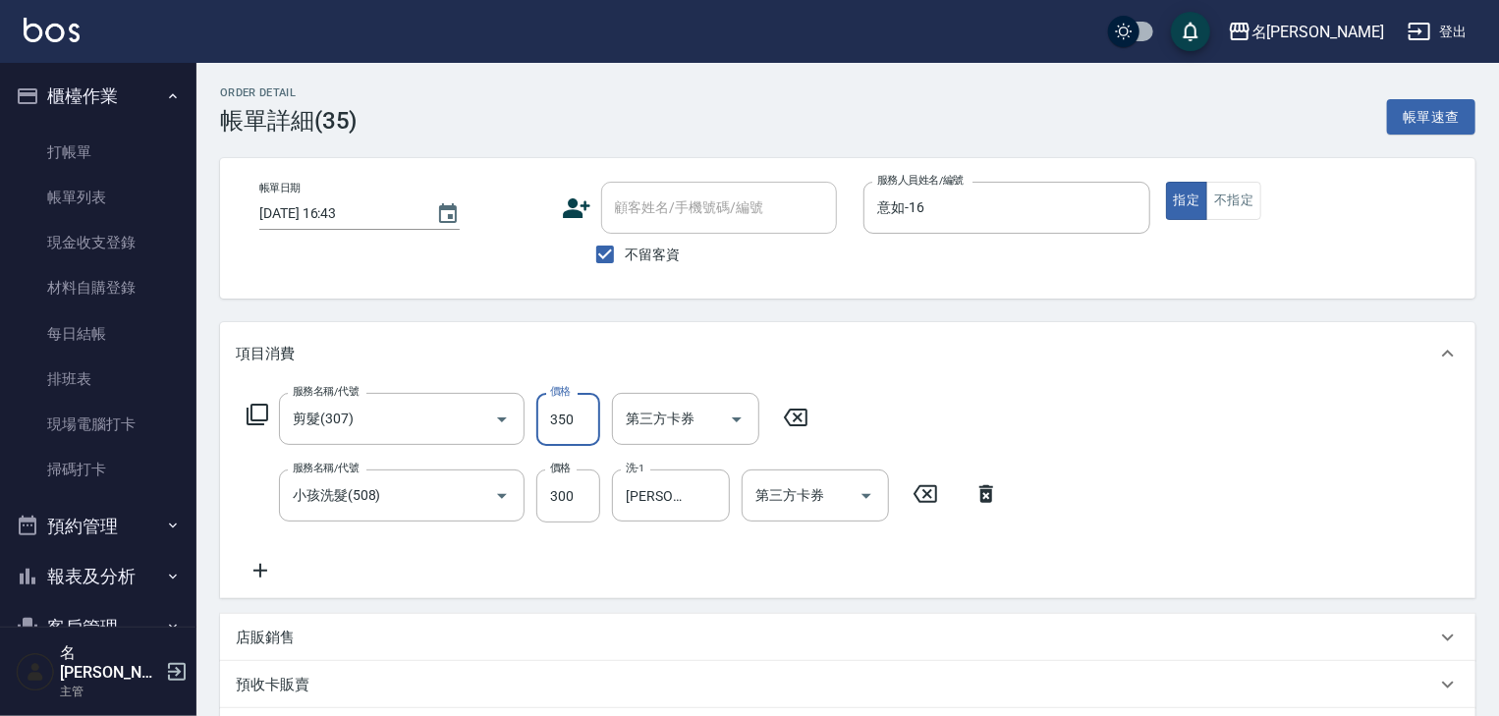
scroll to position [314, 0]
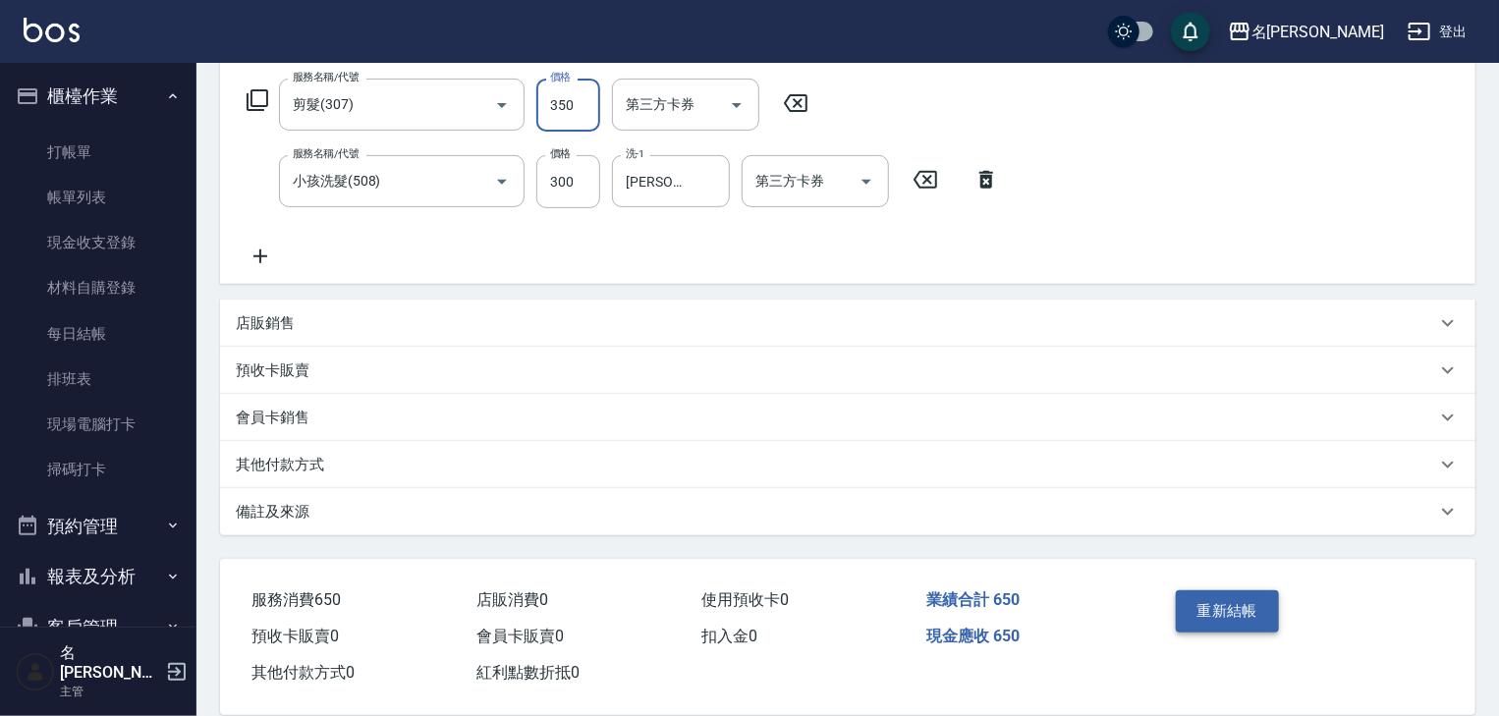
type input "350"
click at [1214, 601] on button "重新結帳" at bounding box center [1228, 610] width 104 height 41
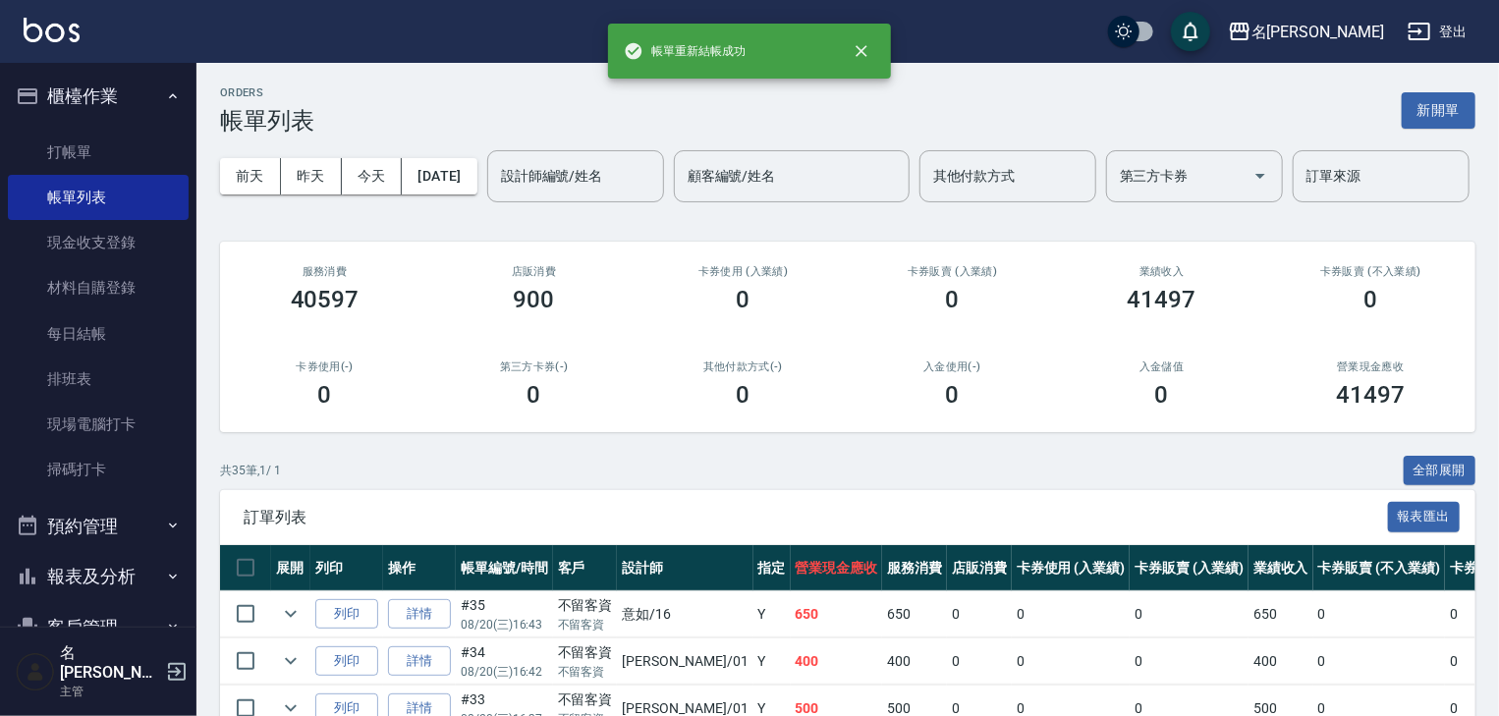
scroll to position [104, 0]
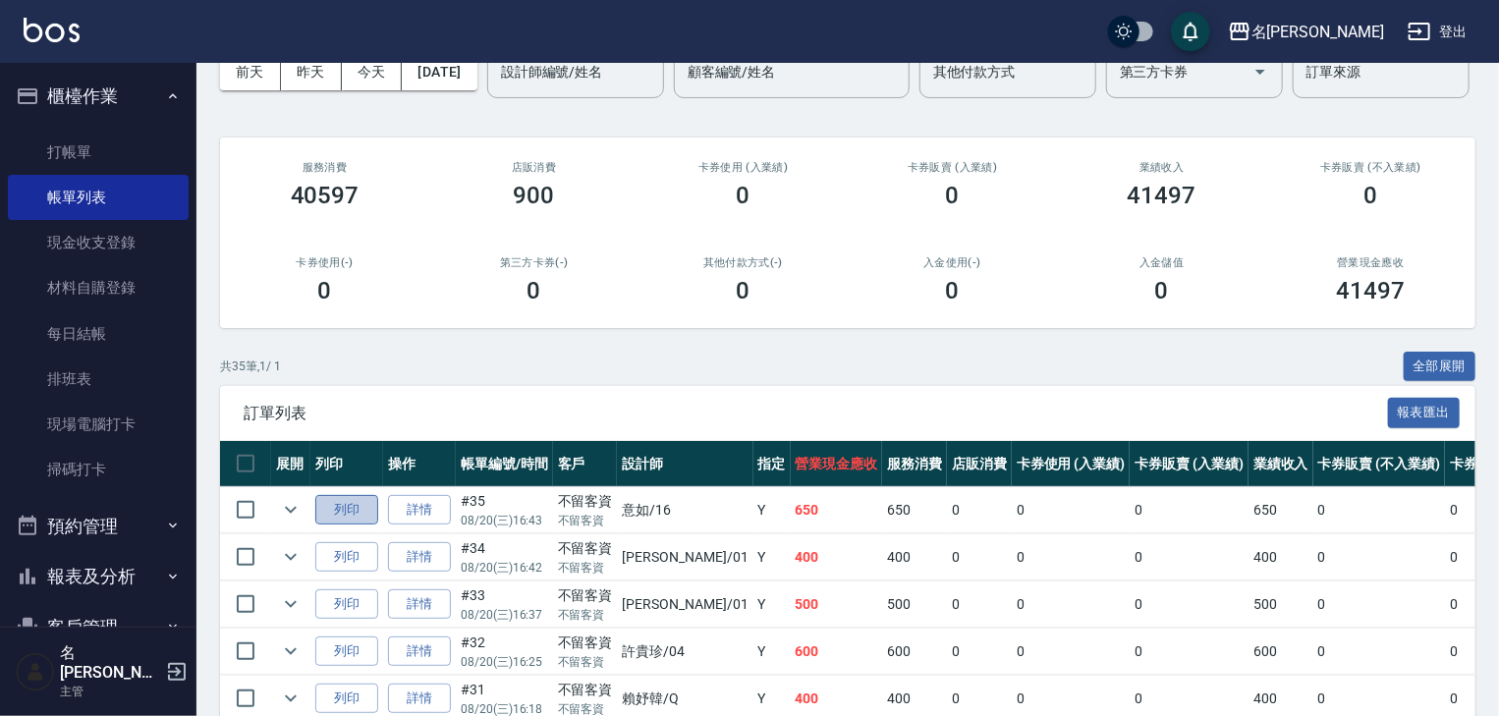
click at [361, 525] on button "列印" at bounding box center [346, 510] width 63 height 30
click at [76, 43] on link at bounding box center [52, 32] width 56 height 28
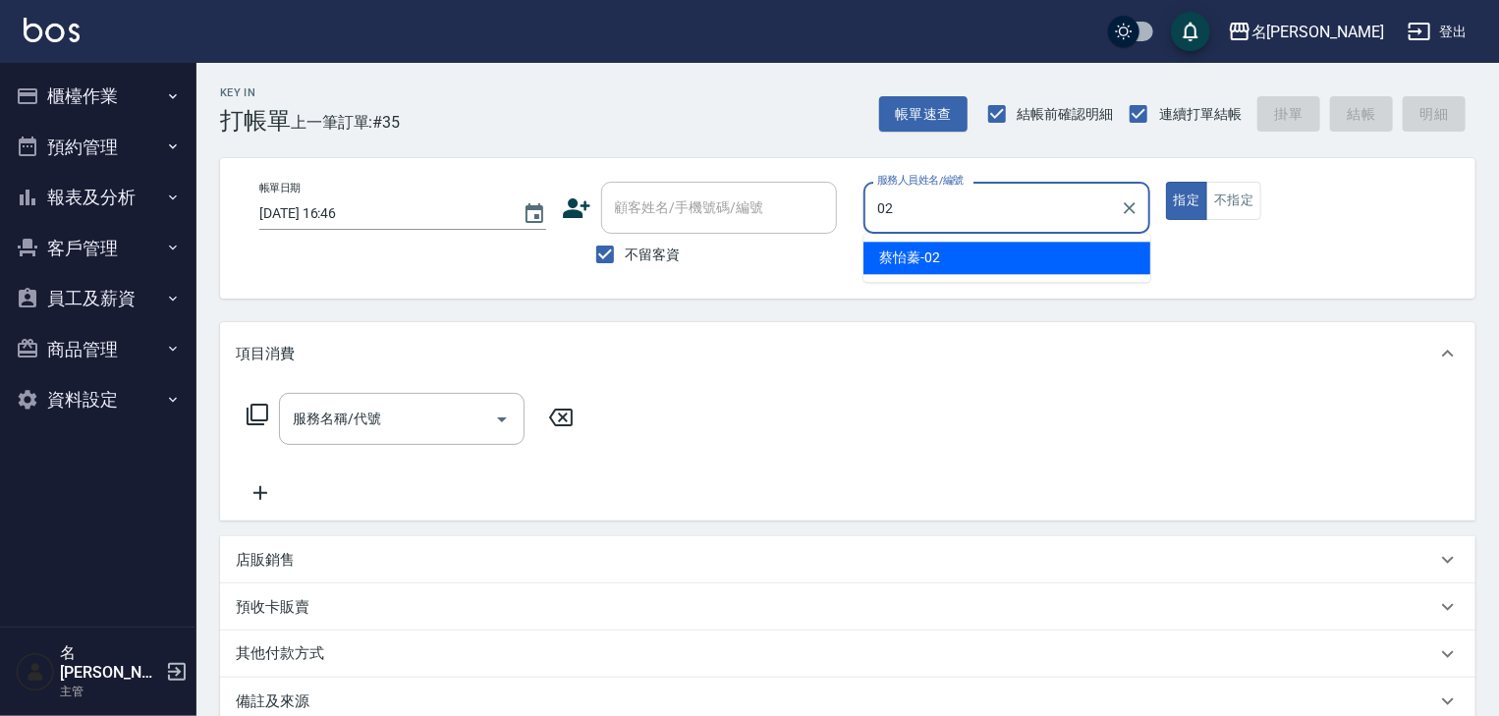
type input "蔡怡蓁-02"
type button "true"
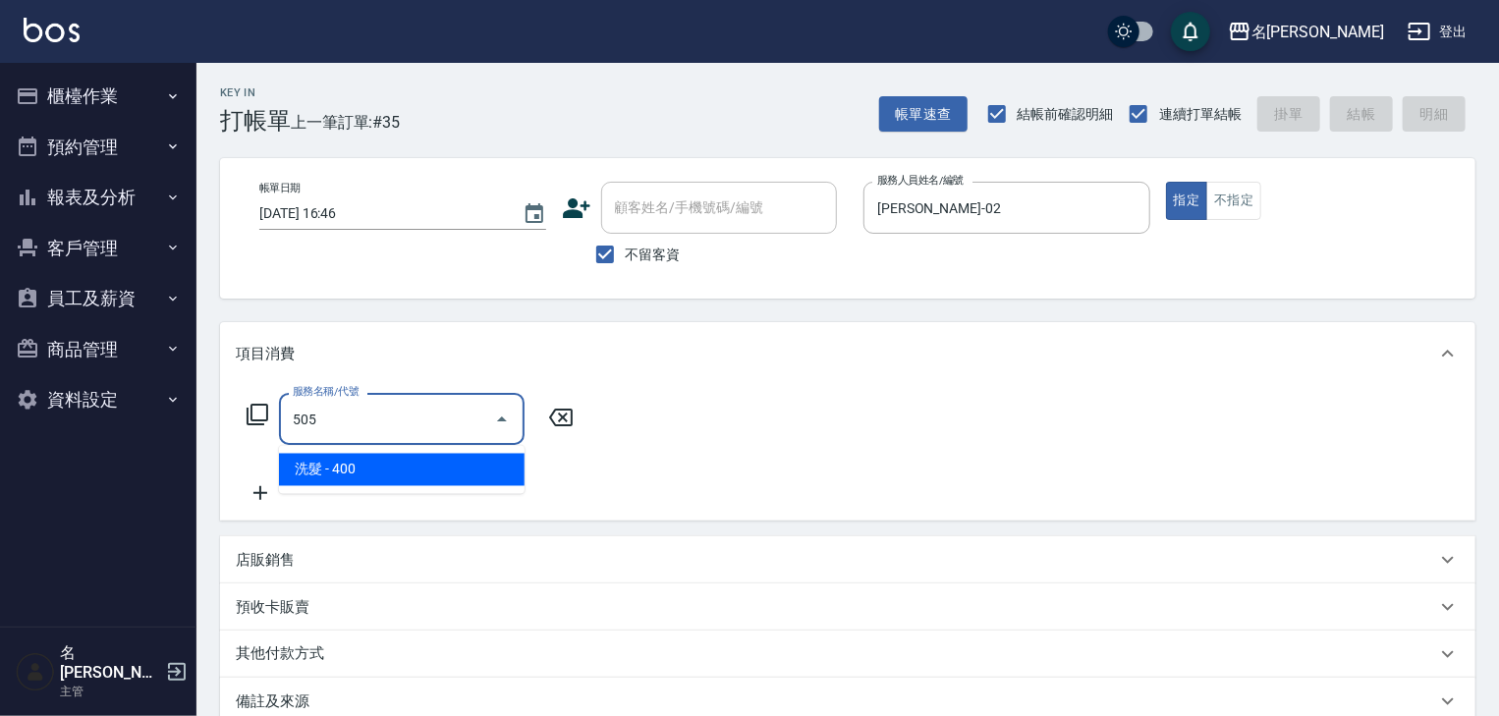
type input "洗髮(505)"
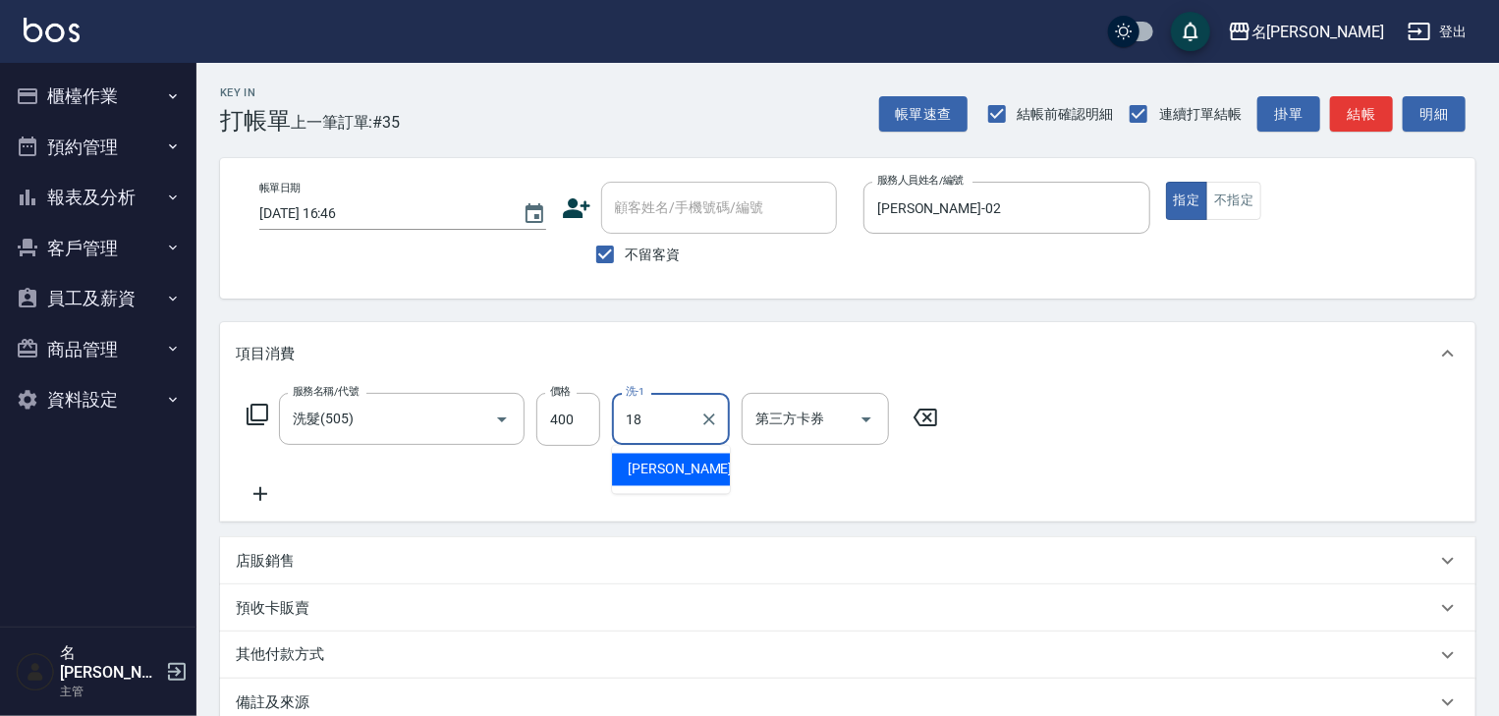
type input "紫萍-18"
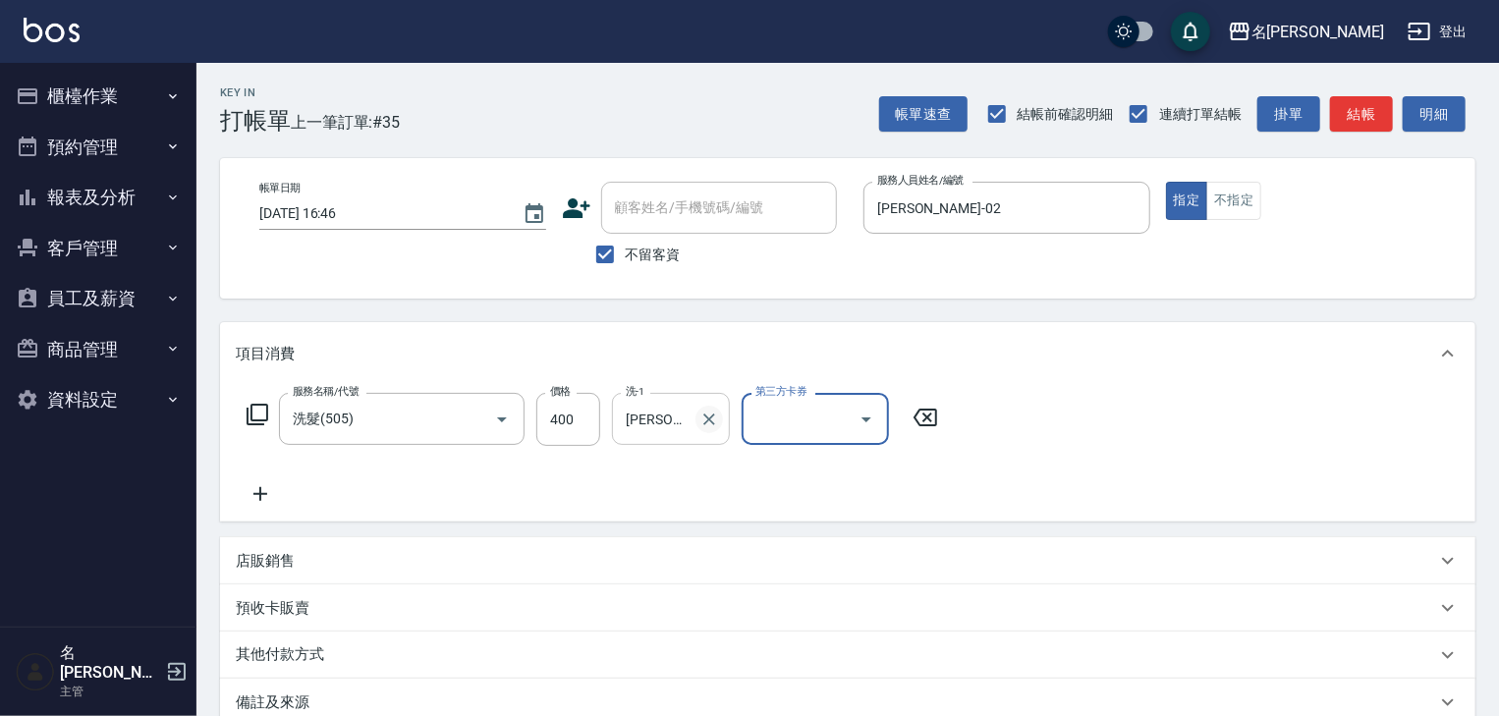
click at [709, 422] on icon "Clear" at bounding box center [709, 420] width 20 height 20
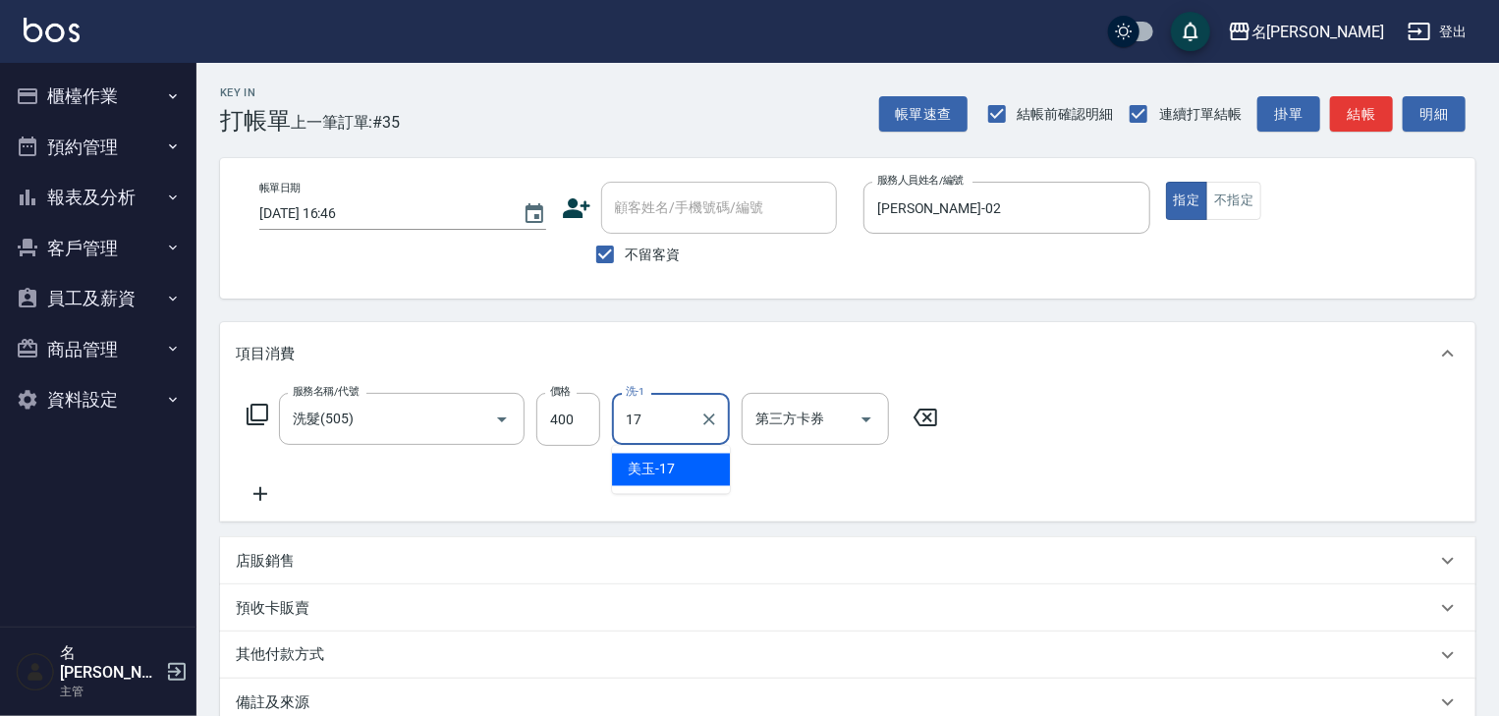
type input "美玉-17"
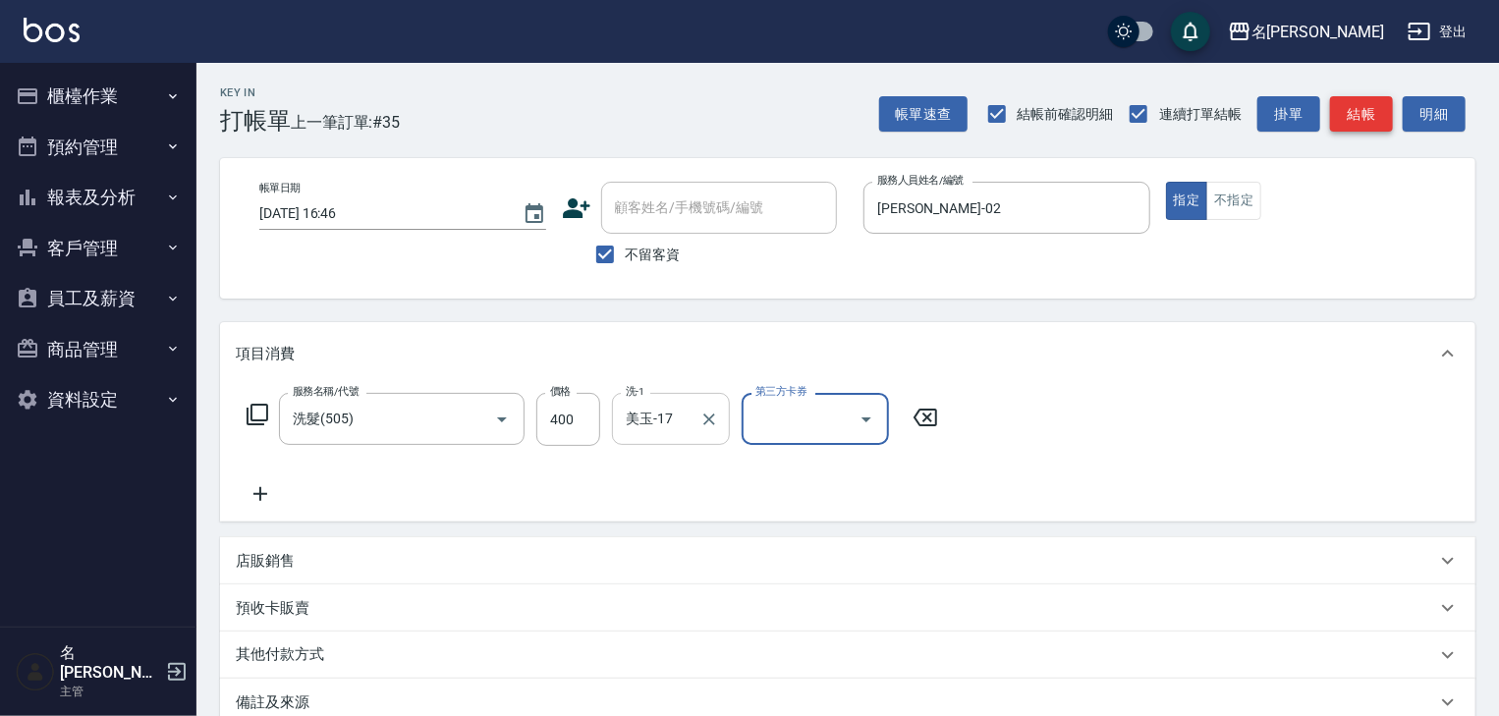
click at [1371, 104] on button "結帳" at bounding box center [1361, 114] width 63 height 36
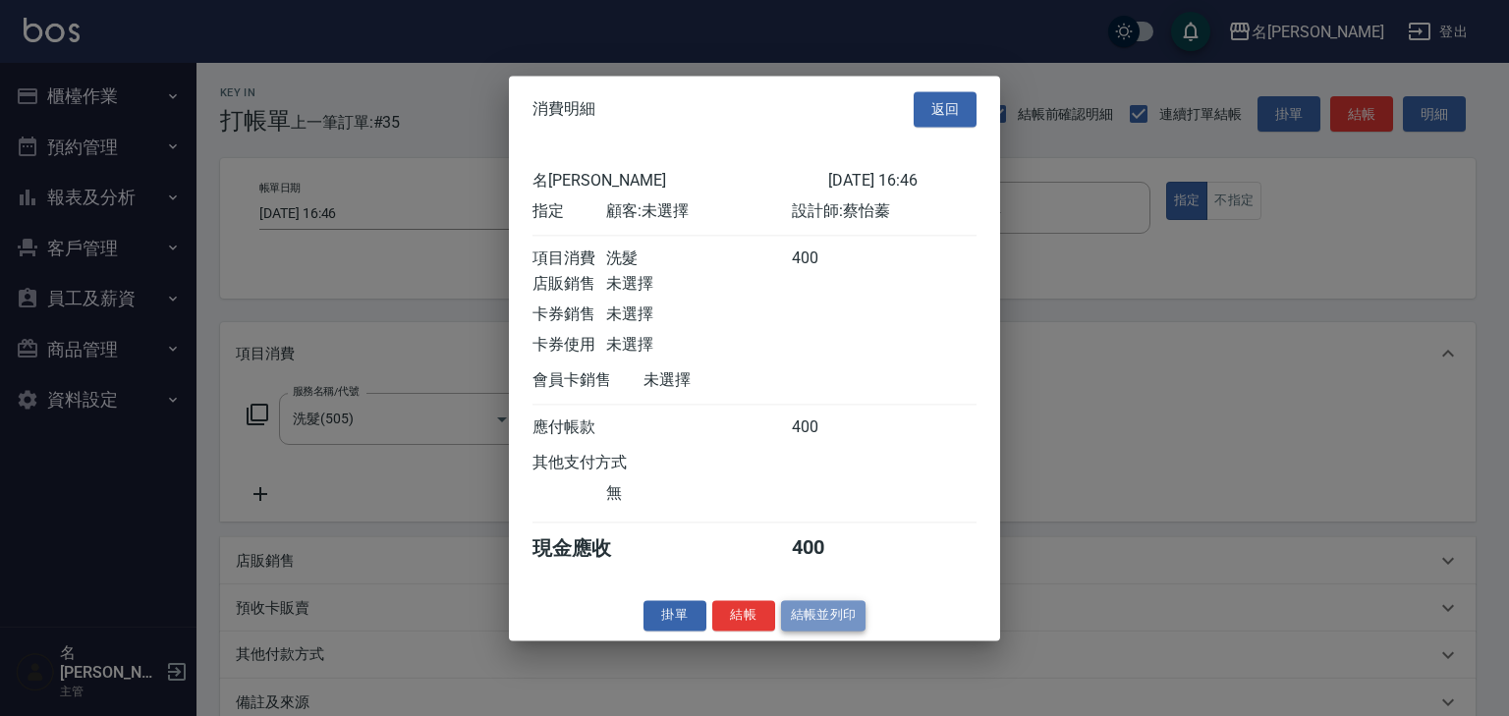
click at [851, 613] on button "結帳並列印" at bounding box center [823, 615] width 85 height 30
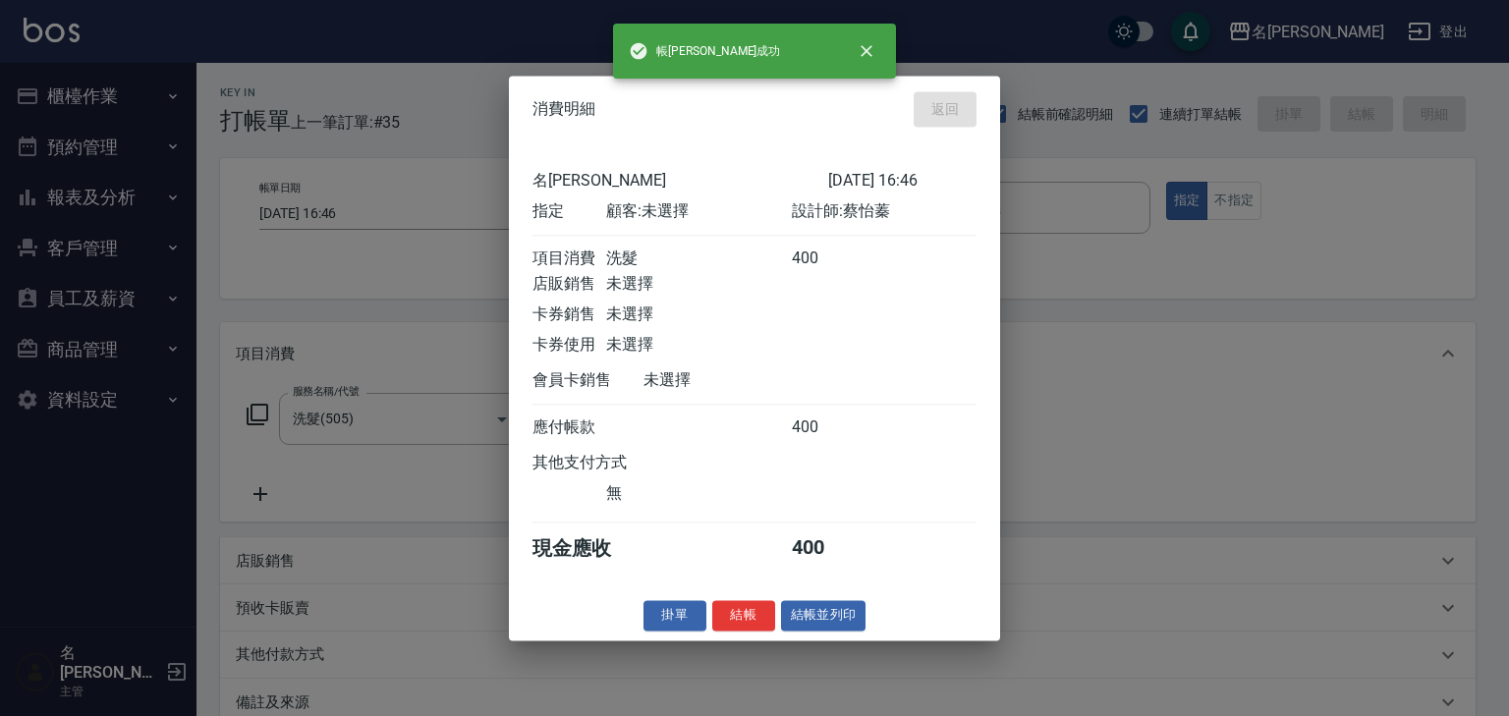
type input "2025/08/20 16:50"
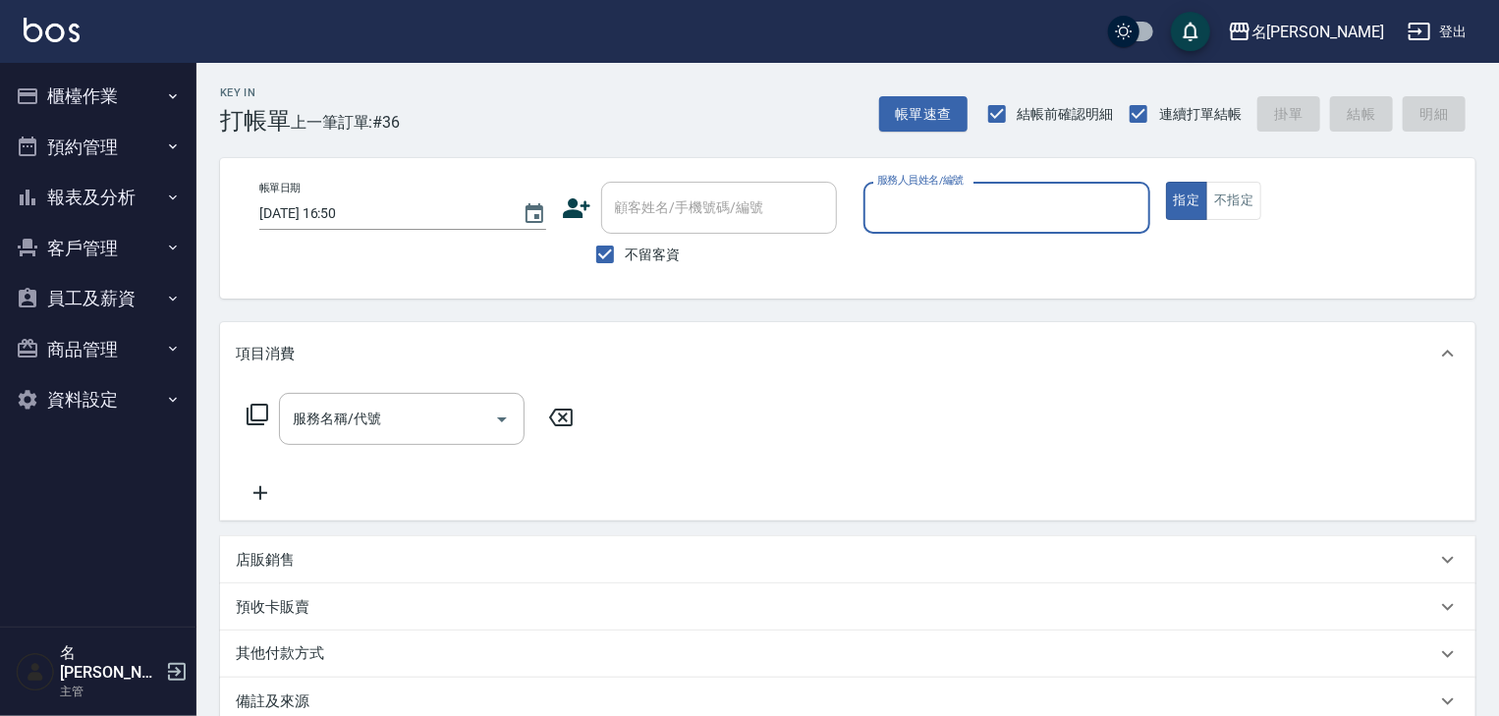
click at [105, 101] on button "櫃檯作業" at bounding box center [98, 96] width 181 height 51
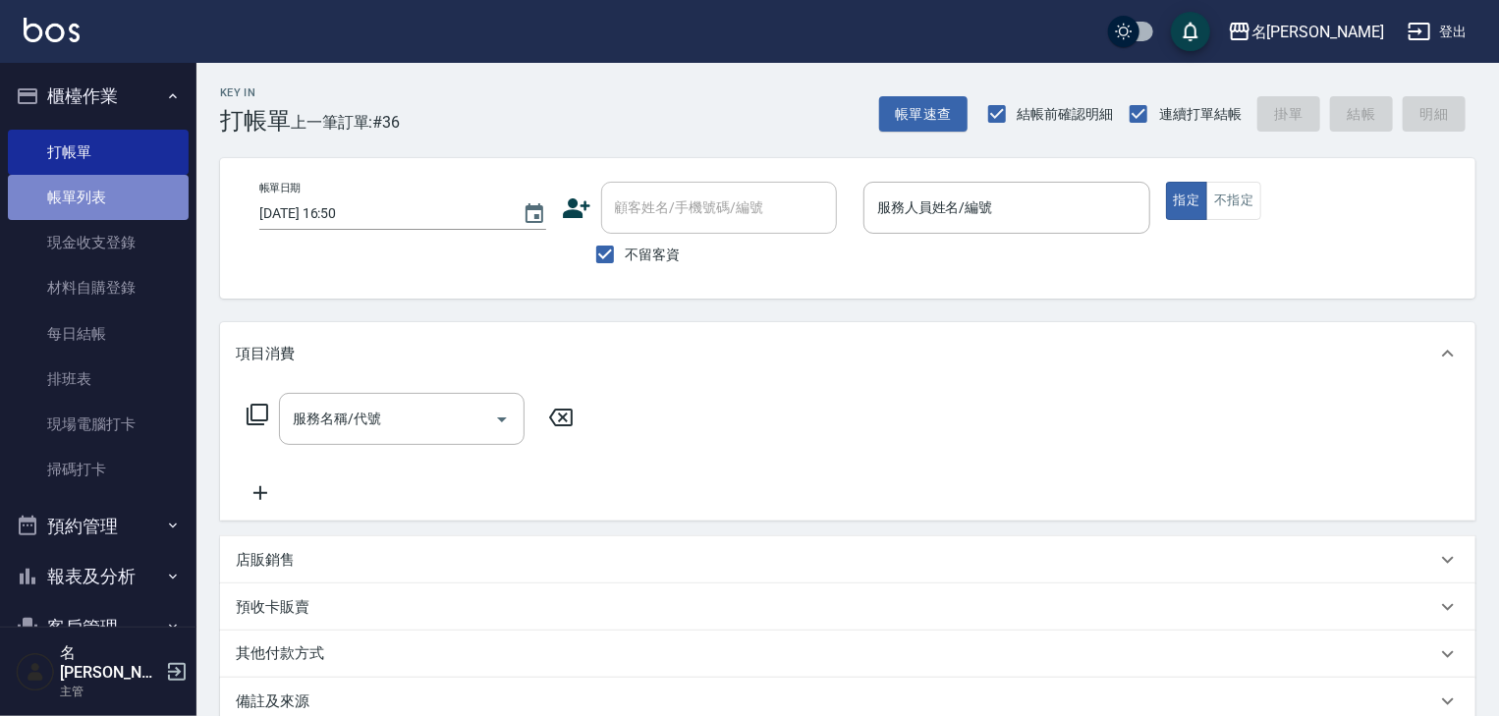
click at [118, 201] on link "帳單列表" at bounding box center [98, 197] width 181 height 45
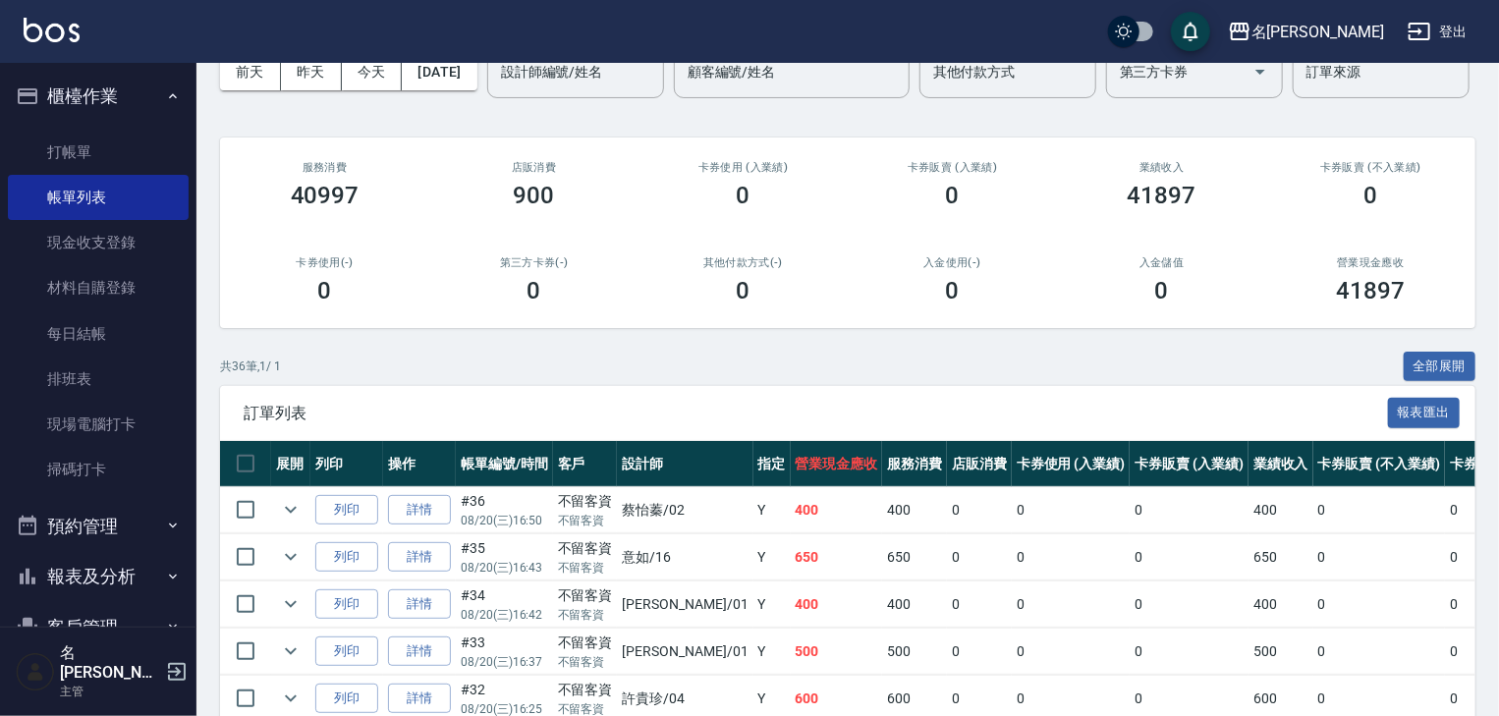
scroll to position [209, 0]
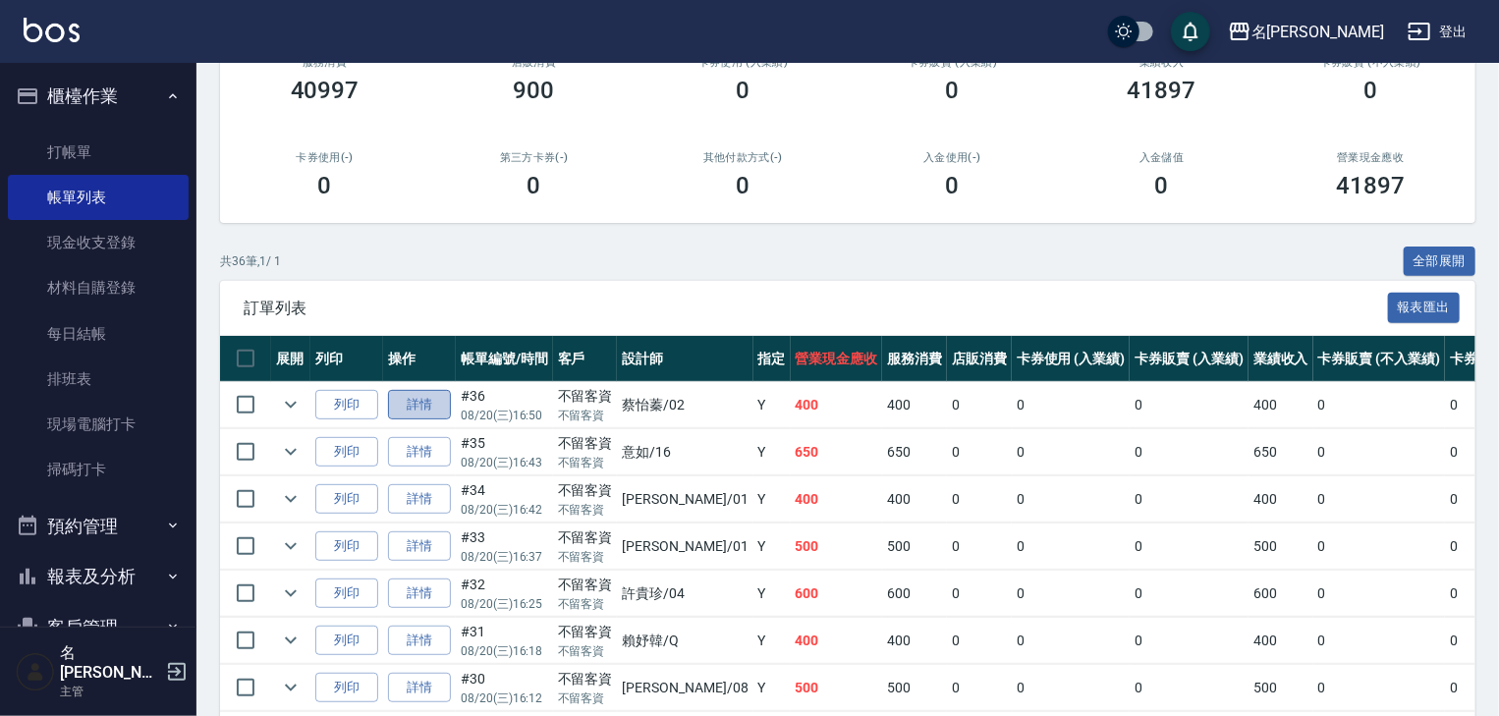
click at [423, 420] on link "詳情" at bounding box center [419, 405] width 63 height 30
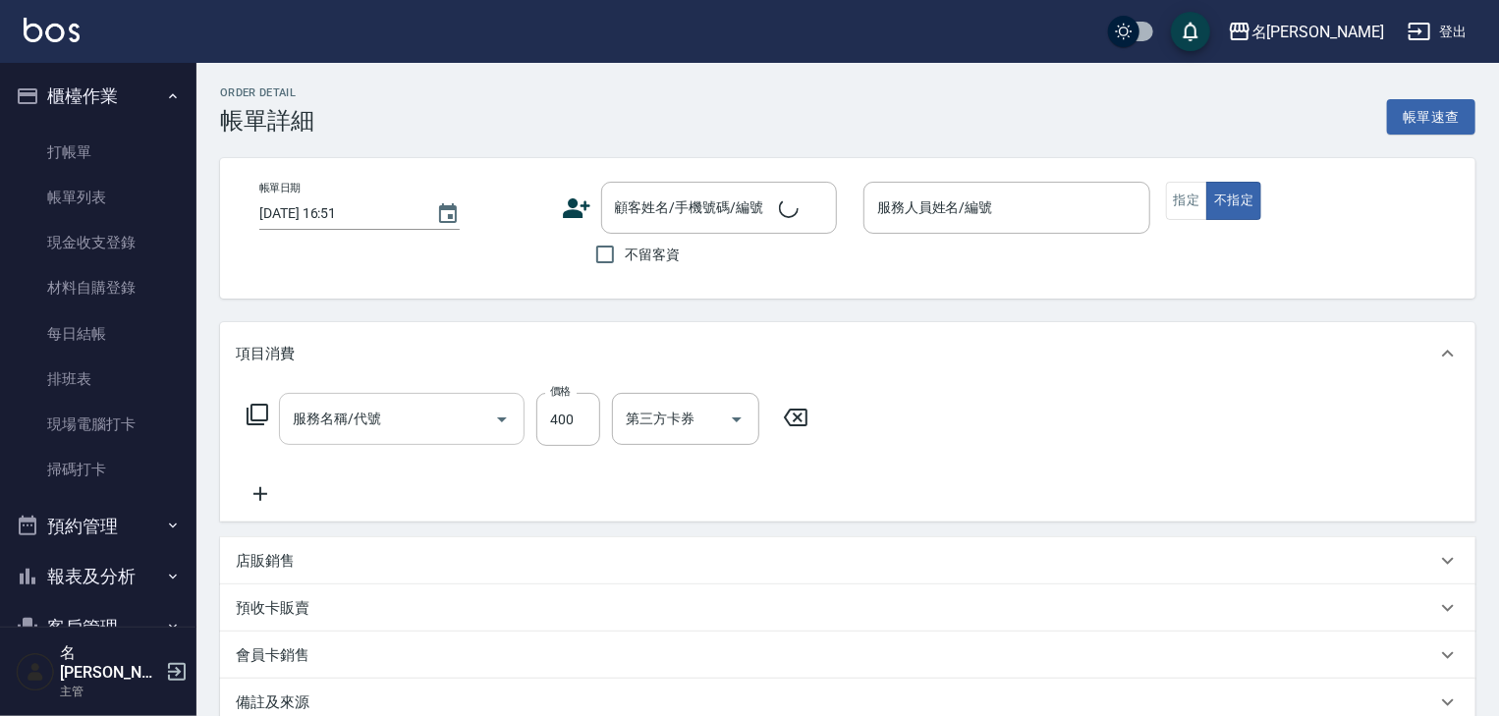
type input "2025/08/20 16:50"
checkbox input "true"
type input "蔡怡蓁-02"
type input "洗髮(505)"
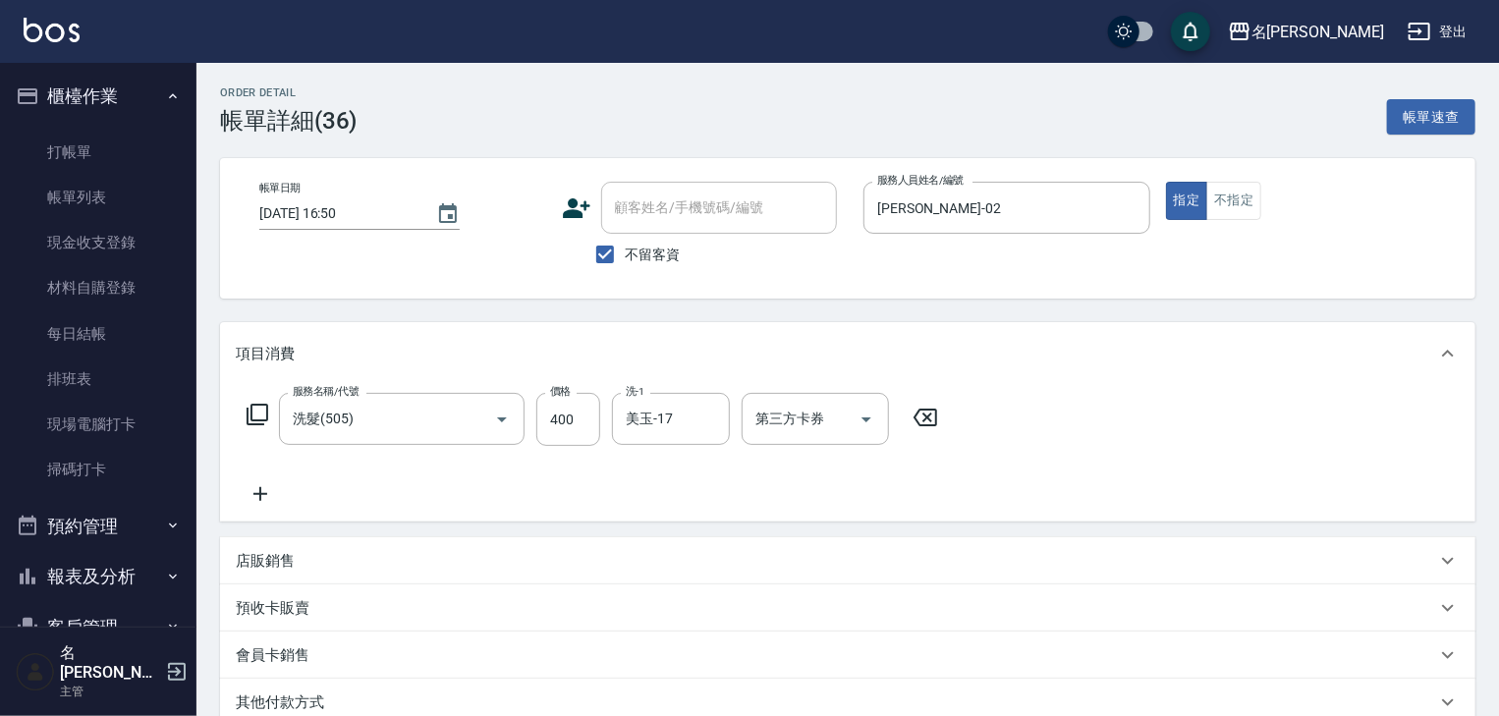
click at [253, 492] on icon at bounding box center [260, 494] width 49 height 24
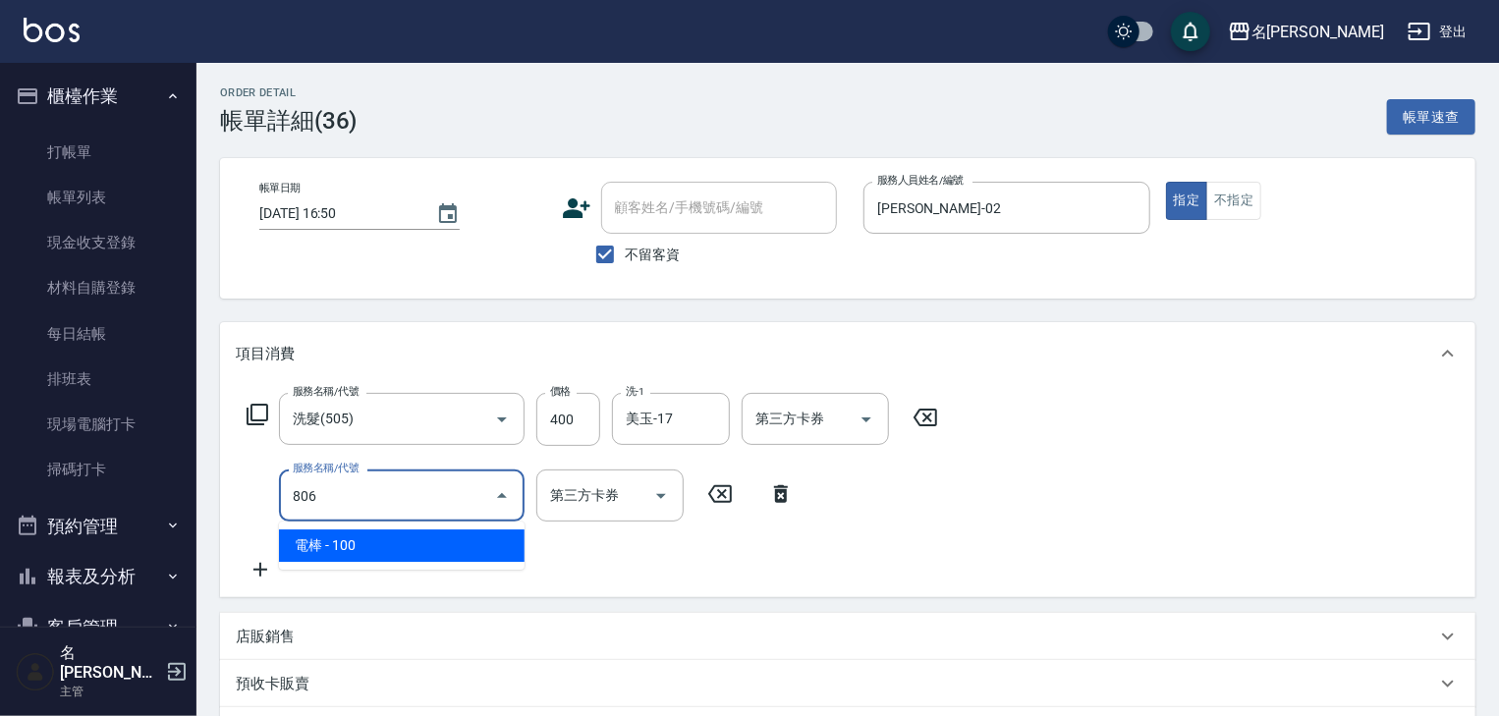
type input "電棒(806)"
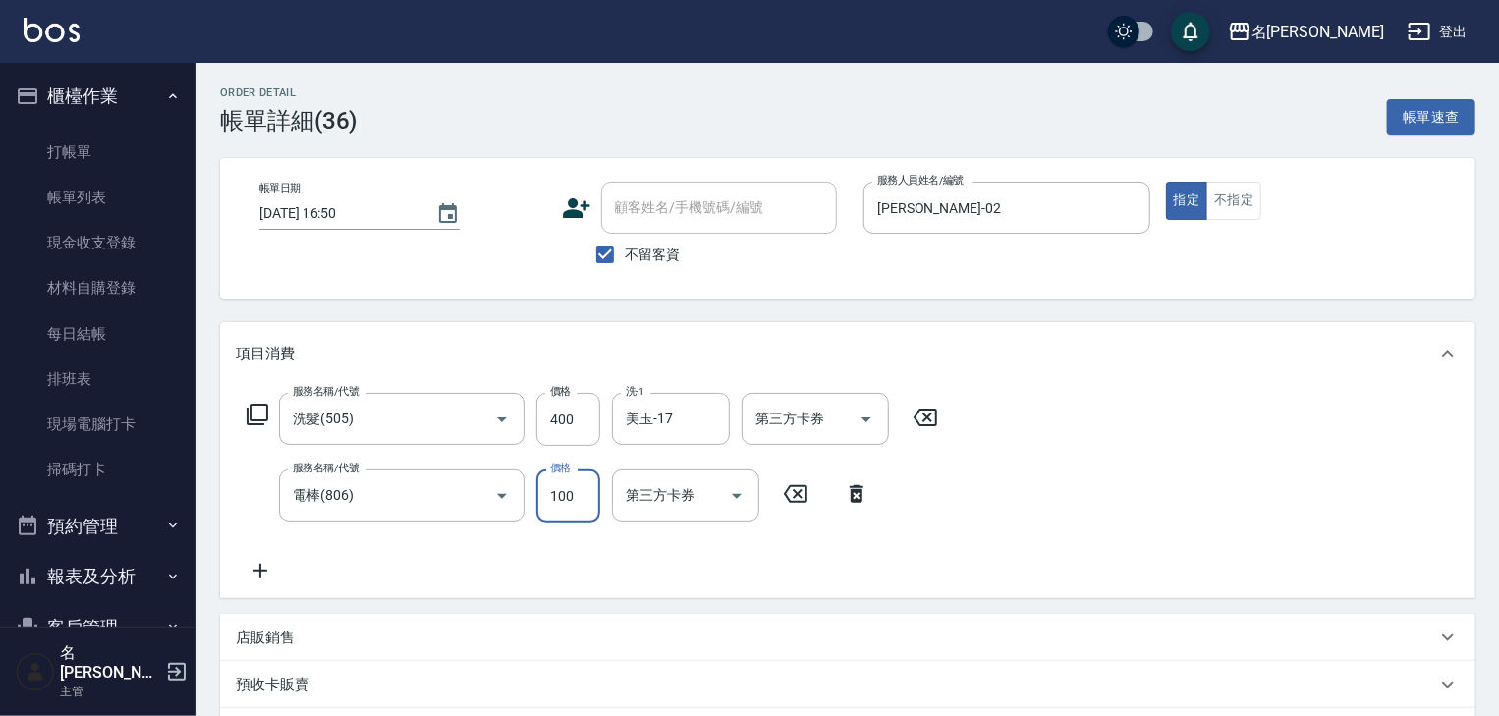
scroll to position [314, 0]
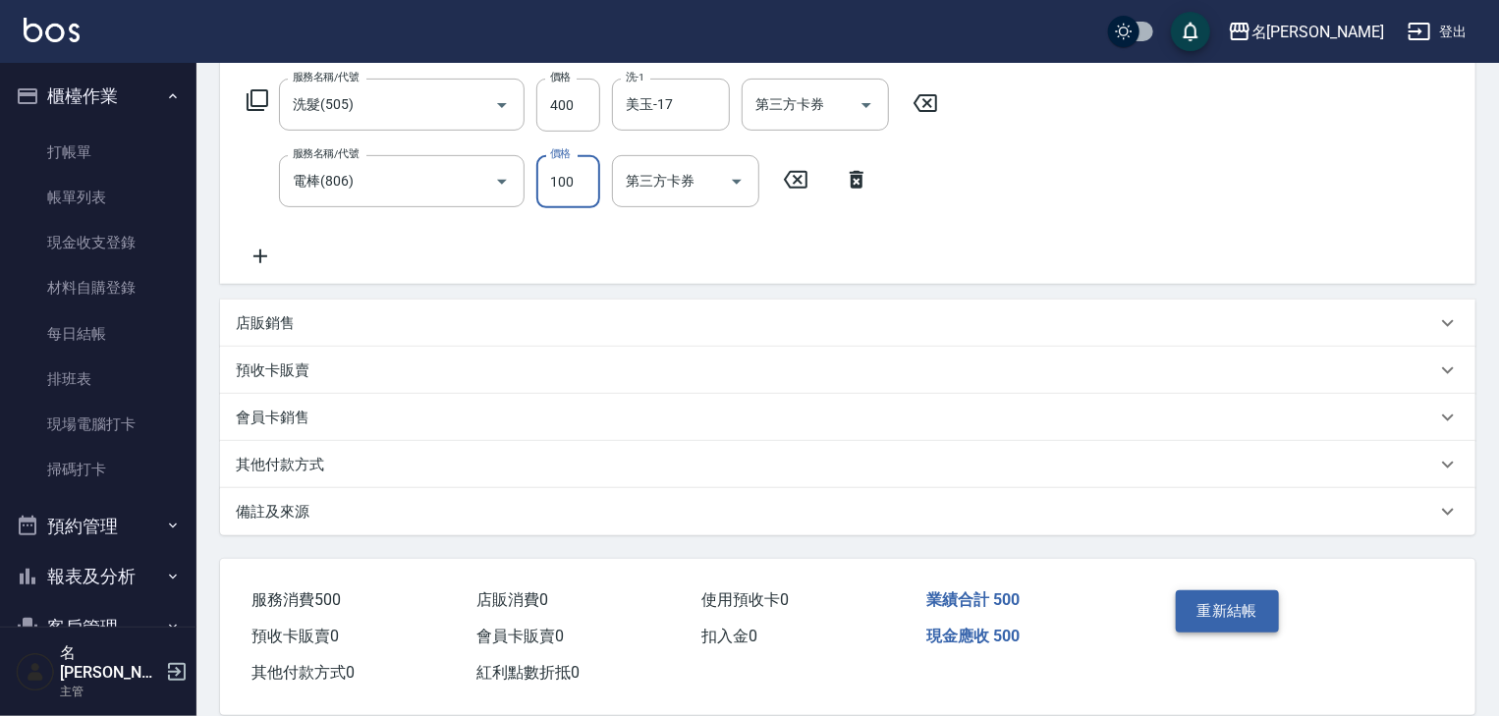
click at [1239, 613] on button "重新結帳" at bounding box center [1228, 610] width 104 height 41
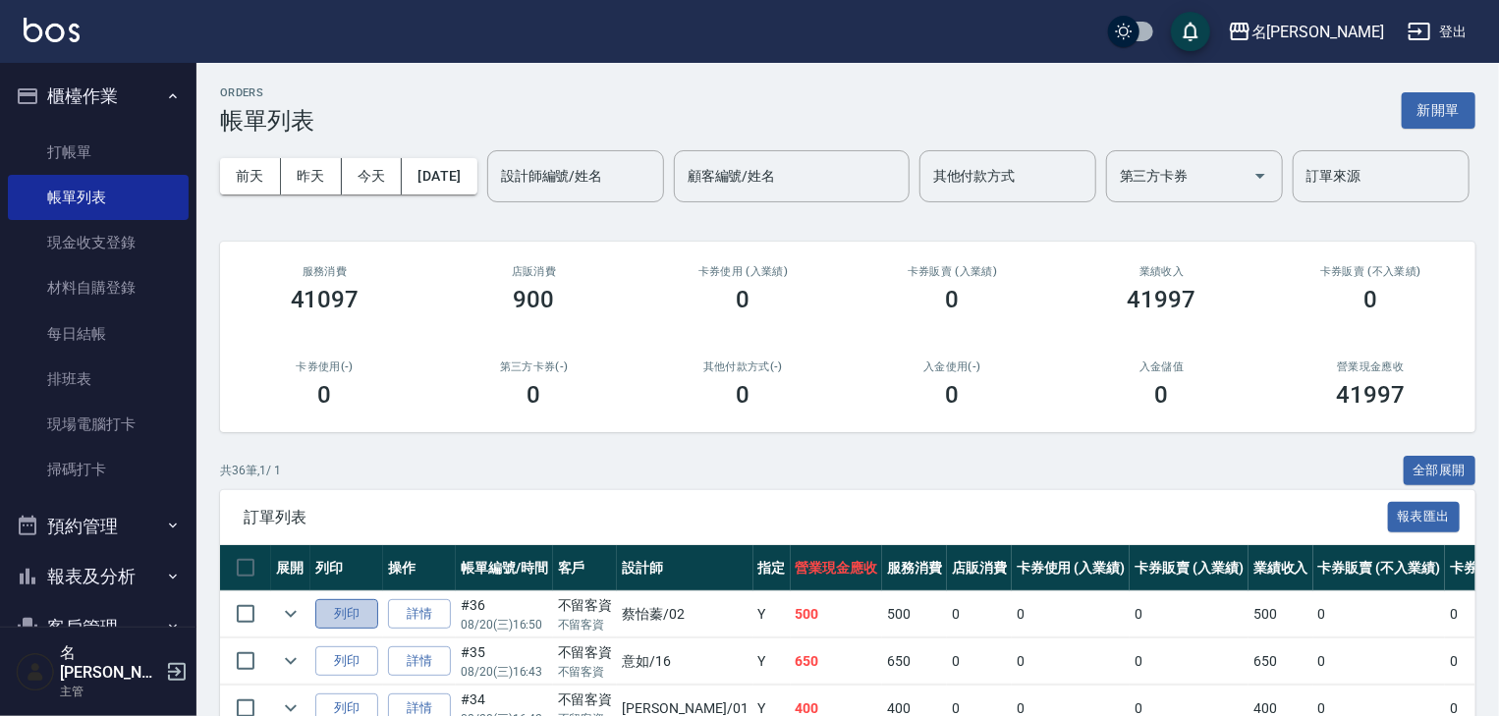
click at [341, 630] on button "列印" at bounding box center [346, 614] width 63 height 30
click at [60, 150] on link "打帳單" at bounding box center [98, 152] width 181 height 45
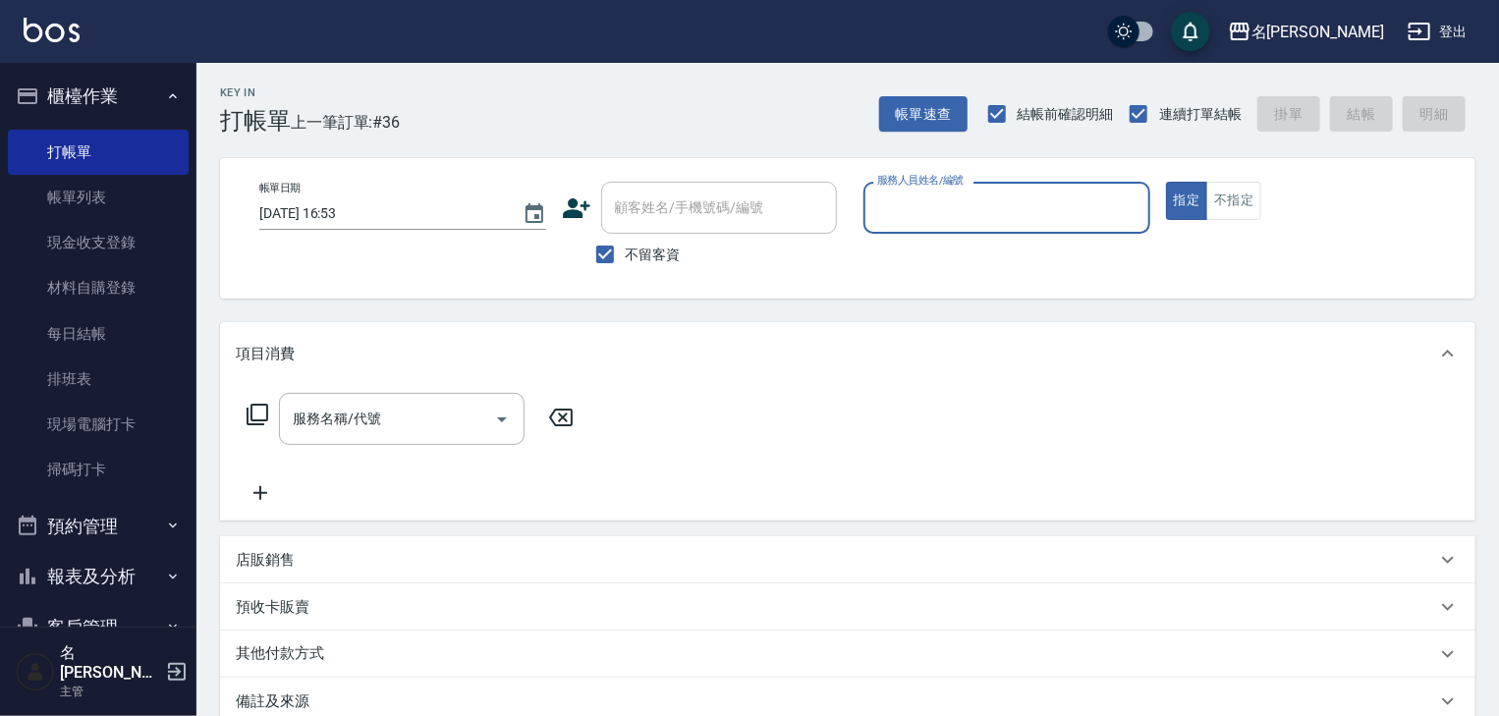
click at [1060, 225] on div "服務人員姓名/編號" at bounding box center [1006, 208] width 287 height 52
click at [927, 254] on span "賴妤韓 -Q" at bounding box center [906, 258] width 55 height 21
type input "賴妤韓-Q"
click at [385, 403] on input "服務名稱/代號" at bounding box center [387, 419] width 198 height 34
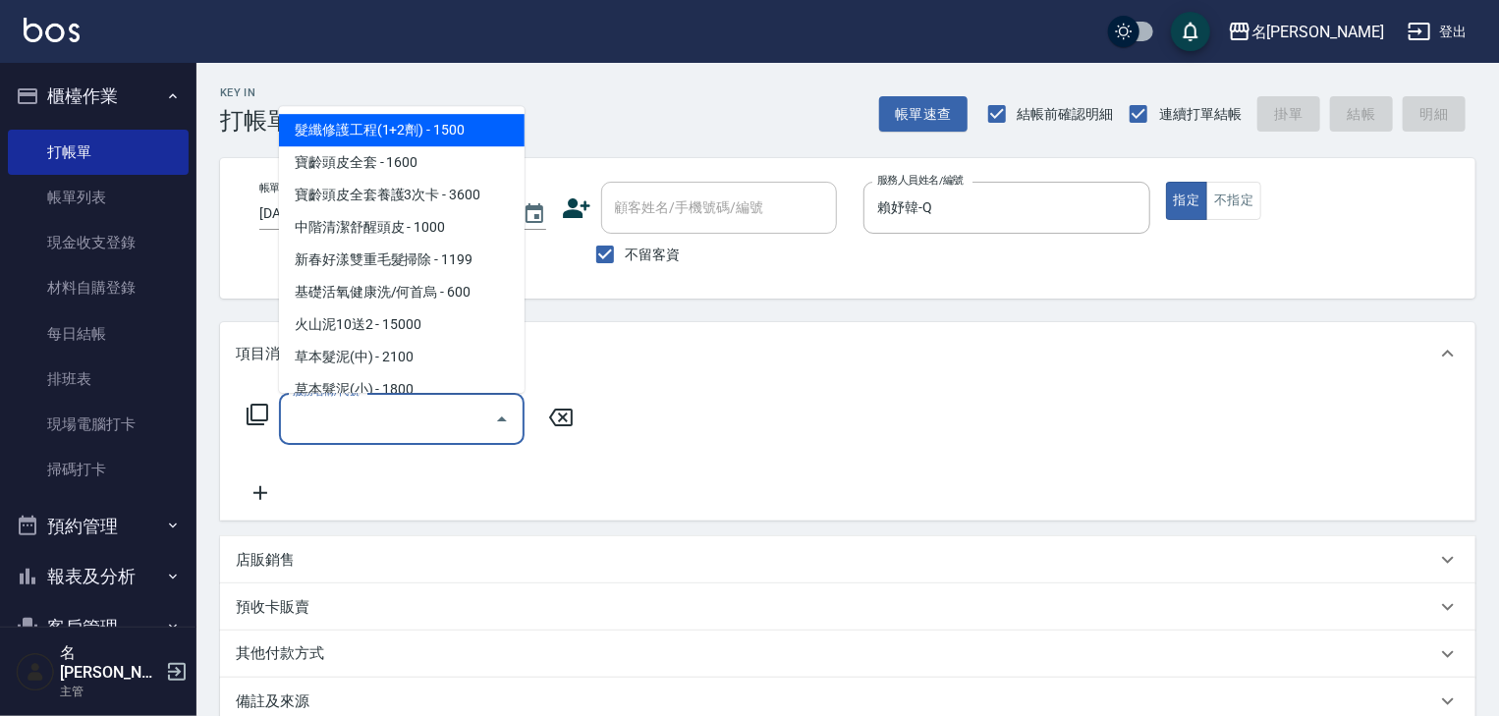
click at [259, 415] on icon at bounding box center [258, 415] width 24 height 24
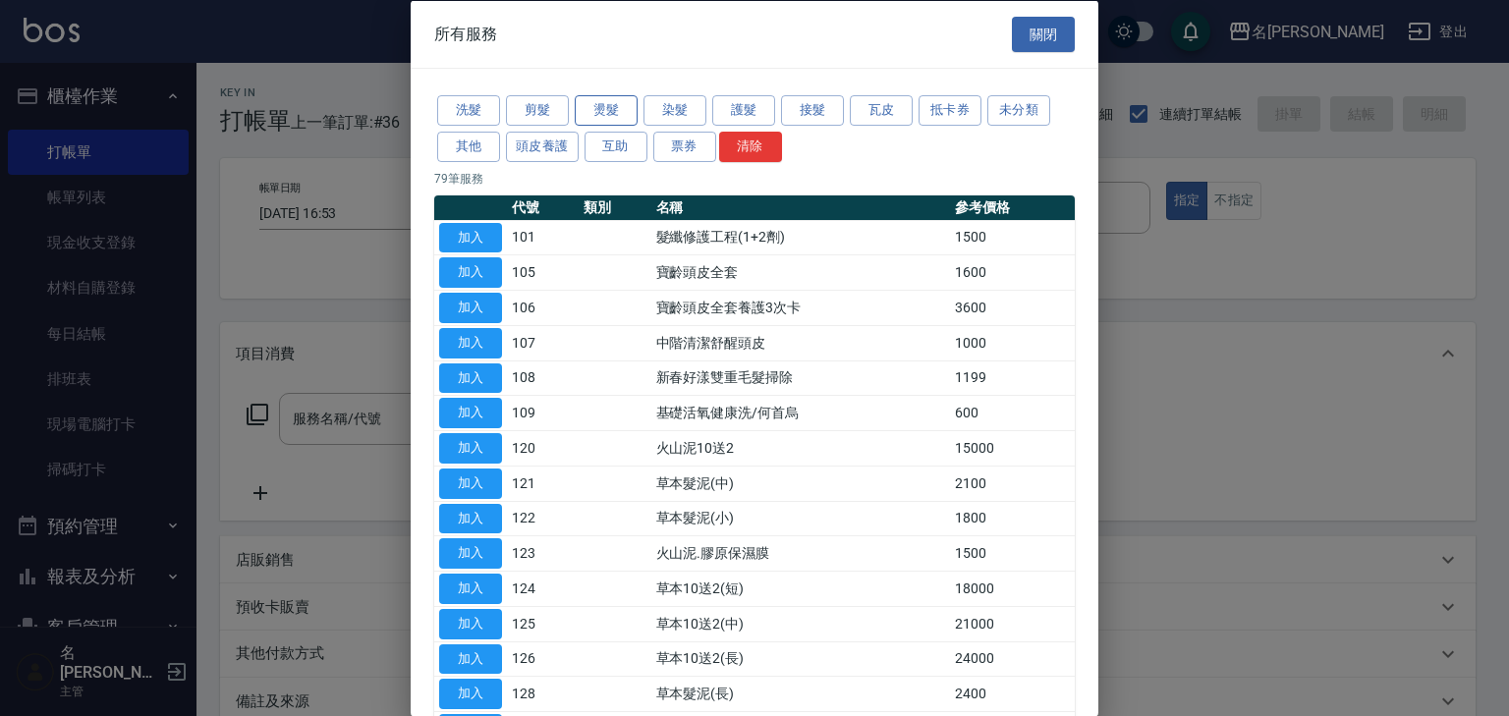
click at [620, 111] on button "燙髮" at bounding box center [606, 110] width 63 height 30
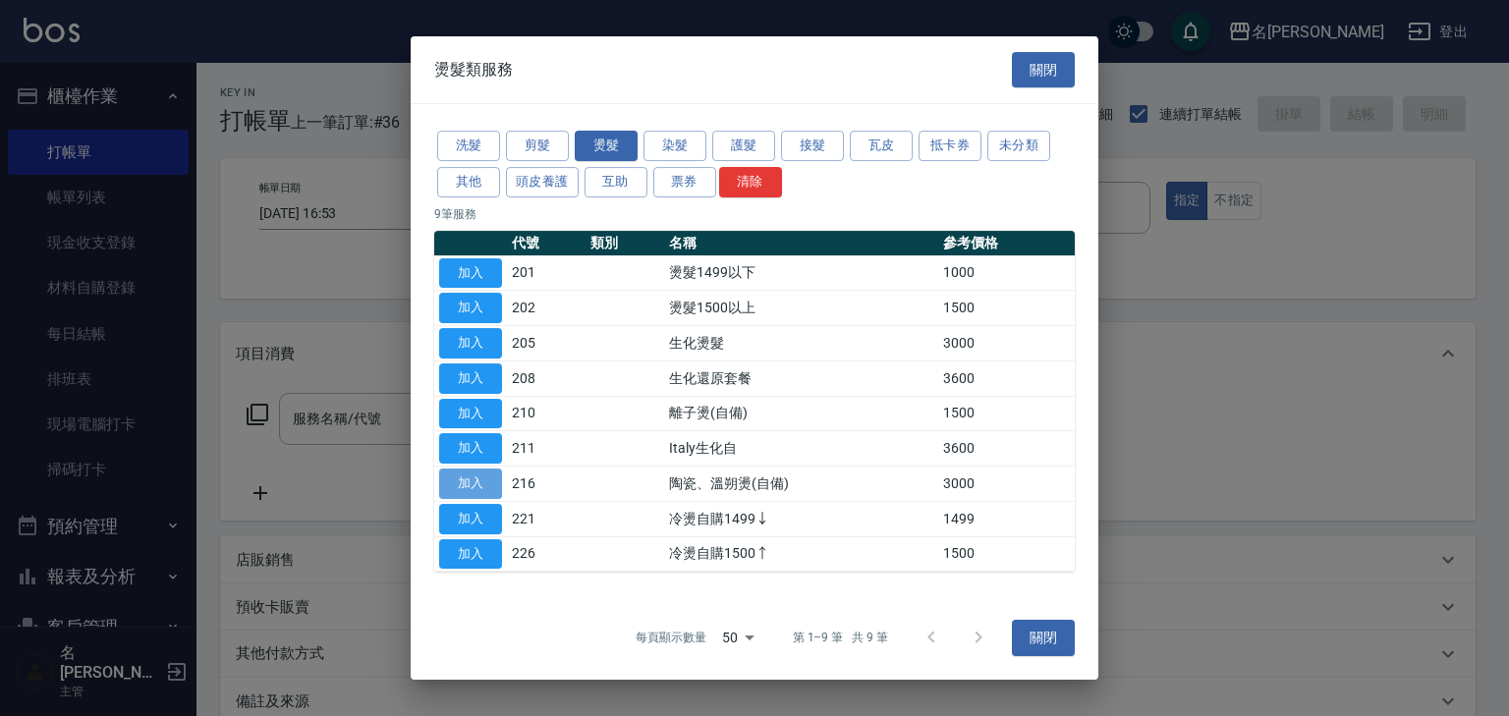
click at [475, 477] on button "加入" at bounding box center [470, 483] width 63 height 30
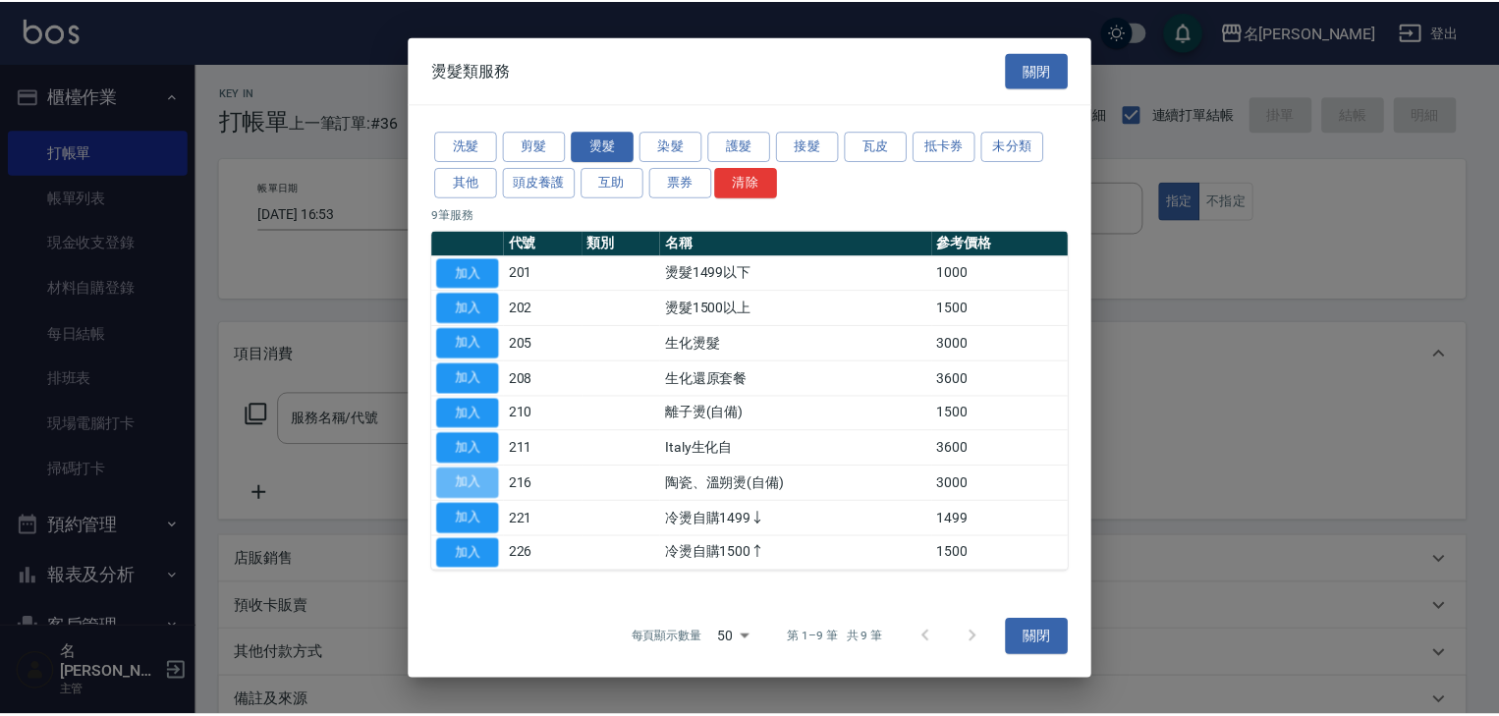
type input "陶瓷、溫朔燙(自備)(216)"
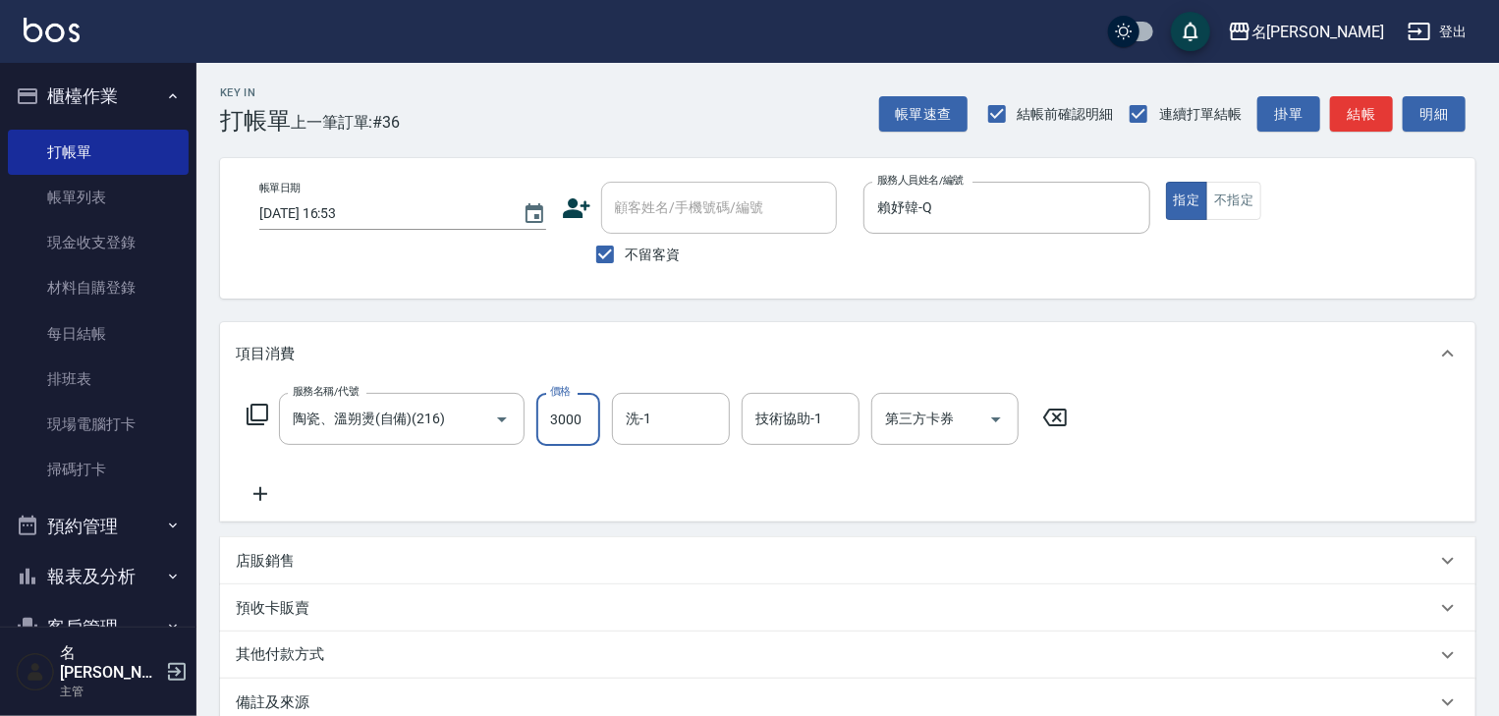
click at [562, 425] on input "3000" at bounding box center [568, 419] width 64 height 53
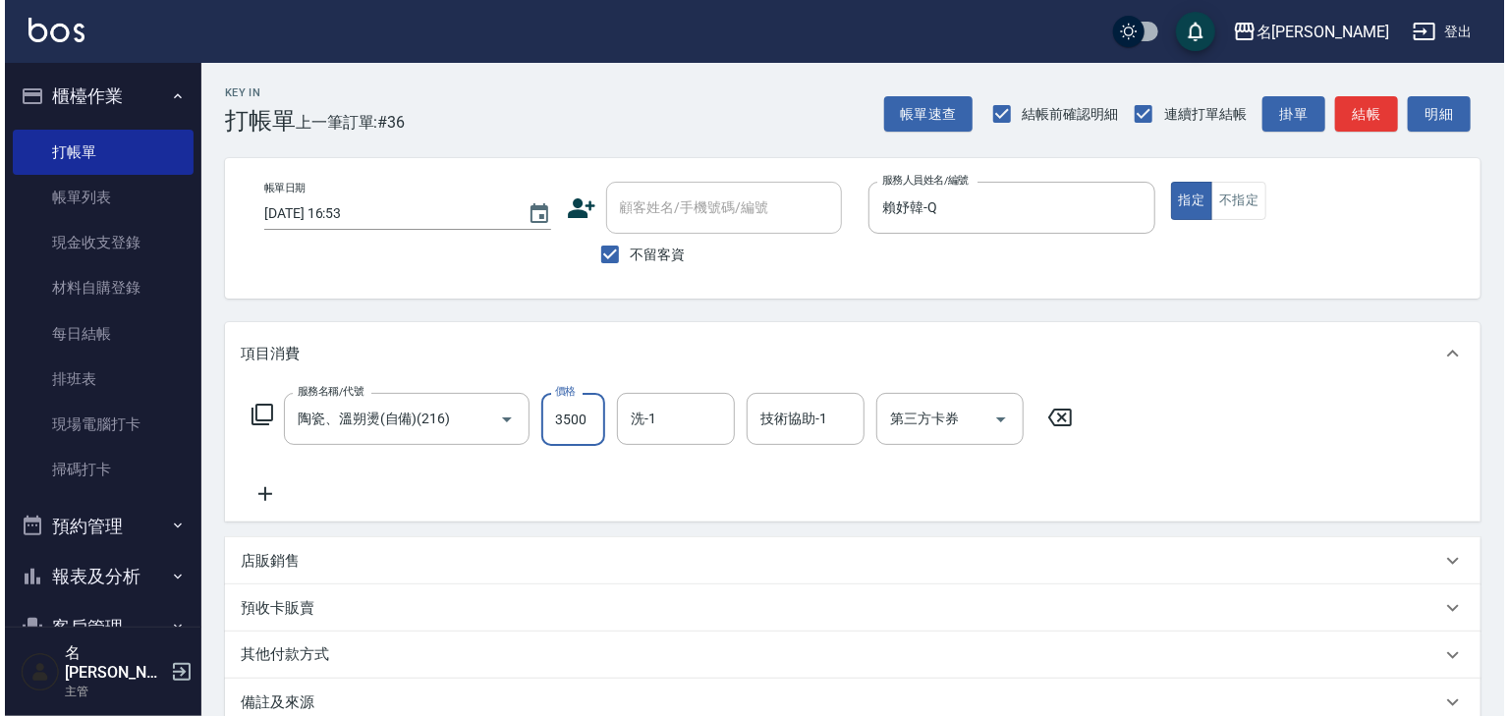
scroll to position [230, 0]
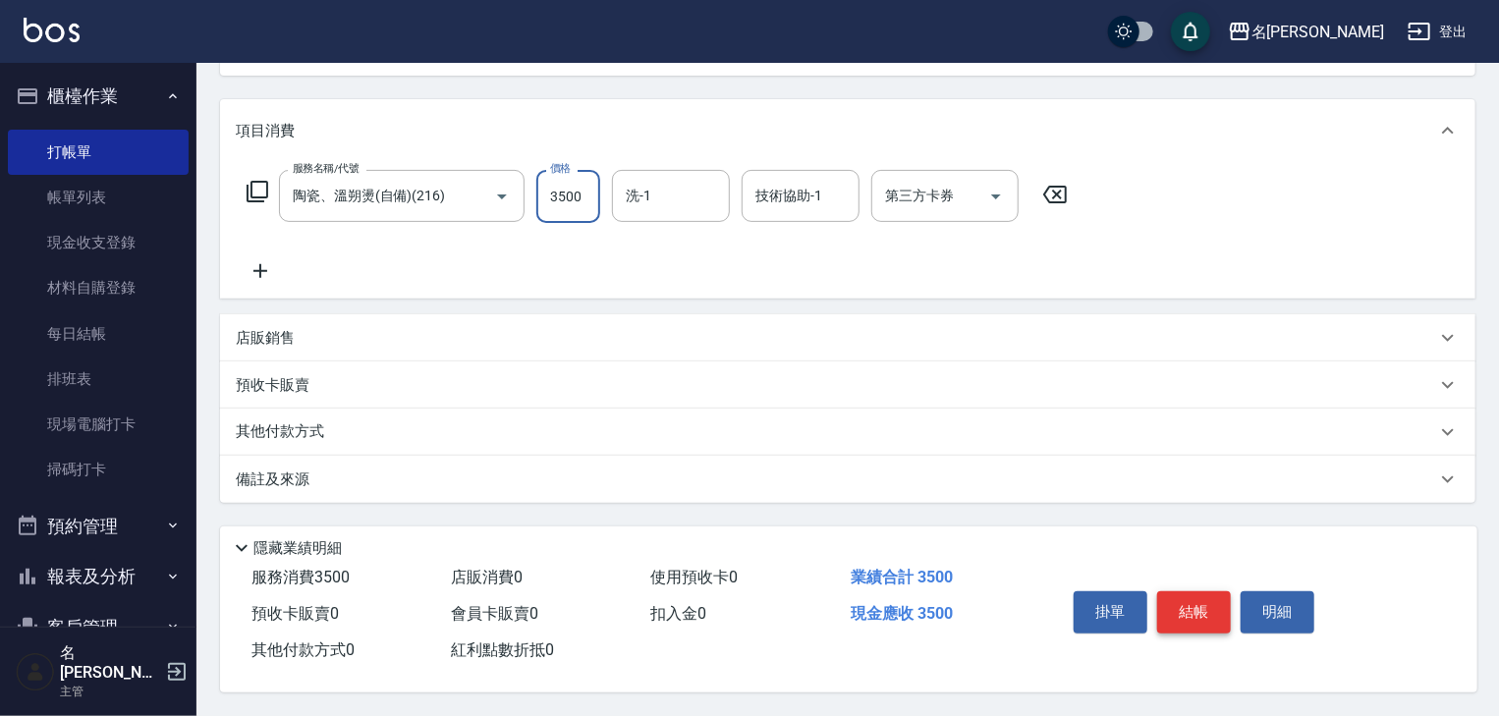
type input "3500"
click at [1204, 611] on button "結帳" at bounding box center [1194, 611] width 74 height 41
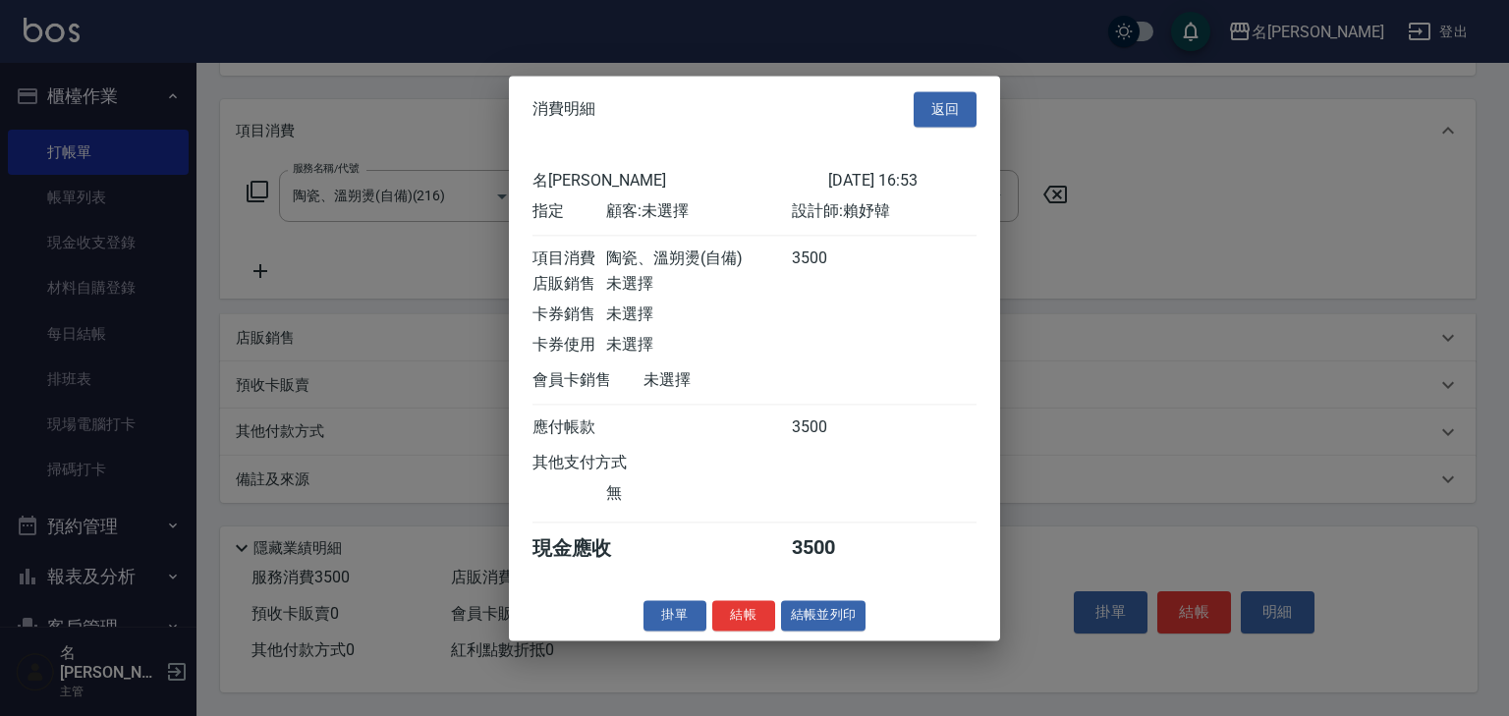
click at [818, 609] on div "消費明細 返回 名留林森 2025/08/20 16:53 指定 顧客: 未選擇 設計師: 賴妤韓 項目消費 陶瓷、溫朔燙(自備) 3500 店販銷售 未選擇…" at bounding box center [754, 358] width 491 height 565
click at [822, 631] on button "結帳並列印" at bounding box center [823, 615] width 85 height 30
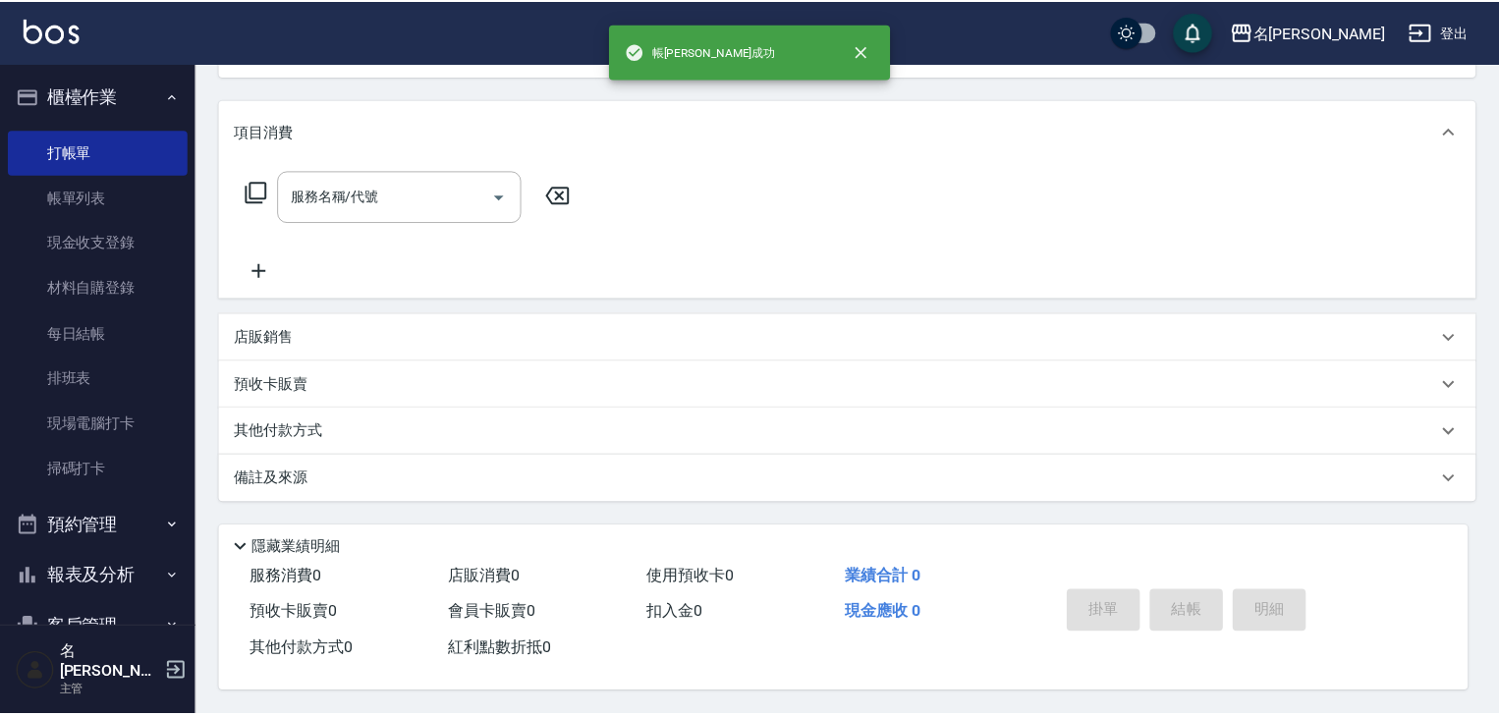
scroll to position [0, 0]
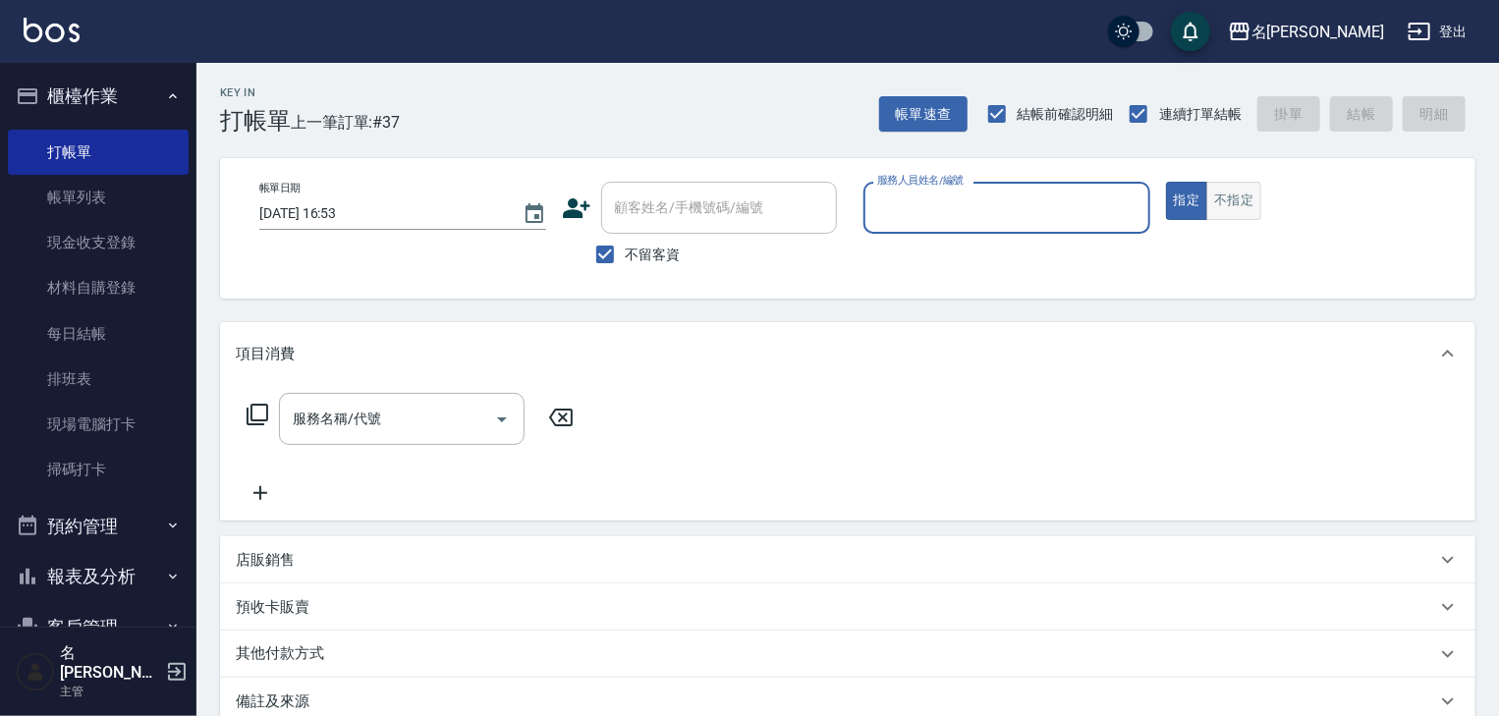
click at [1230, 191] on button "不指定" at bounding box center [1233, 201] width 55 height 38
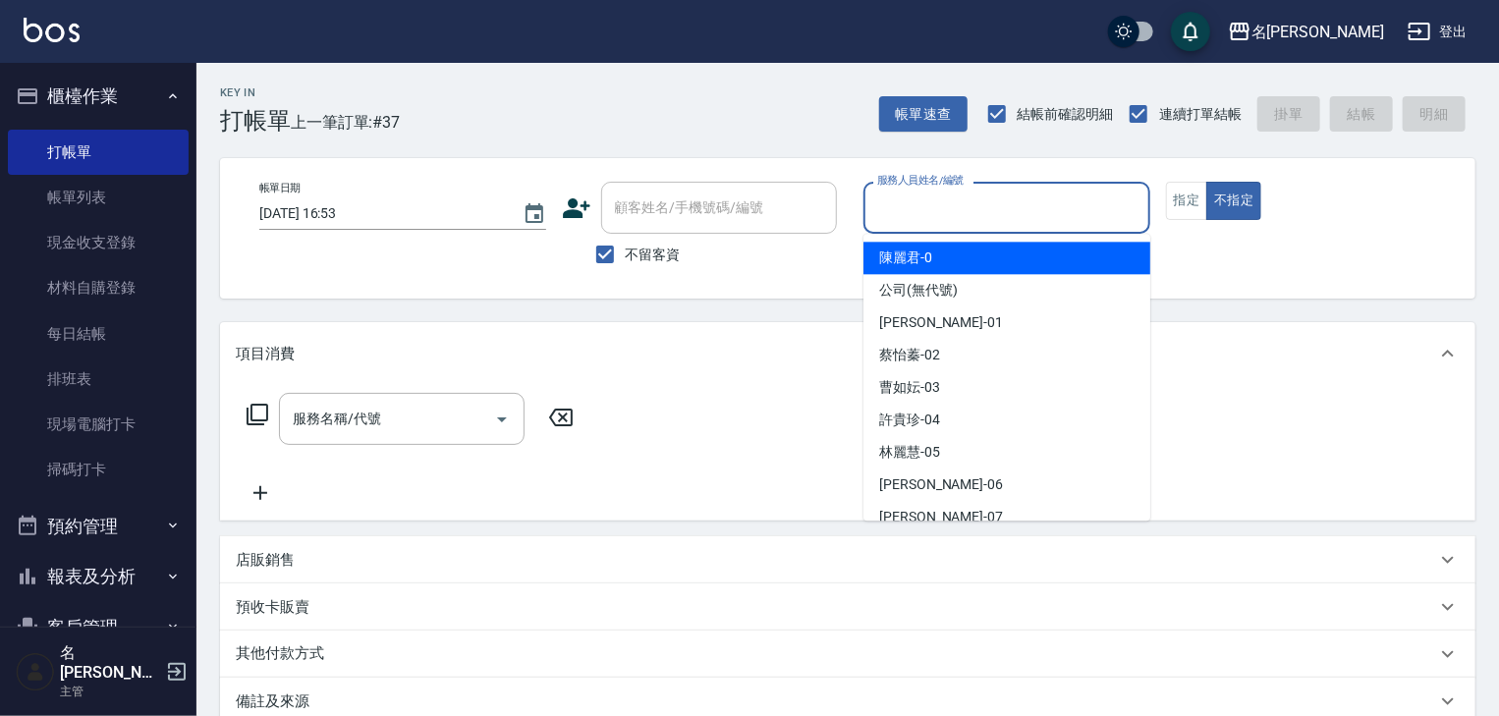
click at [931, 215] on input "服務人員姓名/編號" at bounding box center [1006, 208] width 269 height 34
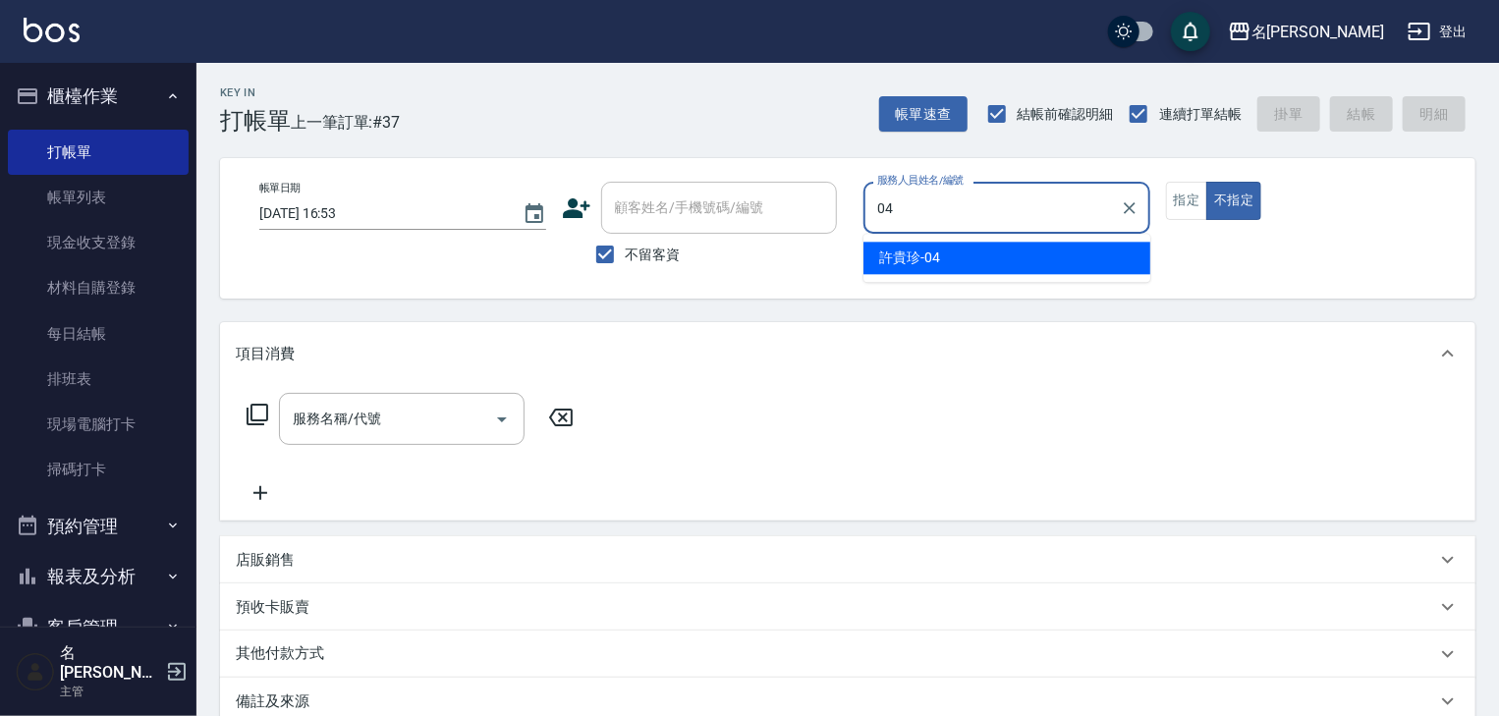
click at [896, 257] on span "許貴珍 -04" at bounding box center [909, 258] width 61 height 21
type input "許貴珍-04"
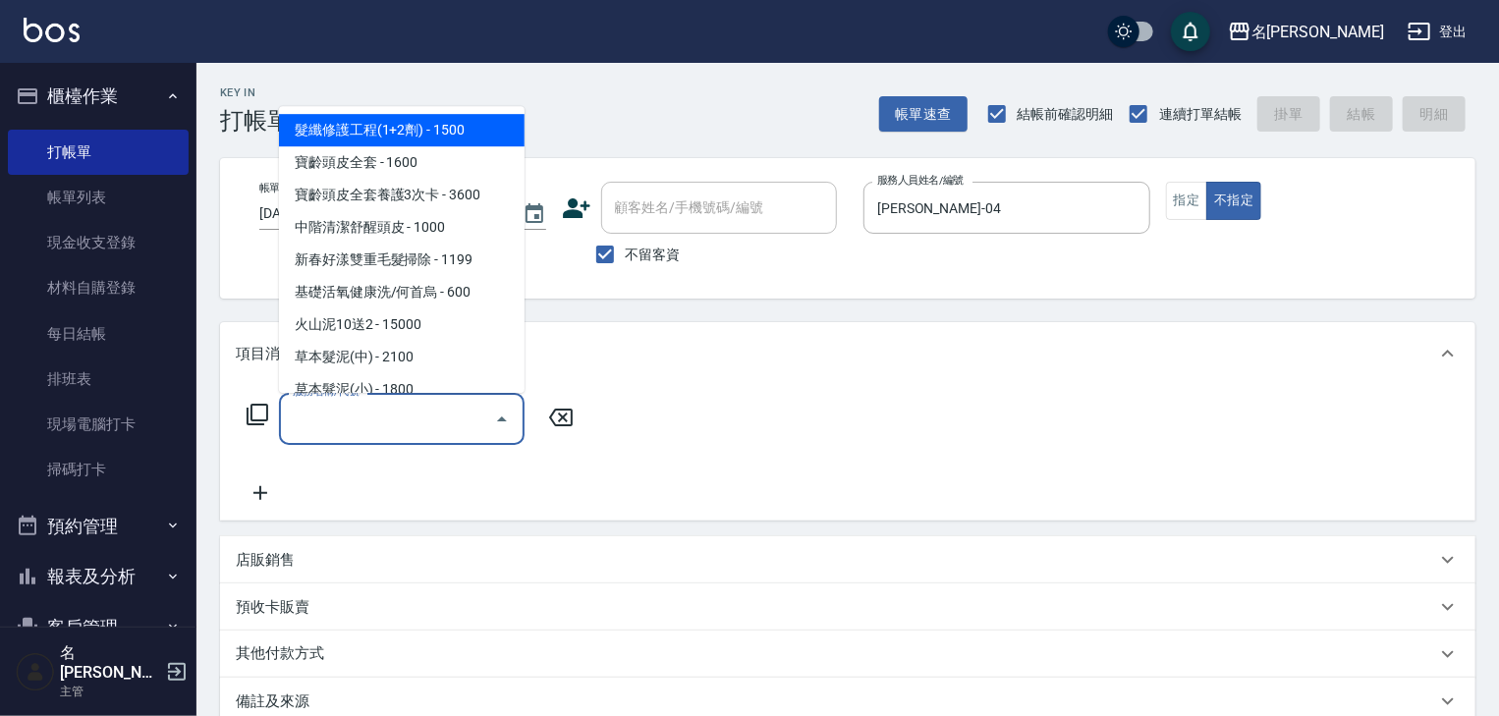
click at [349, 425] on input "服務名稱/代號" at bounding box center [387, 419] width 198 height 34
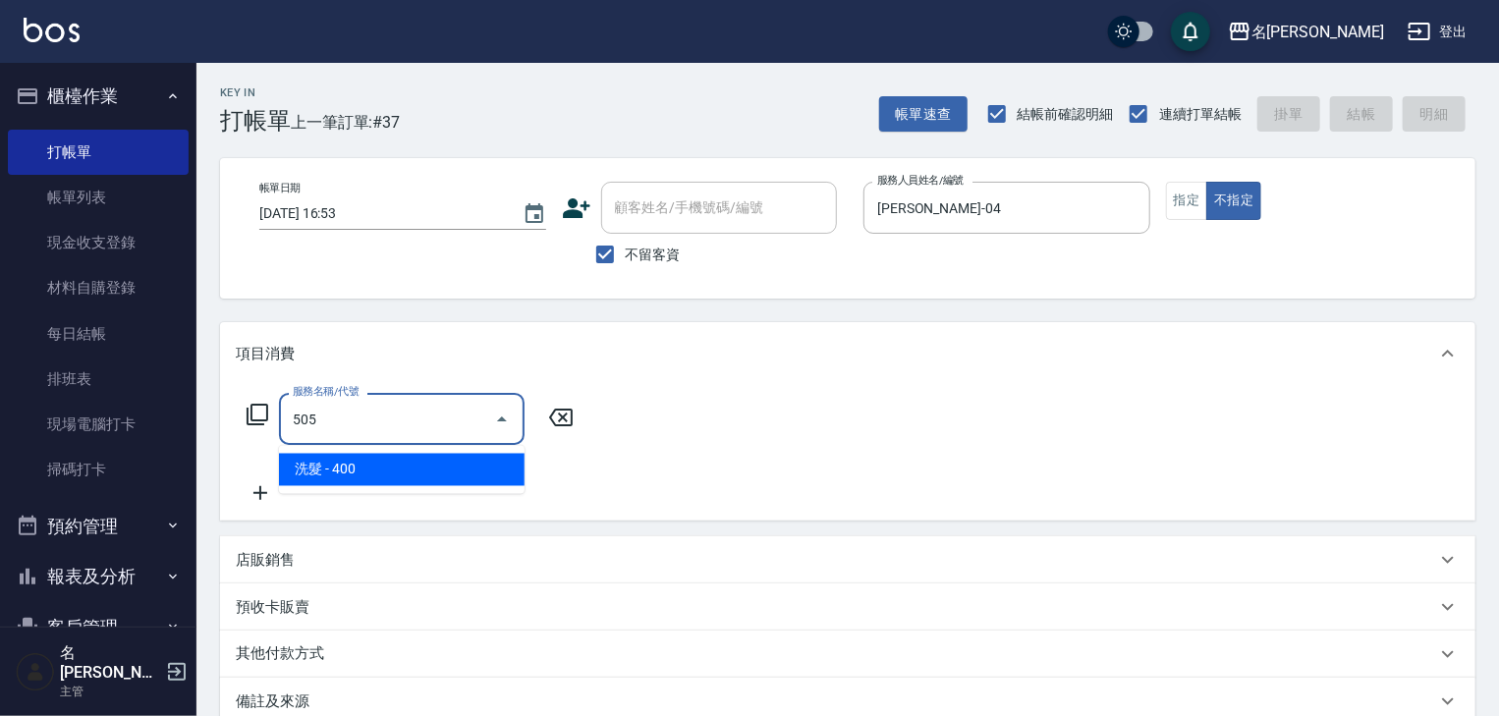
click at [405, 468] on span "洗髮 - 400" at bounding box center [402, 470] width 246 height 32
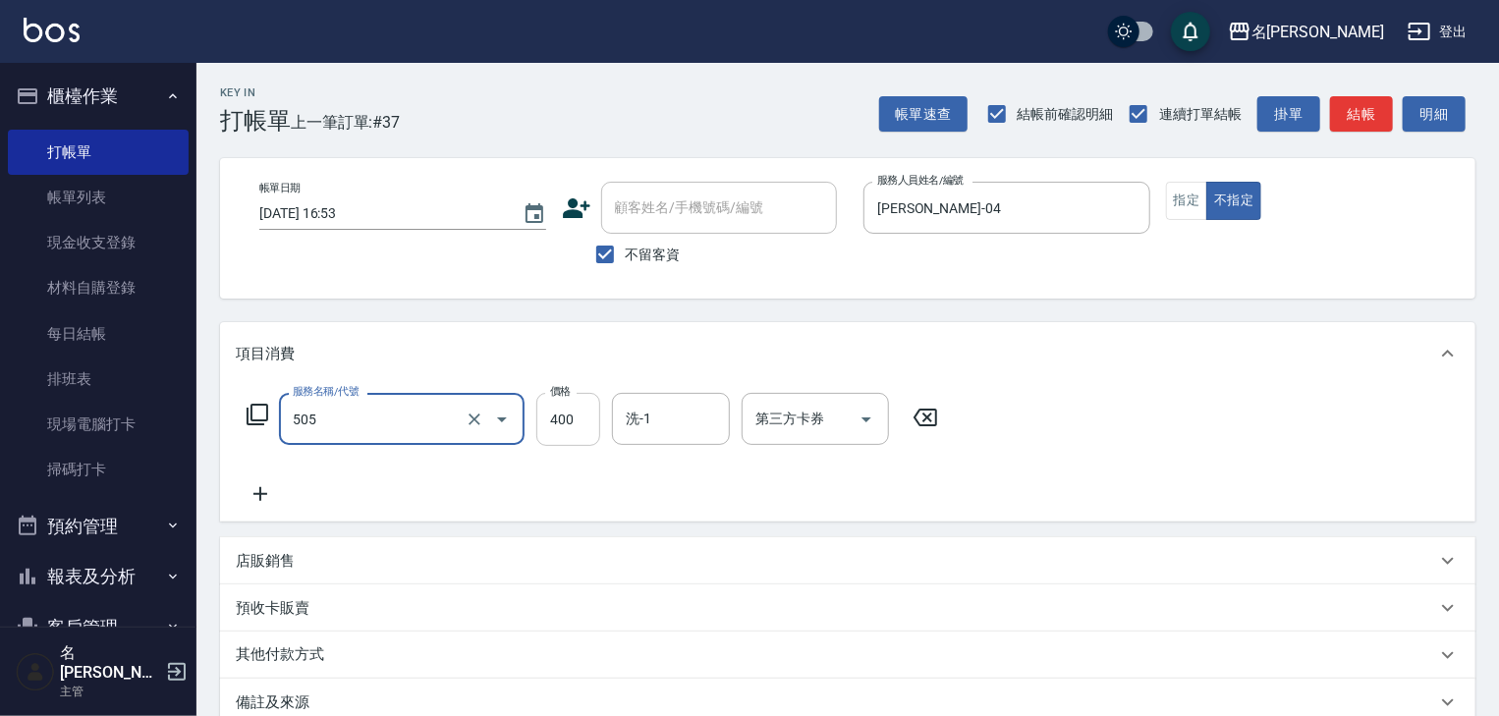
type input "洗髮(505)"
click at [565, 419] on input "400" at bounding box center [568, 419] width 64 height 53
click at [653, 436] on div "洗-1" at bounding box center [671, 419] width 118 height 52
type input "500"
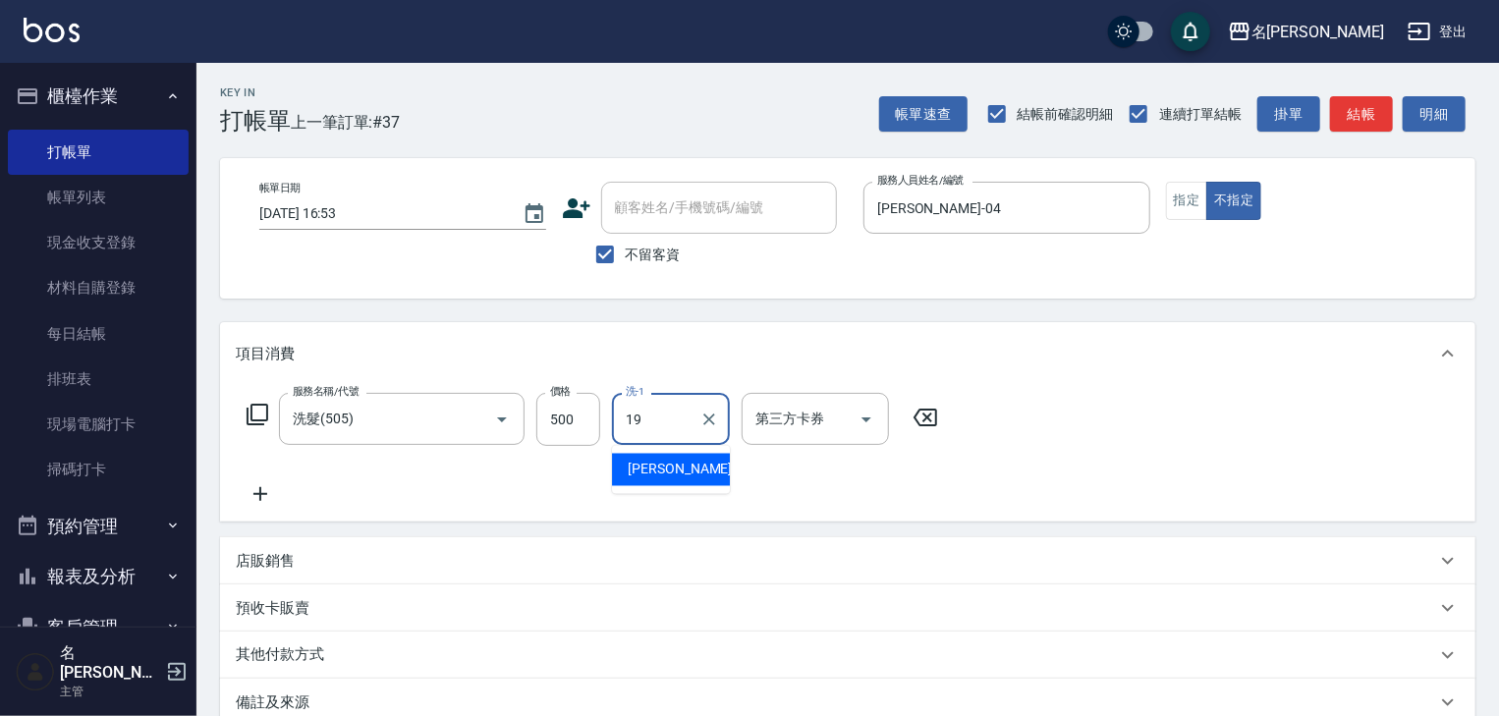
click at [668, 470] on span "游昕 -19" at bounding box center [690, 470] width 124 height 21
type input "游昕-19"
click at [271, 491] on icon at bounding box center [260, 494] width 49 height 24
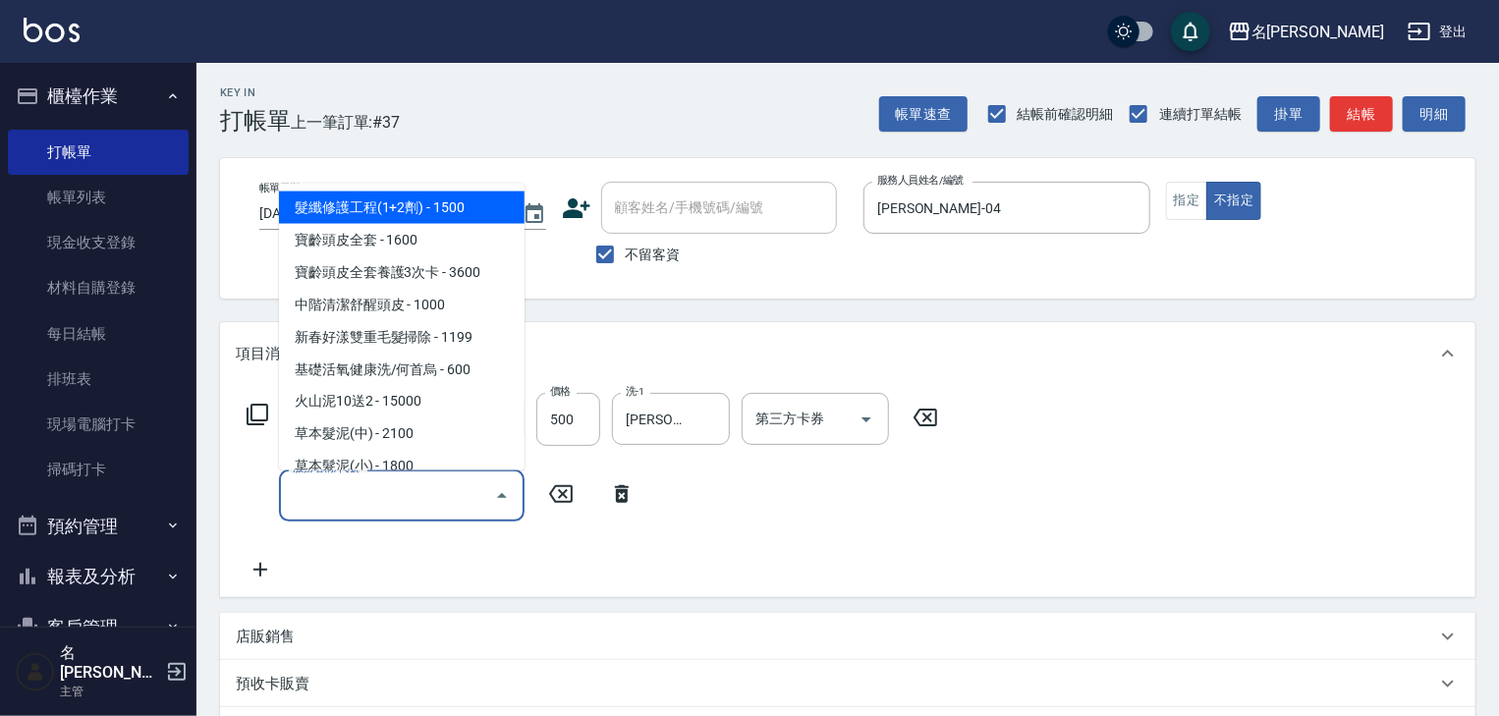
click at [337, 504] on input "服務名稱/代號" at bounding box center [387, 495] width 198 height 34
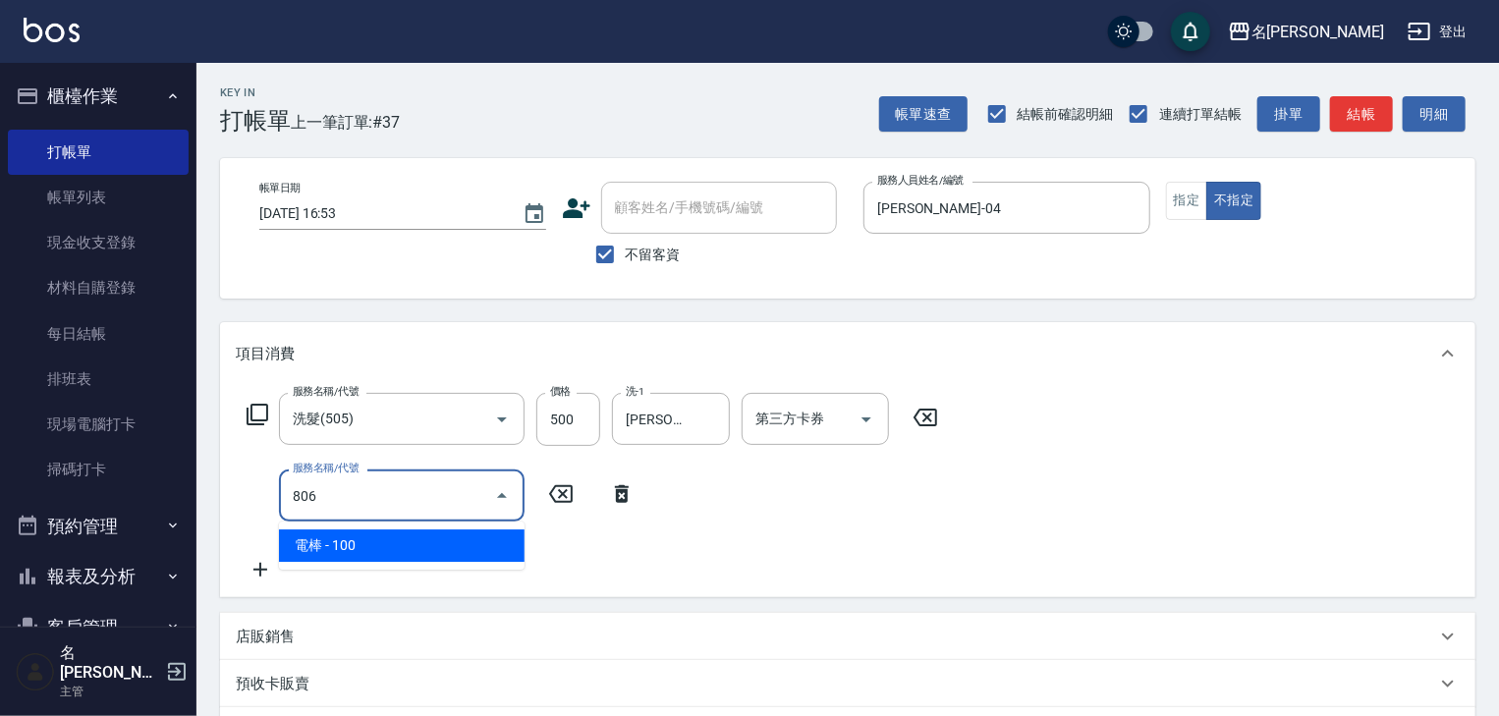
click at [364, 546] on span "電棒 - 100" at bounding box center [402, 545] width 246 height 32
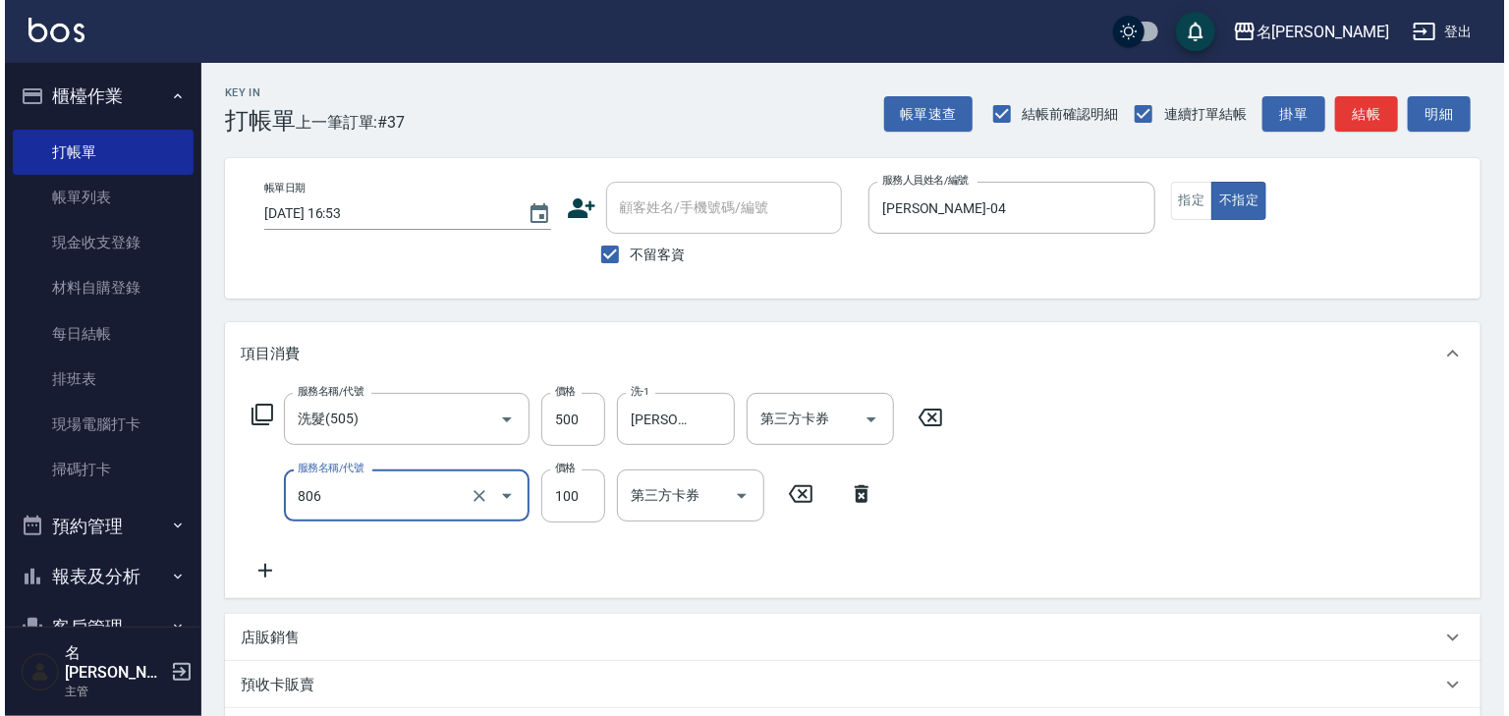
scroll to position [306, 0]
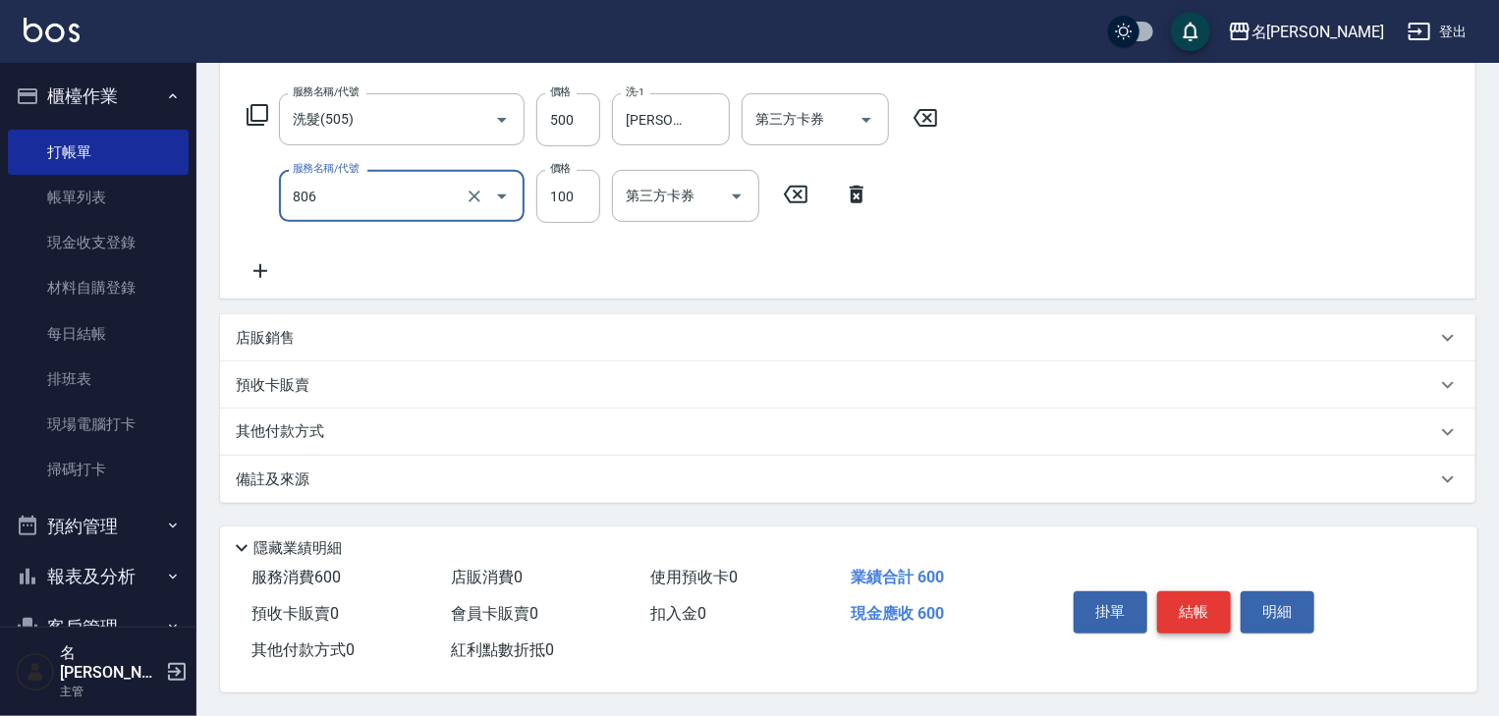
type input "電棒(806)"
click at [1206, 621] on button "結帳" at bounding box center [1194, 611] width 74 height 41
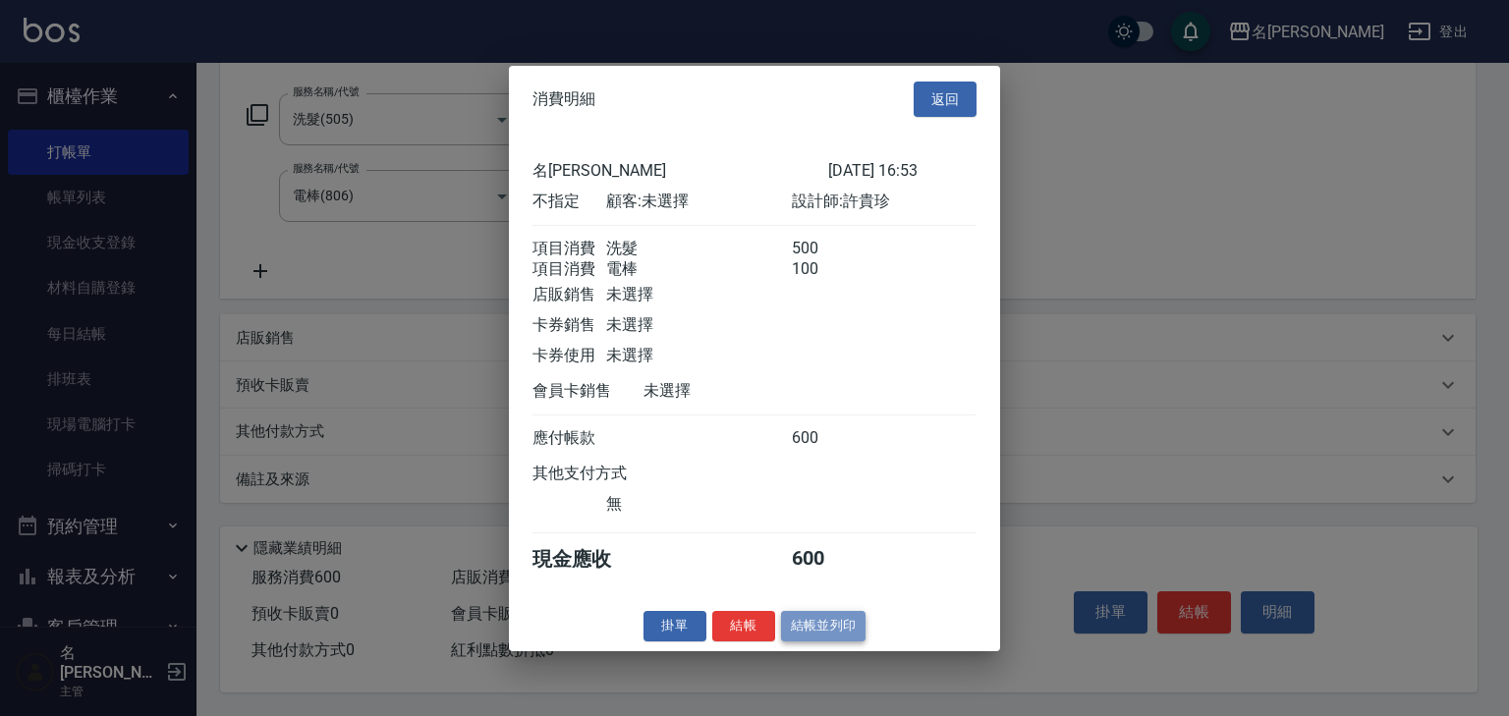
click at [824, 636] on button "結帳並列印" at bounding box center [823, 626] width 85 height 30
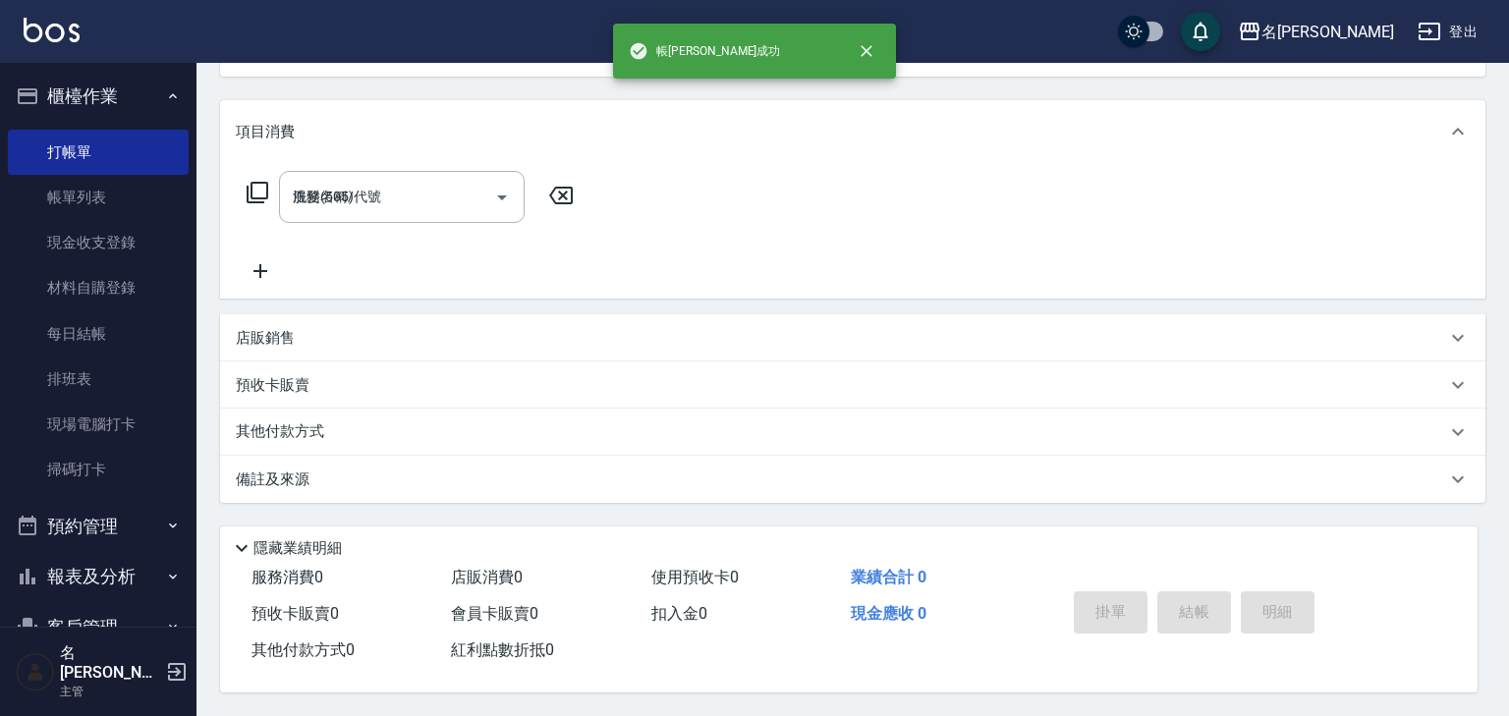
type input "2025/08/20 16:56"
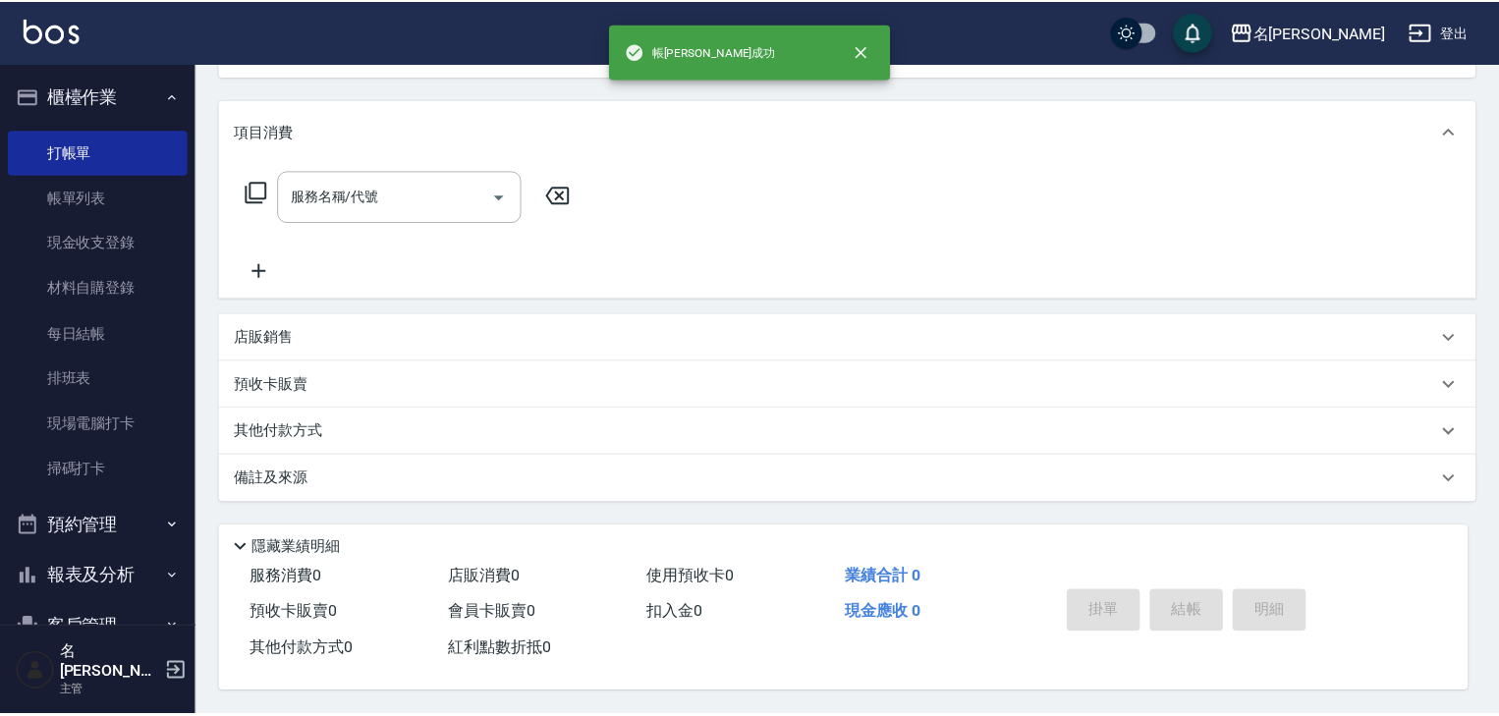
scroll to position [0, 0]
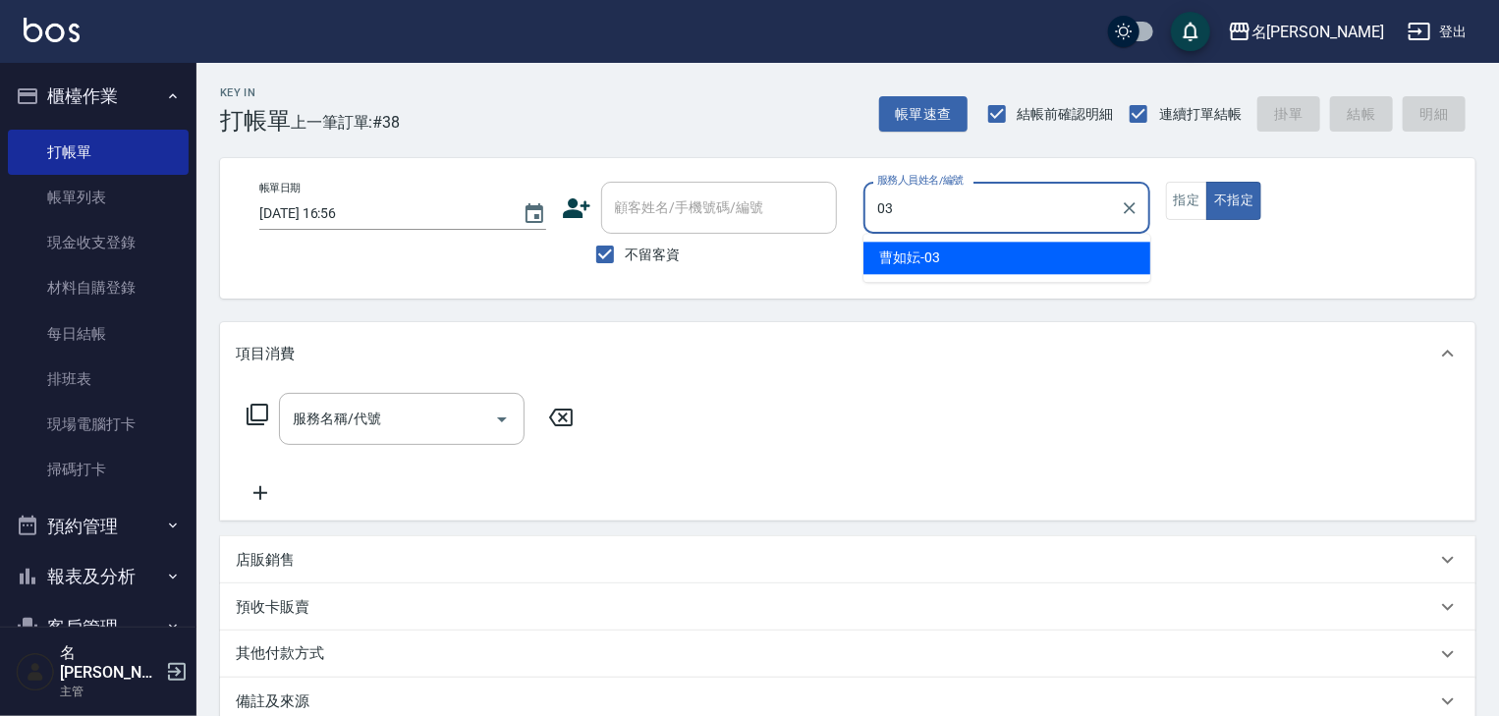
type input "曹如妘-03"
type button "false"
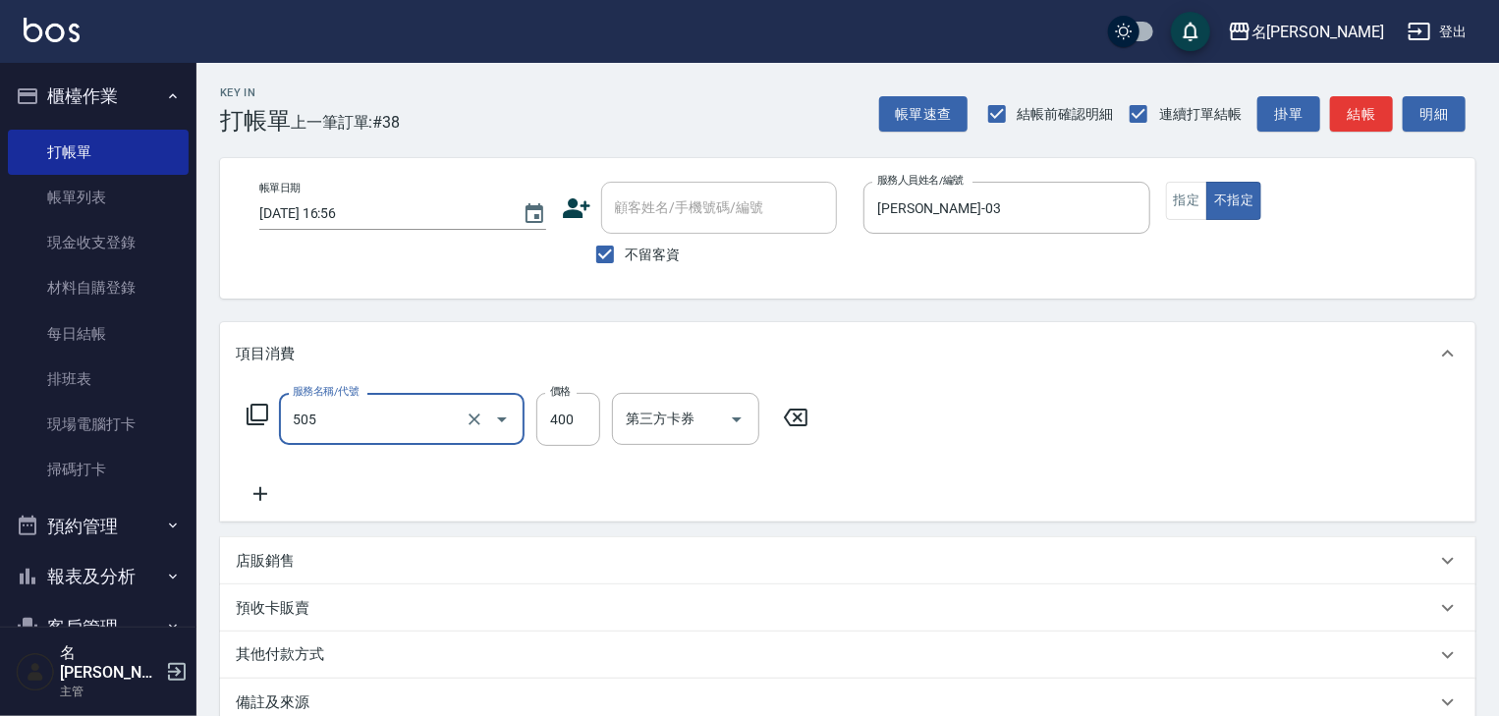
type input "洗髮(505)"
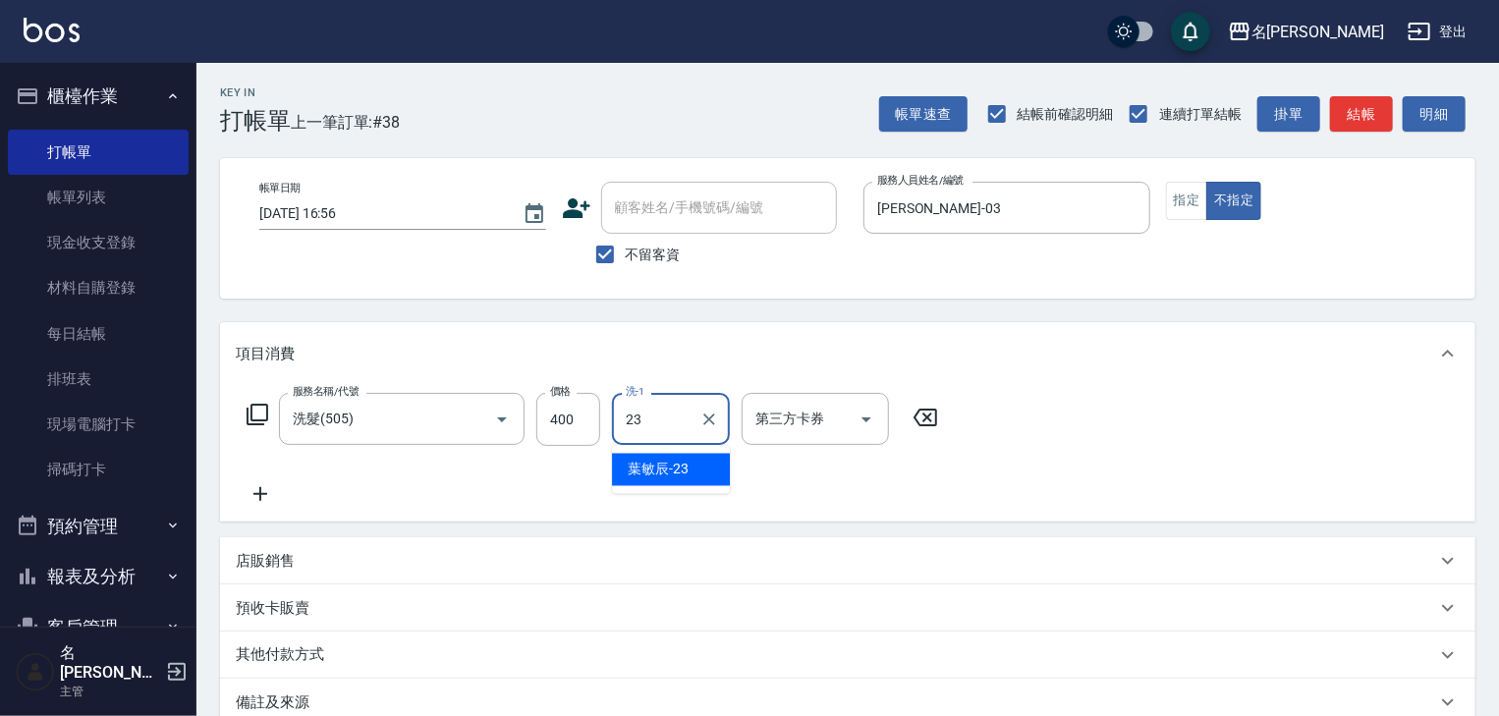
type input "葉敏辰-23"
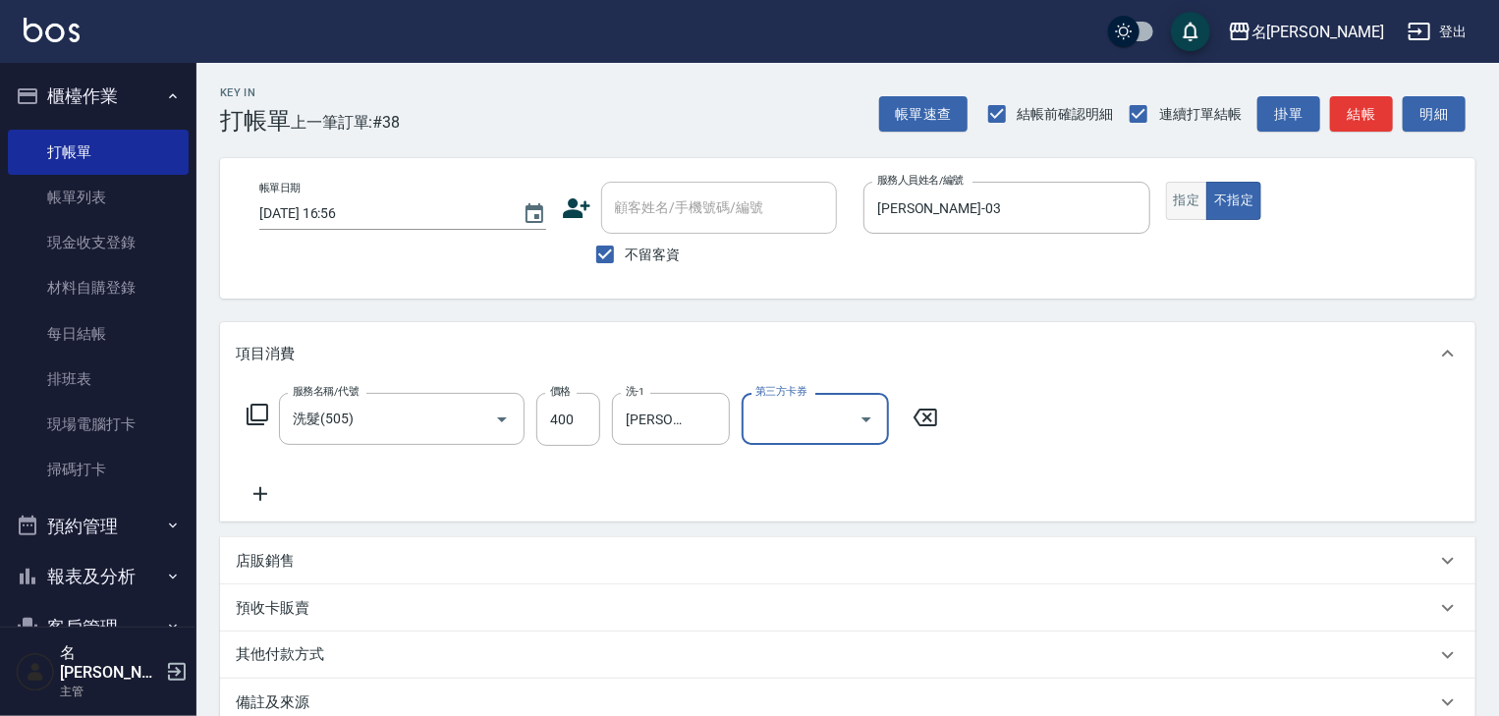
click at [1190, 190] on button "指定" at bounding box center [1187, 201] width 42 height 38
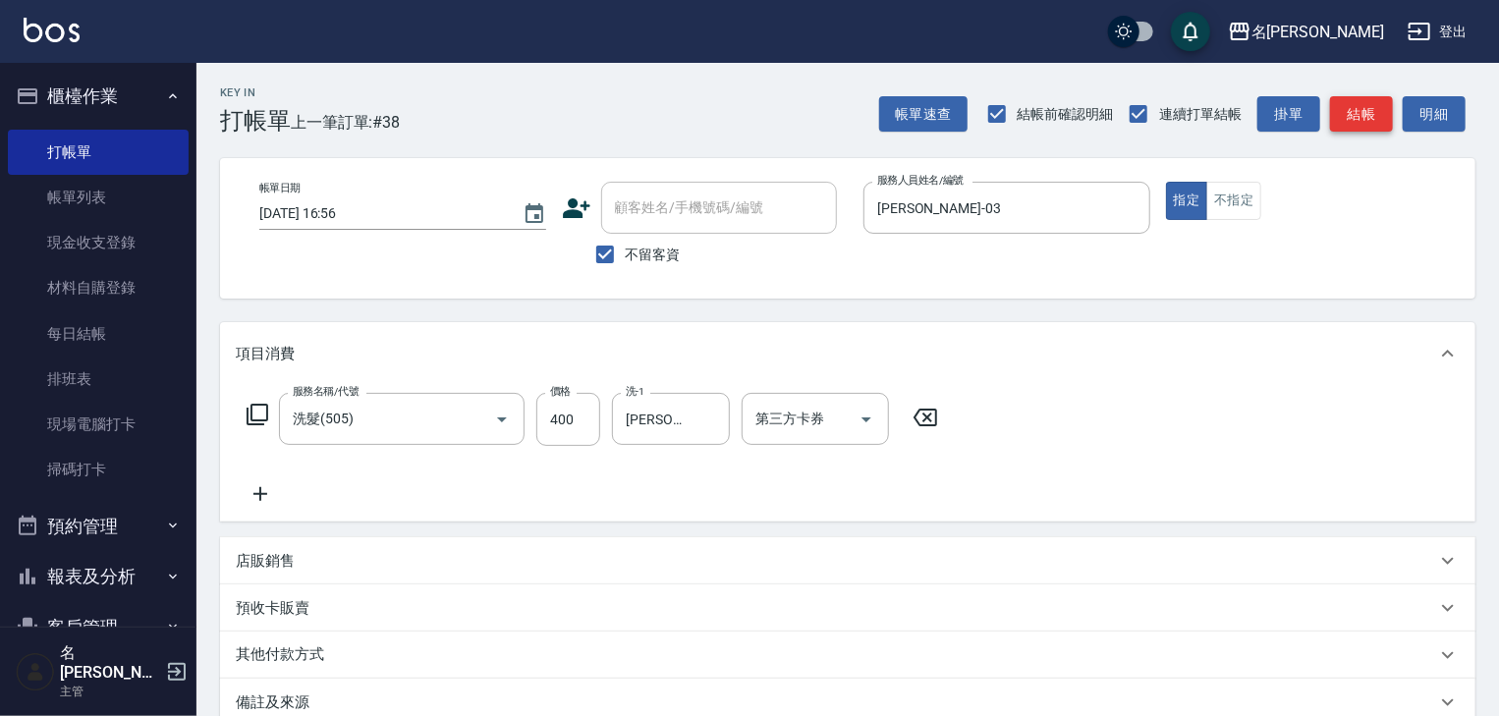
click at [1383, 104] on button "結帳" at bounding box center [1361, 114] width 63 height 36
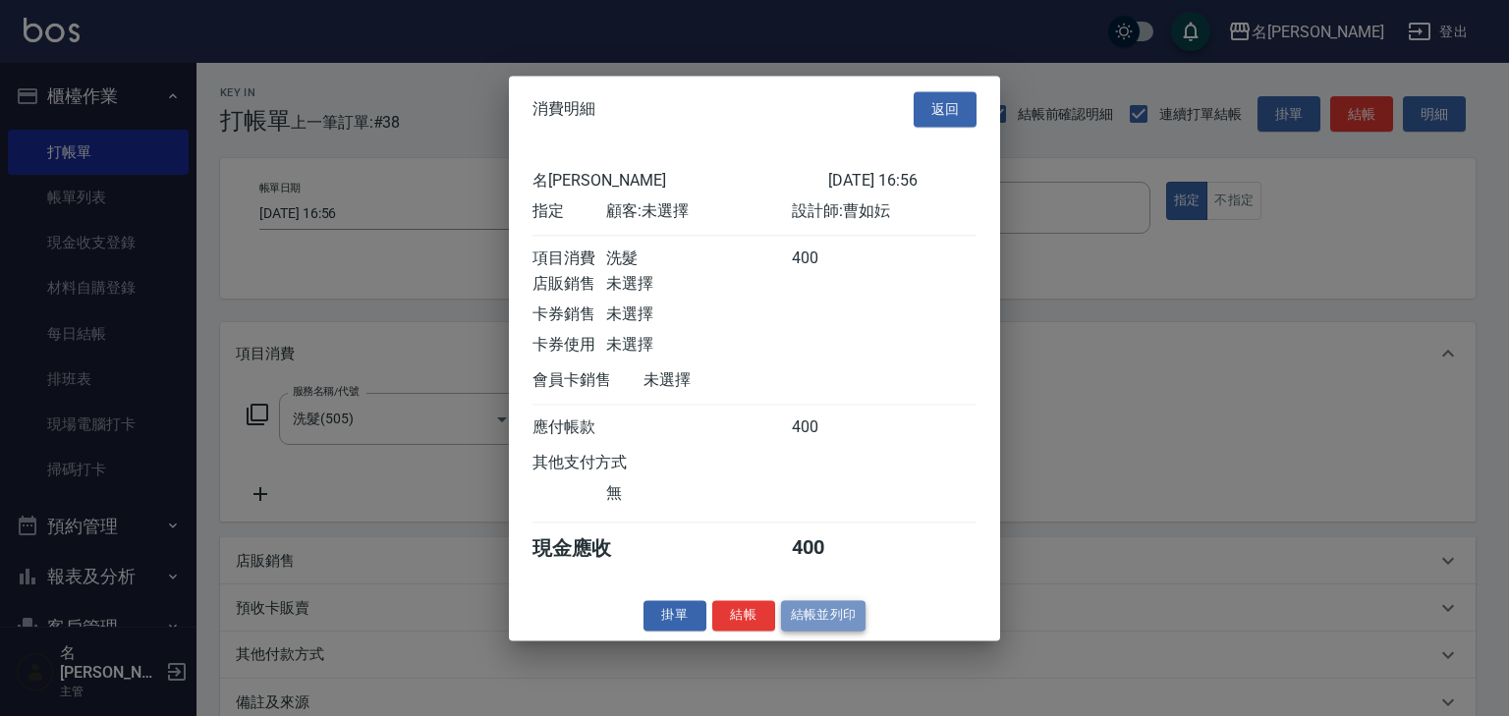
click at [858, 617] on button "結帳並列印" at bounding box center [823, 615] width 85 height 30
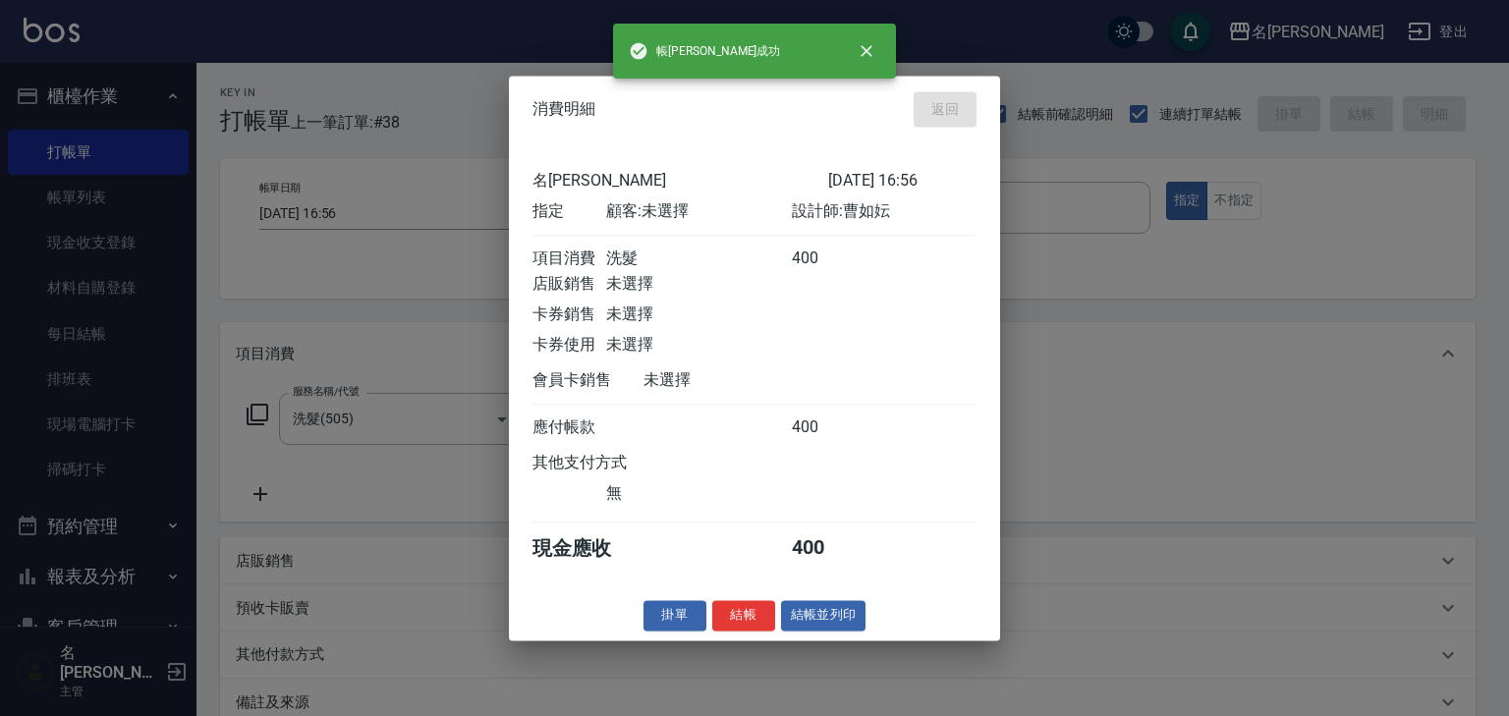
type input "2025/08/20 17:20"
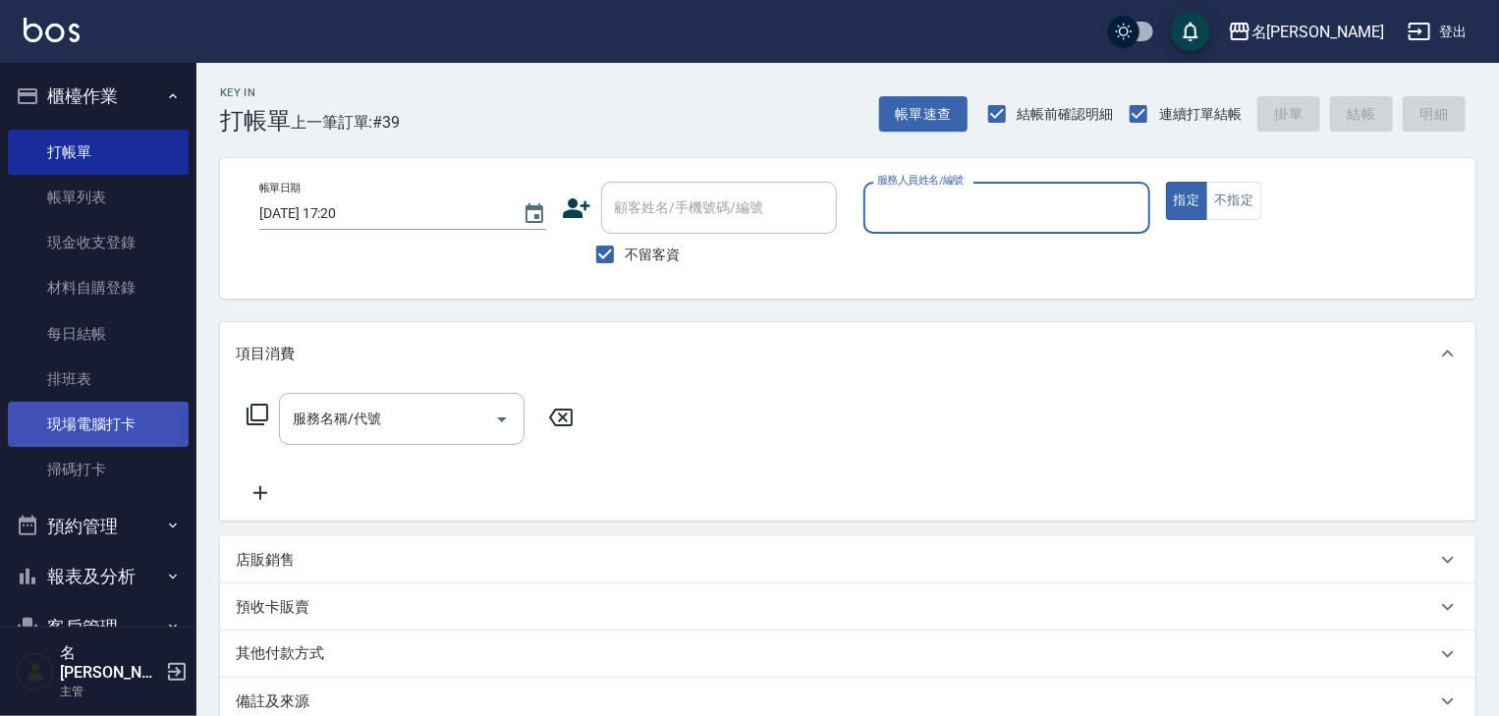
click at [117, 412] on link "現場電腦打卡" at bounding box center [98, 424] width 181 height 45
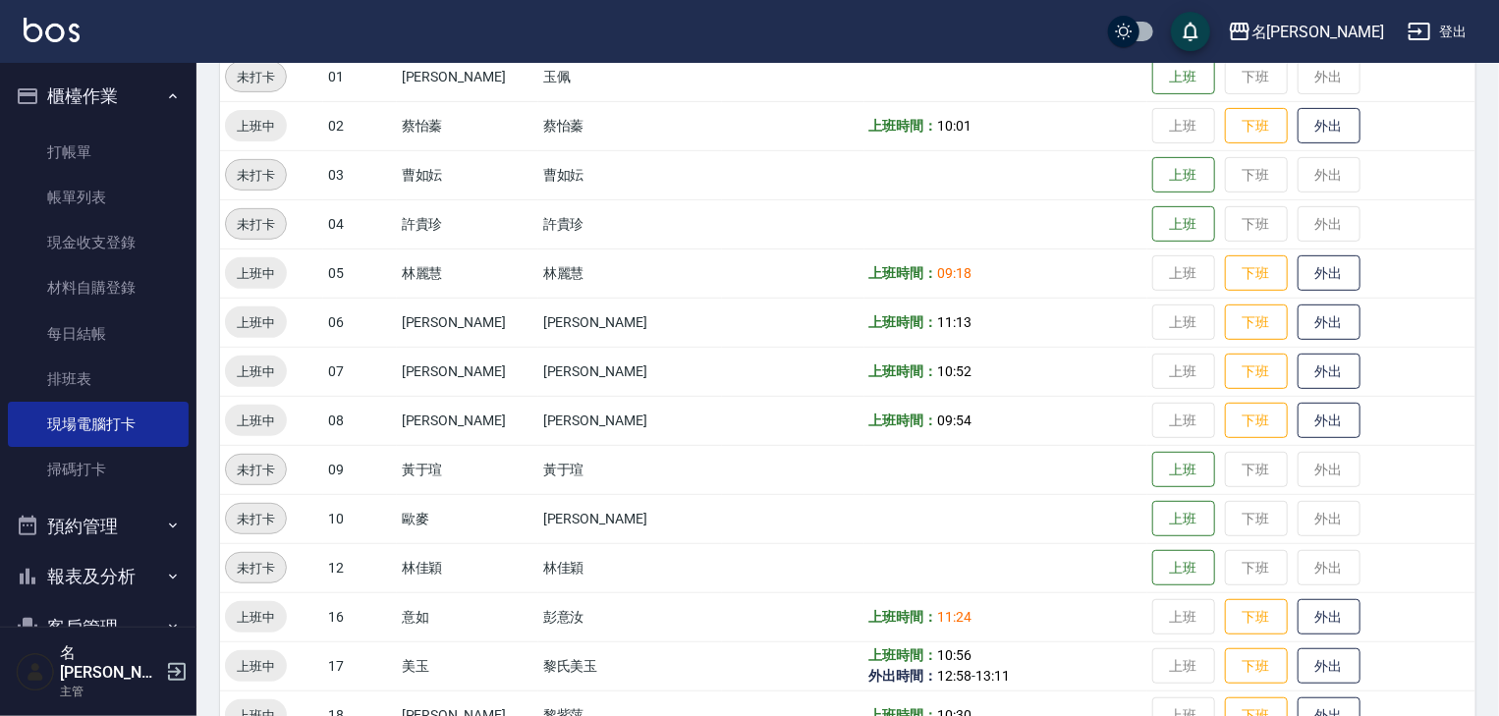
scroll to position [733, 0]
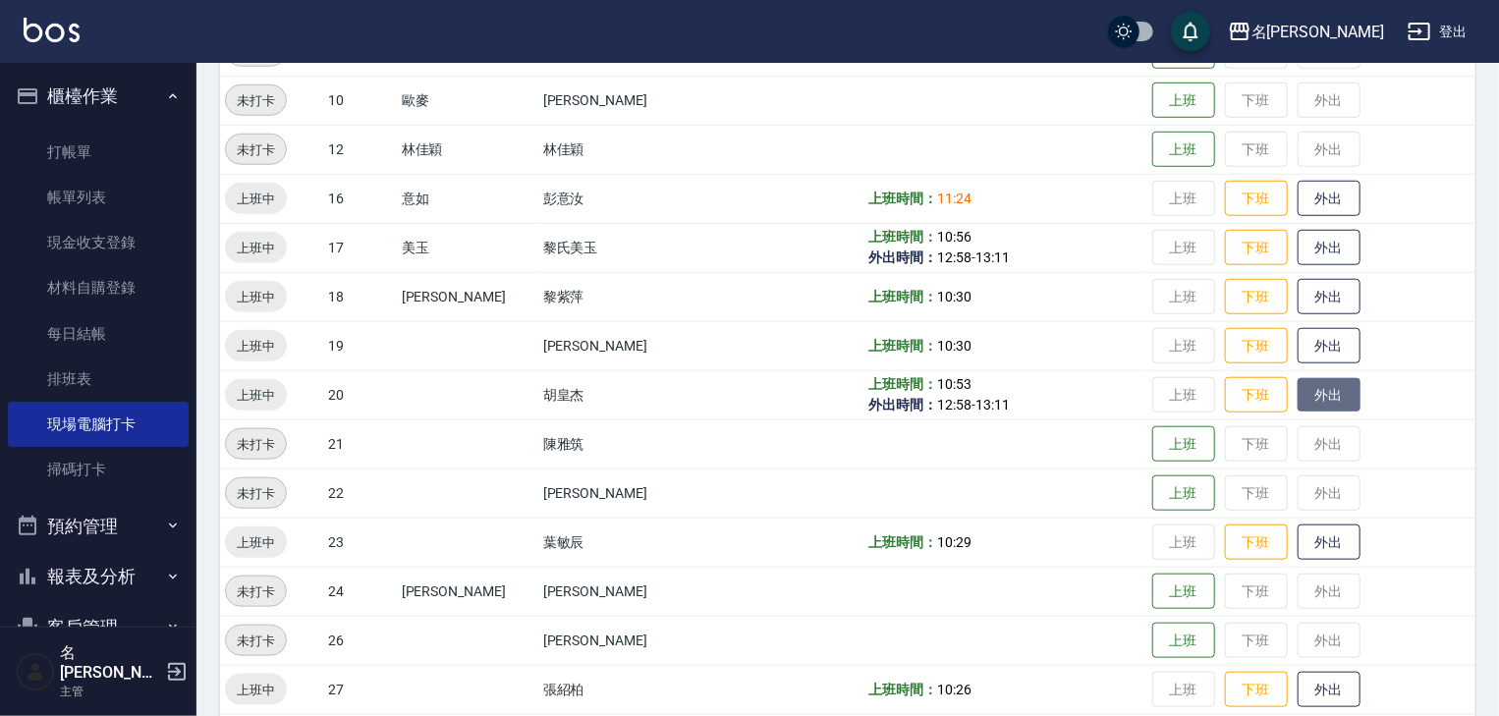
click at [1297, 391] on button "外出" at bounding box center [1328, 395] width 63 height 34
click at [33, 31] on img at bounding box center [52, 30] width 56 height 25
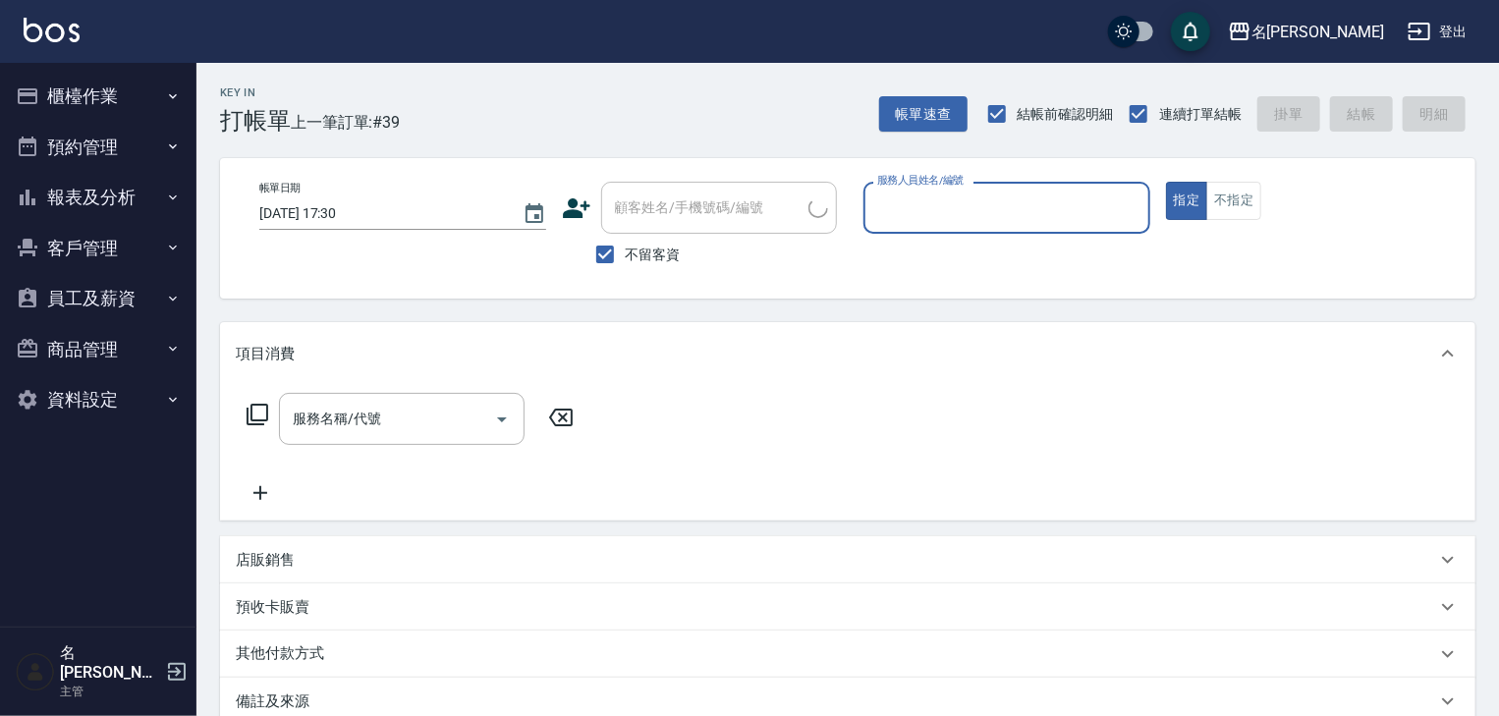
click at [957, 222] on input "服務人員姓名/編號" at bounding box center [1006, 208] width 269 height 34
type input "賴妤韓-Q"
type button "true"
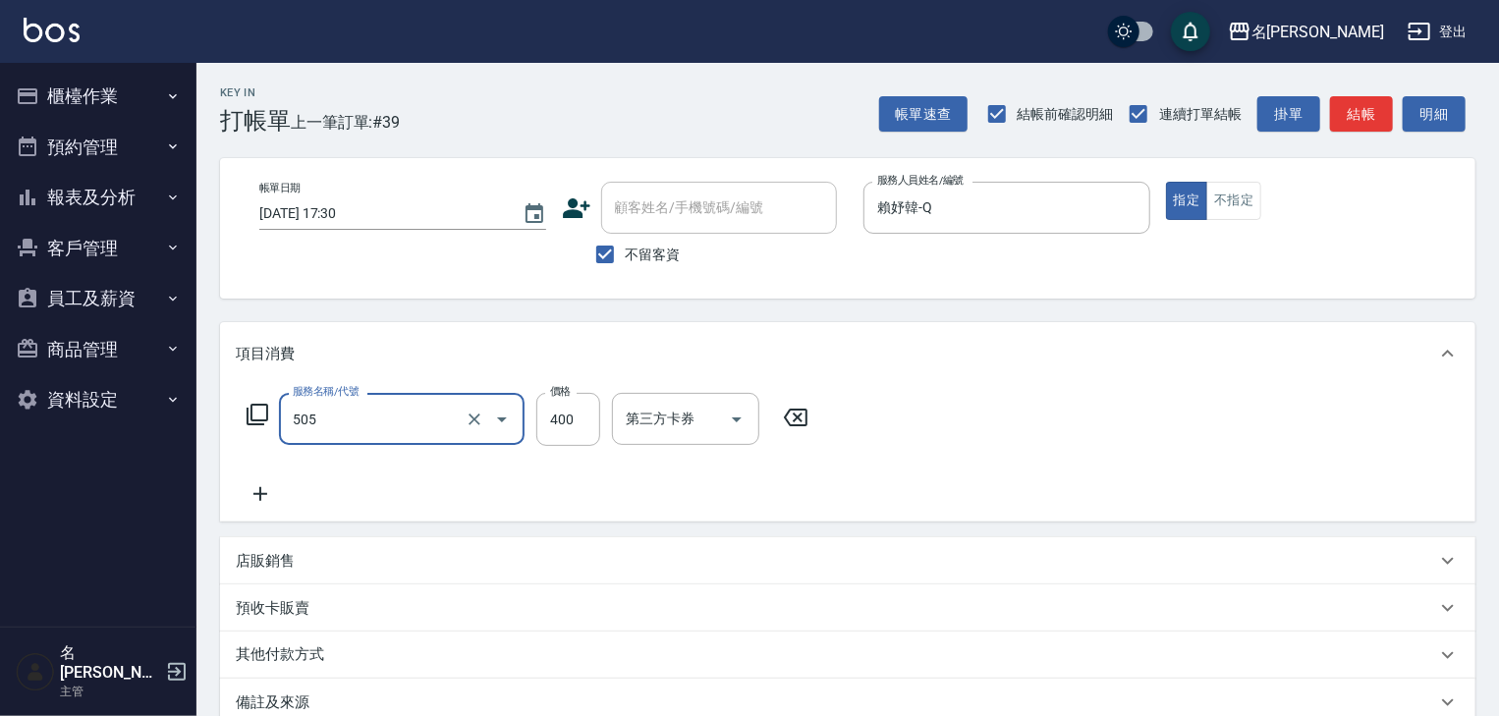
type input "洗髮(505)"
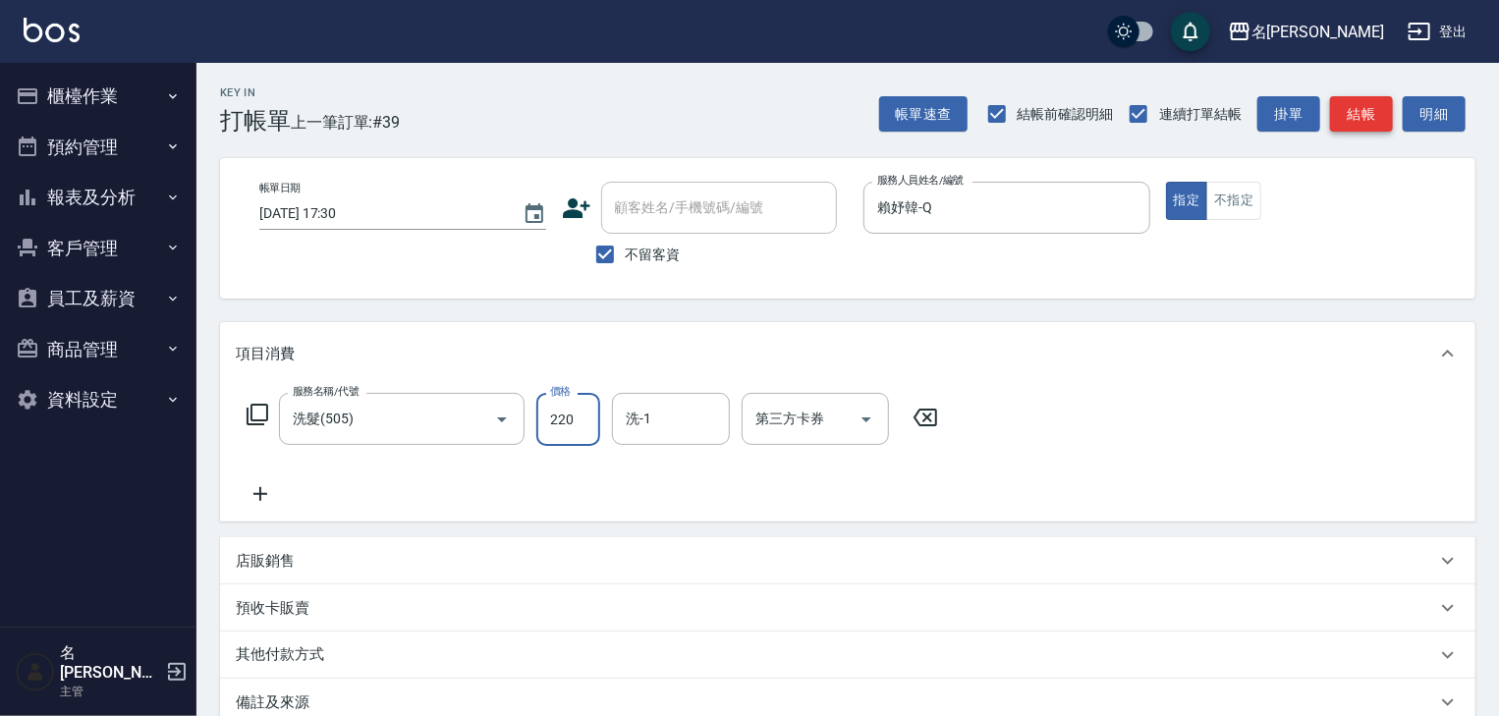
type input "220"
click at [1350, 120] on button "結帳" at bounding box center [1361, 114] width 63 height 36
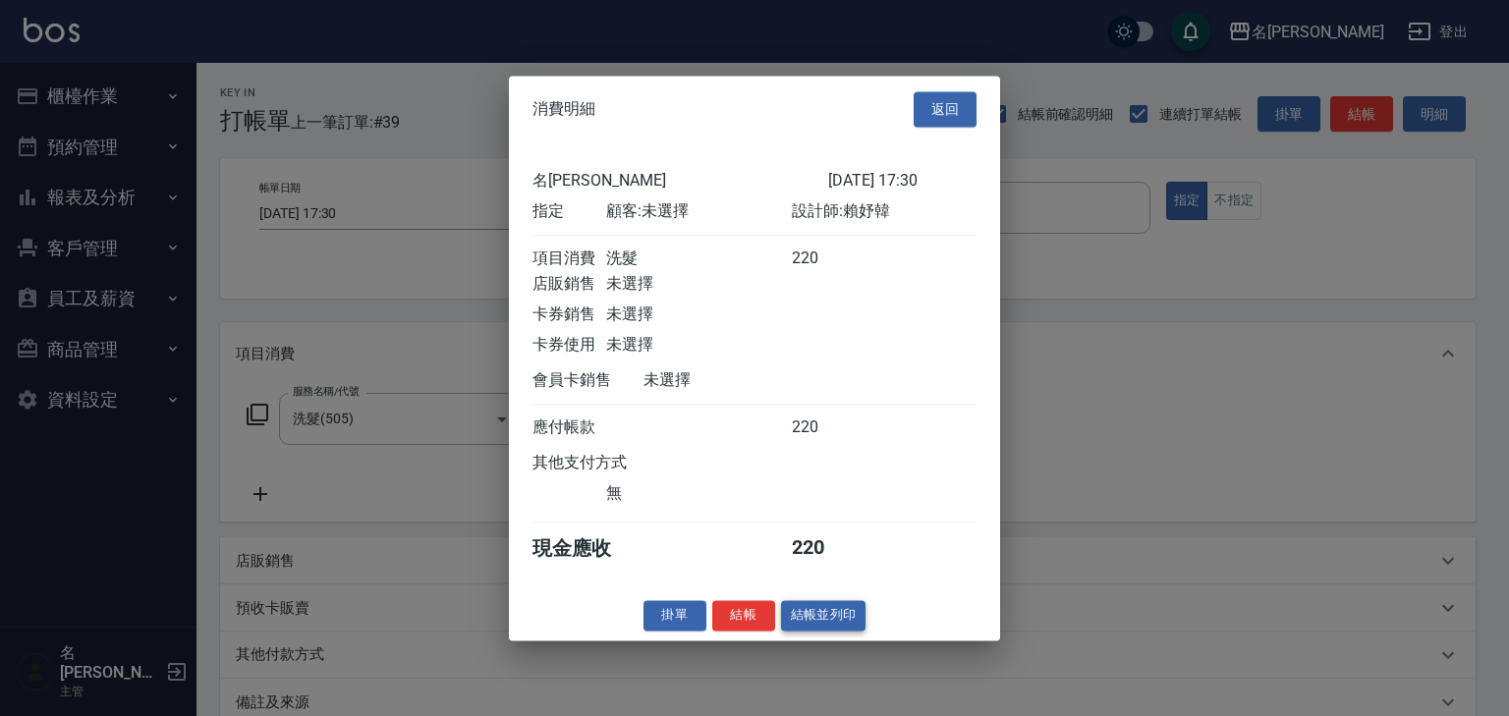
click at [821, 631] on button "結帳並列印" at bounding box center [823, 615] width 85 height 30
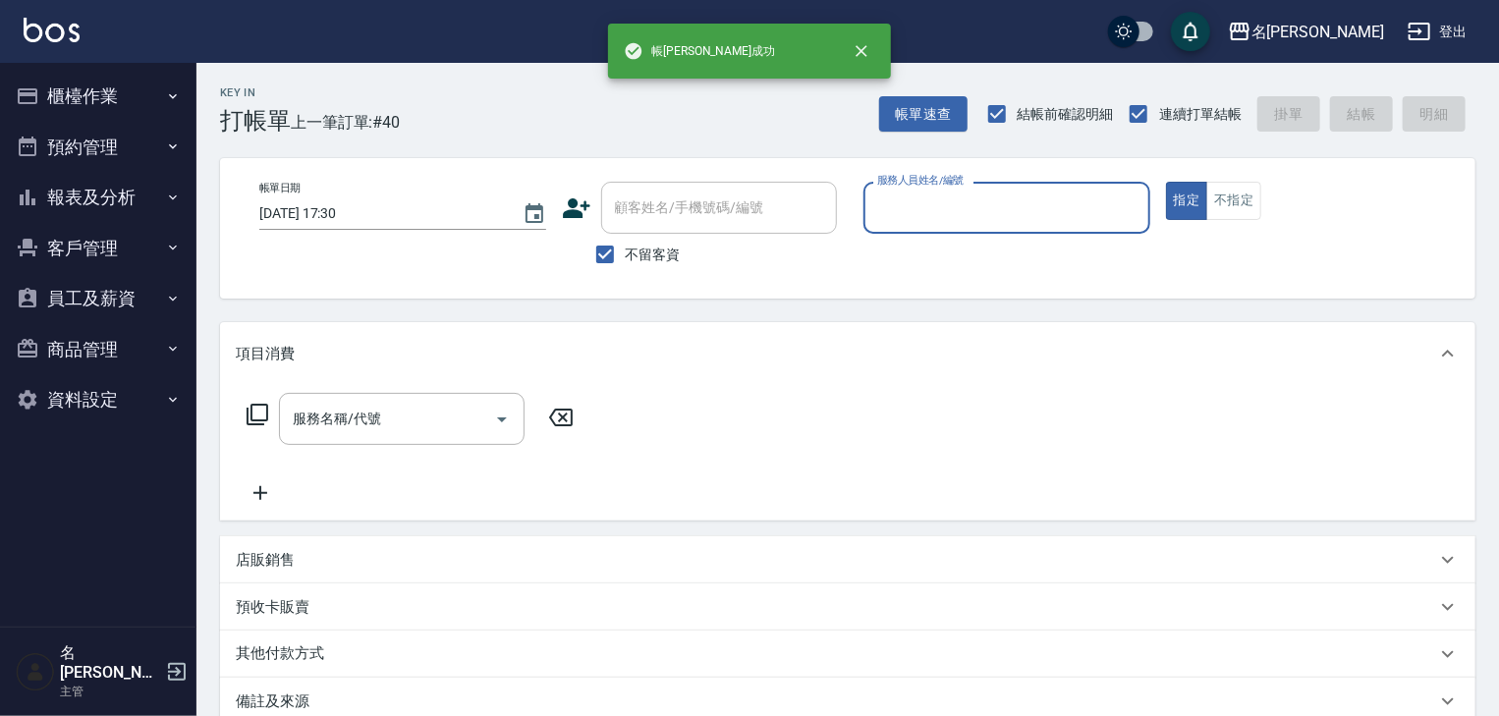
click at [959, 220] on input "服務人員姓名/編號" at bounding box center [1006, 208] width 269 height 34
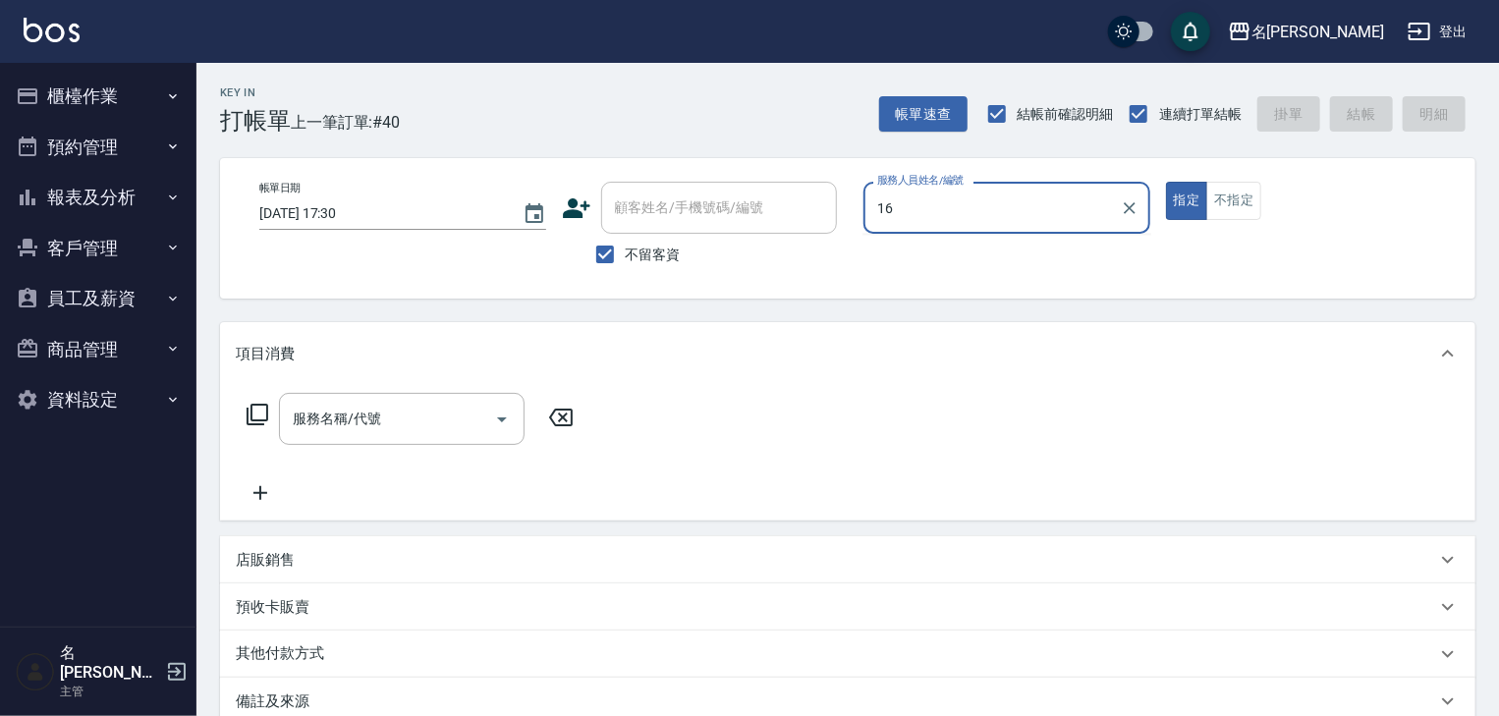
type input "意如-16"
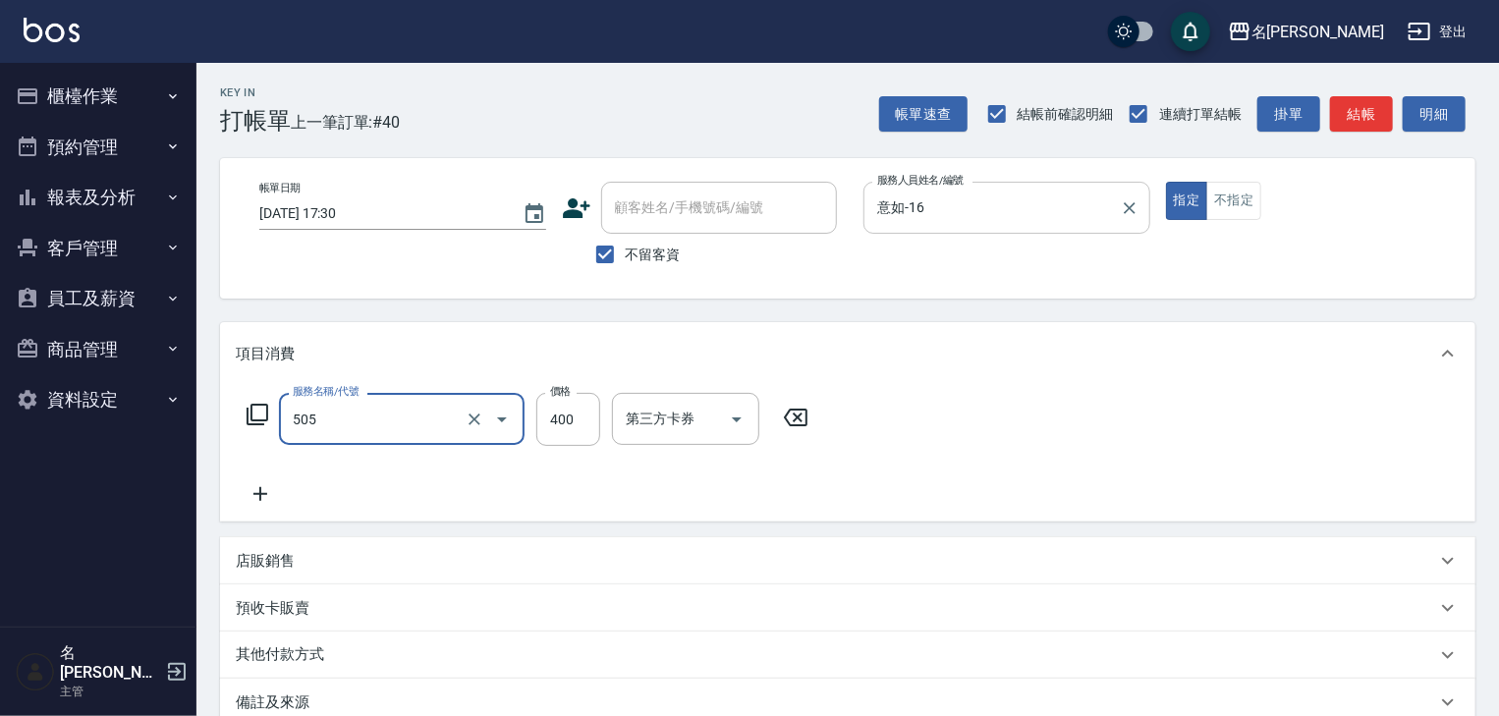
type input "洗髮(505)"
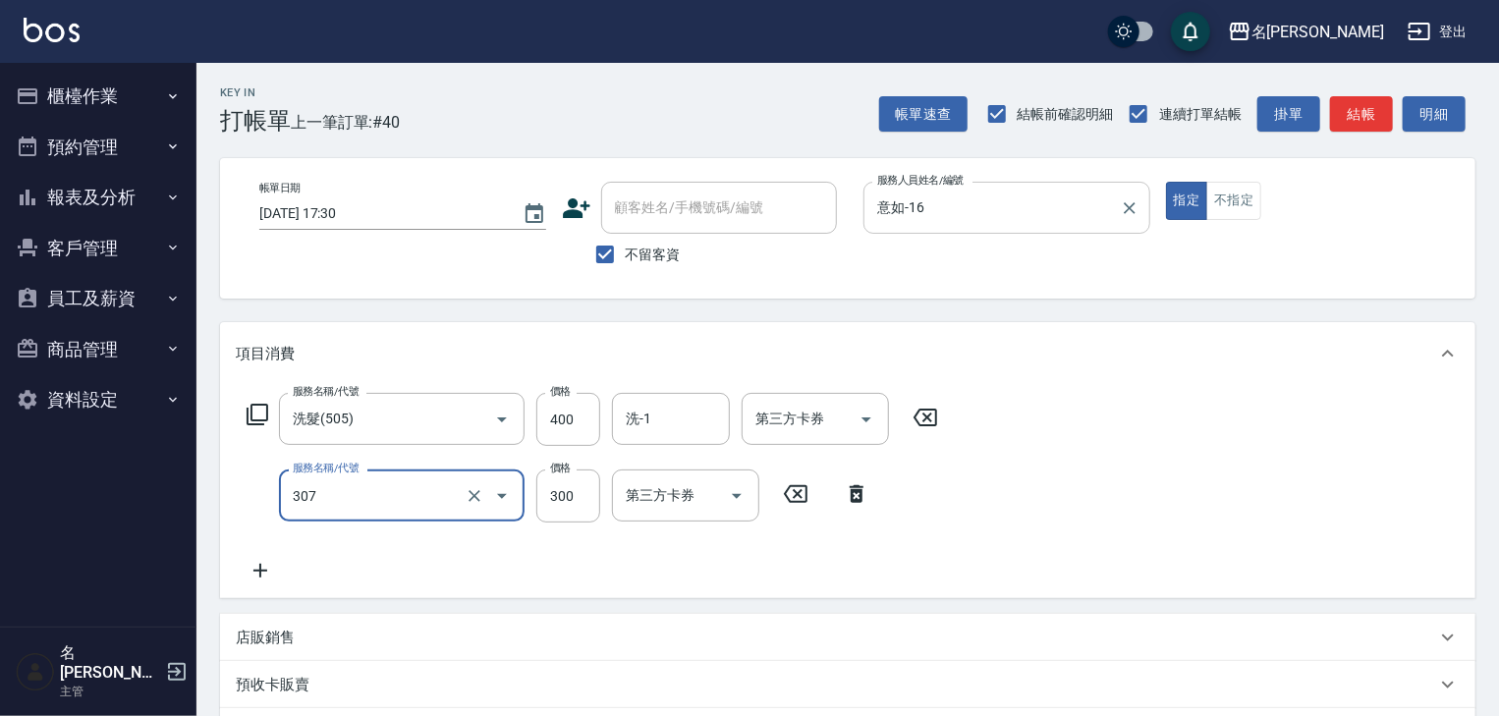
type input "剪髮(307)"
type input "100"
click at [511, 633] on div "店販銷售" at bounding box center [836, 638] width 1200 height 21
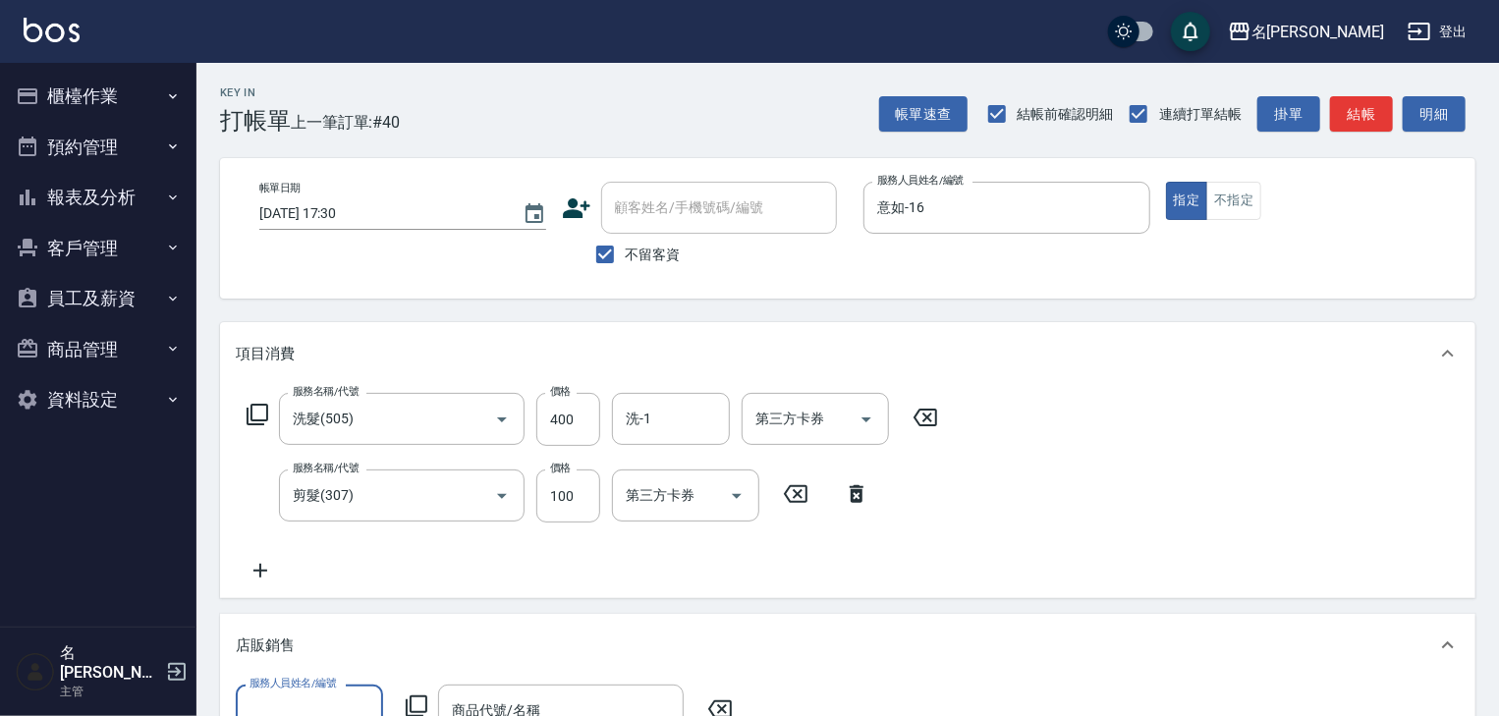
type input "0"
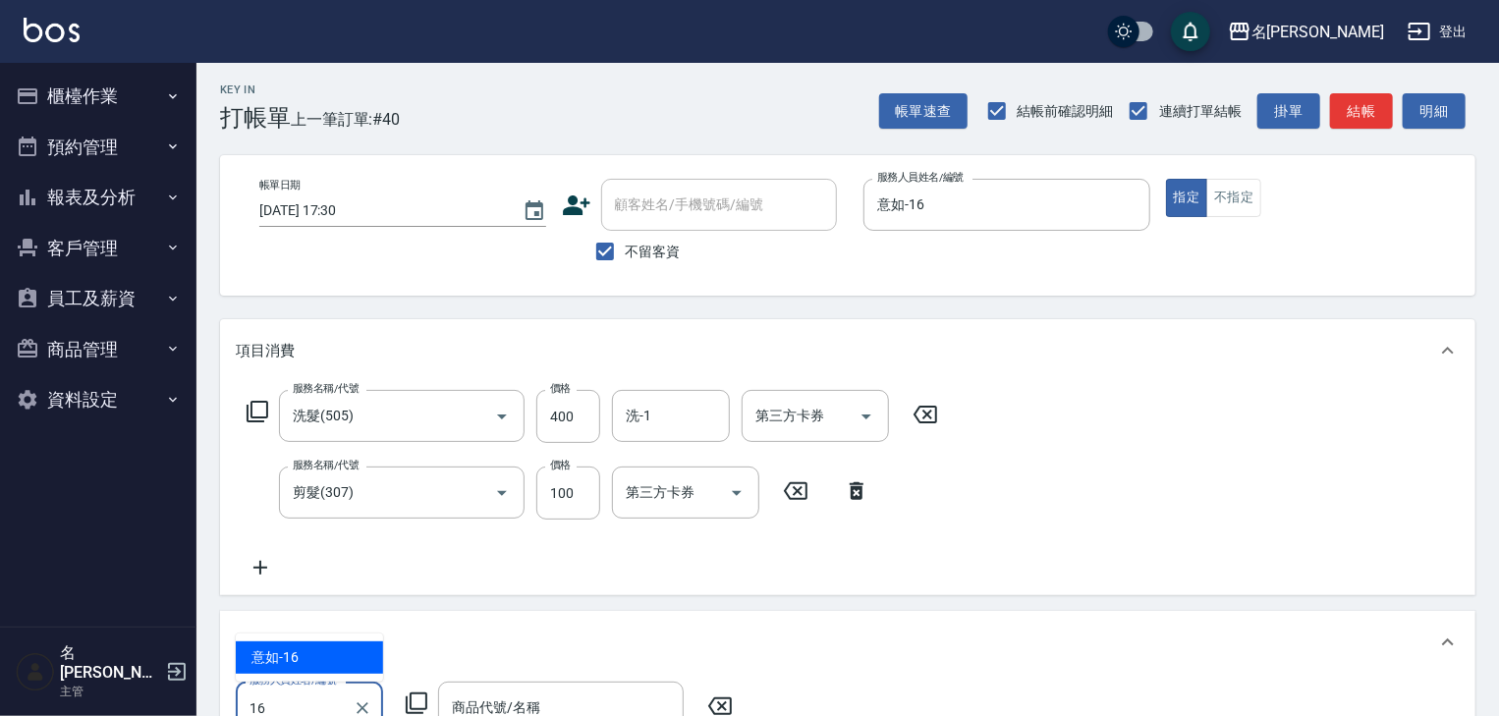
type input "意如-16"
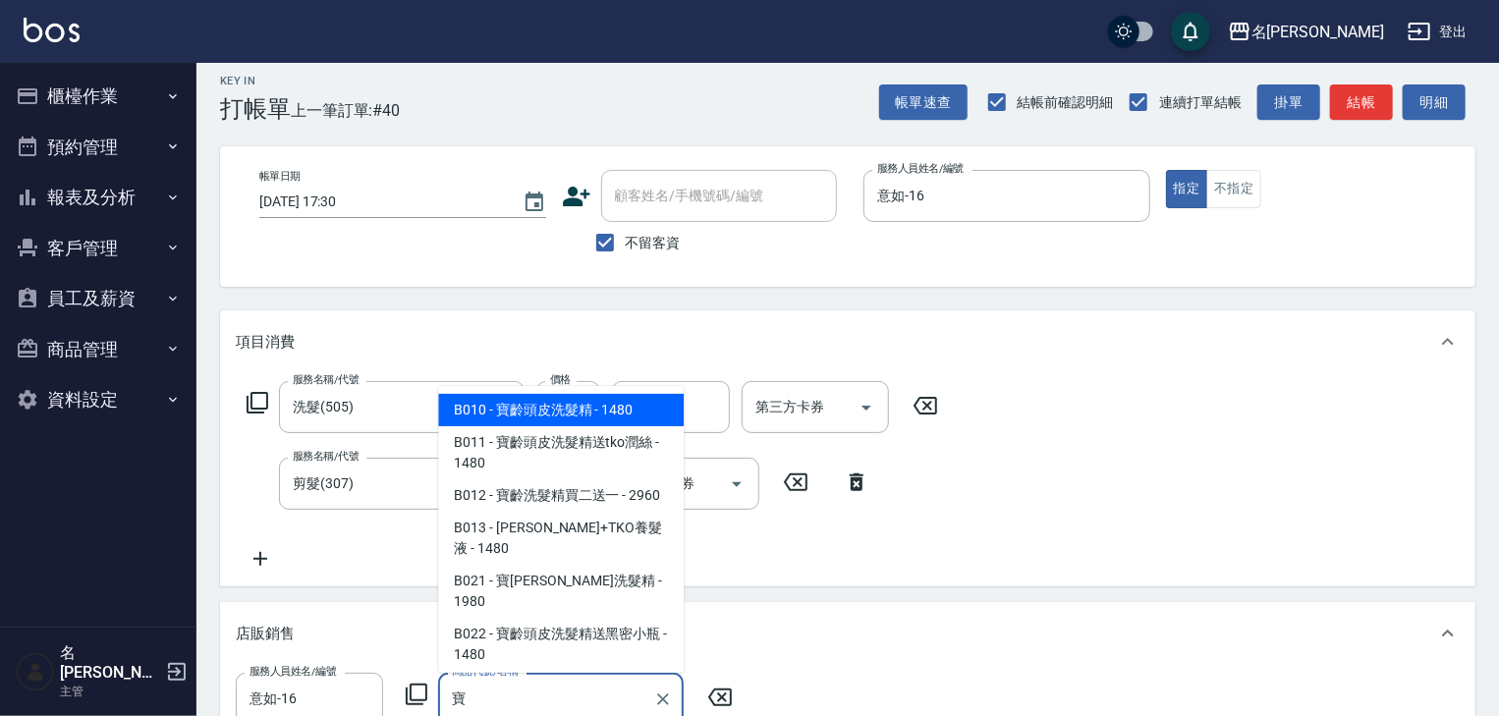
click at [629, 411] on span "B010 - 寶齡頭皮洗髮精 - 1480" at bounding box center [561, 410] width 246 height 32
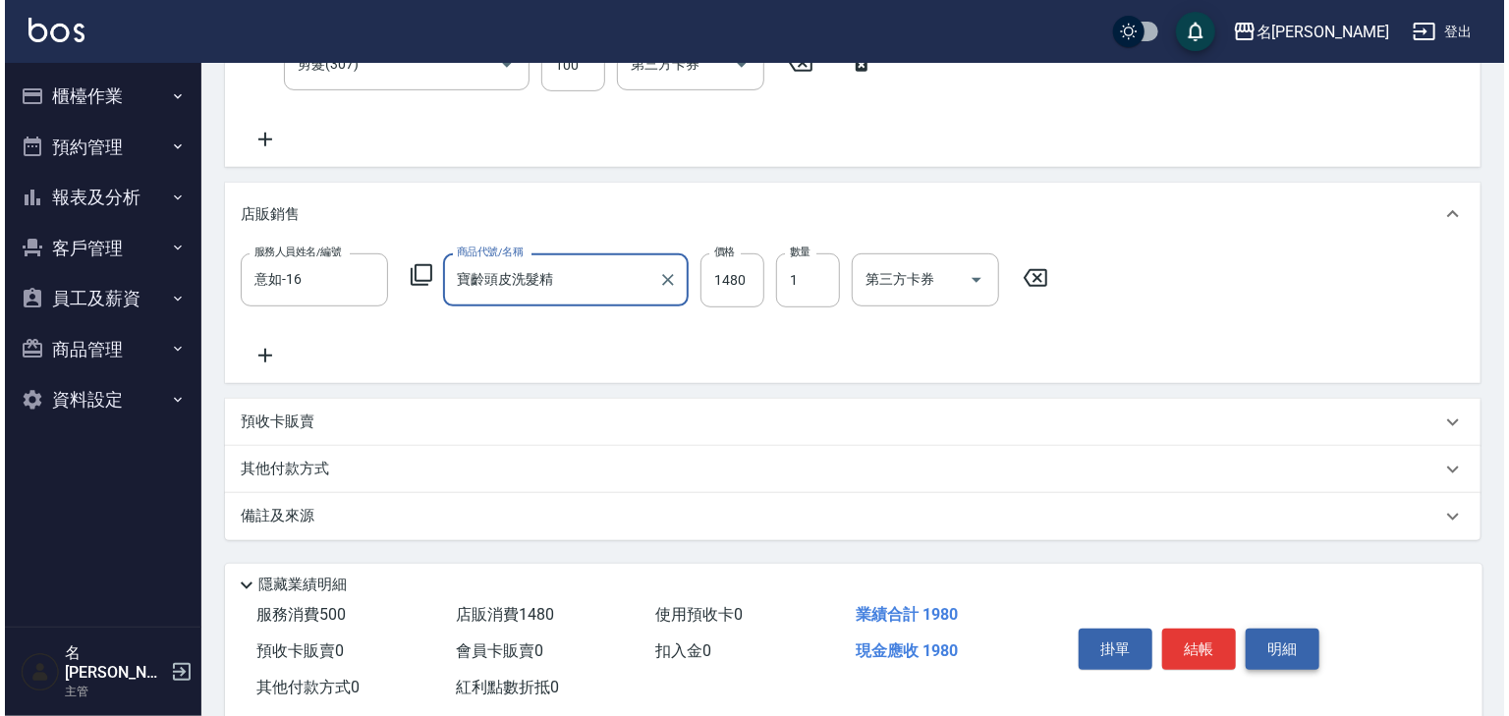
scroll to position [474, 0]
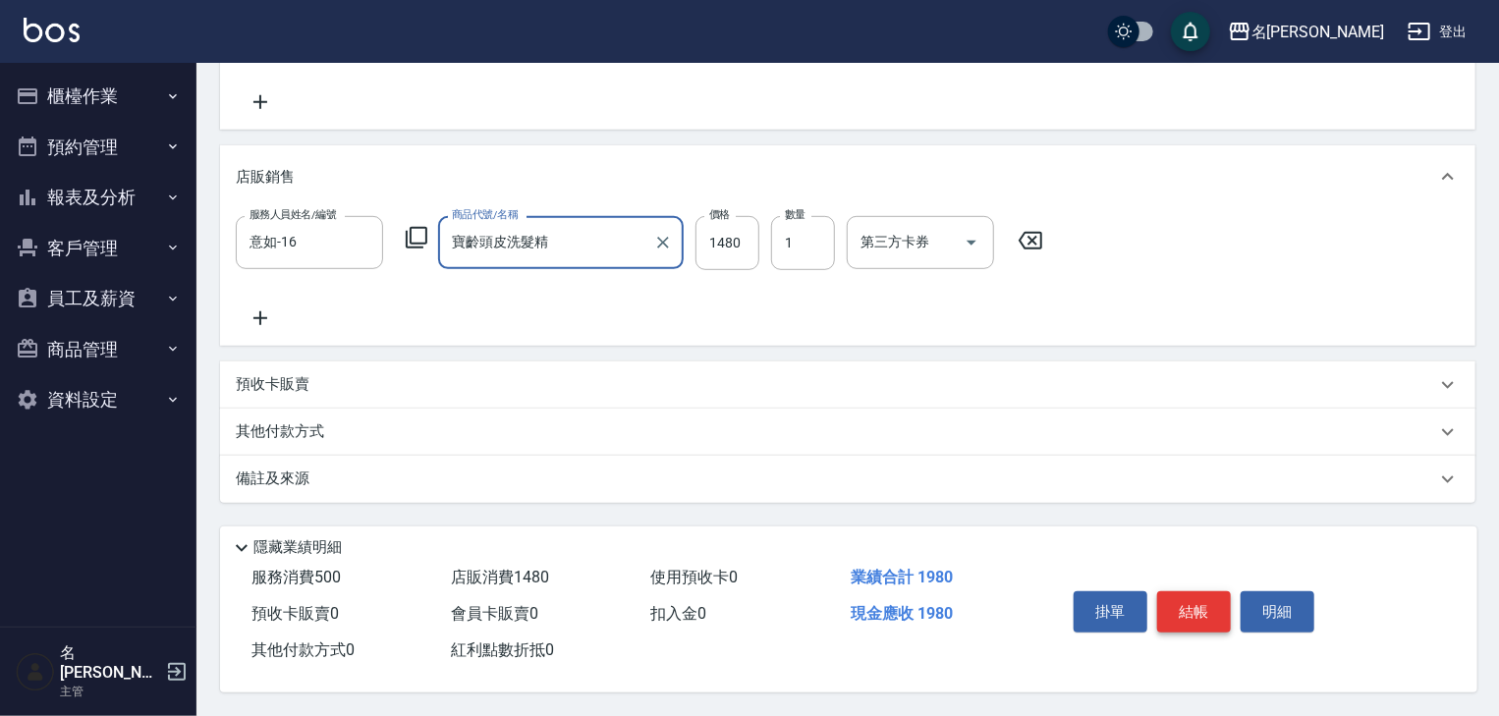
type input "寶齡頭皮洗髮精"
click at [1220, 613] on button "結帳" at bounding box center [1194, 611] width 74 height 41
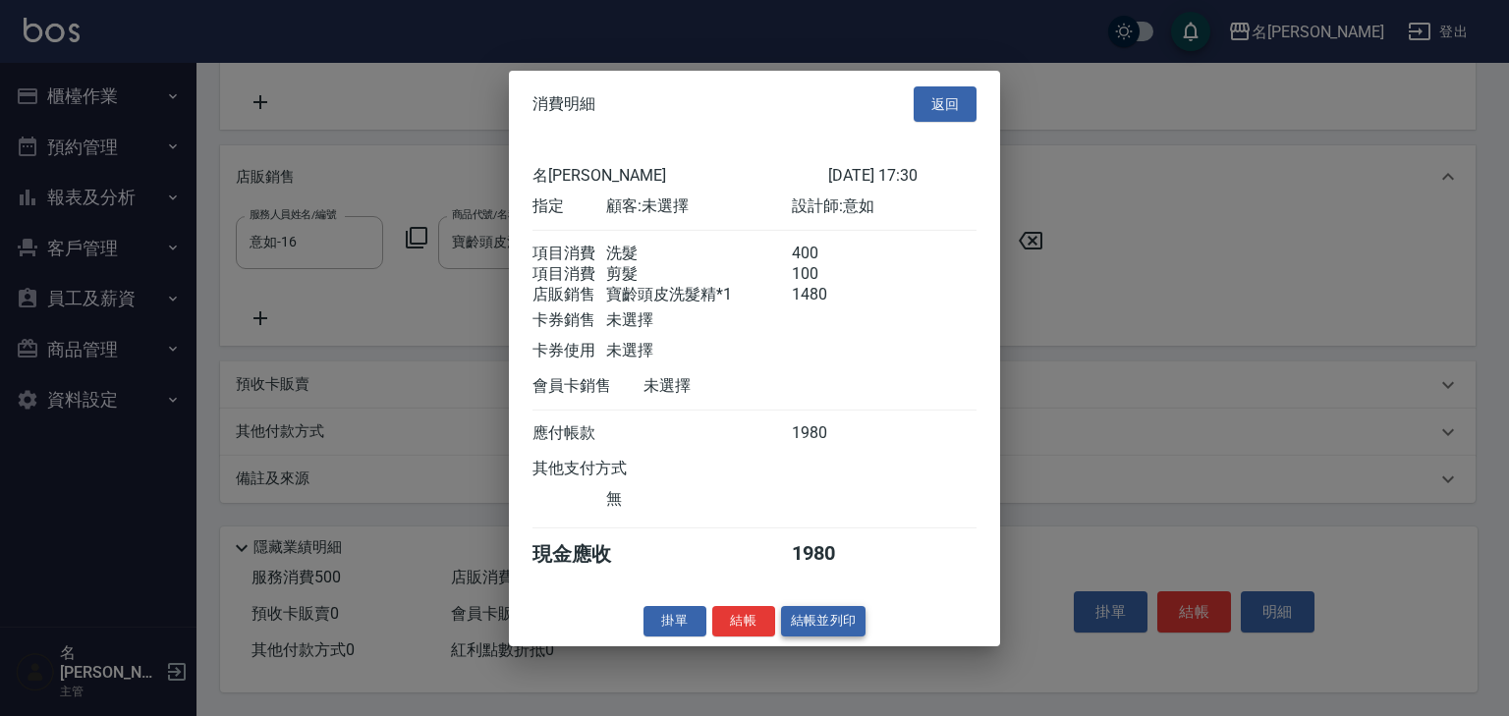
click at [849, 636] on button "結帳並列印" at bounding box center [823, 621] width 85 height 30
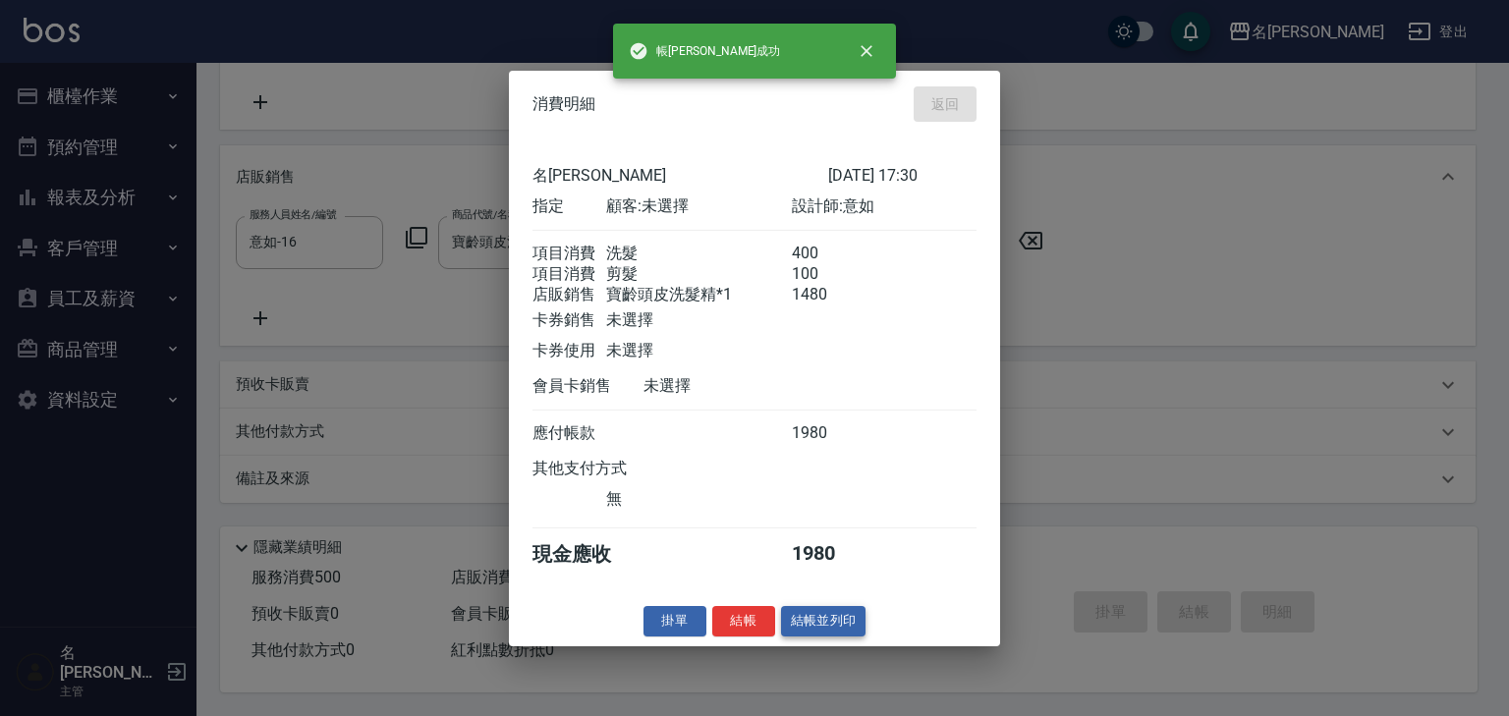
type input "2025/08/20 17:31"
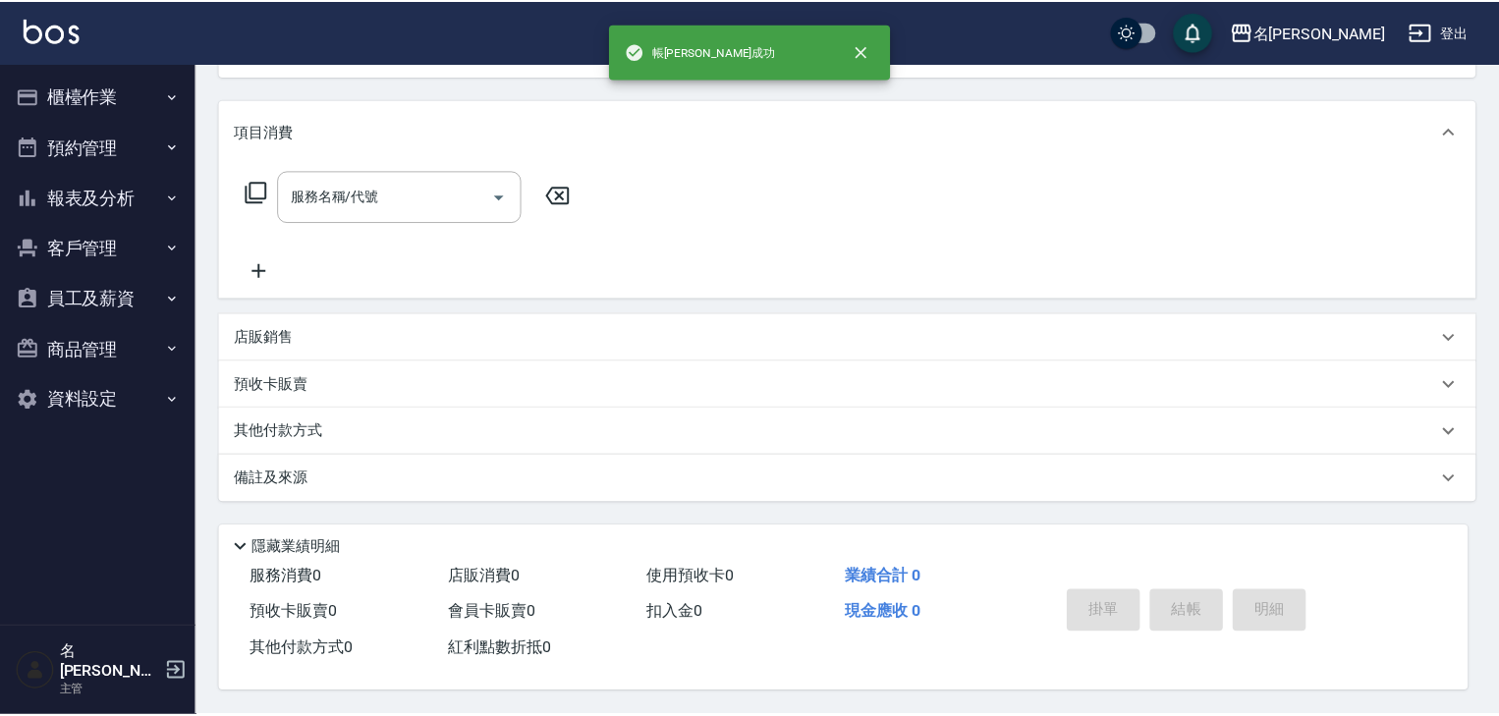
scroll to position [0, 0]
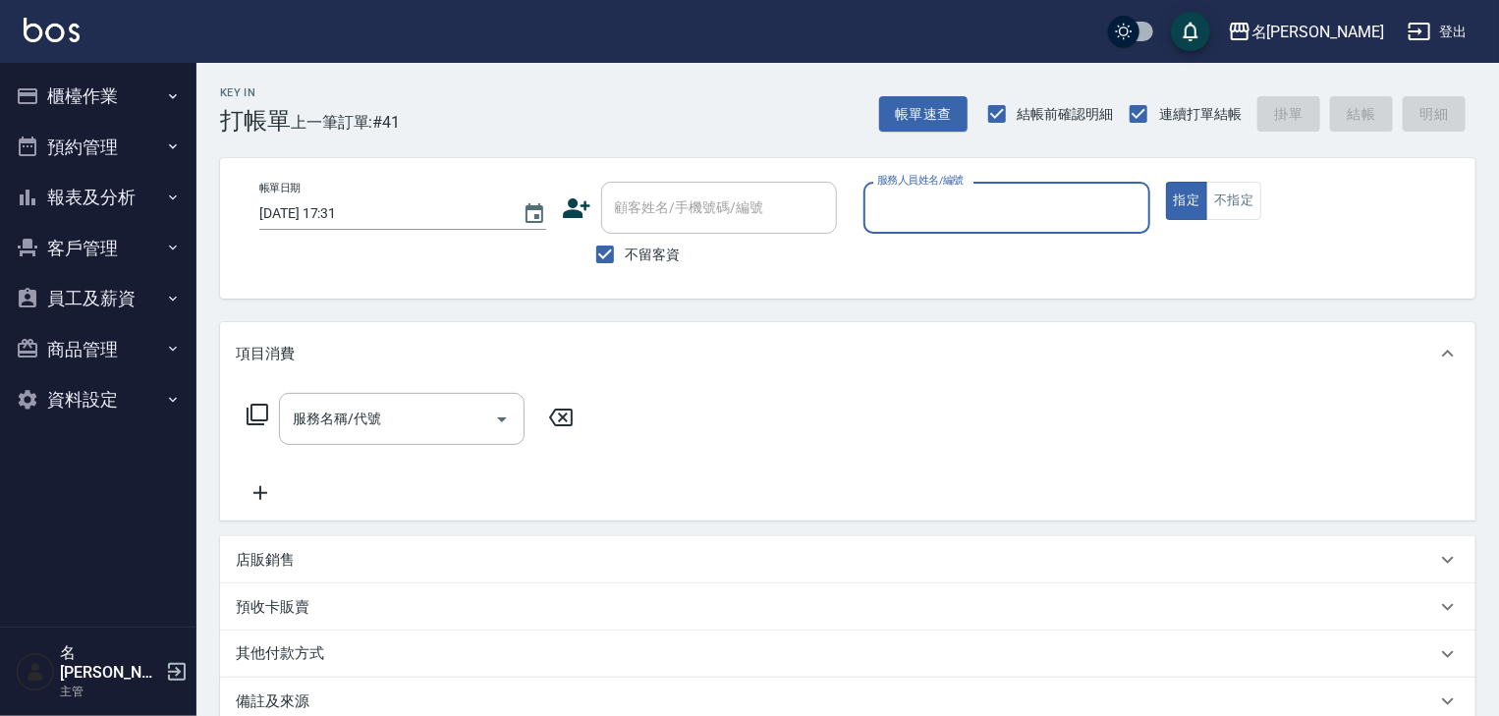
click at [123, 106] on button "櫃檯作業" at bounding box center [98, 96] width 181 height 51
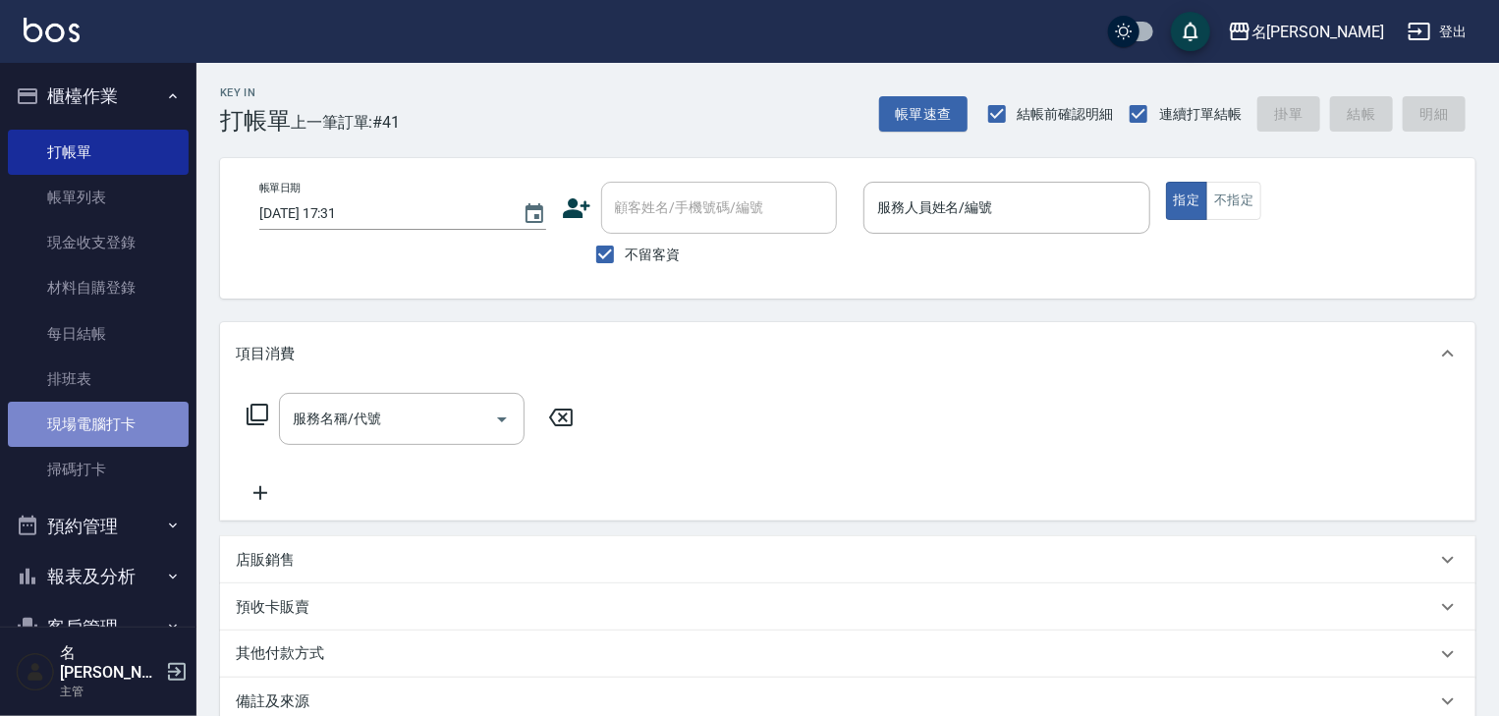
click at [116, 429] on link "現場電腦打卡" at bounding box center [98, 424] width 181 height 45
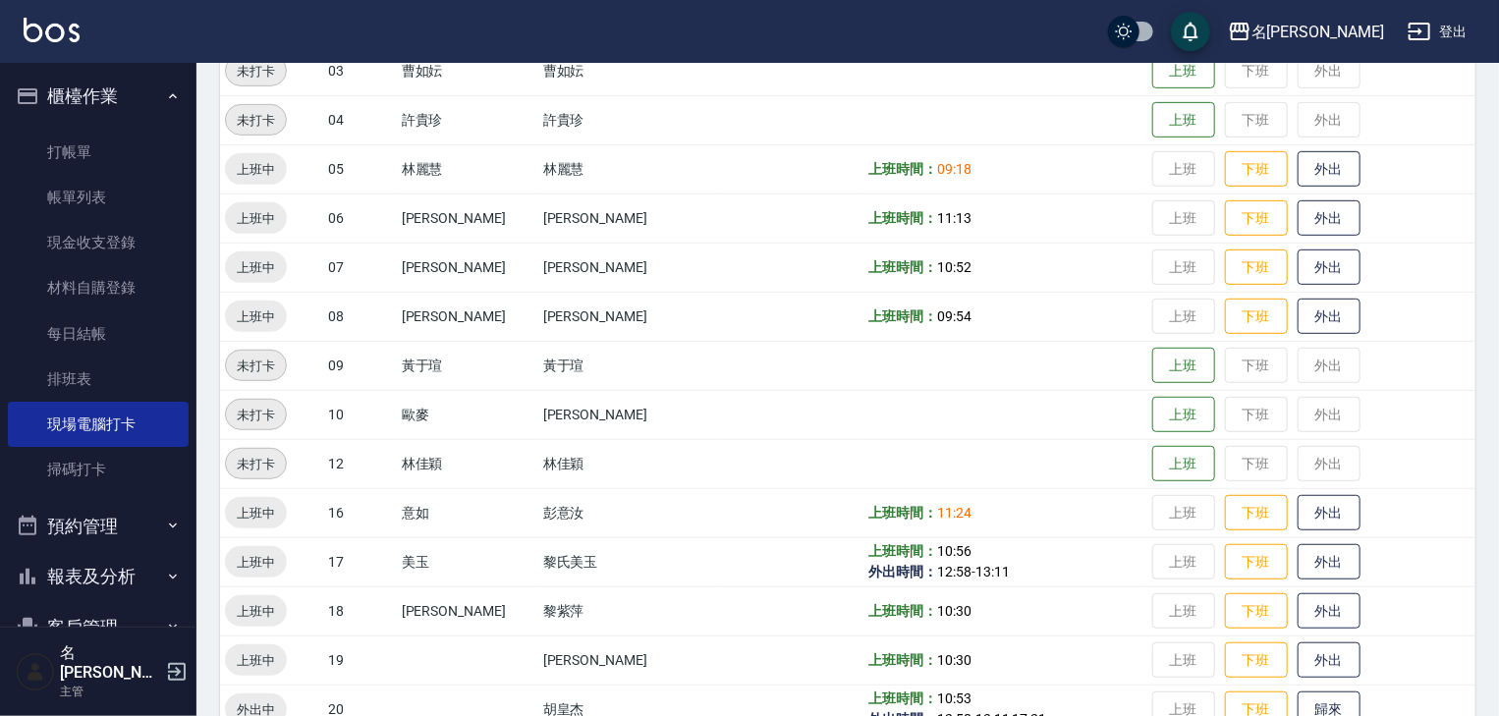
scroll to position [733, 0]
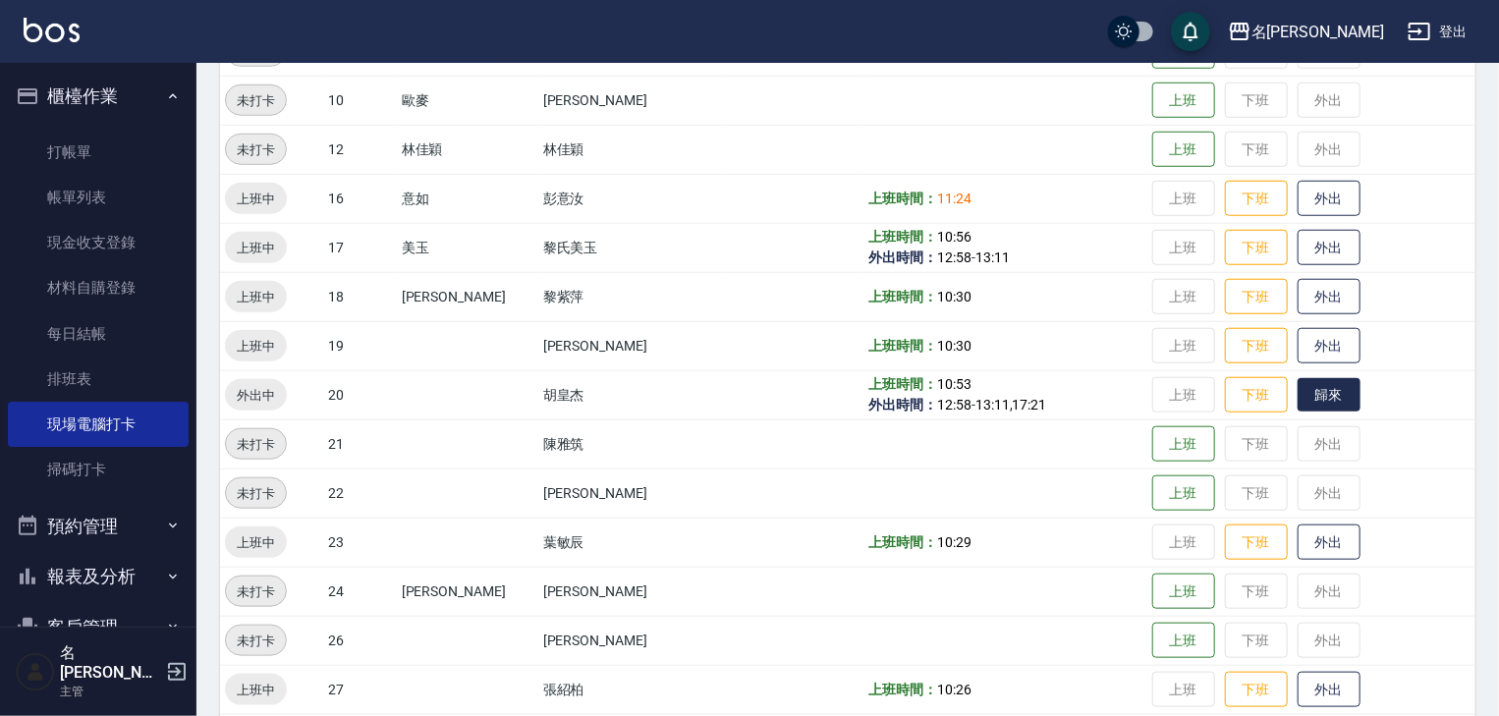
click at [1320, 399] on button "歸來" at bounding box center [1328, 395] width 63 height 34
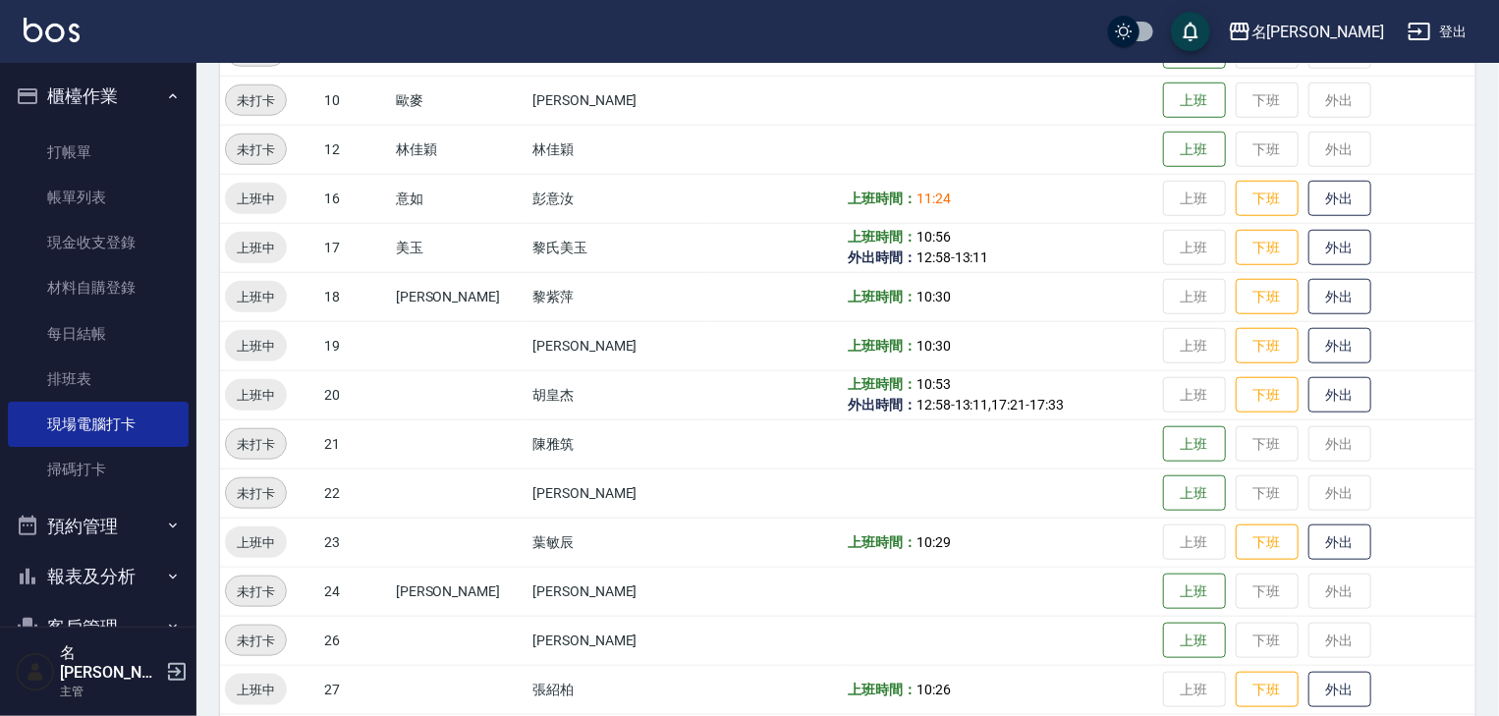
click at [44, 16] on div "名留林森 登出" at bounding box center [749, 31] width 1499 height 63
click at [45, 32] on img at bounding box center [52, 30] width 56 height 25
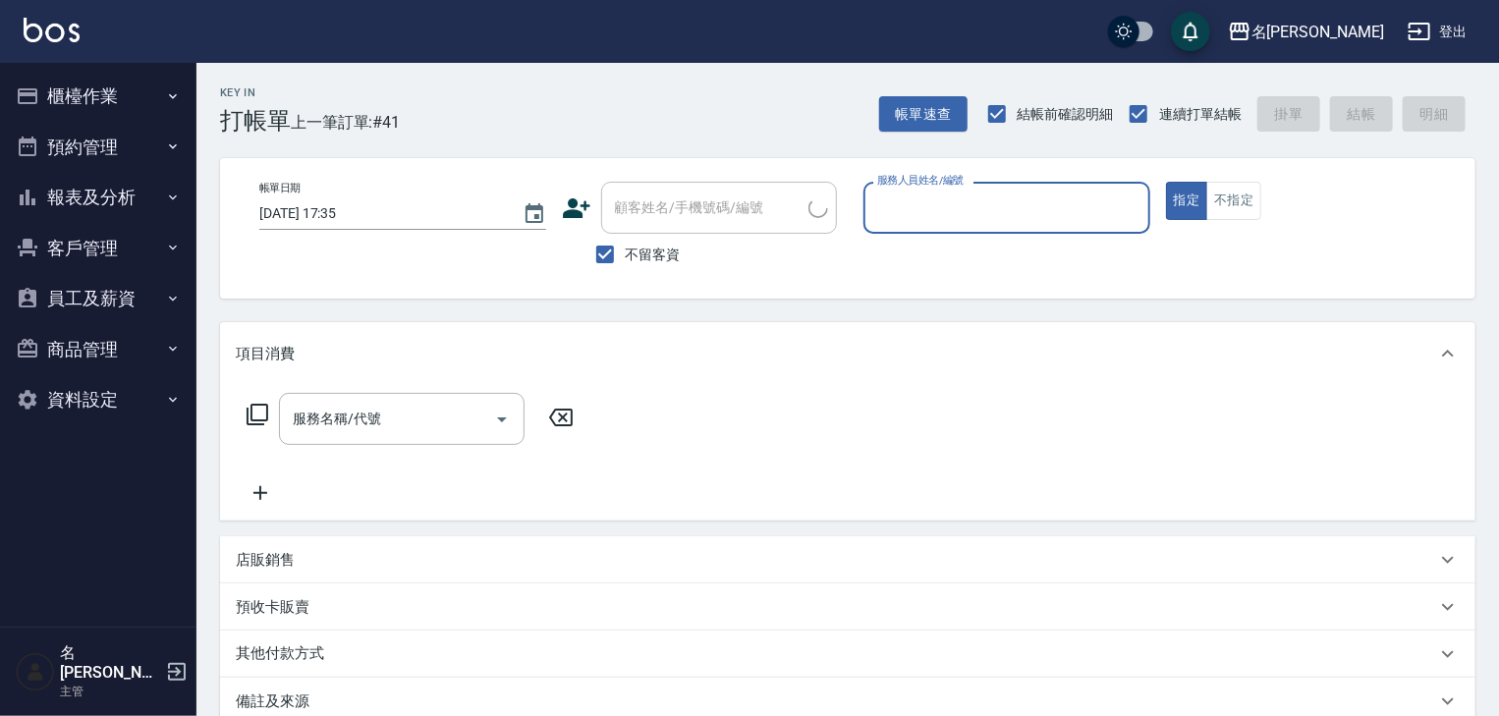
click at [1105, 211] on input "服務人員姓名/編號" at bounding box center [1006, 208] width 269 height 34
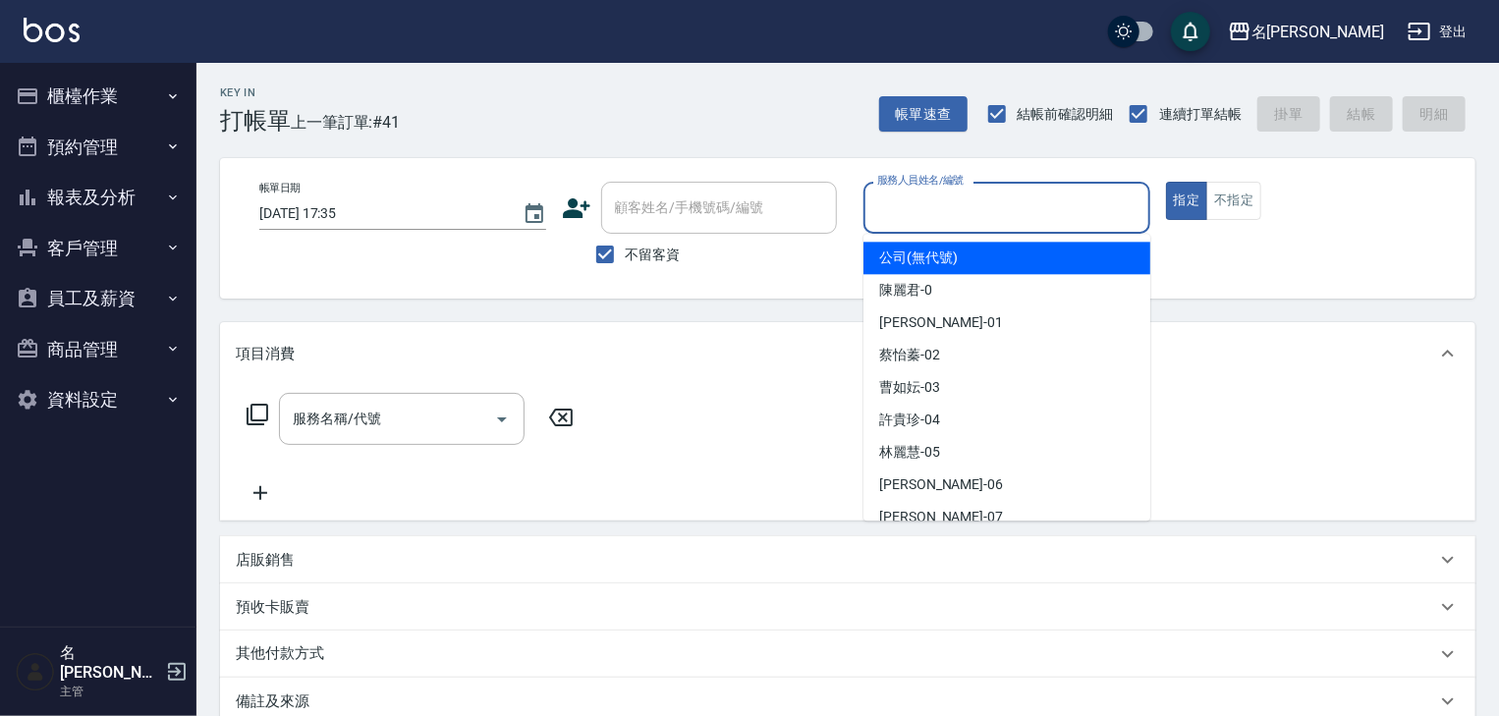
type input "ㄖ"
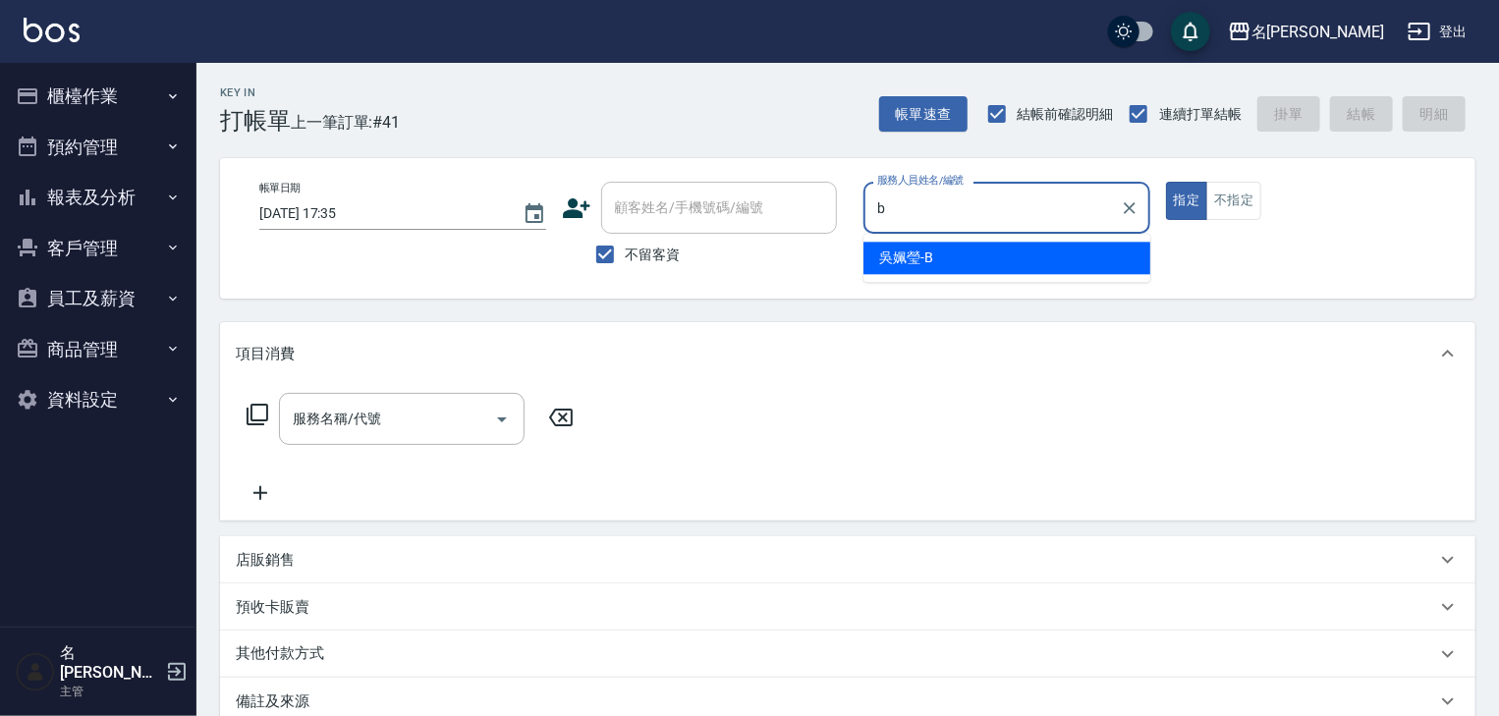
type input "吳姵瑩-B"
type button "true"
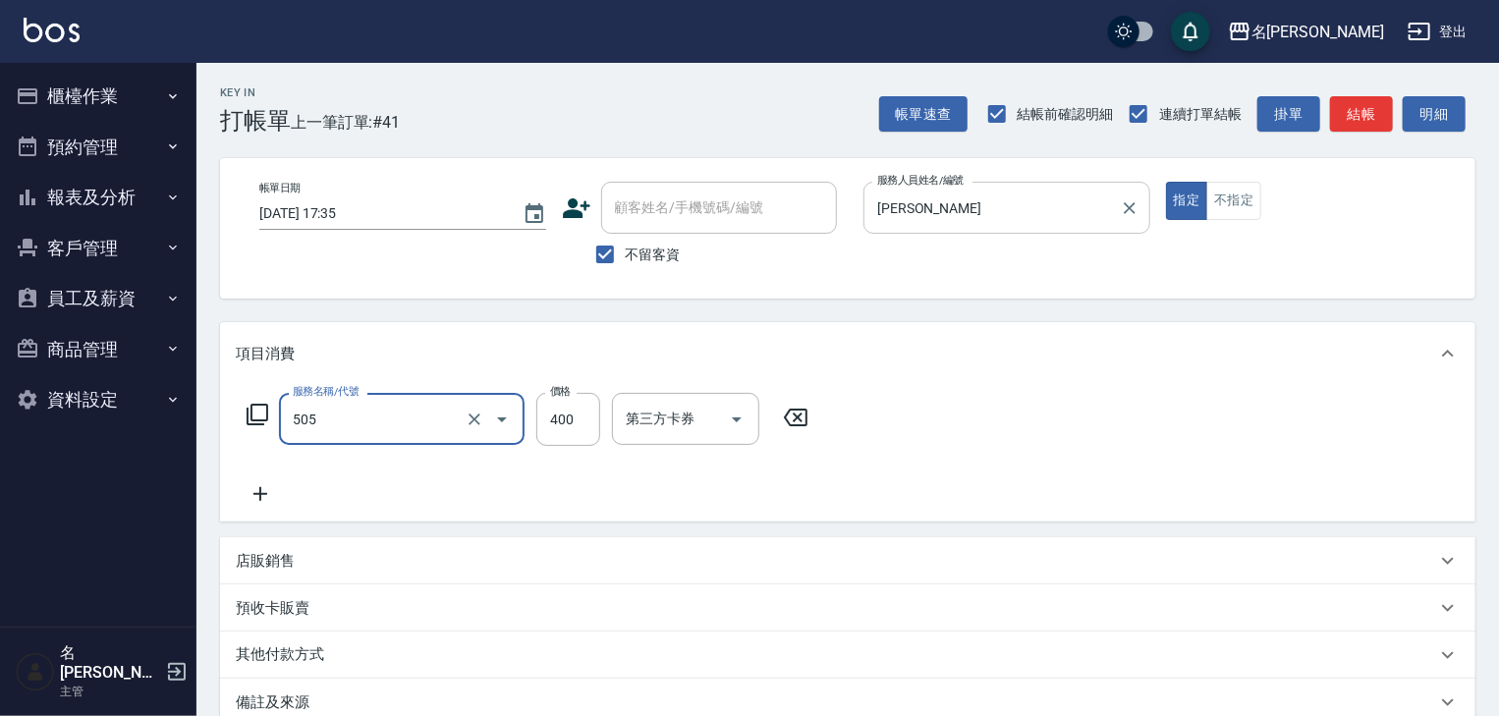
type input "洗髮(505)"
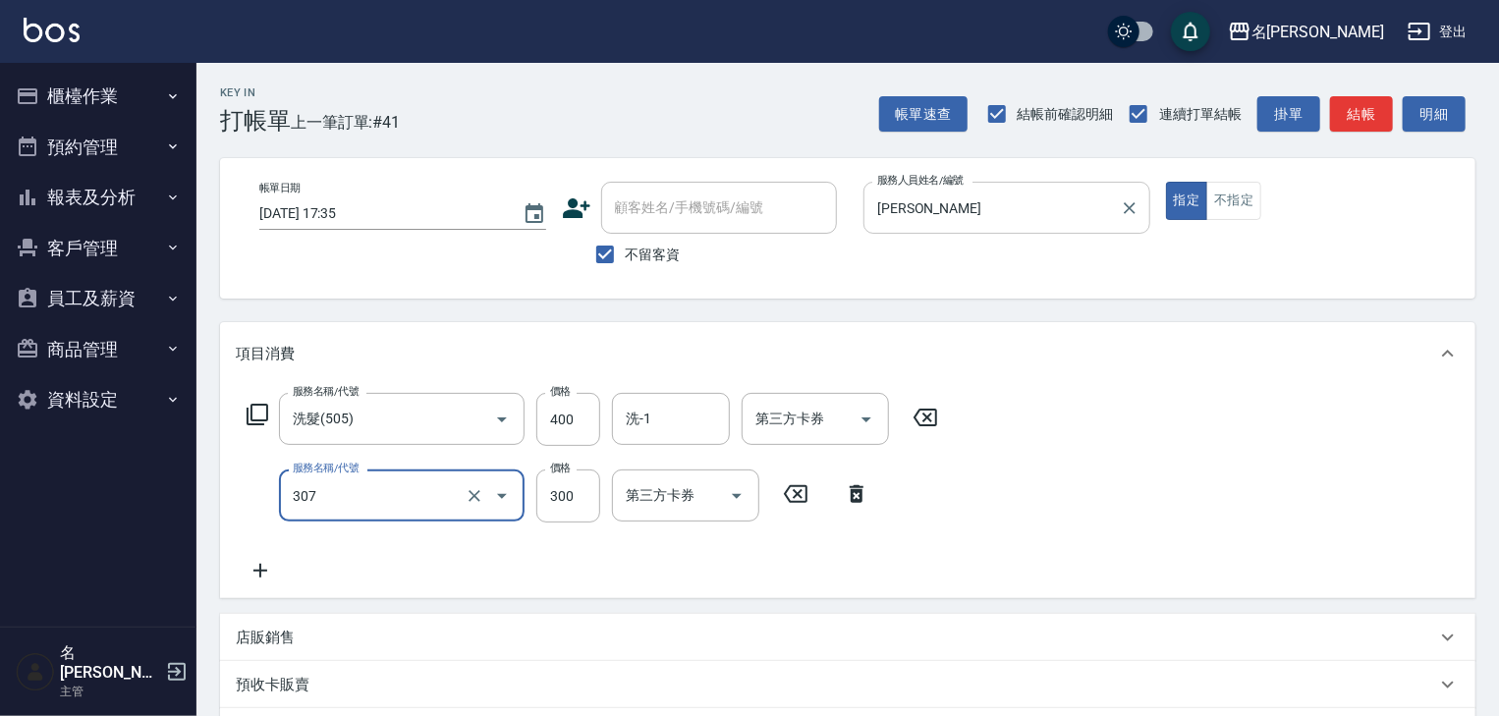
type input "剪髮(307)"
type input "500"
click at [661, 431] on input "洗-1" at bounding box center [671, 419] width 100 height 34
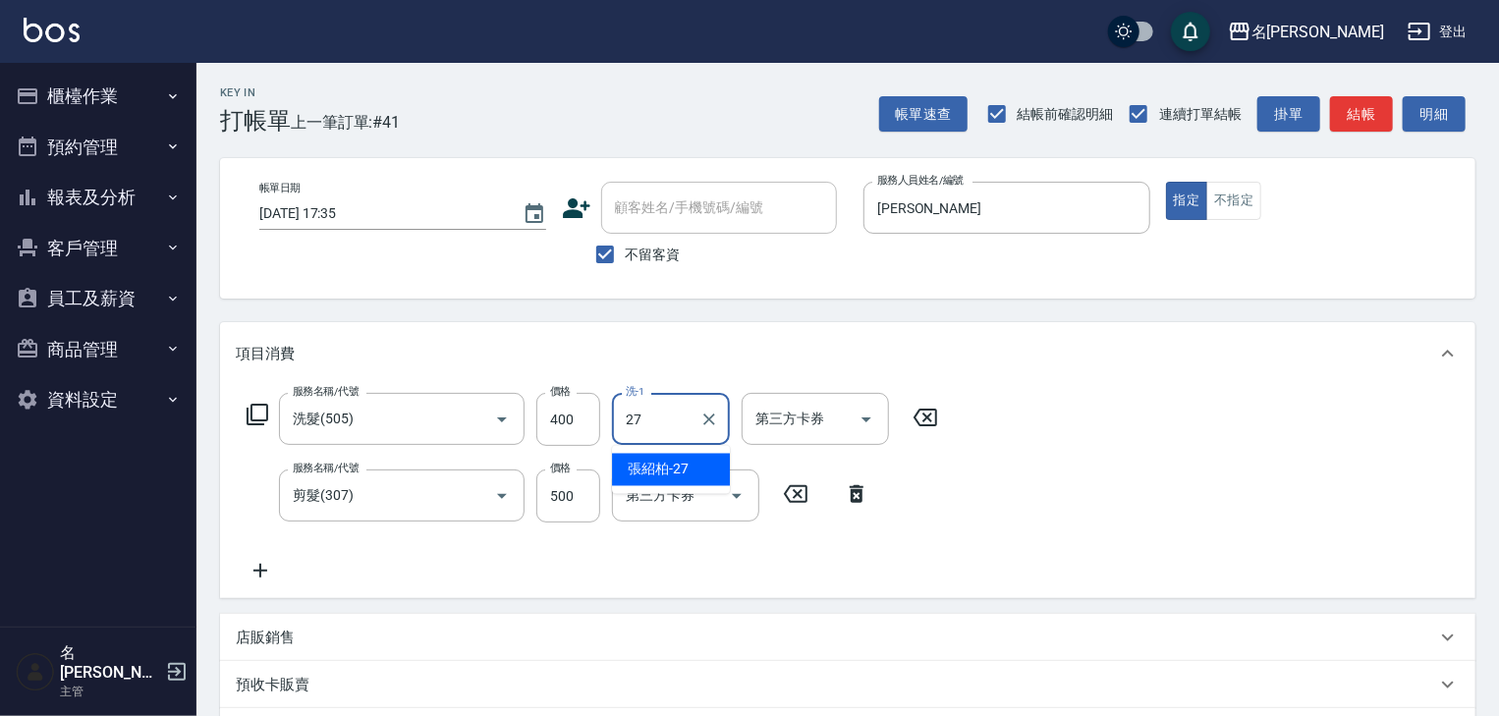
type input "張紹柏-27"
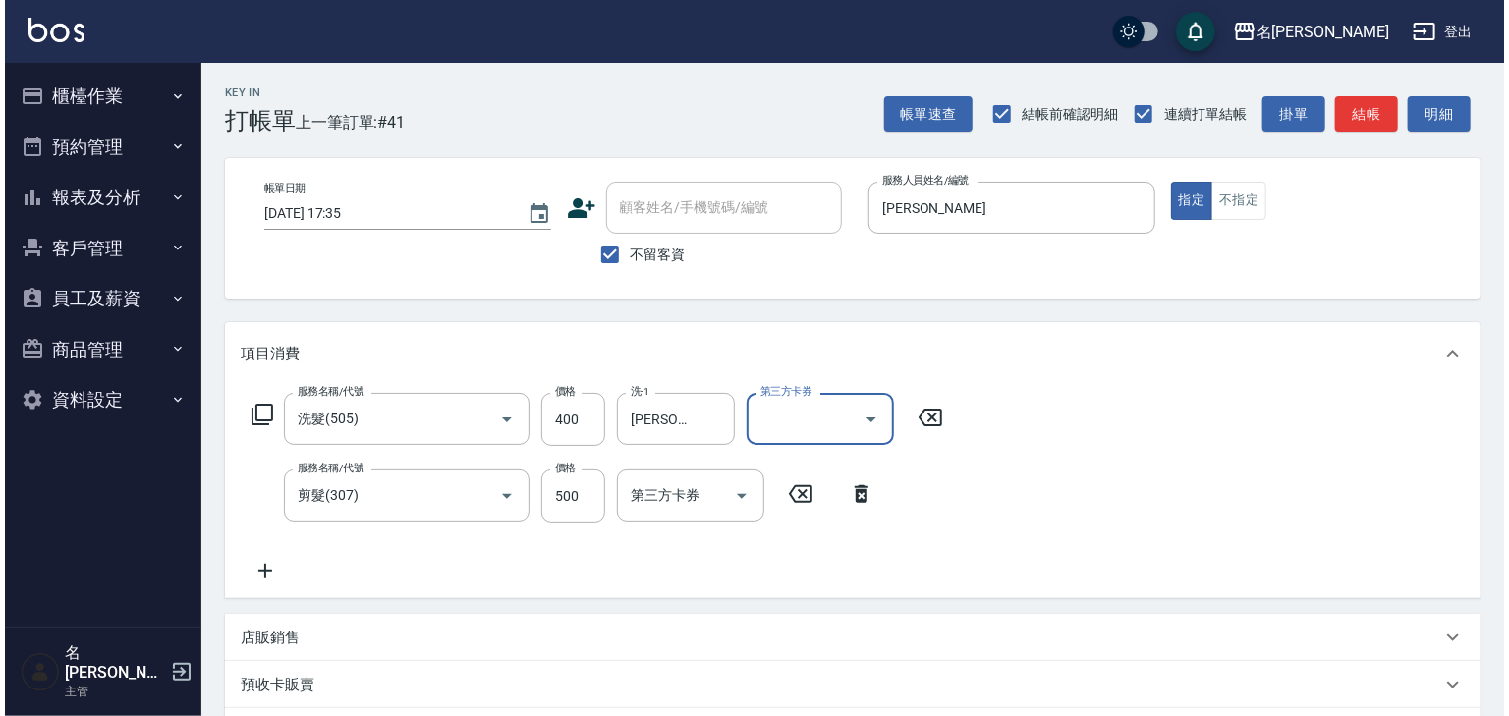
scroll to position [306, 0]
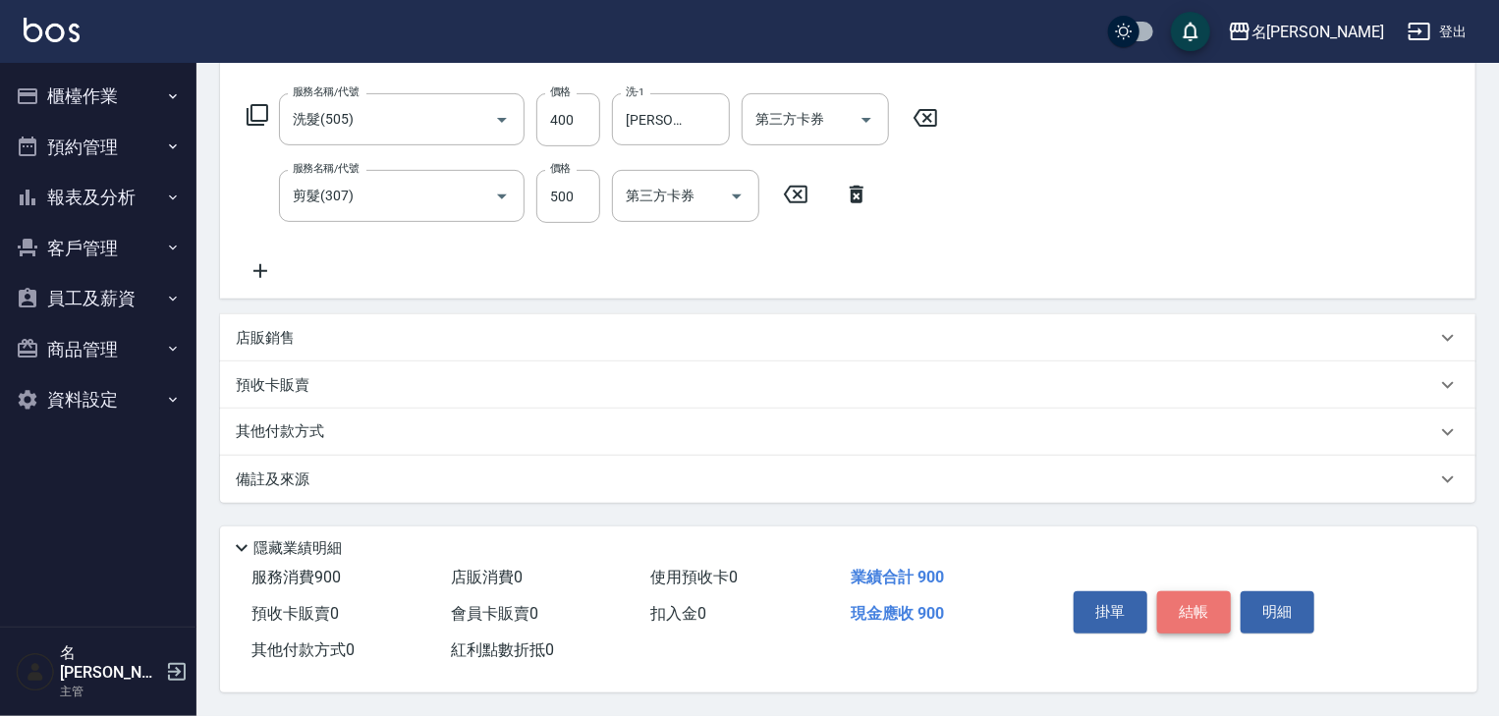
click at [1191, 618] on button "結帳" at bounding box center [1194, 611] width 74 height 41
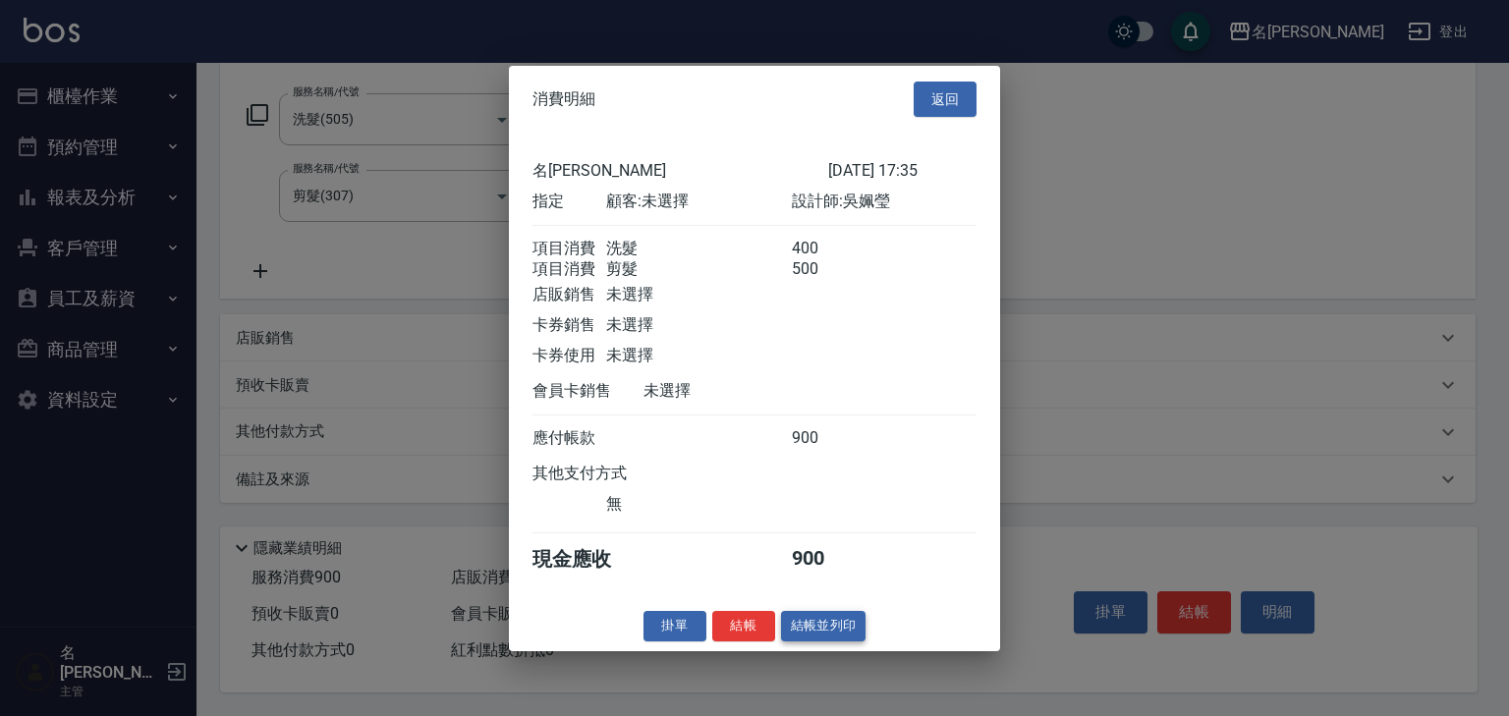
click at [823, 641] on button "結帳並列印" at bounding box center [823, 626] width 85 height 30
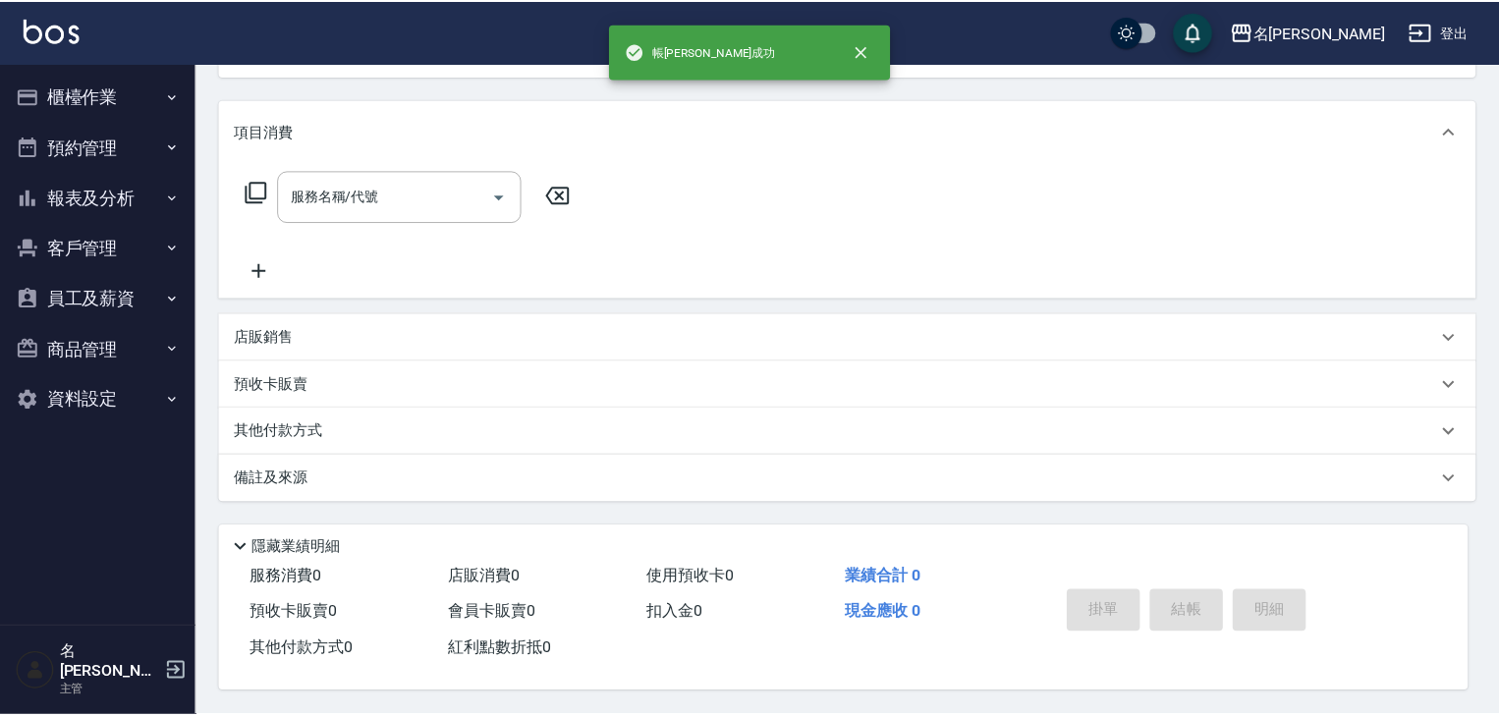
scroll to position [0, 0]
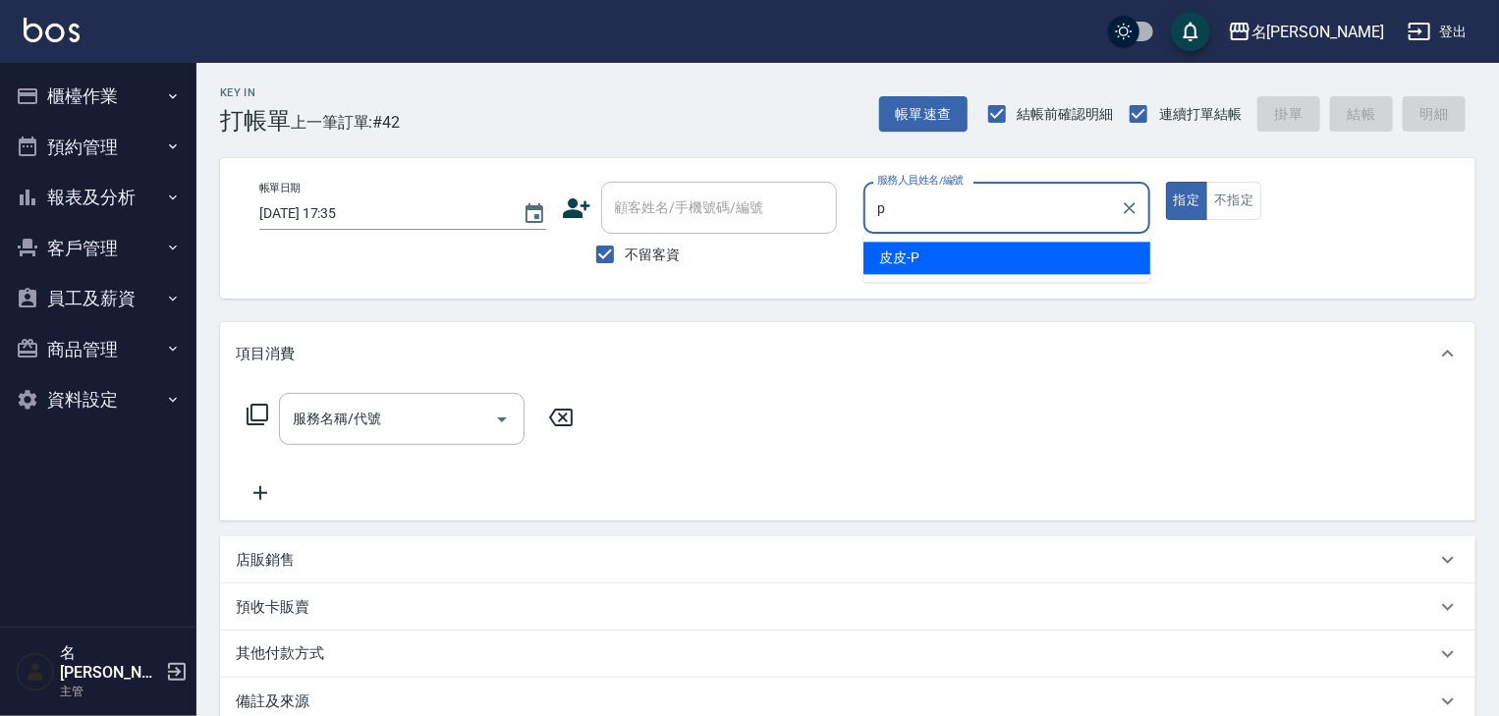
type input "皮皮-P"
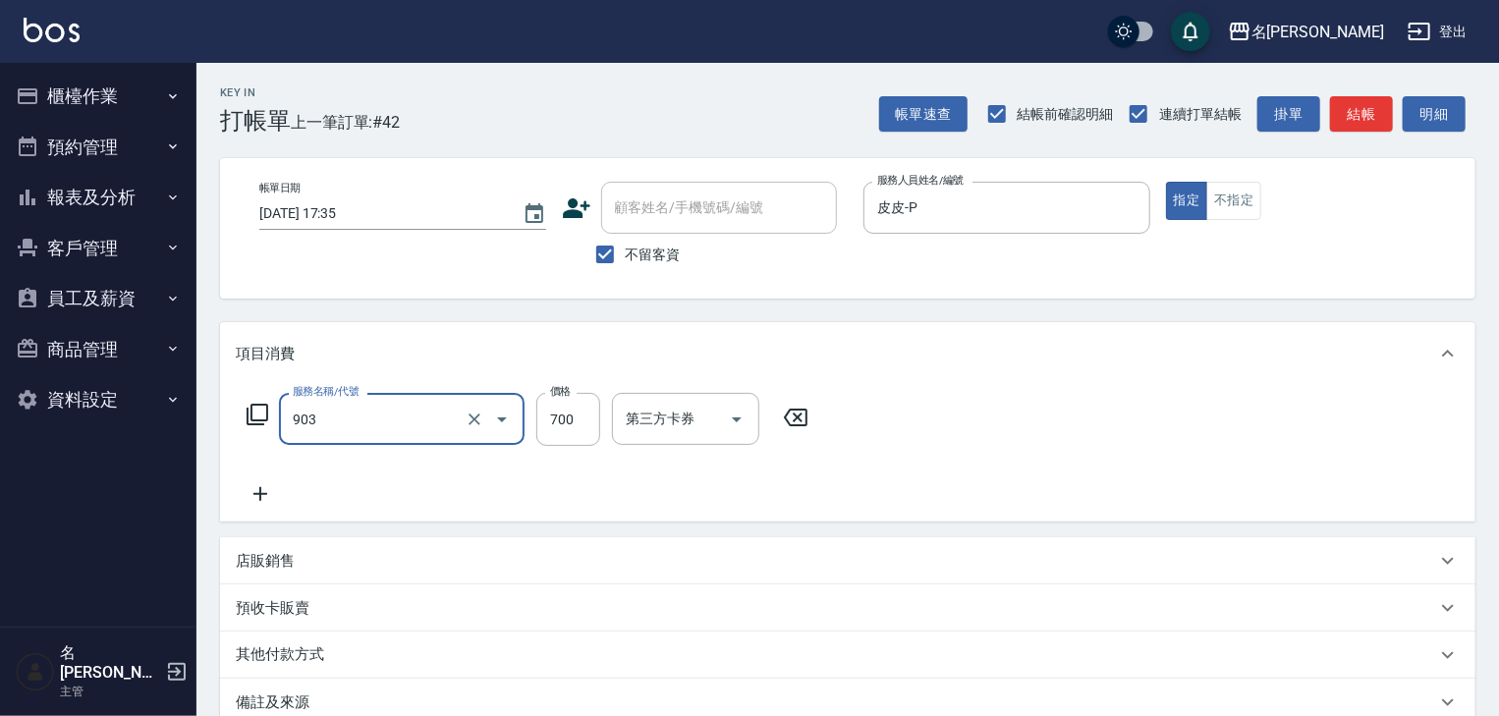
type input "修腳+手(903)"
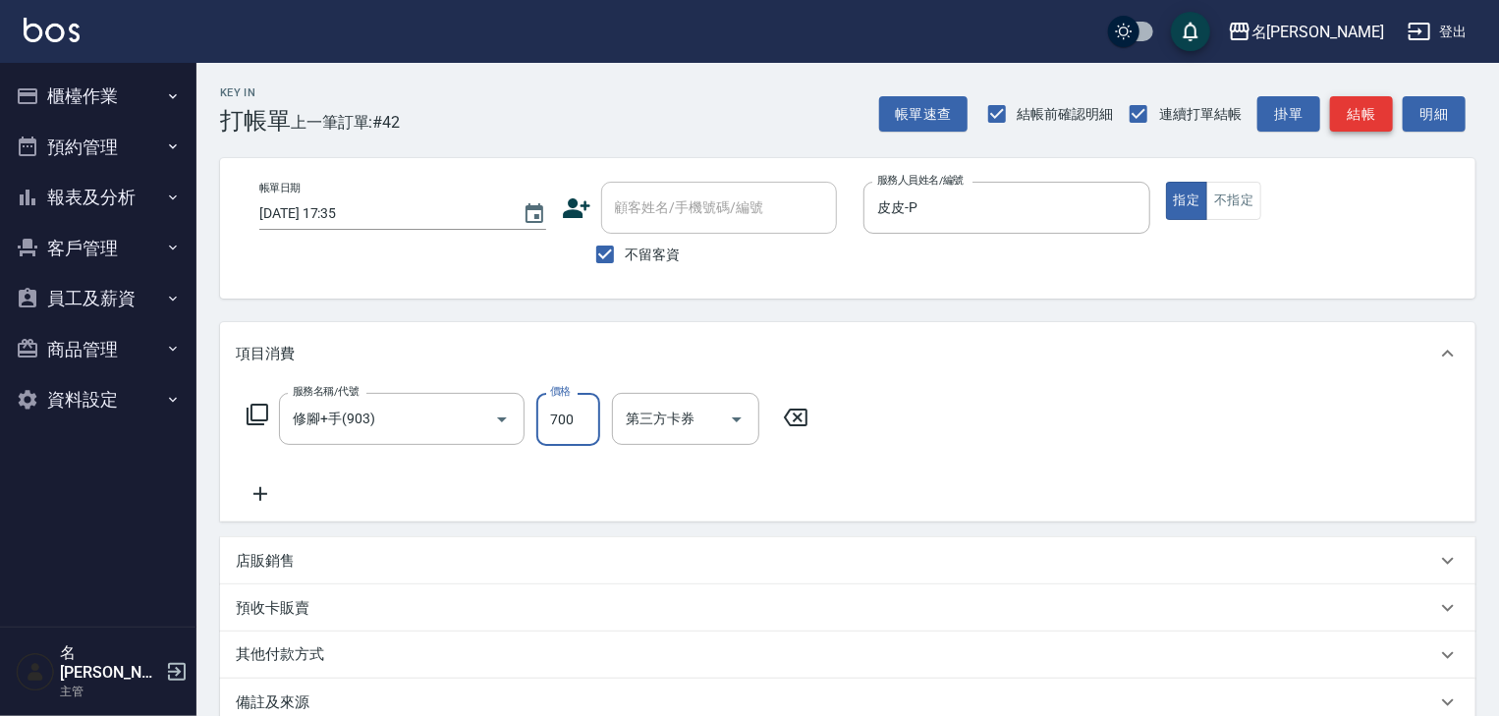
click at [1367, 102] on button "結帳" at bounding box center [1361, 114] width 63 height 36
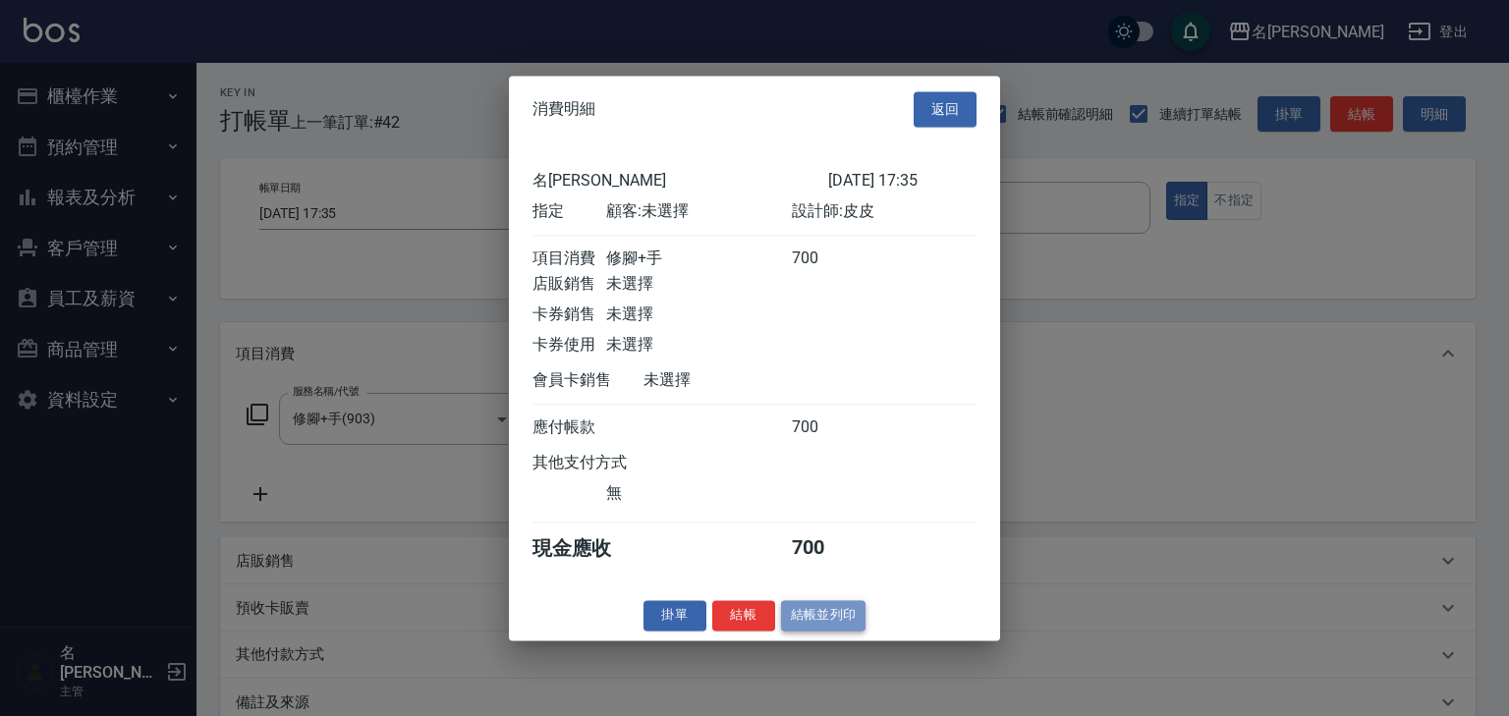
click at [838, 627] on button "結帳並列印" at bounding box center [823, 615] width 85 height 30
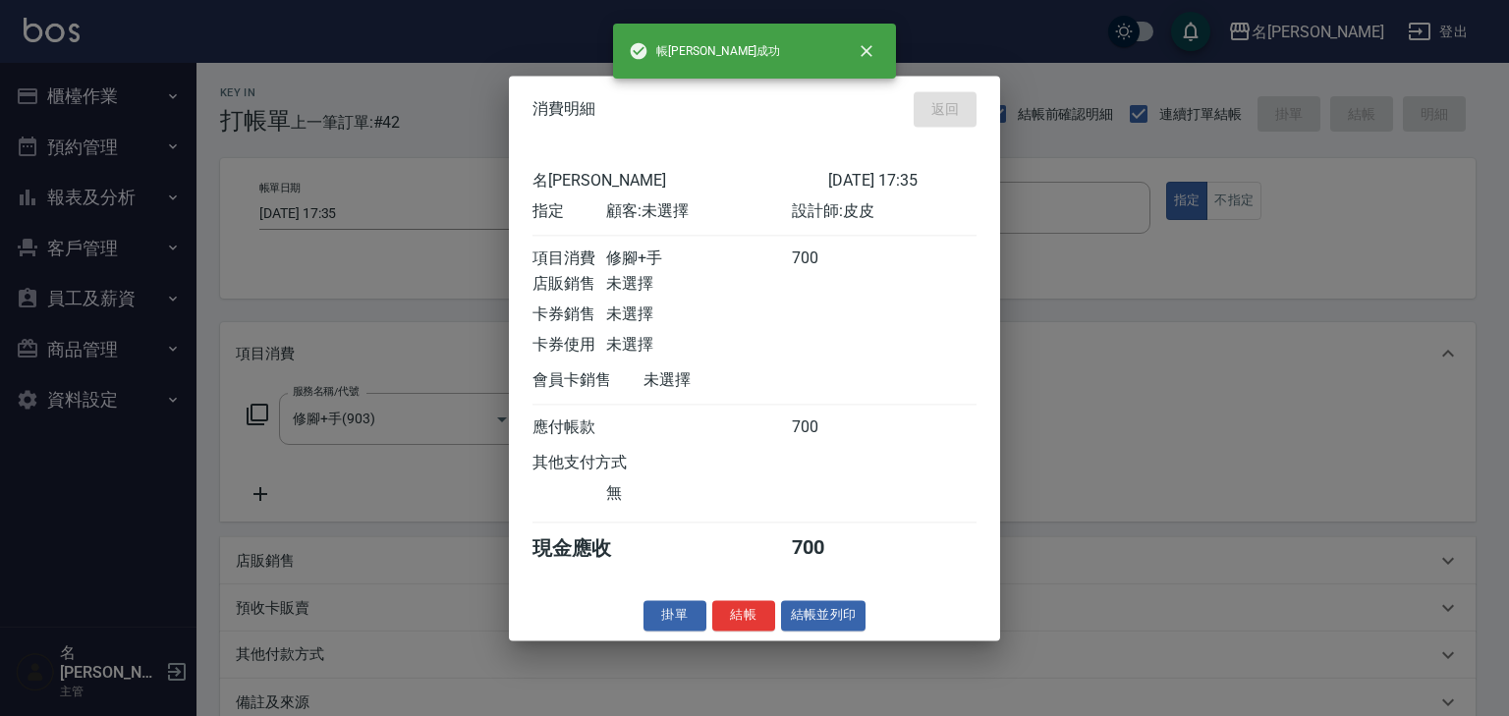
type input "2025/08/20 17:36"
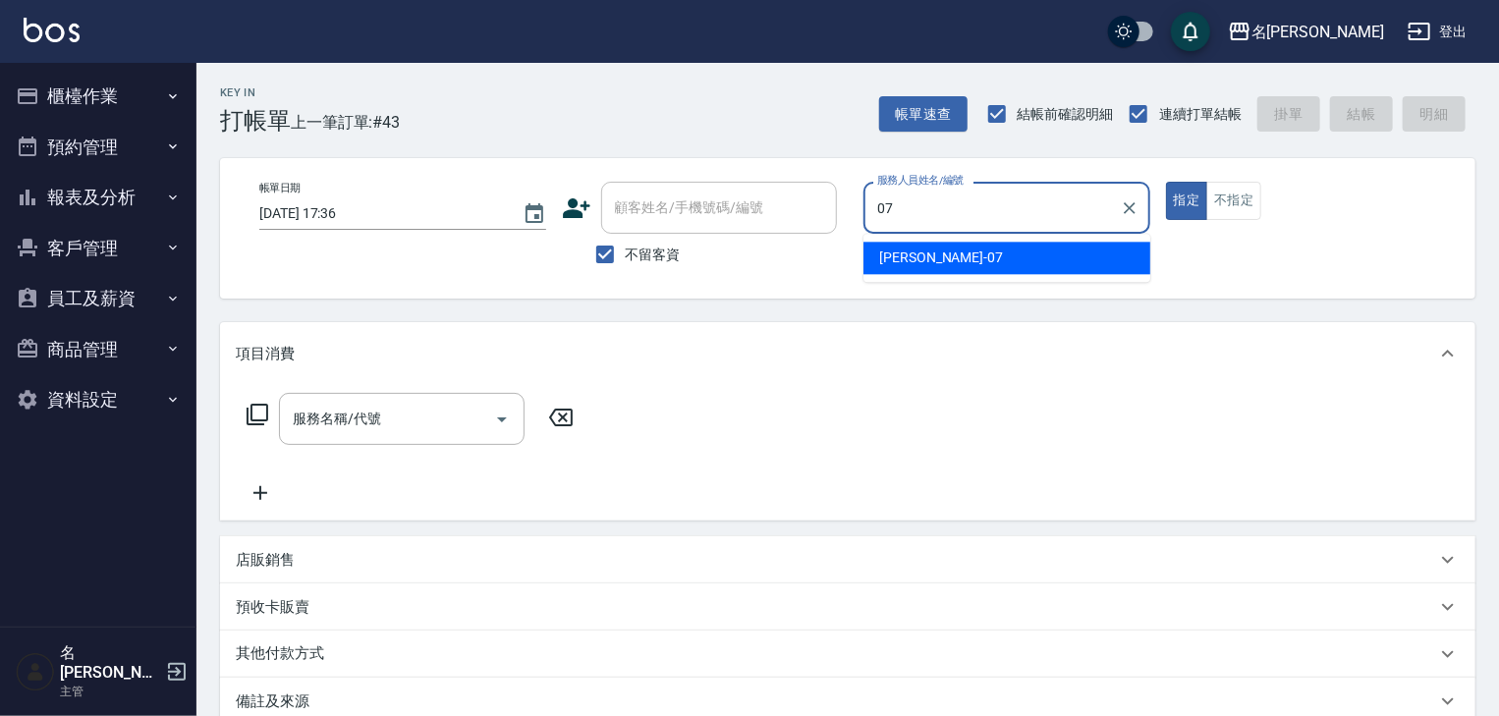
type input "高淳涵-07"
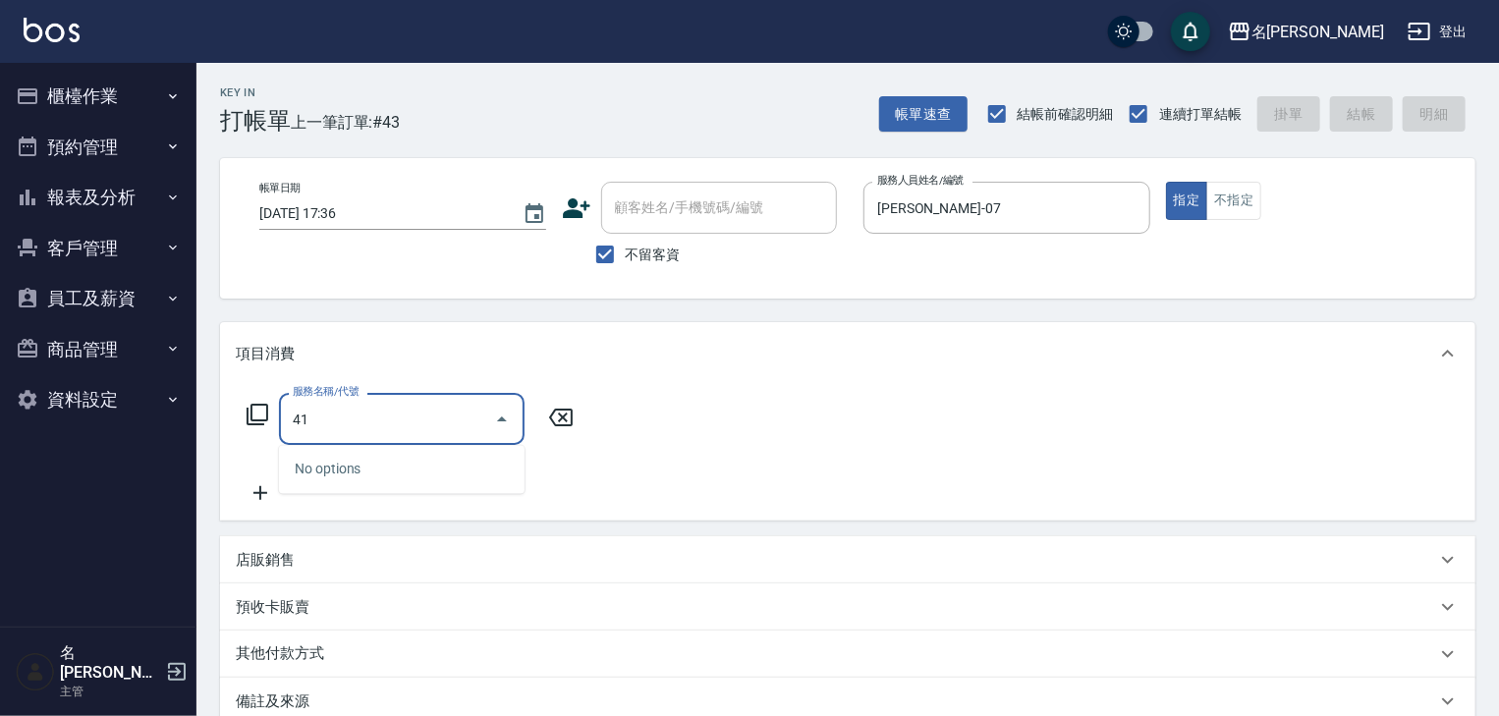
type input "4"
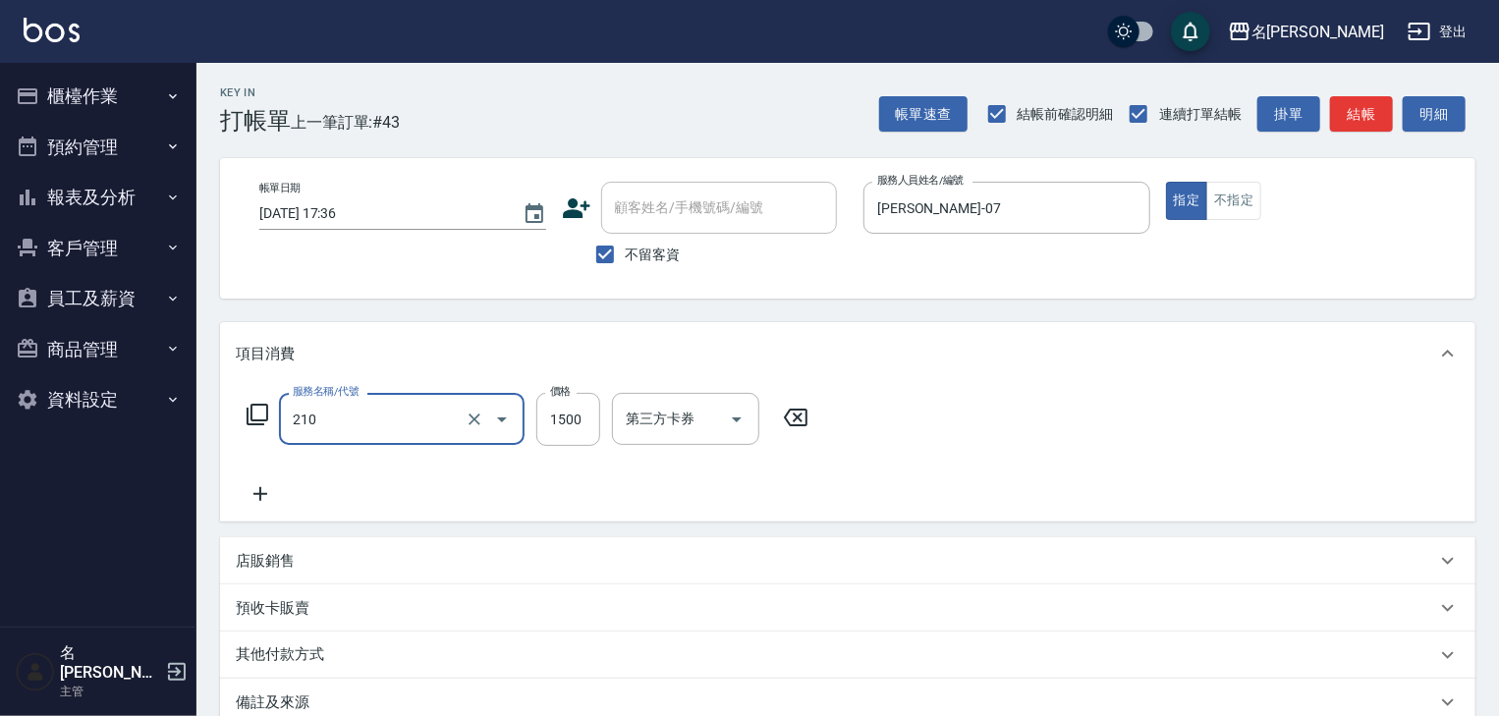
type input "離子燙(自備)(210)"
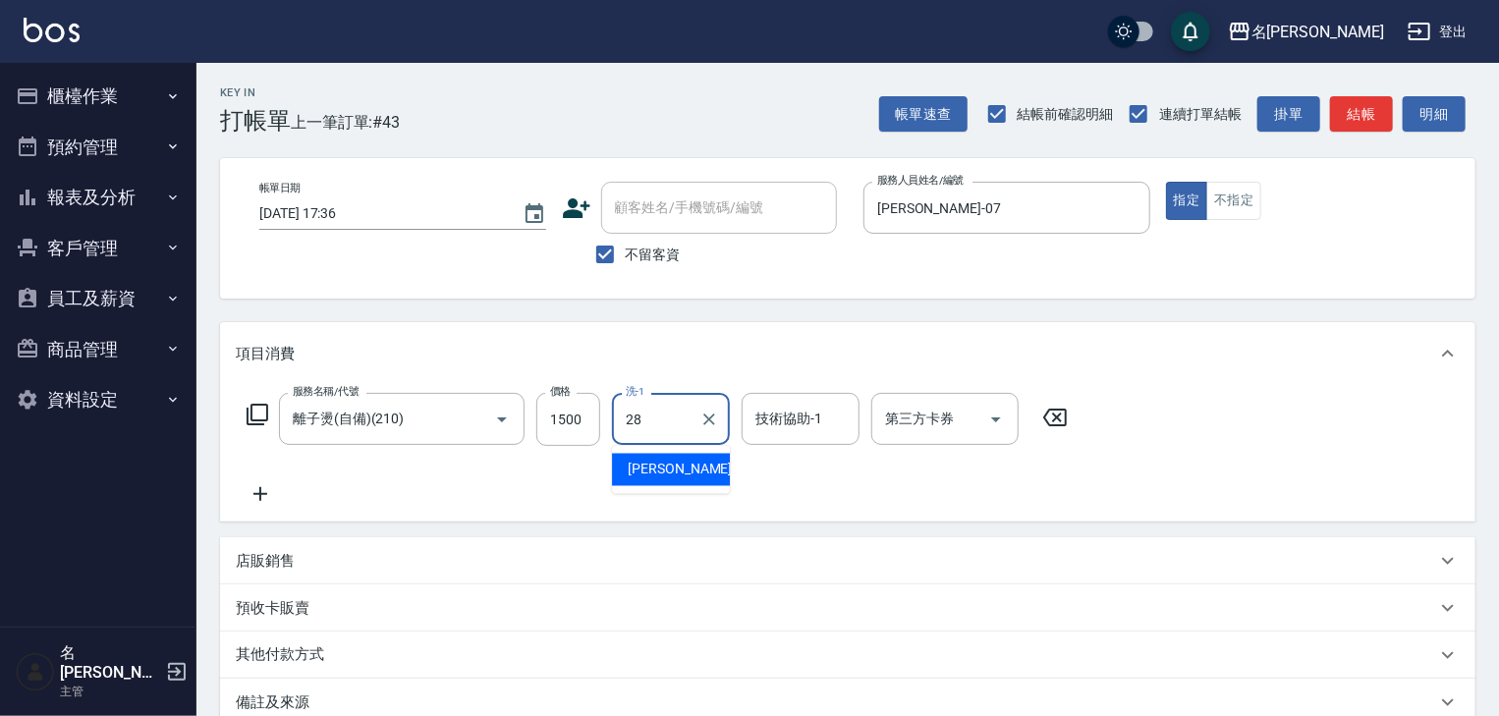
type input "冼宜芳-28"
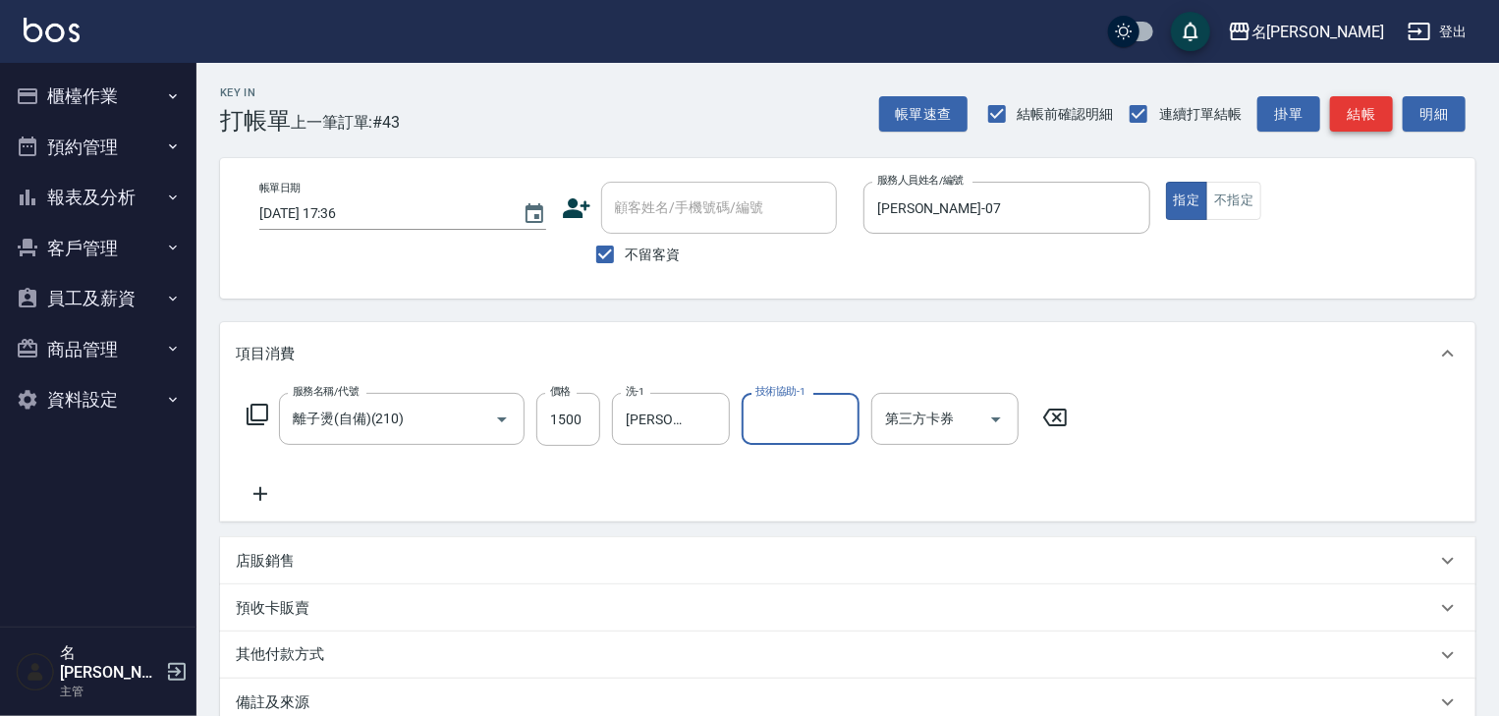
click at [1389, 108] on button "結帳" at bounding box center [1361, 114] width 63 height 36
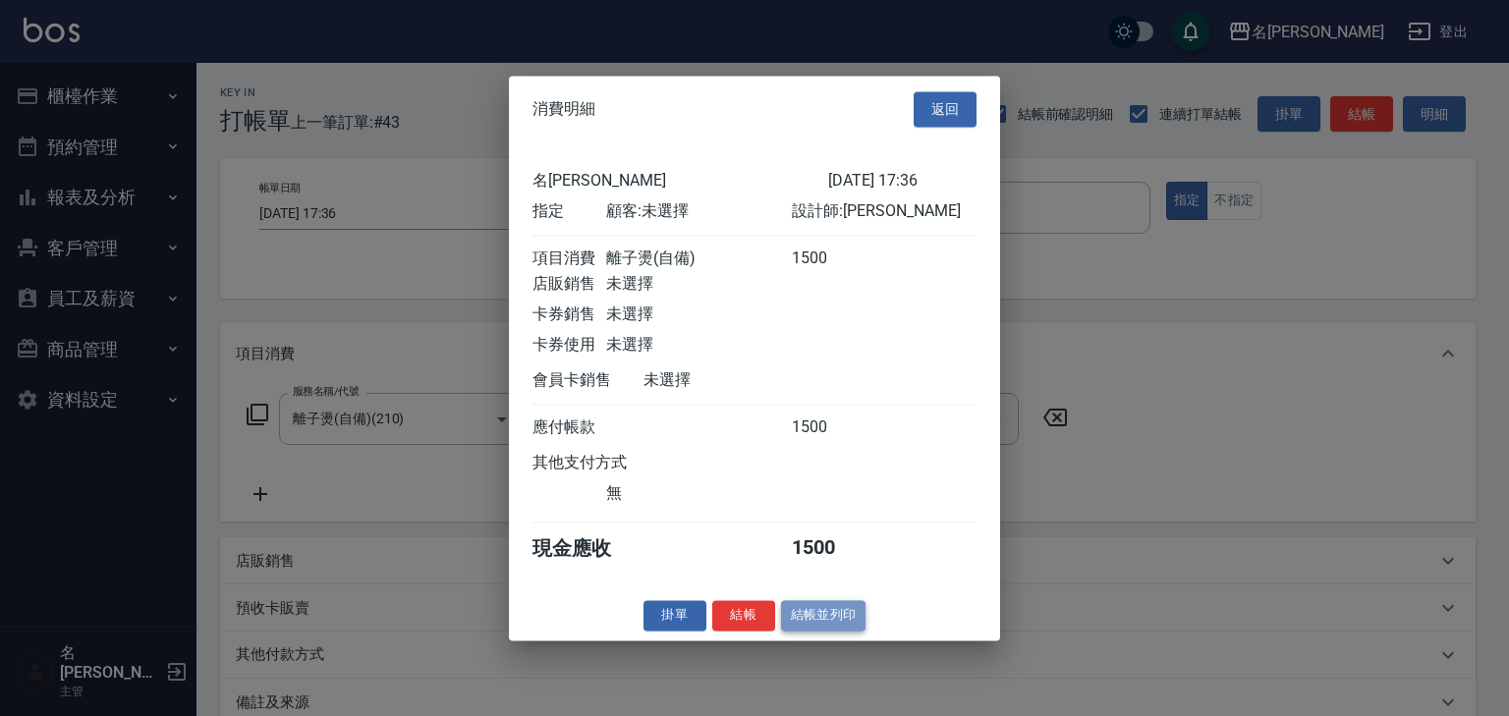
click at [831, 620] on button "結帳並列印" at bounding box center [823, 615] width 85 height 30
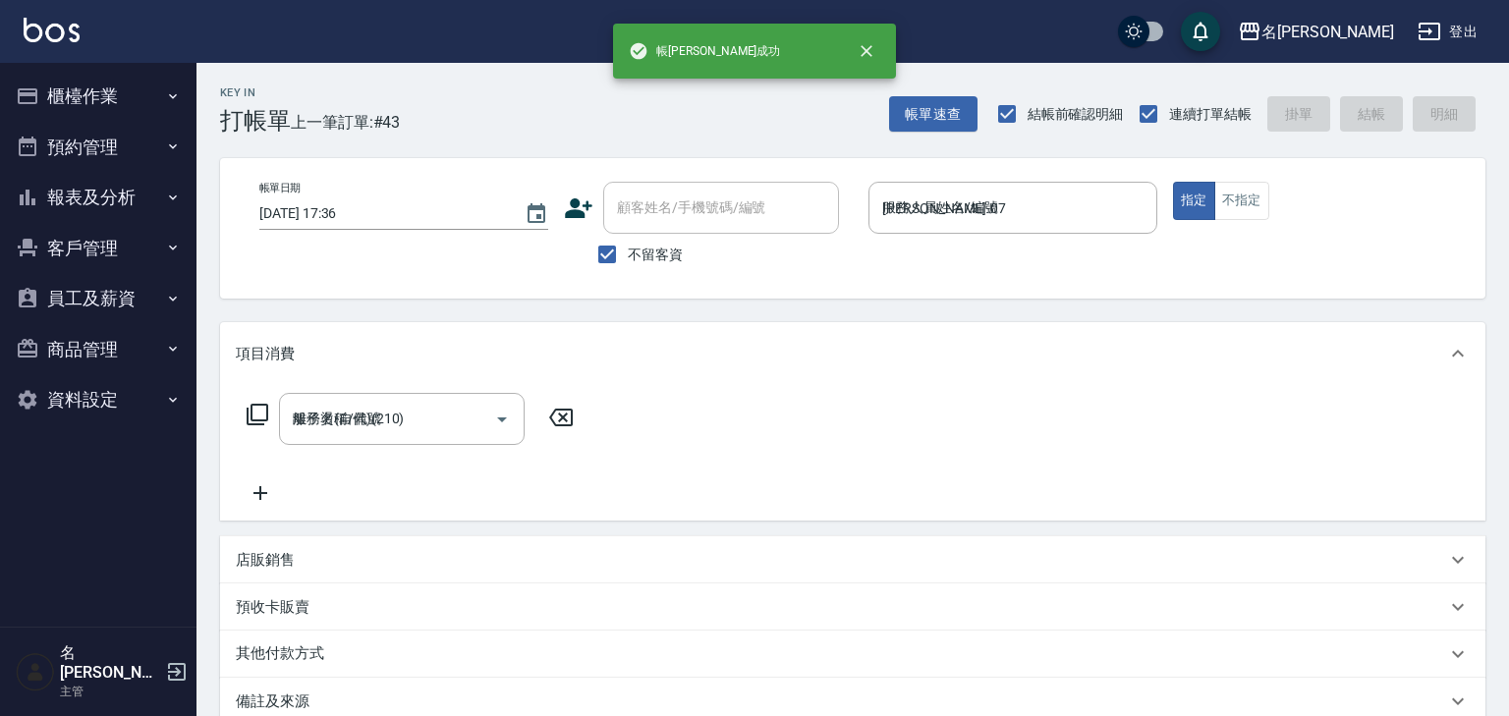
type input "2025/08/20 17:49"
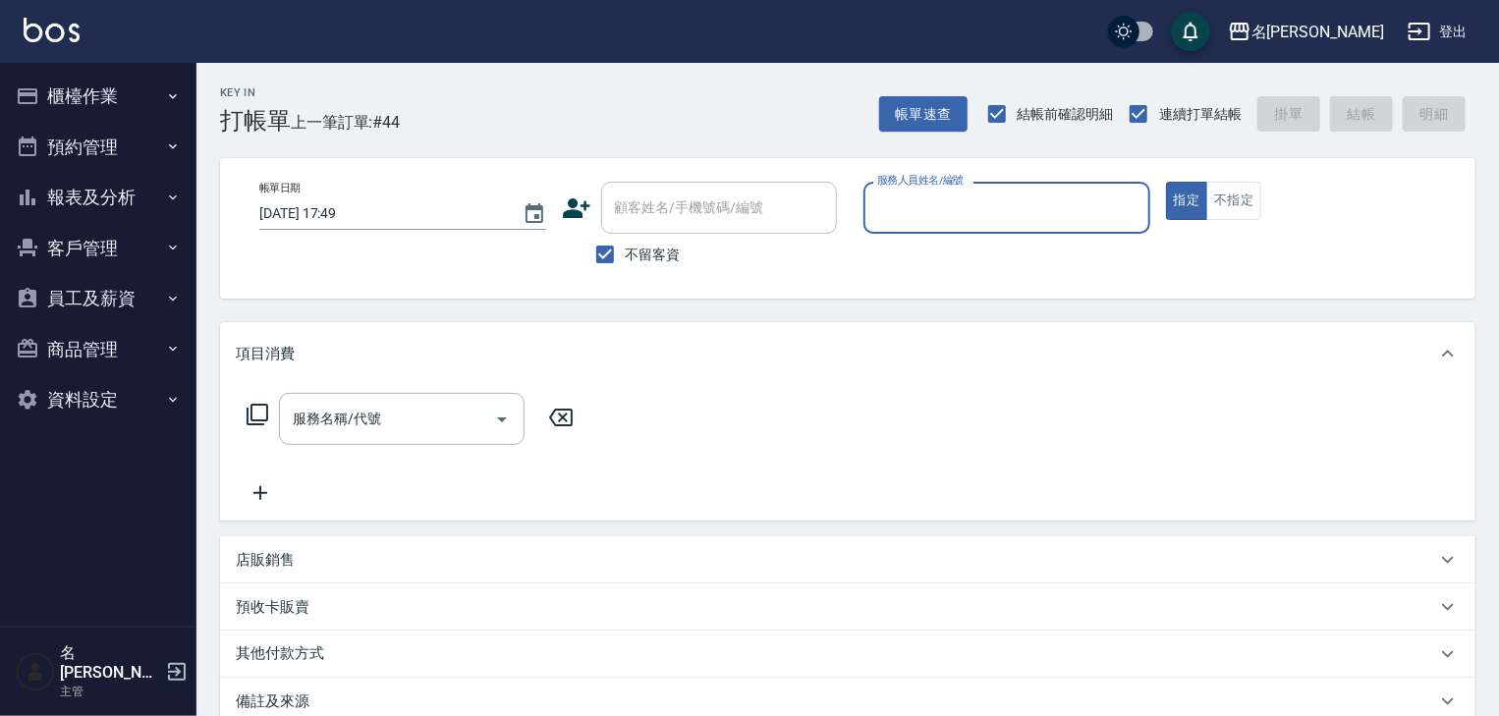
click at [104, 107] on button "櫃檯作業" at bounding box center [98, 96] width 181 height 51
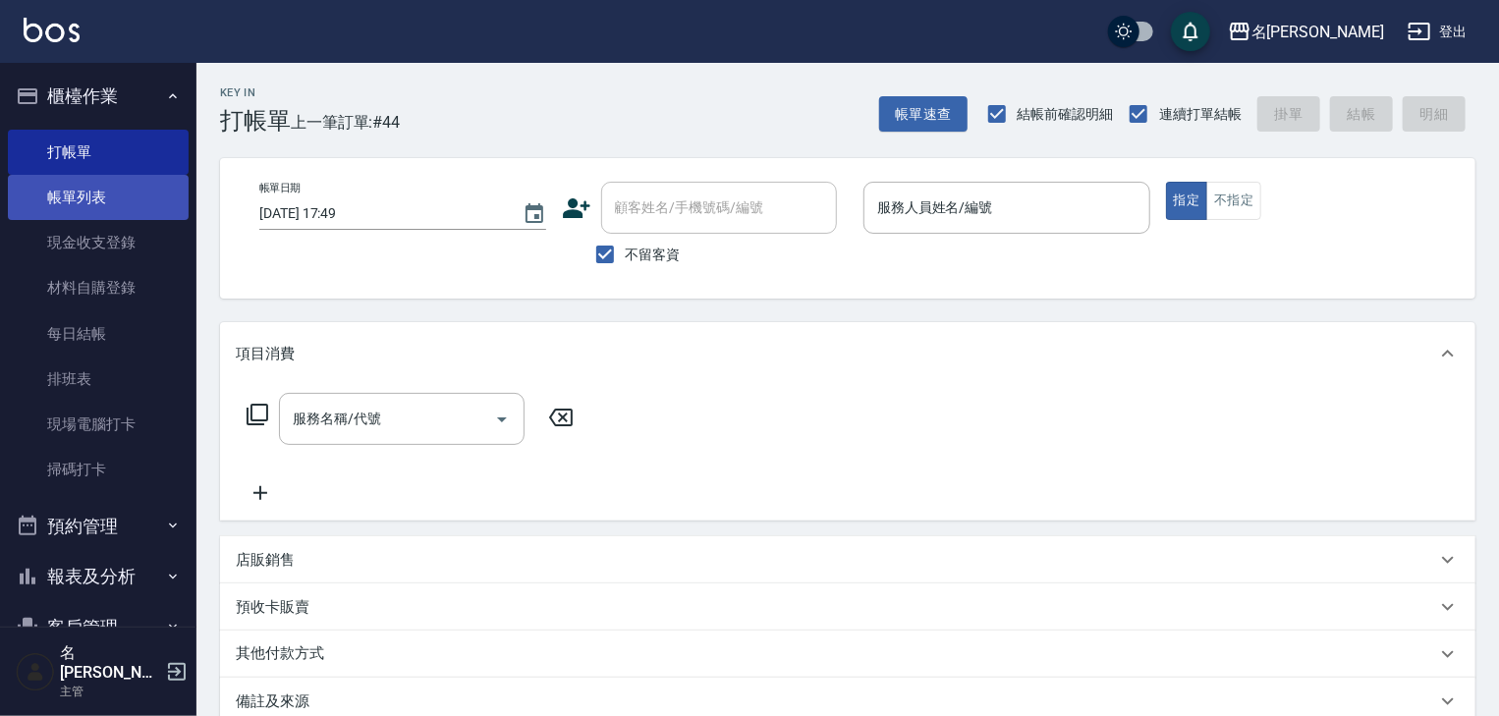
click at [143, 200] on link "帳單列表" at bounding box center [98, 197] width 181 height 45
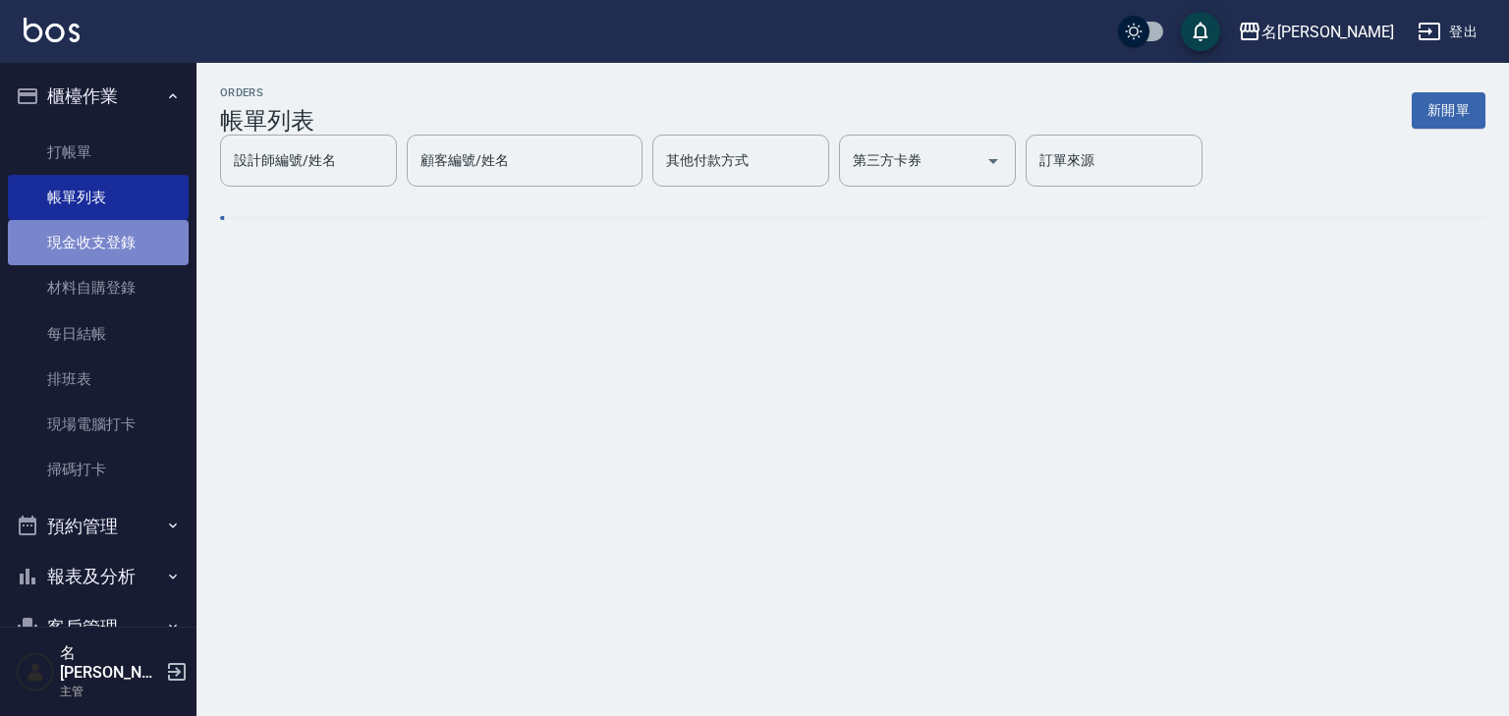
click at [143, 248] on link "現金收支登錄" at bounding box center [98, 242] width 181 height 45
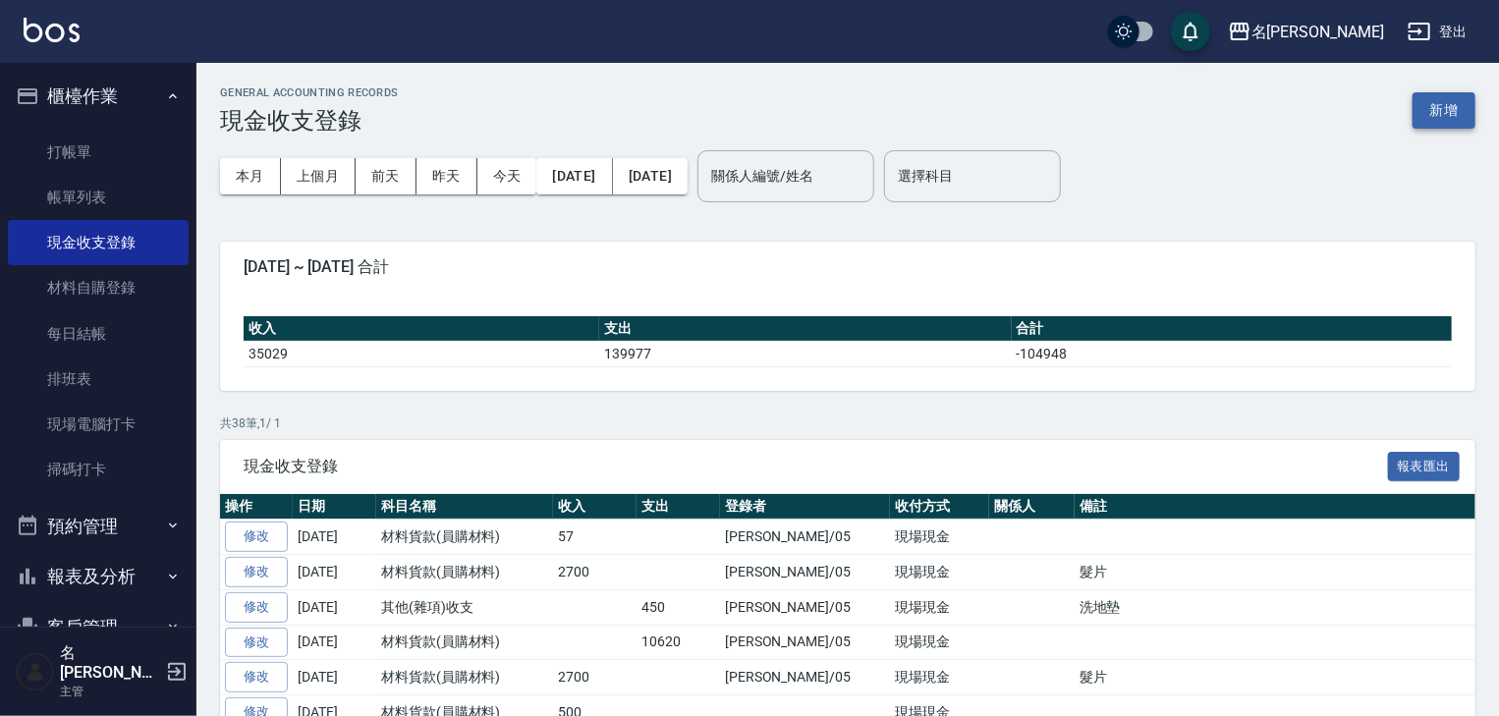
click at [1442, 120] on button "新增" at bounding box center [1443, 110] width 63 height 36
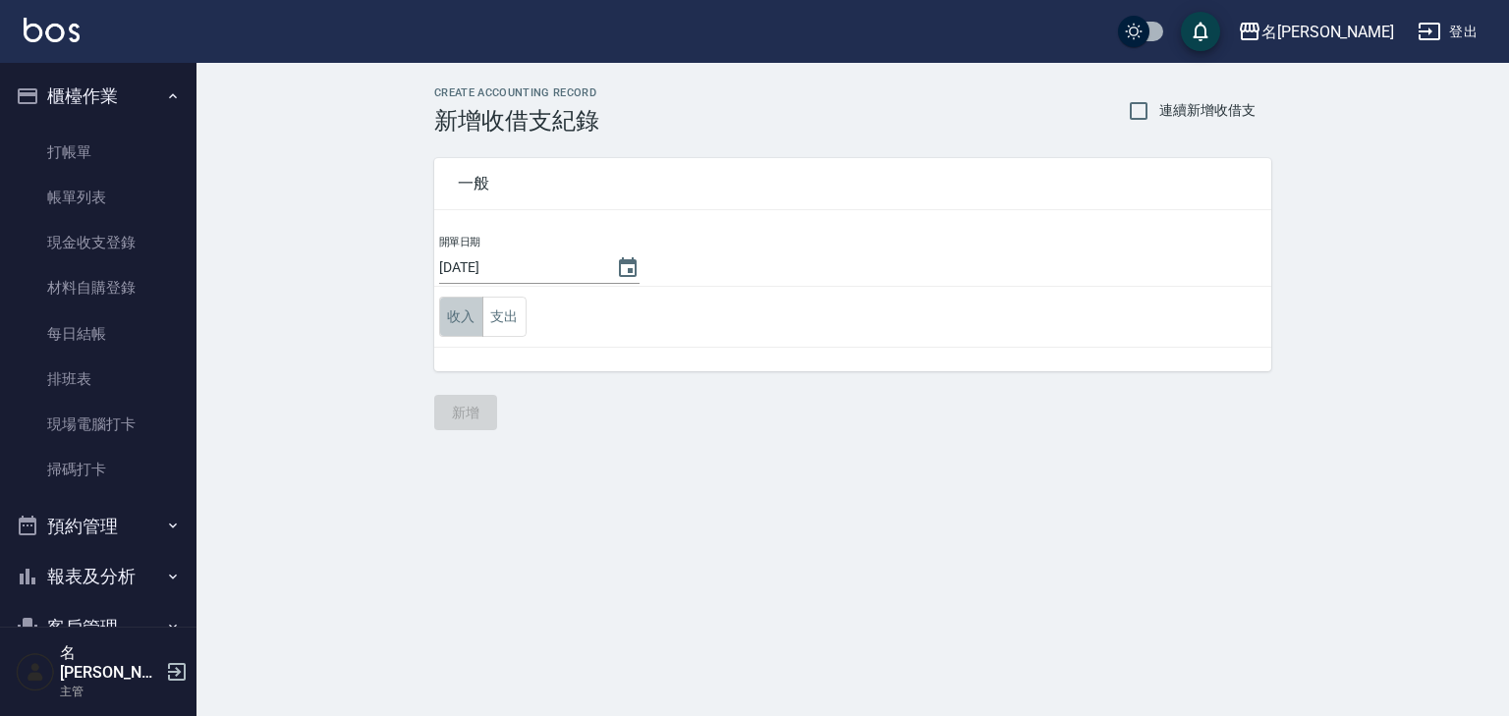
click at [470, 318] on button "收入" at bounding box center [461, 317] width 44 height 40
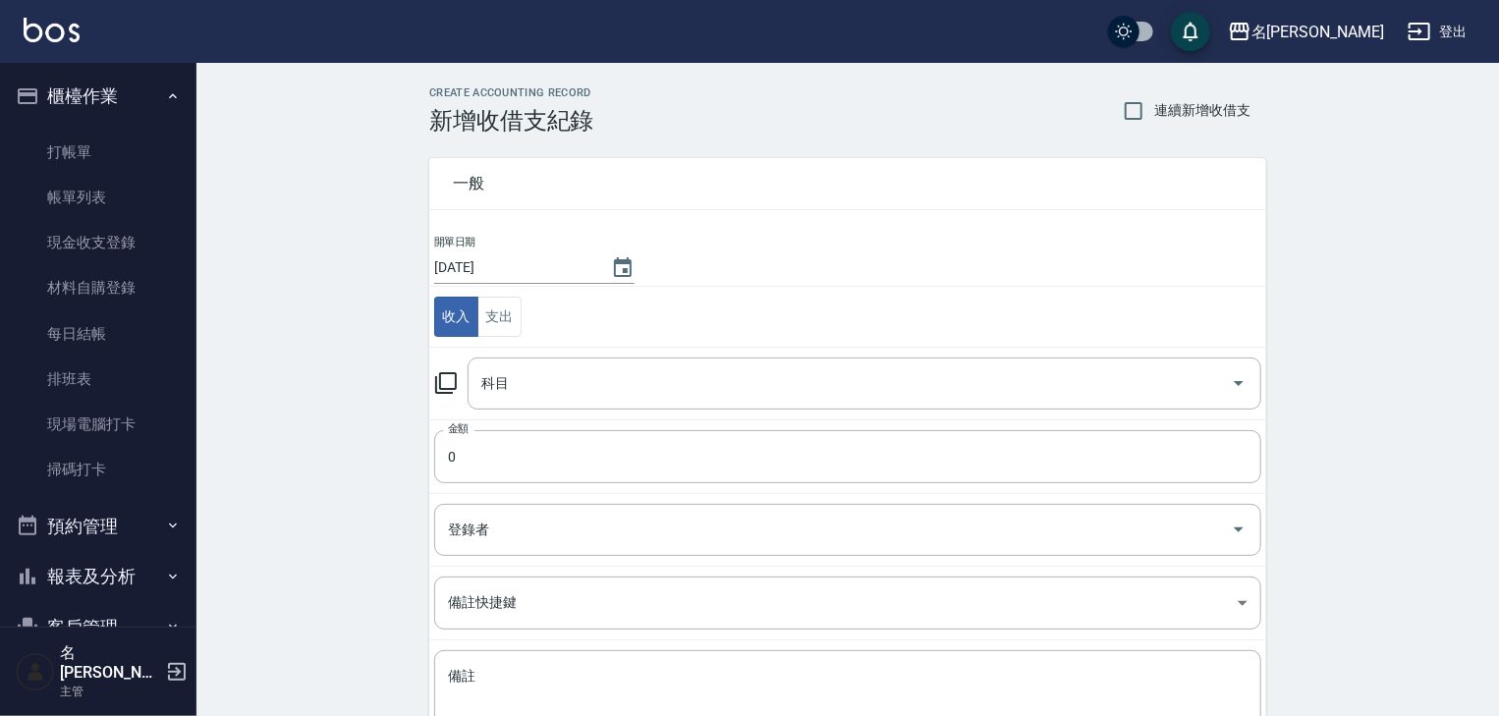
click at [445, 377] on icon at bounding box center [446, 383] width 24 height 24
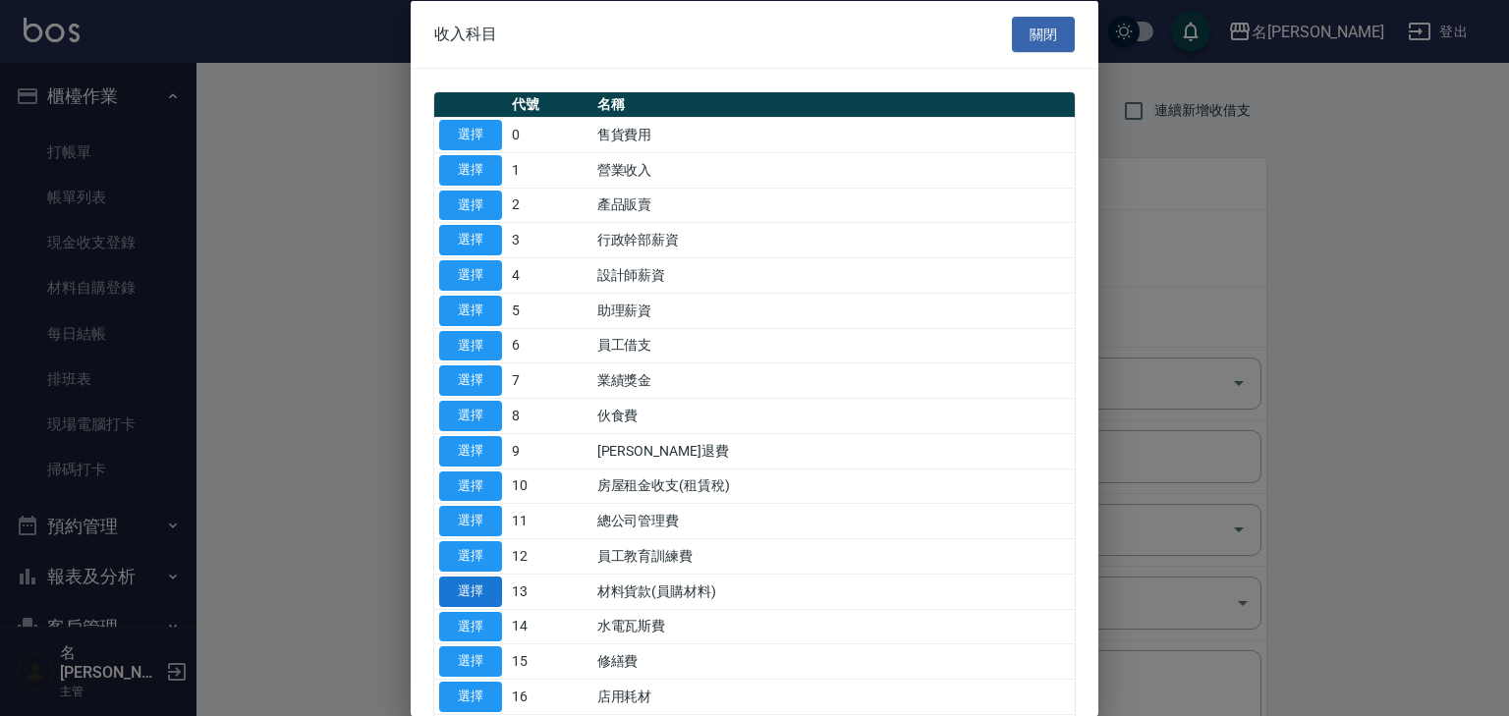
click at [475, 585] on button "選擇" at bounding box center [470, 591] width 63 height 30
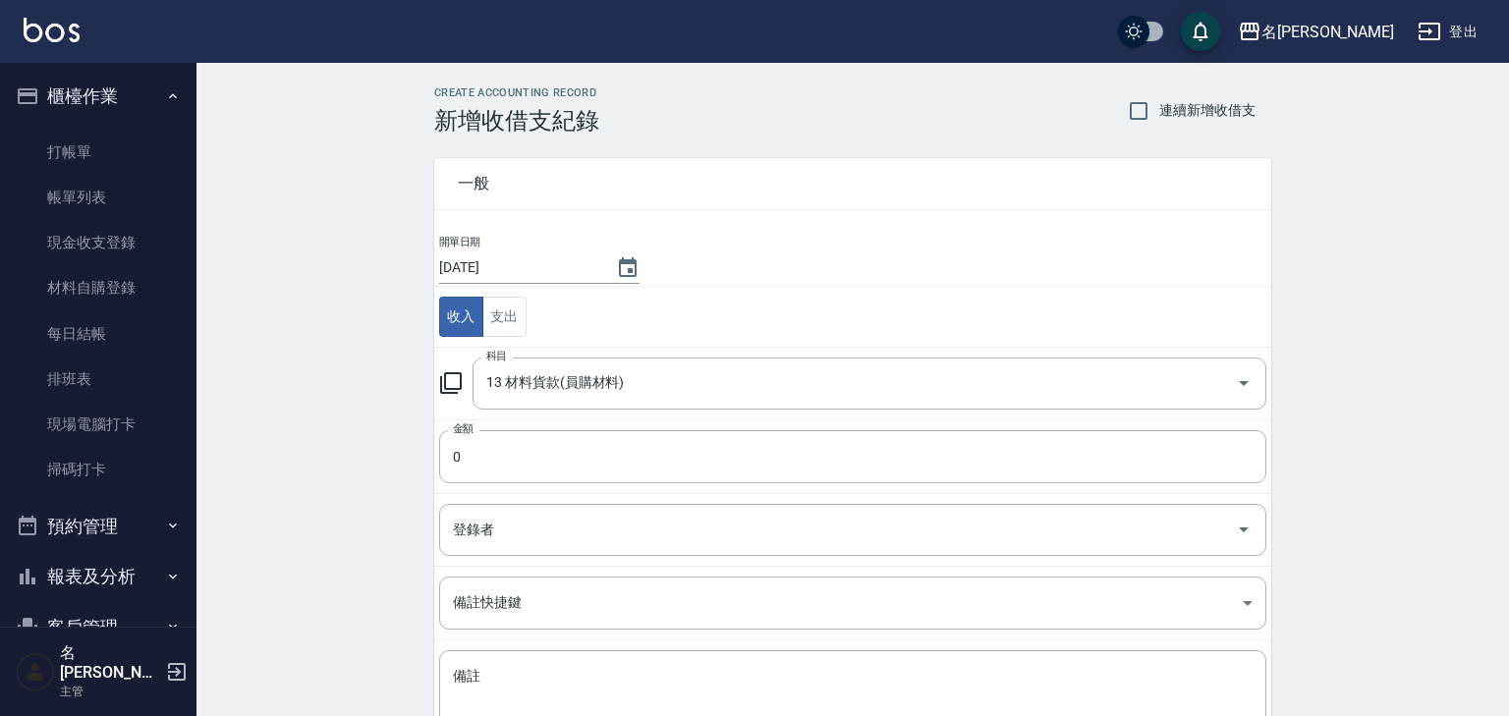
type input "13 材料貨款(員購材料)"
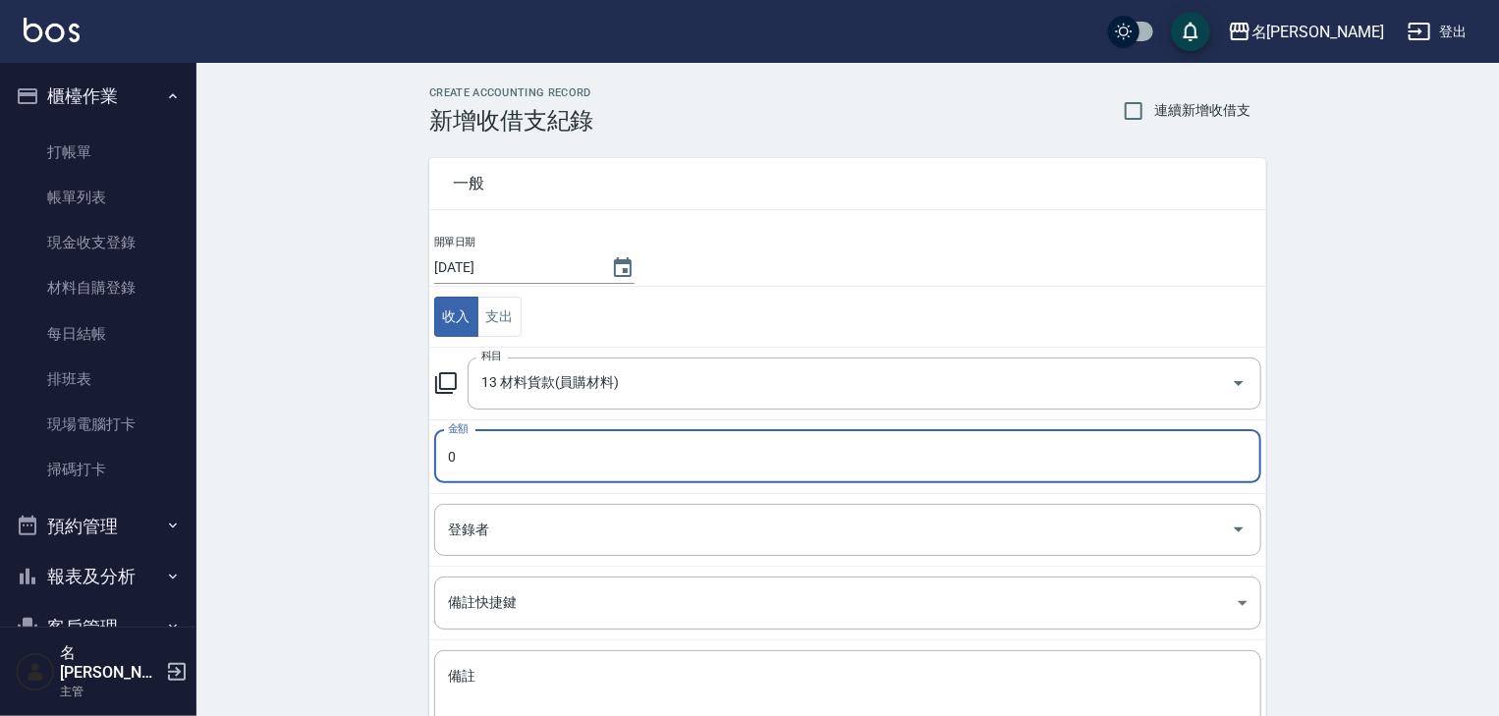
click at [494, 445] on input "0" at bounding box center [847, 456] width 827 height 53
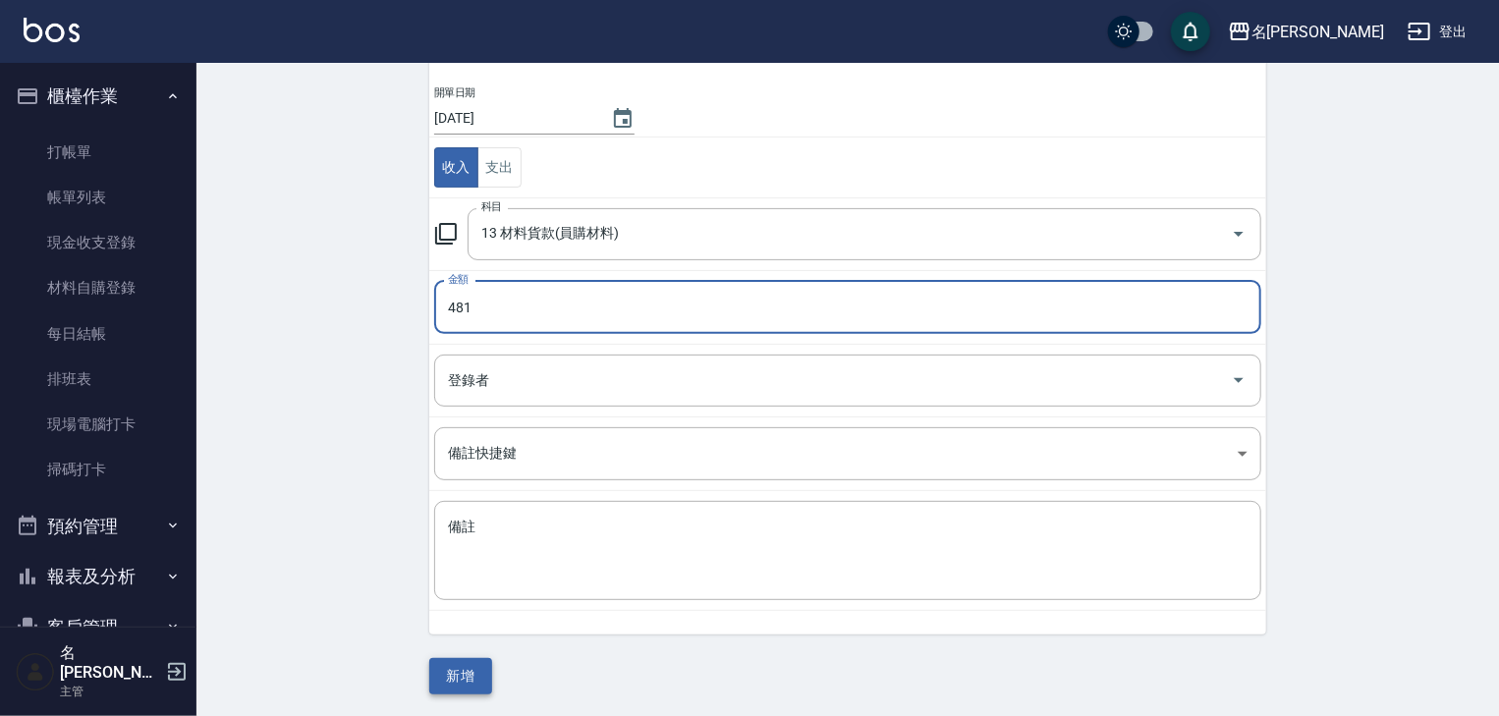
click at [466, 679] on button "新增" at bounding box center [460, 676] width 63 height 36
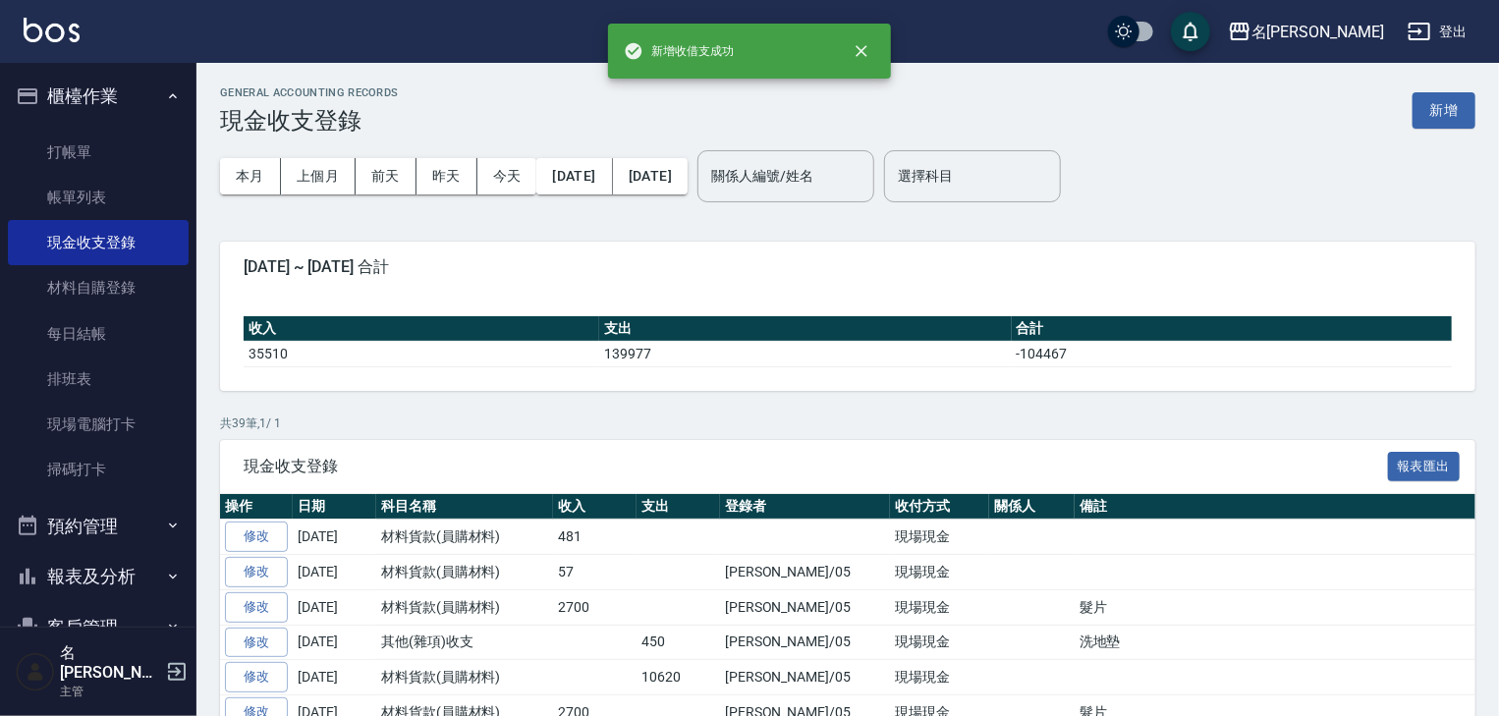
click at [43, 34] on img at bounding box center [52, 30] width 56 height 25
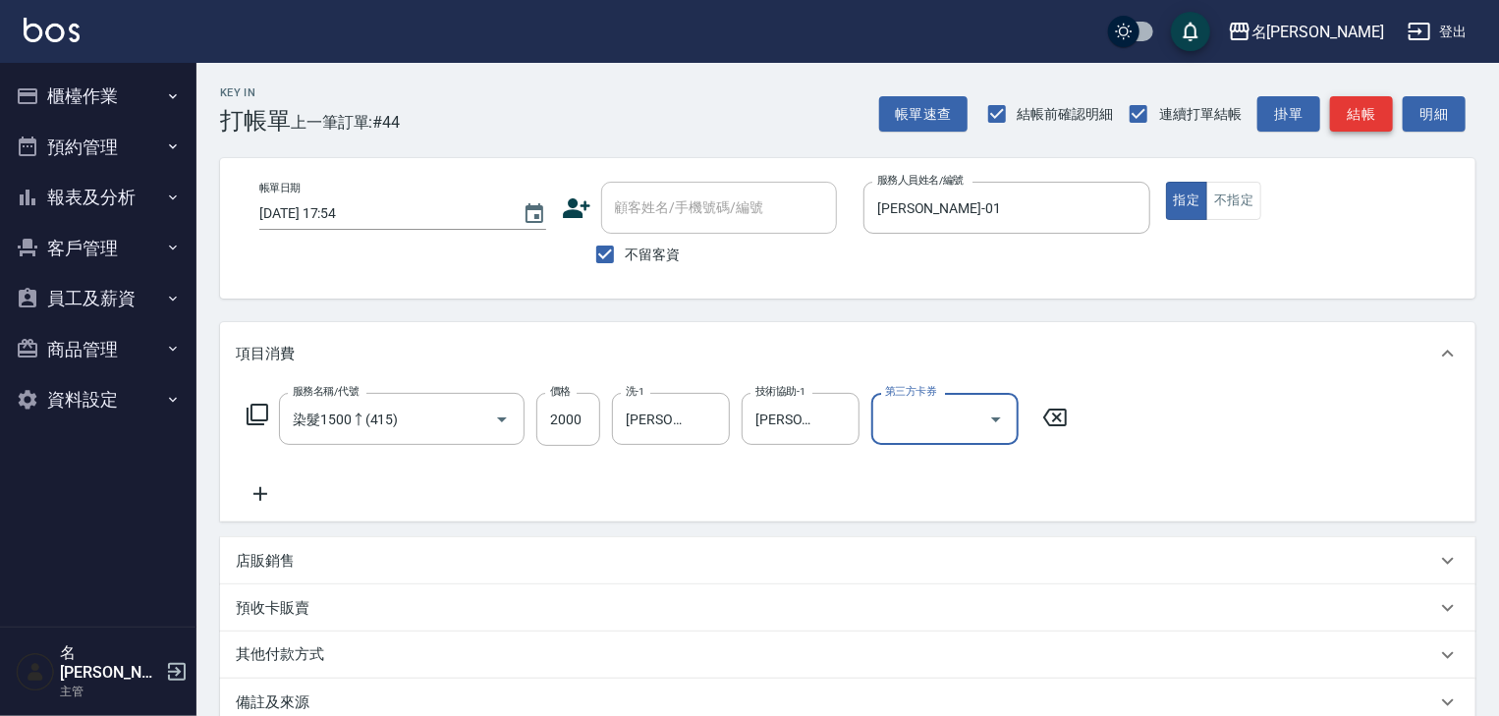
click at [1362, 108] on button "結帳" at bounding box center [1361, 114] width 63 height 36
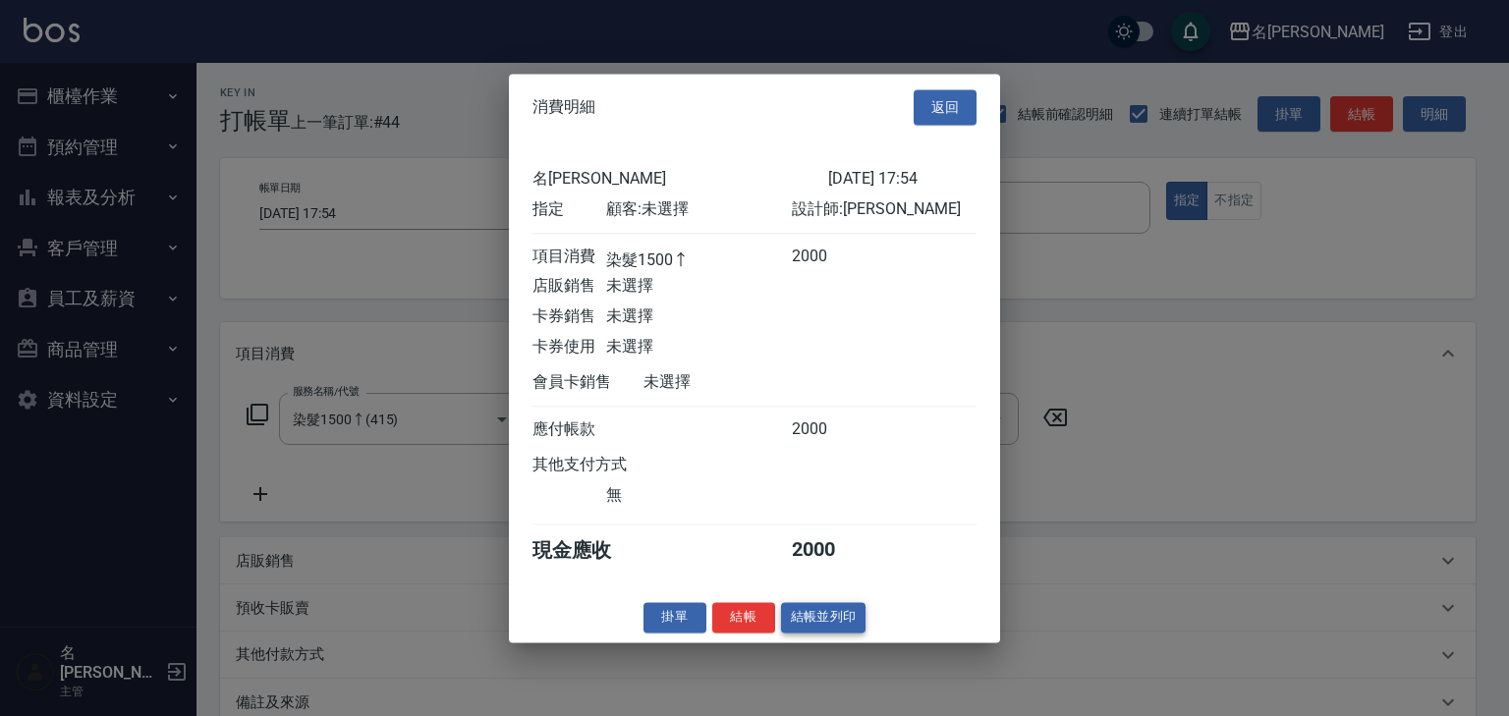
click at [831, 633] on button "結帳並列印" at bounding box center [823, 617] width 85 height 30
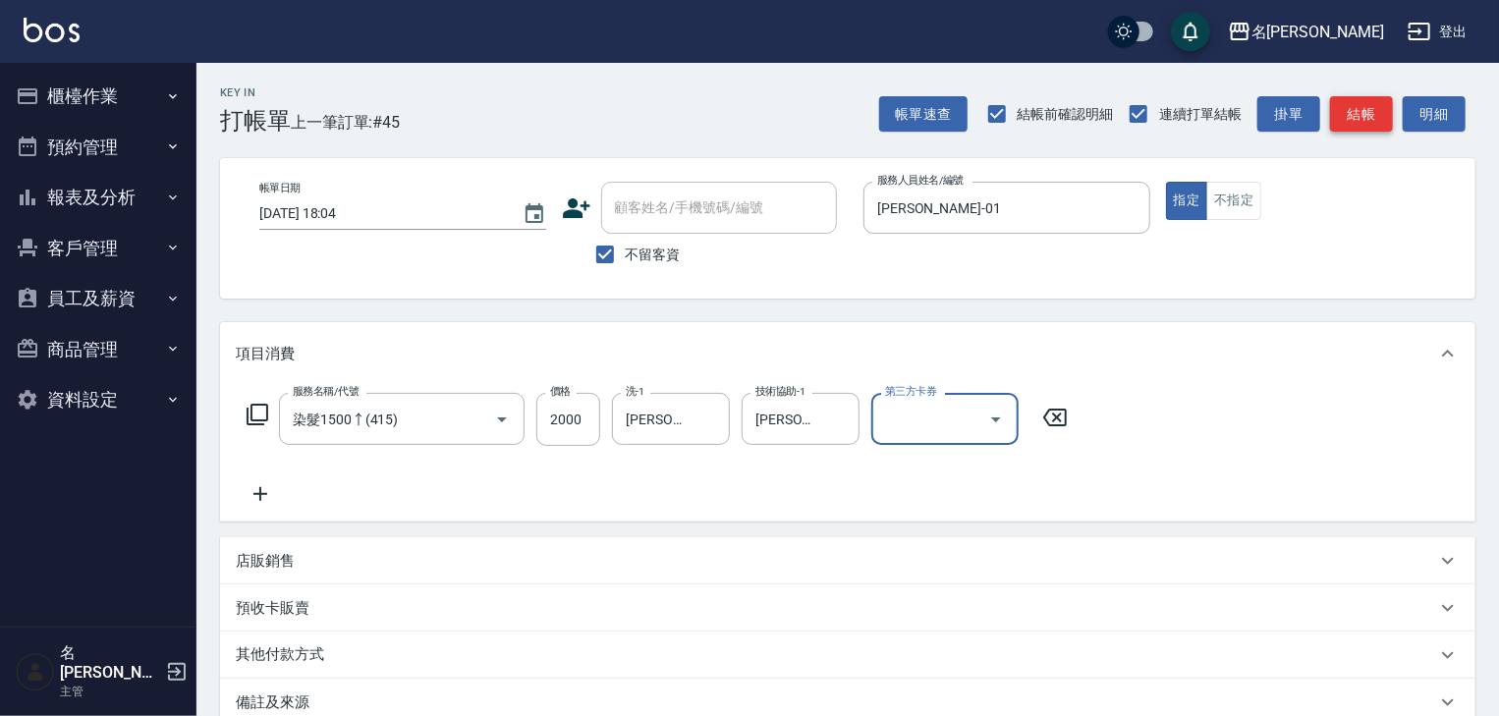
click at [1364, 114] on button "結帳" at bounding box center [1361, 114] width 63 height 36
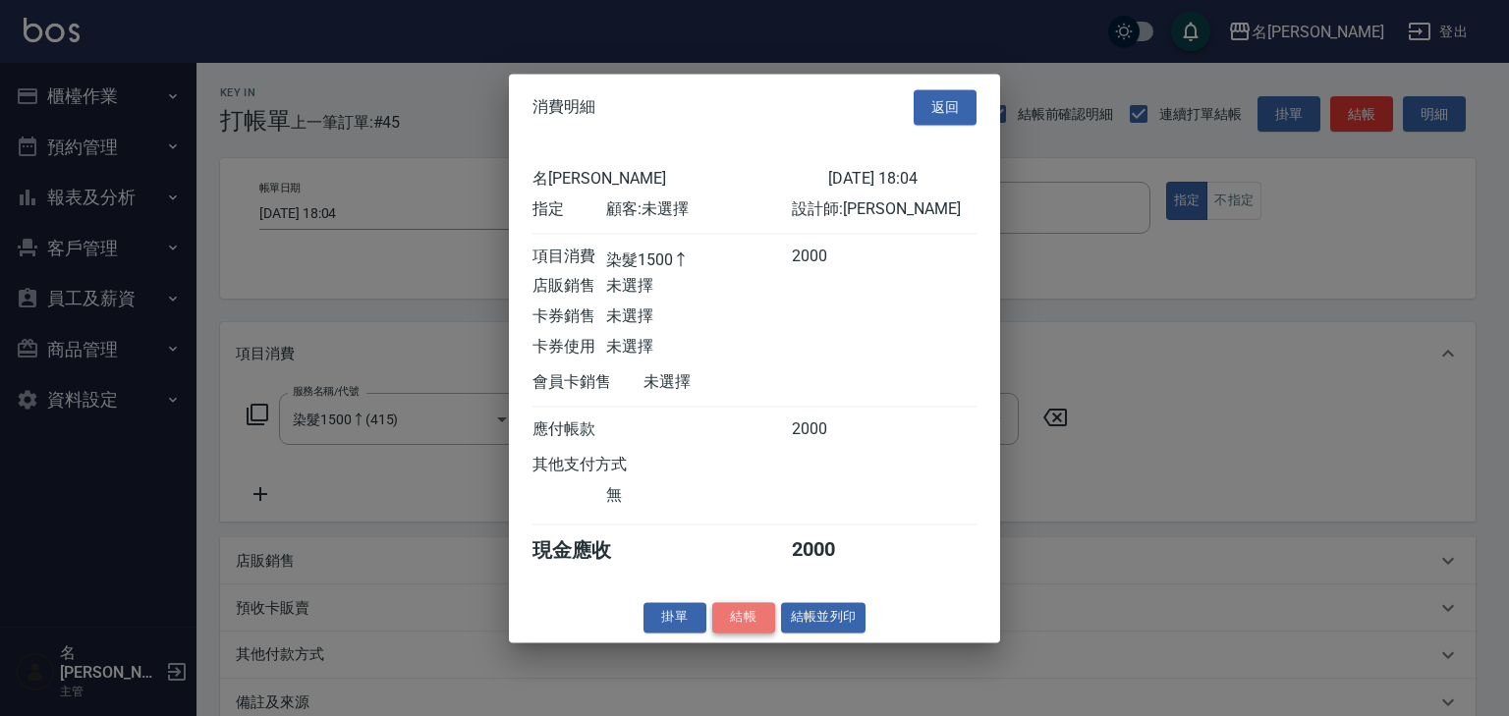
click at [732, 625] on button "結帳" at bounding box center [743, 617] width 63 height 30
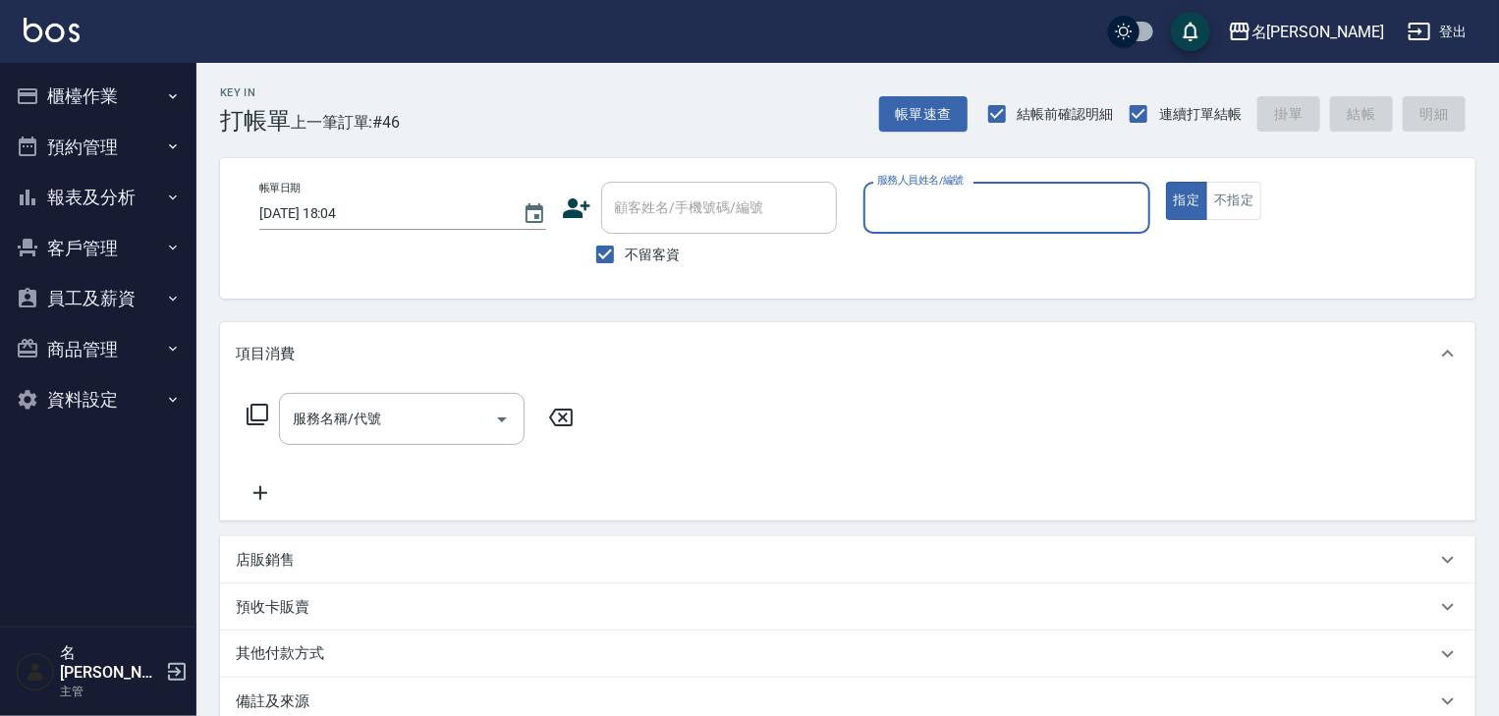
click at [56, 106] on button "櫃檯作業" at bounding box center [98, 96] width 181 height 51
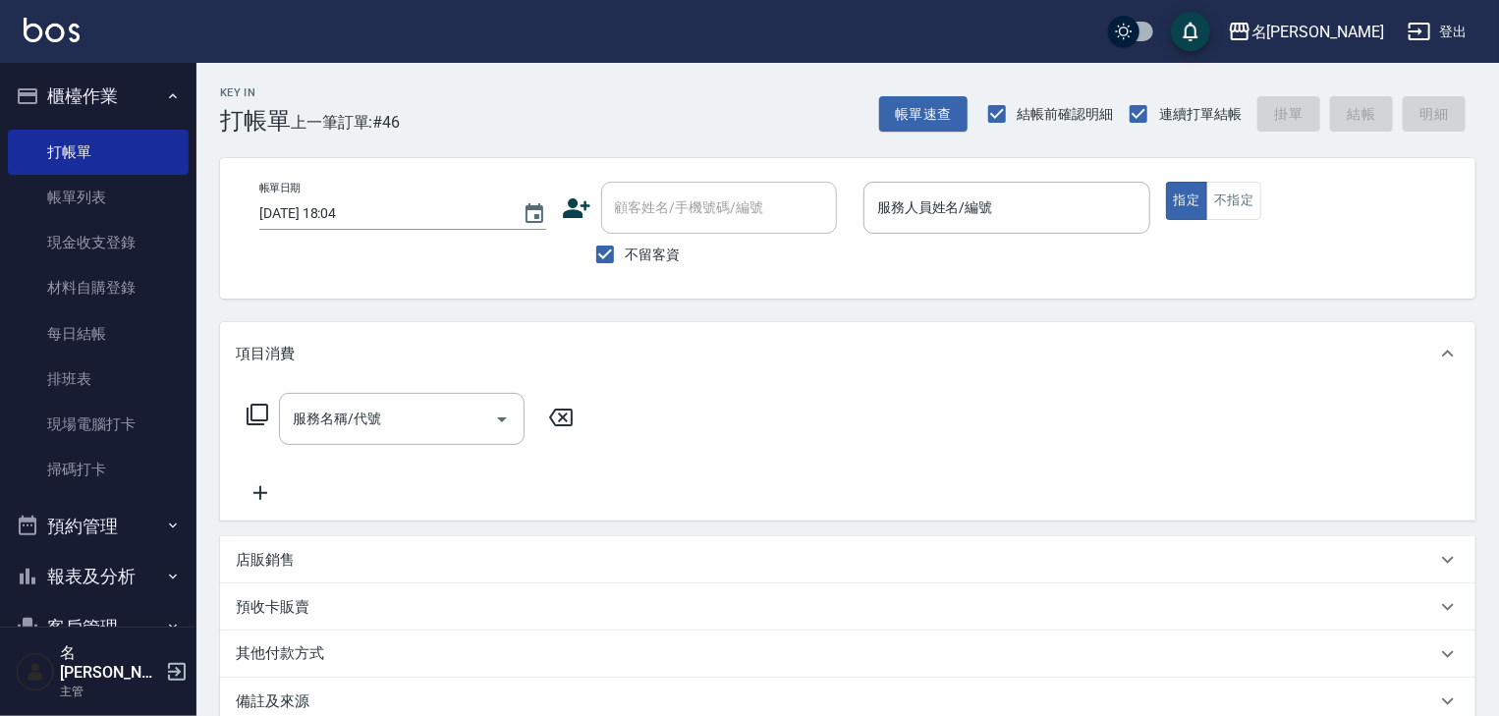
drag, startPoint x: 70, startPoint y: 195, endPoint x: 542, endPoint y: 468, distance: 545.7
click at [70, 195] on link "帳單列表" at bounding box center [98, 197] width 181 height 45
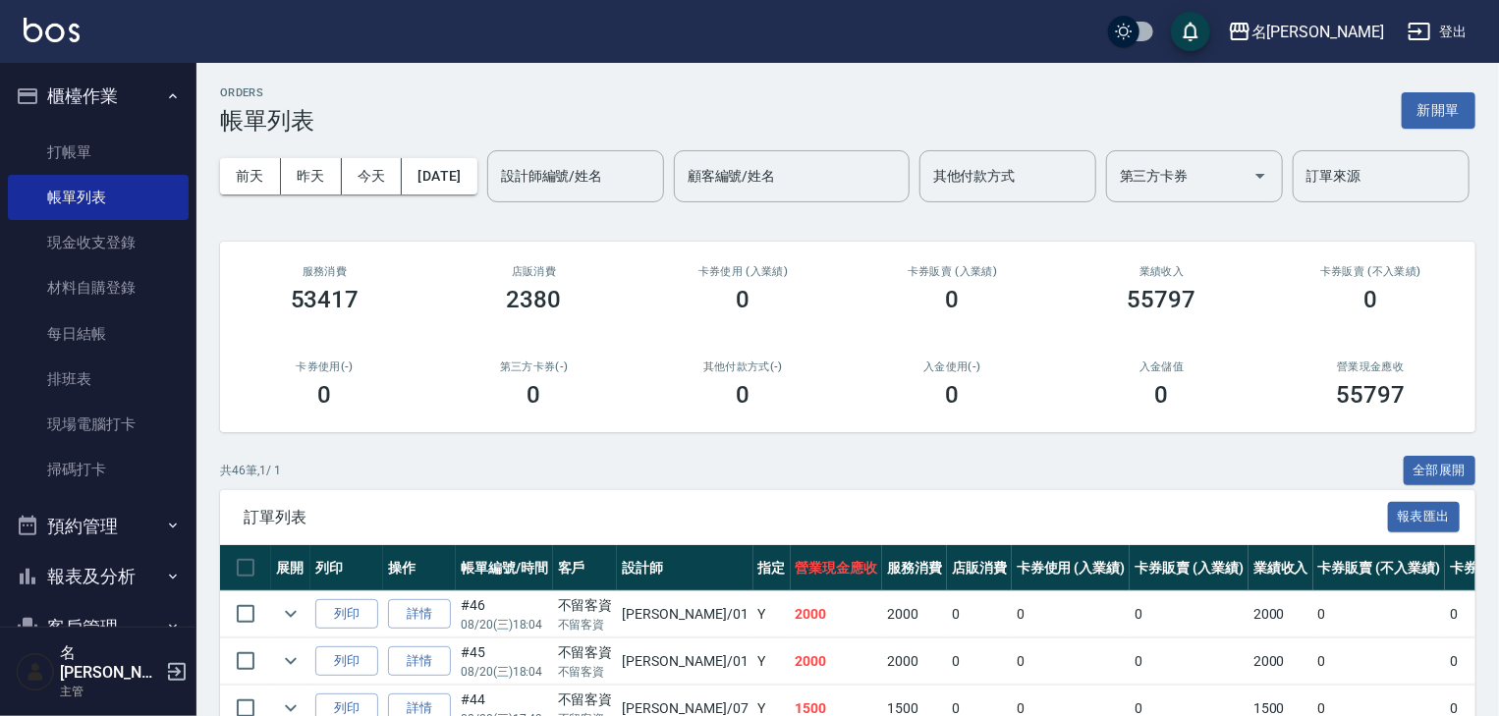
scroll to position [314, 0]
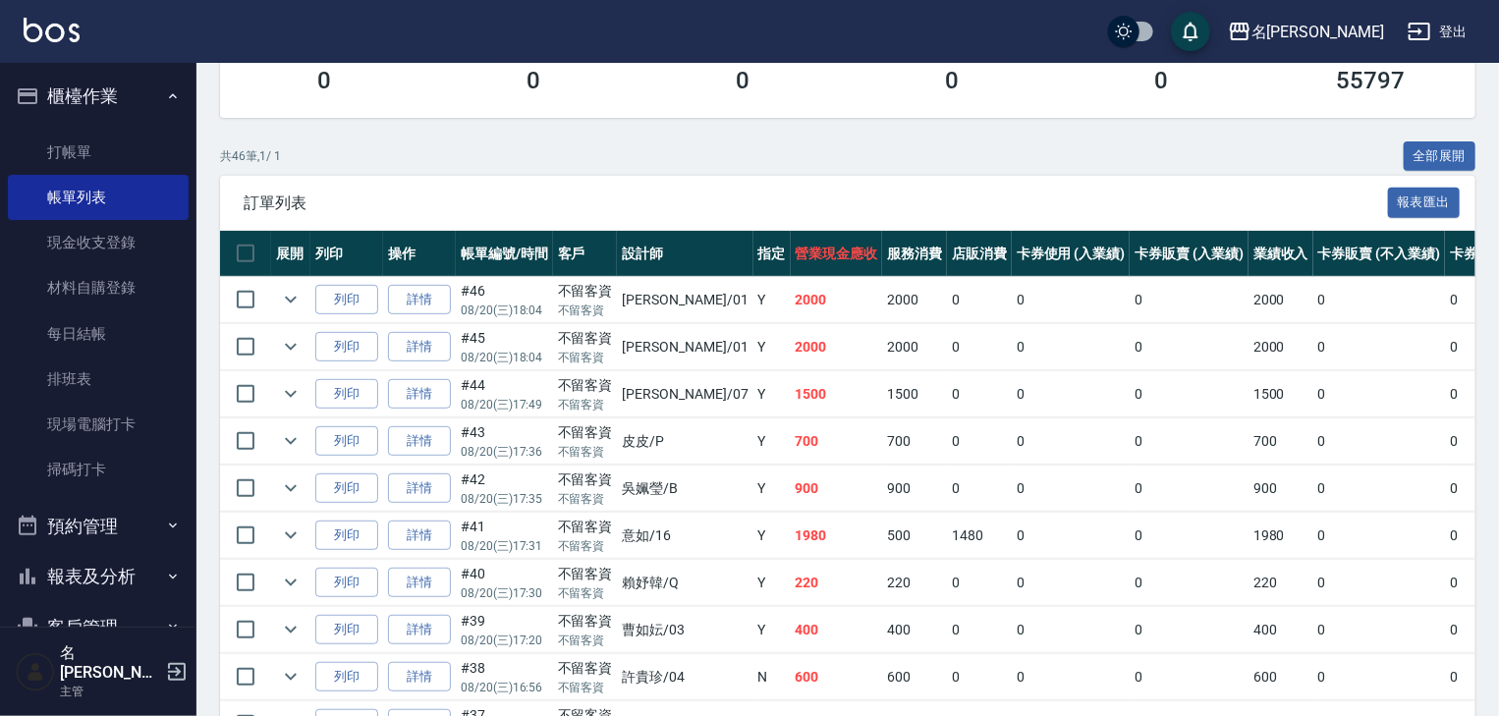
click at [67, 25] on img at bounding box center [52, 30] width 56 height 25
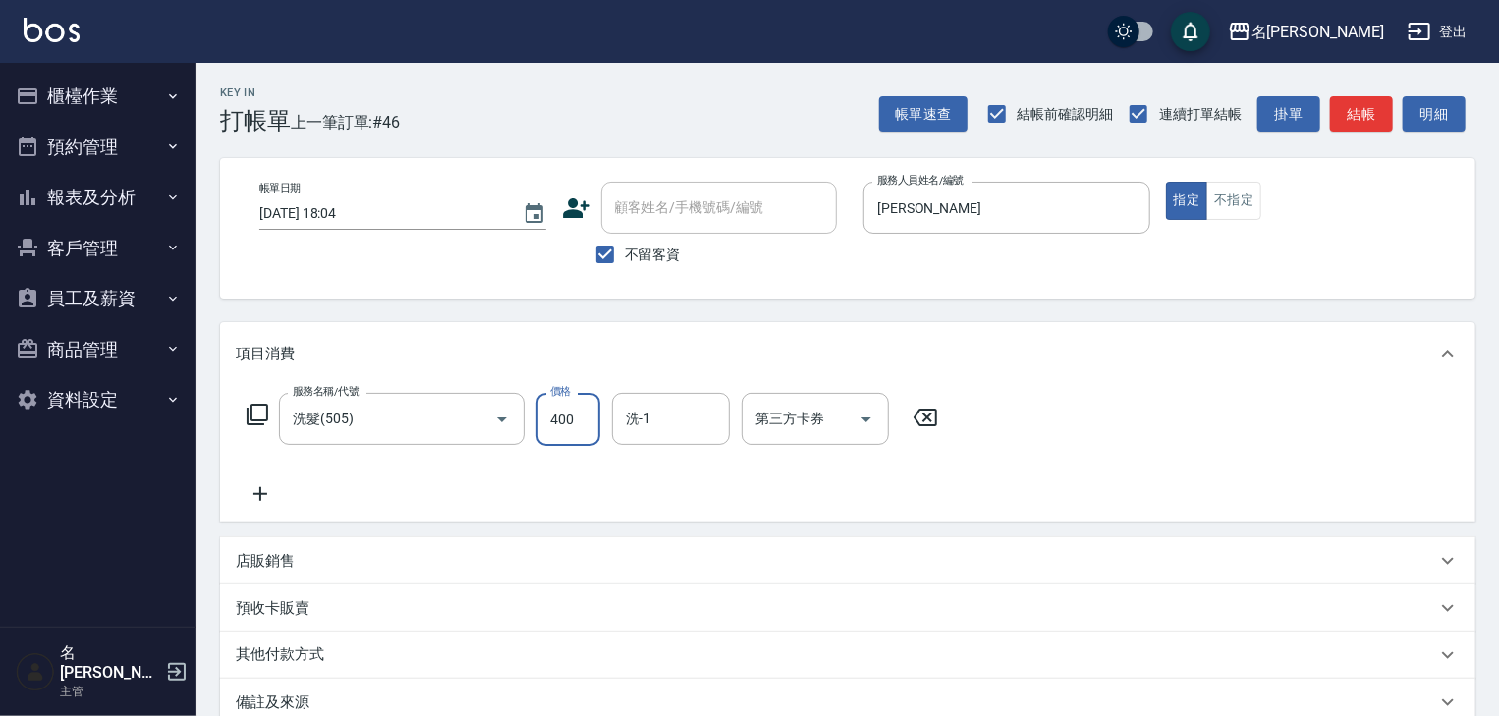
click at [570, 428] on input "400" at bounding box center [568, 419] width 64 height 53
click at [672, 449] on div "服務名稱/代號 洗髮(505) 服務名稱/代號 價格 400 價格 洗-1 洗-1 第三方卡券 第三方卡券" at bounding box center [593, 449] width 714 height 113
click at [668, 404] on input "洗-1" at bounding box center [671, 419] width 100 height 34
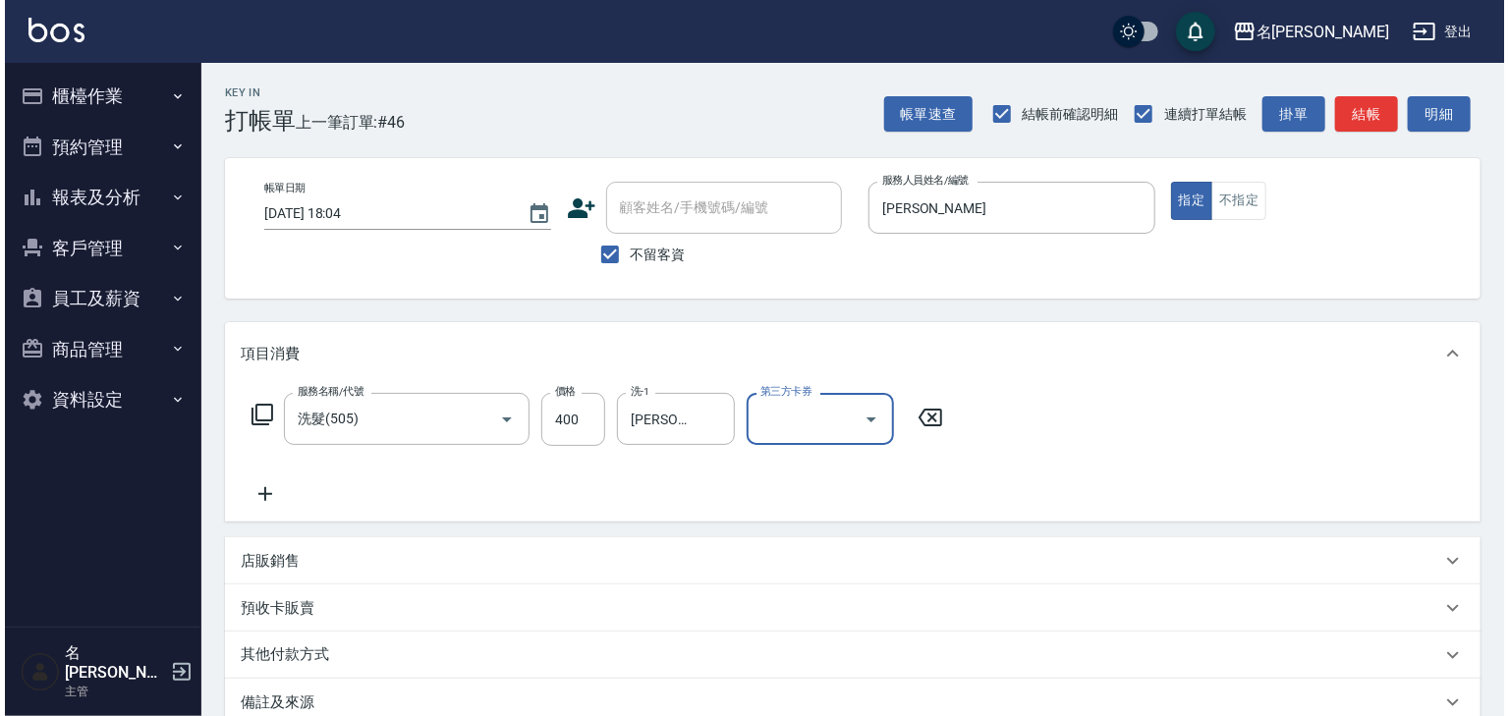
scroll to position [230, 0]
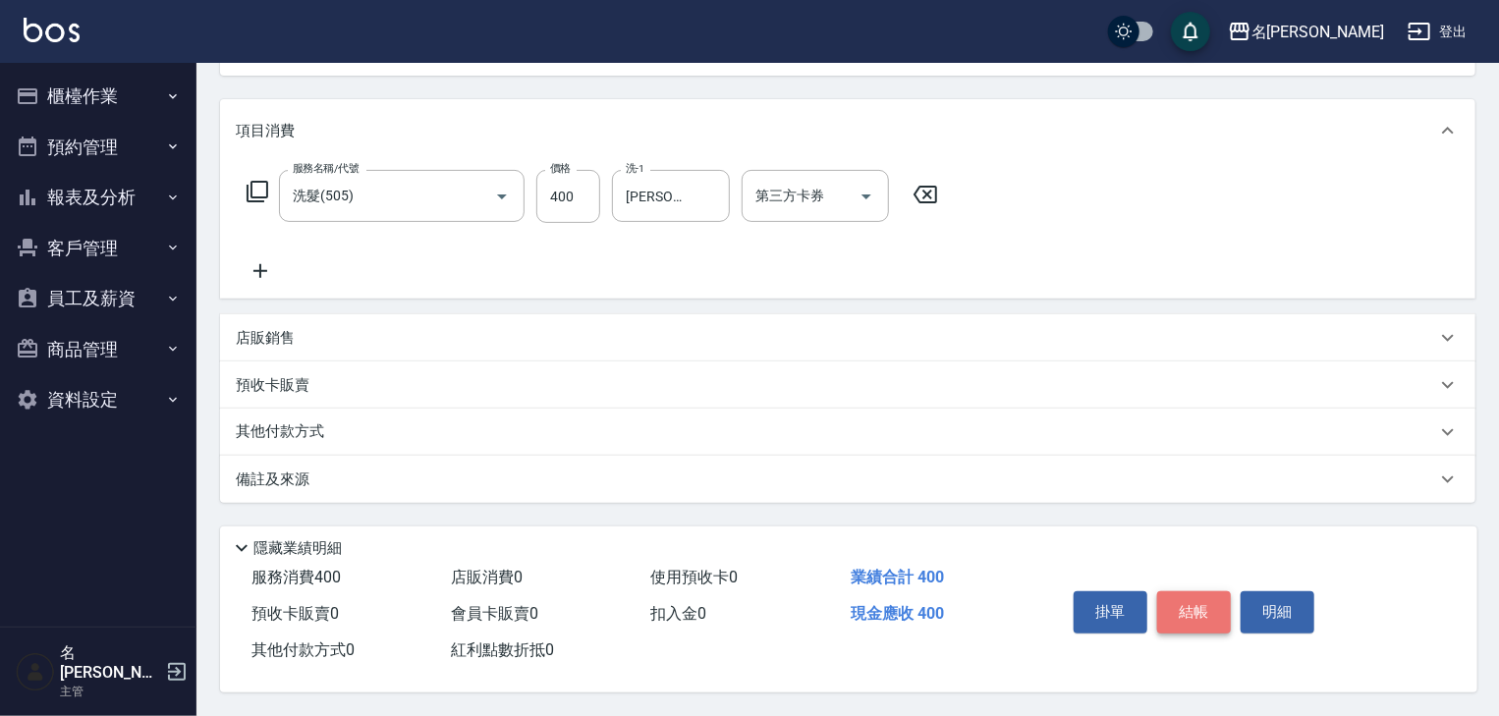
click at [1183, 617] on button "結帳" at bounding box center [1194, 611] width 74 height 41
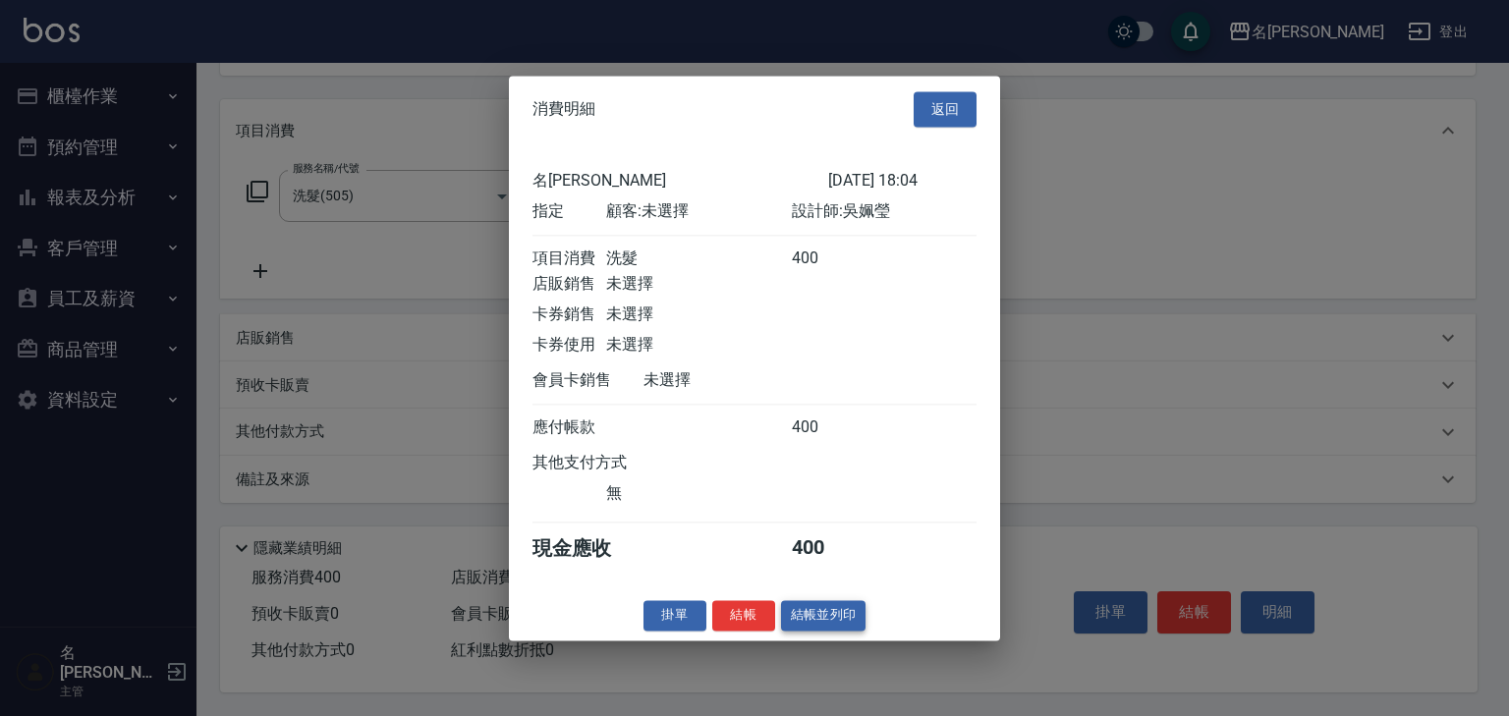
click at [834, 621] on button "結帳並列印" at bounding box center [823, 615] width 85 height 30
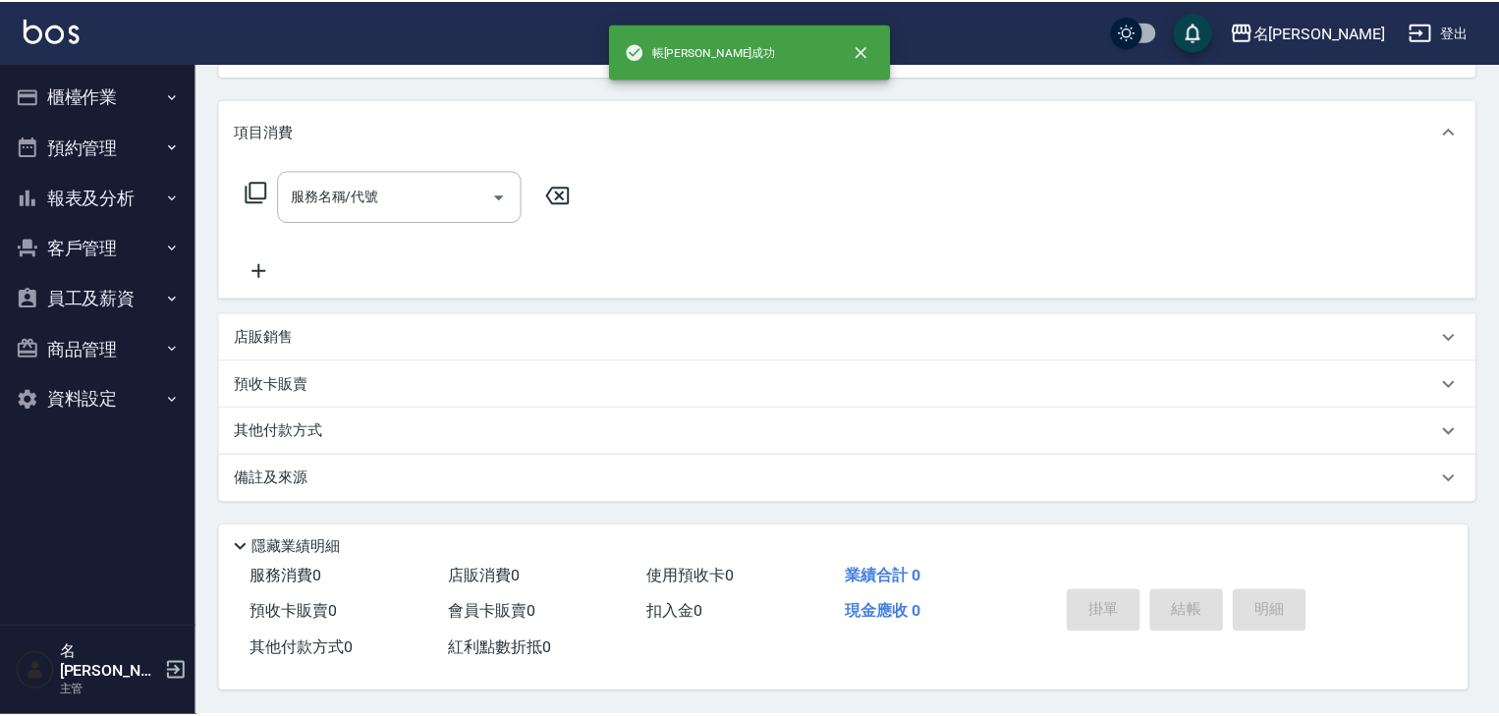
scroll to position [0, 0]
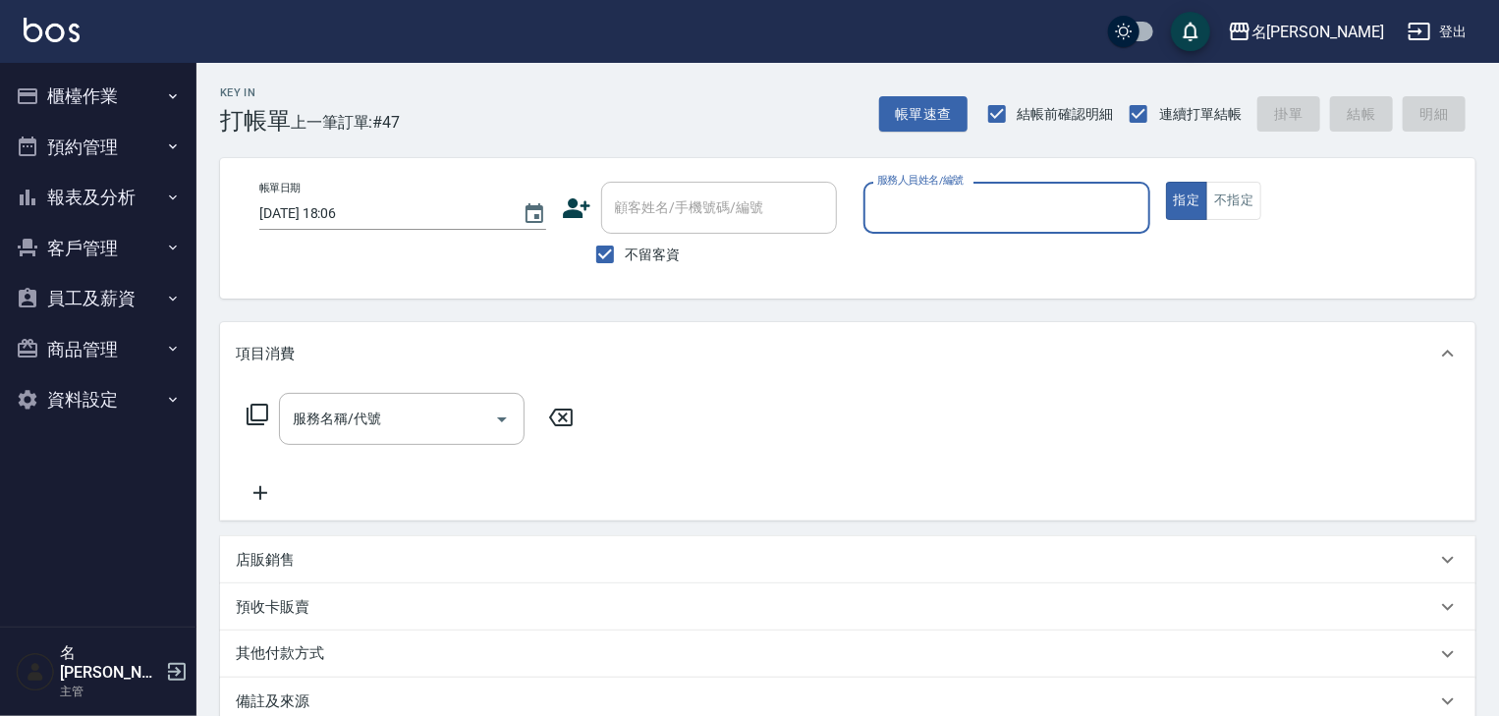
click at [119, 92] on button "櫃檯作業" at bounding box center [98, 96] width 181 height 51
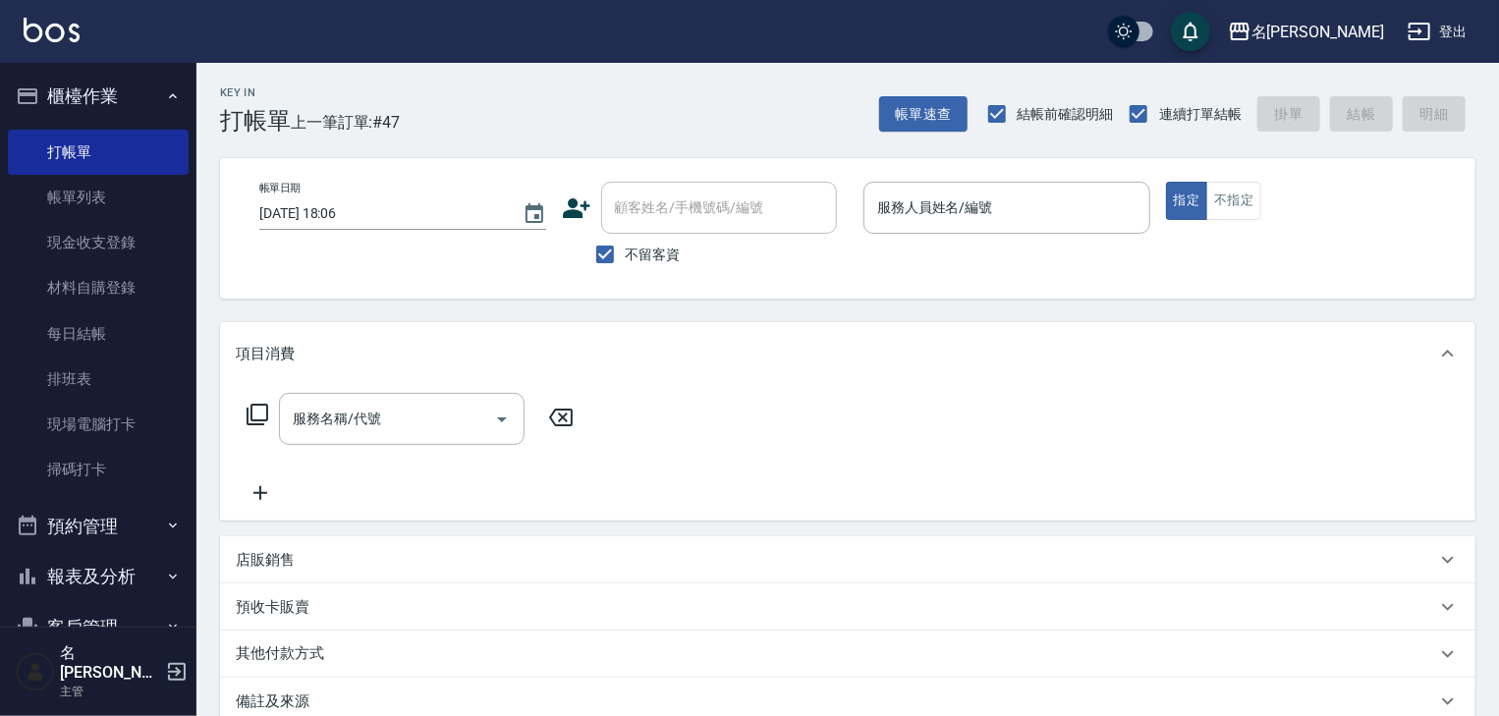
drag, startPoint x: 87, startPoint y: 188, endPoint x: 752, endPoint y: 388, distance: 694.5
click at [87, 188] on link "帳單列表" at bounding box center [98, 197] width 181 height 45
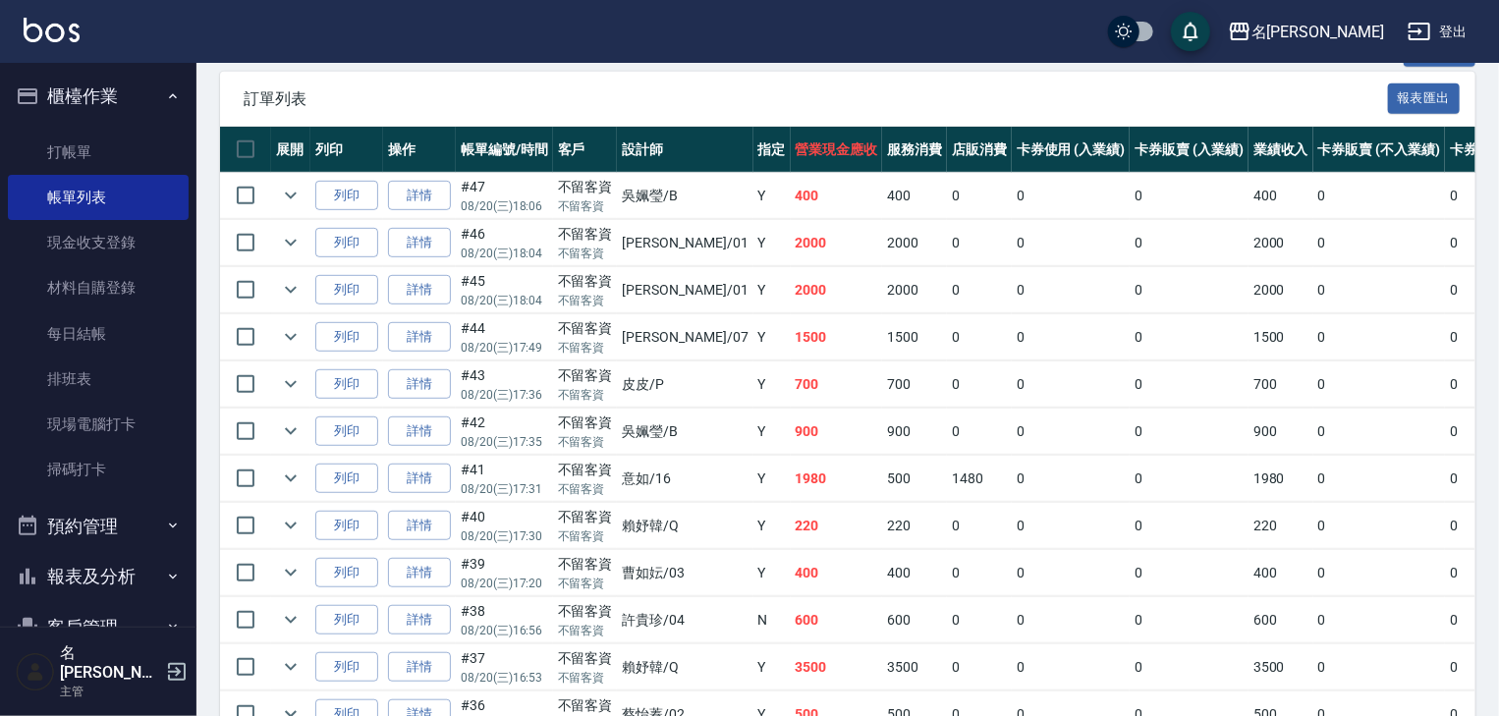
scroll to position [733, 0]
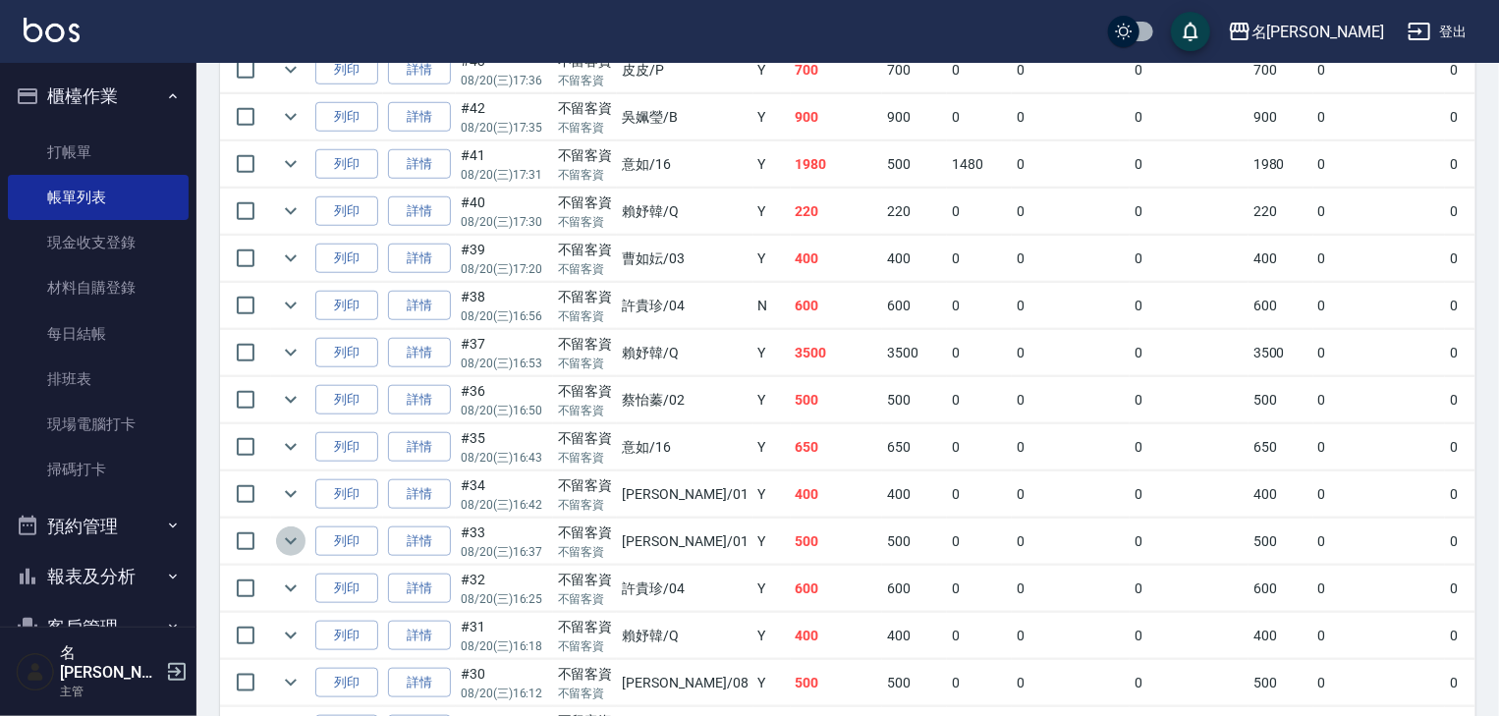
click at [291, 553] on icon "expand row" at bounding box center [291, 541] width 24 height 24
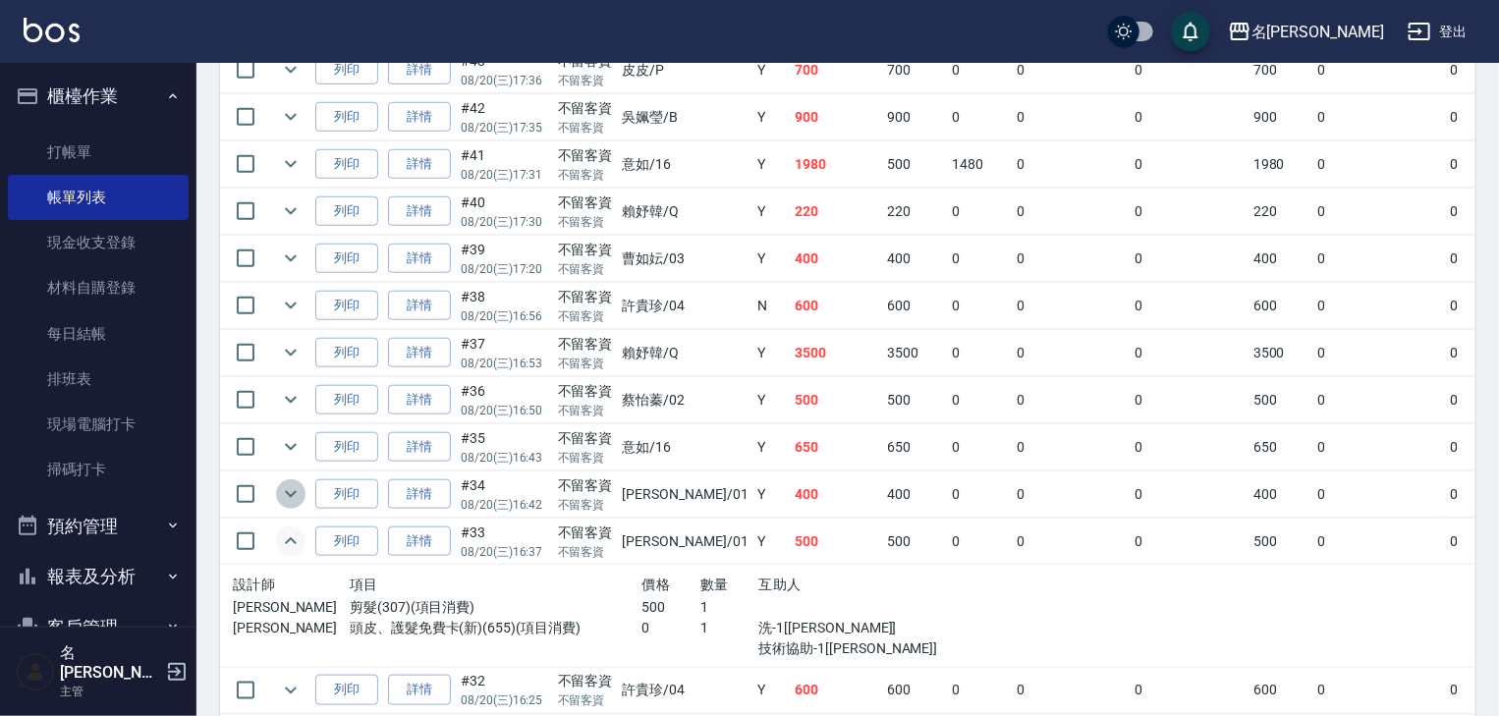
click at [293, 506] on icon "expand row" at bounding box center [291, 494] width 24 height 24
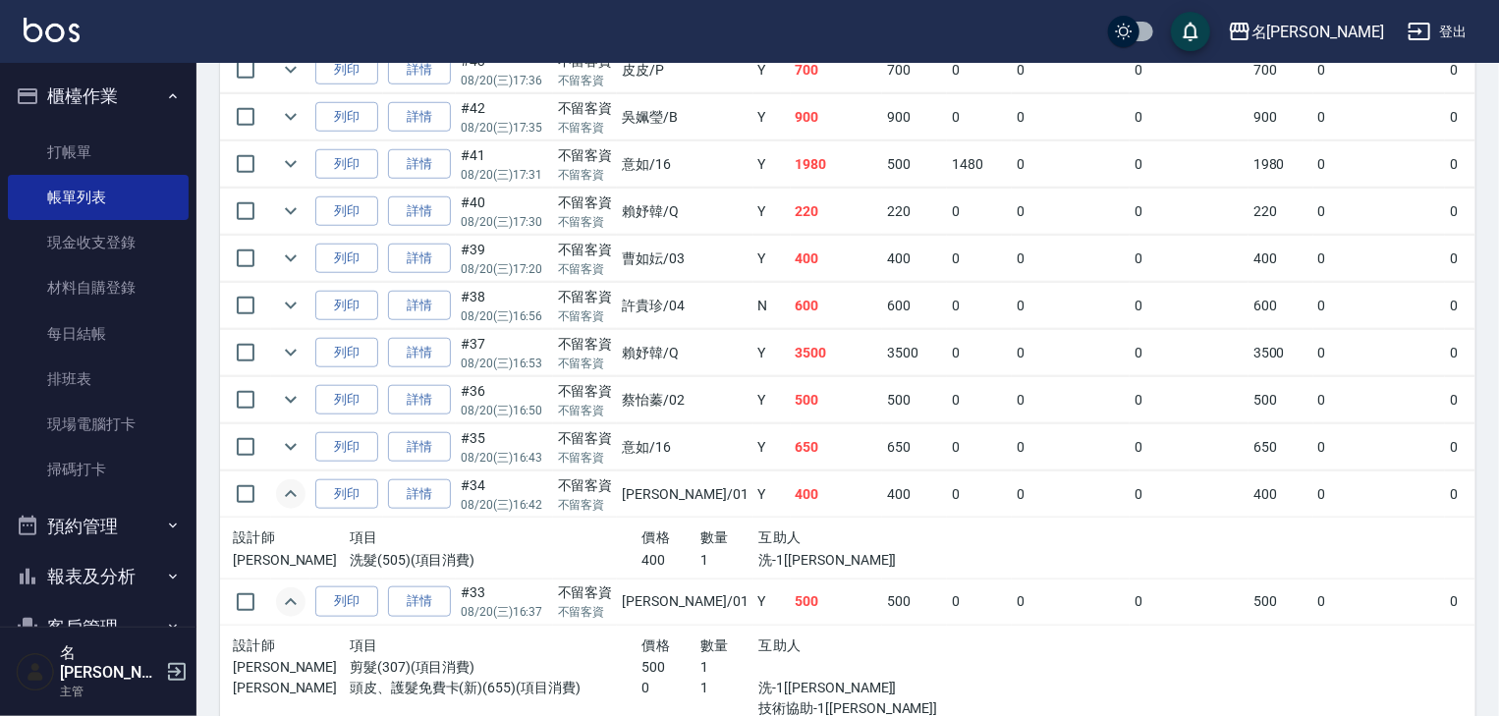
scroll to position [1152, 0]
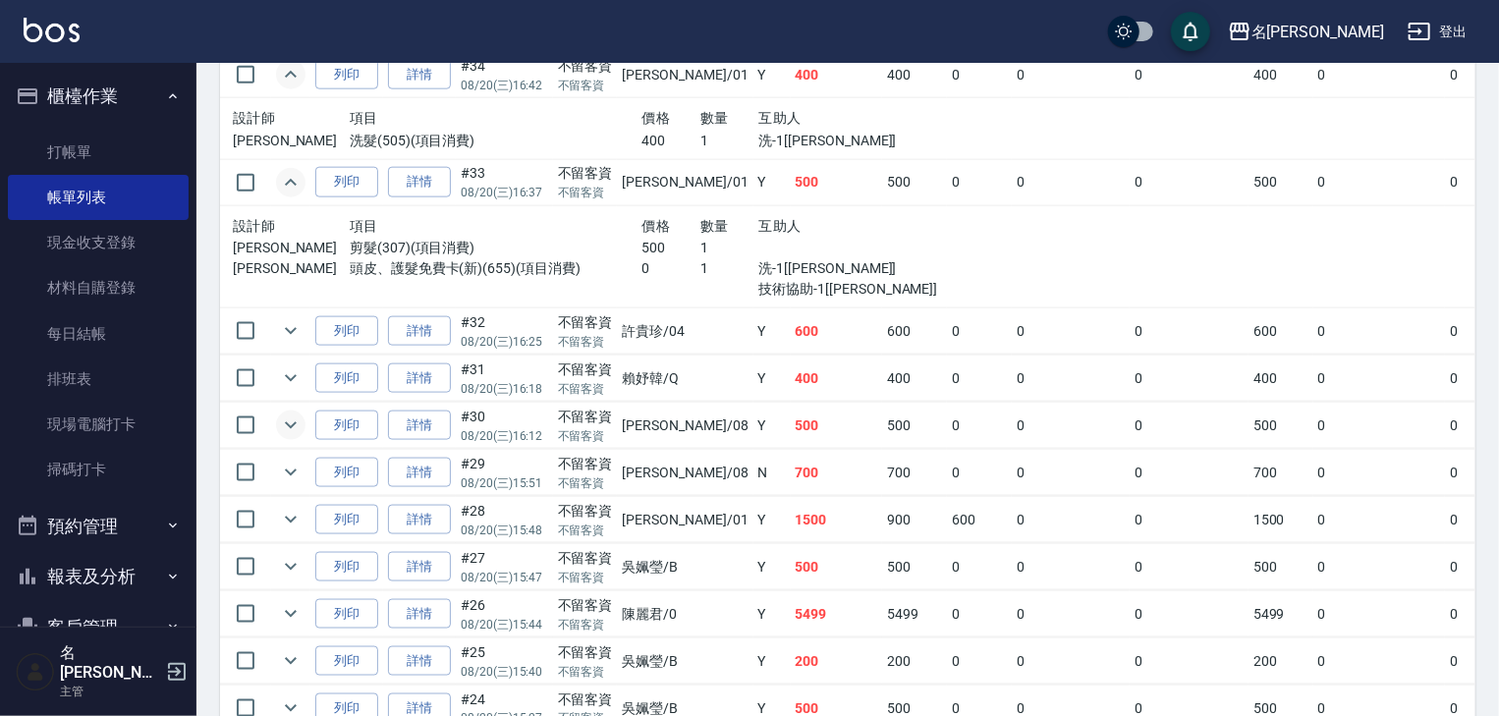
click at [292, 437] on icon "expand row" at bounding box center [291, 425] width 24 height 24
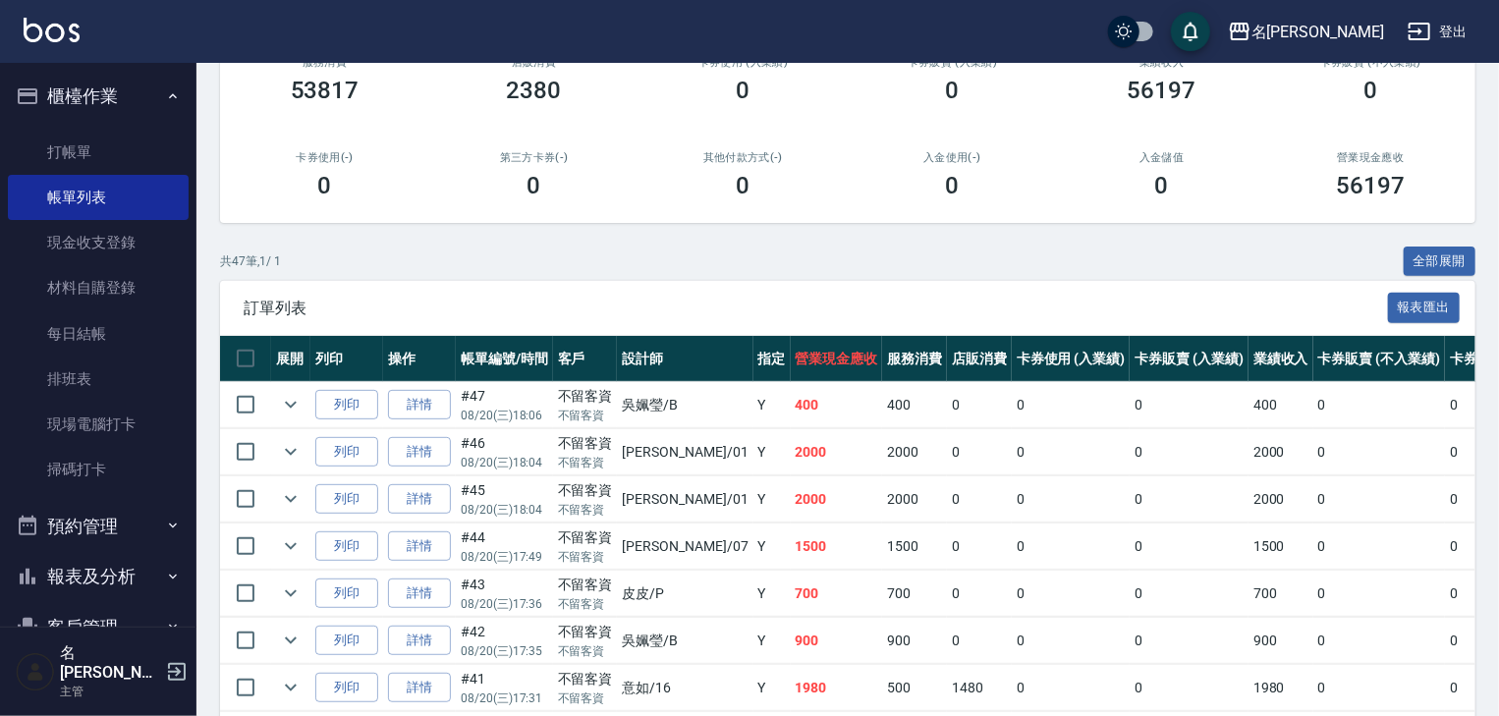
scroll to position [0, 0]
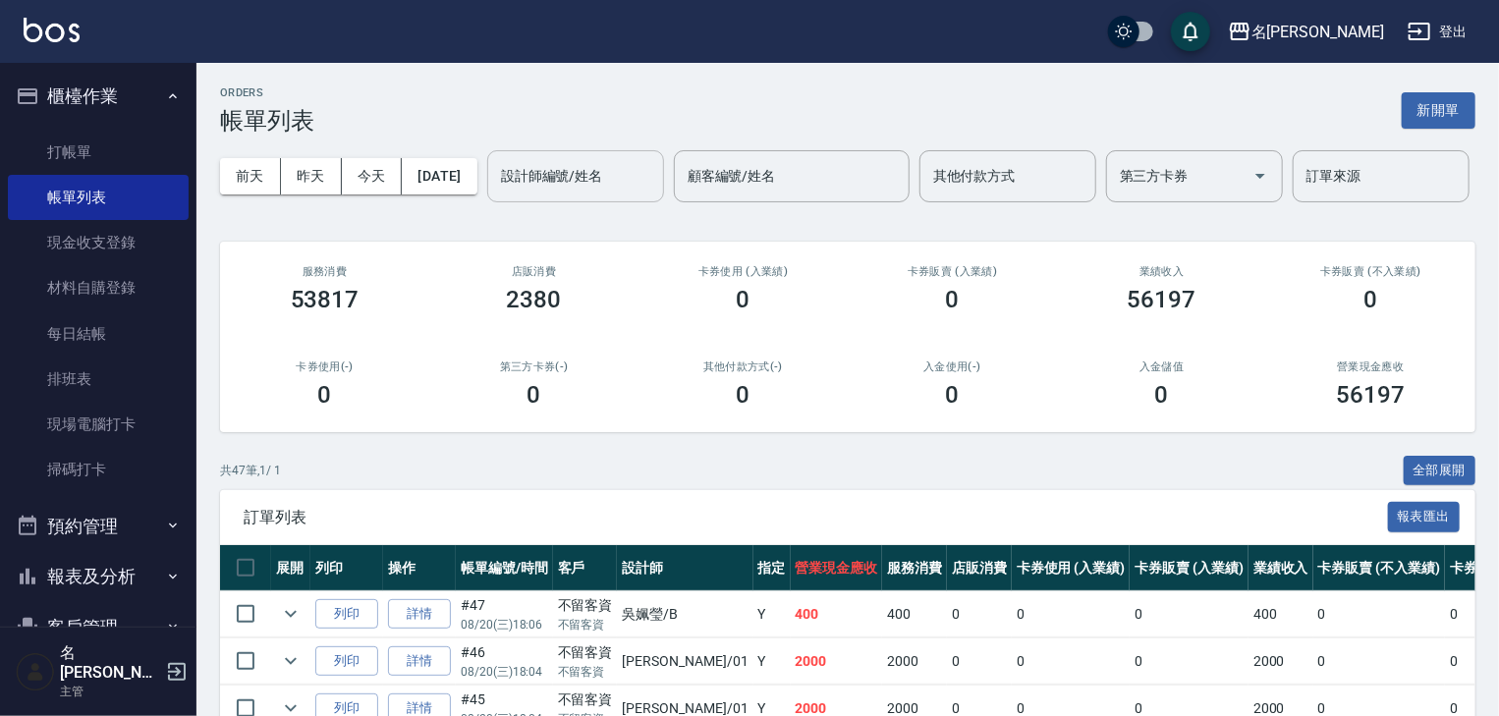
click at [496, 193] on input "設計師編號/姓名" at bounding box center [575, 176] width 159 height 34
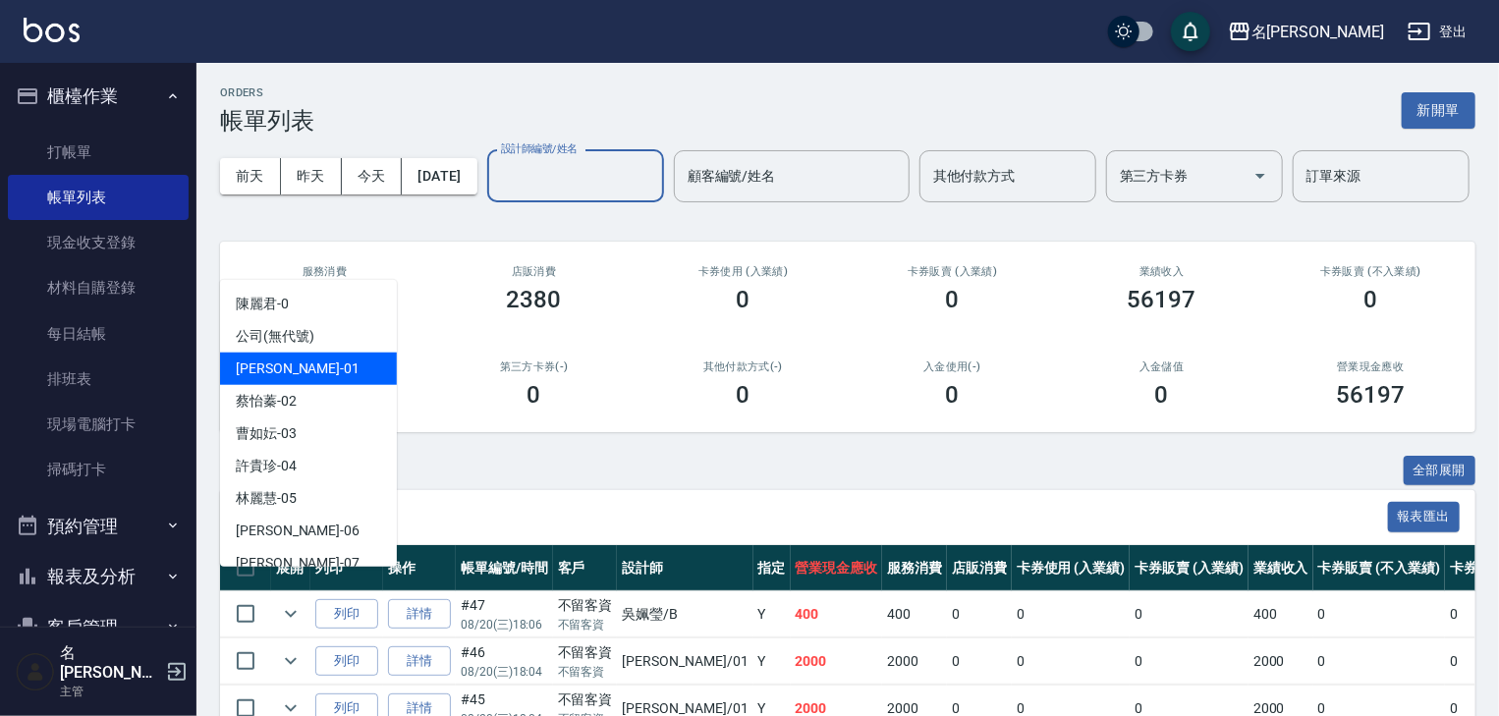
click at [331, 360] on div "Joyce -01" at bounding box center [308, 369] width 177 height 32
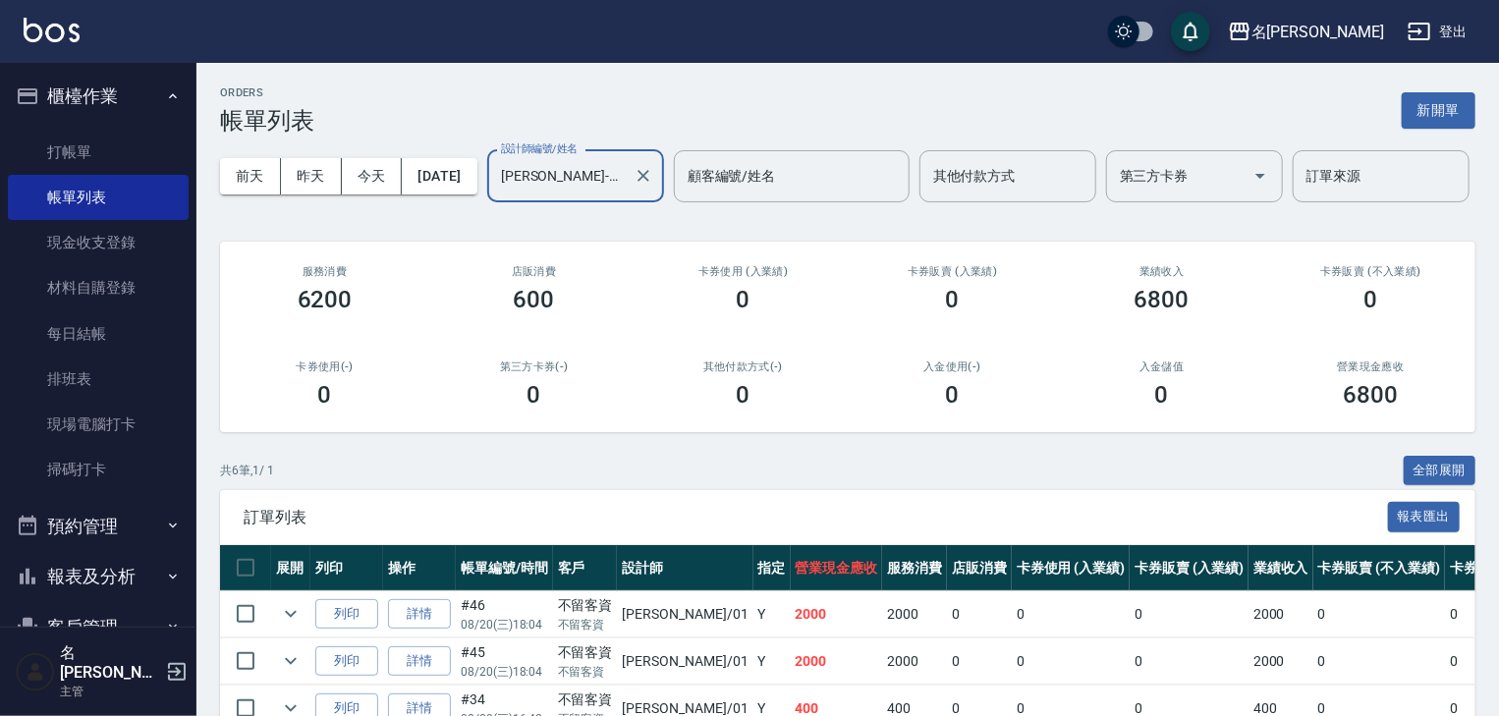
scroll to position [306, 0]
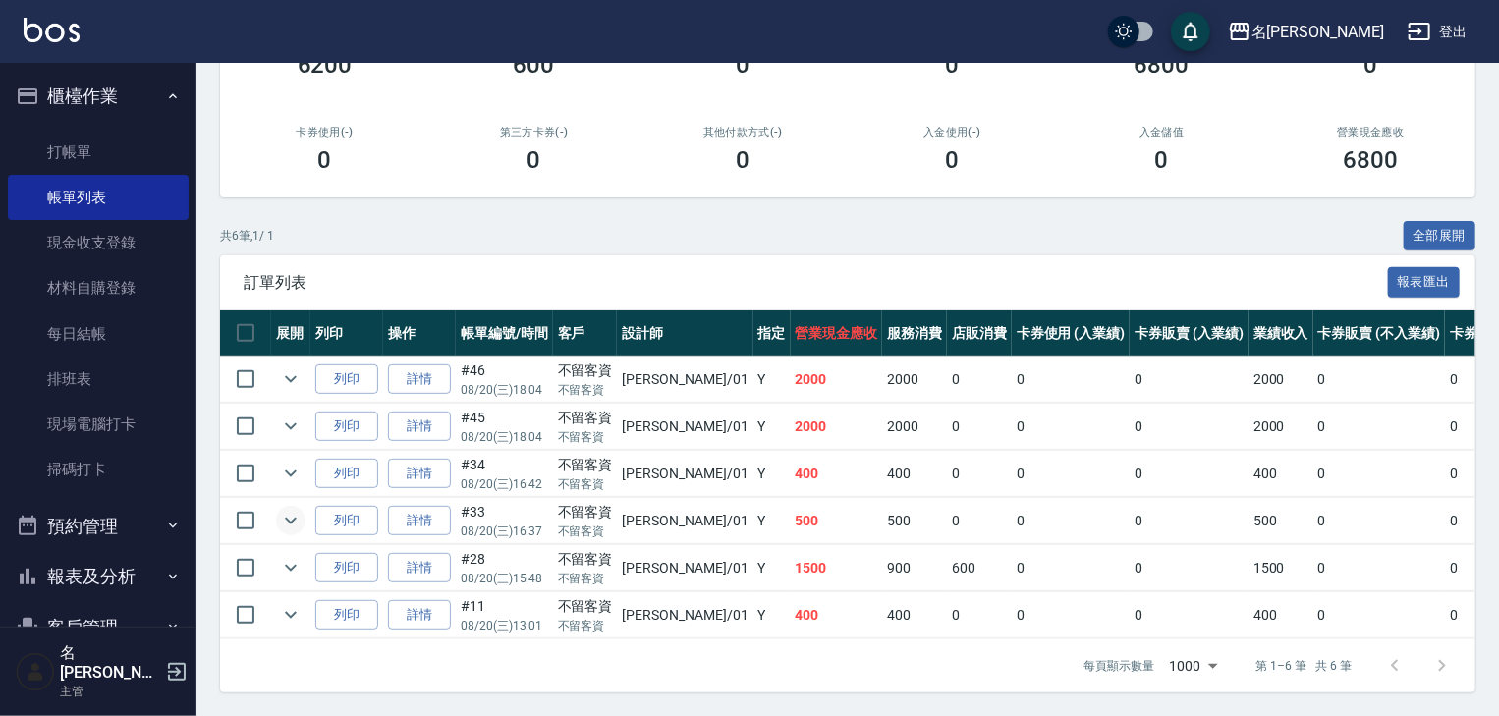
click at [283, 509] on icon "expand row" at bounding box center [291, 521] width 24 height 24
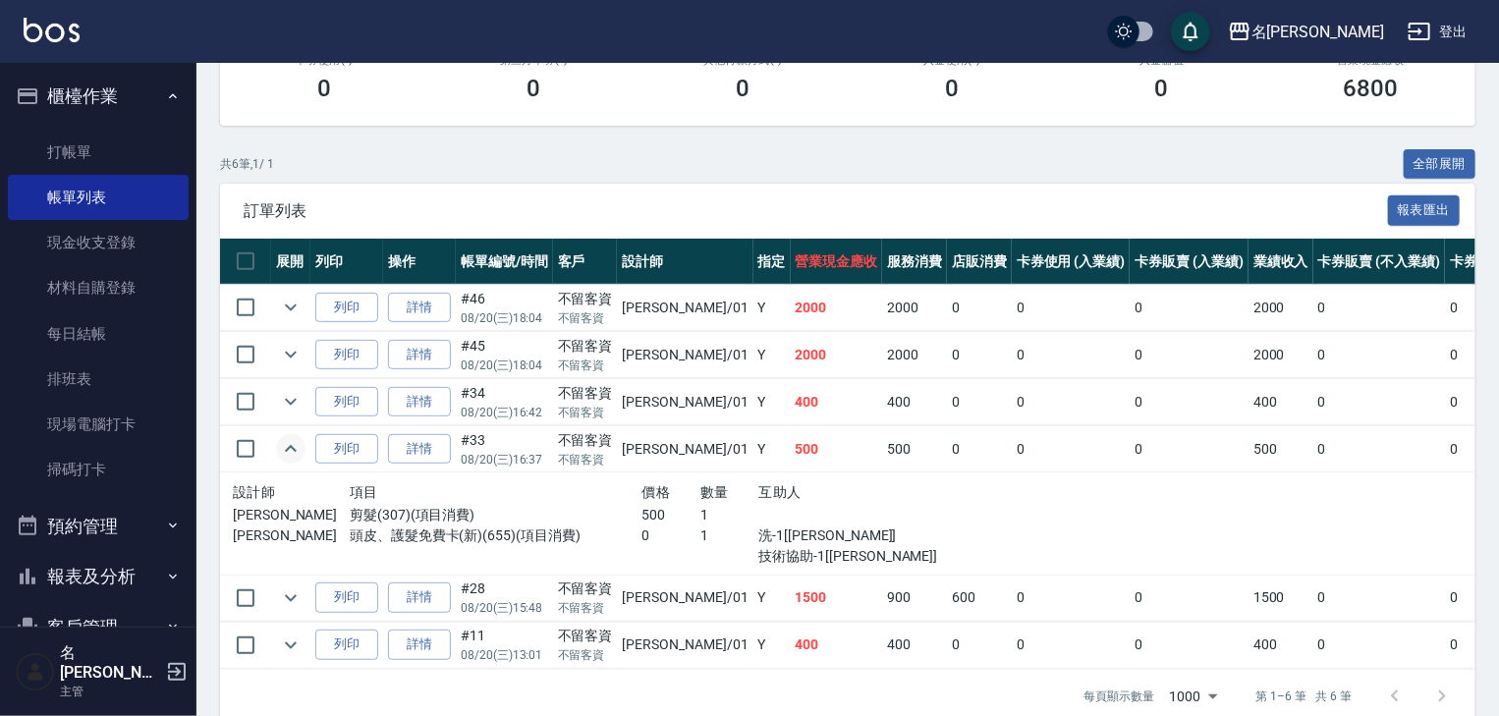
scroll to position [408, 0]
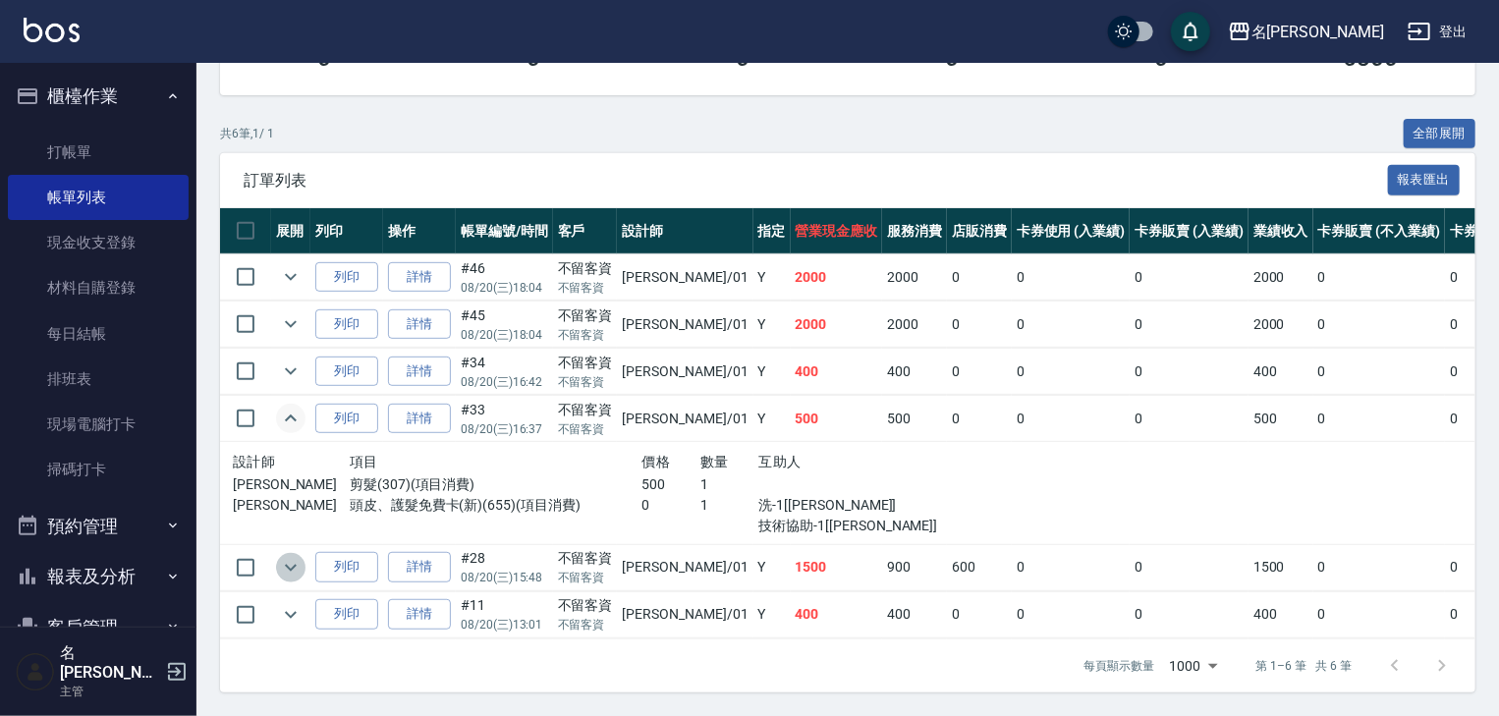
click at [295, 564] on icon "expand row" at bounding box center [291, 567] width 12 height 7
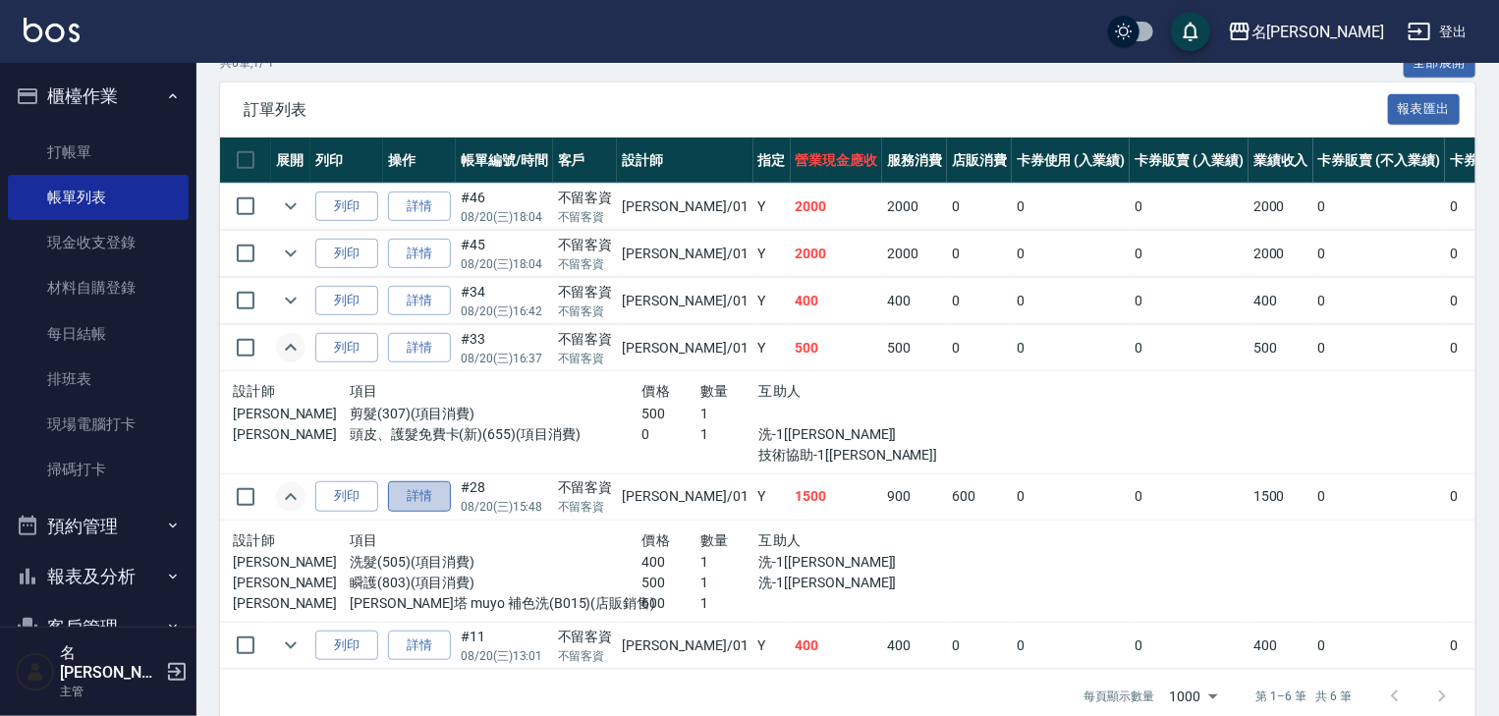
click at [407, 512] on link "詳情" at bounding box center [419, 496] width 63 height 30
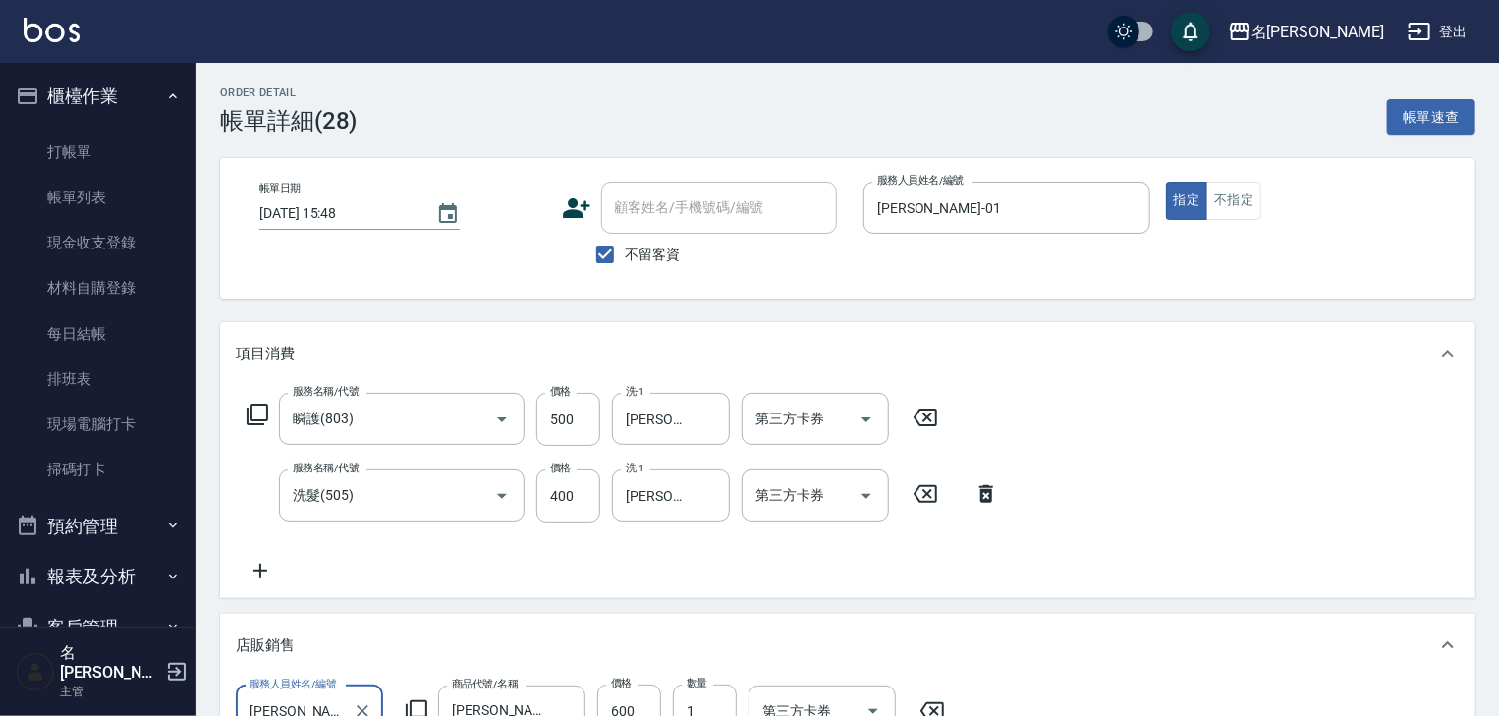
scroll to position [104, 0]
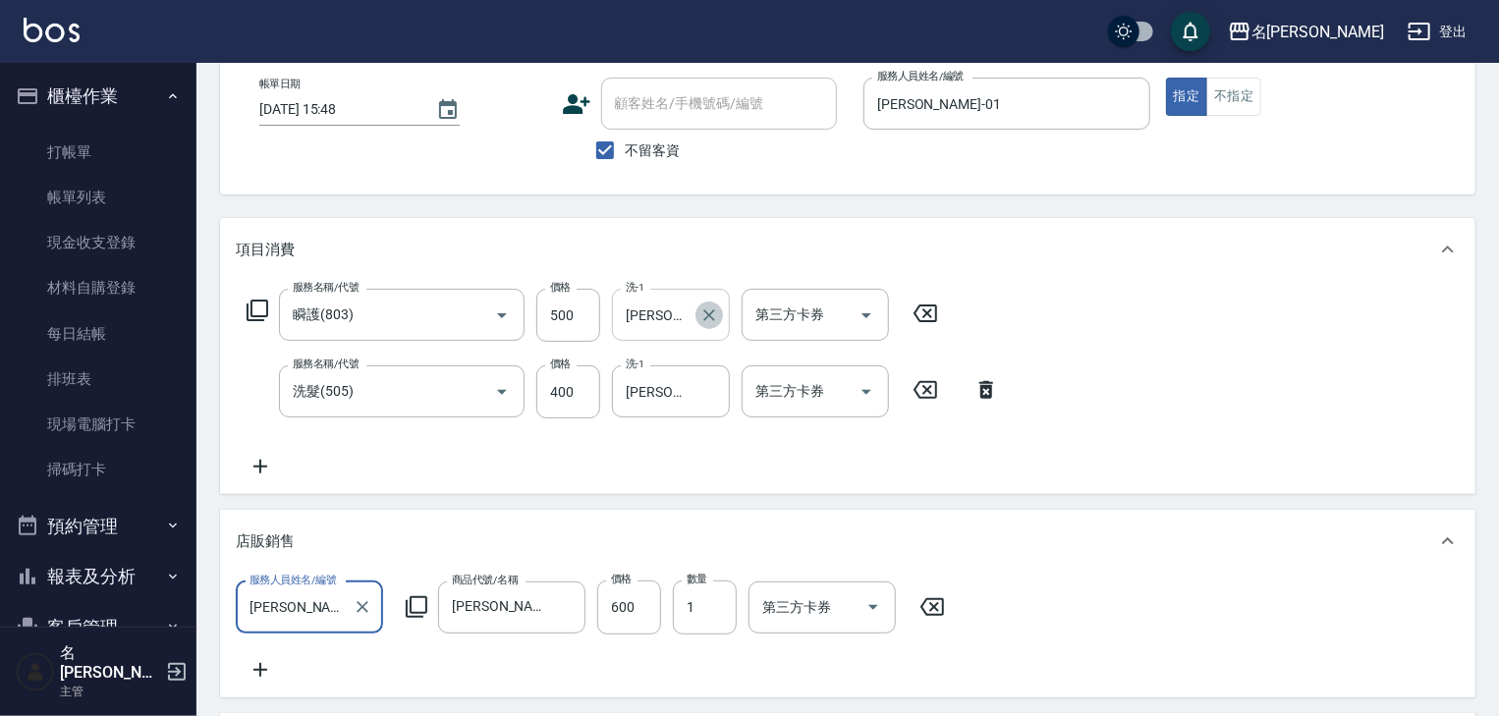
click at [711, 319] on icon "Clear" at bounding box center [709, 315] width 20 height 20
click at [467, 315] on icon "Clear" at bounding box center [475, 315] width 20 height 20
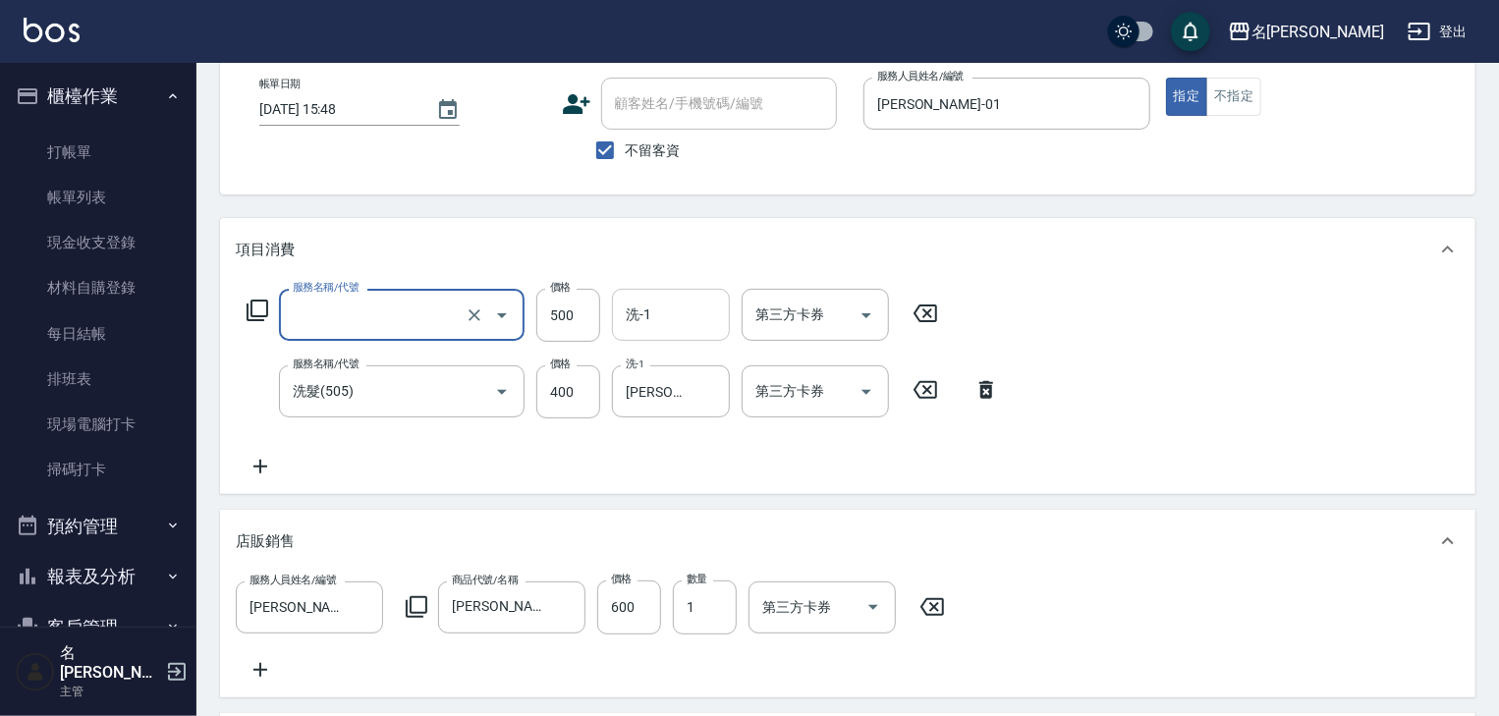
click at [429, 318] on input "服務名稱/代號" at bounding box center [374, 315] width 173 height 34
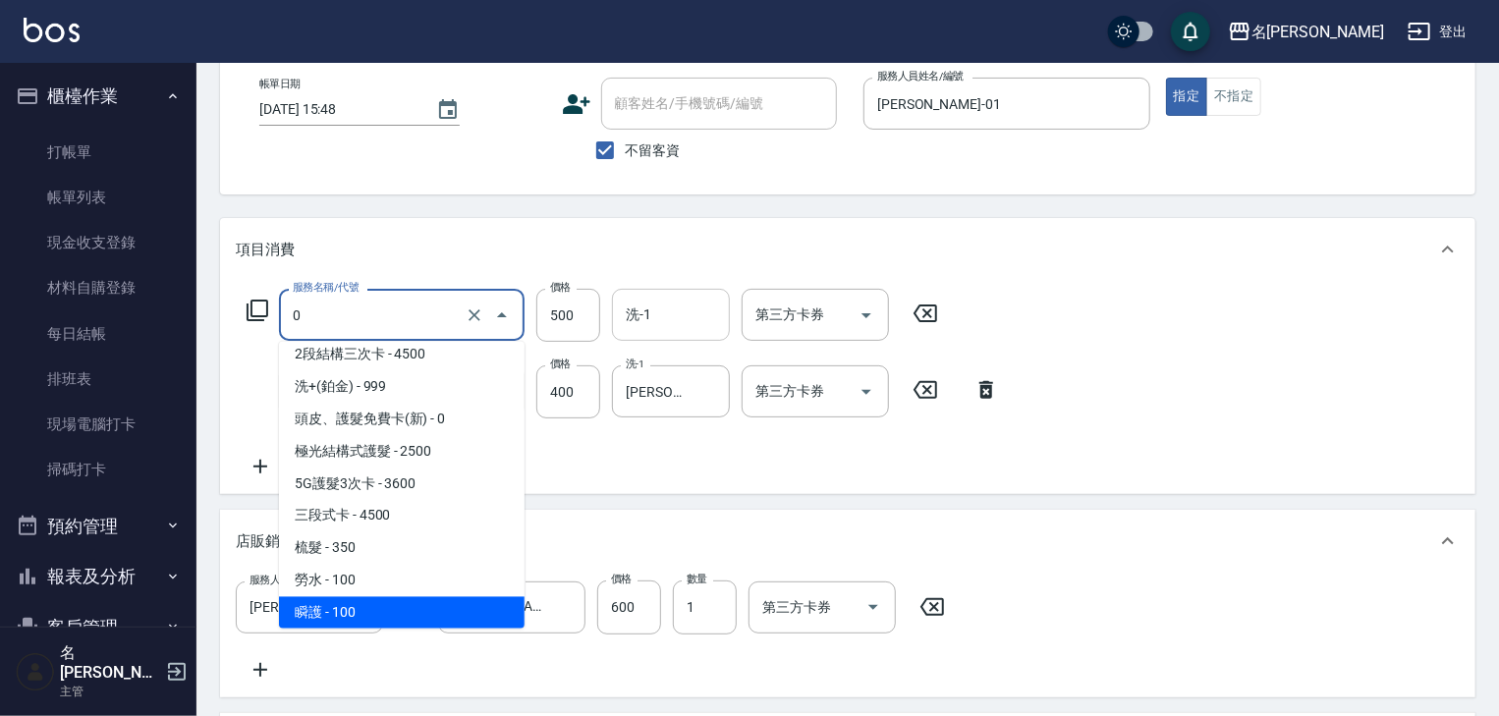
scroll to position [0, 0]
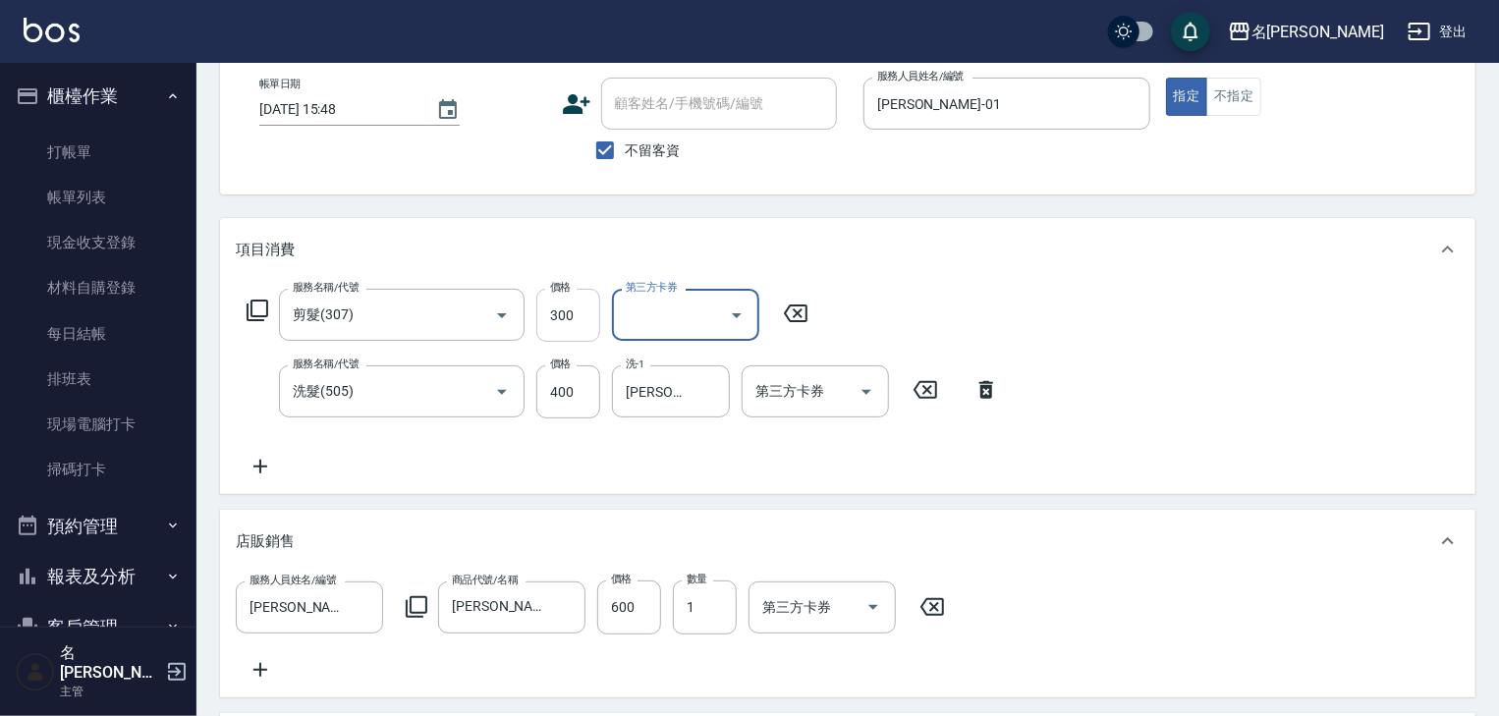
click at [561, 302] on input "300" at bounding box center [568, 315] width 64 height 53
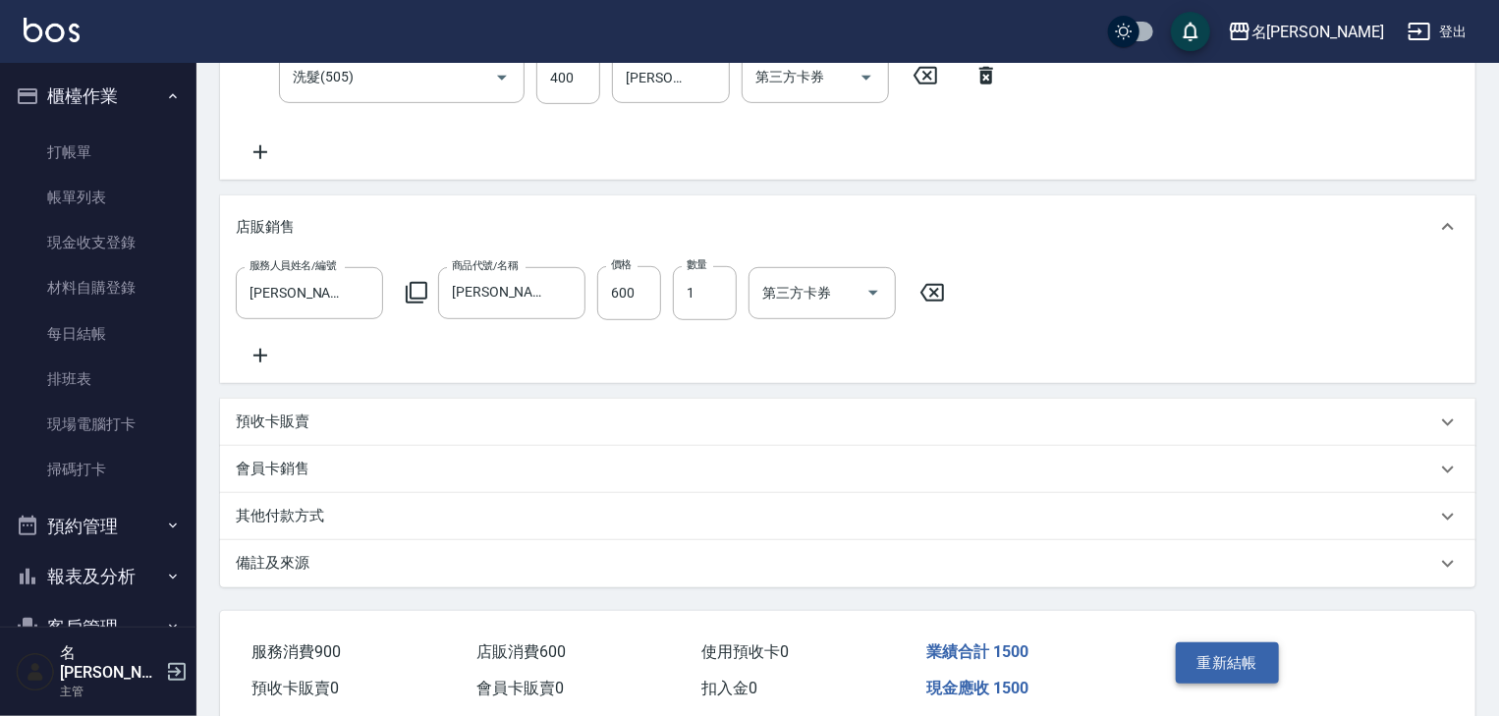
click at [1220, 670] on button "重新結帳" at bounding box center [1228, 662] width 104 height 41
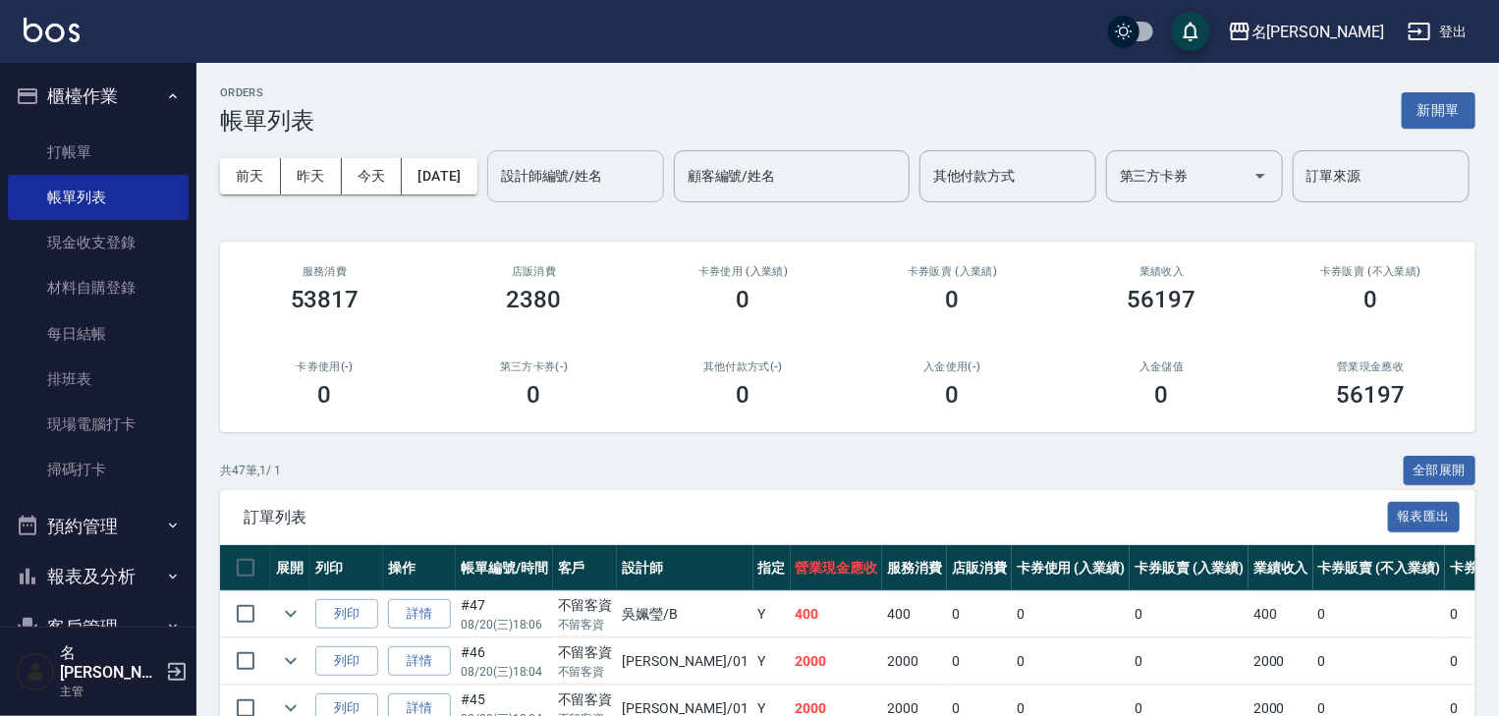
click at [487, 202] on div "設計師編號/姓名" at bounding box center [575, 176] width 177 height 52
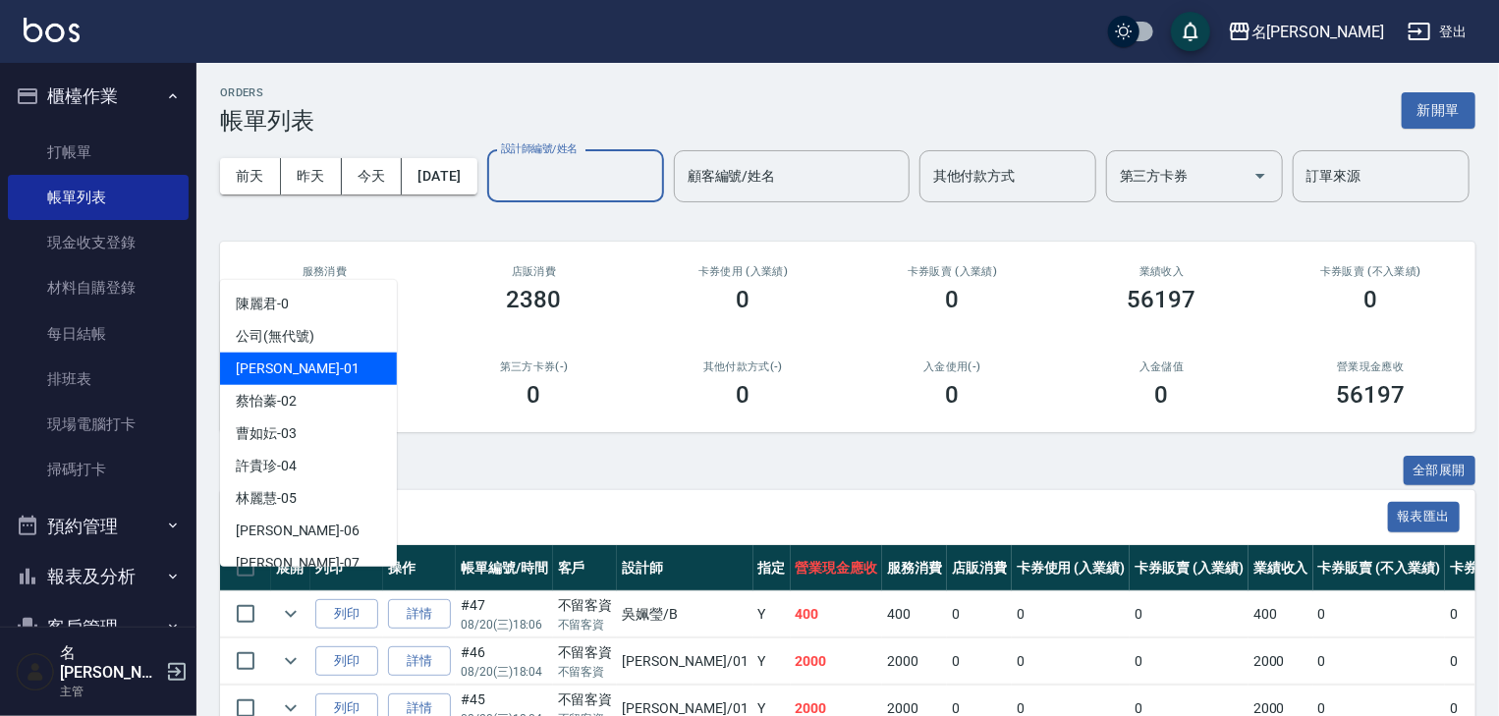
click at [336, 358] on div "Joyce -01" at bounding box center [308, 369] width 177 height 32
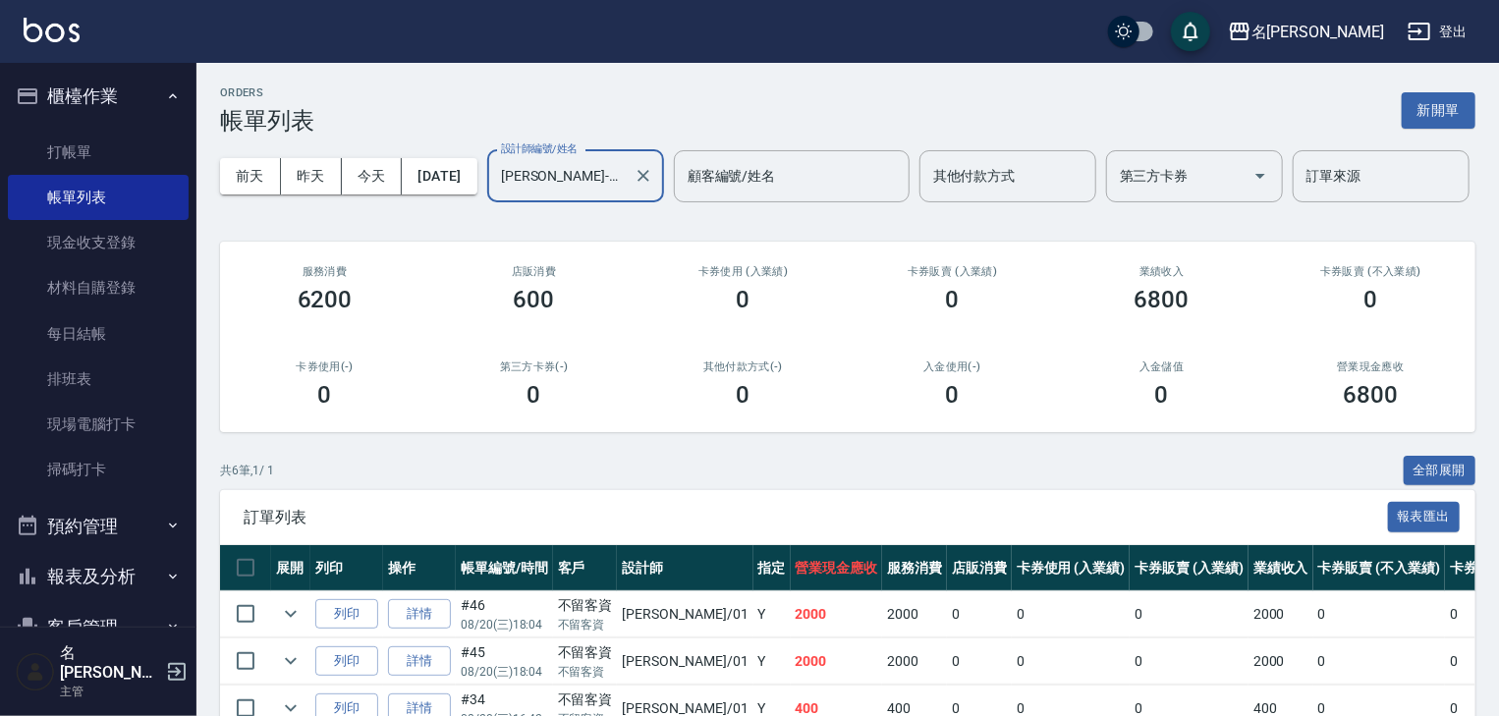
scroll to position [306, 0]
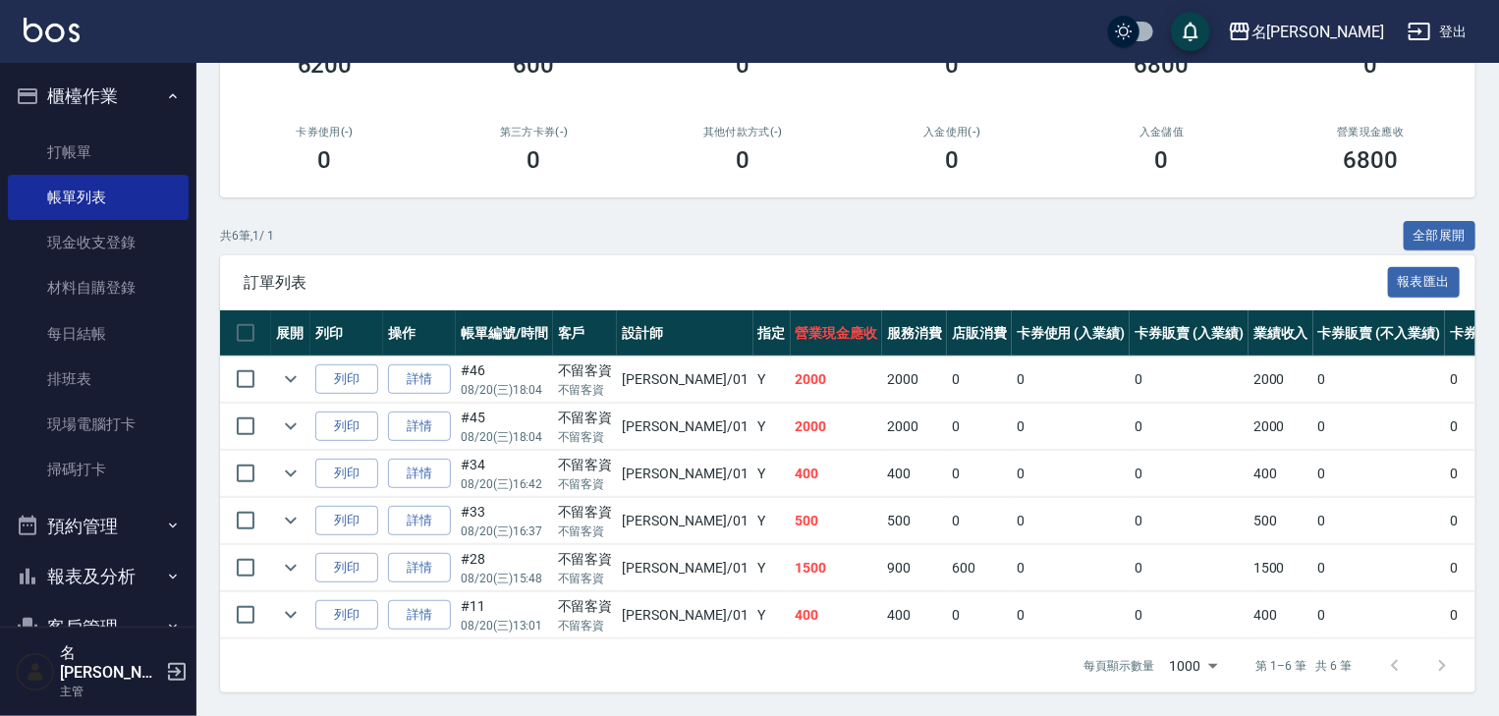
click at [63, 34] on img at bounding box center [52, 30] width 56 height 25
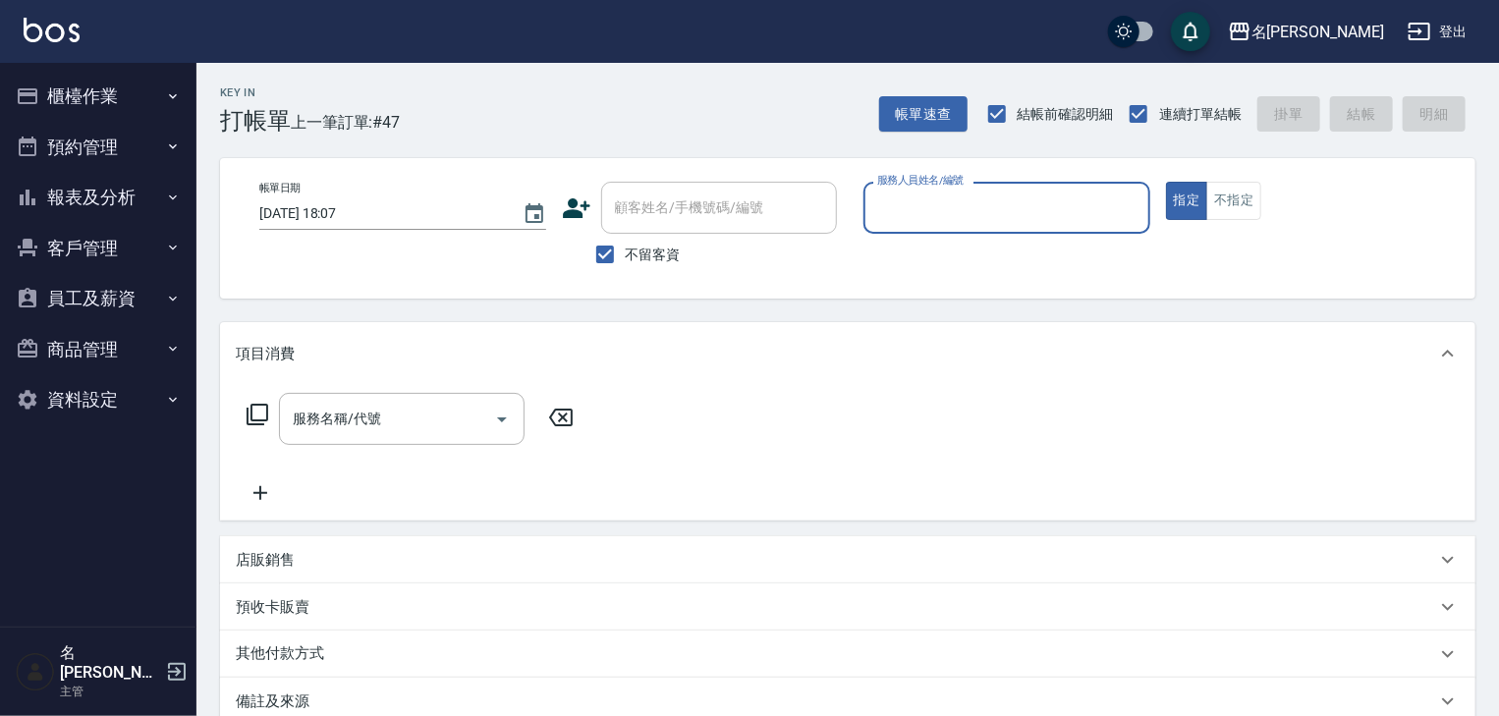
click at [118, 109] on button "櫃檯作業" at bounding box center [98, 96] width 181 height 51
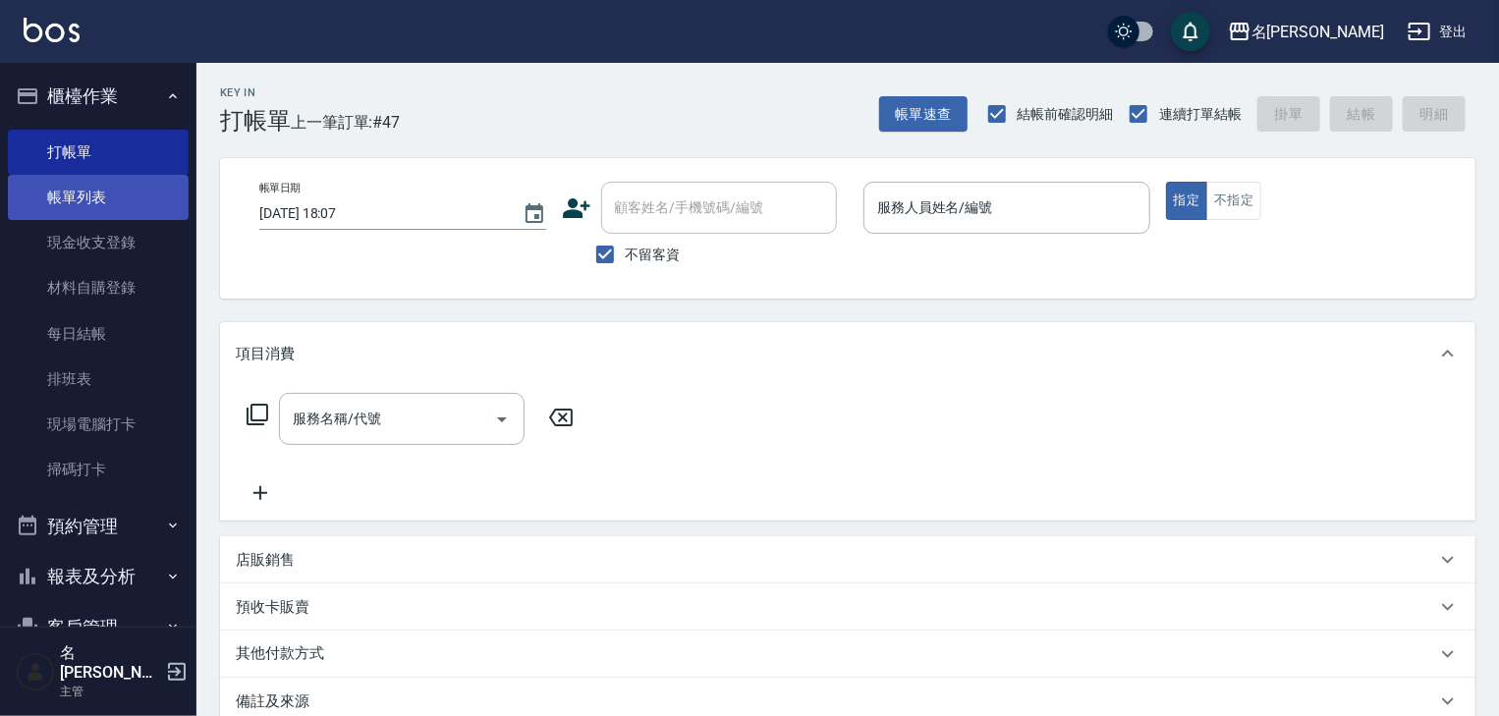
click at [130, 196] on link "帳單列表" at bounding box center [98, 197] width 181 height 45
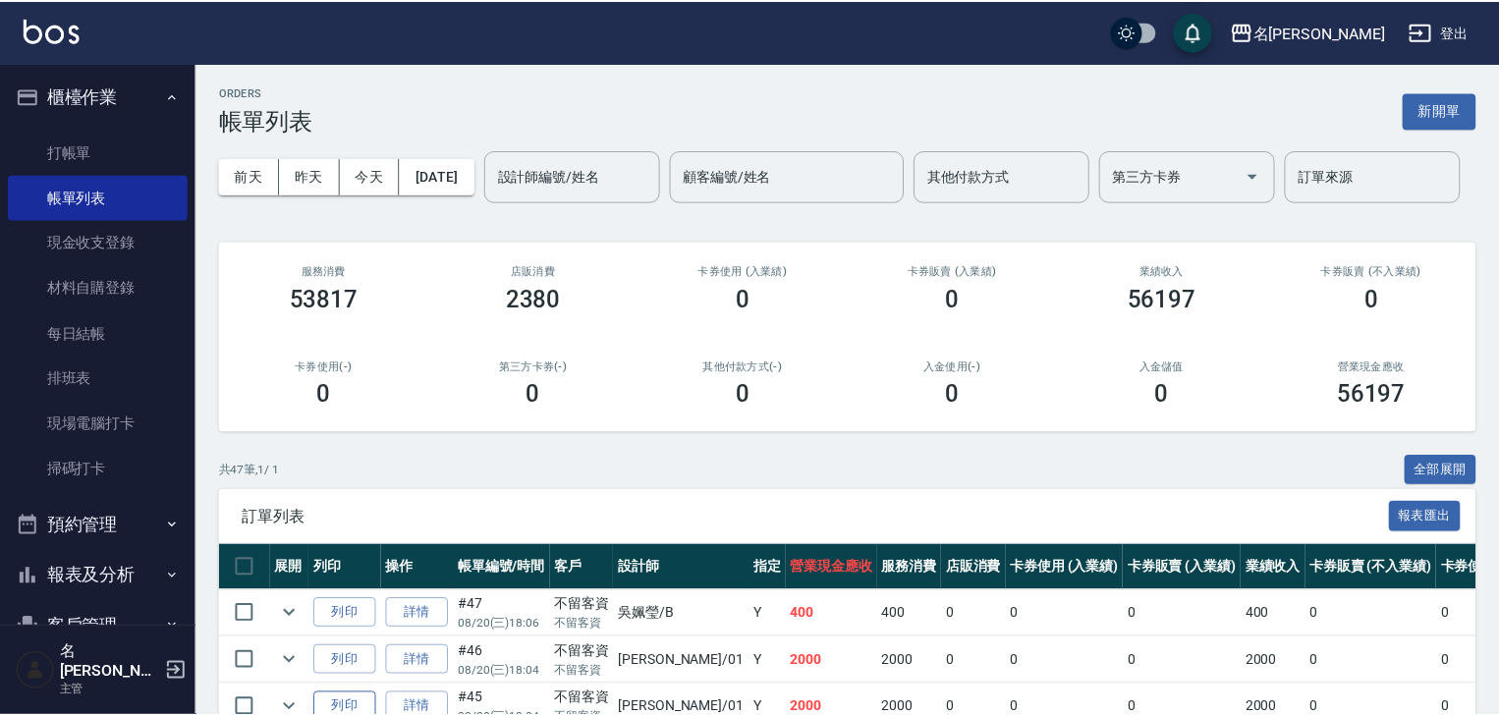
scroll to position [407, 0]
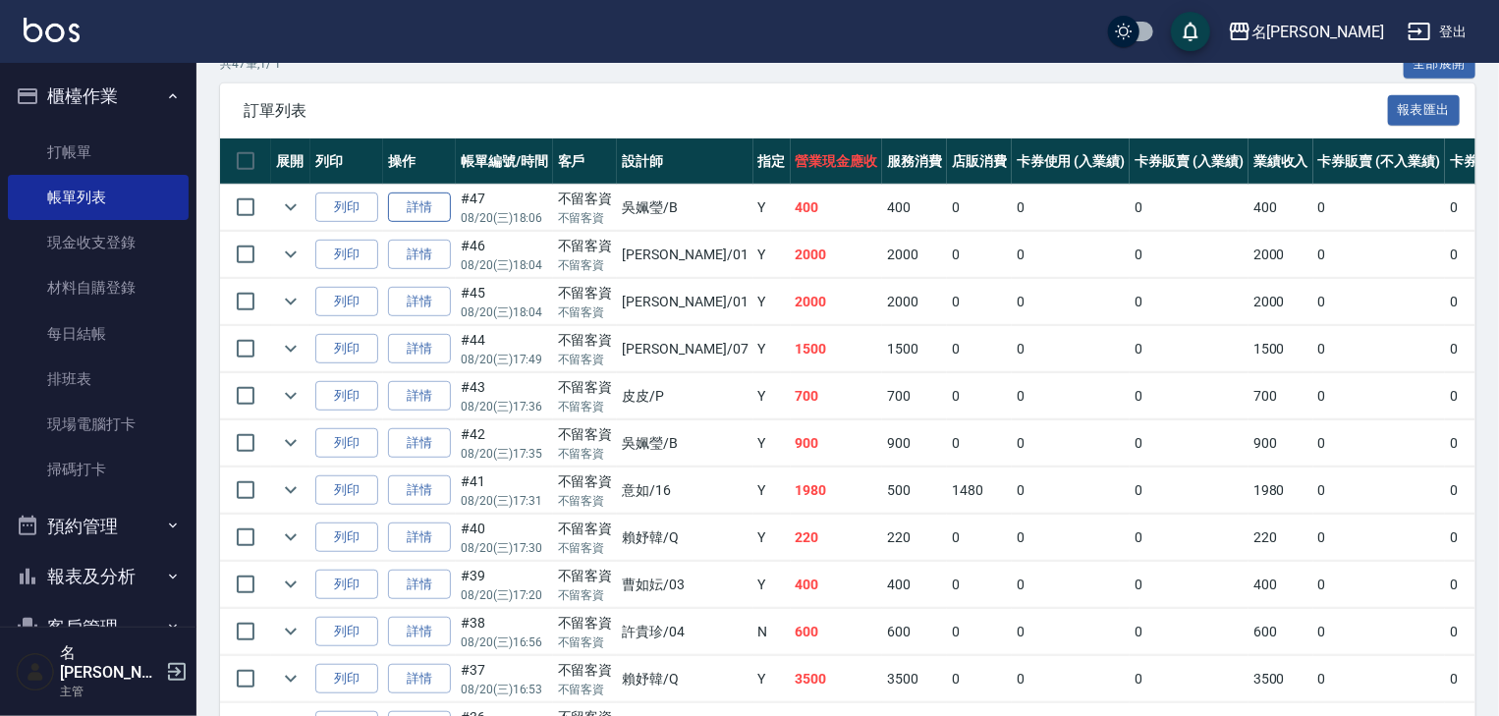
click at [431, 223] on link "詳情" at bounding box center [419, 208] width 63 height 30
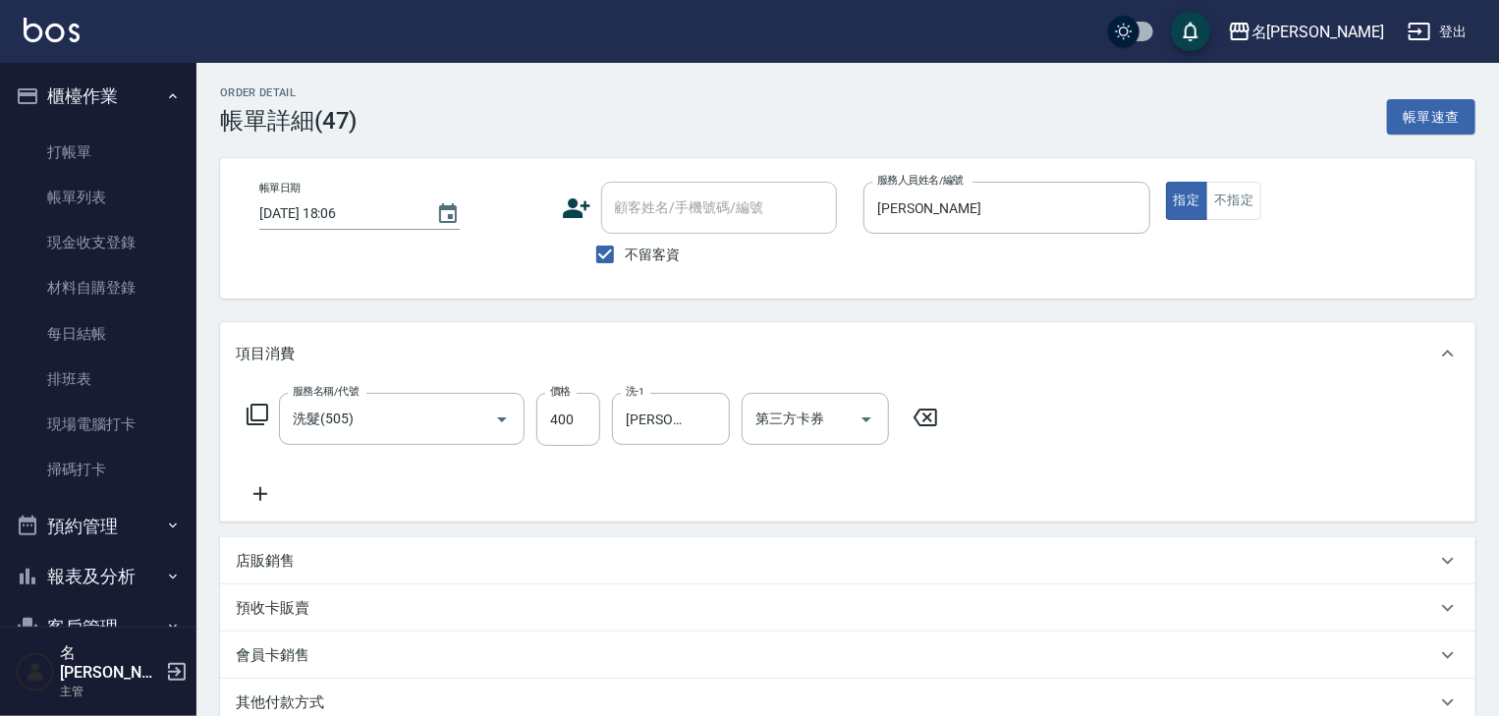
click at [257, 490] on icon at bounding box center [260, 494] width 49 height 24
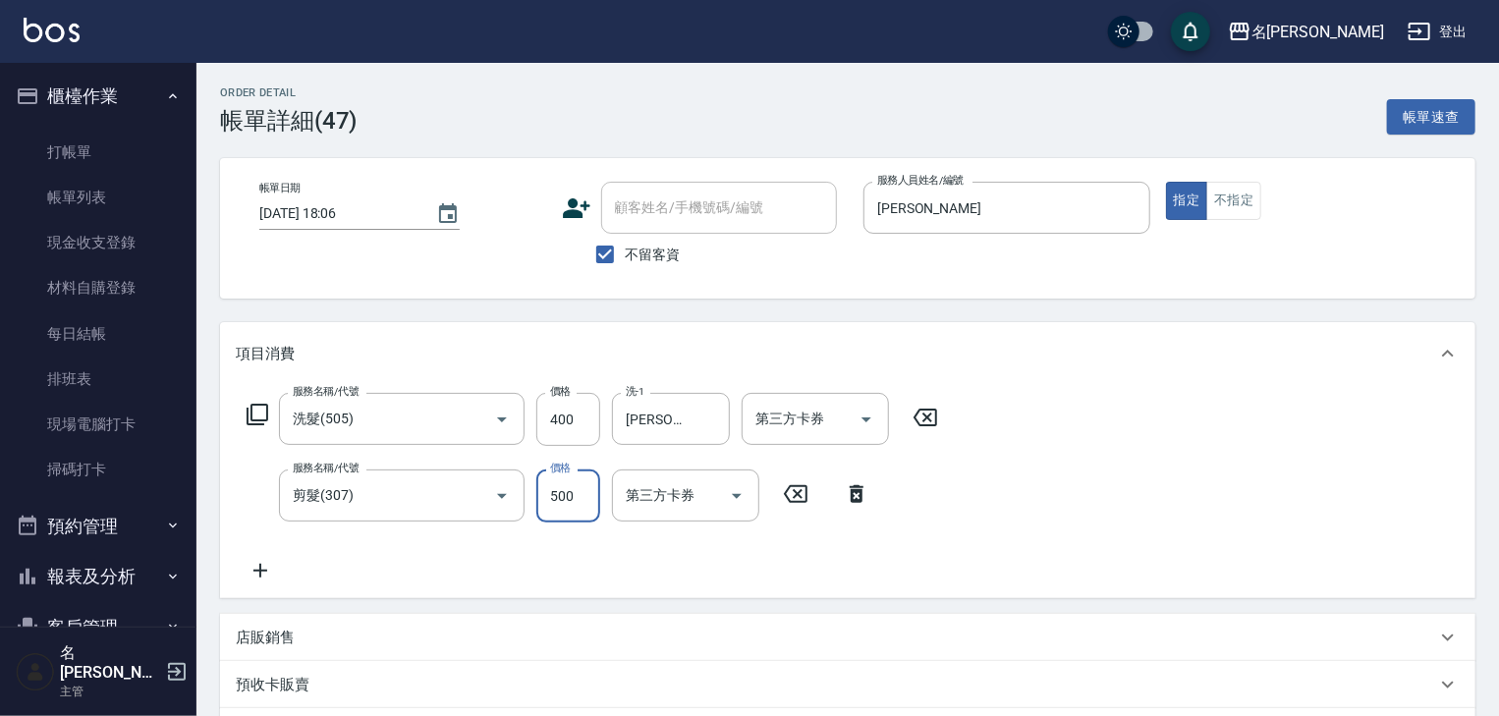
scroll to position [344, 0]
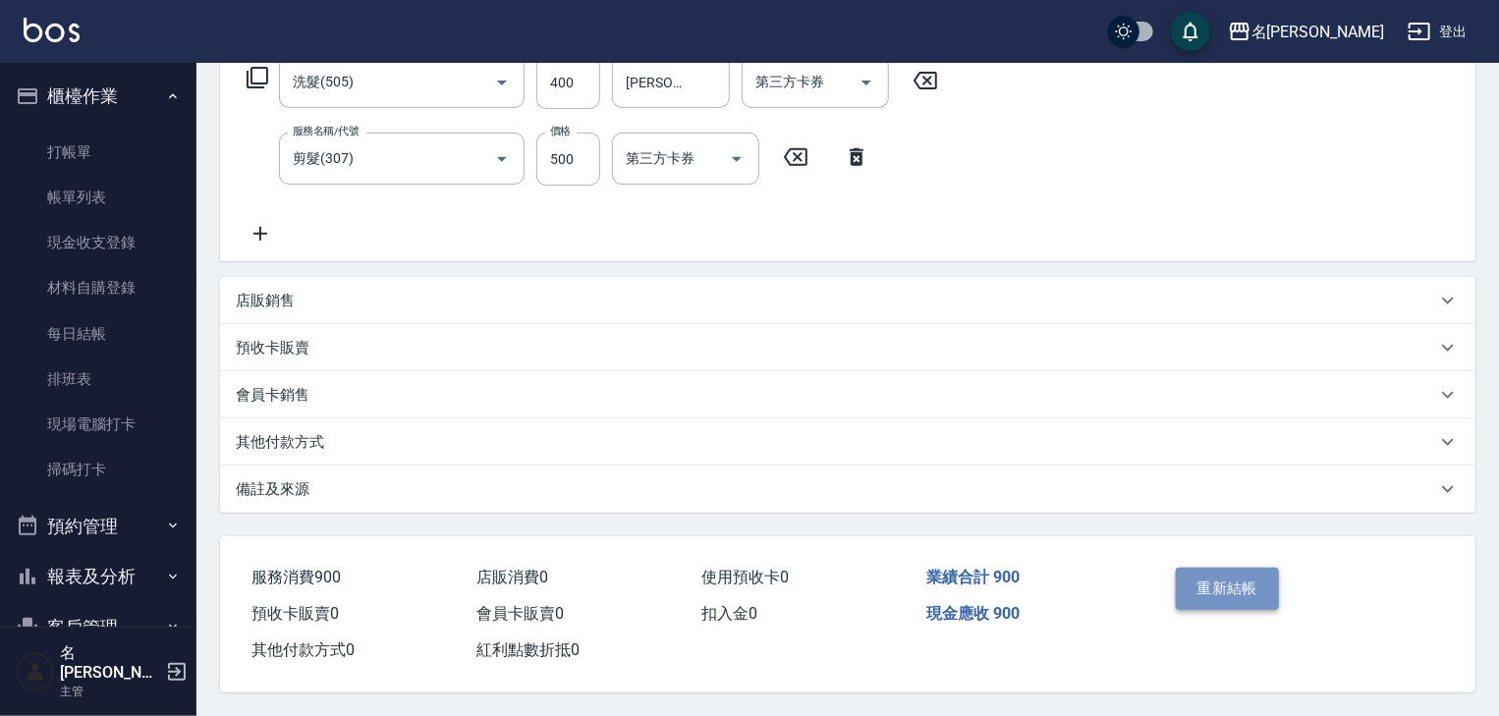
click at [1227, 576] on button "重新結帳" at bounding box center [1228, 588] width 104 height 41
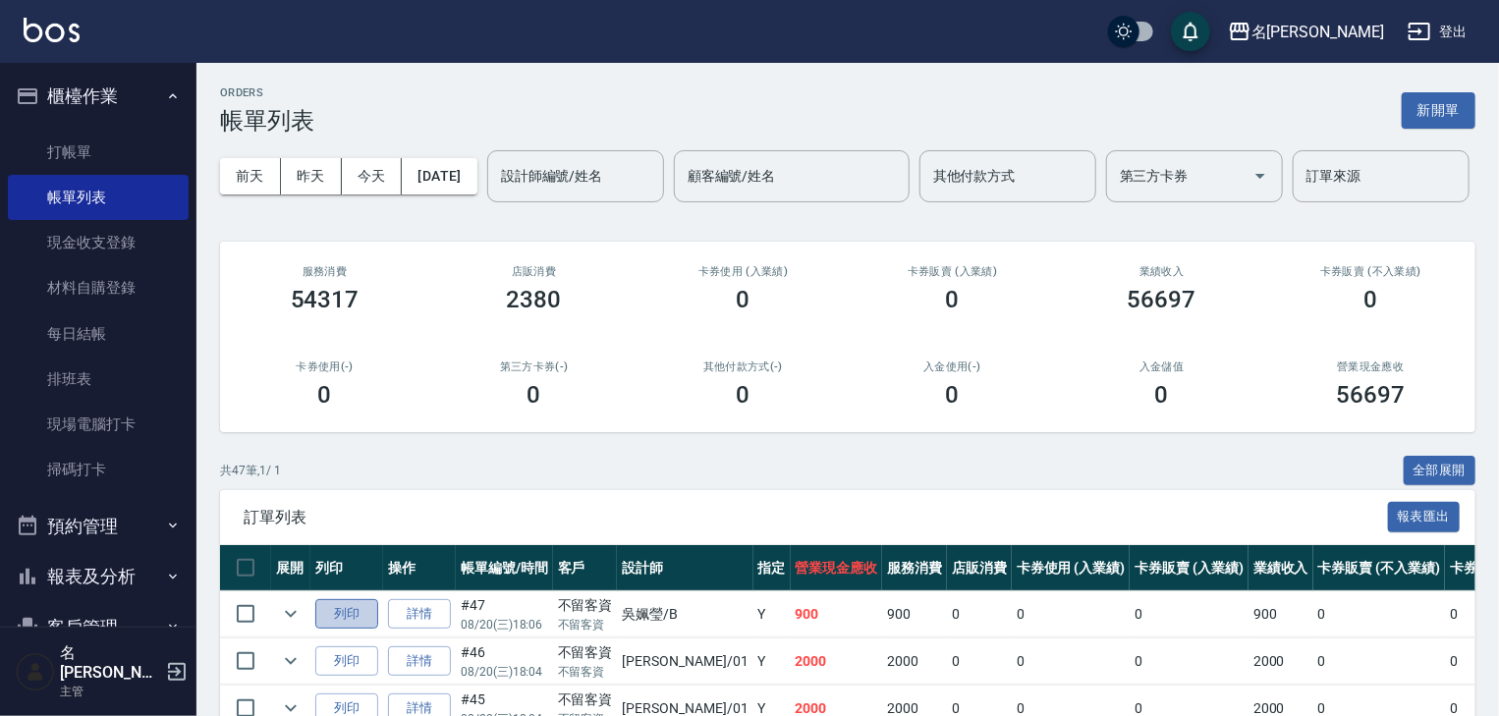
click at [344, 630] on button "列印" at bounding box center [346, 614] width 63 height 30
click at [62, 24] on img at bounding box center [52, 30] width 56 height 25
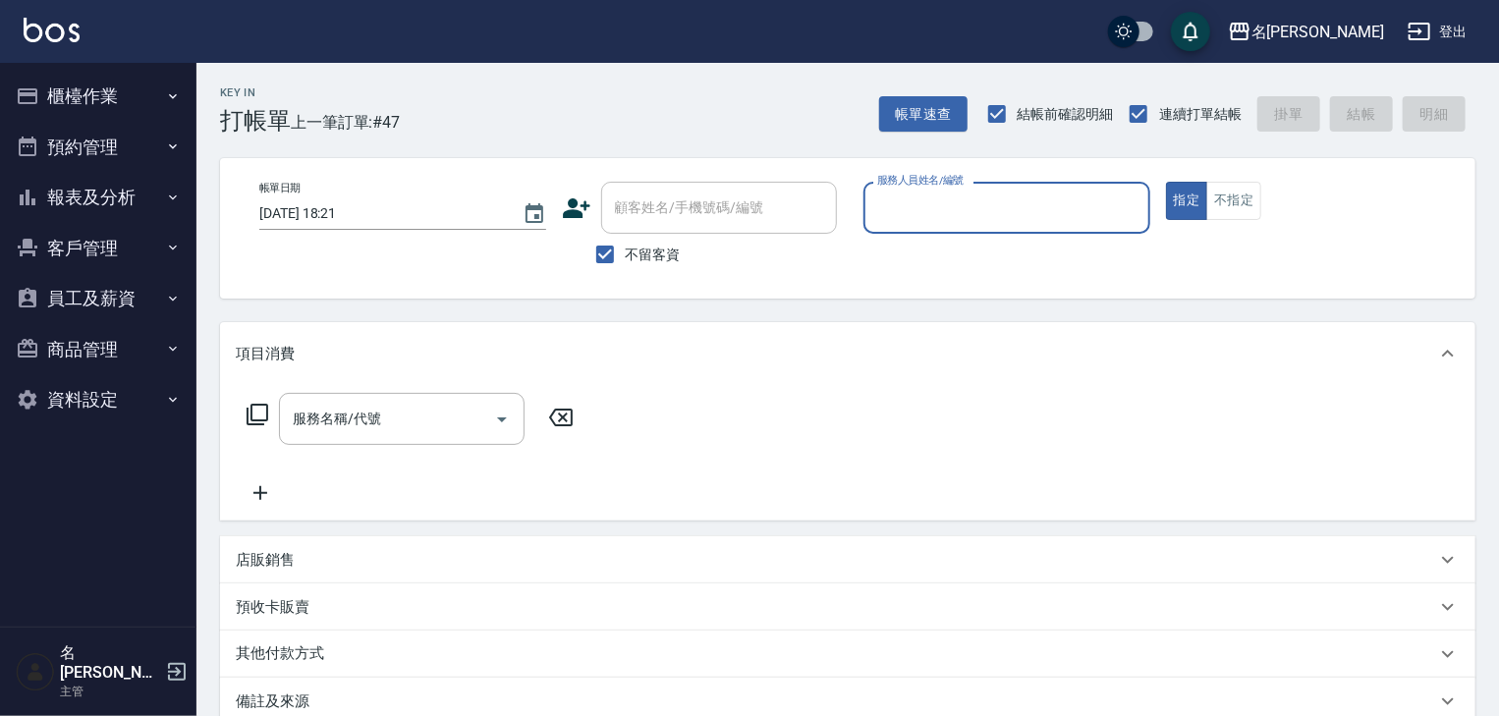
click at [1039, 227] on div "服務人員姓名/編號" at bounding box center [1006, 208] width 287 height 52
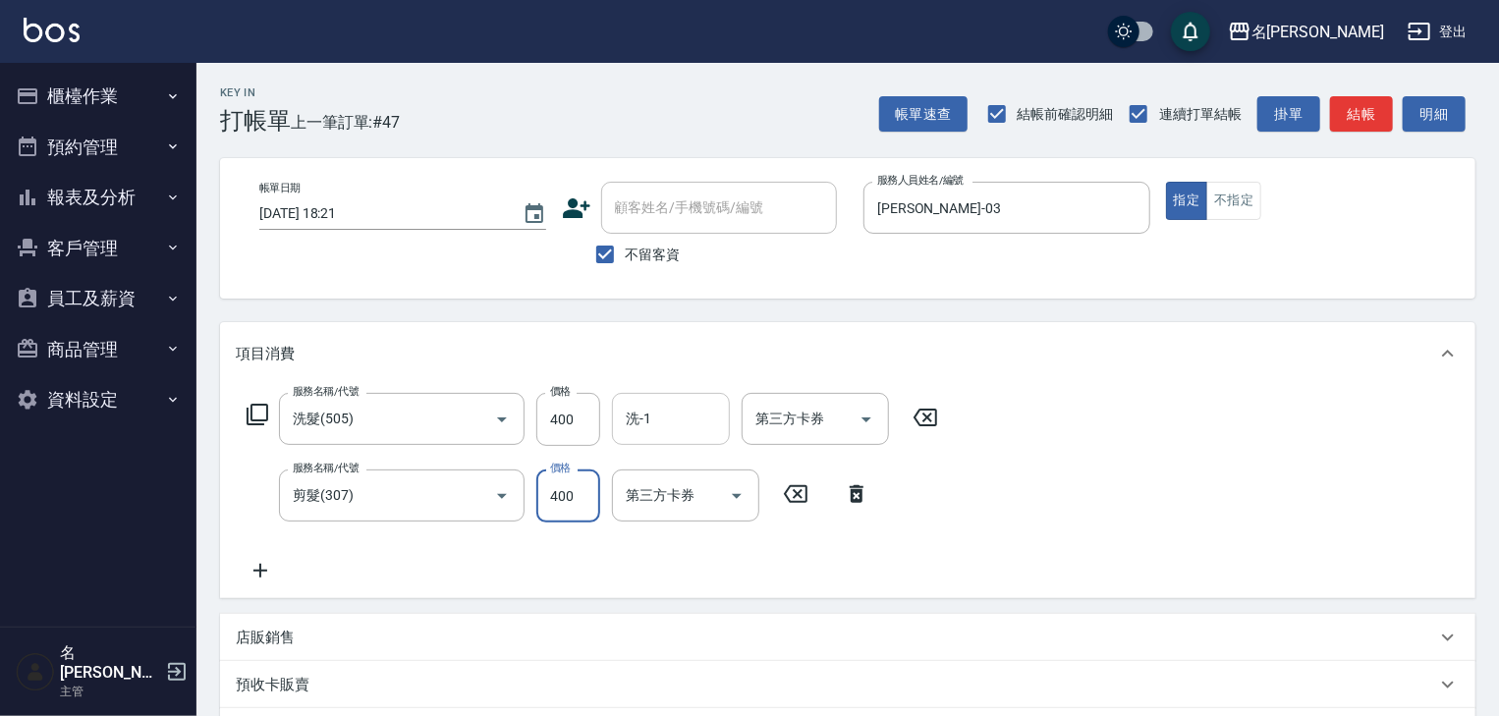
click at [705, 418] on input "洗-1" at bounding box center [671, 419] width 100 height 34
click at [1354, 109] on button "結帳" at bounding box center [1361, 114] width 63 height 36
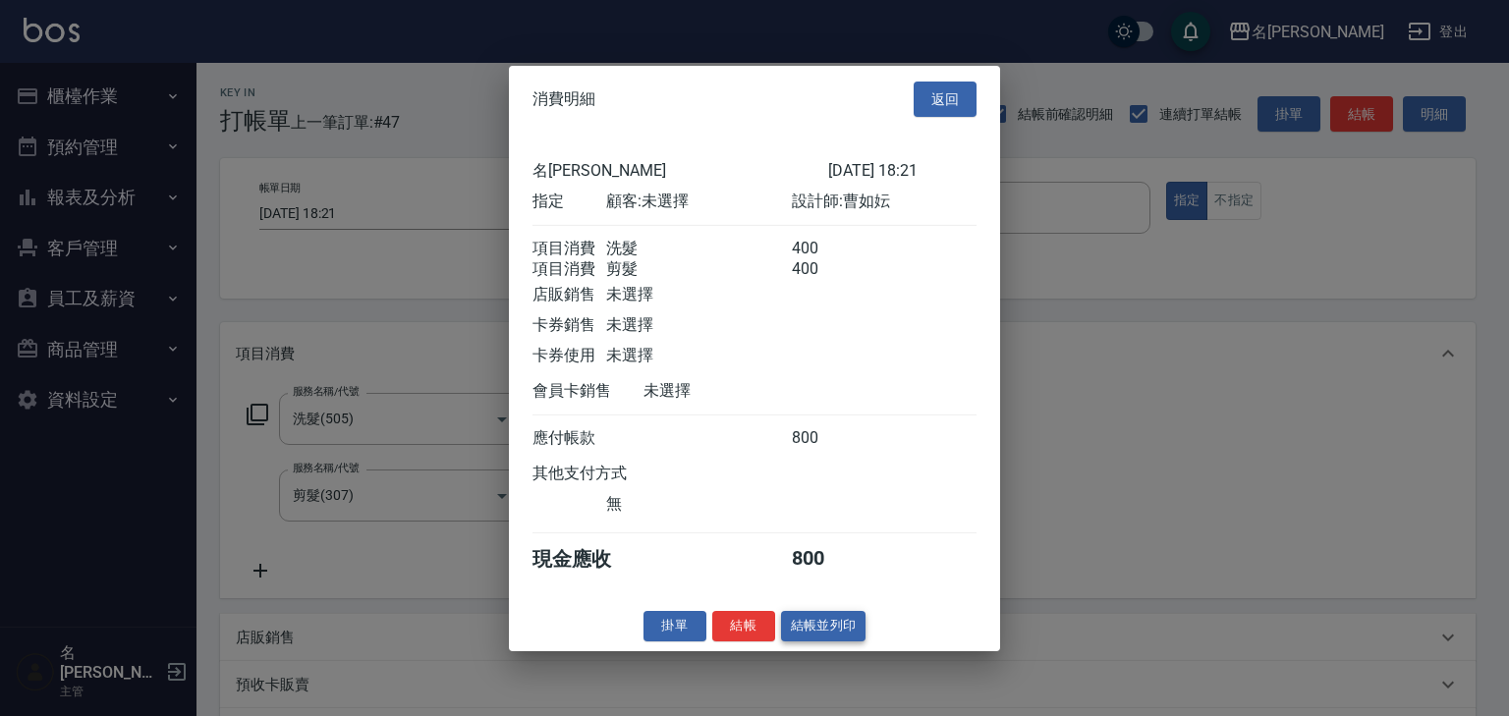
click at [860, 629] on button "結帳並列印" at bounding box center [823, 626] width 85 height 30
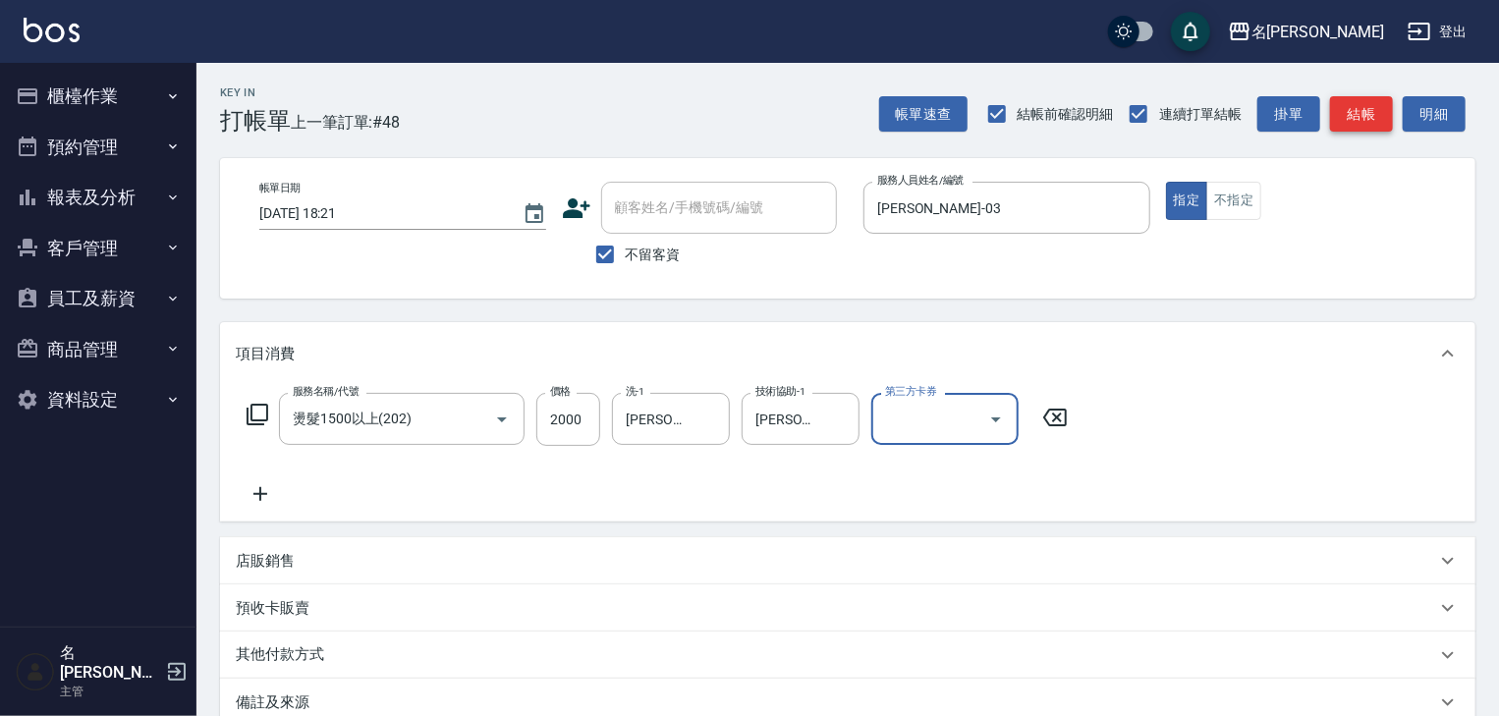
click at [1369, 130] on button "結帳" at bounding box center [1361, 114] width 63 height 36
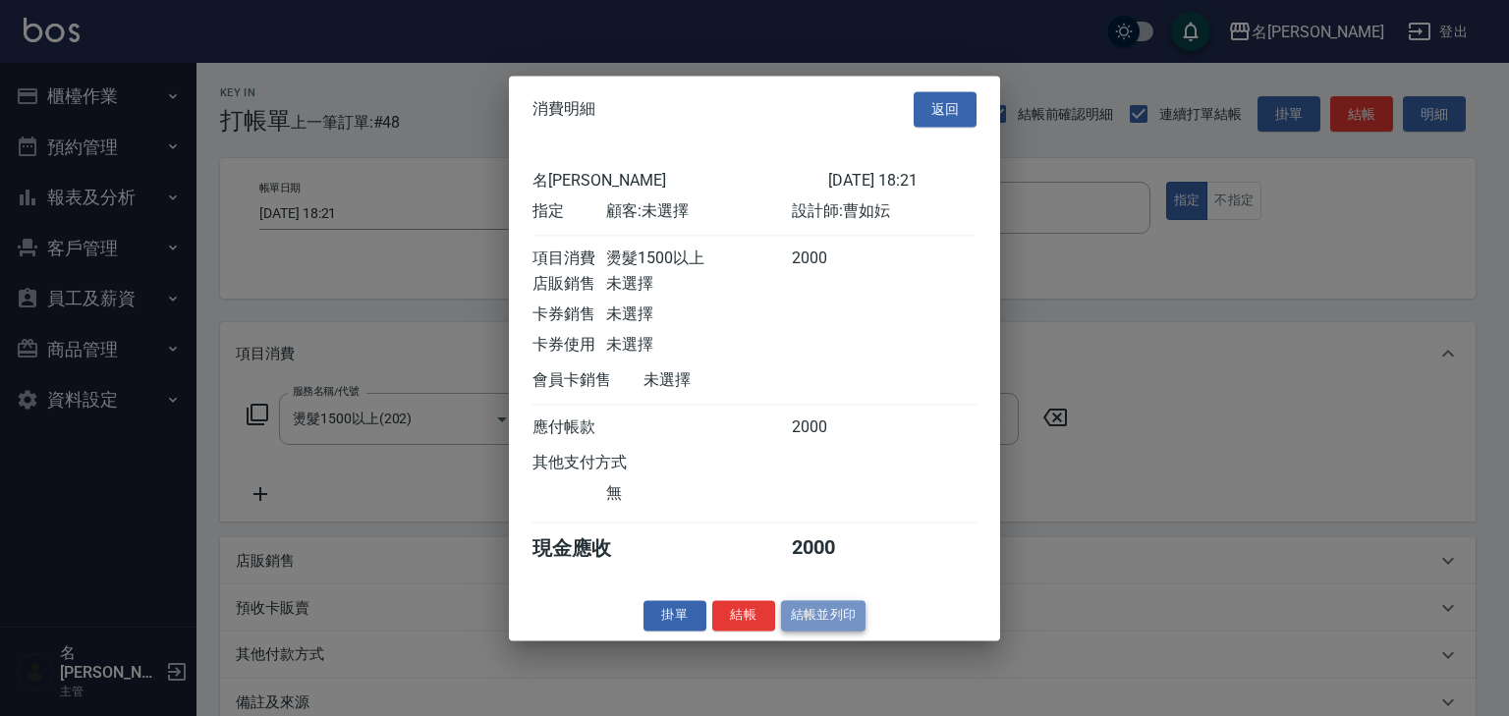
click at [836, 631] on button "結帳並列印" at bounding box center [823, 615] width 85 height 30
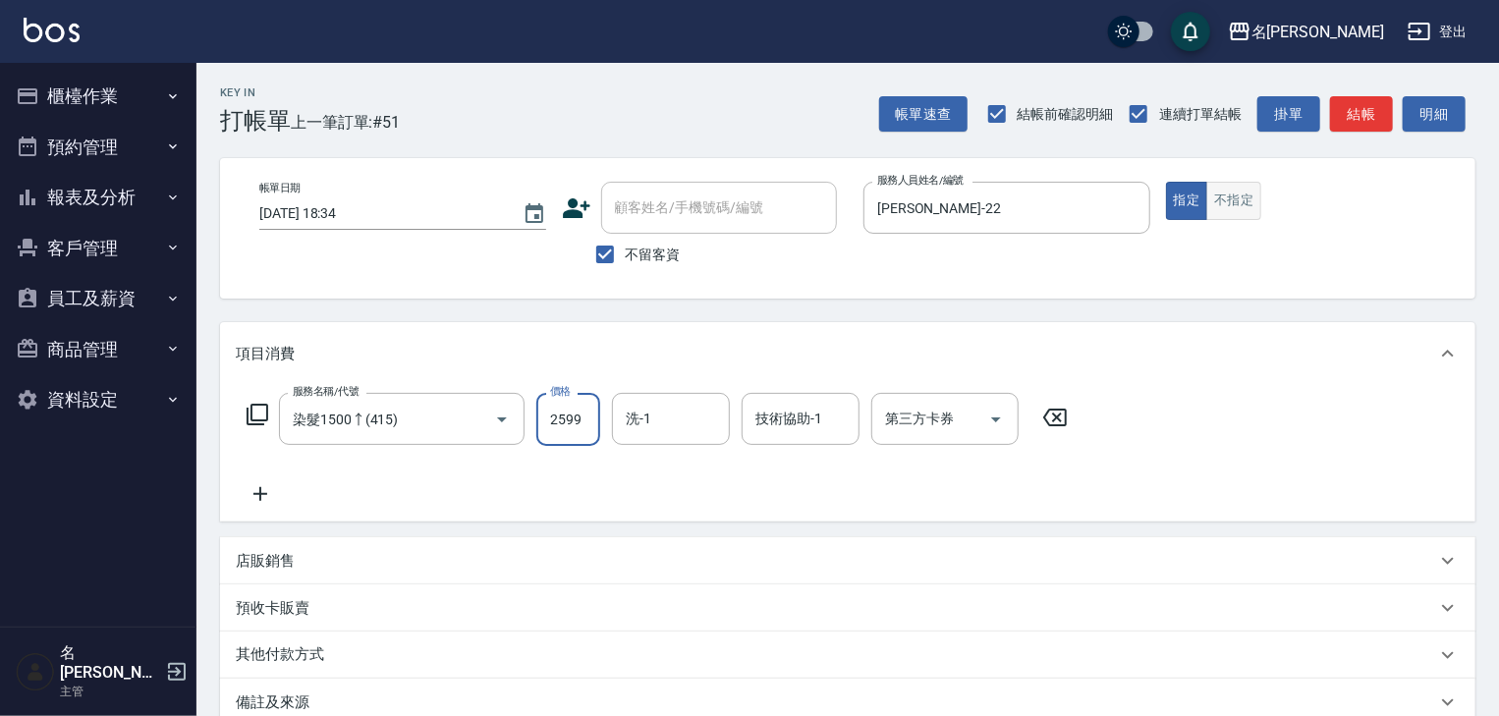
click at [1256, 207] on button "不指定" at bounding box center [1233, 201] width 55 height 38
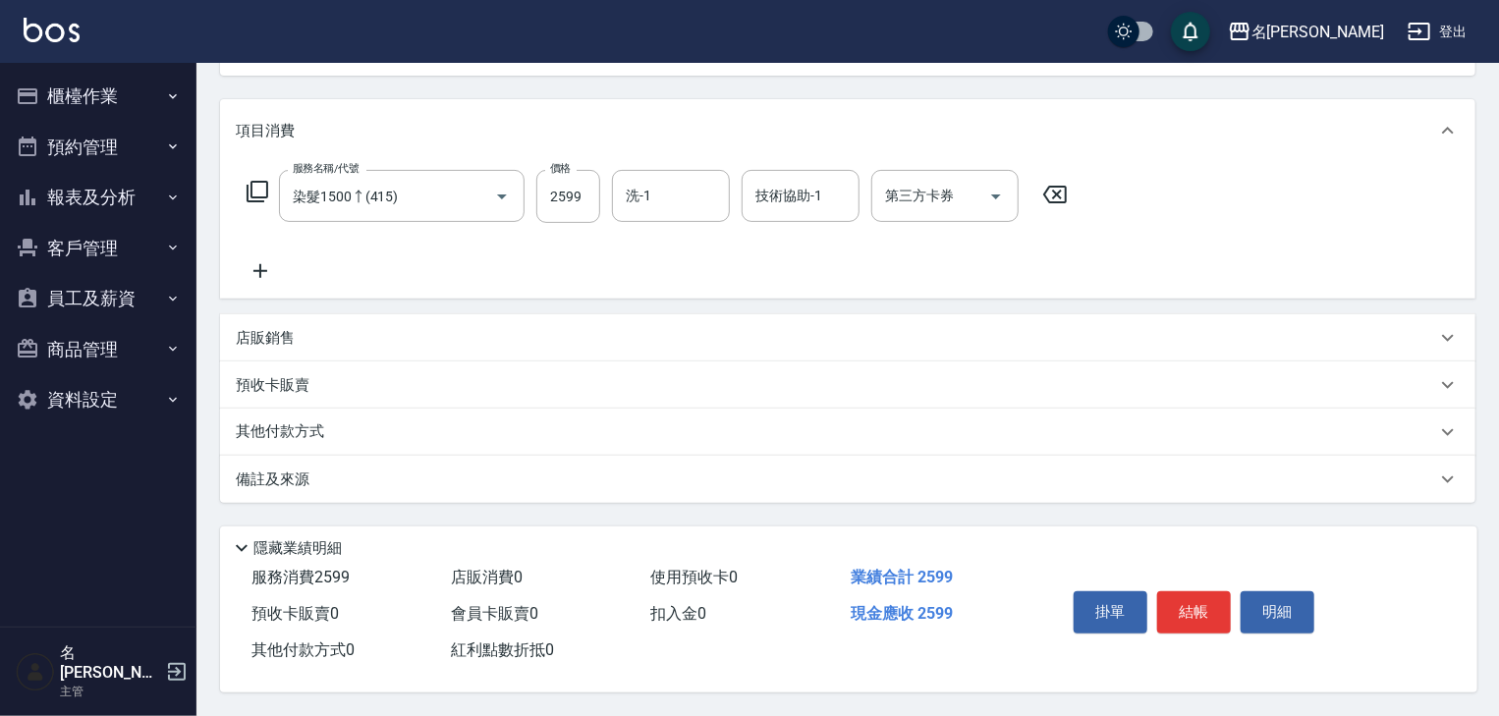
click at [373, 432] on div "其他付款方式" at bounding box center [836, 432] width 1200 height 22
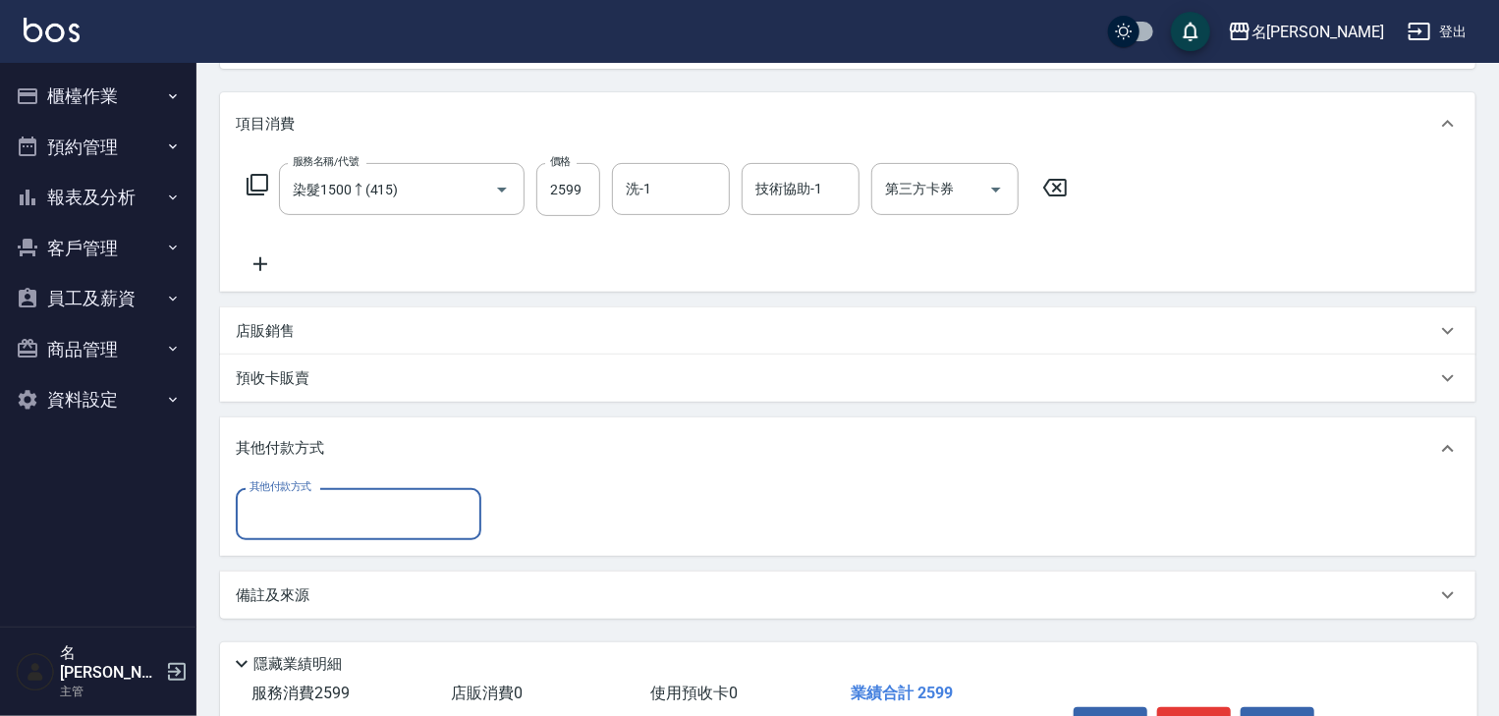
scroll to position [0, 0]
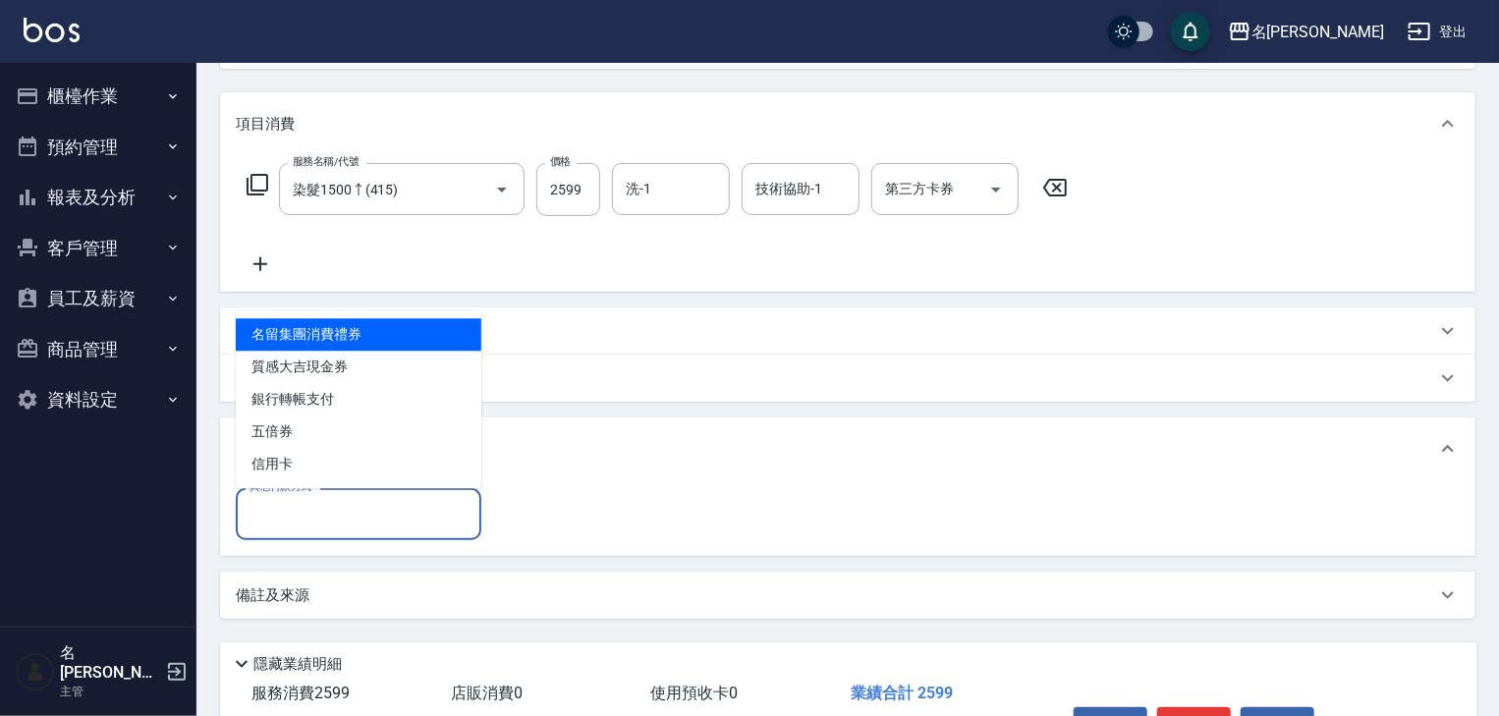
click at [332, 505] on input "其他付款方式" at bounding box center [359, 514] width 228 height 34
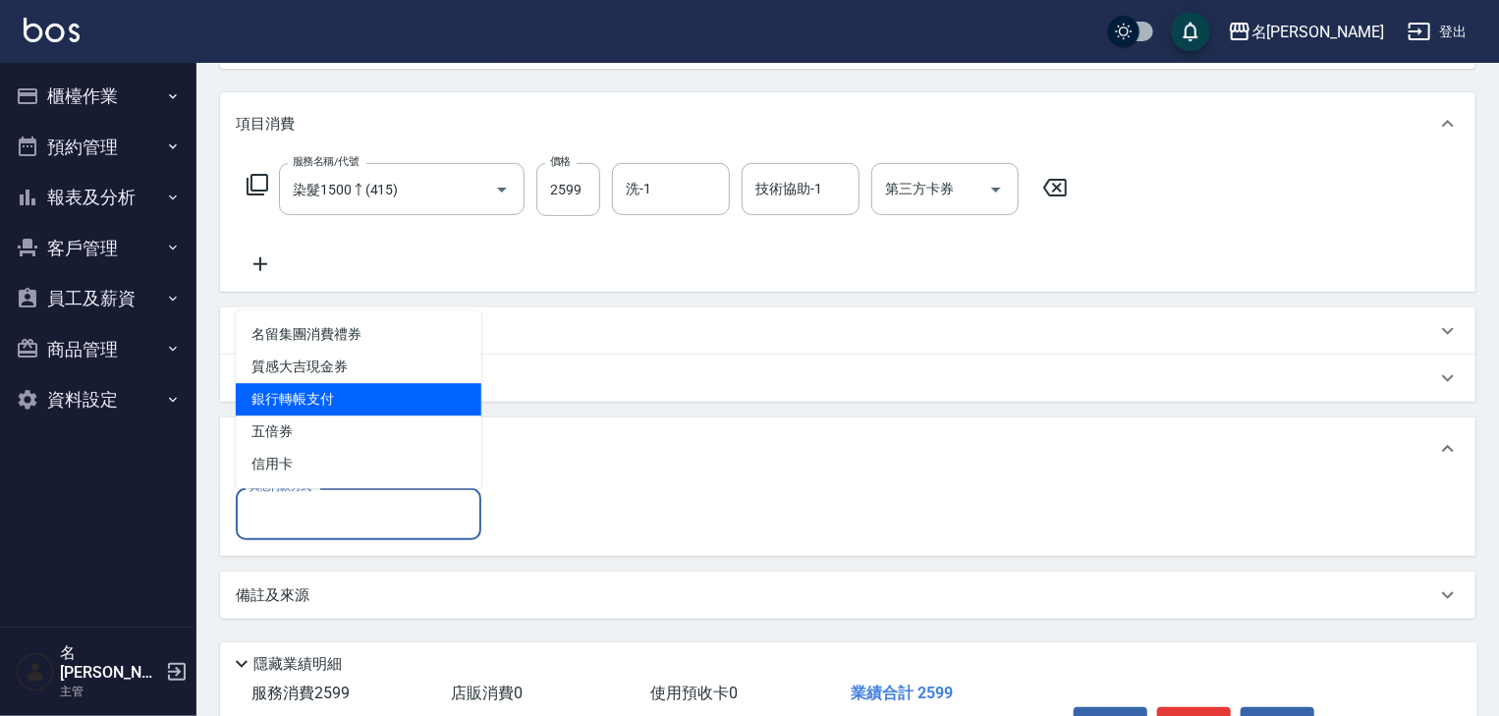
click at [319, 393] on span "銀行轉帳支付" at bounding box center [359, 399] width 246 height 32
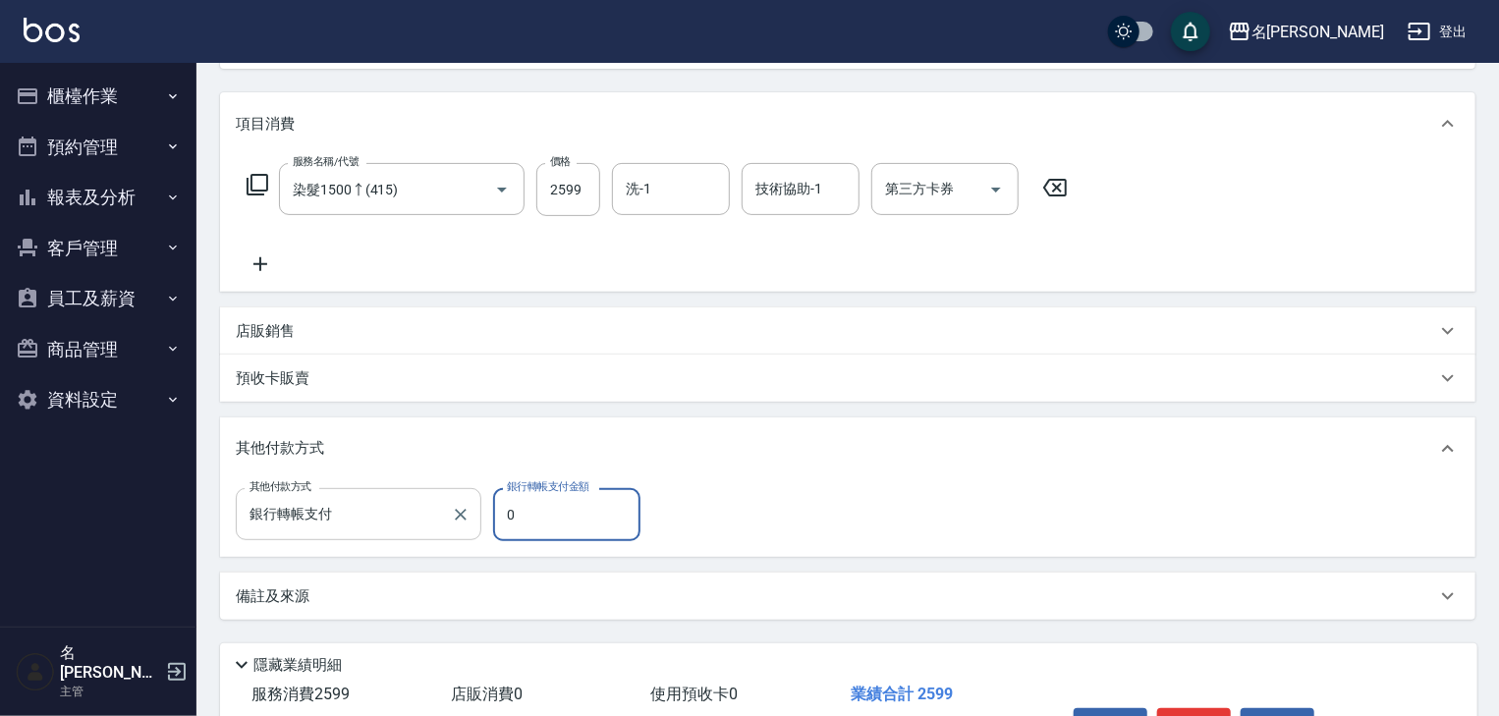
drag, startPoint x: 534, startPoint y: 523, endPoint x: 469, endPoint y: 528, distance: 65.1
click at [469, 528] on div "其他付款方式 銀行轉帳支付 其他付款方式 銀行轉帳支付金額 0 銀行轉帳支付金額" at bounding box center [444, 514] width 416 height 53
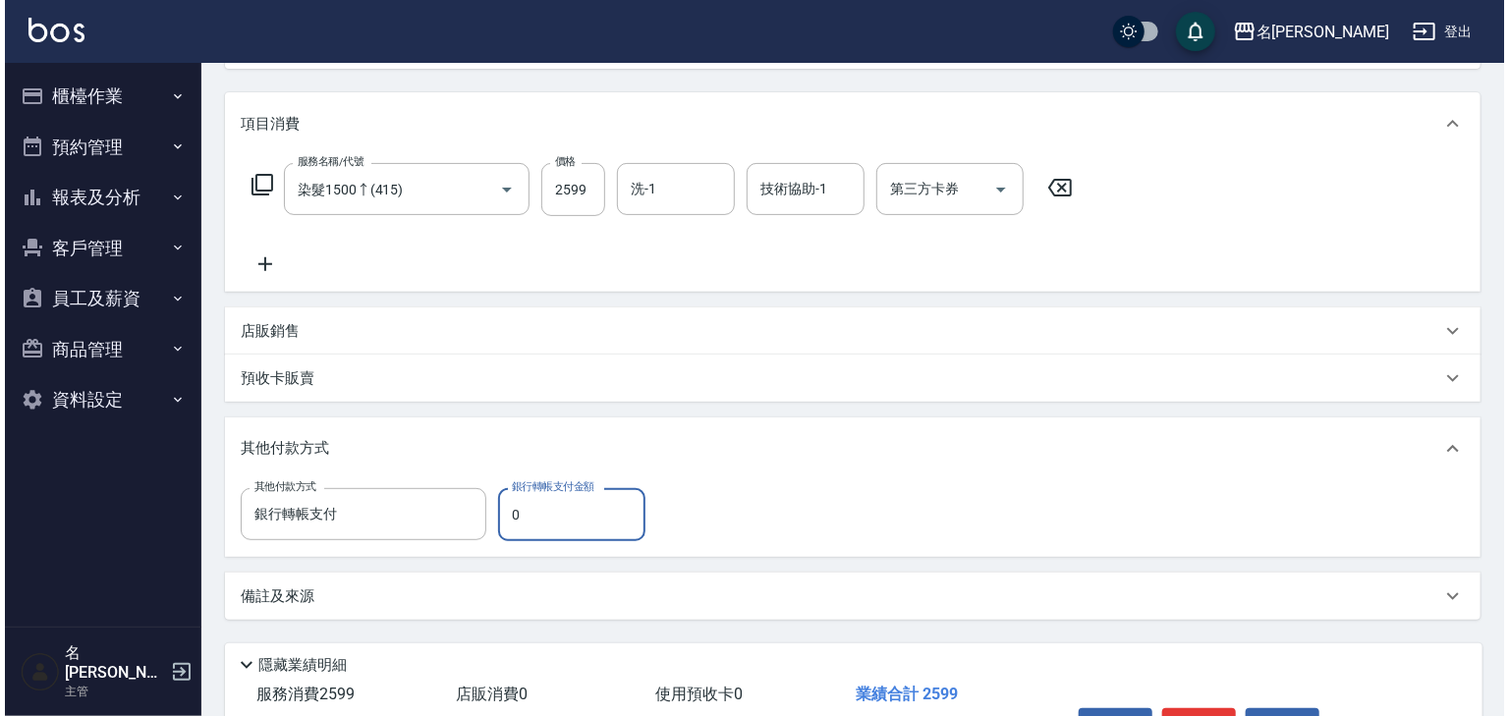
scroll to position [334, 0]
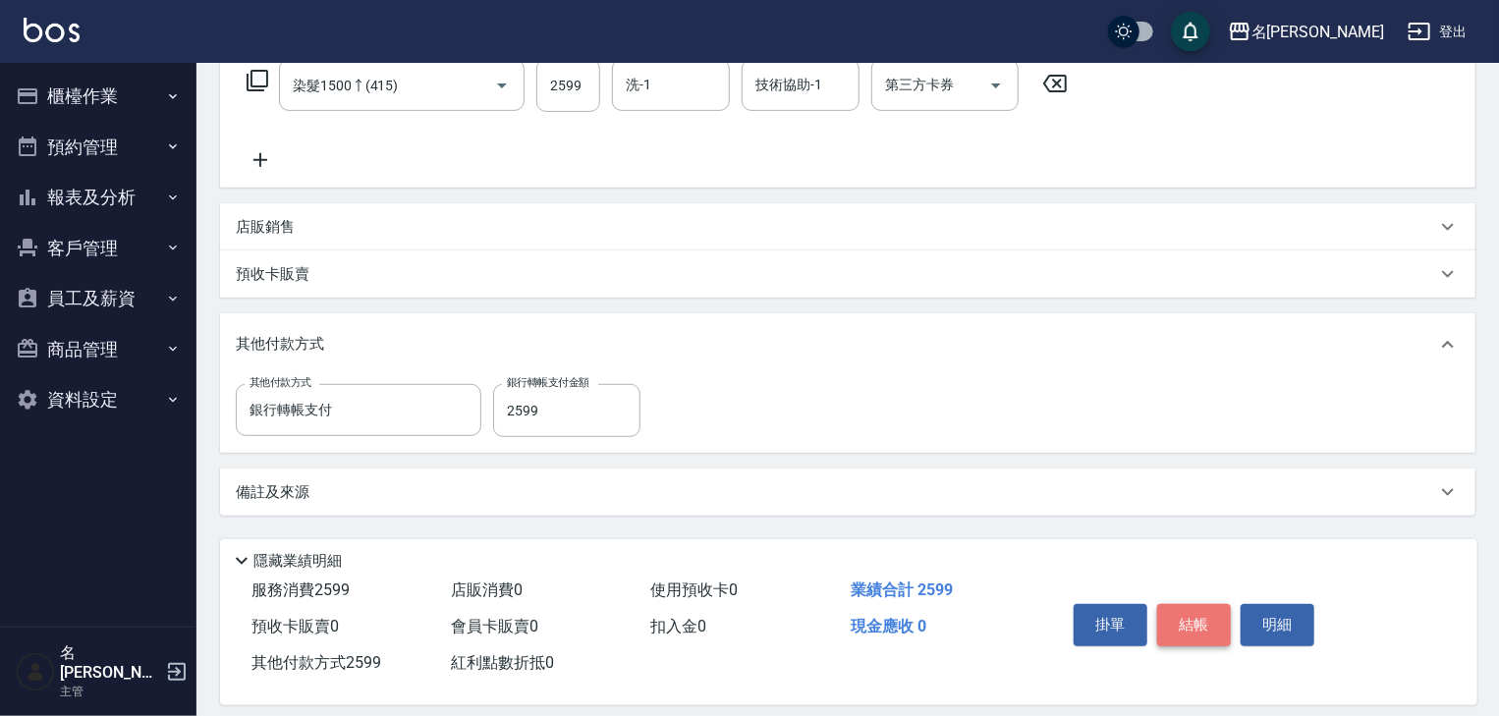
click at [1202, 634] on button "結帳" at bounding box center [1194, 624] width 74 height 41
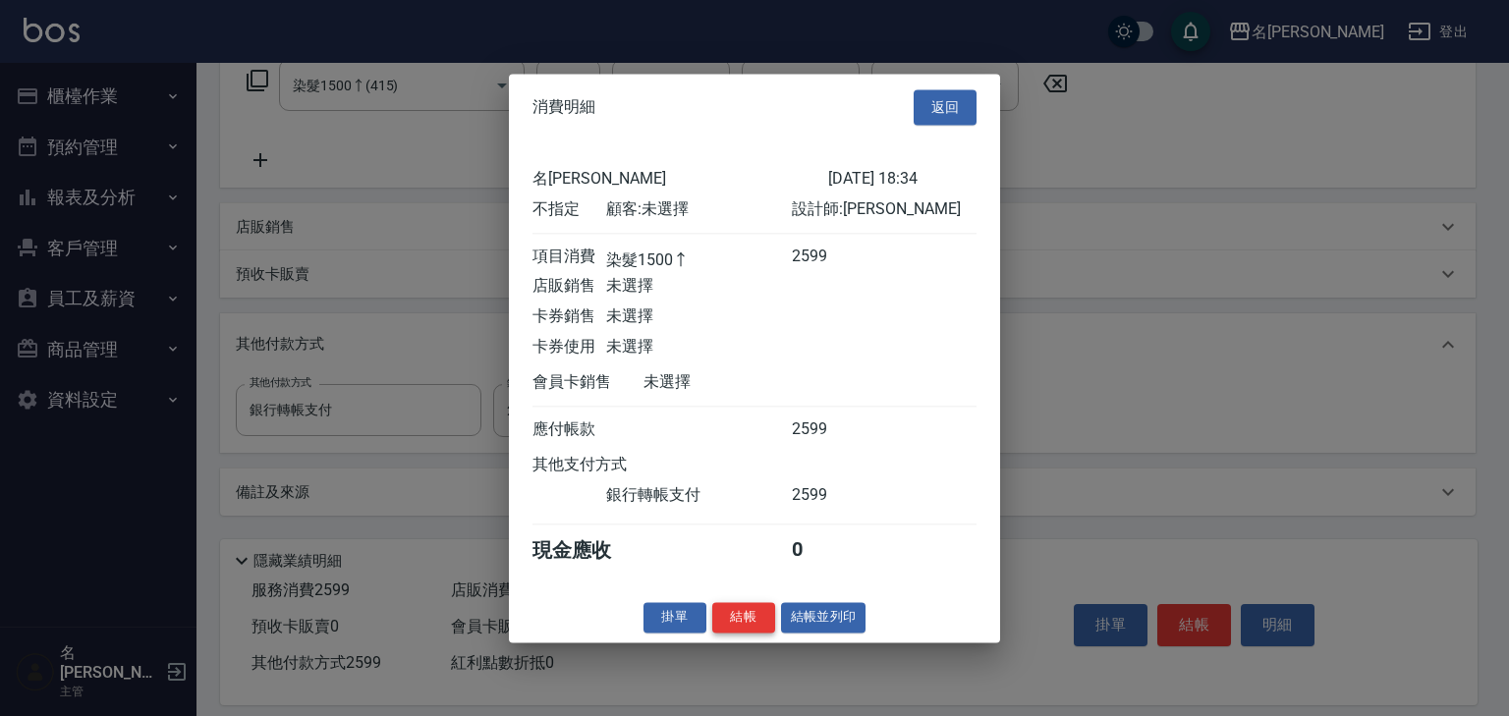
click at [744, 617] on button "結帳" at bounding box center [743, 617] width 63 height 30
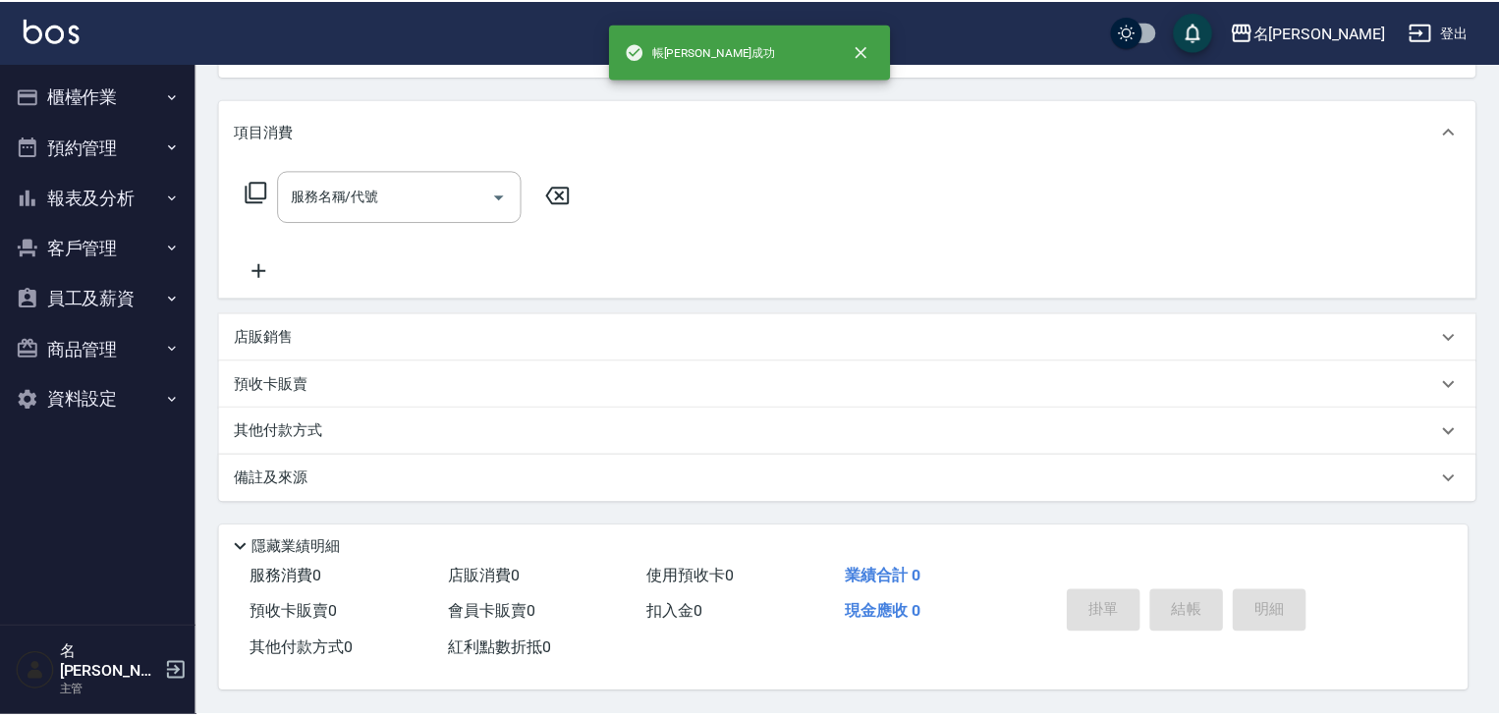
scroll to position [0, 0]
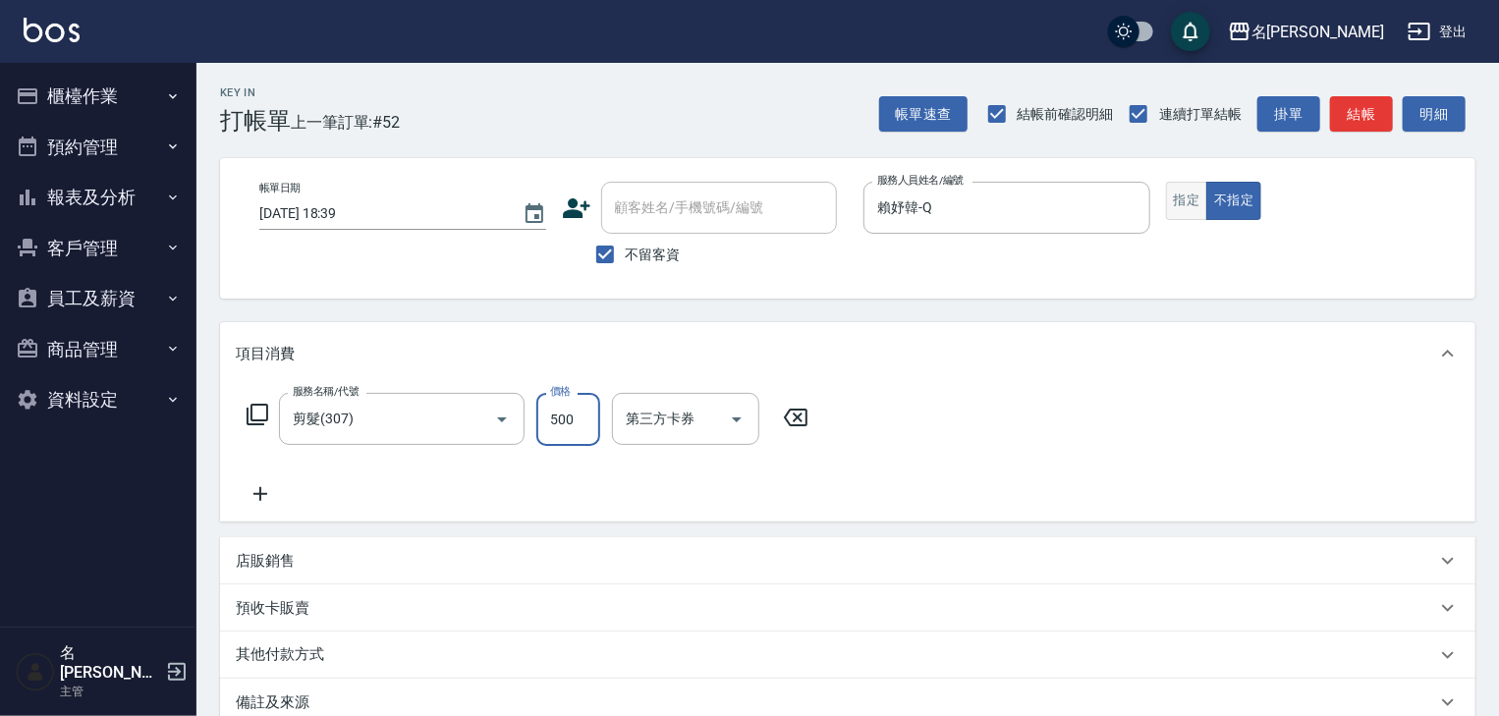
click at [1188, 212] on button "指定" at bounding box center [1187, 201] width 42 height 38
click at [1373, 101] on button "結帳" at bounding box center [1361, 114] width 63 height 36
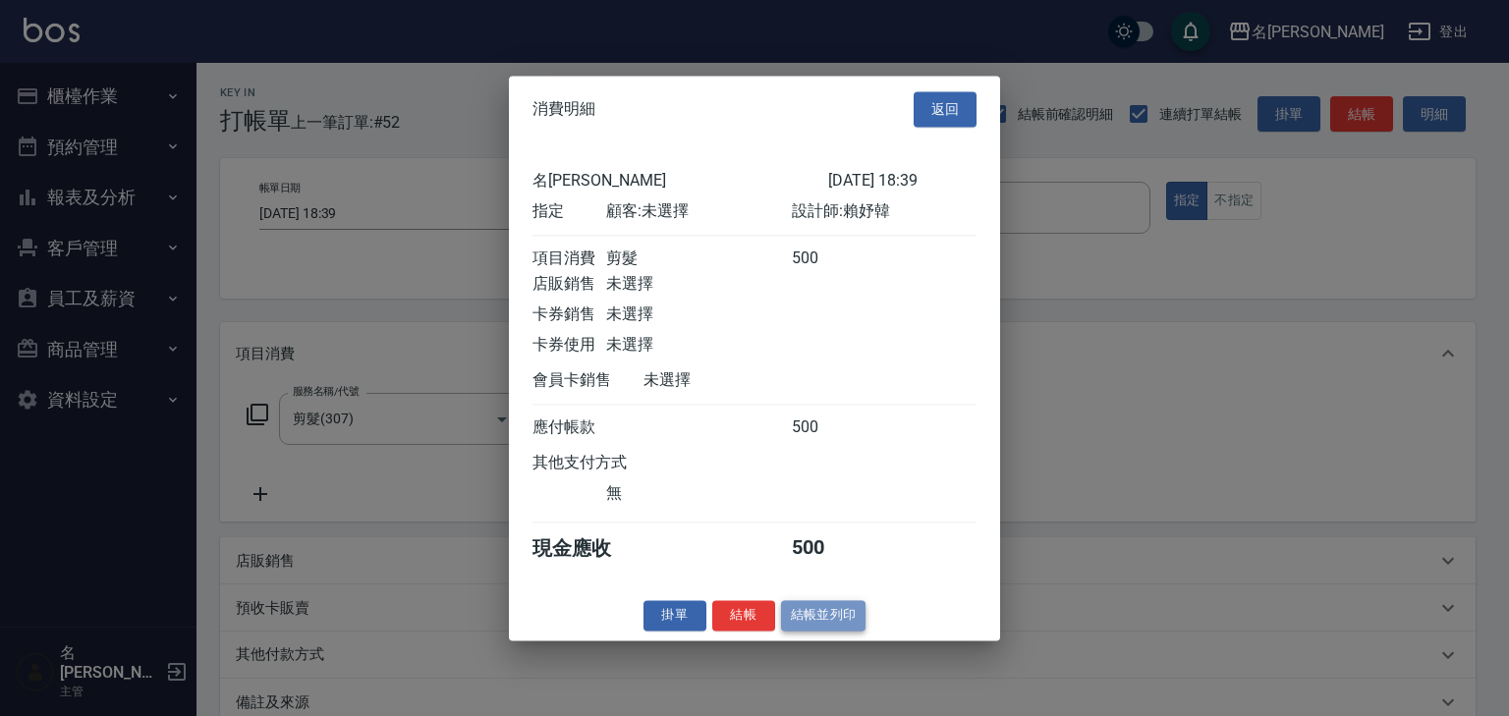
click at [836, 631] on button "結帳並列印" at bounding box center [823, 615] width 85 height 30
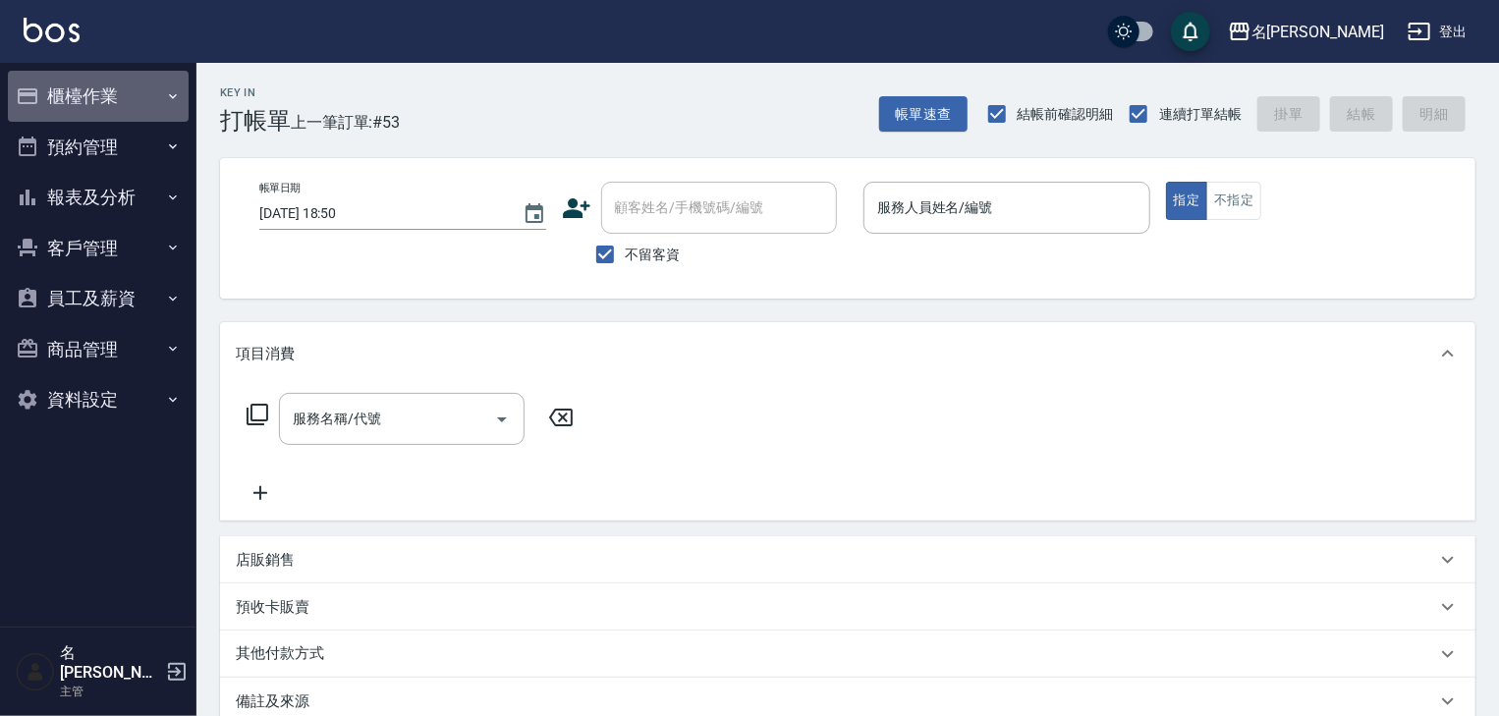
click at [75, 94] on button "櫃檯作業" at bounding box center [98, 96] width 181 height 51
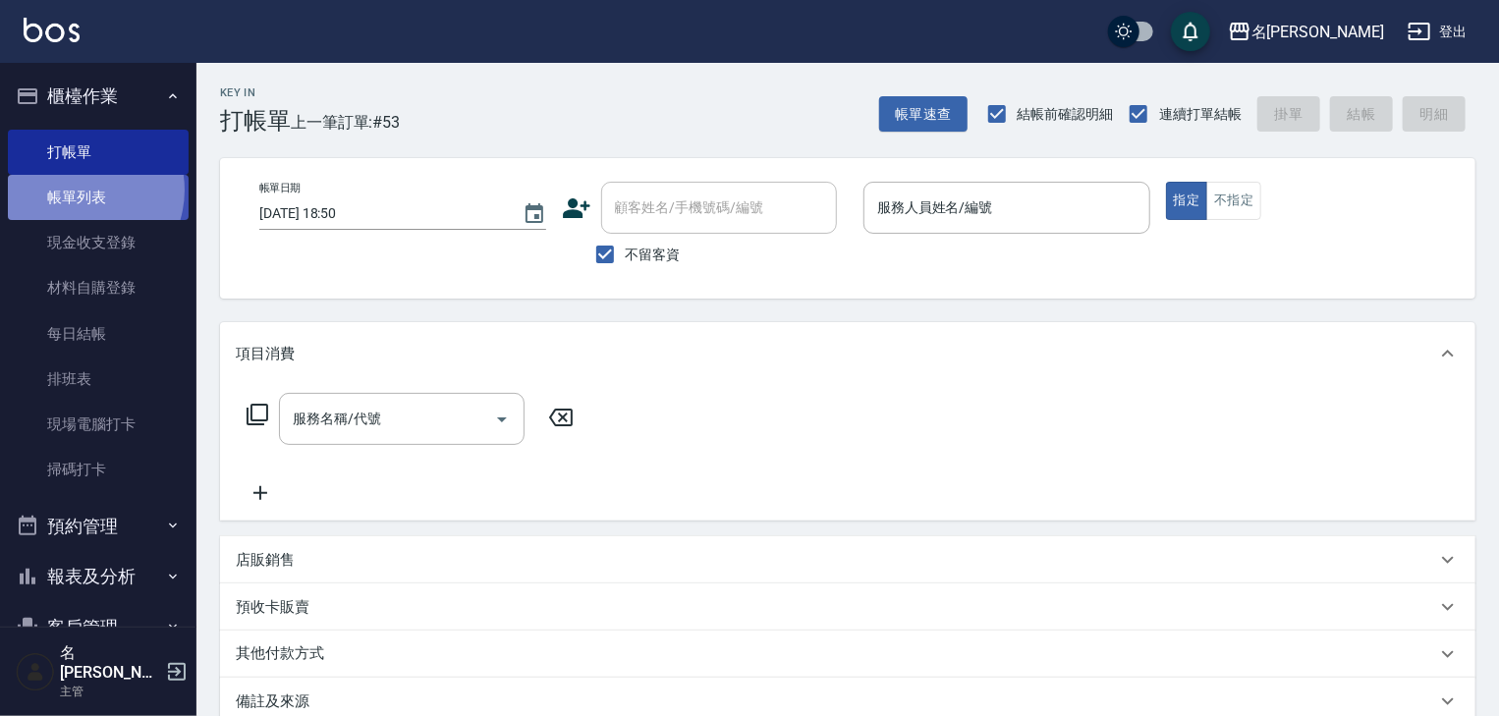
click at [78, 191] on link "帳單列表" at bounding box center [98, 197] width 181 height 45
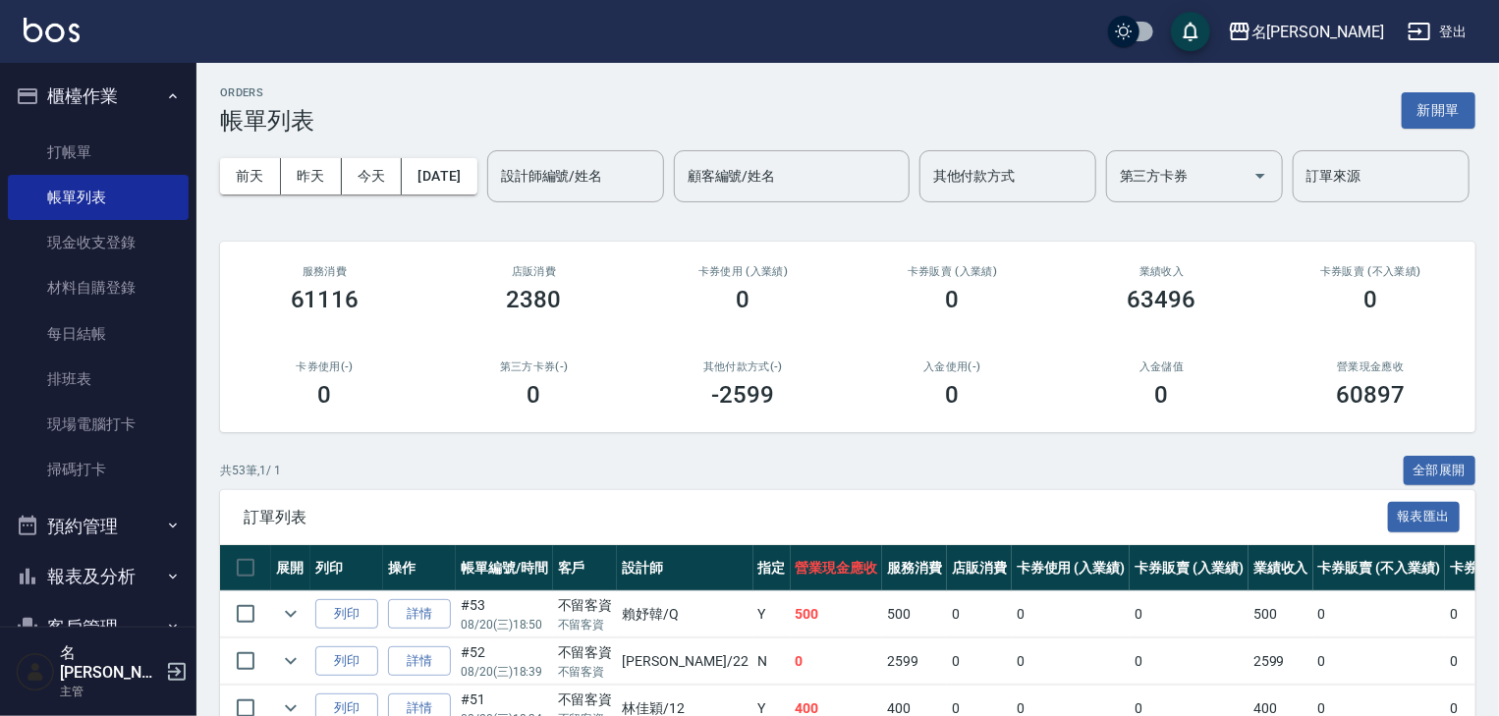
scroll to position [209, 0]
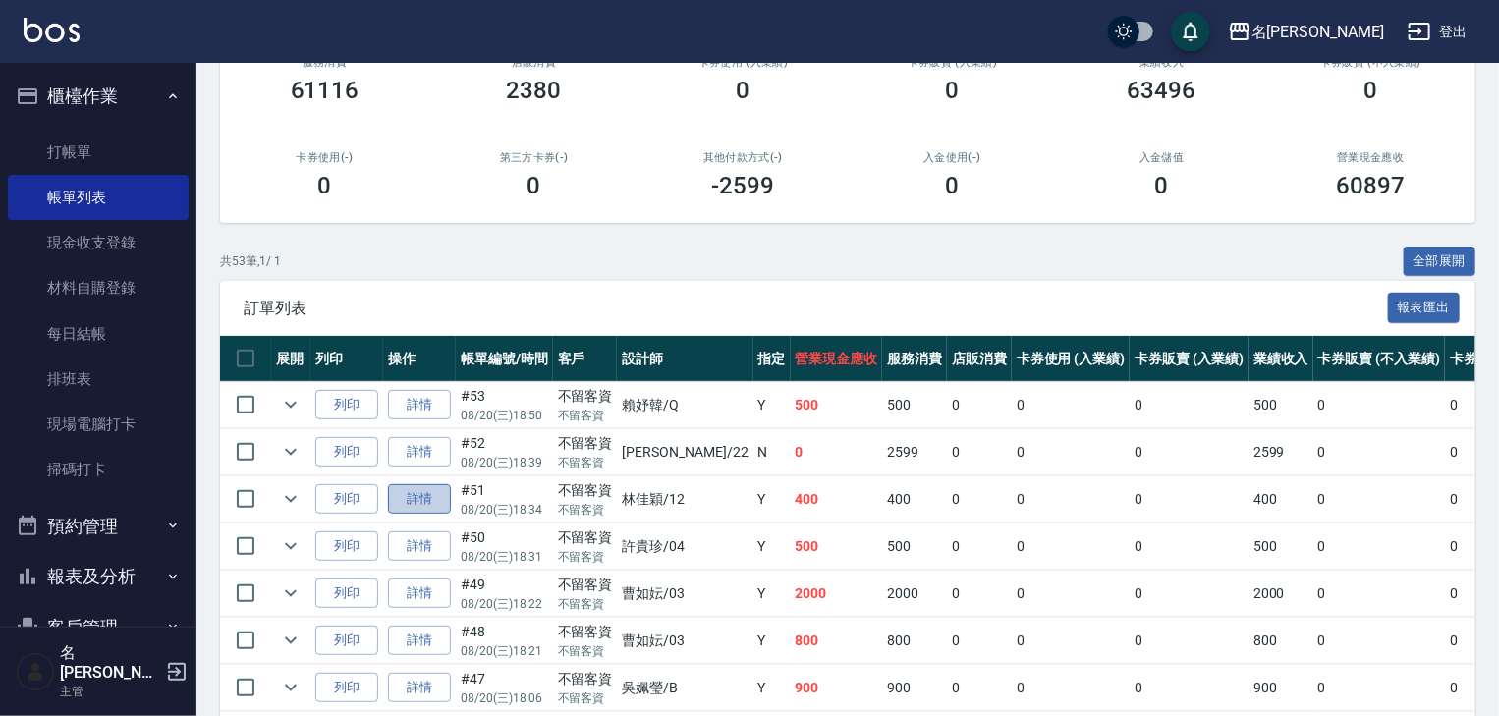
click at [437, 515] on link "詳情" at bounding box center [419, 499] width 63 height 30
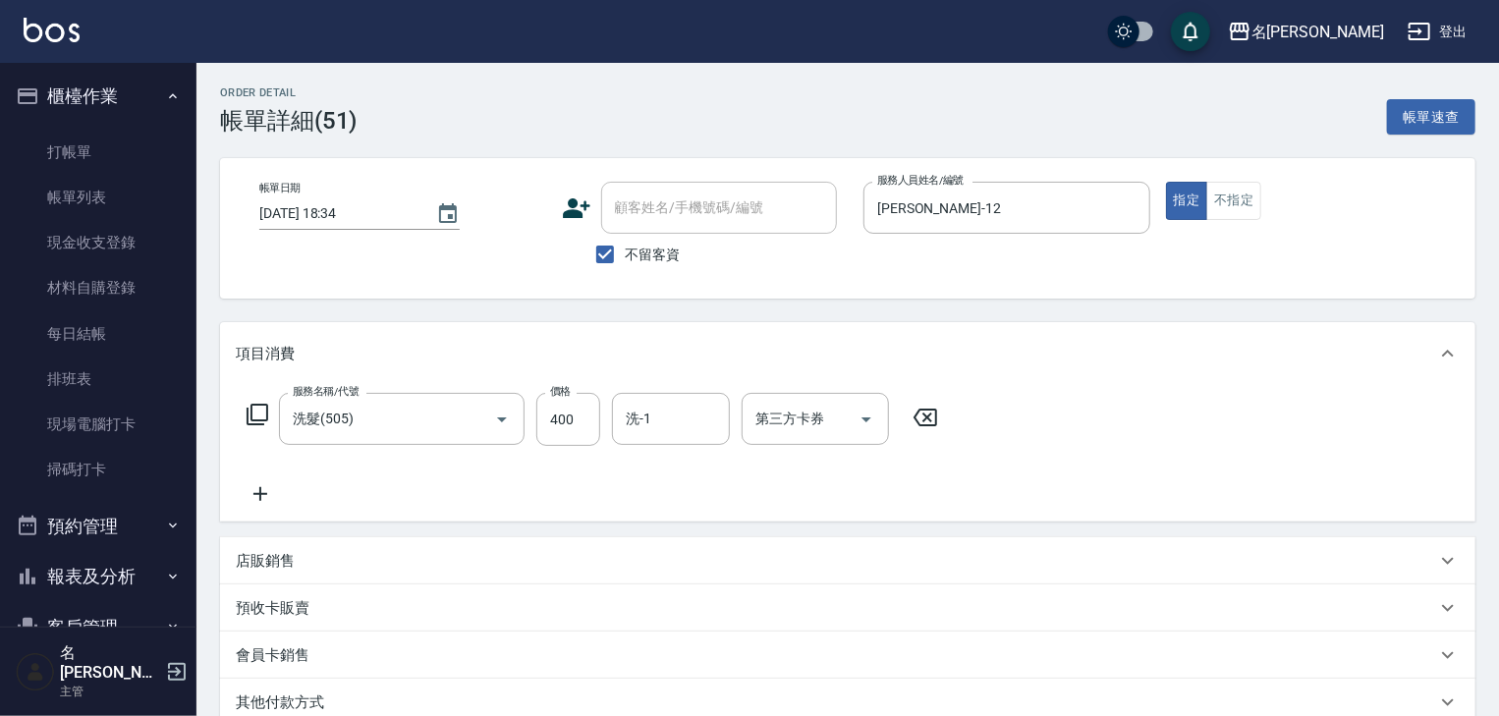
click at [272, 559] on p "店販銷售" at bounding box center [265, 561] width 59 height 21
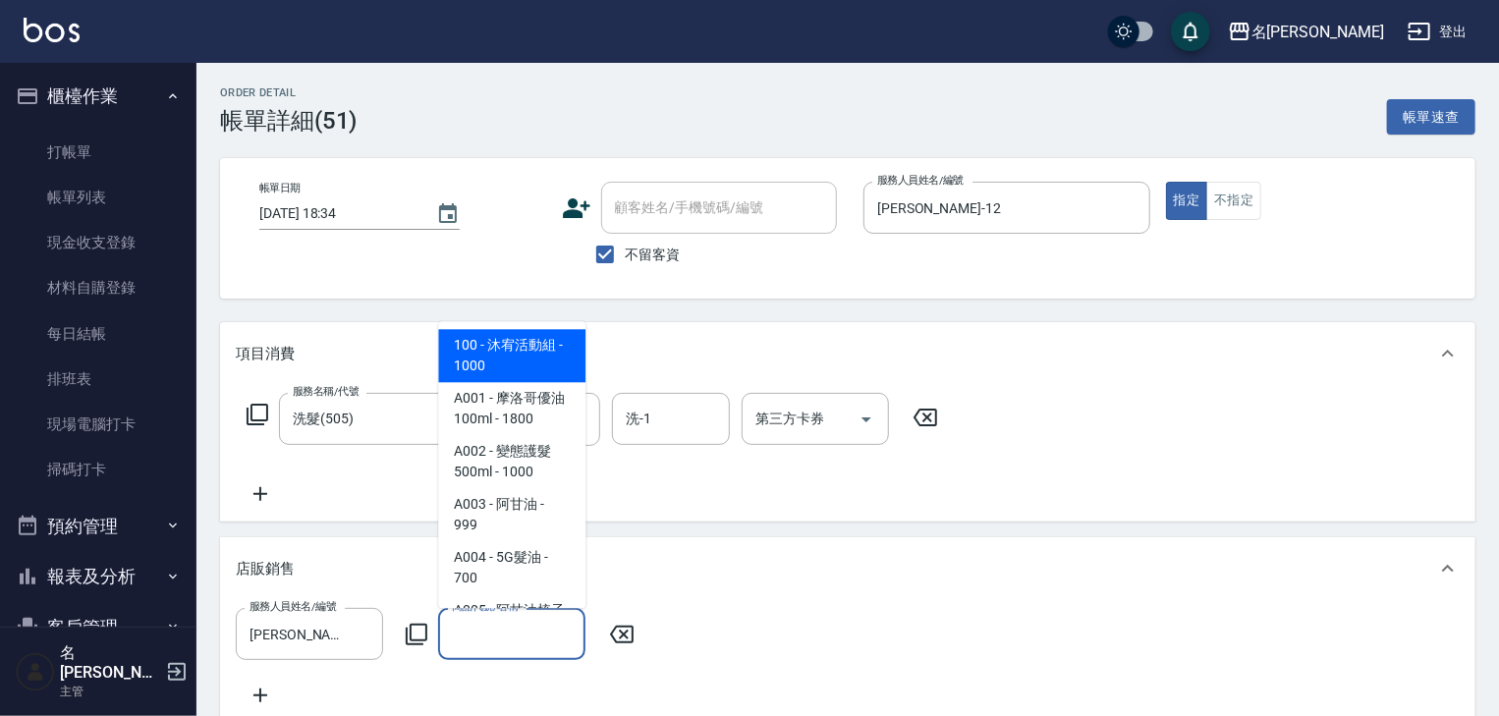
click at [511, 631] on input "商品代號/名稱" at bounding box center [512, 634] width 130 height 34
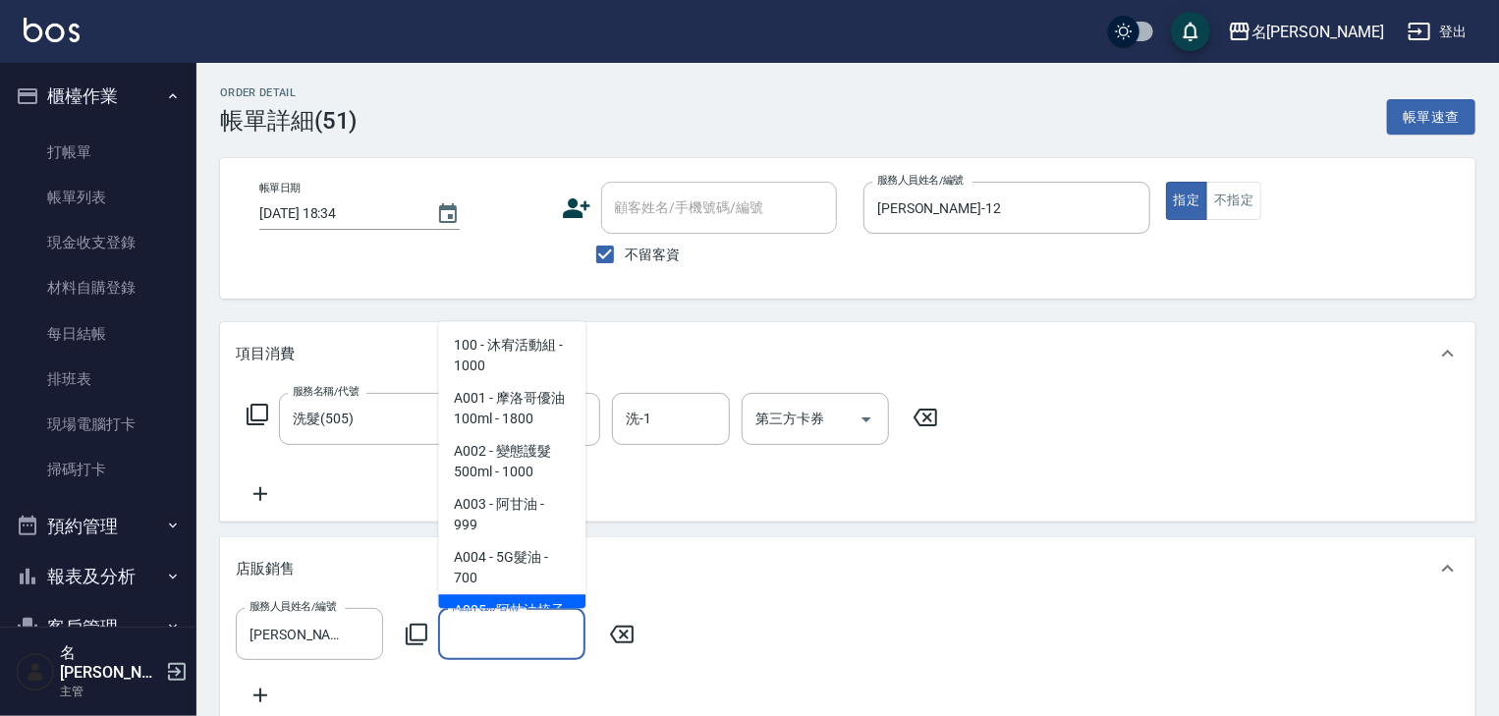
click at [416, 635] on icon at bounding box center [417, 635] width 24 height 24
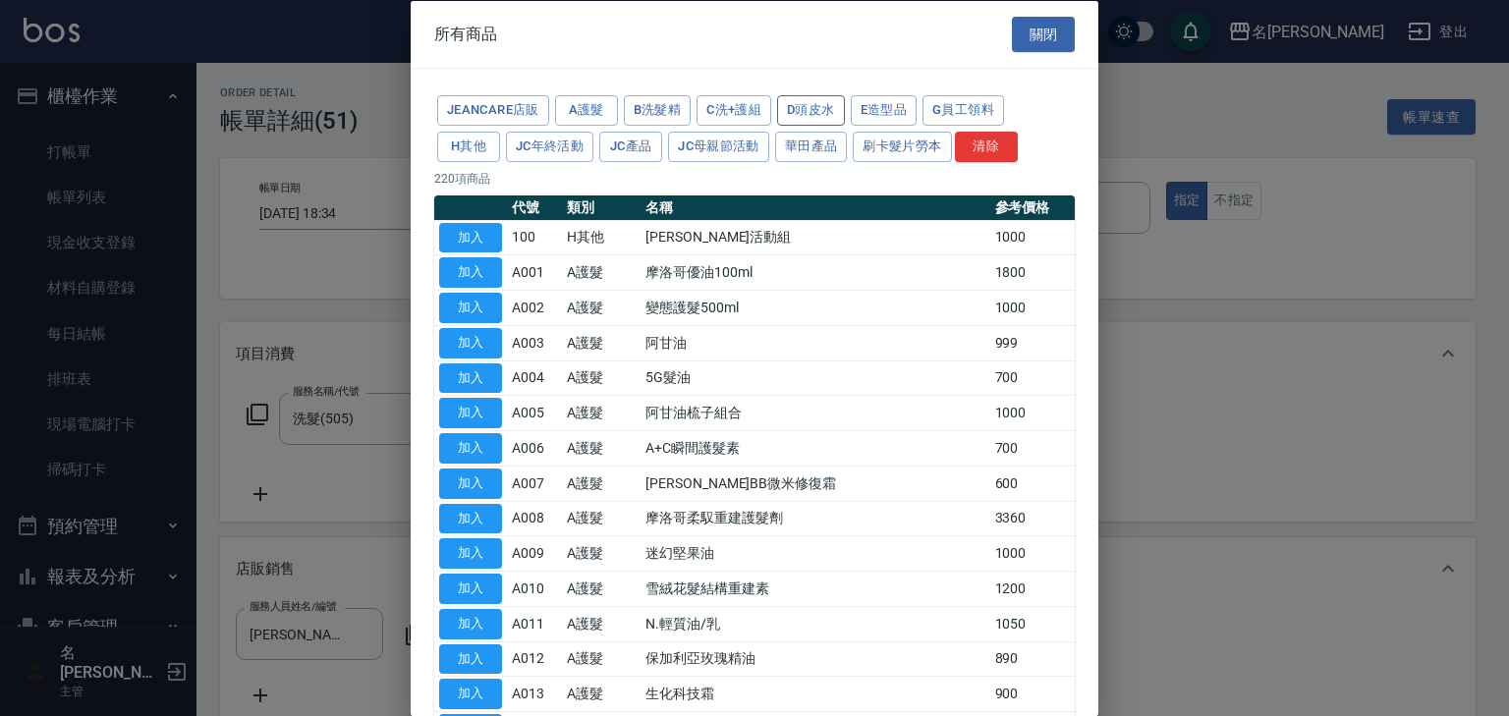
click at [822, 112] on button "D頭皮水" at bounding box center [811, 110] width 68 height 30
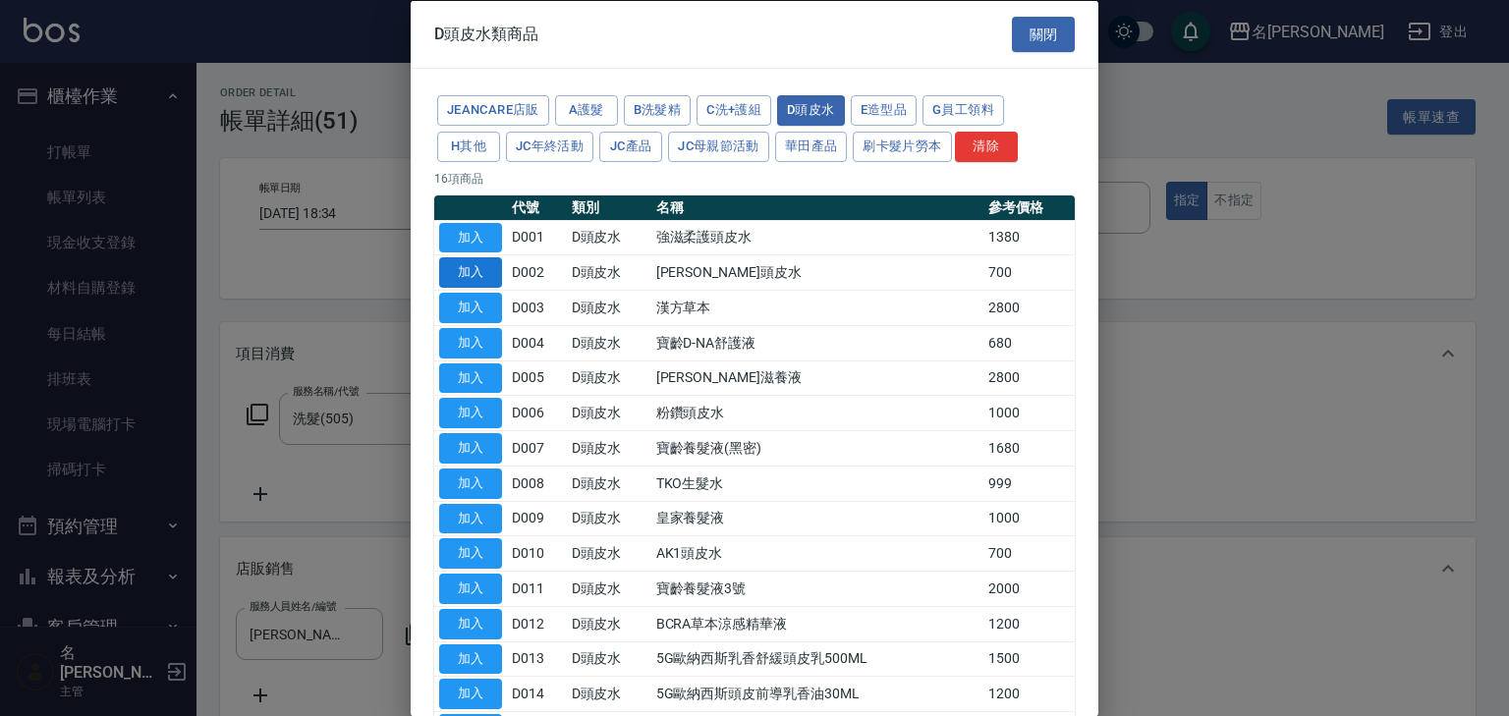
click at [460, 271] on button "加入" at bounding box center [470, 272] width 63 height 30
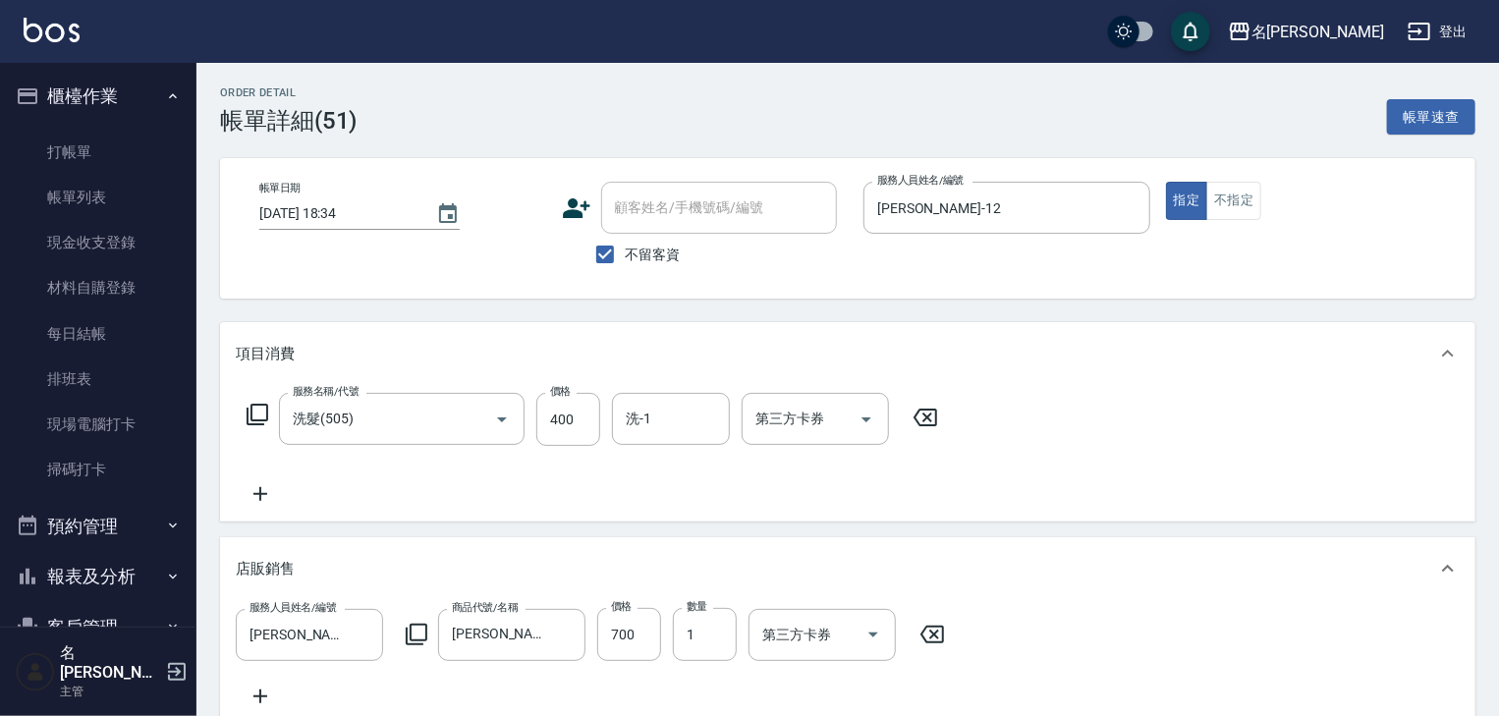
scroll to position [418, 0]
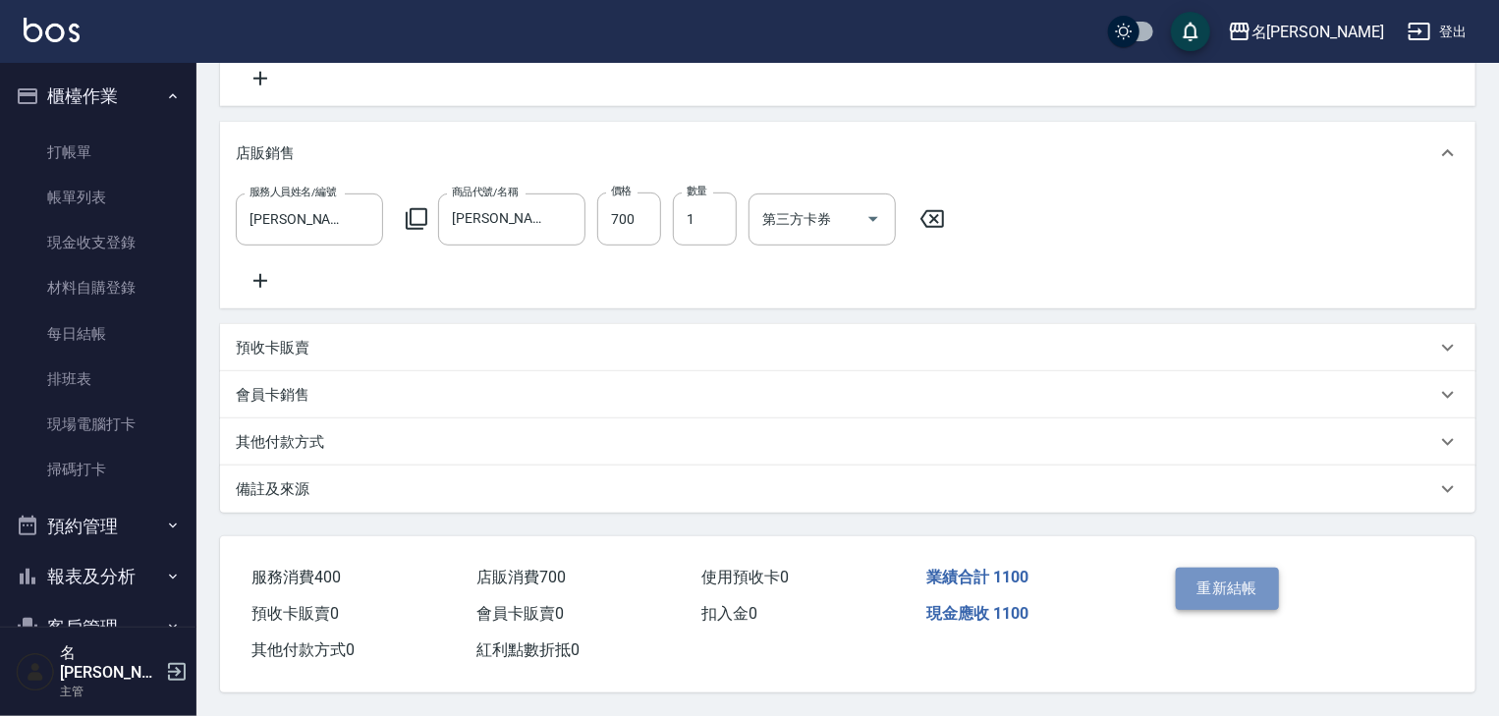
click at [1245, 593] on button "重新結帳" at bounding box center [1228, 588] width 104 height 41
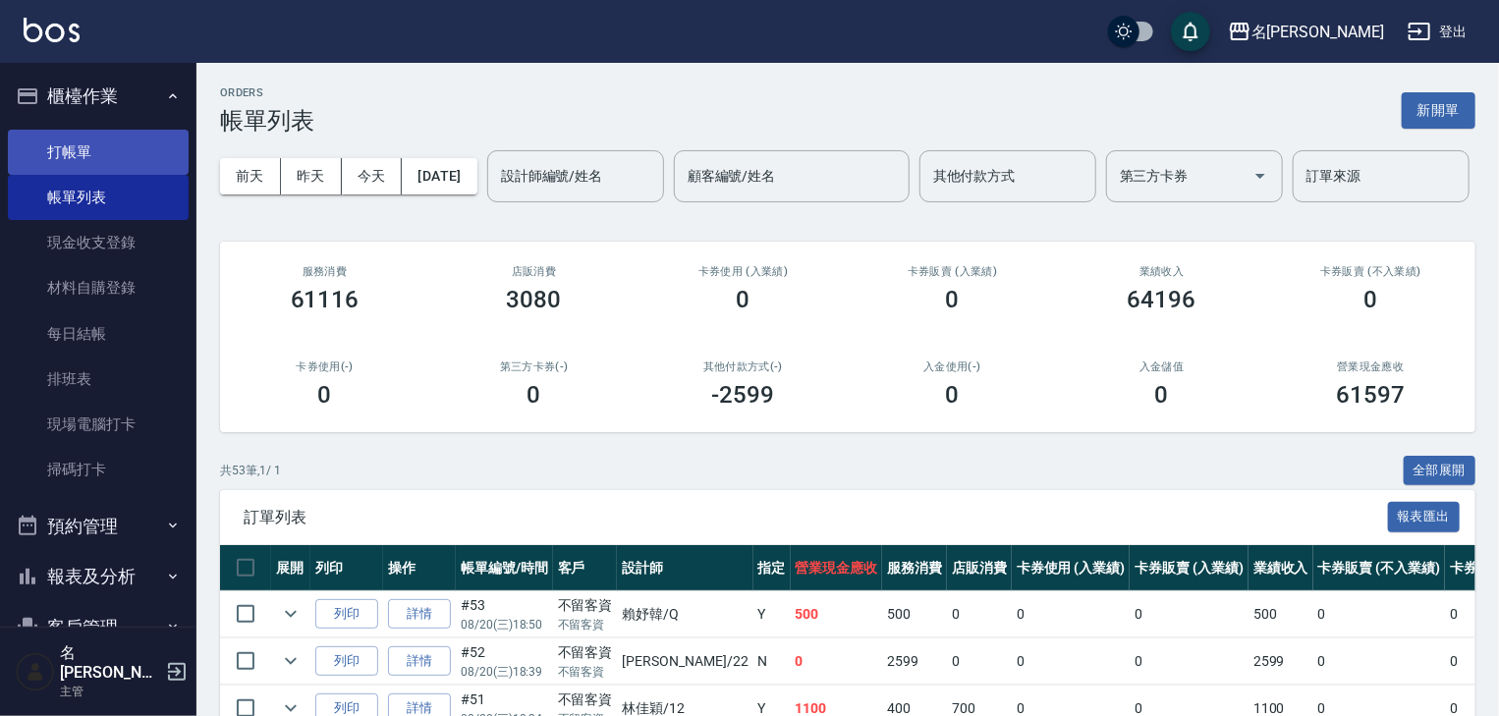
click at [54, 173] on link "打帳單" at bounding box center [98, 152] width 181 height 45
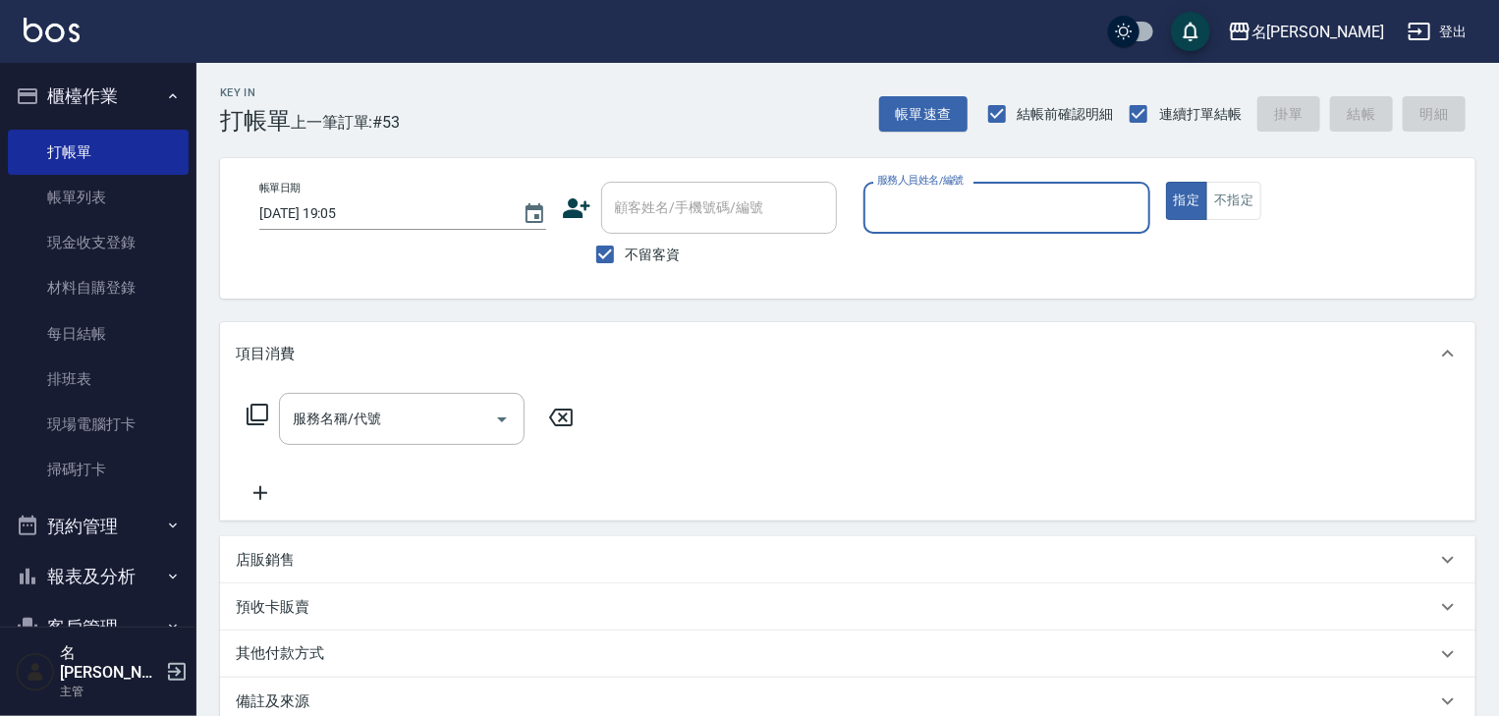
click at [997, 208] on input "服務人員姓名/編號" at bounding box center [1006, 208] width 269 height 34
click at [978, 261] on div "蔡怡蓁 -02" at bounding box center [1006, 258] width 287 height 32
click at [367, 411] on div "服務名稱/代號 服務名稱/代號" at bounding box center [402, 419] width 246 height 52
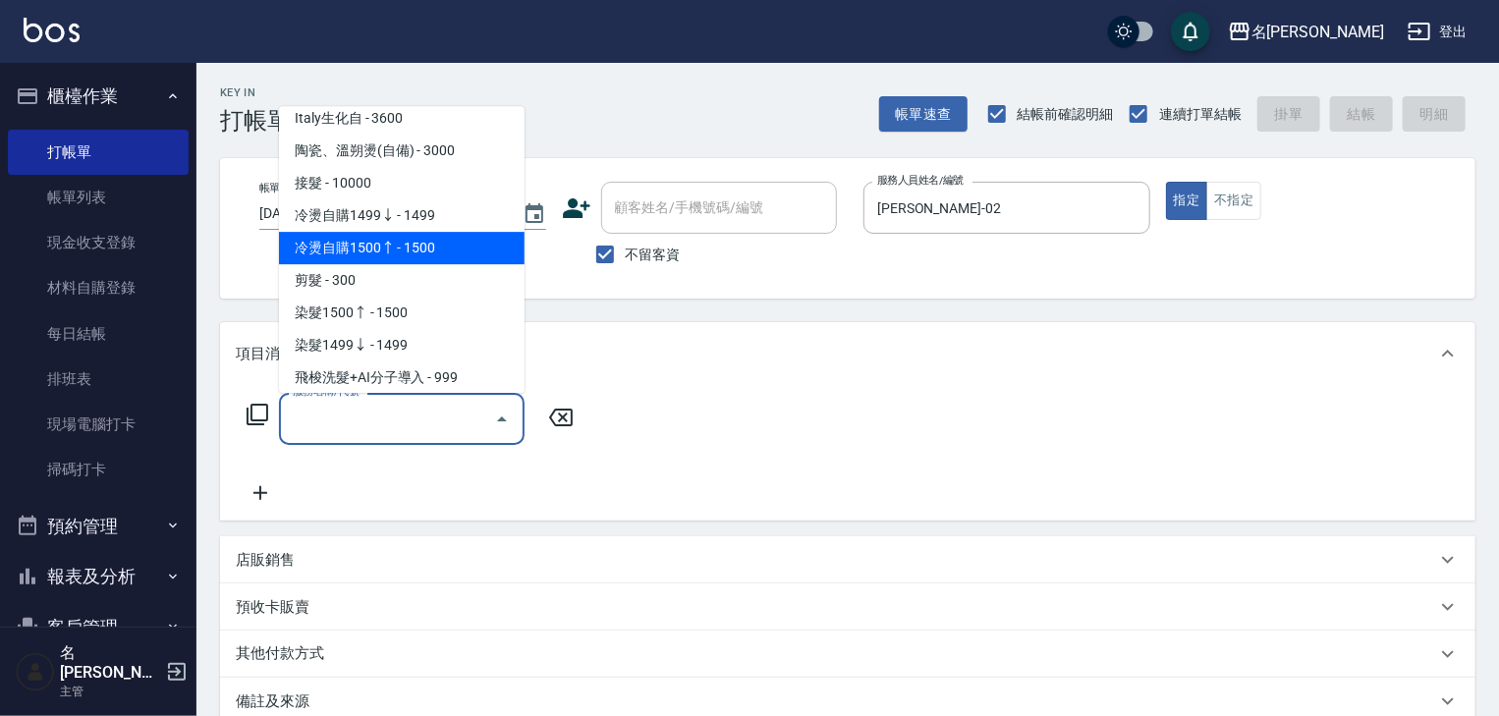
scroll to position [718, 0]
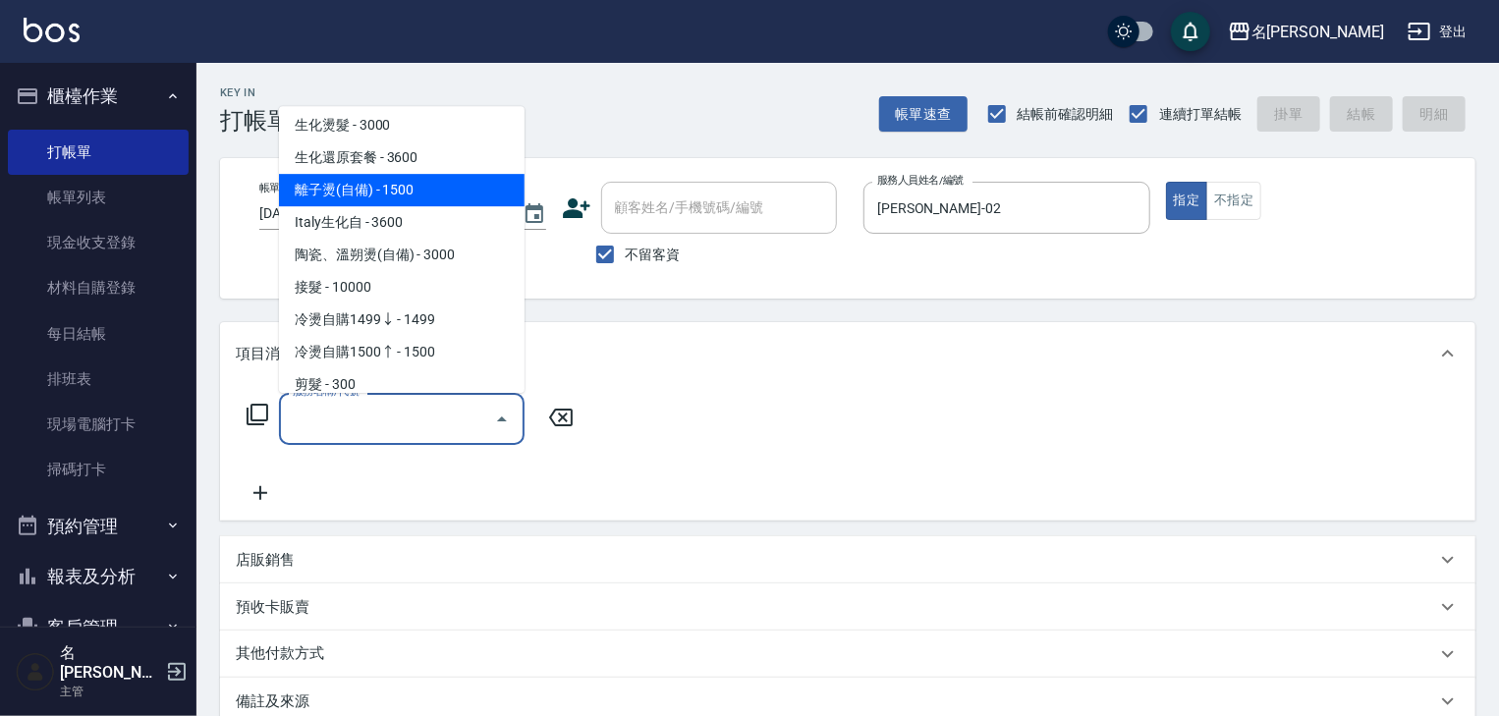
click at [379, 191] on span "離子燙(自備) - 1500" at bounding box center [402, 191] width 246 height 32
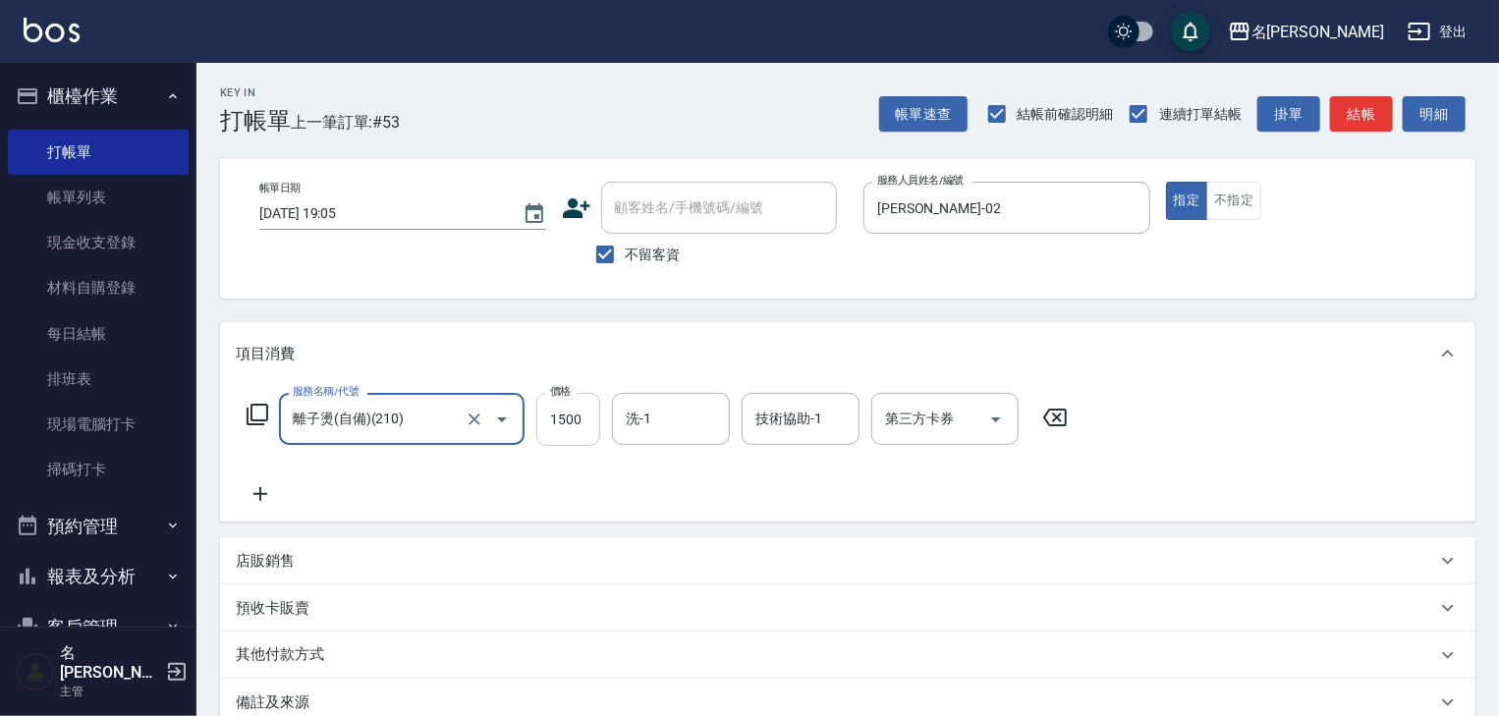
click at [562, 417] on input "1500" at bounding box center [568, 419] width 64 height 53
click at [262, 497] on icon at bounding box center [260, 494] width 49 height 24
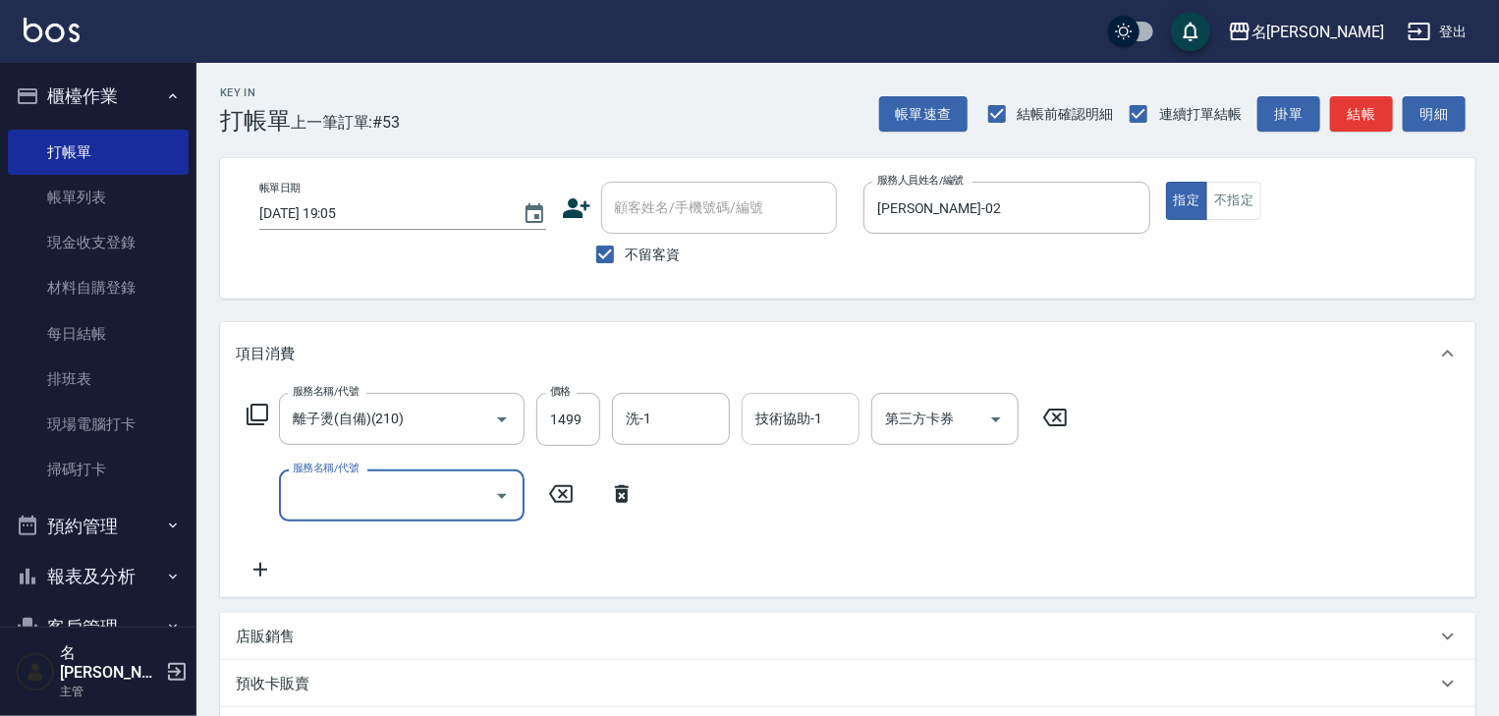
click at [809, 406] on div "技術協助-1 技術協助-1" at bounding box center [801, 419] width 118 height 52
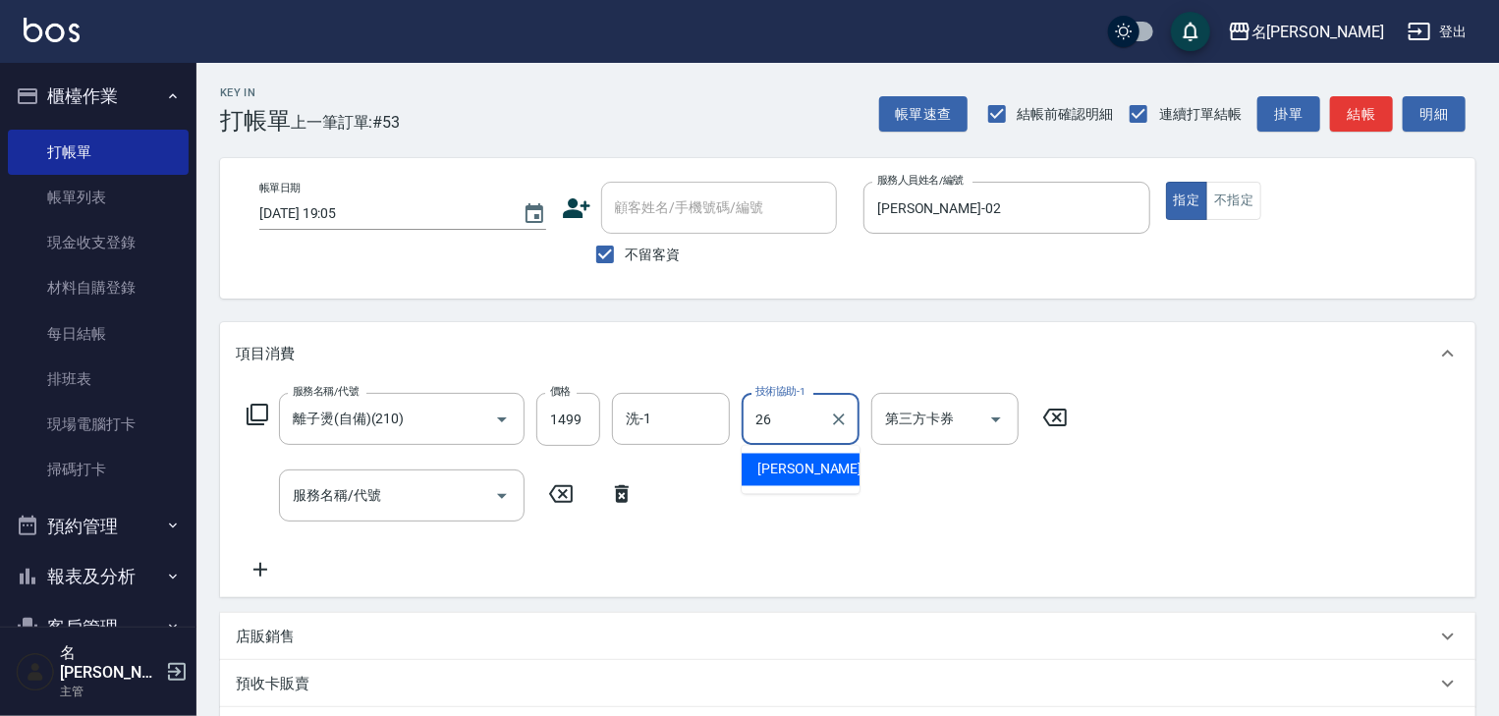
click at [779, 472] on span "方羿筑 -26" at bounding box center [819, 470] width 124 height 21
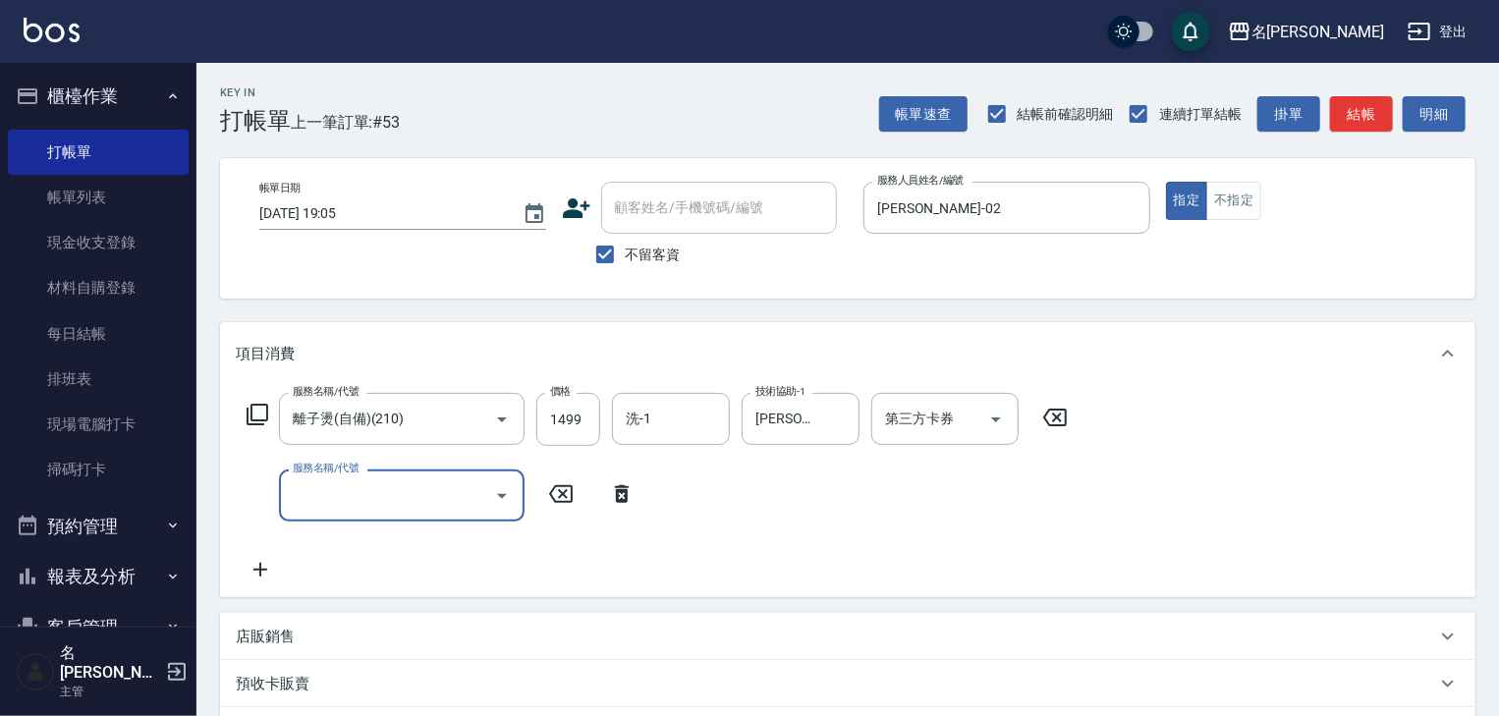
click at [400, 501] on input "服務名稱/代號" at bounding box center [387, 495] width 198 height 34
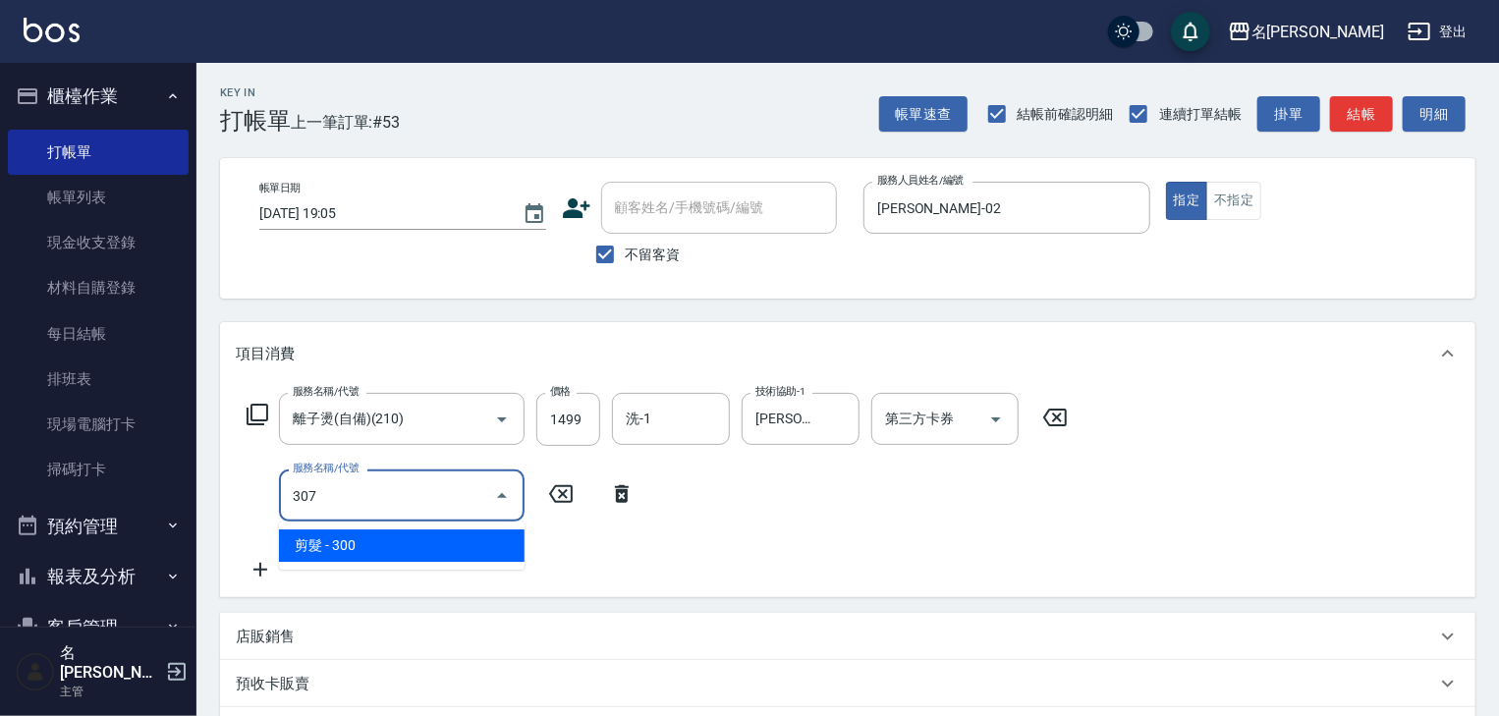
click at [425, 543] on span "剪髮 - 300" at bounding box center [402, 545] width 246 height 32
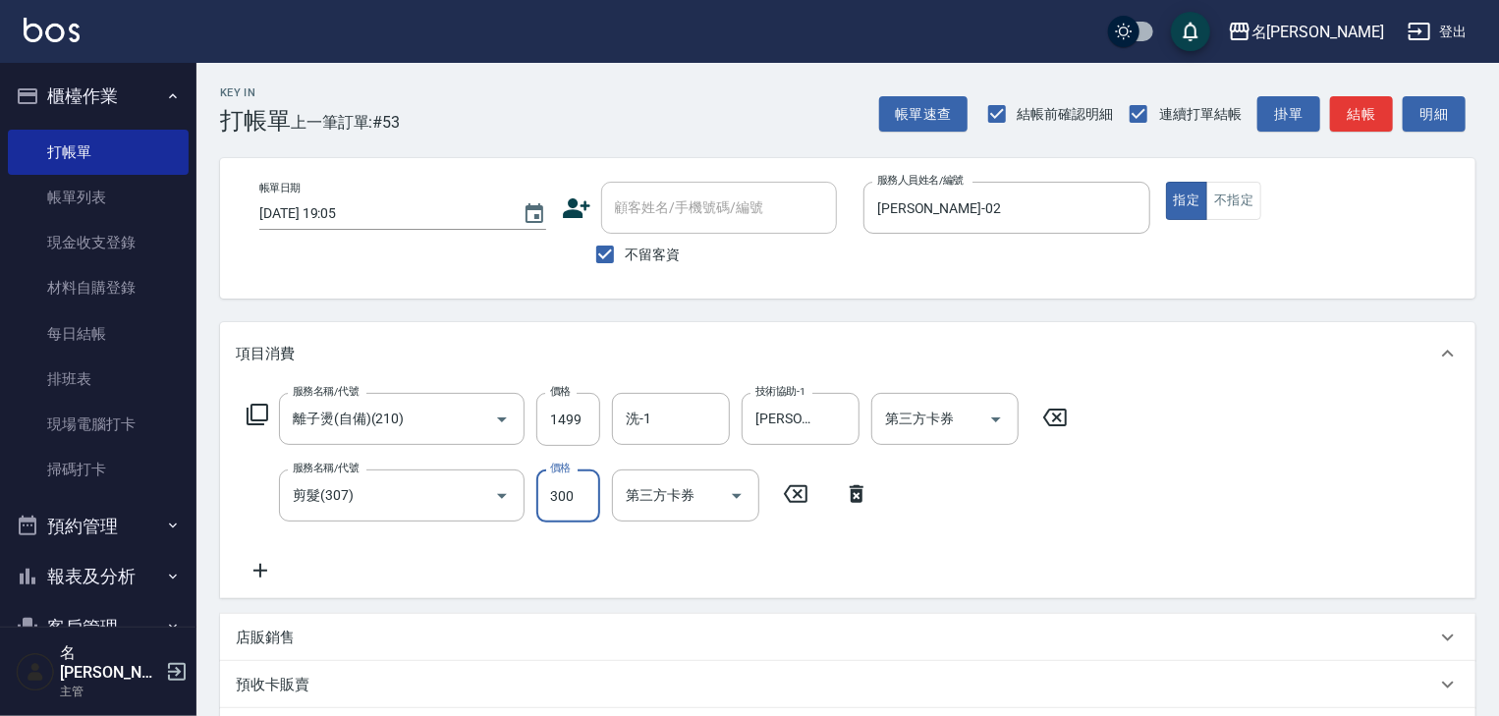
click at [556, 479] on input "300" at bounding box center [568, 495] width 64 height 53
click at [1363, 101] on button "結帳" at bounding box center [1361, 114] width 63 height 36
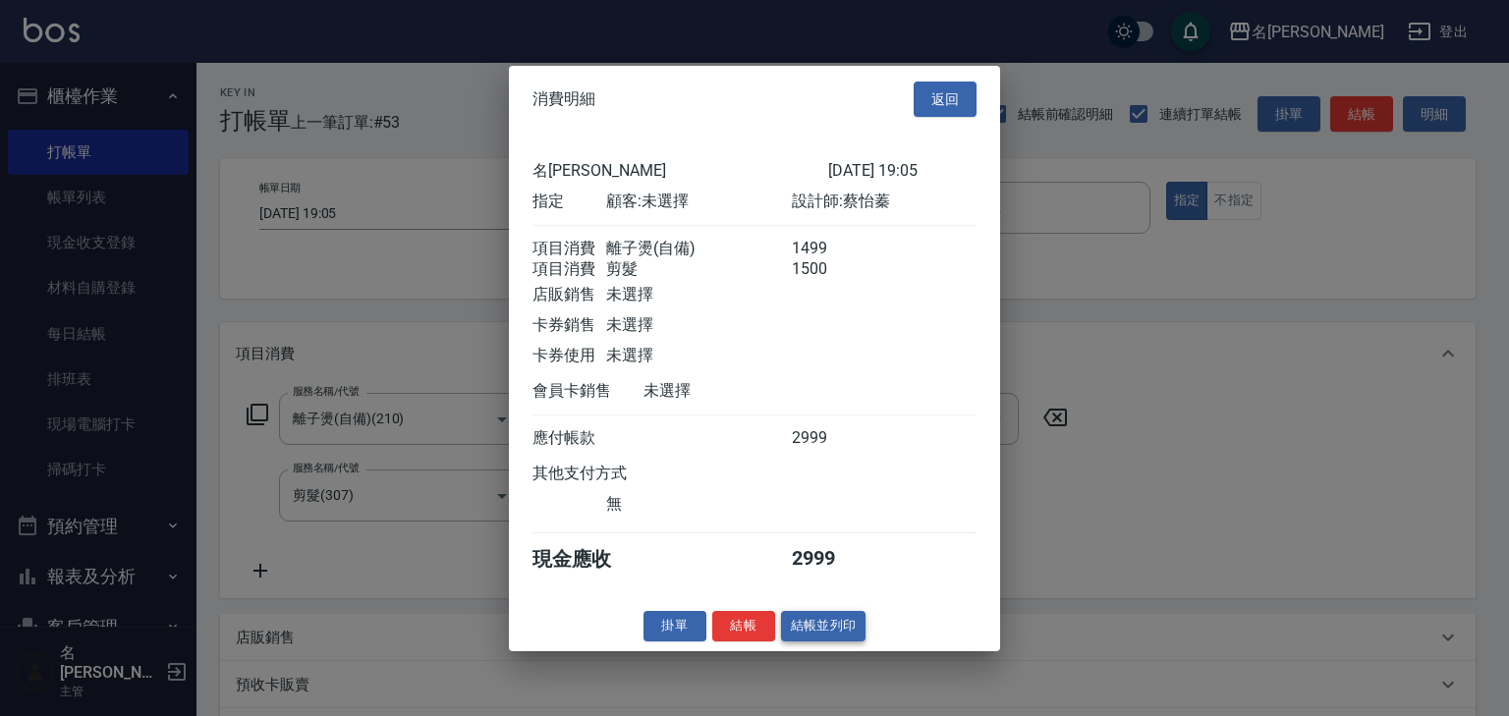
click at [838, 641] on button "結帳並列印" at bounding box center [823, 626] width 85 height 30
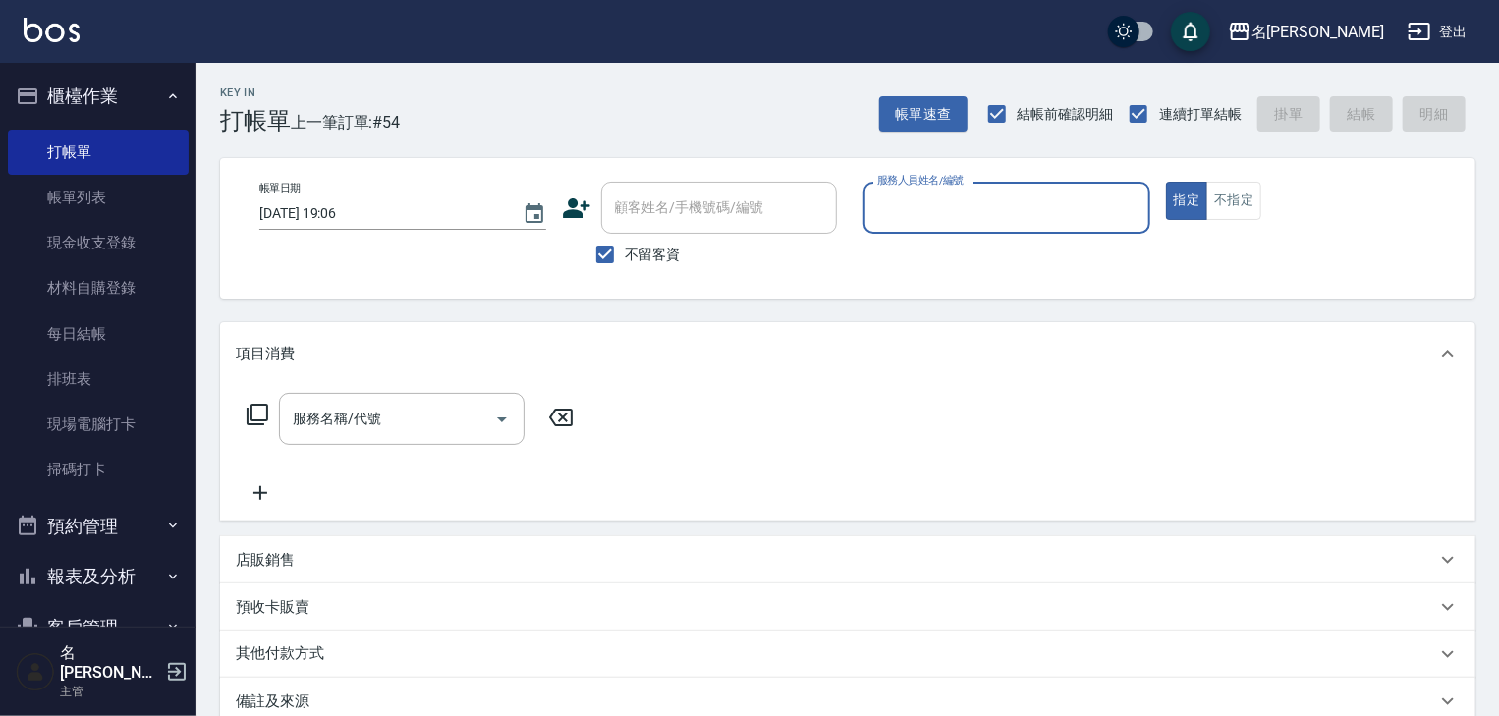
drag, startPoint x: 66, startPoint y: 196, endPoint x: 463, endPoint y: 525, distance: 515.5
click at [66, 196] on link "帳單列表" at bounding box center [98, 197] width 181 height 45
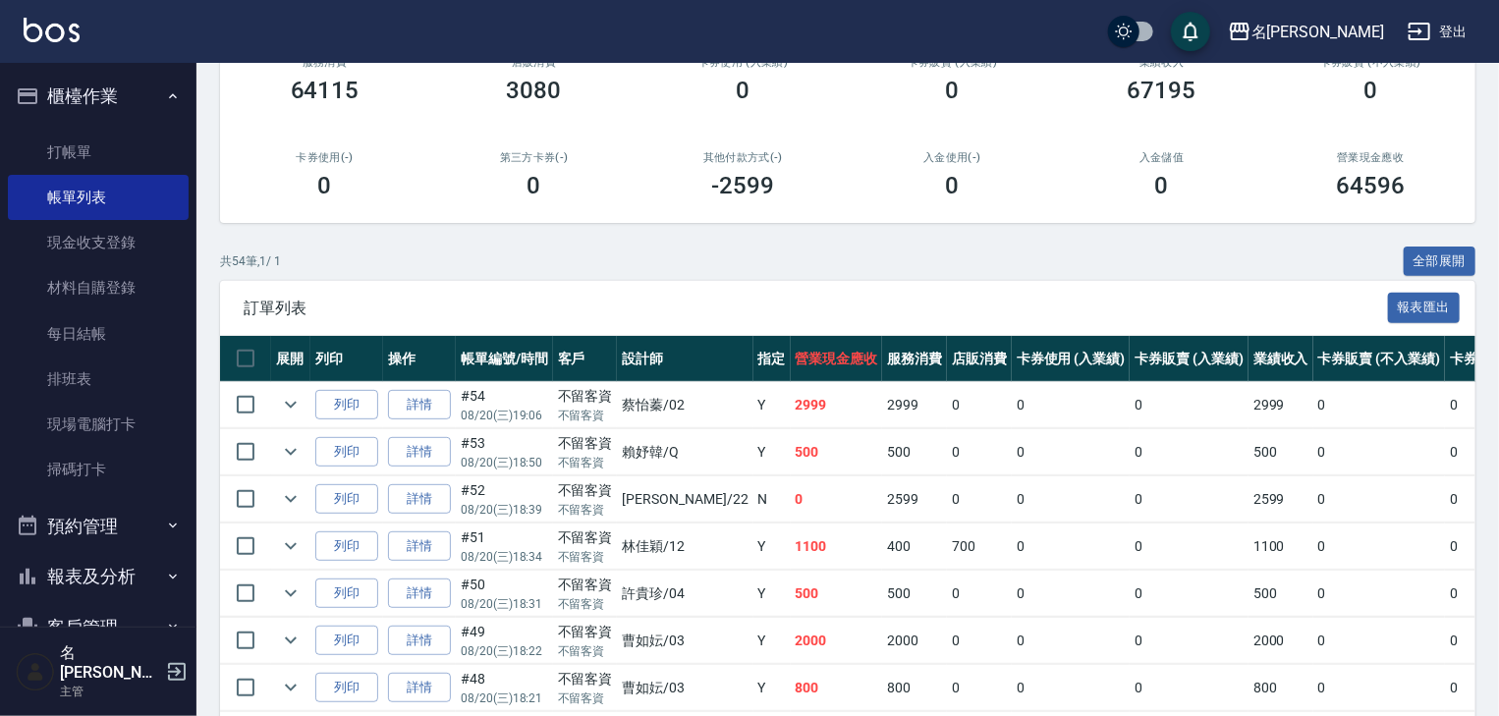
scroll to position [314, 0]
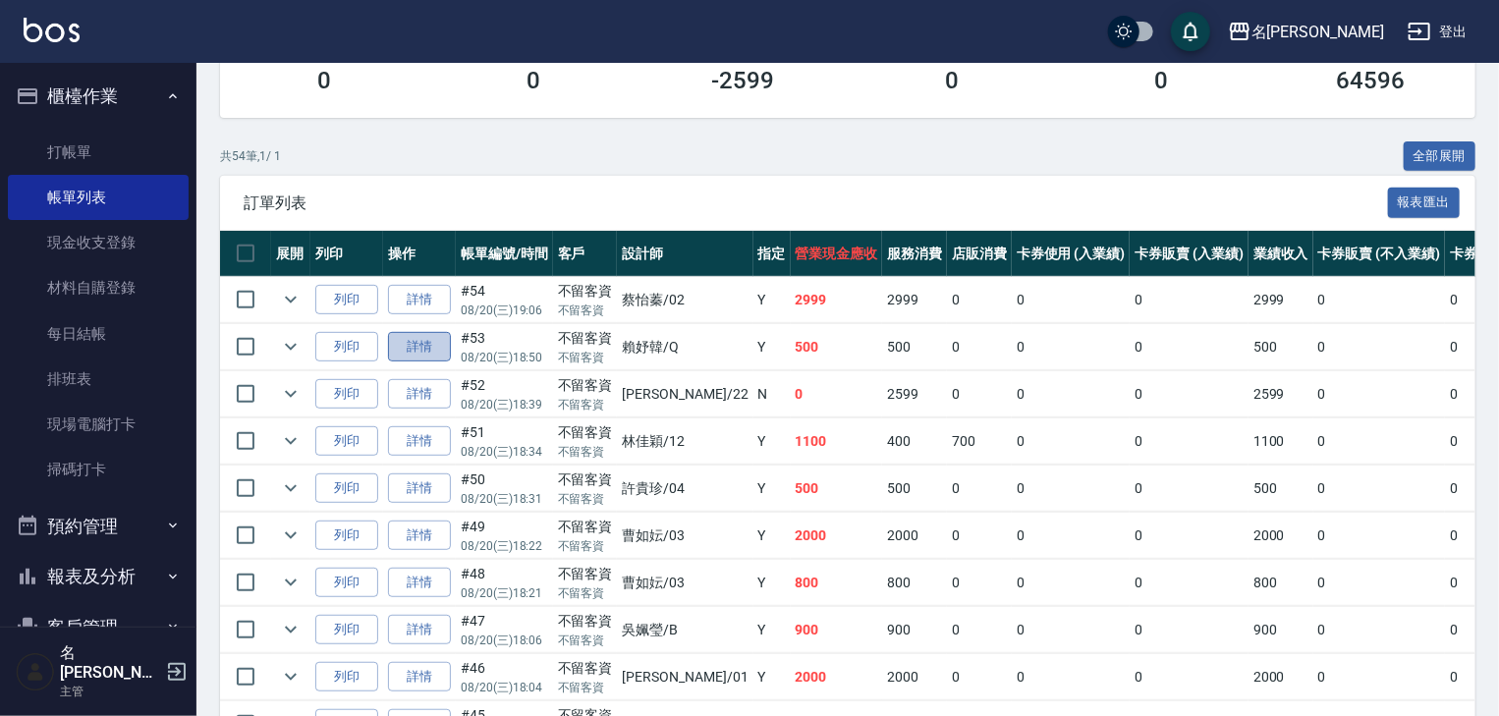
click at [424, 362] on link "詳情" at bounding box center [419, 347] width 63 height 30
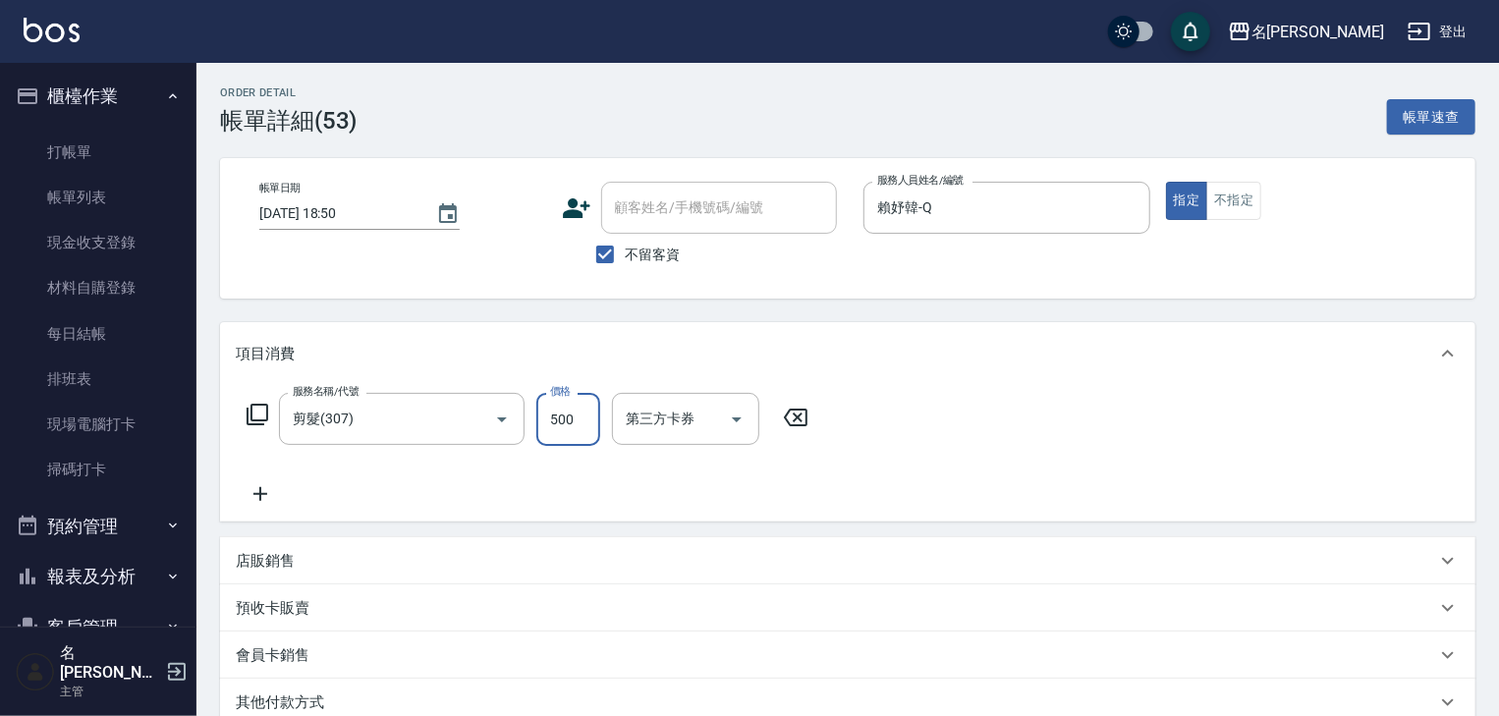
click at [570, 419] on input "500" at bounding box center [568, 419] width 64 height 53
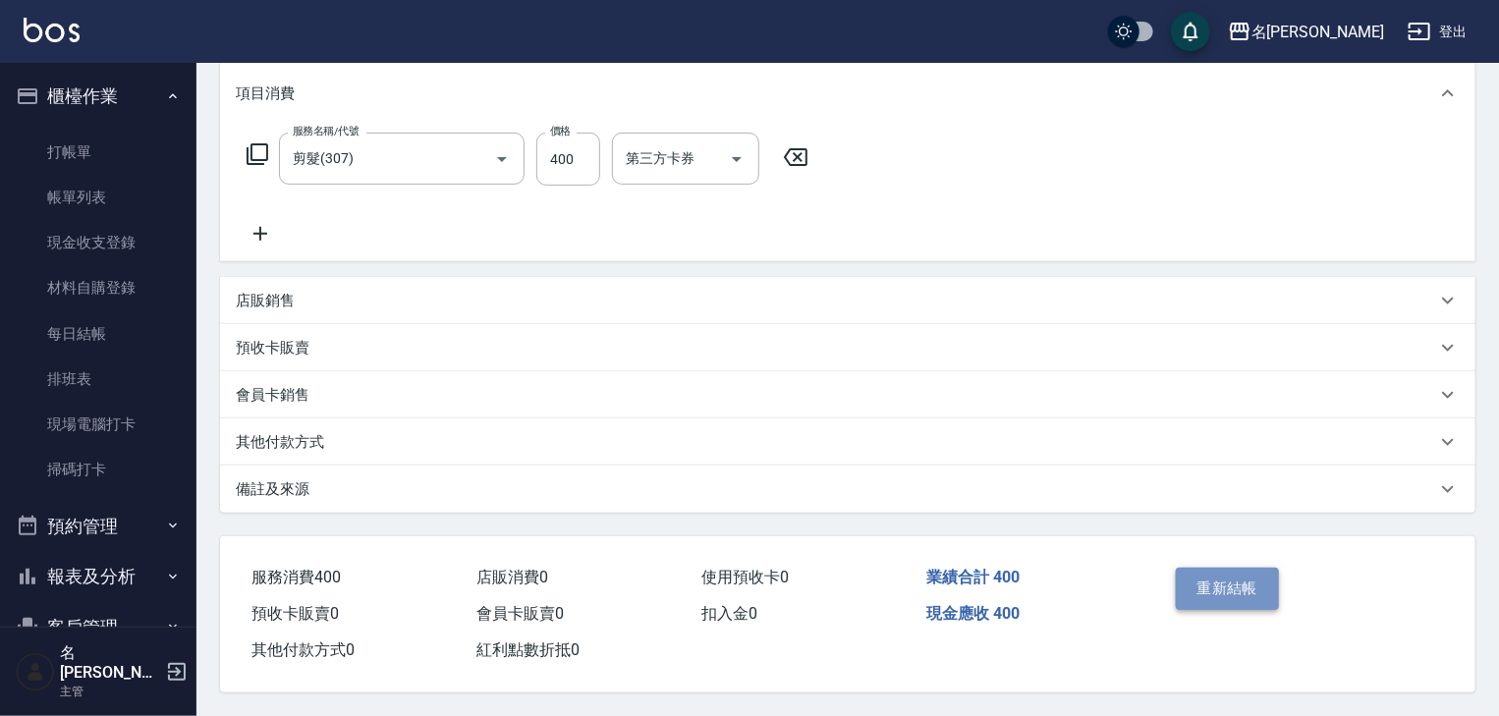
click at [1224, 573] on button "重新結帳" at bounding box center [1228, 588] width 104 height 41
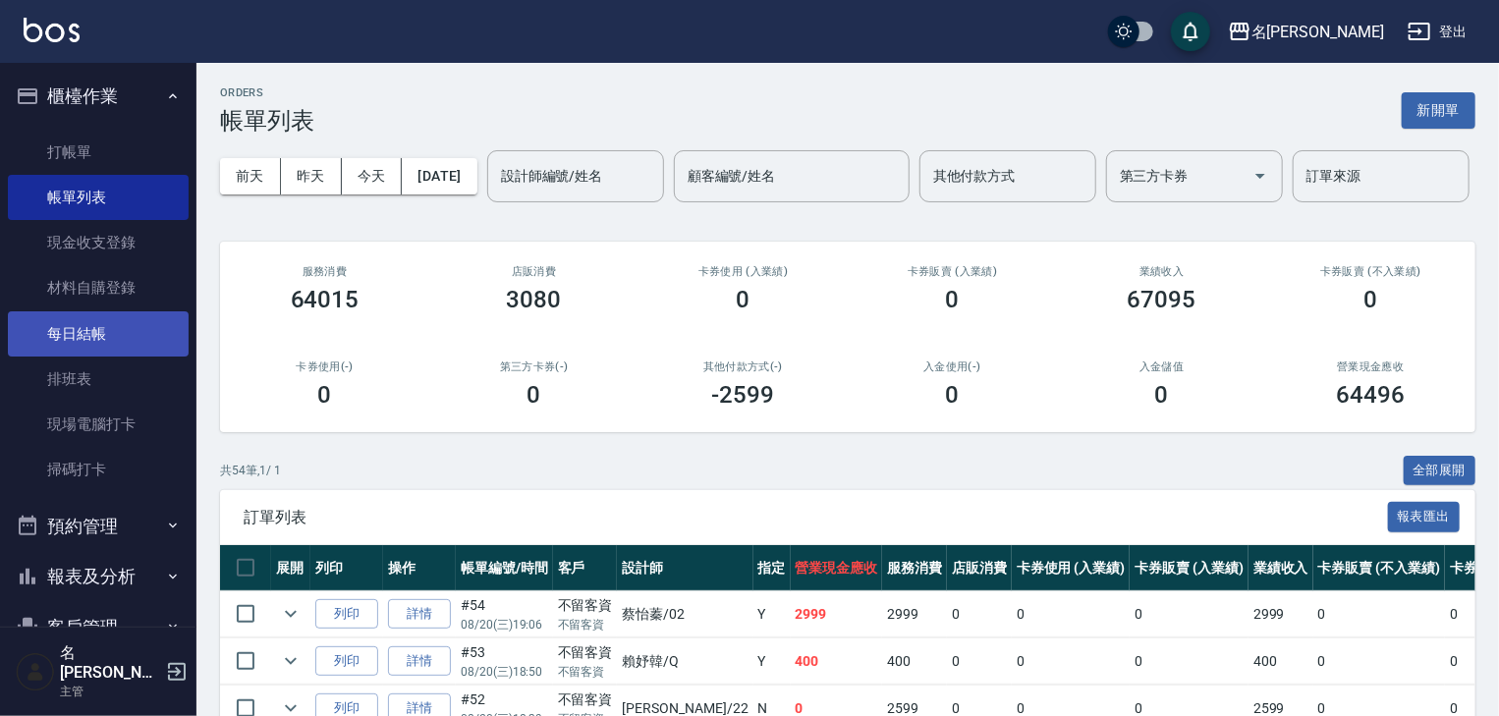
drag, startPoint x: 83, startPoint y: 244, endPoint x: 172, endPoint y: 318, distance: 116.4
click at [83, 244] on link "現金收支登錄" at bounding box center [98, 242] width 181 height 45
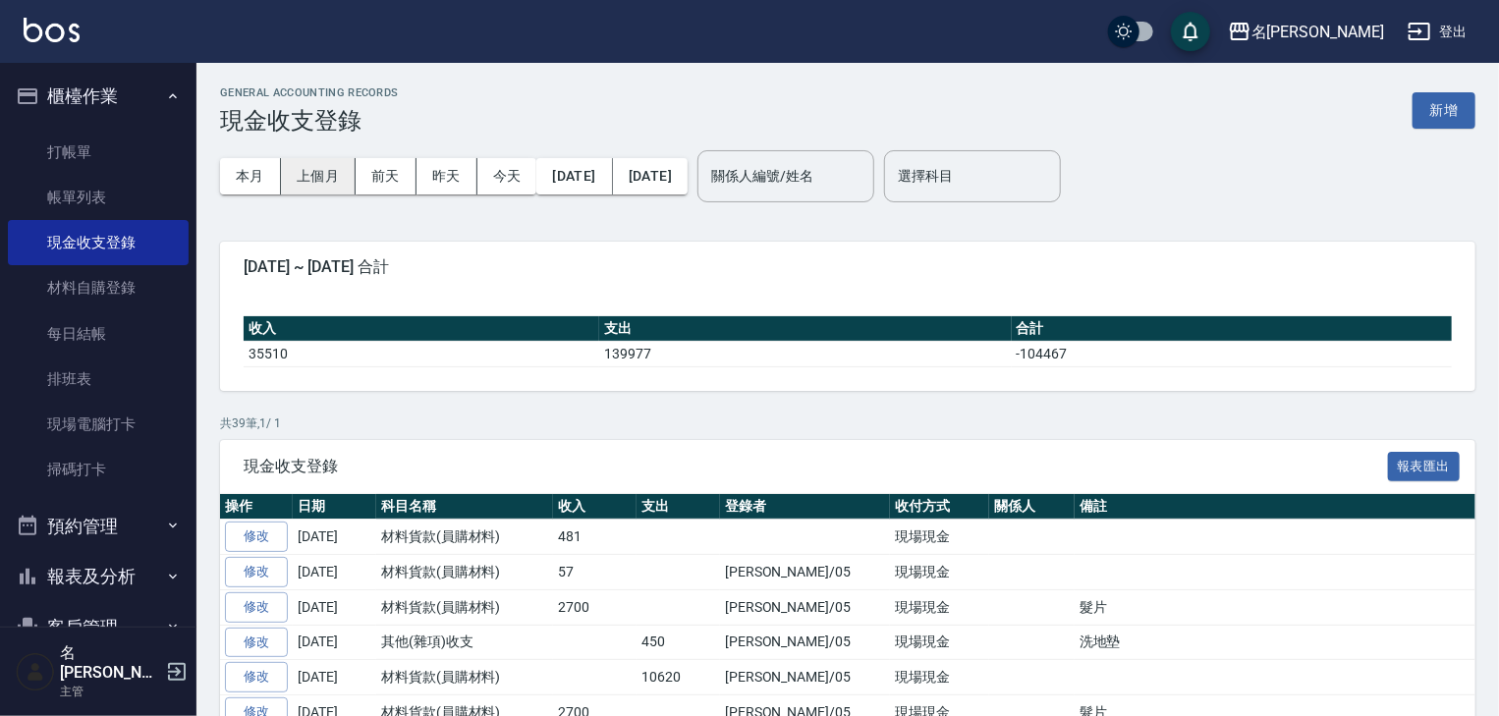
click at [318, 187] on button "上個月" at bounding box center [318, 176] width 75 height 36
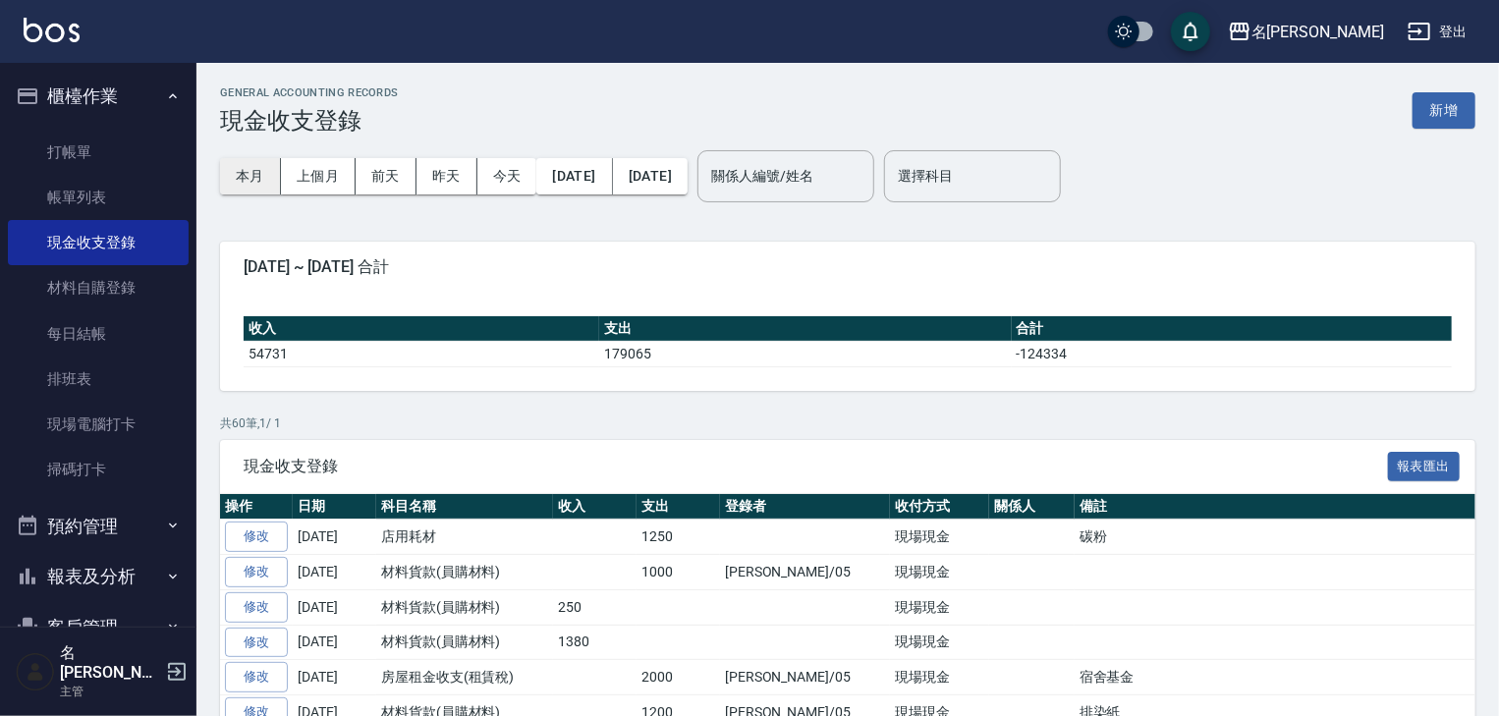
click at [267, 183] on button "本月" at bounding box center [250, 176] width 61 height 36
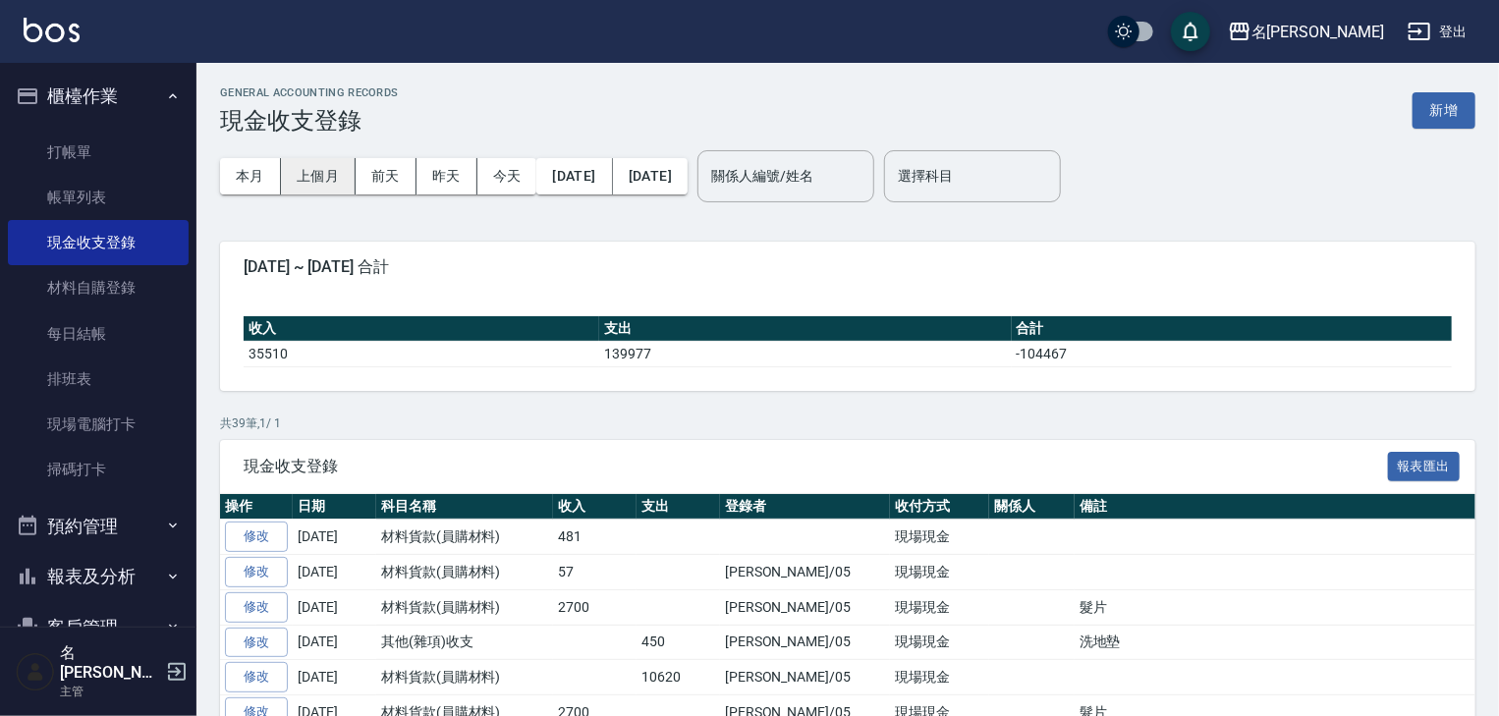
click at [331, 186] on button "上個月" at bounding box center [318, 176] width 75 height 36
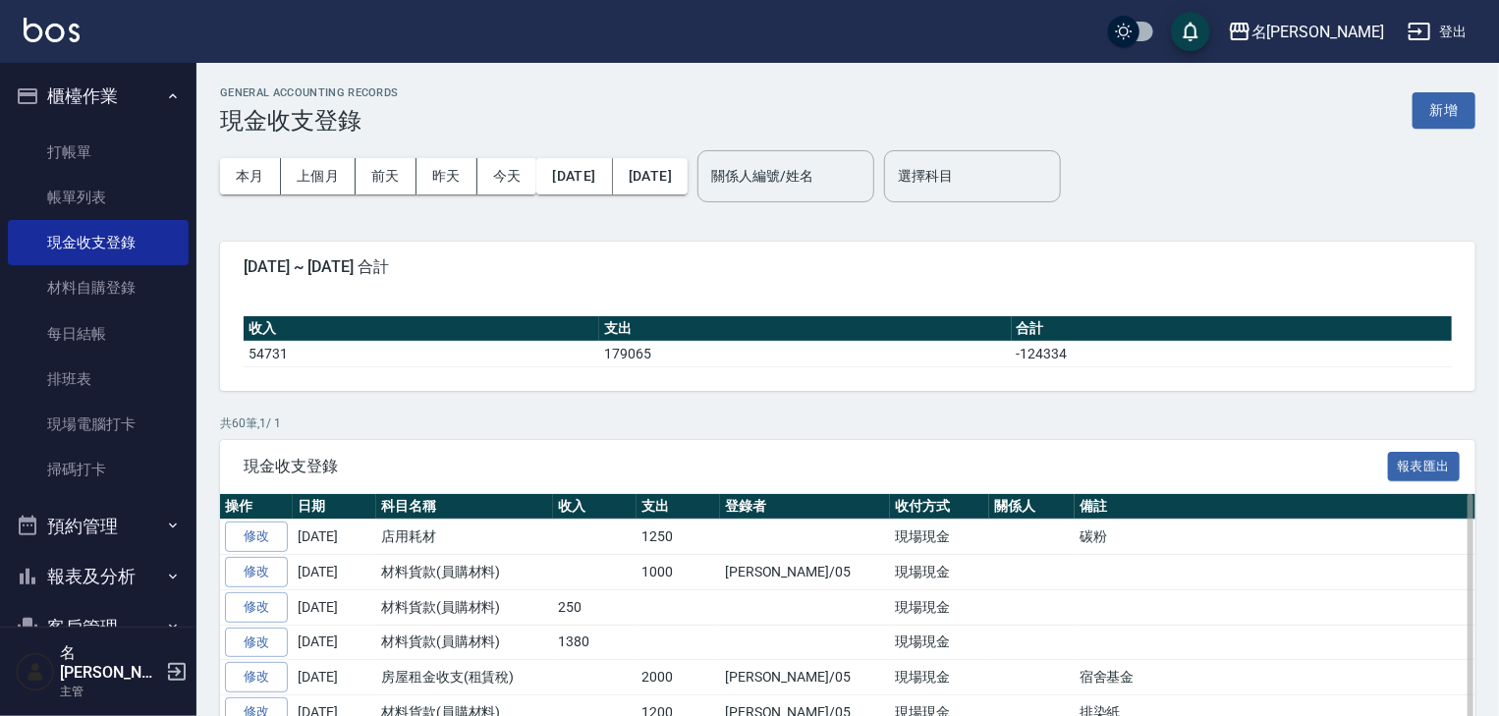
scroll to position [314, 0]
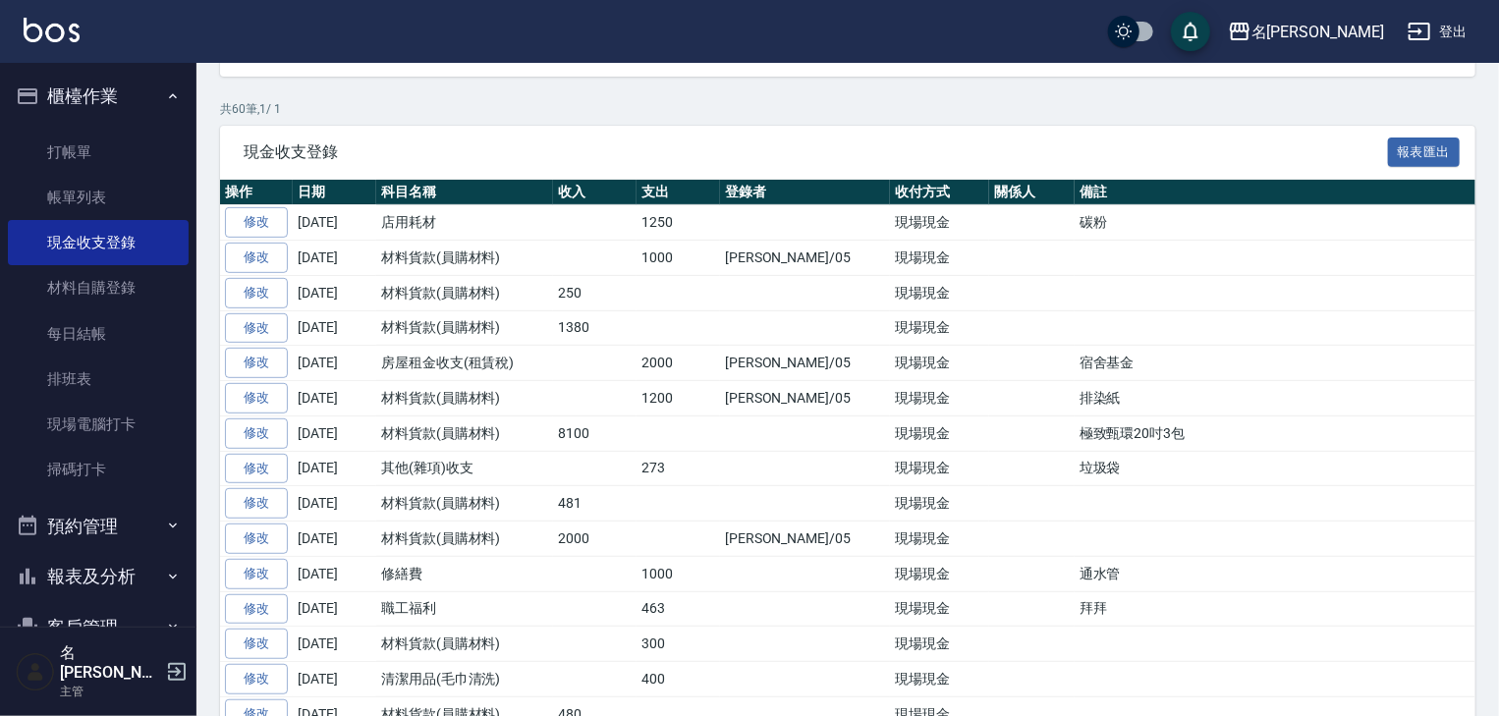
click at [52, 20] on img at bounding box center [52, 30] width 56 height 25
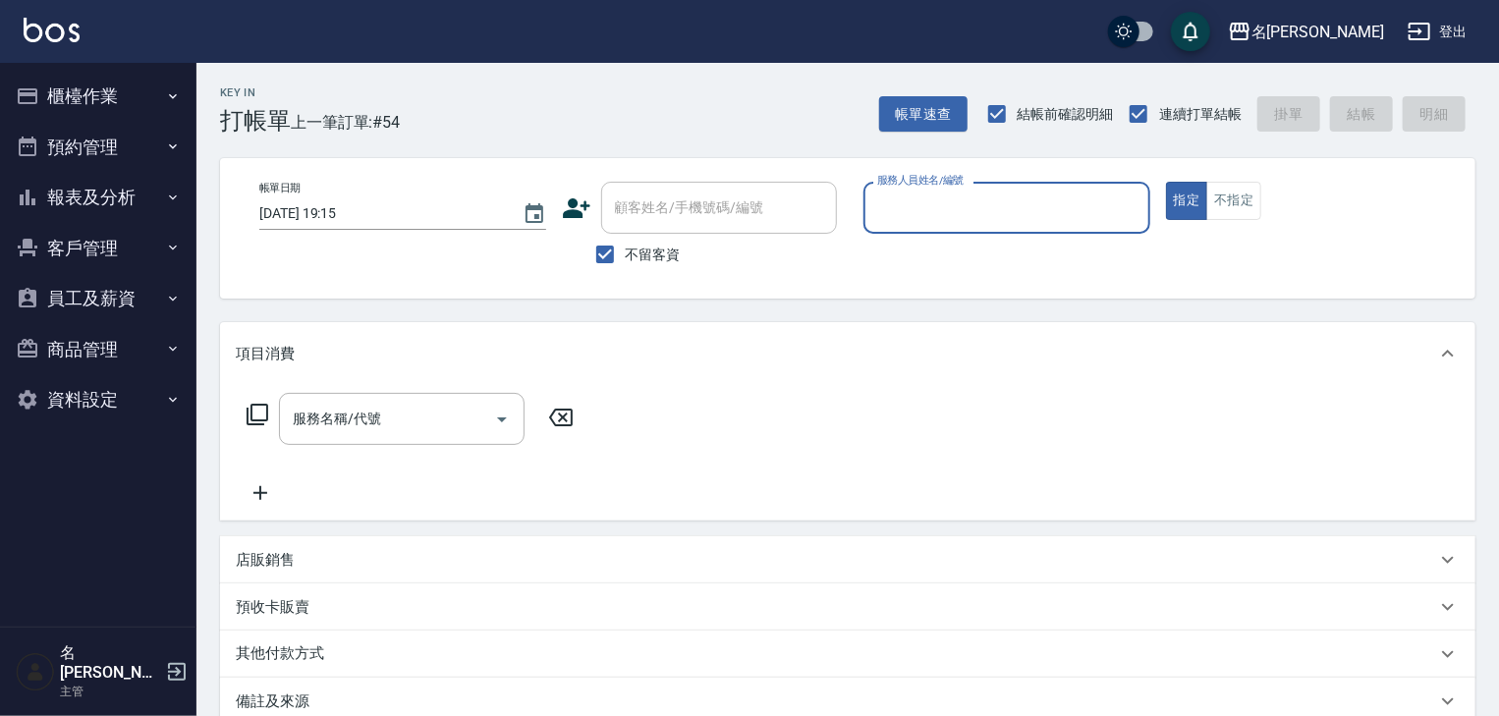
click at [83, 93] on button "櫃檯作業" at bounding box center [98, 96] width 181 height 51
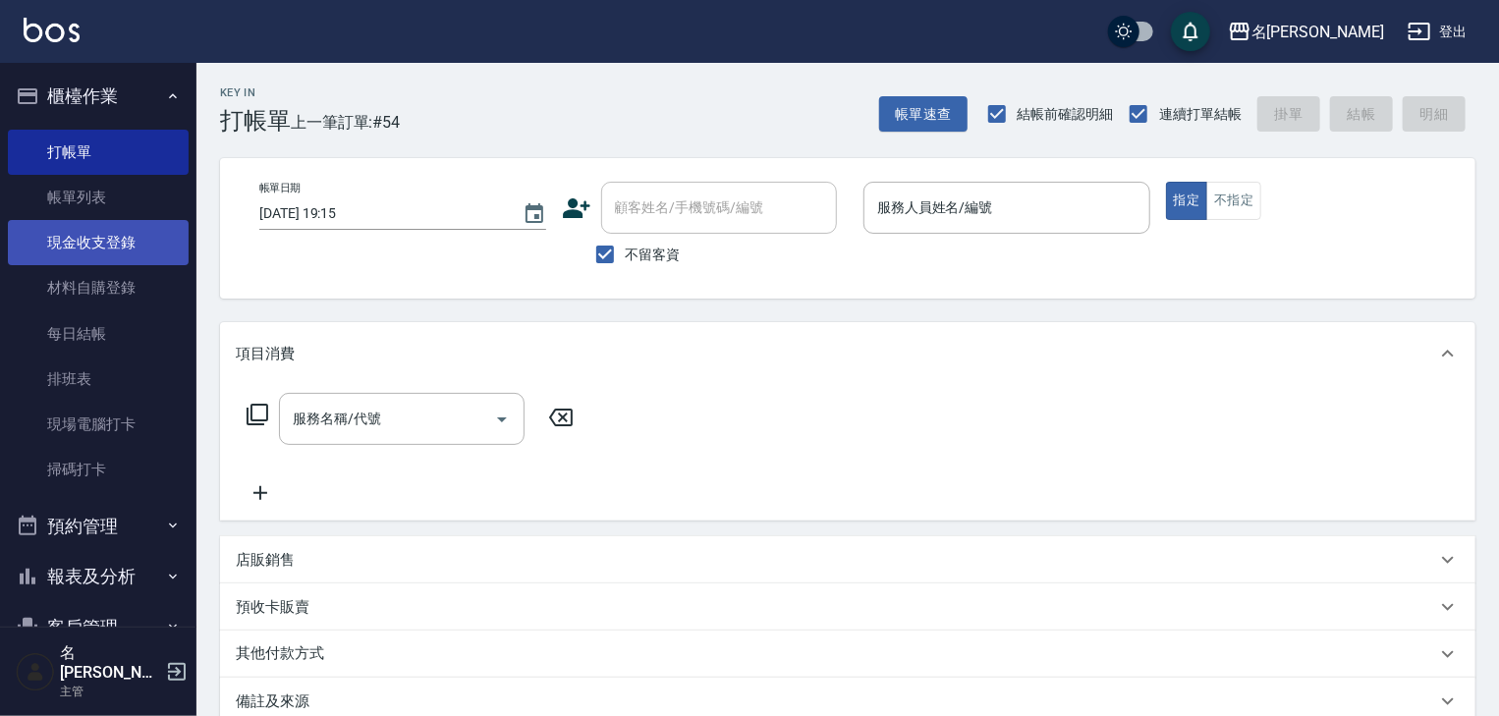
click at [126, 251] on link "現金收支登錄" at bounding box center [98, 242] width 181 height 45
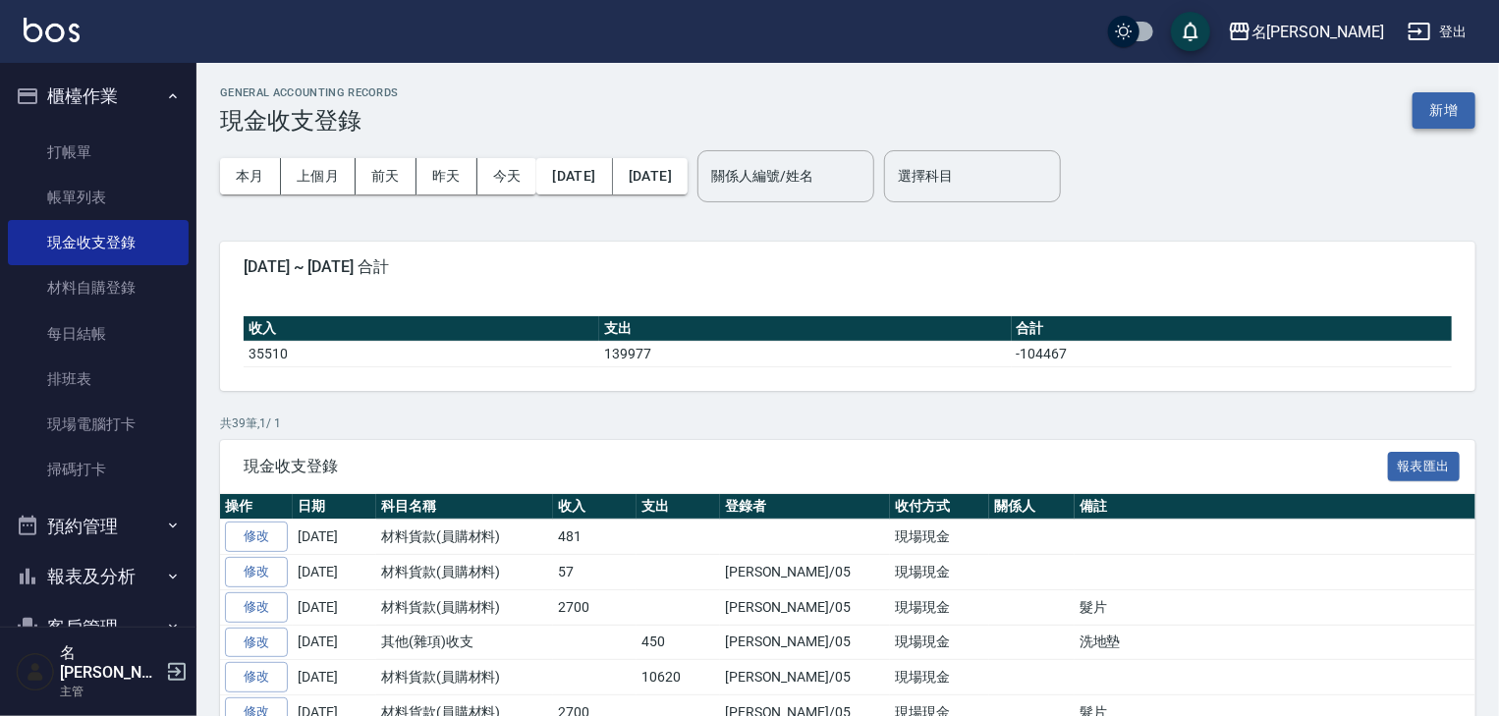
click at [1450, 120] on button "新增" at bounding box center [1443, 110] width 63 height 36
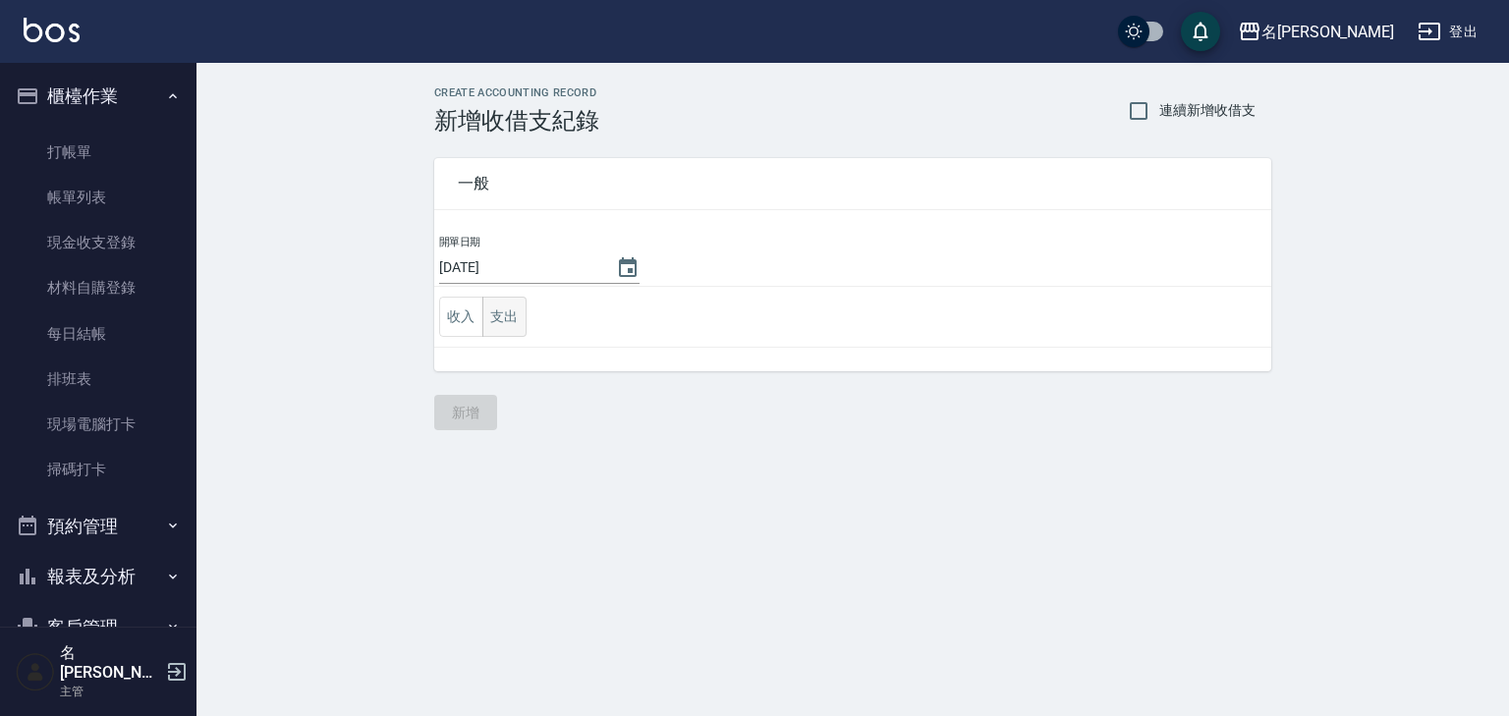
click at [498, 322] on button "支出" at bounding box center [504, 317] width 44 height 40
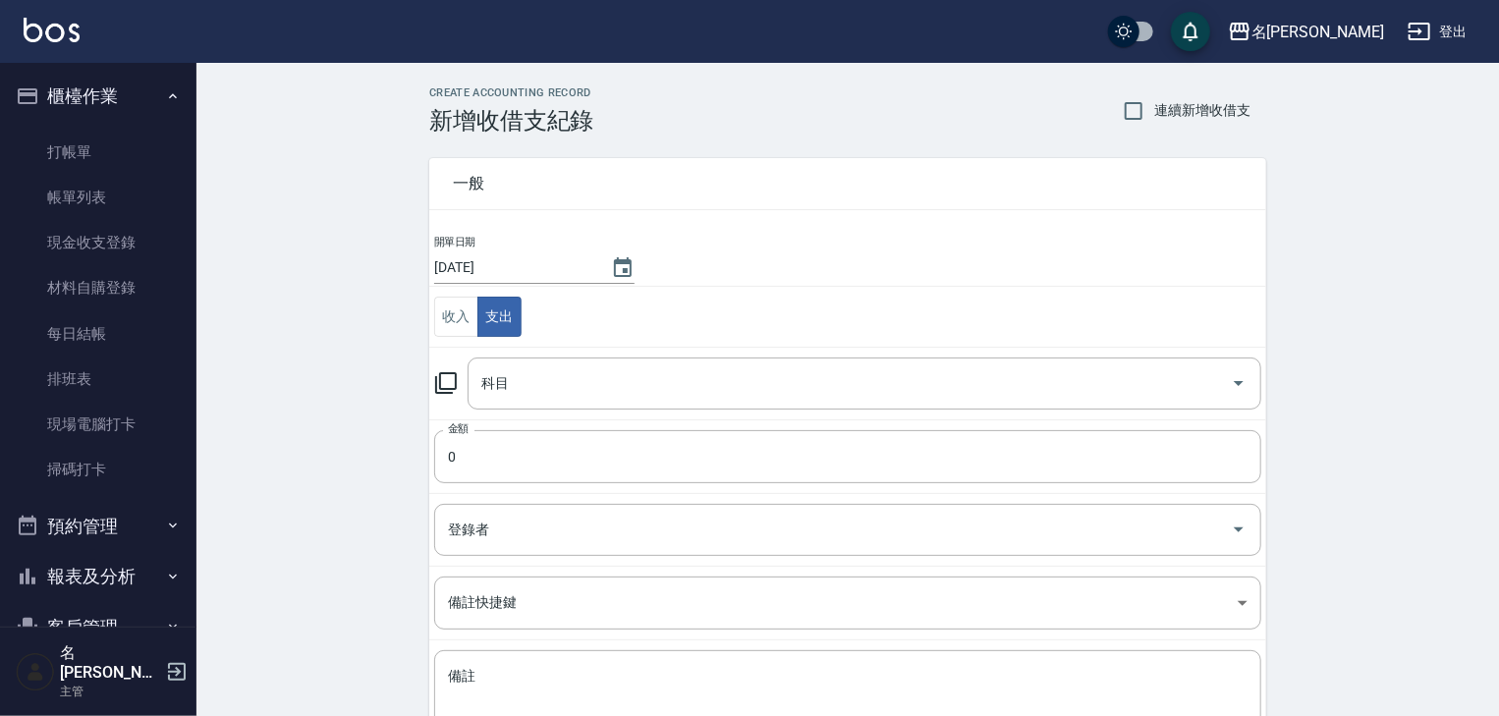
click at [448, 382] on icon at bounding box center [446, 383] width 24 height 24
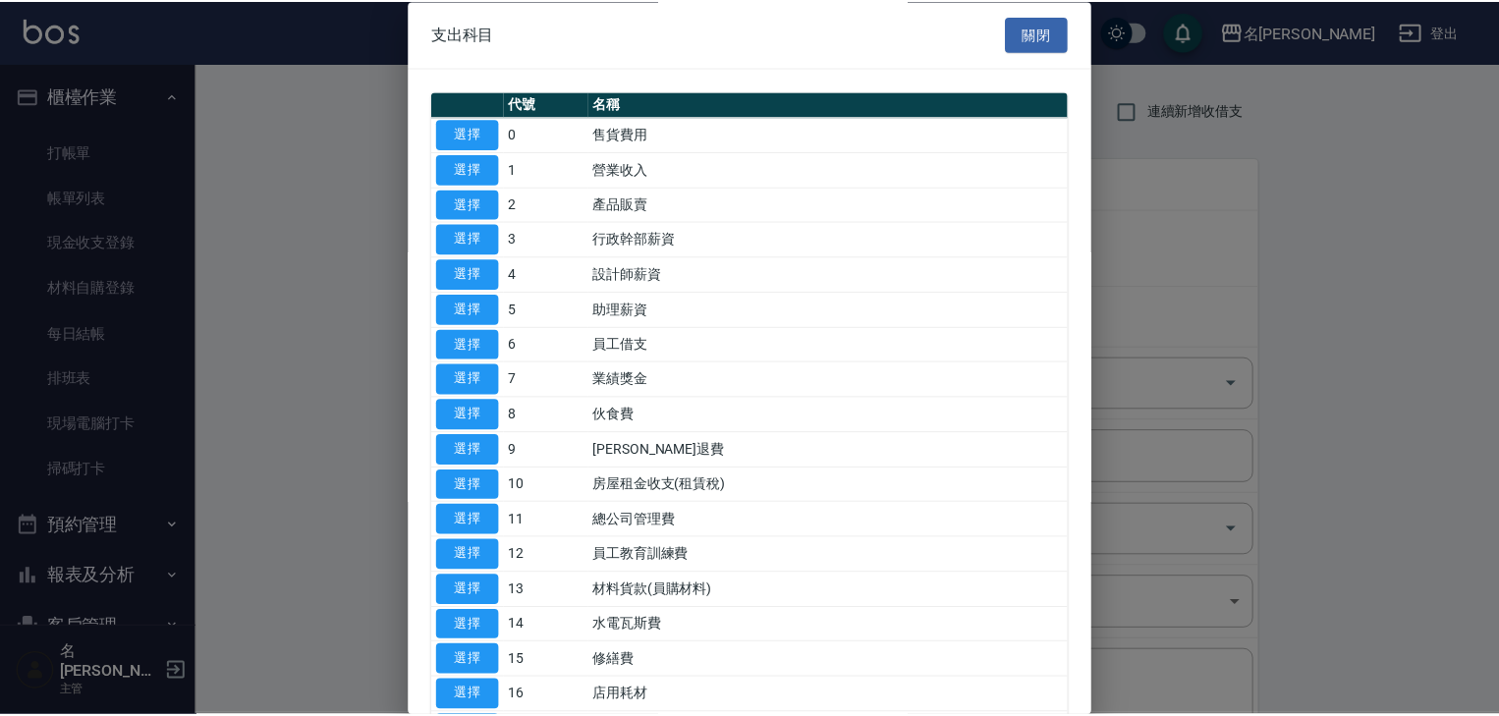
scroll to position [209, 0]
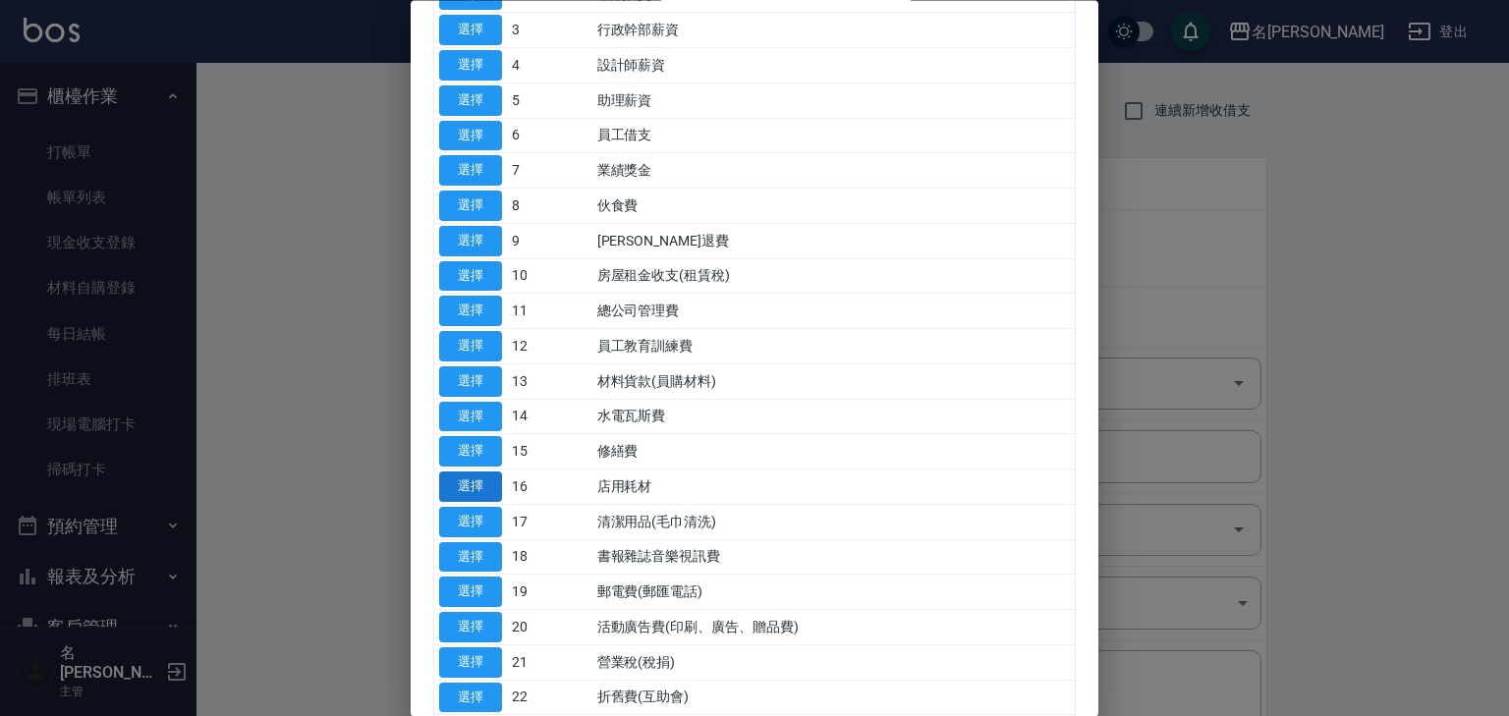
click at [475, 489] on button "選擇" at bounding box center [470, 487] width 63 height 30
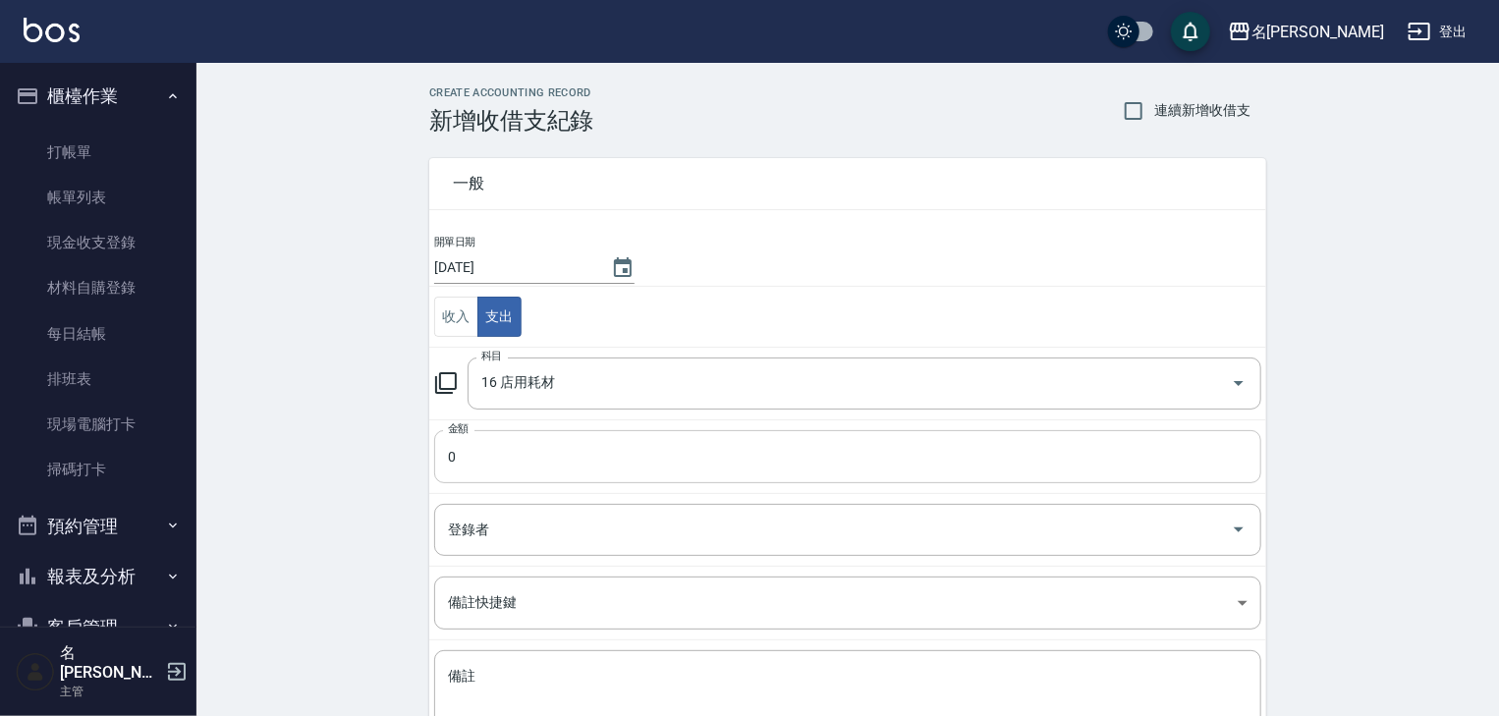
click at [493, 446] on input "0" at bounding box center [847, 456] width 827 height 53
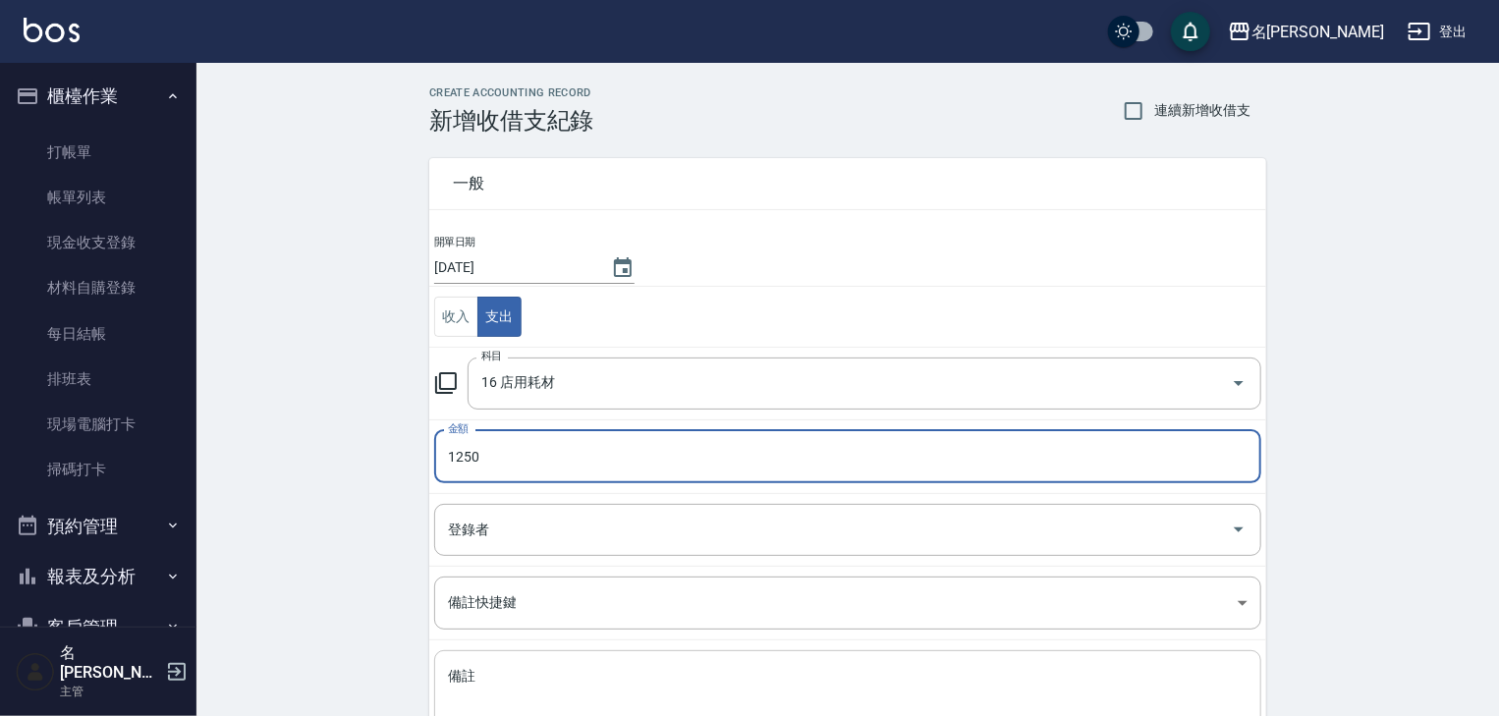
click at [470, 699] on textarea "備註" at bounding box center [847, 700] width 799 height 67
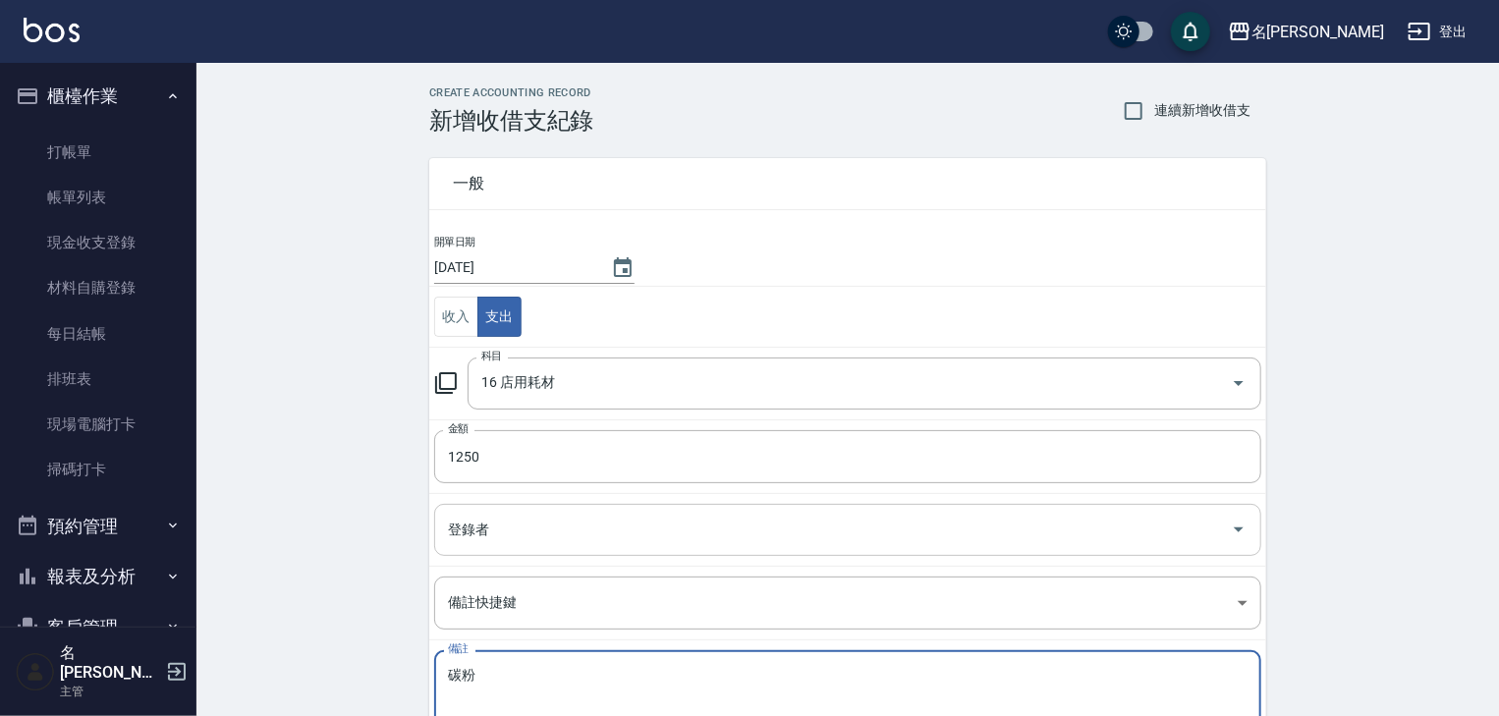
scroll to position [149, 0]
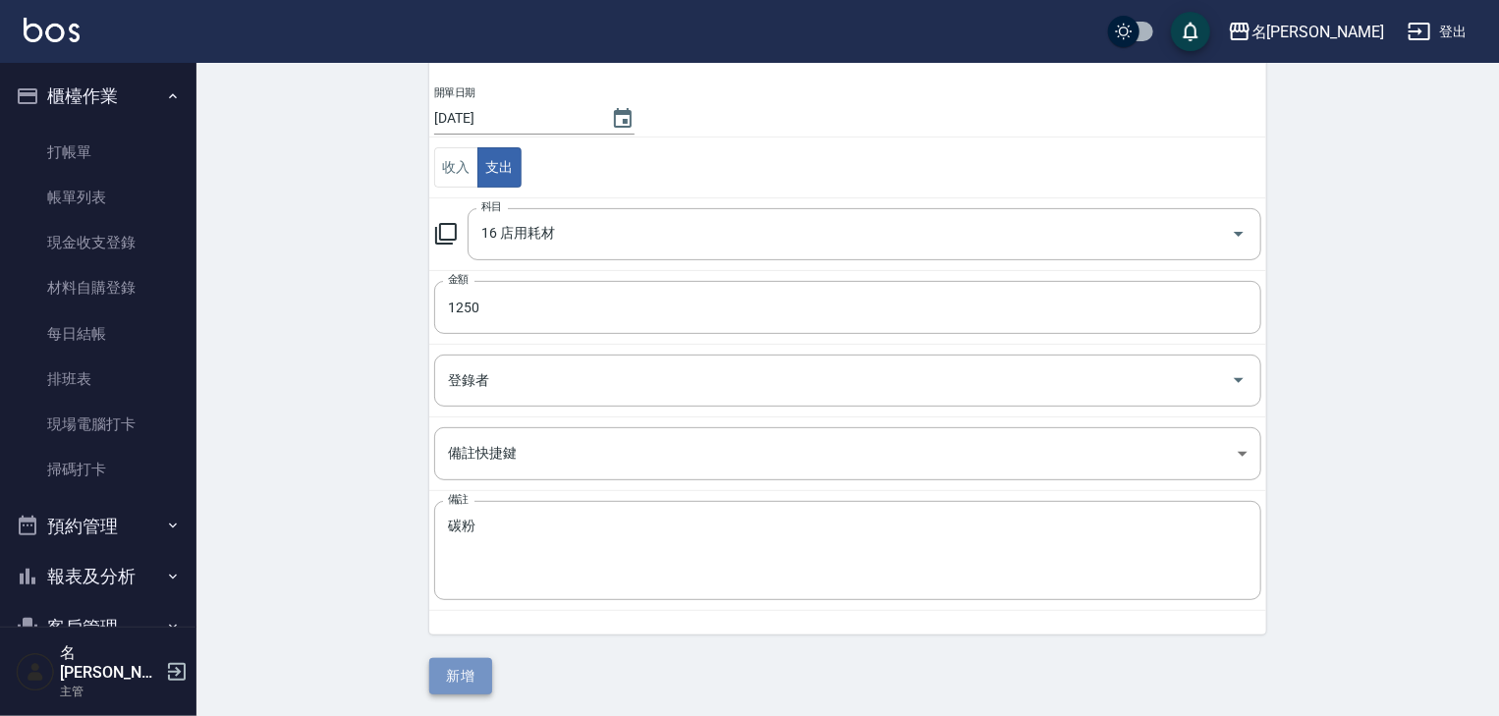
click at [471, 675] on button "新增" at bounding box center [460, 676] width 63 height 36
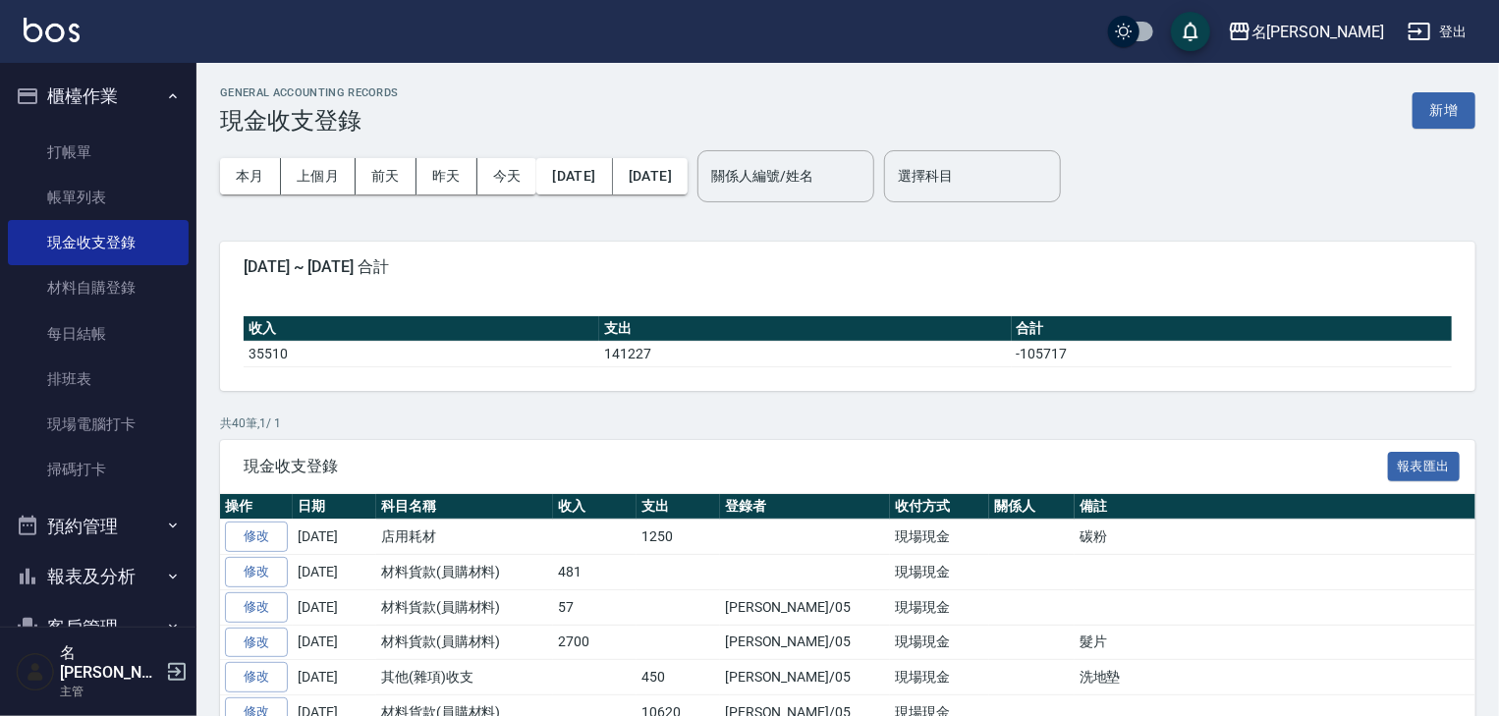
scroll to position [183, 0]
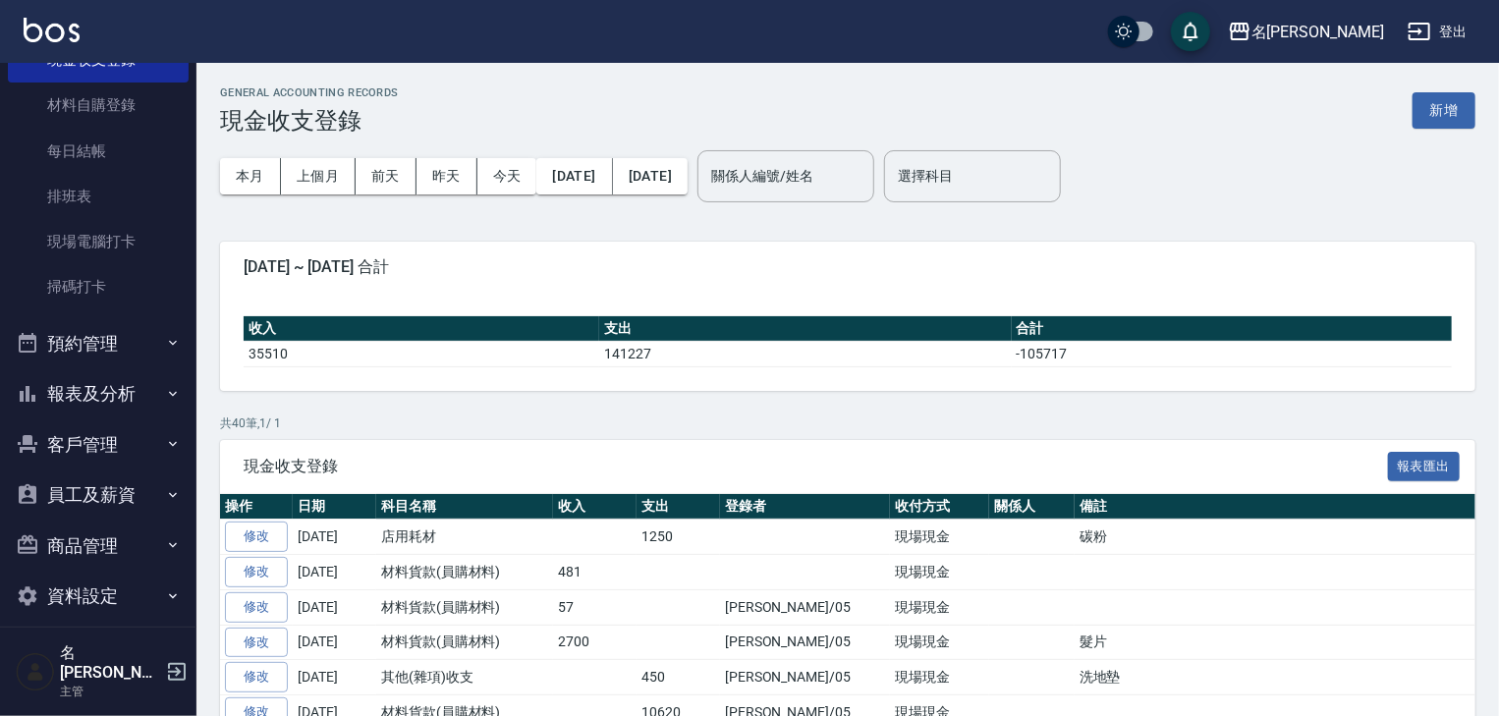
click at [124, 405] on button "報表及分析" at bounding box center [98, 393] width 181 height 51
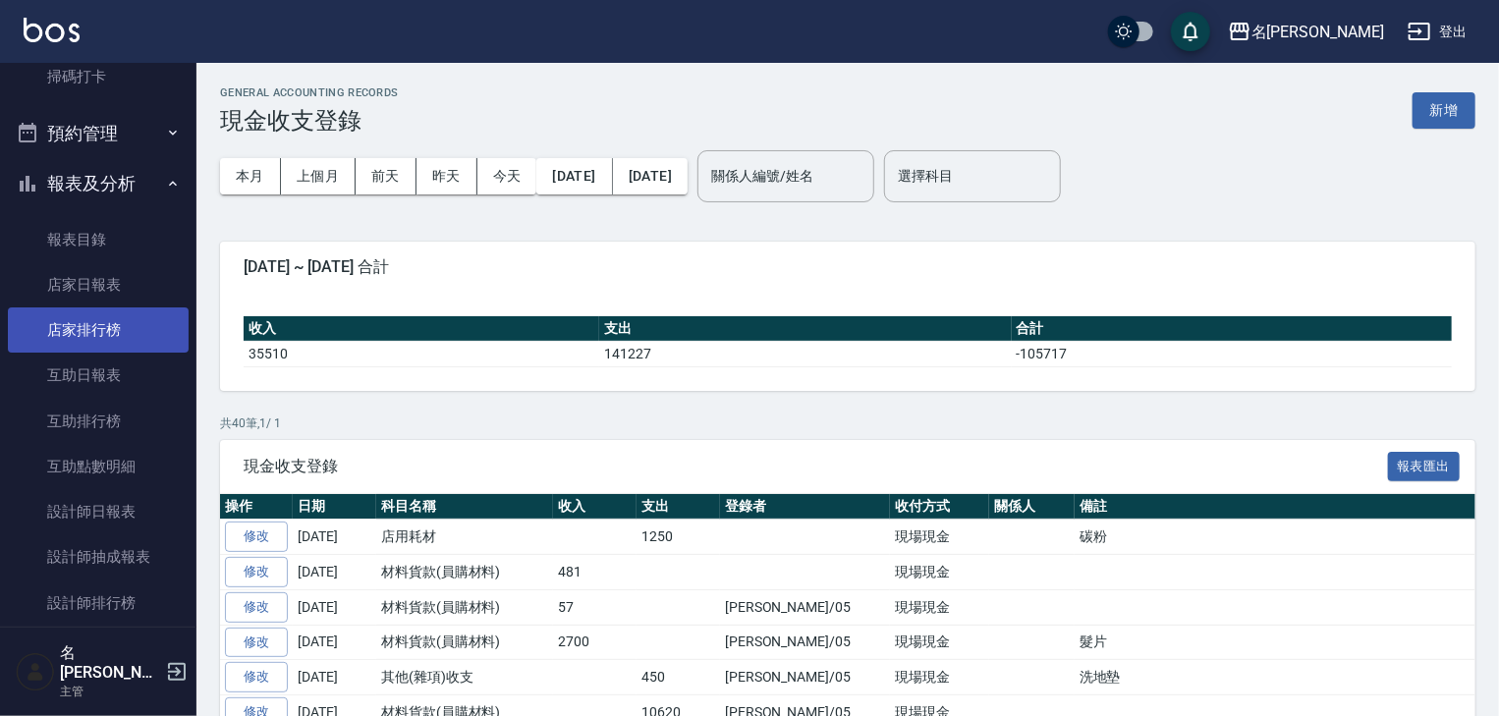
scroll to position [744, 0]
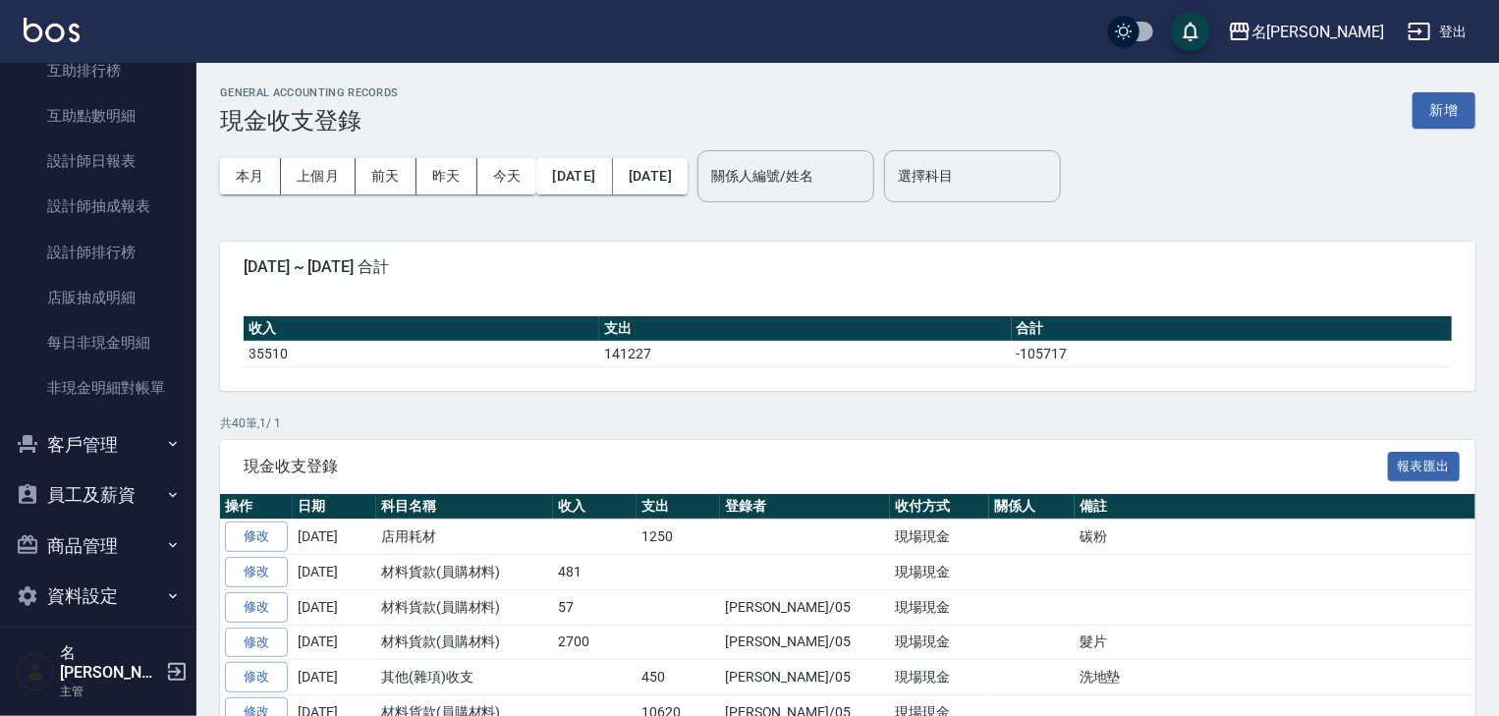
click at [122, 550] on button "商品管理" at bounding box center [98, 546] width 181 height 51
click at [123, 630] on link "商品列表" at bounding box center [98, 646] width 181 height 45
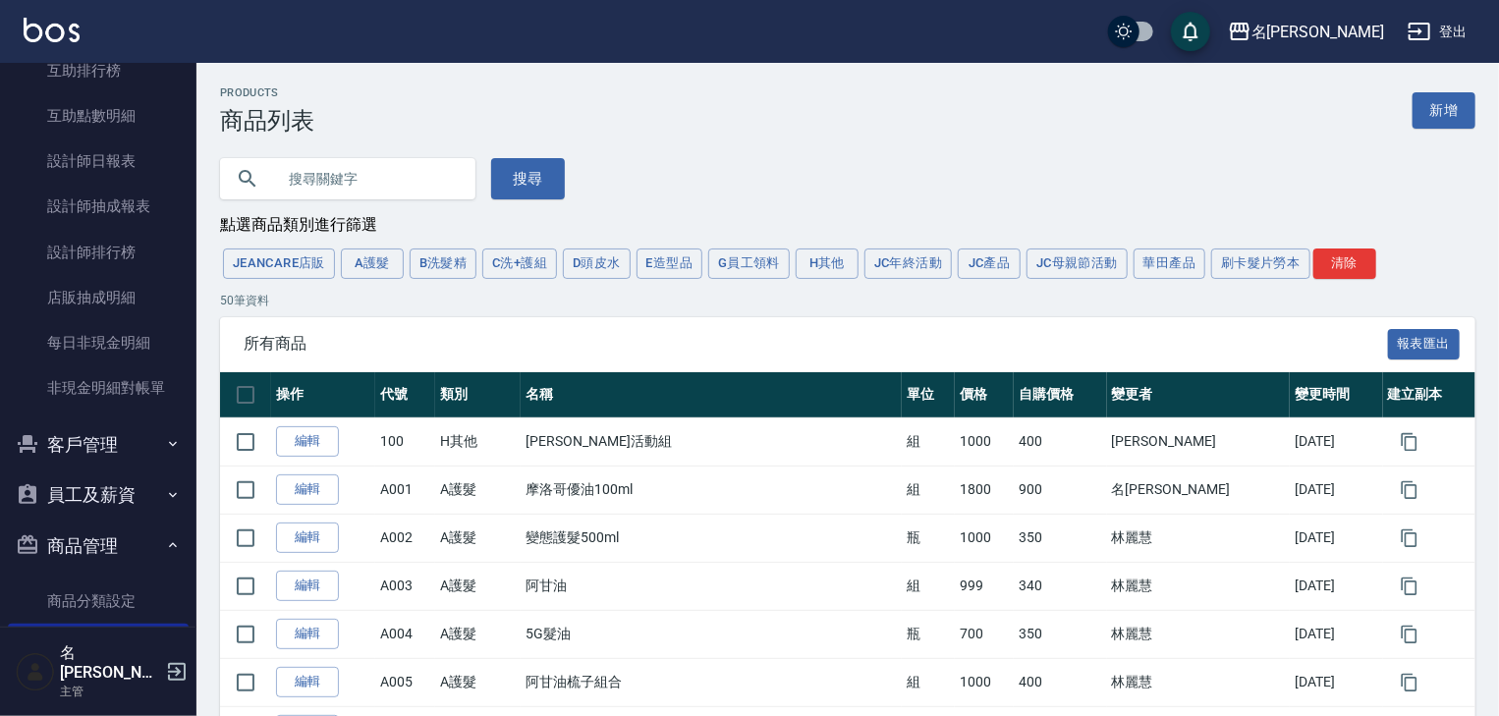
click at [393, 169] on input "text" at bounding box center [367, 178] width 185 height 53
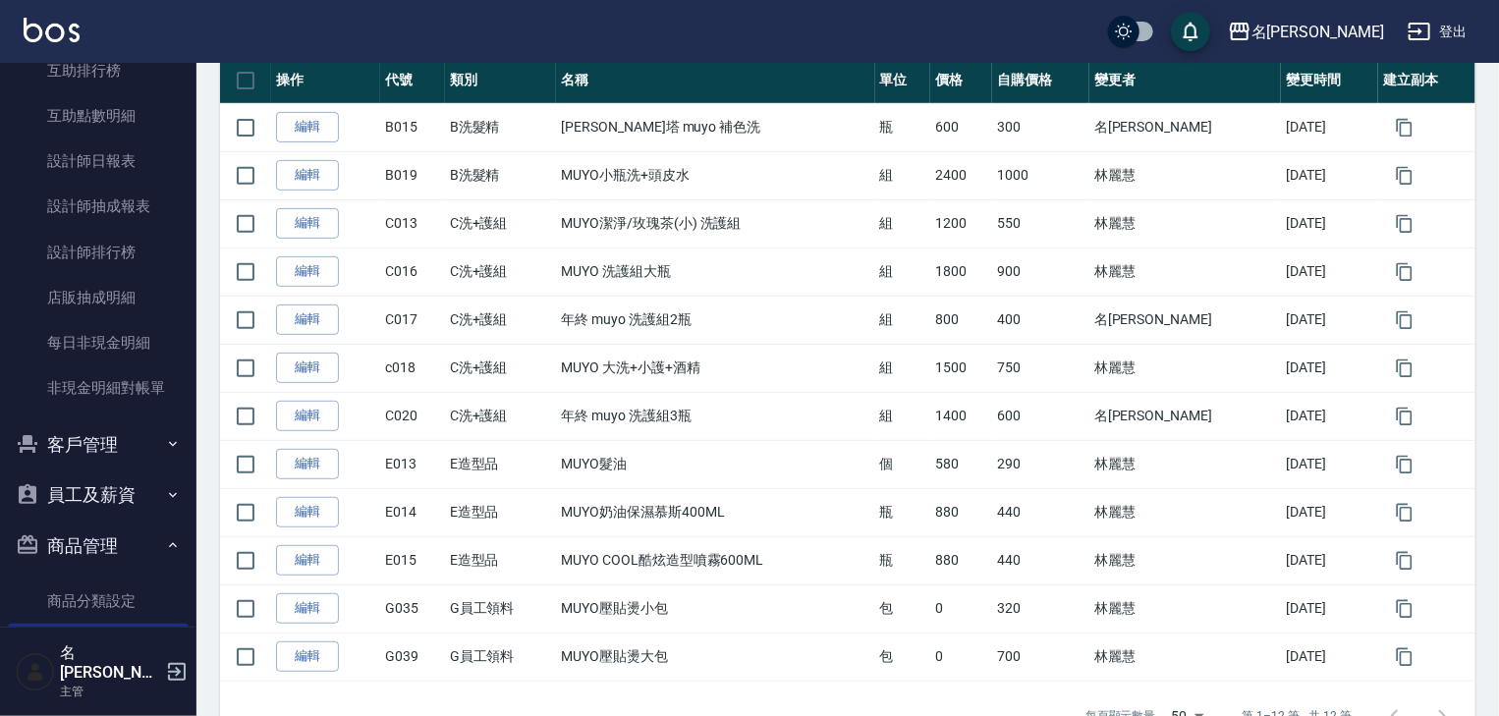
scroll to position [429, 0]
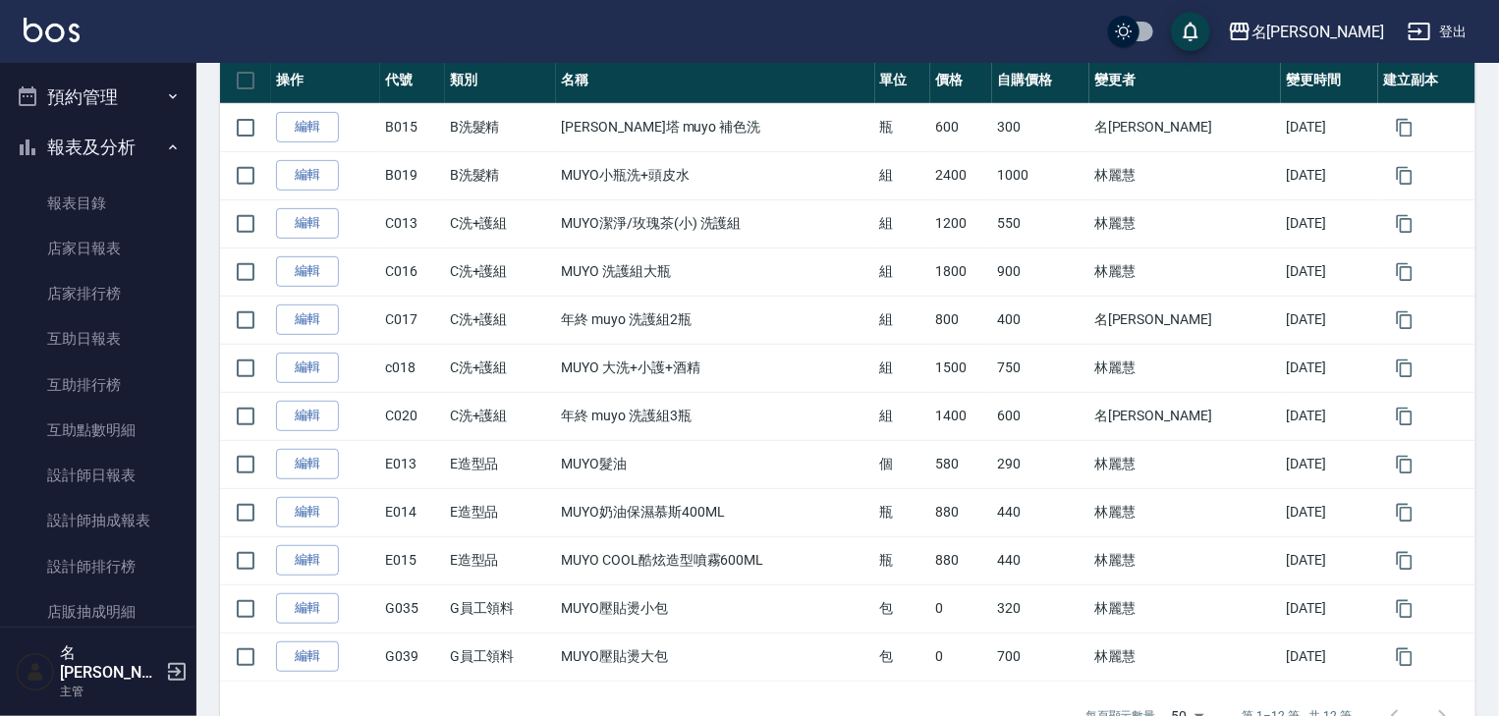
click at [96, 102] on button "預約管理" at bounding box center [98, 97] width 181 height 51
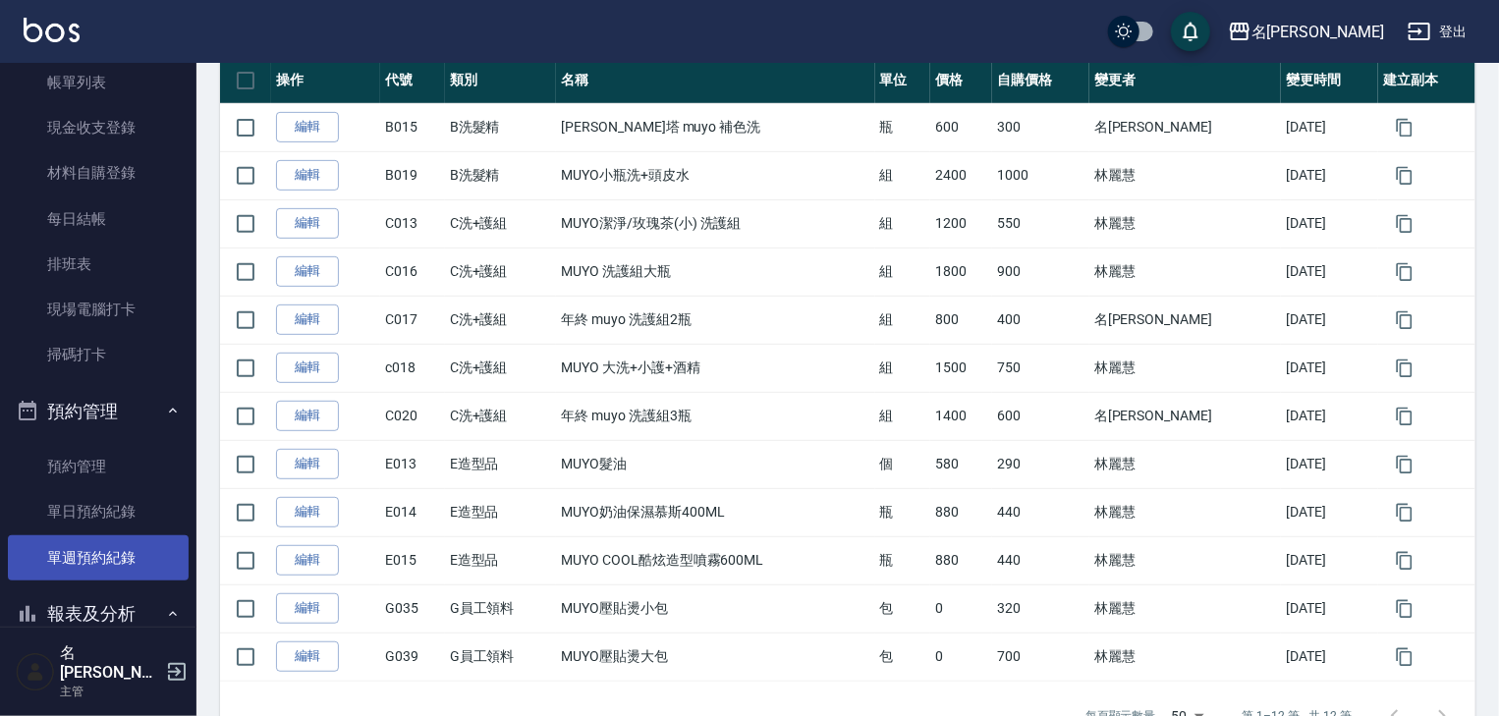
scroll to position [0, 0]
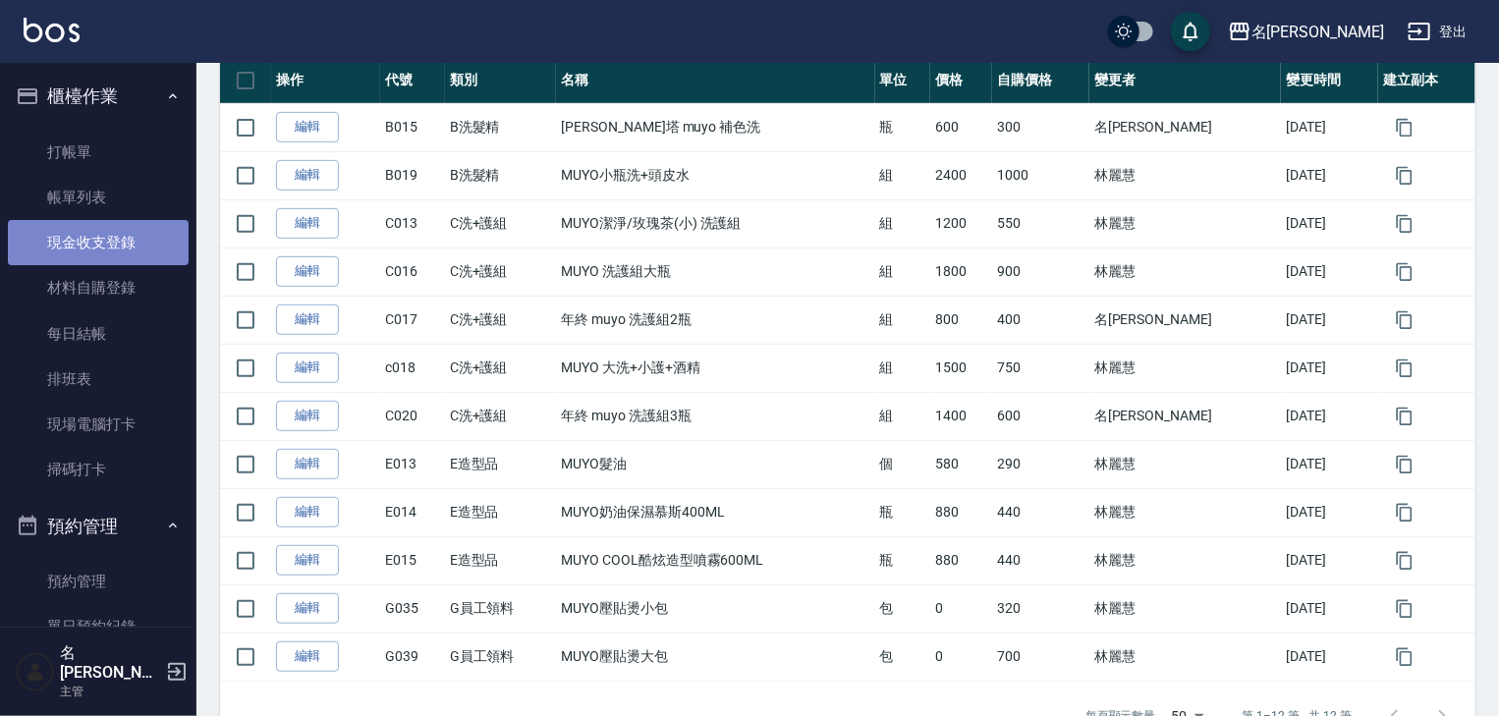
click at [114, 249] on link "現金收支登錄" at bounding box center [98, 242] width 181 height 45
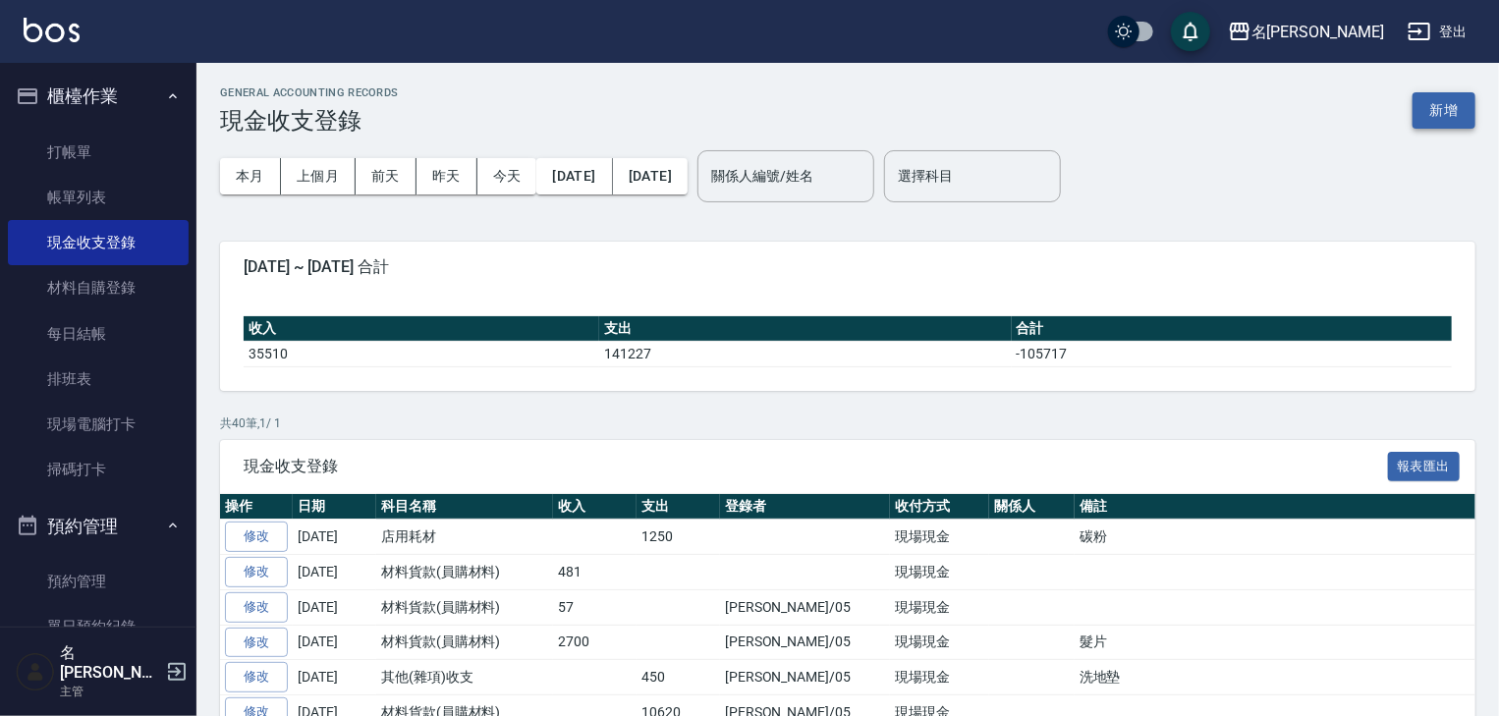
click at [1456, 109] on button "新增" at bounding box center [1443, 110] width 63 height 36
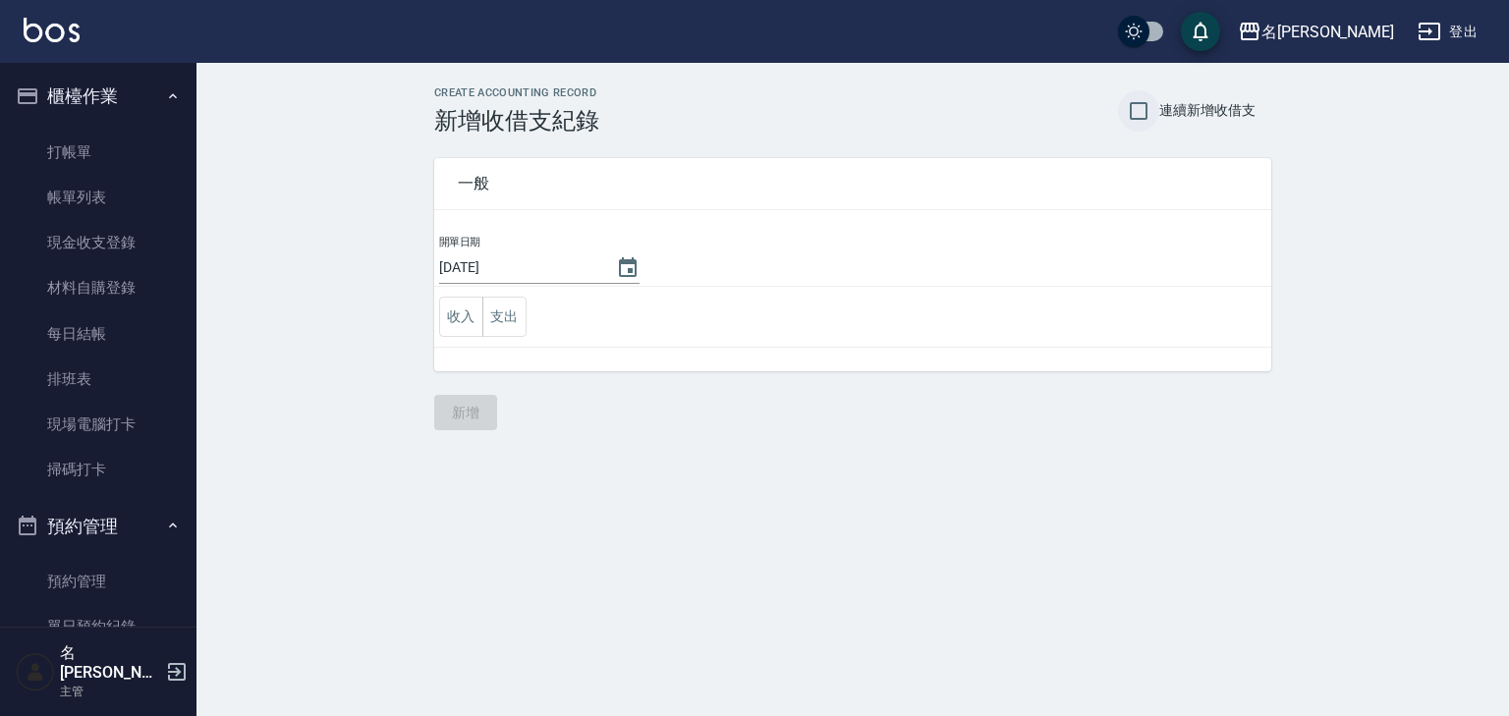
click at [1155, 110] on input "連續新增收借支" at bounding box center [1138, 110] width 41 height 41
click at [446, 330] on button "收入" at bounding box center [461, 317] width 44 height 40
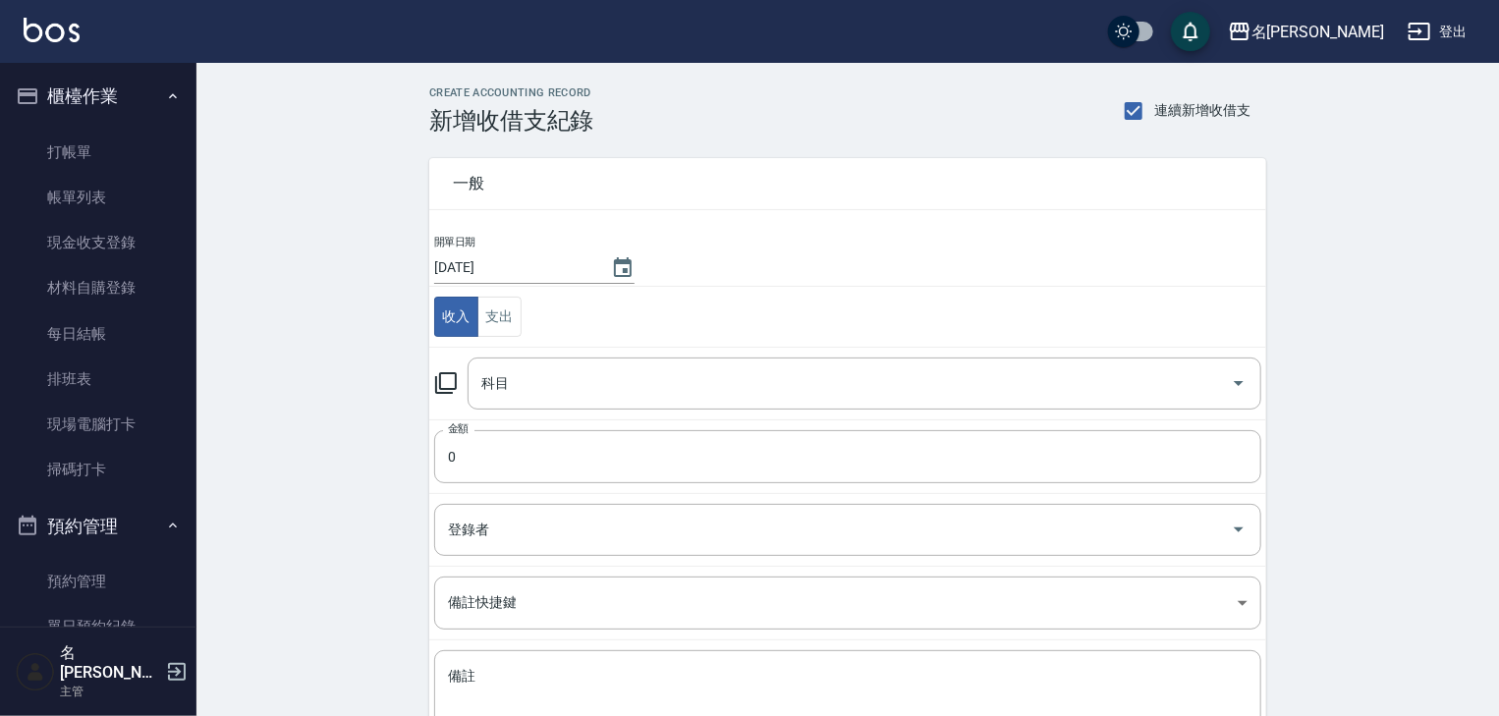
click at [450, 373] on icon at bounding box center [446, 383] width 22 height 22
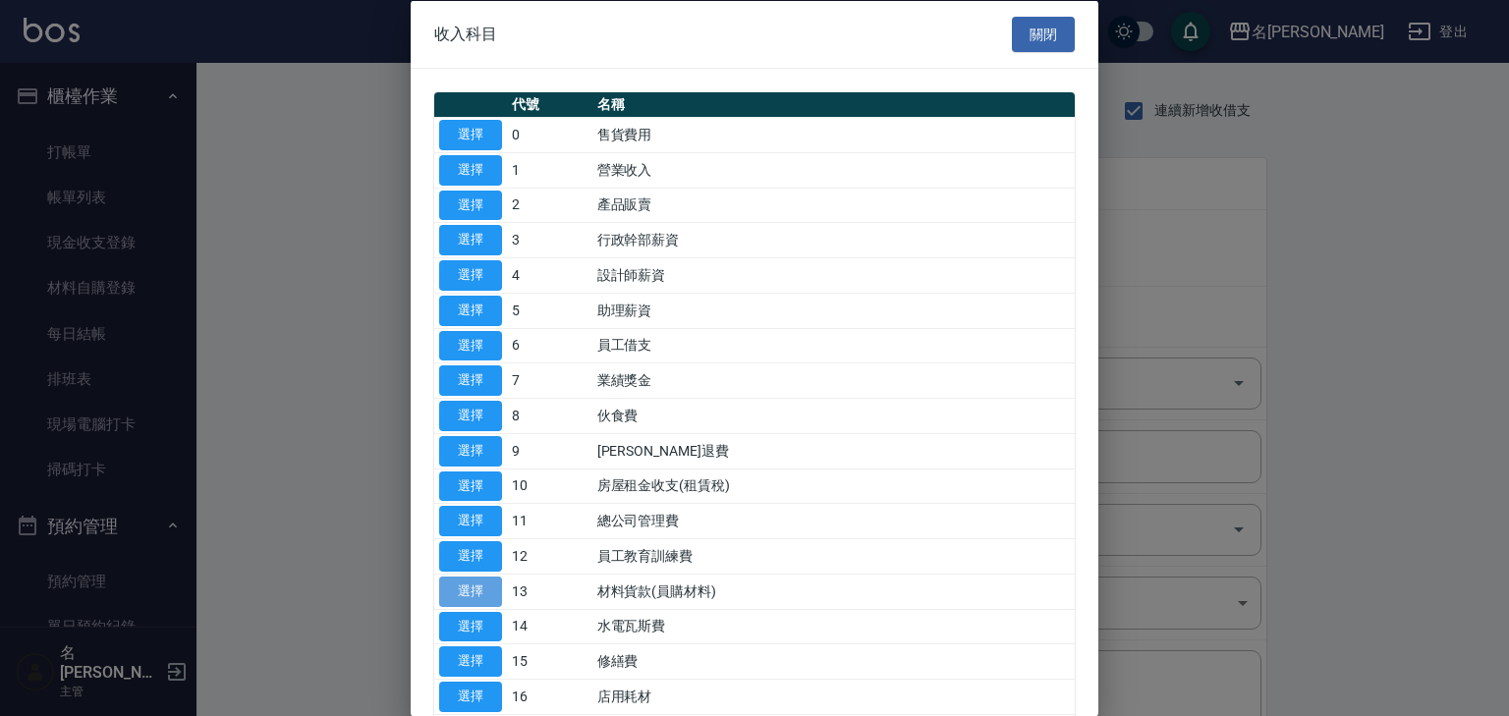
click at [469, 581] on button "選擇" at bounding box center [470, 591] width 63 height 30
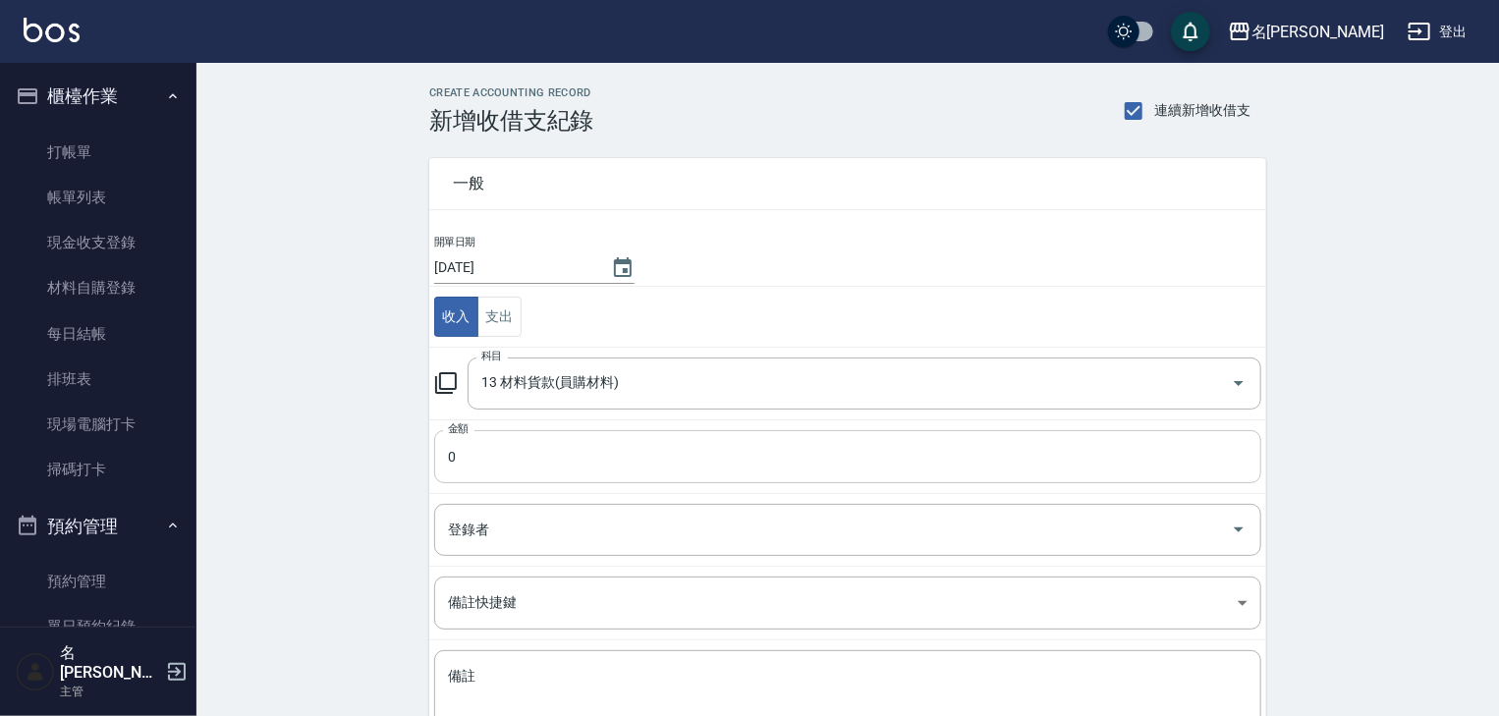
click at [526, 454] on input "0" at bounding box center [847, 456] width 827 height 53
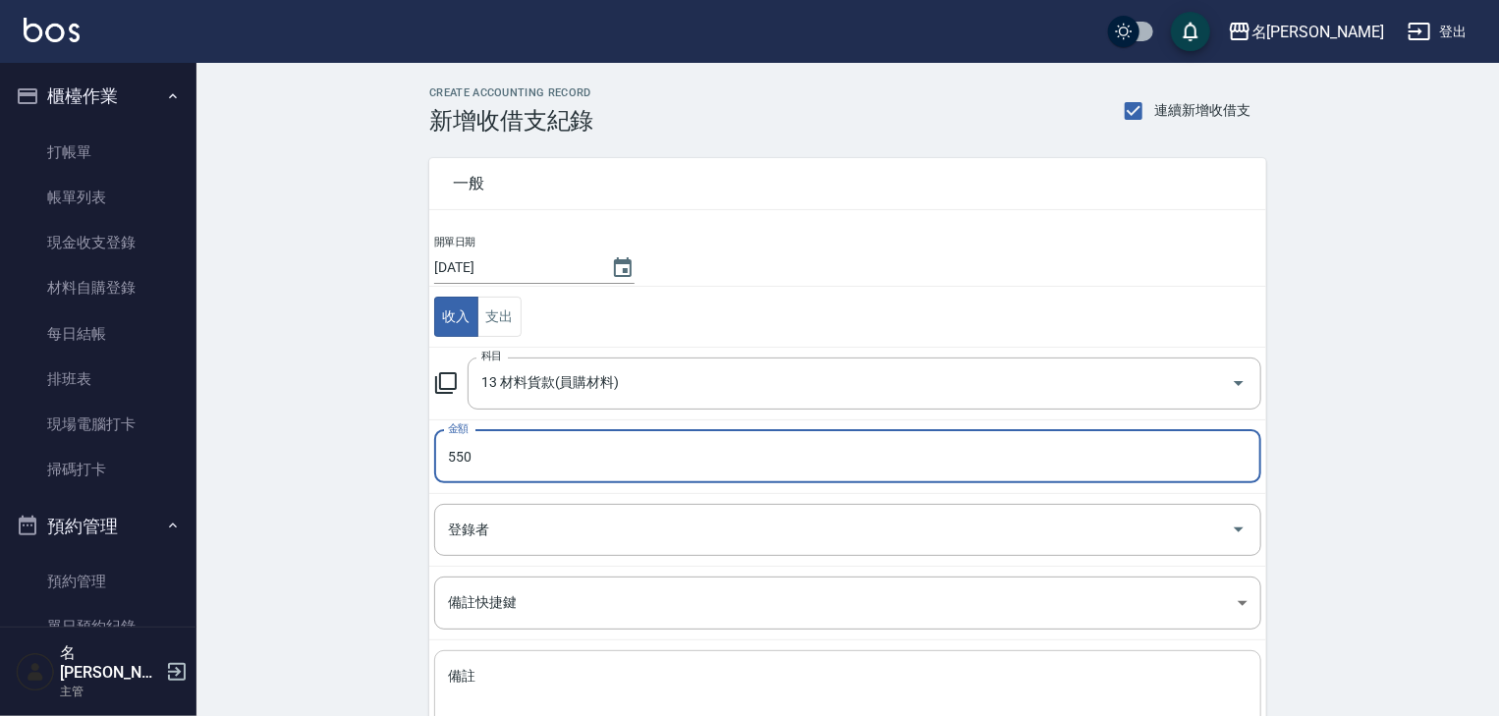
scroll to position [149, 0]
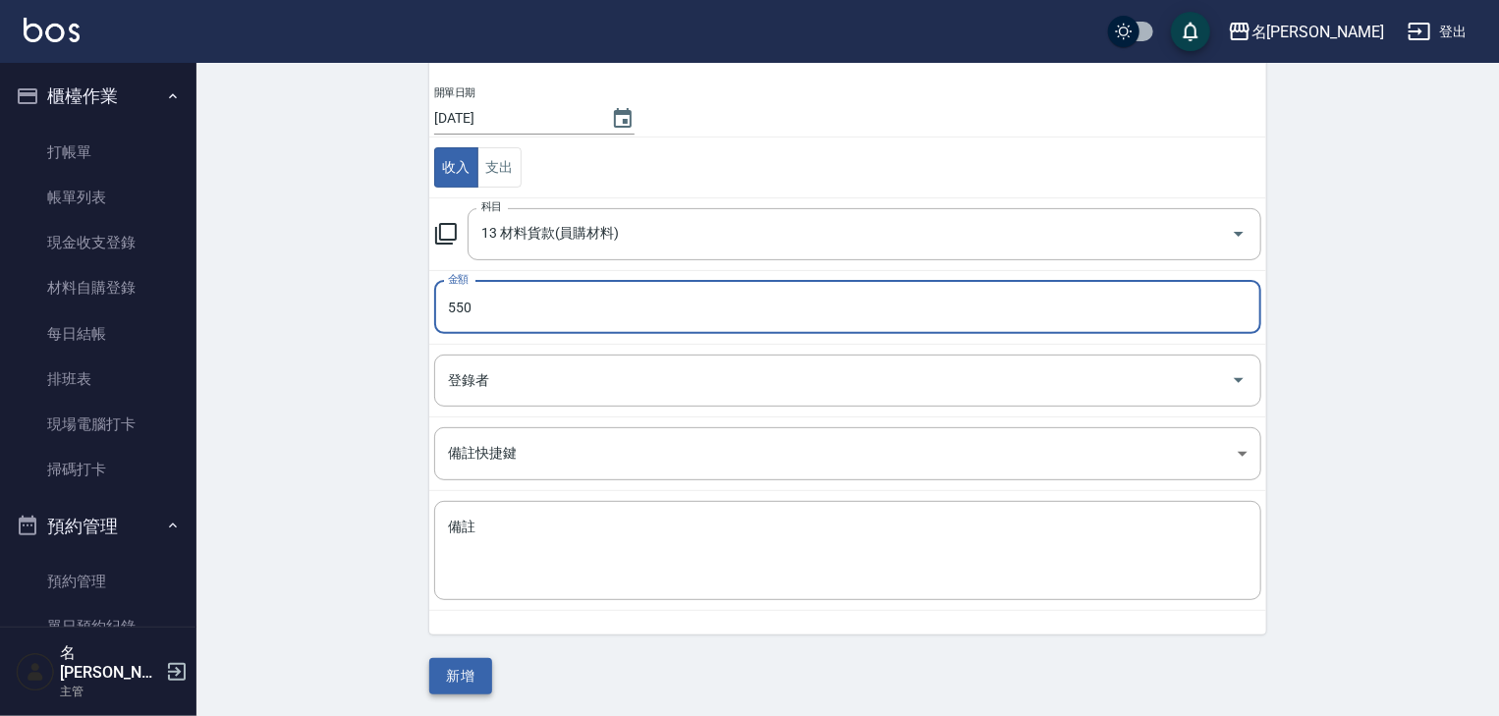
click at [477, 664] on button "新增" at bounding box center [460, 676] width 63 height 36
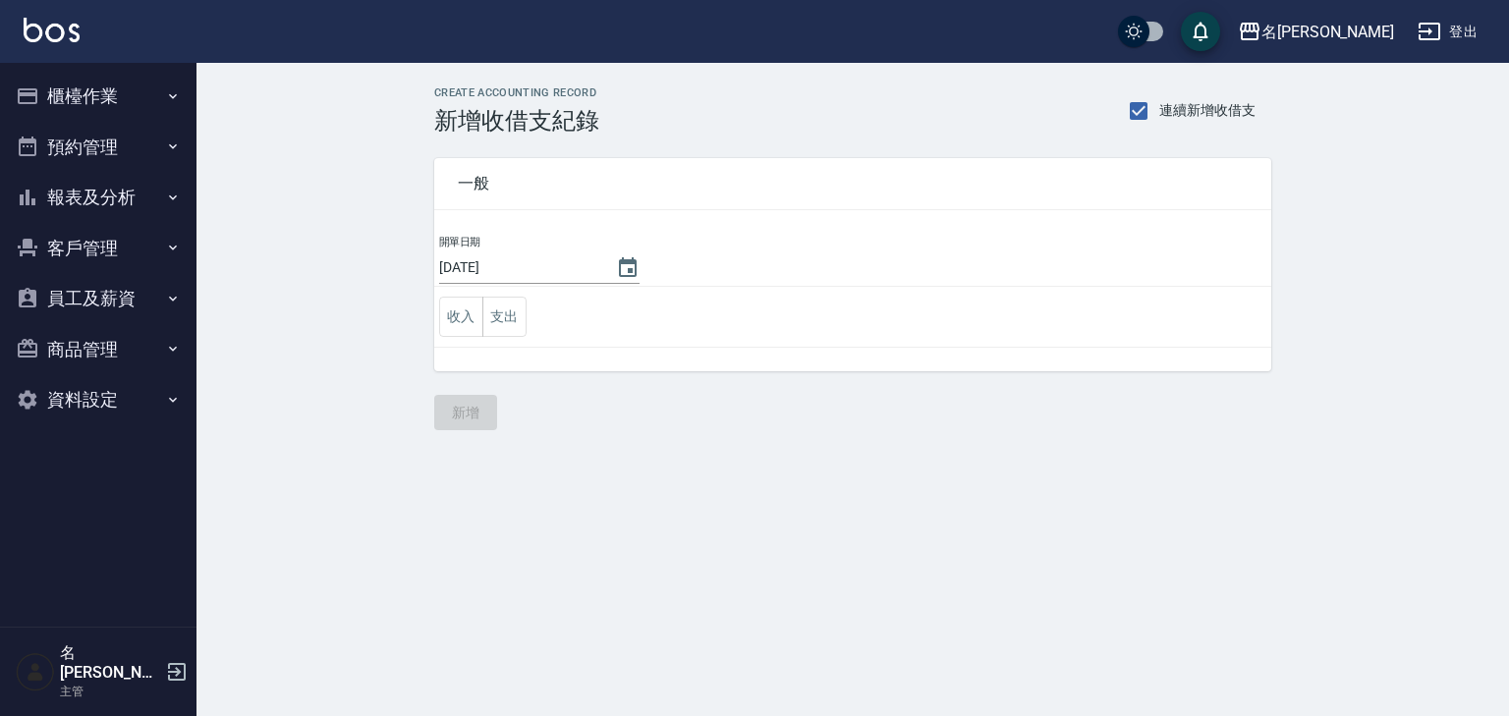
click at [127, 101] on button "櫃檯作業" at bounding box center [98, 96] width 181 height 51
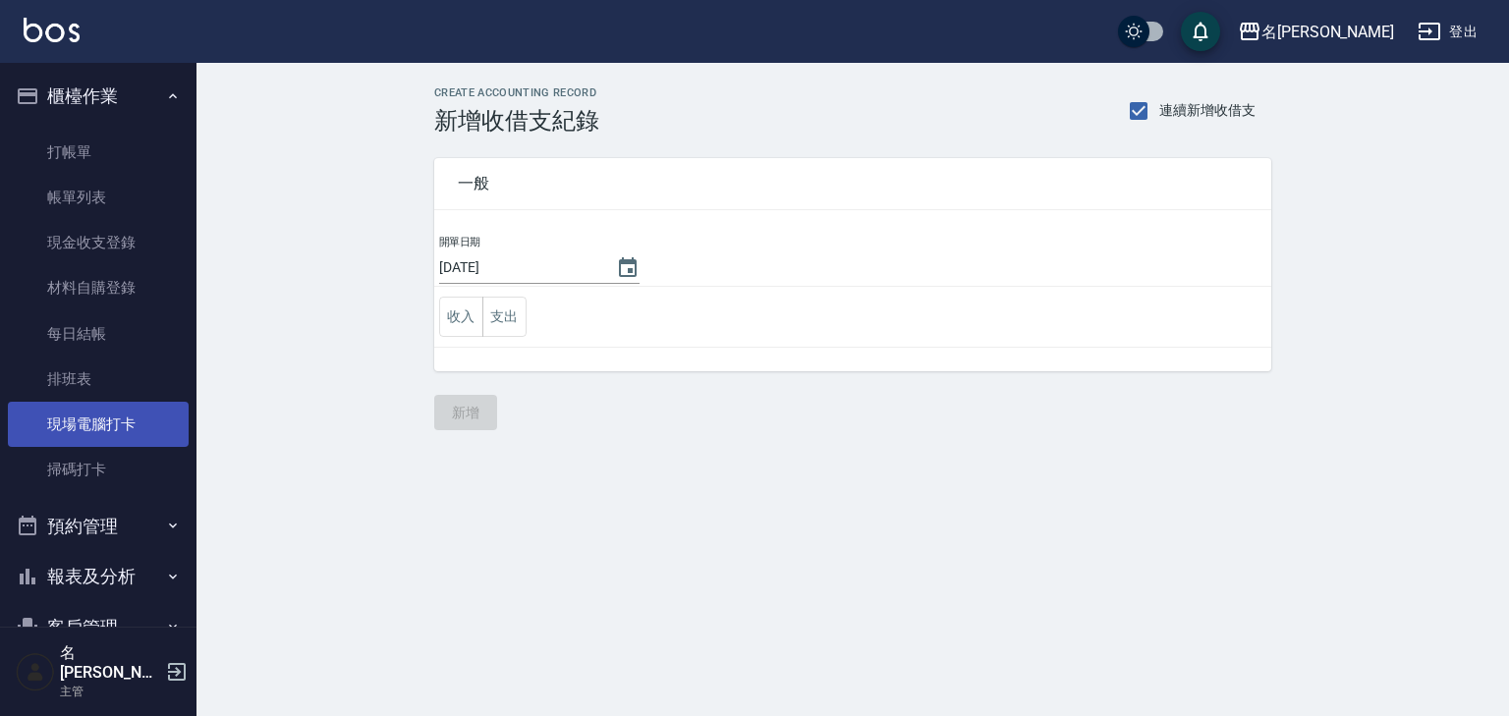
click at [110, 436] on link "現場電腦打卡" at bounding box center [98, 424] width 181 height 45
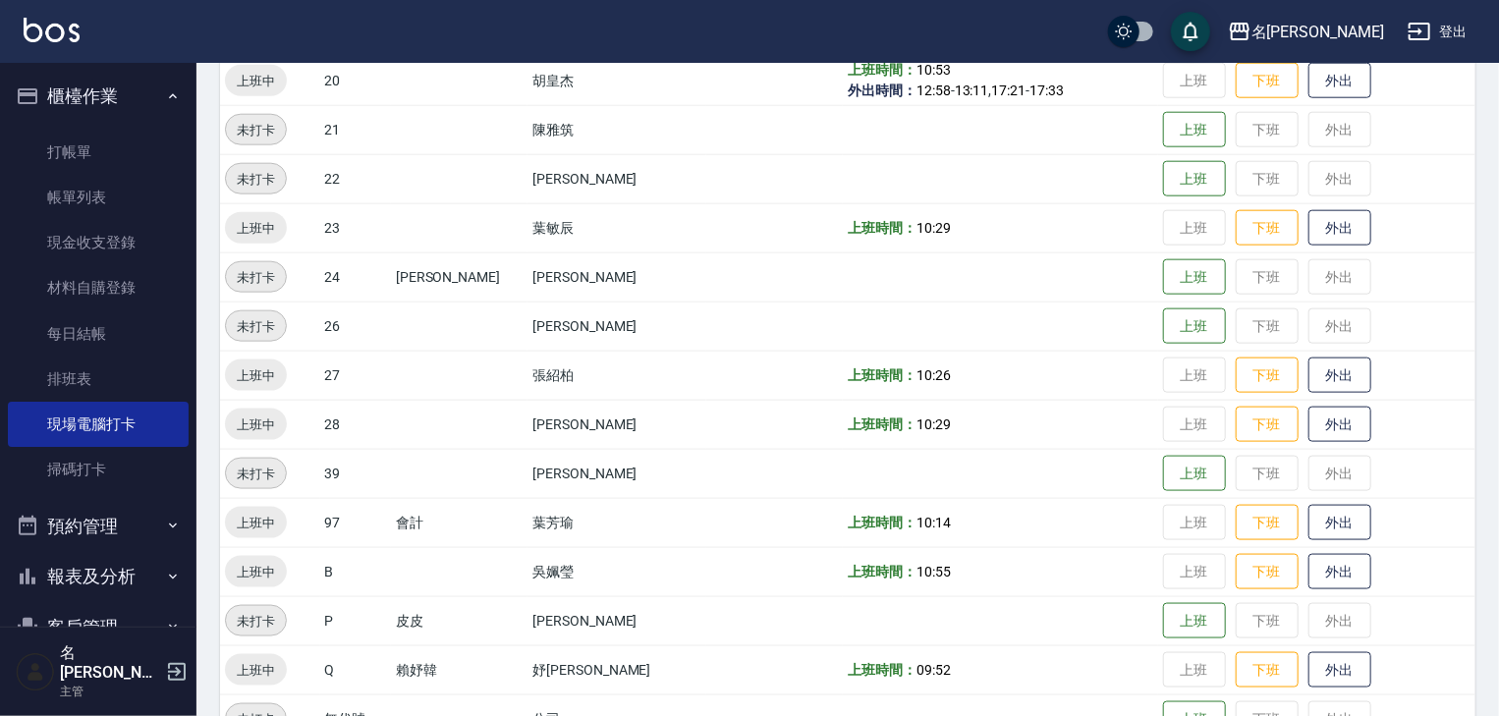
scroll to position [1245, 0]
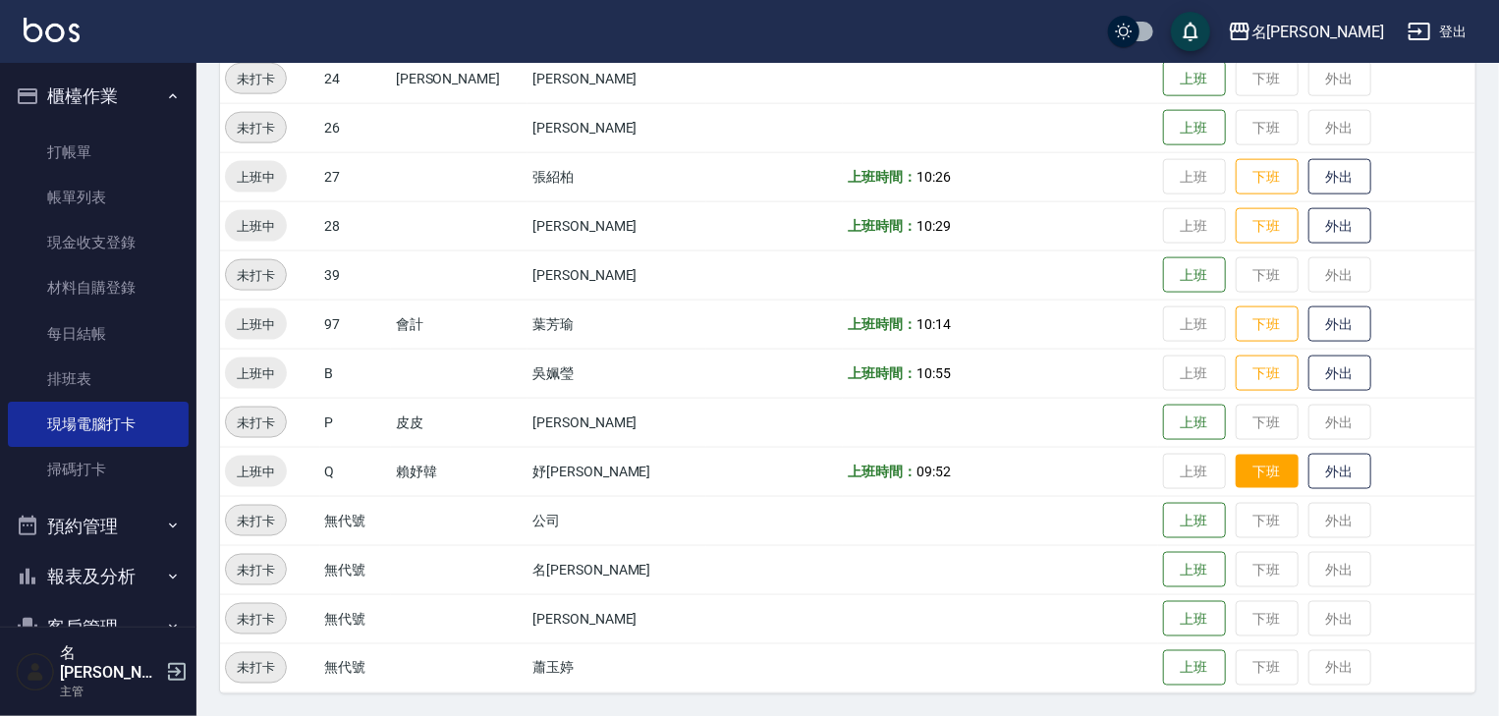
click at [1249, 471] on button "下班" at bounding box center [1267, 472] width 63 height 34
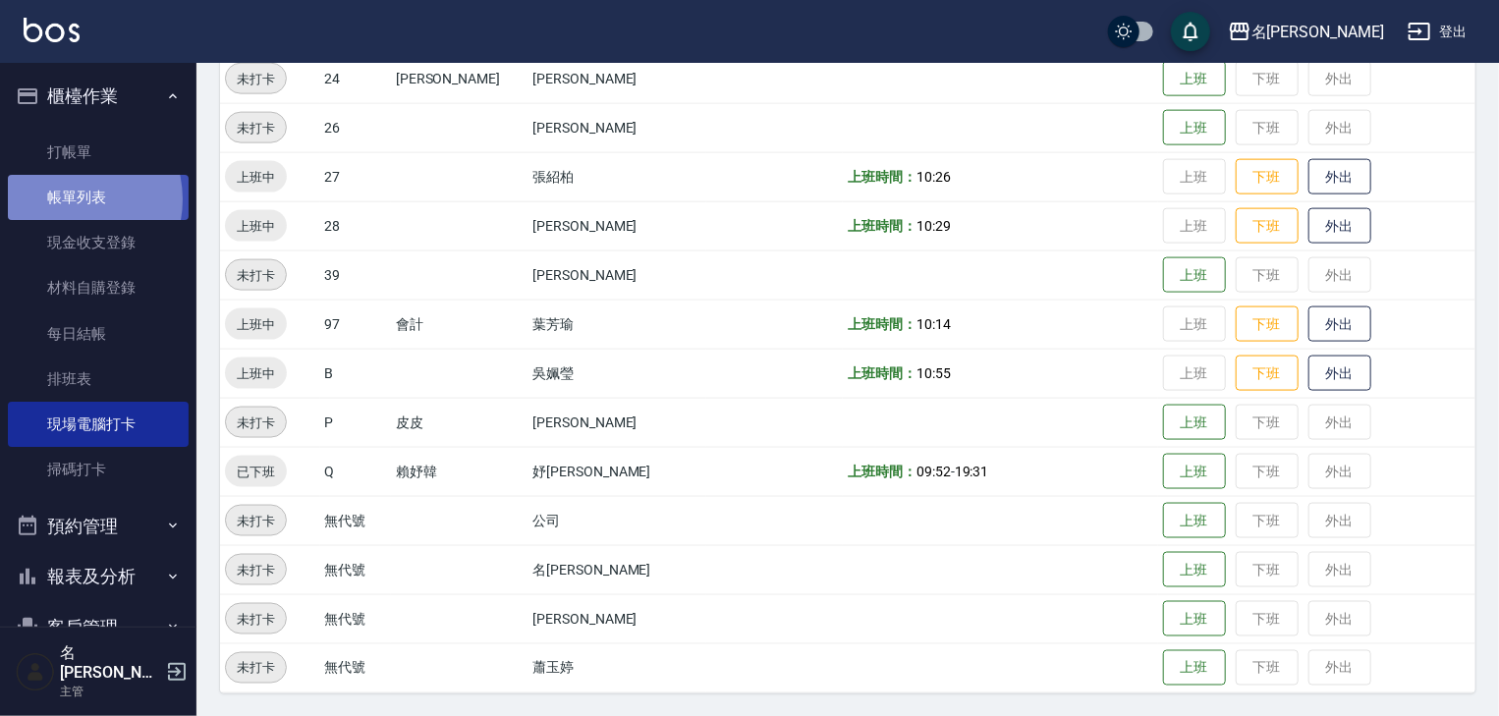
click at [67, 199] on link "帳單列表" at bounding box center [98, 197] width 181 height 45
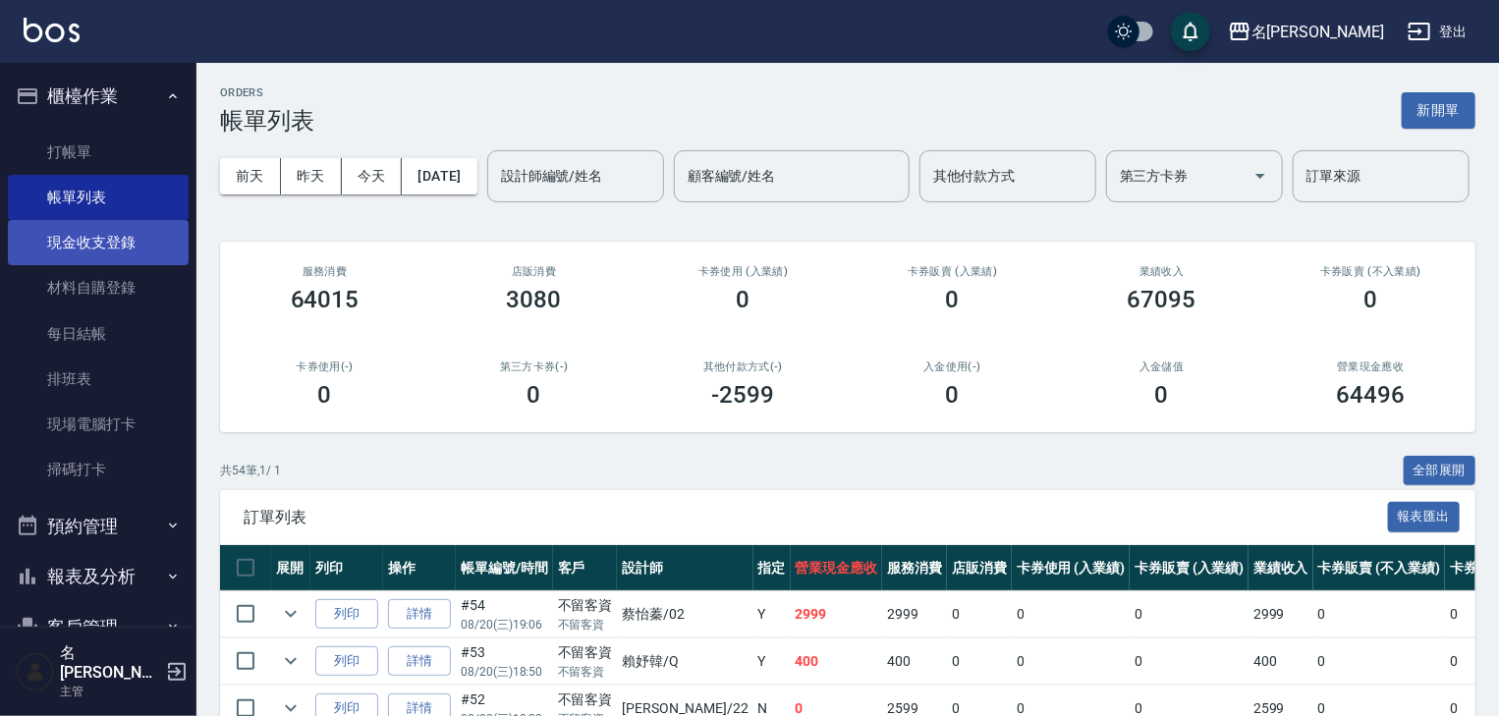
click at [124, 236] on link "現金收支登錄" at bounding box center [98, 242] width 181 height 45
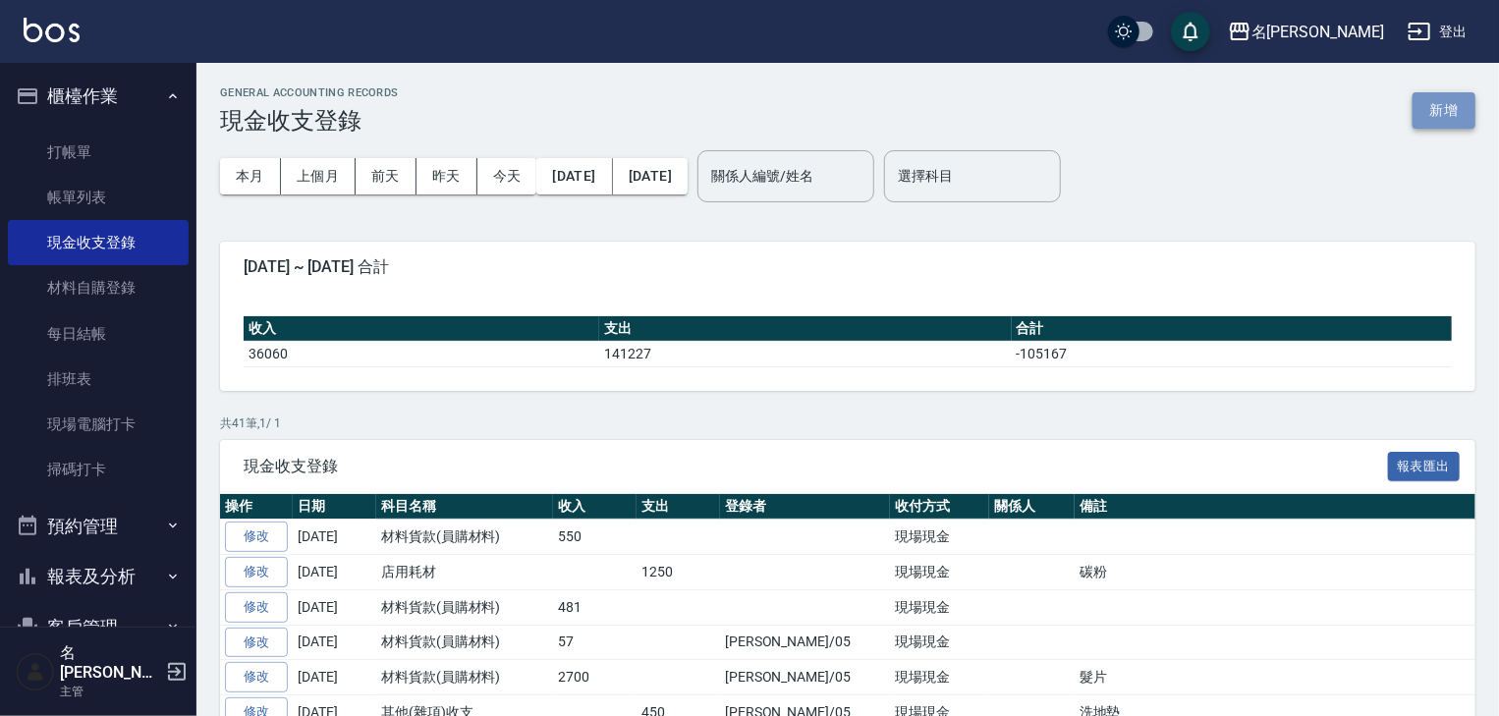
click at [1451, 106] on button "新增" at bounding box center [1443, 110] width 63 height 36
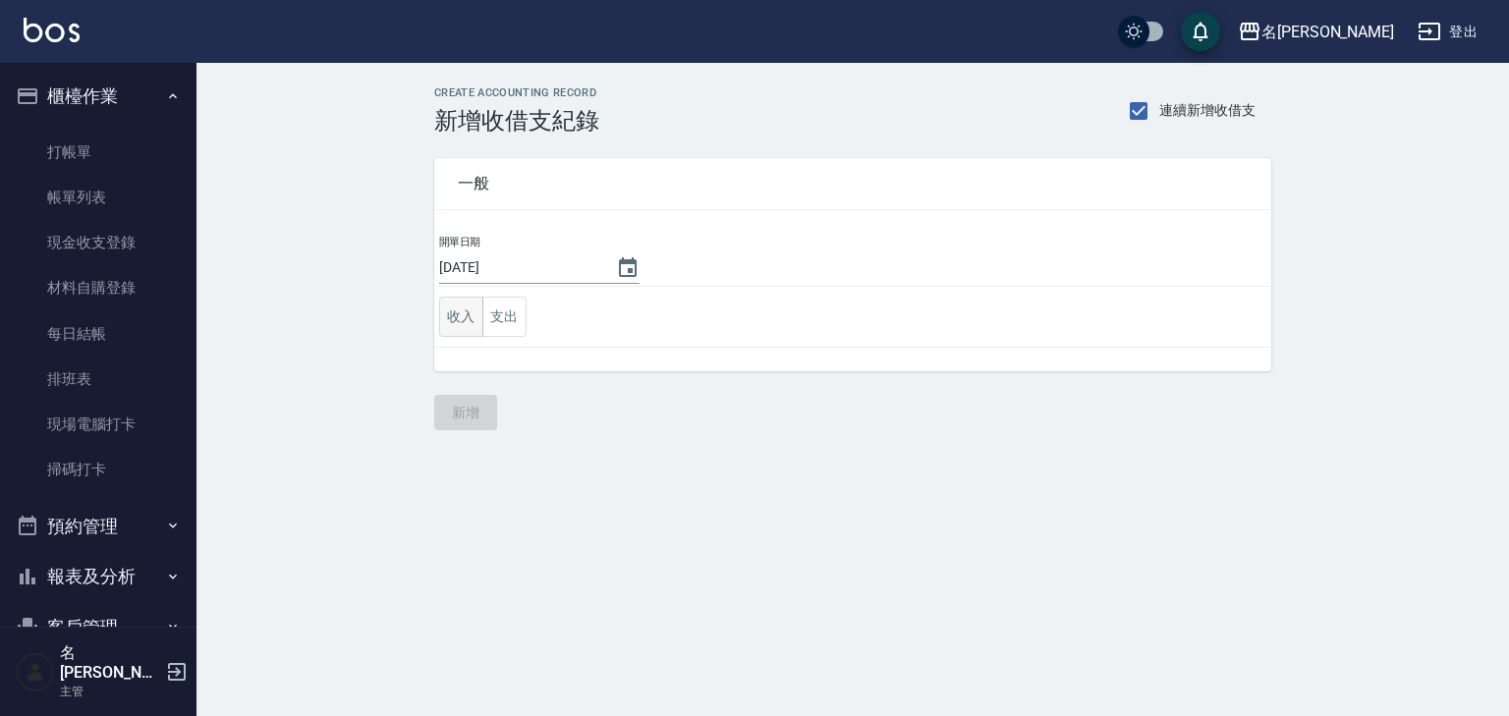
click at [463, 326] on button "收入" at bounding box center [461, 317] width 44 height 40
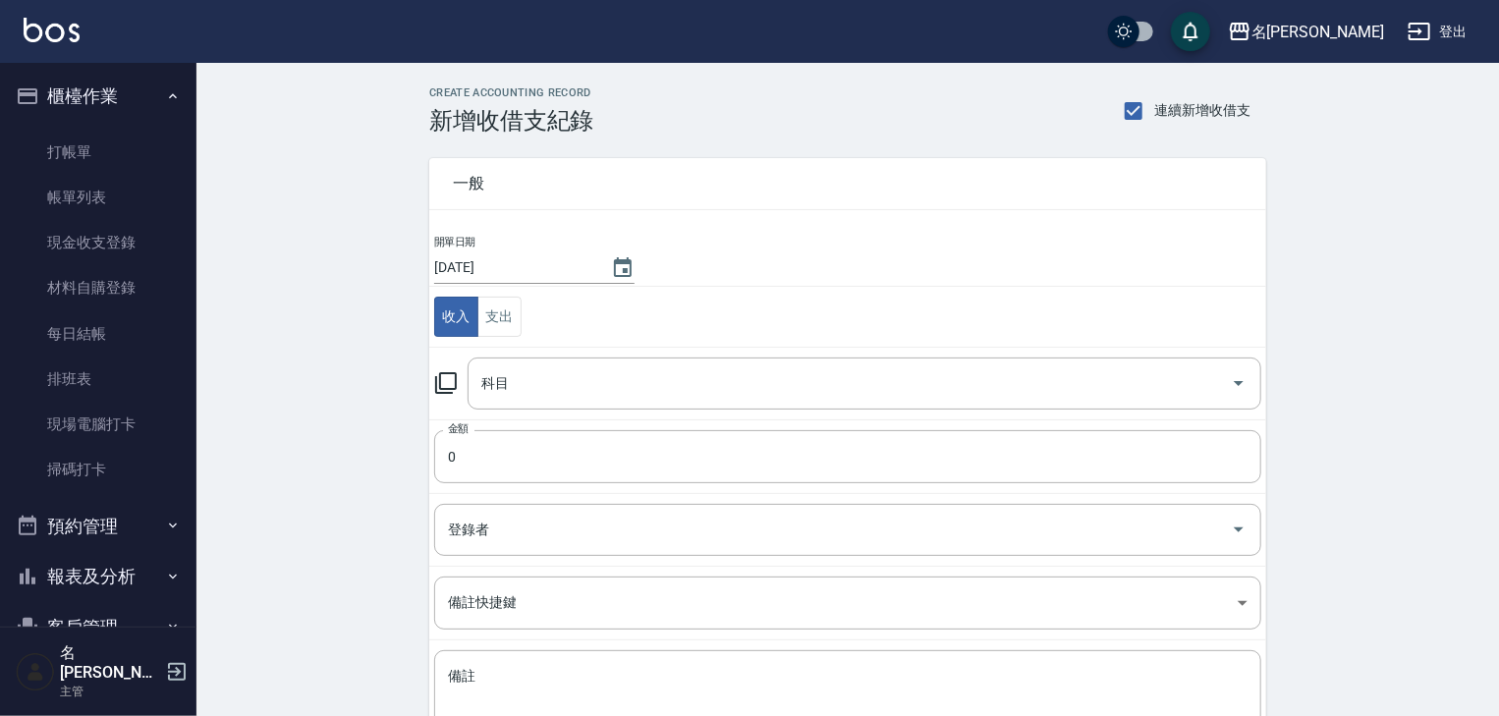
click at [447, 385] on icon at bounding box center [446, 383] width 24 height 24
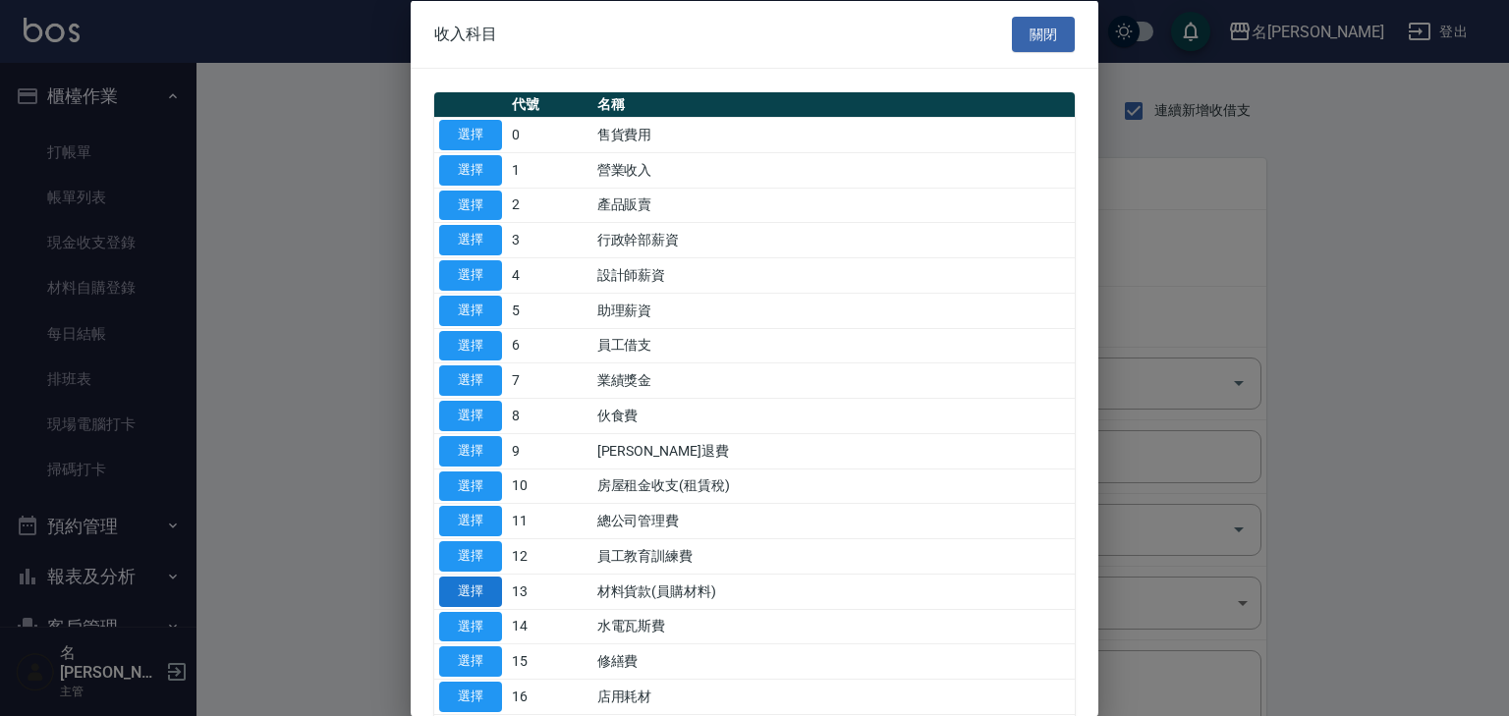
click at [479, 585] on button "選擇" at bounding box center [470, 591] width 63 height 30
type input "13 材料貨款(員購材料)"
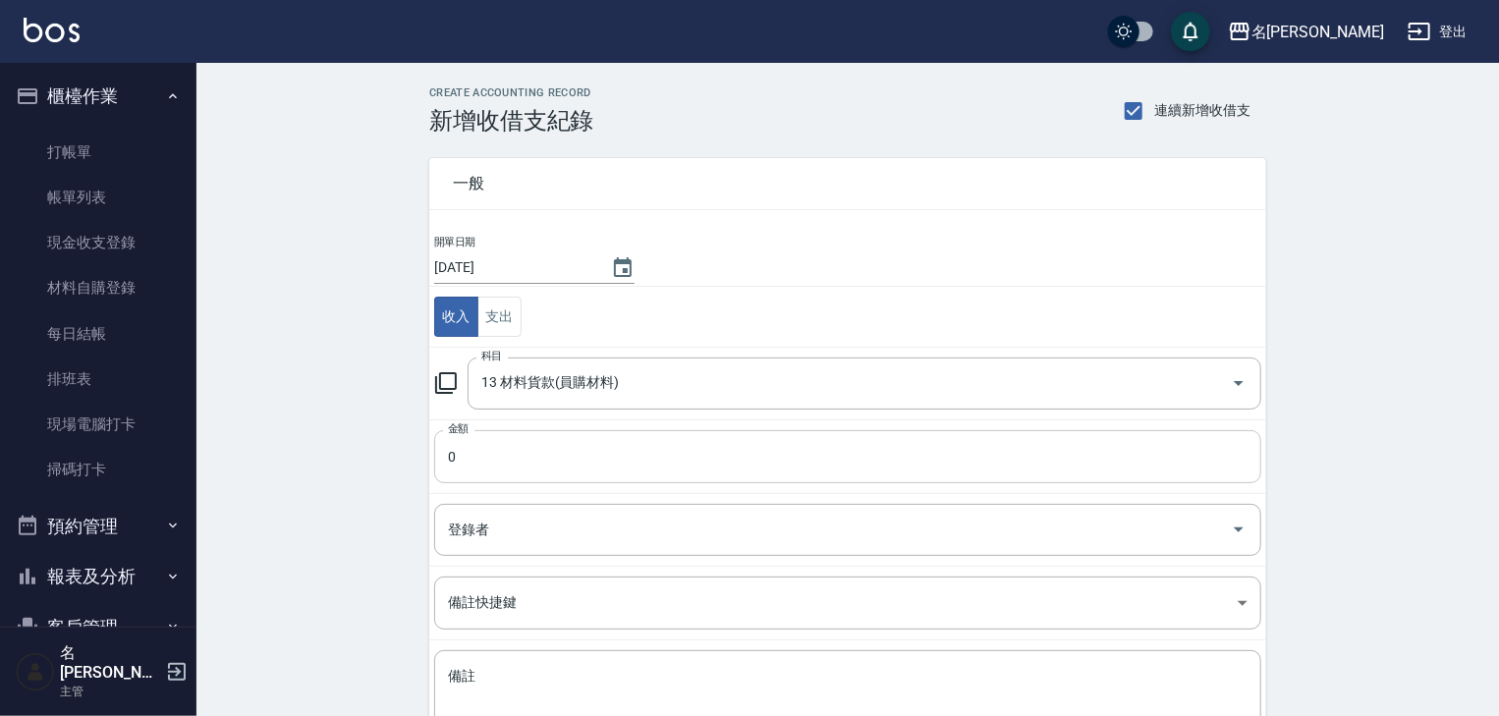
click at [498, 468] on input "0" at bounding box center [847, 456] width 827 height 53
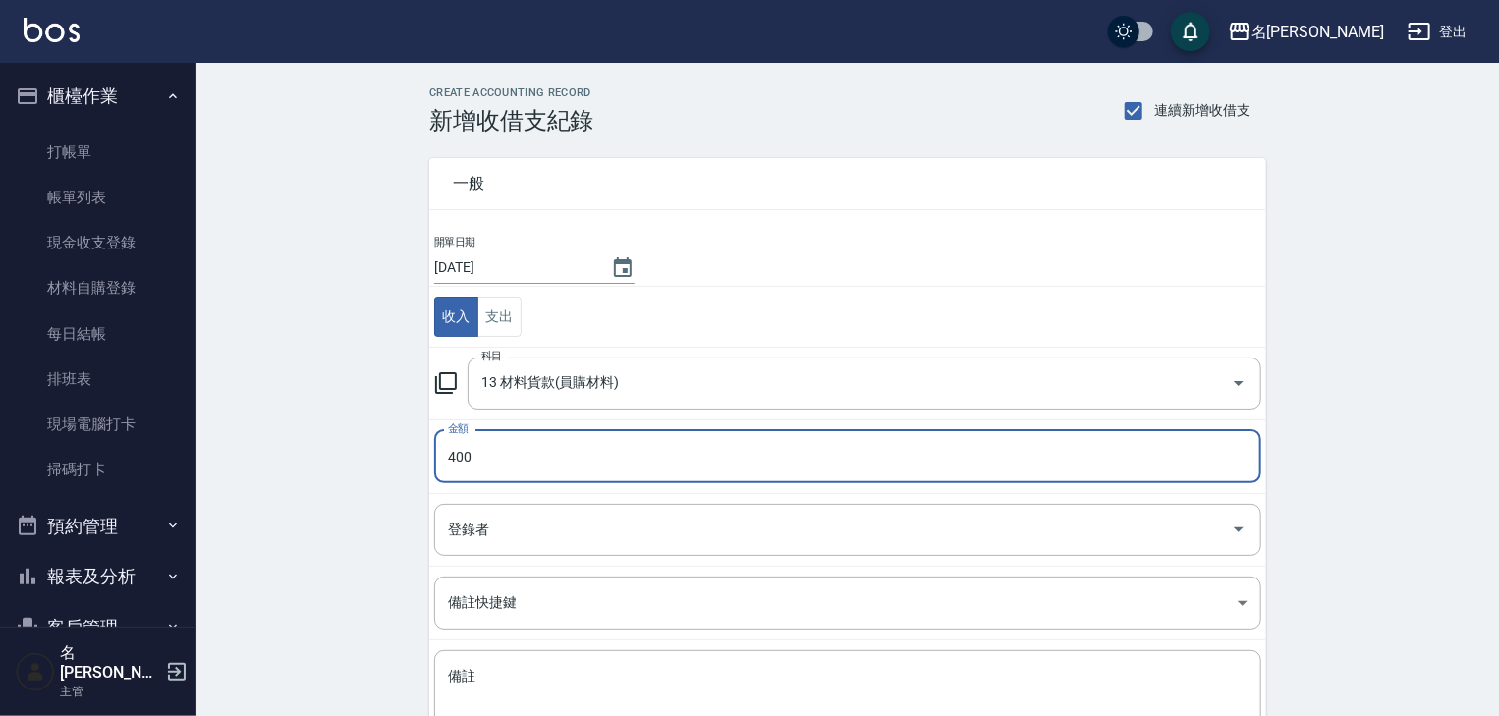
scroll to position [149, 0]
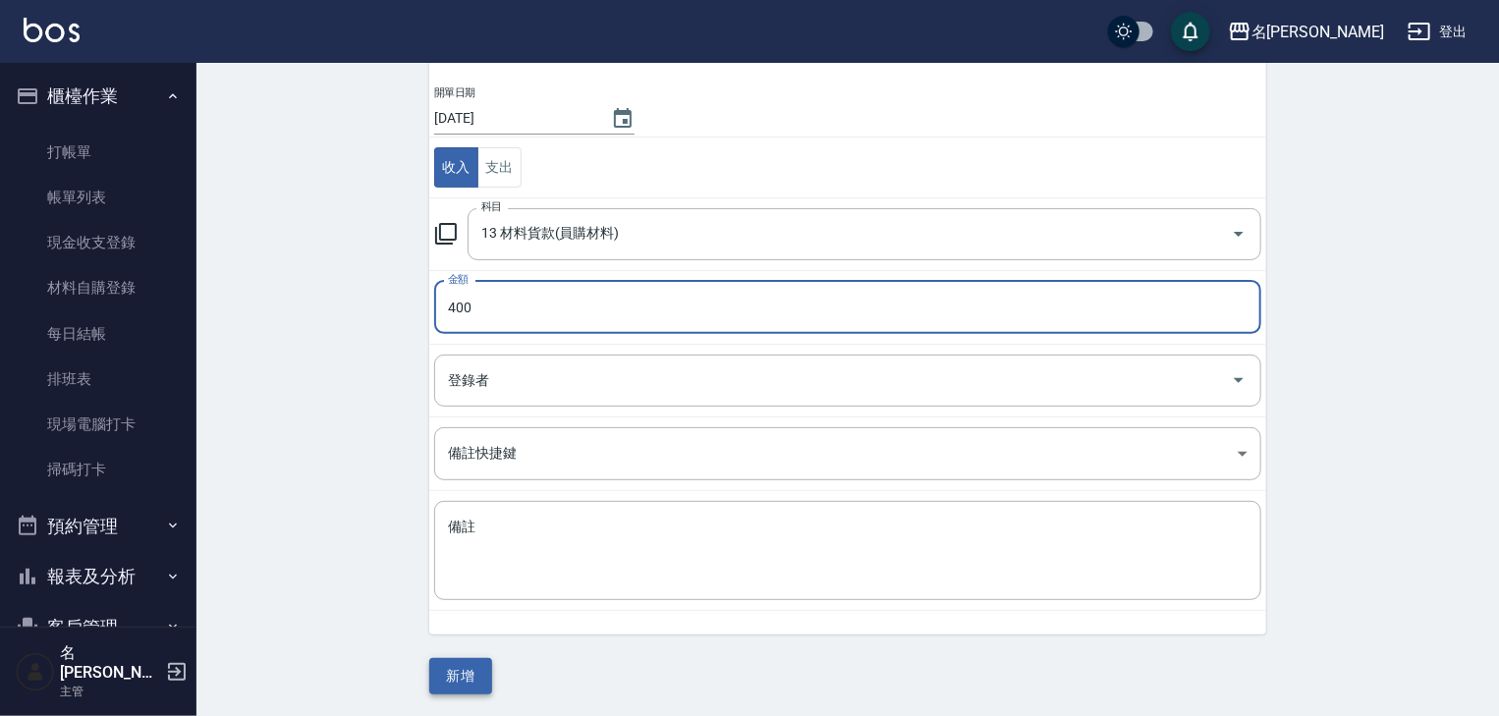
type input "400"
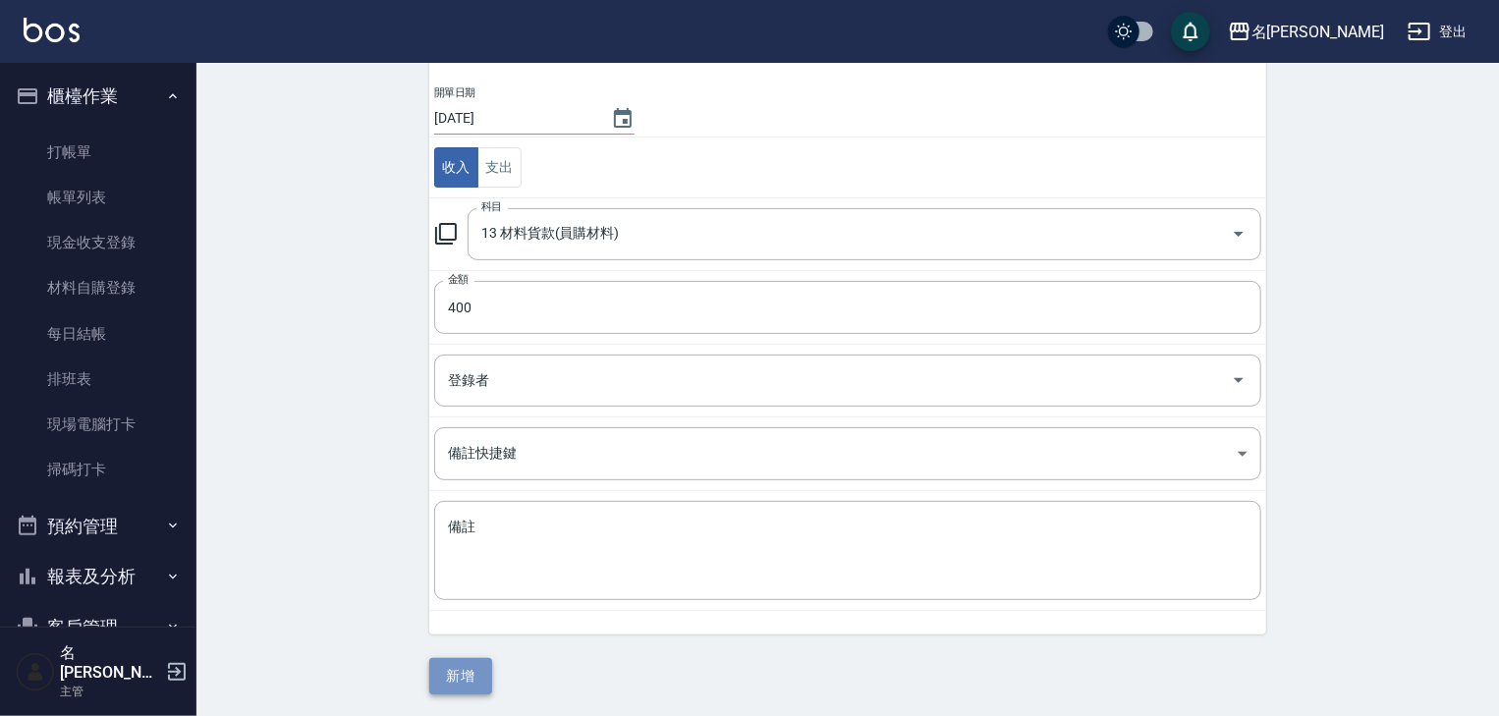
click at [469, 689] on button "新增" at bounding box center [460, 676] width 63 height 36
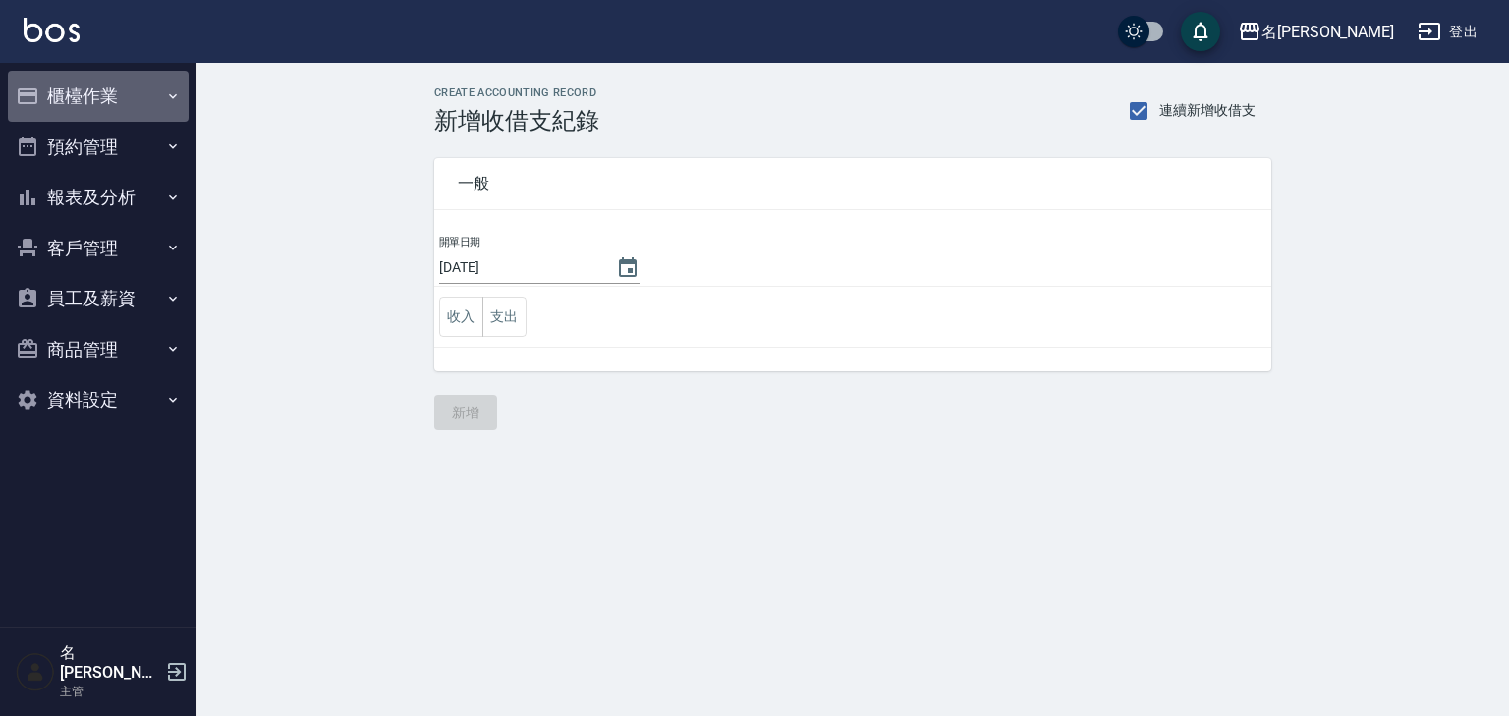
click at [98, 98] on button "櫃檯作業" at bounding box center [98, 96] width 181 height 51
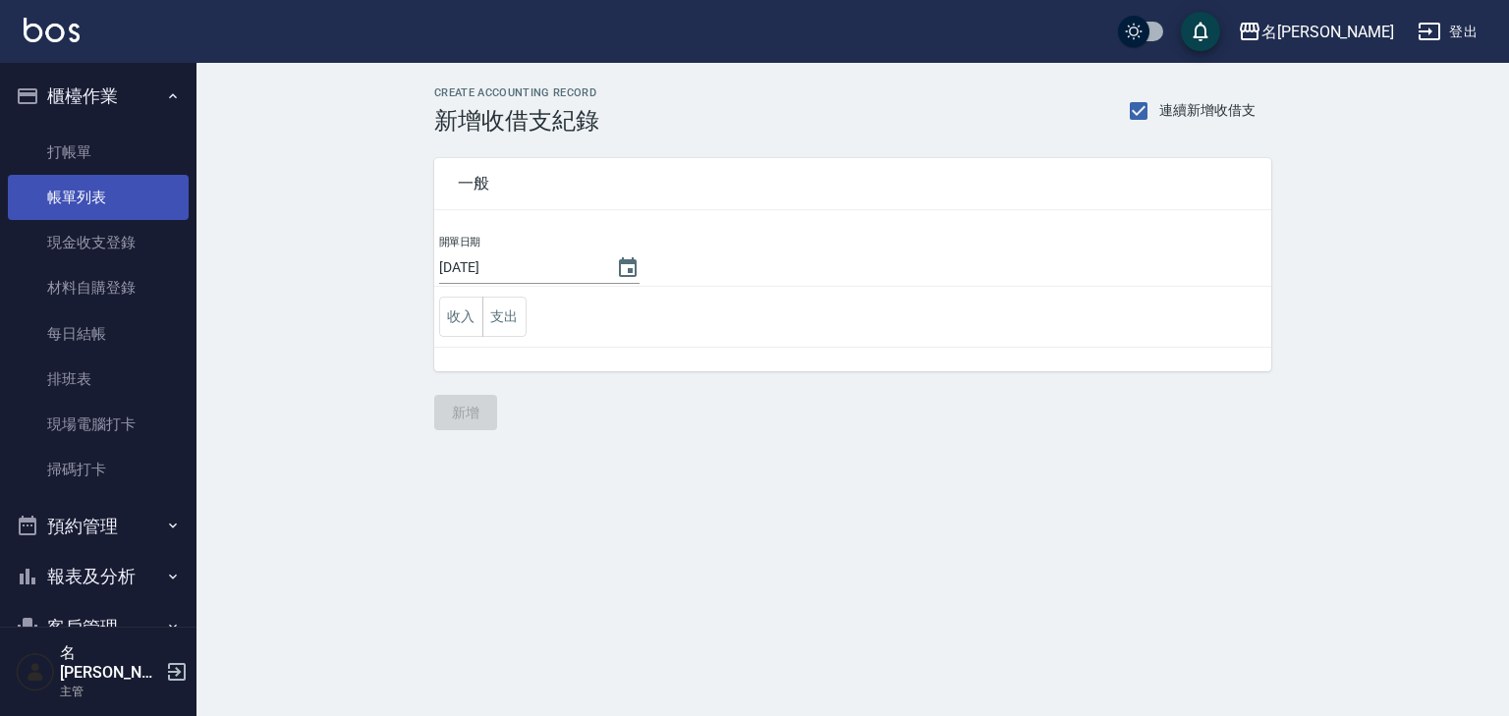
click at [92, 201] on link "帳單列表" at bounding box center [98, 197] width 181 height 45
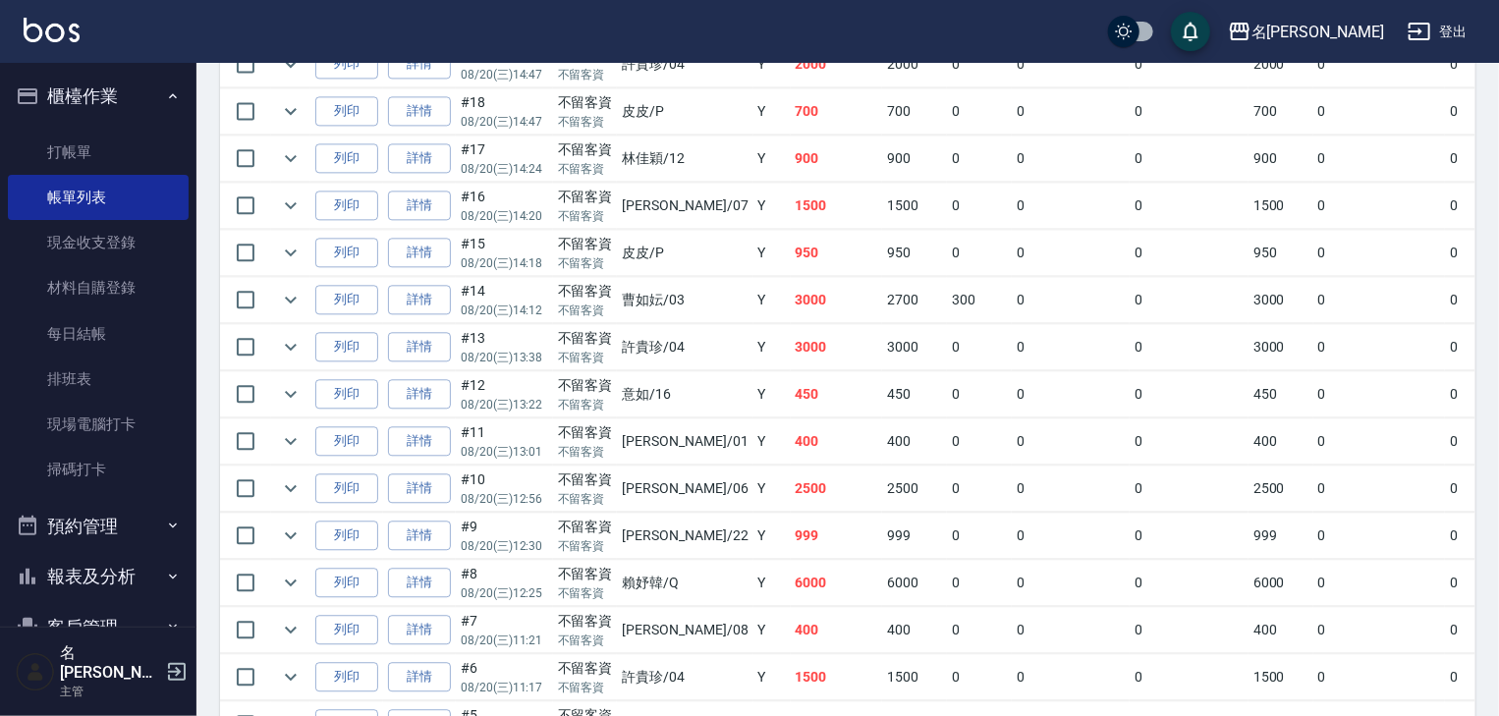
scroll to position [2550, 0]
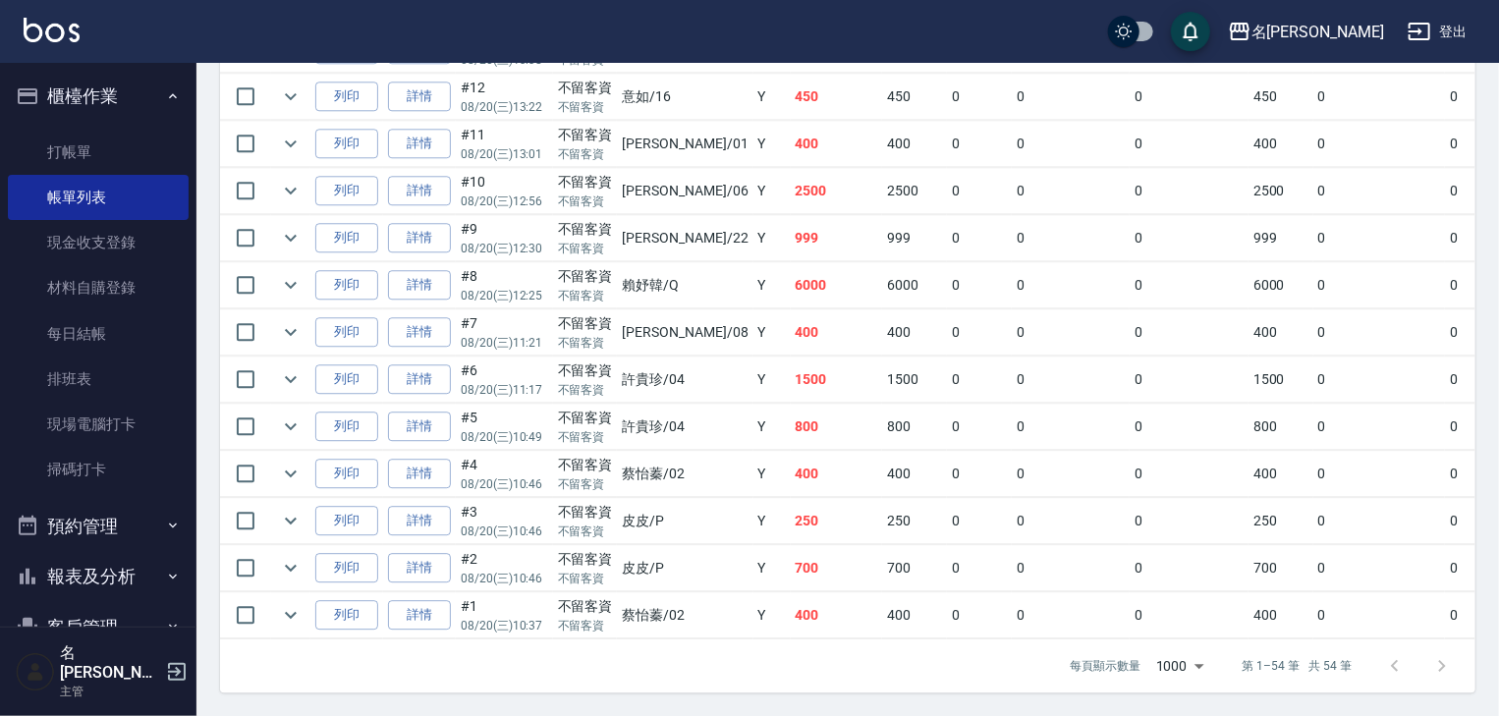
click at [68, 40] on img at bounding box center [52, 30] width 56 height 25
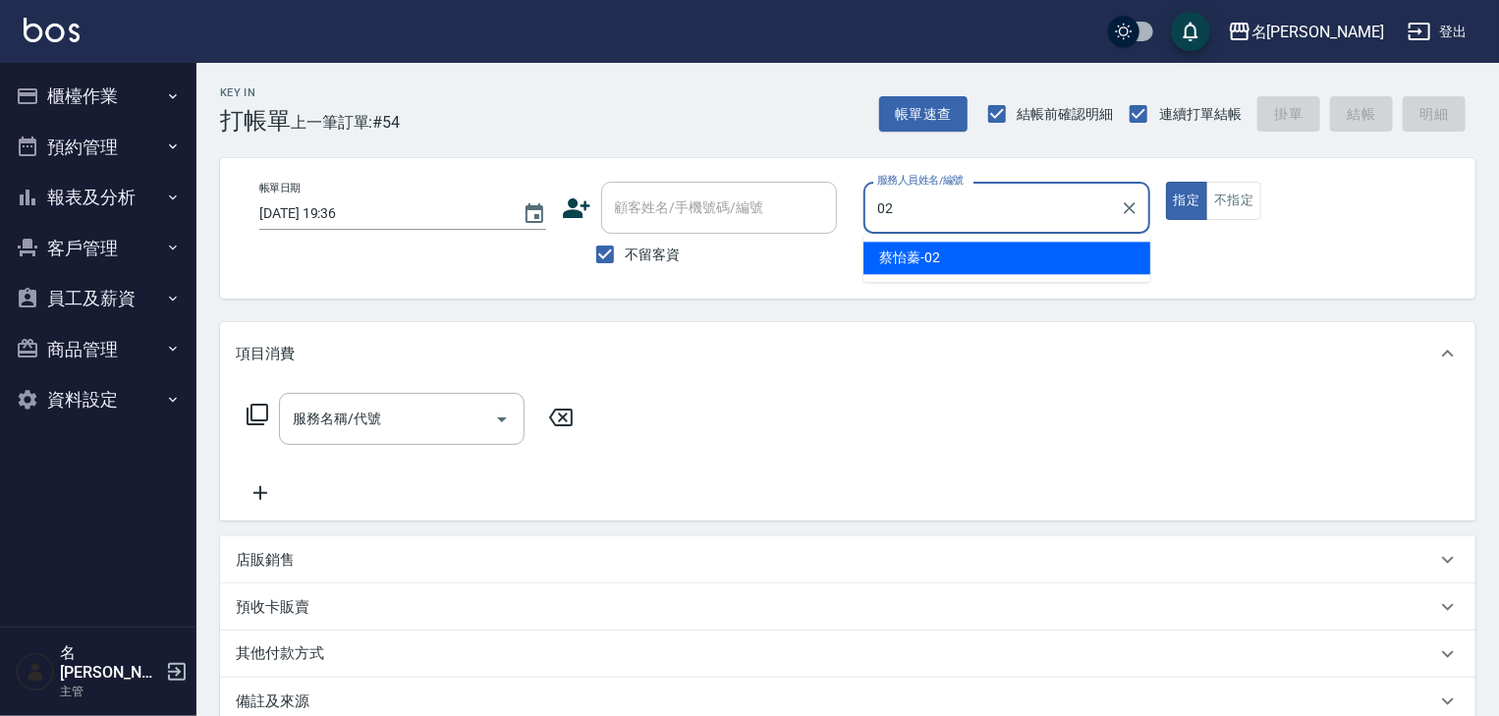
type input "02"
type button "true"
type input "蔡怡蓁-02"
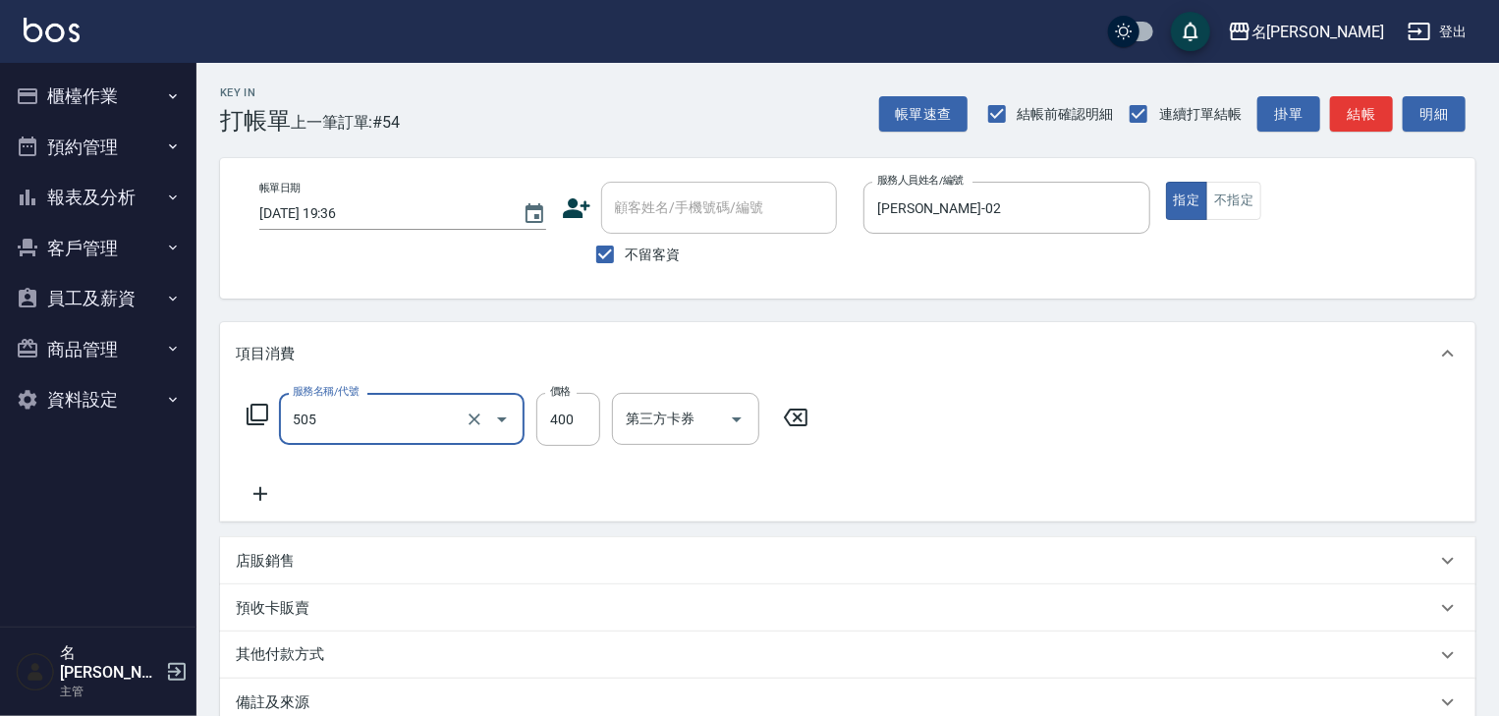
type input "洗髮(505)"
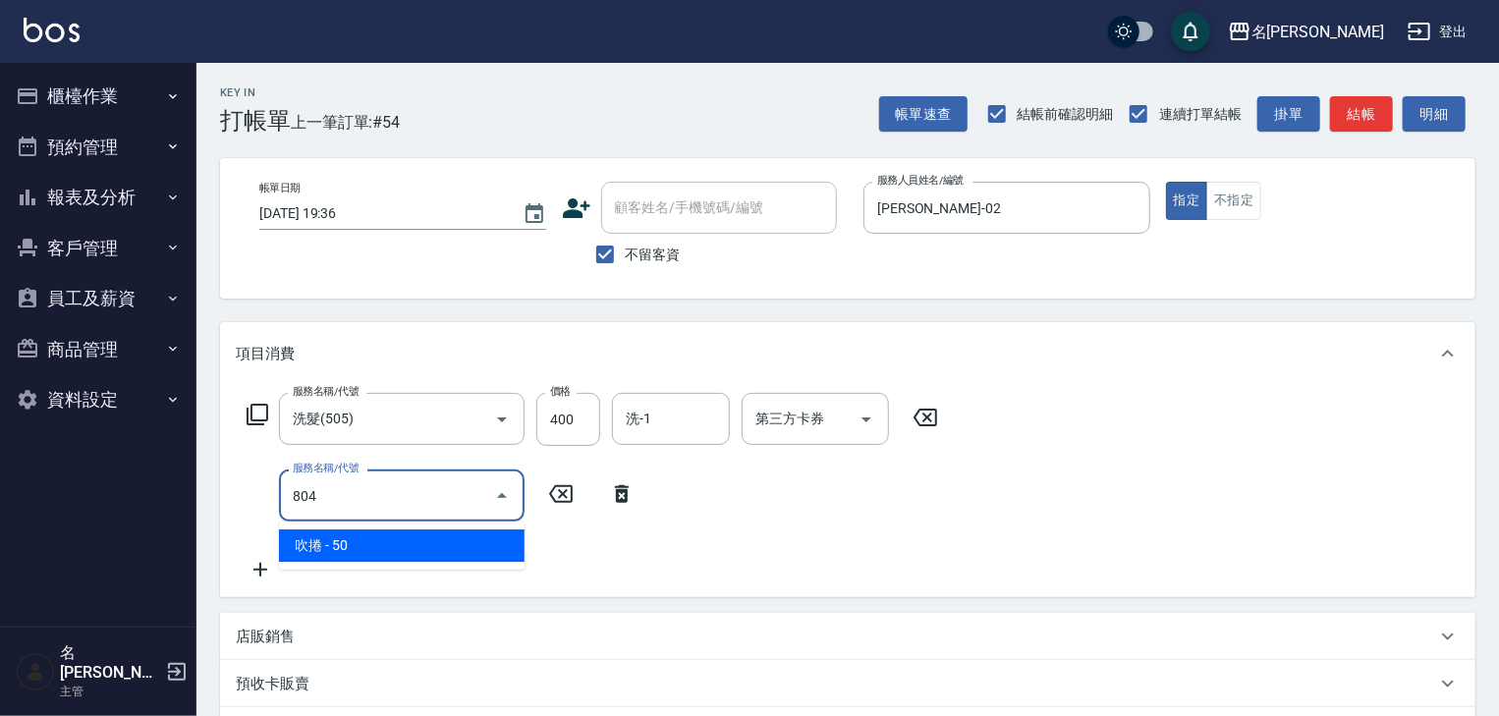
type input "吹捲(804)"
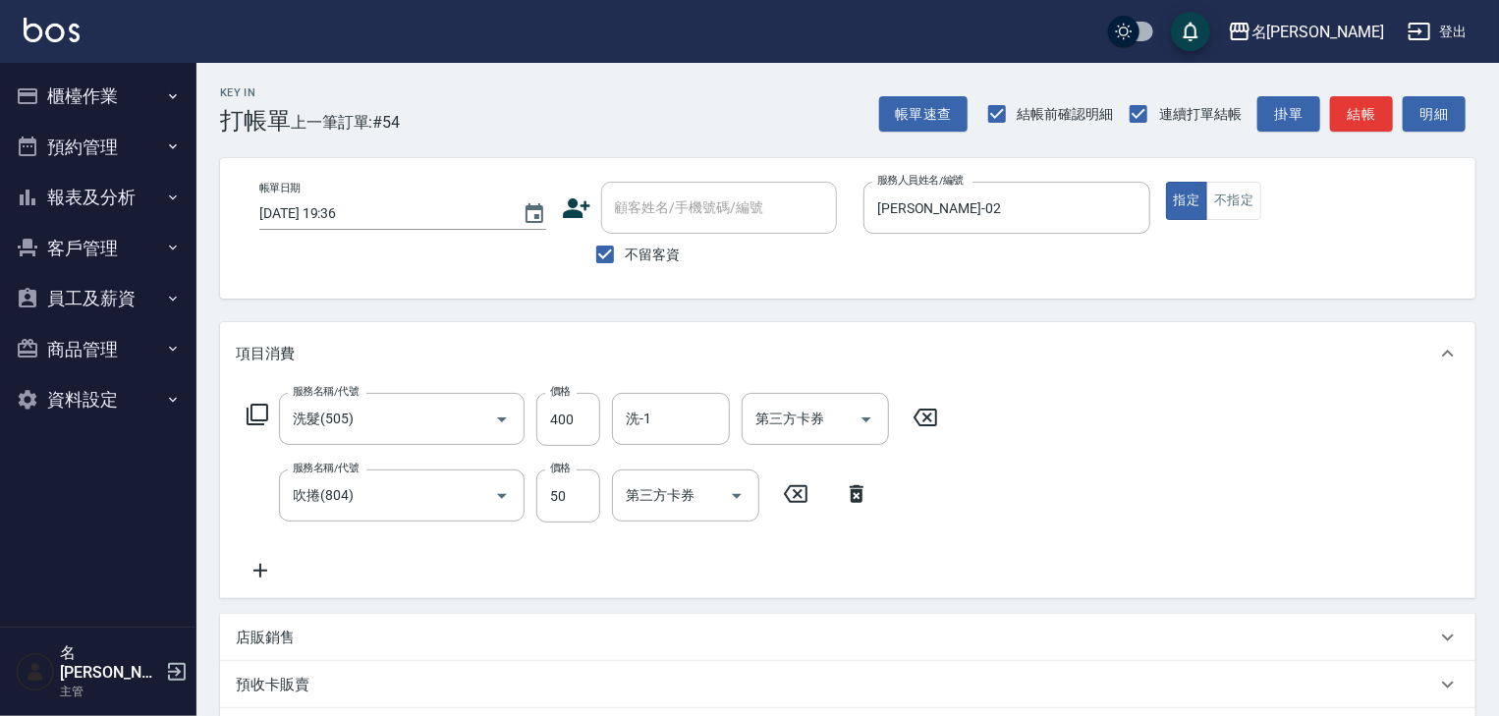
click at [681, 391] on div "服務名稱/代號 洗髮(505) 服務名稱/代號 價格 400 價格 洗-1 洗-1 第三方卡券 第三方卡券 服務名稱/代號 吹捲(804) 服務名稱/代號 價…" at bounding box center [847, 491] width 1255 height 213
click at [688, 396] on div "洗-1" at bounding box center [671, 419] width 118 height 52
type input "游昕-19"
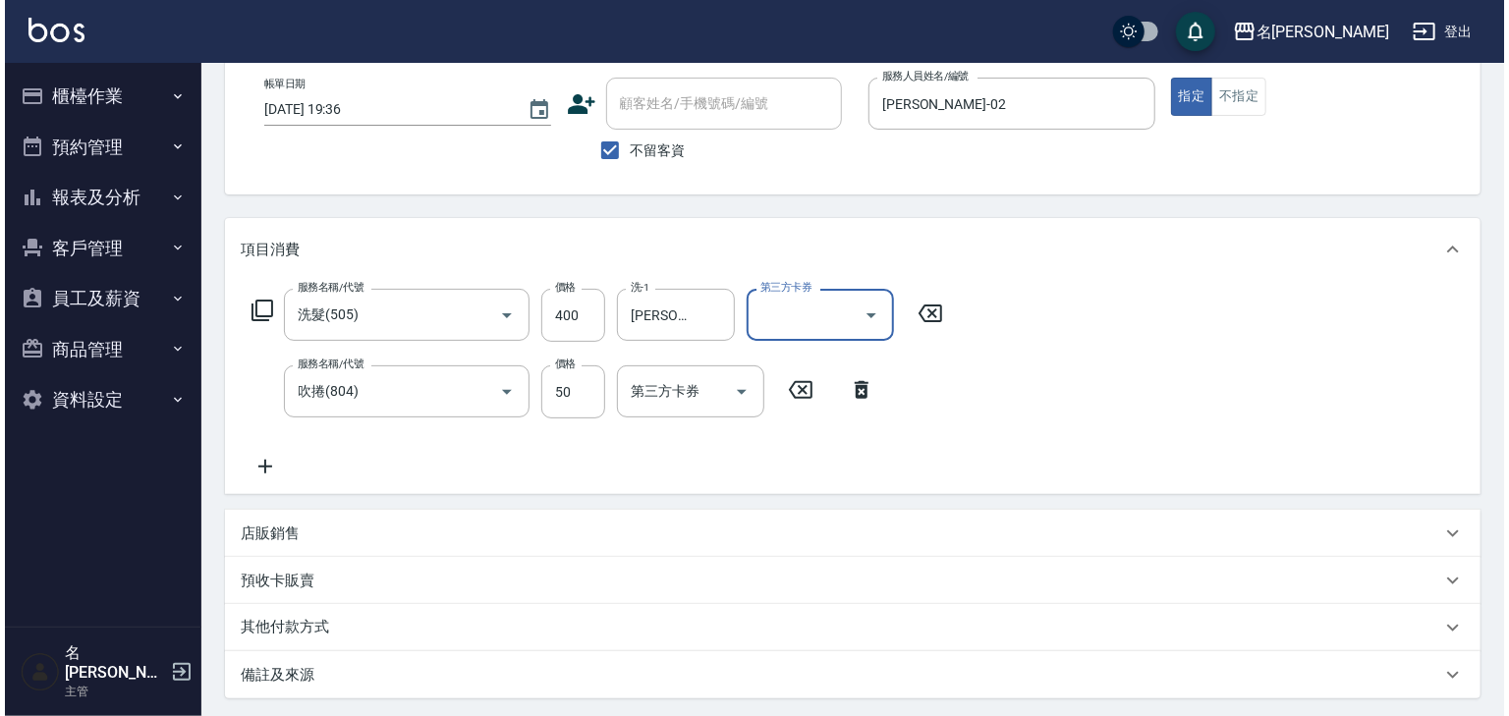
scroll to position [306, 0]
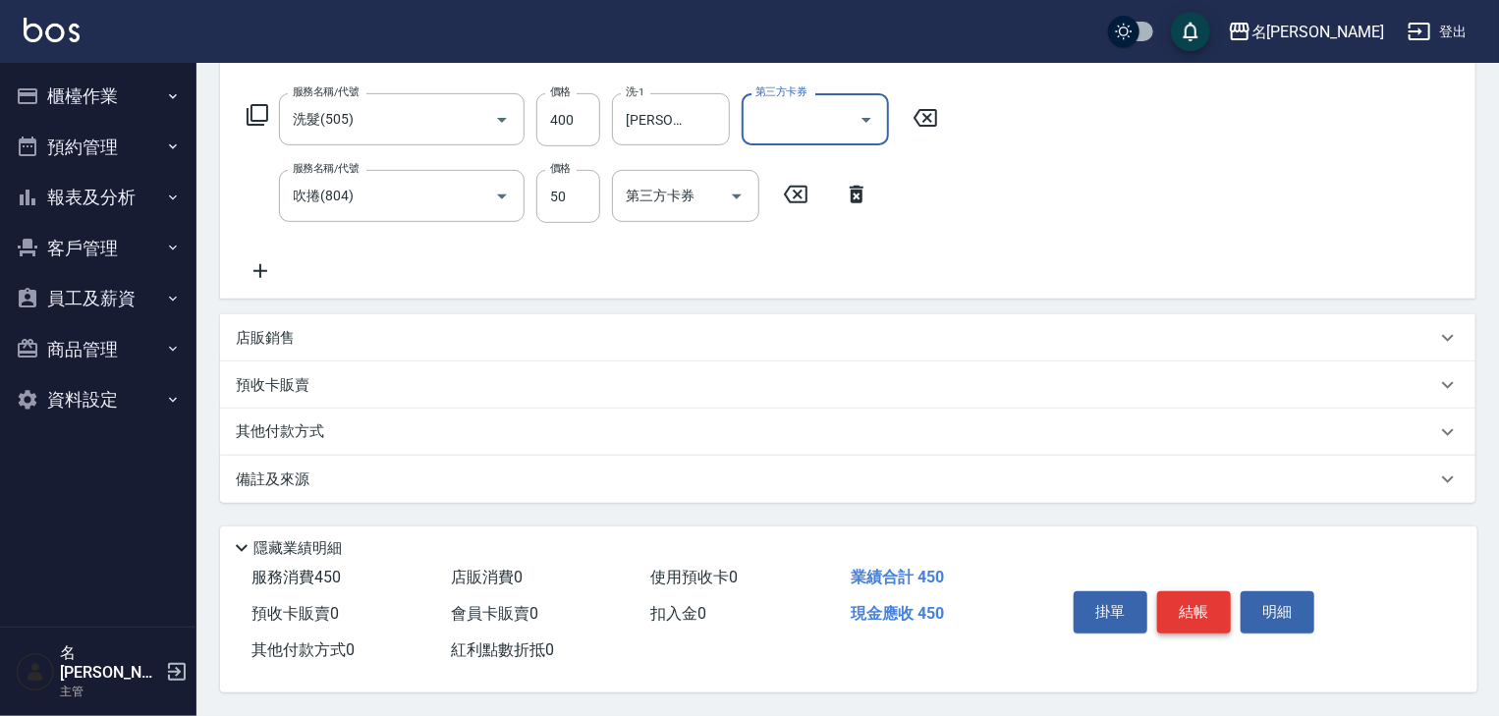
click at [1222, 600] on button "結帳" at bounding box center [1194, 611] width 74 height 41
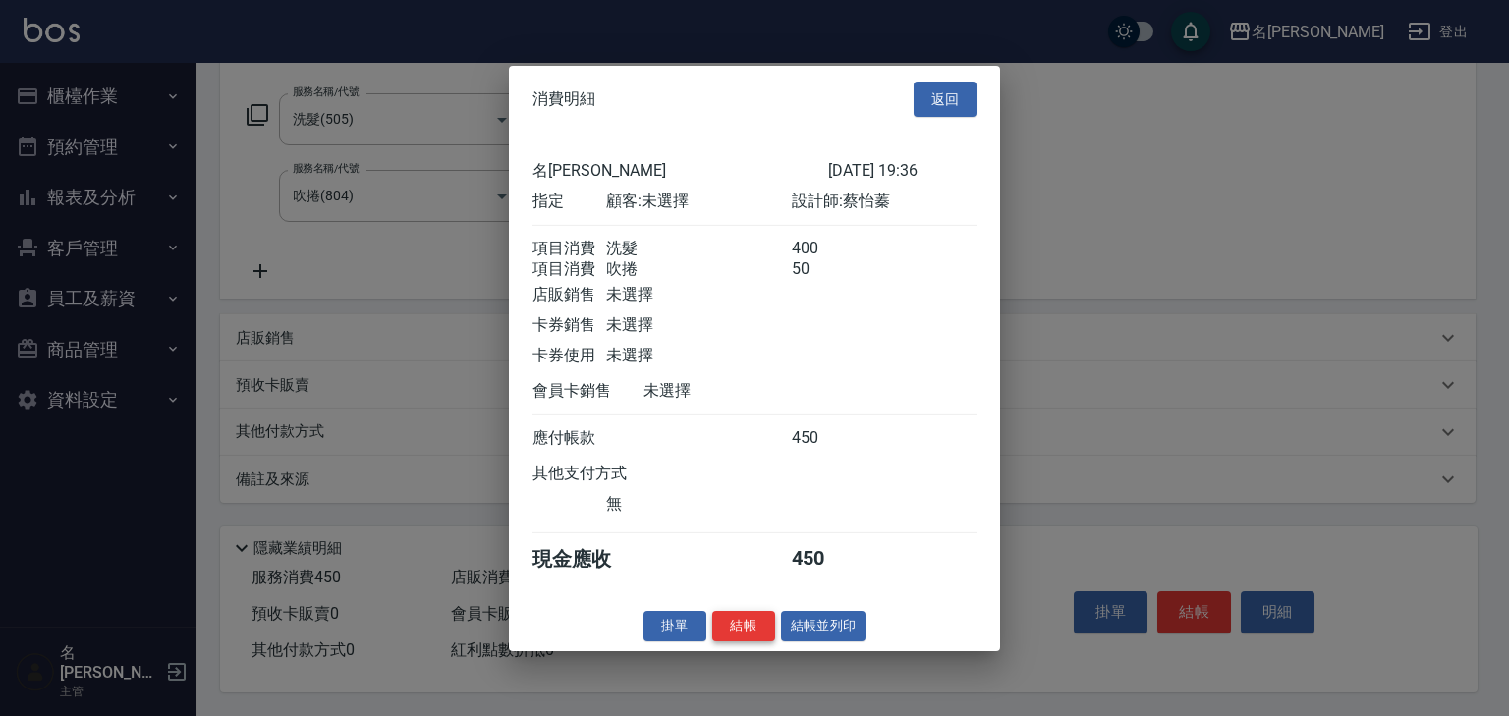
click at [743, 641] on button "結帳" at bounding box center [743, 626] width 63 height 30
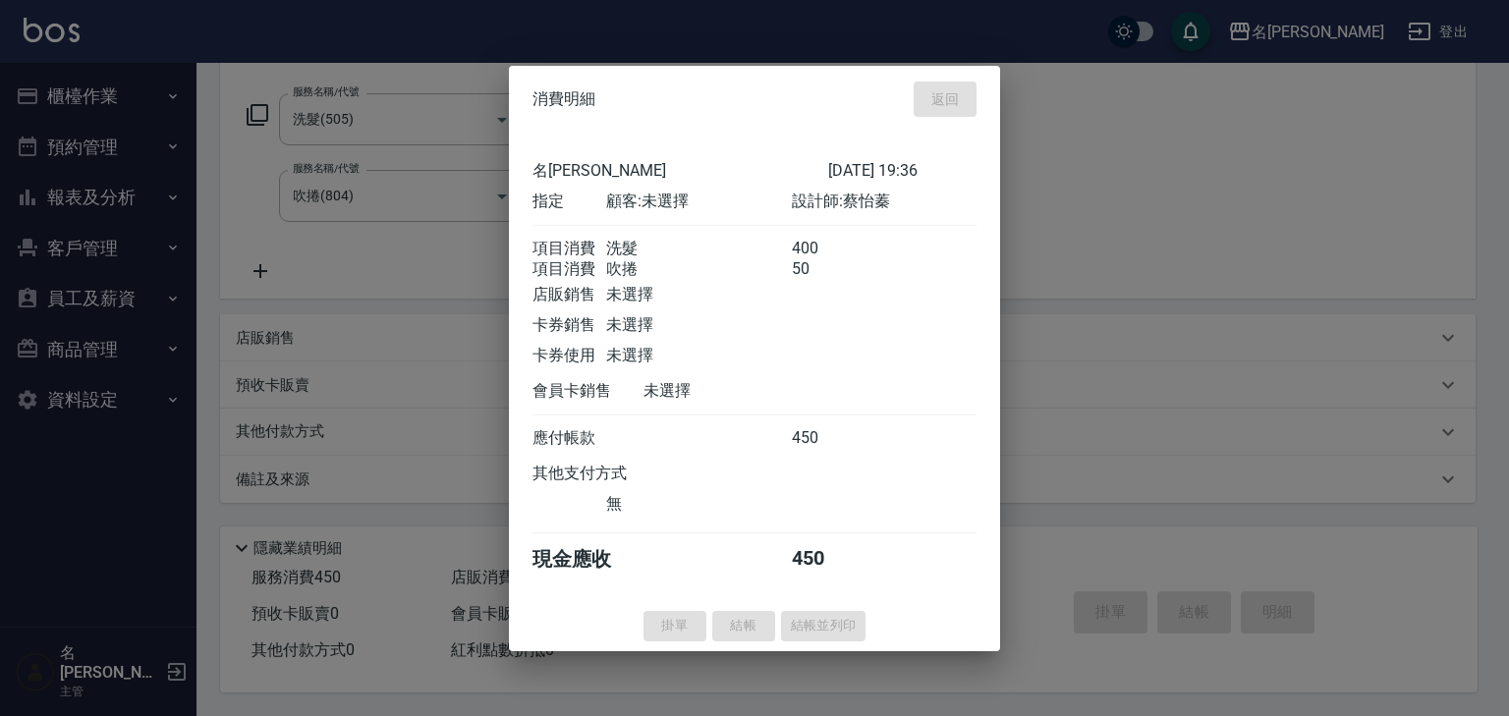
type input "2025/08/20 19:40"
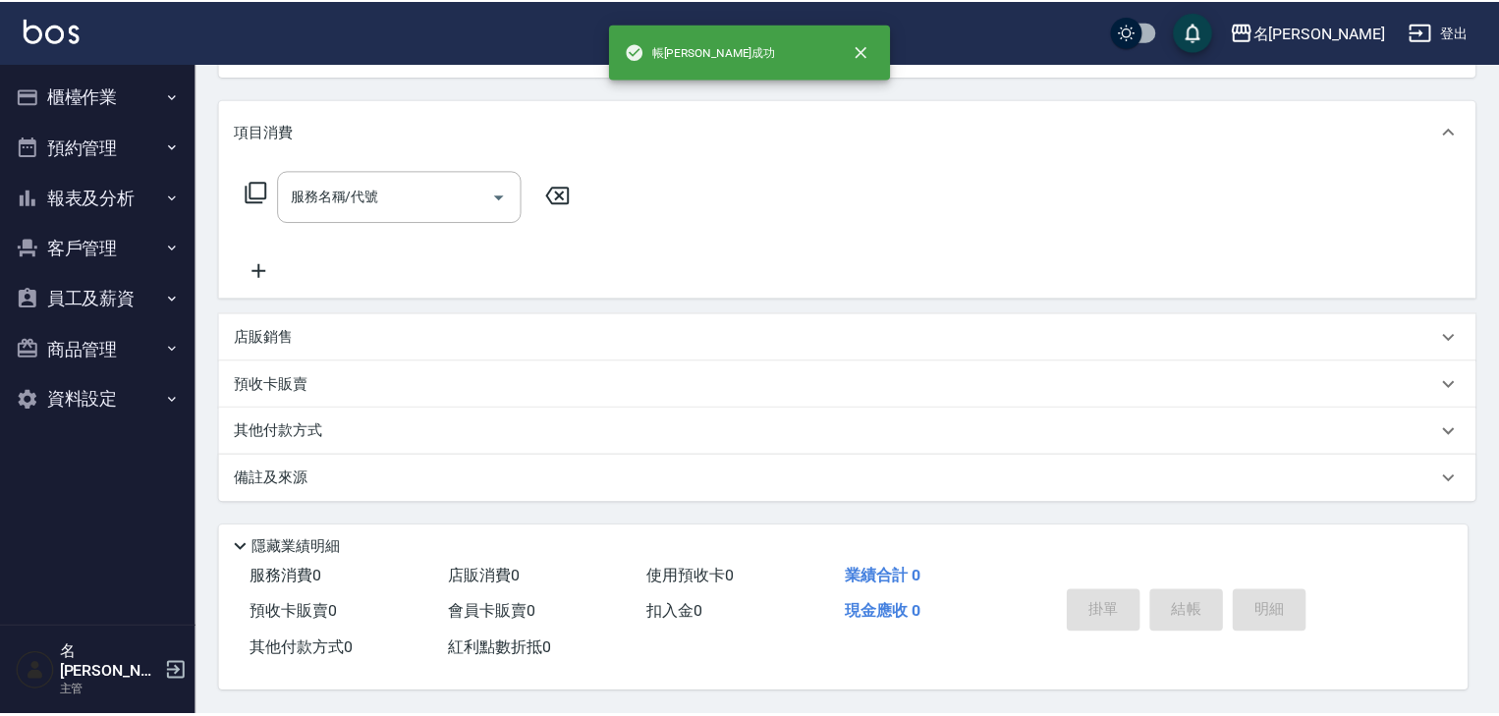
scroll to position [0, 0]
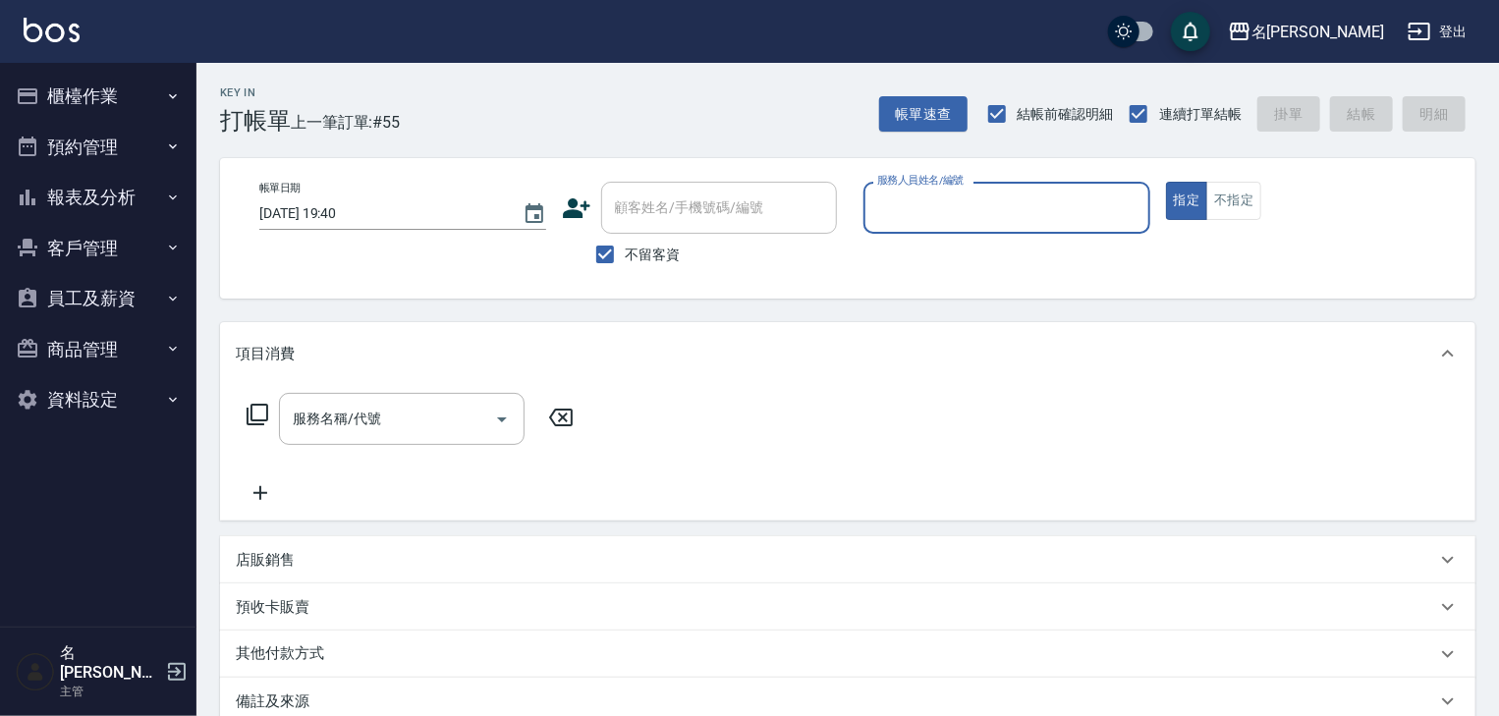
click at [81, 102] on button "櫃檯作業" at bounding box center [98, 96] width 181 height 51
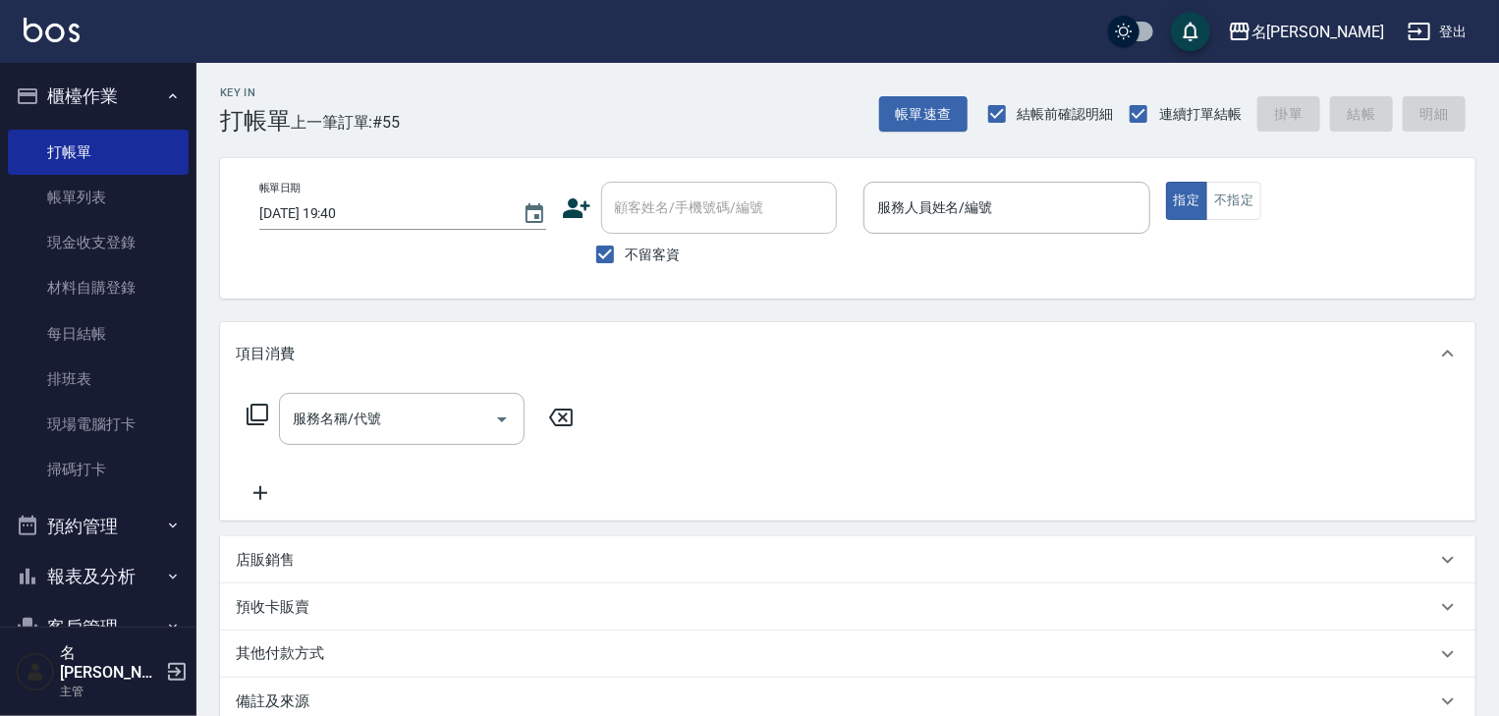
drag, startPoint x: 101, startPoint y: 188, endPoint x: 566, endPoint y: 403, distance: 511.9
click at [101, 188] on link "帳單列表" at bounding box center [98, 197] width 181 height 45
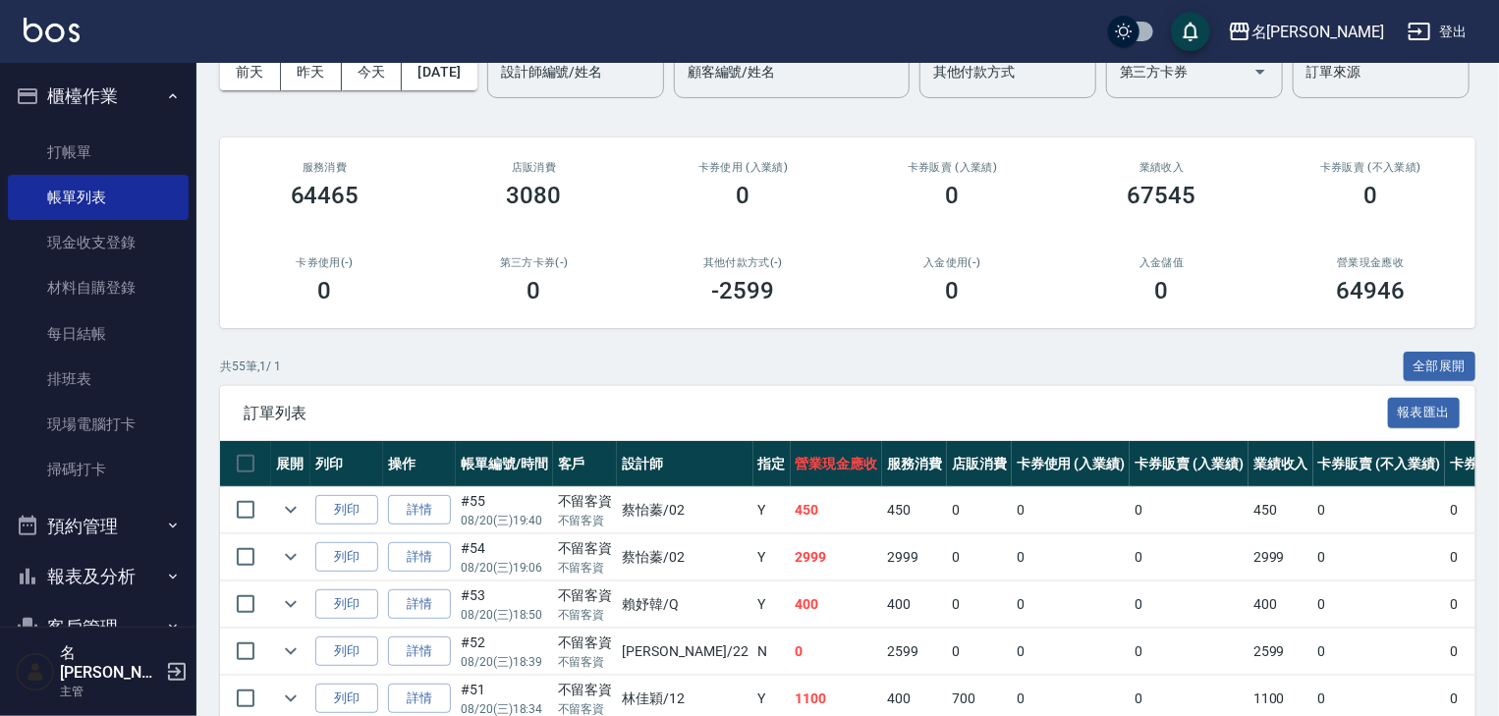
scroll to position [418, 0]
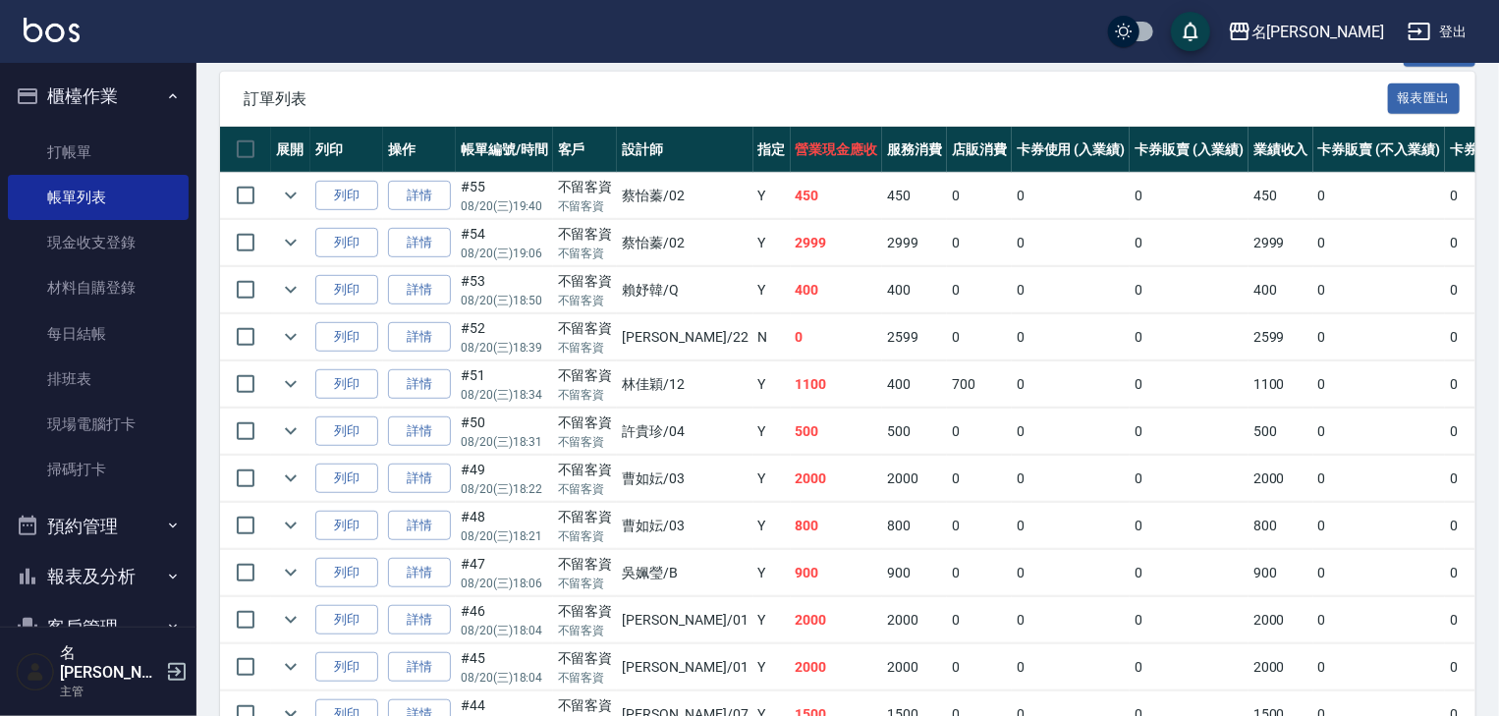
click at [70, 27] on img at bounding box center [52, 30] width 56 height 25
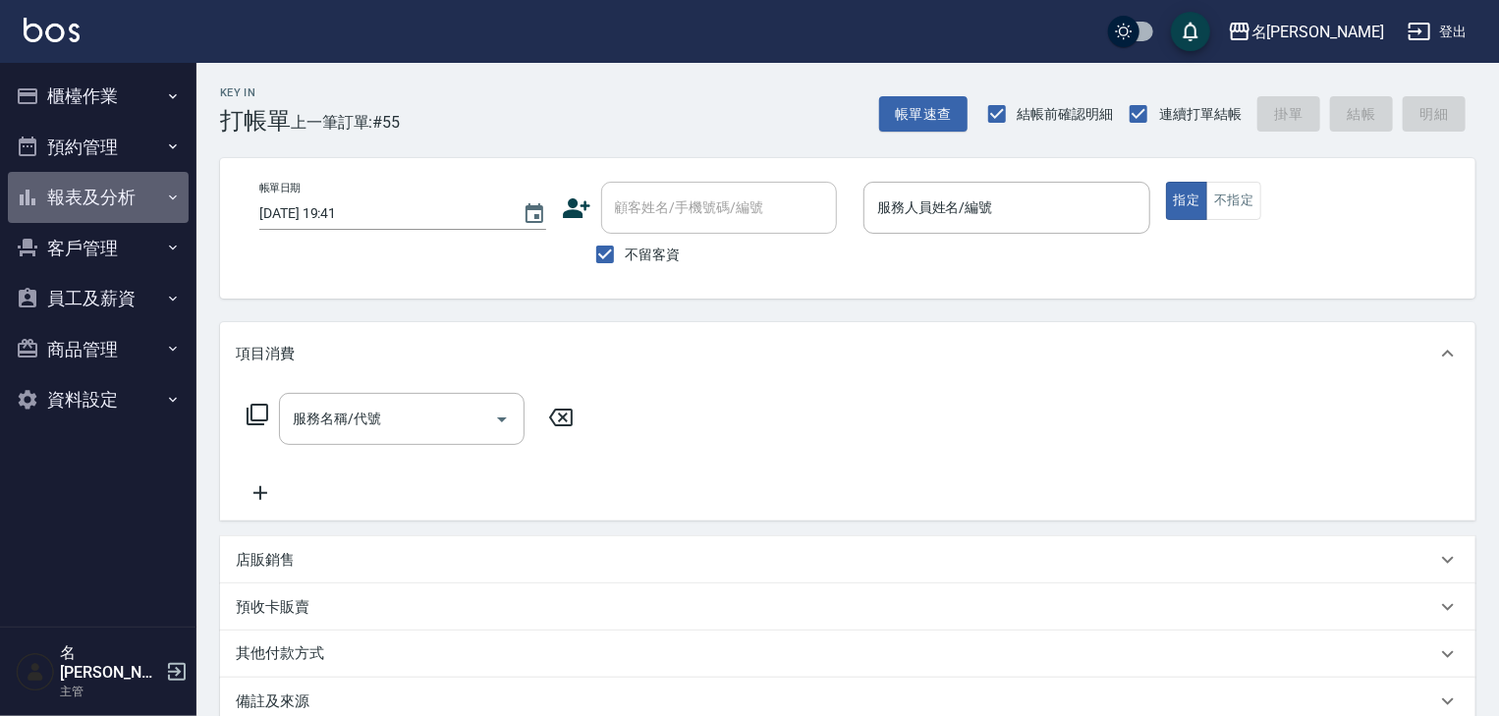
click at [95, 216] on button "報表及分析" at bounding box center [98, 197] width 181 height 51
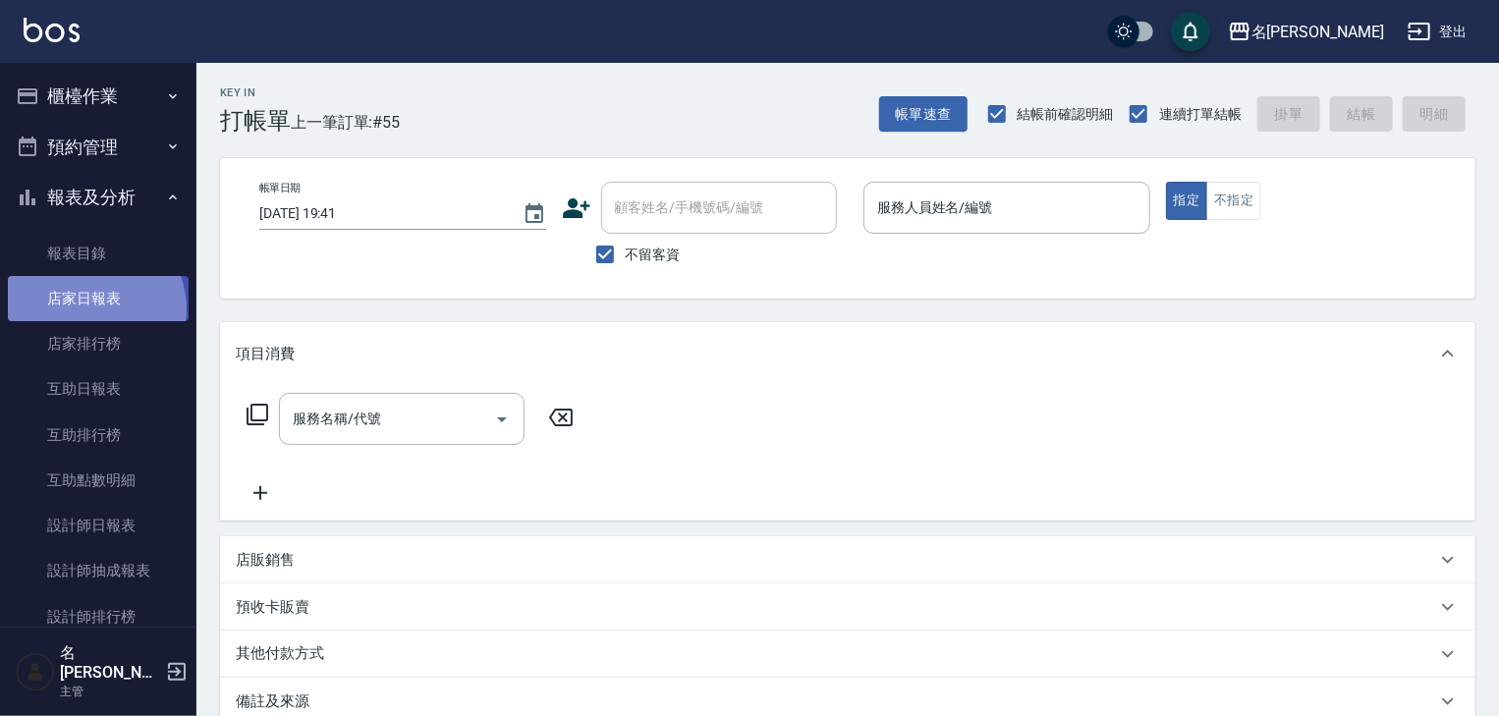
click at [90, 309] on link "店家日報表" at bounding box center [98, 298] width 181 height 45
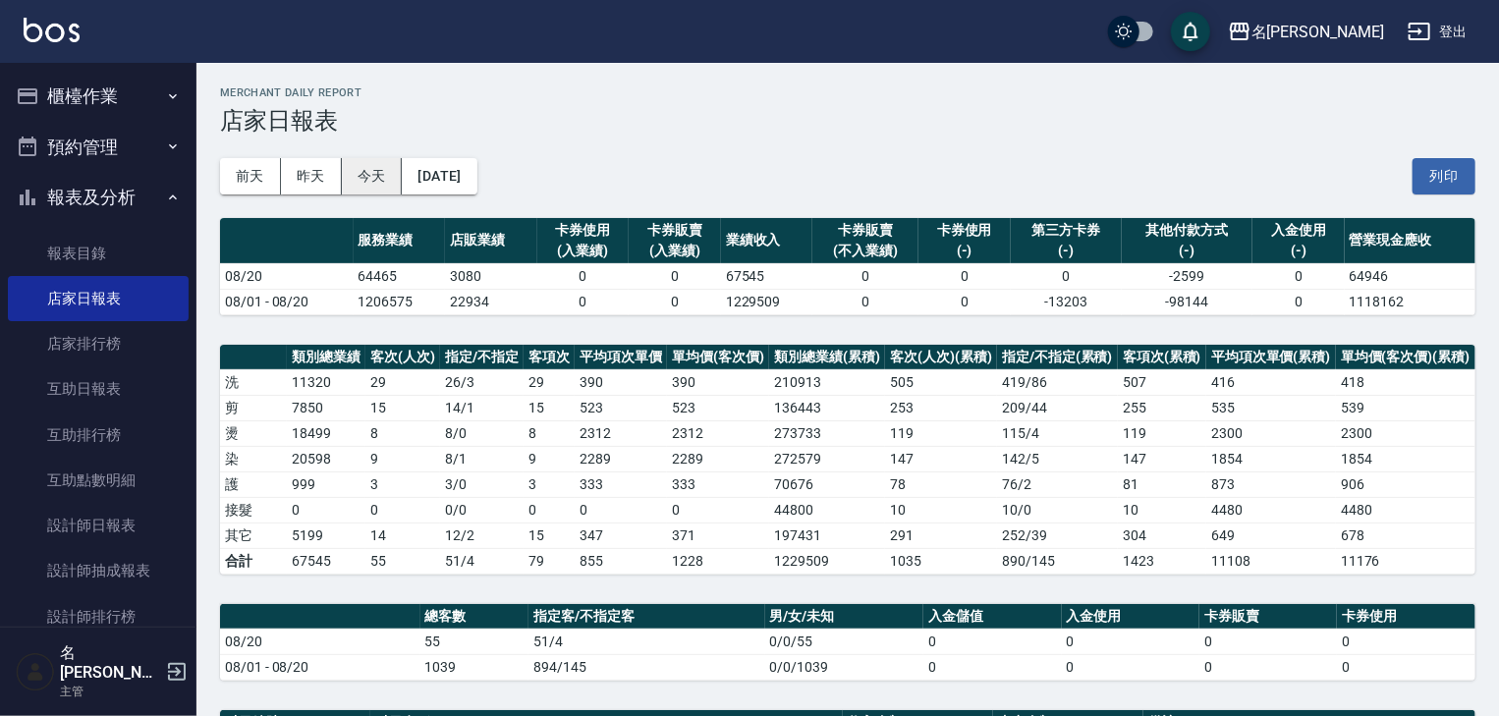
click at [359, 189] on button "今天" at bounding box center [372, 176] width 61 height 36
click at [1448, 195] on div "前天 昨天 今天 2025/08/20 列印" at bounding box center [847, 176] width 1255 height 83
click at [1439, 166] on button "列印" at bounding box center [1443, 176] width 63 height 36
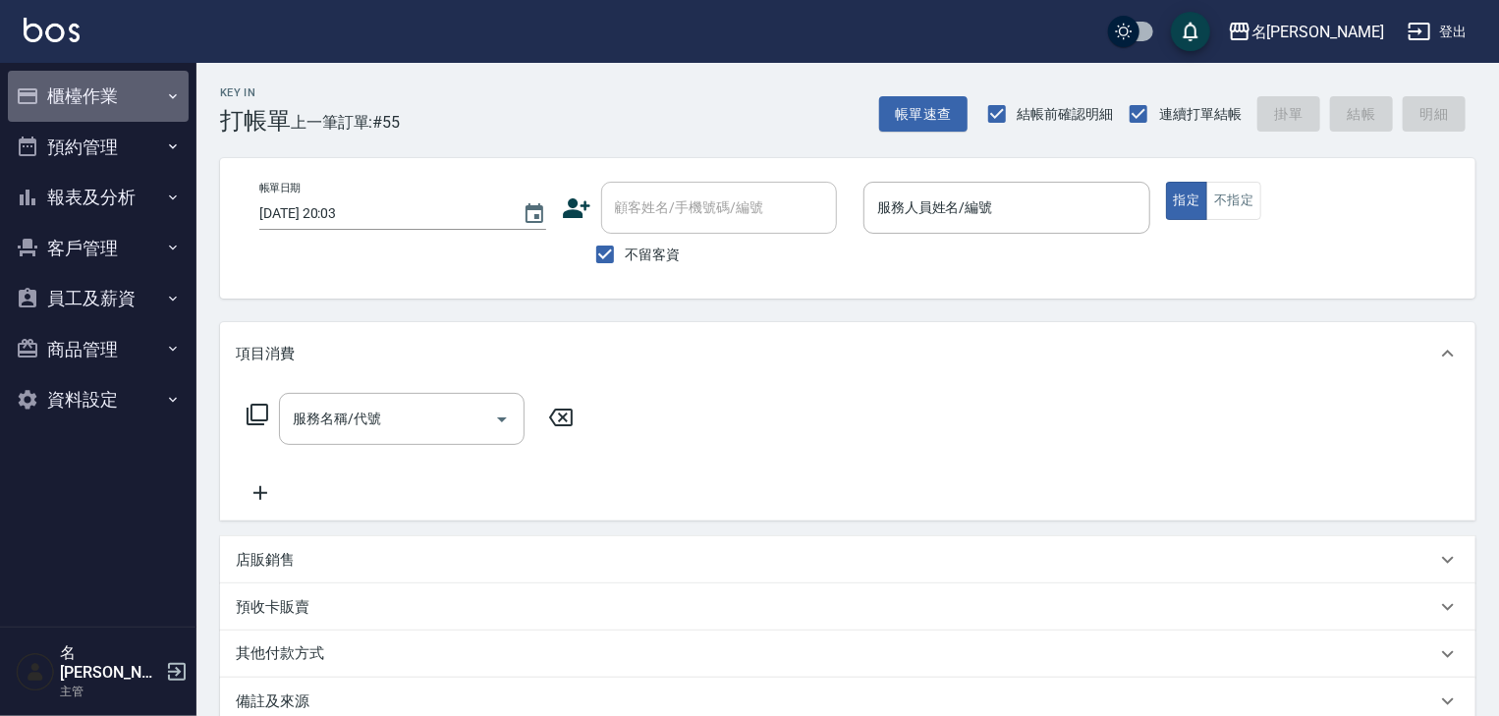
click at [94, 84] on button "櫃檯作業" at bounding box center [98, 96] width 181 height 51
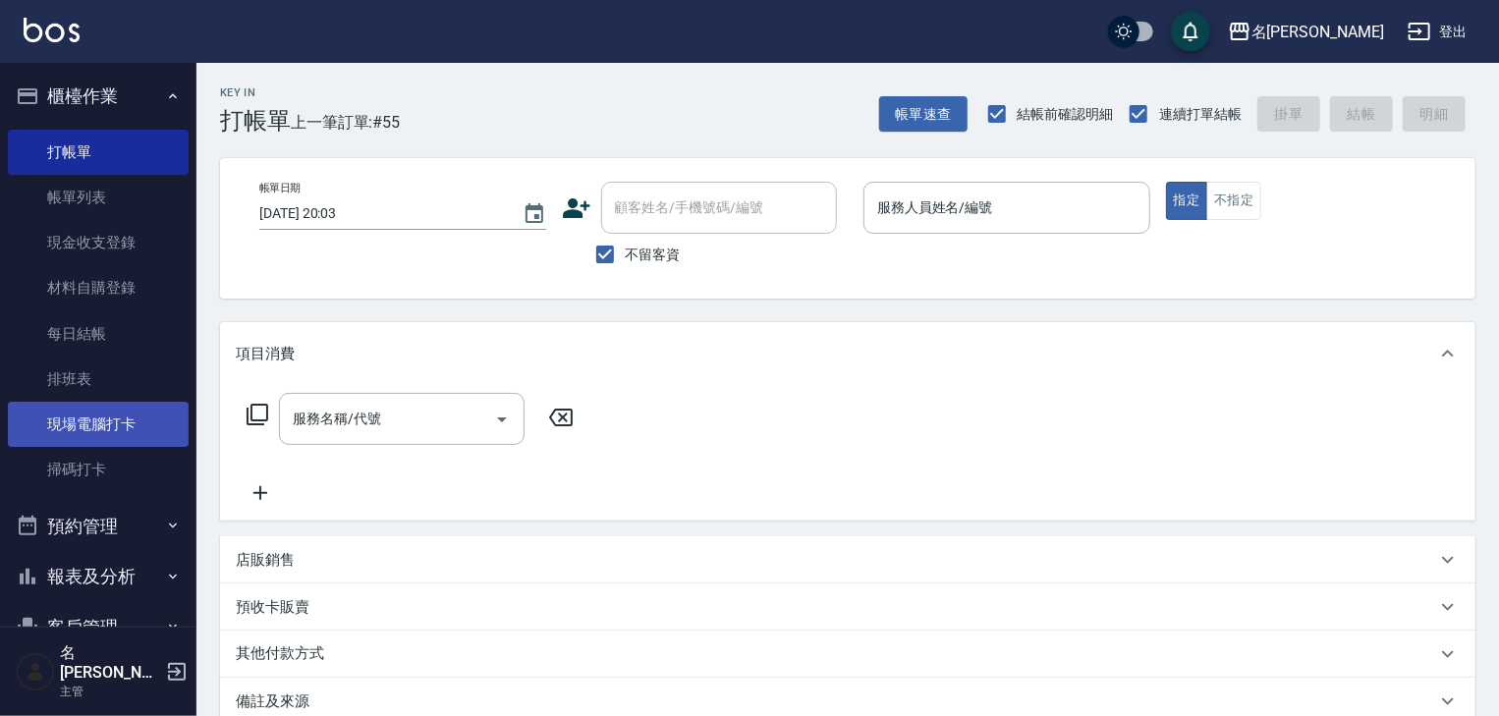
click at [116, 425] on link "現場電腦打卡" at bounding box center [98, 424] width 181 height 45
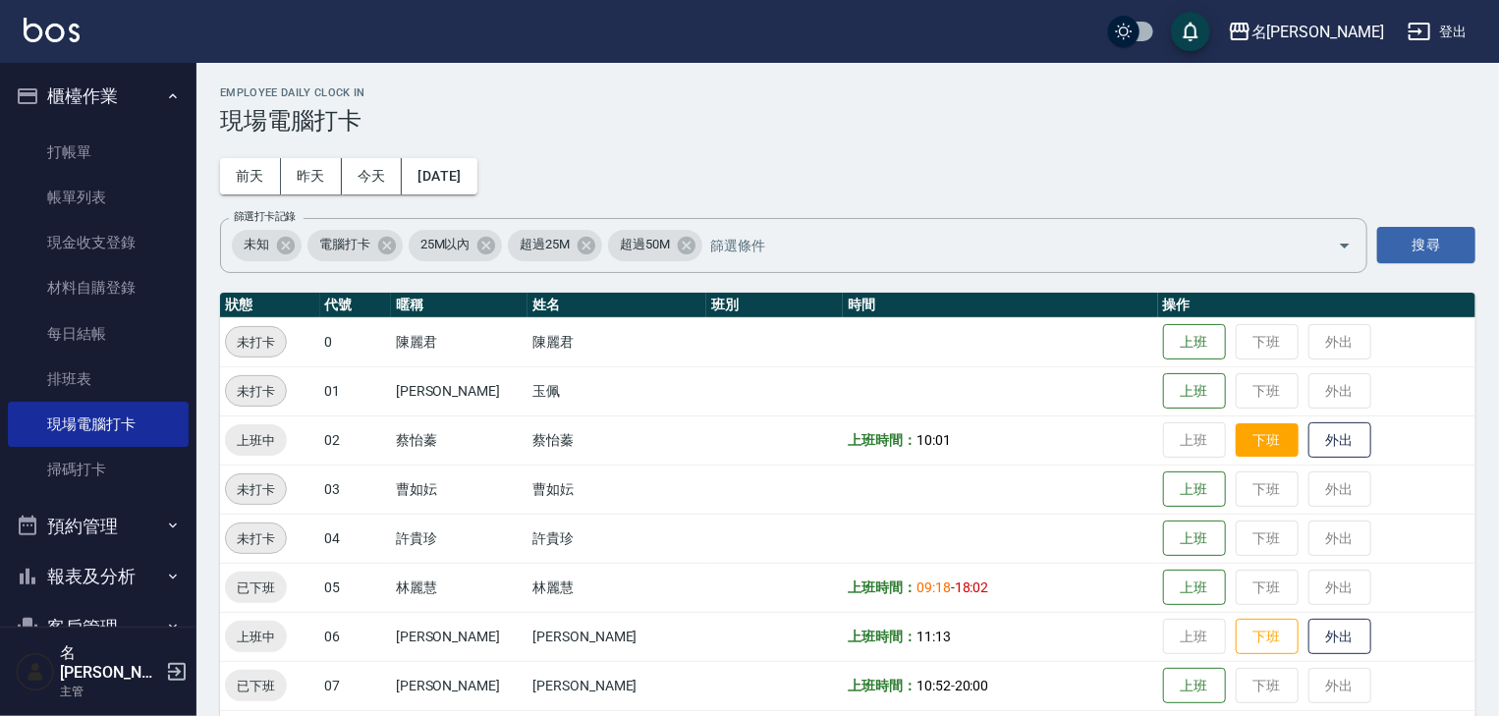
click at [1254, 435] on button "下班" at bounding box center [1267, 440] width 63 height 34
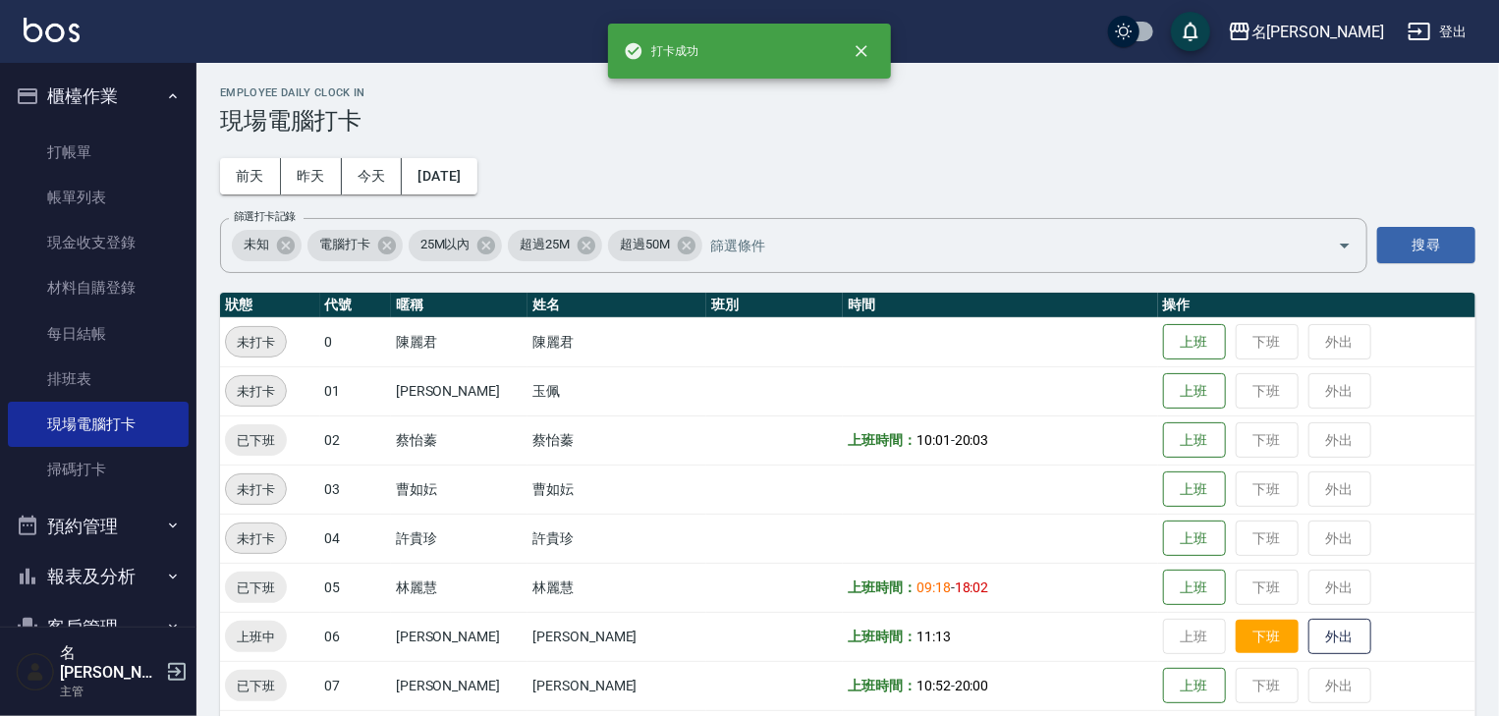
click at [1236, 634] on button "下班" at bounding box center [1267, 637] width 63 height 34
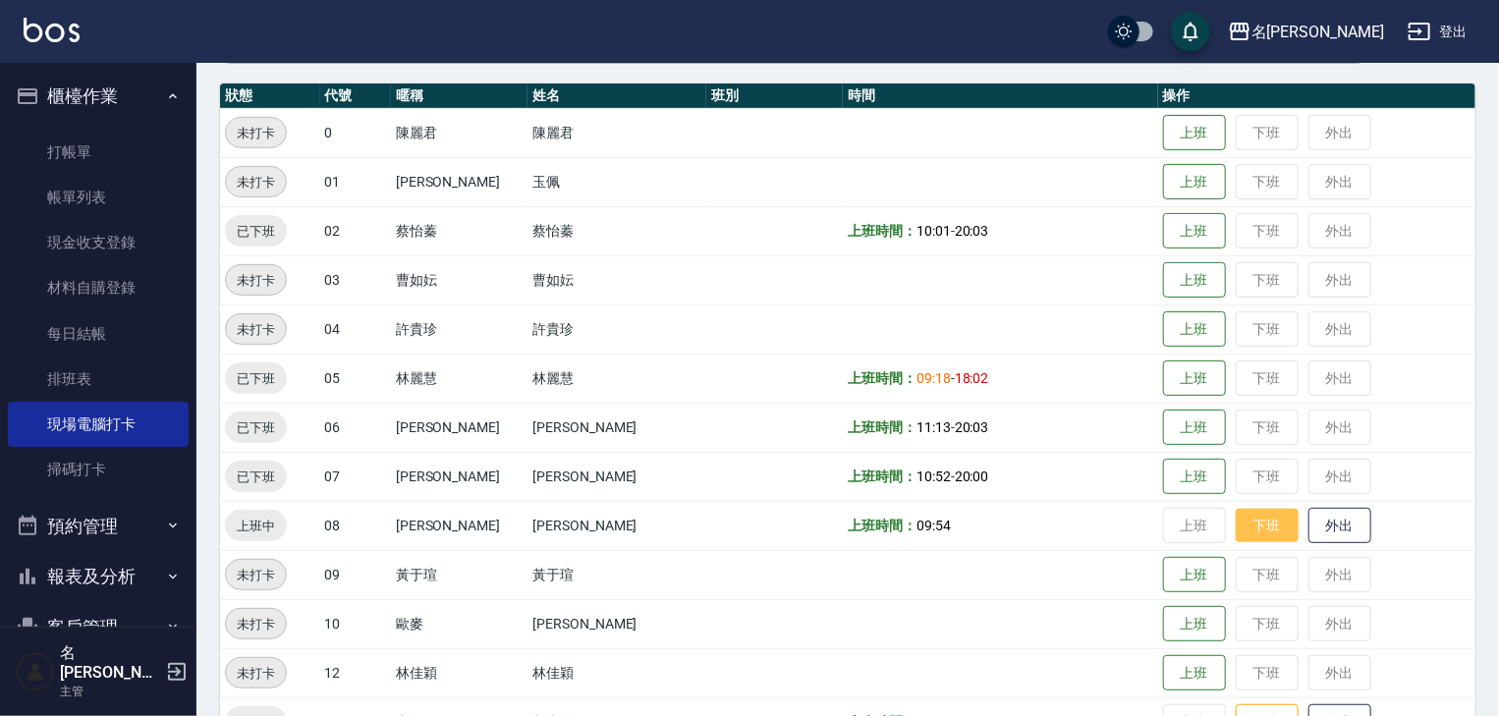
click at [1245, 531] on button "下班" at bounding box center [1267, 526] width 63 height 34
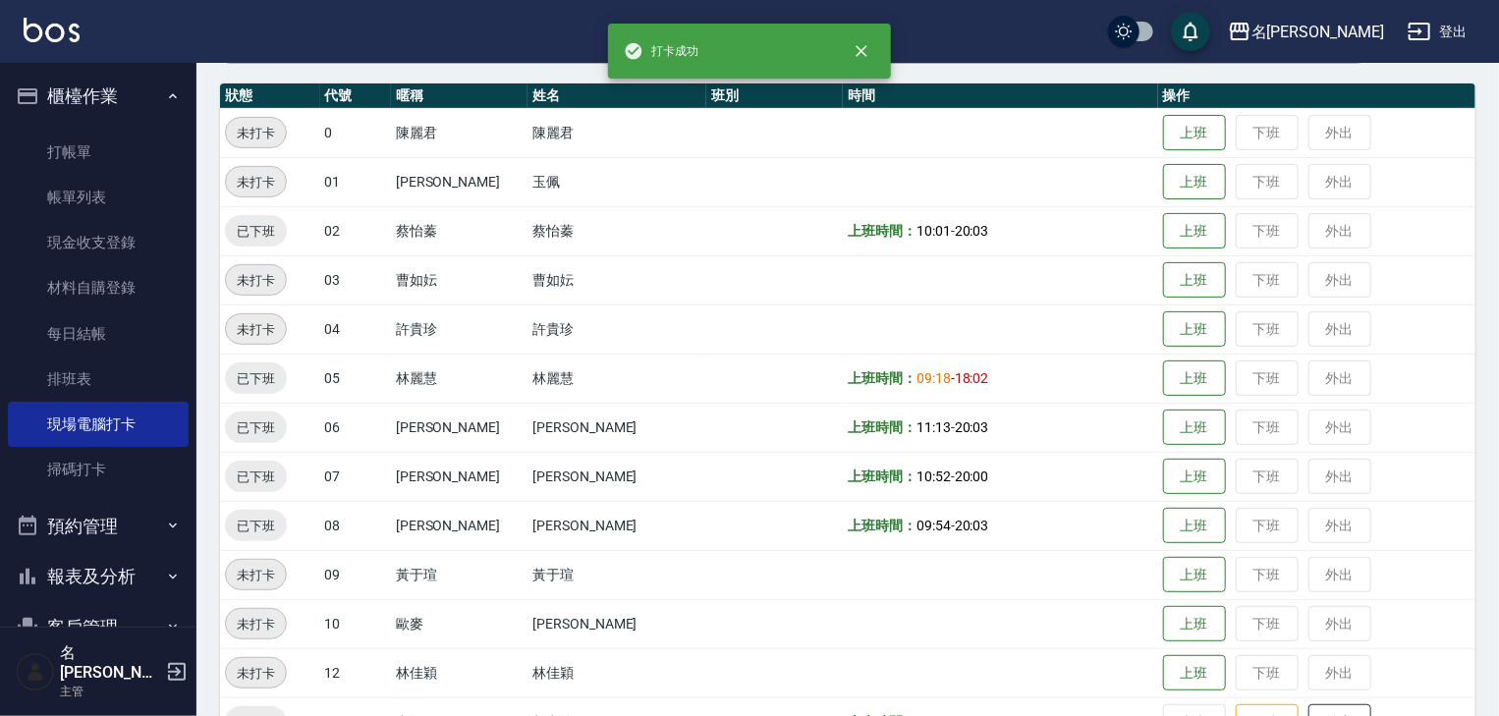
scroll to position [523, 0]
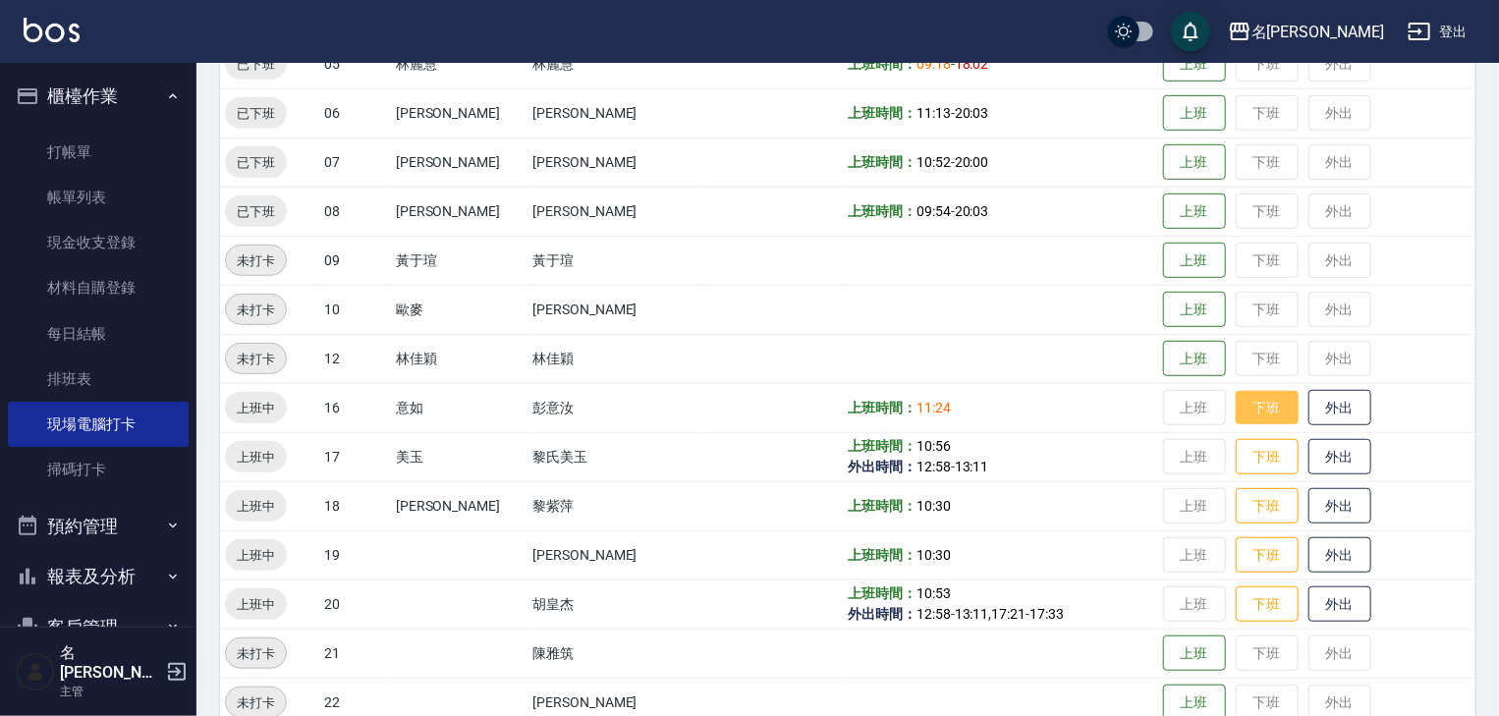
click at [1258, 418] on button "下班" at bounding box center [1267, 408] width 63 height 34
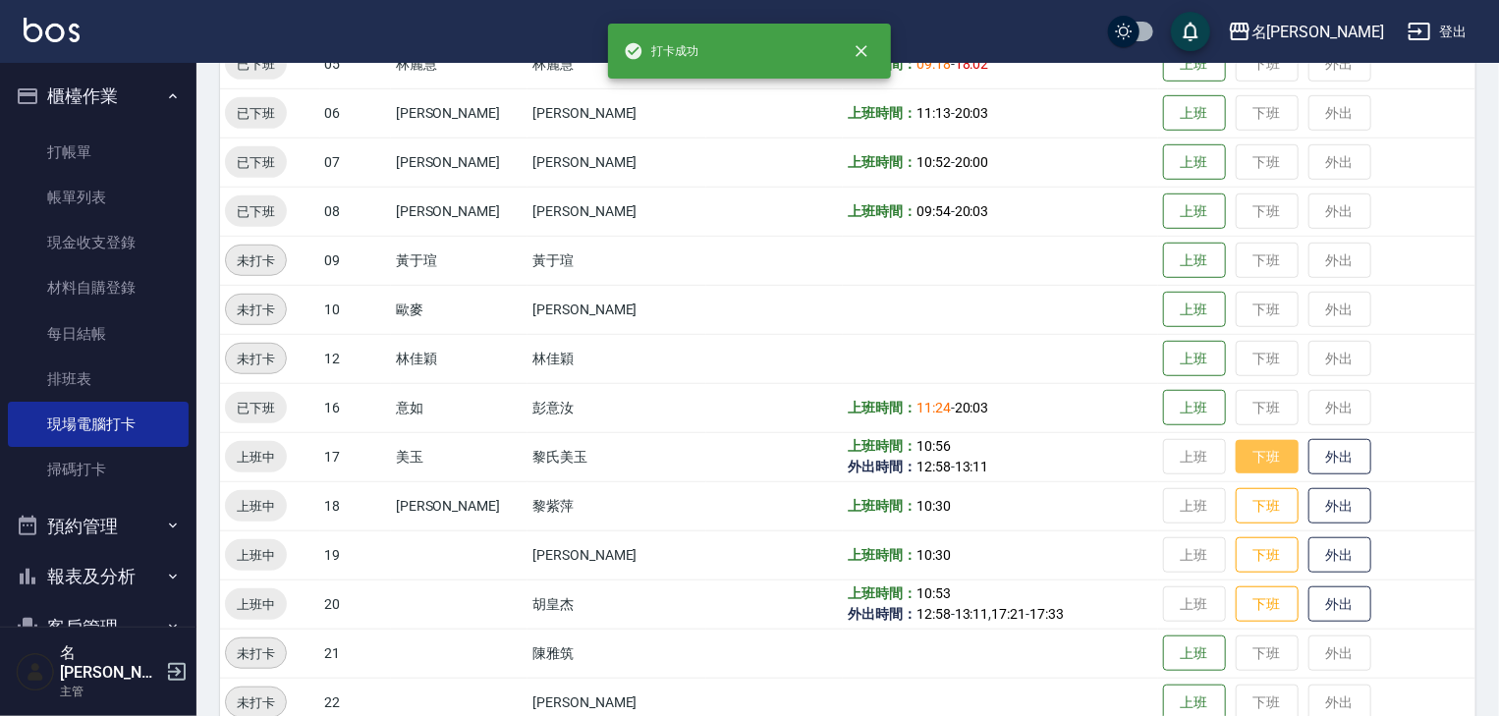
click at [1259, 456] on button "下班" at bounding box center [1267, 457] width 63 height 34
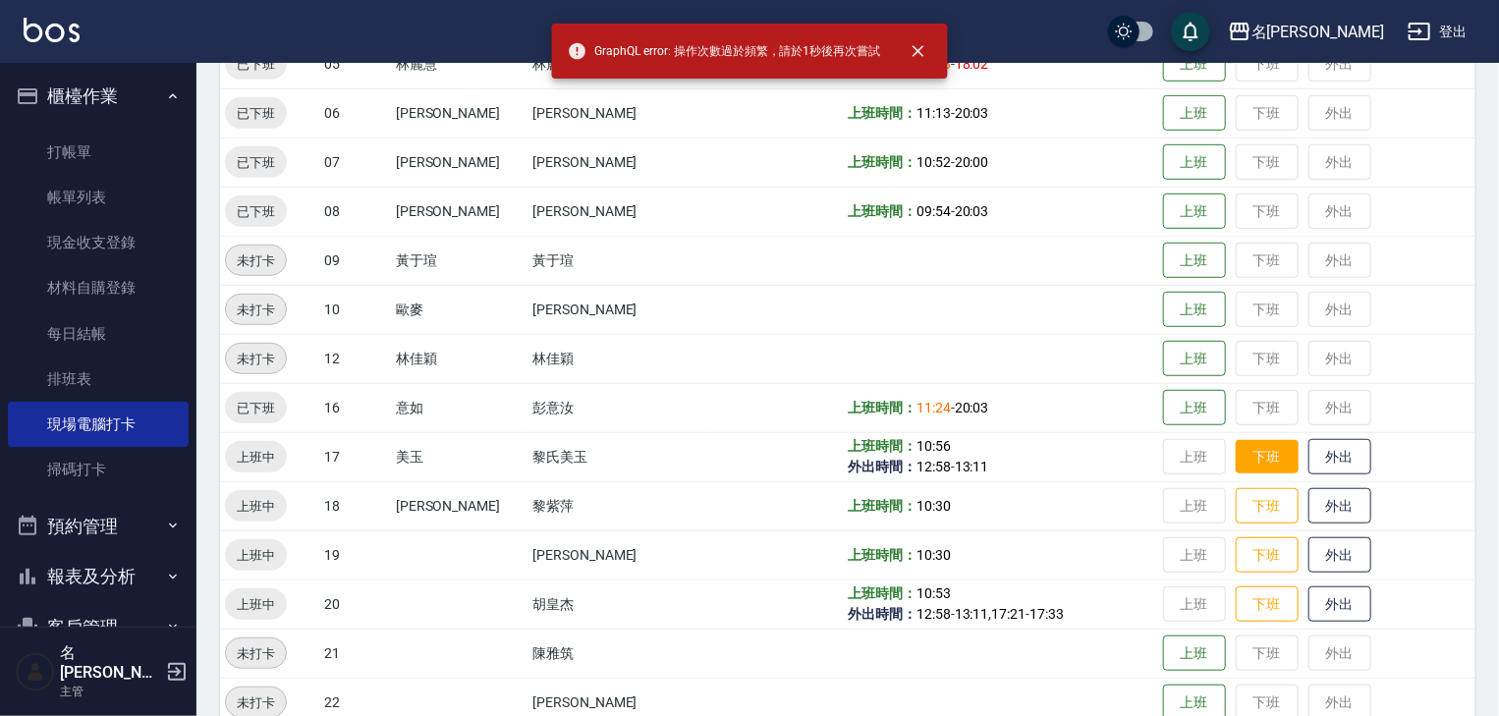
click at [1245, 468] on button "下班" at bounding box center [1267, 457] width 63 height 34
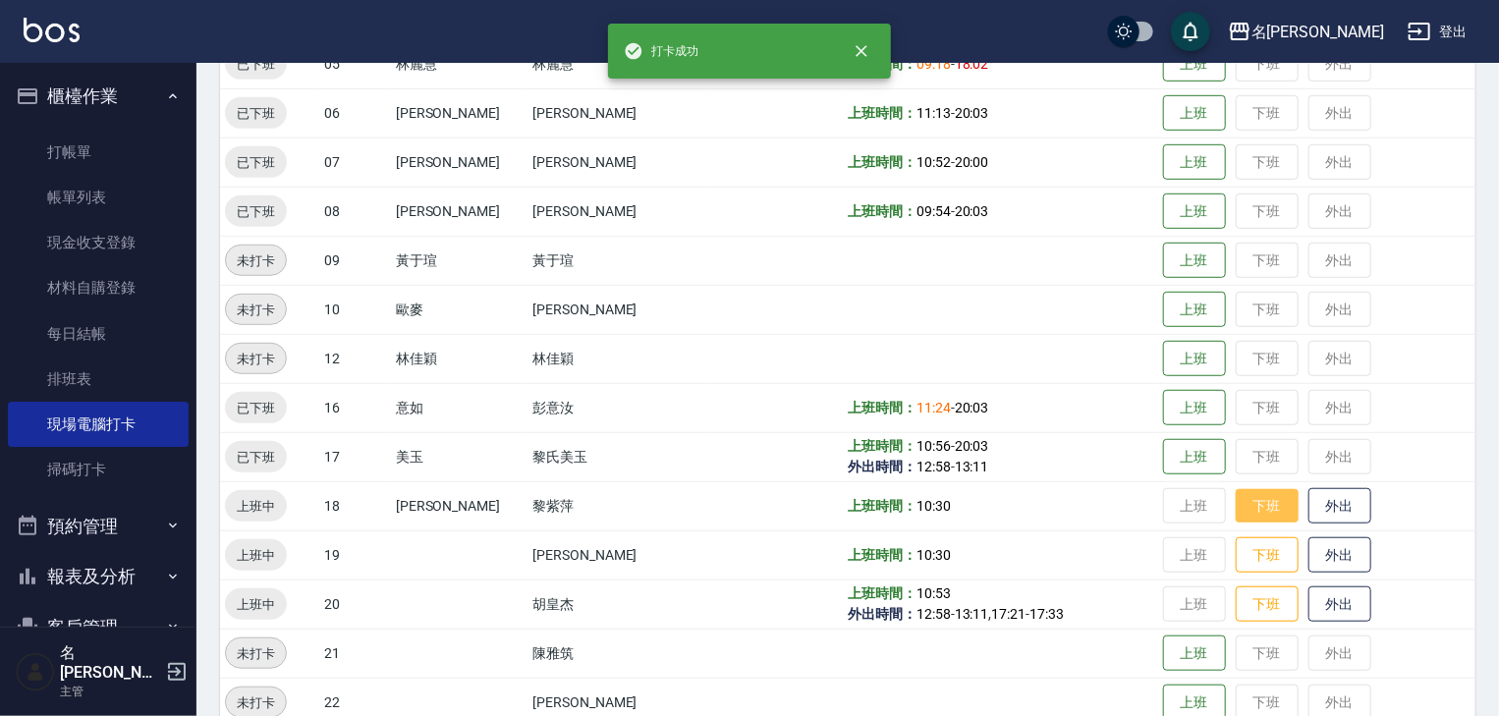
click at [1247, 499] on button "下班" at bounding box center [1267, 506] width 63 height 34
click at [1250, 561] on button "下班" at bounding box center [1267, 555] width 63 height 34
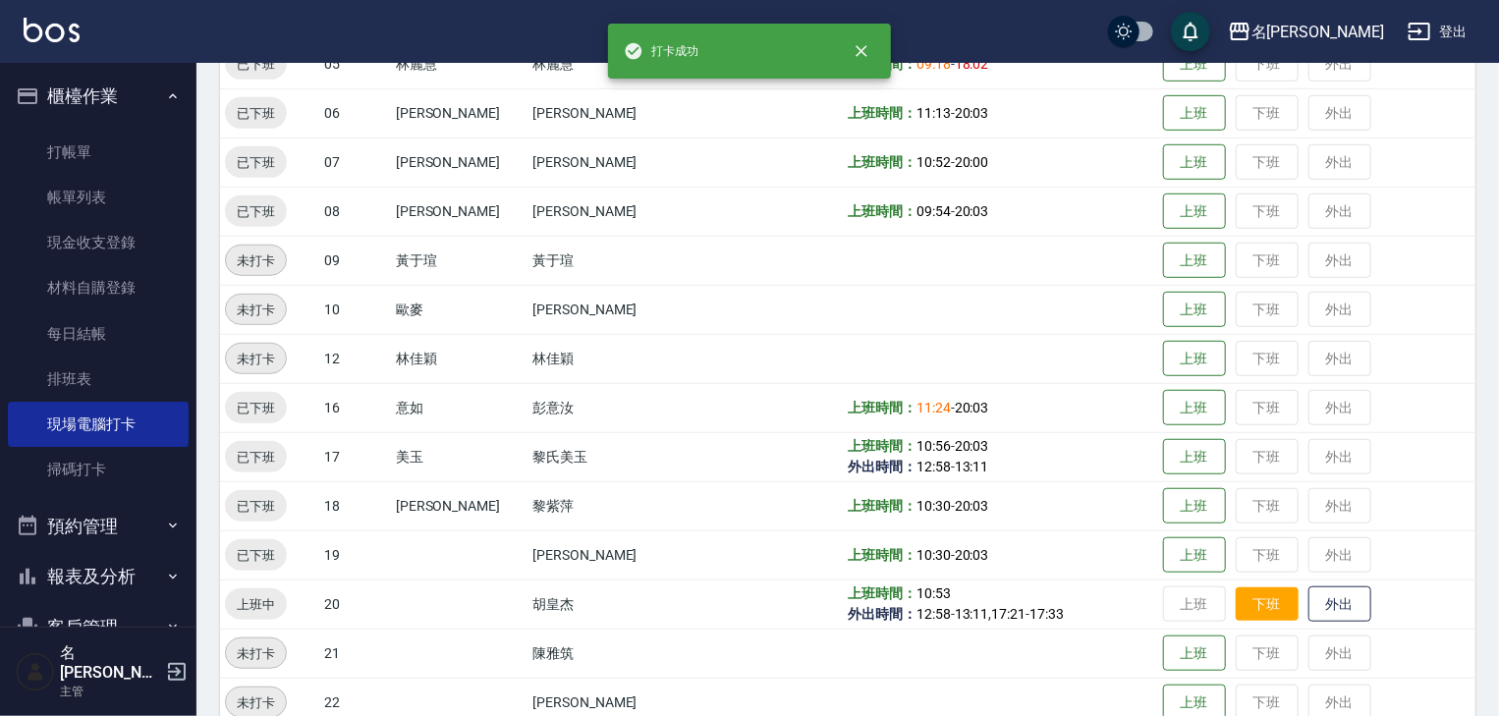
click at [1245, 608] on button "下班" at bounding box center [1267, 604] width 63 height 34
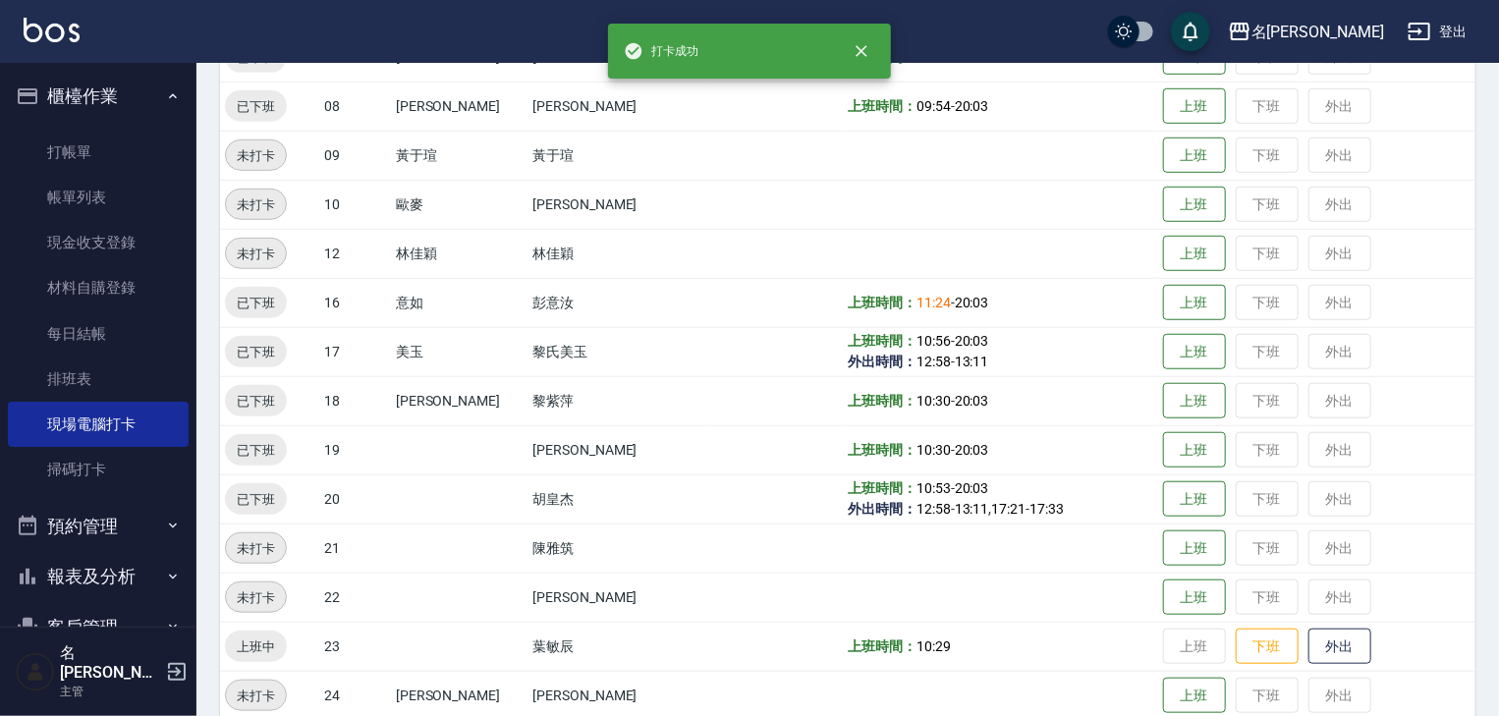
scroll to position [943, 0]
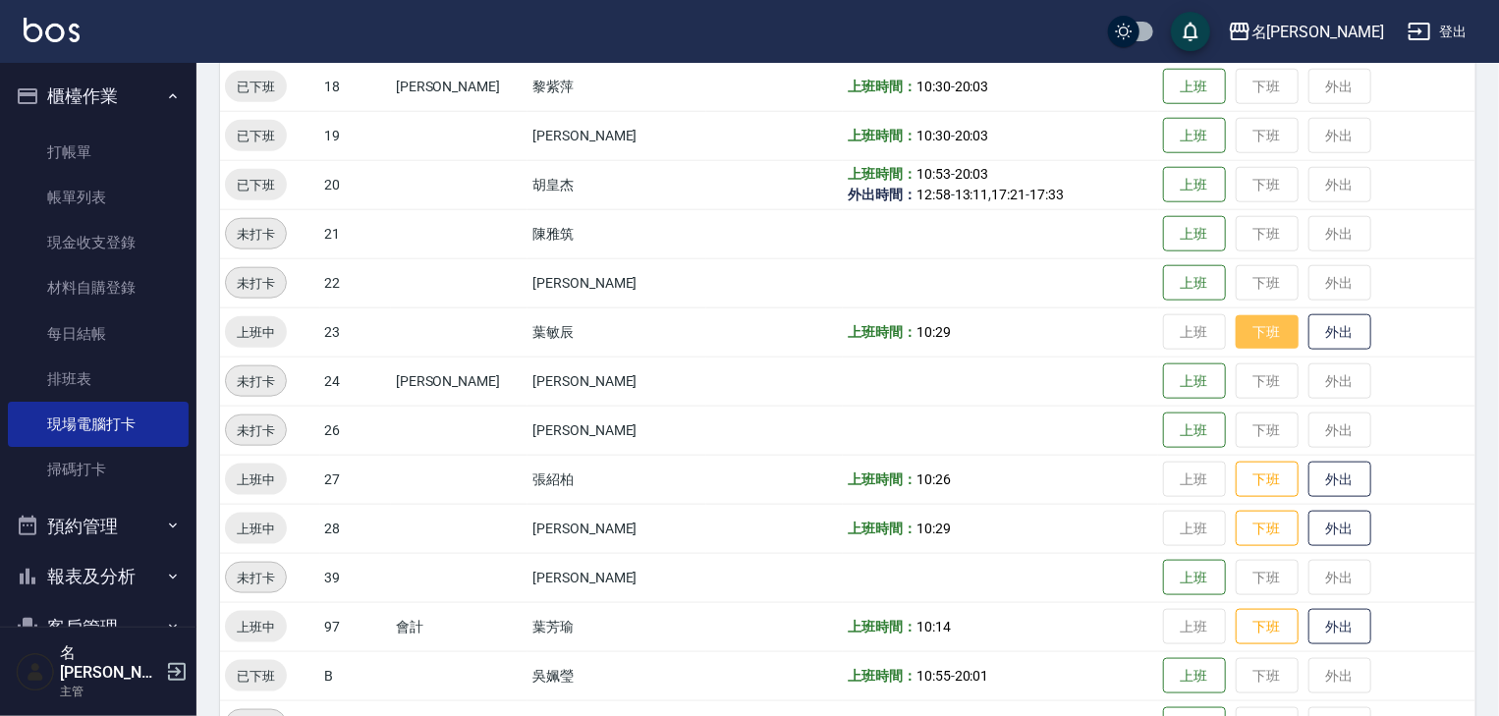
click at [1240, 333] on button "下班" at bounding box center [1267, 332] width 63 height 34
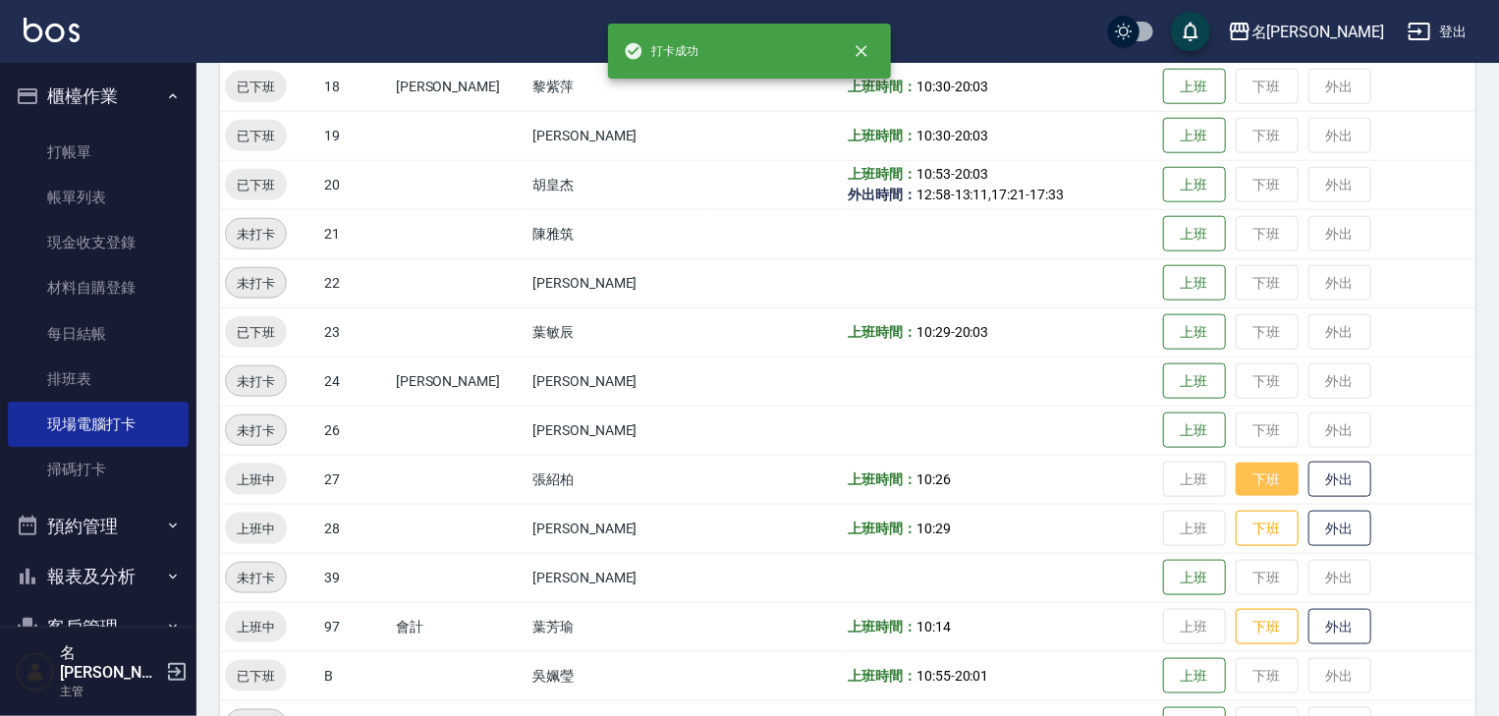
click at [1253, 467] on button "下班" at bounding box center [1267, 480] width 63 height 34
click at [1261, 534] on button "下班" at bounding box center [1267, 529] width 63 height 34
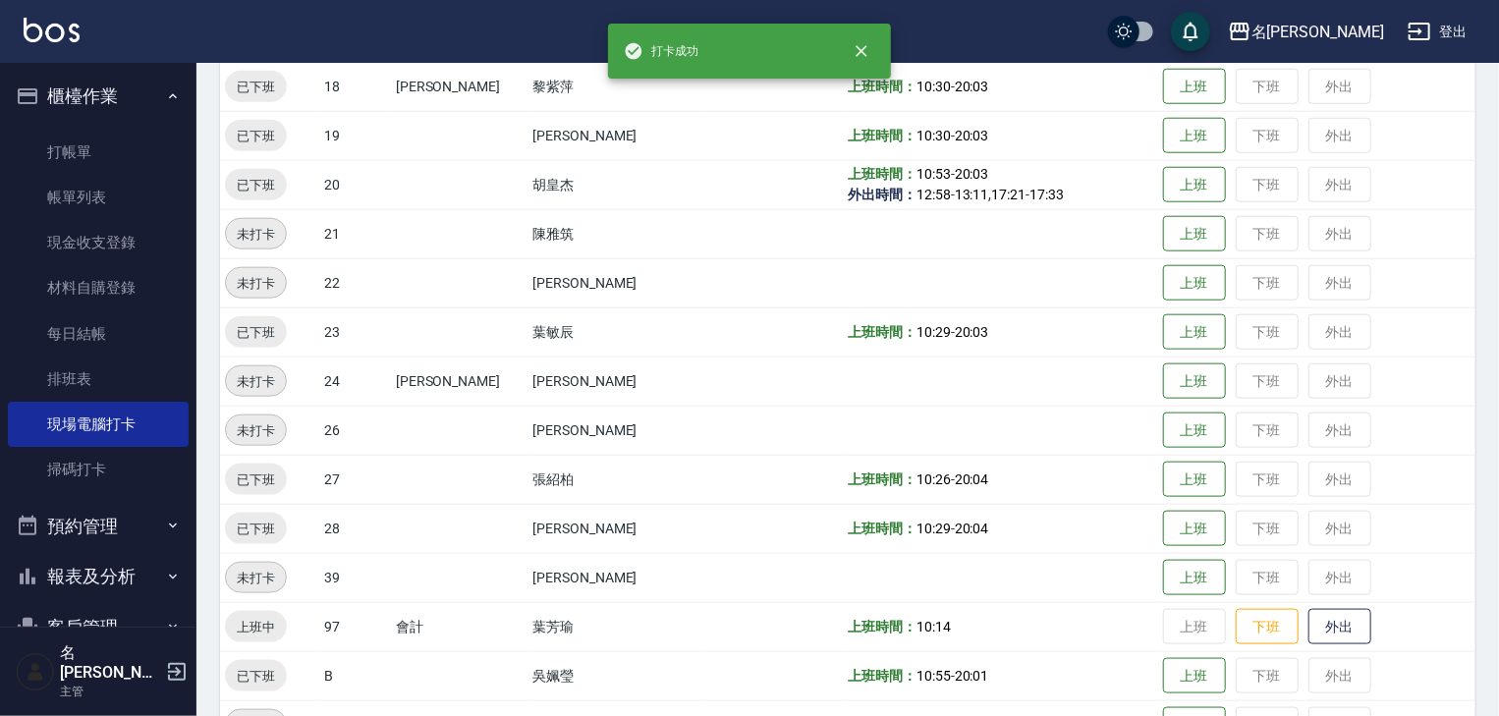
scroll to position [1047, 0]
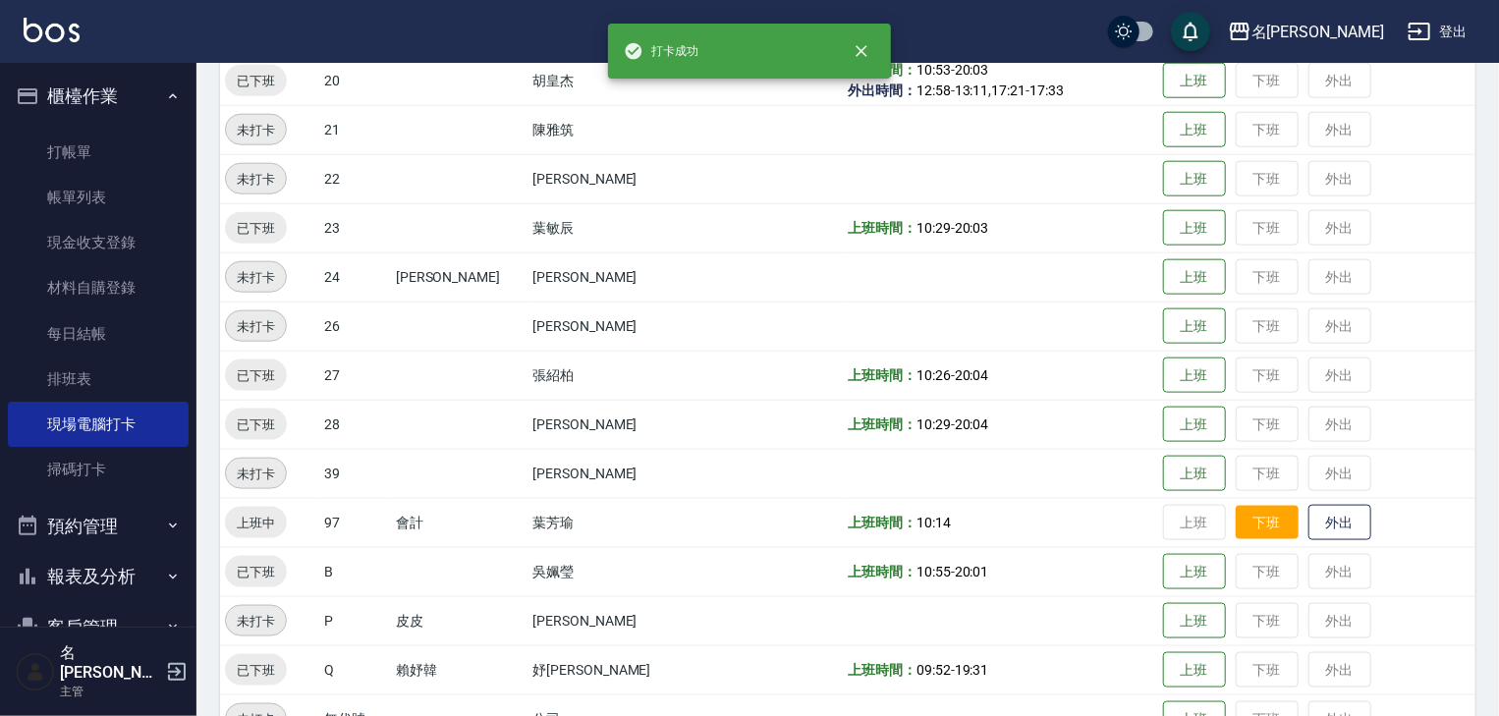
click at [1239, 524] on button "下班" at bounding box center [1267, 523] width 63 height 34
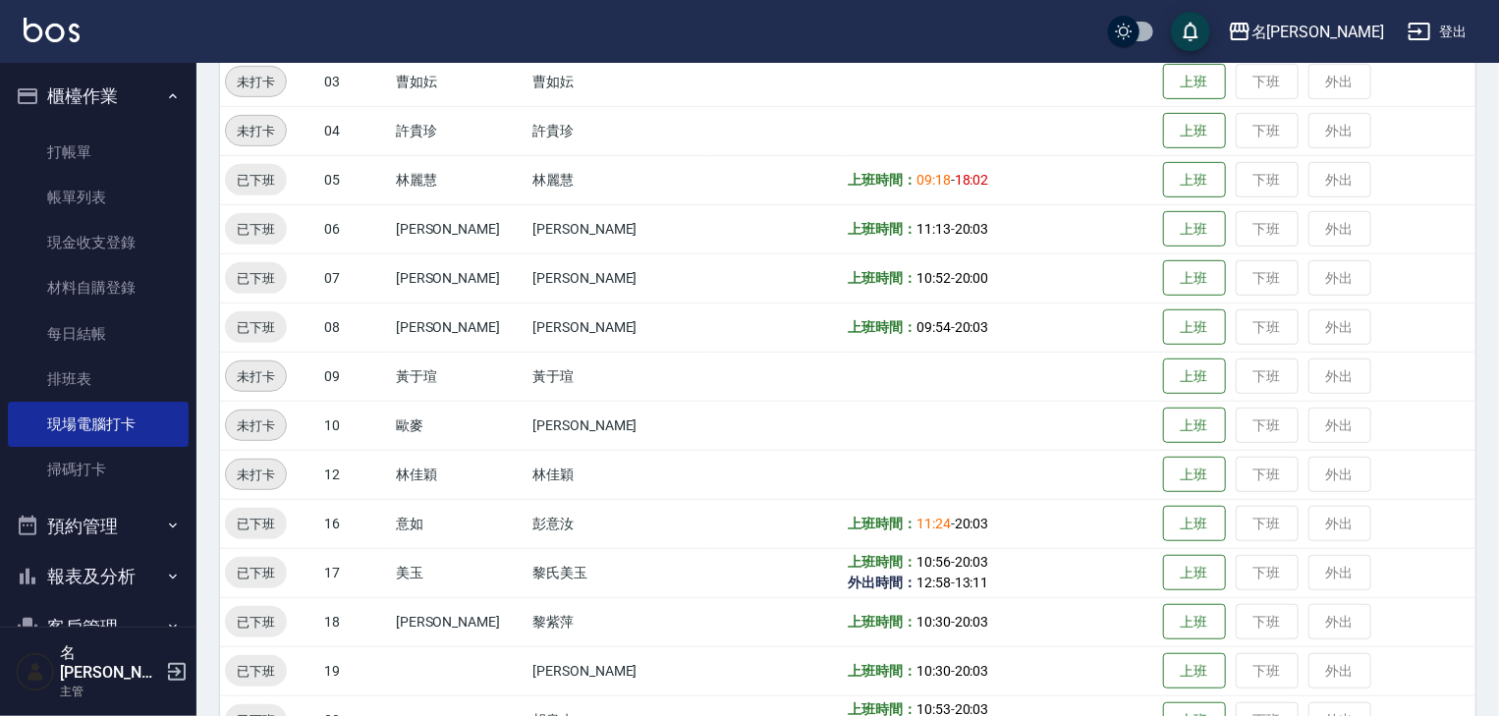
scroll to position [0, 0]
